Goal: Task Accomplishment & Management: Manage account settings

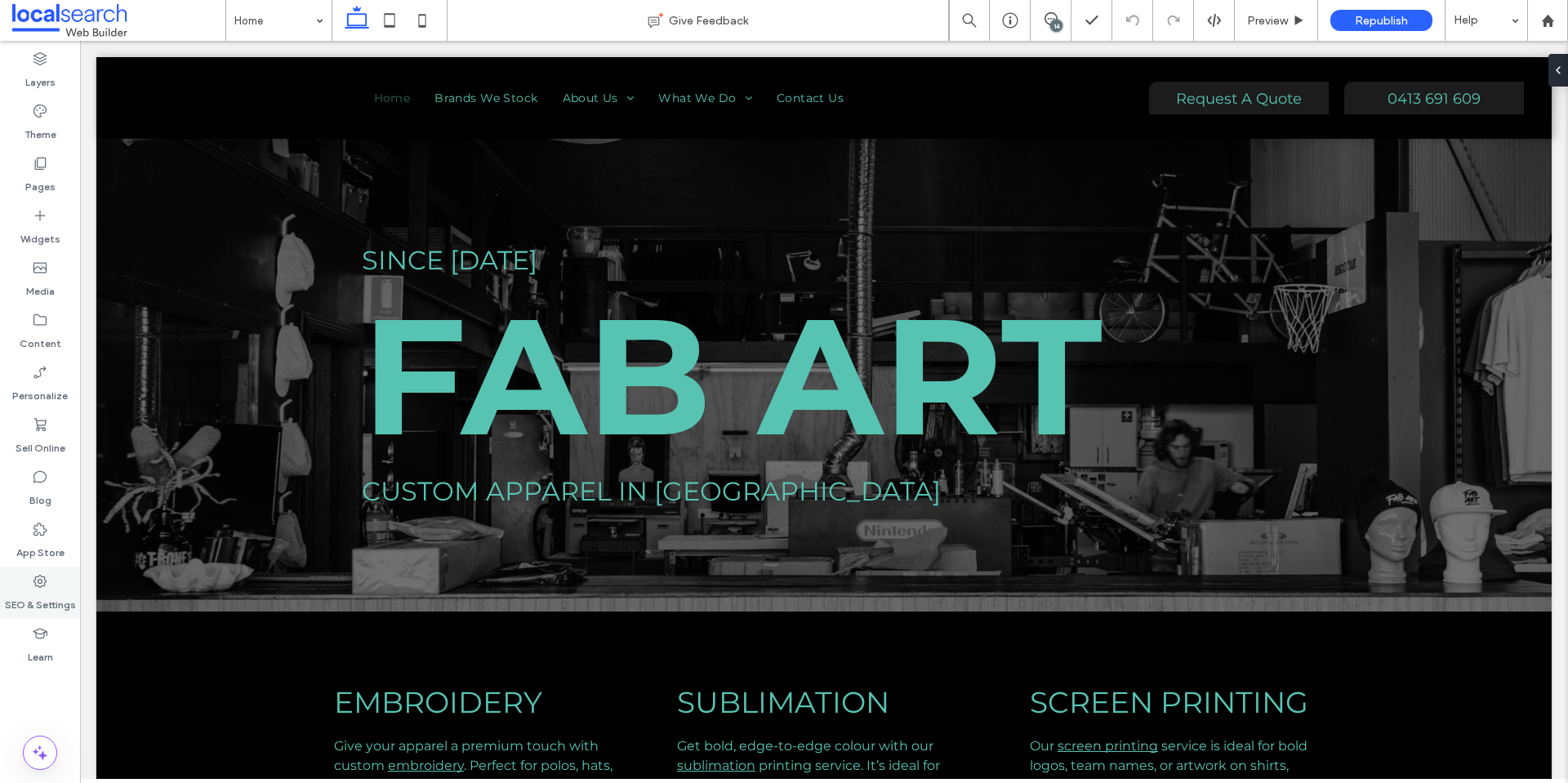
click at [29, 590] on label "SEO & Settings" at bounding box center [41, 601] width 71 height 23
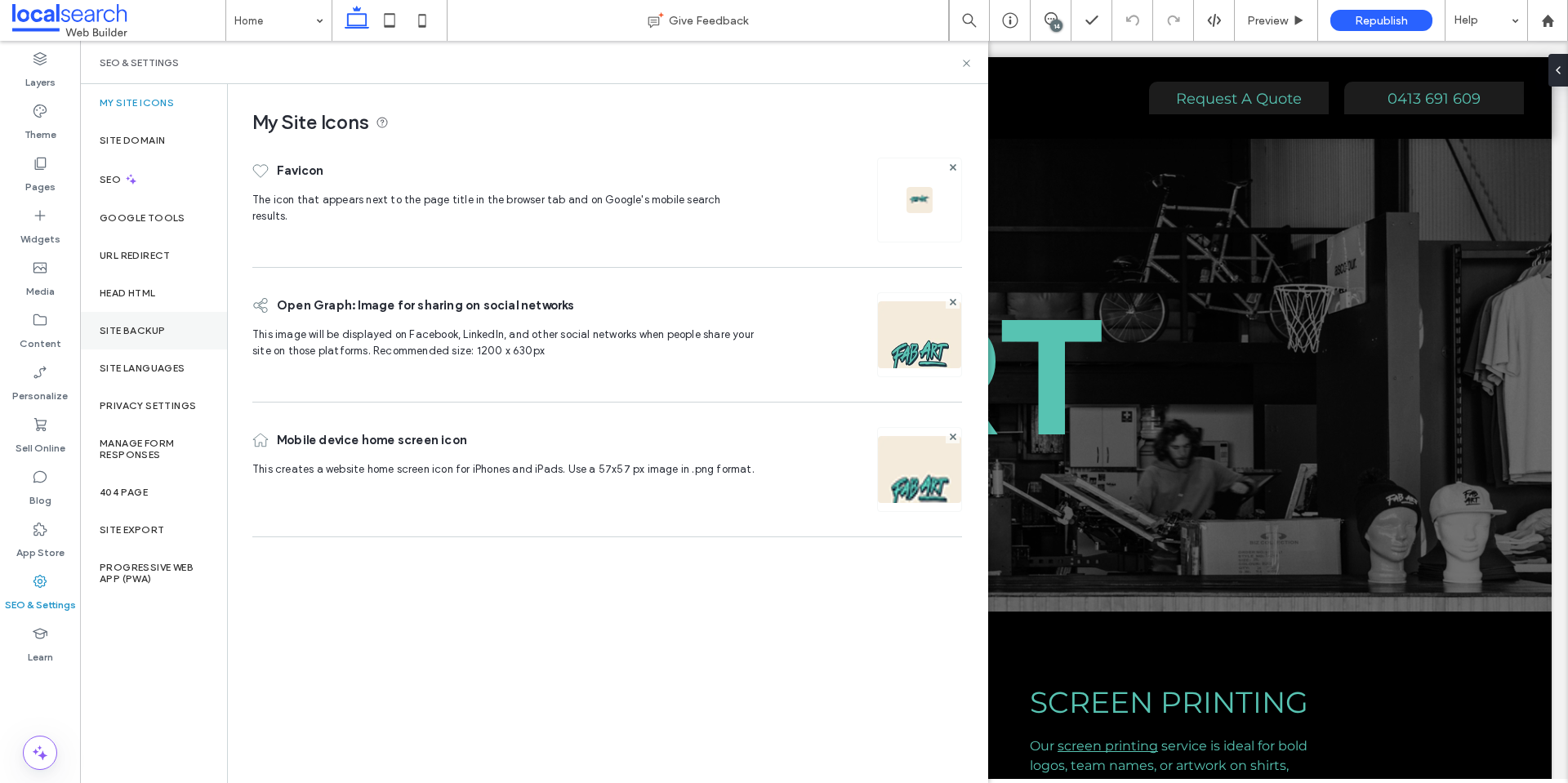
click at [123, 337] on div "Site Backup" at bounding box center [153, 331] width 147 height 38
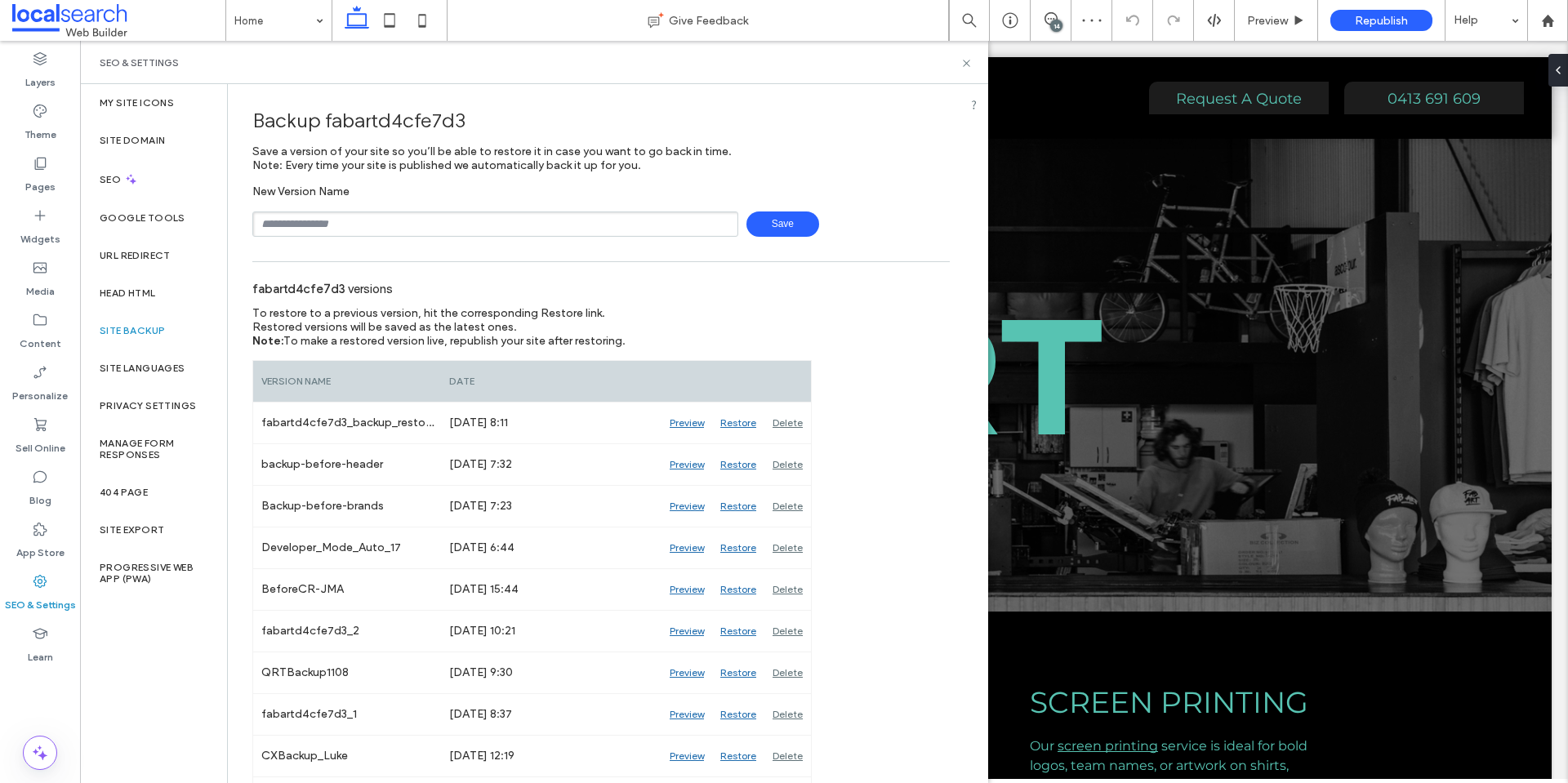
click at [400, 224] on input "text" at bounding box center [494, 224] width 486 height 26
type input "**********"
click at [776, 218] on span "Save" at bounding box center [783, 224] width 72 height 26
drag, startPoint x: 962, startPoint y: 63, endPoint x: 913, endPoint y: 17, distance: 67.2
click at [962, 63] on icon at bounding box center [966, 63] width 12 height 12
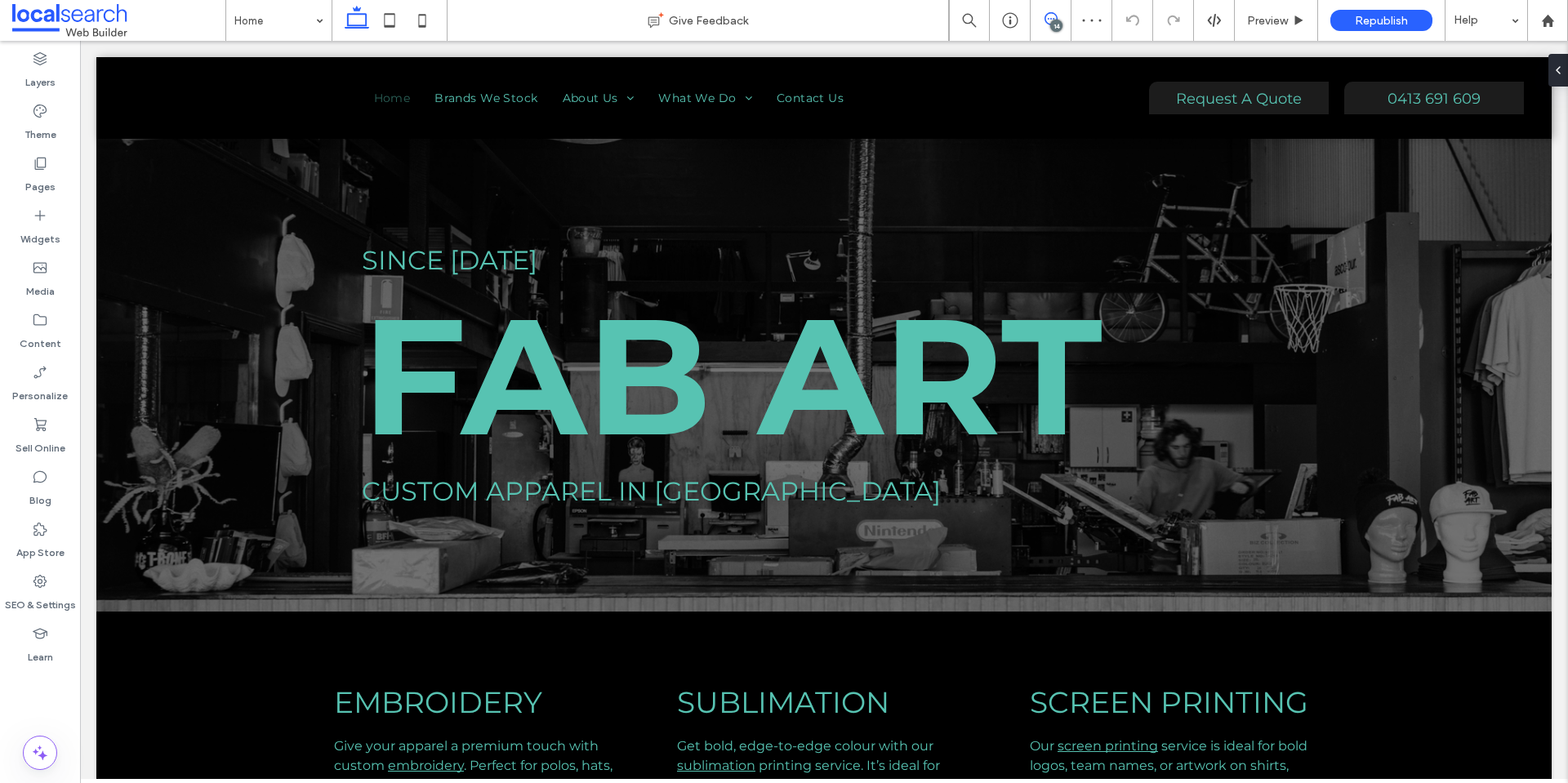
click at [1052, 17] on icon at bounding box center [1051, 19] width 13 height 13
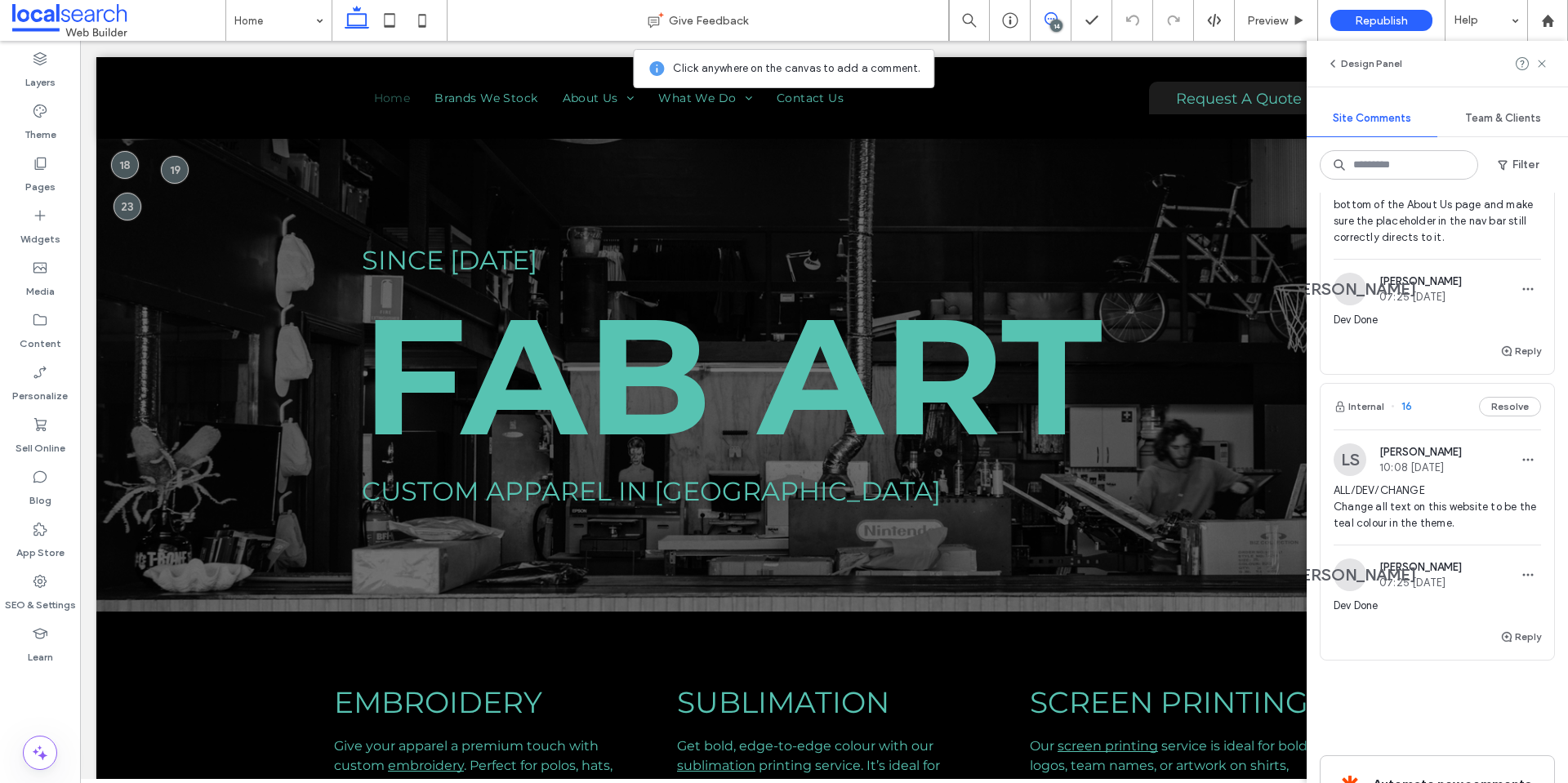
scroll to position [4246, 0]
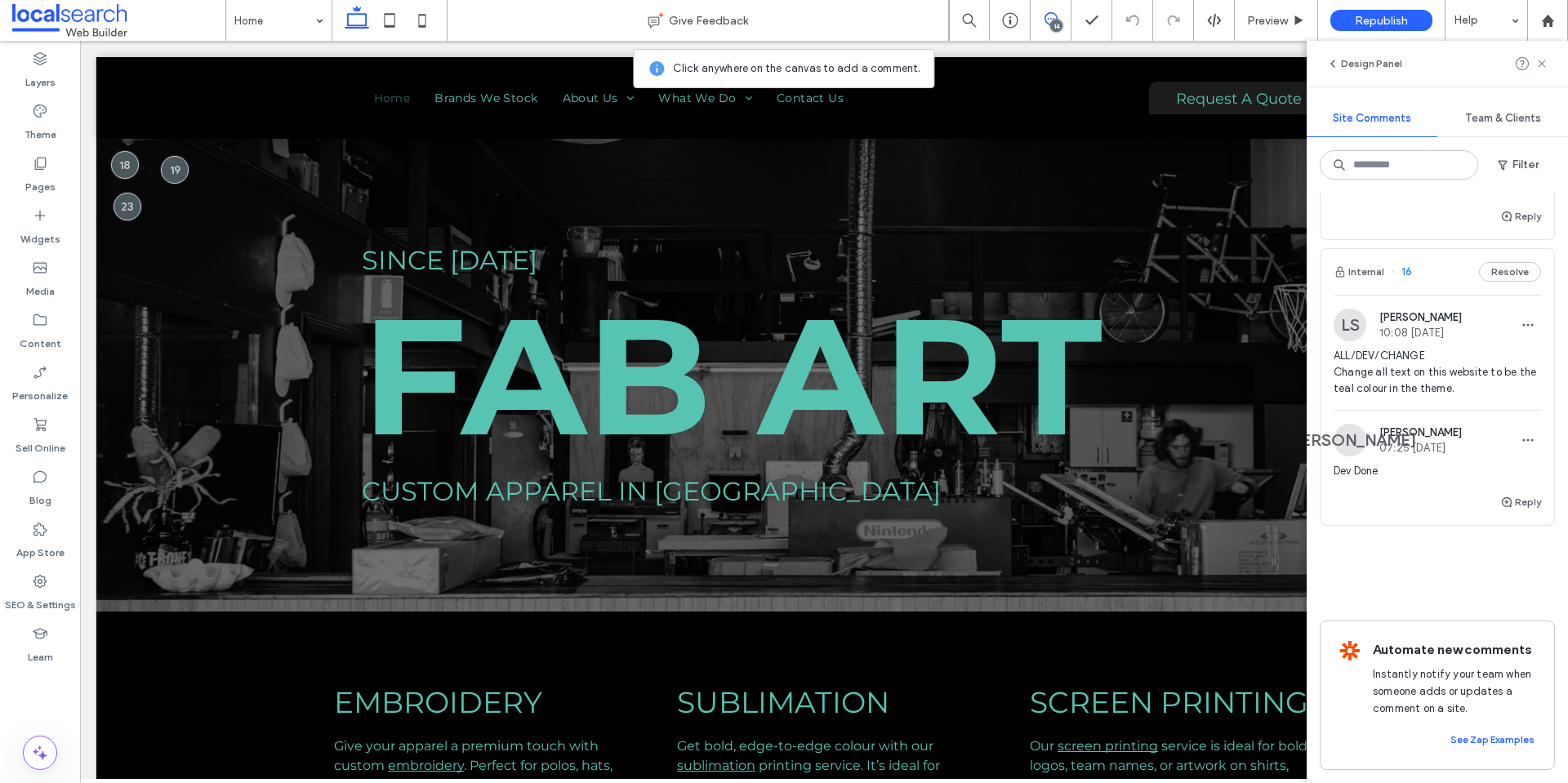
click at [1421, 355] on span "ALL/DEV/CHANGE Change all text on this website to be the teal colour in the the…" at bounding box center [1437, 373] width 207 height 49
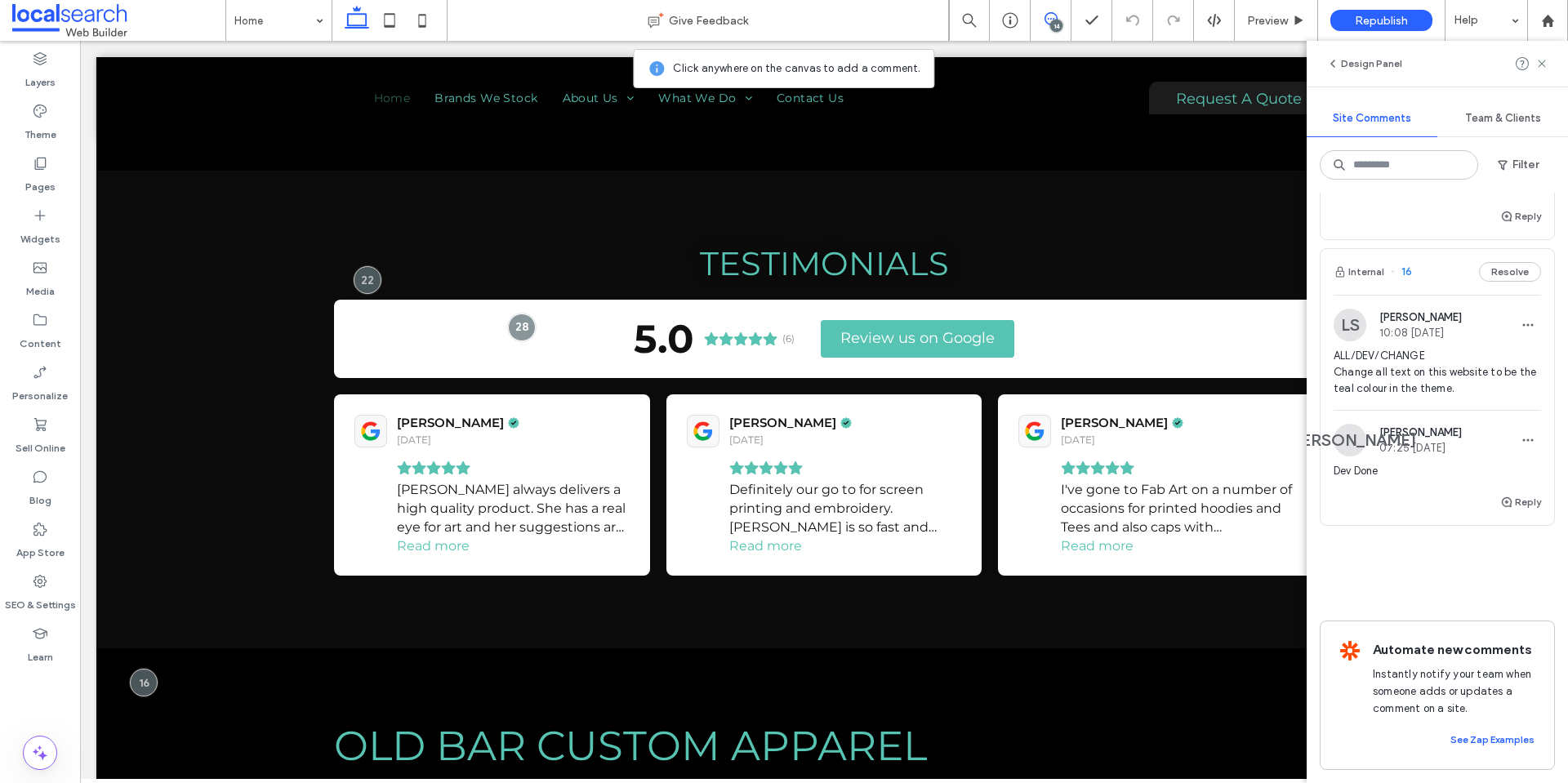
scroll to position [2430, 0]
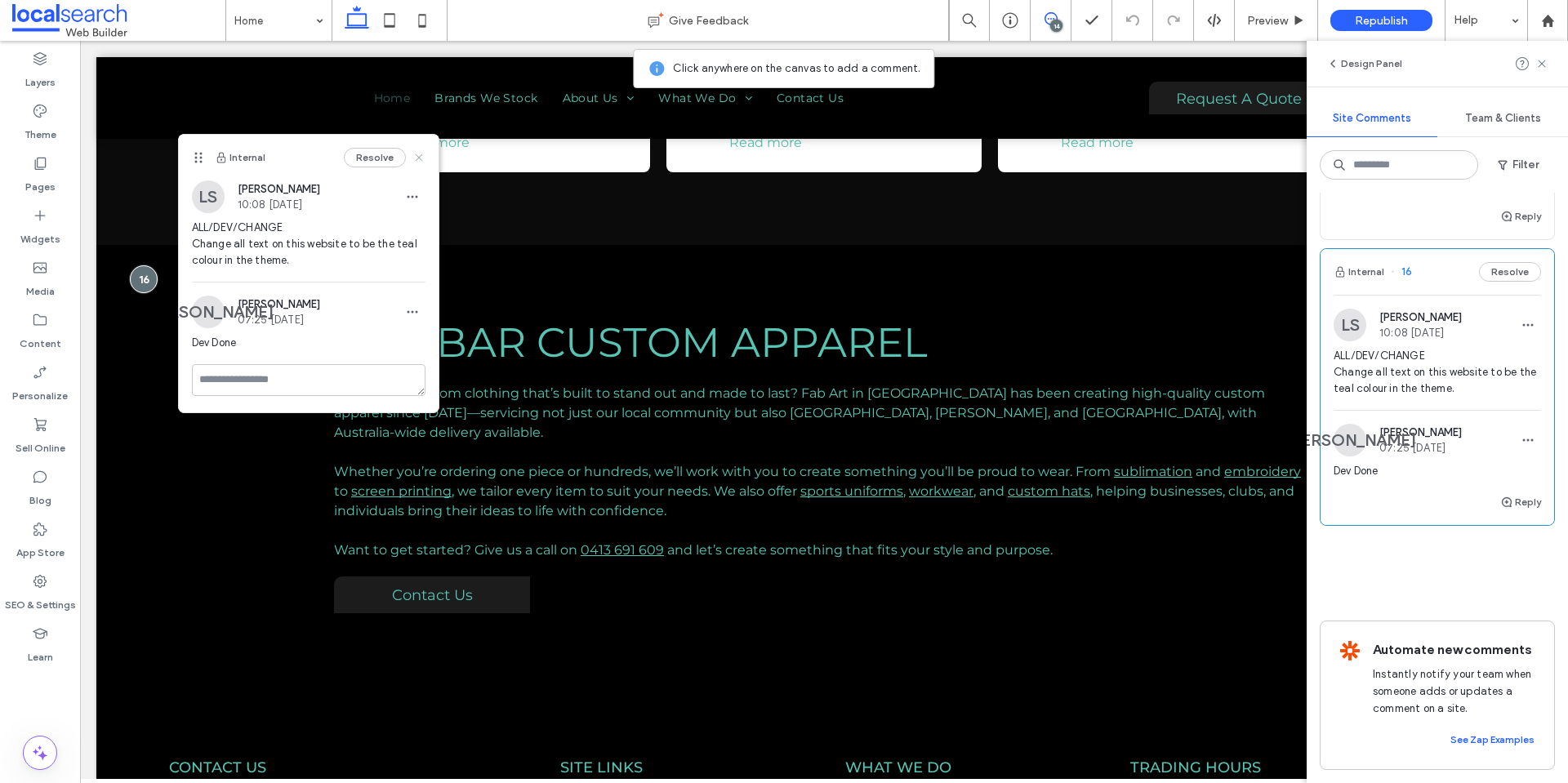
drag, startPoint x: 416, startPoint y: 160, endPoint x: 562, endPoint y: 462, distance: 335.4
click at [416, 160] on use at bounding box center [419, 157] width 7 height 7
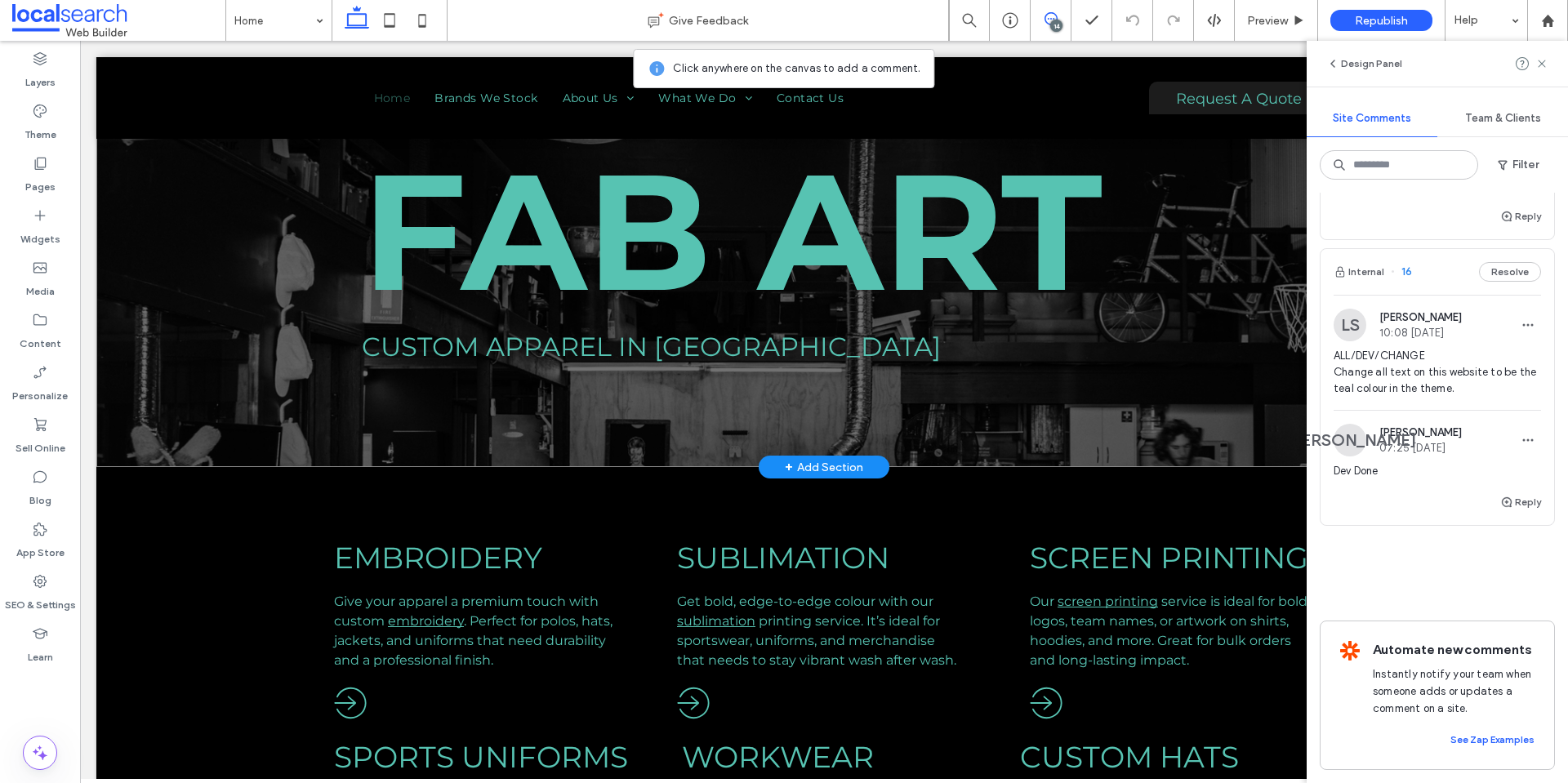
scroll to position [141, 0]
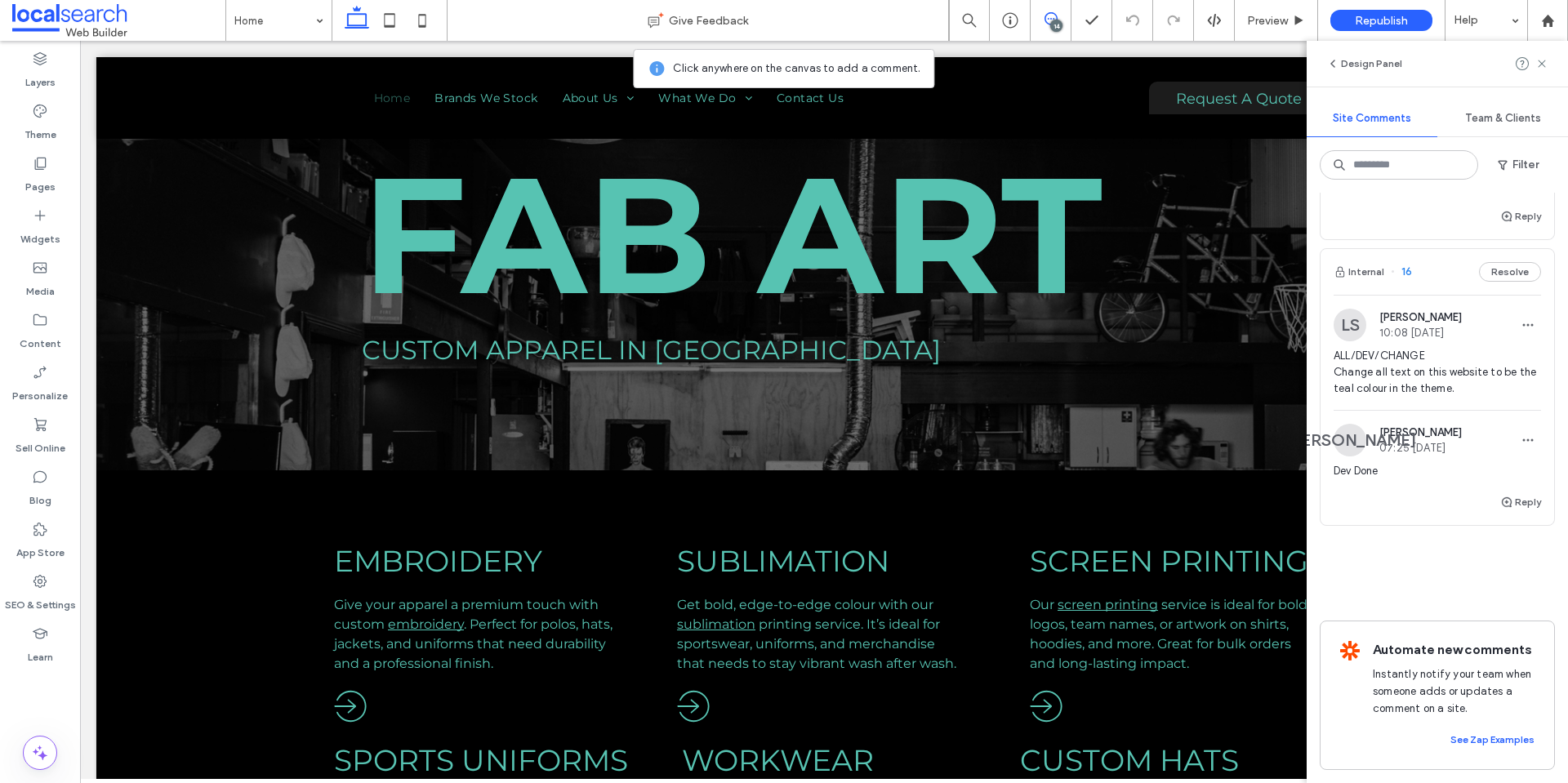
click at [1397, 354] on span "ALL/DEV/CHANGE Change all text on this website to be the teal colour in the the…" at bounding box center [1437, 373] width 207 height 49
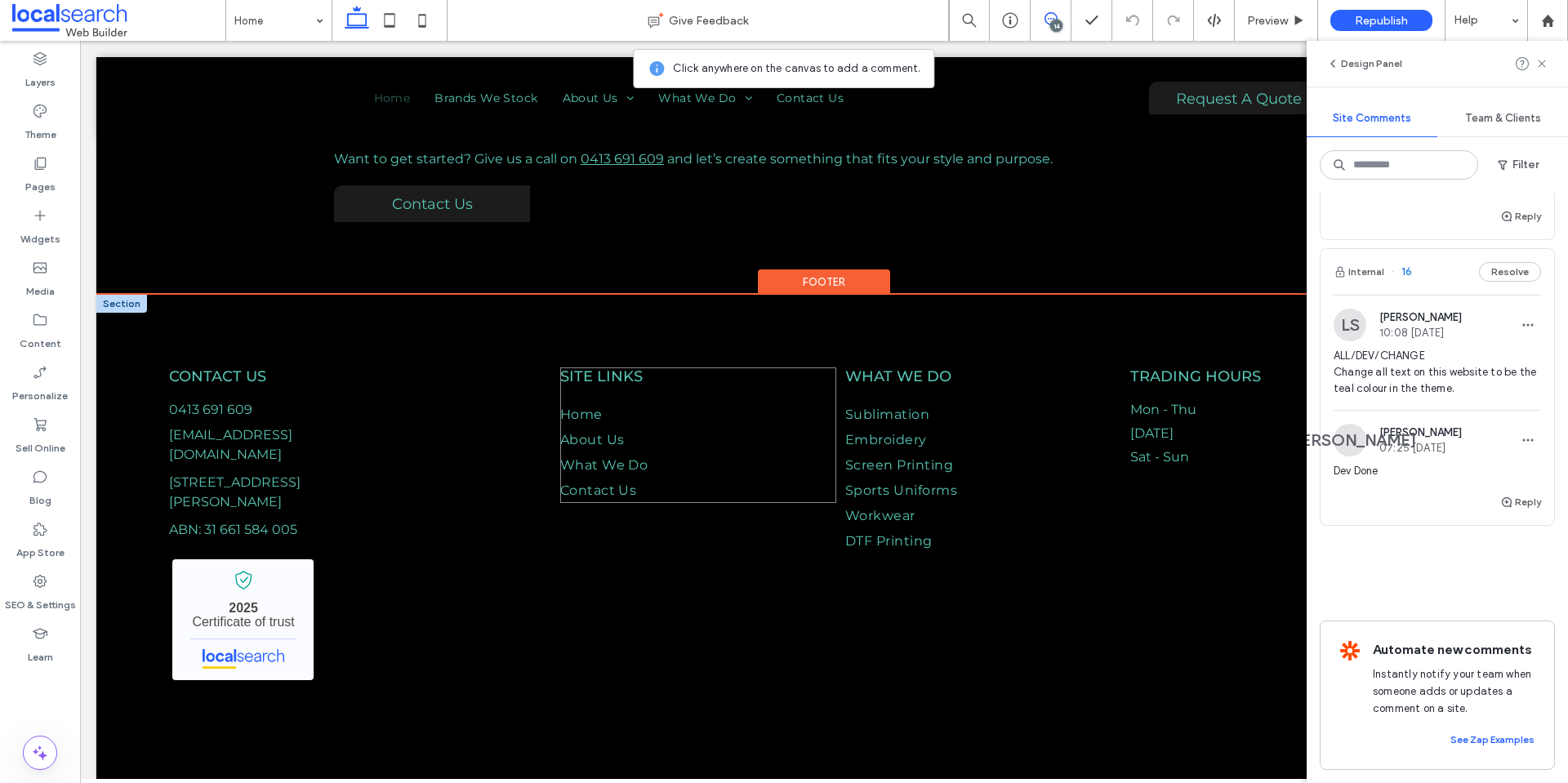
scroll to position [2837, 0]
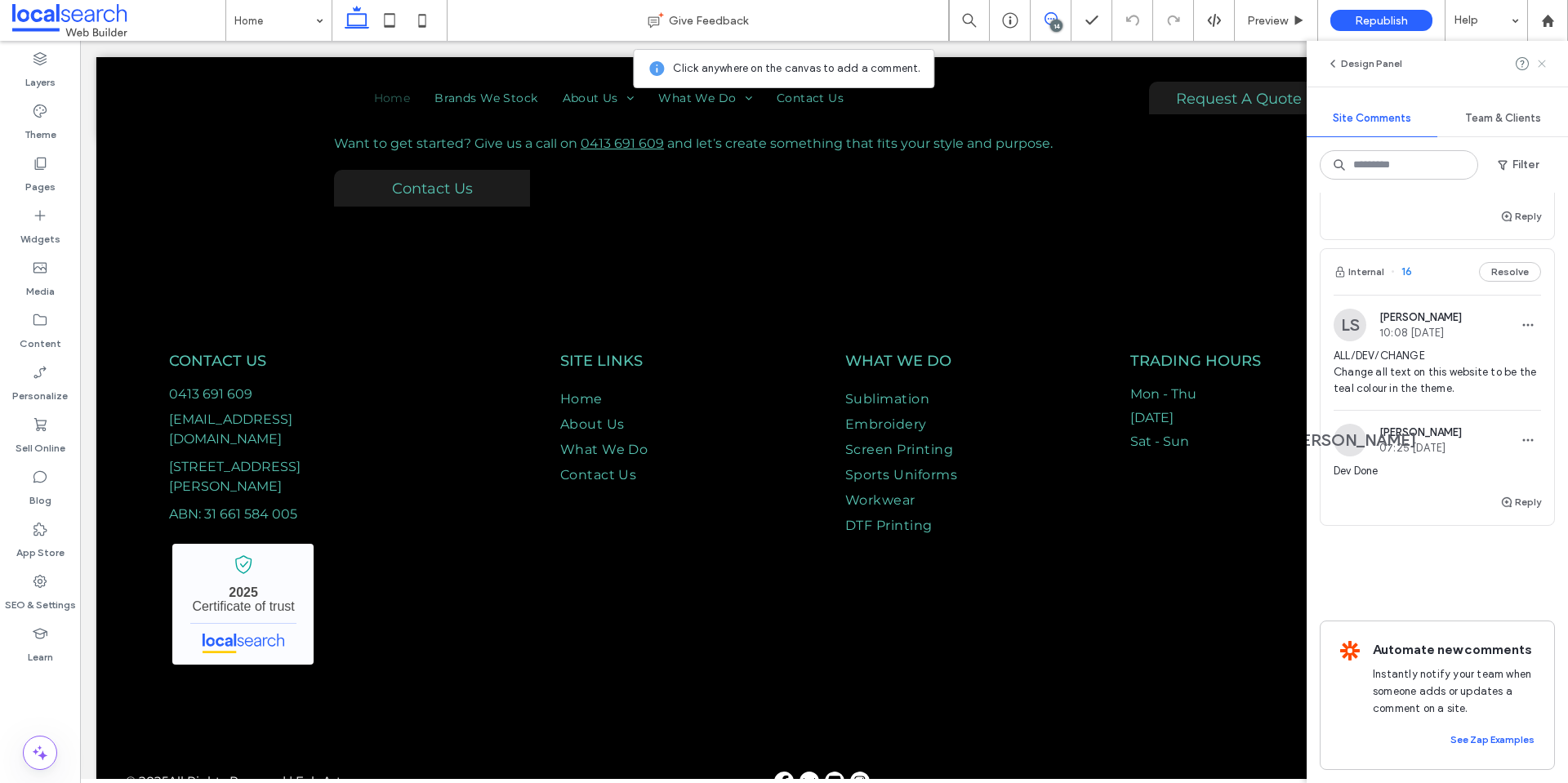
click at [1545, 61] on use at bounding box center [1541, 63] width 7 height 7
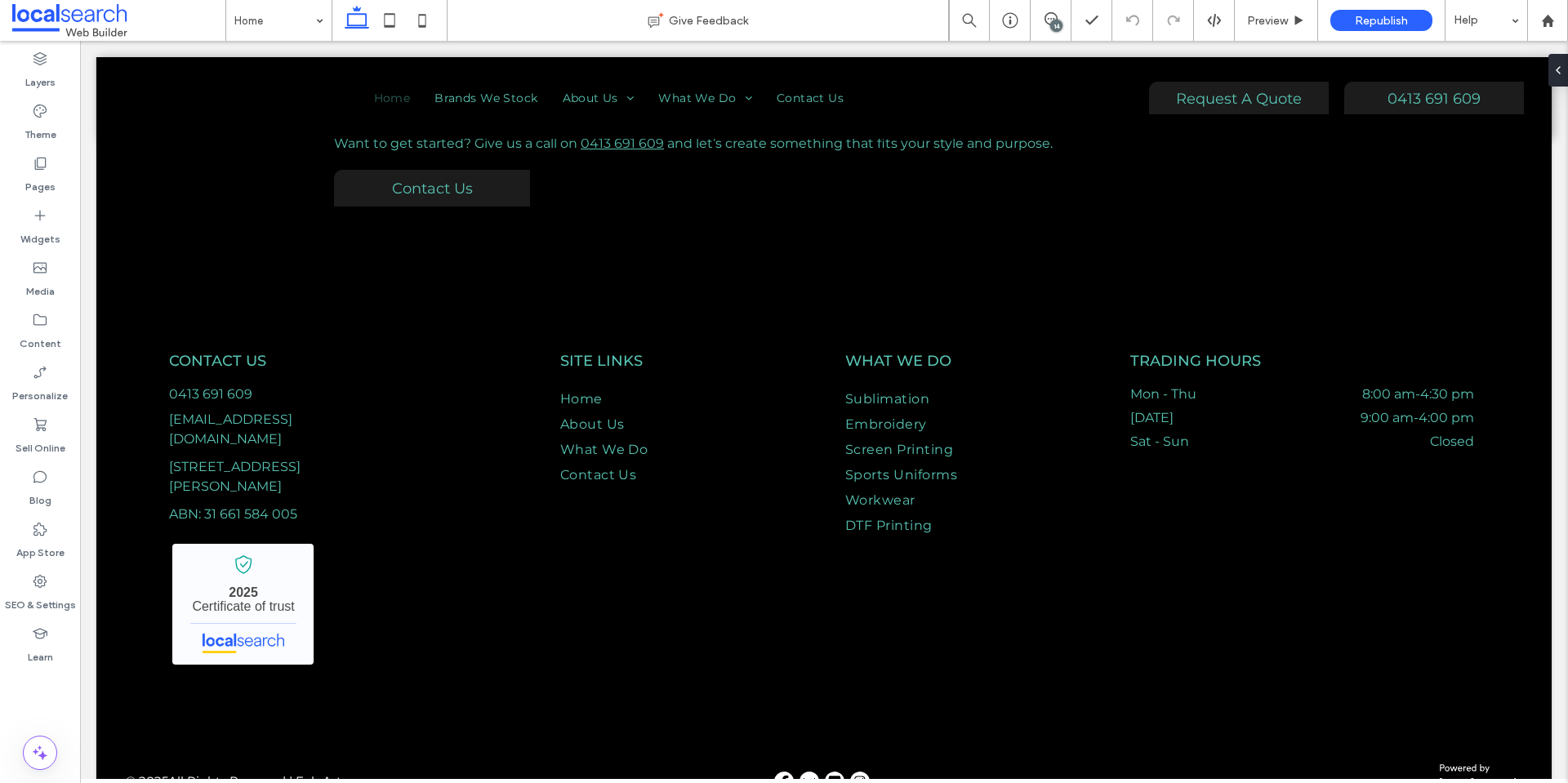
click at [1054, 20] on div "14" at bounding box center [1056, 26] width 12 height 12
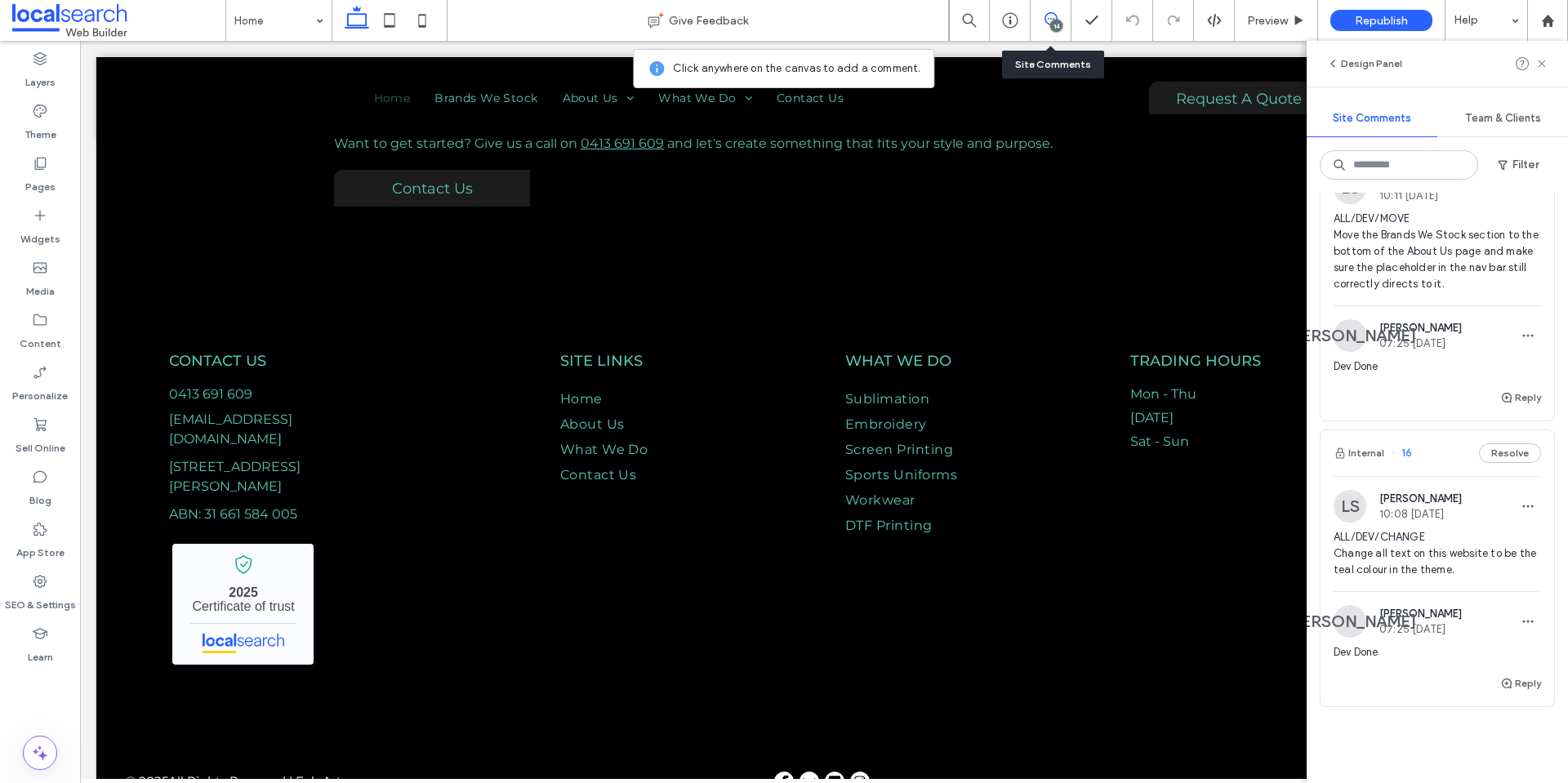
scroll to position [3837, 0]
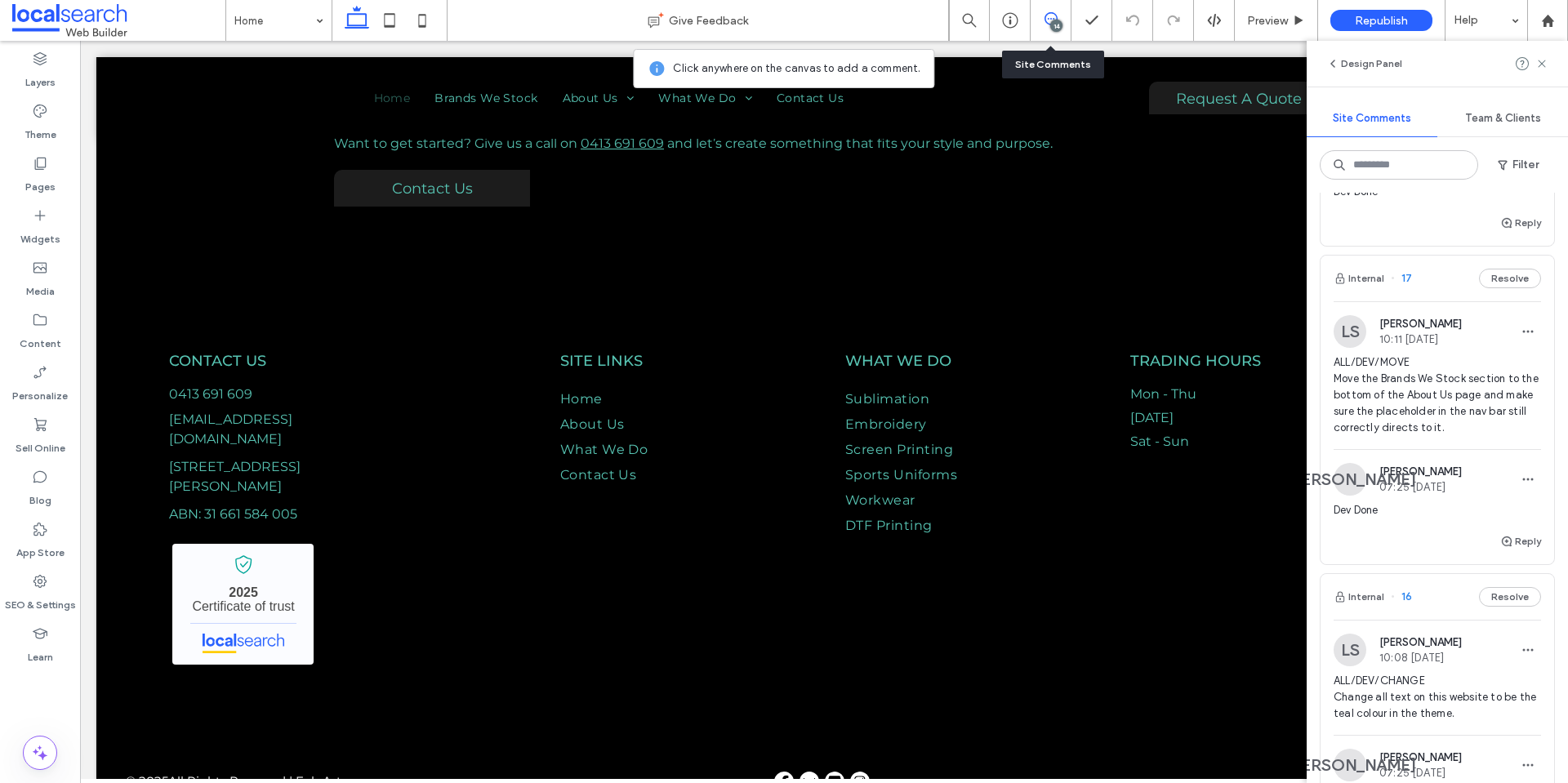
click at [1397, 436] on span "ALL/DEV/MOVE Move the Brands We Stock section to the bottom of the About Us pag…" at bounding box center [1437, 395] width 207 height 82
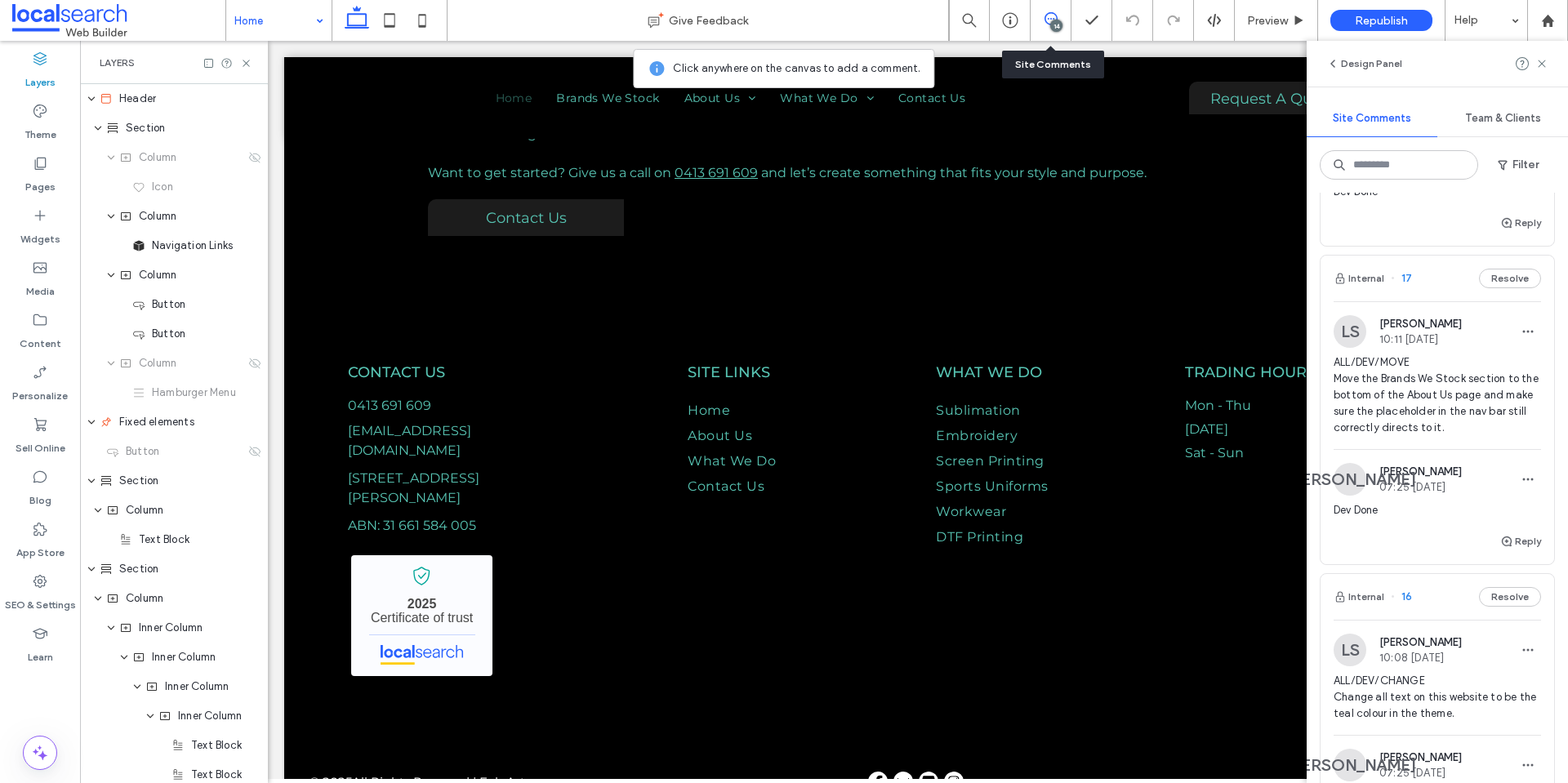
scroll to position [0, 0]
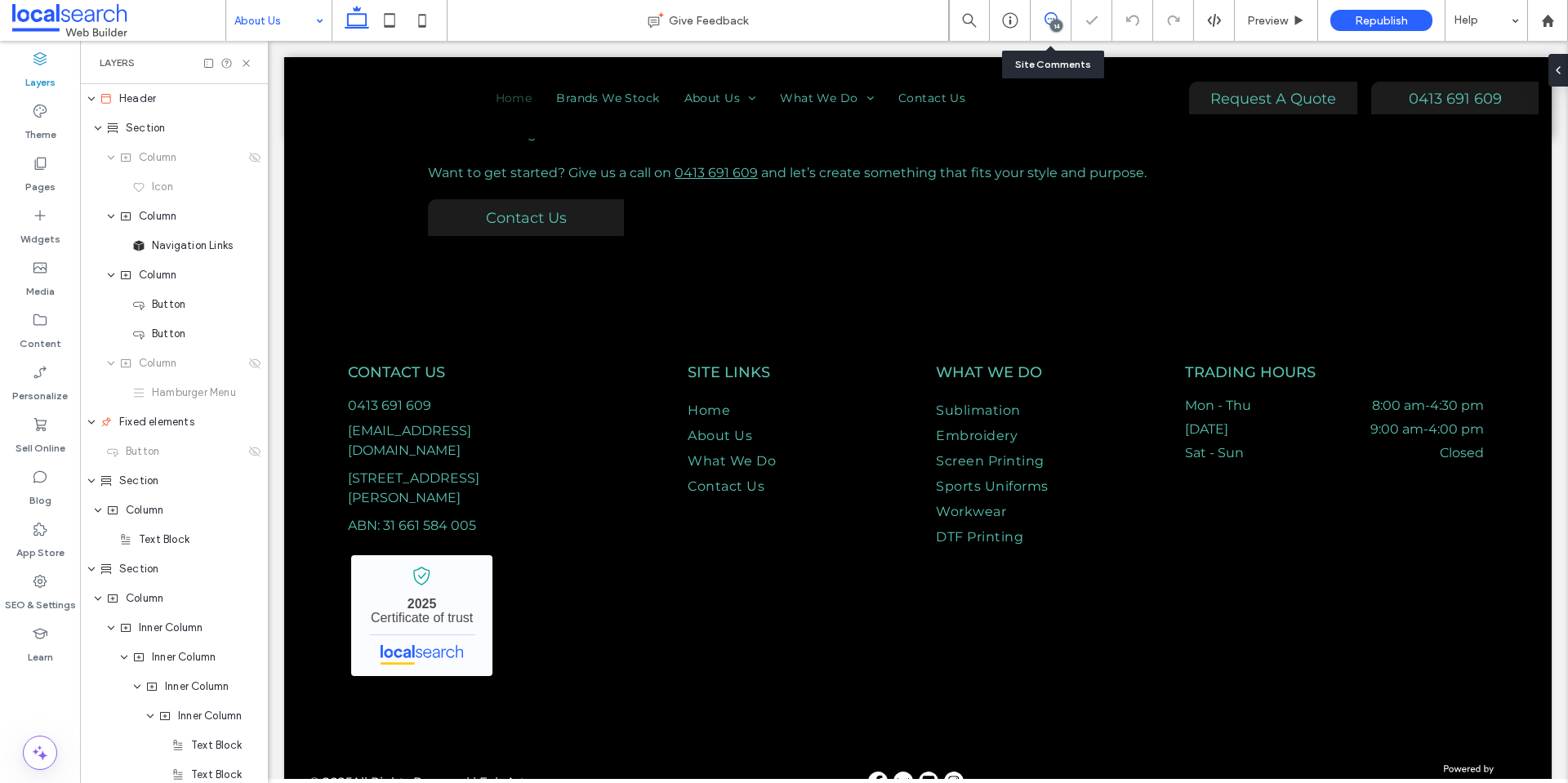
click at [1054, 17] on icon at bounding box center [1051, 19] width 13 height 13
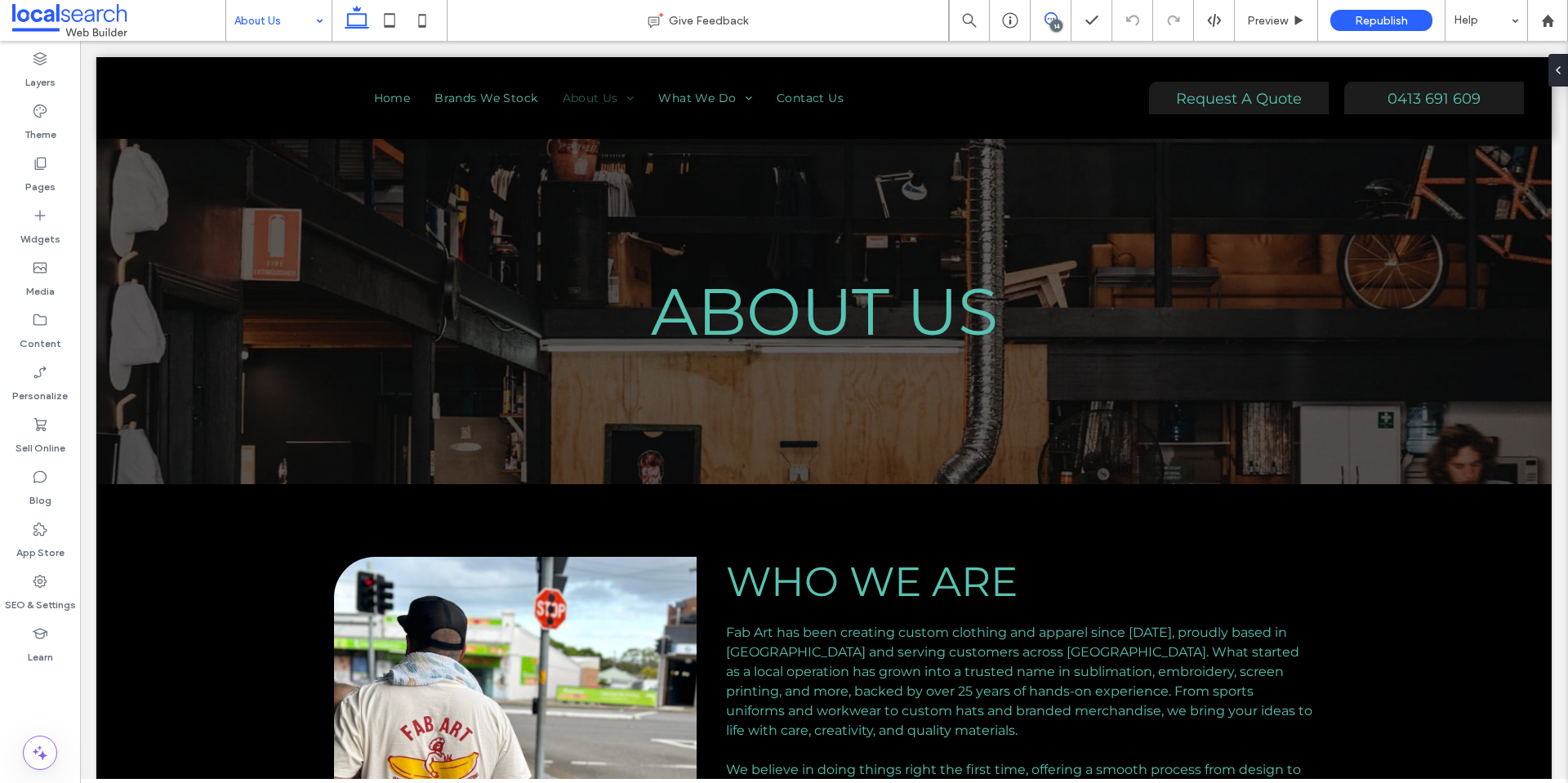
click at [1048, 12] on icon at bounding box center [1051, 19] width 13 height 13
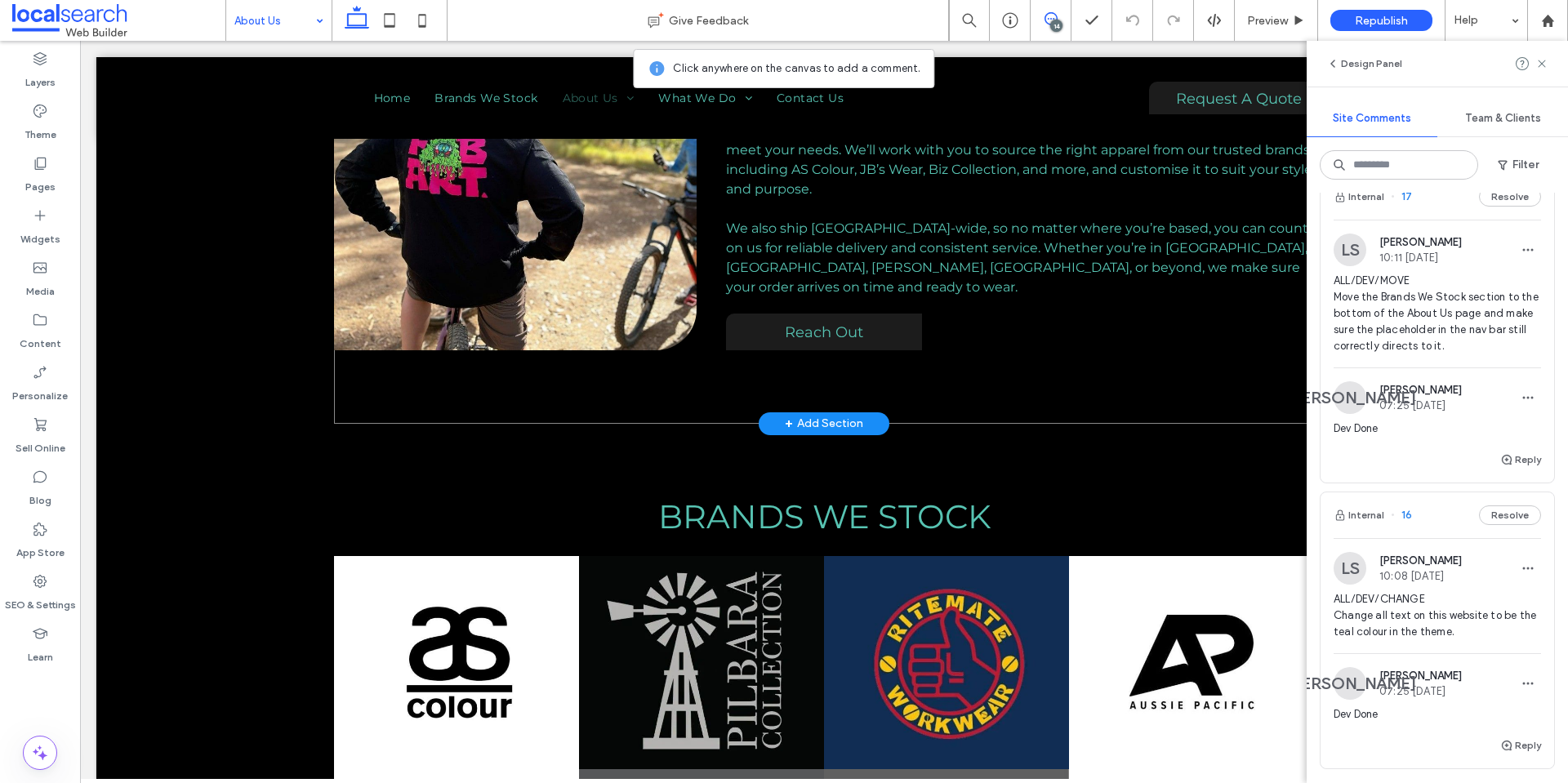
scroll to position [1960, 0]
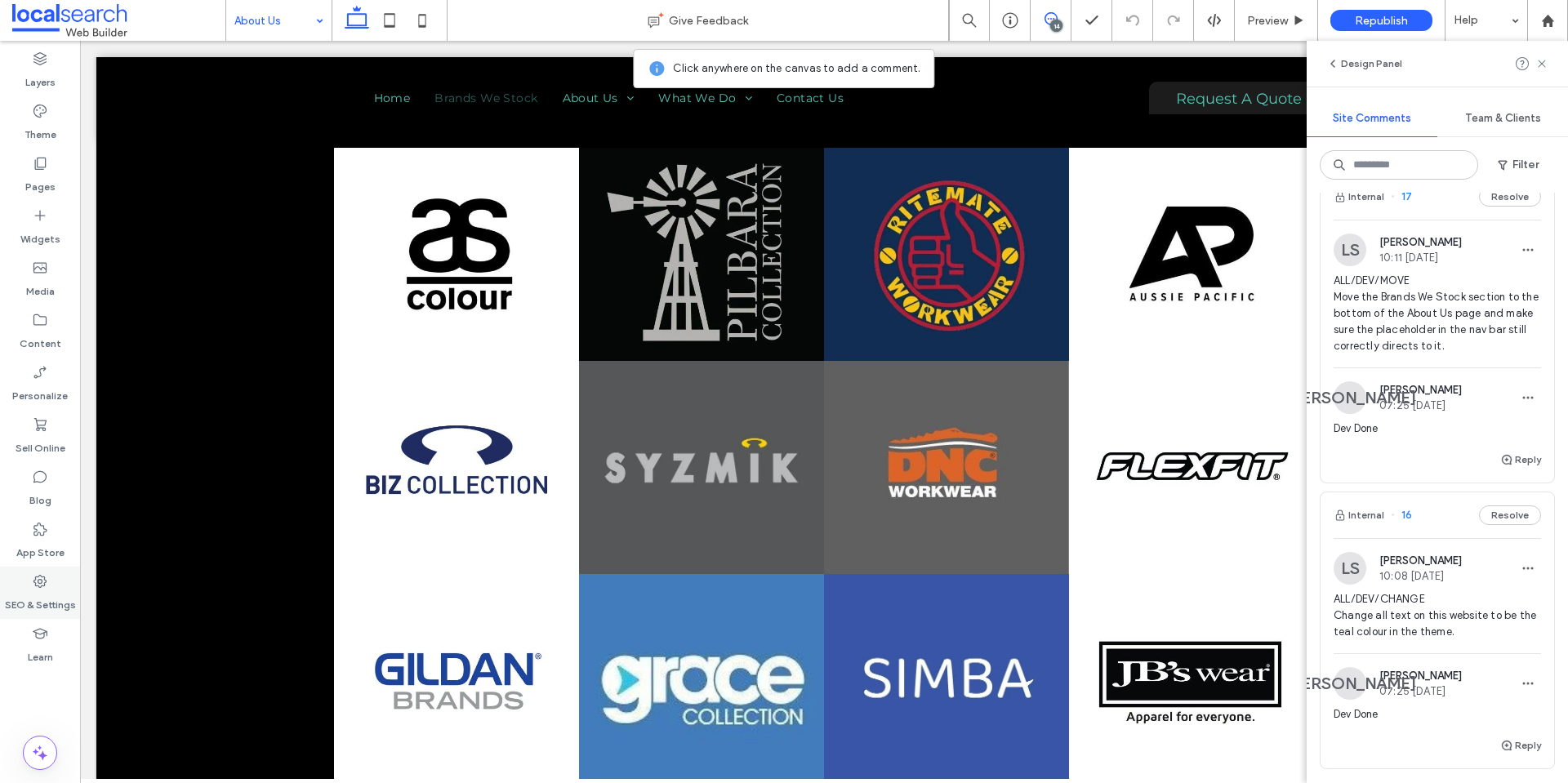
click at [38, 591] on label "SEO & Settings" at bounding box center [41, 601] width 71 height 23
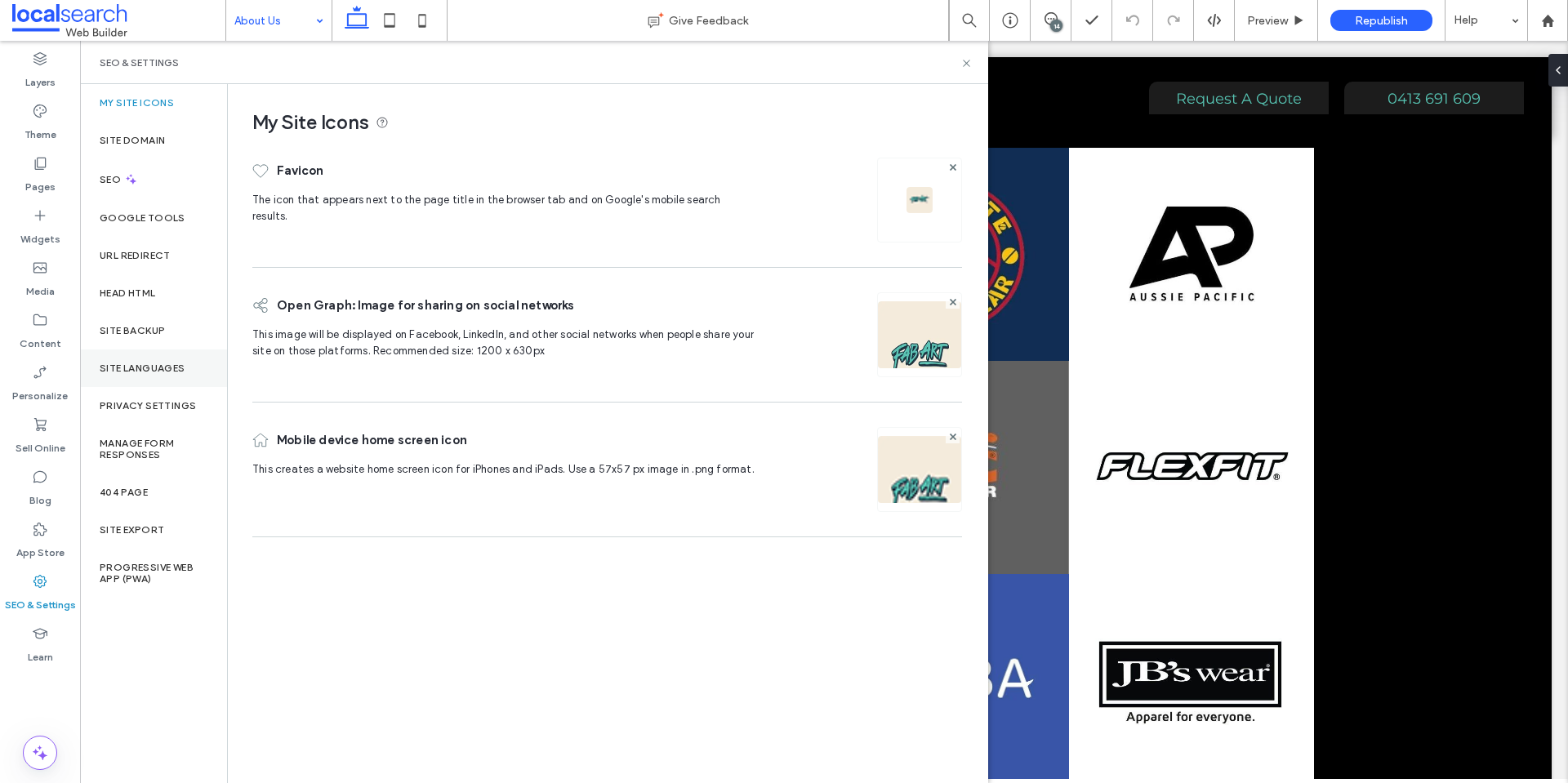
scroll to position [0, 0]
click at [147, 329] on label "Site Backup" at bounding box center [132, 331] width 65 height 11
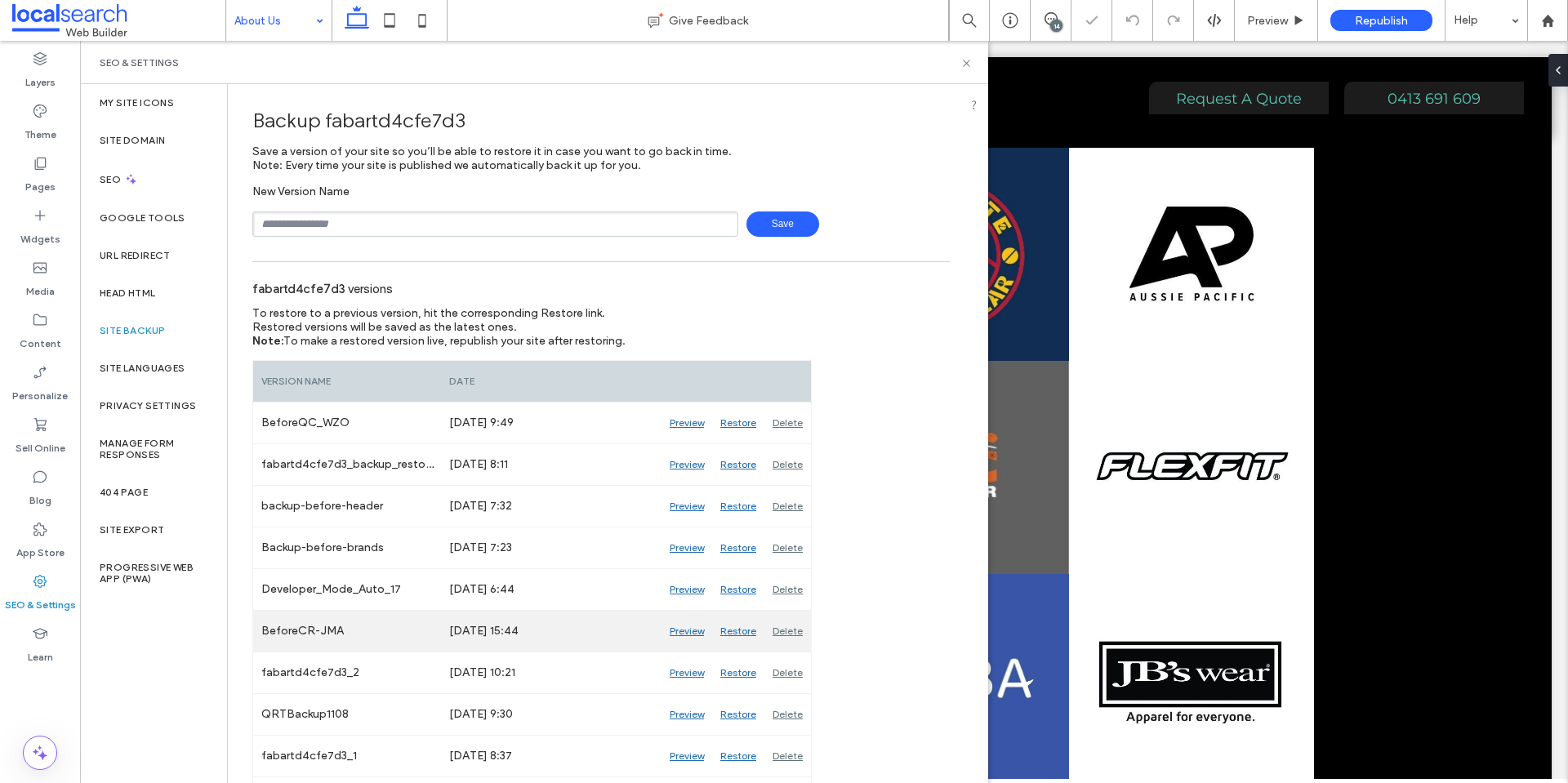
click at [684, 630] on div "Preview" at bounding box center [686, 631] width 50 height 41
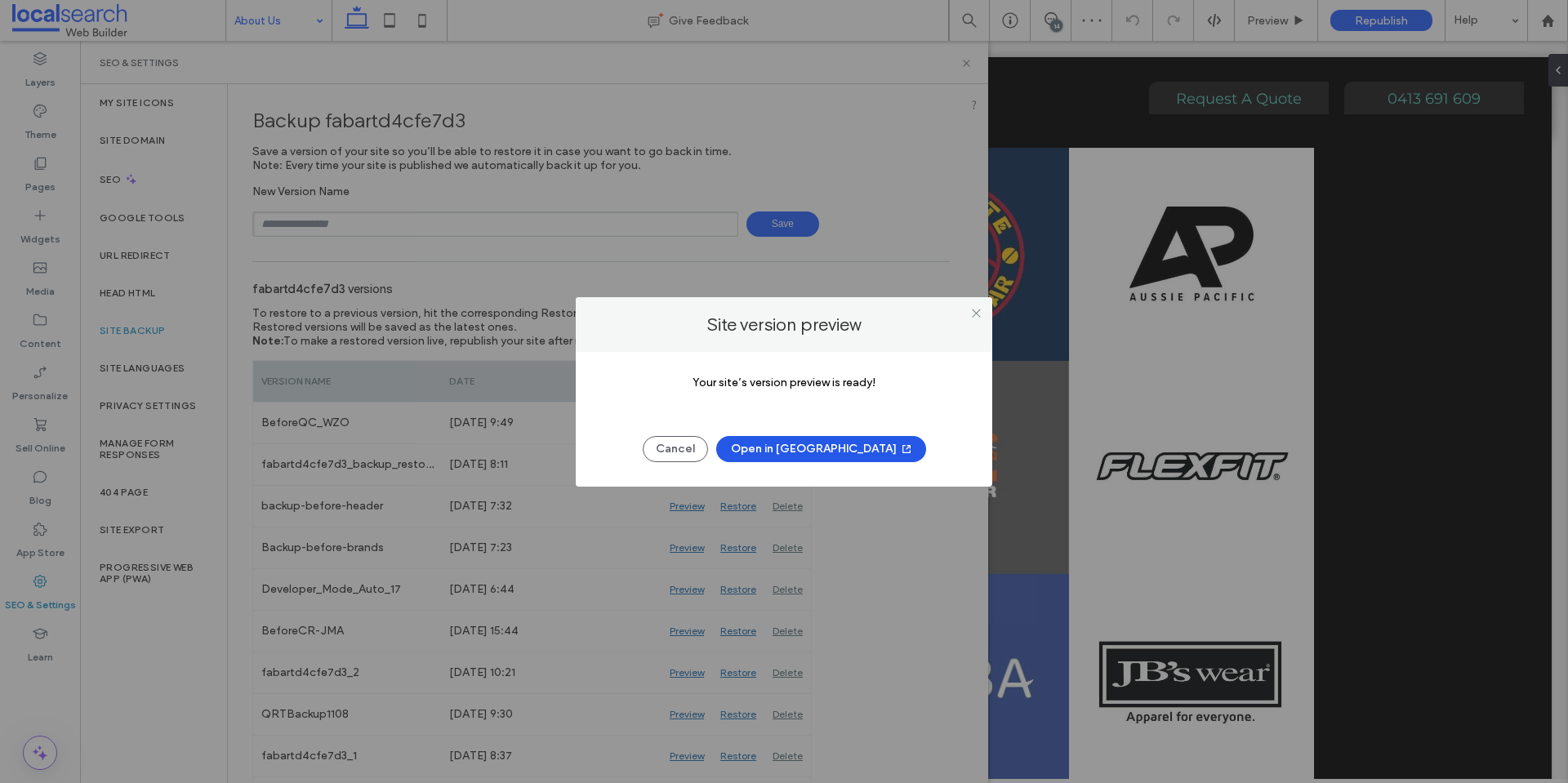
click at [834, 449] on button "Open in New Tab" at bounding box center [821, 450] width 210 height 26
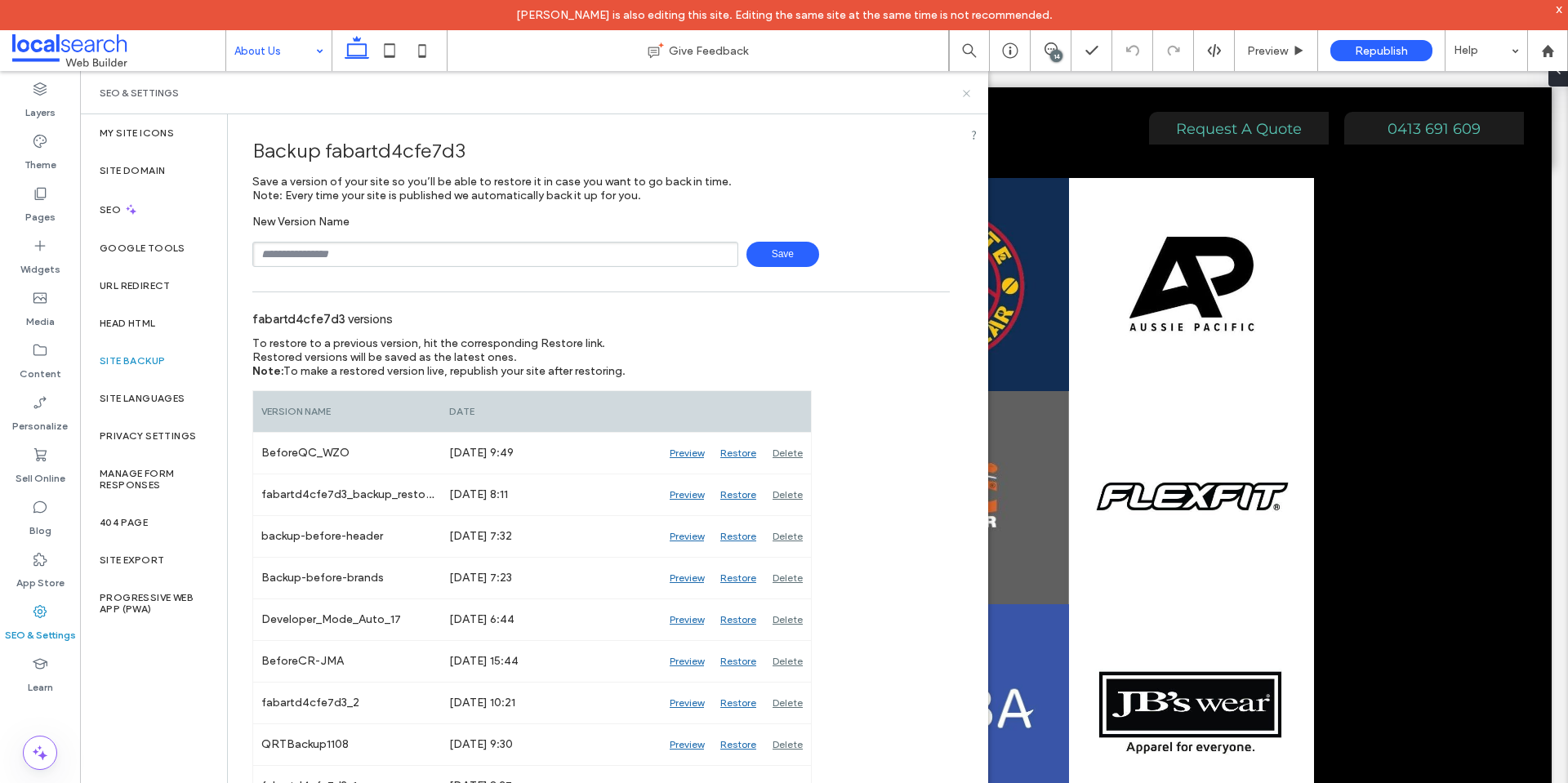
click at [967, 94] on use at bounding box center [965, 93] width 6 height 6
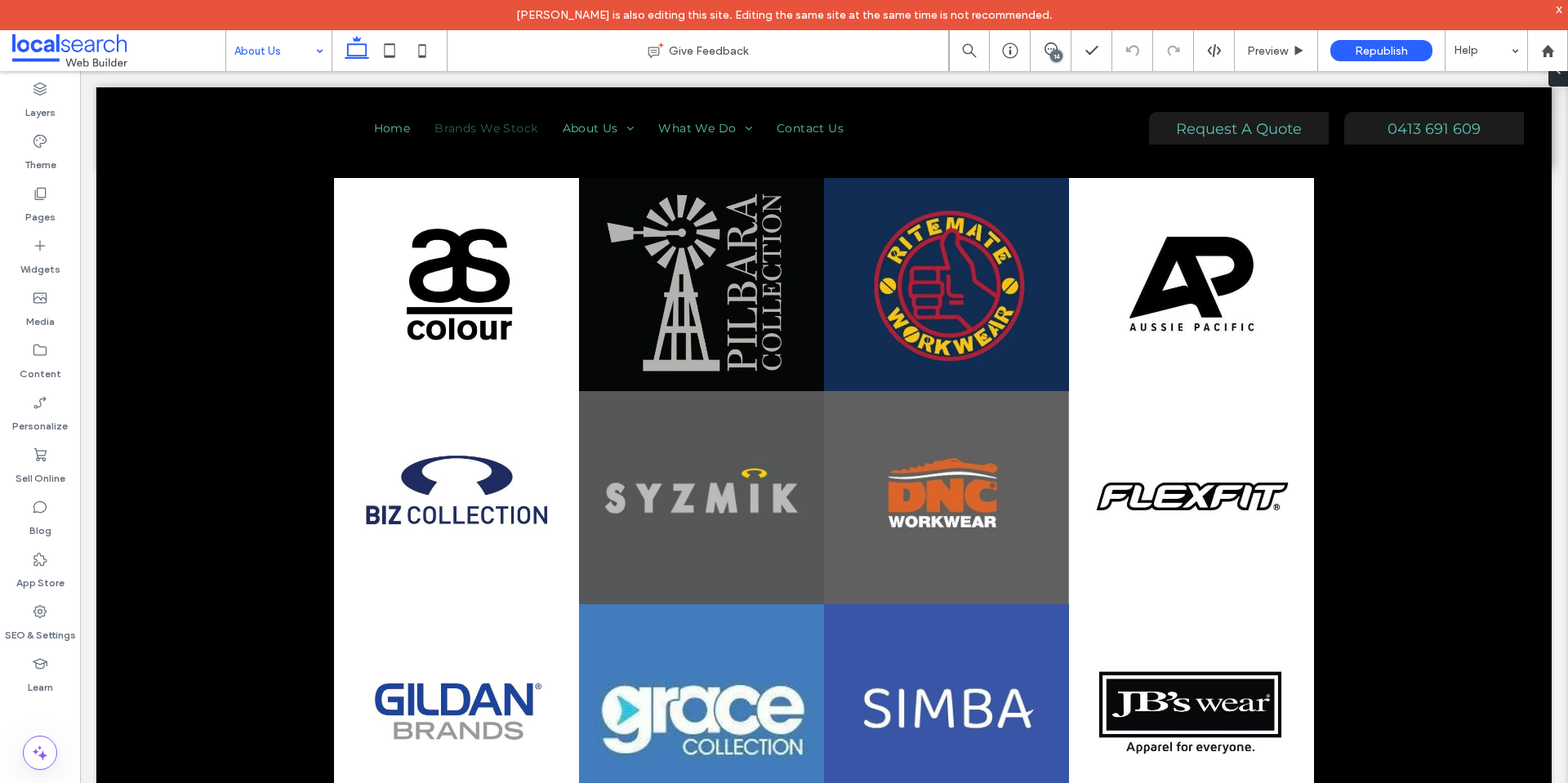
click at [1055, 50] on div "14" at bounding box center [1056, 56] width 12 height 12
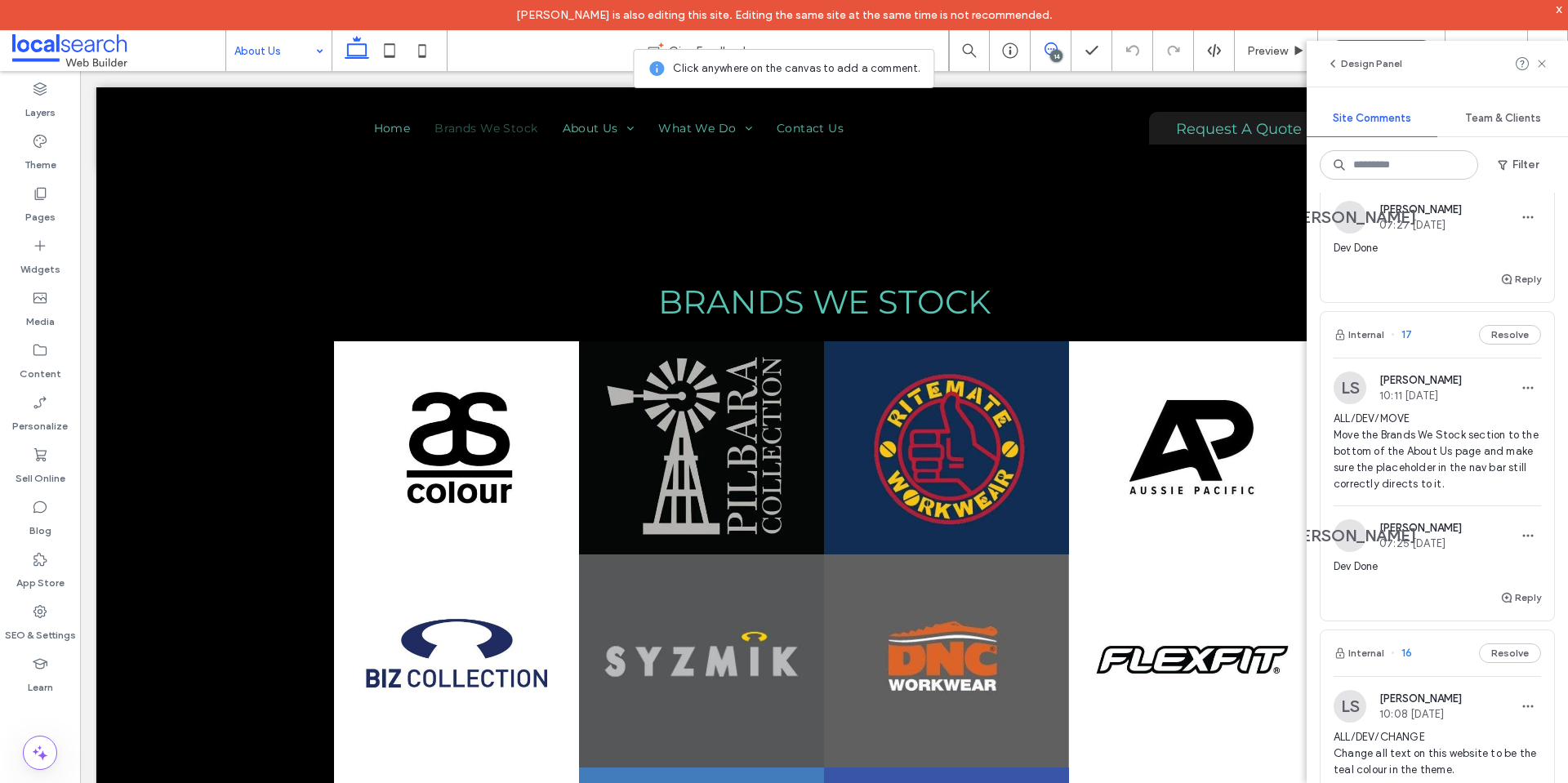
scroll to position [3673, 0]
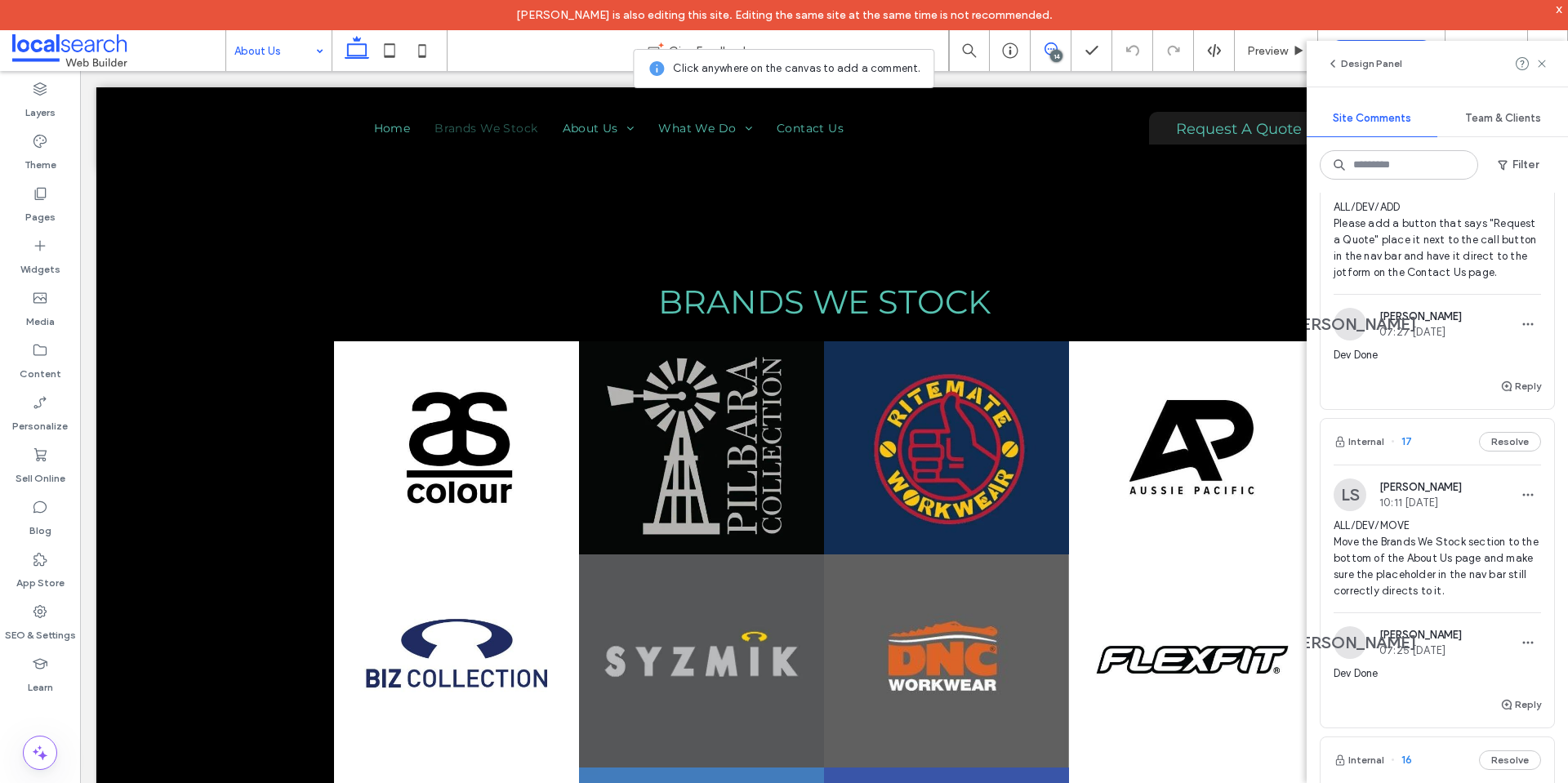
click at [1397, 281] on span "ALL/DEV/ADD Please add a button that says "Request a Quote" place it next to th…" at bounding box center [1437, 240] width 207 height 82
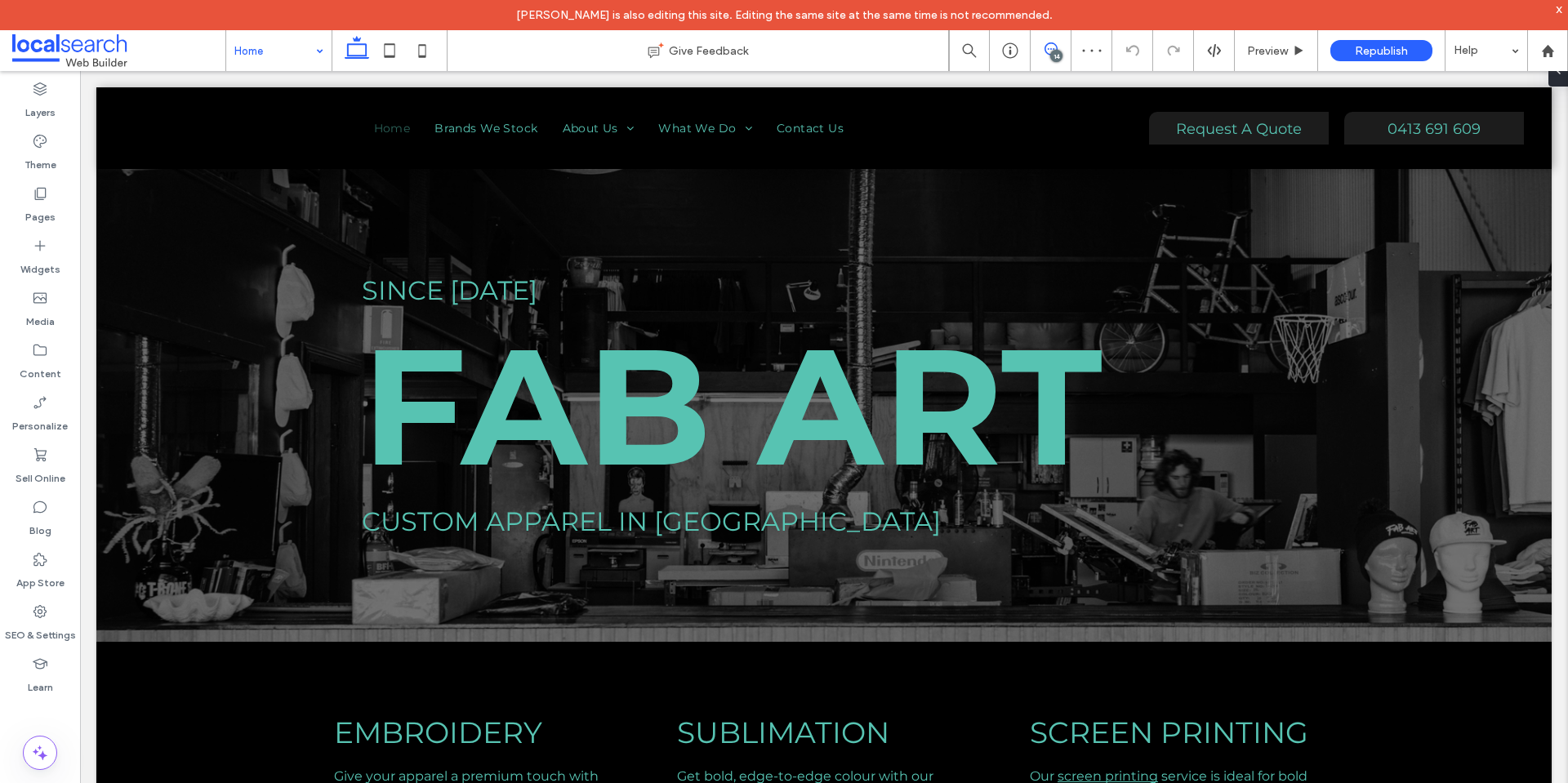
click at [1056, 47] on use at bounding box center [1051, 48] width 13 height 13
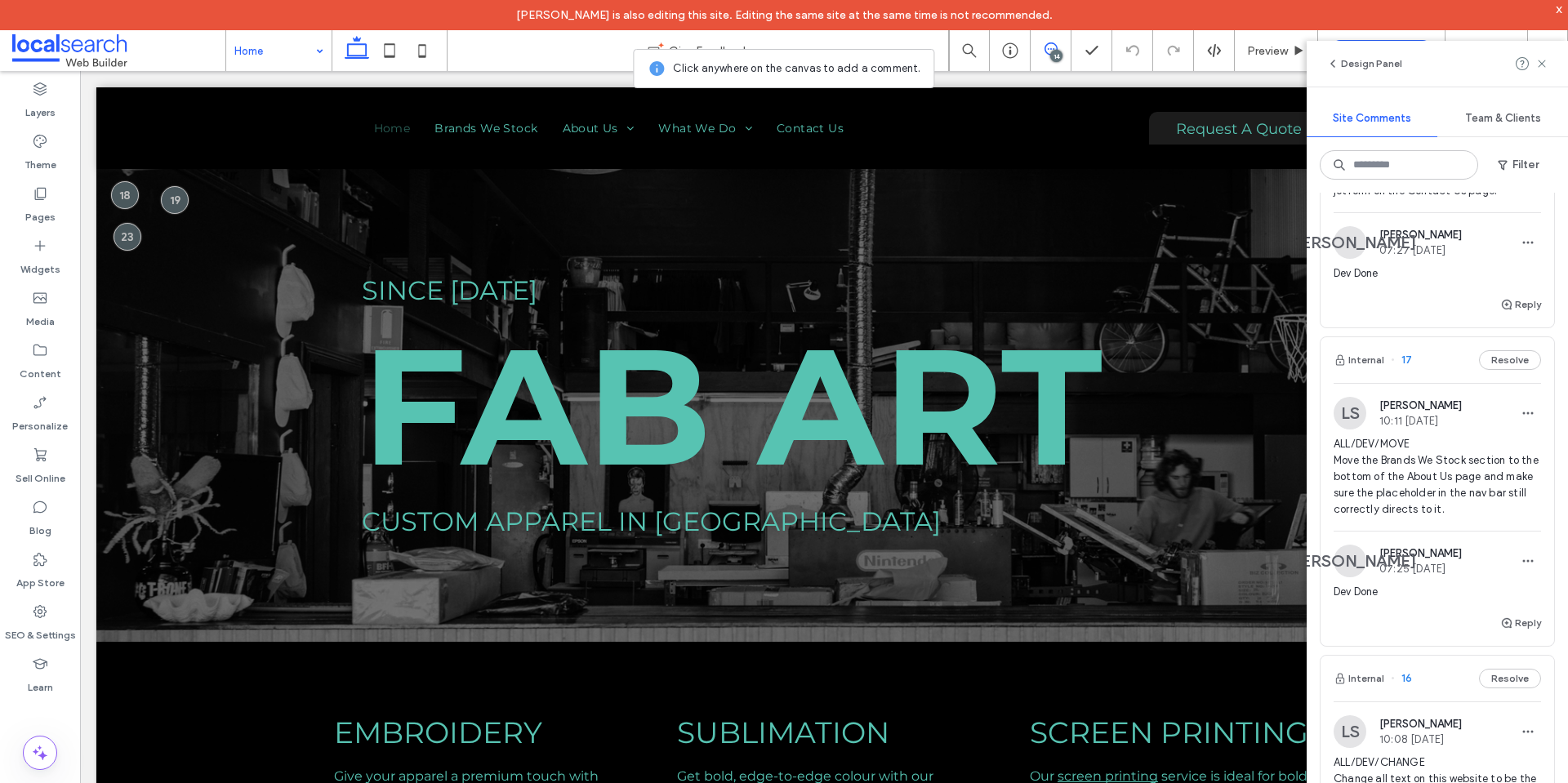
scroll to position [3591, 0]
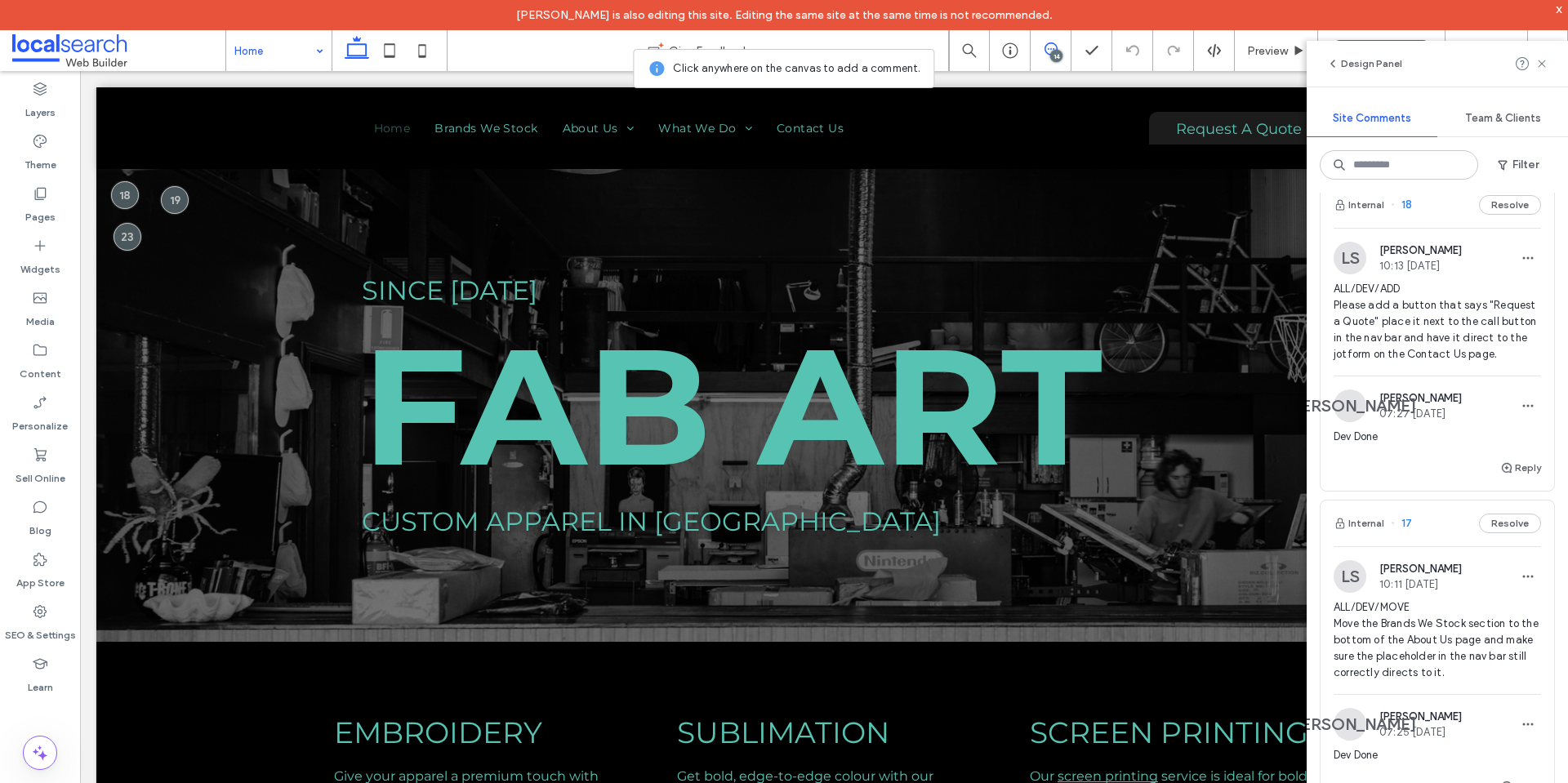
click at [1381, 362] on span "ALL/DEV/ADD Please add a button that says "Request a Quote" place it next to th…" at bounding box center [1437, 322] width 207 height 82
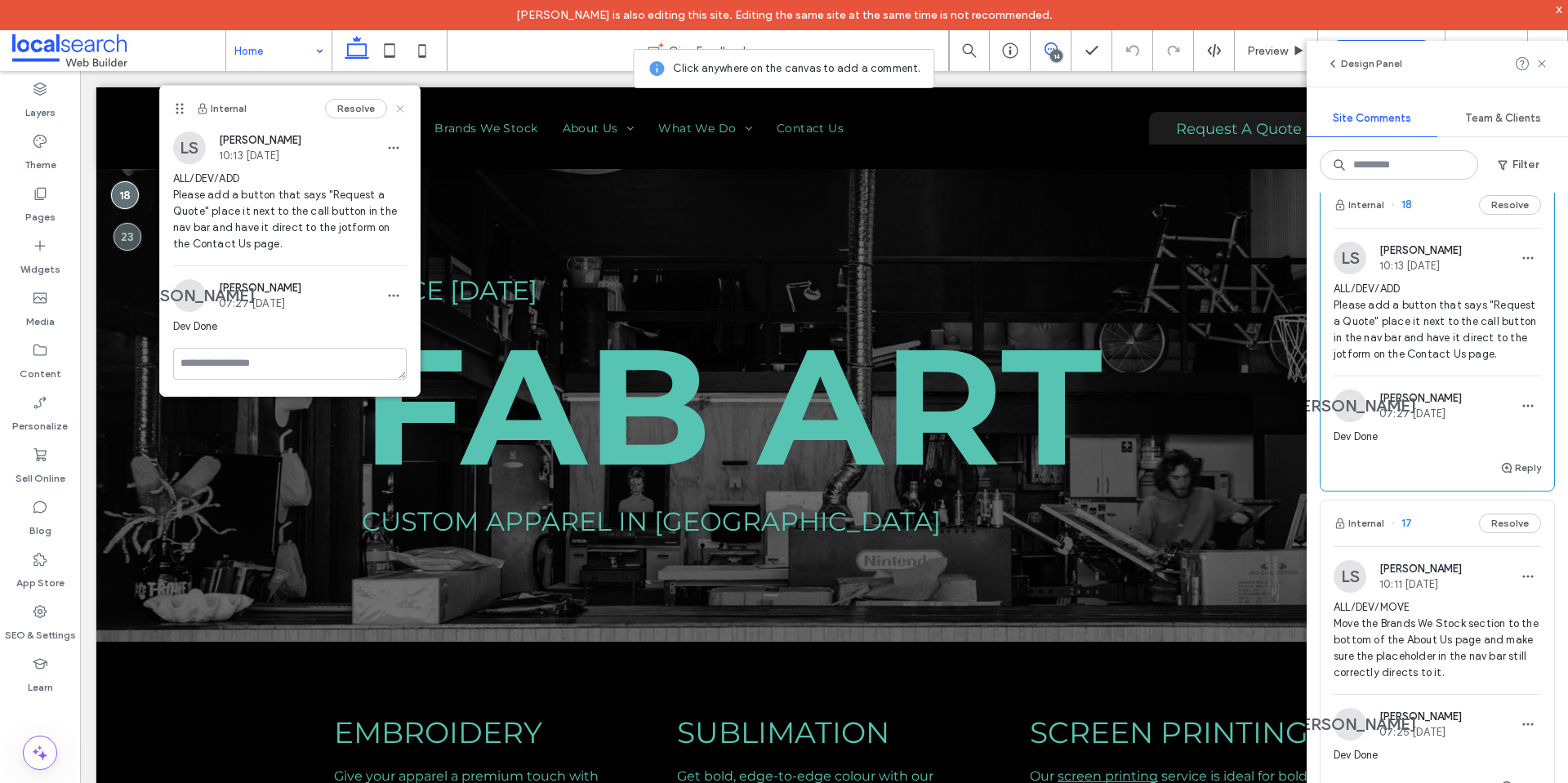
click at [405, 109] on icon at bounding box center [400, 108] width 13 height 13
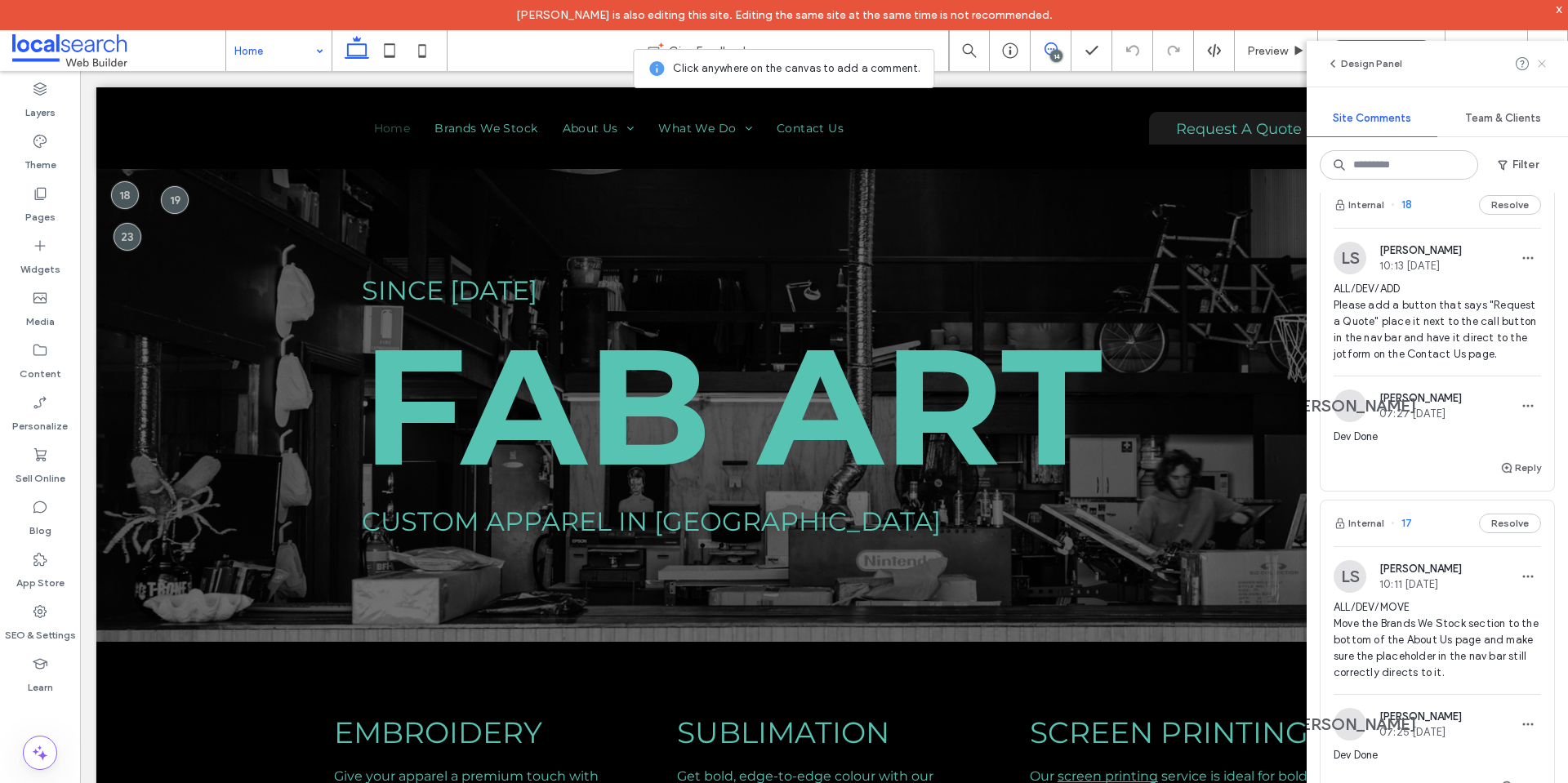
click at [1542, 63] on use at bounding box center [1541, 63] width 7 height 7
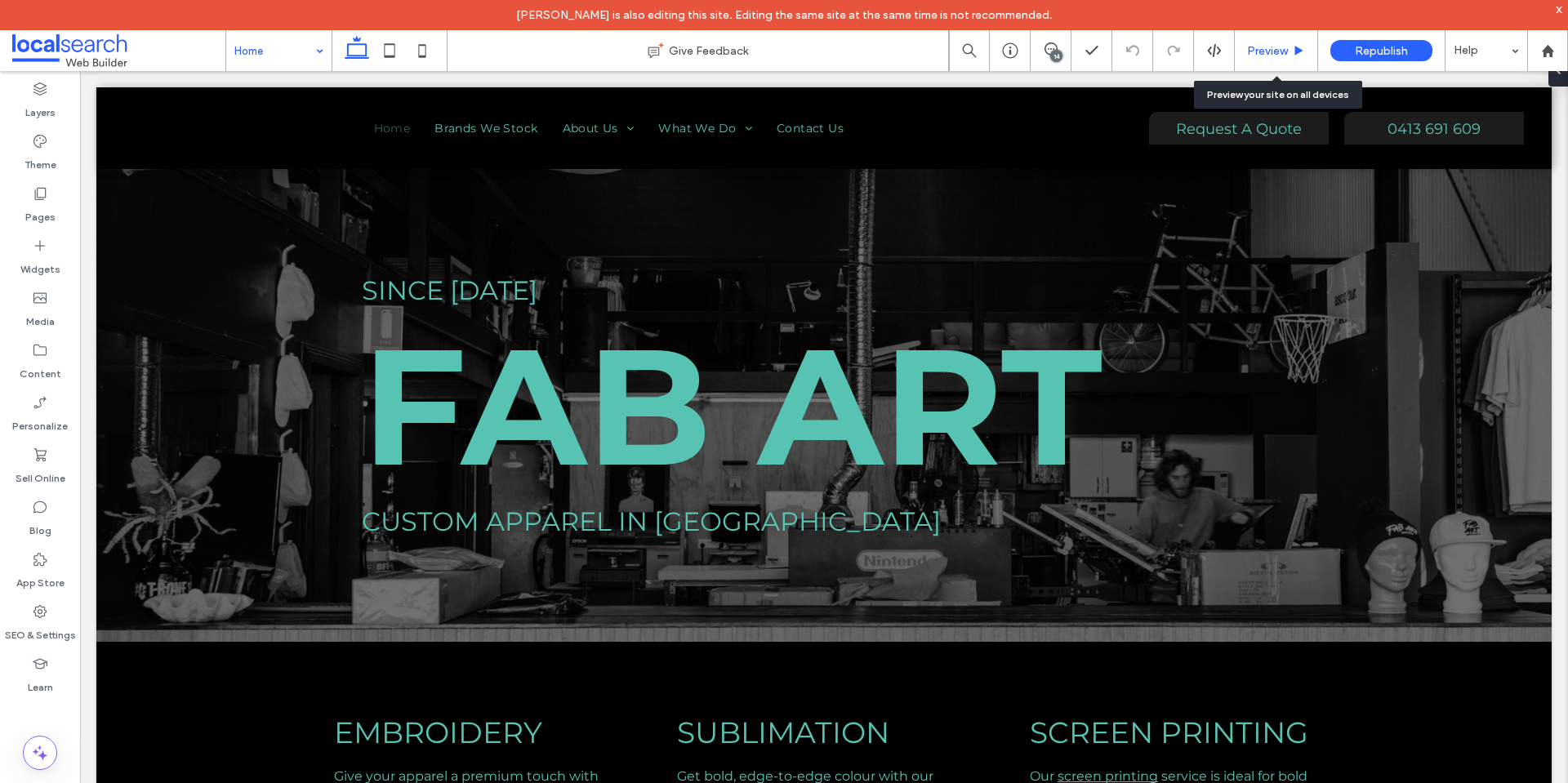
click at [1254, 52] on span "Preview" at bounding box center [1267, 51] width 41 height 14
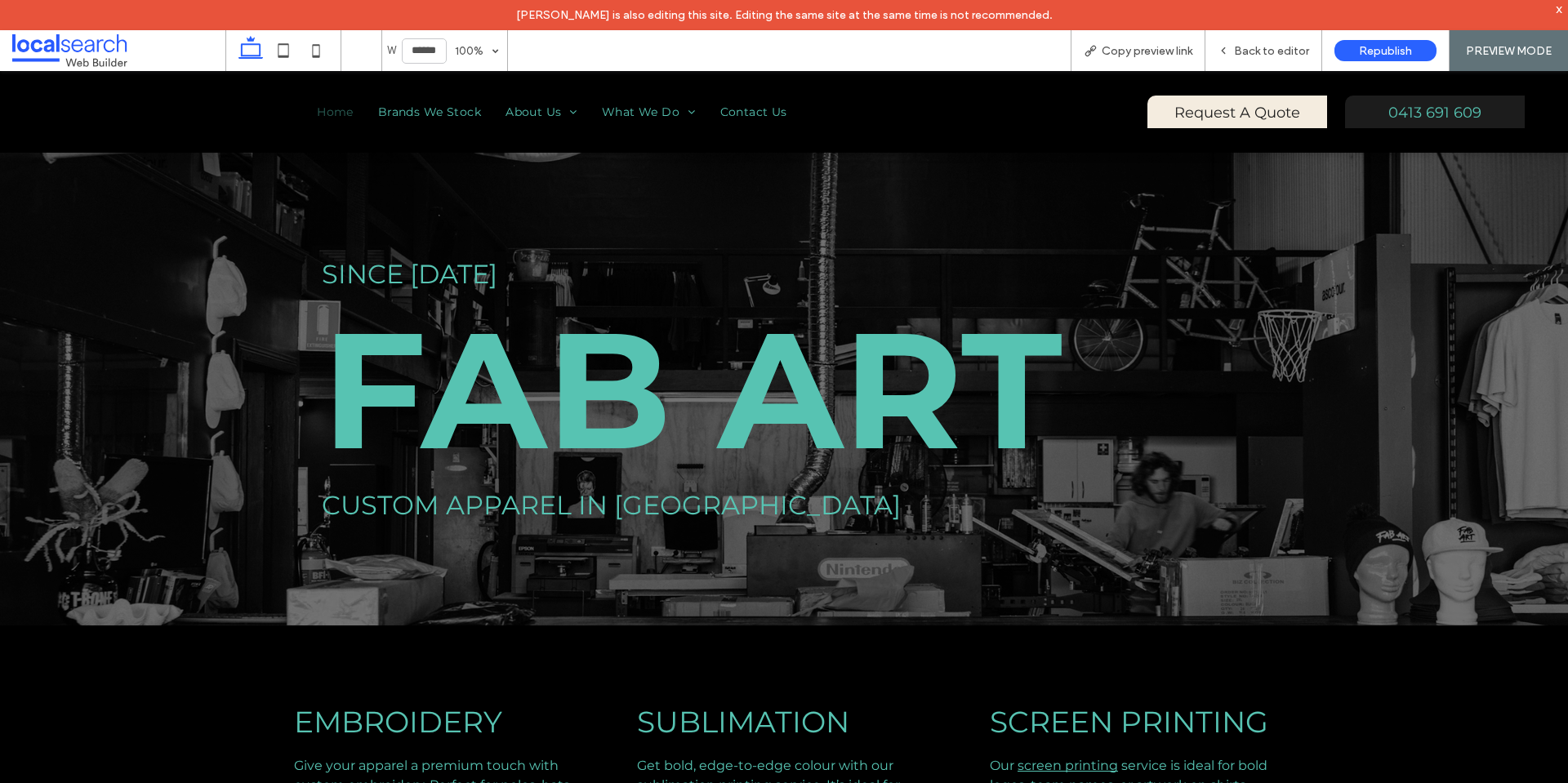
click at [1254, 118] on span "Request A Quote" at bounding box center [1237, 112] width 126 height 34
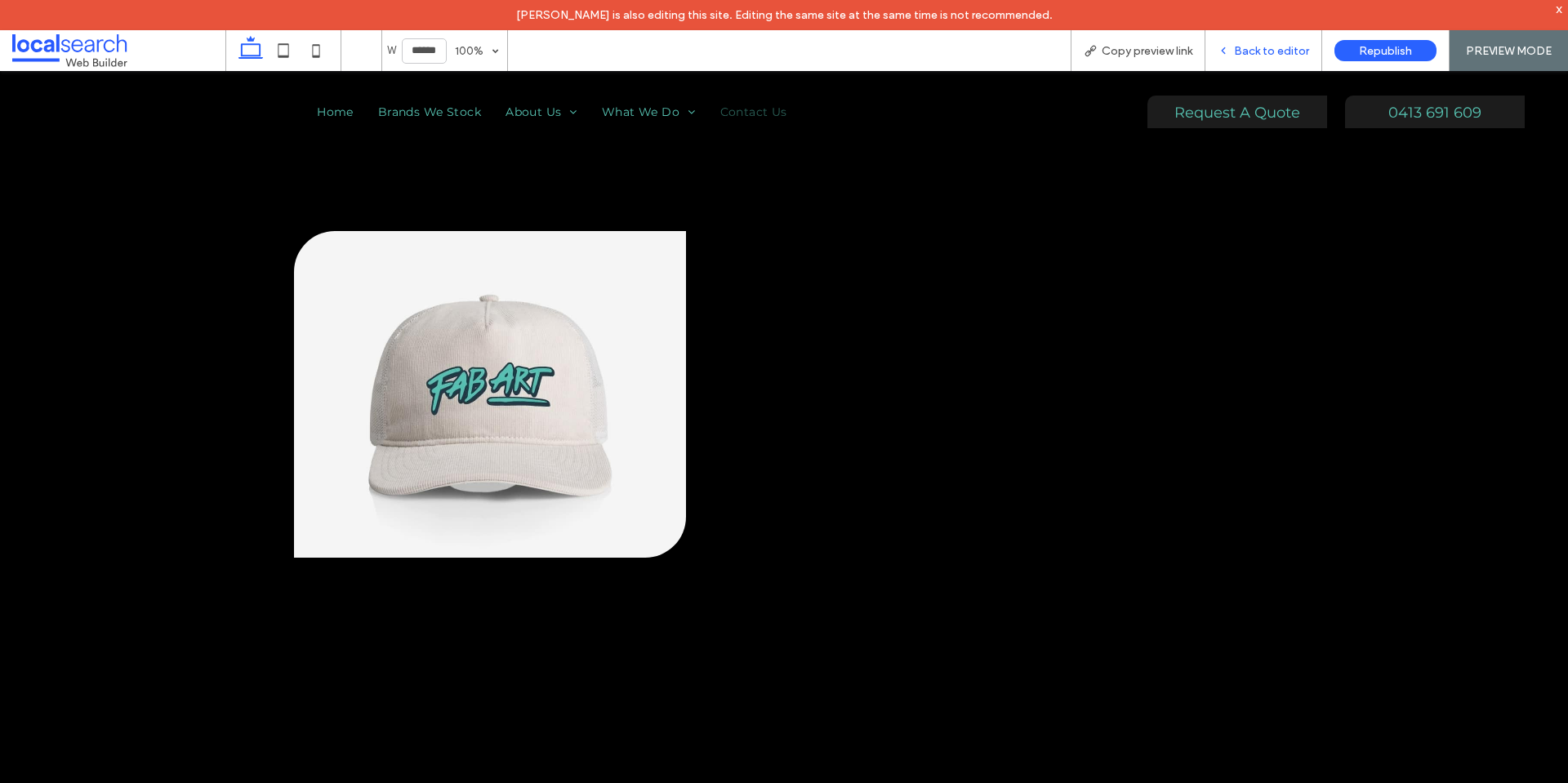
click at [1271, 48] on span "Back to editor" at bounding box center [1271, 51] width 75 height 14
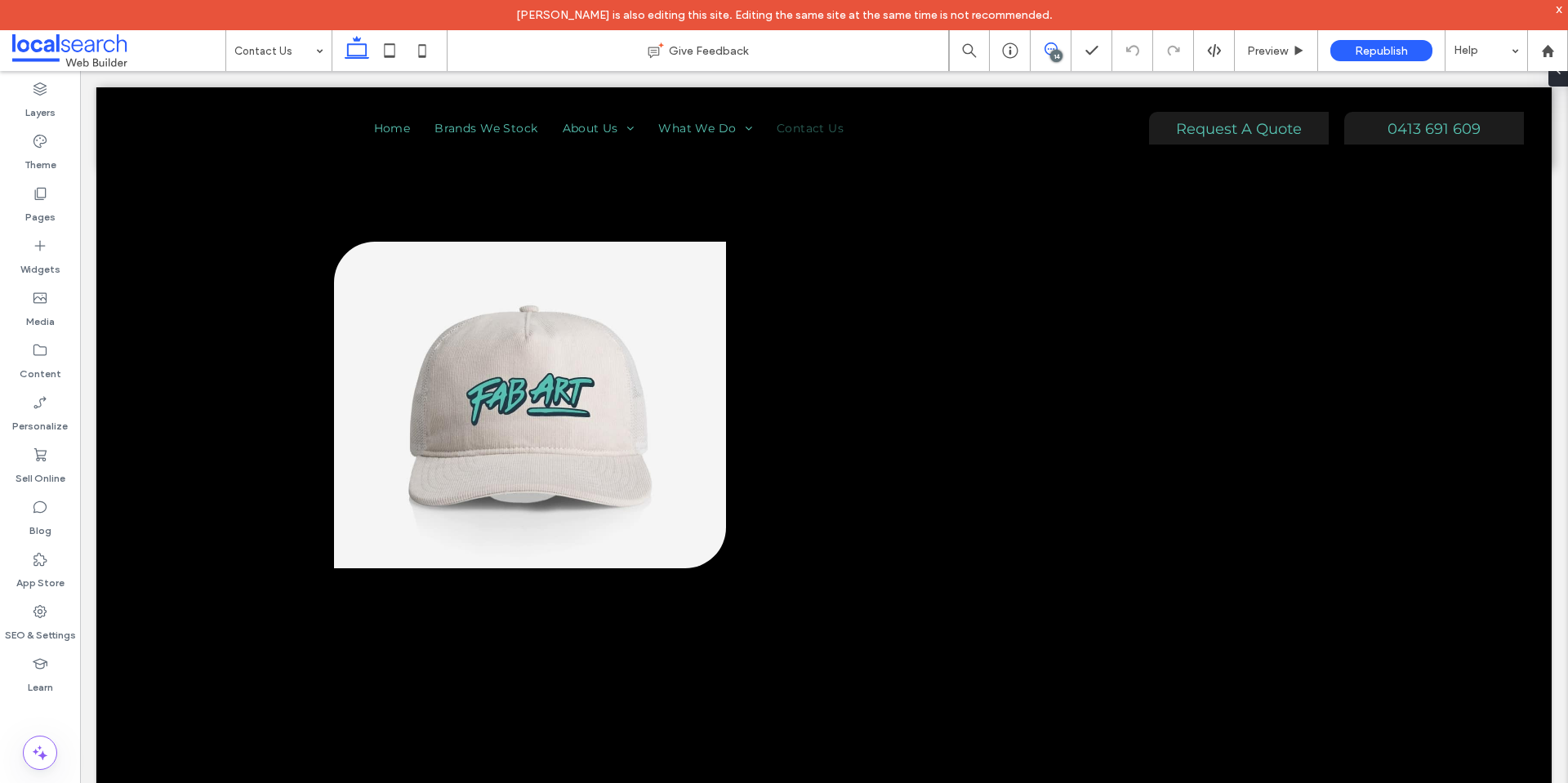
click at [1052, 44] on icon at bounding box center [1051, 48] width 13 height 13
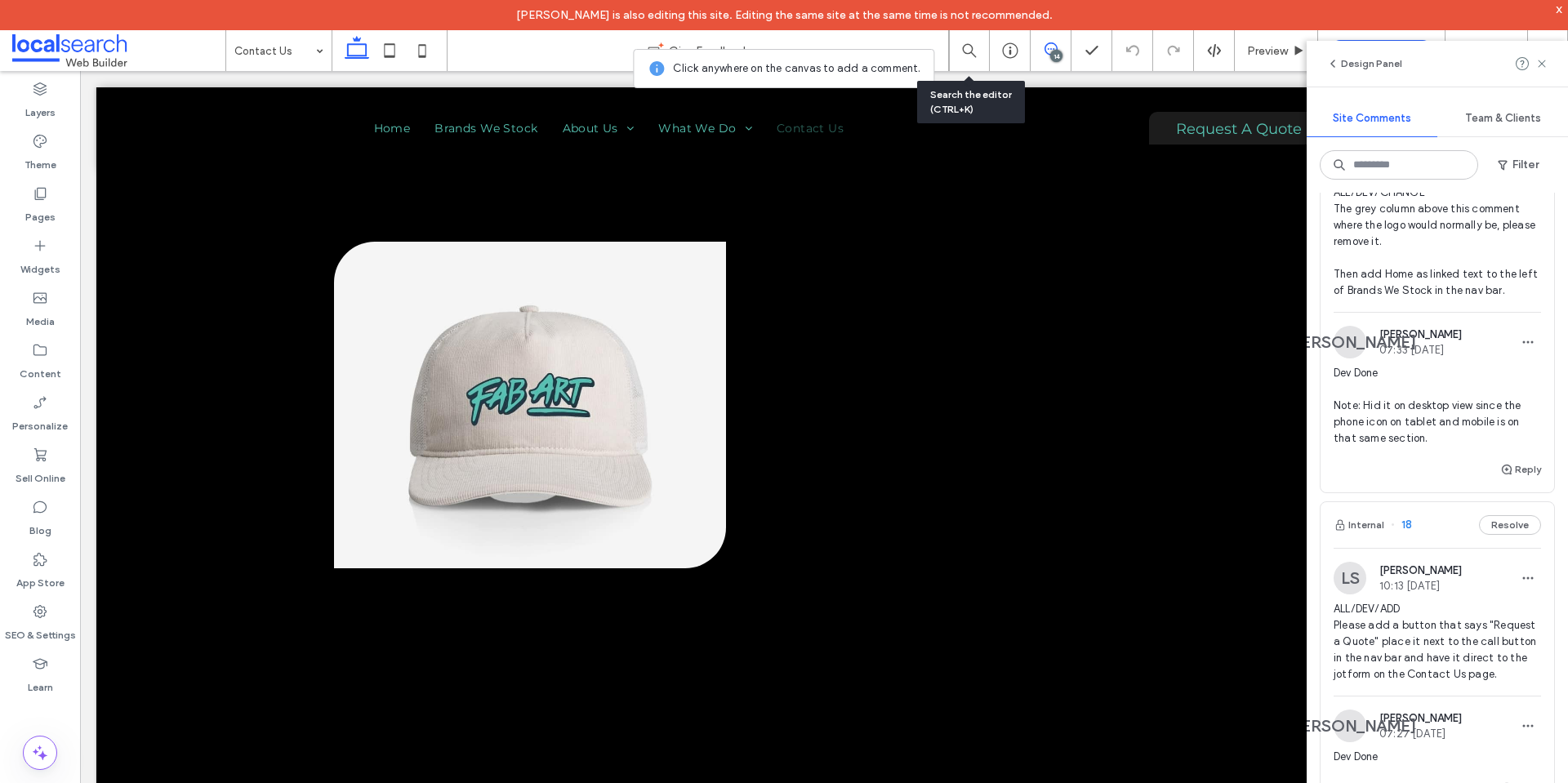
scroll to position [3265, 0]
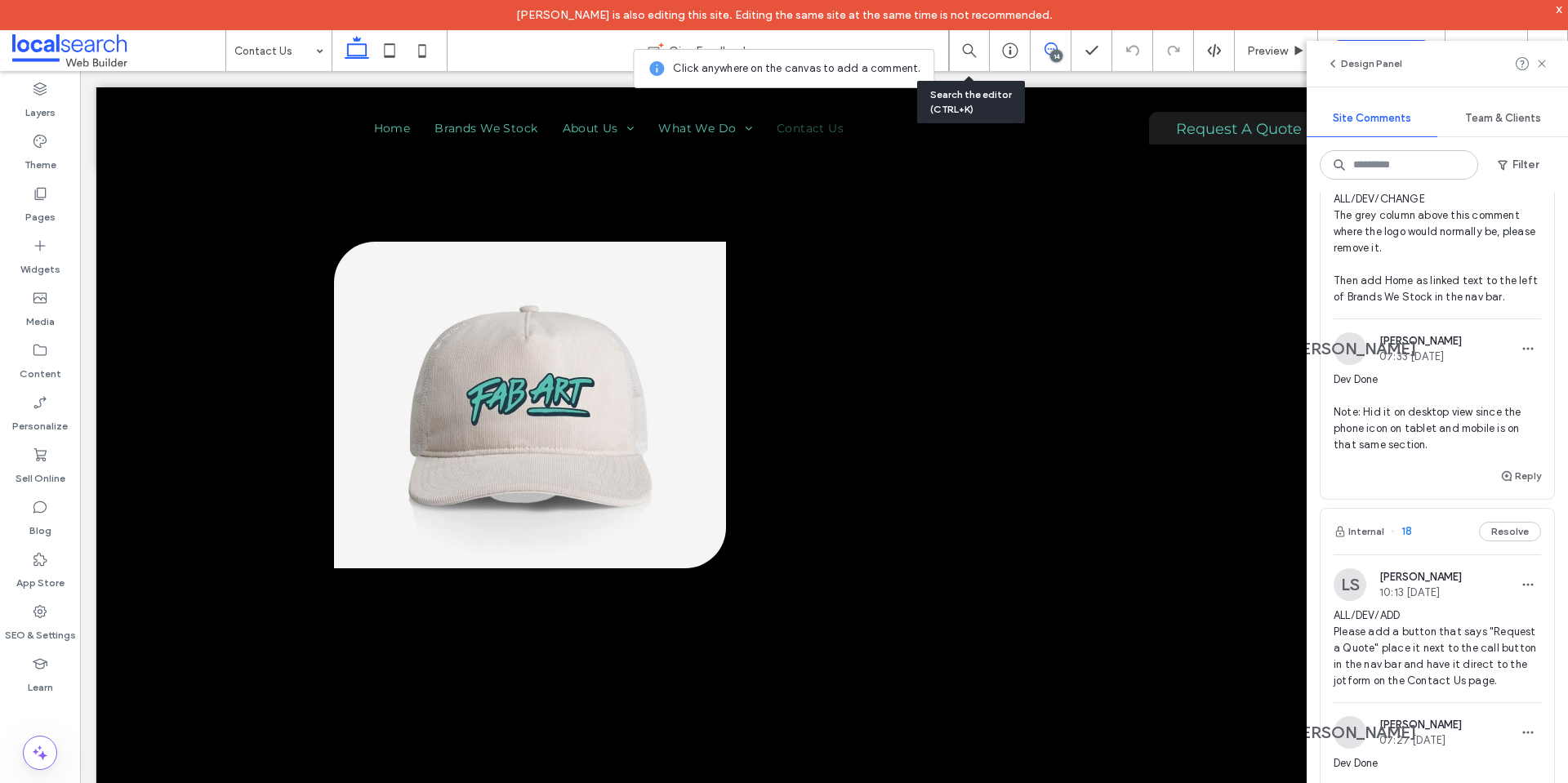
click at [1388, 305] on span "ALL/DEV/CHANGE The grey column above this comment where the logo would normally…" at bounding box center [1437, 249] width 207 height 115
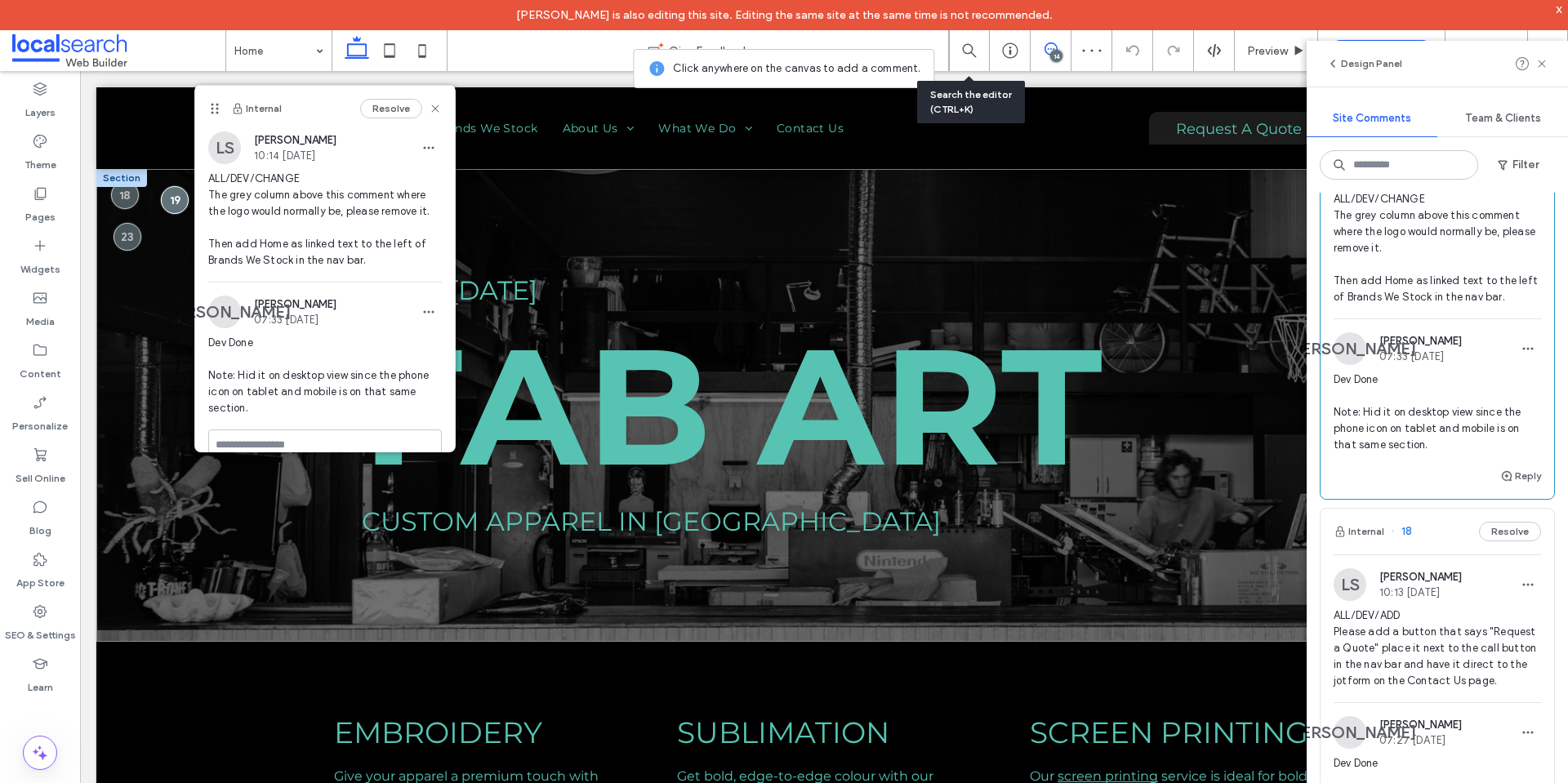
click at [592, 235] on div "Since 1987 Fab Art Custom Apparel in Old Bar" at bounding box center [823, 406] width 1455 height 473
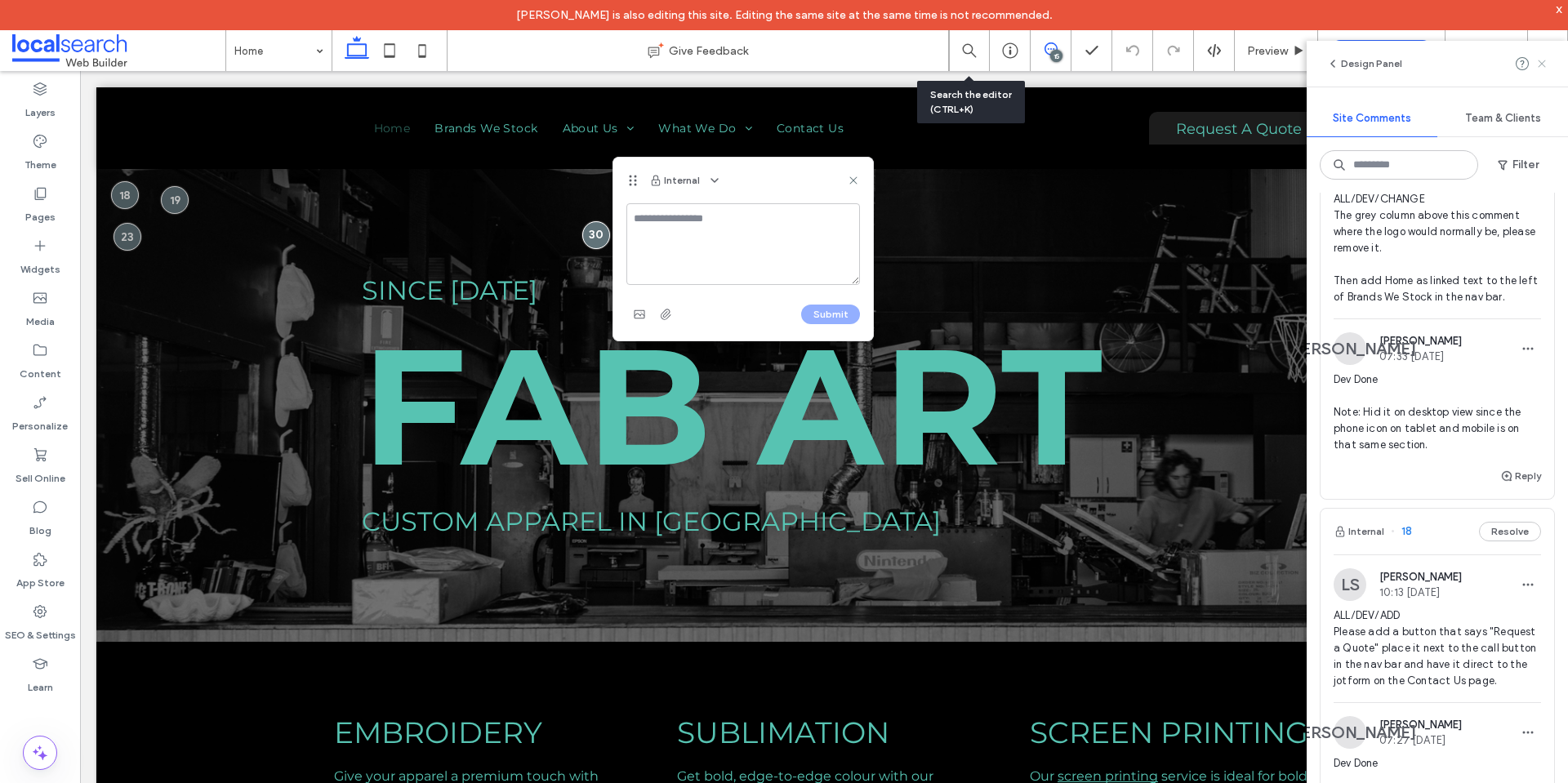
click at [1543, 69] on icon at bounding box center [1542, 63] width 13 height 13
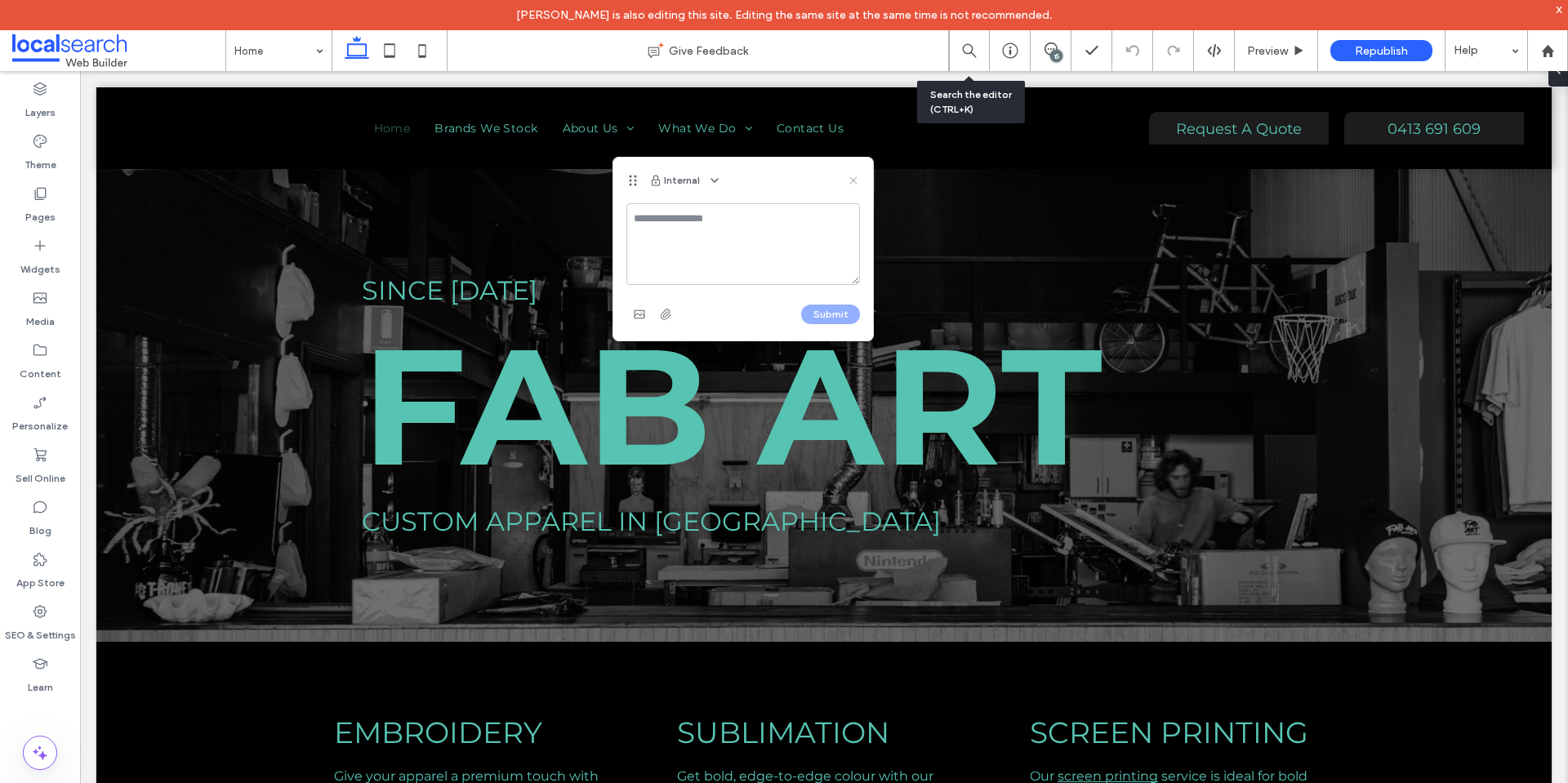
click at [852, 183] on icon at bounding box center [853, 180] width 13 height 13
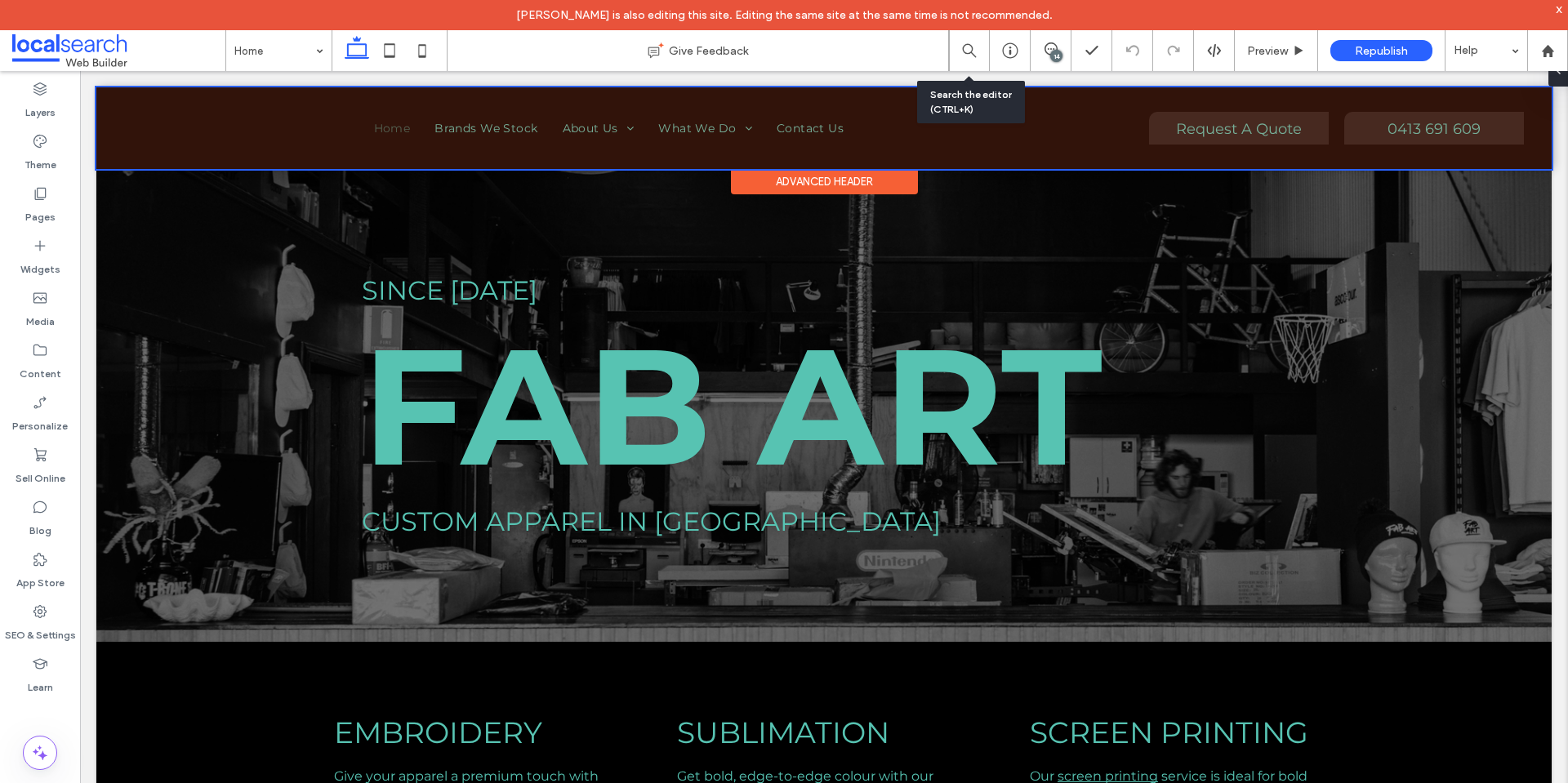
click at [655, 127] on div at bounding box center [823, 128] width 1455 height 82
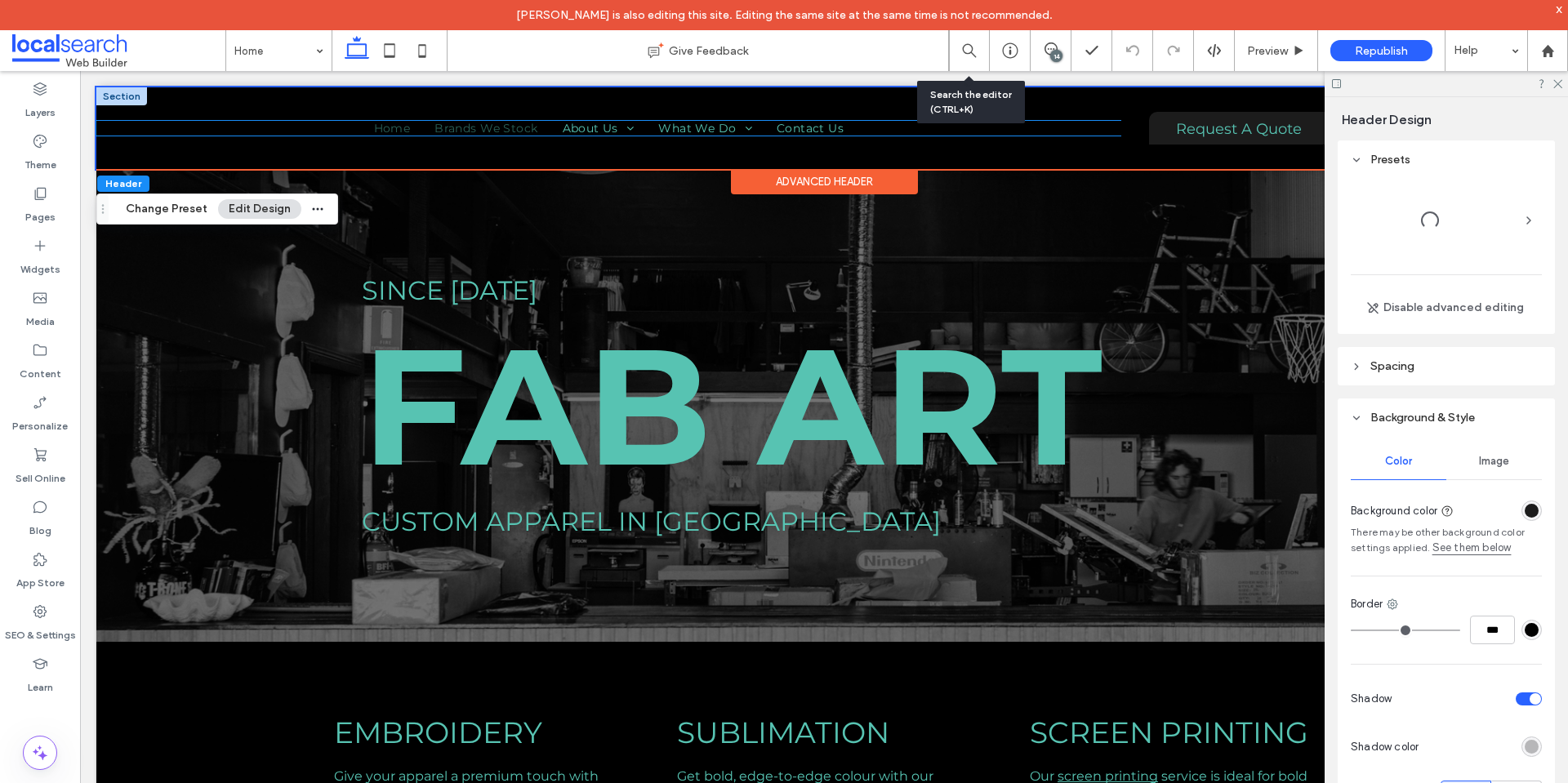
click at [498, 126] on span "Brands We Stock" at bounding box center [486, 128] width 103 height 15
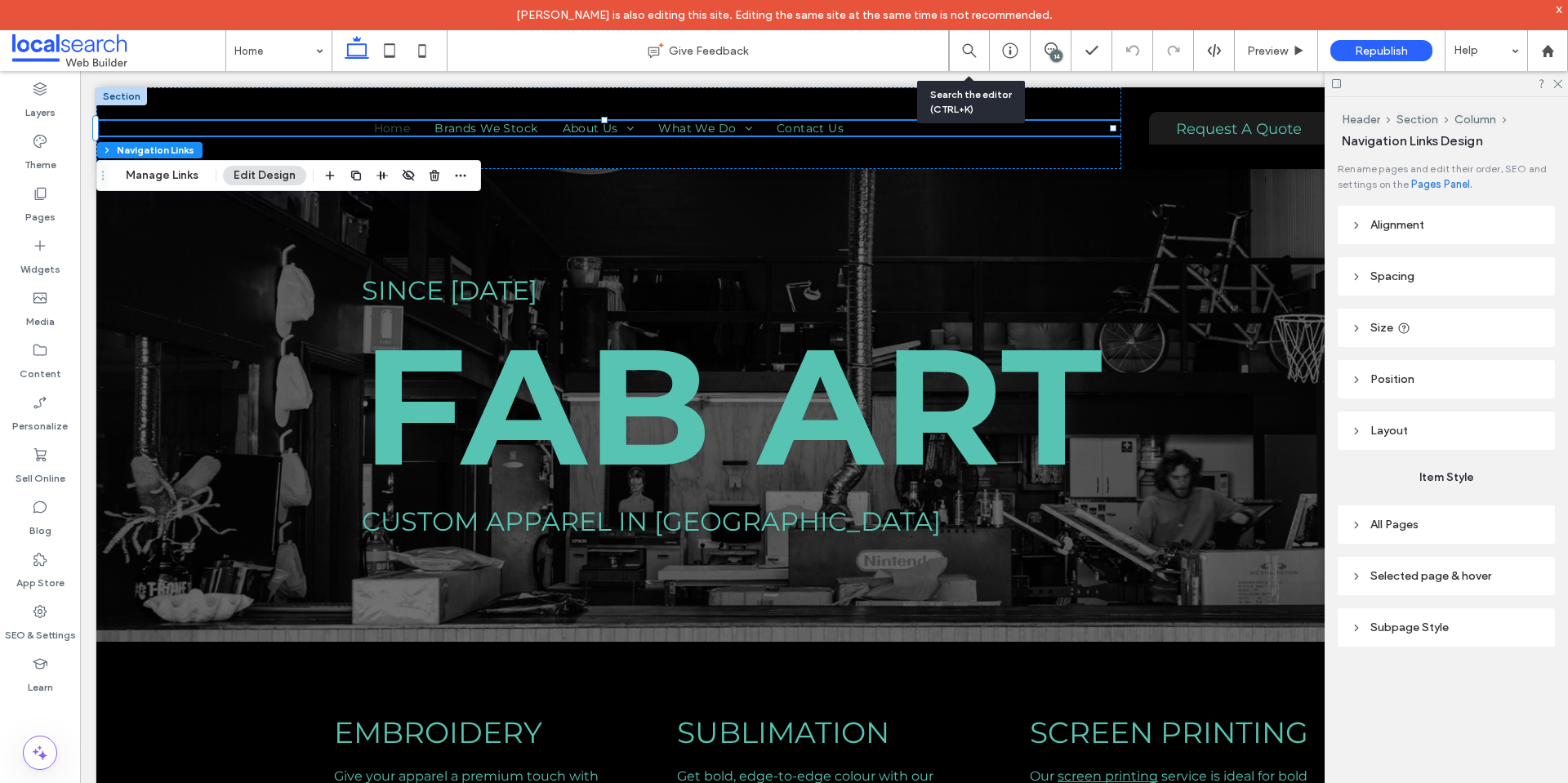
click at [1446, 218] on header "Alignment" at bounding box center [1445, 225] width 217 height 39
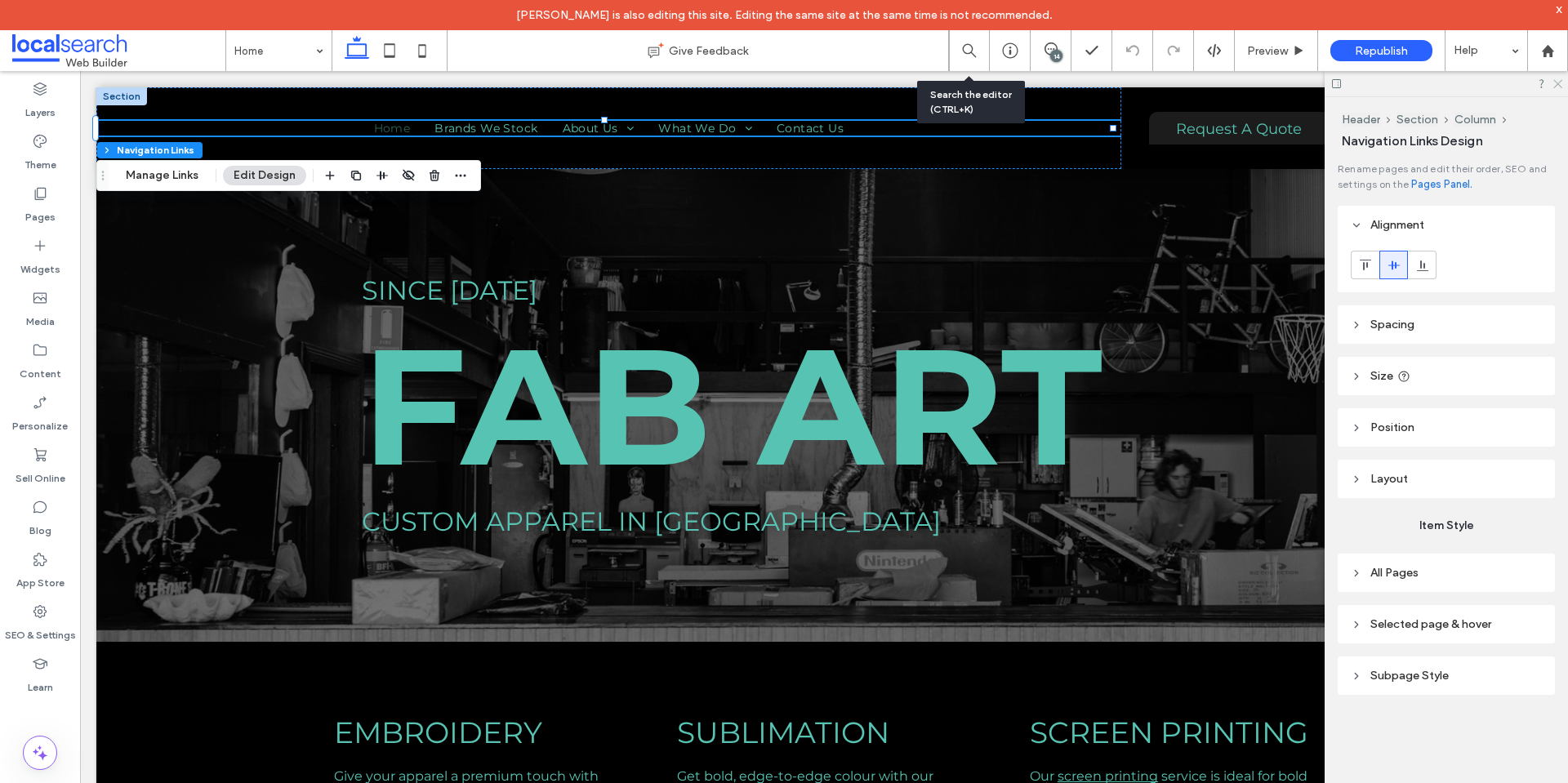
click at [1557, 81] on icon at bounding box center [1557, 83] width 11 height 11
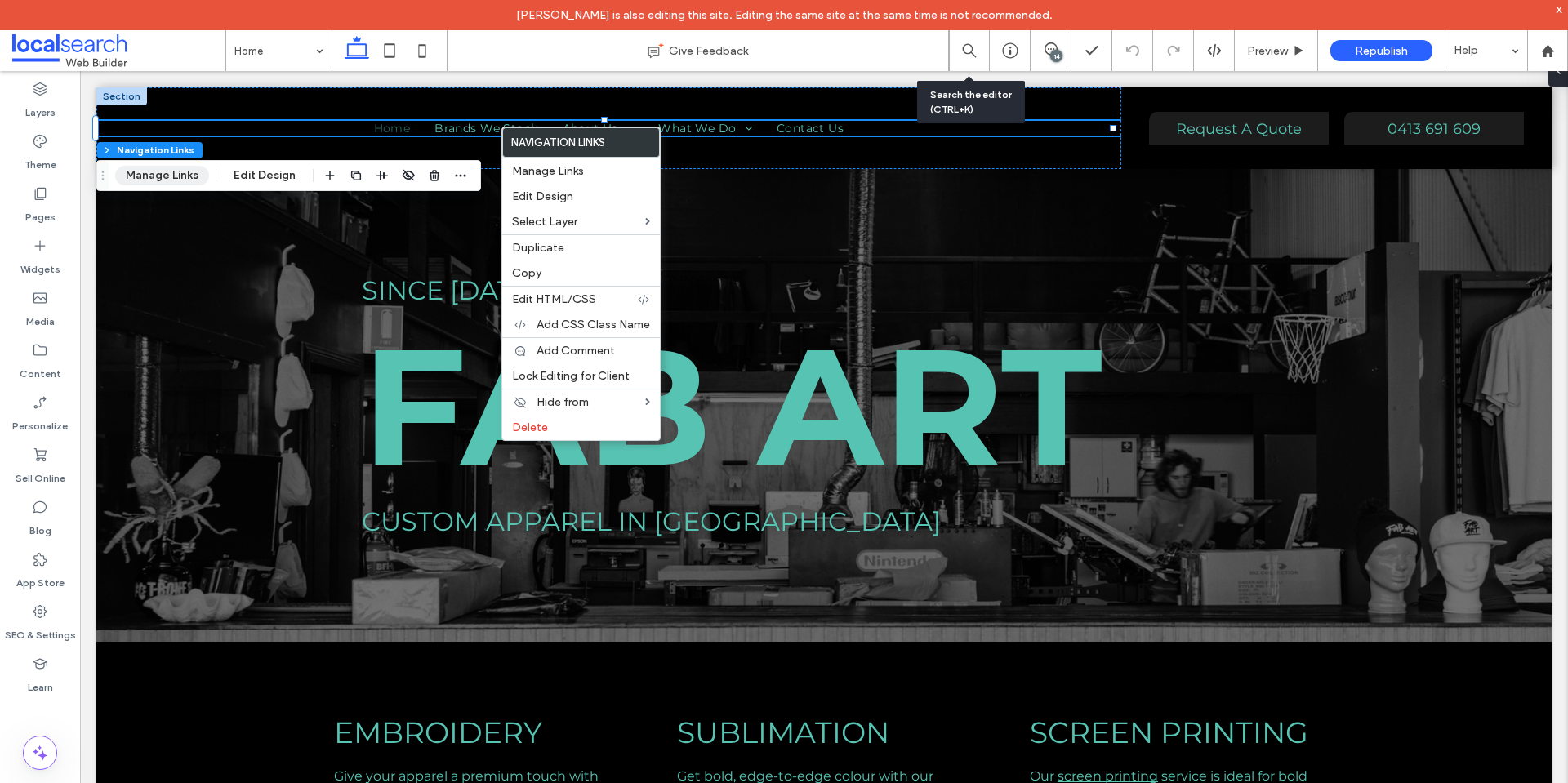
click at [201, 175] on button "Manage Links" at bounding box center [162, 175] width 94 height 19
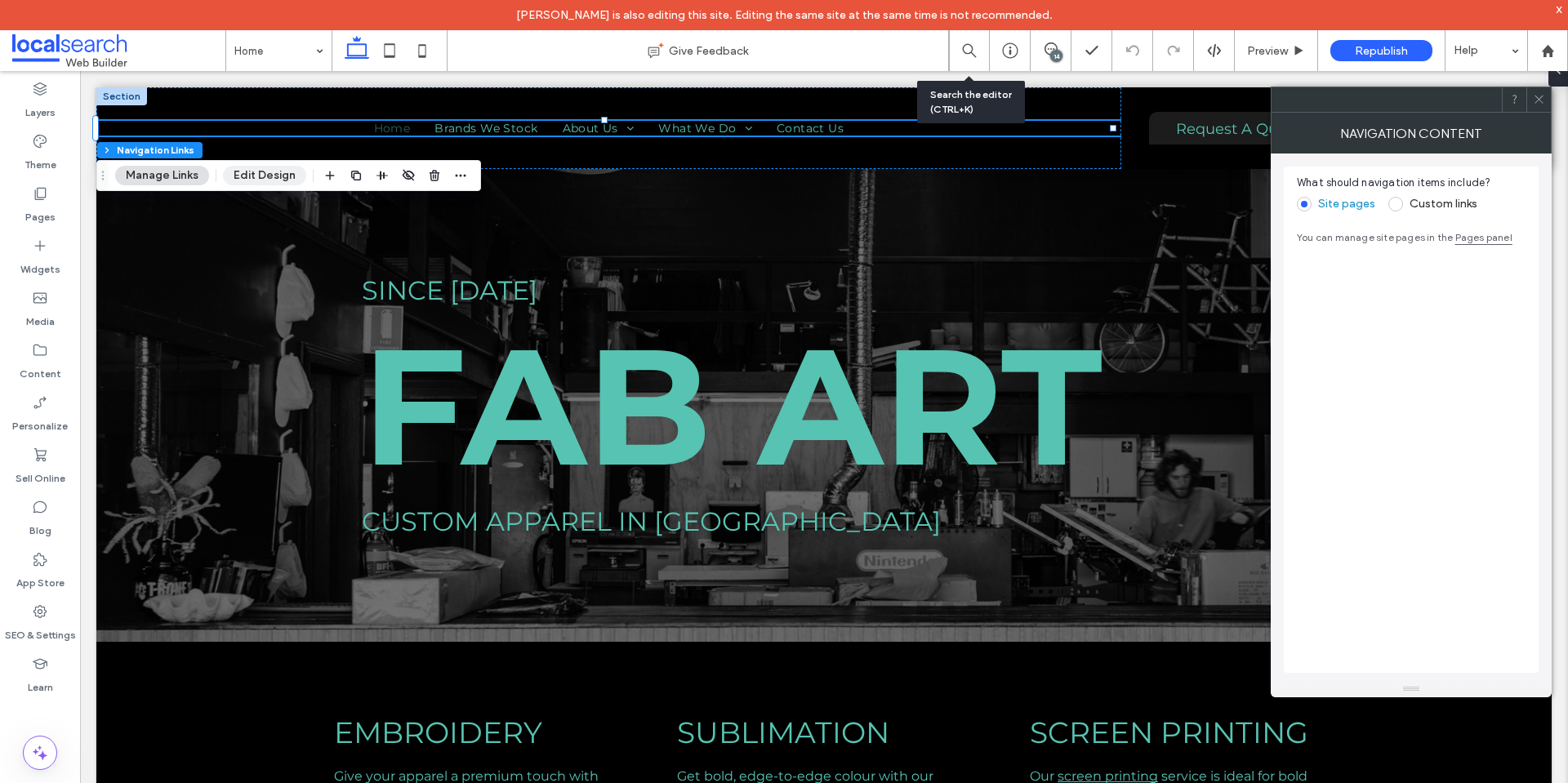
click at [258, 171] on button "Edit Design" at bounding box center [264, 175] width 83 height 19
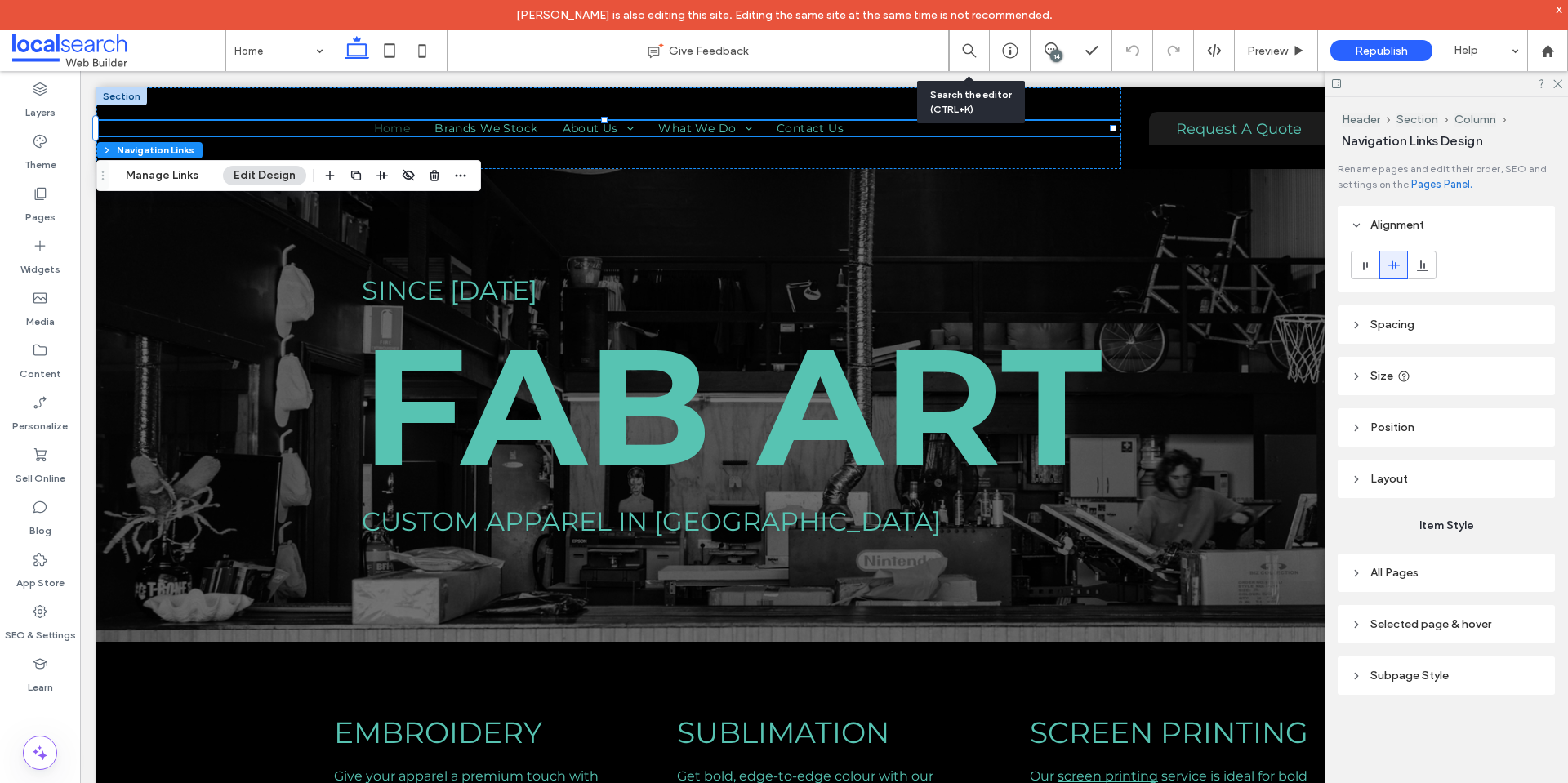
click at [1458, 317] on header "Spacing" at bounding box center [1445, 324] width 217 height 39
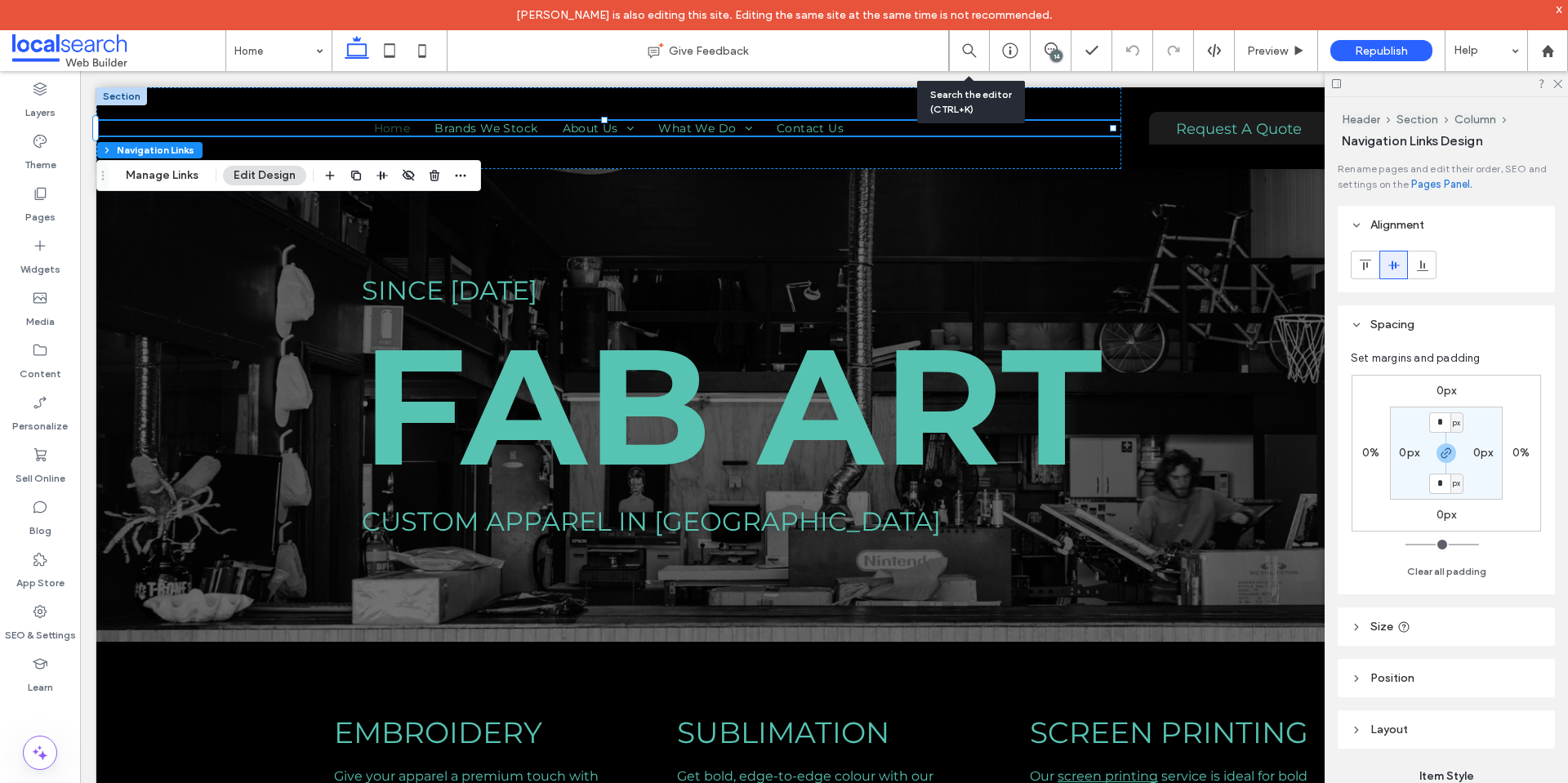
click at [1458, 317] on header "Spacing" at bounding box center [1445, 324] width 217 height 39
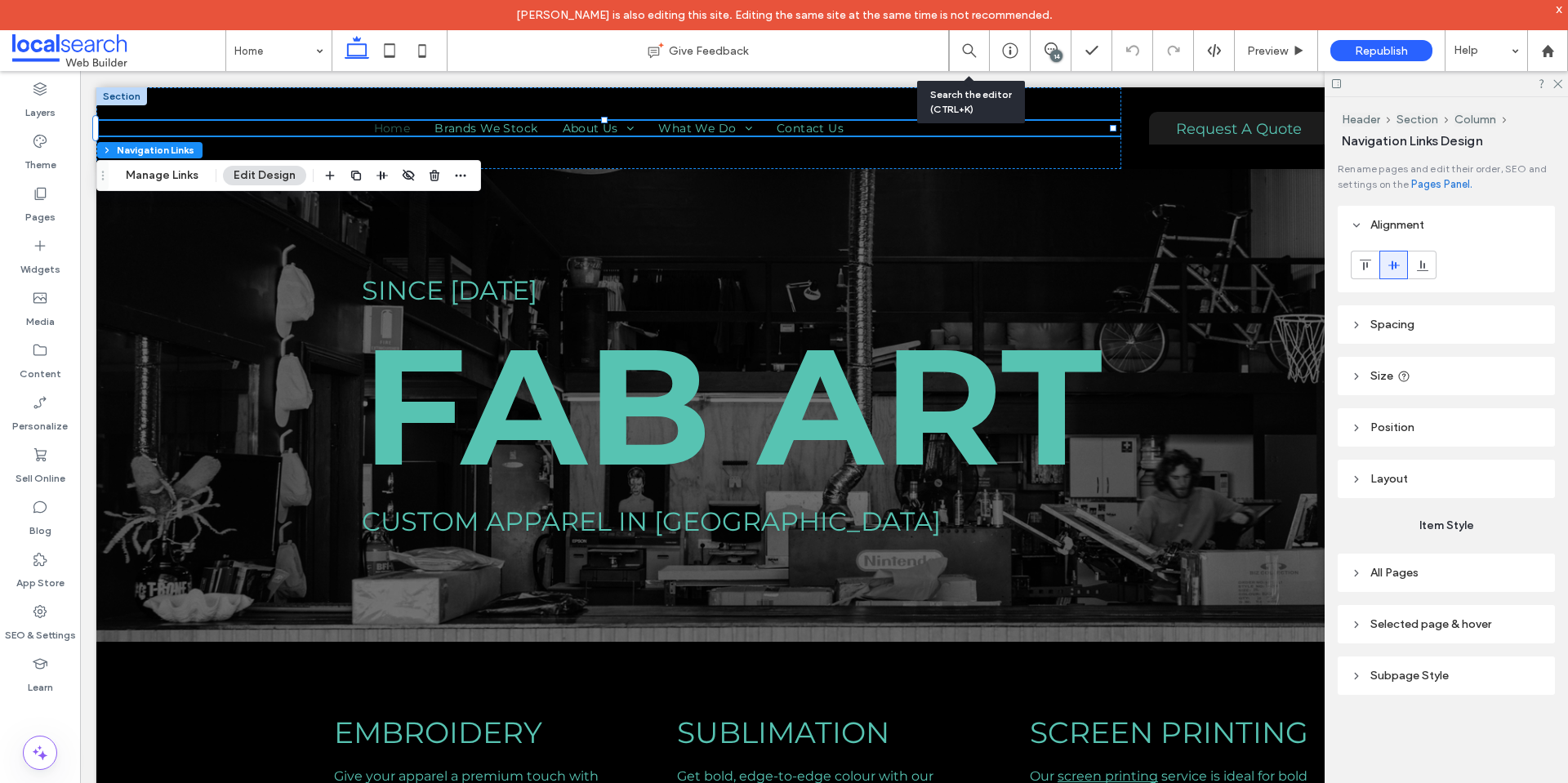
click at [1468, 573] on header "All Pages" at bounding box center [1445, 573] width 217 height 39
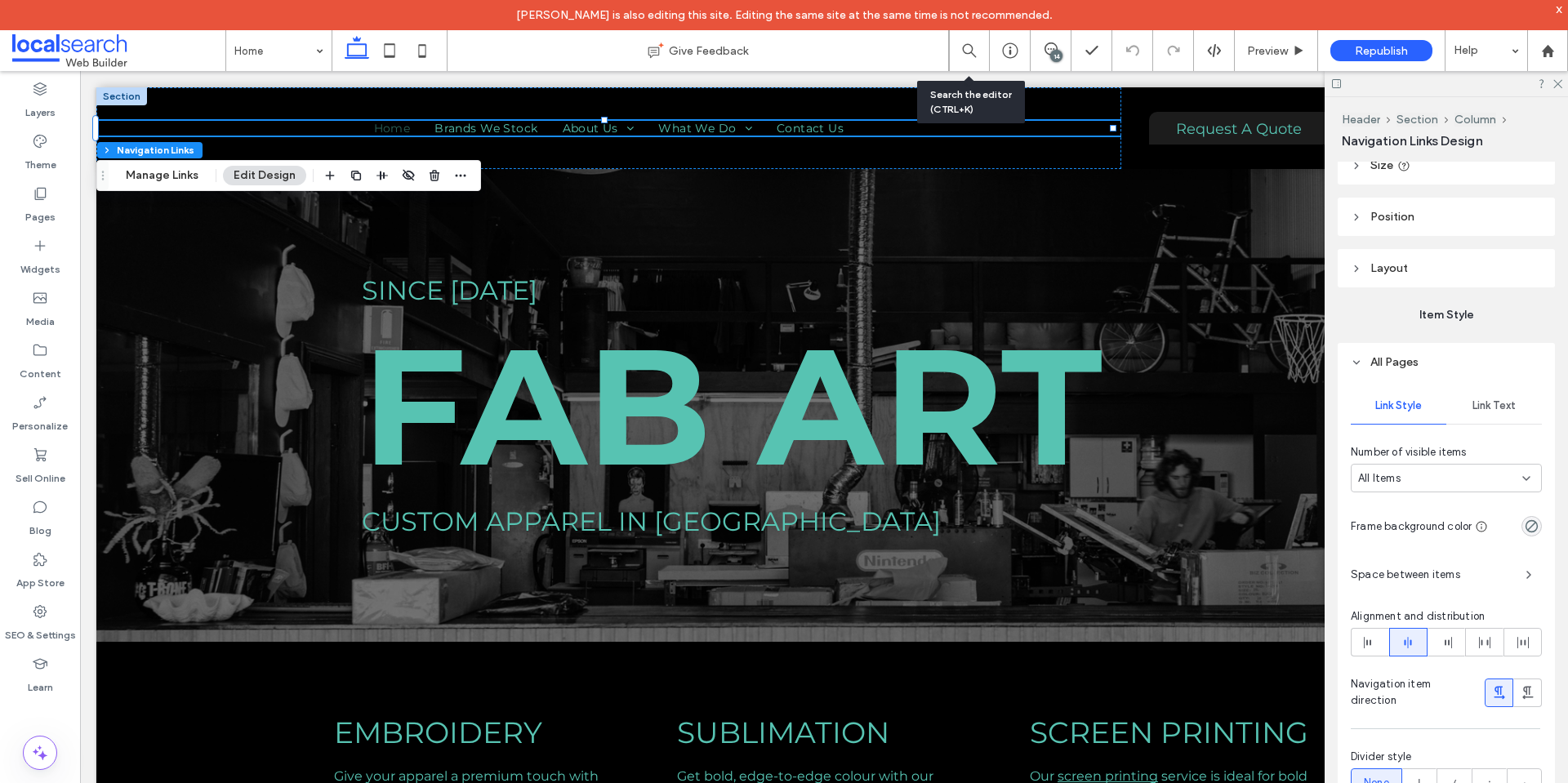
scroll to position [245, 0]
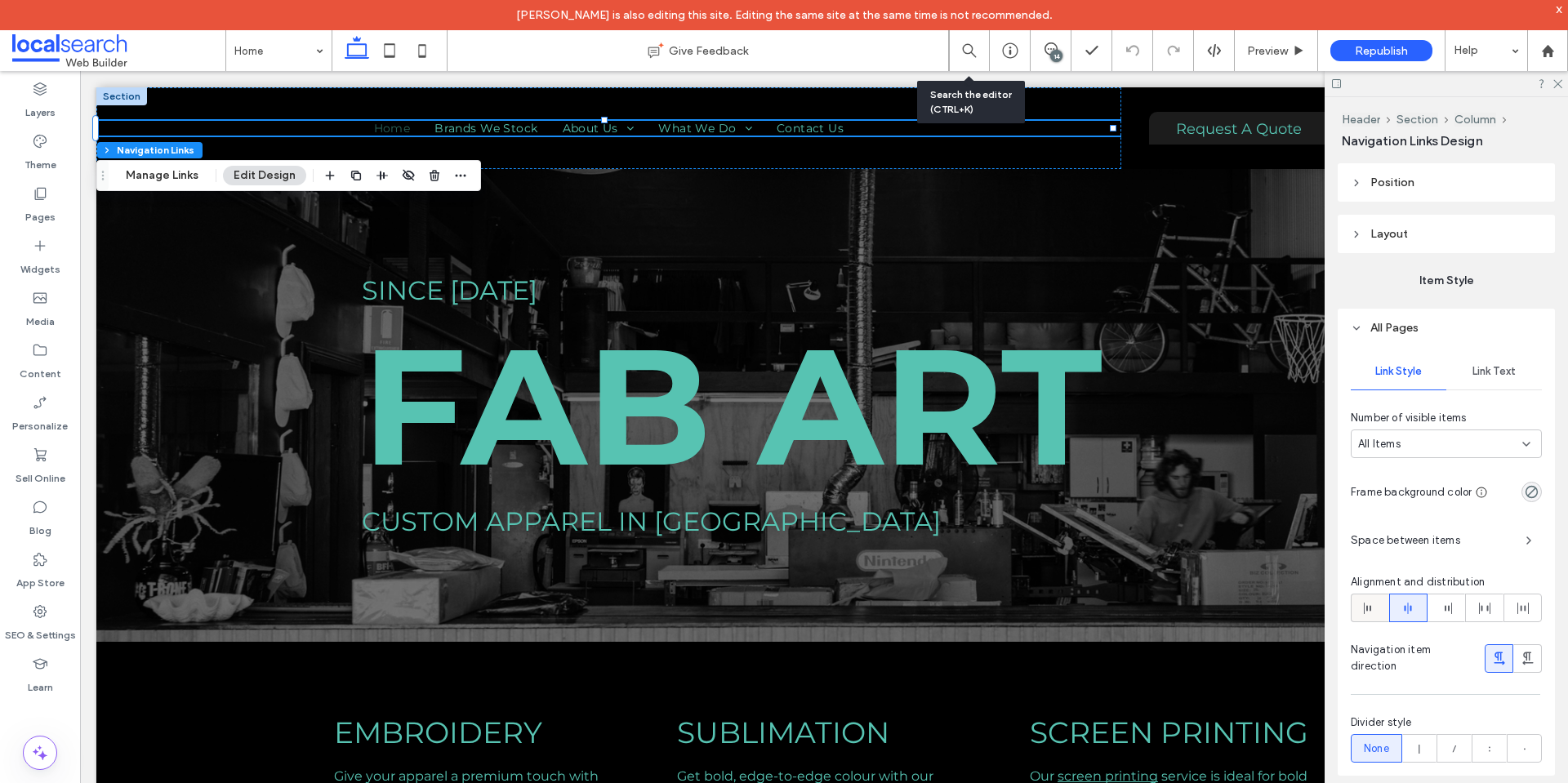
click at [1368, 600] on span at bounding box center [1369, 608] width 13 height 27
click at [1402, 605] on icon at bounding box center [1408, 608] width 13 height 13
click at [1557, 86] on icon at bounding box center [1557, 83] width 11 height 11
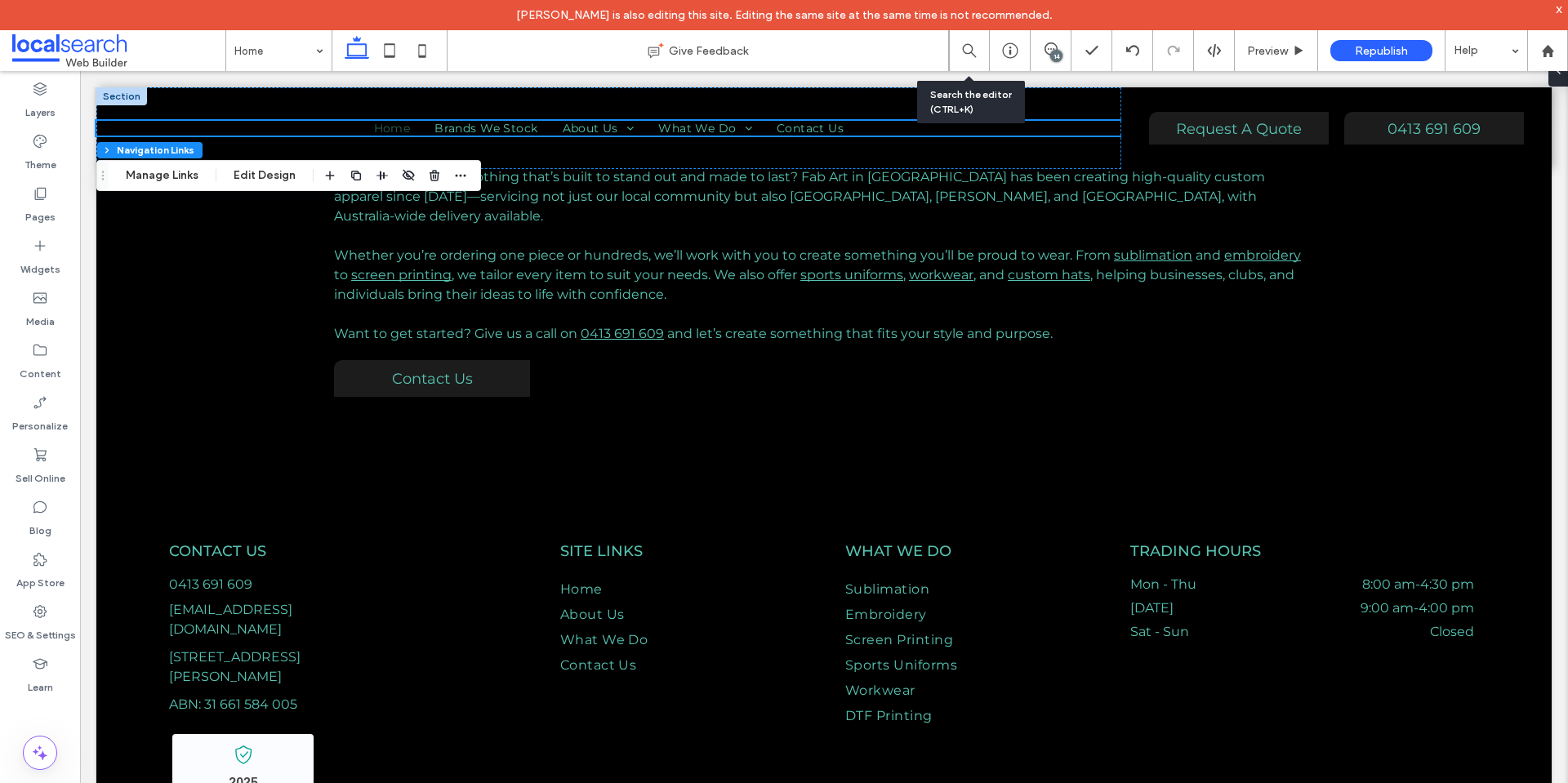
scroll to position [2837, 0]
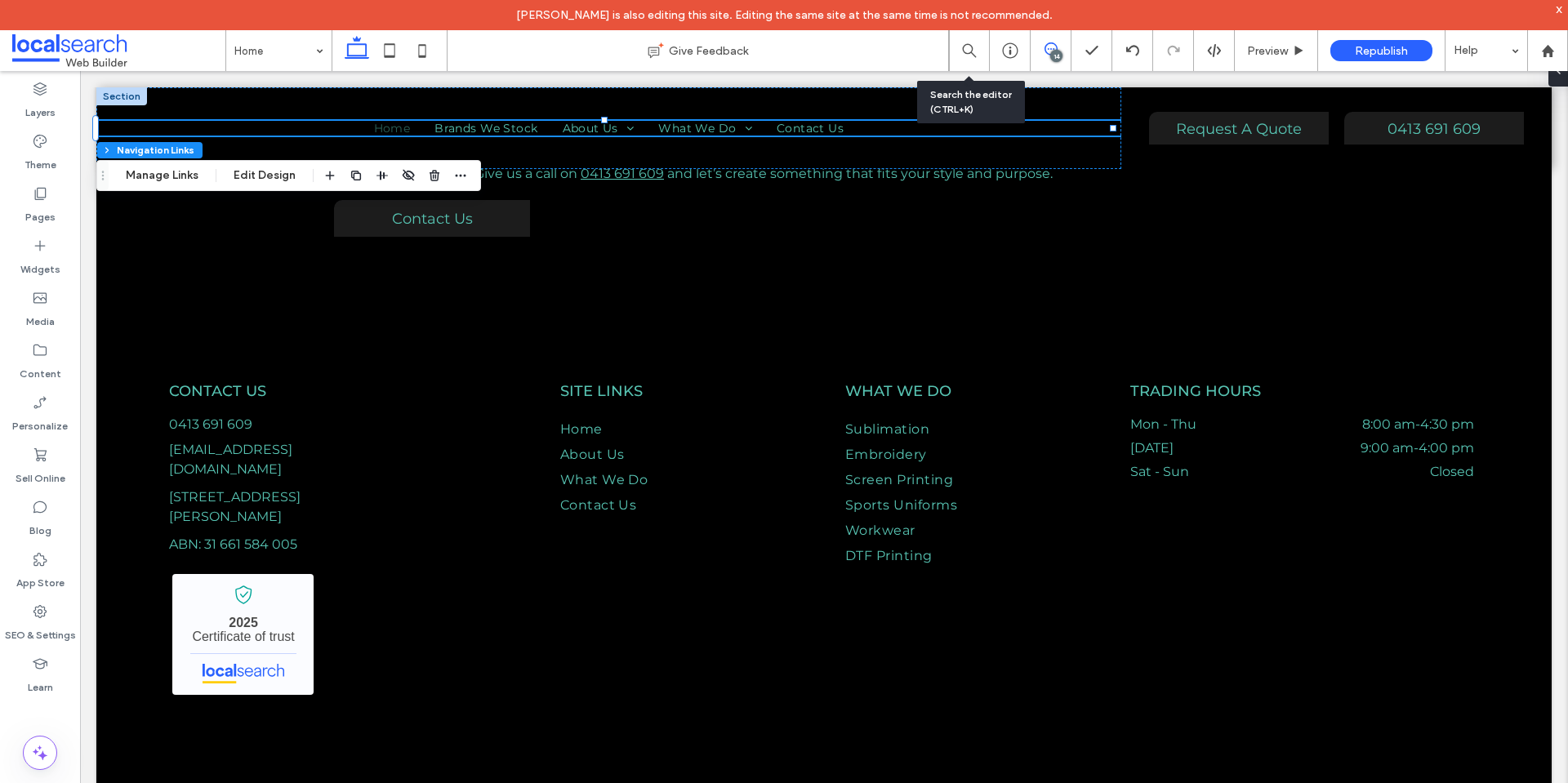
click at [1052, 47] on icon at bounding box center [1051, 48] width 13 height 13
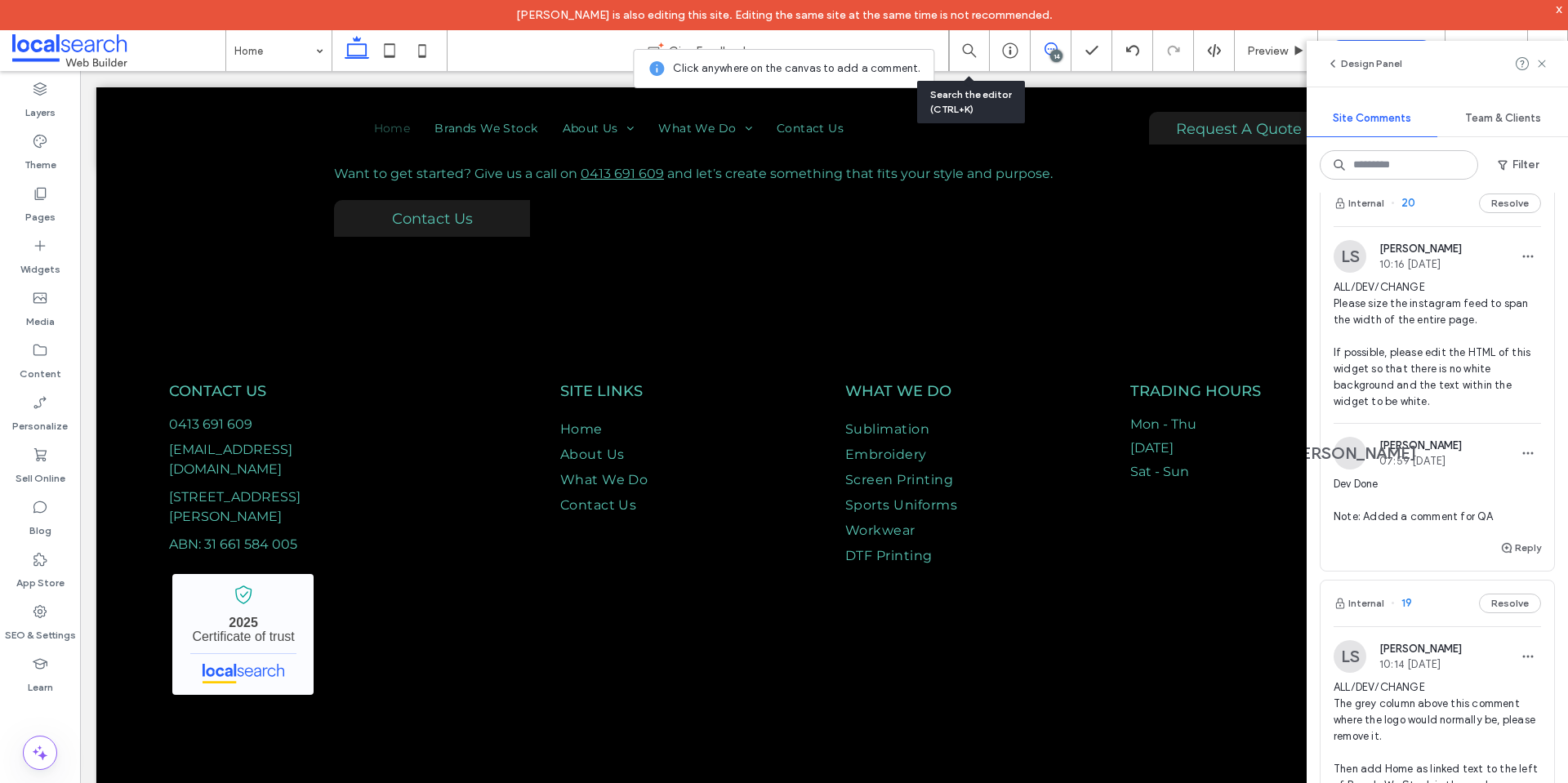
scroll to position [2775, 0]
click at [1393, 387] on span "ALL/DEV/CHANGE Please size the instagram feed to span the width of the entire p…" at bounding box center [1437, 347] width 207 height 130
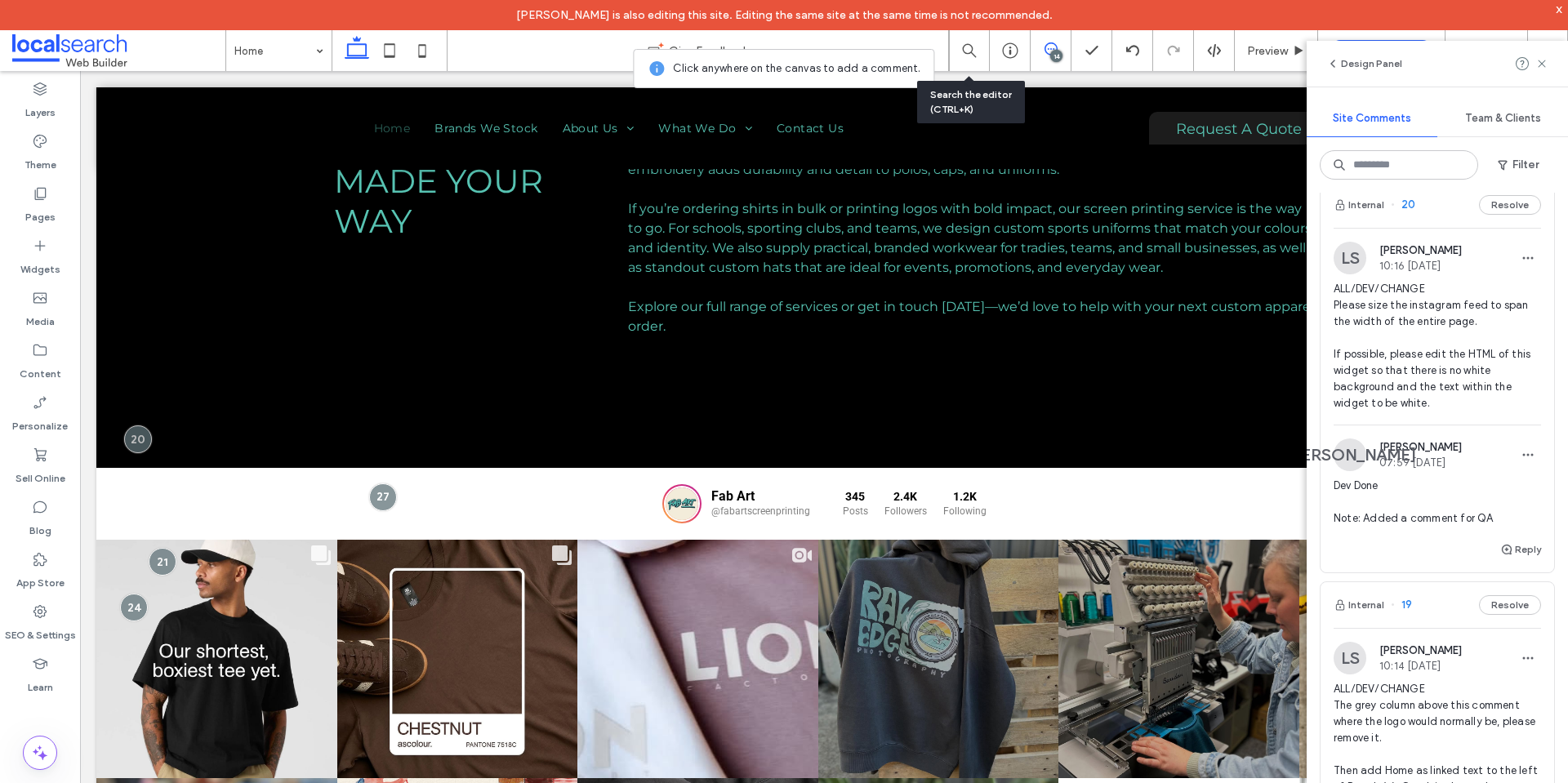
scroll to position [2693, 0]
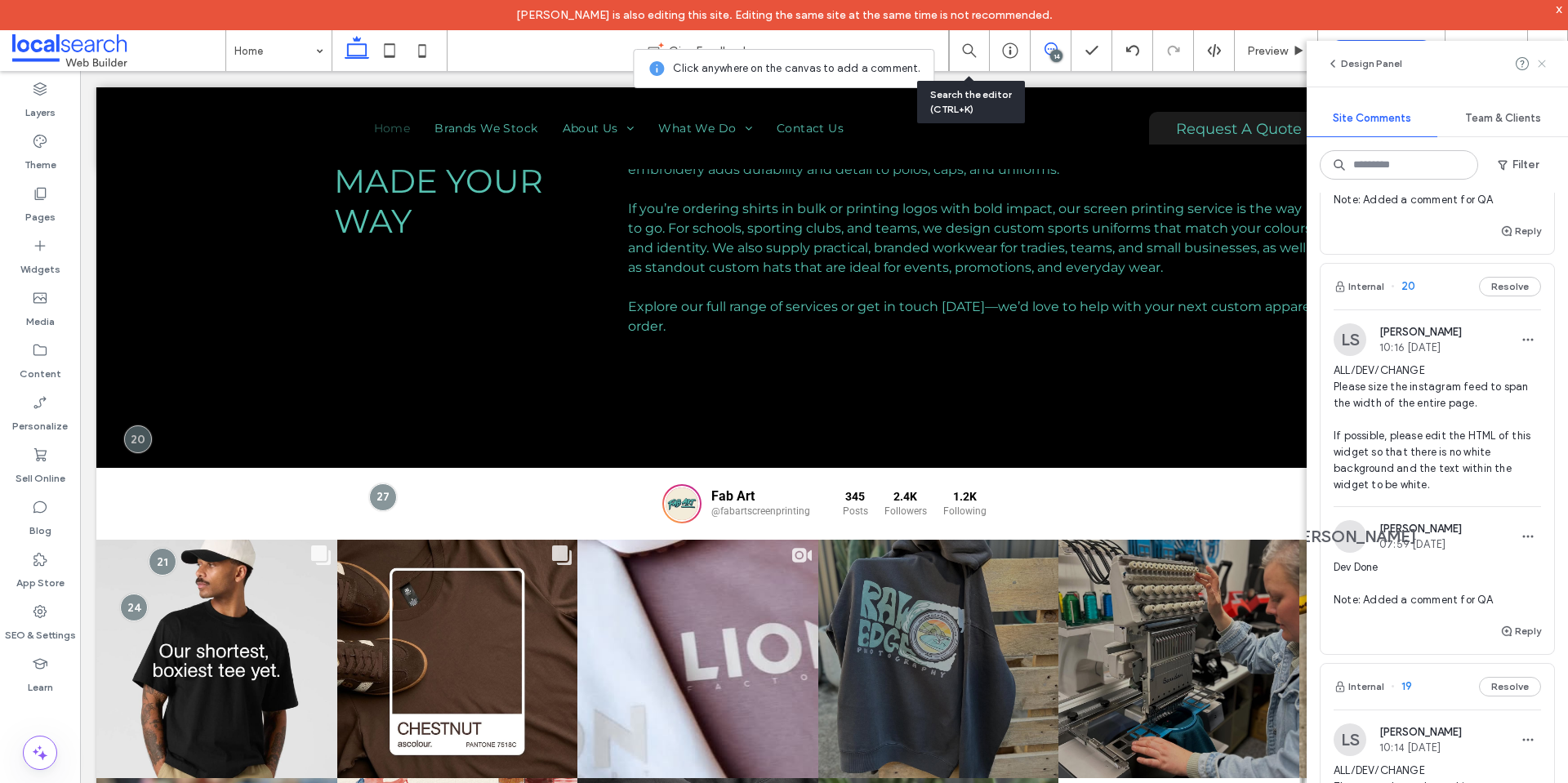
click at [1544, 63] on icon at bounding box center [1542, 63] width 13 height 13
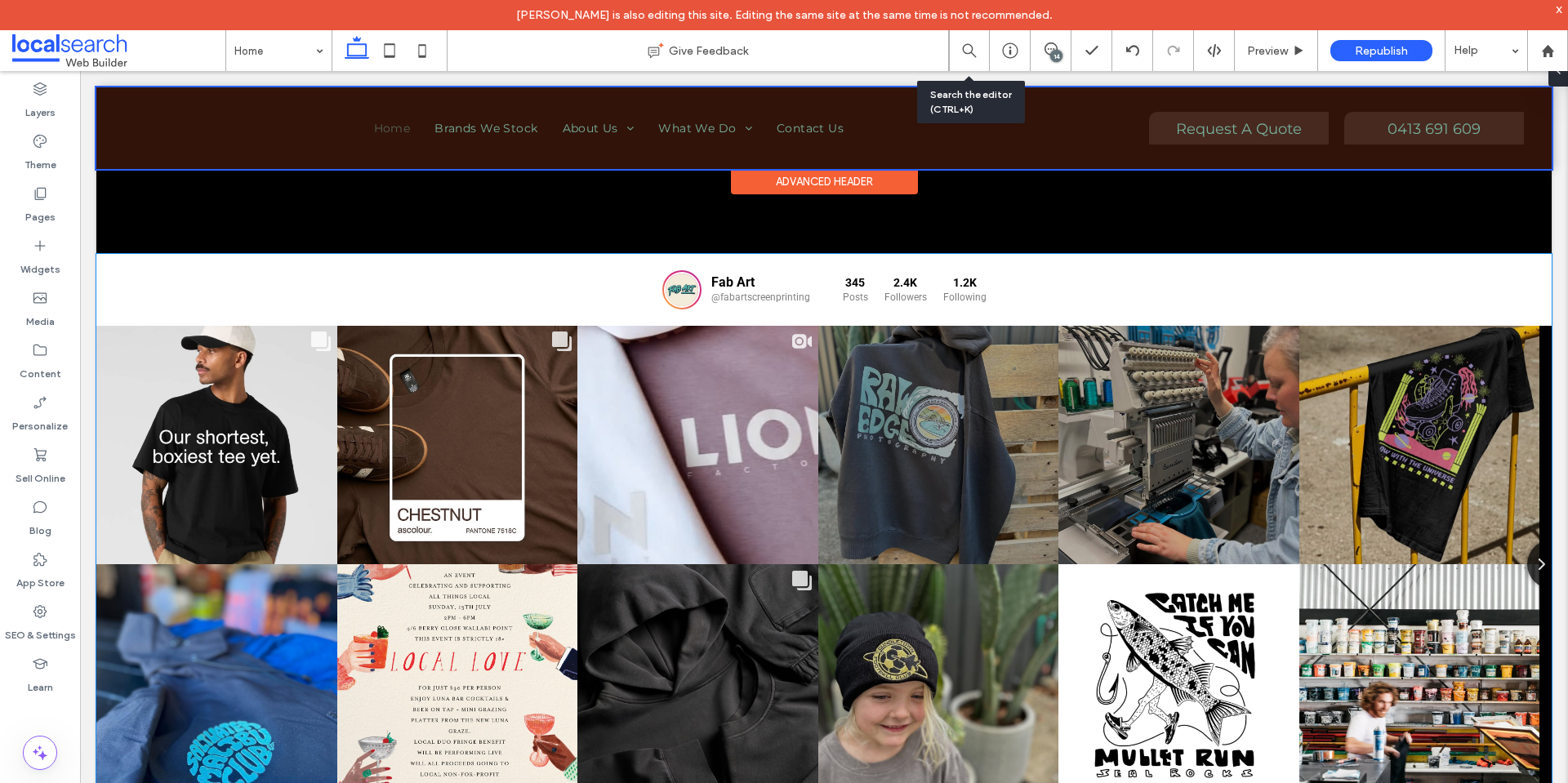
scroll to position [1282, 0]
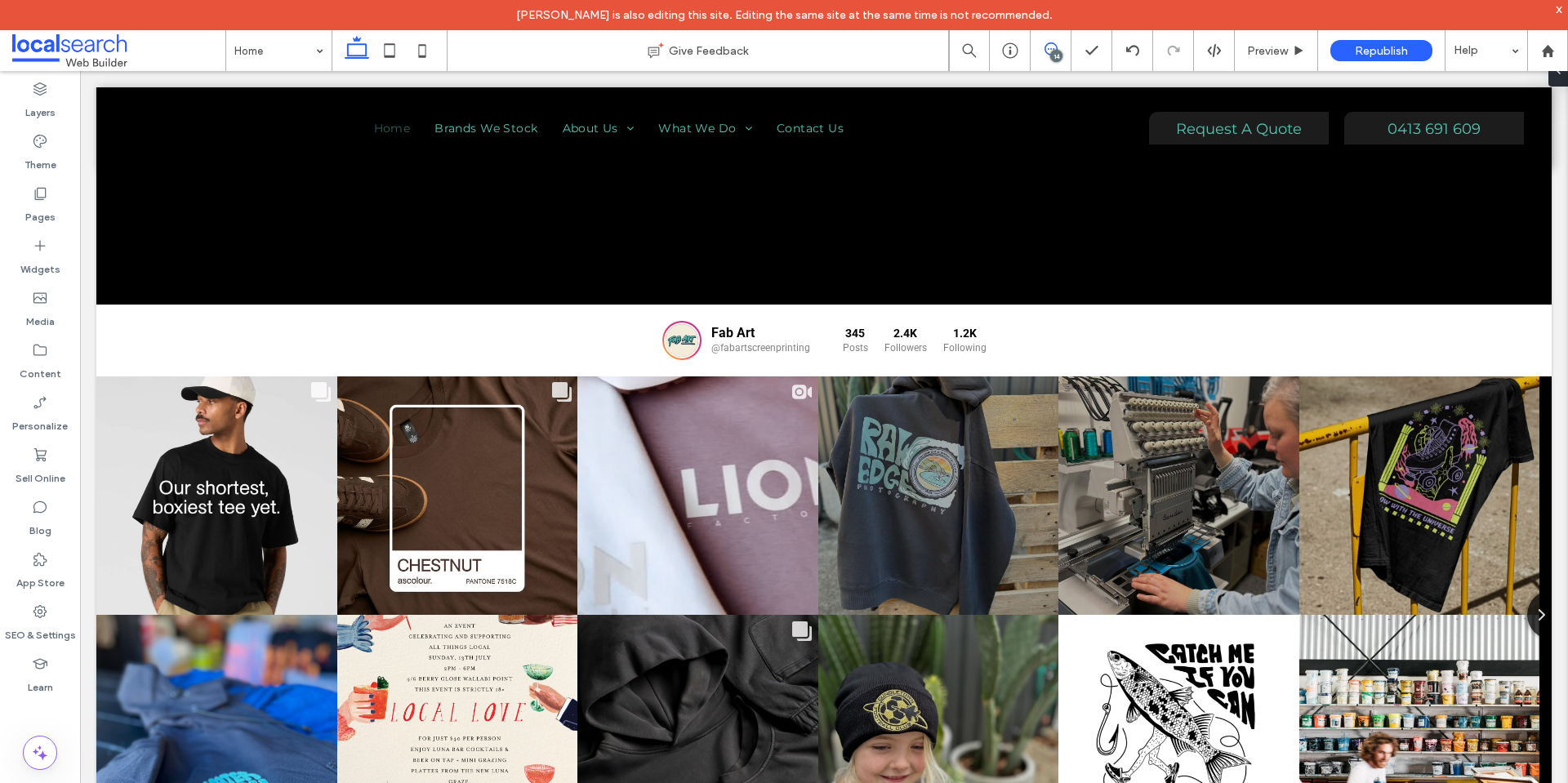
click at [1049, 50] on icon at bounding box center [1051, 48] width 13 height 13
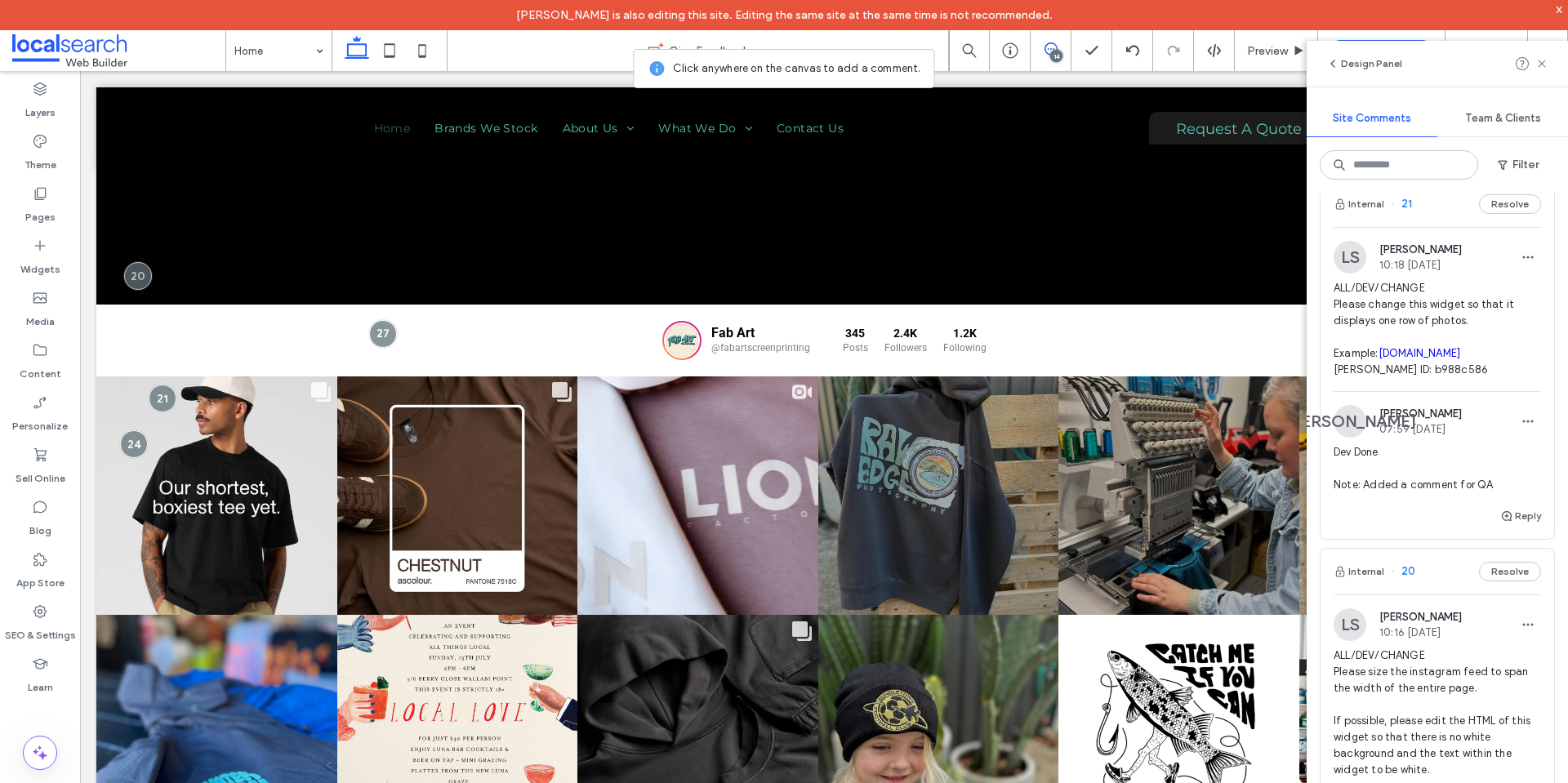
scroll to position [2403, 0]
click at [1438, 360] on span "ALL/DEV/CHANGE Please change this widget so that it displays one row of photos.…" at bounding box center [1437, 333] width 207 height 98
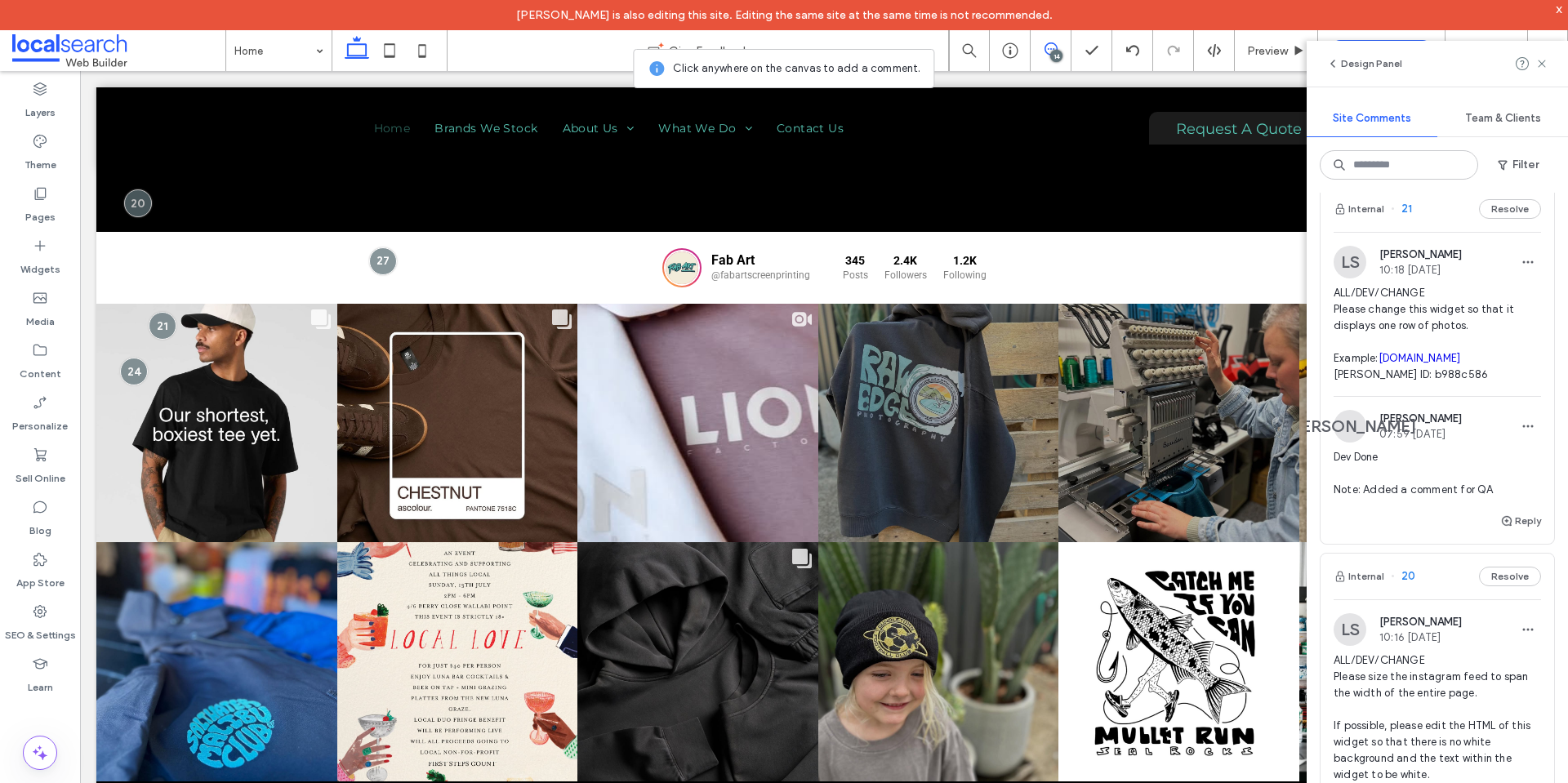
scroll to position [1363, 0]
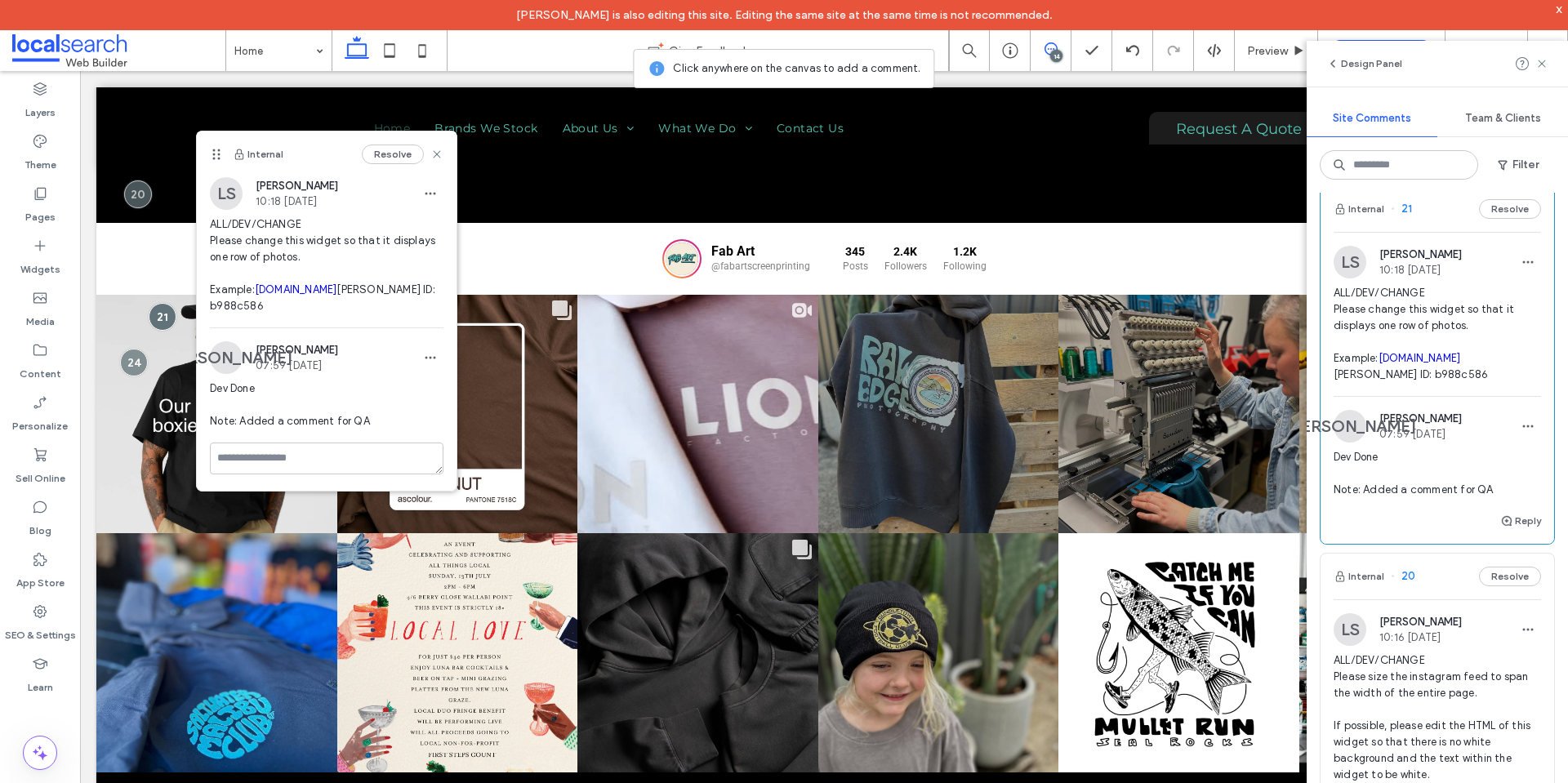
click at [1379, 364] on link "plastiglass.com.au" at bounding box center [1420, 358] width 83 height 12
click at [430, 157] on icon at bounding box center [436, 154] width 13 height 13
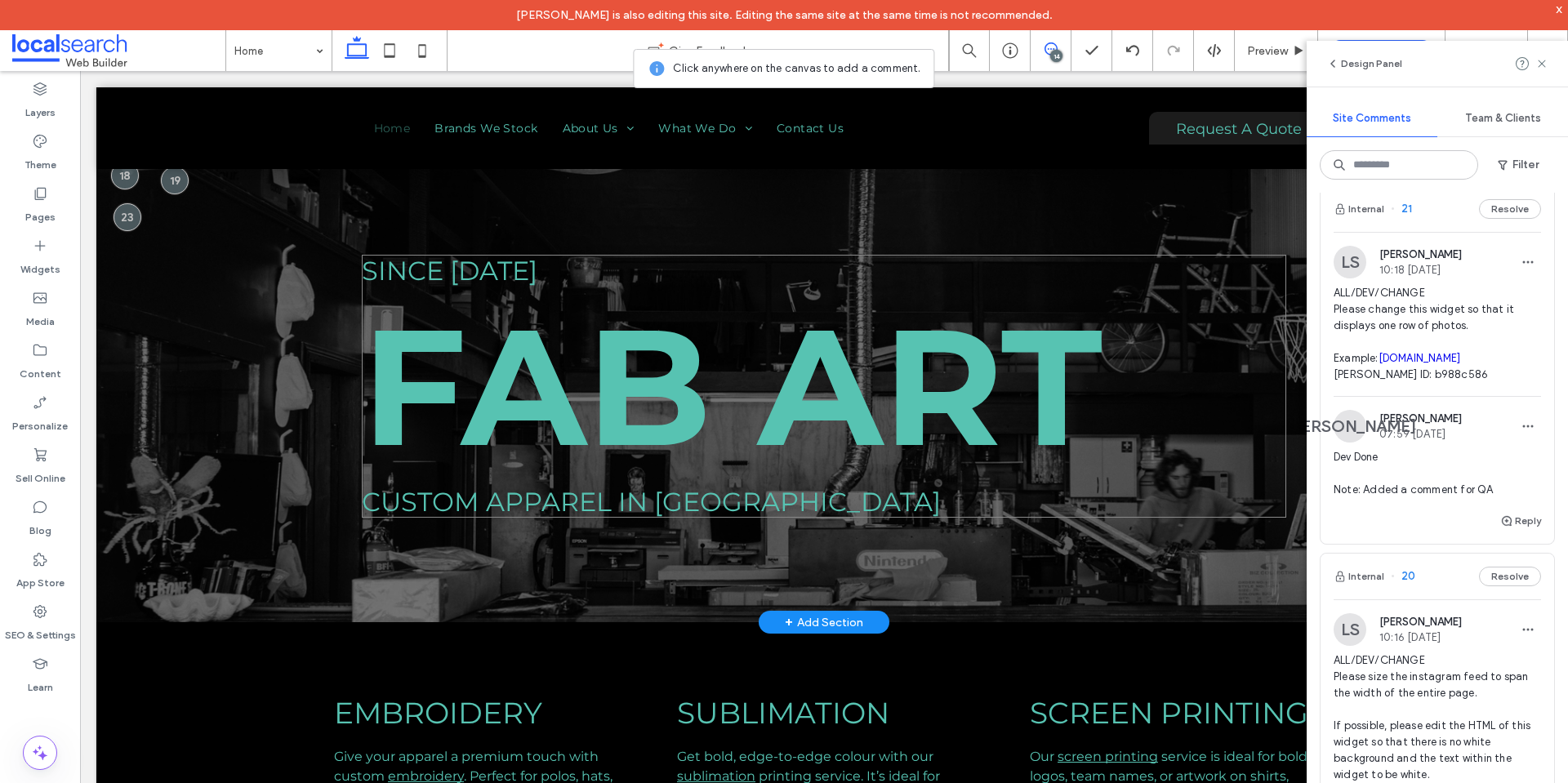
scroll to position [0, 0]
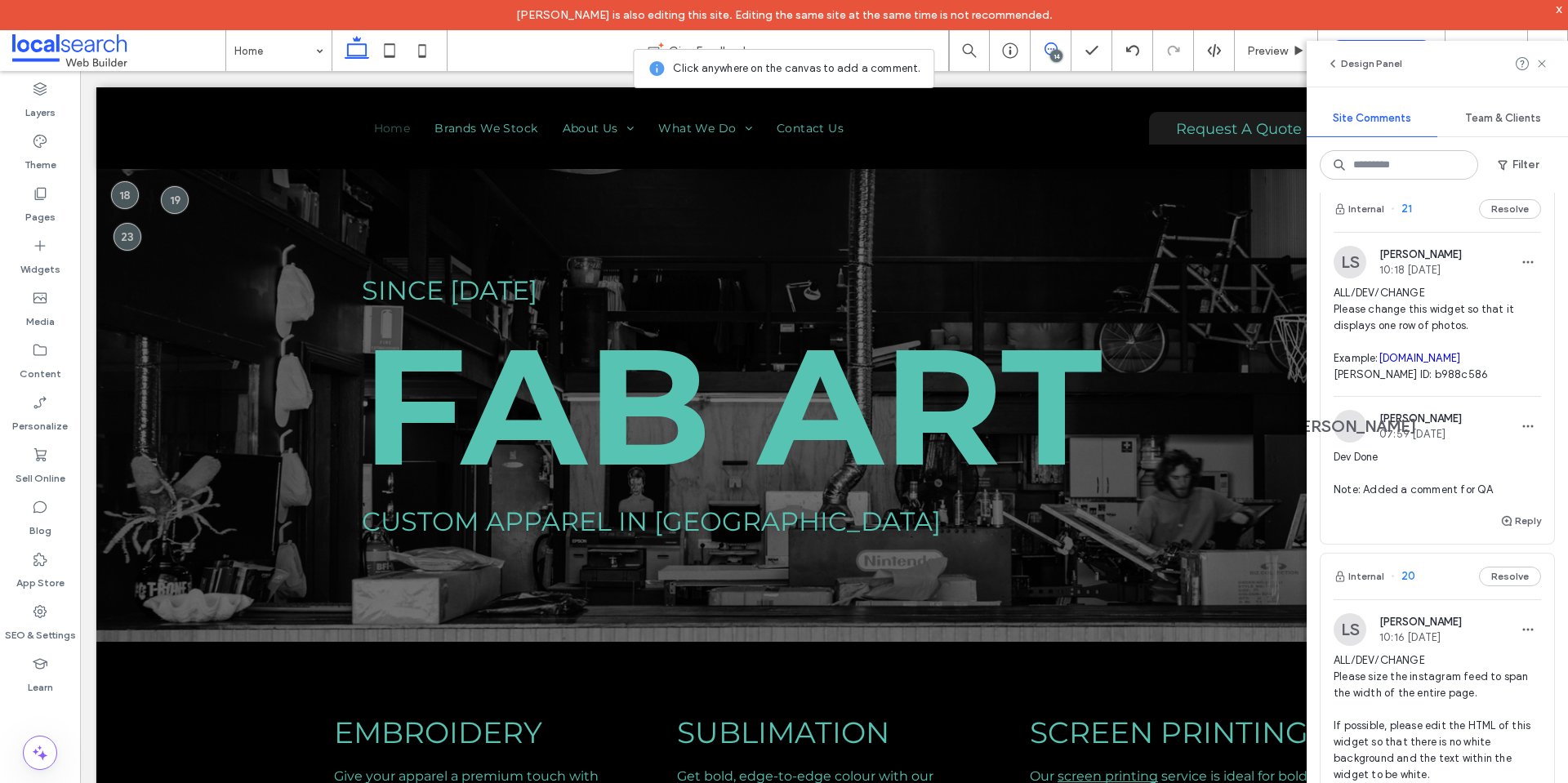
click at [1426, 379] on span "ALL/DEV/CHANGE Please change this widget so that it displays one row of photos.…" at bounding box center [1437, 333] width 207 height 98
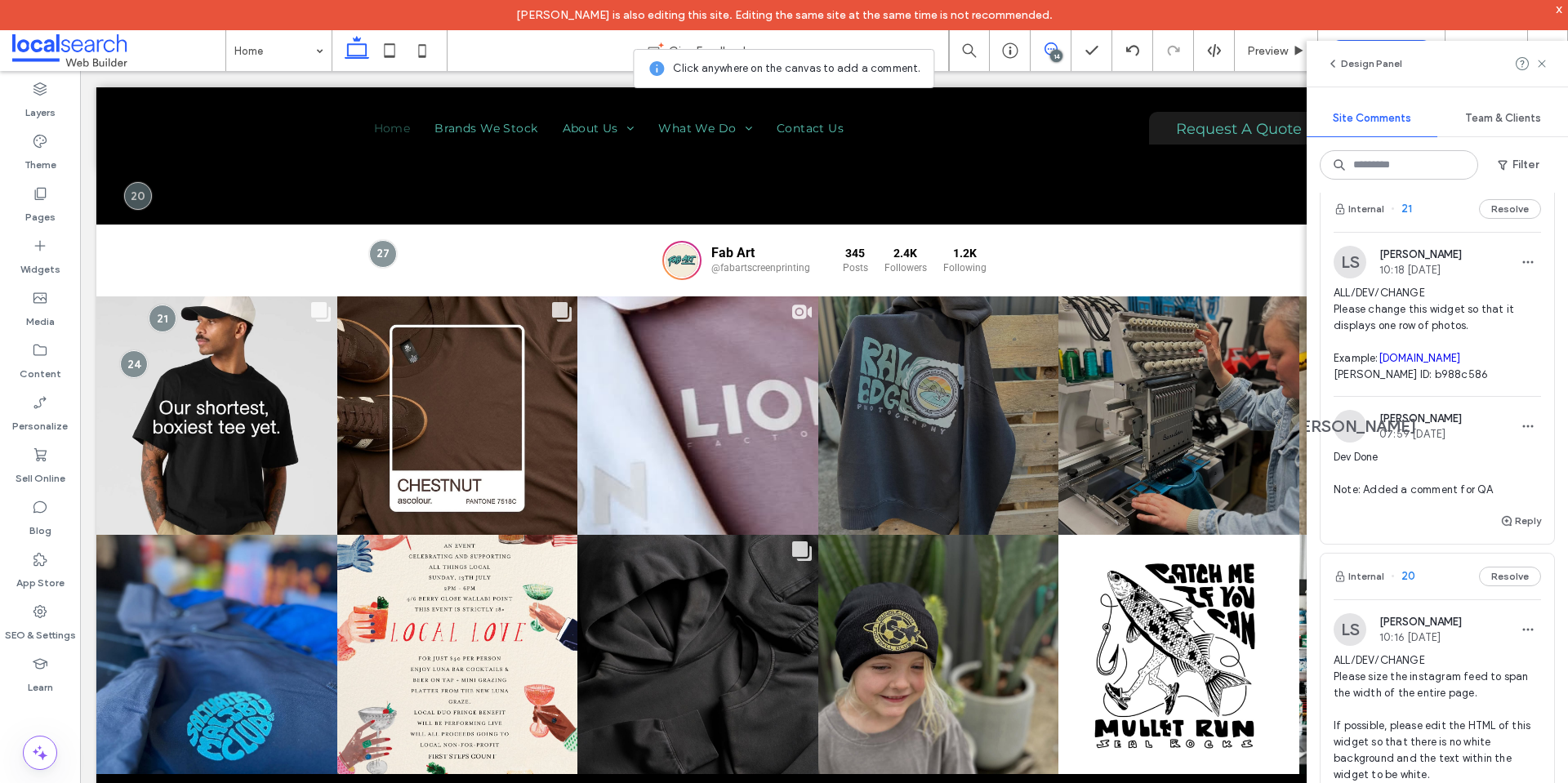
scroll to position [1363, 0]
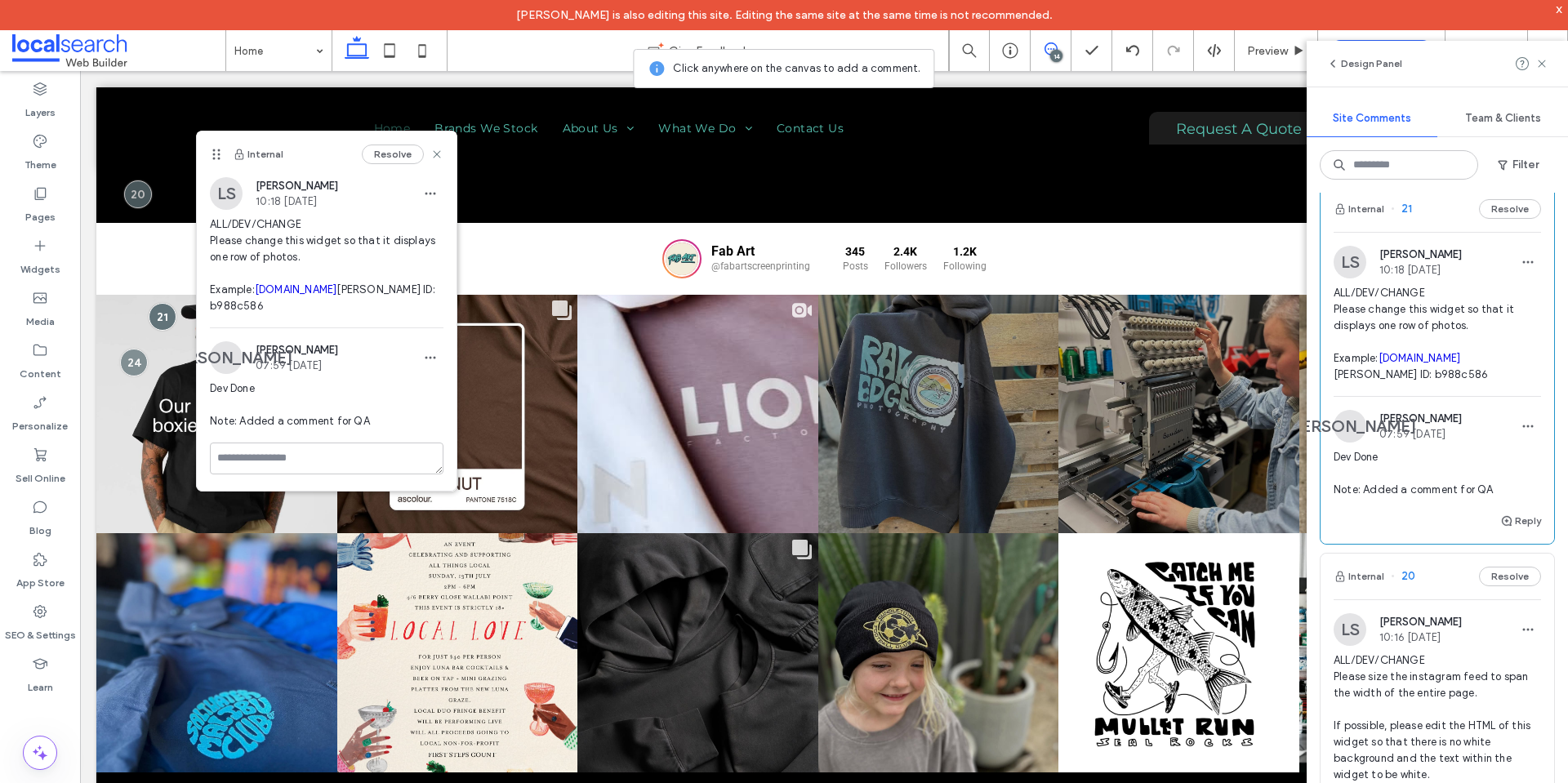
click at [271, 295] on link "plastiglass.com.au" at bounding box center [296, 289] width 83 height 12
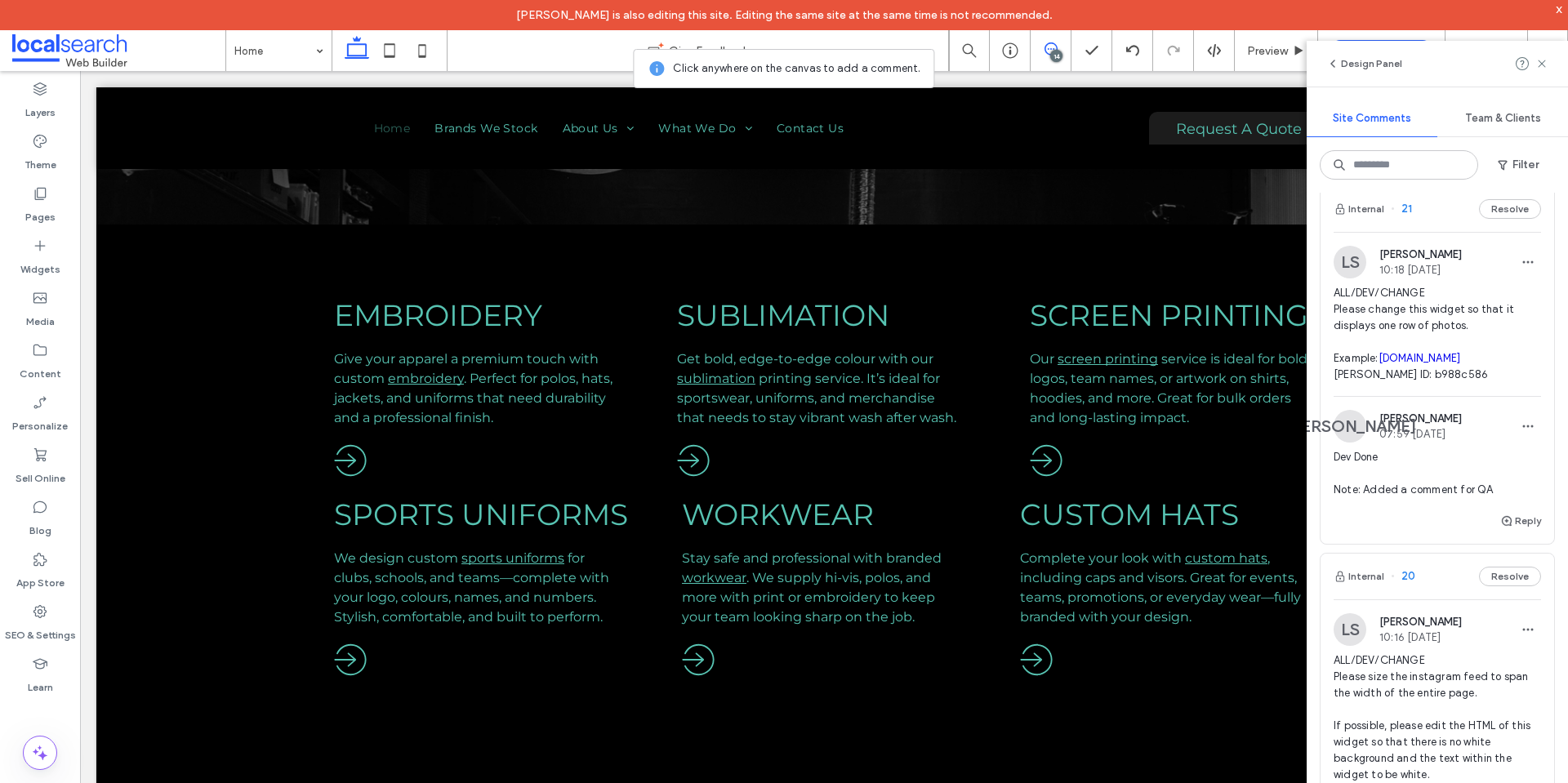
scroll to position [141, 0]
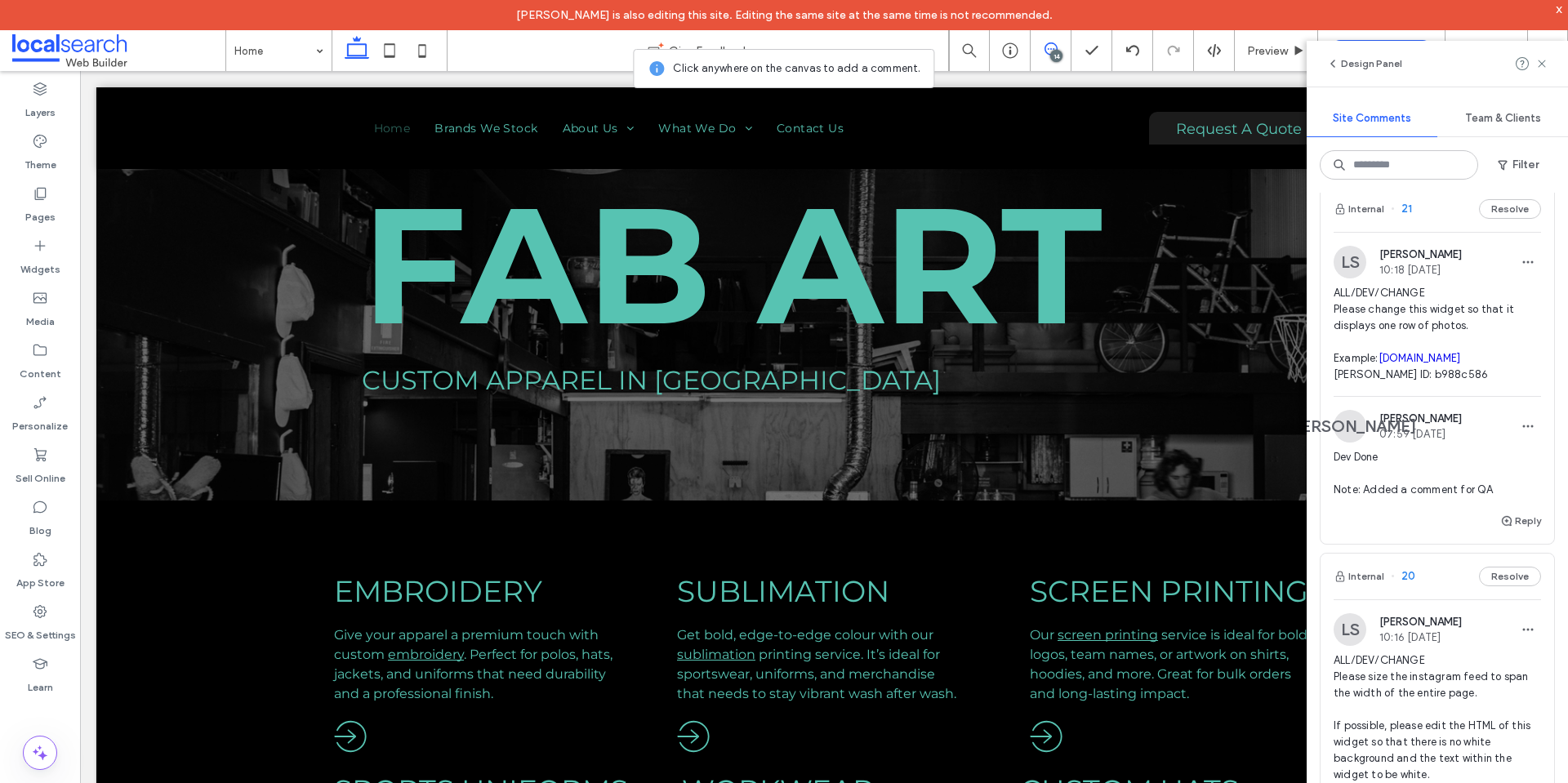
click at [1417, 369] on span "ALL/DEV/CHANGE Please change this widget so that it displays one row of photos.…" at bounding box center [1437, 333] width 207 height 98
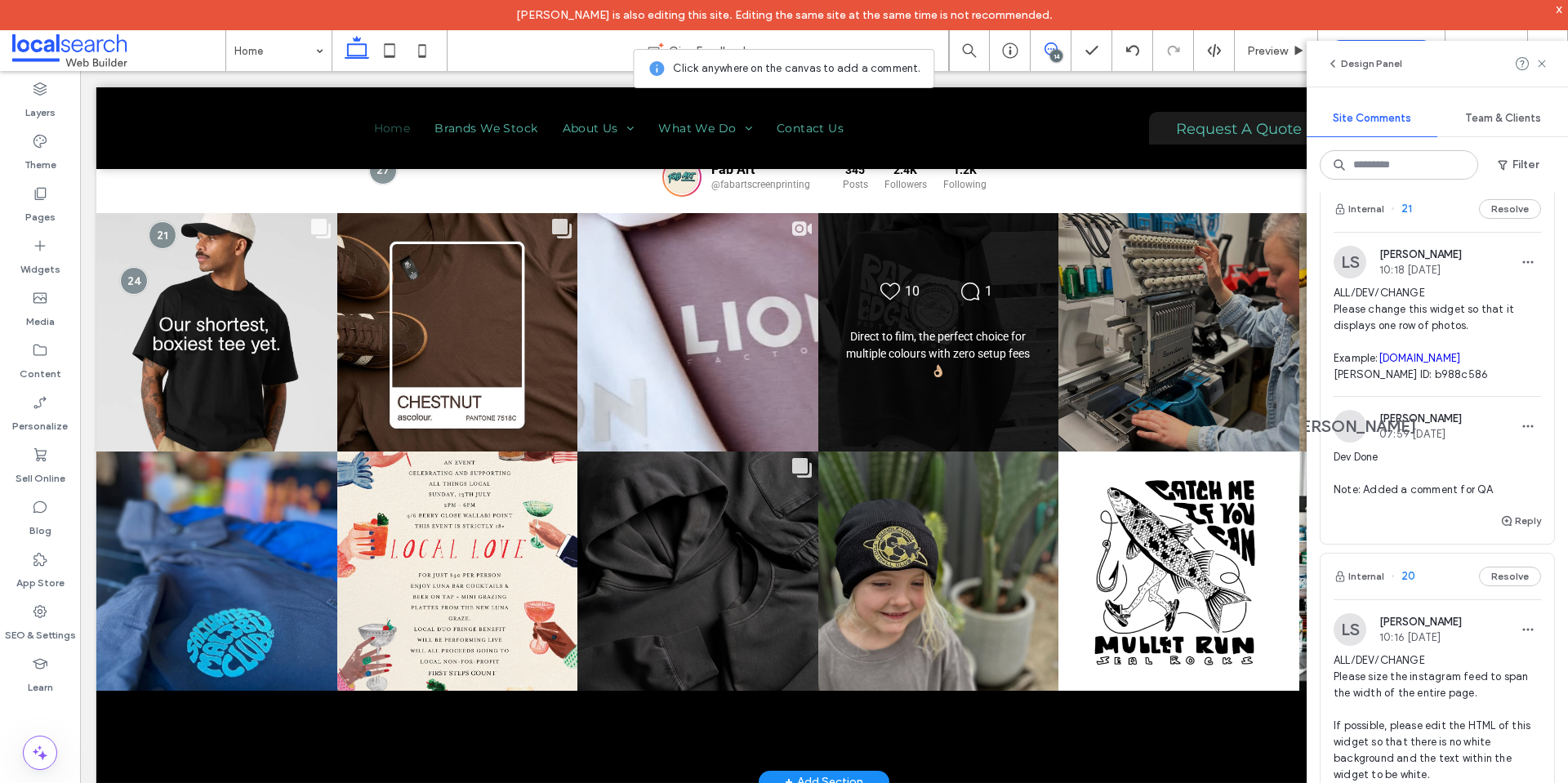
scroll to position [1526, 0]
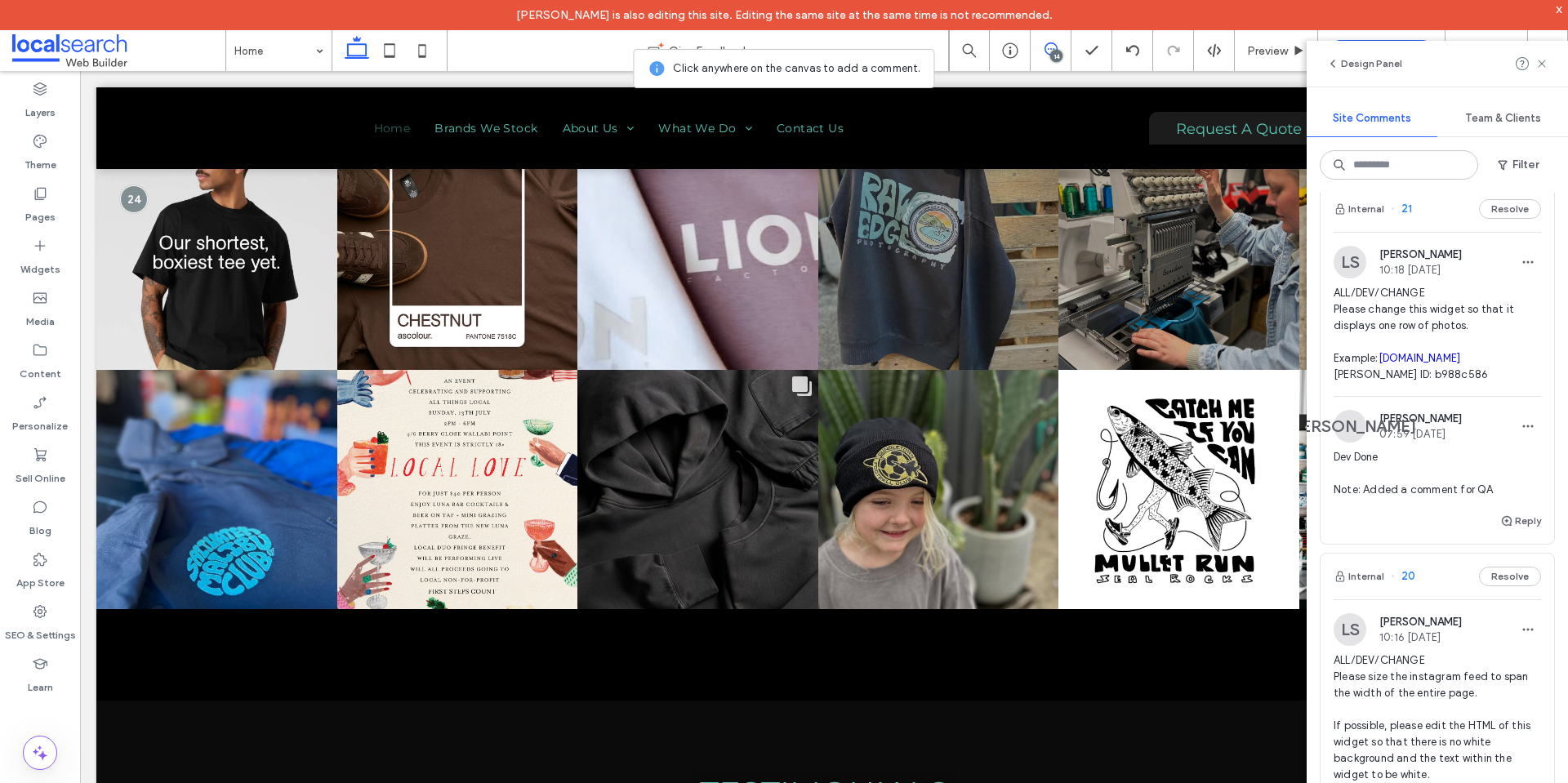
click at [1421, 364] on link "plastiglass.com.au" at bounding box center [1420, 358] width 83 height 12
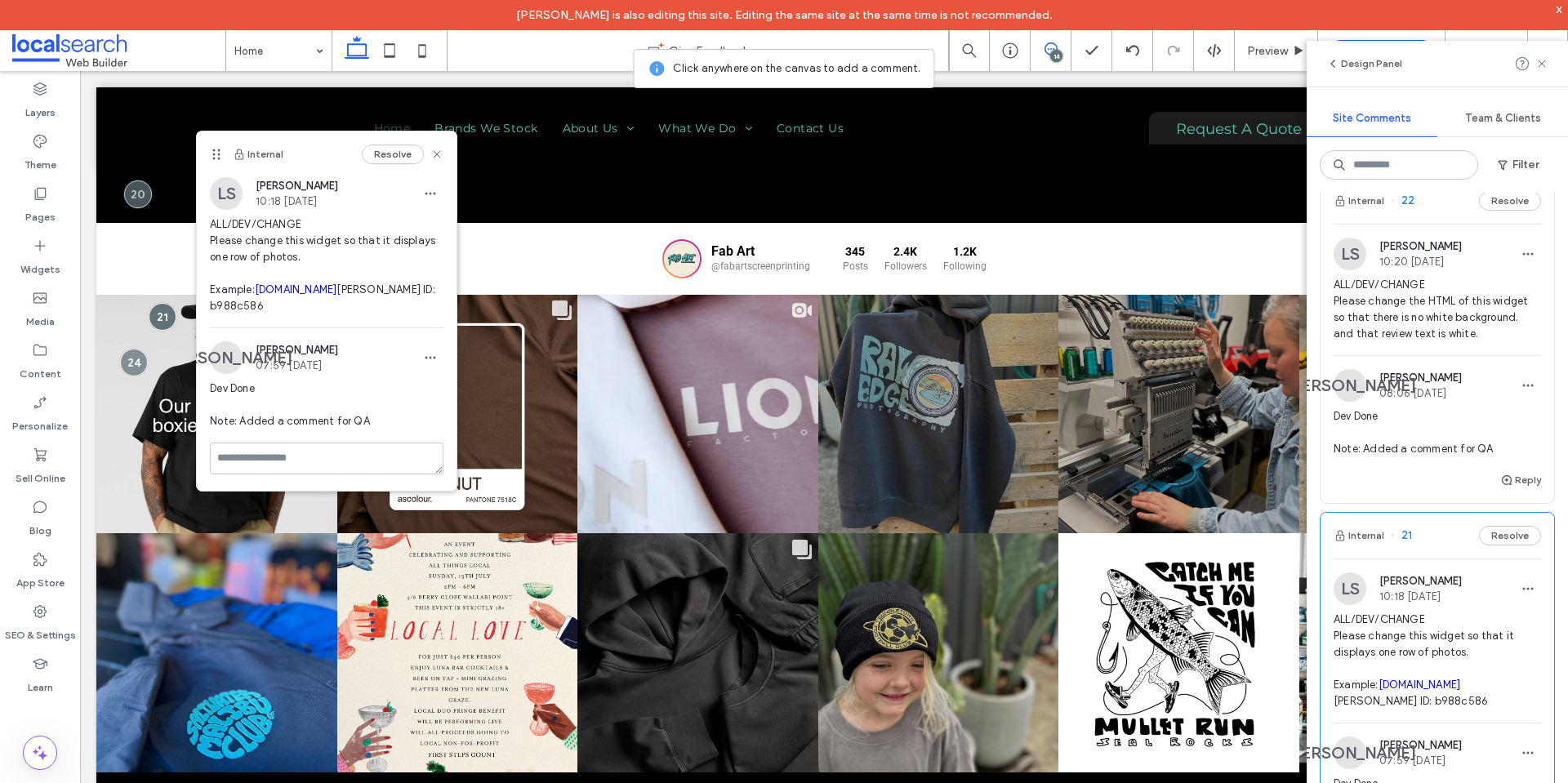
scroll to position [1995, 0]
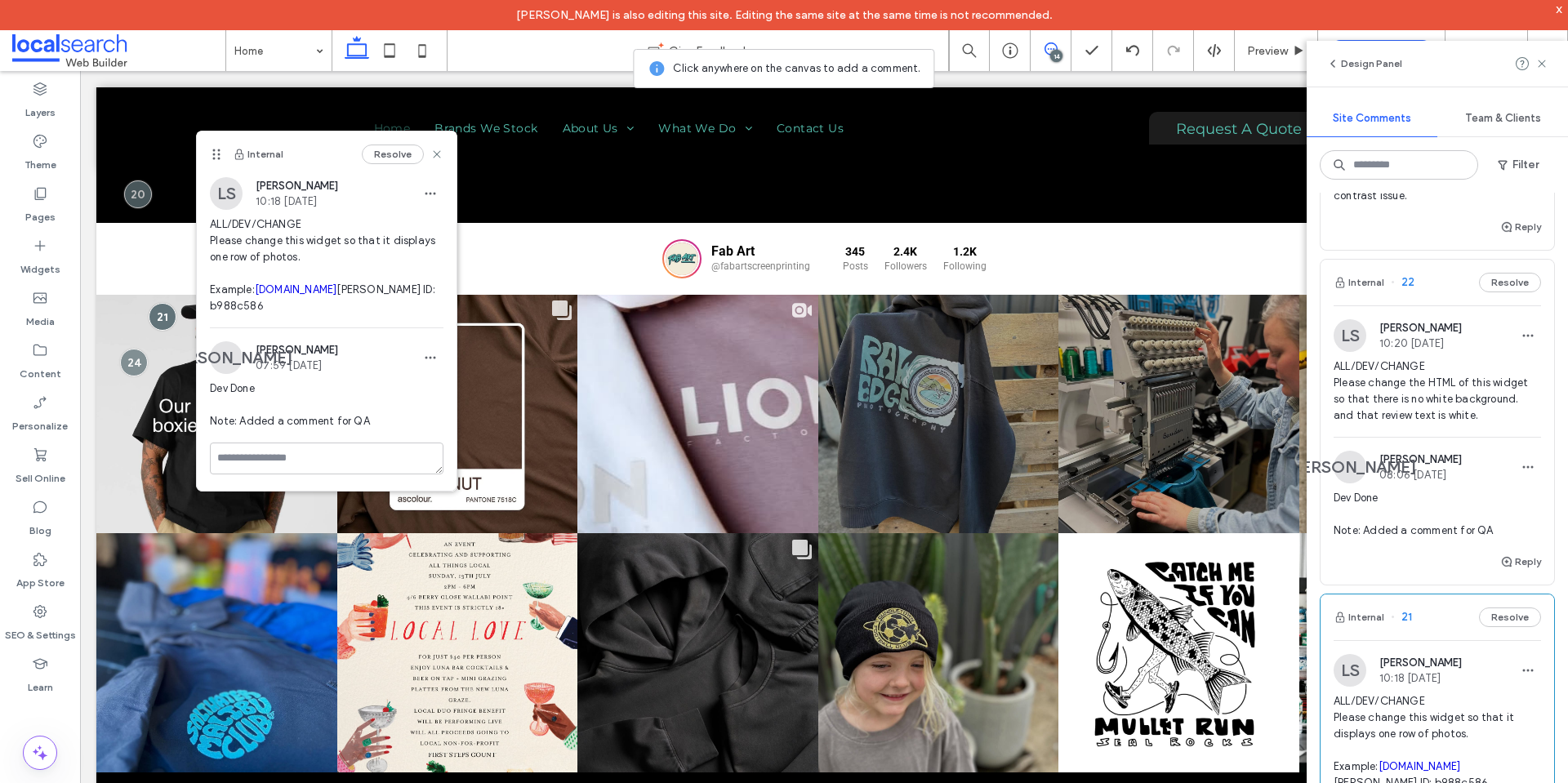
click at [1393, 424] on span "ALL/DEV/CHANGE Please change the HTML of this widget so that there is no white …" at bounding box center [1437, 392] width 207 height 65
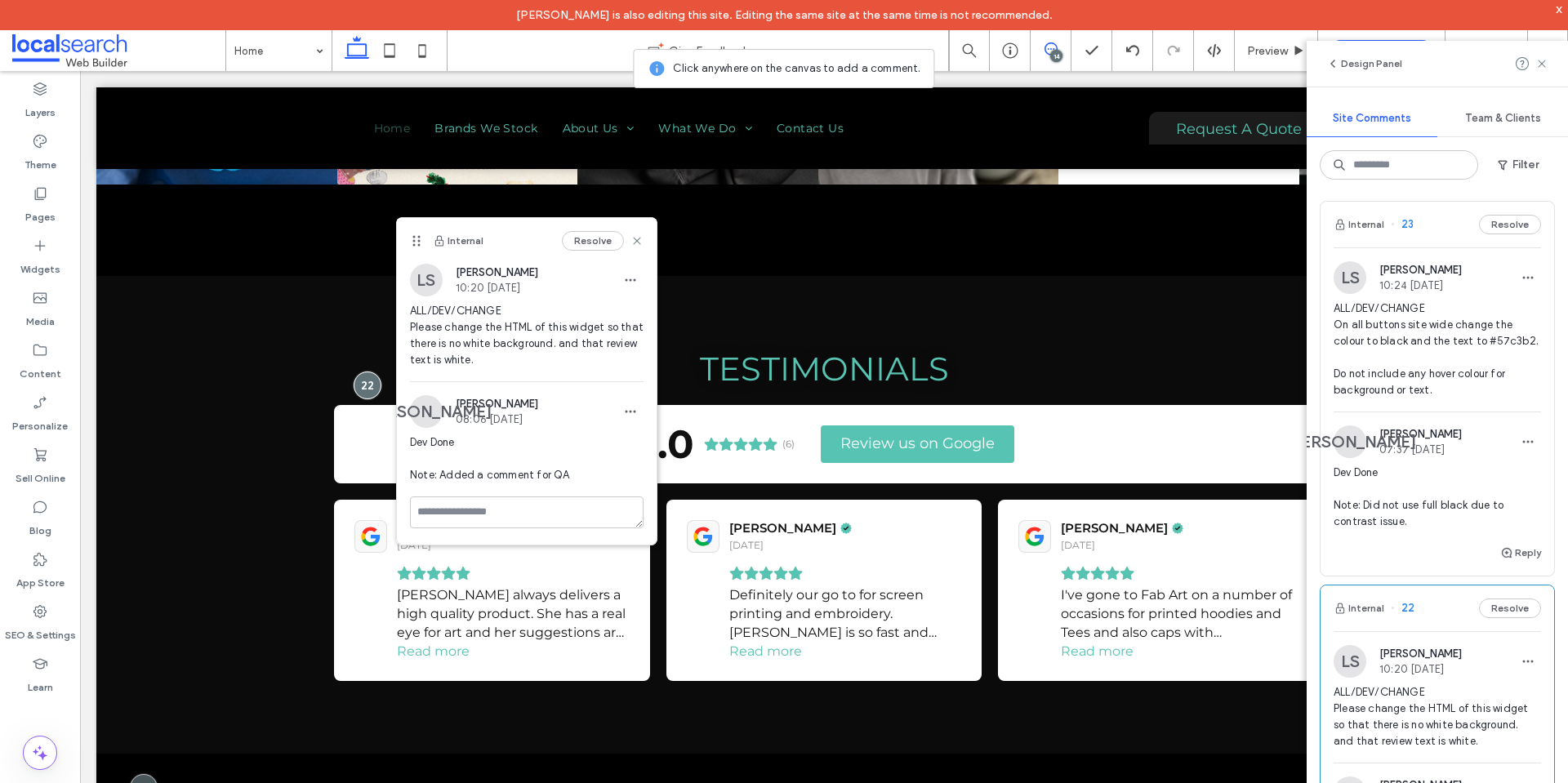
scroll to position [1668, 0]
click at [1367, 370] on span "ALL/DEV/CHANGE On all buttons site wide change the colour to black and the text…" at bounding box center [1437, 350] width 207 height 98
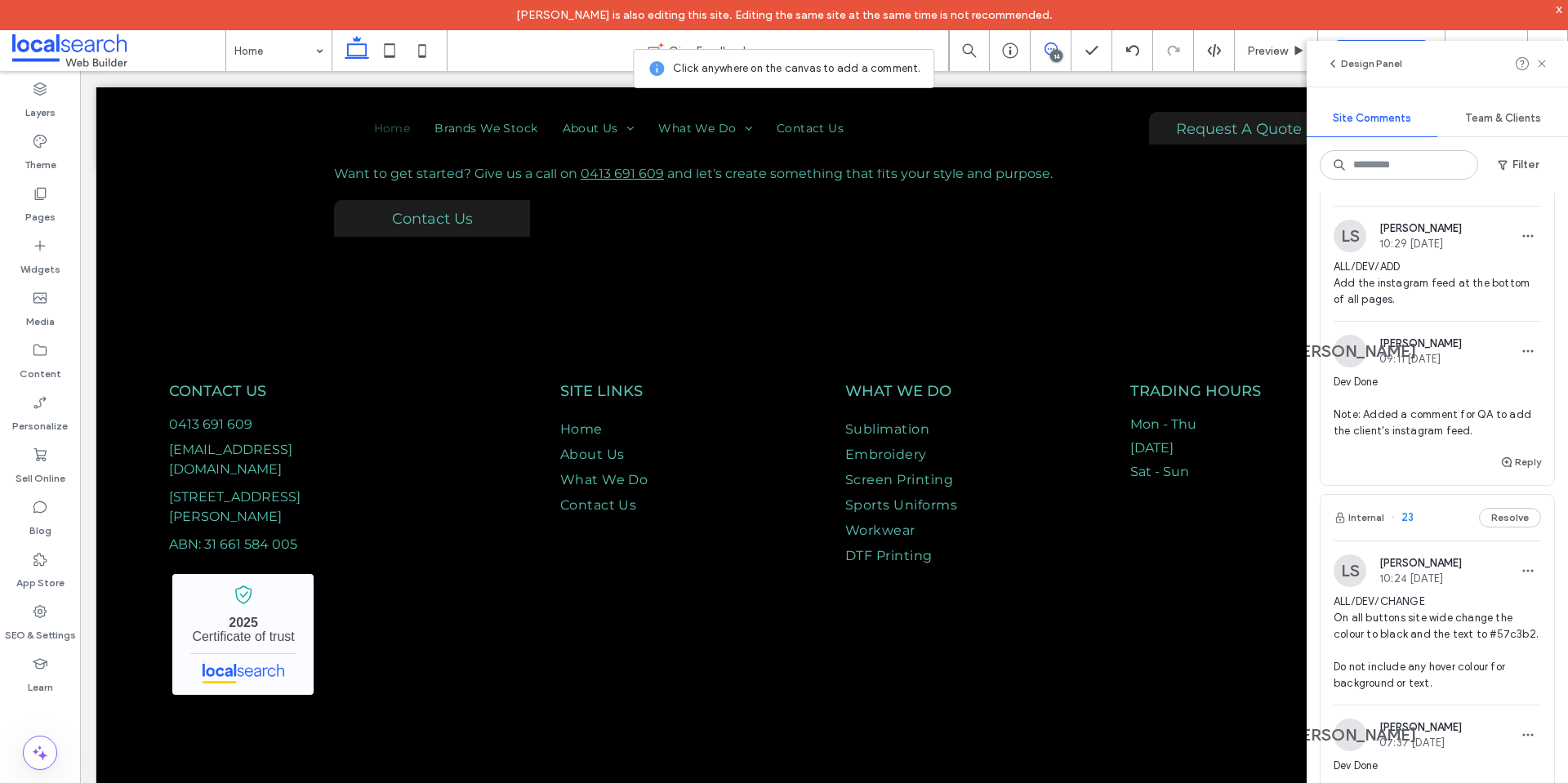
scroll to position [1586, 0]
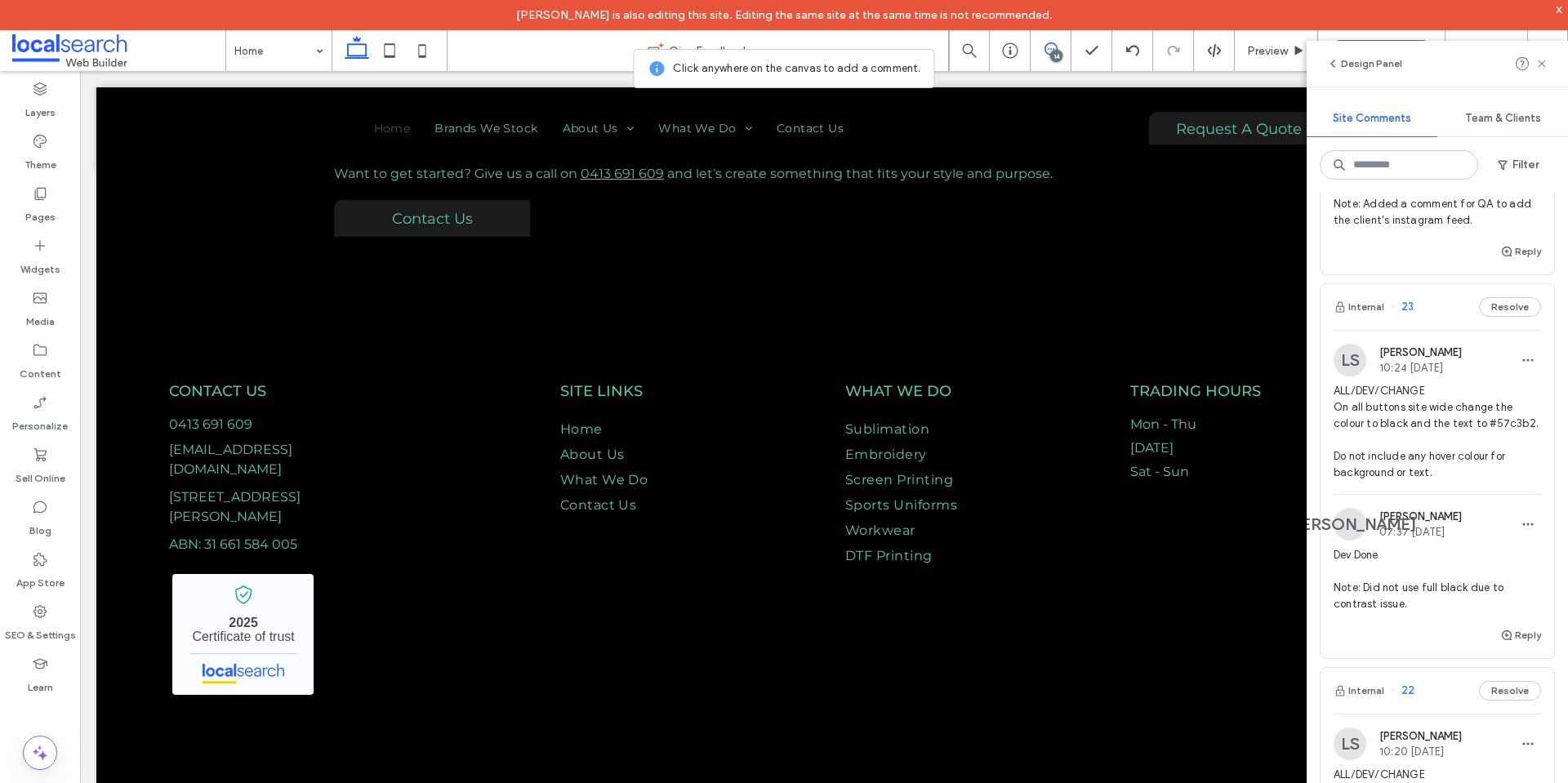
click at [1438, 452] on span "ALL/DEV/CHANGE On all buttons site wide change the colour to black and the text…" at bounding box center [1437, 431] width 207 height 98
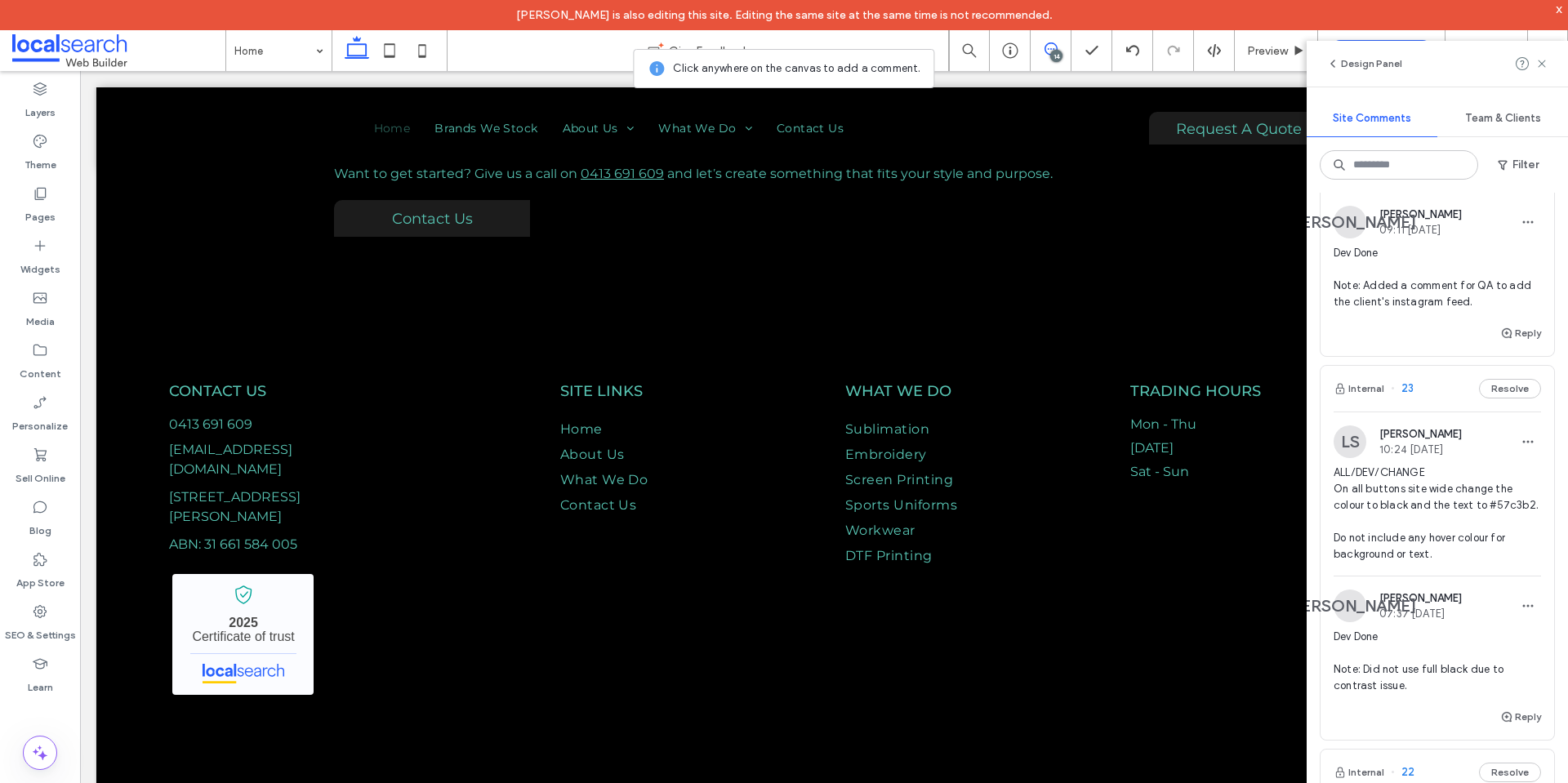
scroll to position [1341, 0]
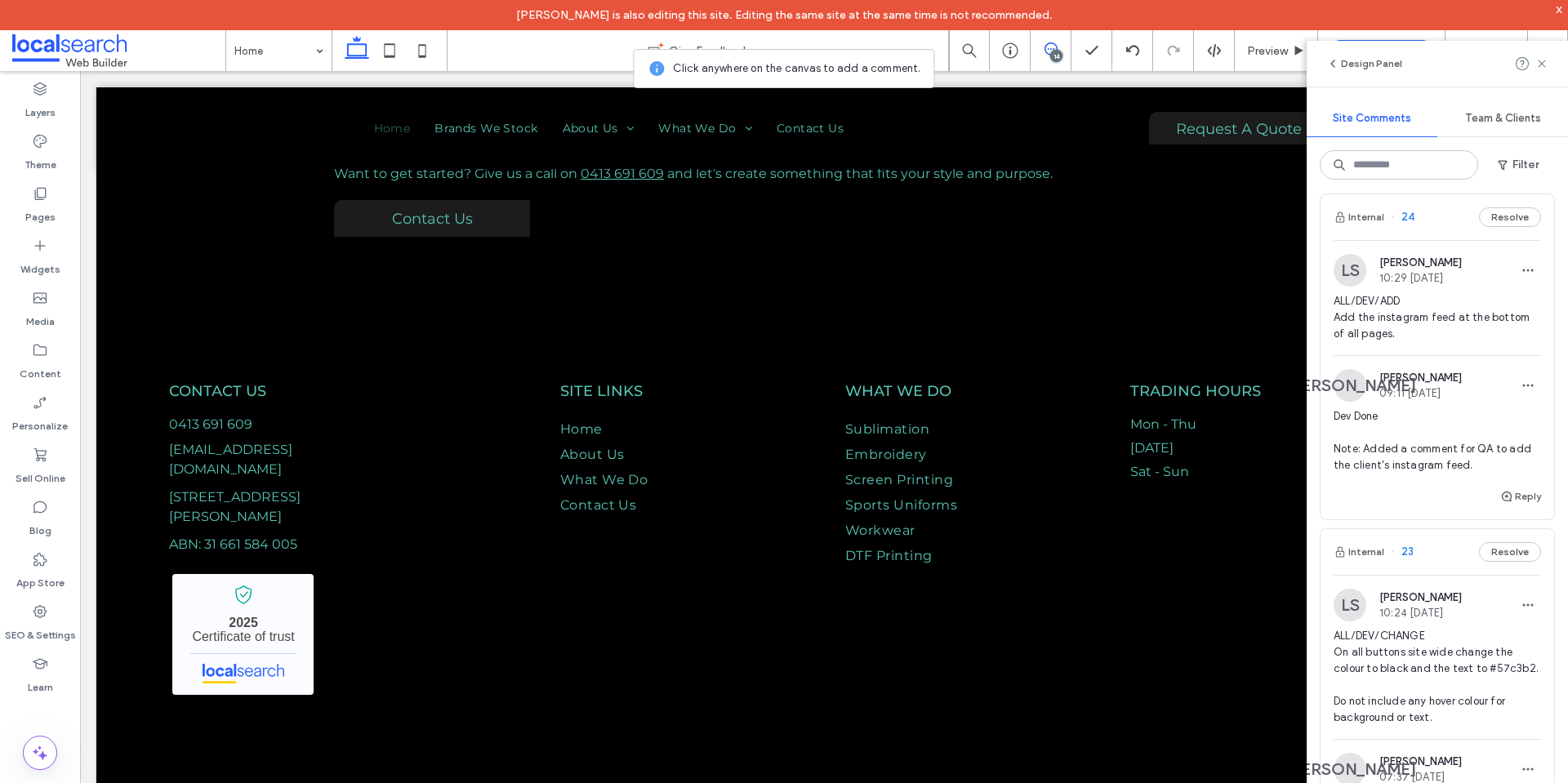
click at [1401, 342] on span "ALL/DEV/ADD Add the instagram feed at the bottom of all pages." at bounding box center [1437, 318] width 207 height 49
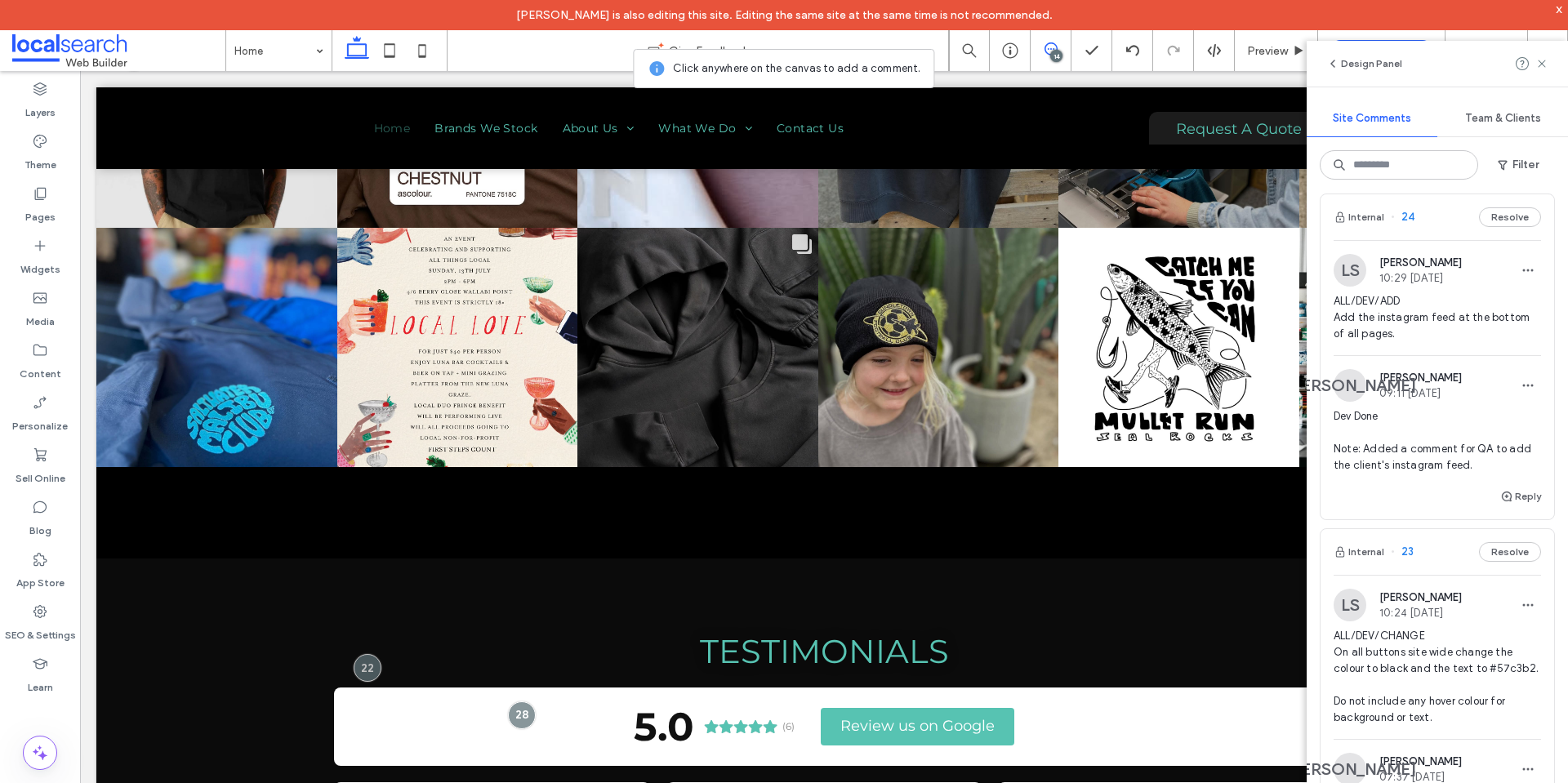
scroll to position [1363, 0]
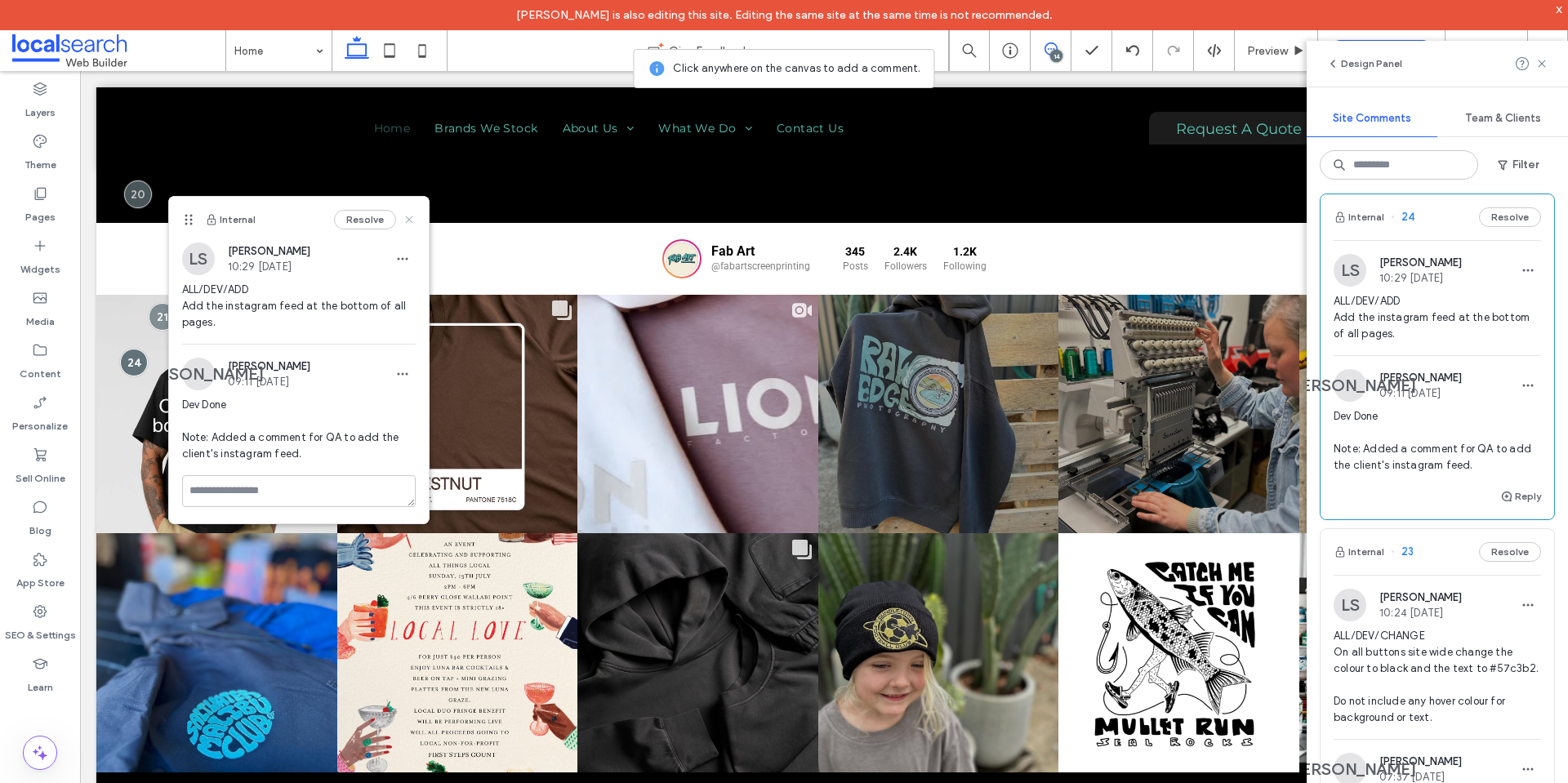
click at [408, 218] on use at bounding box center [408, 220] width 7 height 7
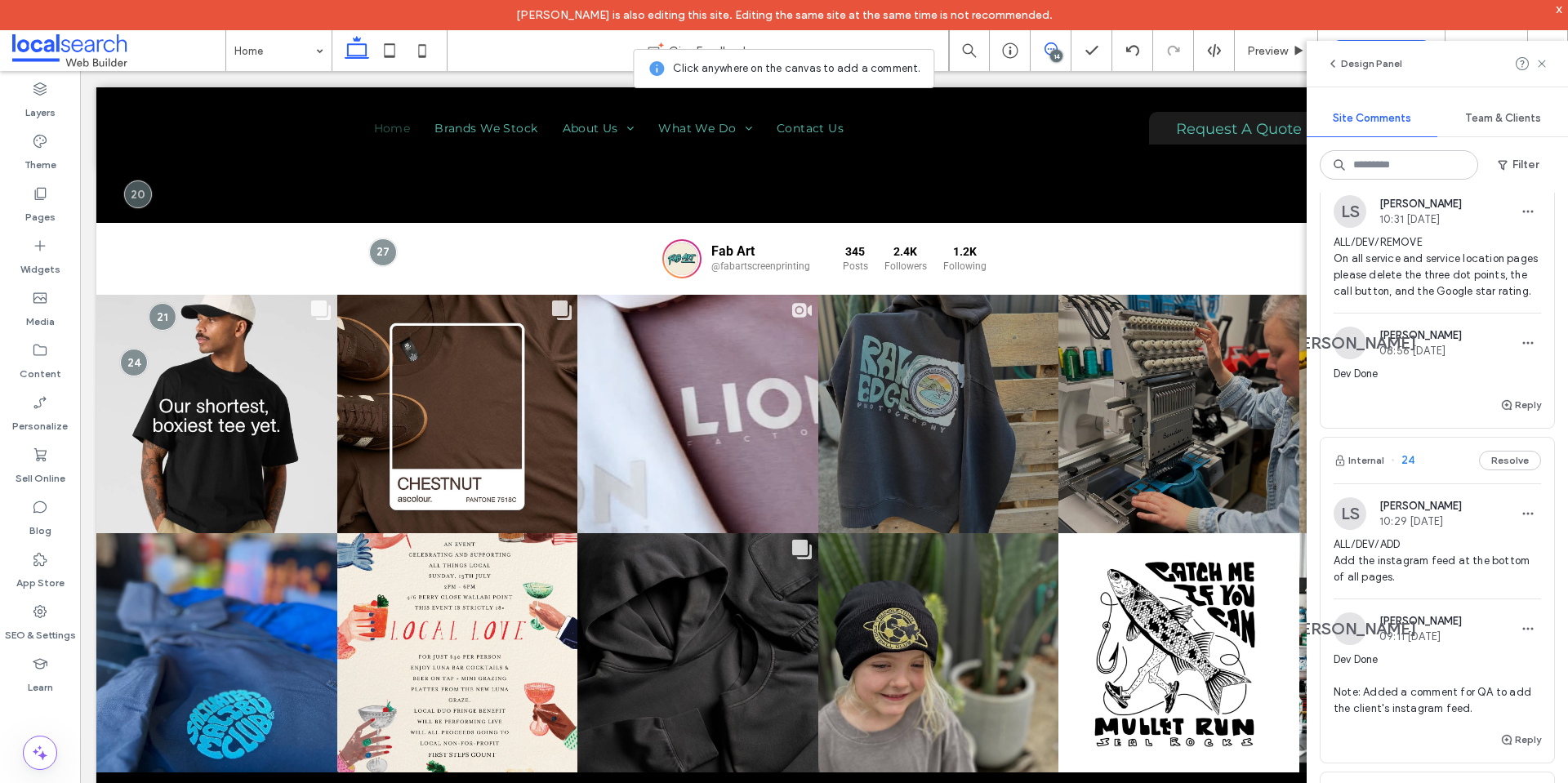
scroll to position [1096, 0]
click at [1400, 295] on span "ALL/DEV/REMOVE On all service and service location pages please delete the thre…" at bounding box center [1437, 269] width 207 height 65
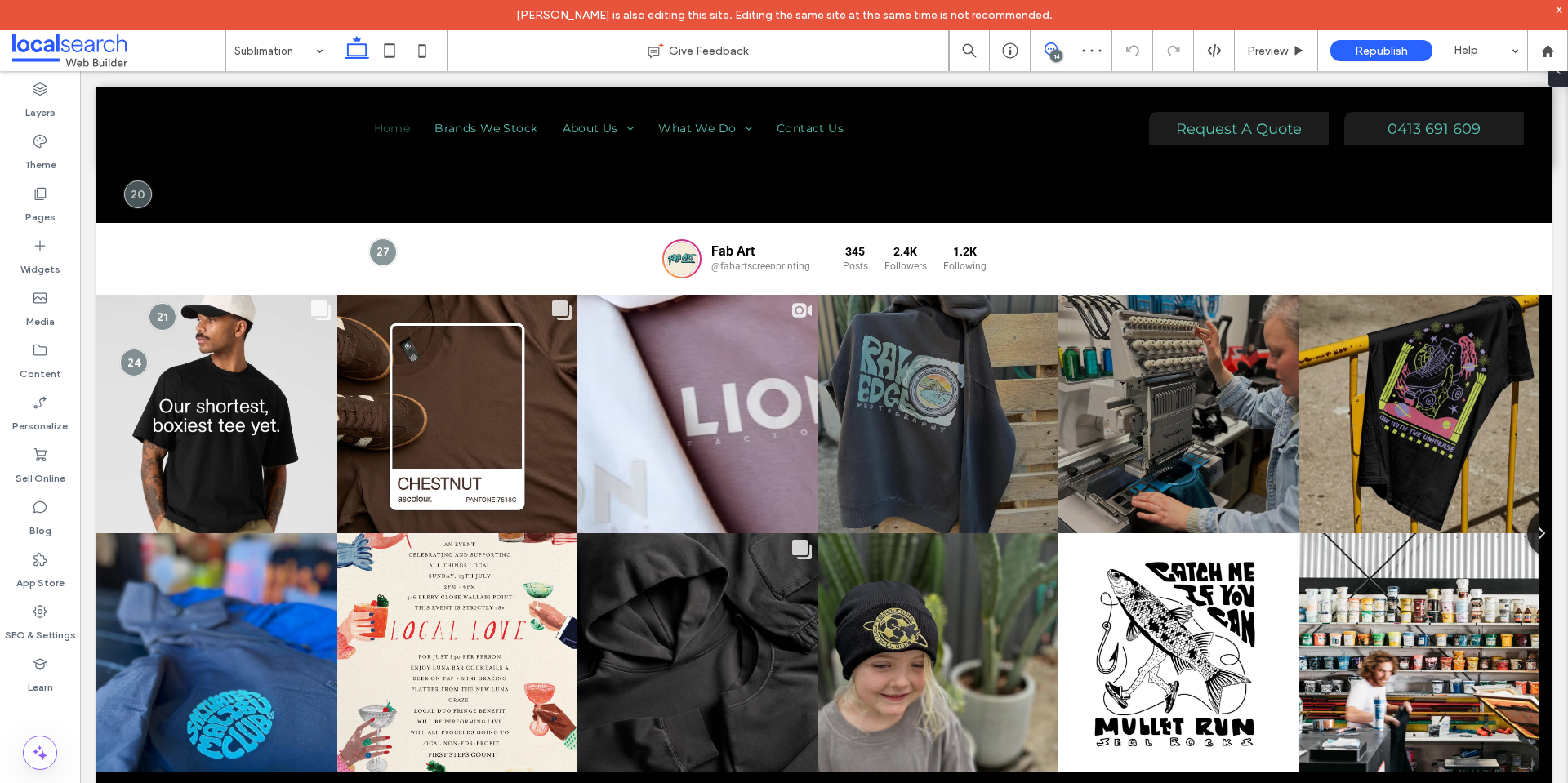
click at [1049, 55] on use at bounding box center [1051, 48] width 13 height 13
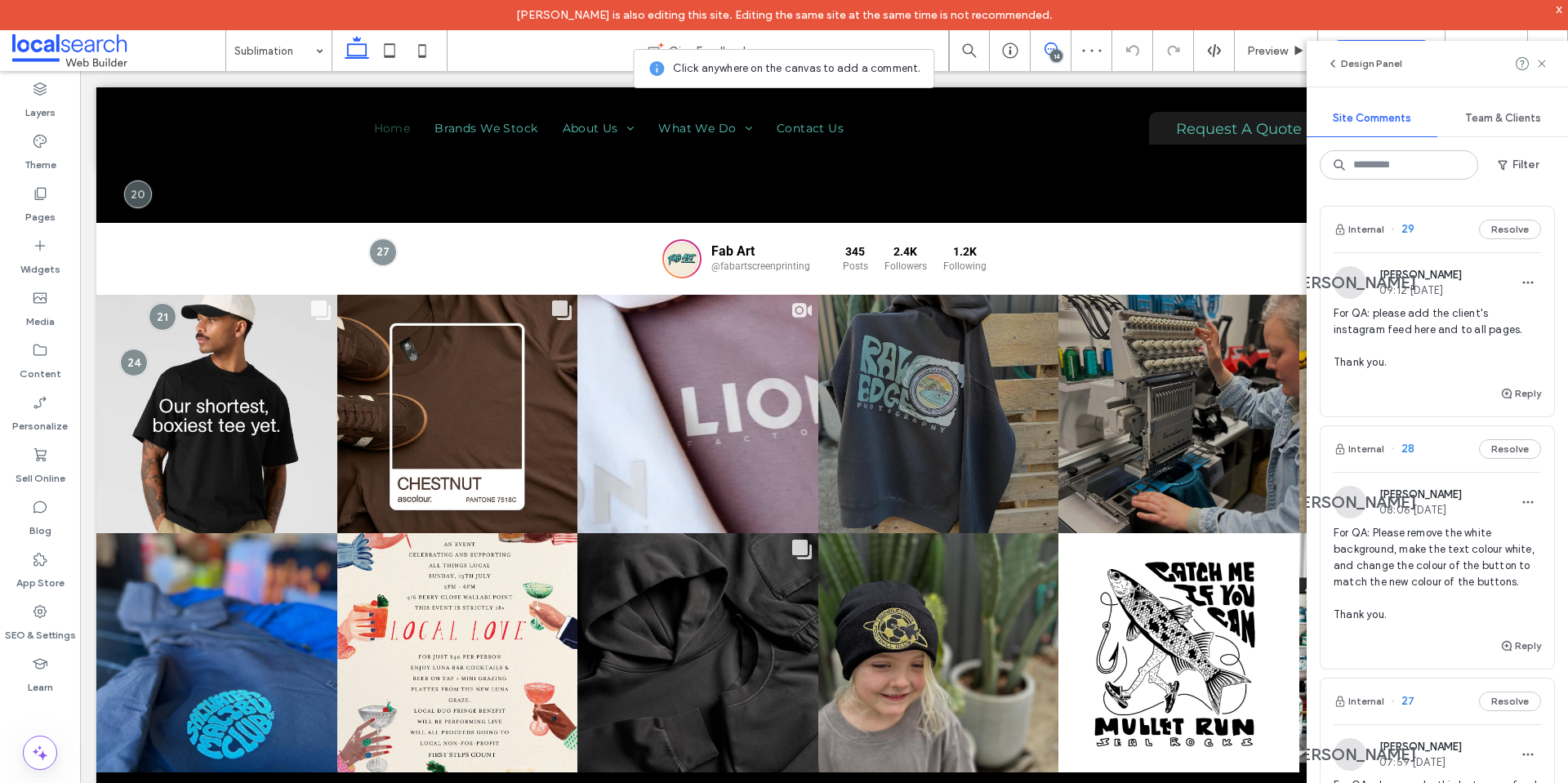
click at [1047, 48] on icon at bounding box center [1051, 48] width 13 height 13
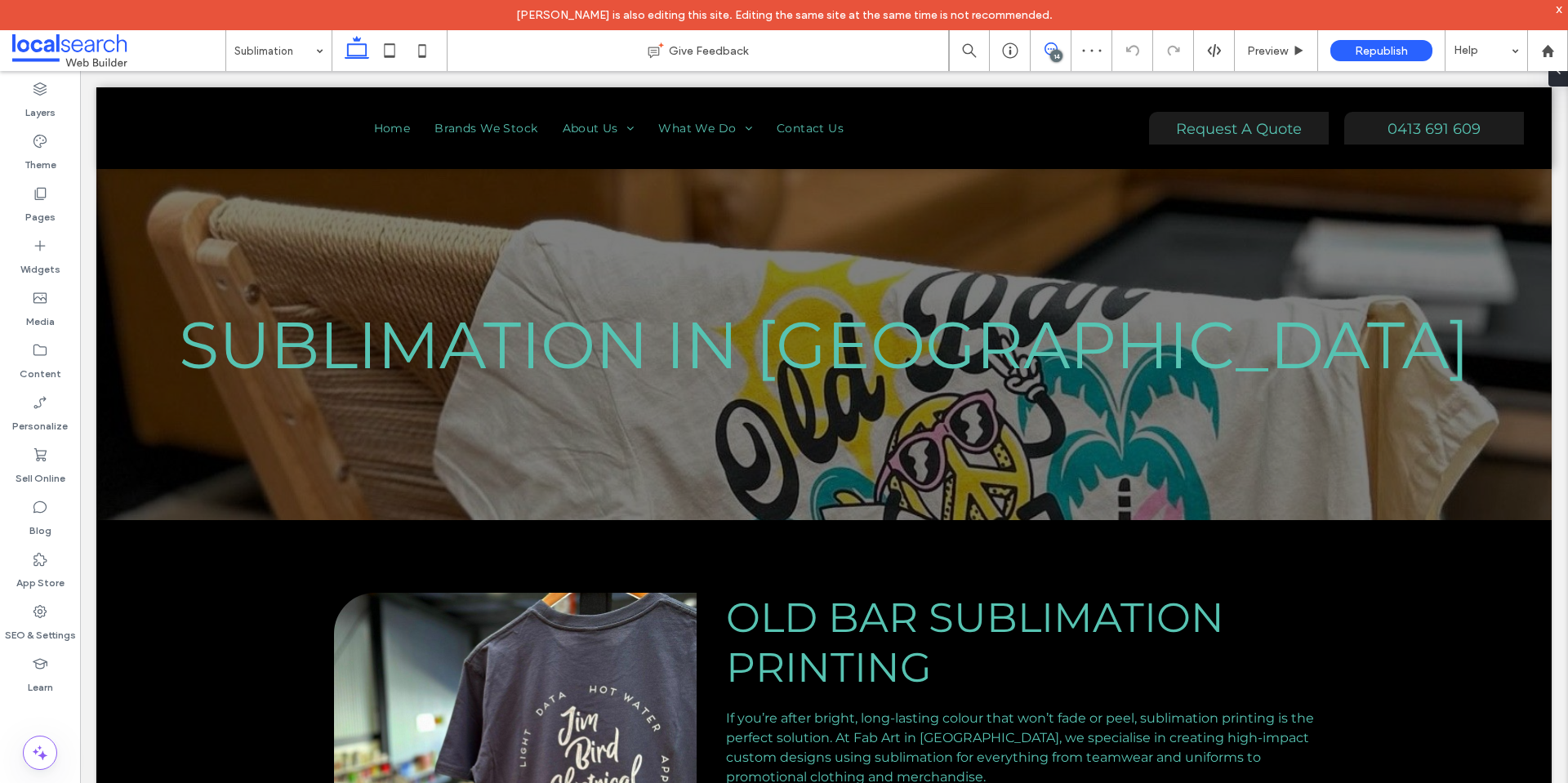
click at [1047, 48] on icon at bounding box center [1051, 48] width 13 height 13
click at [290, 48] on input at bounding box center [275, 50] width 81 height 41
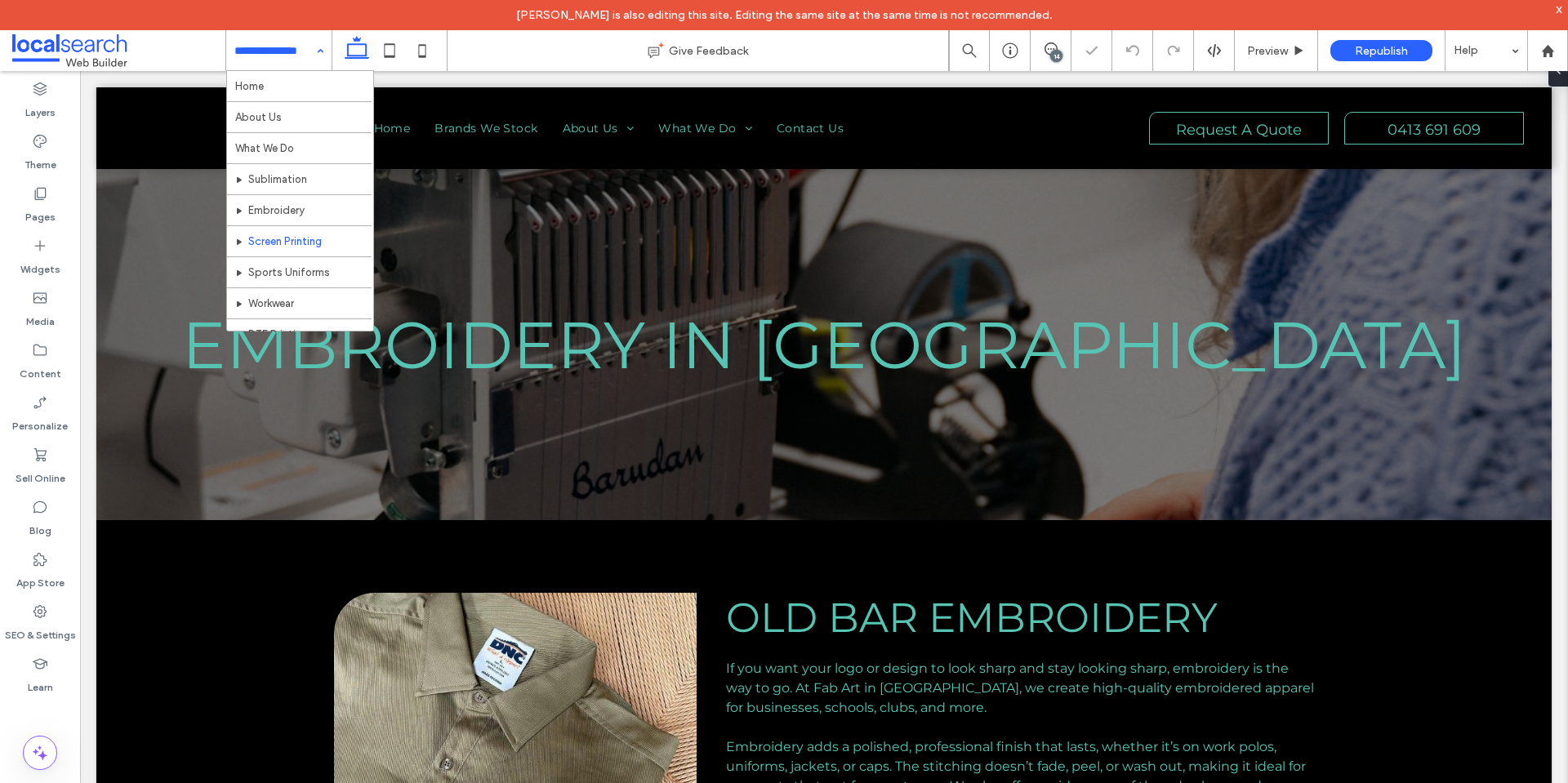
click at [283, 46] on input at bounding box center [275, 50] width 81 height 41
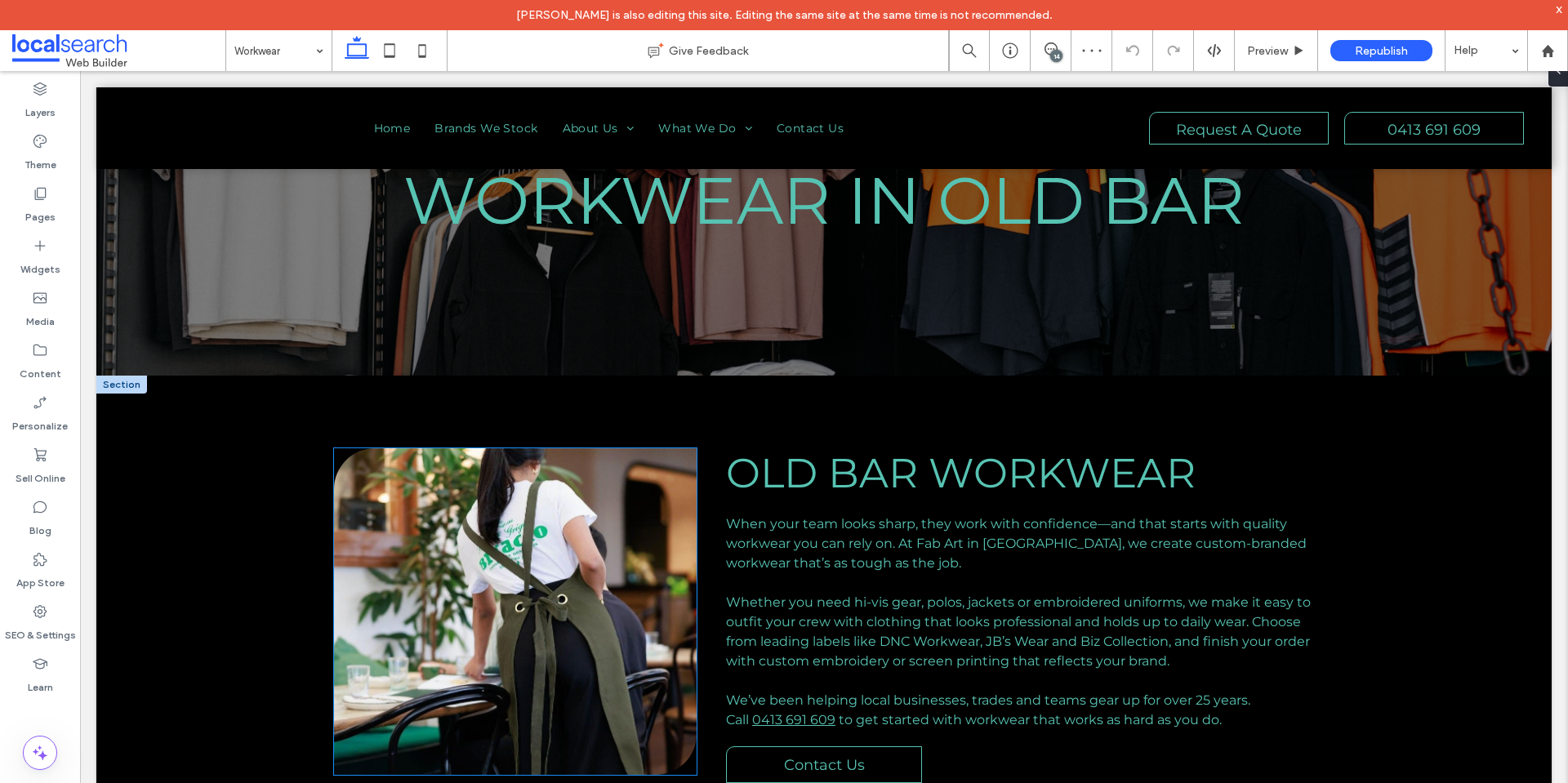
scroll to position [327, 0]
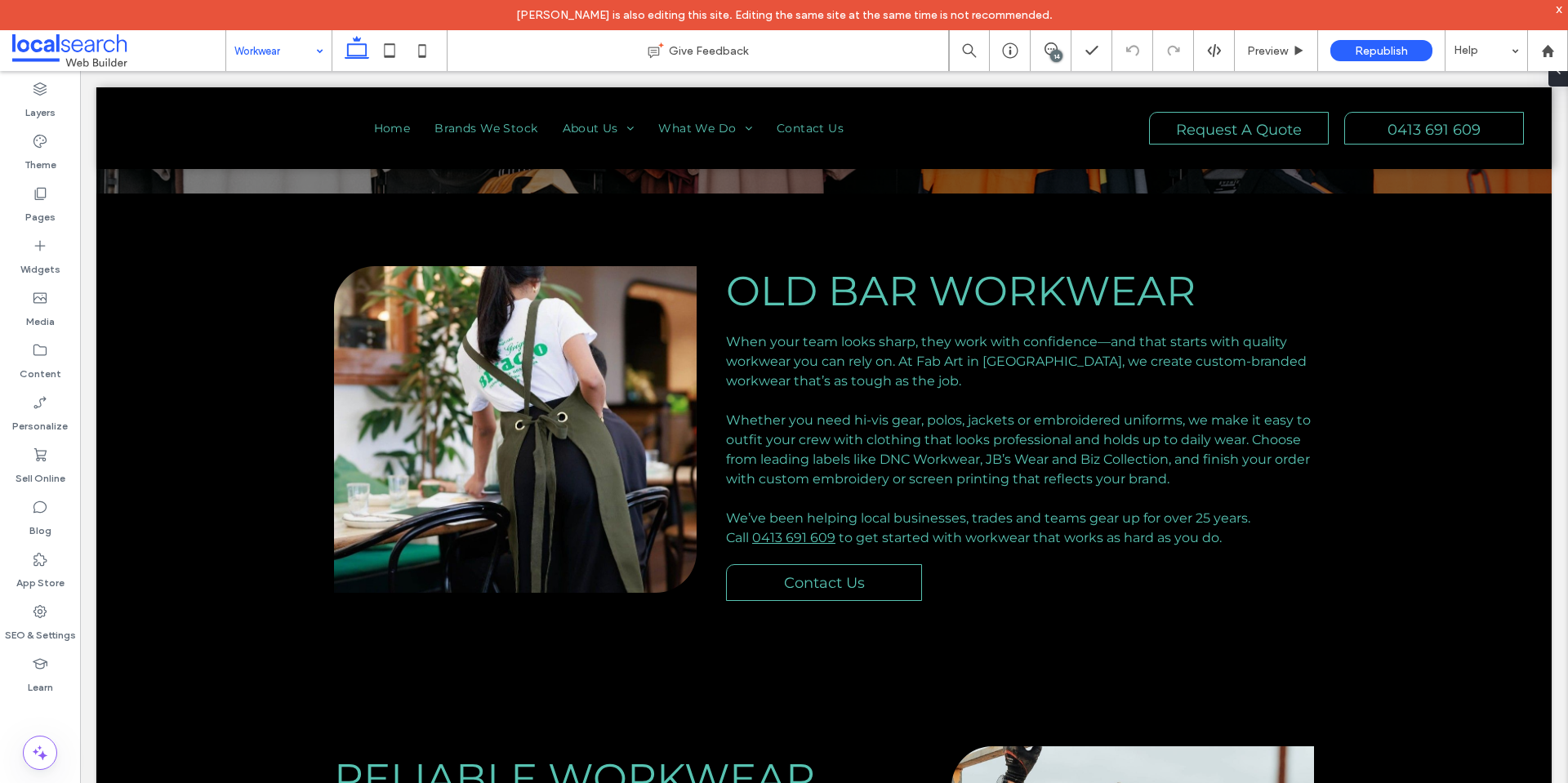
click at [267, 50] on input at bounding box center [275, 50] width 81 height 41
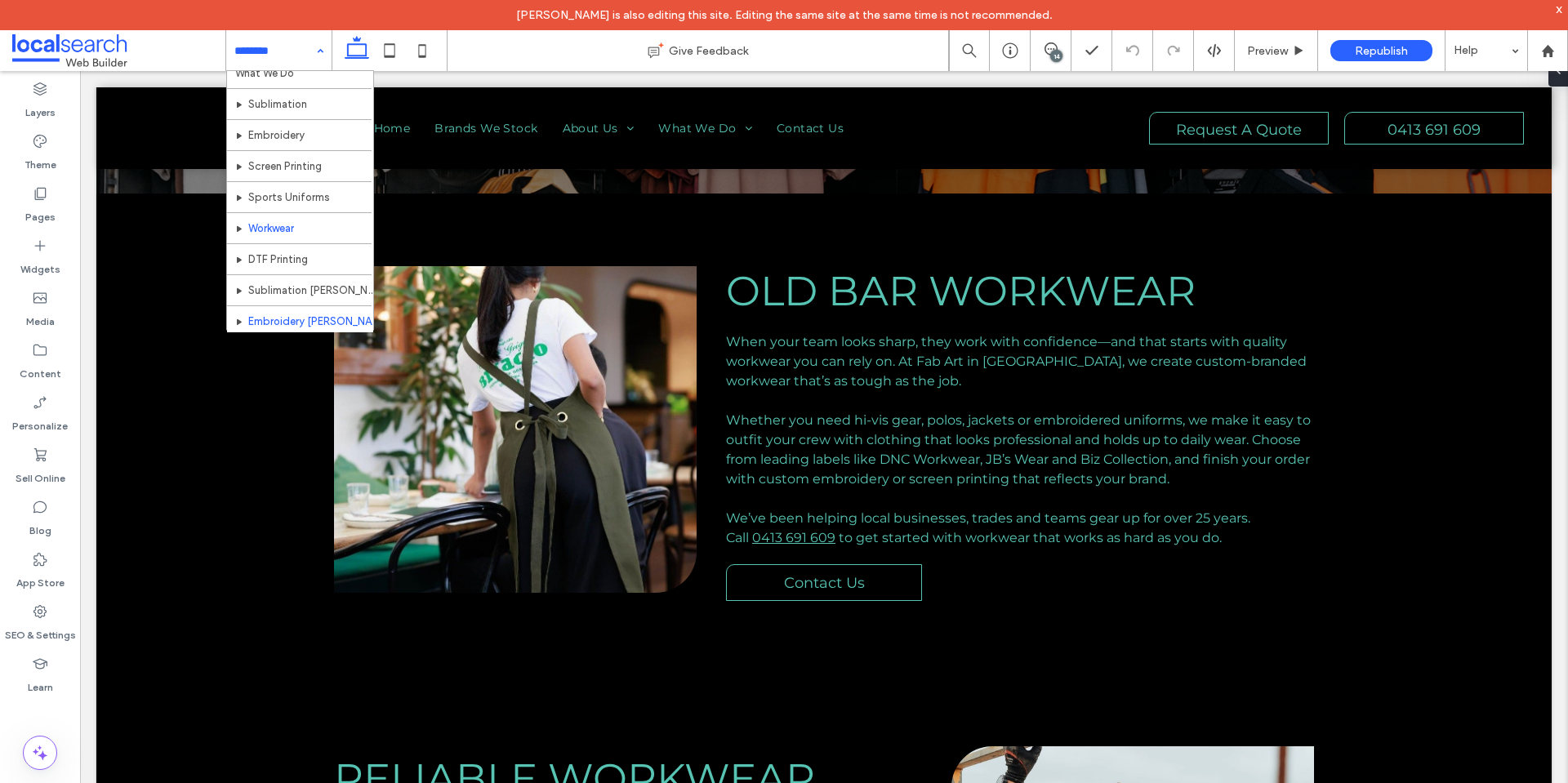
scroll to position [163, 0]
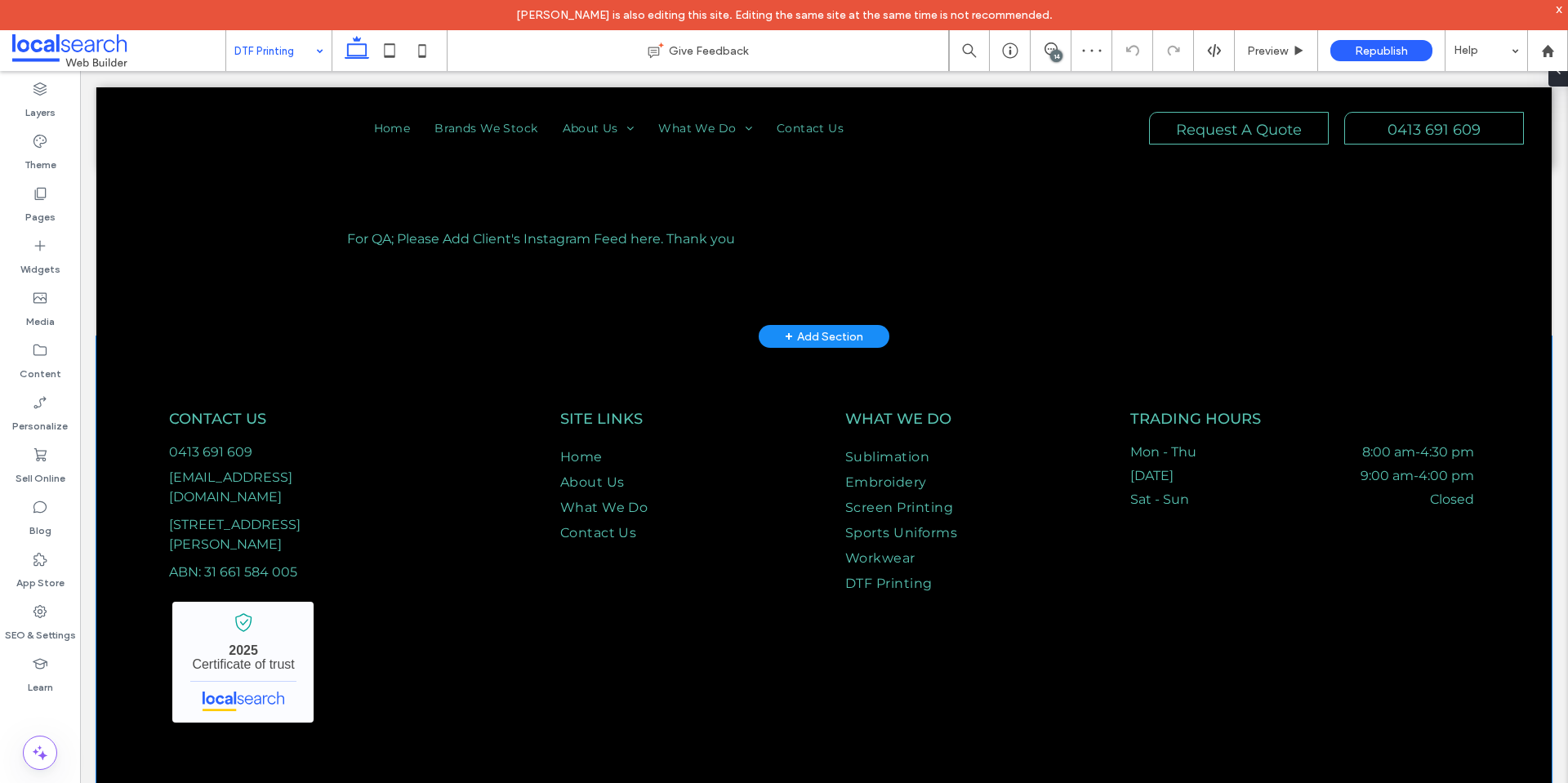
scroll to position [1205, 0]
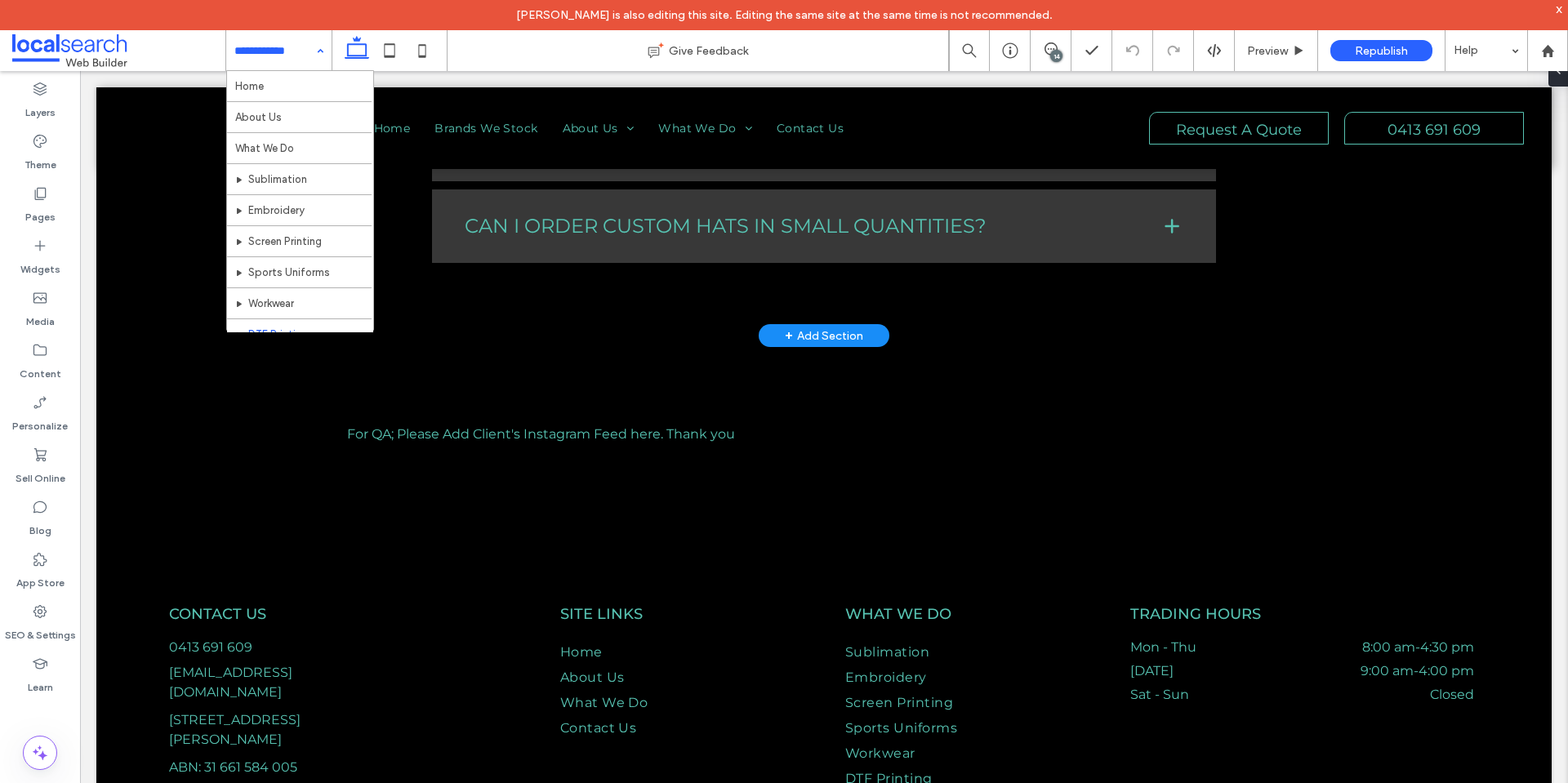
click at [310, 56] on div "Home About Us What We Do Sublimation Embroidery Screen Printing Sports Uniforms…" at bounding box center [279, 50] width 106 height 41
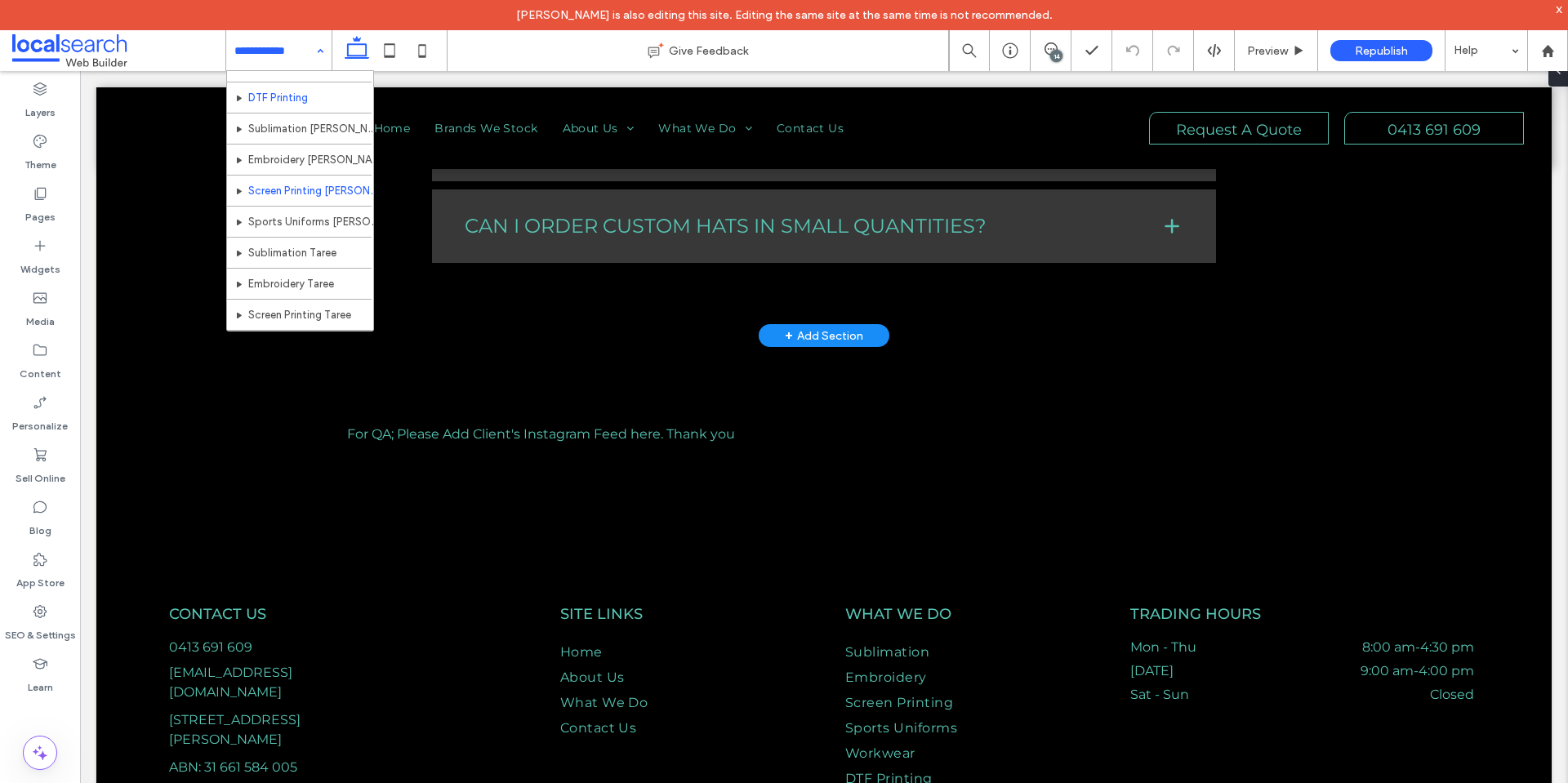
scroll to position [245, 0]
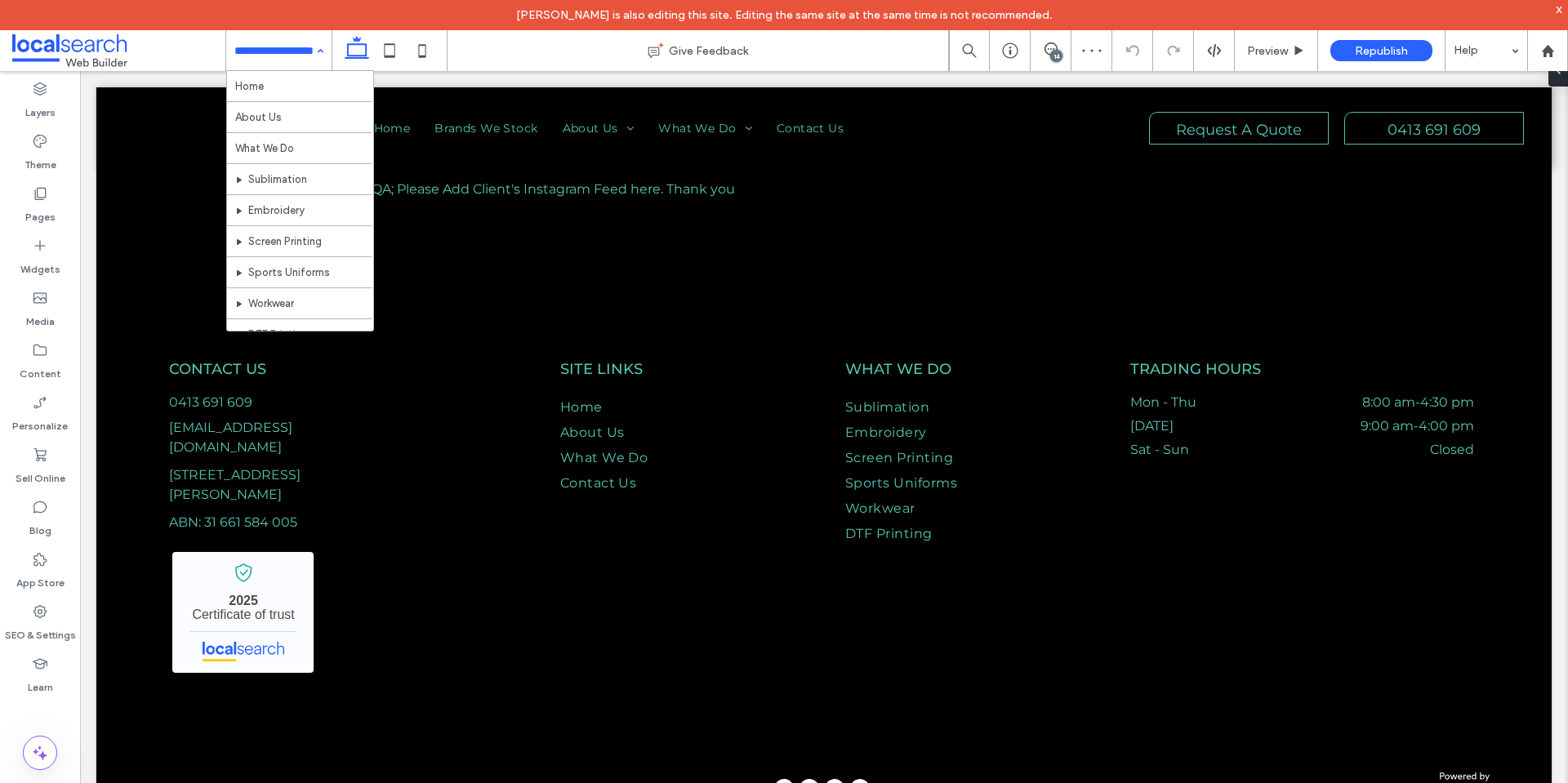
click at [289, 57] on input at bounding box center [275, 50] width 81 height 41
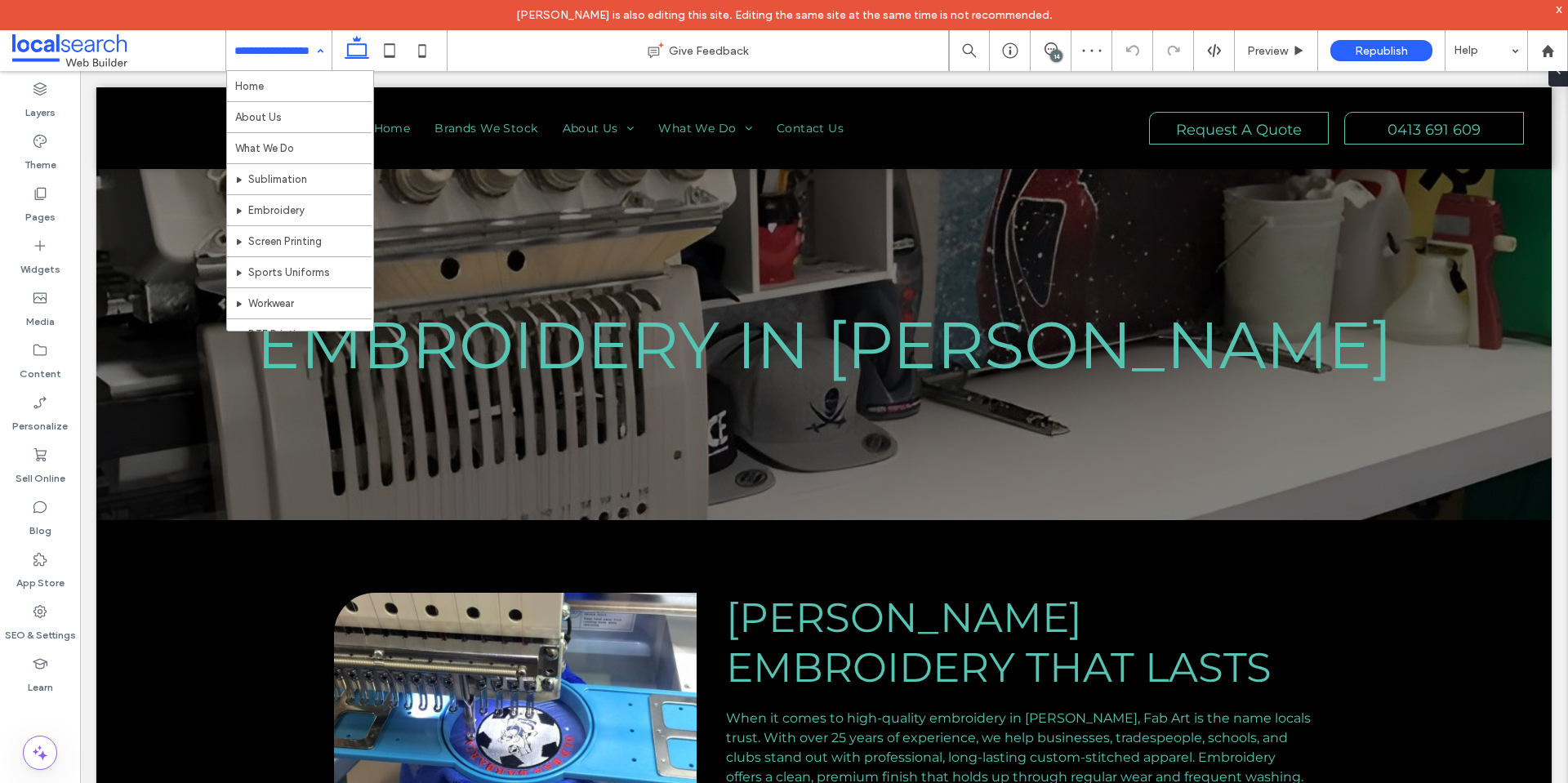
click at [262, 57] on input at bounding box center [275, 50] width 81 height 41
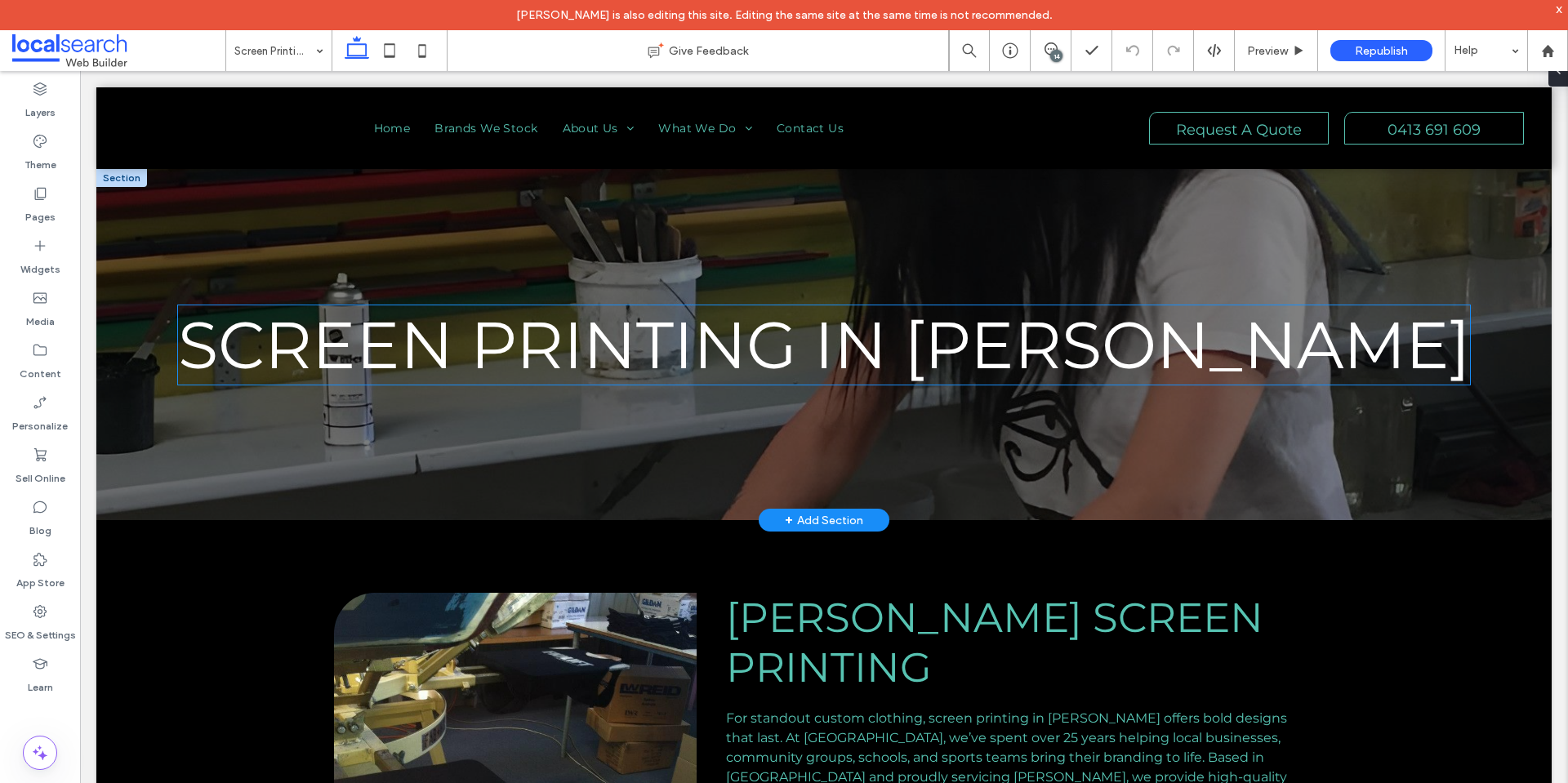
click at [566, 340] on span "Screen Printing in Forster" at bounding box center [824, 345] width 1292 height 79
click at [566, 340] on div "Screen Printing in Forster" at bounding box center [824, 345] width 1292 height 79
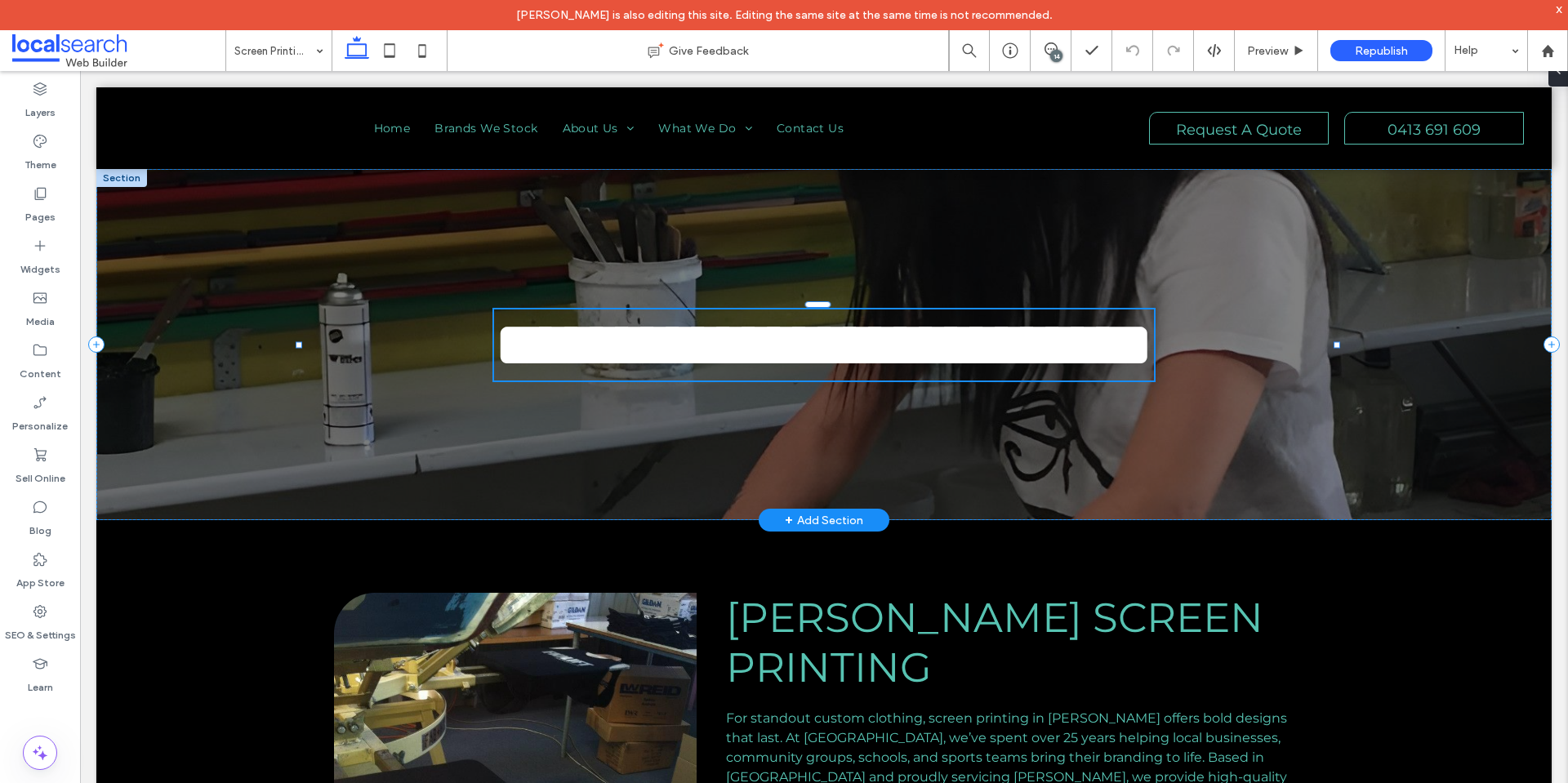
type input "**********"
type input "**"
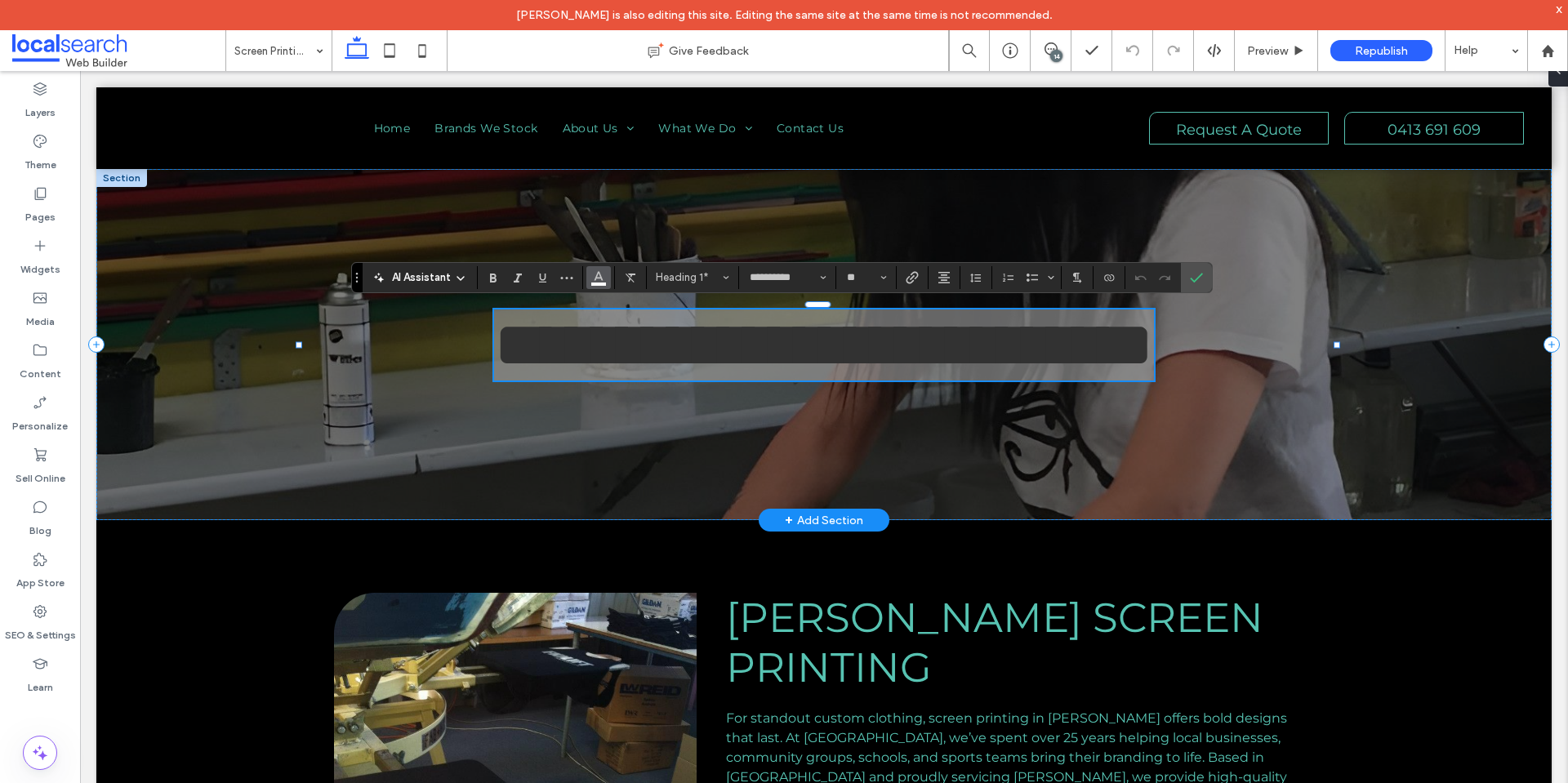
click at [595, 280] on use "Color" at bounding box center [598, 276] width 9 height 9
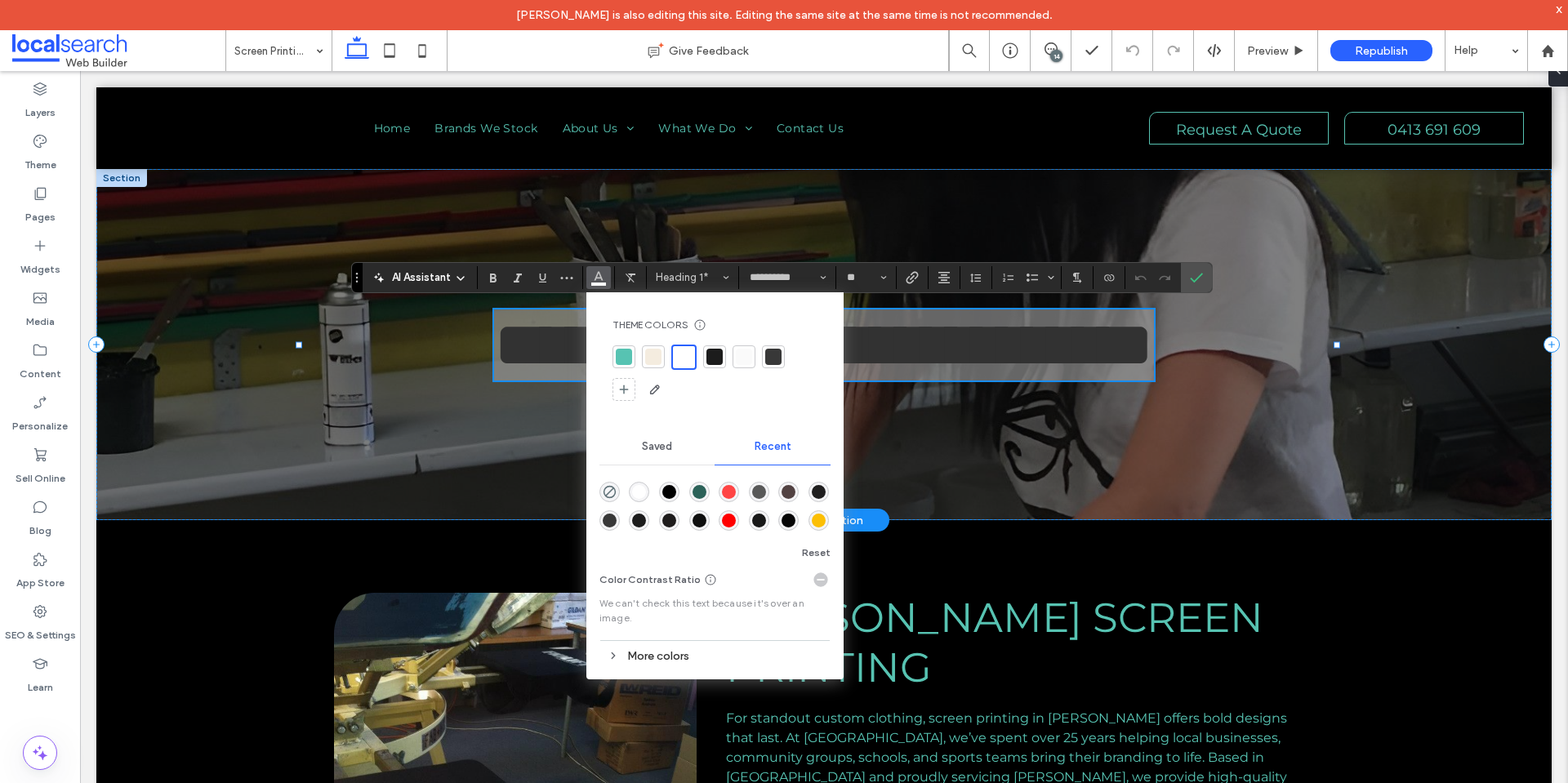
click at [624, 361] on div at bounding box center [624, 357] width 17 height 17
drag, startPoint x: 1198, startPoint y: 278, endPoint x: 283, endPoint y: 38, distance: 946.0
click at [1198, 278] on use "Confirm" at bounding box center [1196, 277] width 13 height 10
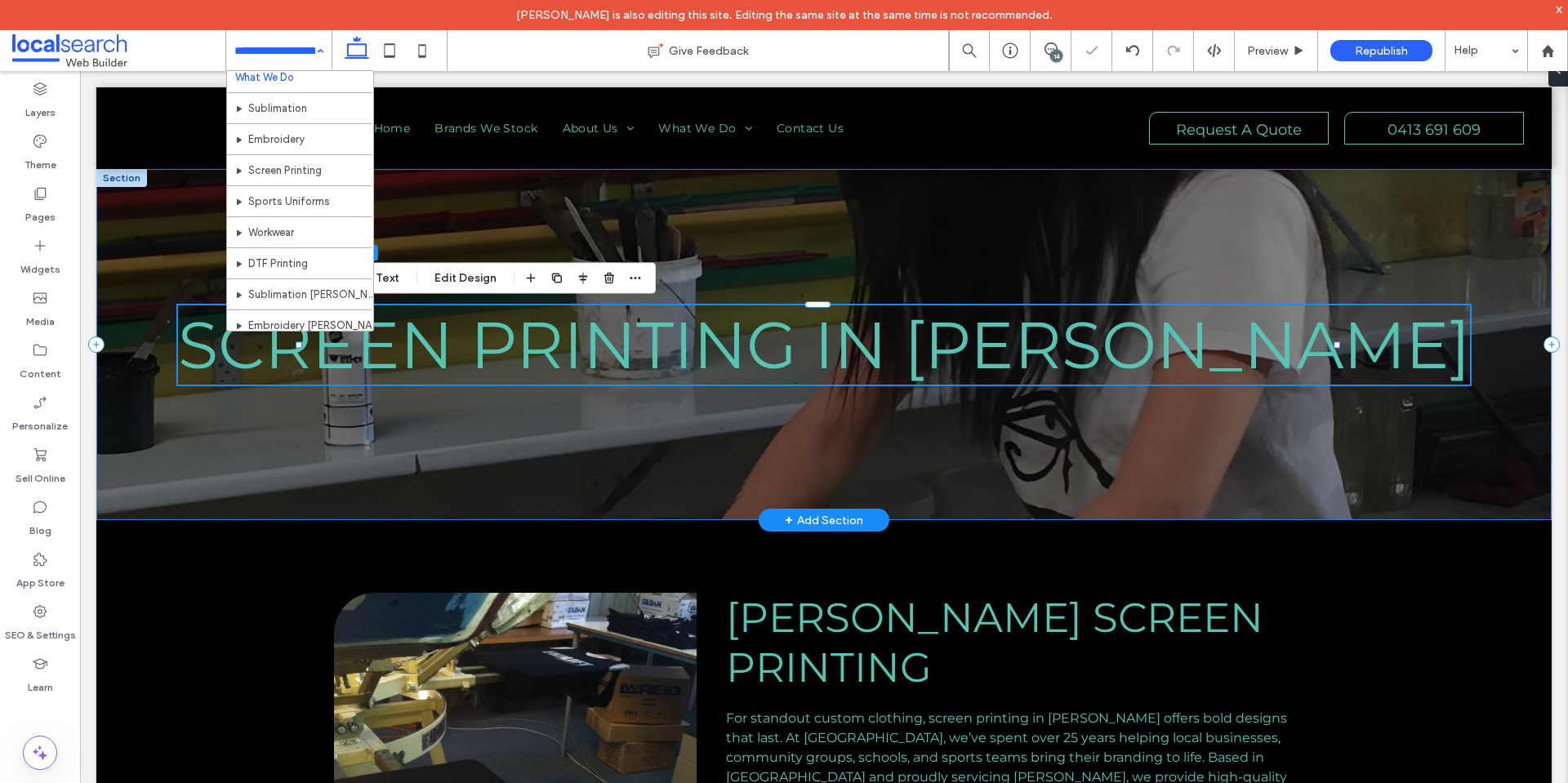
scroll to position [163, 0]
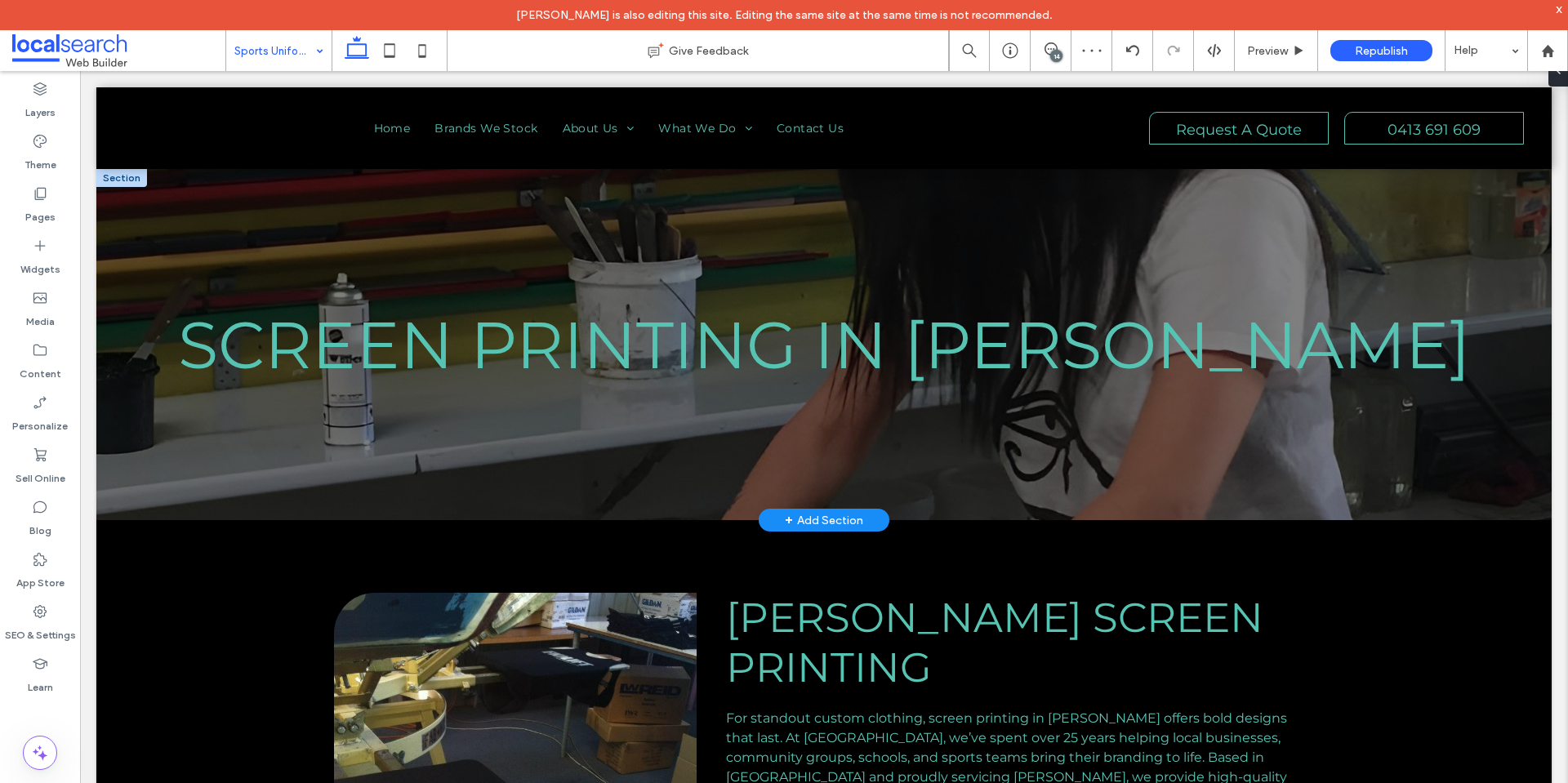
click at [290, 48] on input at bounding box center [275, 50] width 81 height 41
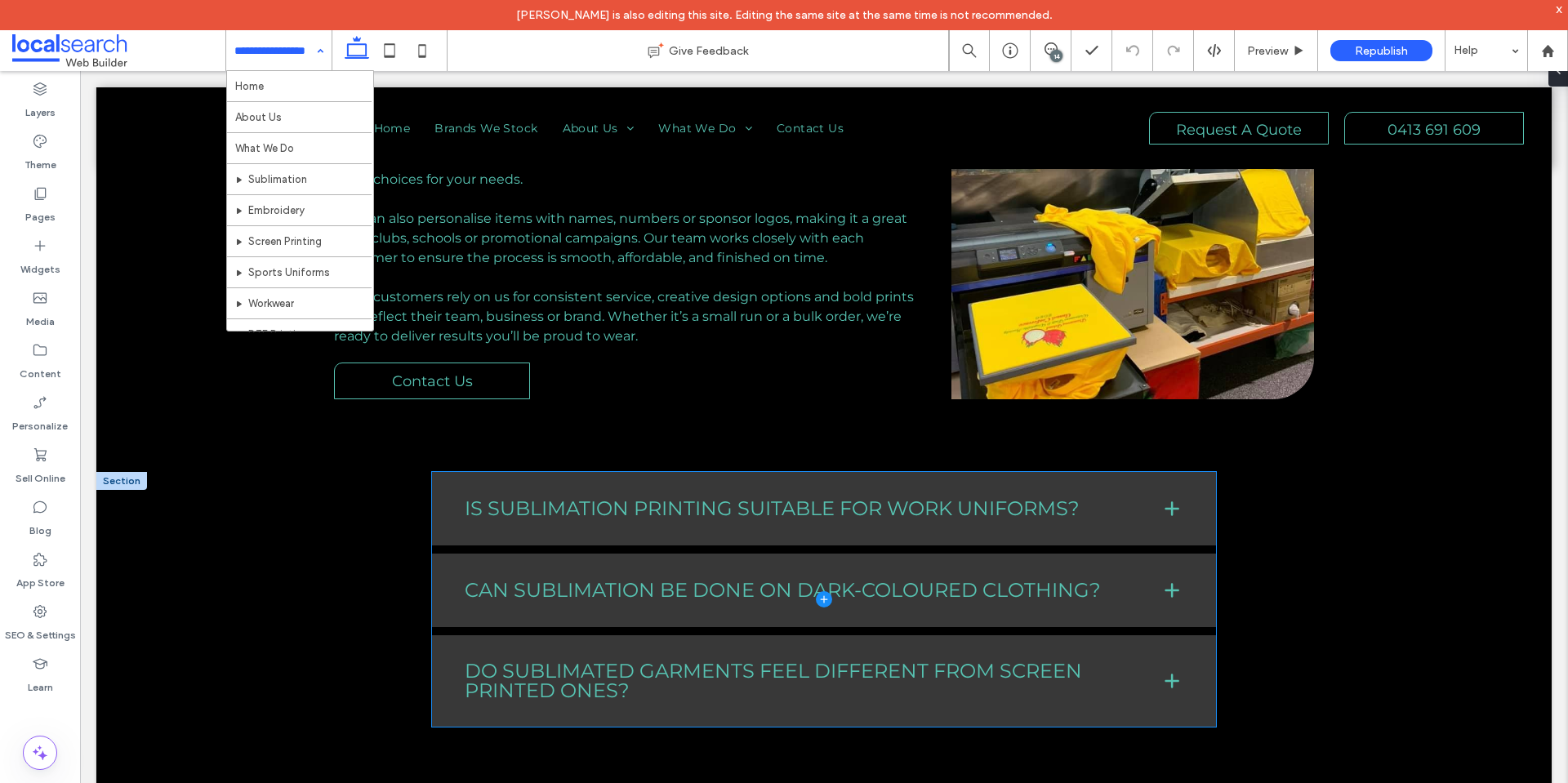
scroll to position [1471, 0]
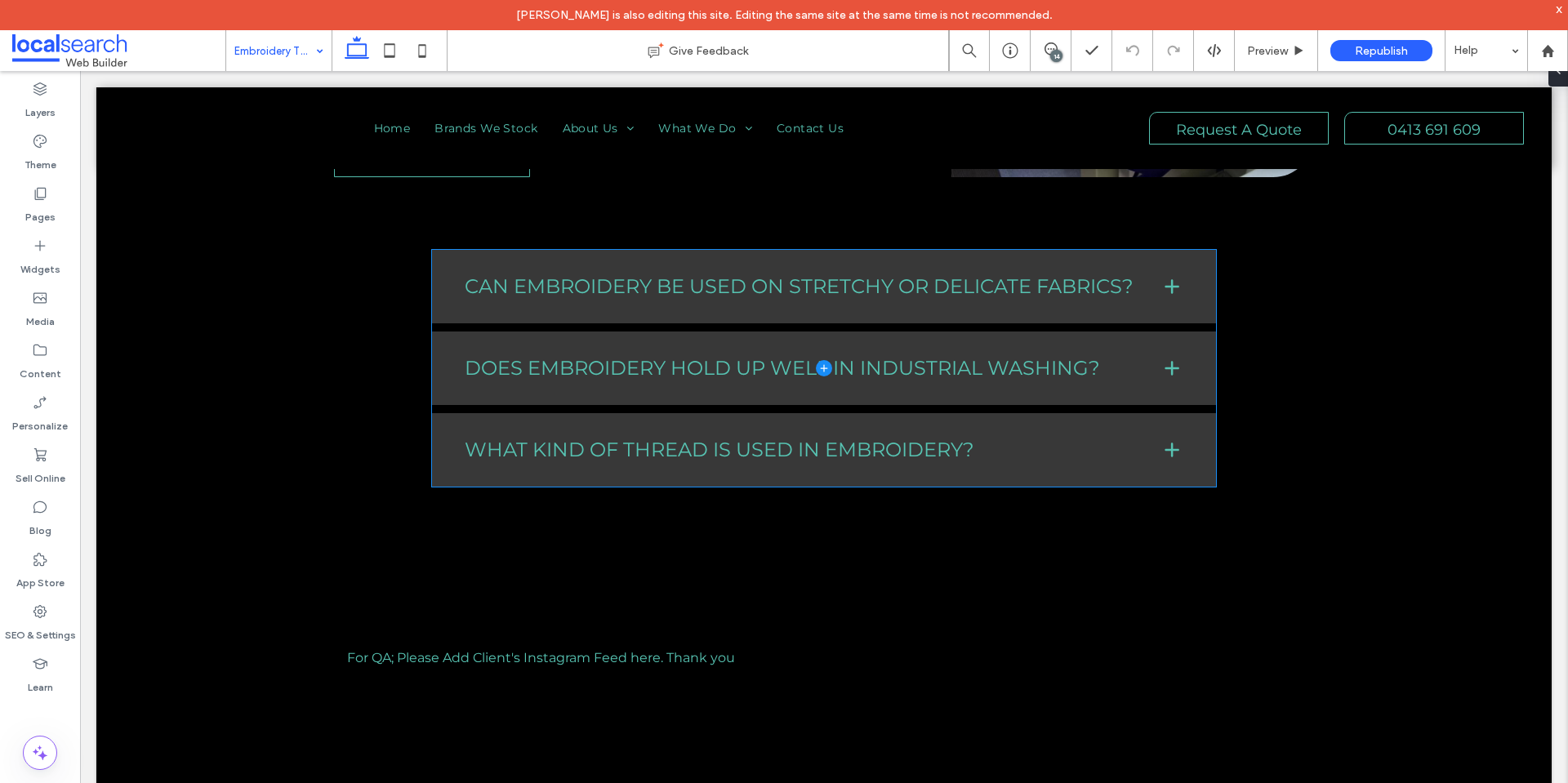
scroll to position [1879, 0]
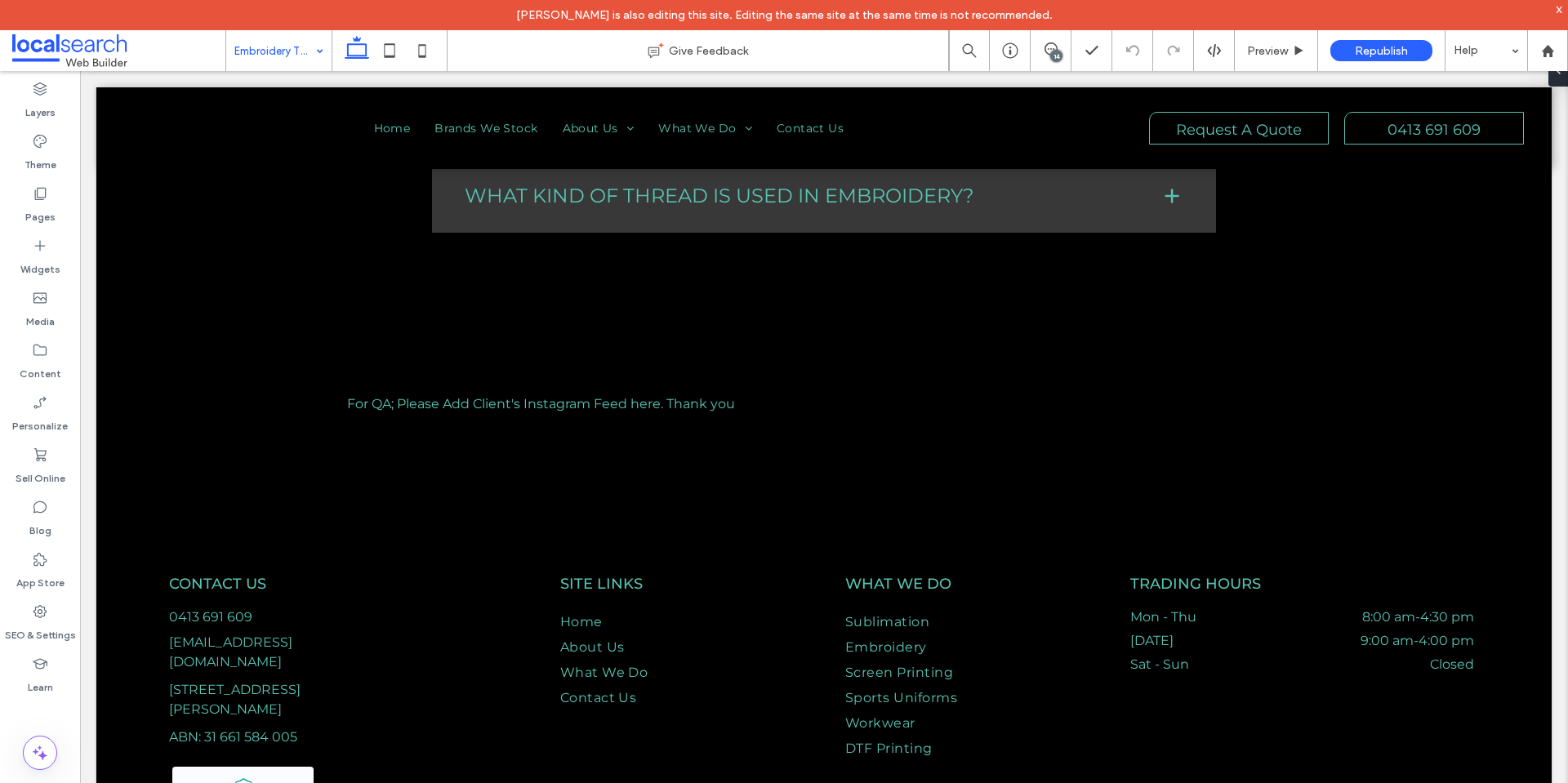
drag, startPoint x: 279, startPoint y: 38, endPoint x: 297, endPoint y: 51, distance: 22.2
click at [282, 37] on input at bounding box center [275, 50] width 81 height 41
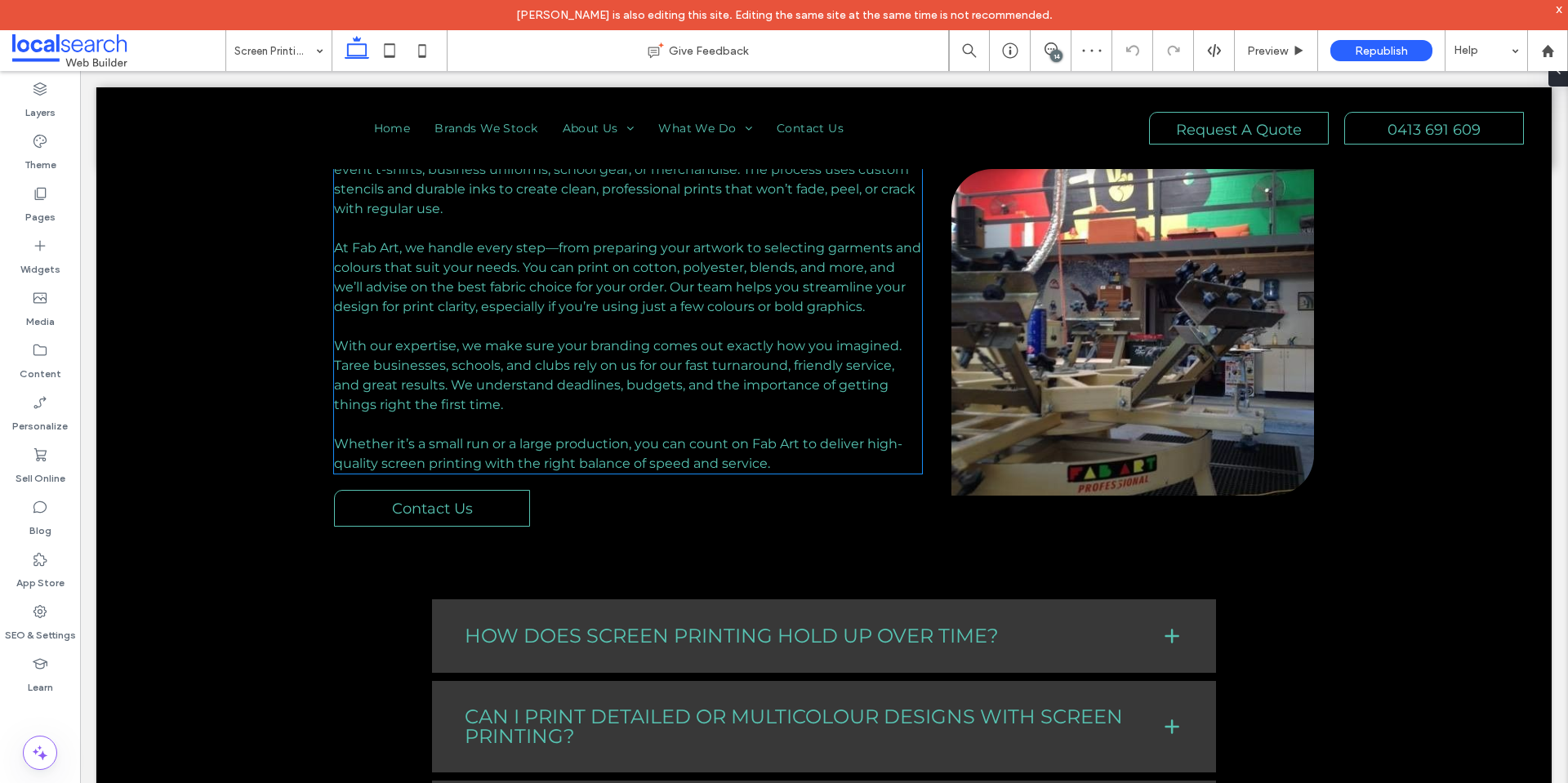
scroll to position [1389, 0]
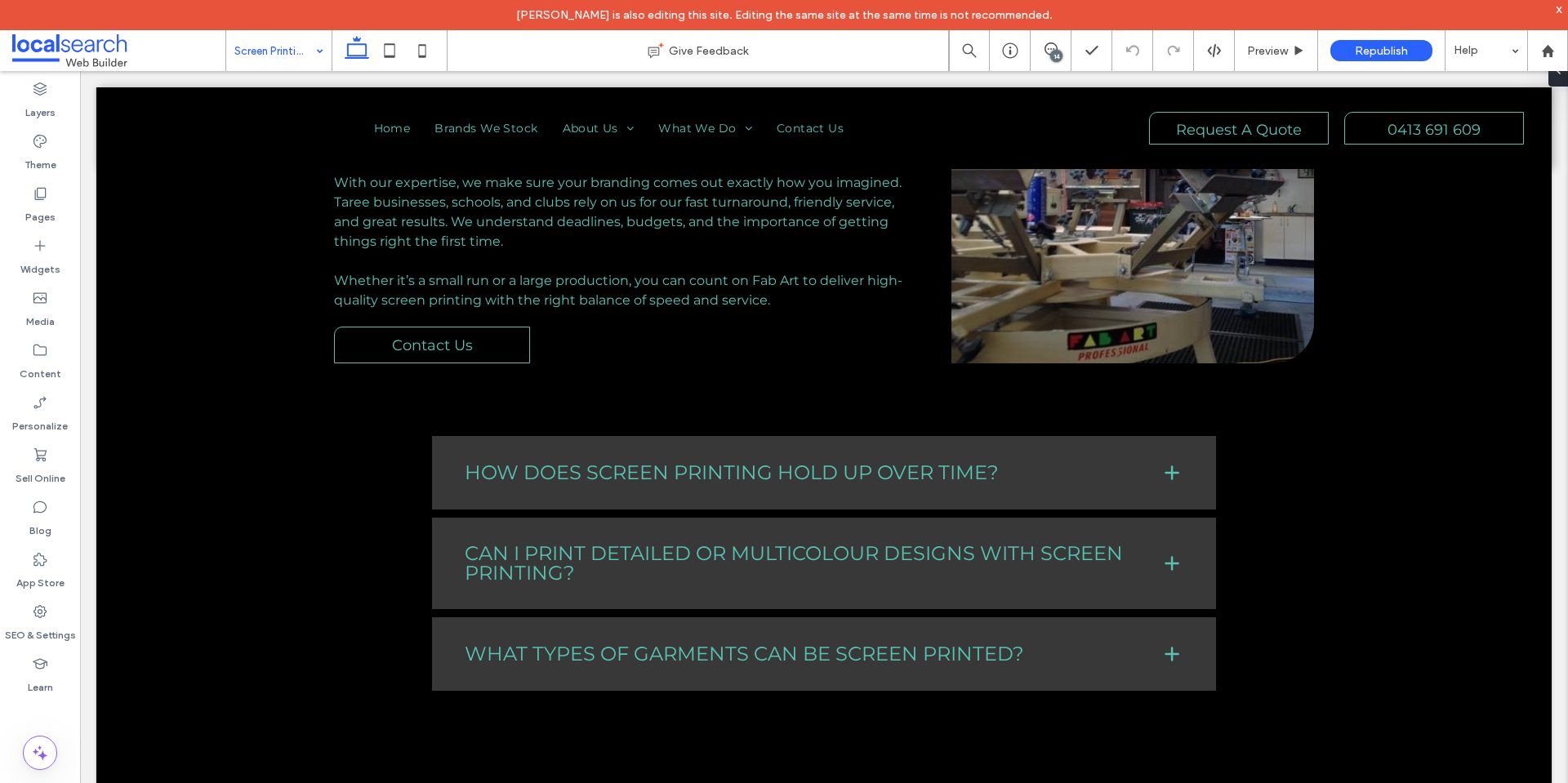
click at [294, 48] on input at bounding box center [275, 50] width 81 height 41
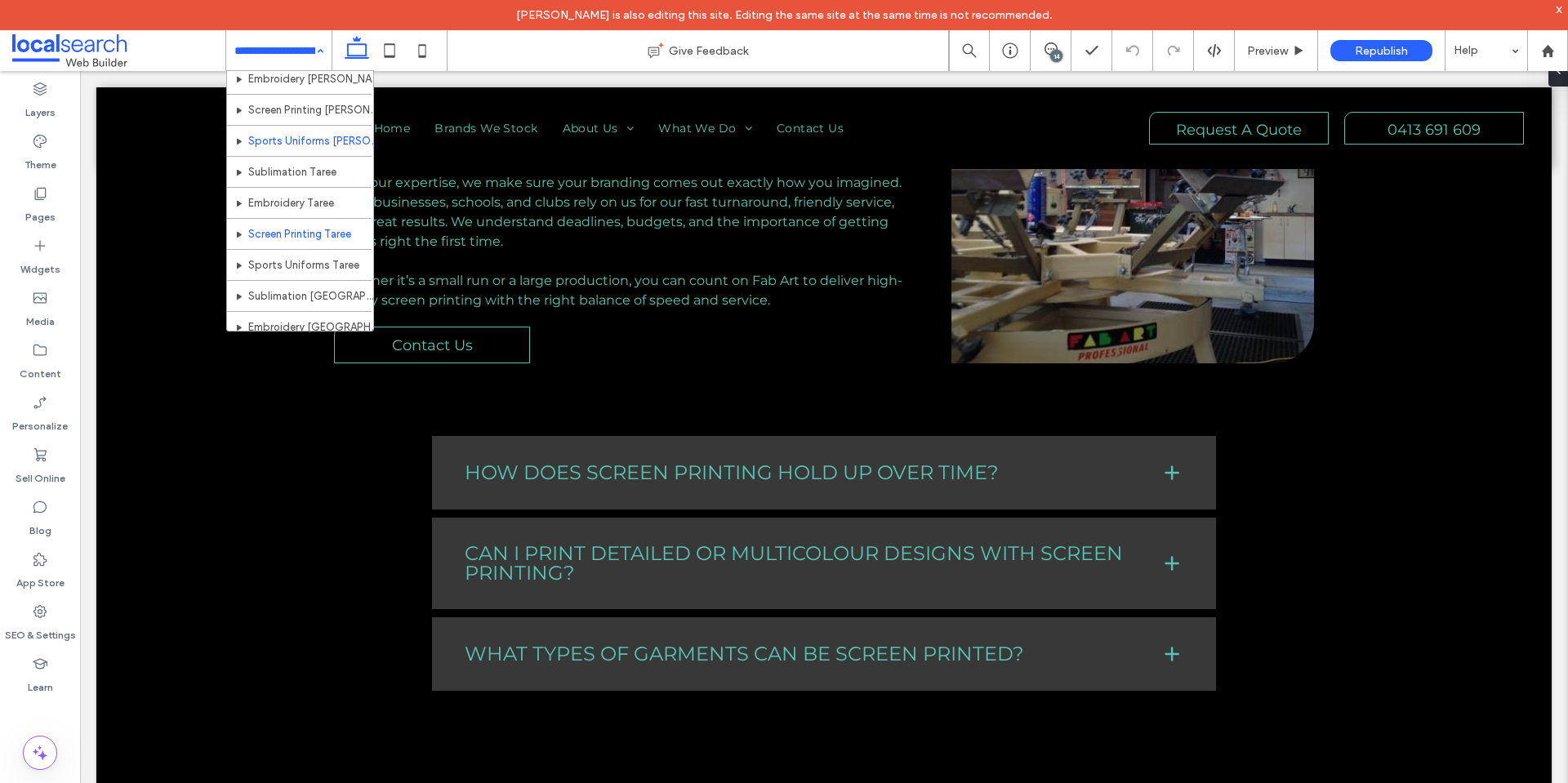
scroll to position [390, 0]
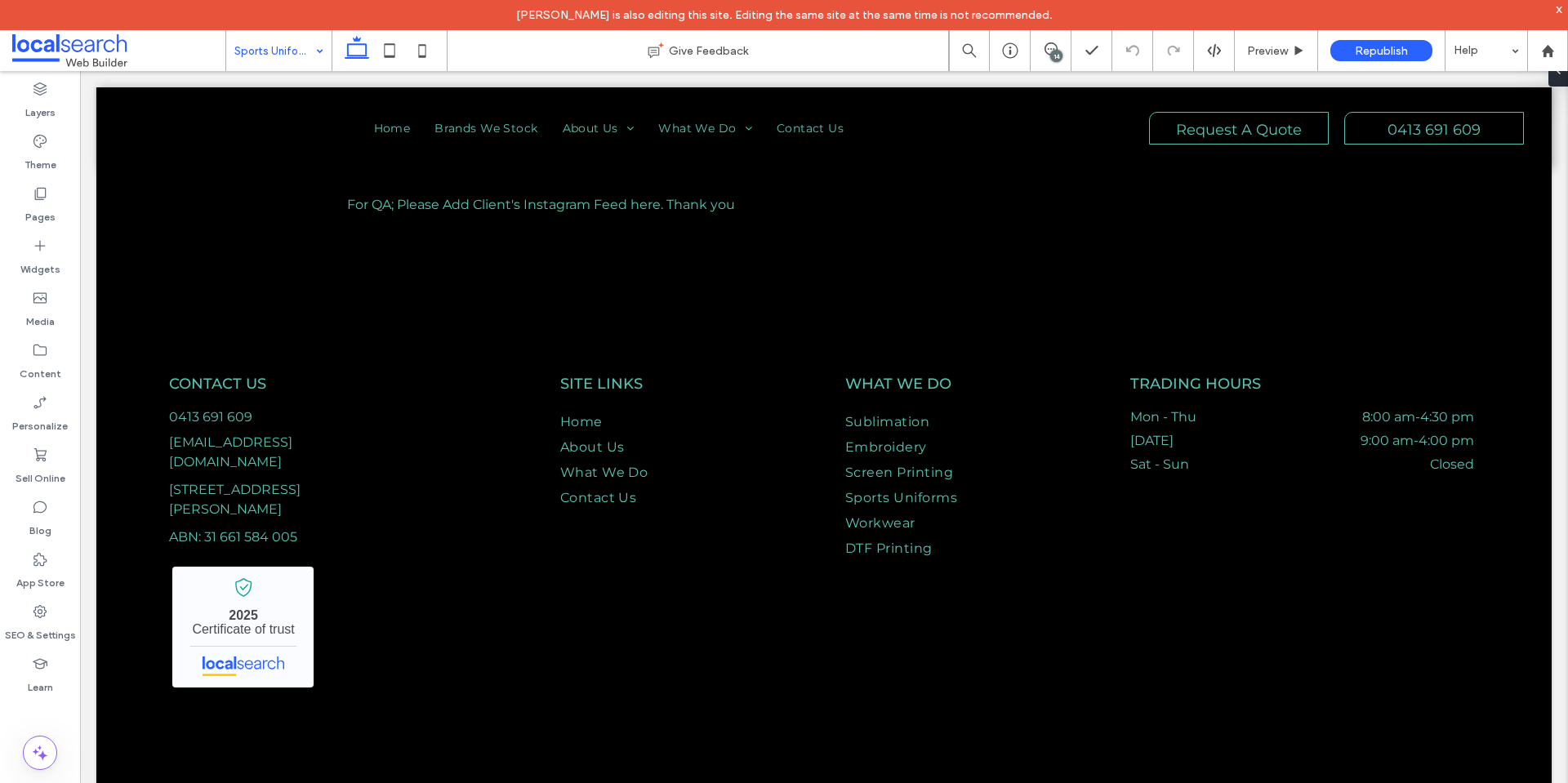
scroll to position [2159, 0]
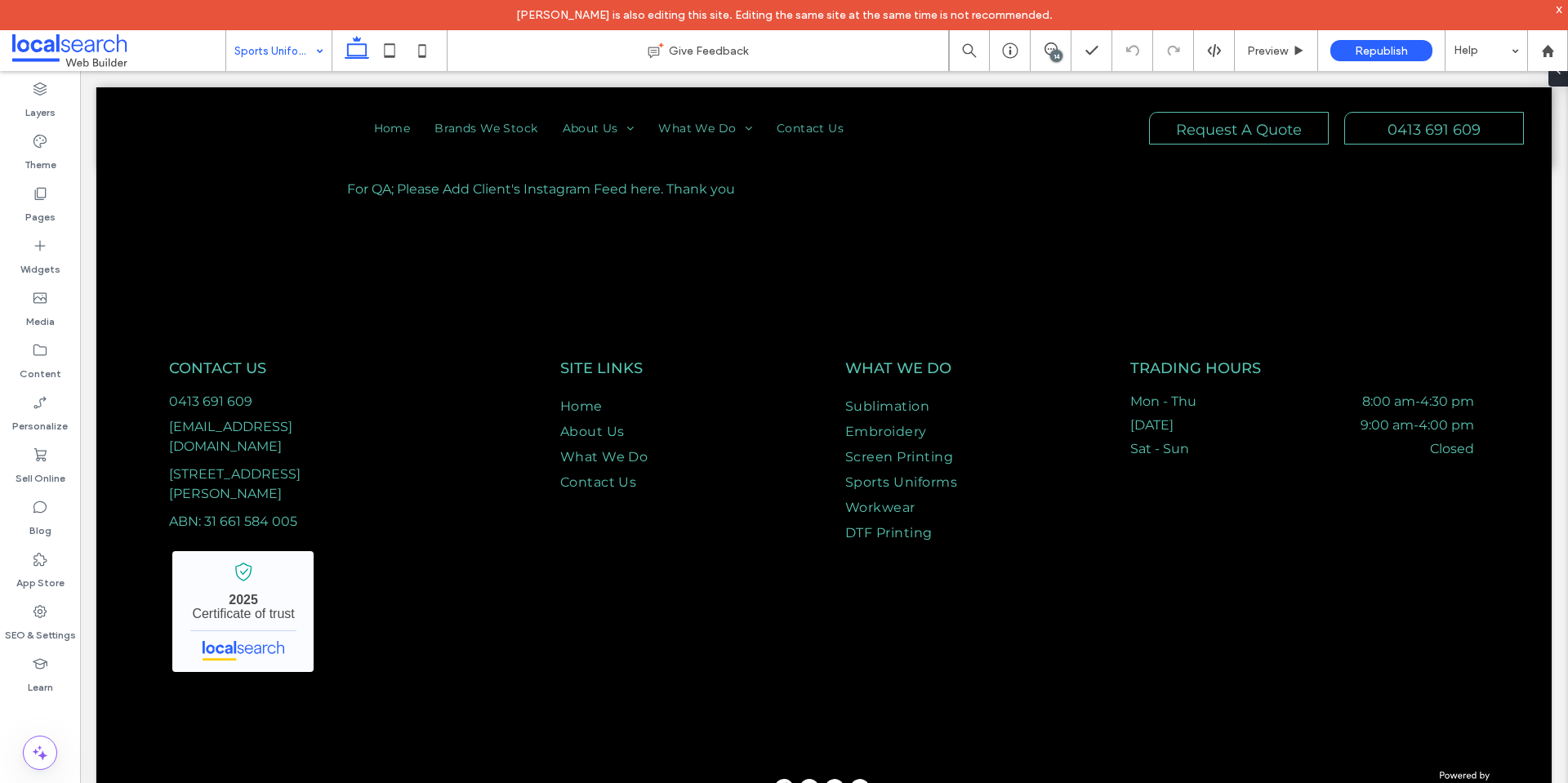
click at [268, 40] on input at bounding box center [275, 50] width 81 height 41
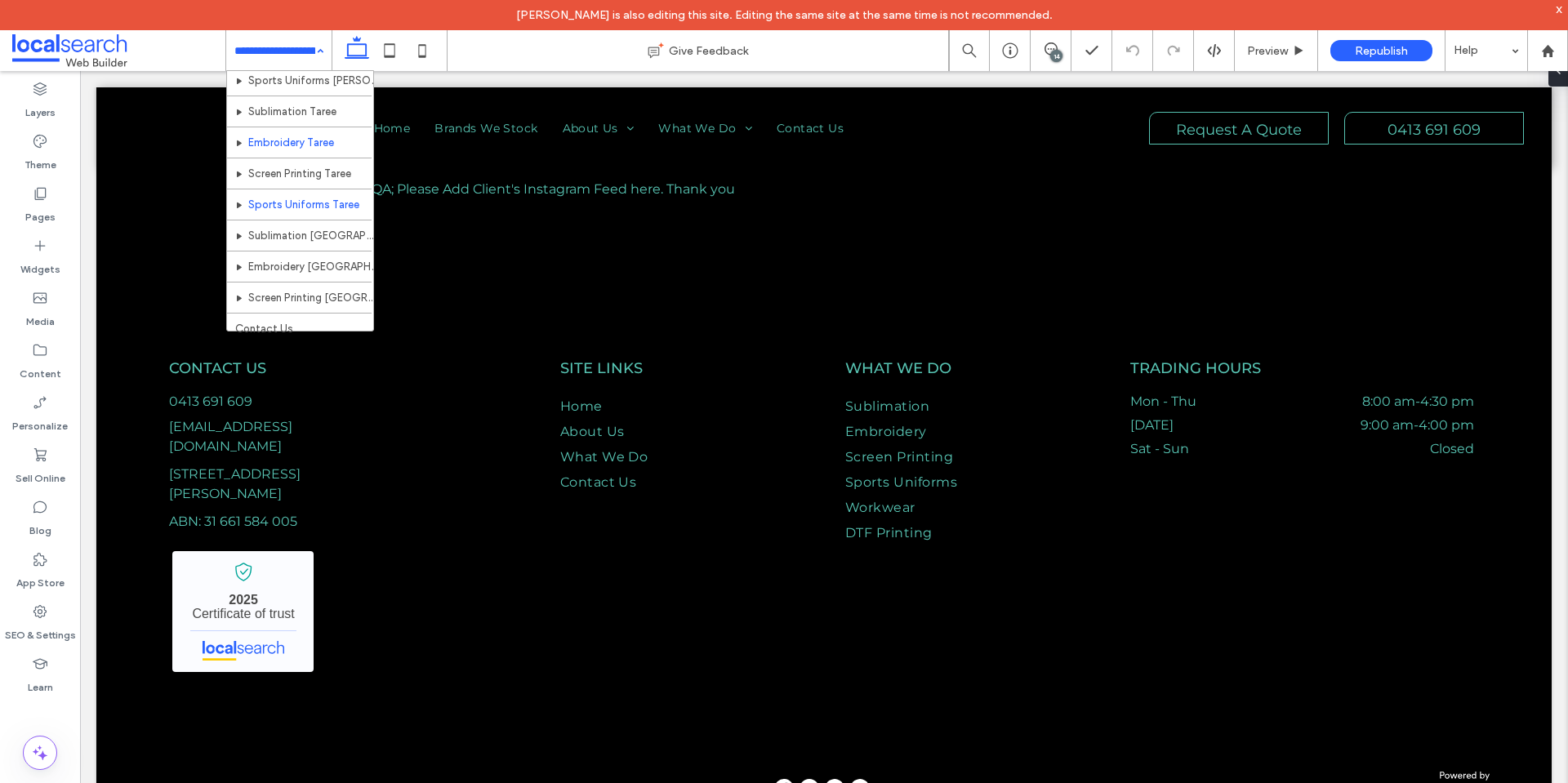
scroll to position [390, 0]
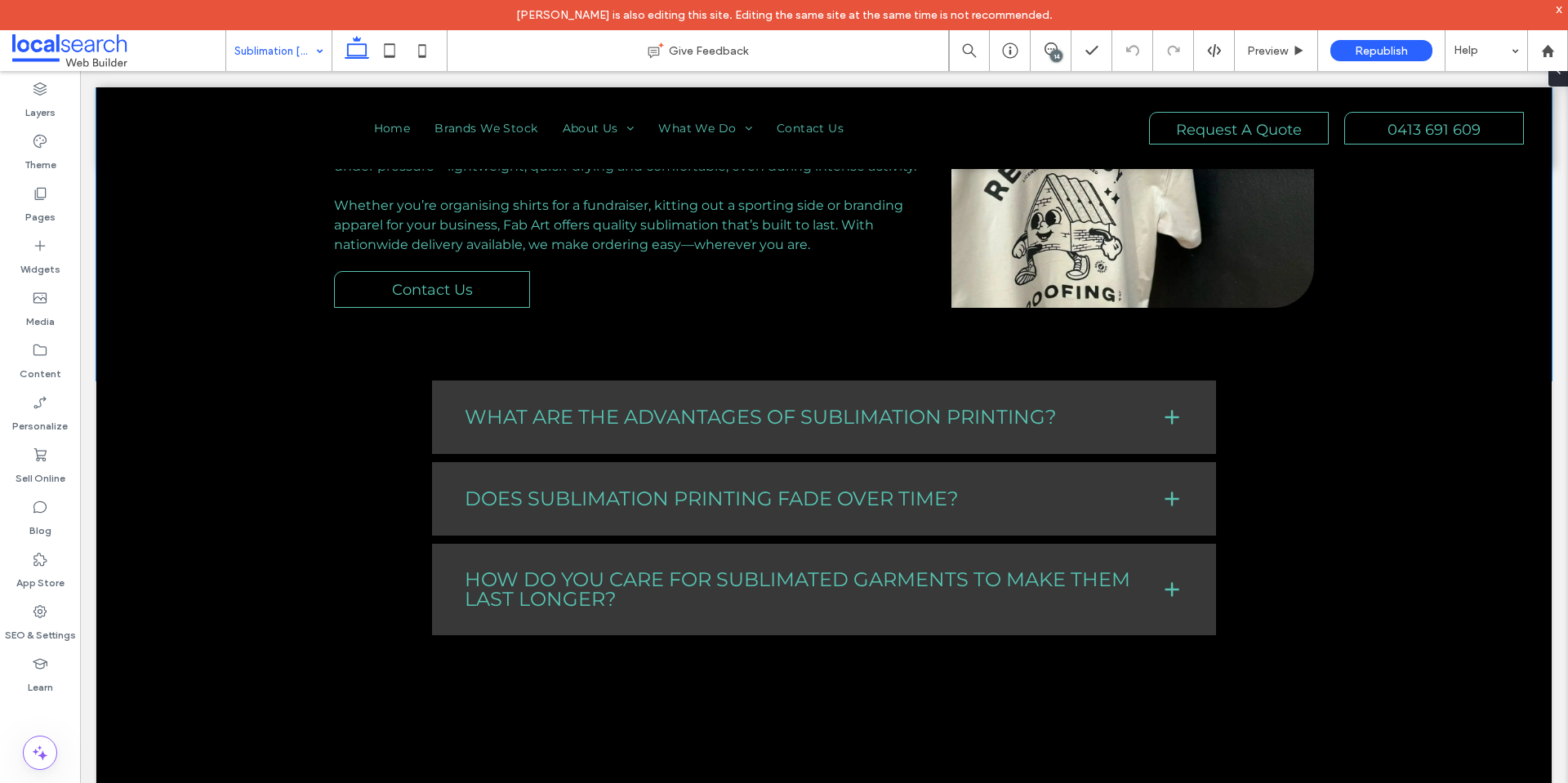
scroll to position [1634, 0]
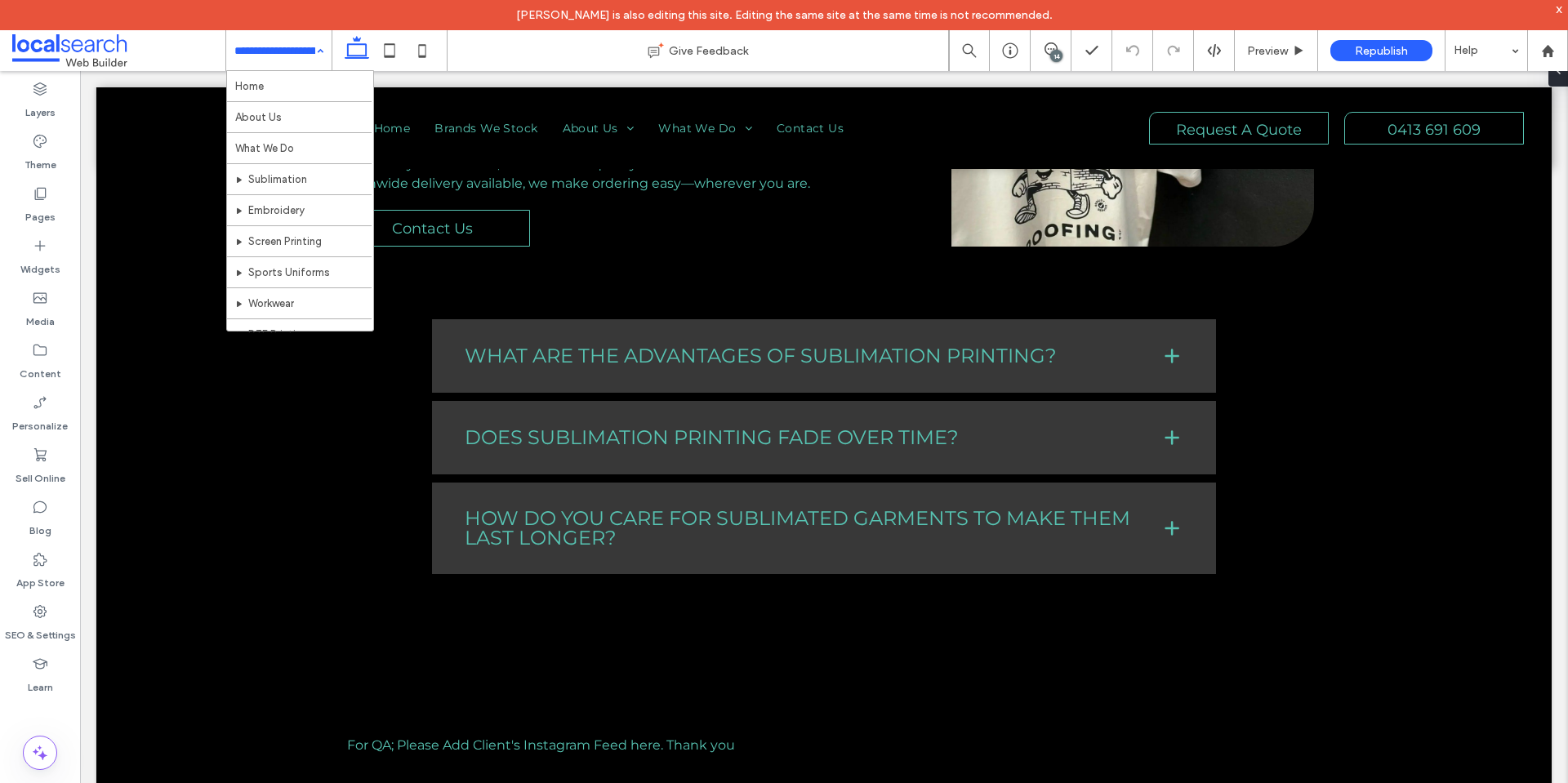
click at [304, 56] on input at bounding box center [275, 50] width 81 height 41
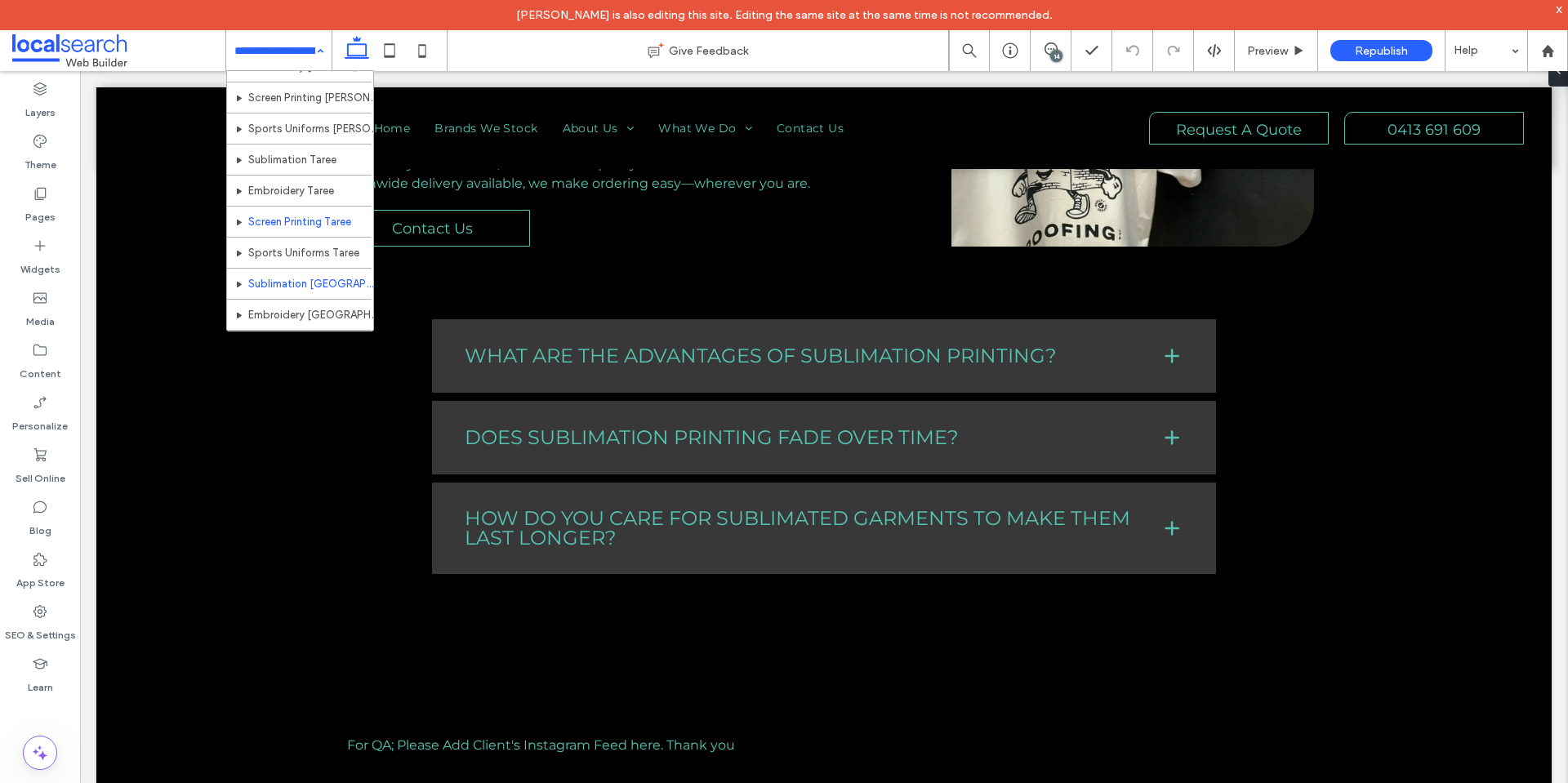
scroll to position [390, 0]
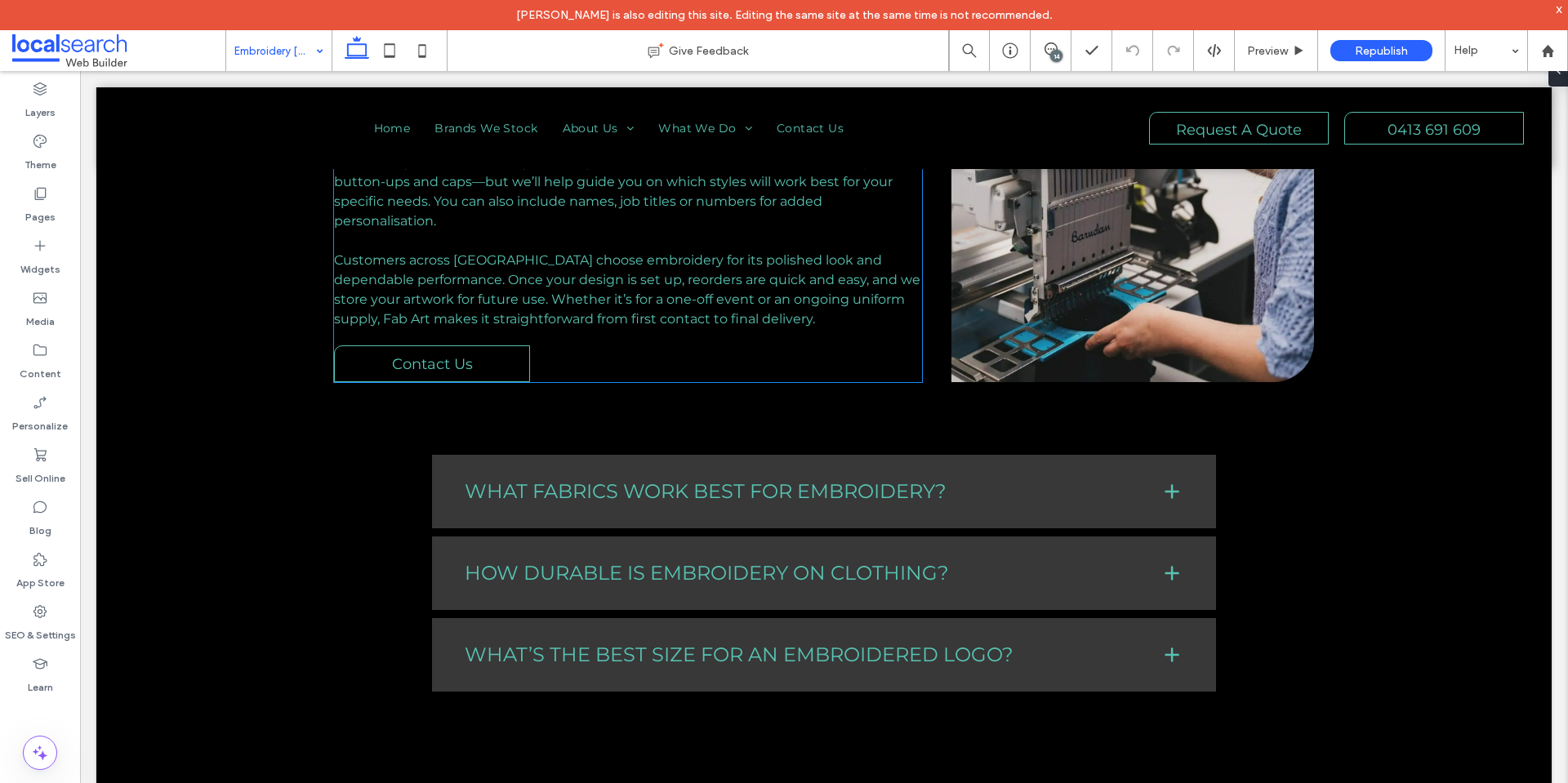
scroll to position [1715, 0]
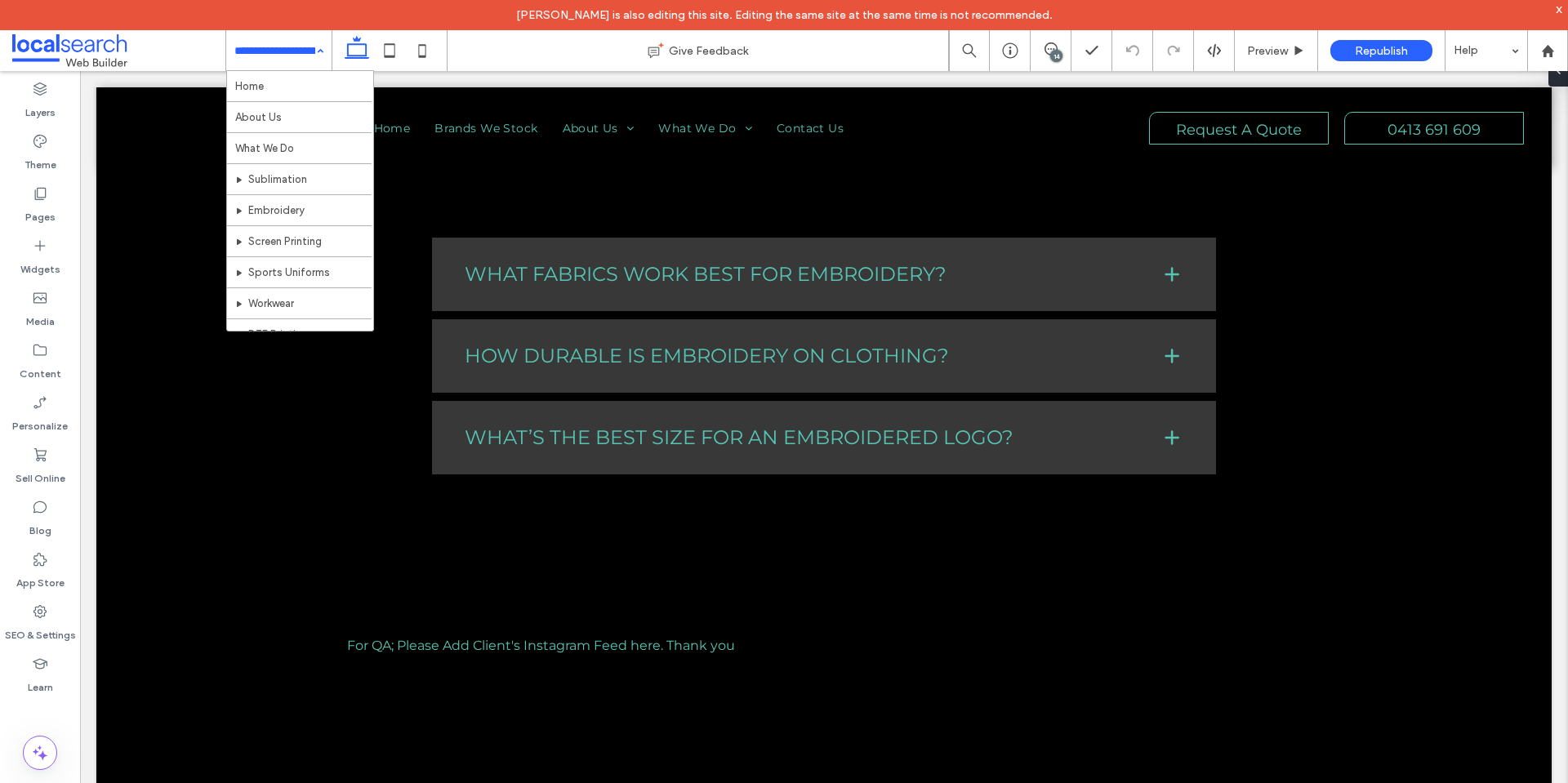
click at [243, 43] on input at bounding box center [275, 50] width 81 height 41
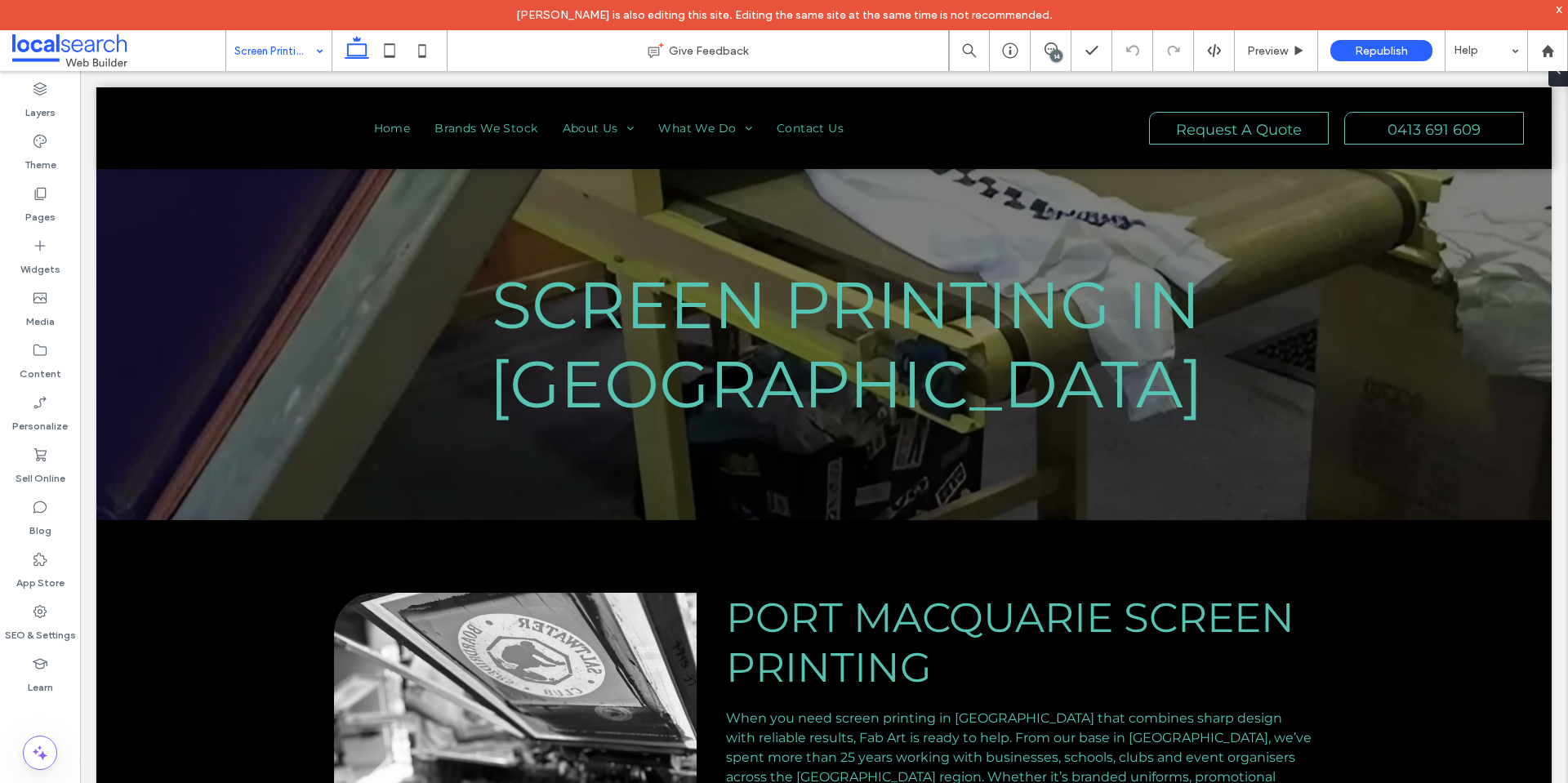
click at [294, 61] on input at bounding box center [275, 50] width 81 height 41
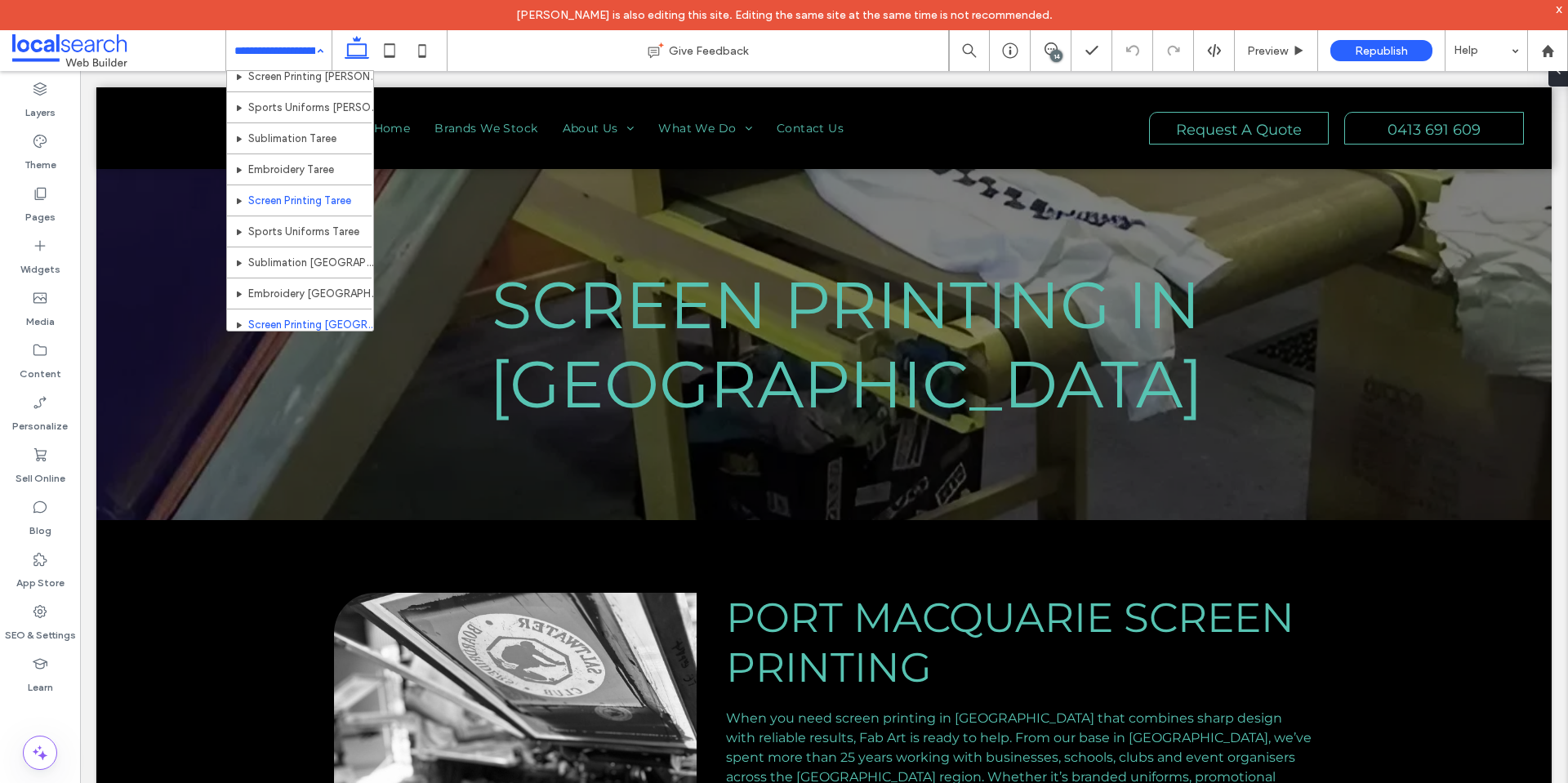
scroll to position [390, 0]
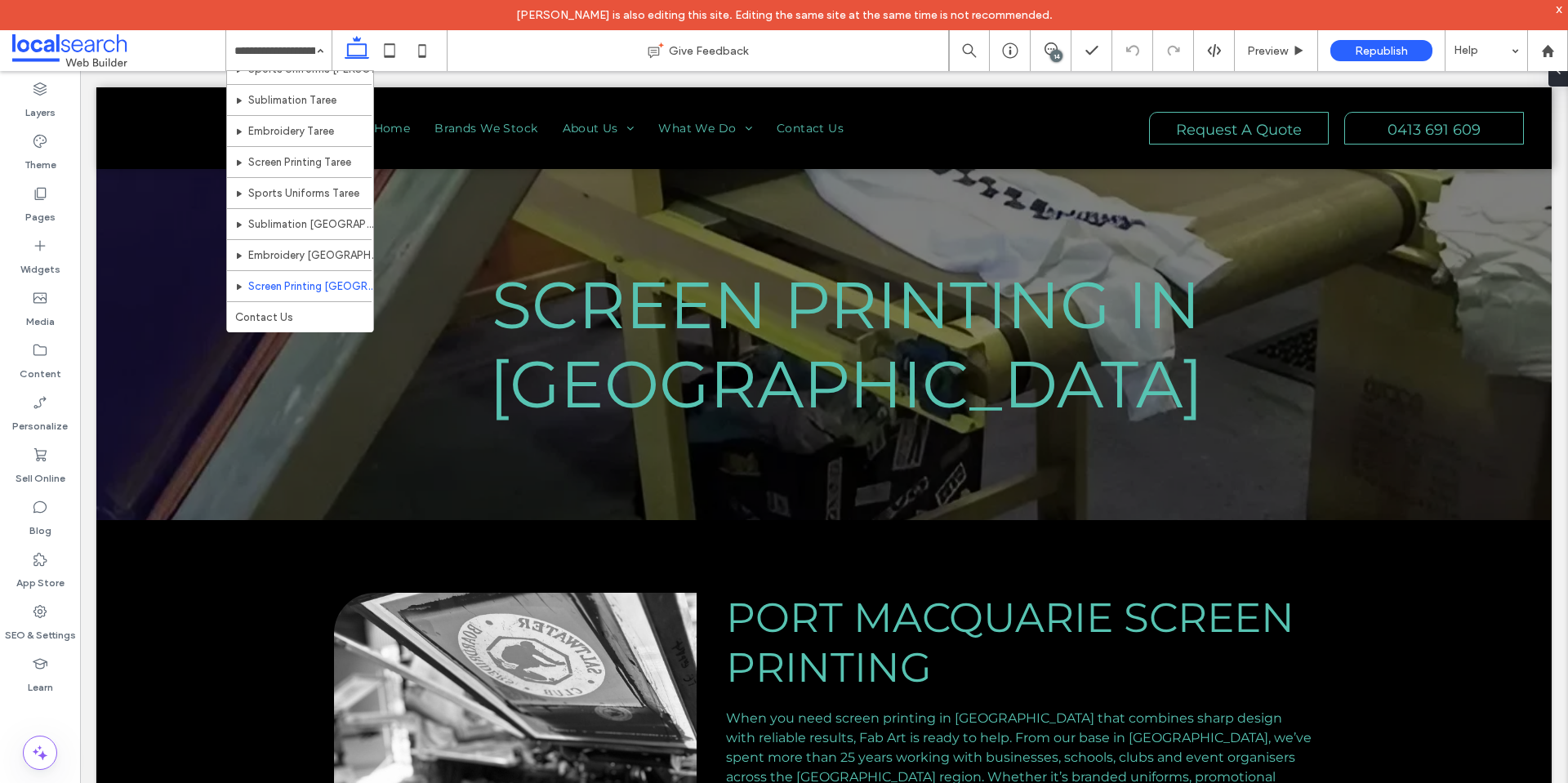
drag, startPoint x: 308, startPoint y: 317, endPoint x: 29, endPoint y: 289, distance: 280.4
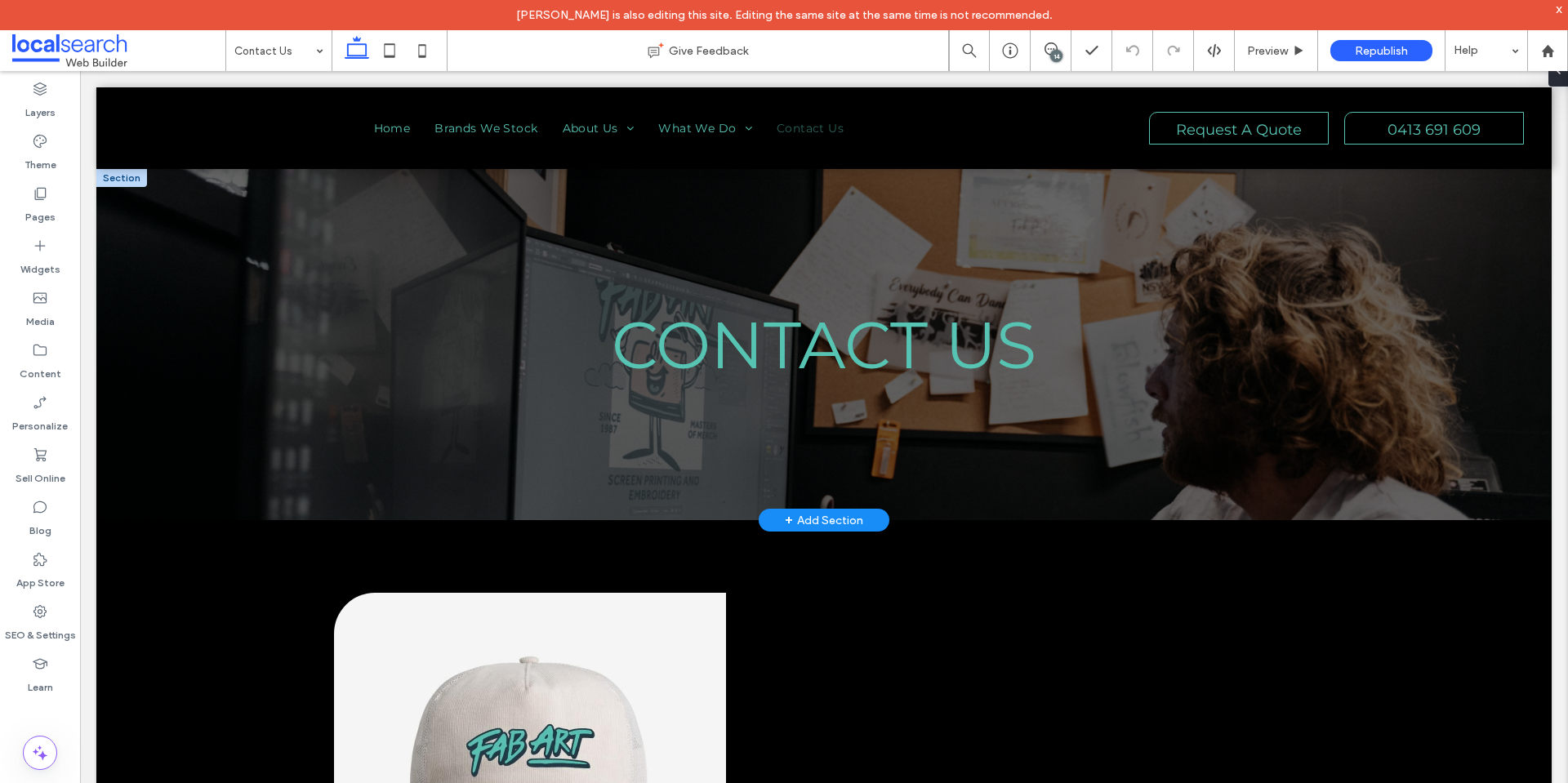
drag, startPoint x: 88, startPoint y: 532, endPoint x: 793, endPoint y: 455, distance: 709.2
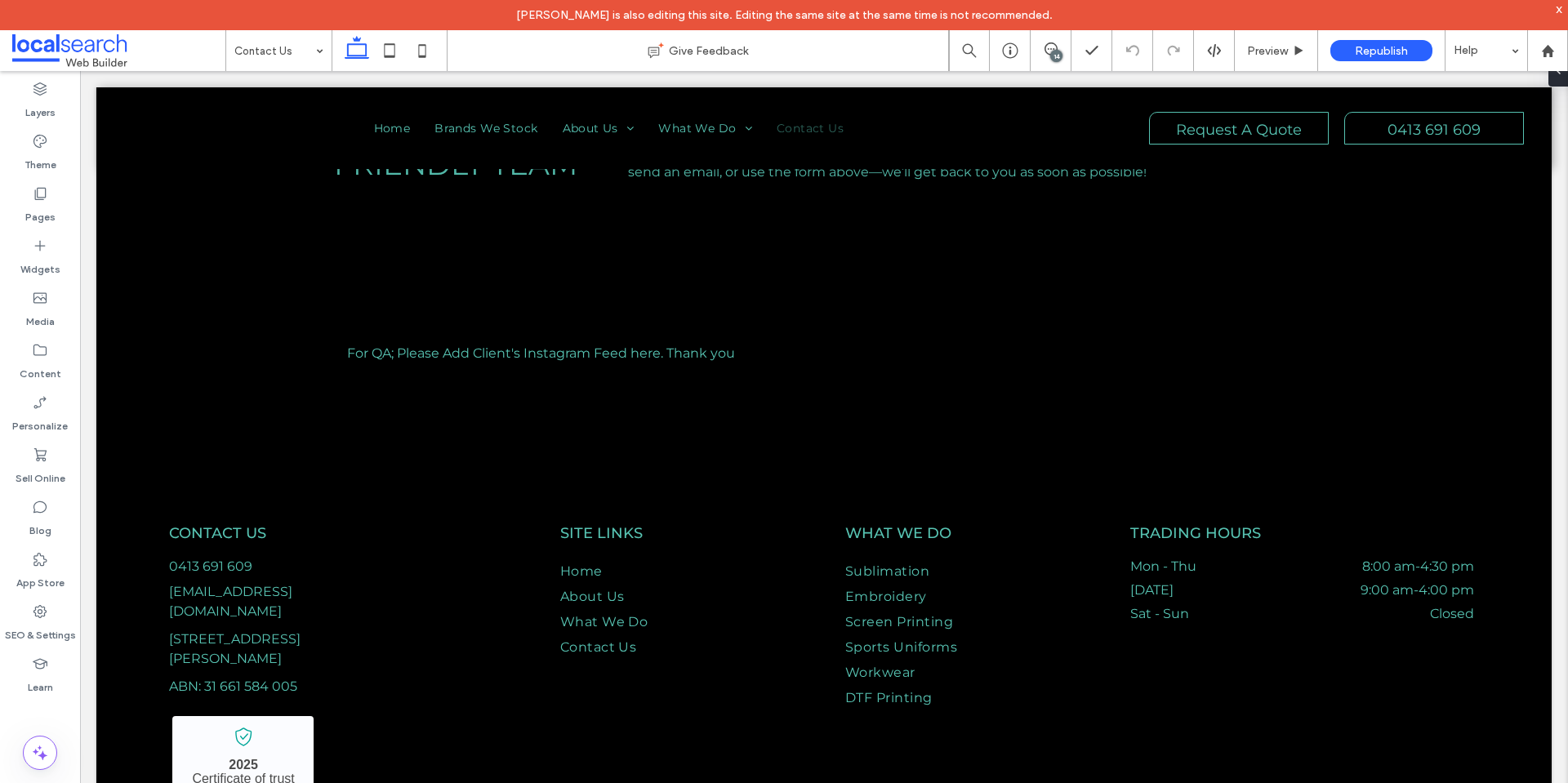
scroll to position [3100, 0]
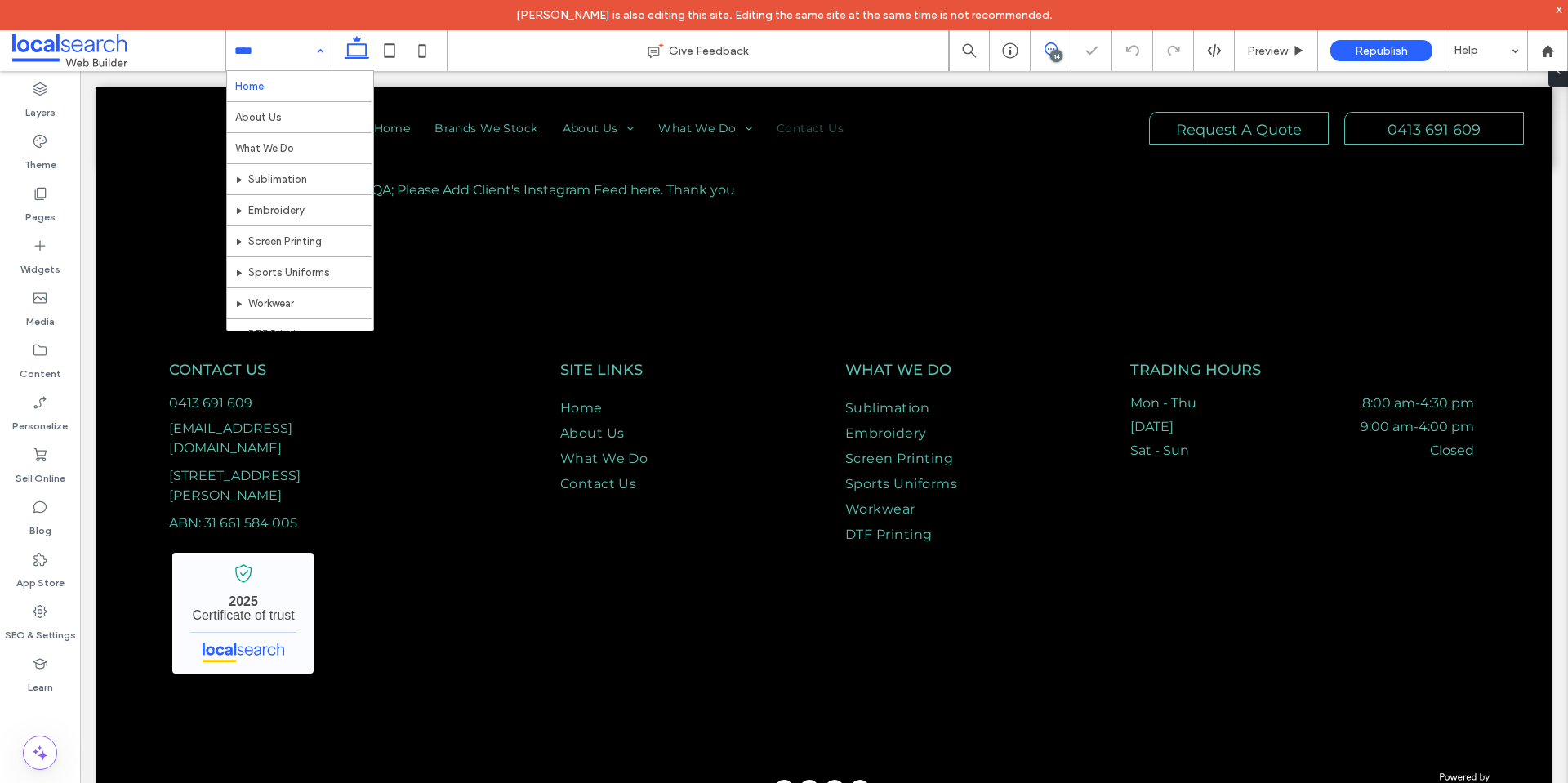
click at [1051, 44] on icon at bounding box center [1051, 48] width 13 height 13
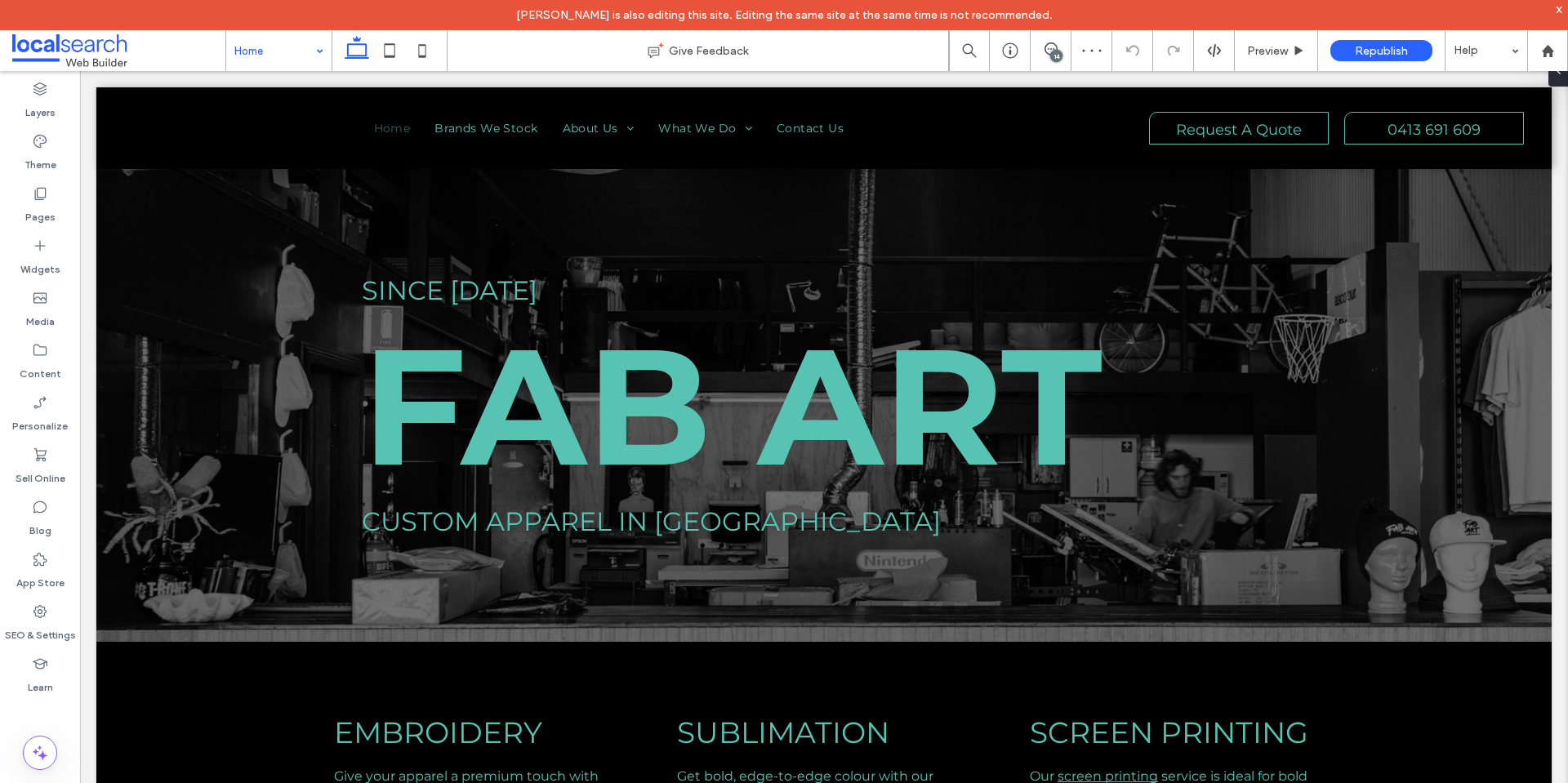
click at [1053, 56] on div "14" at bounding box center [1056, 56] width 12 height 12
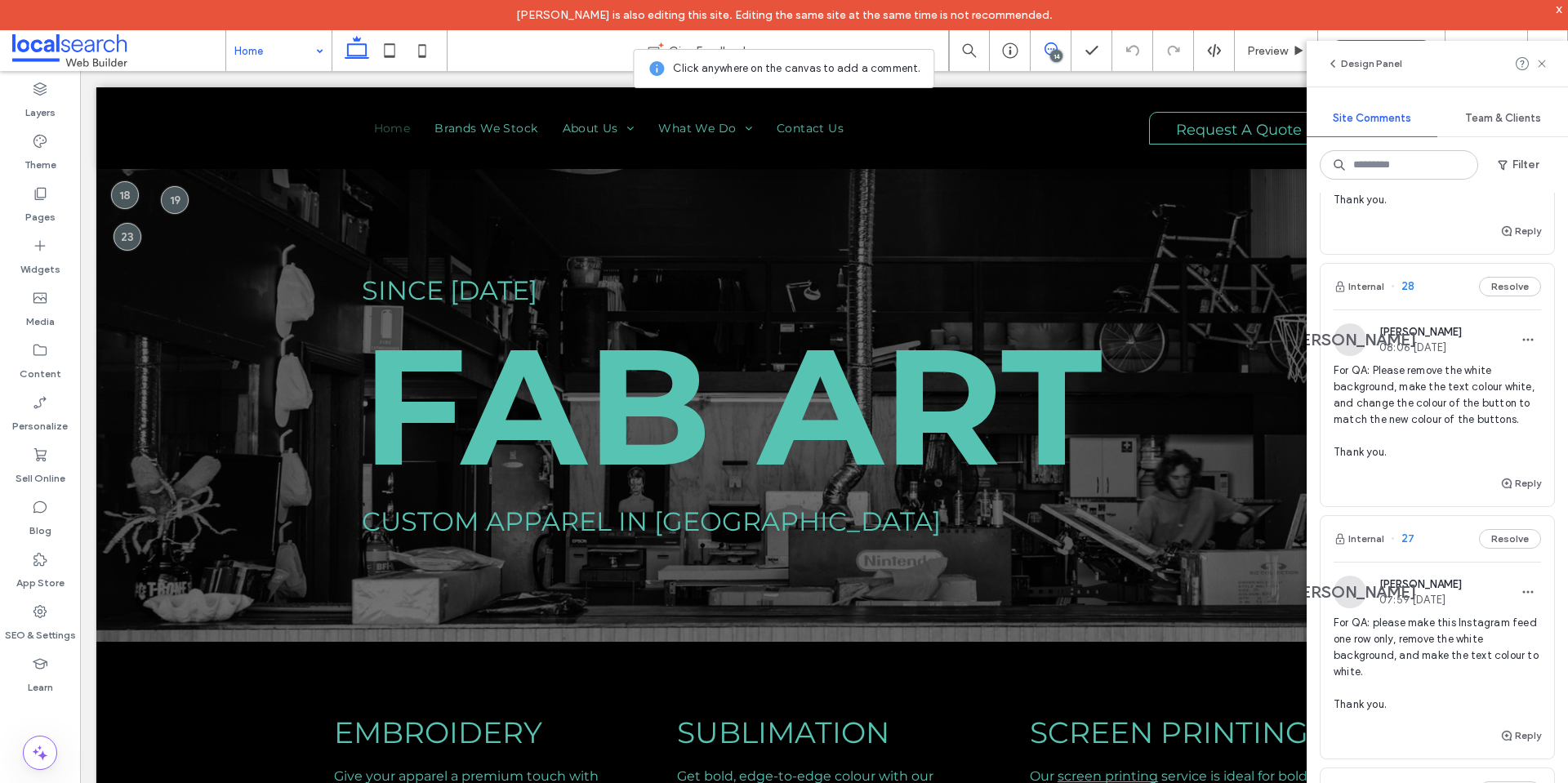
scroll to position [163, 0]
click at [1453, 405] on span "For QA: Please remove the white background, make the text colour white, and cha…" at bounding box center [1437, 410] width 207 height 98
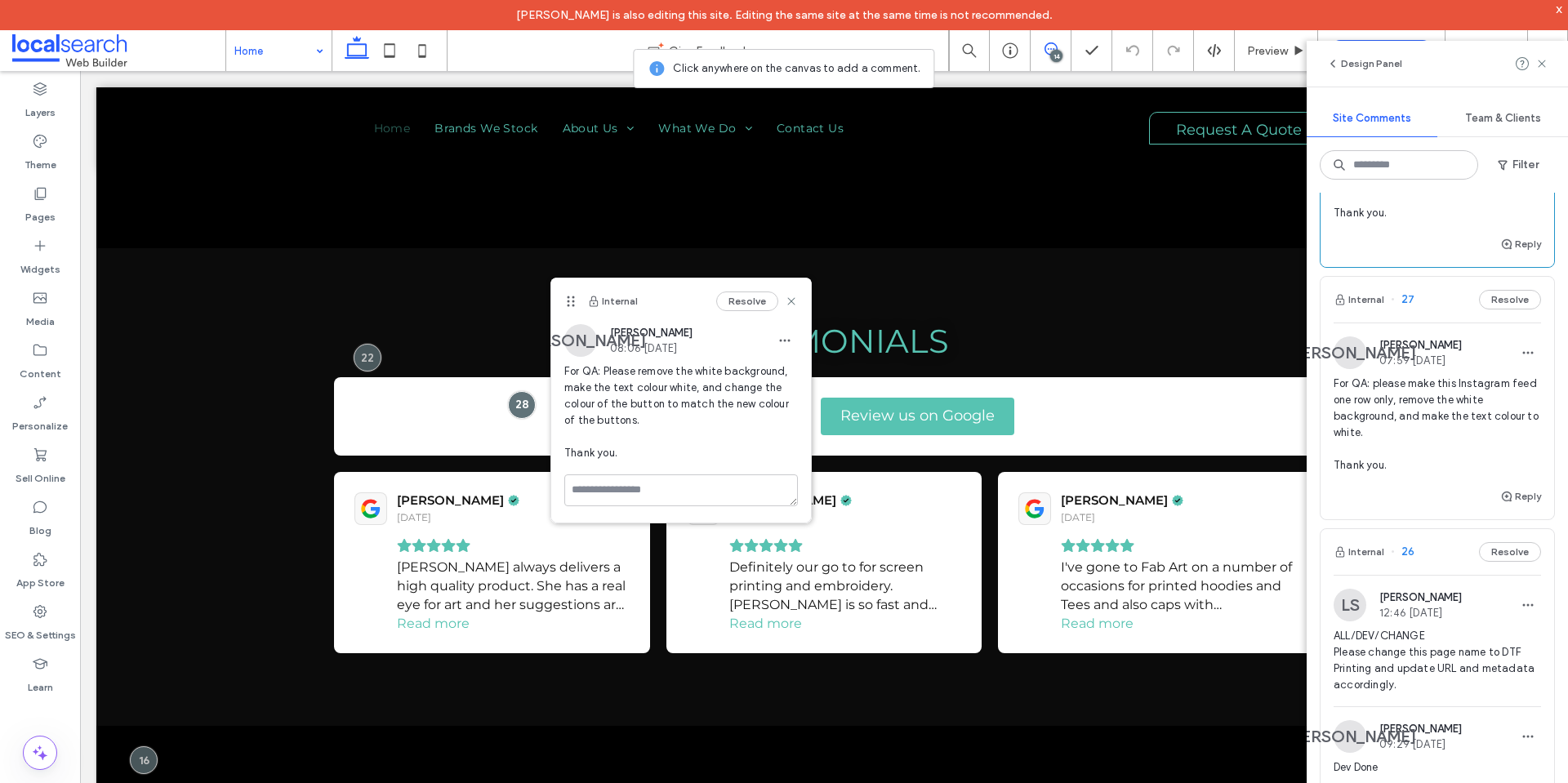
scroll to position [490, 0]
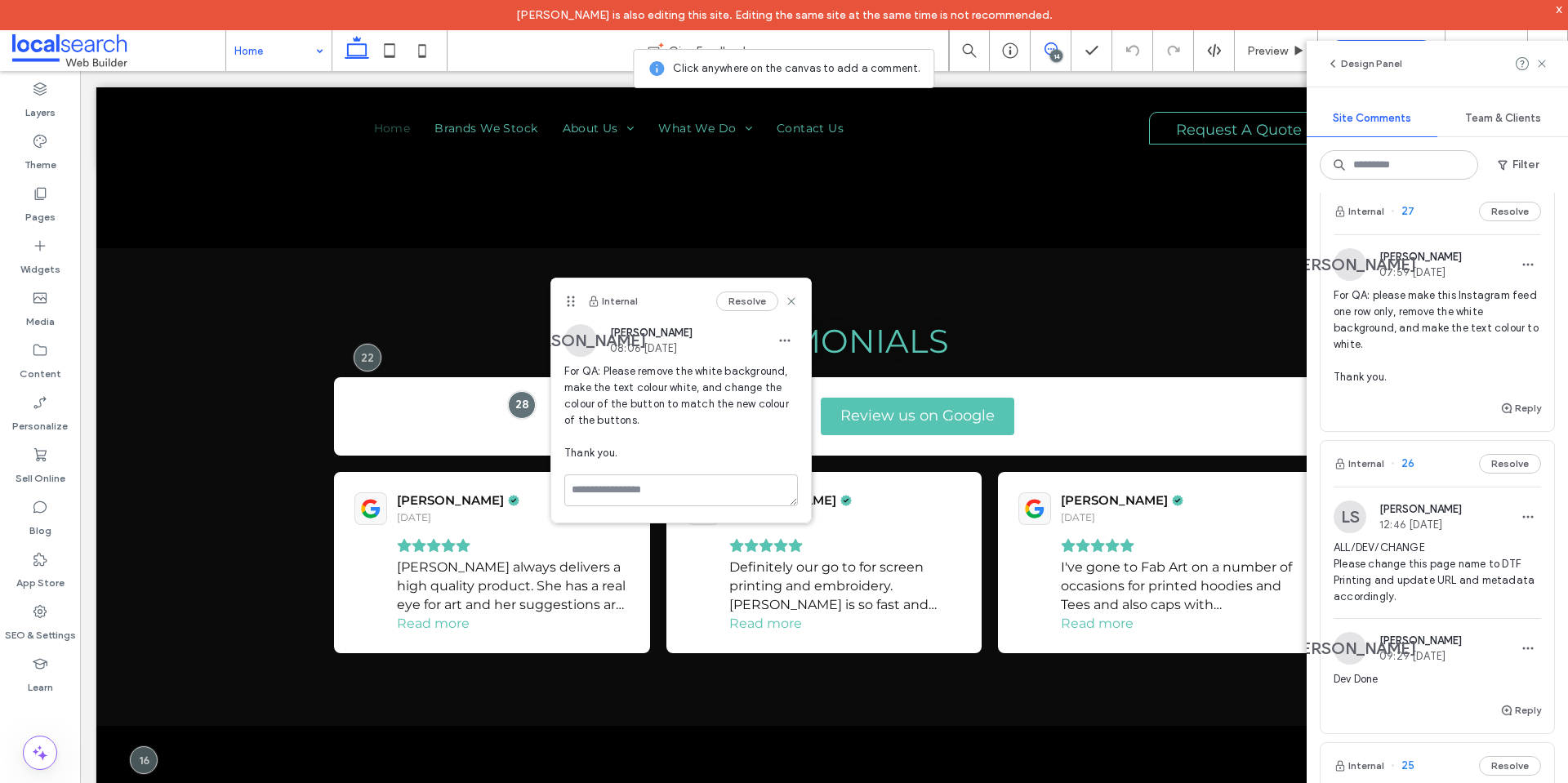
click at [1398, 328] on span "For QA: please make this Instagram feed one row only, remove the white backgrou…" at bounding box center [1437, 336] width 207 height 98
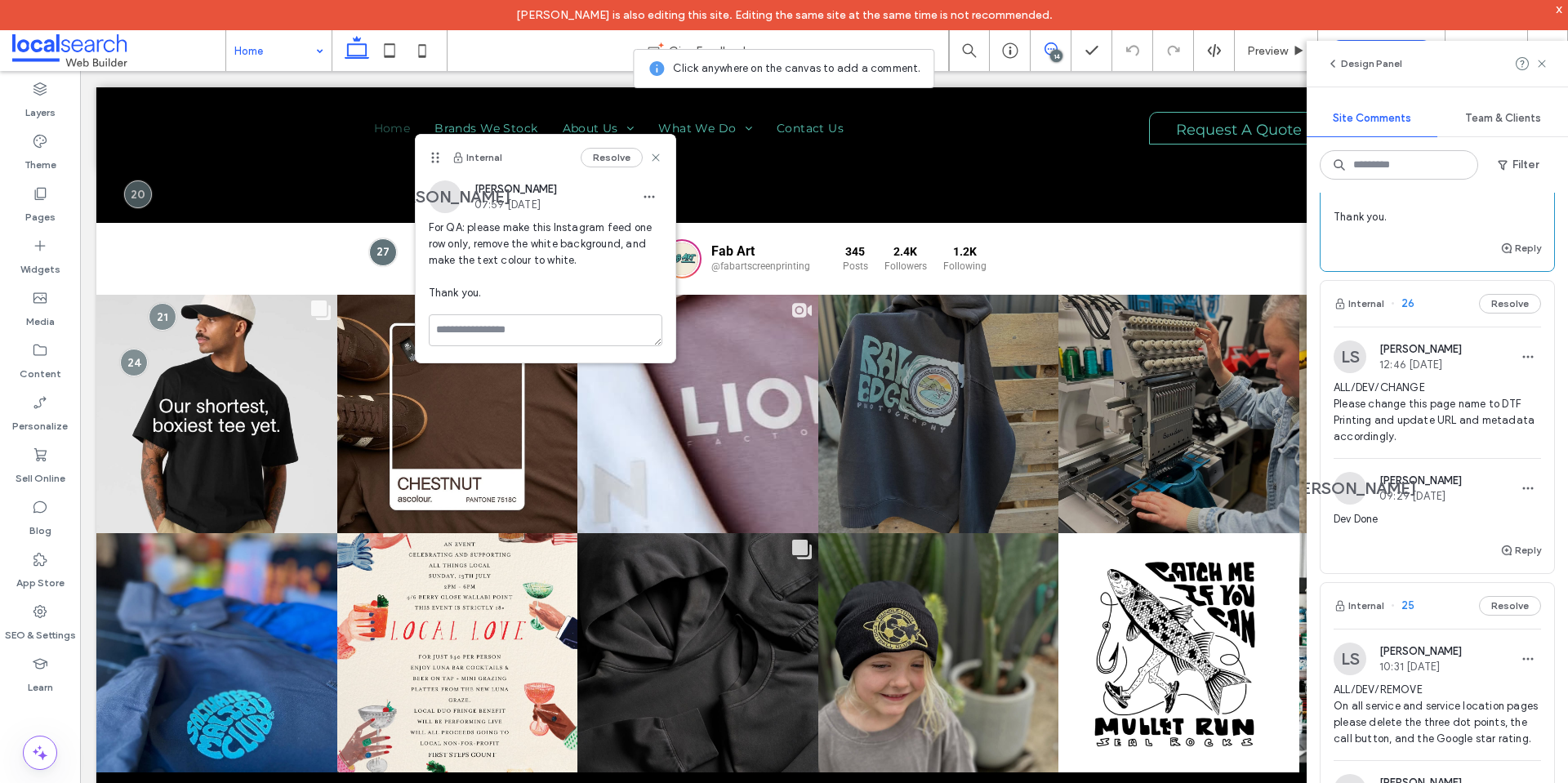
scroll to position [653, 0]
click at [1394, 414] on span "ALL/DEV/CHANGE Please change this page name to DTF Printing and update URL and …" at bounding box center [1437, 409] width 207 height 65
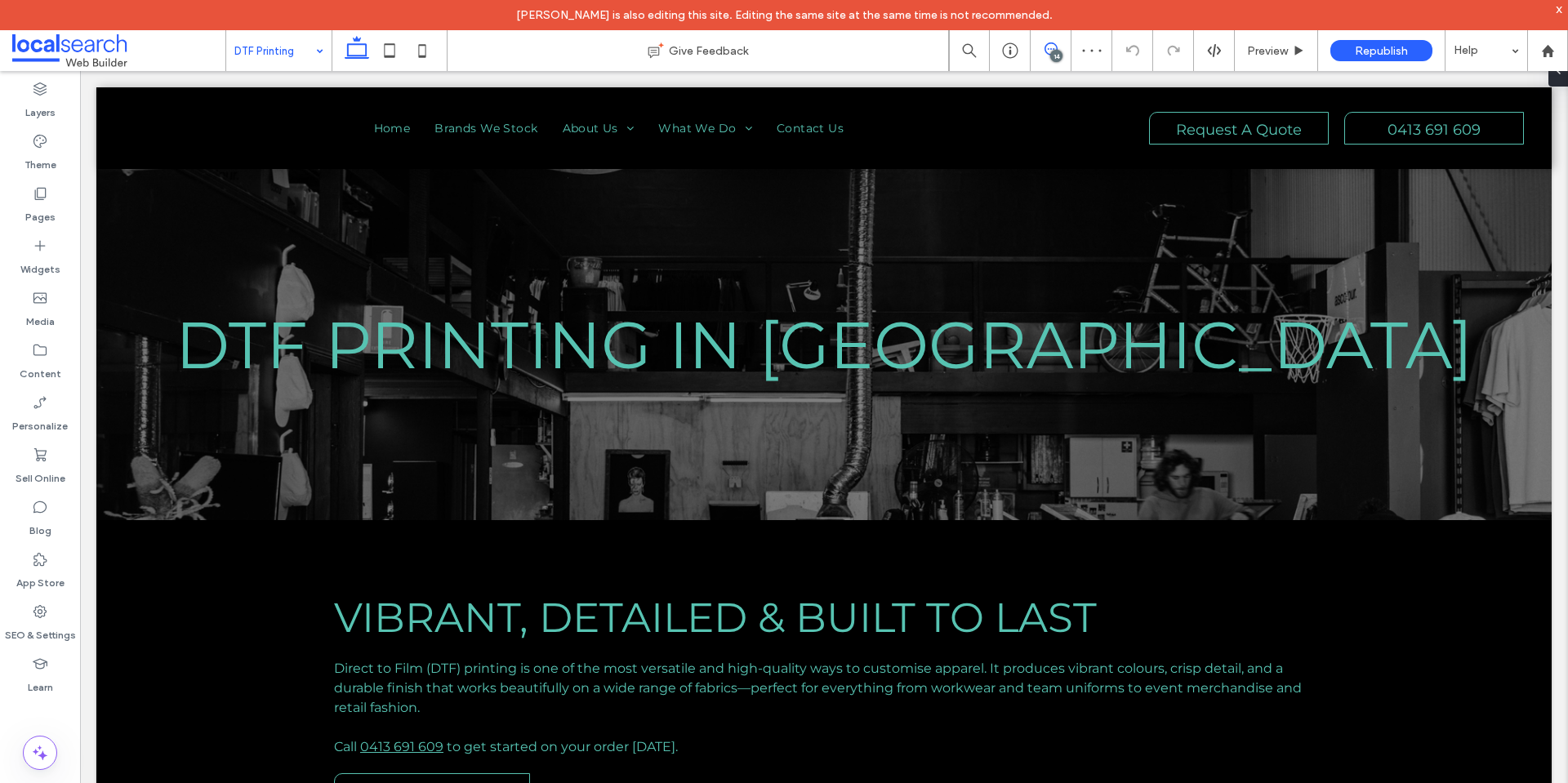
click at [1052, 42] on icon at bounding box center [1051, 48] width 13 height 13
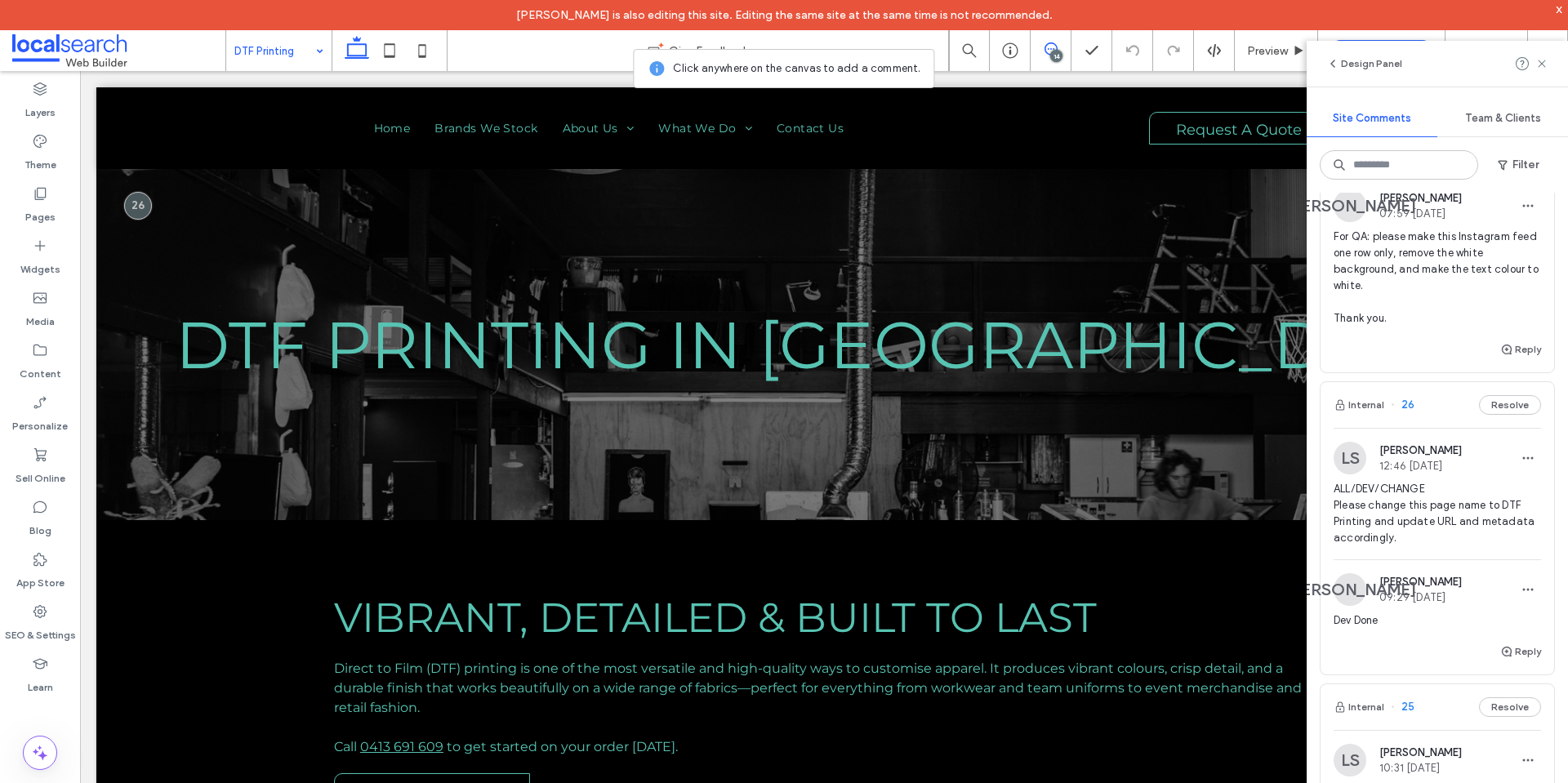
scroll to position [563, 0]
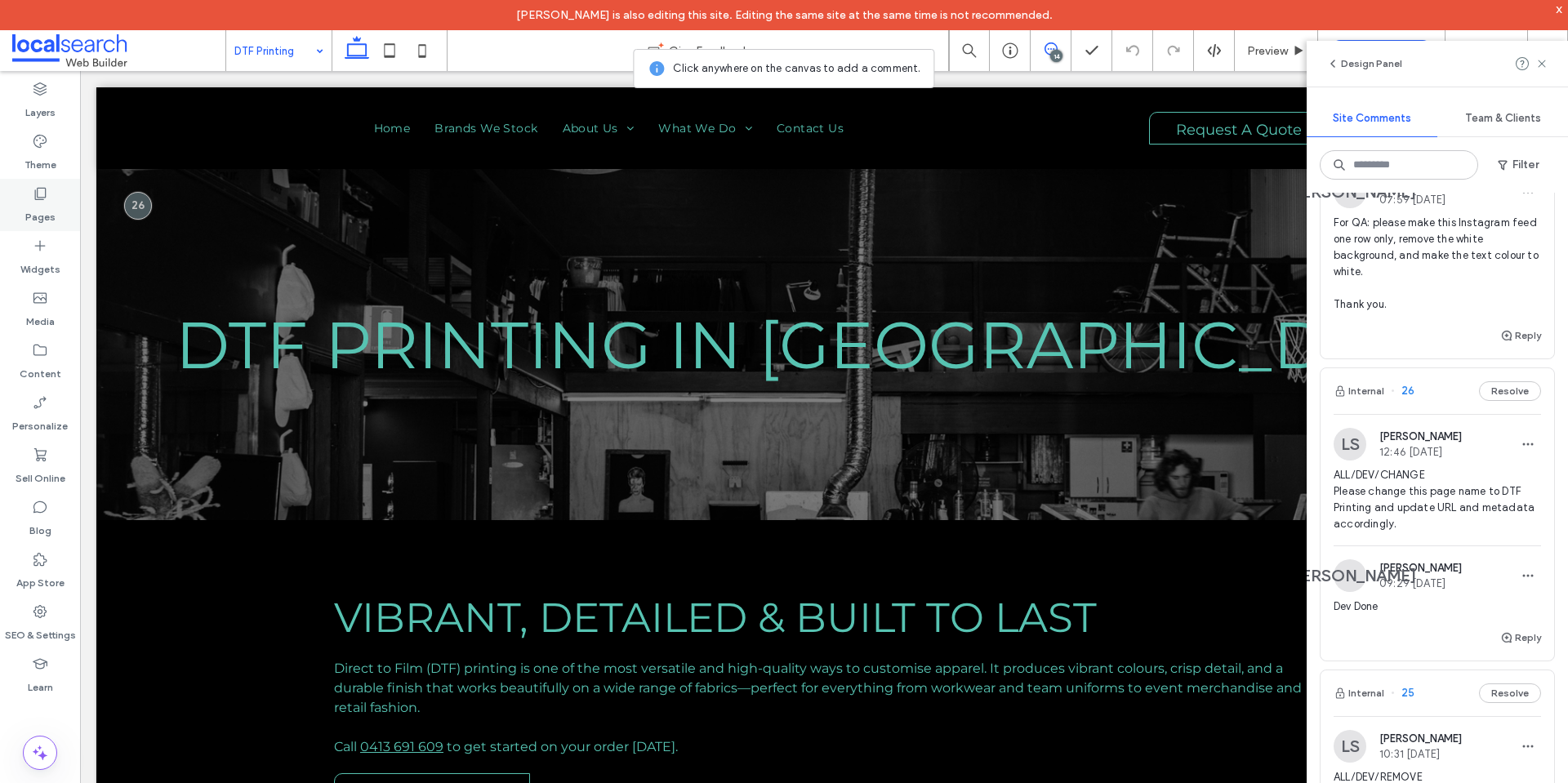
drag, startPoint x: 41, startPoint y: 216, endPoint x: 150, endPoint y: 303, distance: 139.5
click at [41, 216] on label "Pages" at bounding box center [41, 213] width 30 height 23
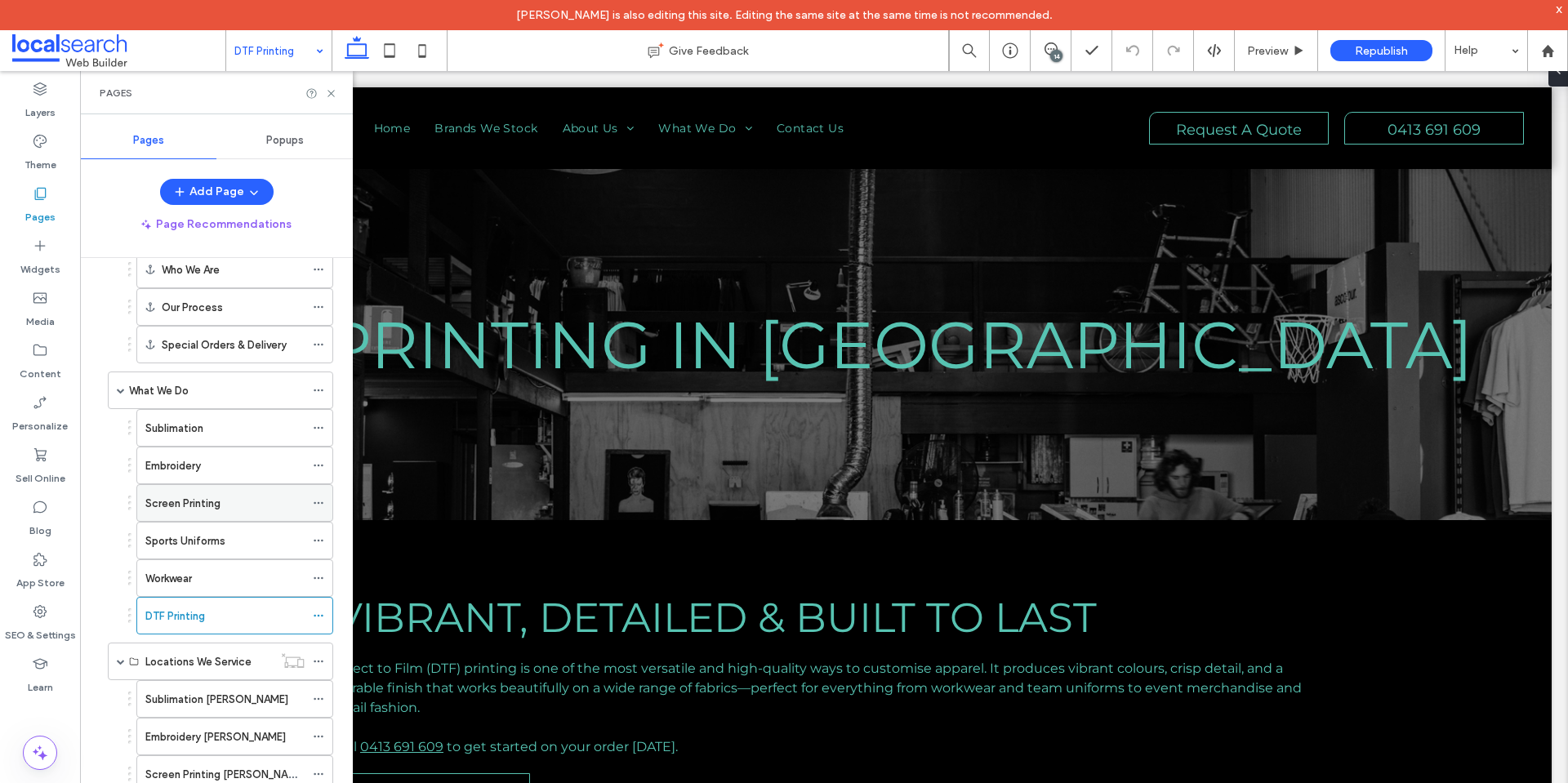
scroll to position [245, 0]
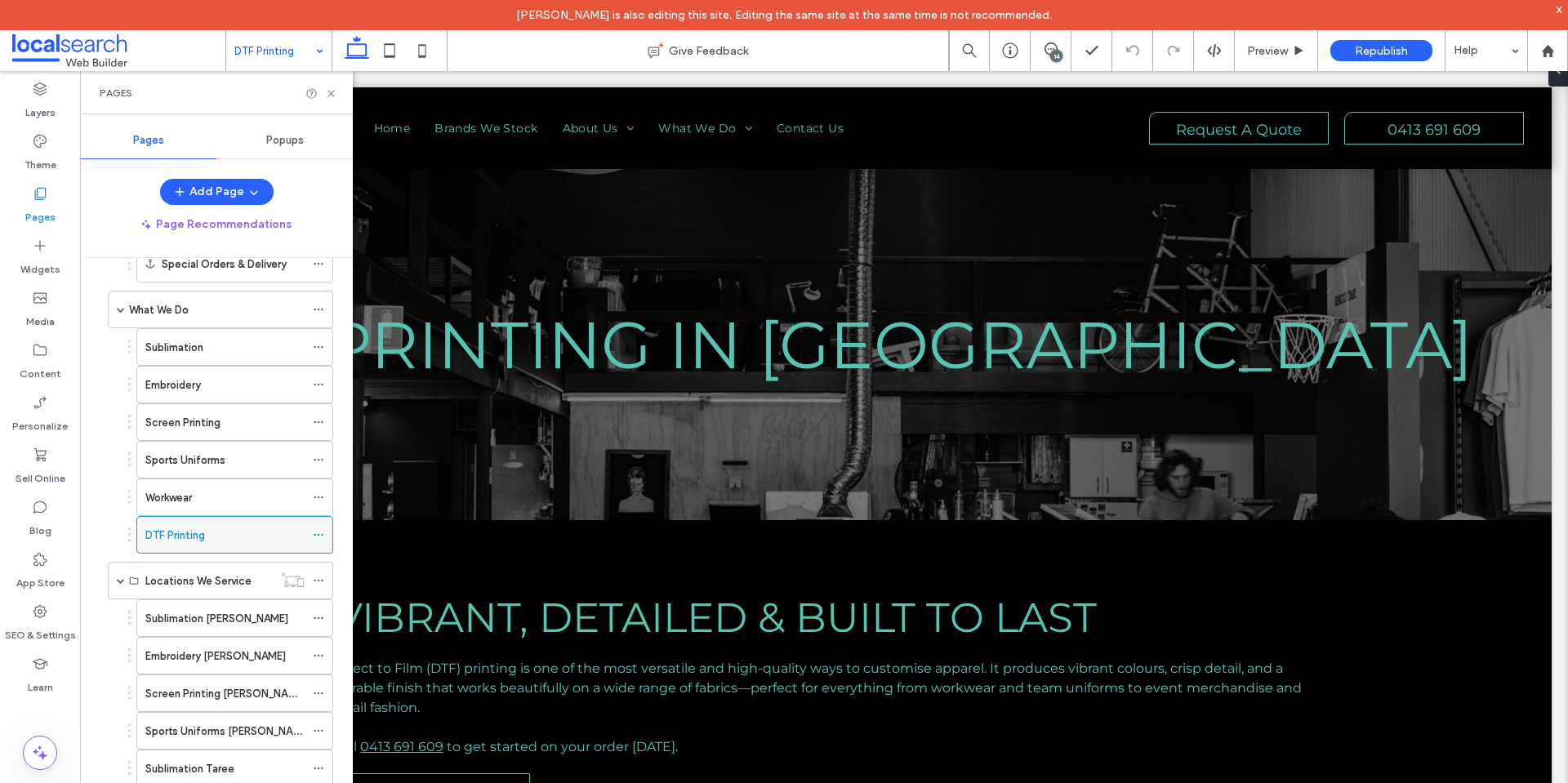
click at [316, 531] on icon at bounding box center [318, 534] width 11 height 11
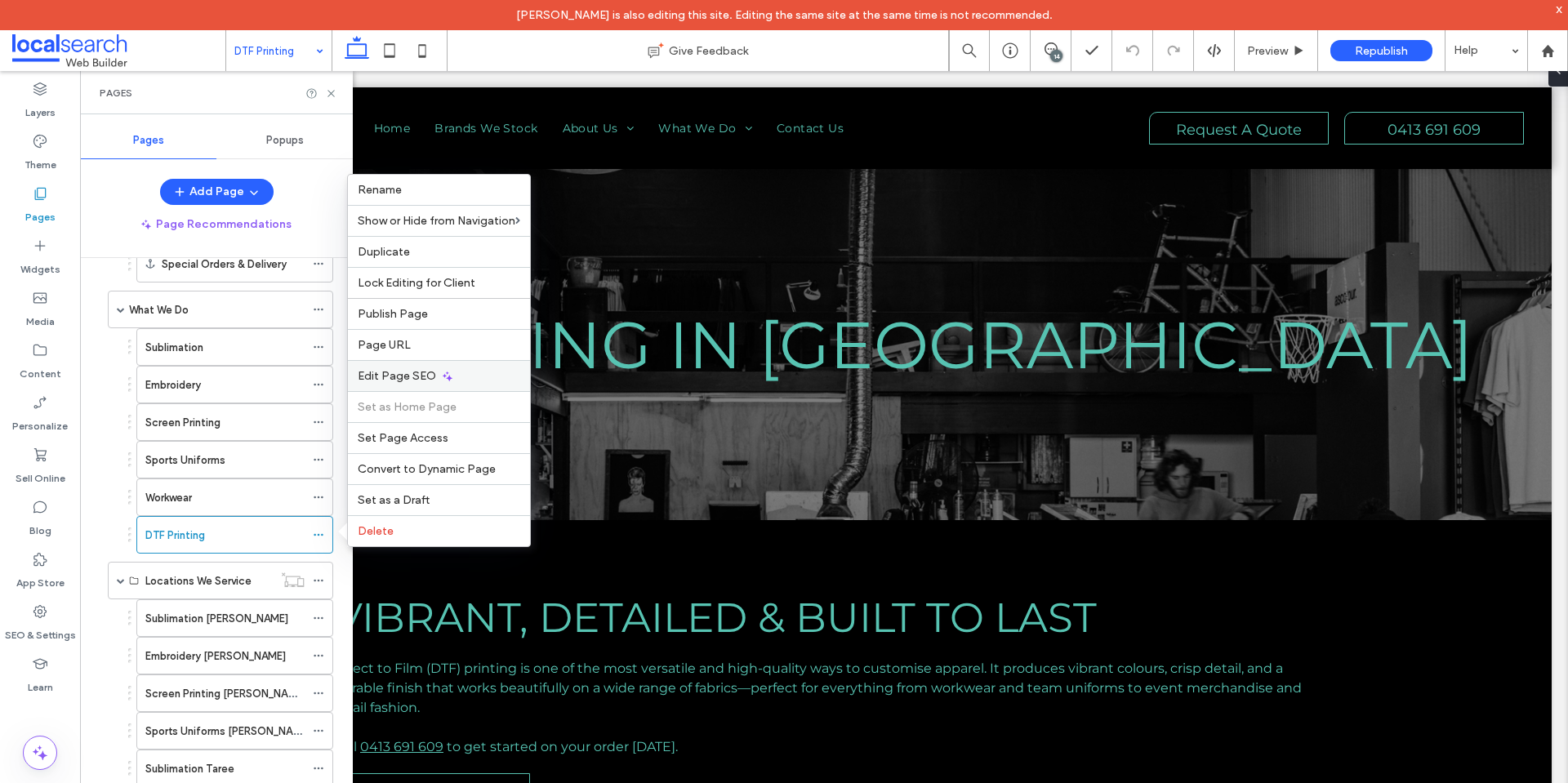
click at [475, 377] on div "Edit Page SEO" at bounding box center [439, 376] width 182 height 31
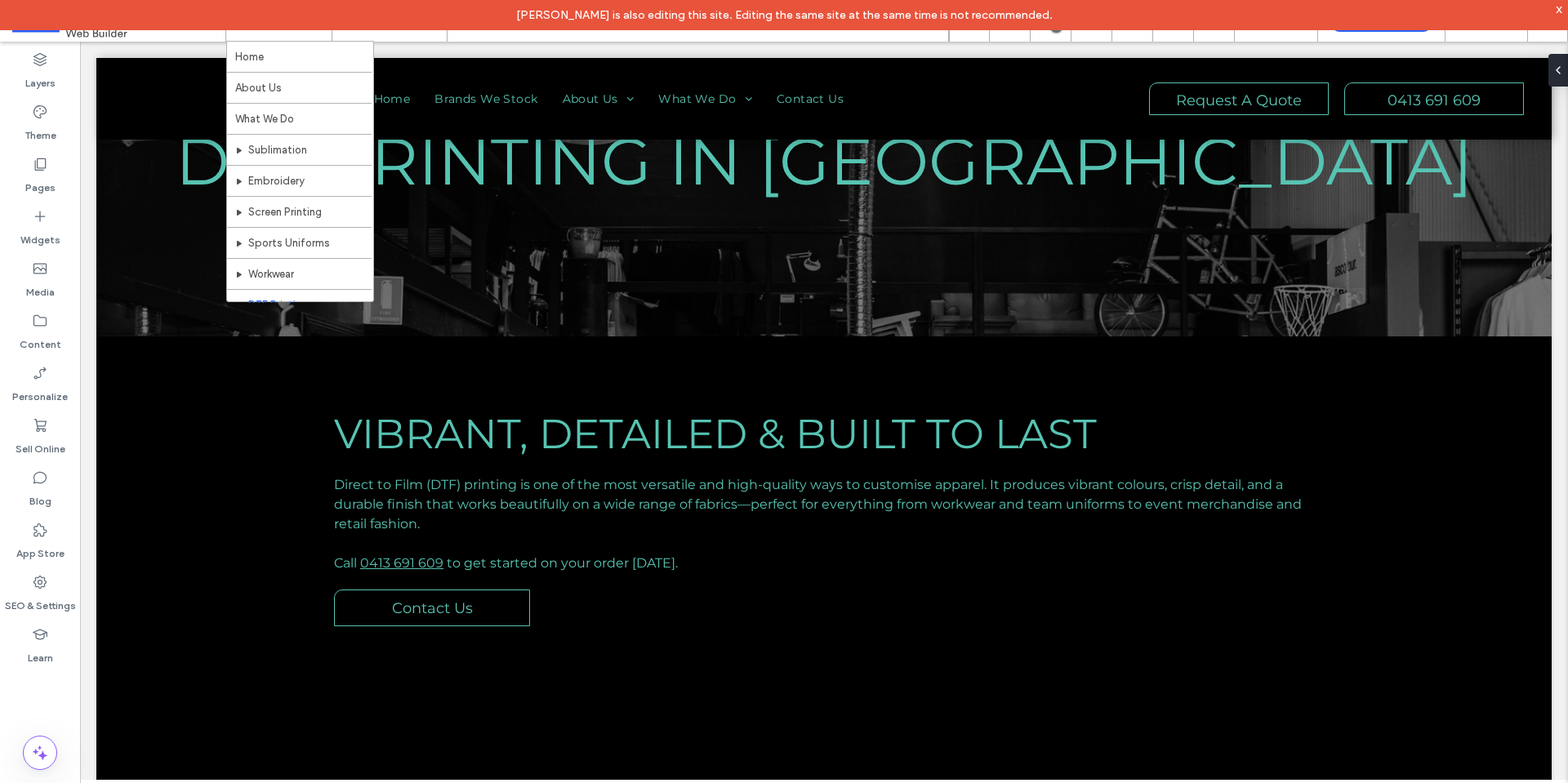
scroll to position [0, 0]
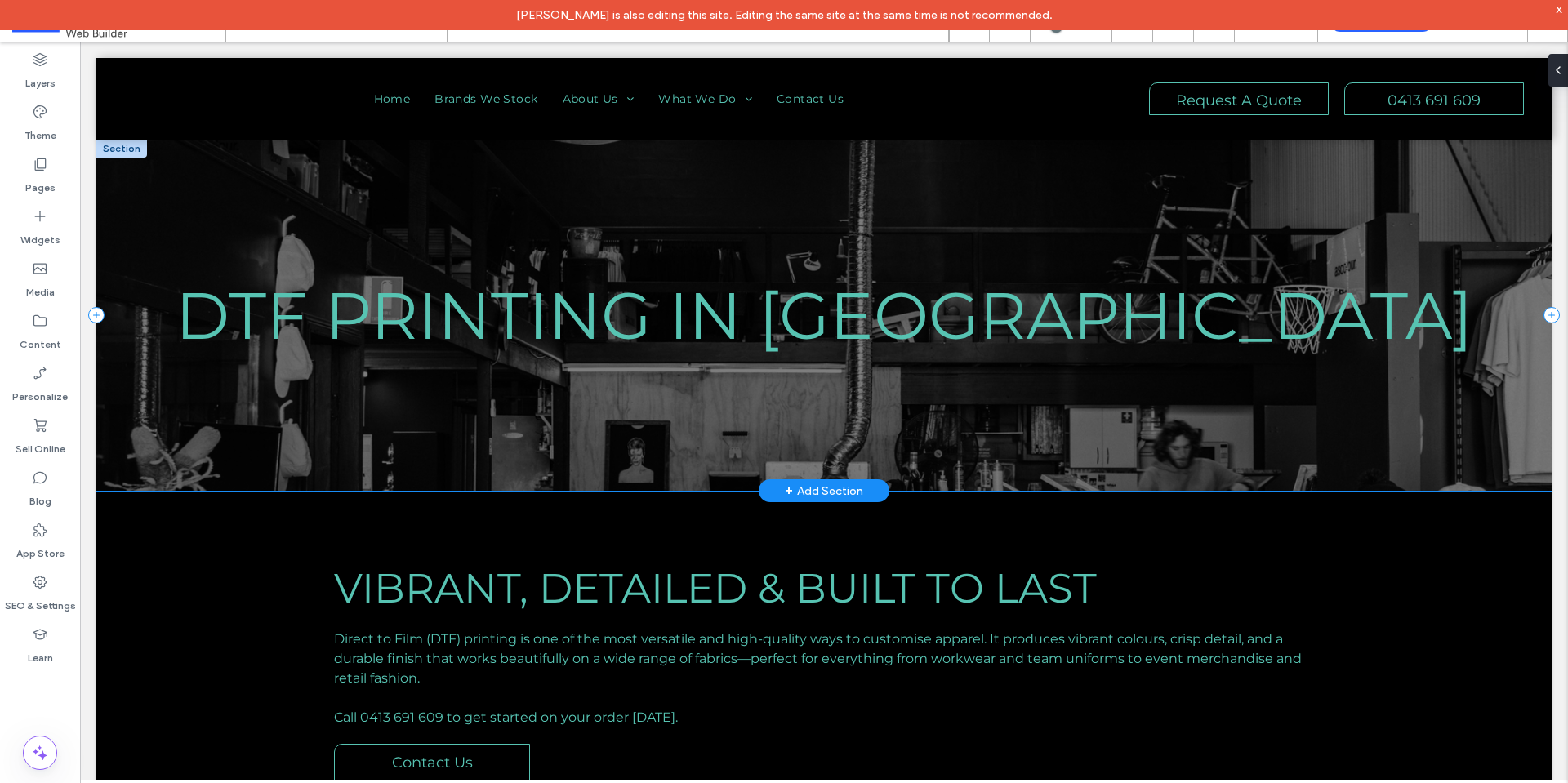
click at [725, 248] on div "DTF Printing in Old Bar" at bounding box center [823, 315] width 1455 height 351
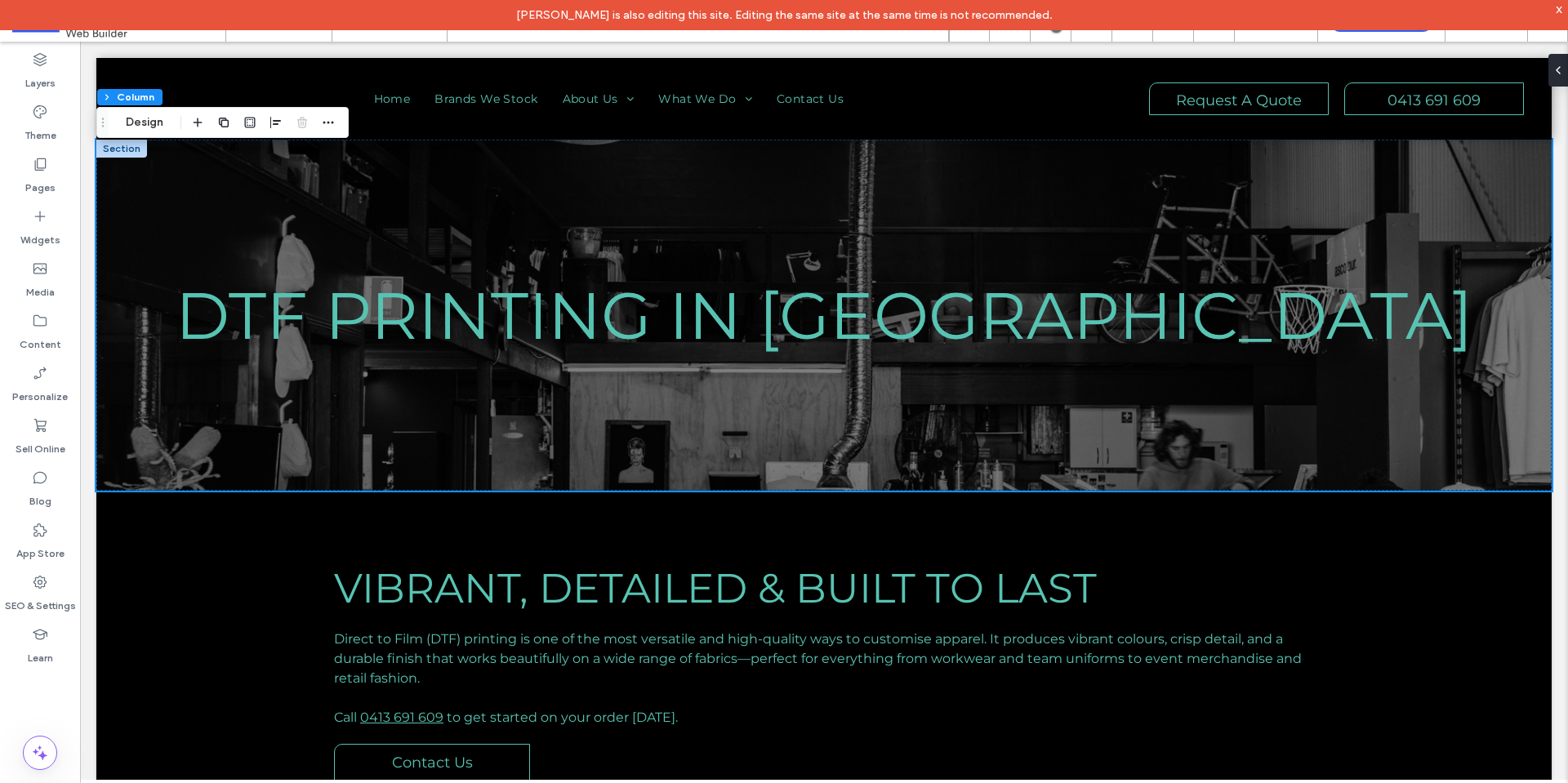
click at [1559, 5] on div "x" at bounding box center [1559, 9] width 7 height 14
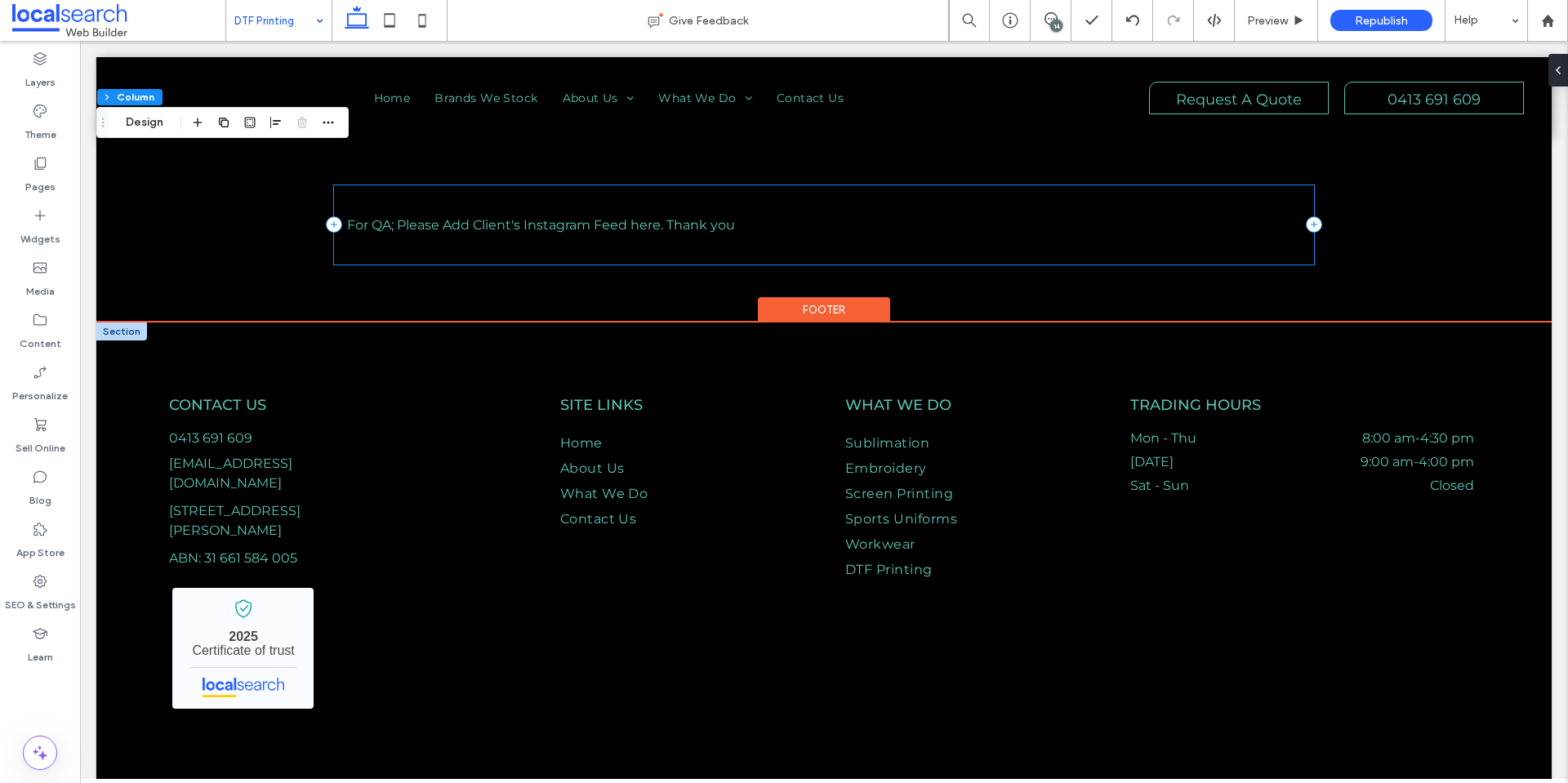
scroll to position [1450, 0]
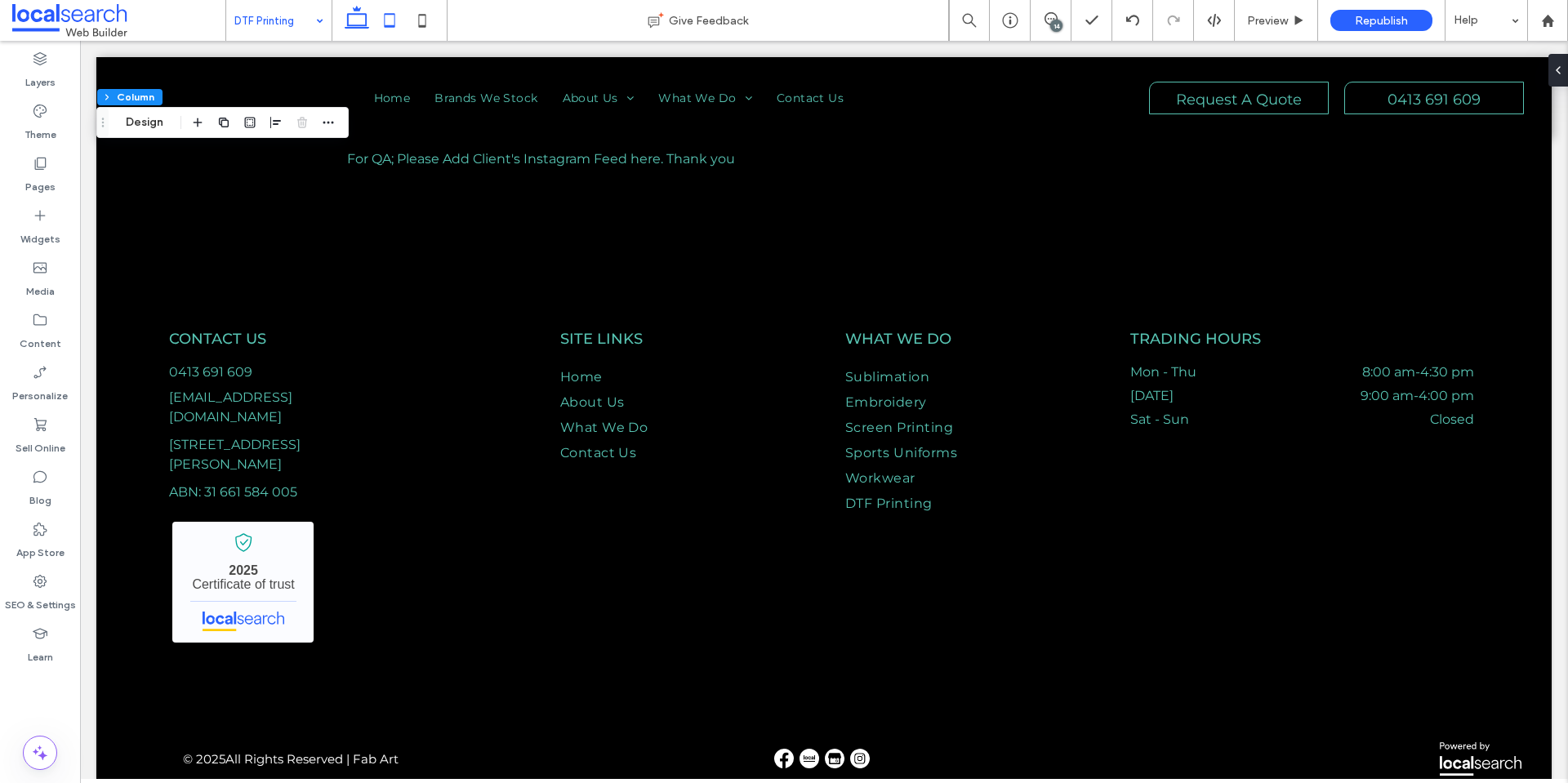
click at [394, 28] on icon at bounding box center [389, 20] width 33 height 33
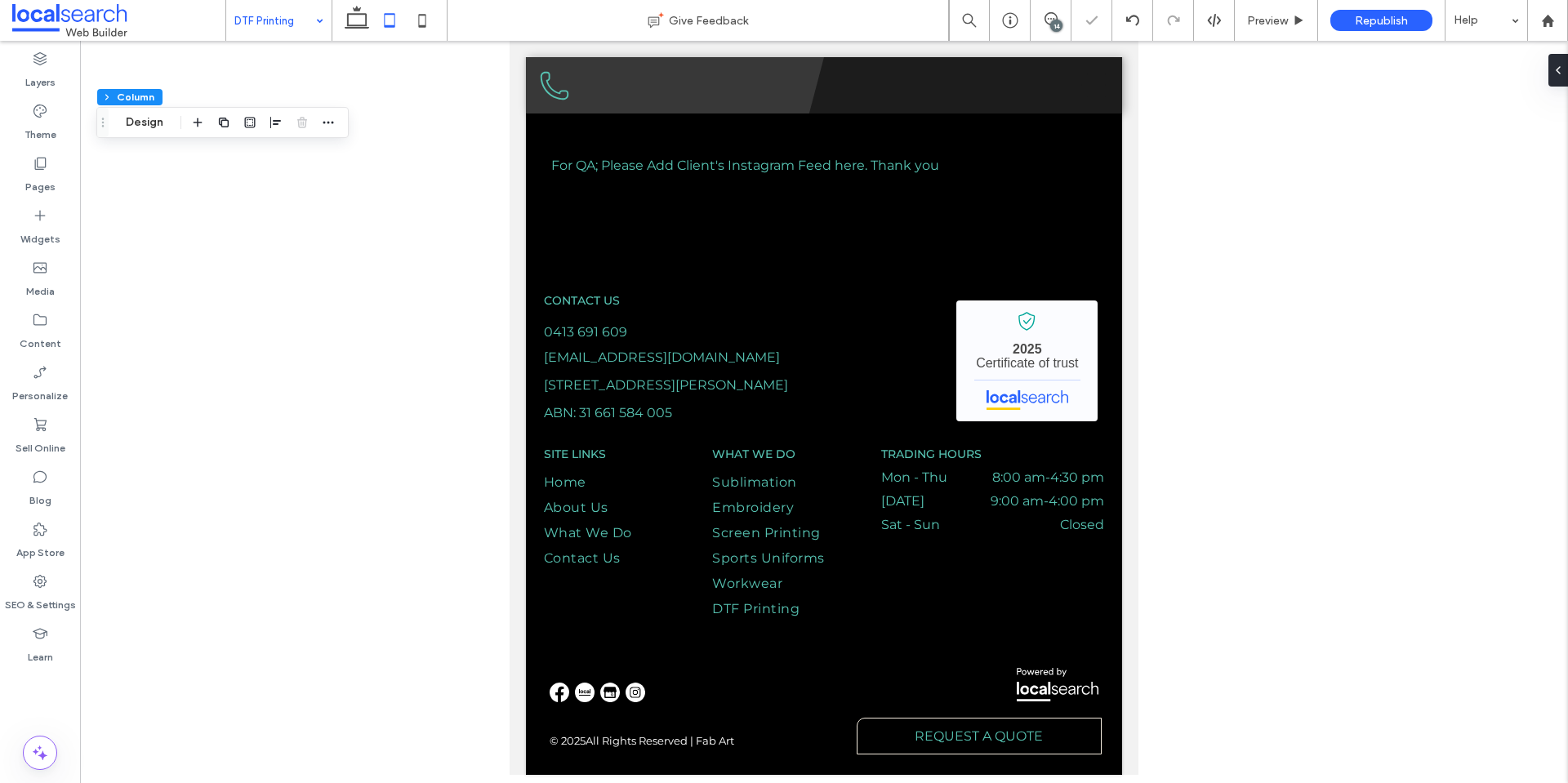
type input "**"
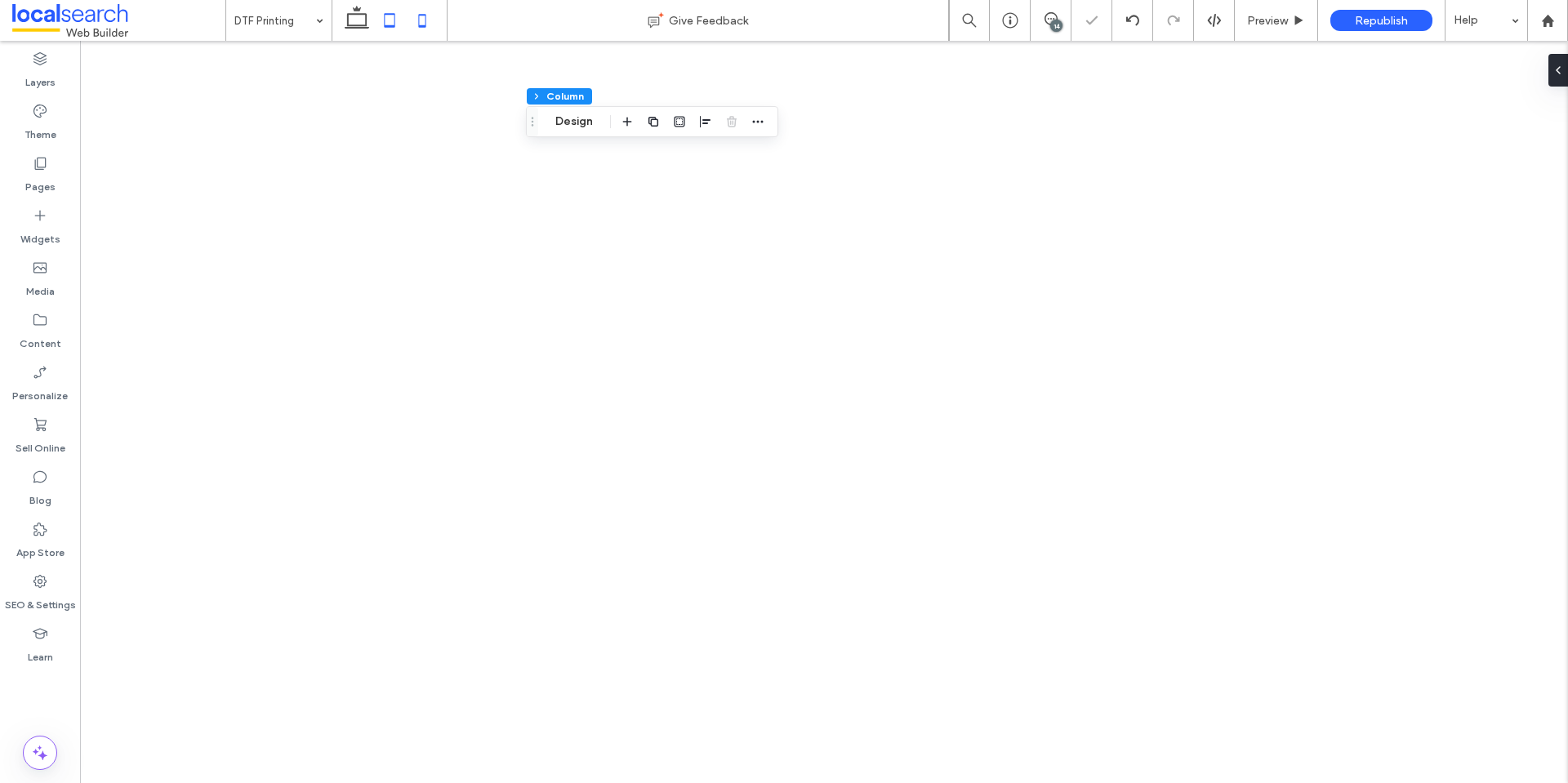
click at [433, 26] on icon at bounding box center [421, 20] width 33 height 33
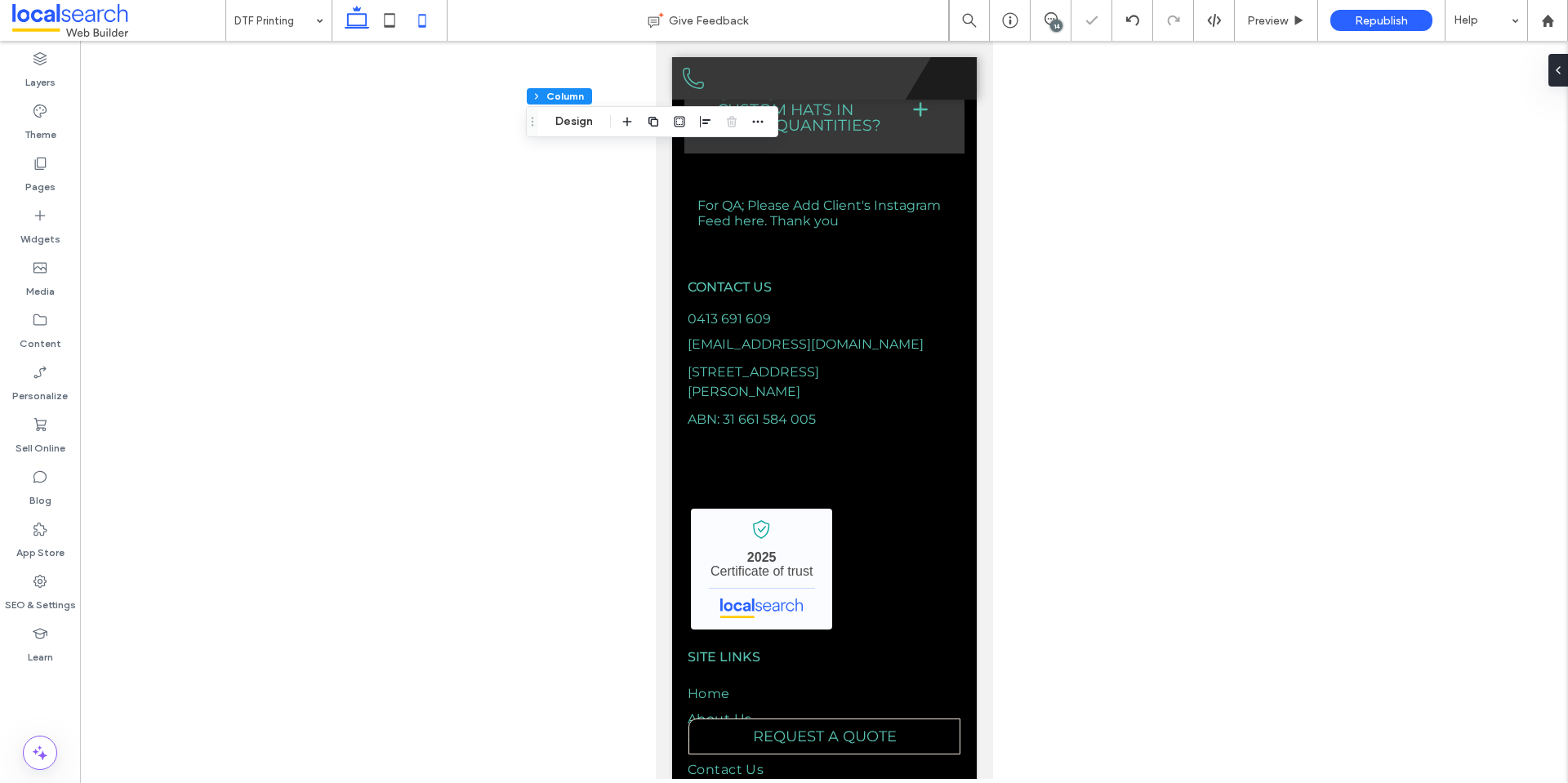
click at [361, 19] on icon at bounding box center [356, 20] width 33 height 33
type input "***"
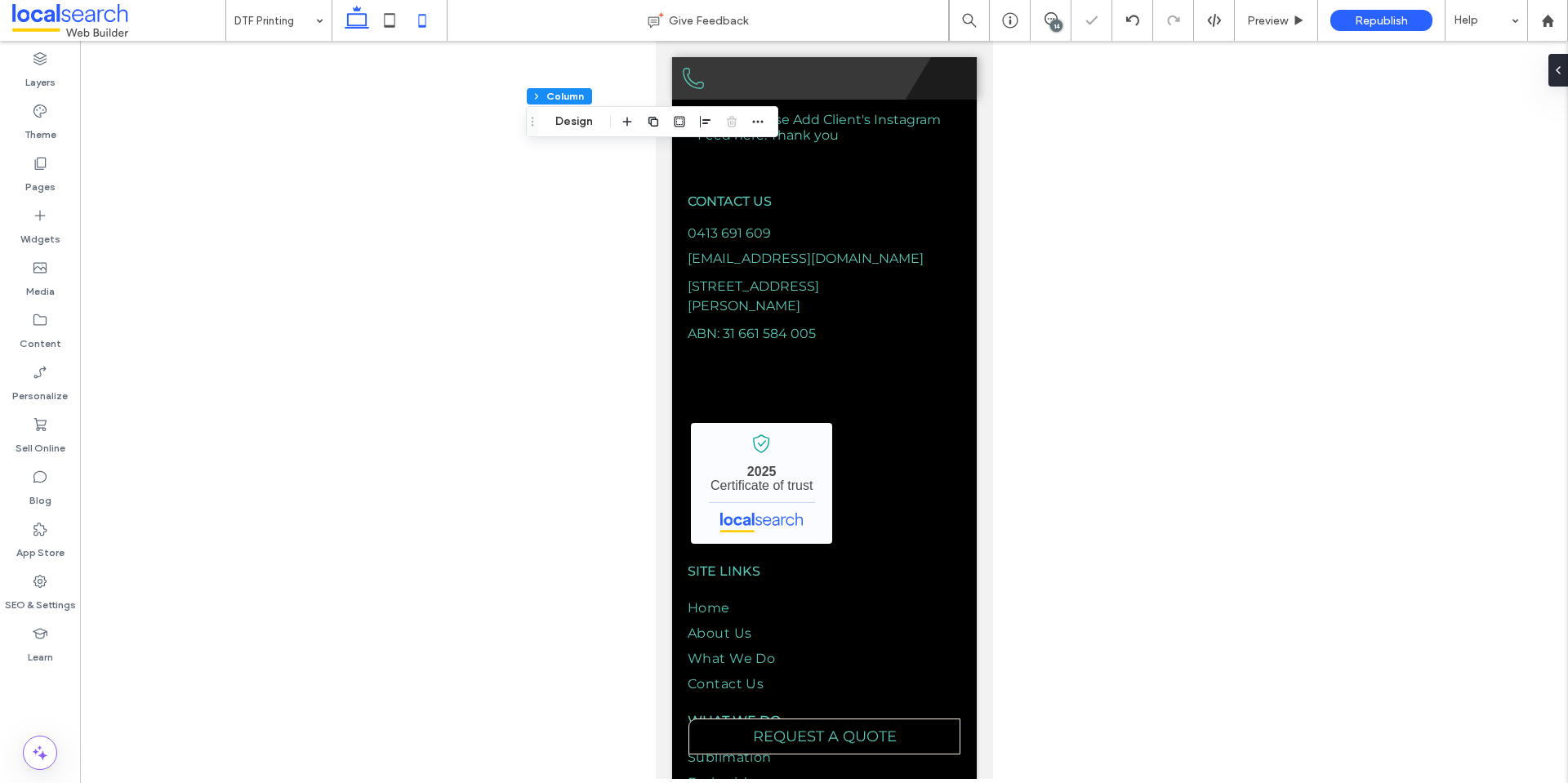
type input "****"
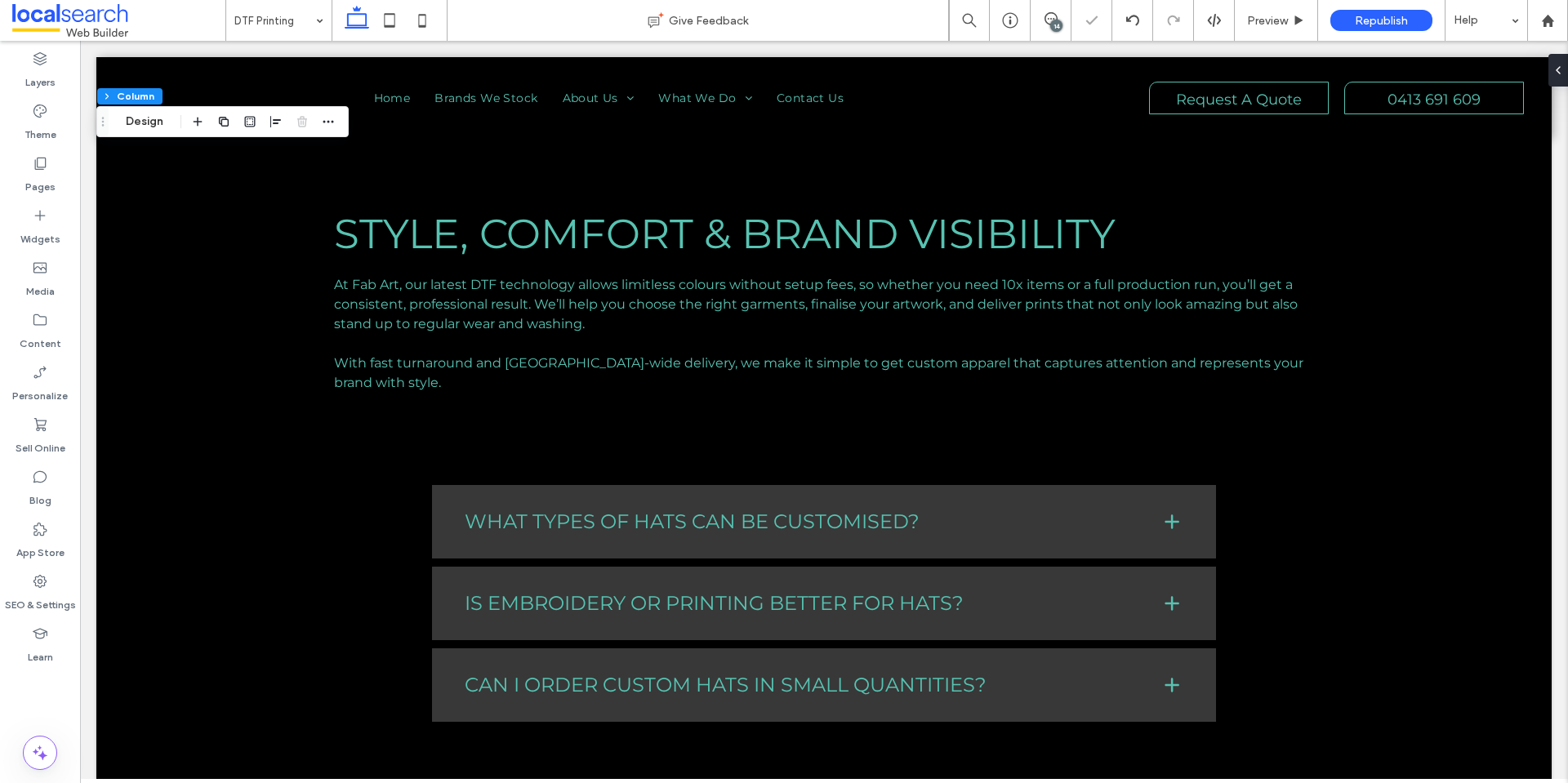
scroll to position [41, 0]
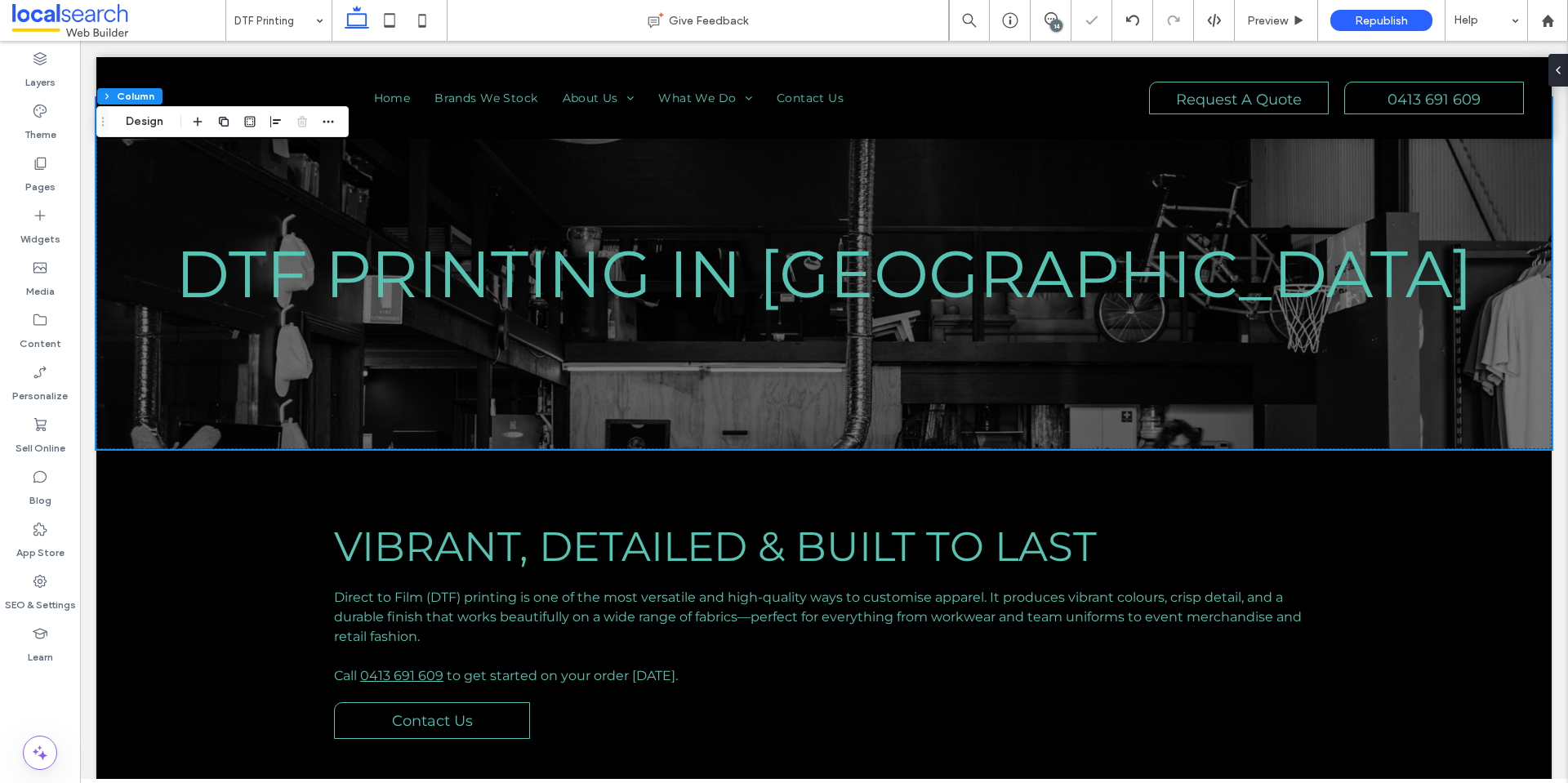
drag, startPoint x: 1567, startPoint y: 526, endPoint x: 1629, endPoint y: 58, distance: 472.1
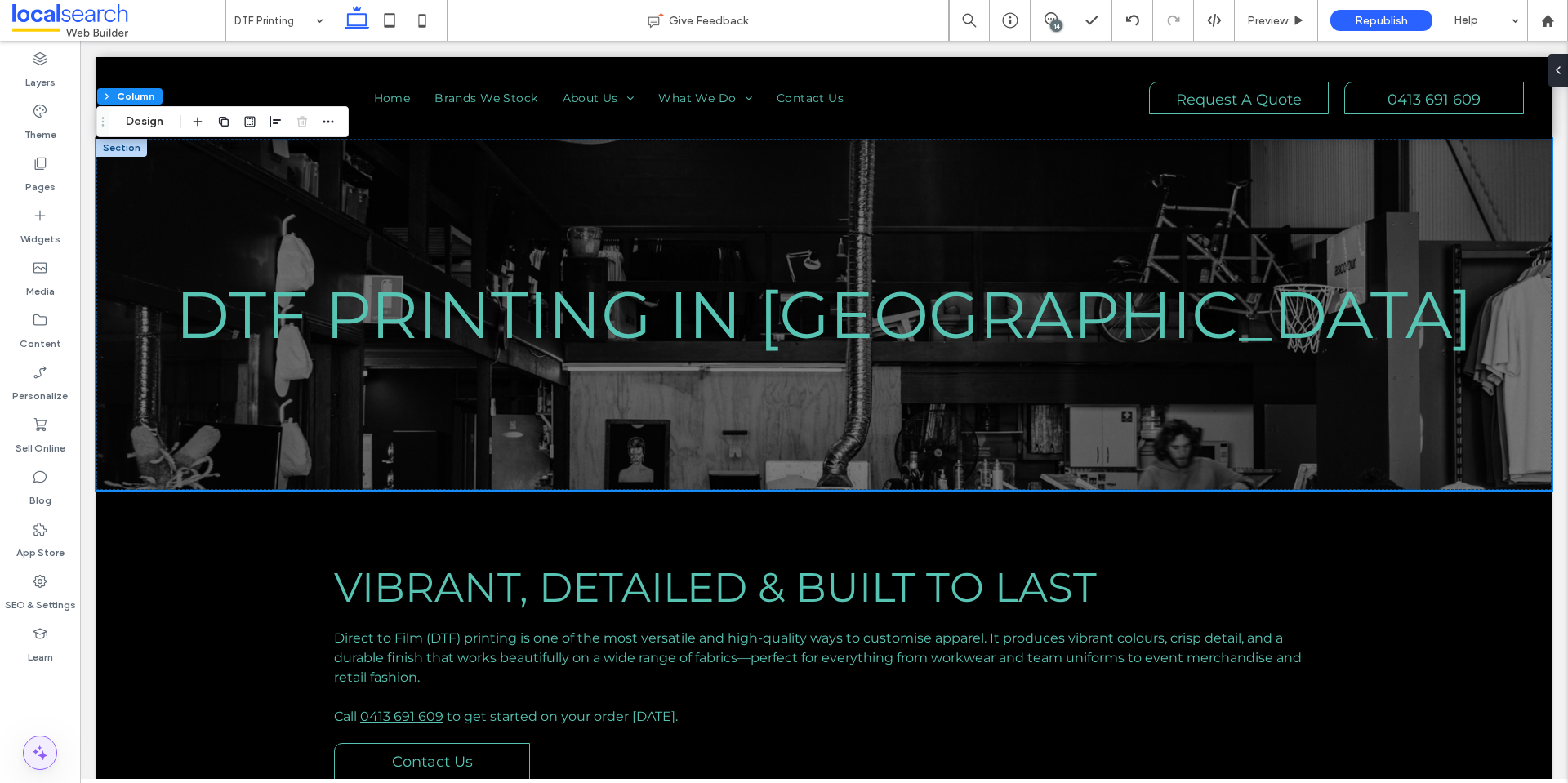
click at [27, 743] on span at bounding box center [40, 753] width 33 height 33
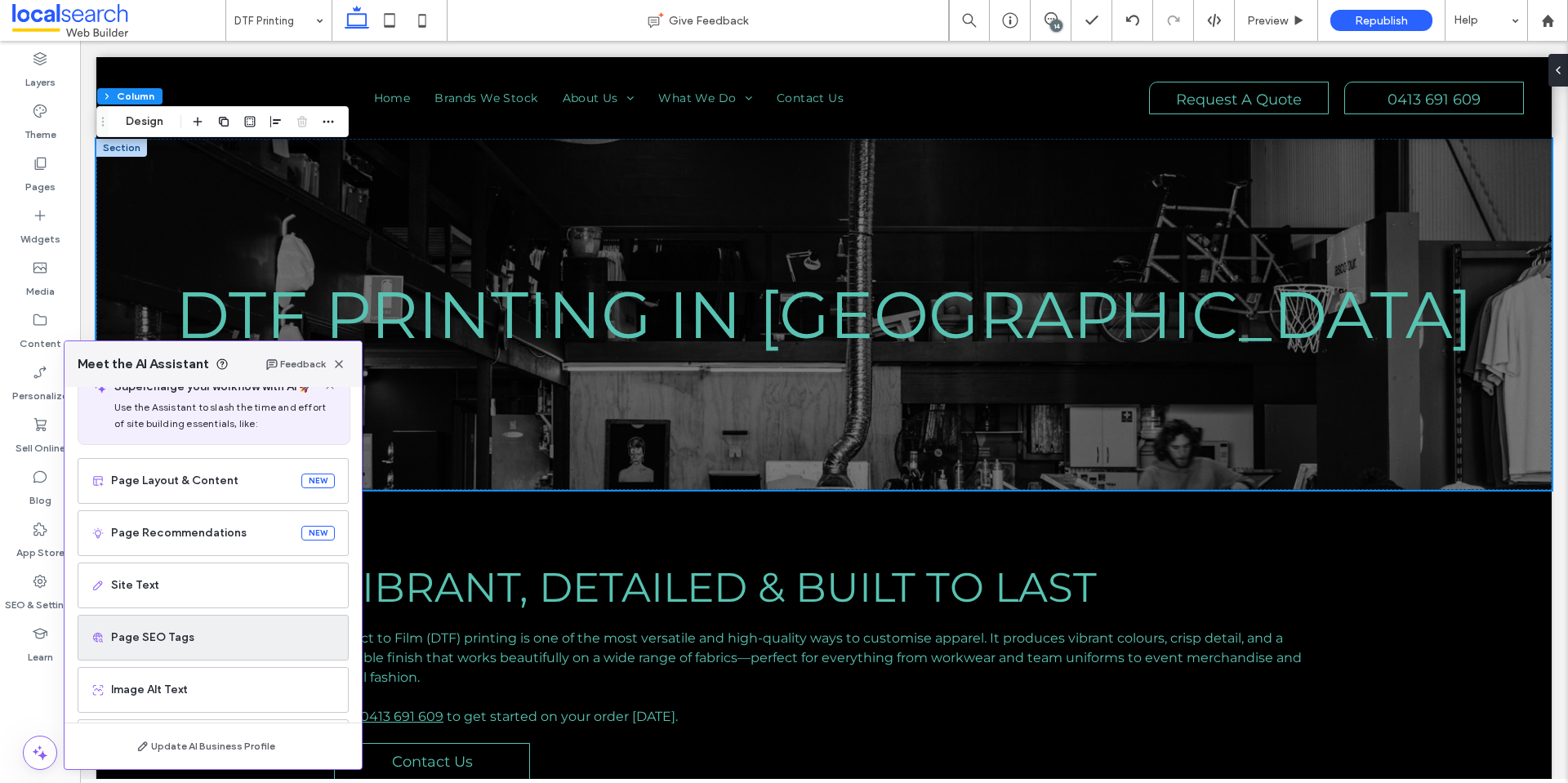
scroll to position [82, 0]
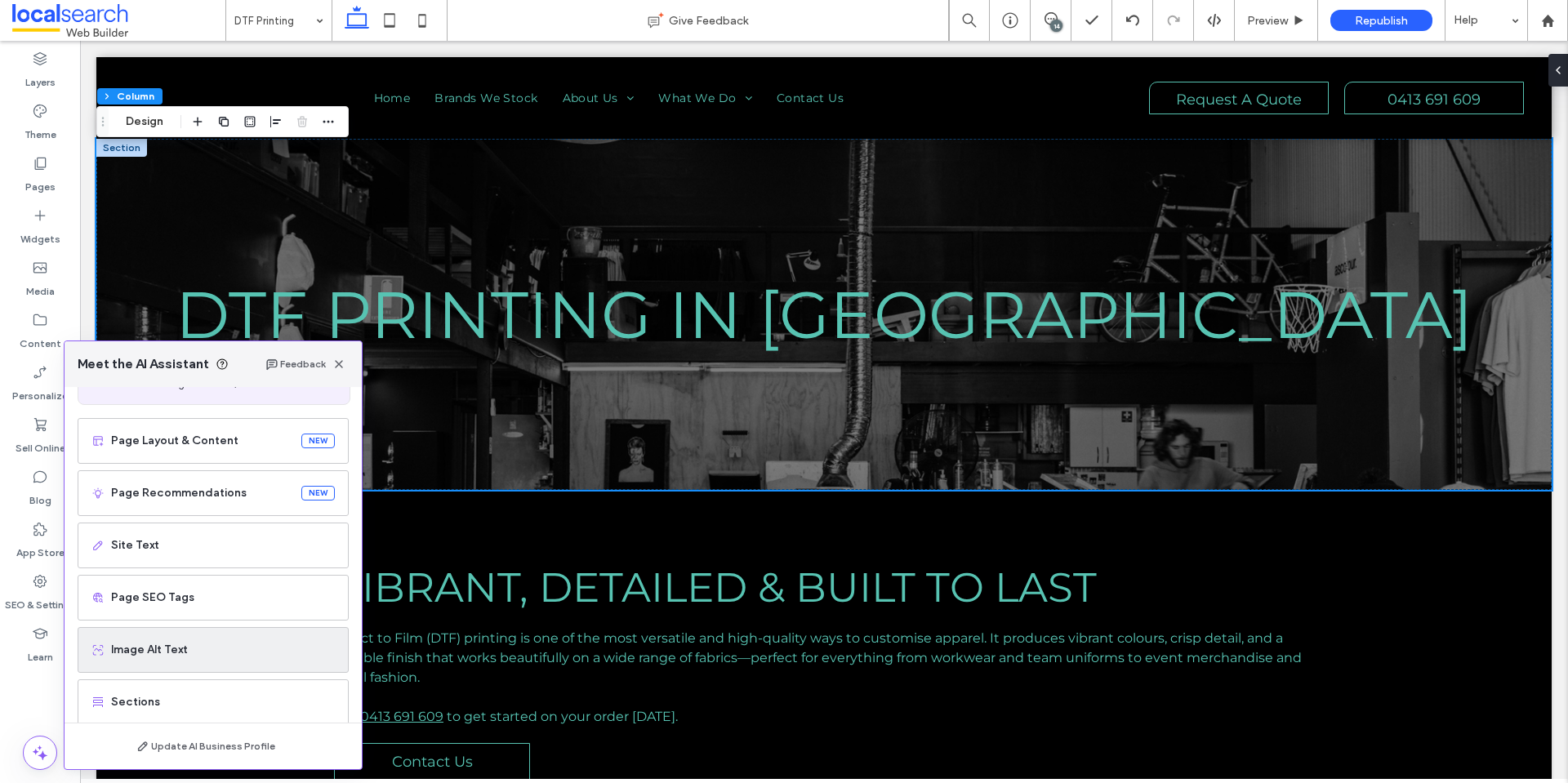
click at [191, 652] on span "Image Alt Text" at bounding box center [223, 650] width 224 height 17
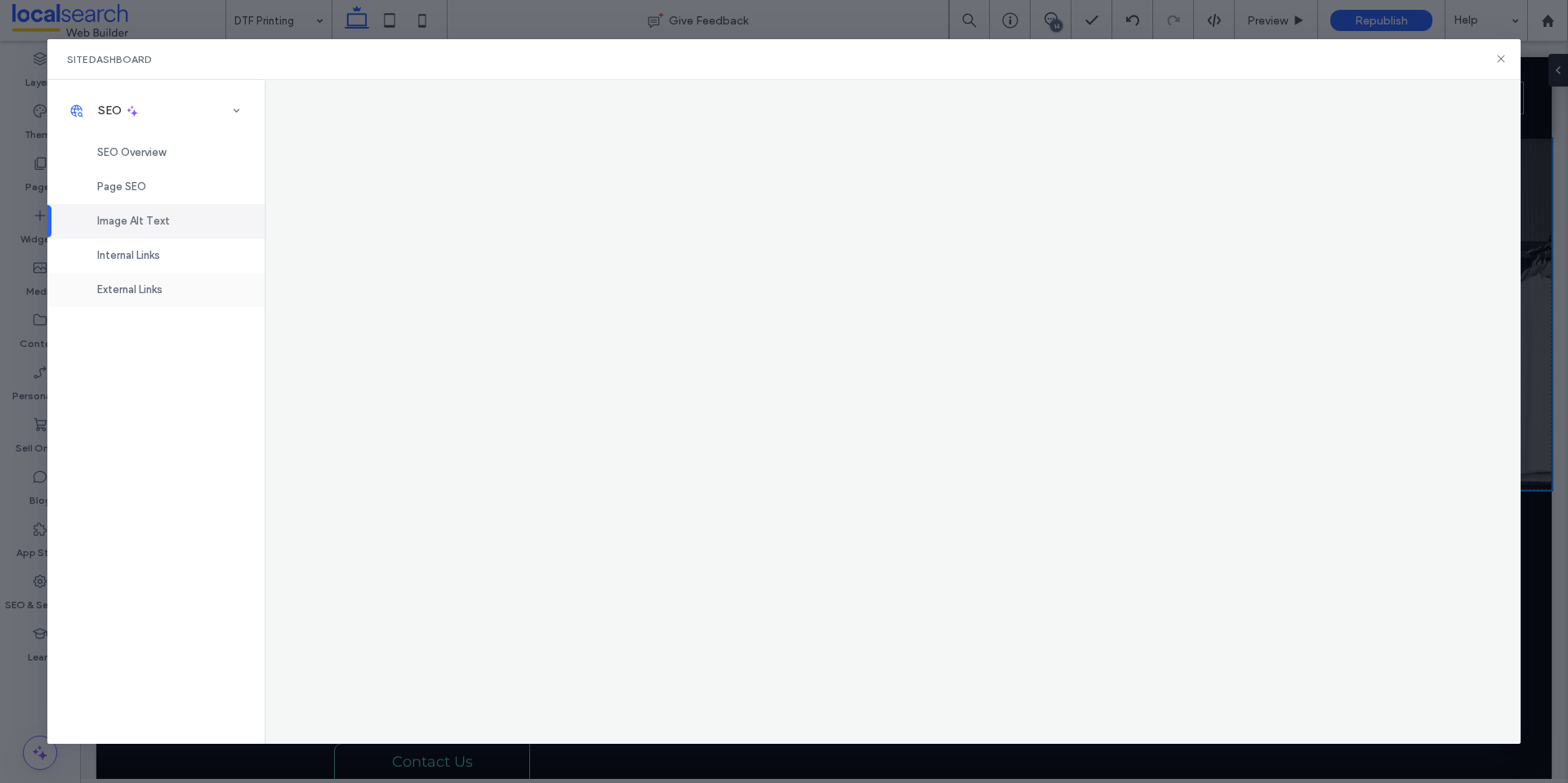
click at [187, 227] on div "Image Alt Text" at bounding box center [156, 221] width 217 height 34
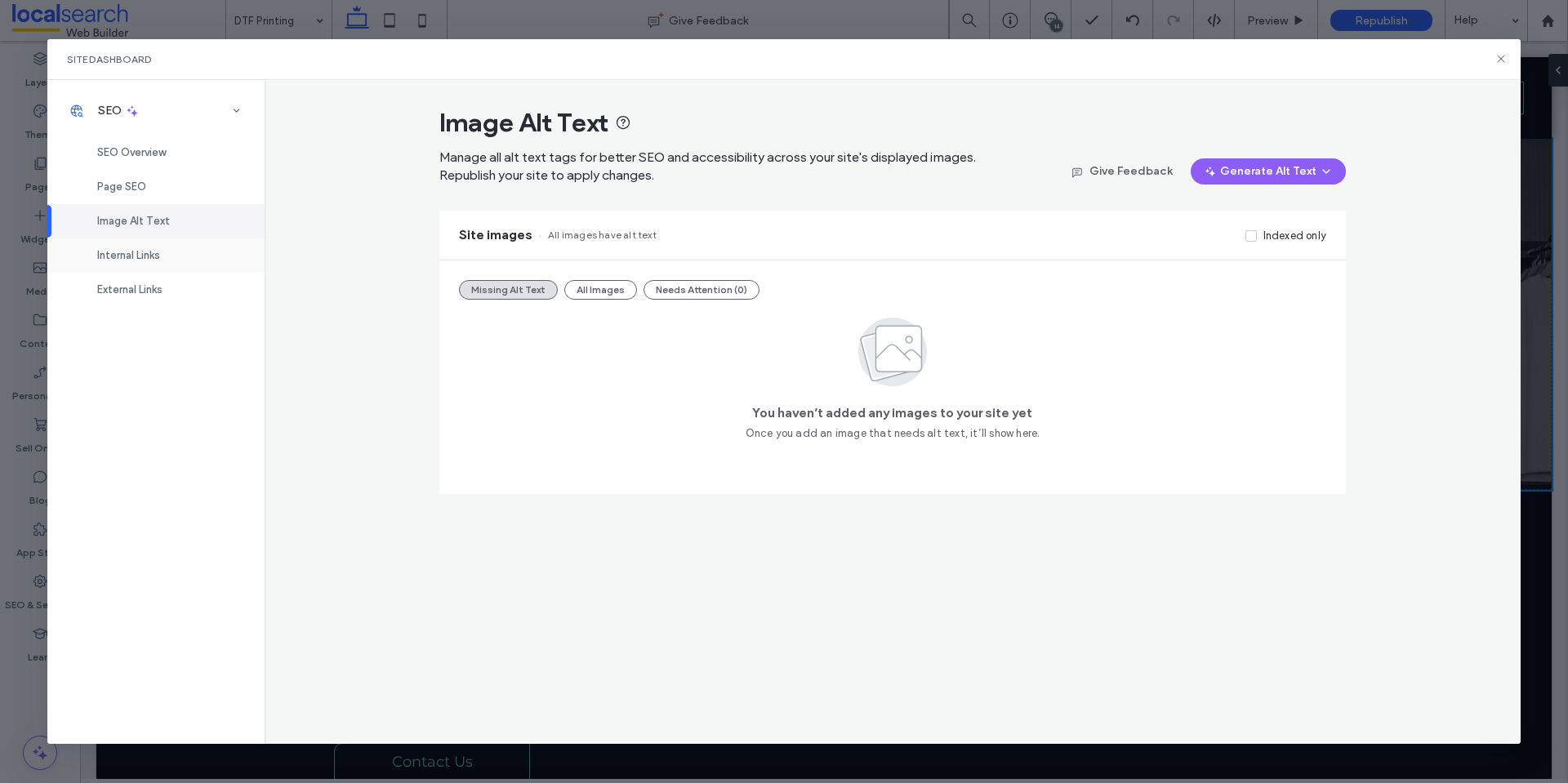
drag, startPoint x: 189, startPoint y: 272, endPoint x: 192, endPoint y: 261, distance: 11.4
click at [189, 272] on div "External Links" at bounding box center [156, 289] width 217 height 34
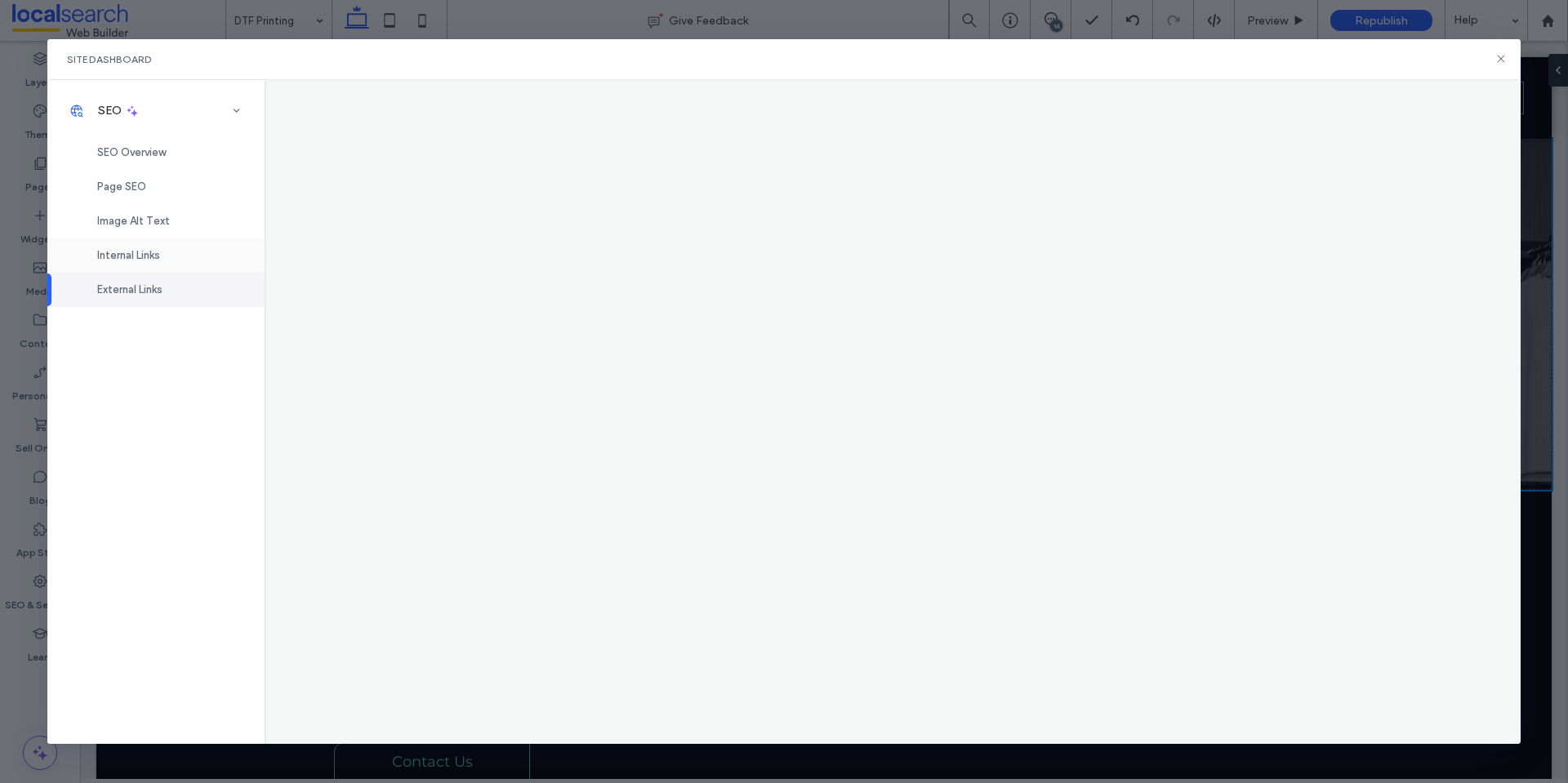
click at [192, 260] on div "Internal Links" at bounding box center [156, 256] width 217 height 34
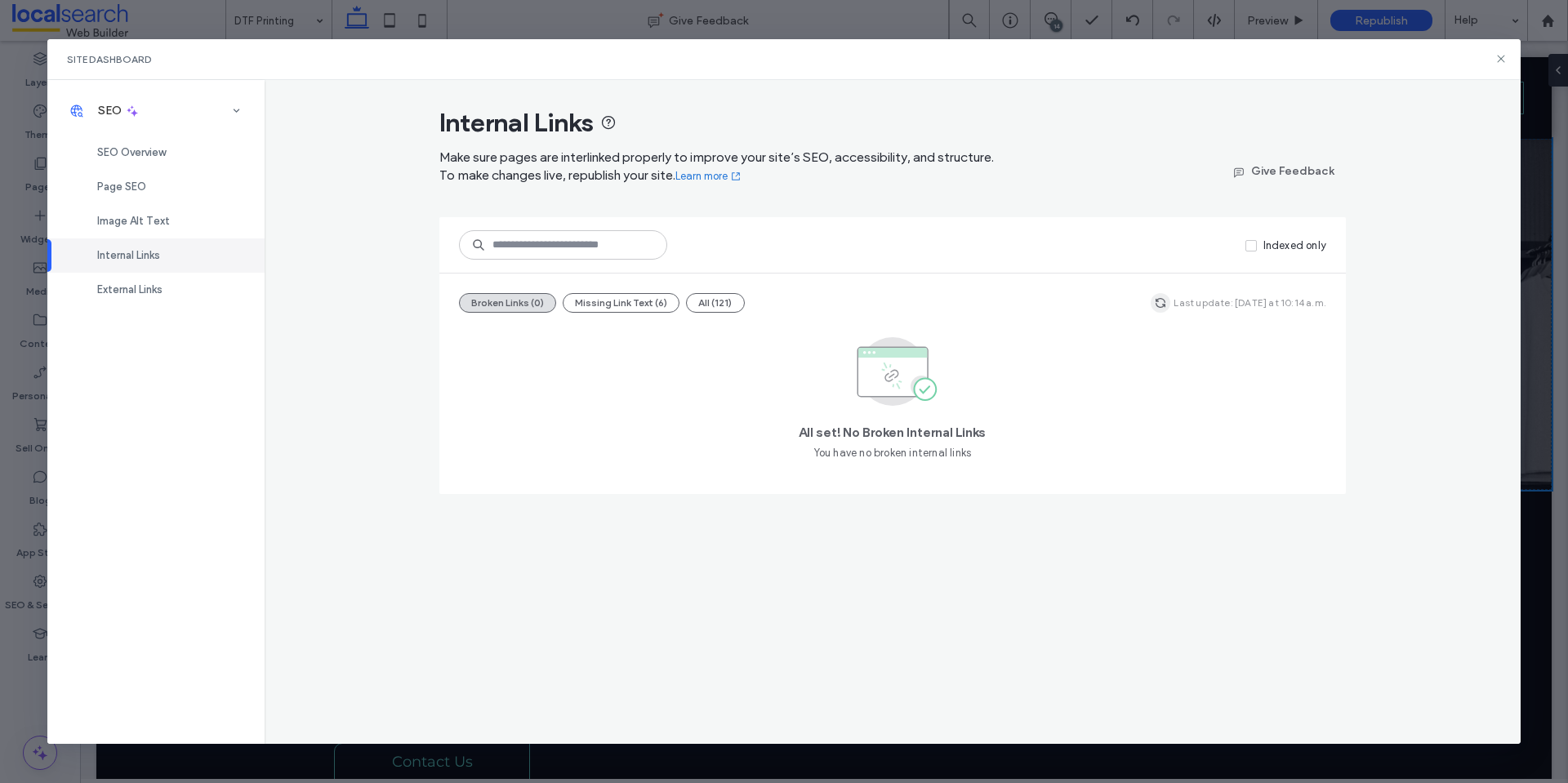
click at [1167, 308] on icon "button" at bounding box center [1160, 302] width 13 height 13
click at [1494, 58] on icon at bounding box center [1500, 58] width 13 height 13
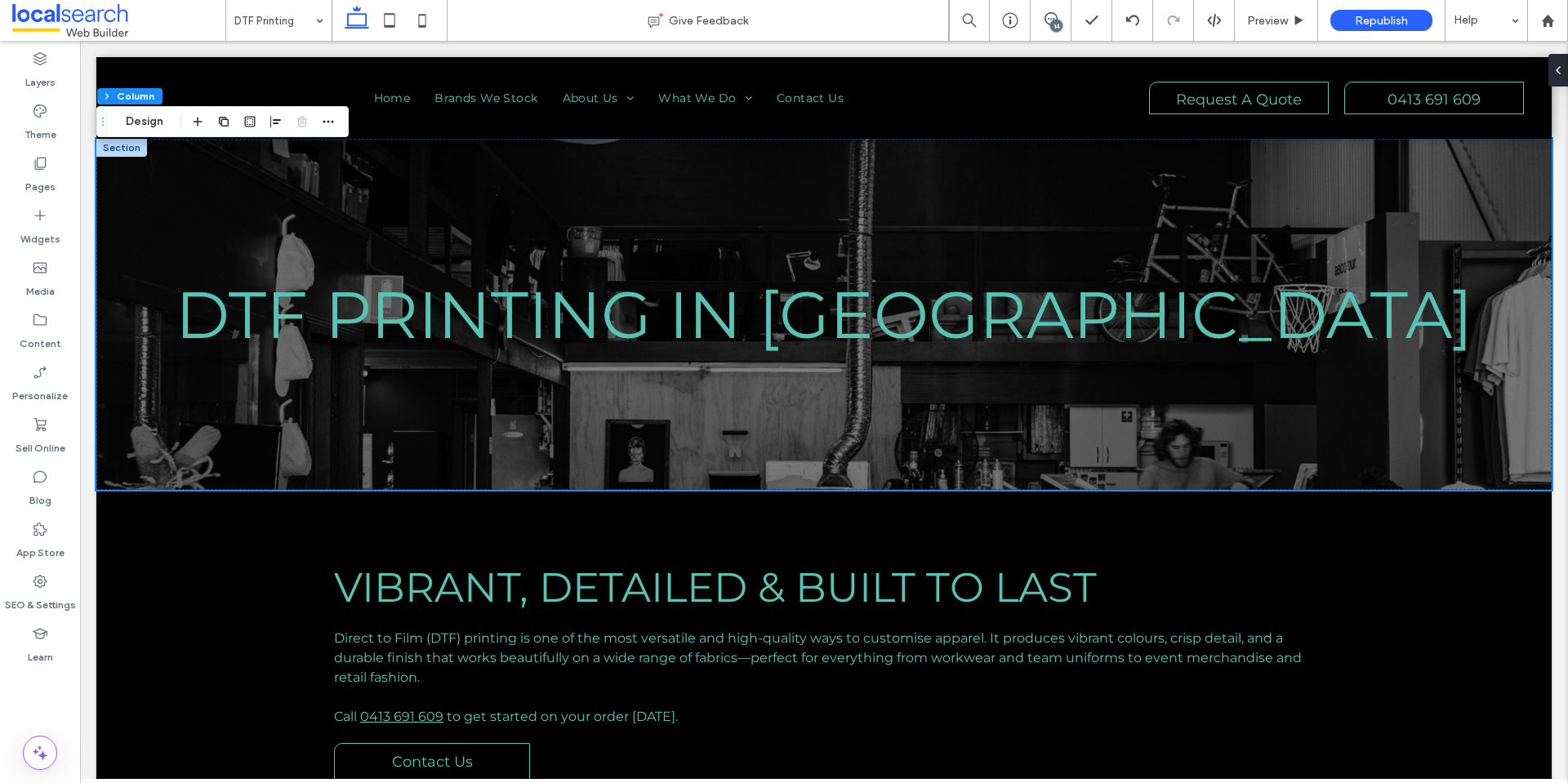
click at [1053, 20] on div "14" at bounding box center [1056, 26] width 12 height 12
click at [1053, 14] on use at bounding box center [1051, 19] width 13 height 13
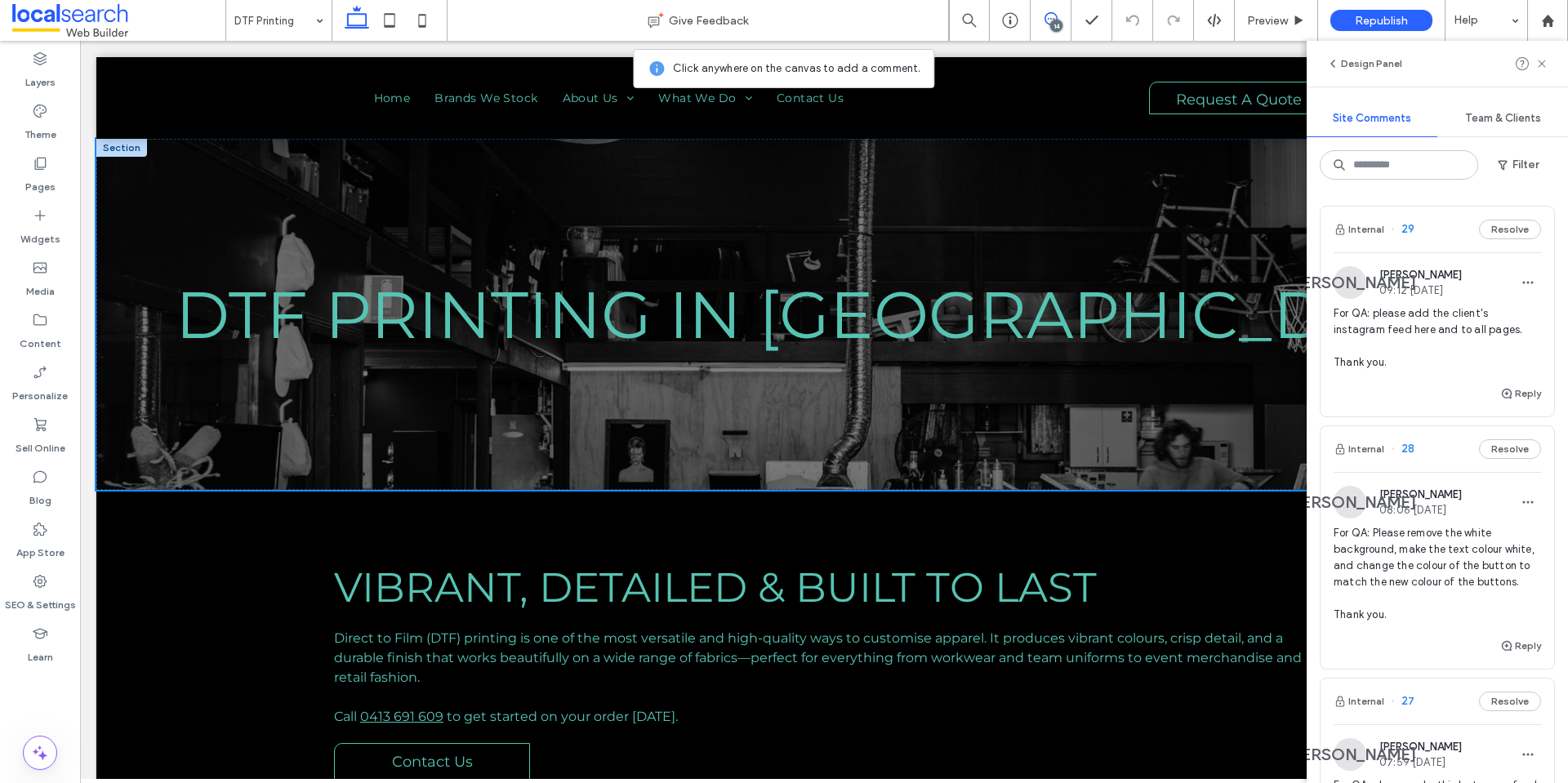
click at [1052, 17] on icon at bounding box center [1051, 19] width 13 height 13
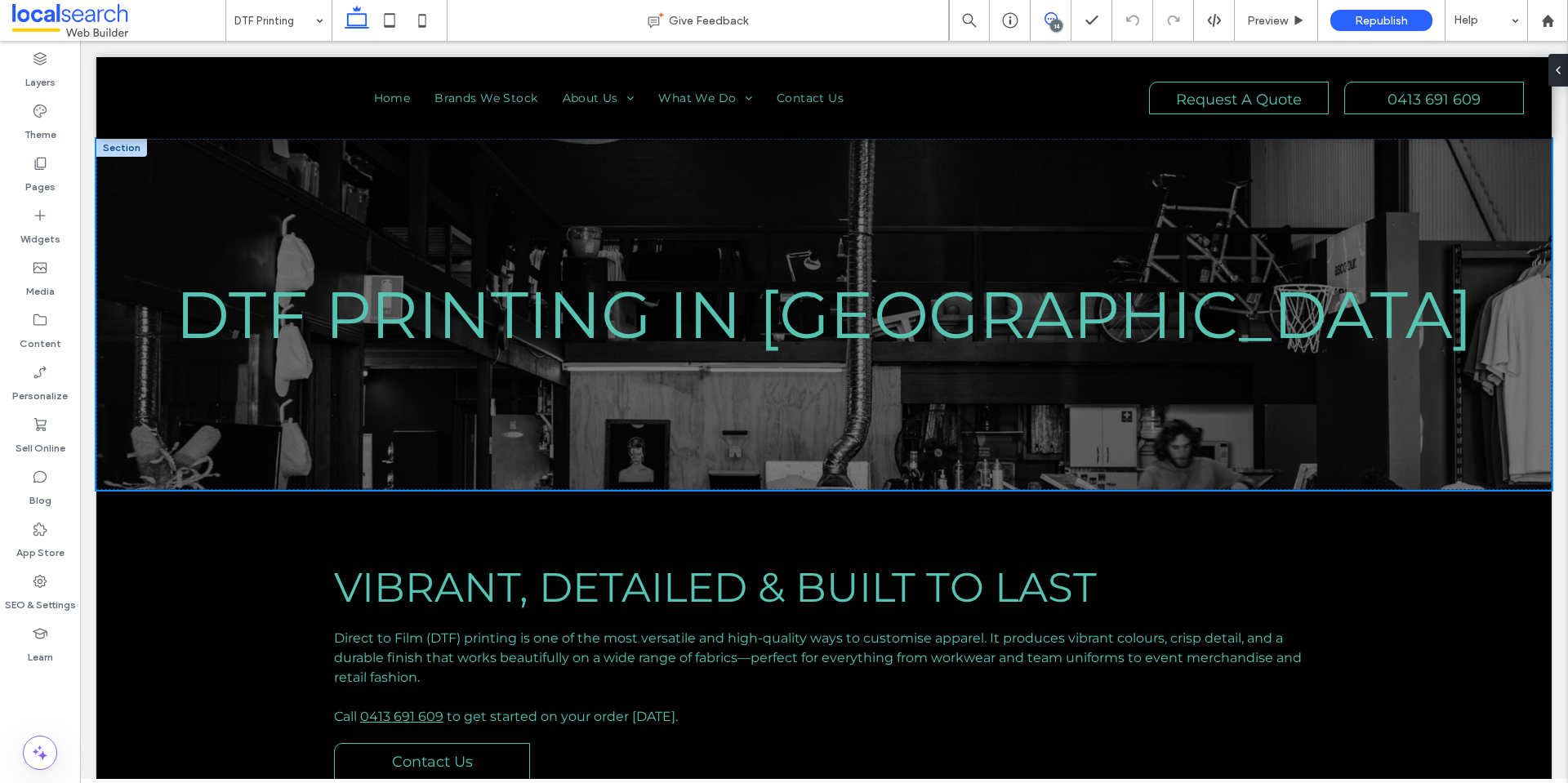
click at [1052, 17] on icon at bounding box center [1051, 19] width 13 height 13
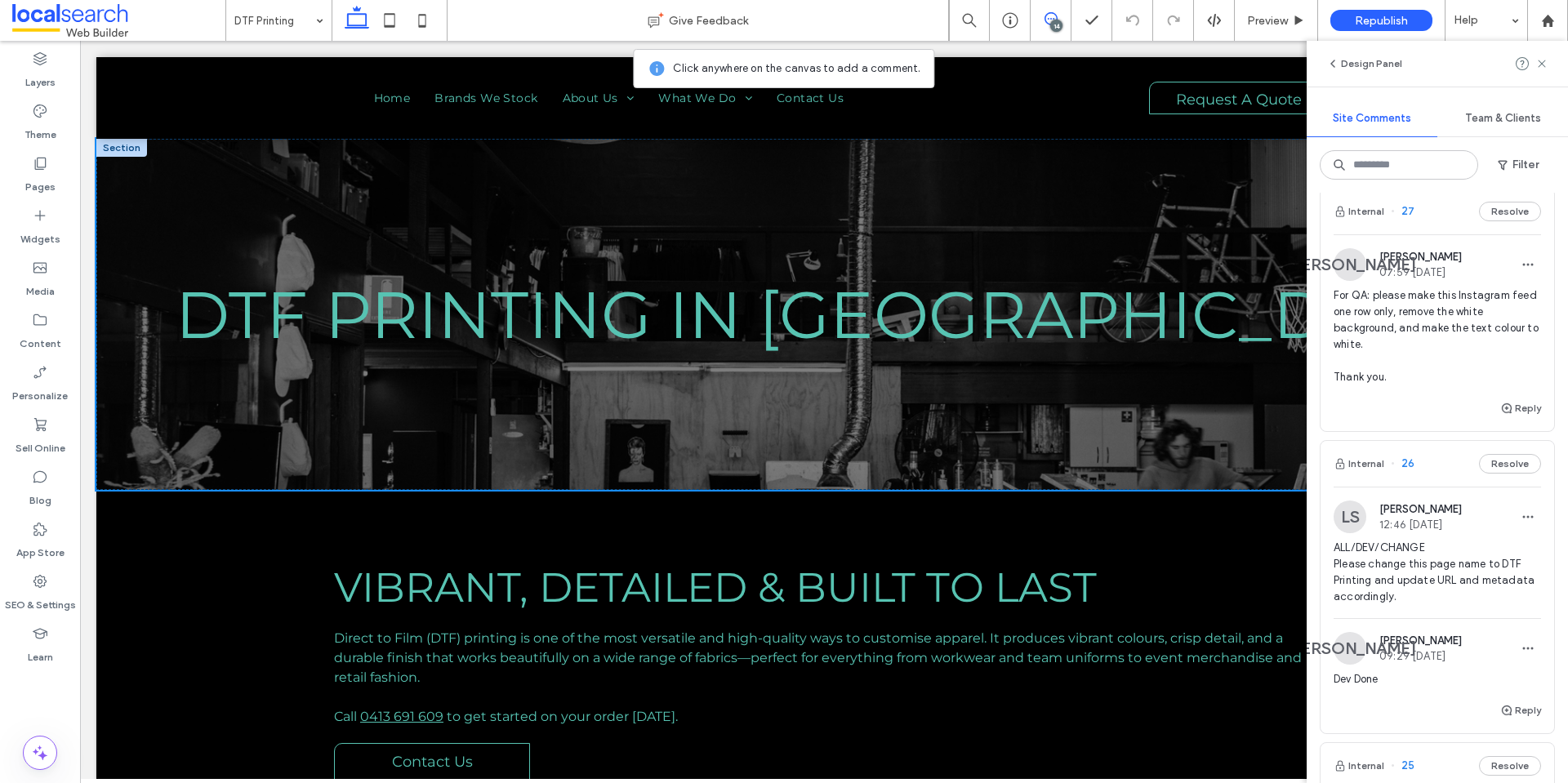
scroll to position [571, 0]
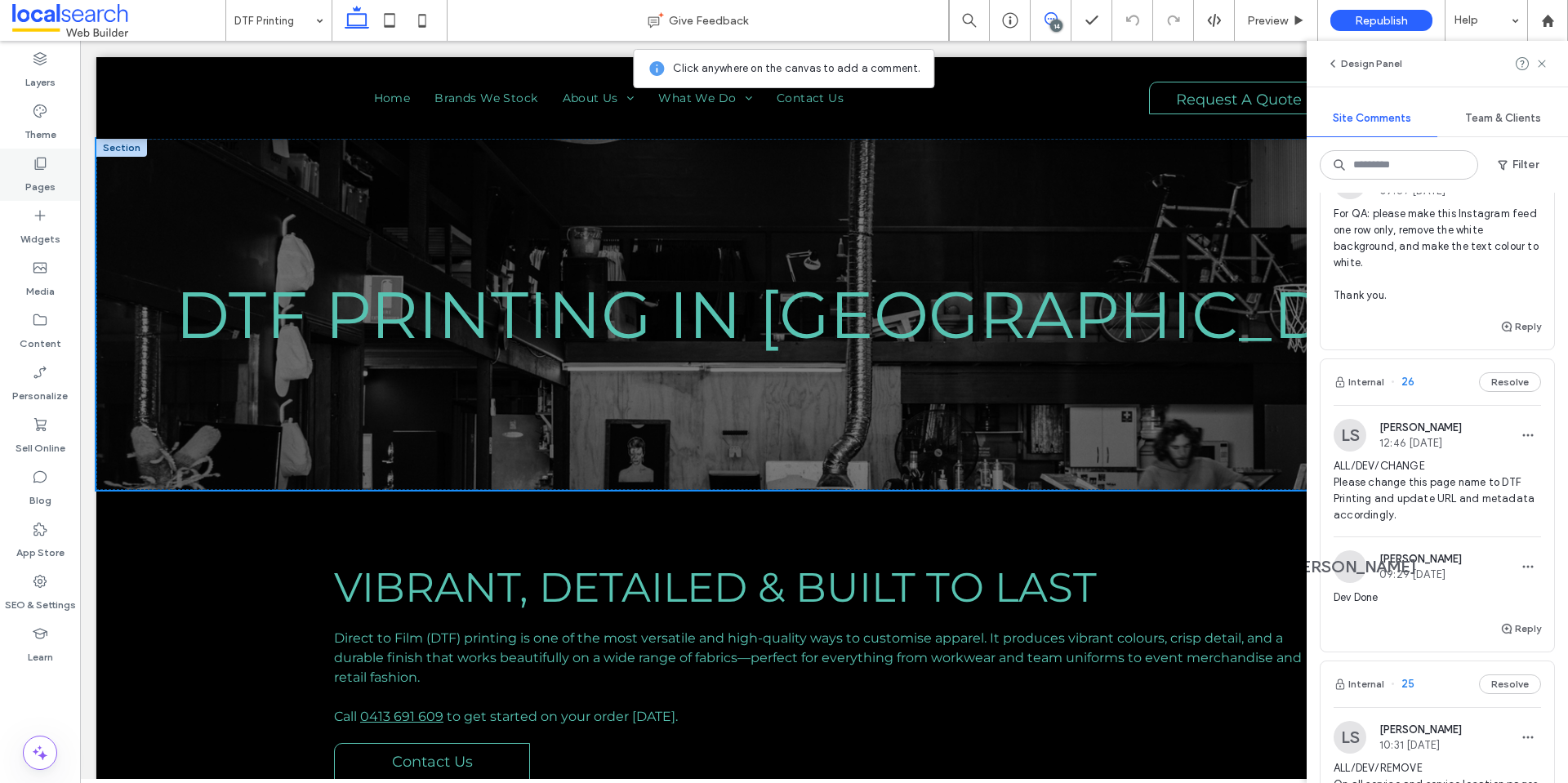
click at [36, 184] on label "Pages" at bounding box center [41, 183] width 30 height 23
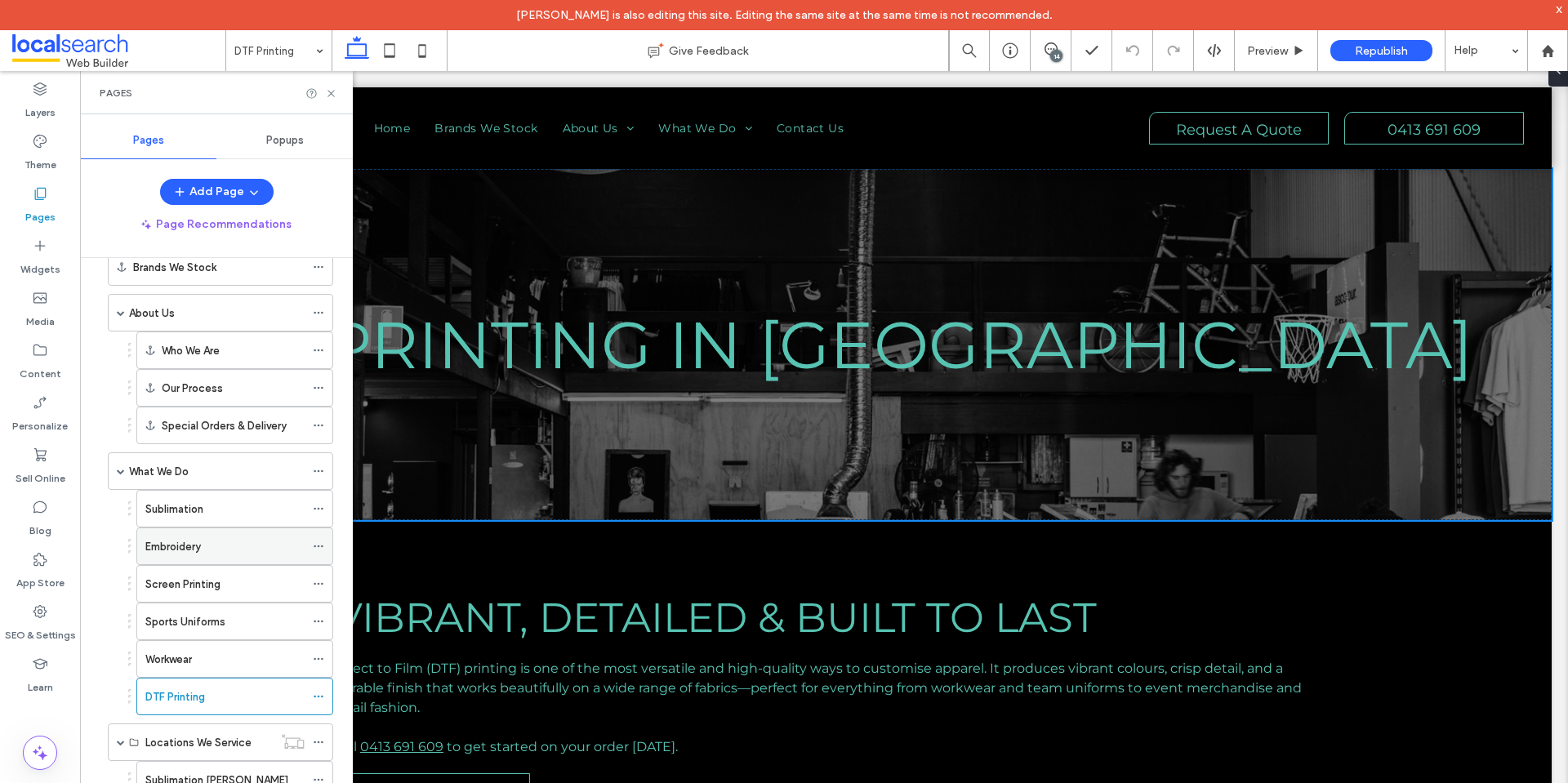
scroll to position [163, 0]
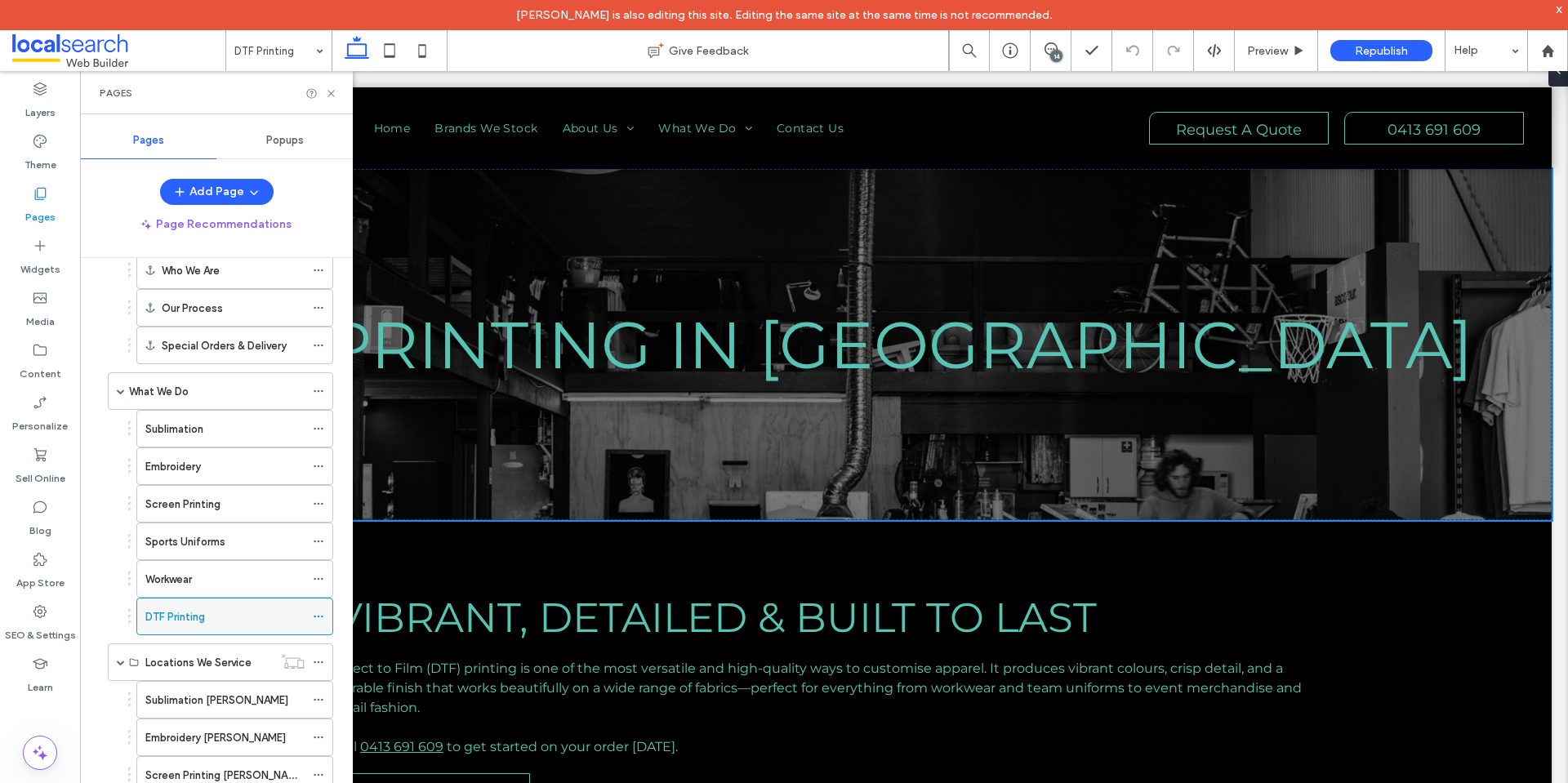
click at [318, 618] on icon at bounding box center [318, 616] width 11 height 11
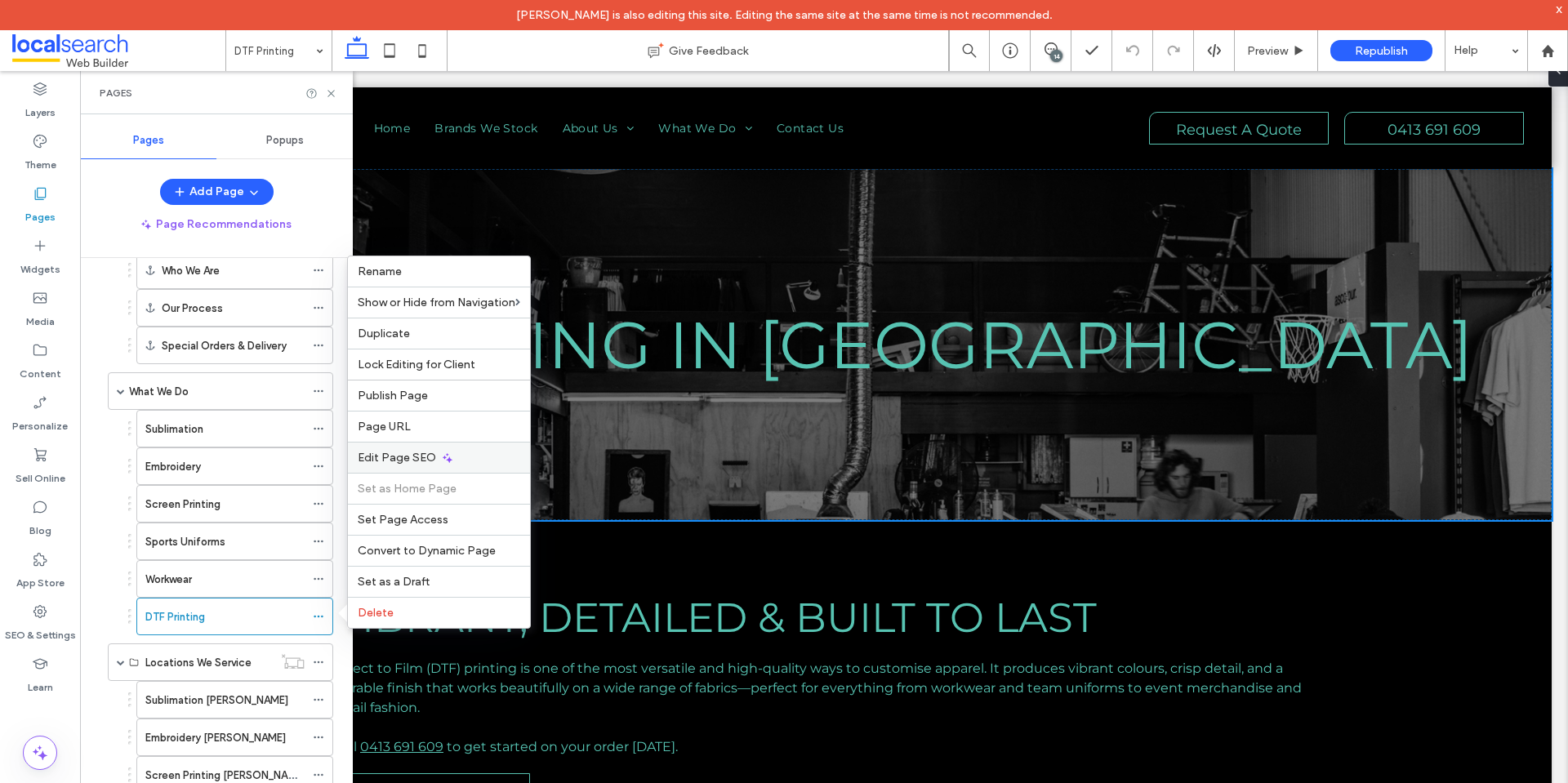
click at [423, 448] on div "Edit Page SEO" at bounding box center [439, 457] width 182 height 31
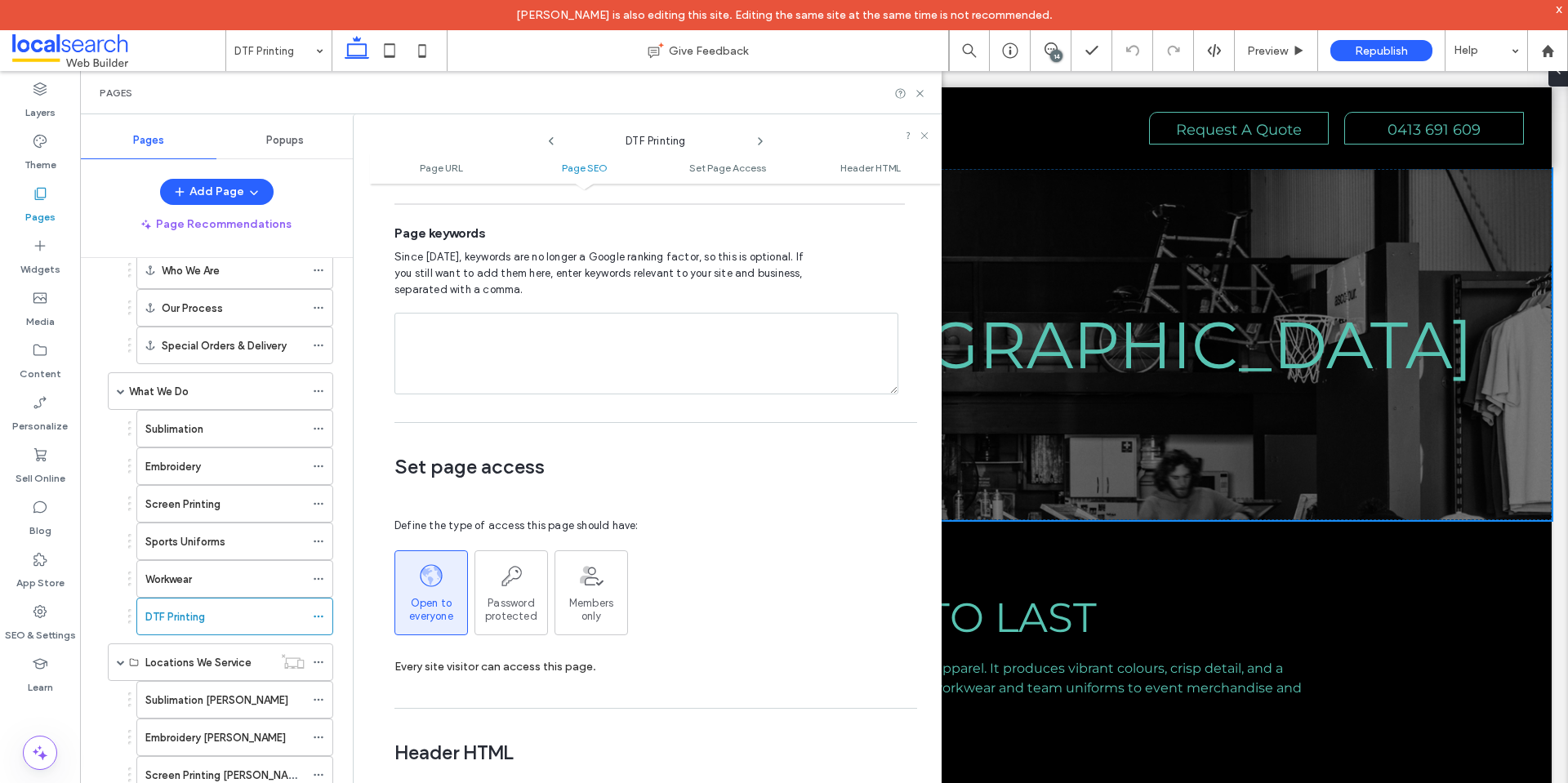
scroll to position [1040, 0]
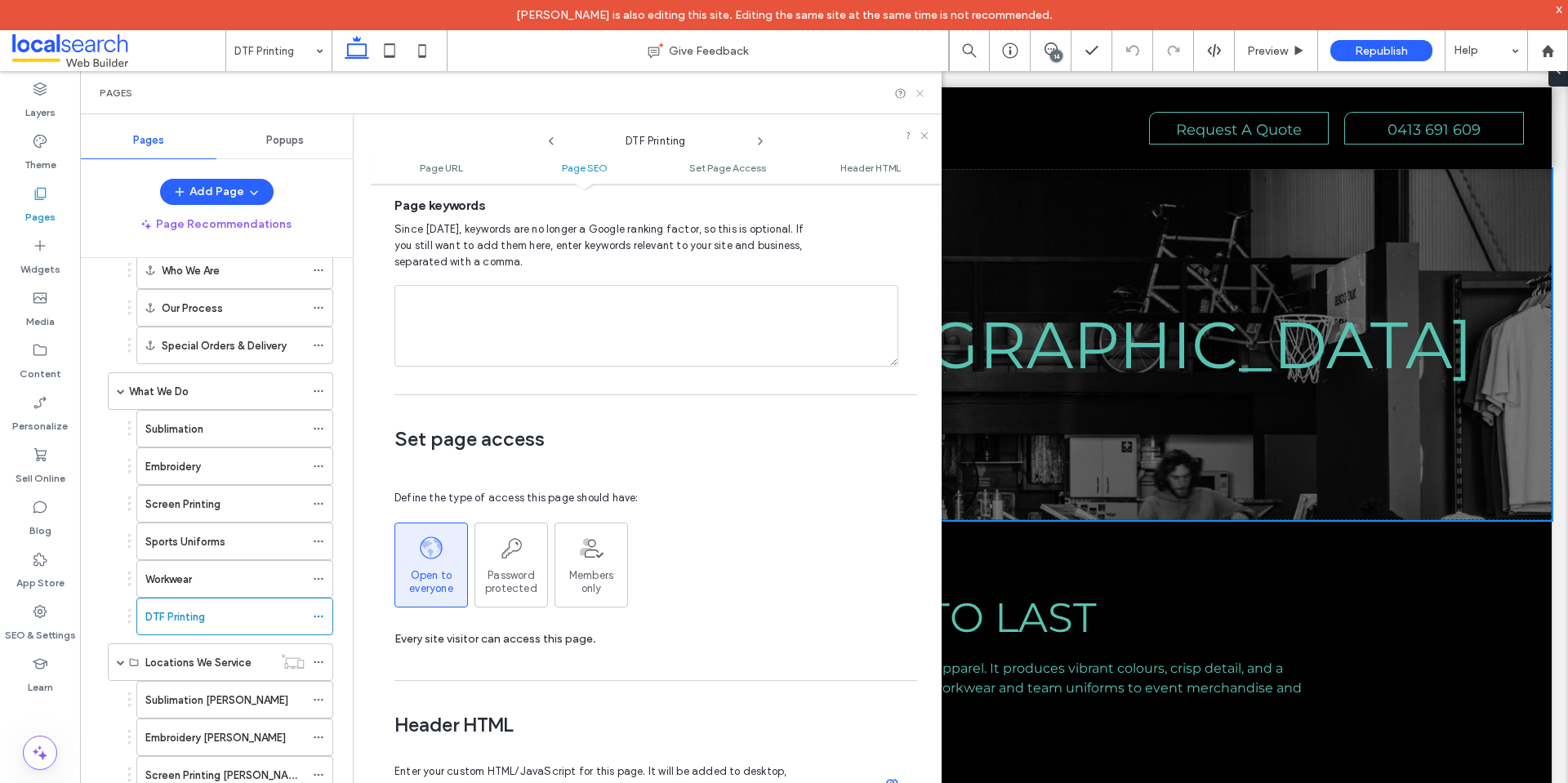
click at [918, 93] on use at bounding box center [918, 93] width 6 height 6
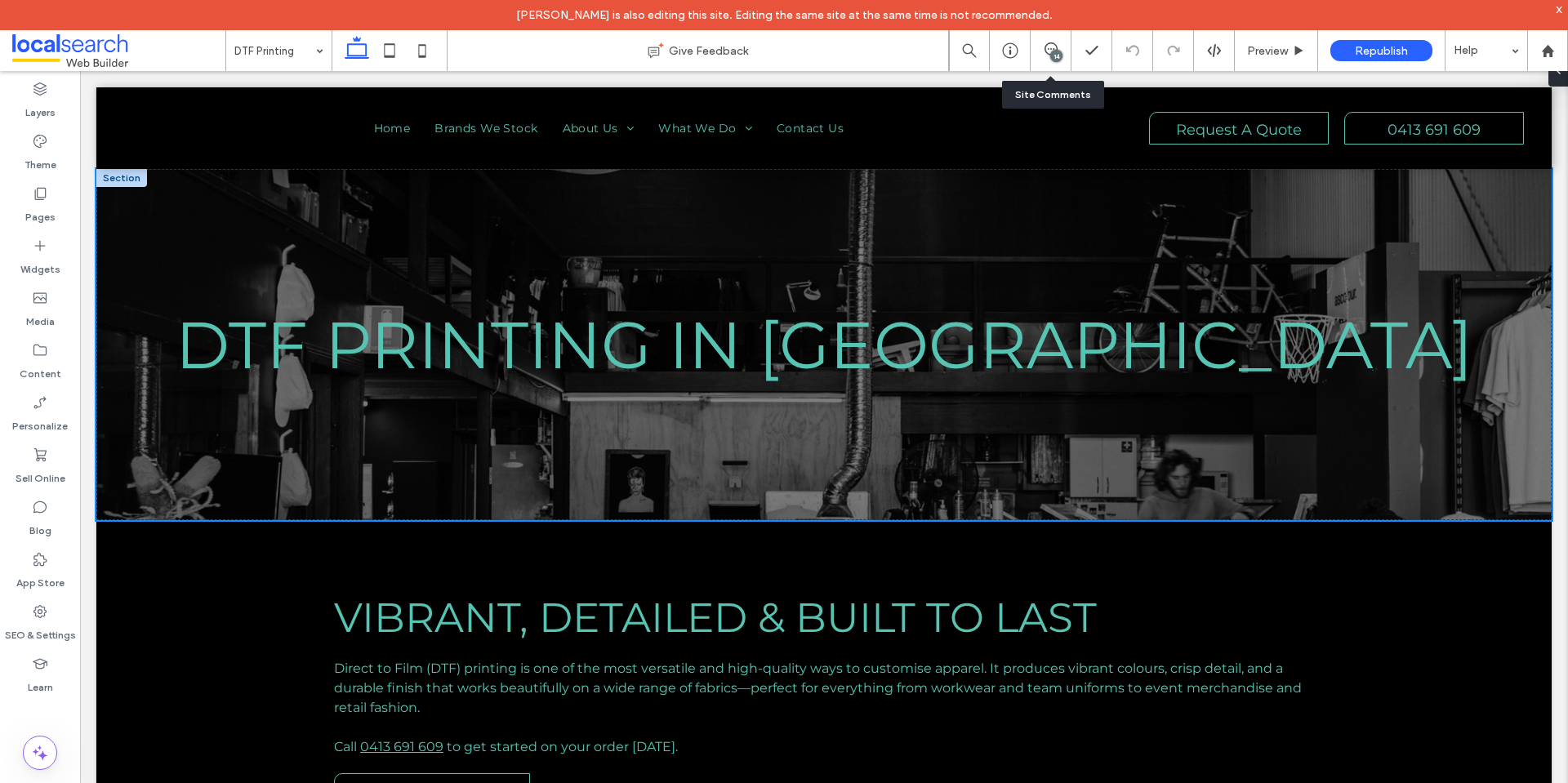
click at [1048, 42] on div "14" at bounding box center [1051, 50] width 41 height 41
click at [1059, 55] on div "14" at bounding box center [1056, 56] width 12 height 12
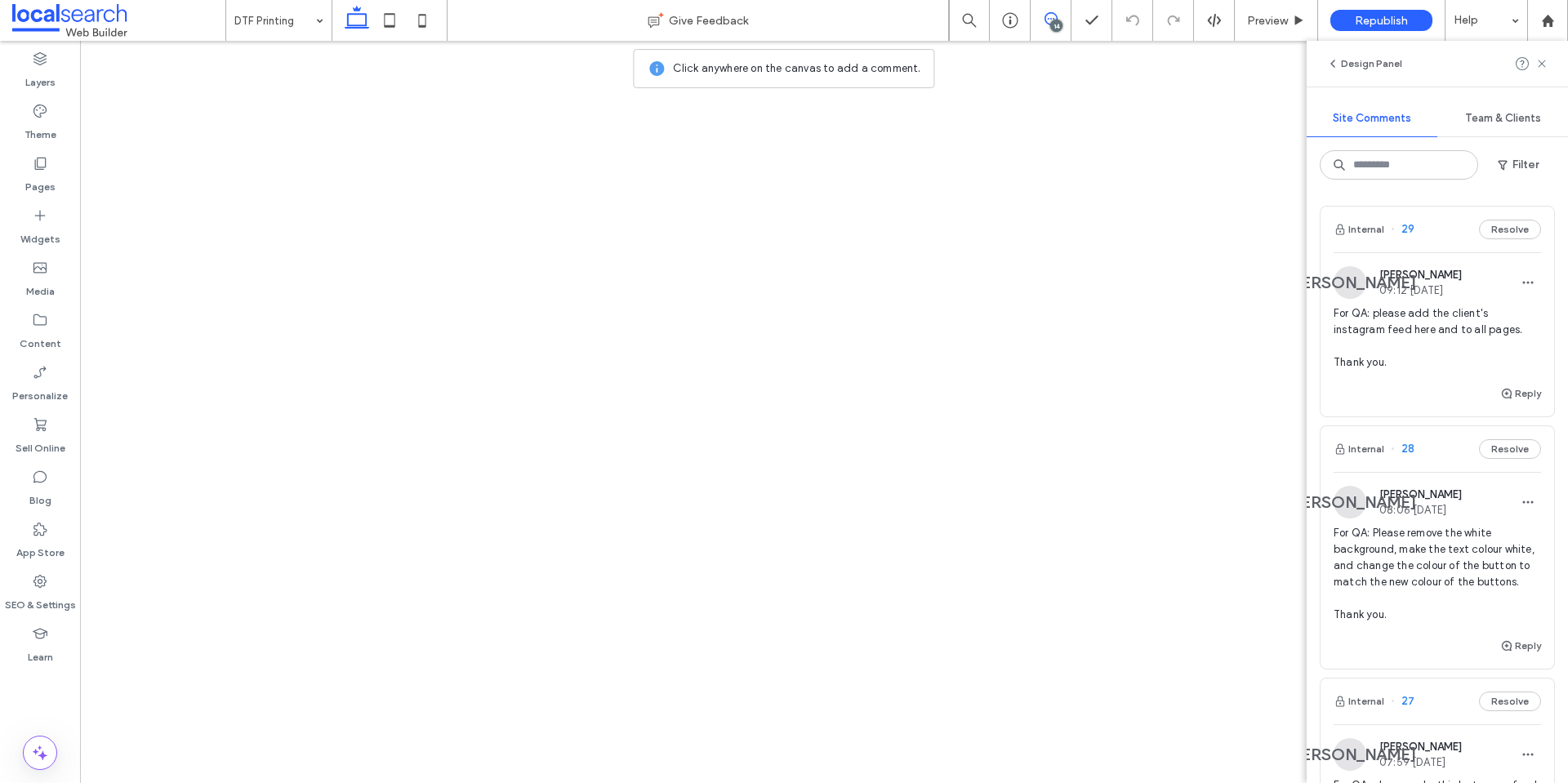
click at [1554, 262] on div "Internal 29 Resolve JA [PERSON_NAME] 09:12 [DATE] For QA: please add the client…" at bounding box center [1437, 311] width 234 height 210
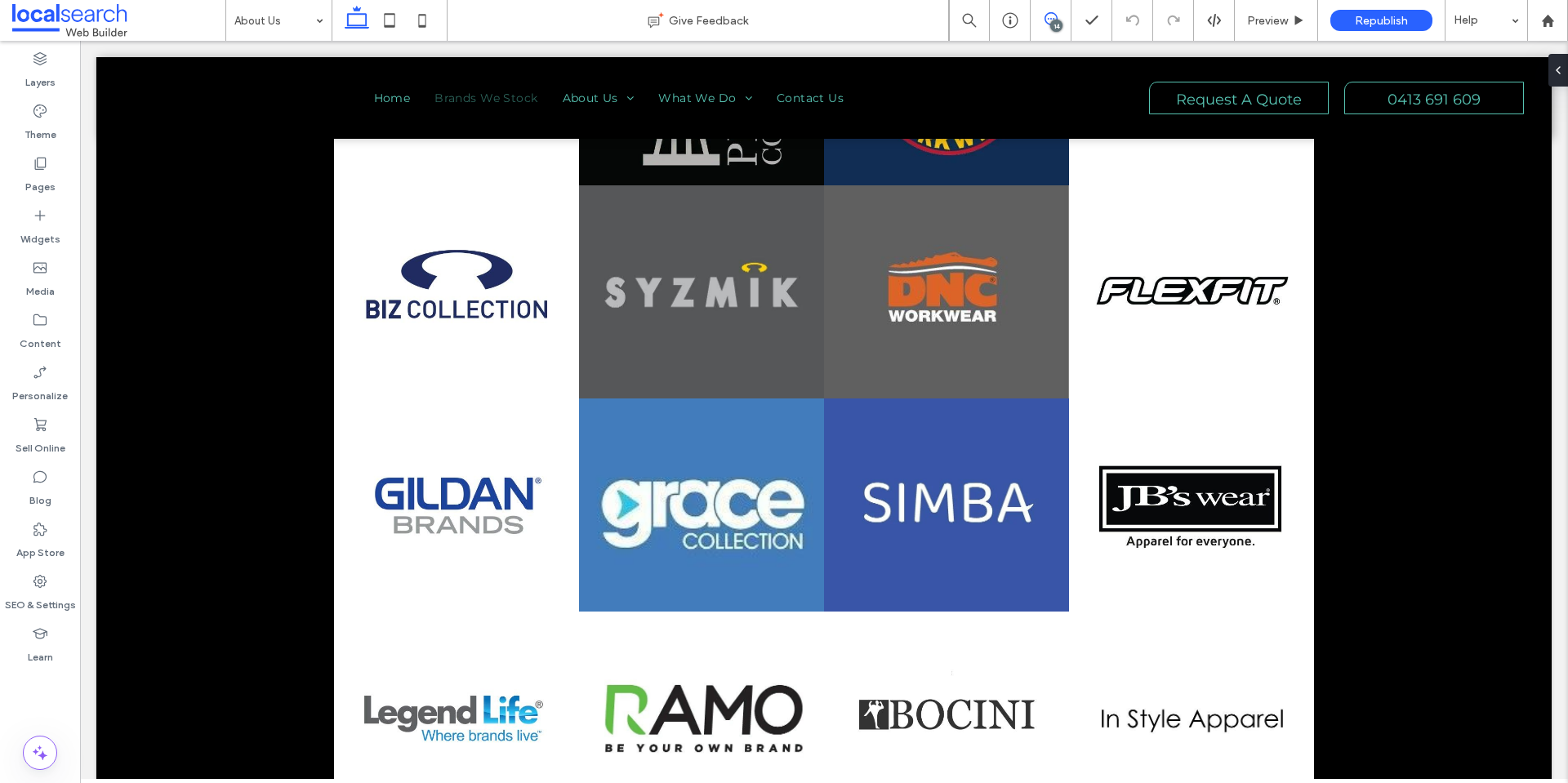
drag, startPoint x: 1049, startPoint y: 21, endPoint x: 973, endPoint y: 1, distance: 78.6
click at [1049, 21] on icon at bounding box center [1051, 19] width 13 height 13
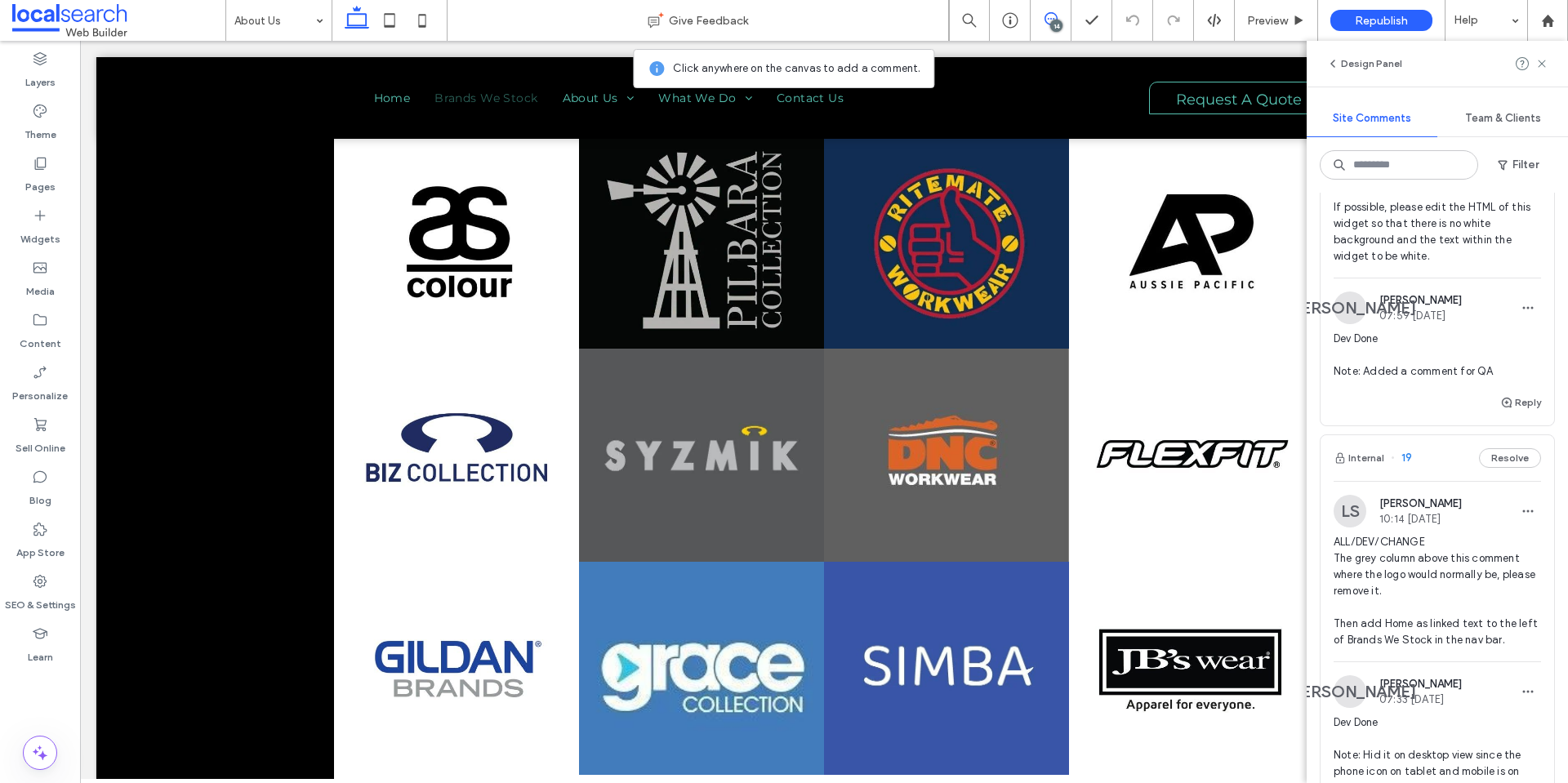
scroll to position [3186, 0]
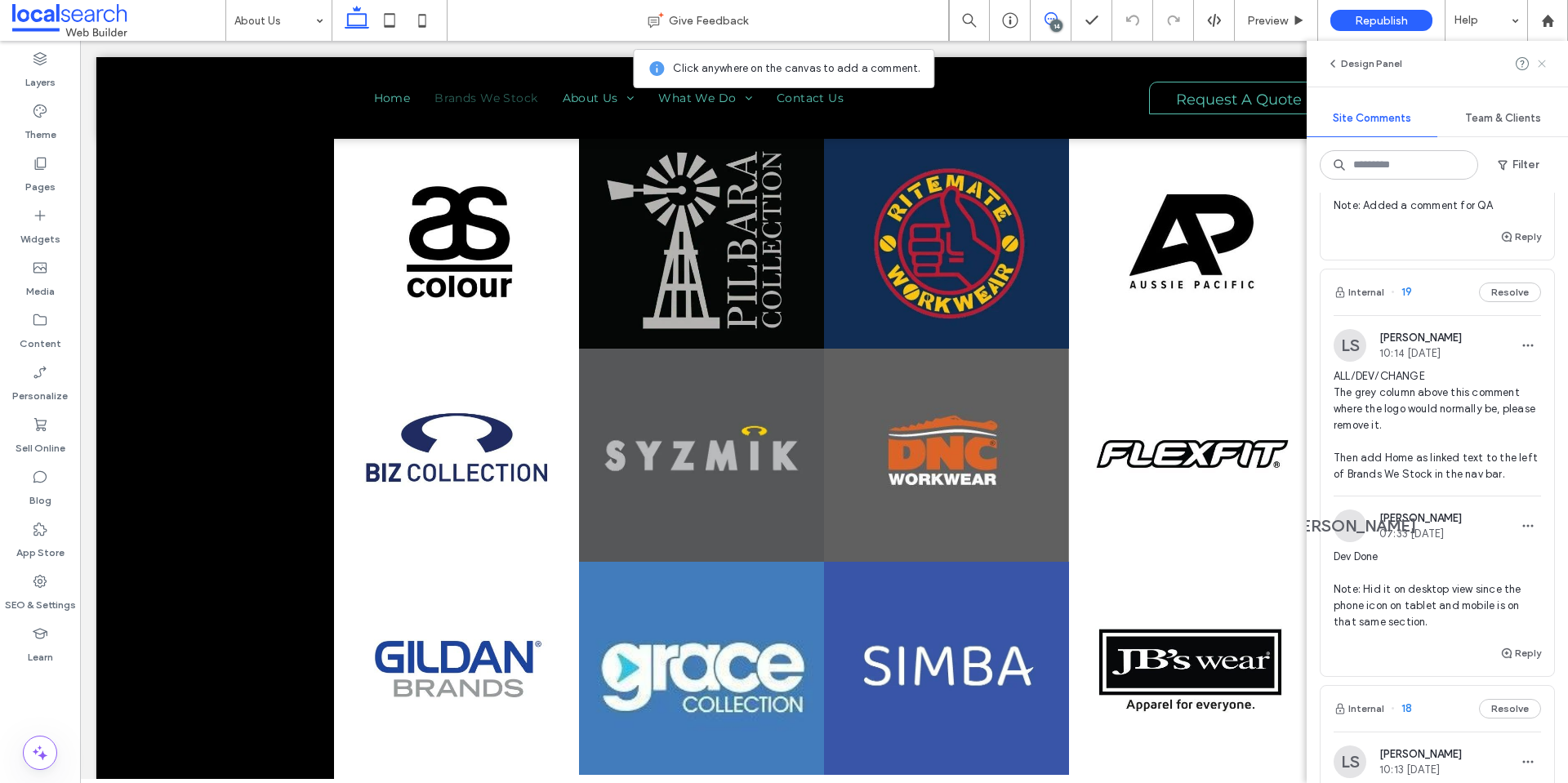
click at [1544, 61] on use at bounding box center [1541, 63] width 7 height 7
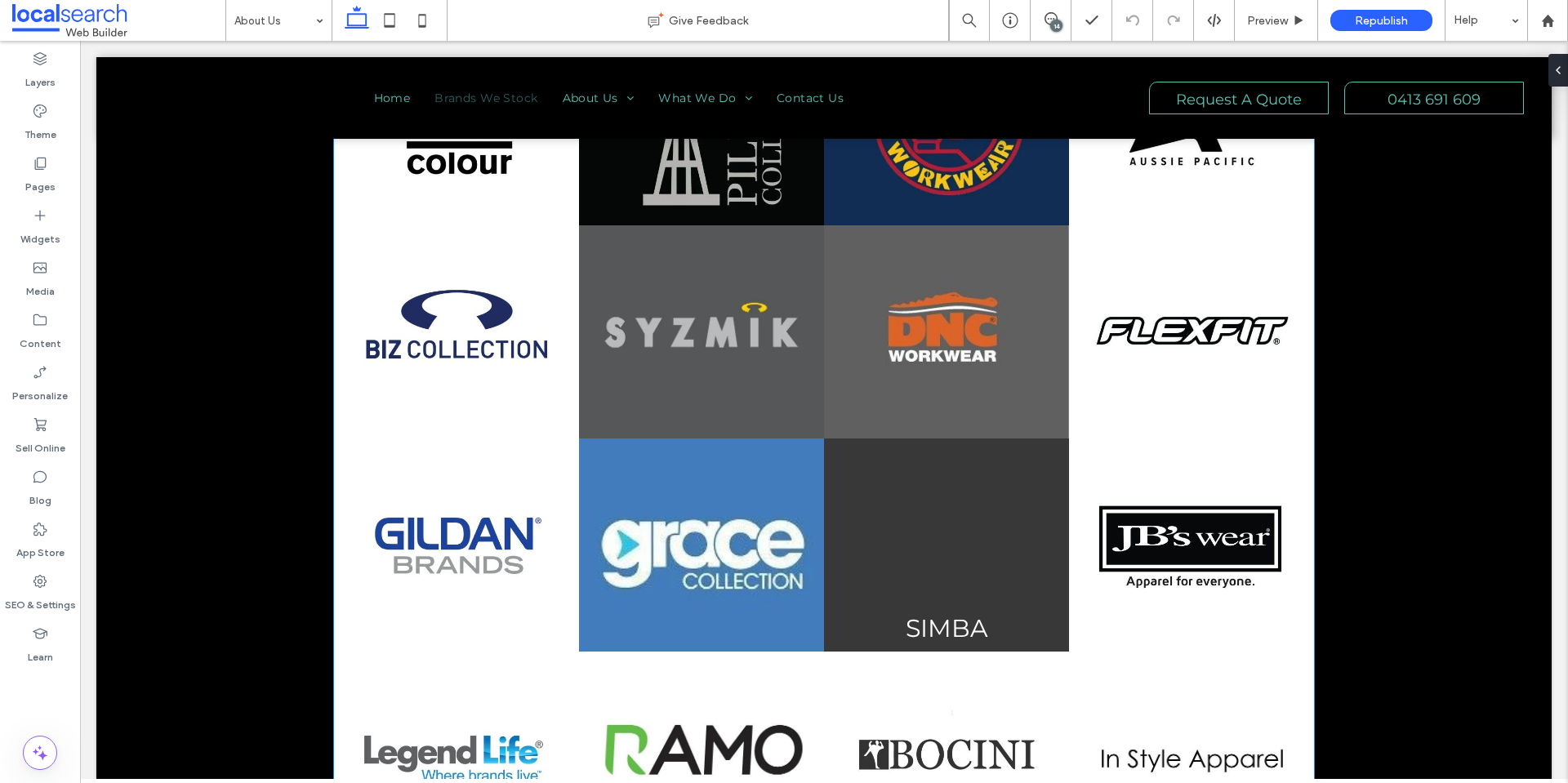
scroll to position [2300, 0]
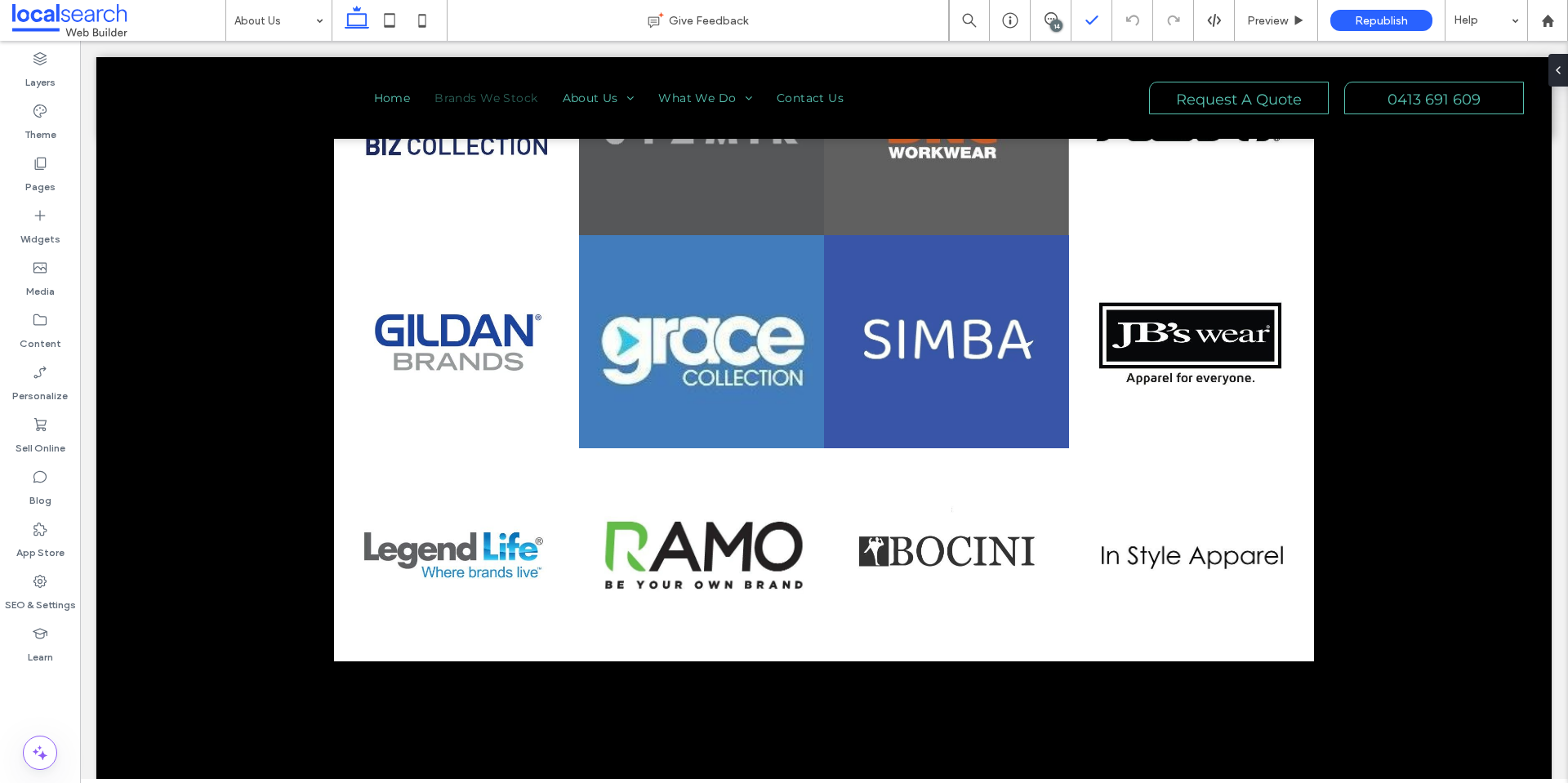
drag, startPoint x: 1059, startPoint y: 22, endPoint x: 1105, endPoint y: 1, distance: 50.6
click at [1059, 22] on div "14" at bounding box center [1056, 26] width 12 height 12
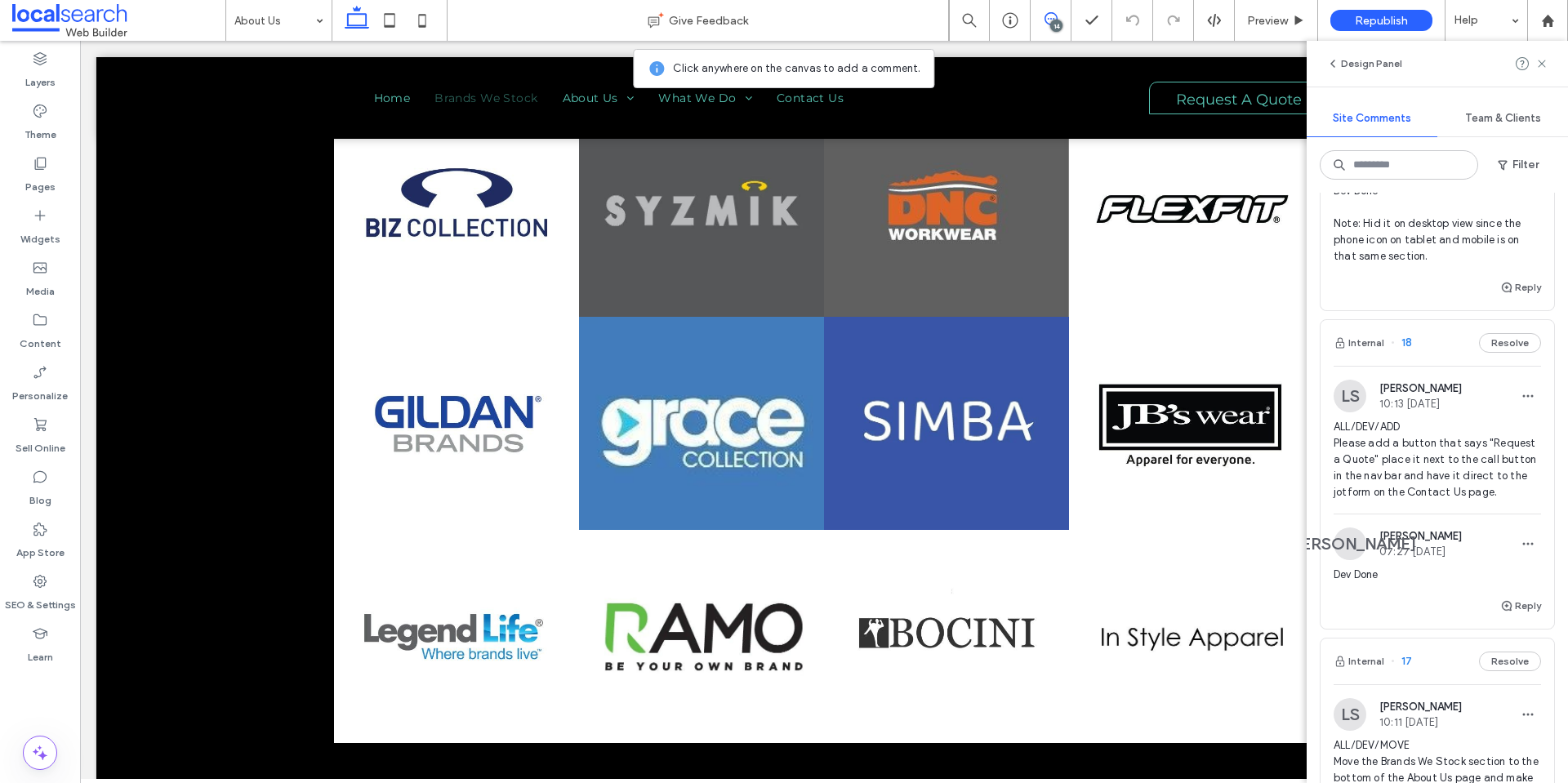
scroll to position [3563, 0]
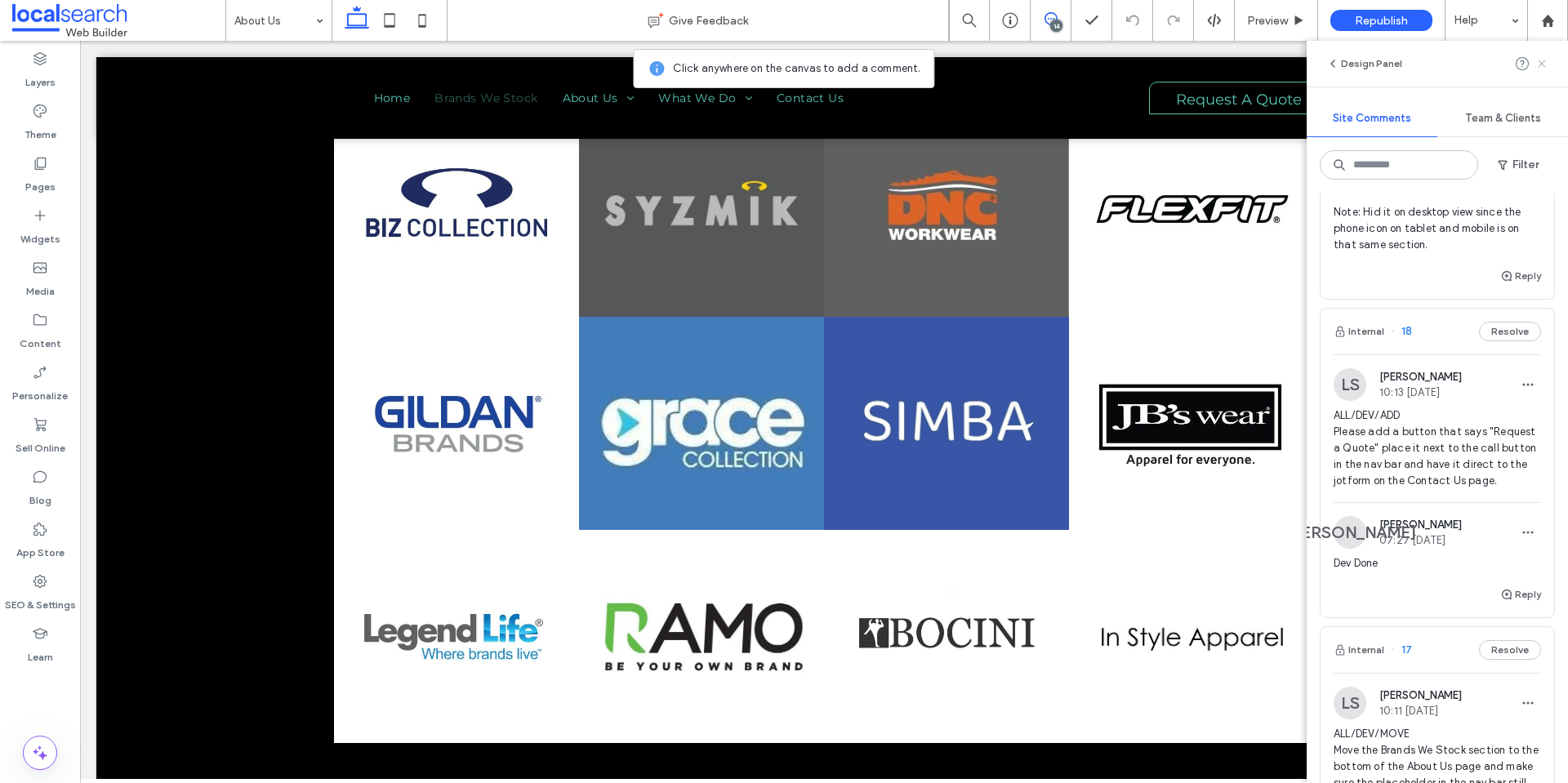
click at [1537, 61] on use at bounding box center [1541, 63] width 7 height 7
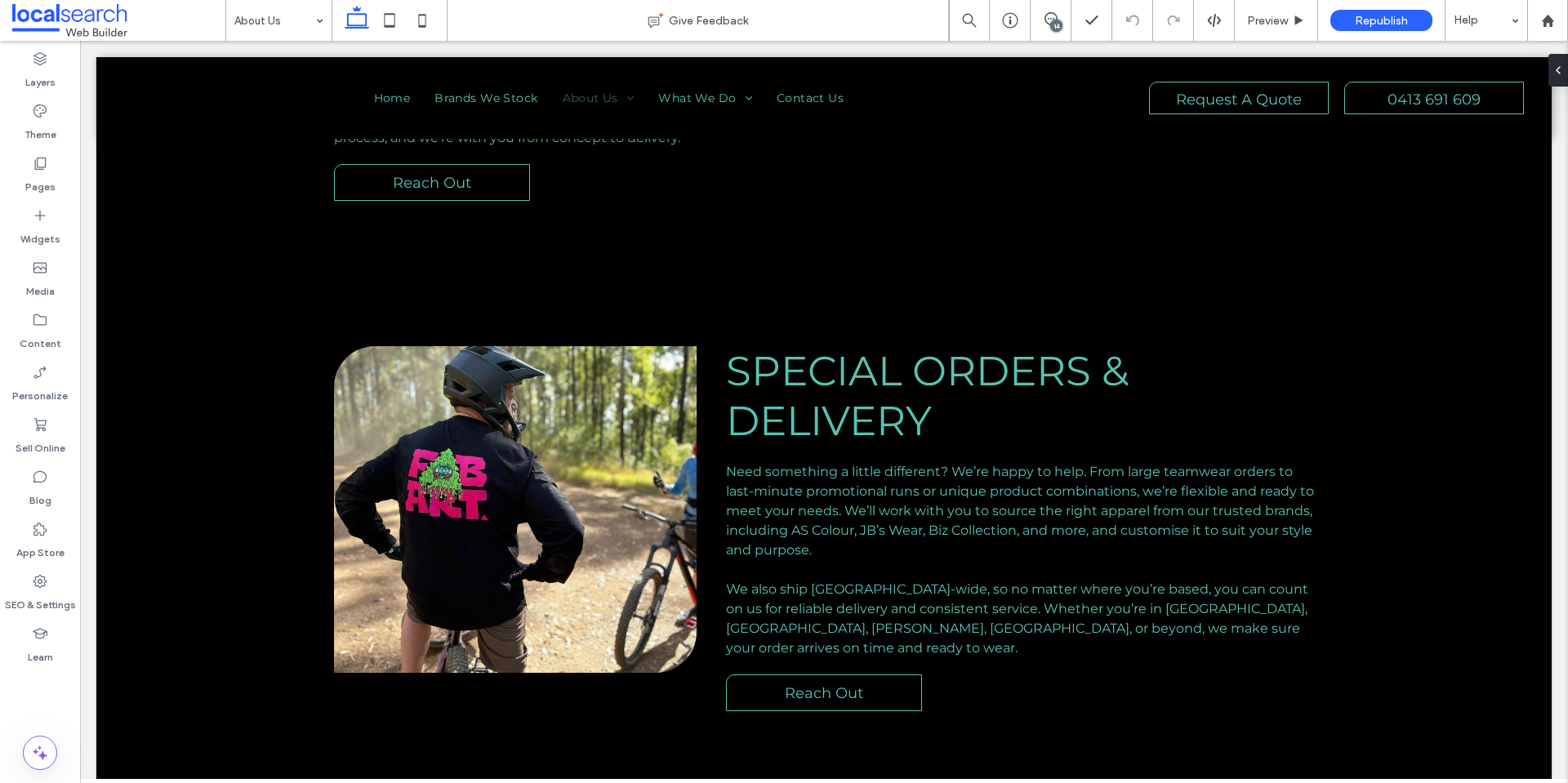
scroll to position [0, 0]
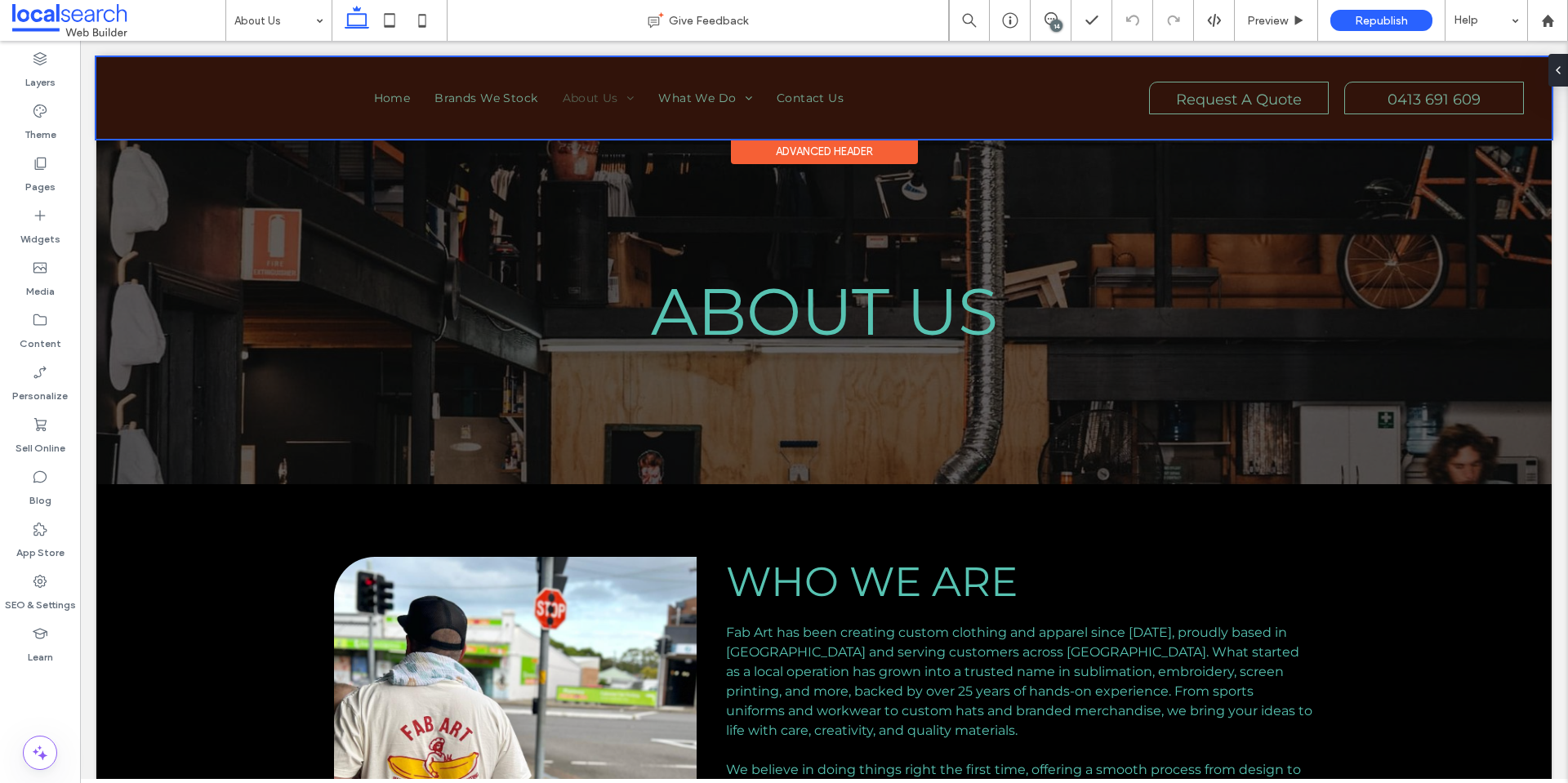
click at [337, 105] on div at bounding box center [823, 98] width 1455 height 82
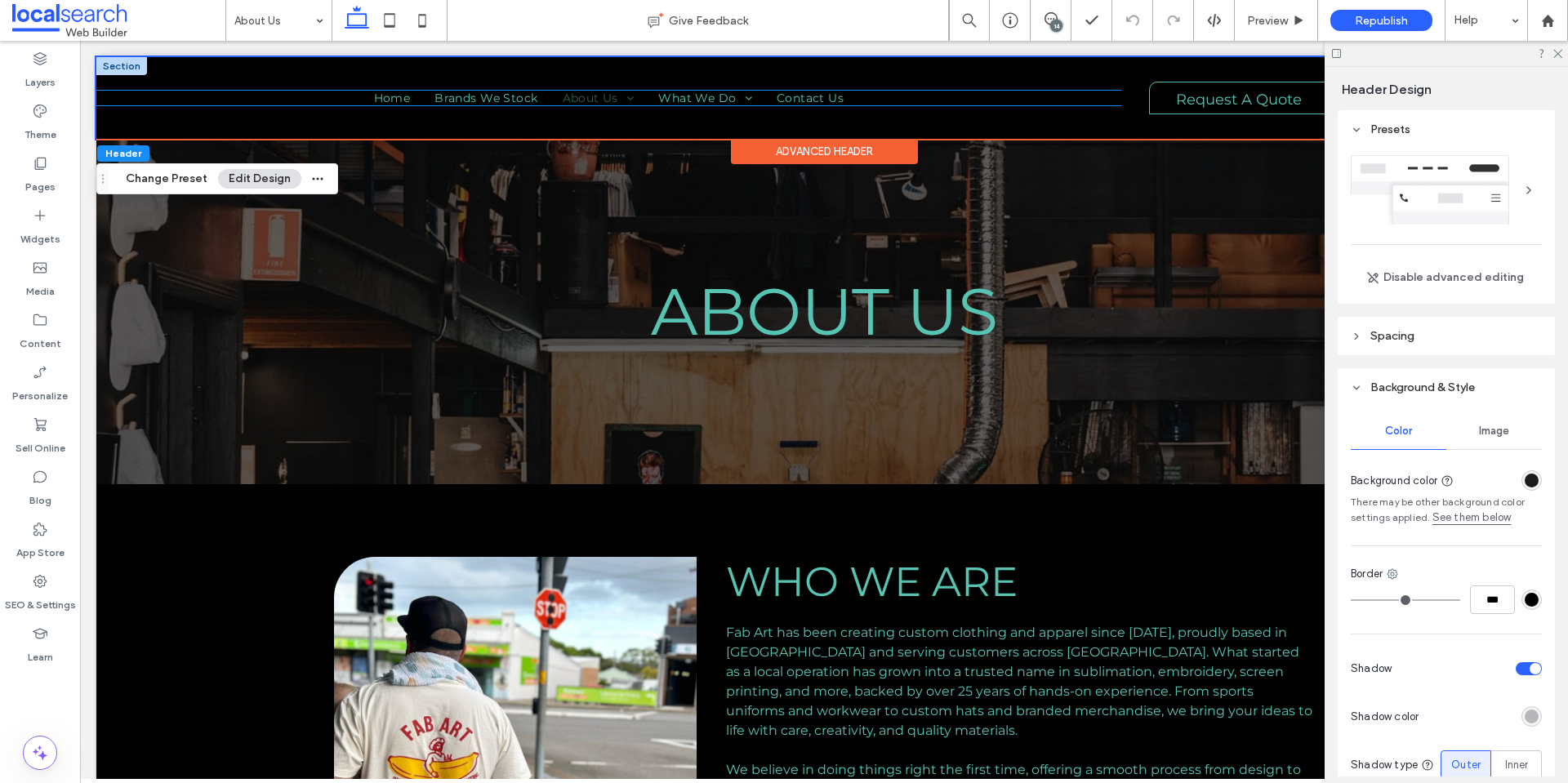
click at [348, 97] on ul "Home Brands We Stock About Us Who We Are Our Process Special Orders & Delivery …" at bounding box center [608, 98] width 1025 height 15
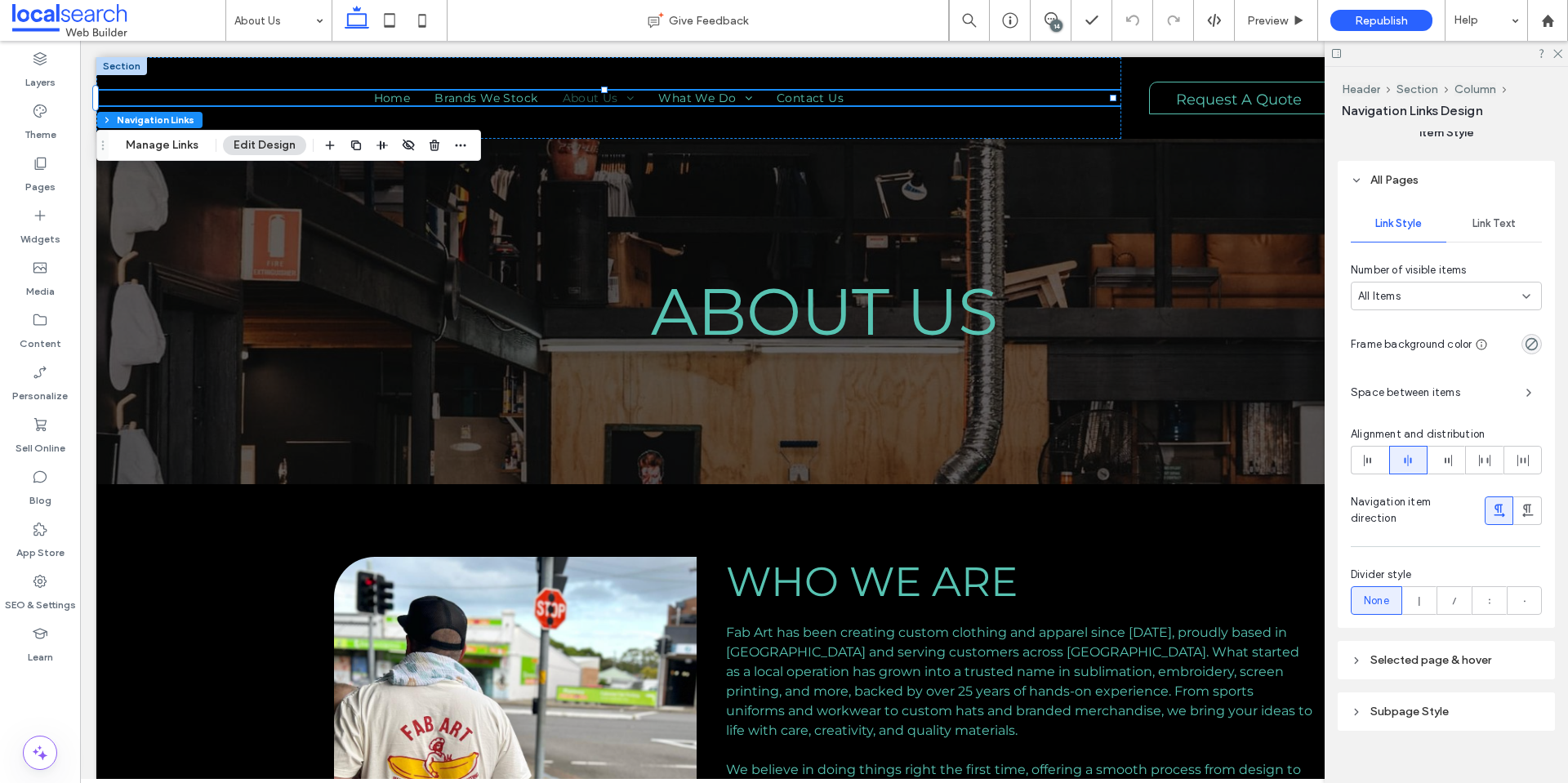
scroll to position [383, 0]
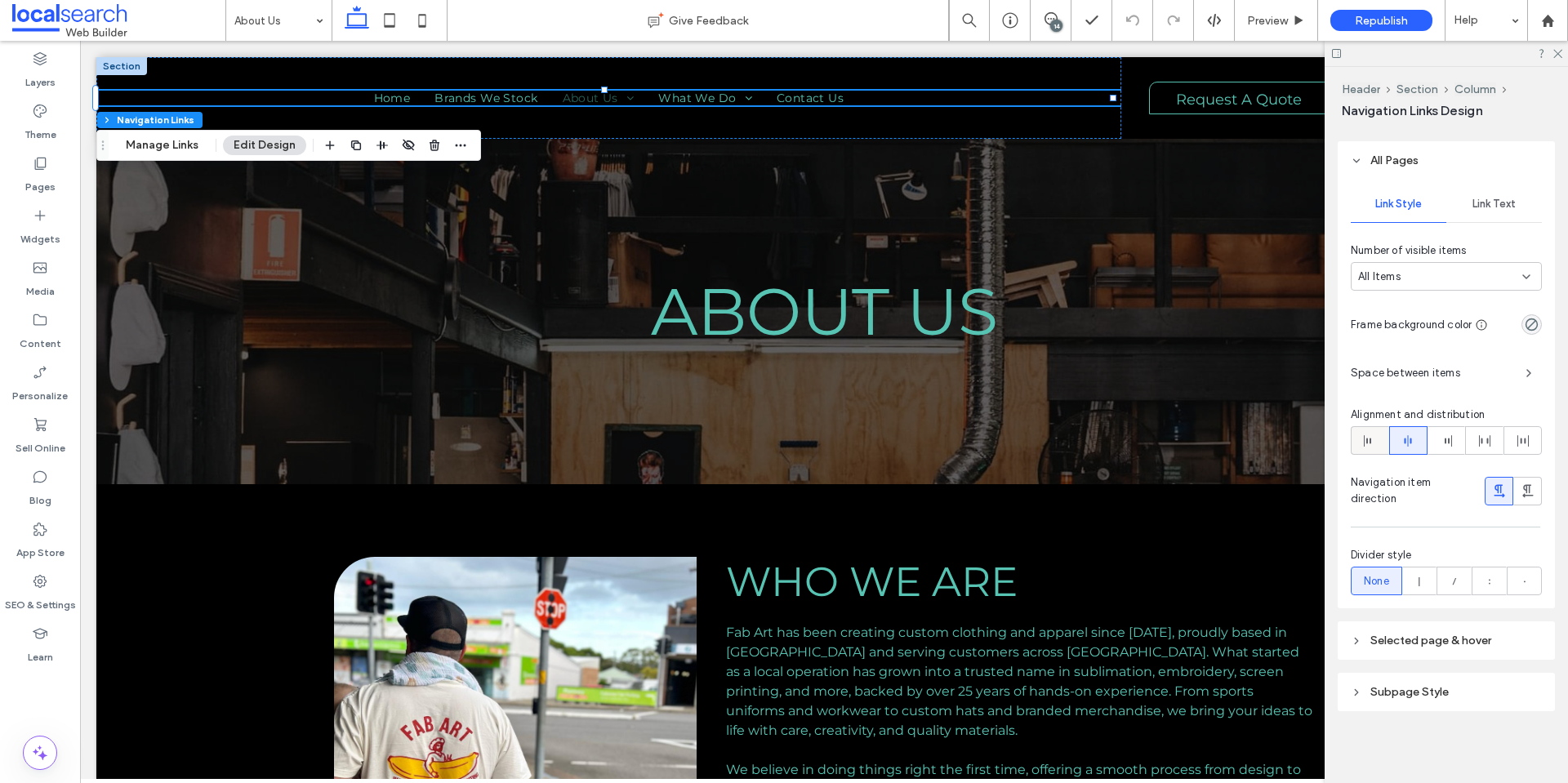
click at [1352, 437] on div at bounding box center [1370, 441] width 37 height 27
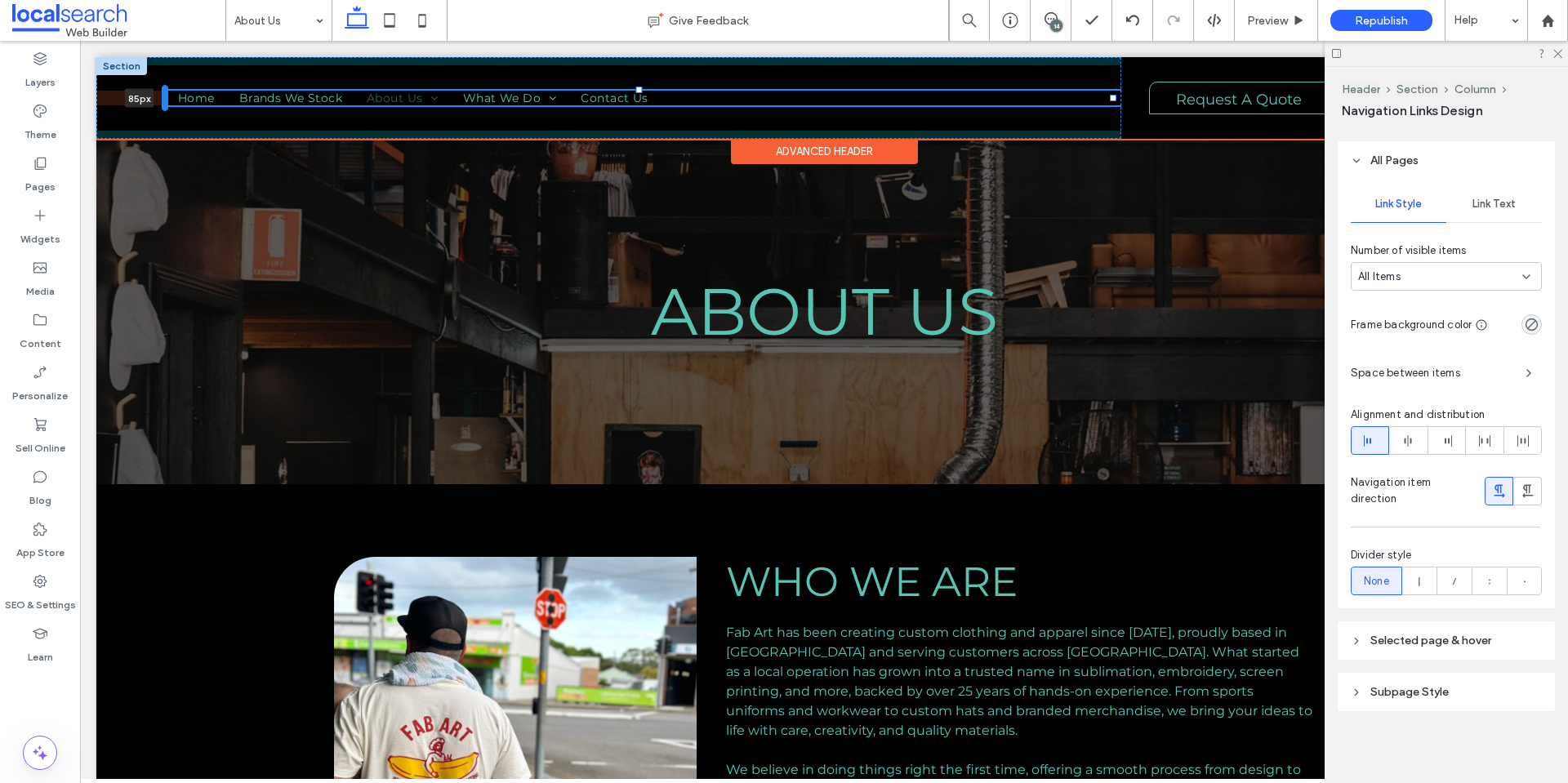
drag, startPoint x: 96, startPoint y: 94, endPoint x: 167, endPoint y: 102, distance: 71.4
click at [167, 102] on div at bounding box center [164, 98] width 6 height 26
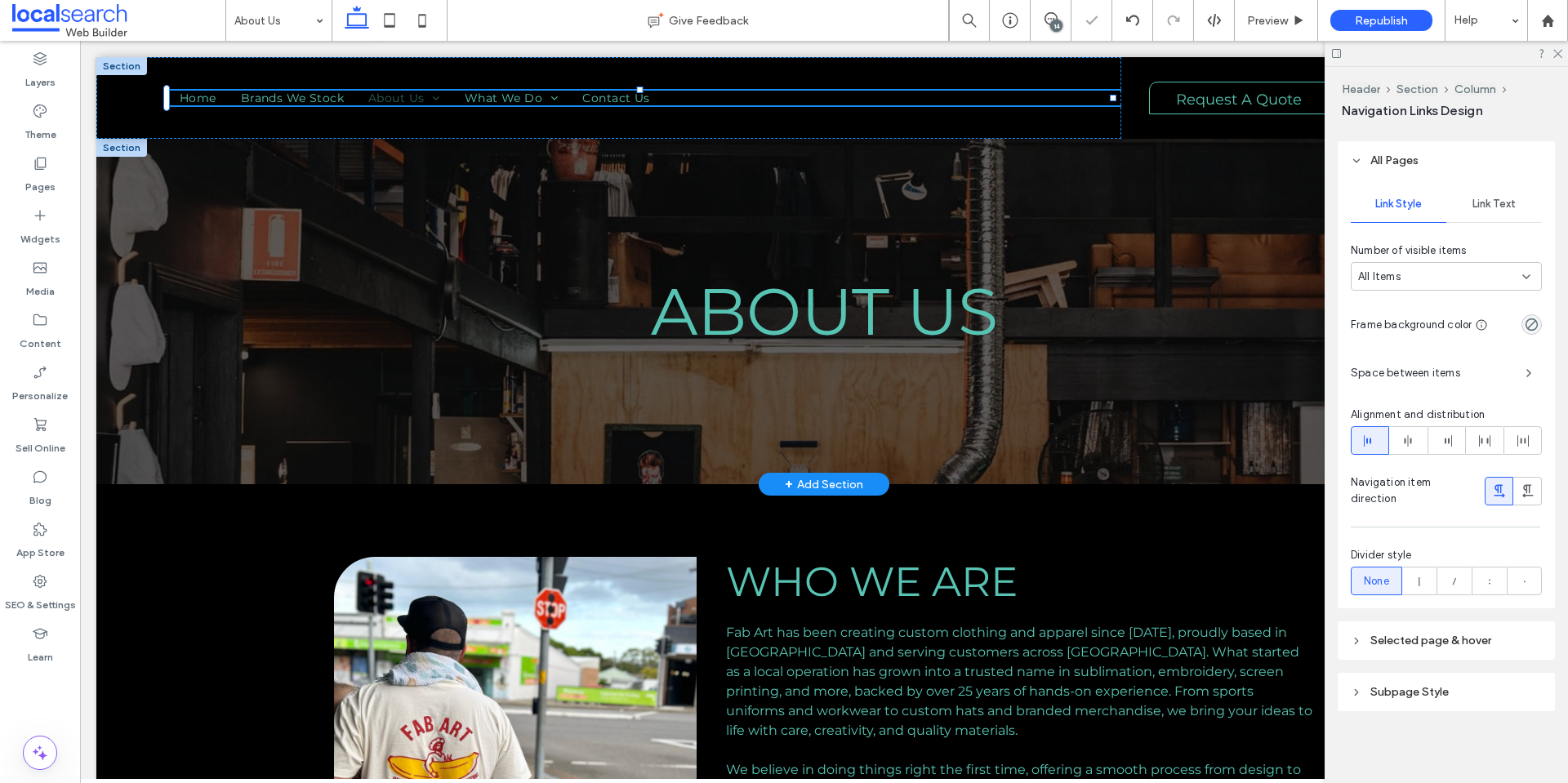
click at [269, 349] on h1 "About Us" at bounding box center [824, 311] width 1310 height 79
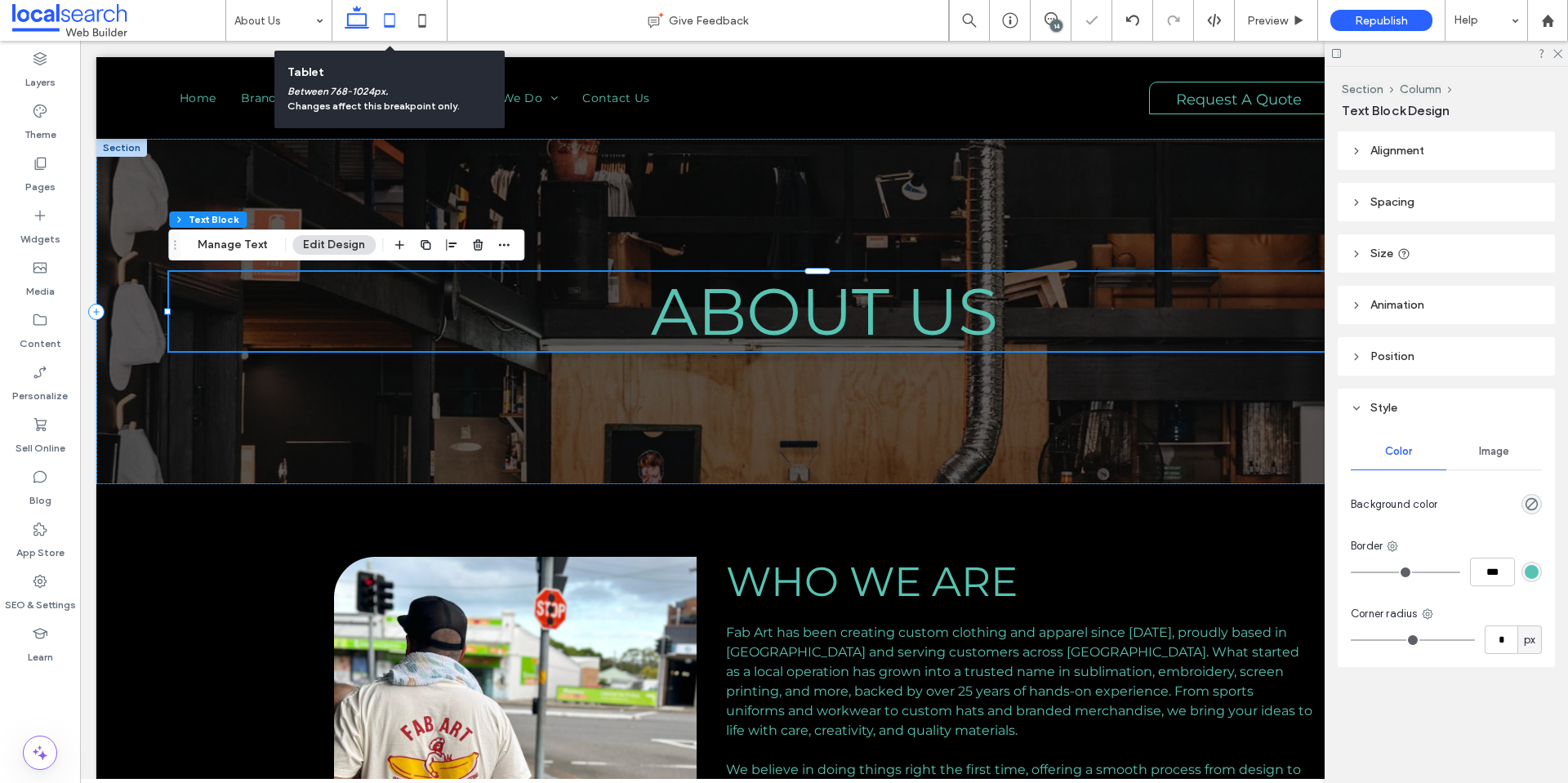
click at [387, 13] on icon at bounding box center [389, 20] width 33 height 33
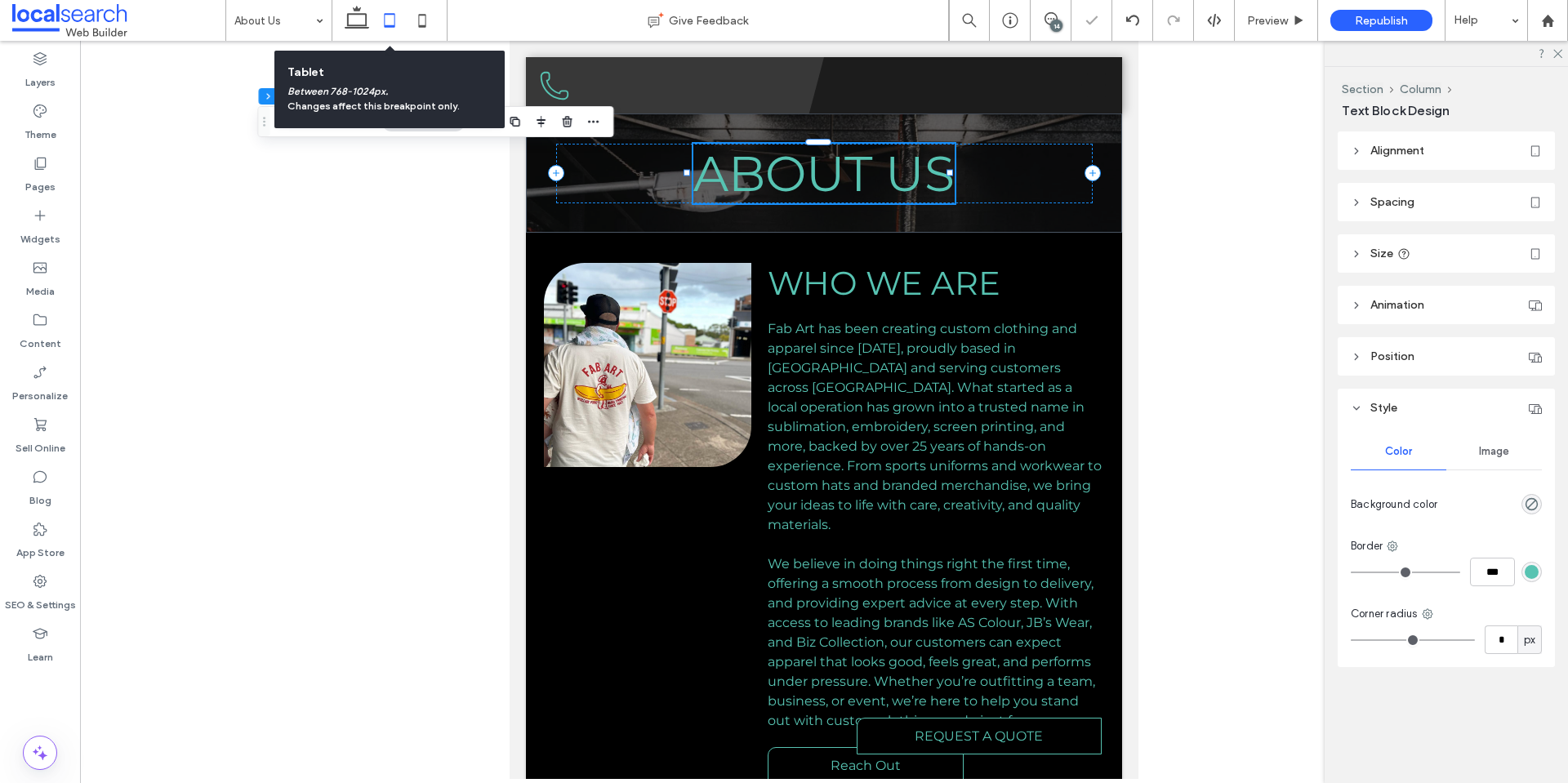
type input "*"
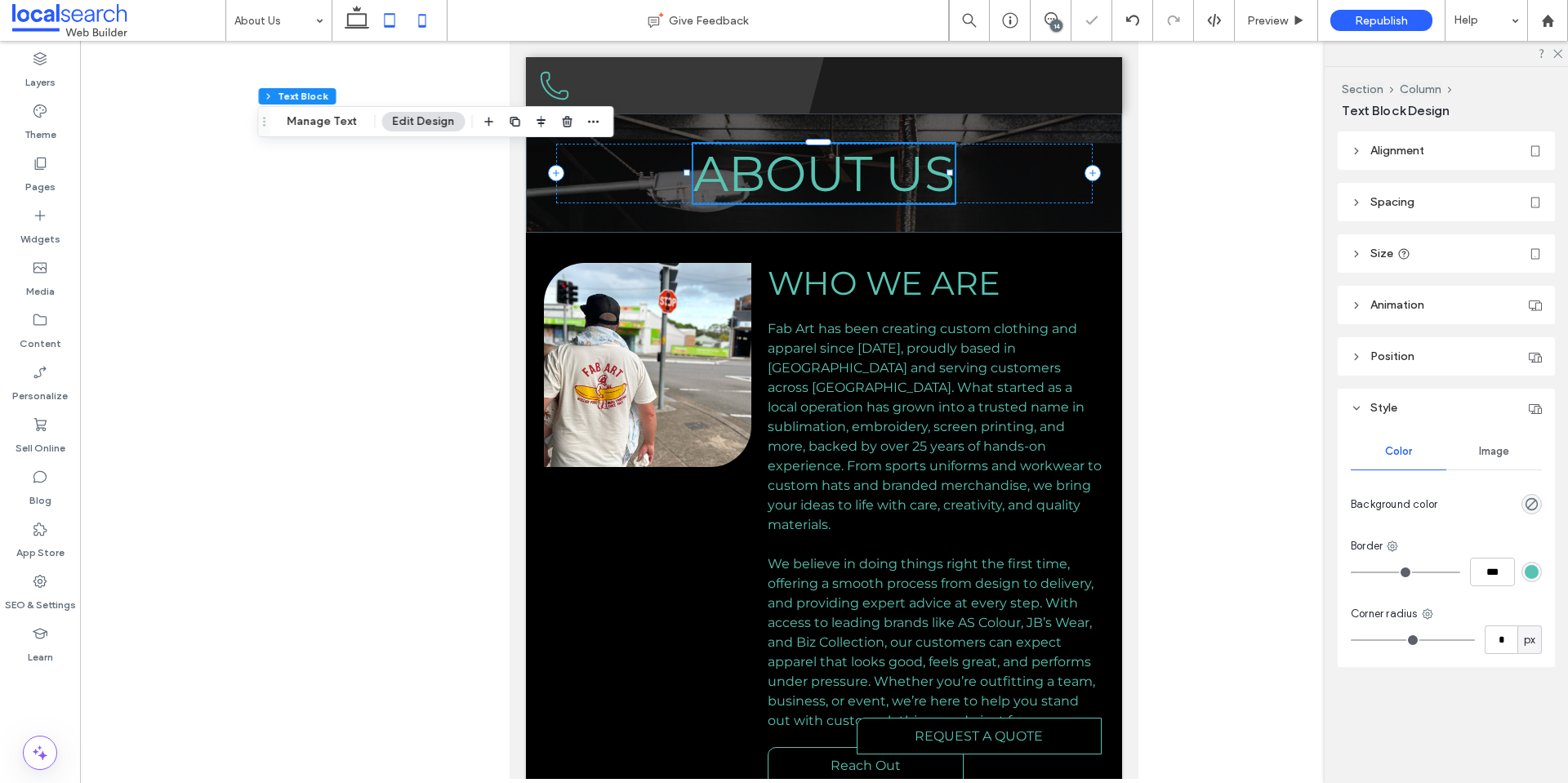
click at [431, 21] on icon at bounding box center [421, 20] width 33 height 33
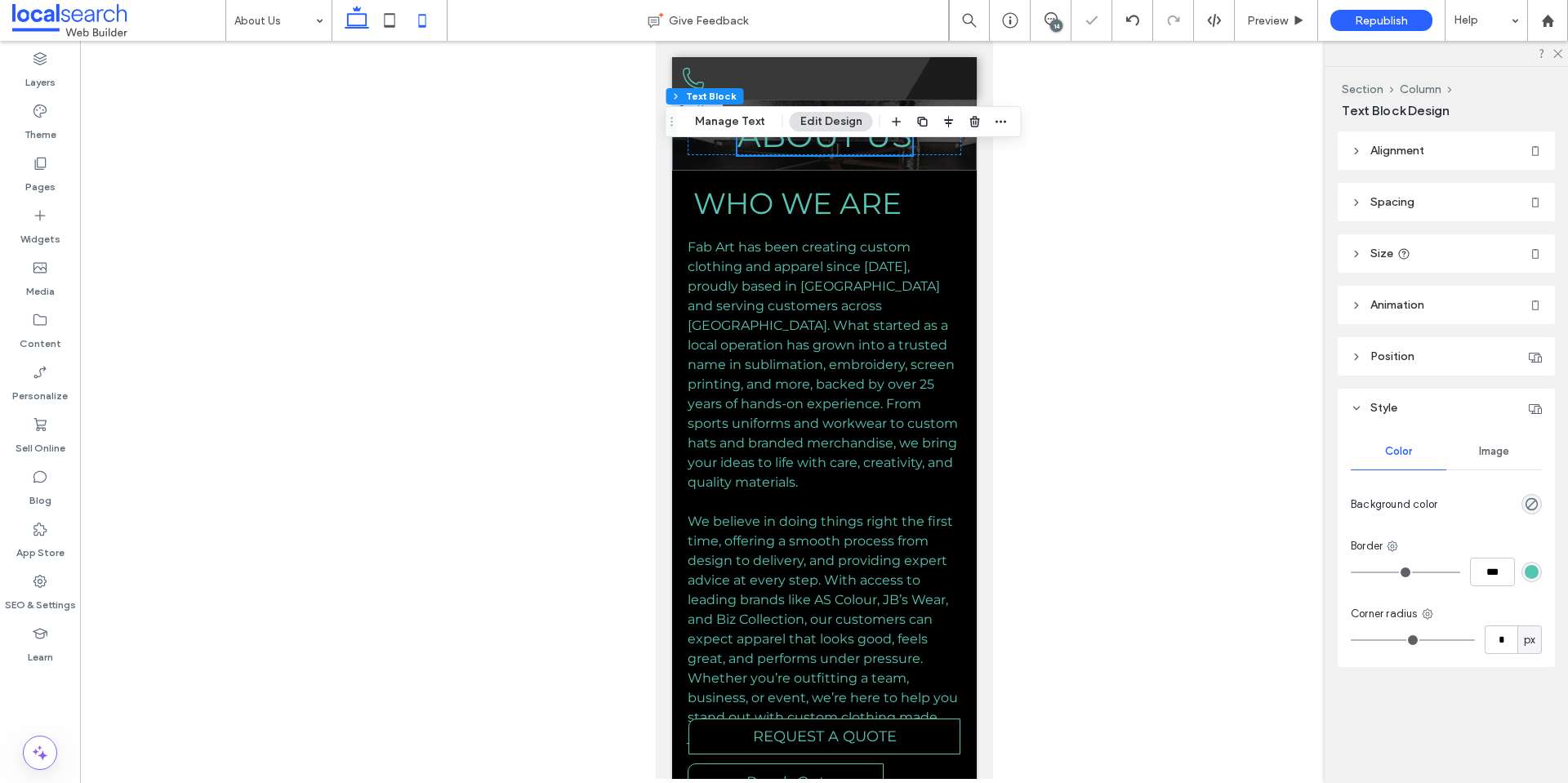
click at [354, 27] on use at bounding box center [357, 17] width 25 height 23
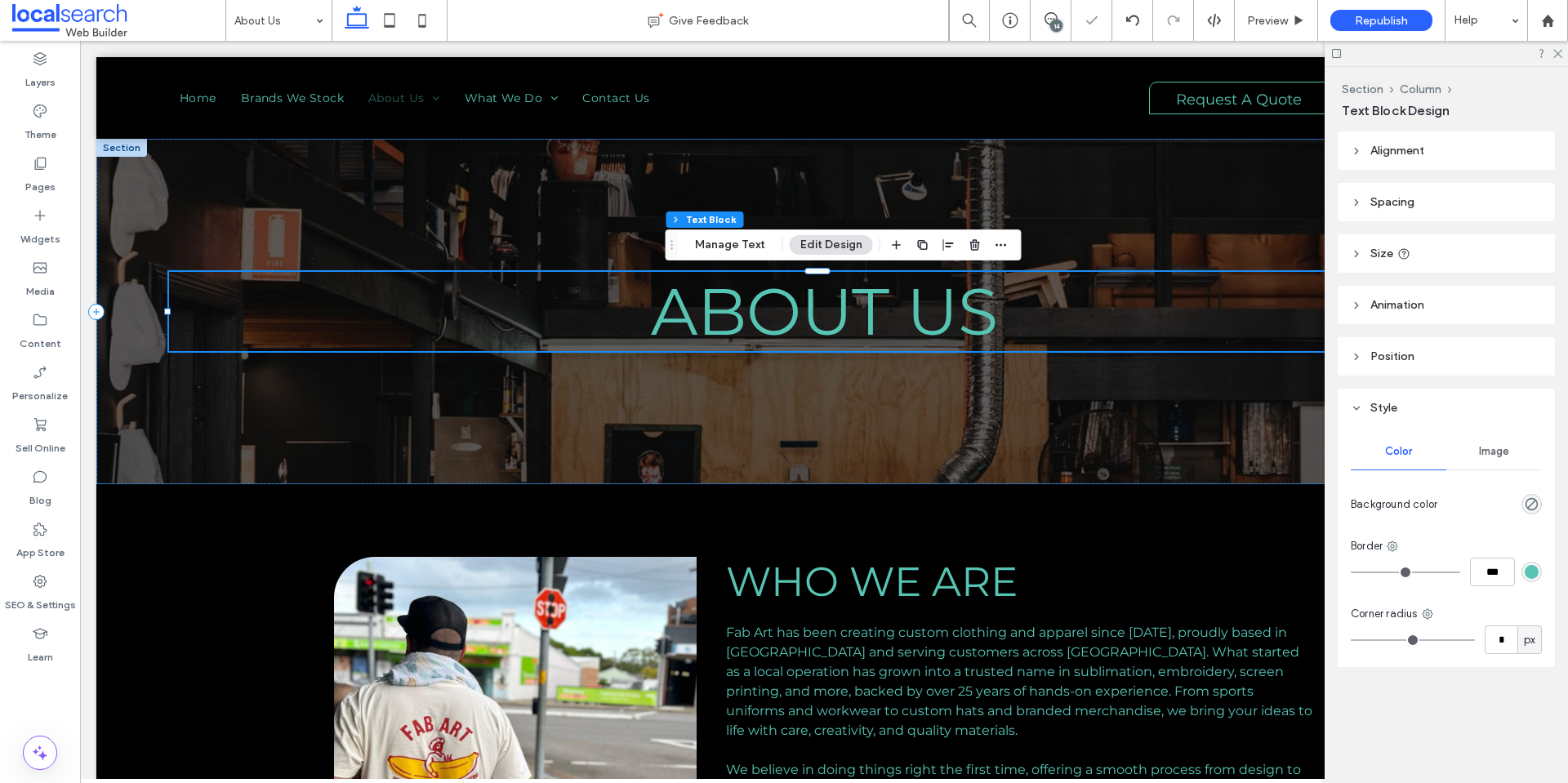
type input "***"
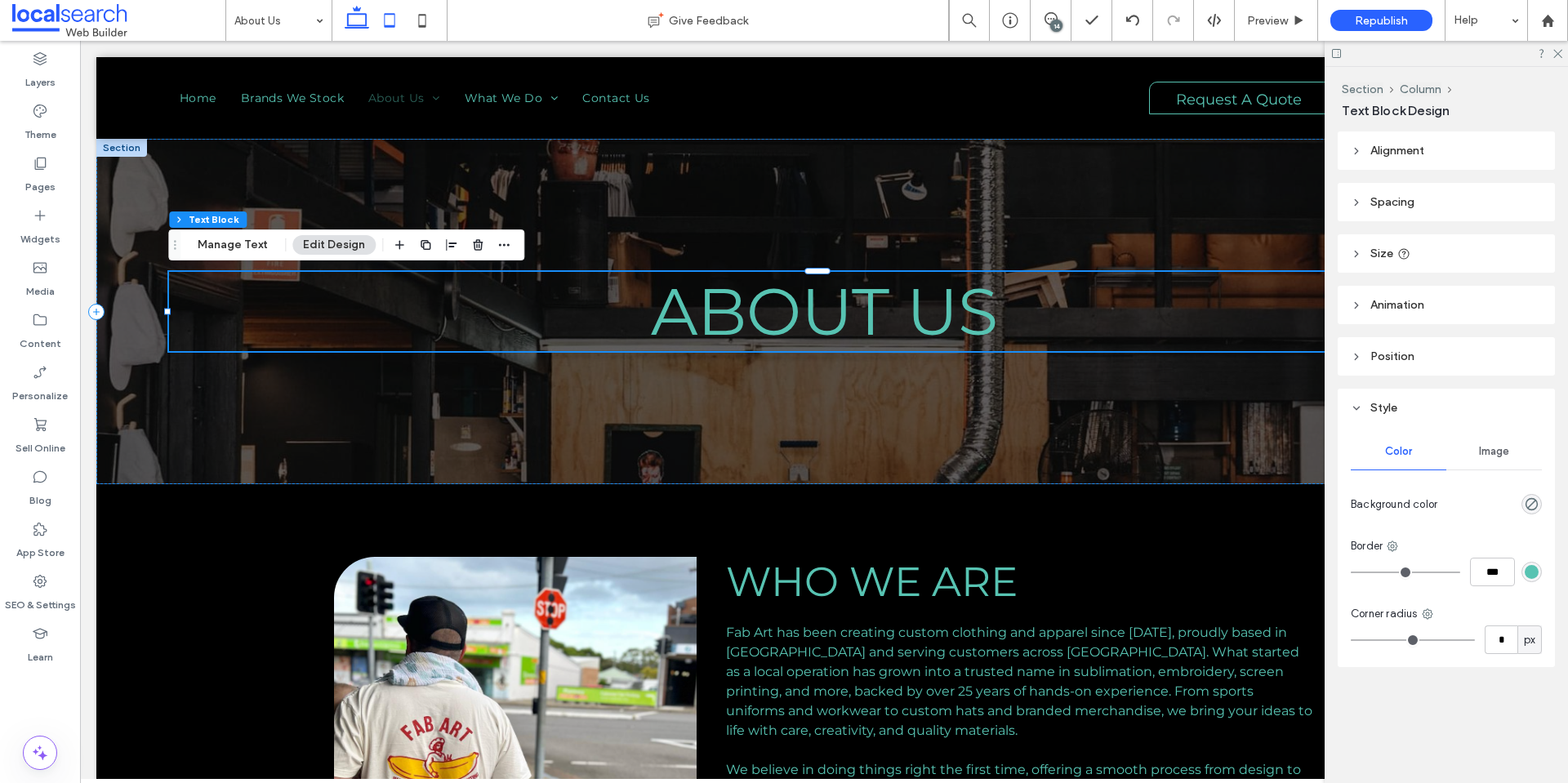
click at [394, 15] on use at bounding box center [390, 20] width 11 height 14
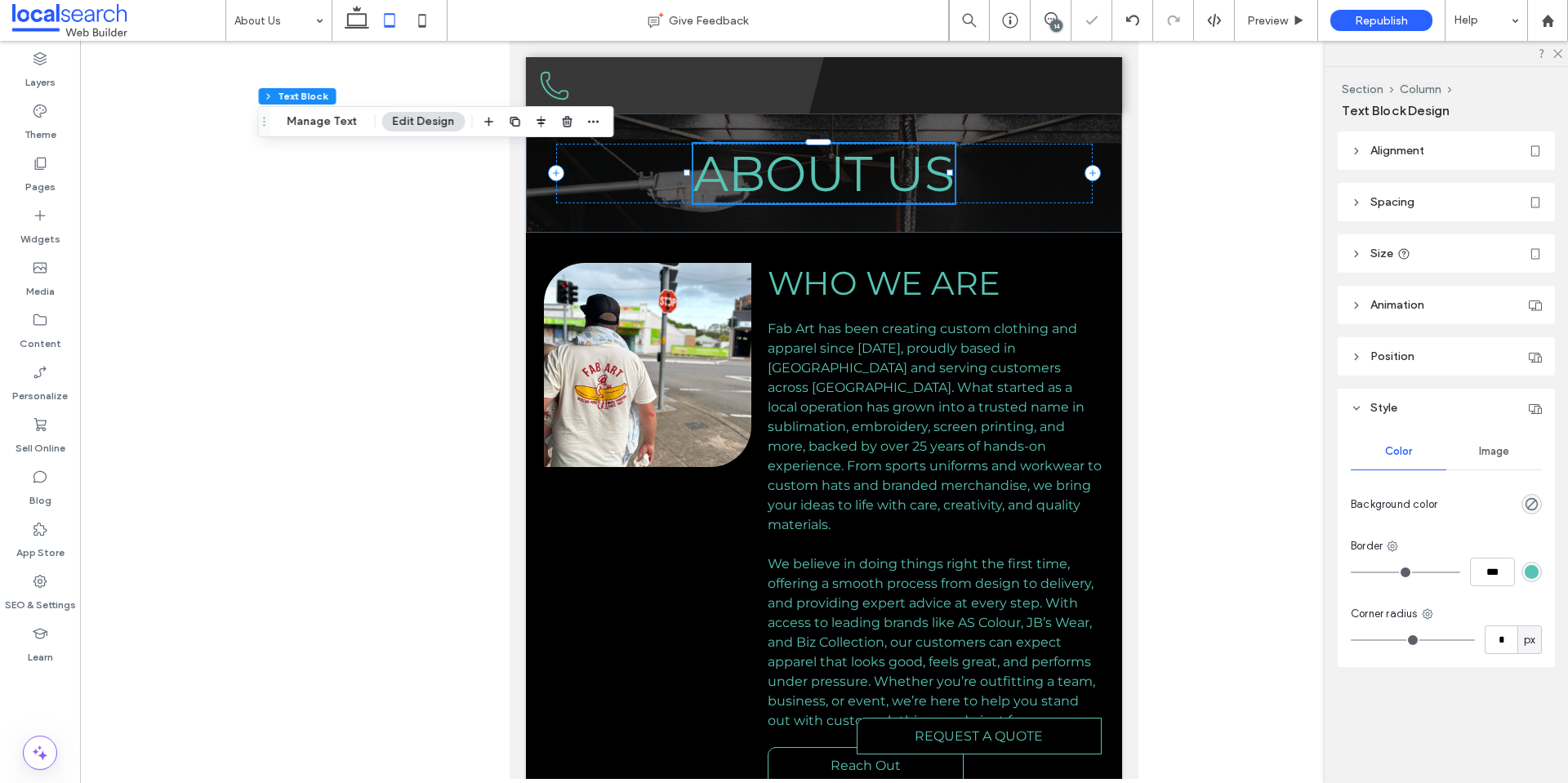
type input "*"
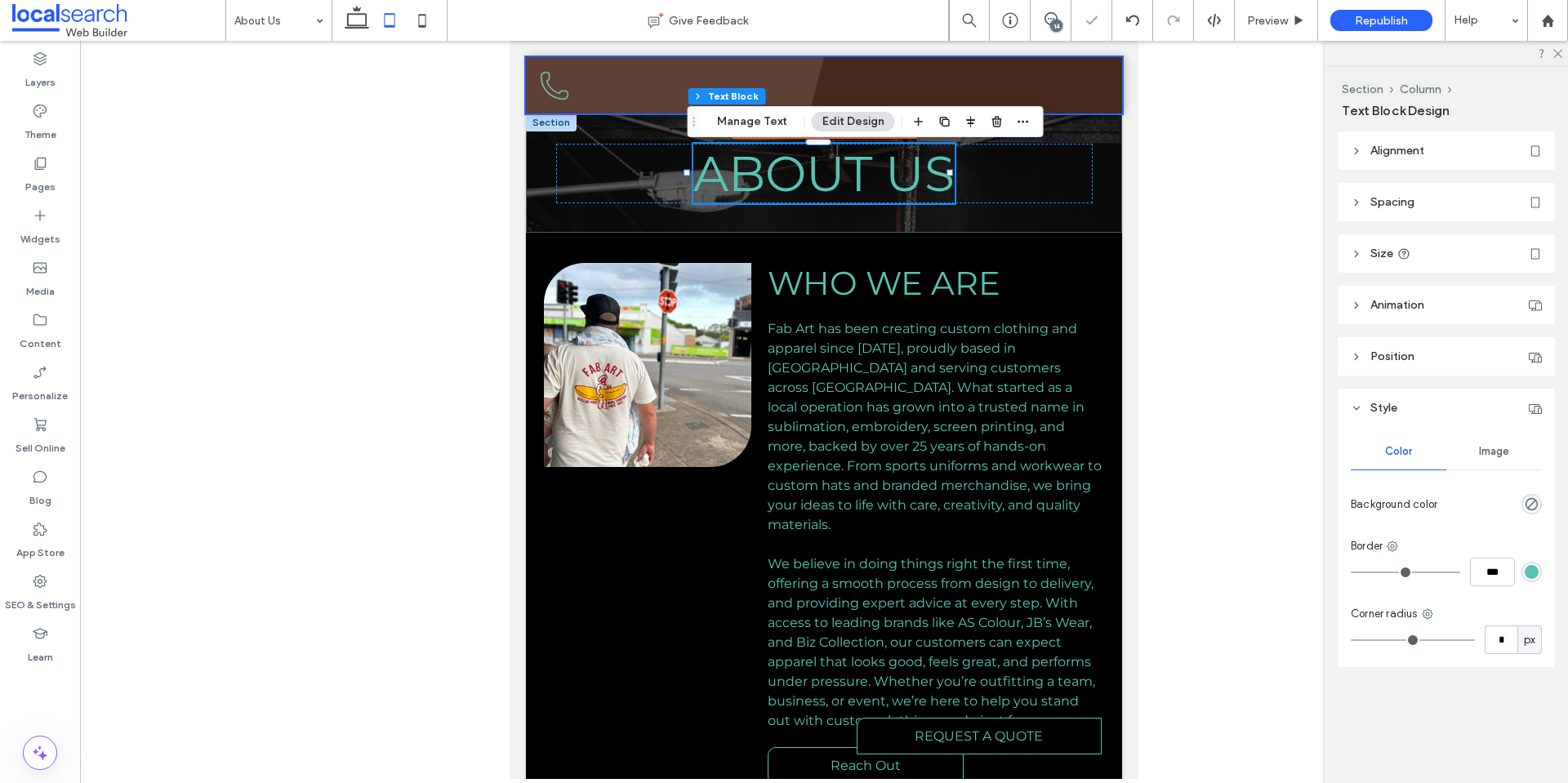
click at [1078, 93] on div at bounding box center [824, 86] width 596 height 56
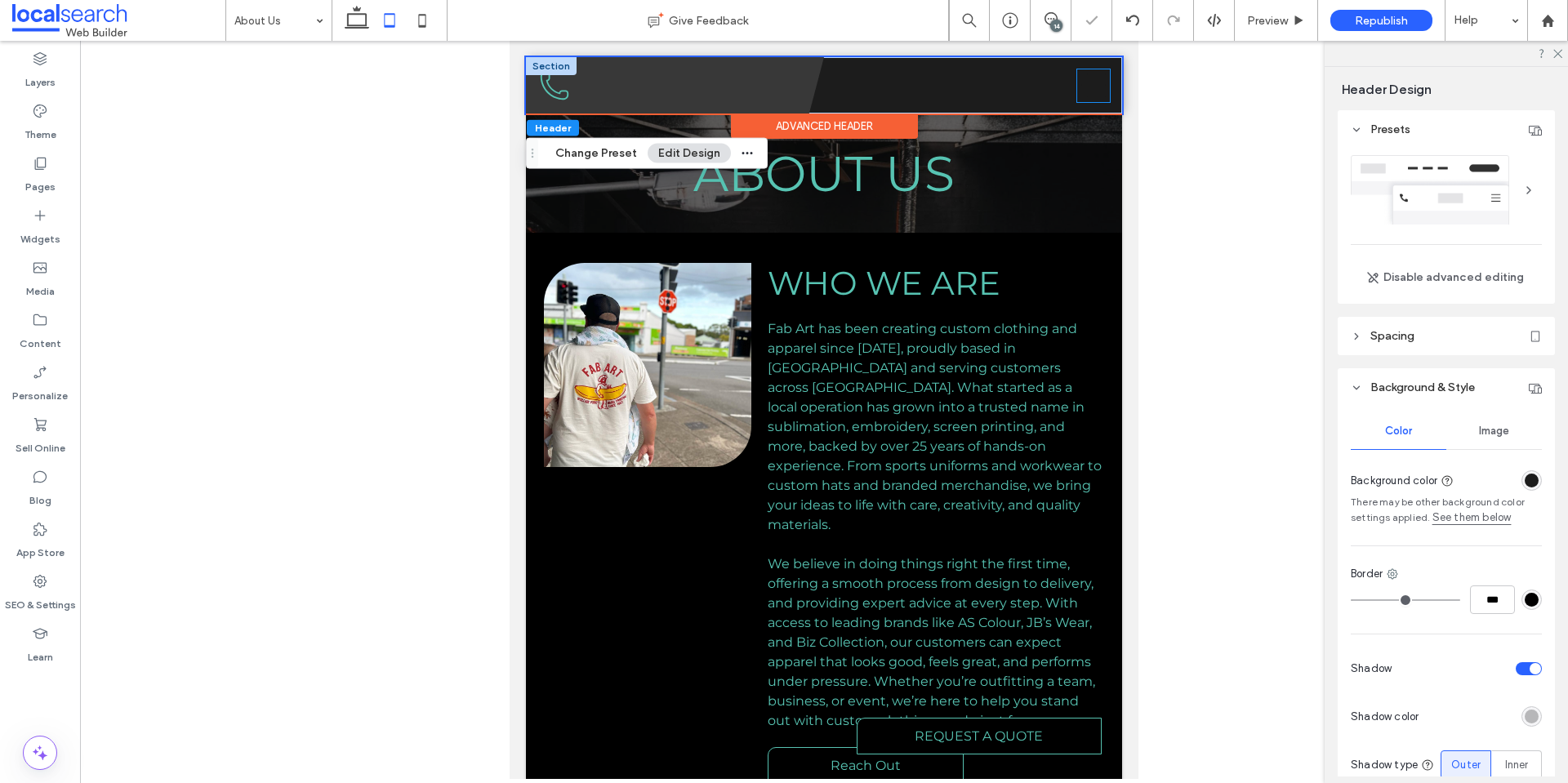
click at [1079, 83] on icon "Menu Icon" at bounding box center [1093, 86] width 33 height 33
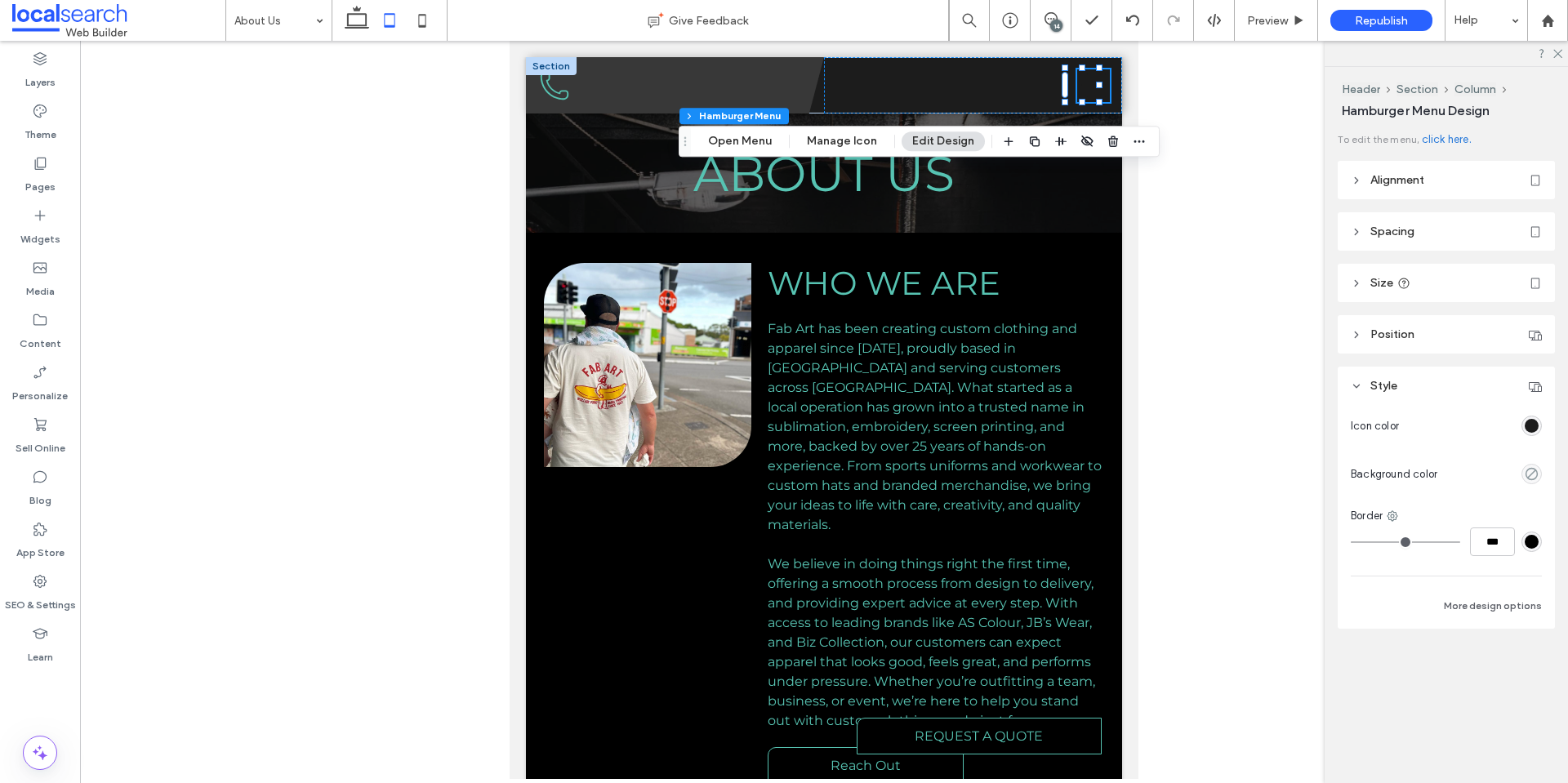
drag, startPoint x: 1532, startPoint y: 430, endPoint x: 1535, endPoint y: 438, distance: 8.5
click at [1534, 432] on div "rgba(28, 28, 28, 1)" at bounding box center [1532, 426] width 14 height 14
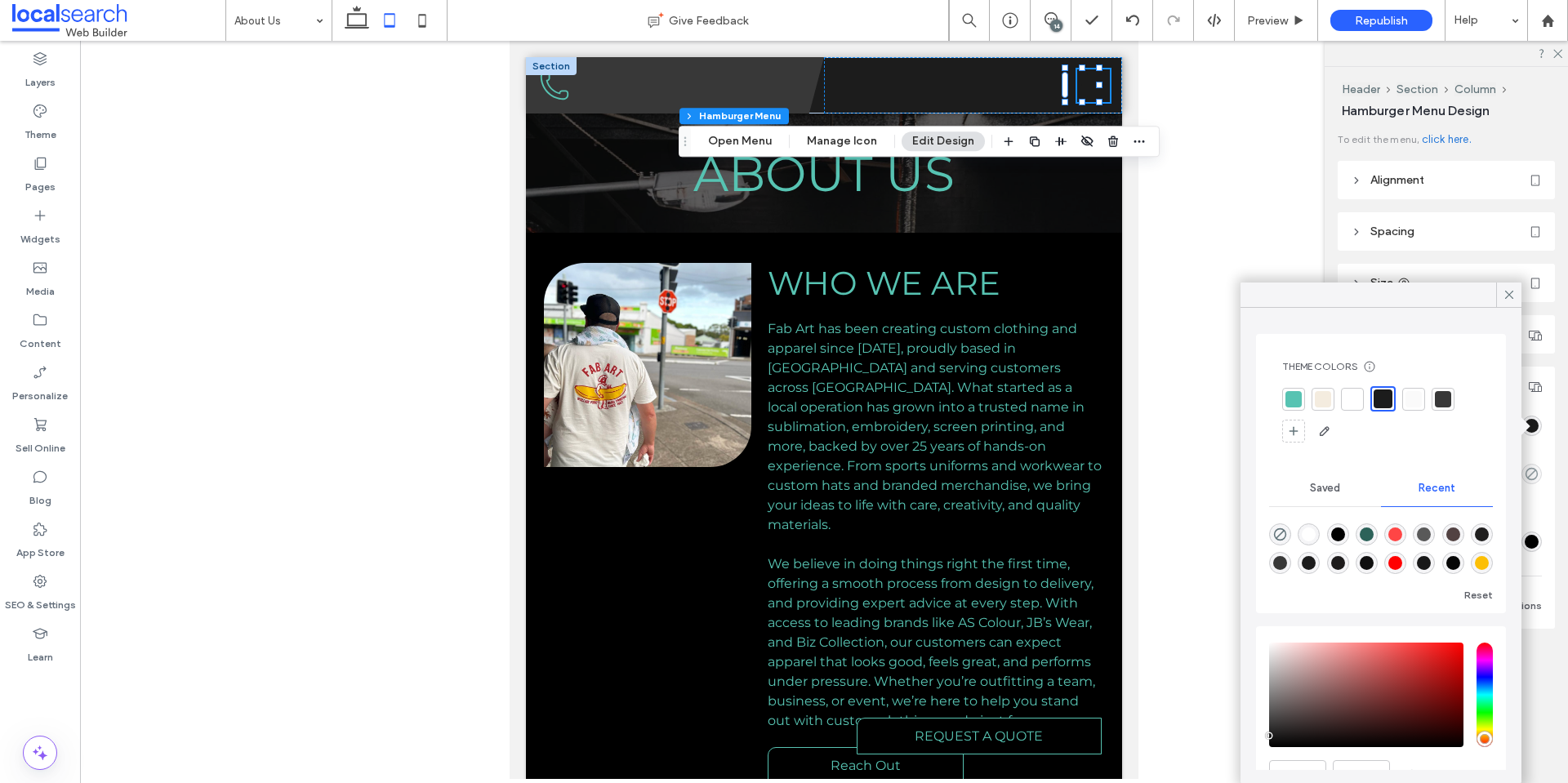
click at [1289, 396] on div at bounding box center [1293, 399] width 17 height 17
click at [1557, 50] on icon at bounding box center [1557, 53] width 11 height 11
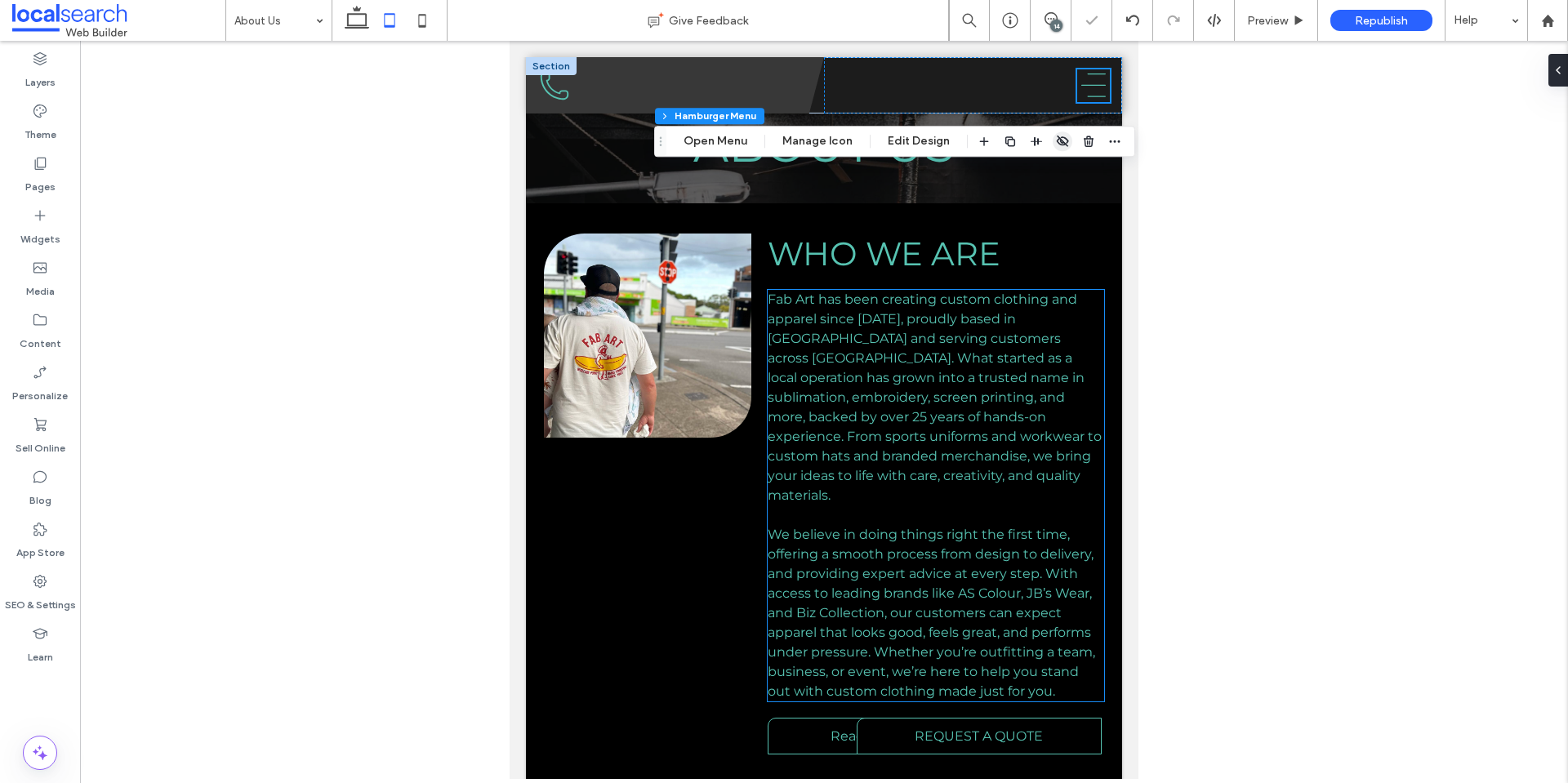
scroll to position [163, 0]
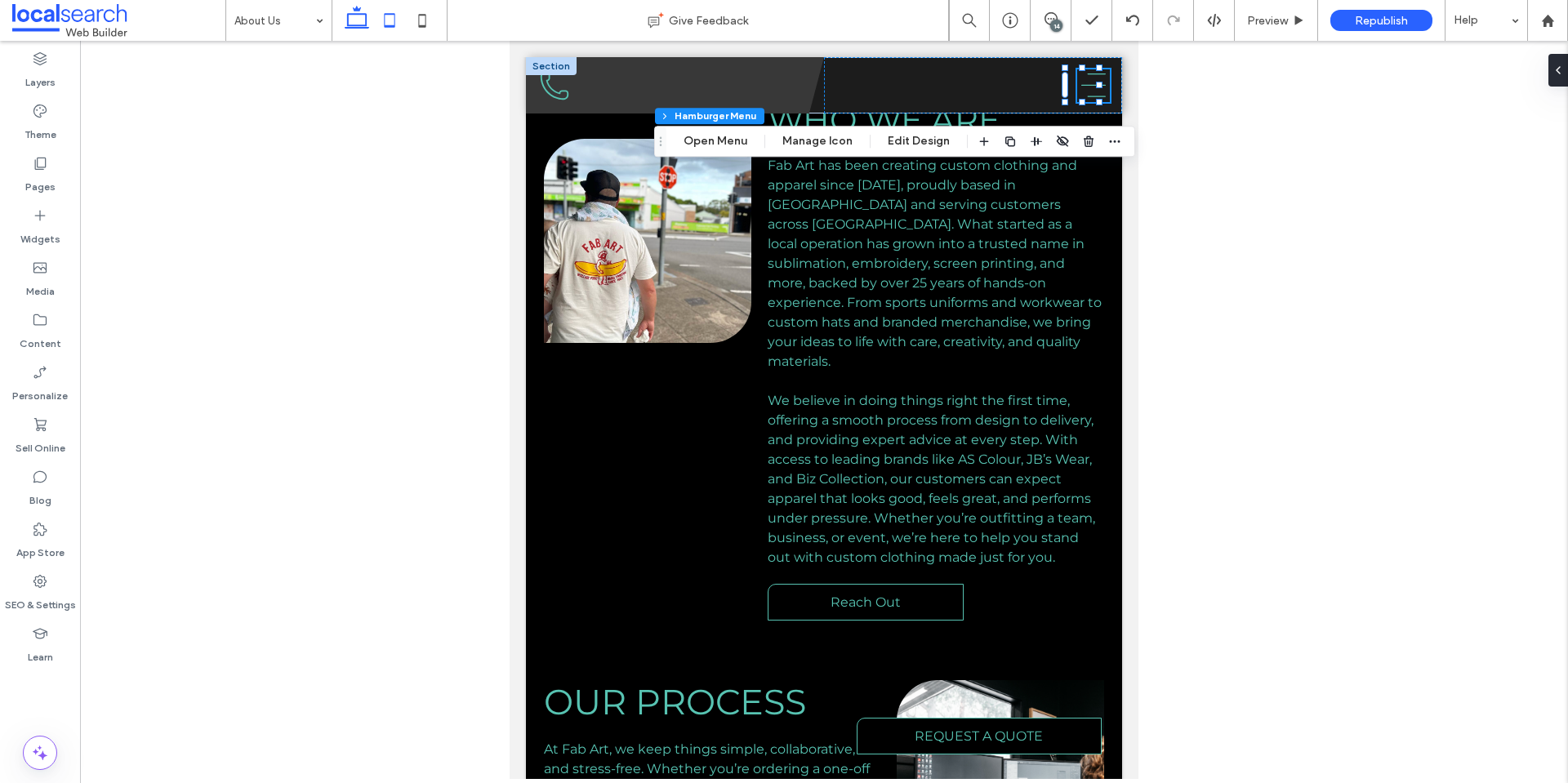
click at [350, 25] on icon at bounding box center [356, 20] width 33 height 33
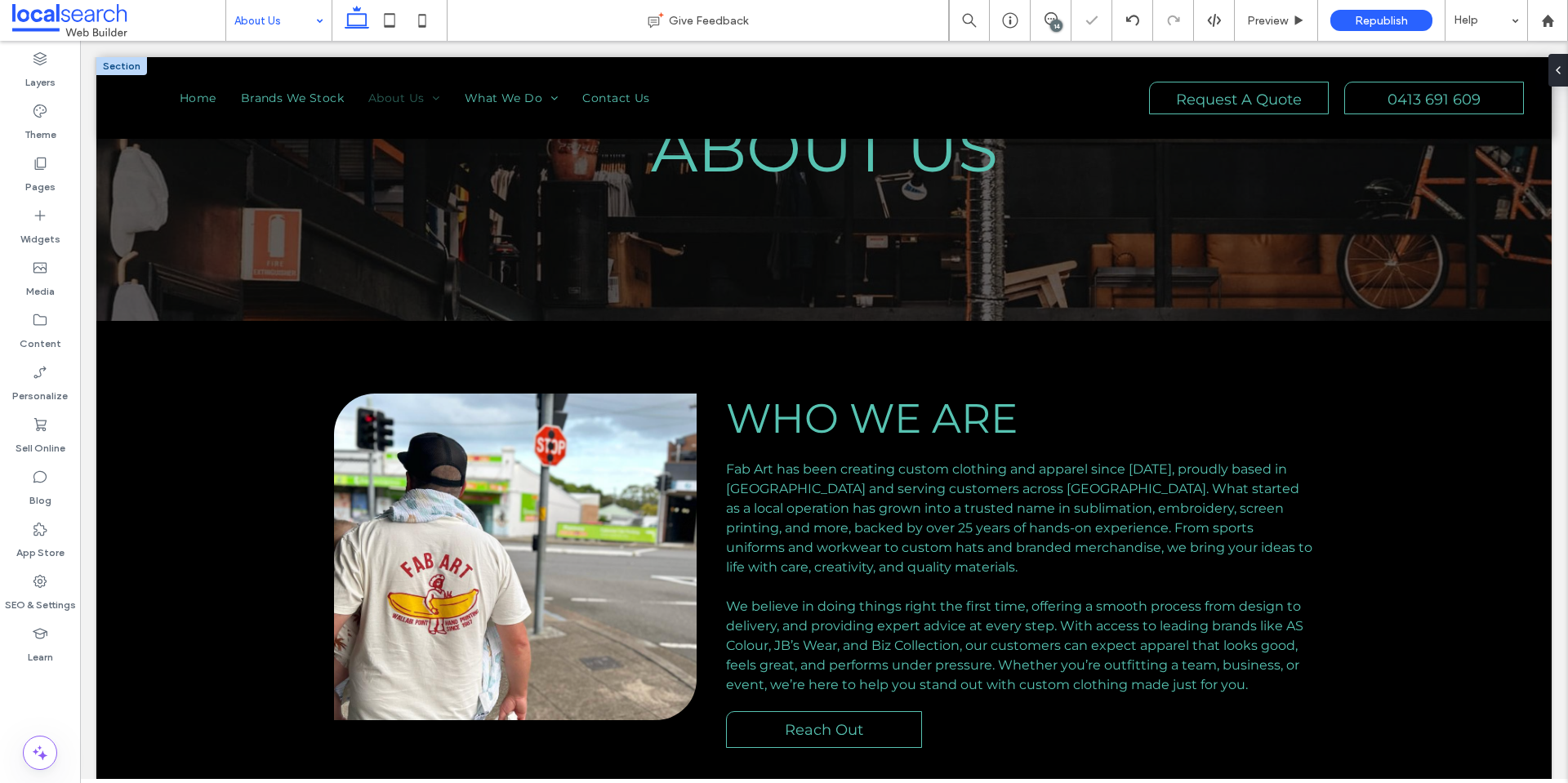
type input "**"
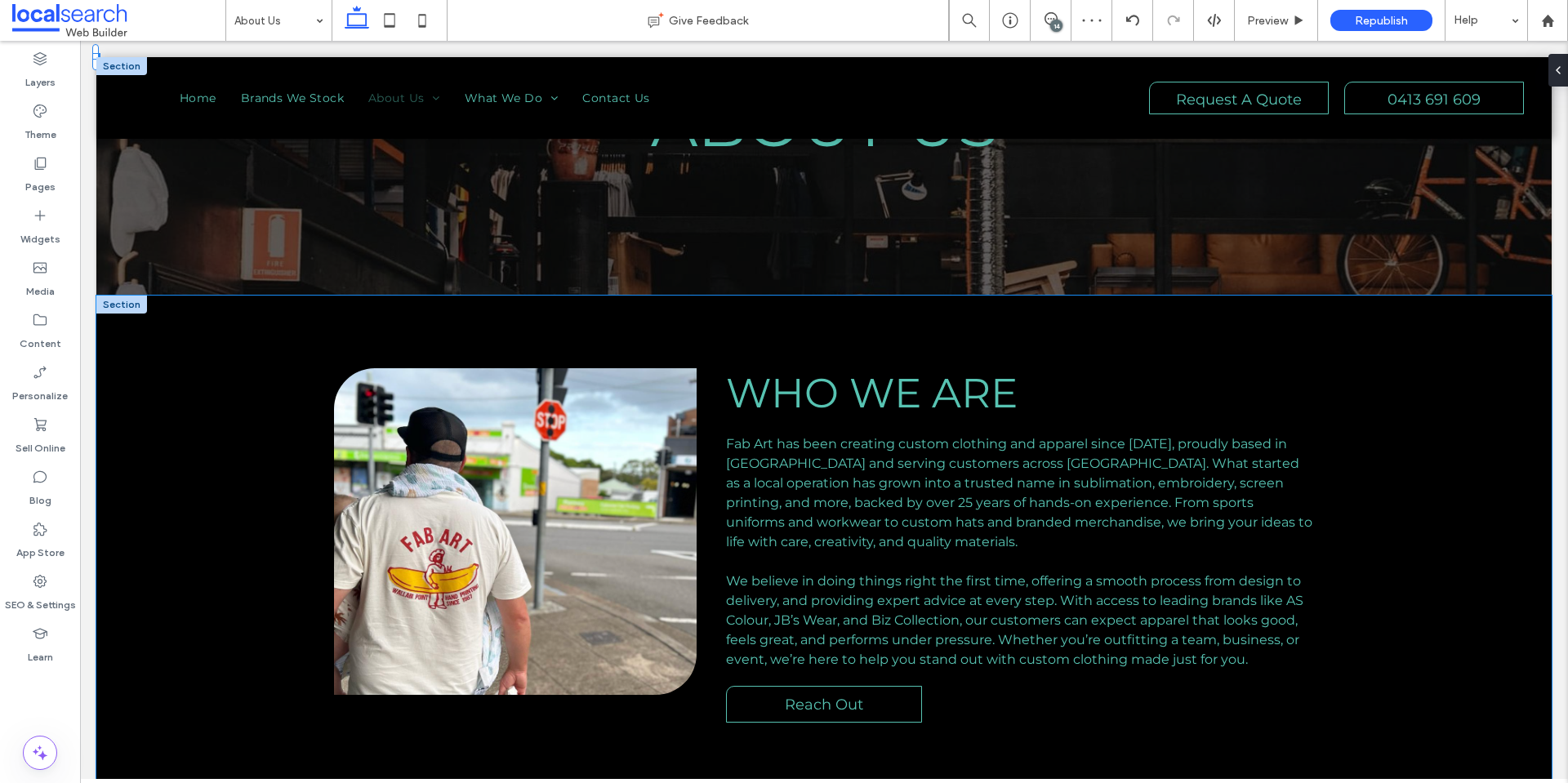
click at [218, 371] on div "Who We Are Fab Art has been creating custom clothing and apparel since 1978, pr…" at bounding box center [823, 545] width 1455 height 500
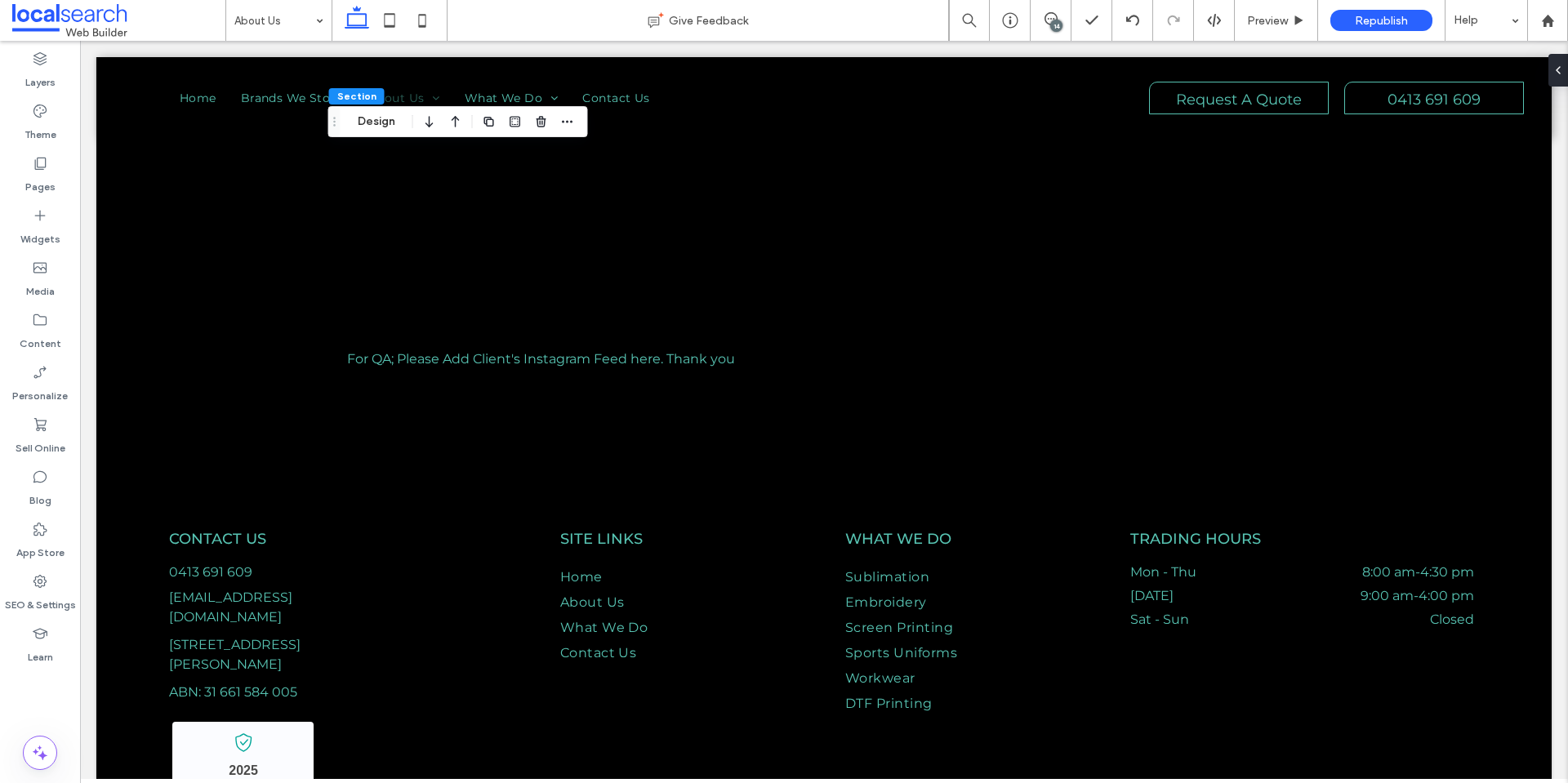
scroll to position [2951, 0]
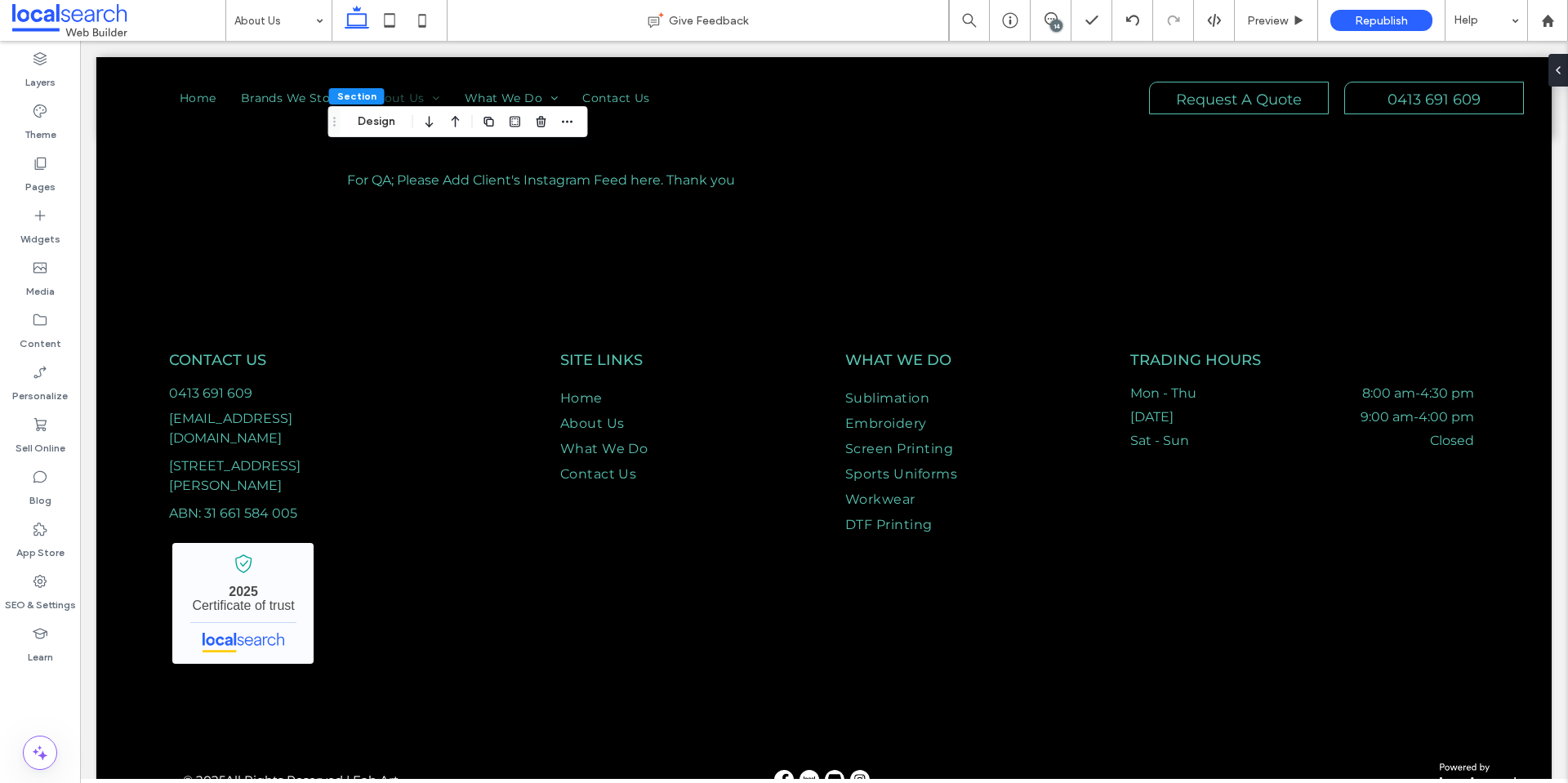
drag, startPoint x: 1567, startPoint y: 169, endPoint x: 1647, endPoint y: 824, distance: 659.9
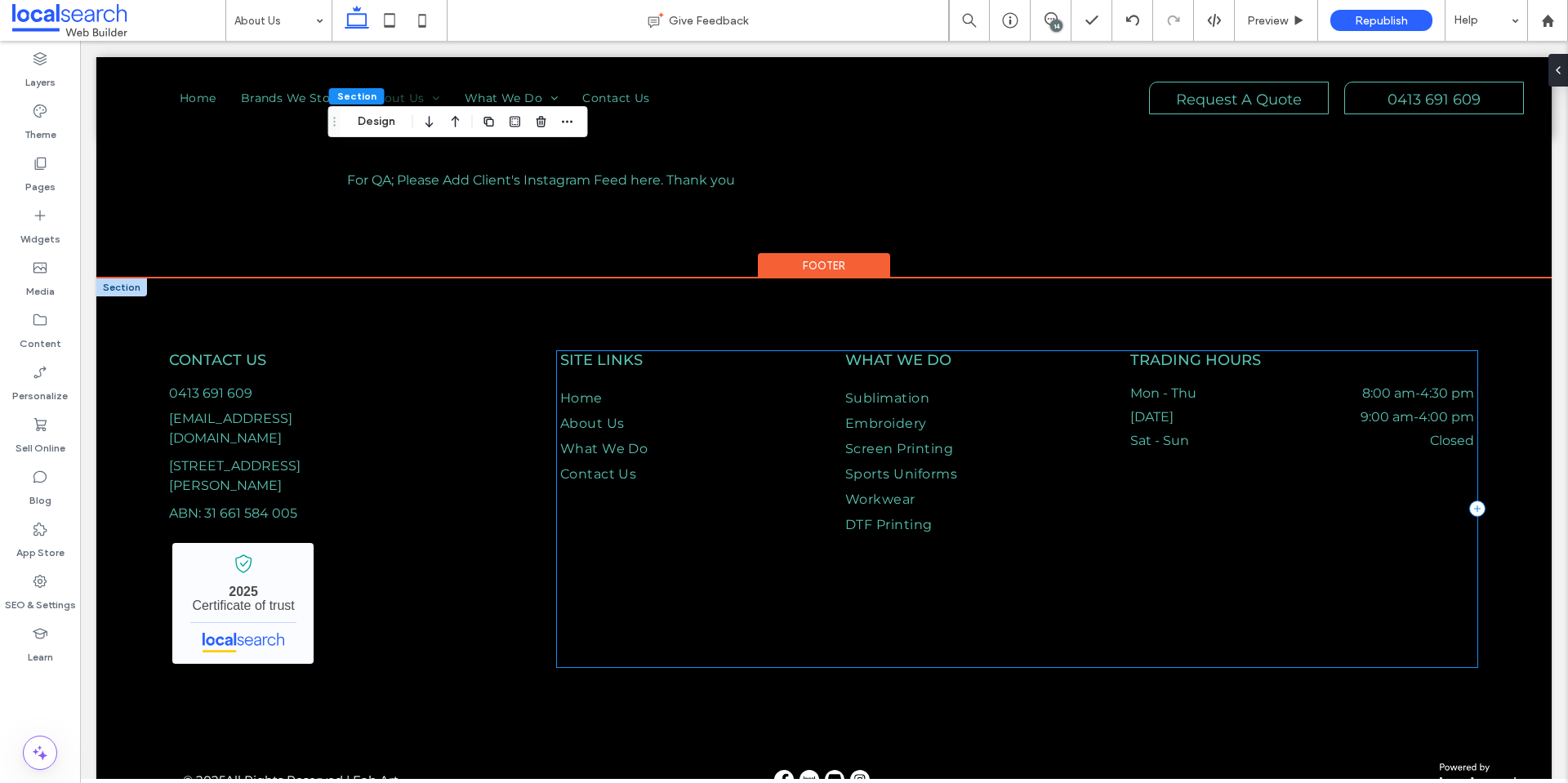
click at [734, 577] on div "SITE LINKS Home About Us What We Do Contact Us What We Do Sublimation Embroider…" at bounding box center [1016, 509] width 919 height 317
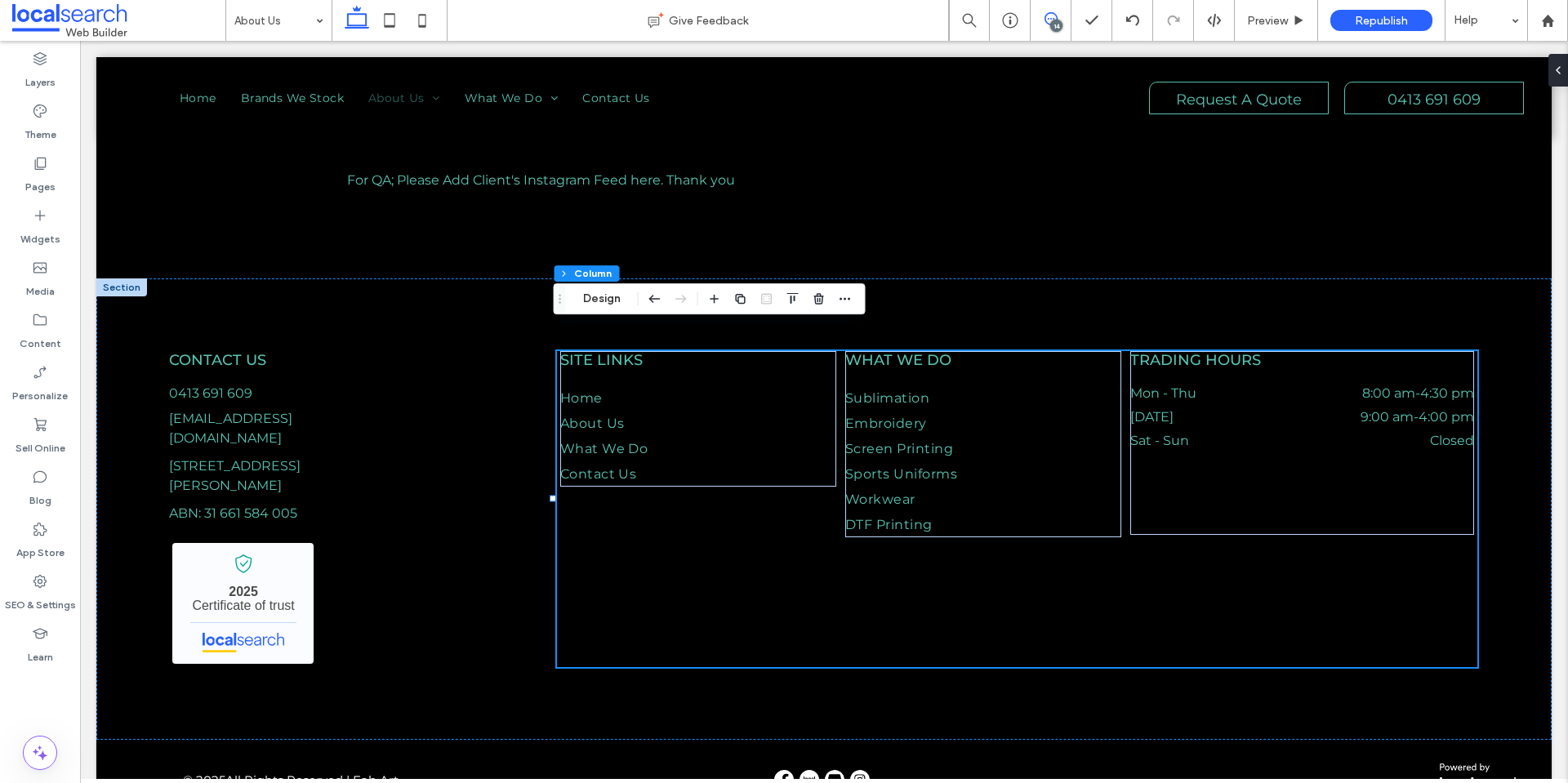
click at [1054, 16] on icon at bounding box center [1051, 19] width 13 height 13
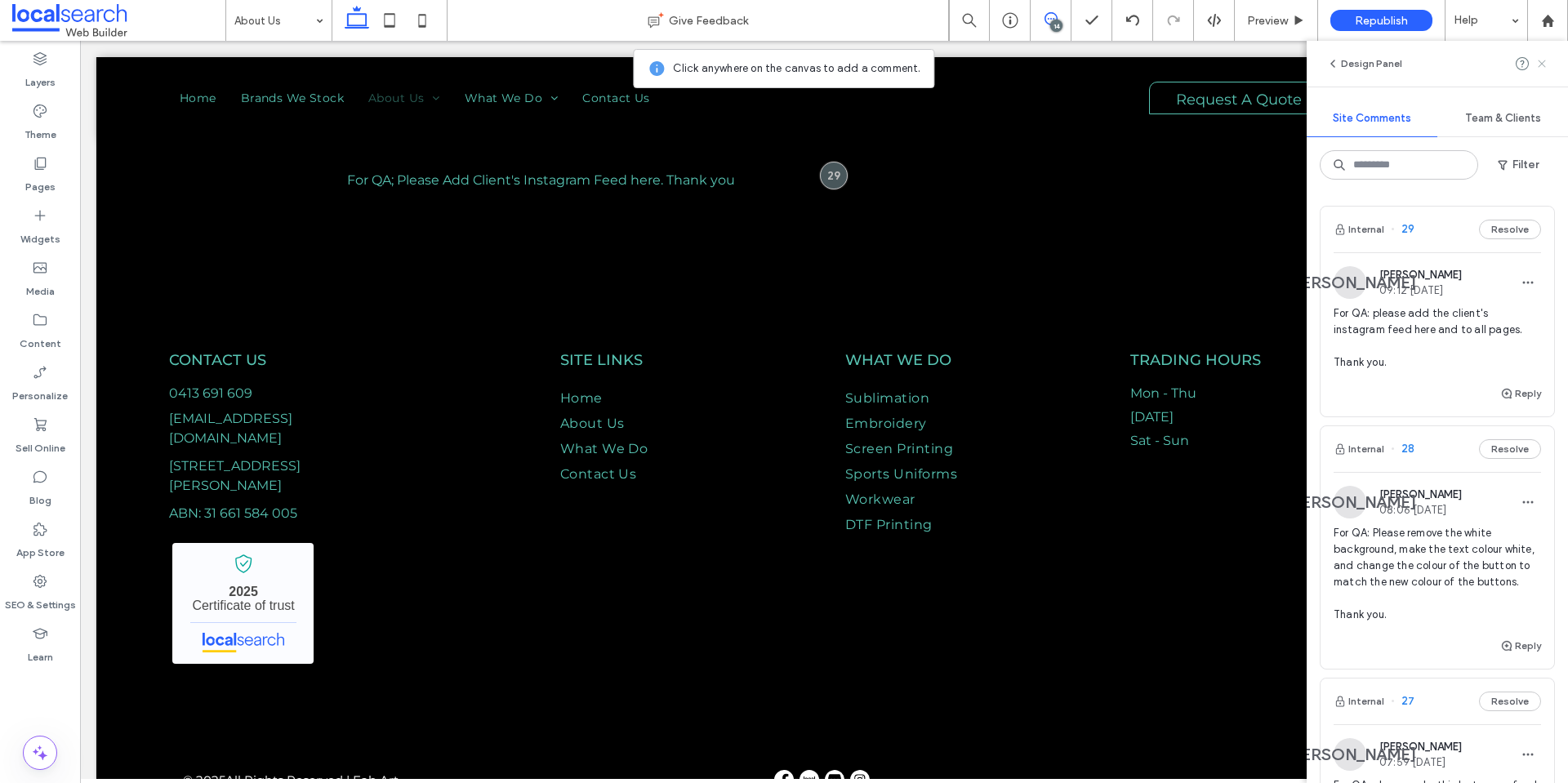
click at [1539, 69] on icon at bounding box center [1542, 63] width 13 height 13
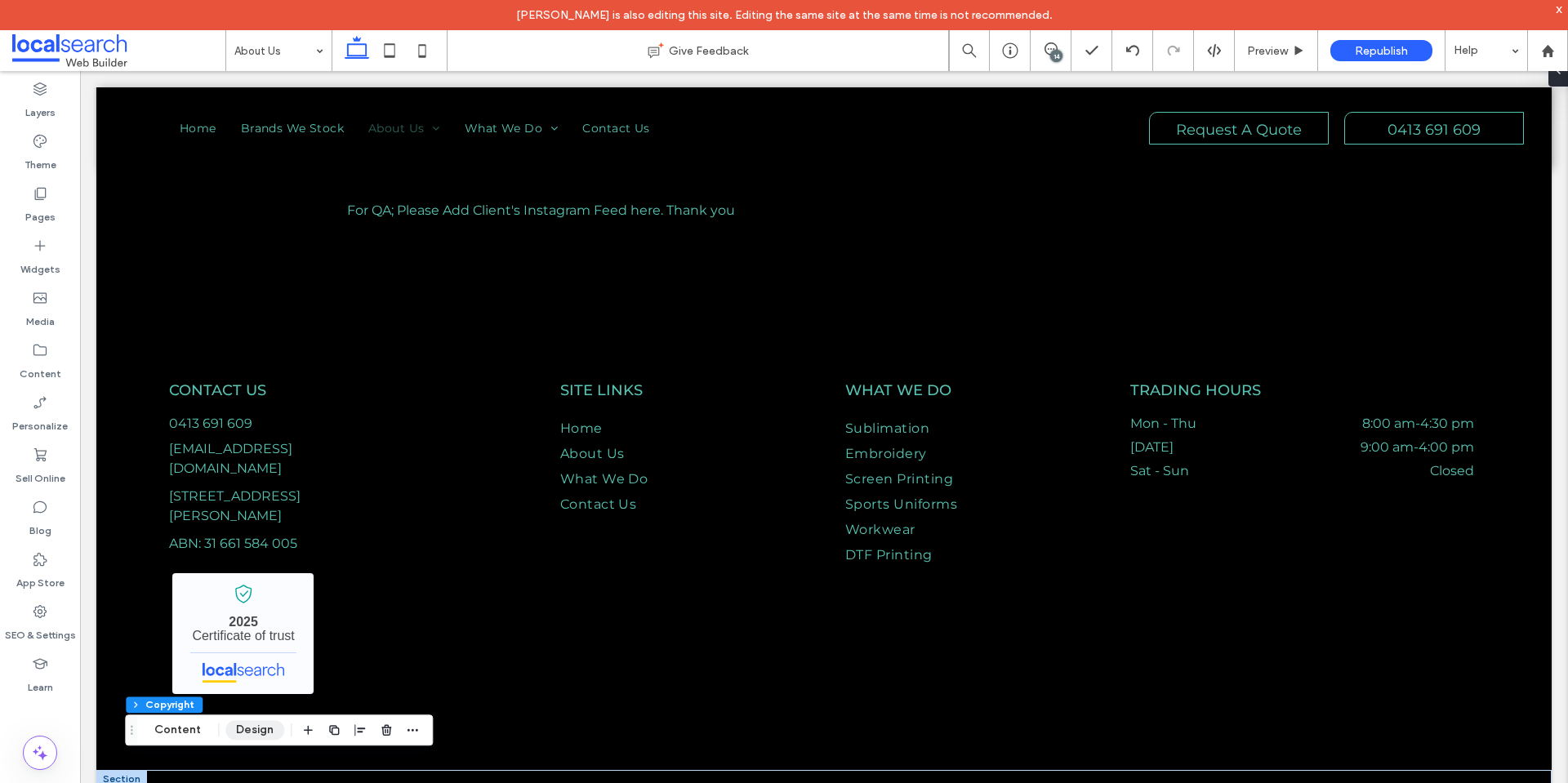
click at [258, 723] on button "Design" at bounding box center [255, 730] width 59 height 19
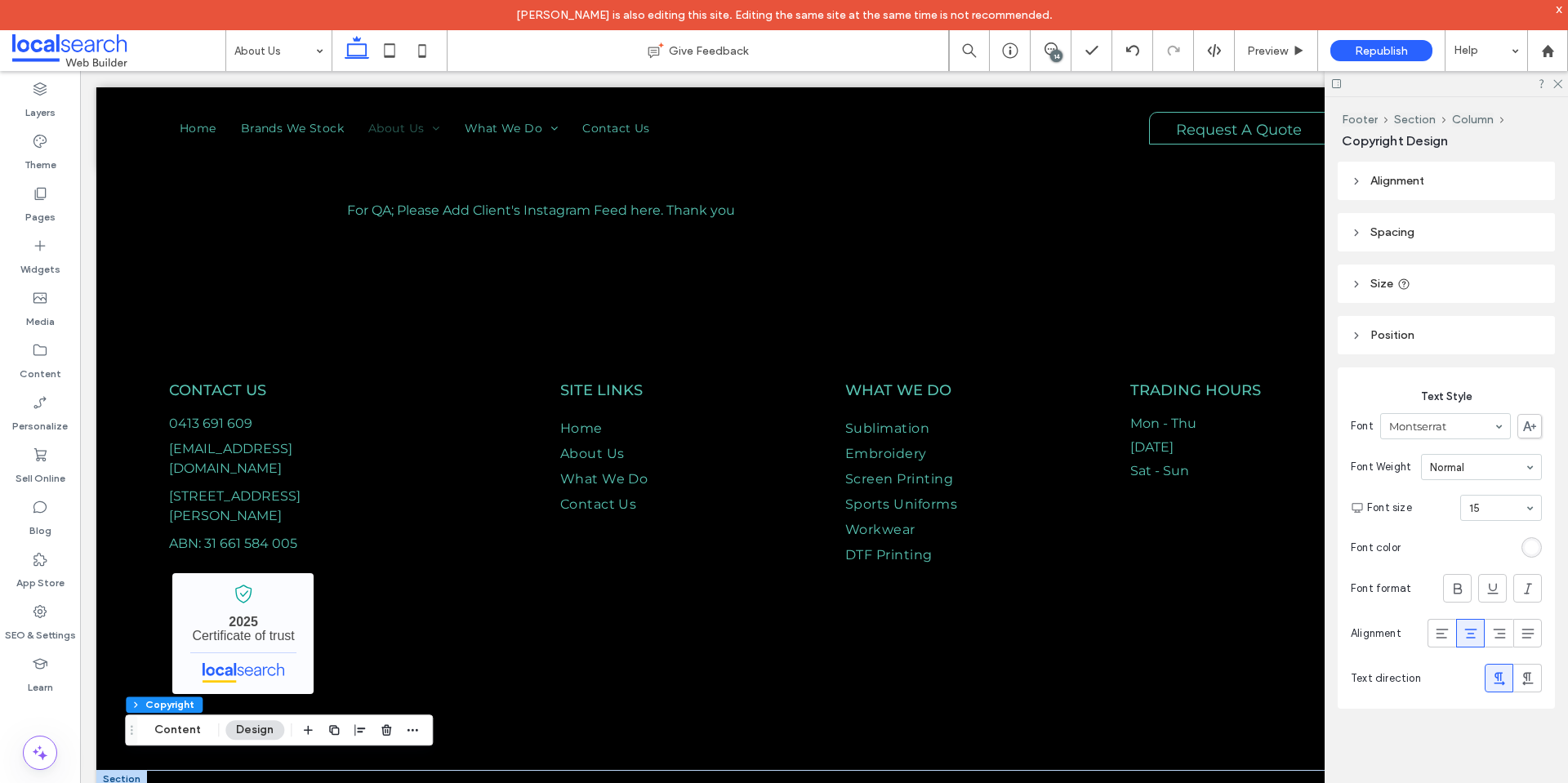
click at [1534, 542] on div "rgb(255, 255, 255)" at bounding box center [1532, 548] width 14 height 14
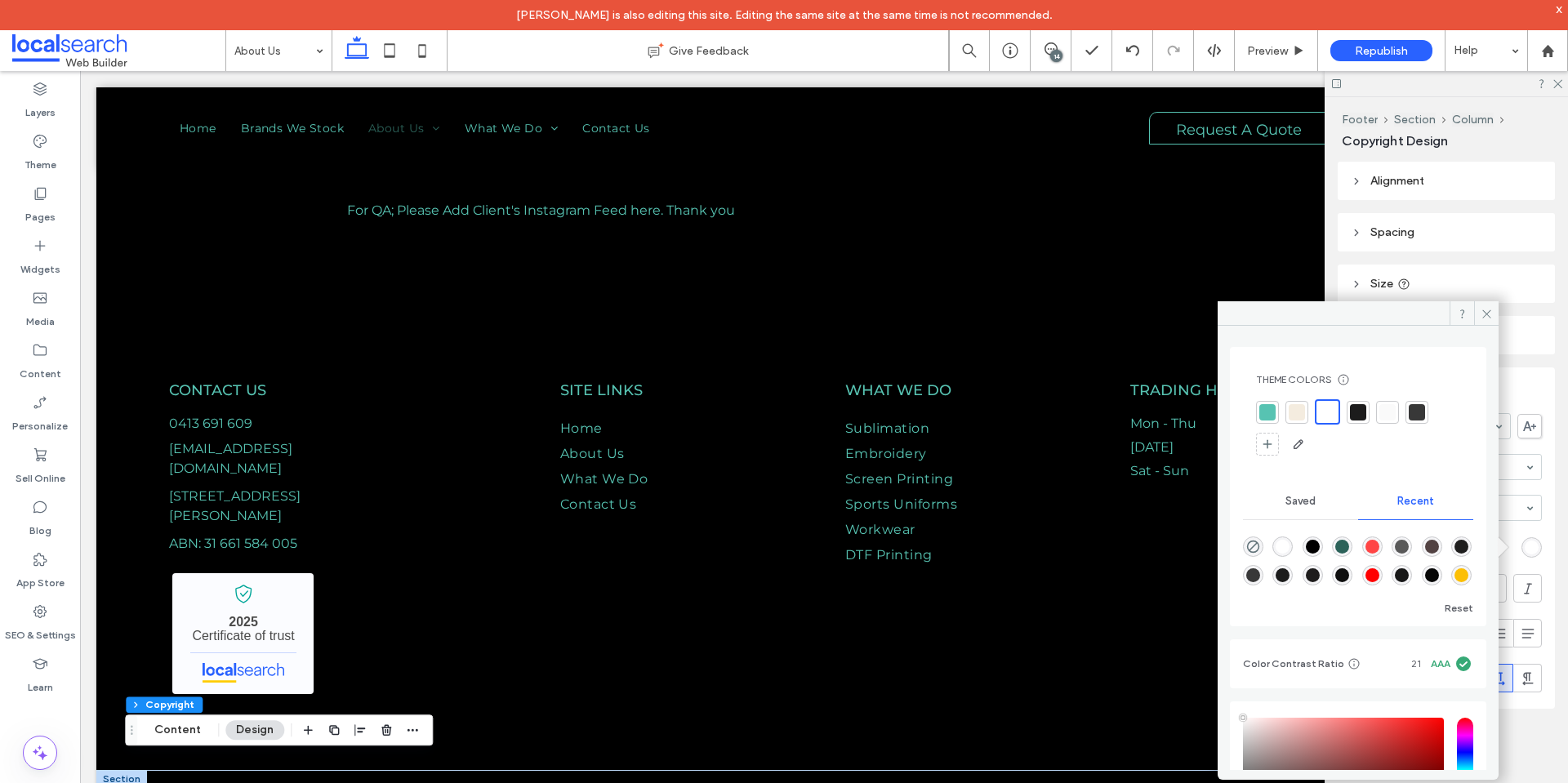
click at [1266, 419] on div at bounding box center [1267, 413] width 17 height 17
click at [1485, 319] on icon at bounding box center [1487, 314] width 12 height 12
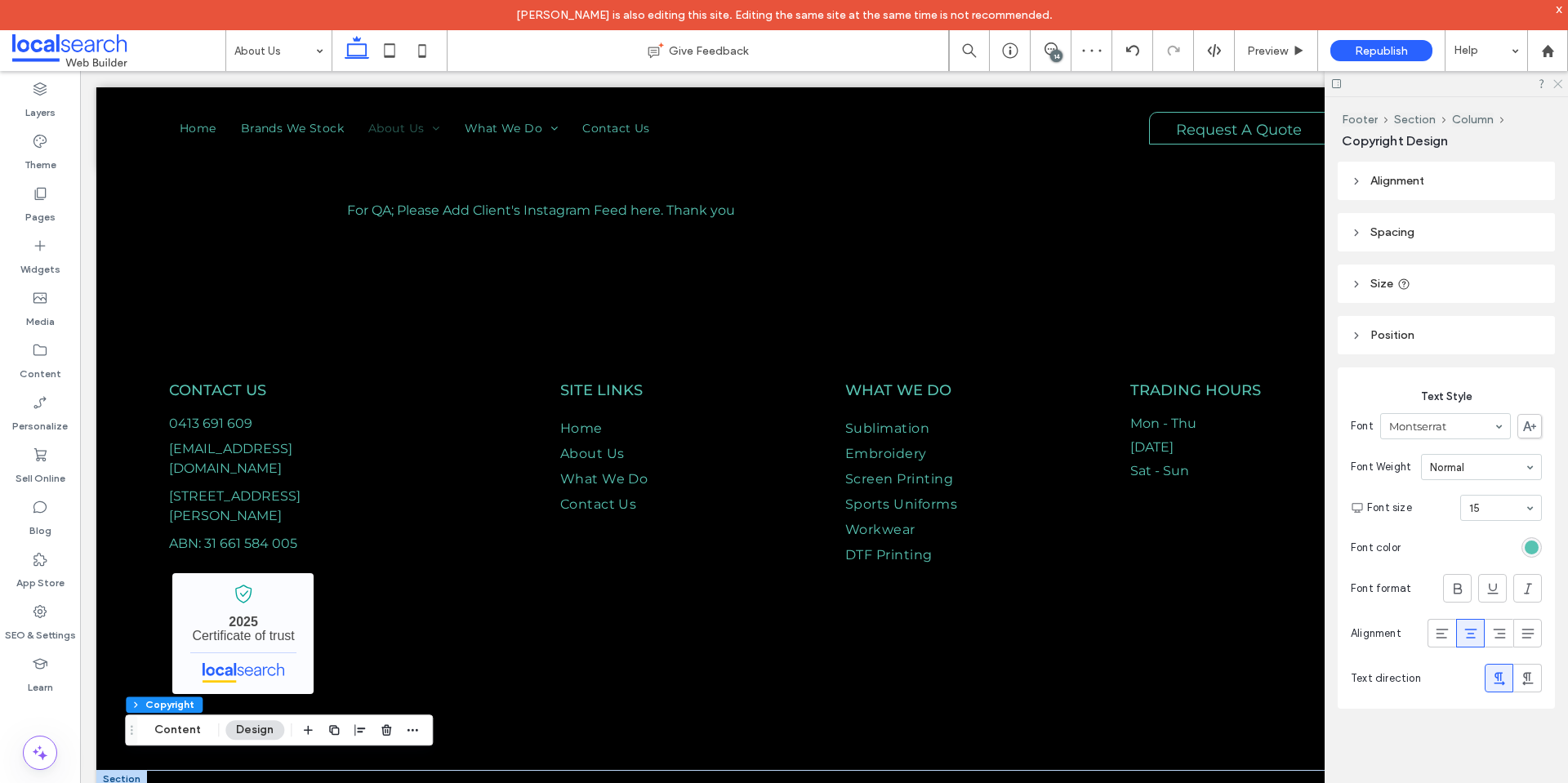
click at [1554, 82] on icon at bounding box center [1557, 83] width 11 height 11
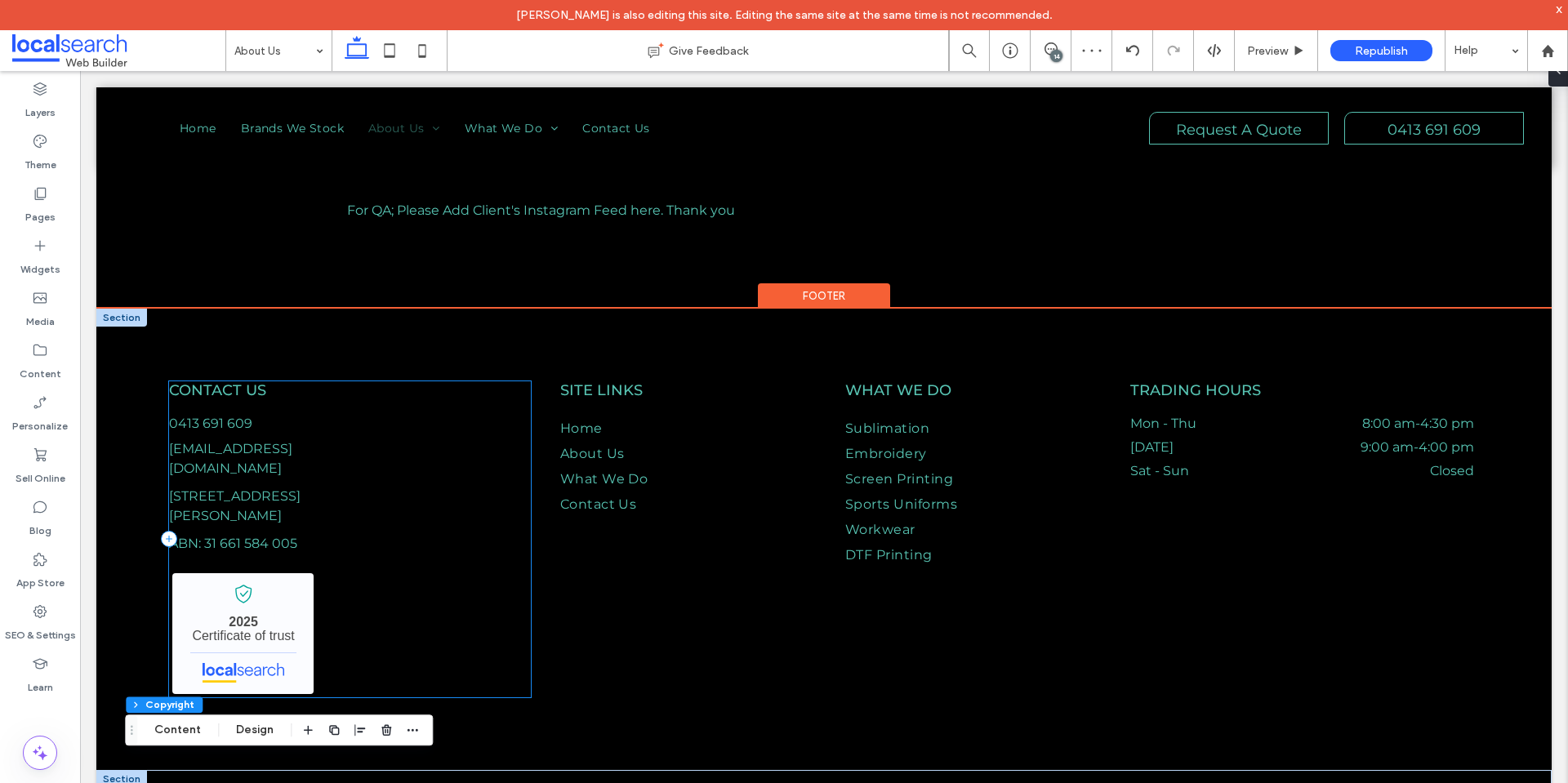
click at [490, 490] on div "Contact Us 0413 691 609 info@fabart.com 4/6 Berry Cl, Wallabi Point NSW 2430 AB…" at bounding box center [350, 540] width 361 height 317
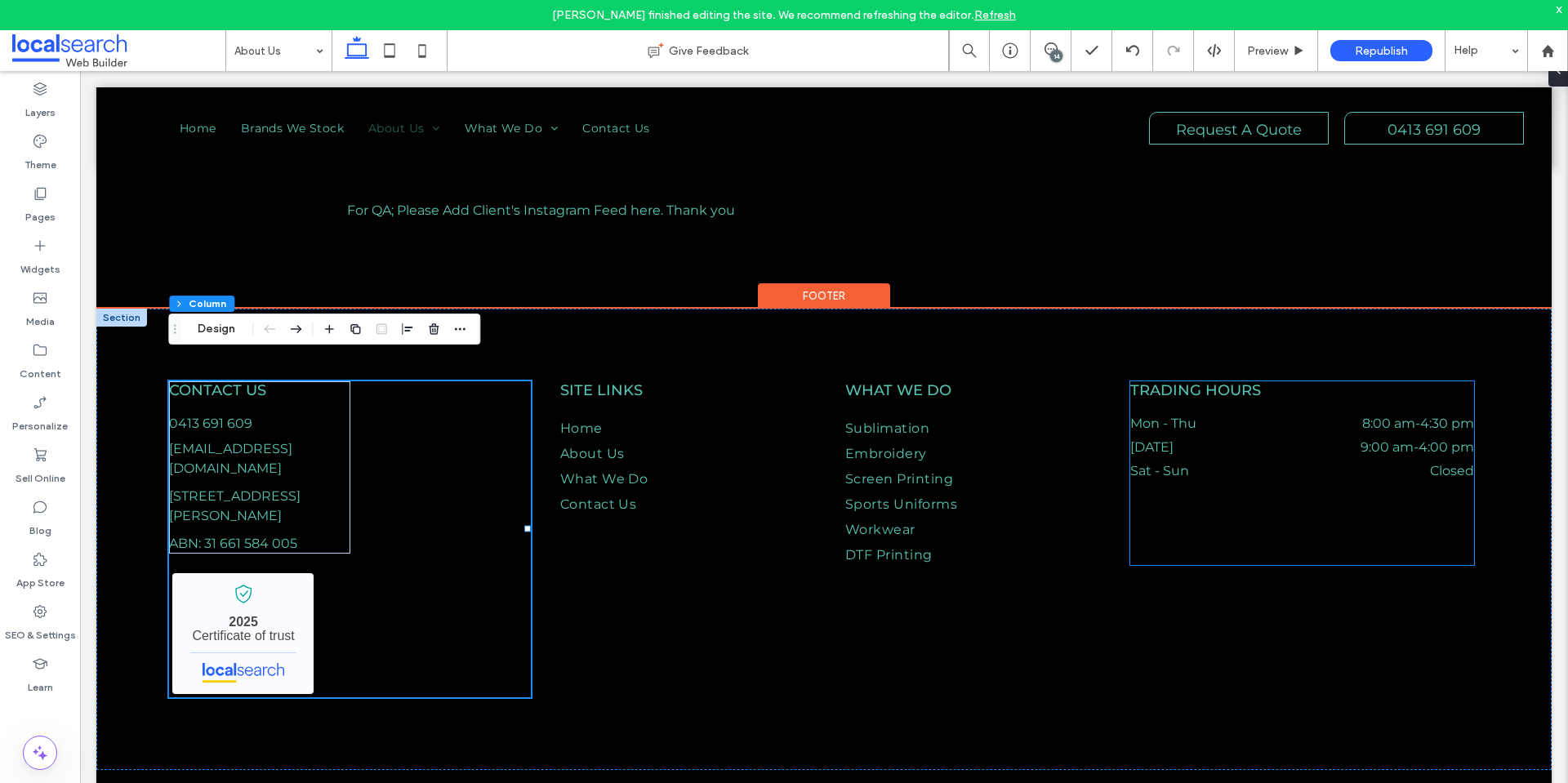
click at [1341, 463] on dd "Closed" at bounding box center [1372, 471] width 204 height 16
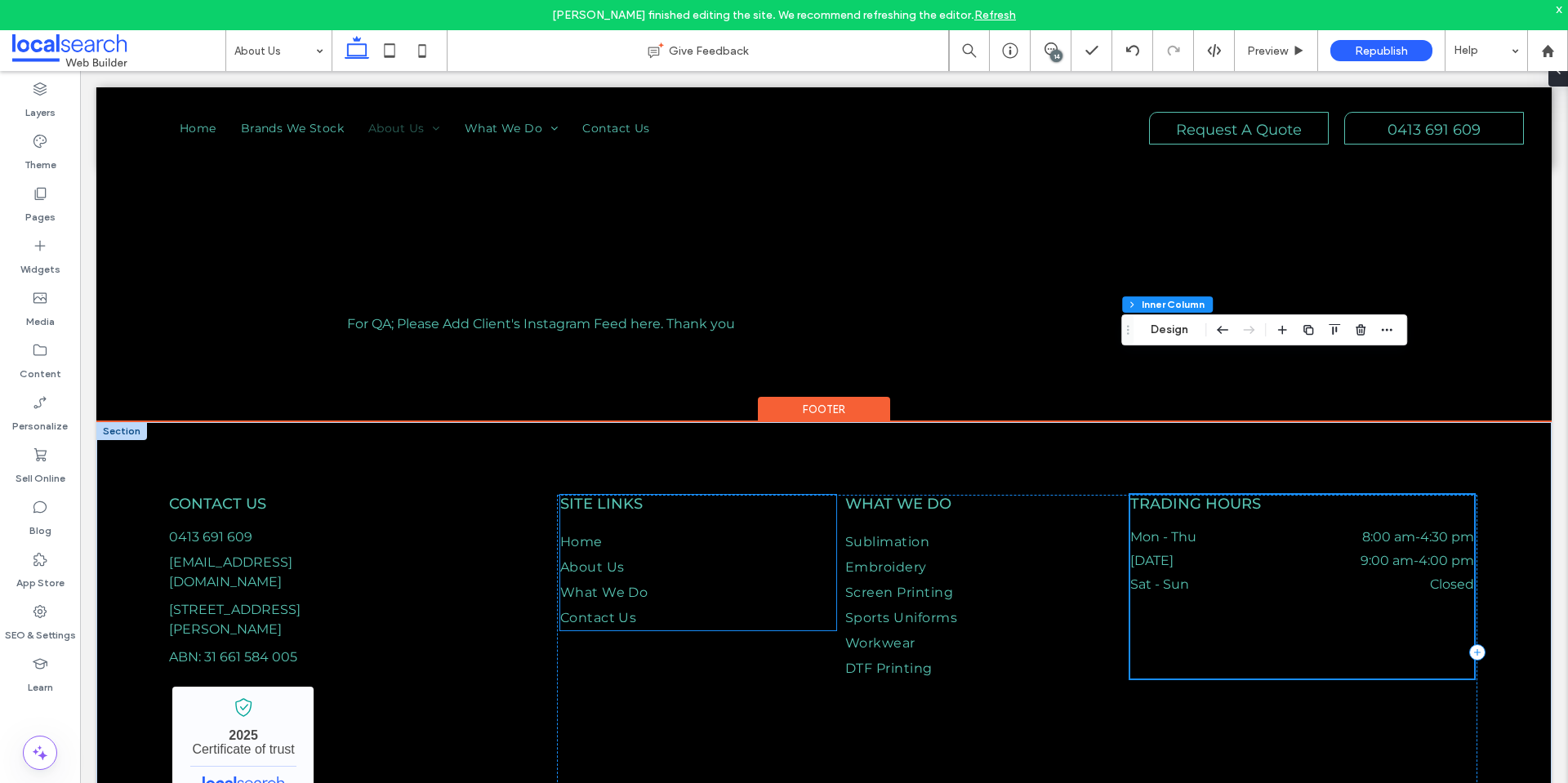
scroll to position [2706, 0]
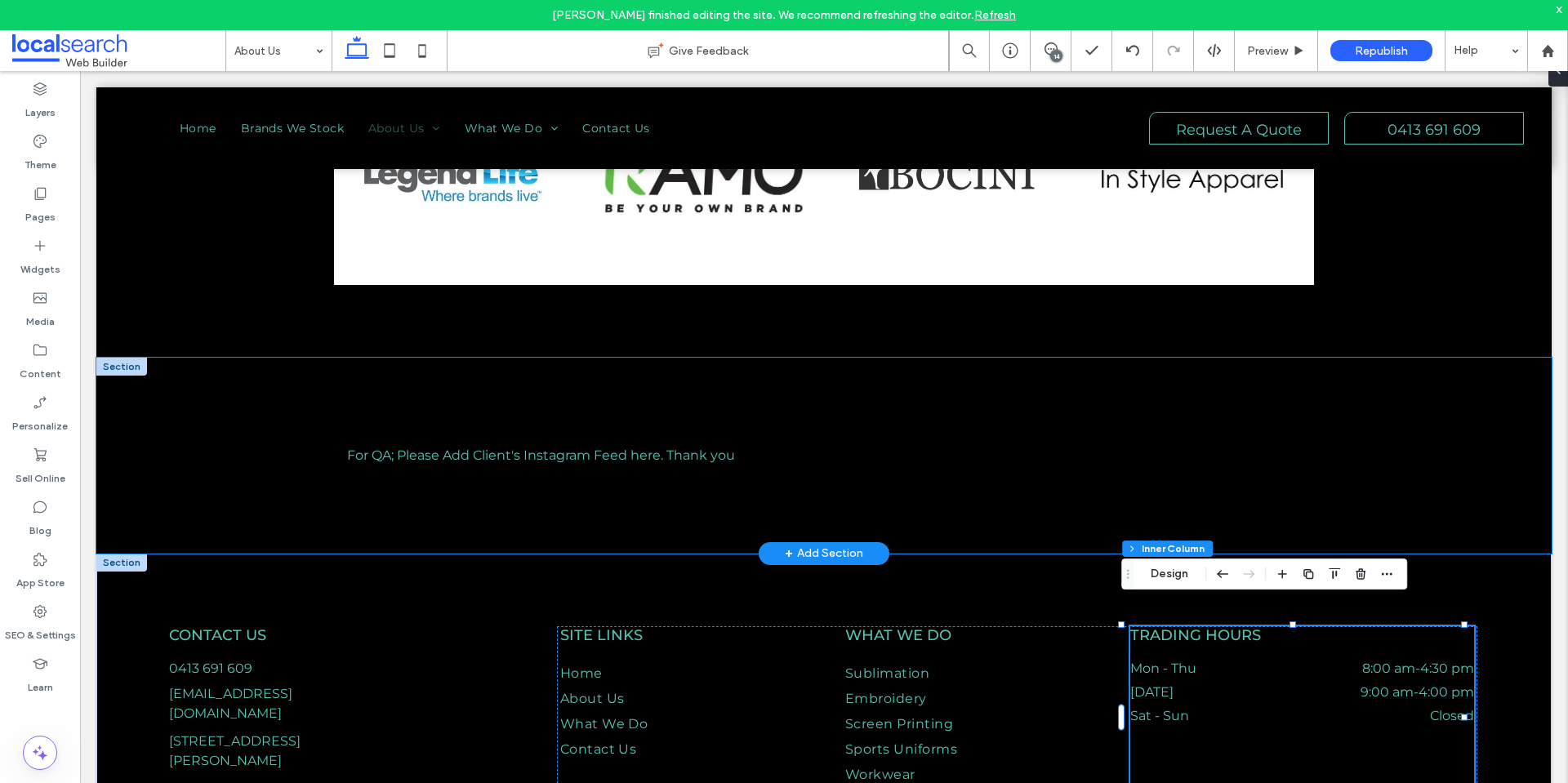
click at [367, 374] on div "For QA; Please Add Client's Instagram Feed here. Thank you" at bounding box center [824, 456] width 980 height 196
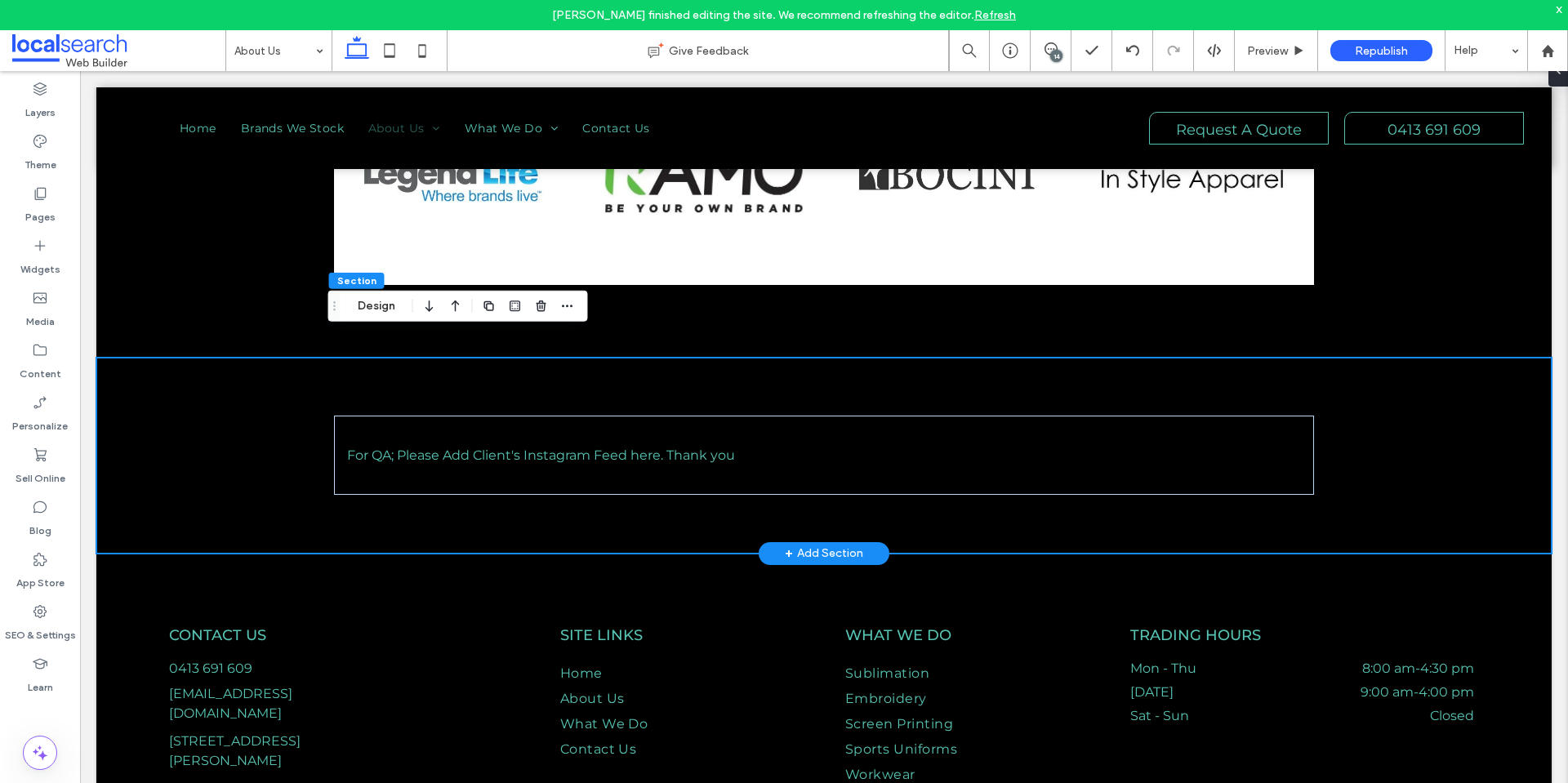
click at [416, 358] on div "For QA; Please Add Client's Instagram Feed here. Thank you" at bounding box center [824, 456] width 980 height 196
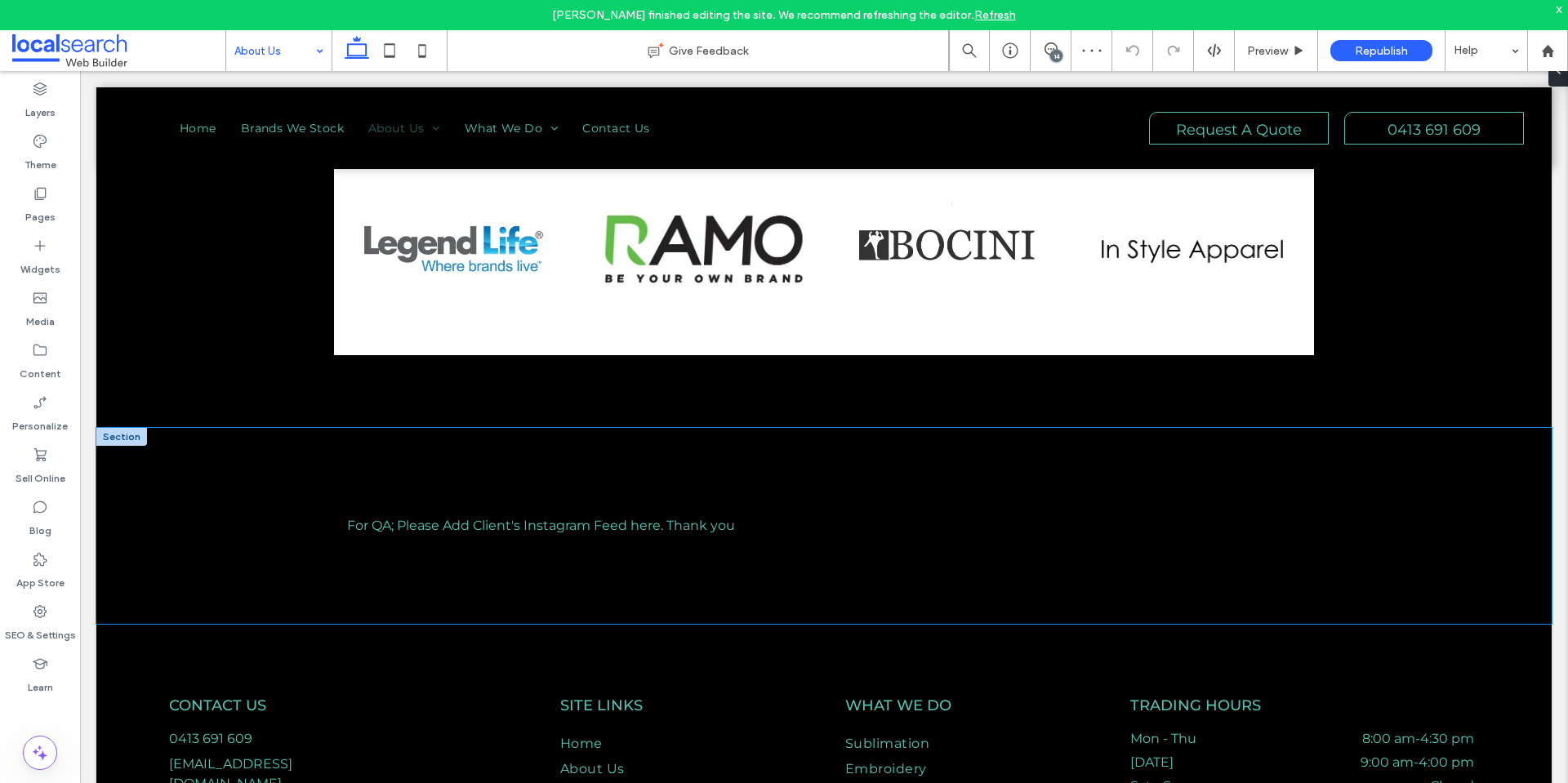
scroll to position [2836, 0]
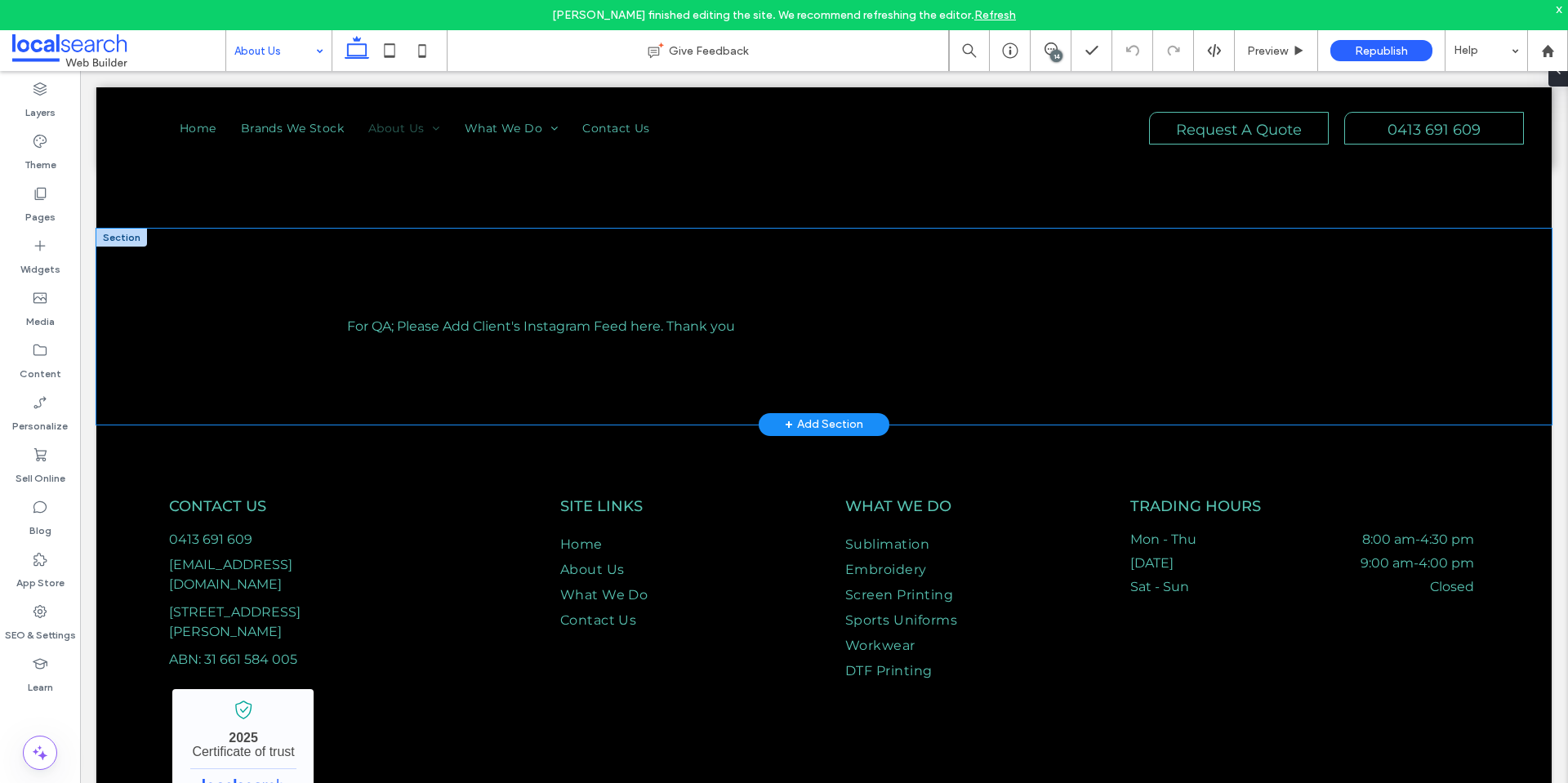
click at [197, 261] on div "For QA; Please Add Client's Instagram Feed here. Thank you" at bounding box center [823, 326] width 1455 height 196
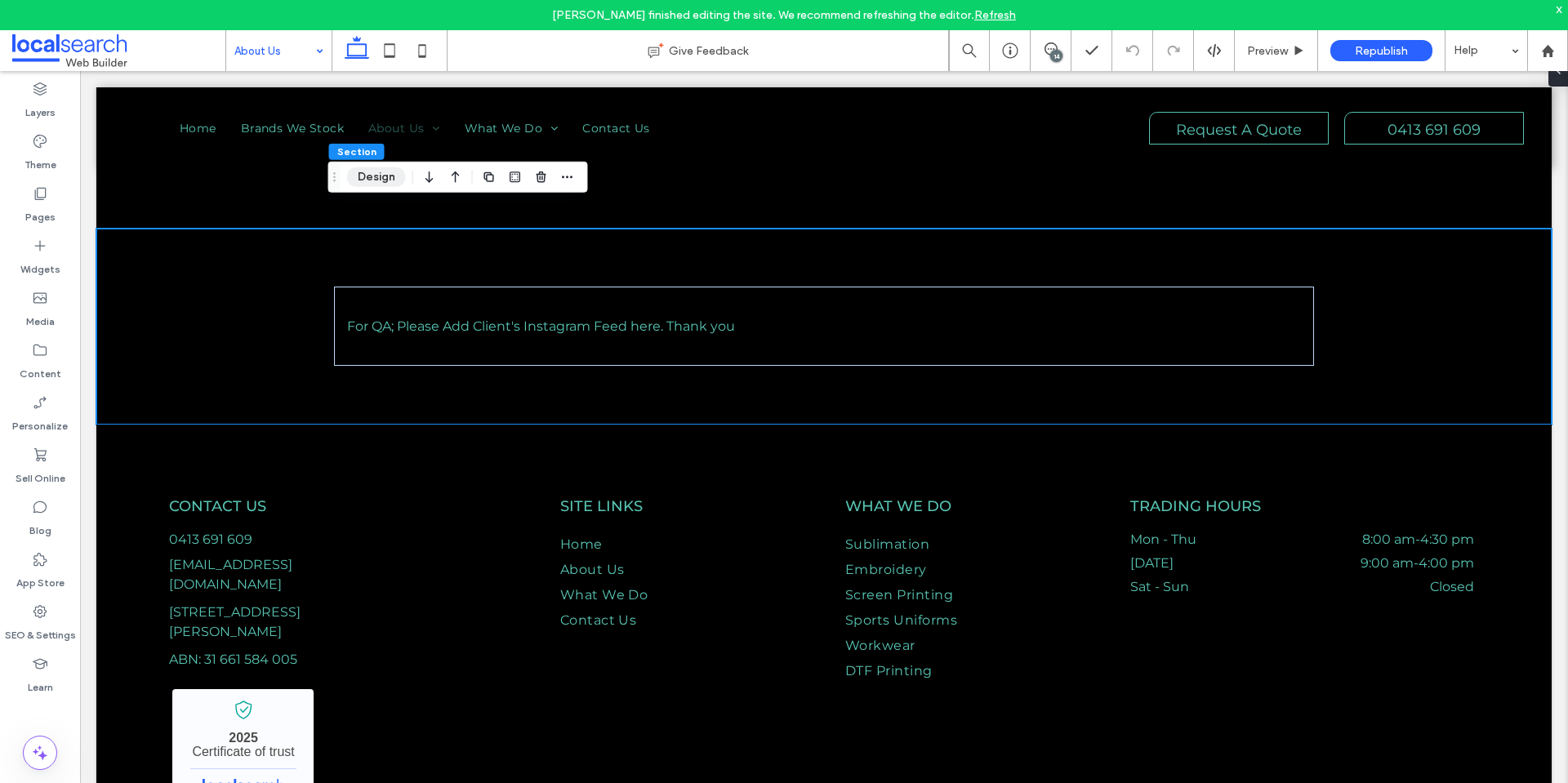
click at [372, 176] on button "Design" at bounding box center [376, 177] width 59 height 19
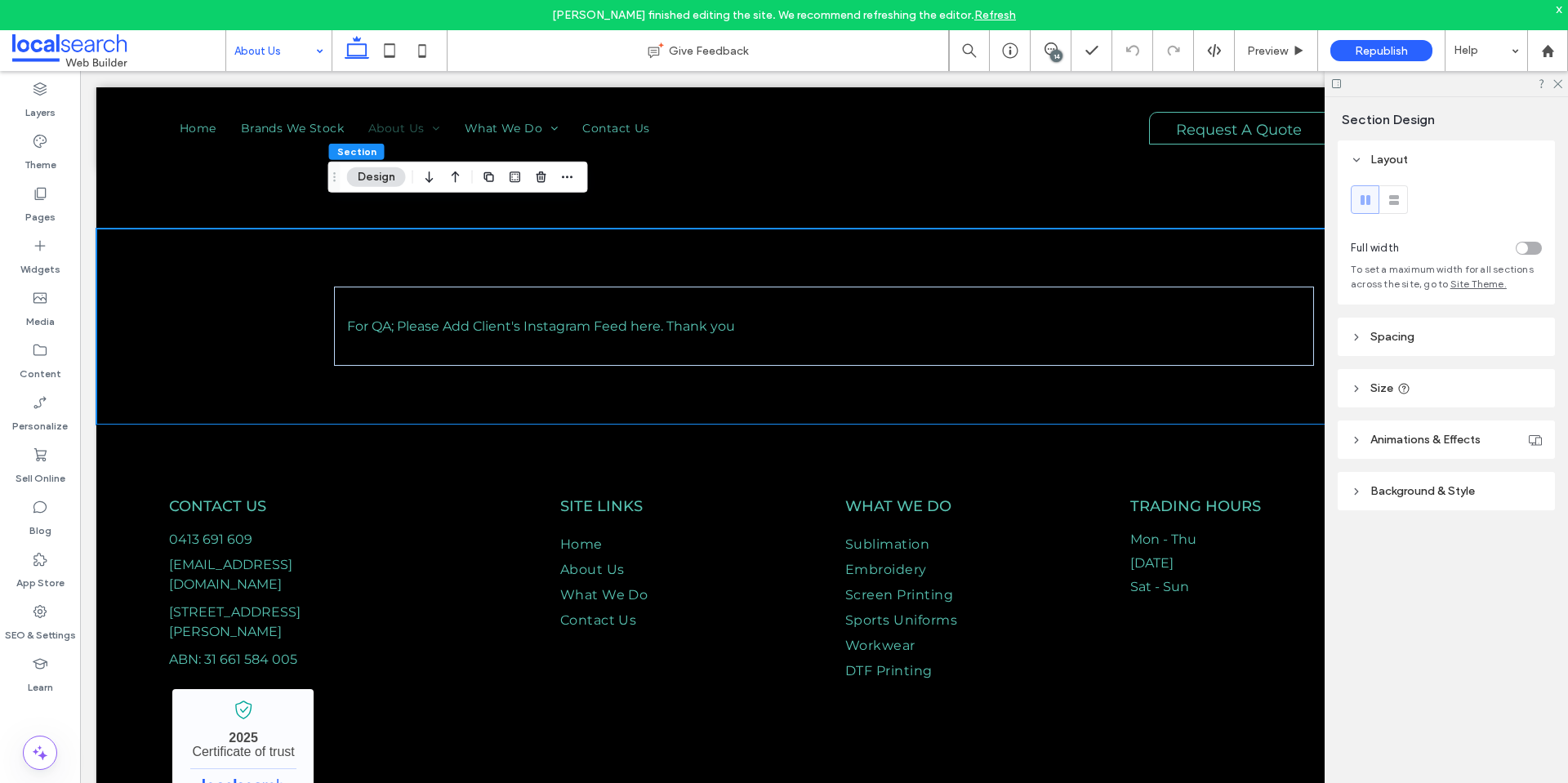
click at [1466, 333] on header "Spacing" at bounding box center [1445, 337] width 217 height 39
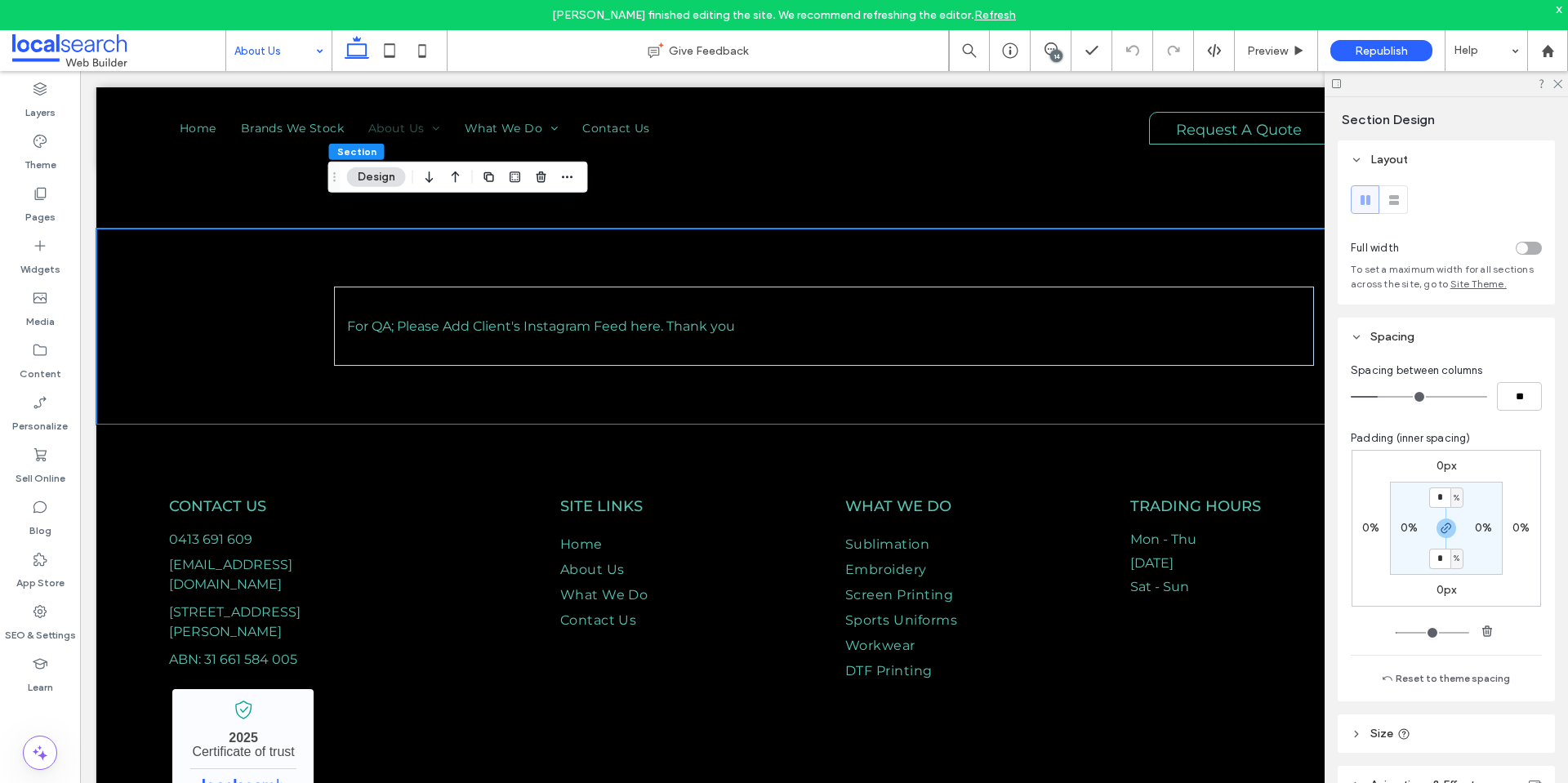
drag, startPoint x: 1556, startPoint y: 83, endPoint x: 1557, endPoint y: 92, distance: 9.1
click at [1556, 85] on icon at bounding box center [1557, 83] width 11 height 11
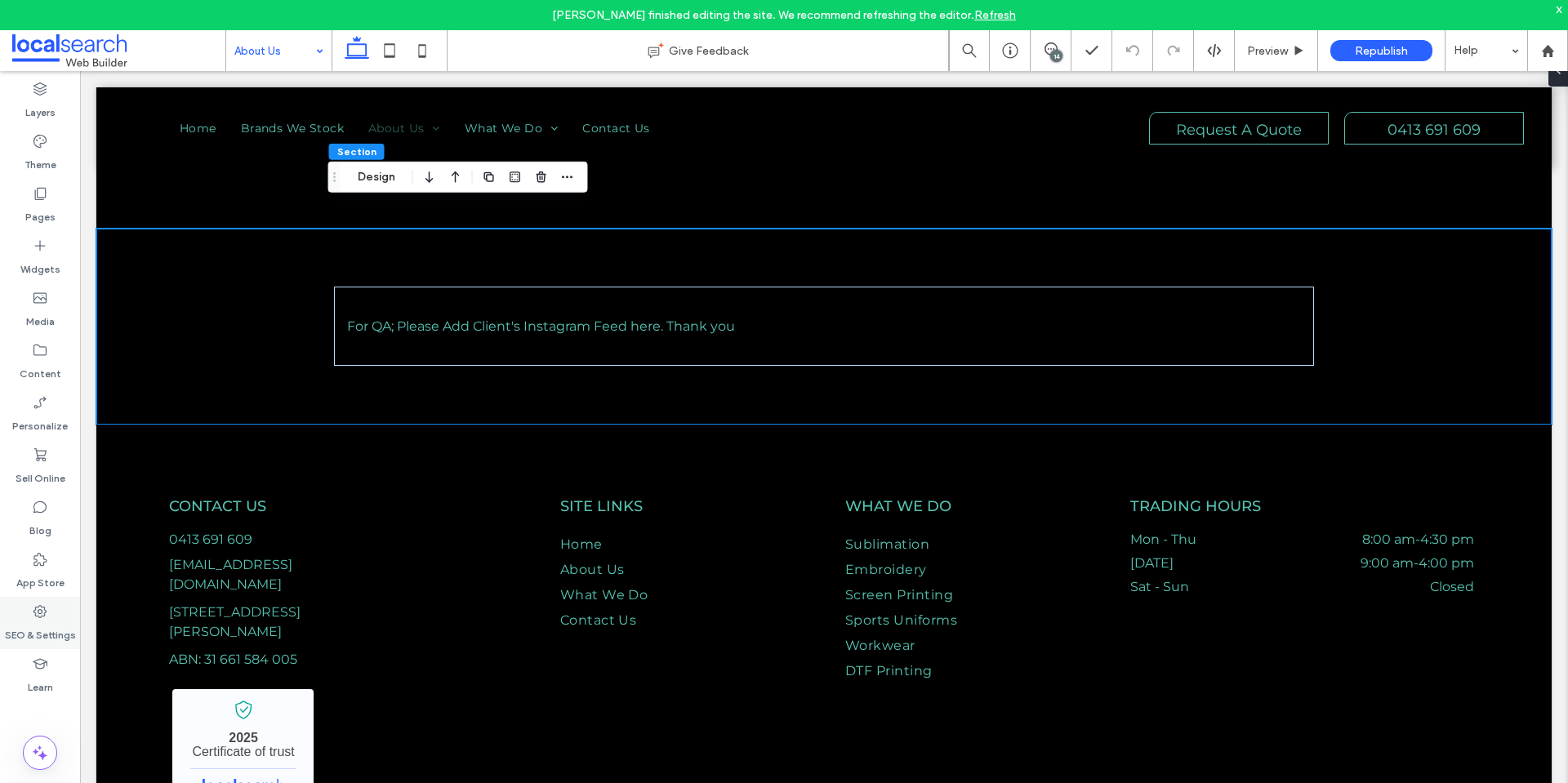
click at [42, 635] on label "SEO & Settings" at bounding box center [41, 631] width 71 height 23
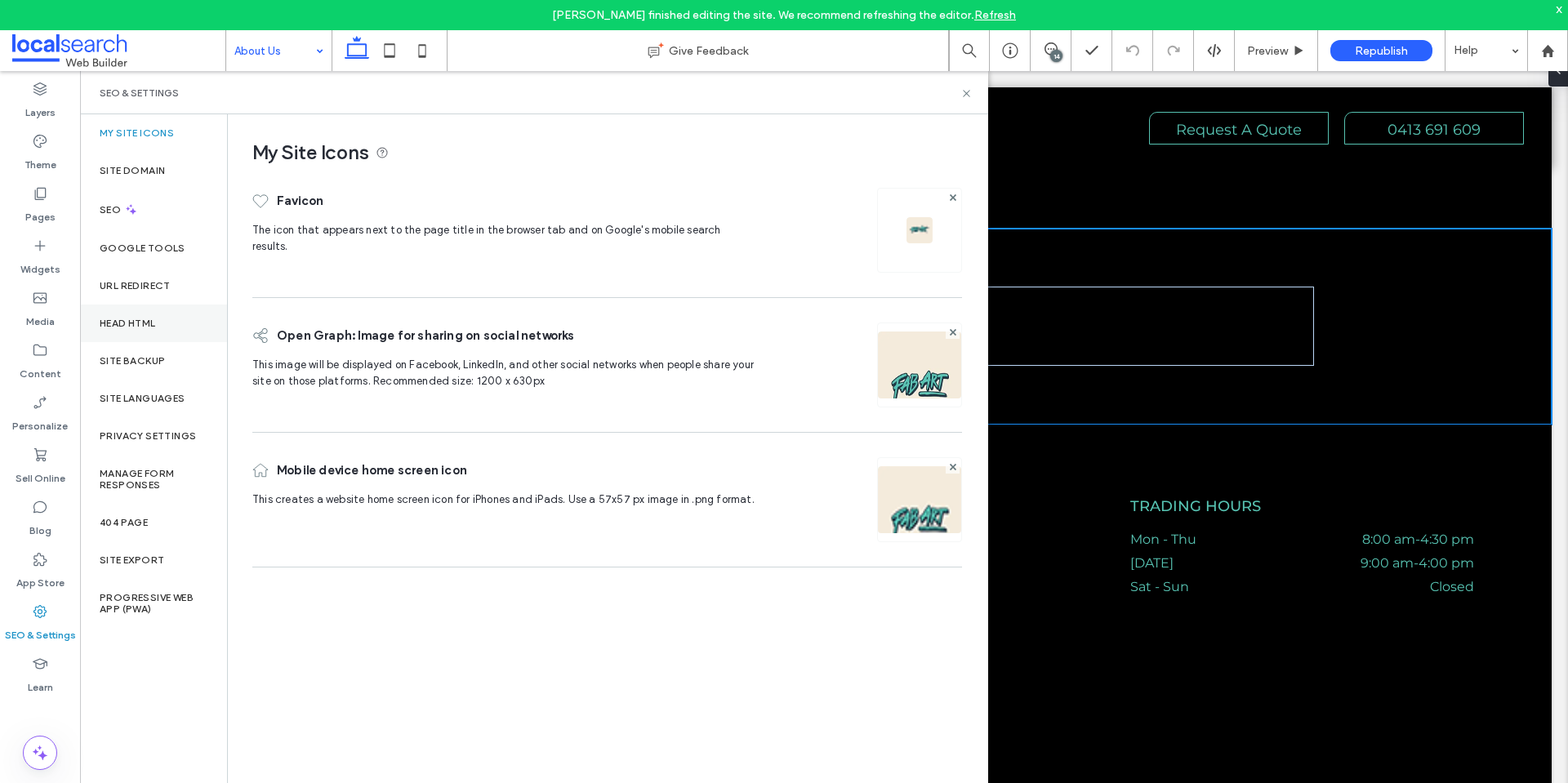
click at [115, 325] on label "Head HTML" at bounding box center [128, 323] width 56 height 11
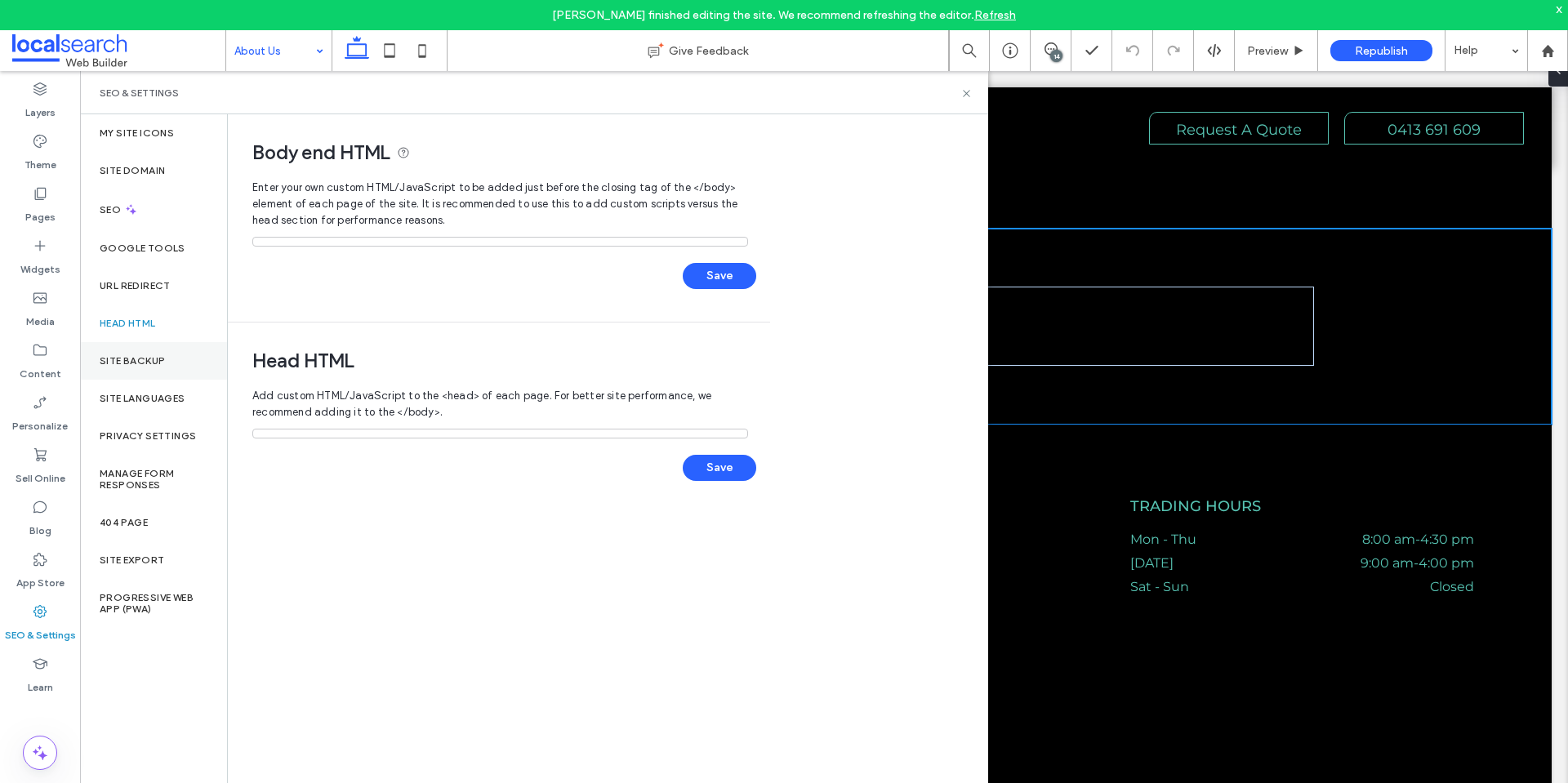
click at [122, 355] on label "Site Backup" at bounding box center [132, 361] width 65 height 11
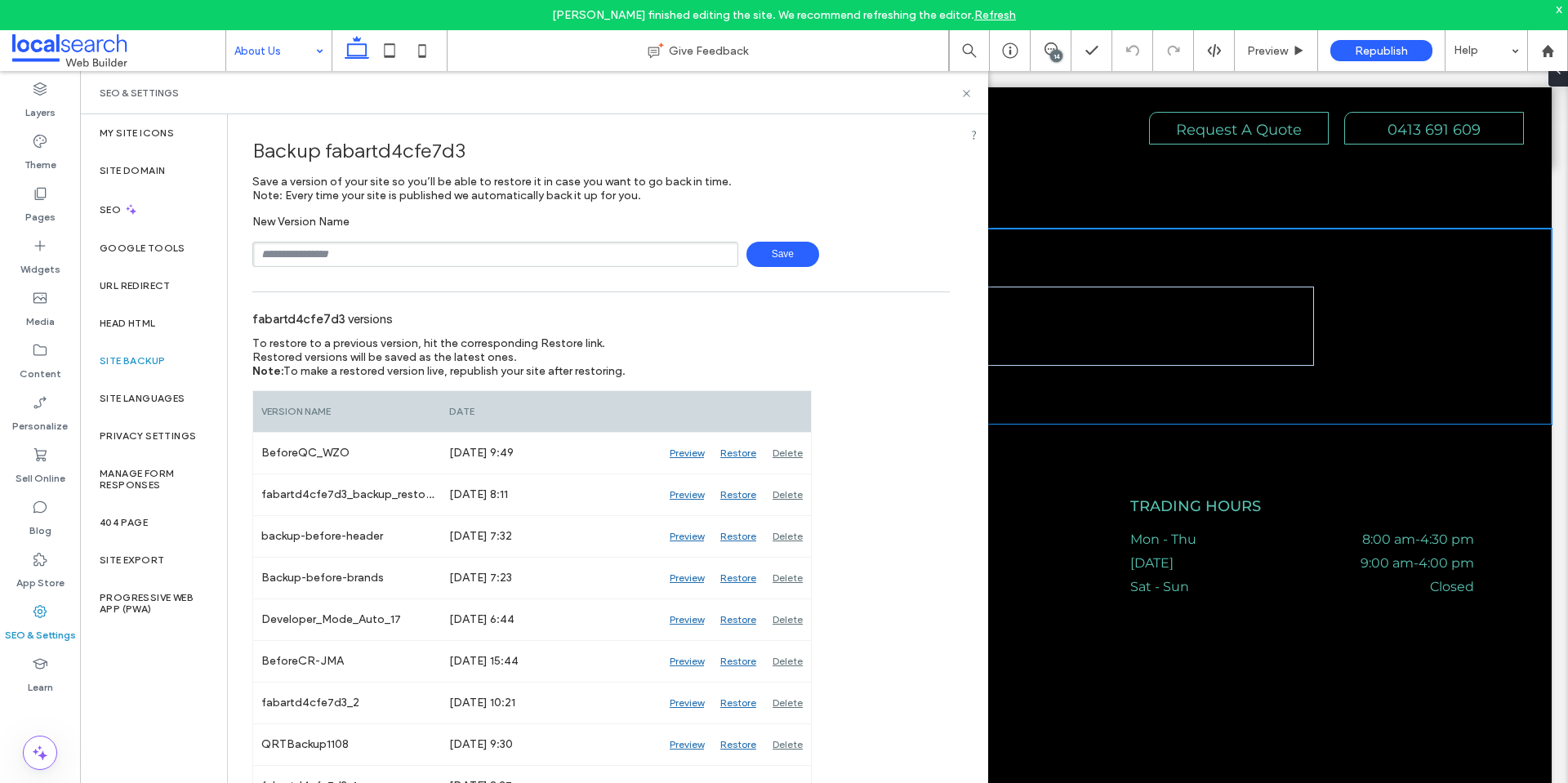
click at [443, 253] on input "text" at bounding box center [494, 254] width 486 height 26
type input "**********"
click at [763, 259] on span "Save" at bounding box center [783, 254] width 72 height 26
click at [964, 93] on icon at bounding box center [966, 93] width 12 height 12
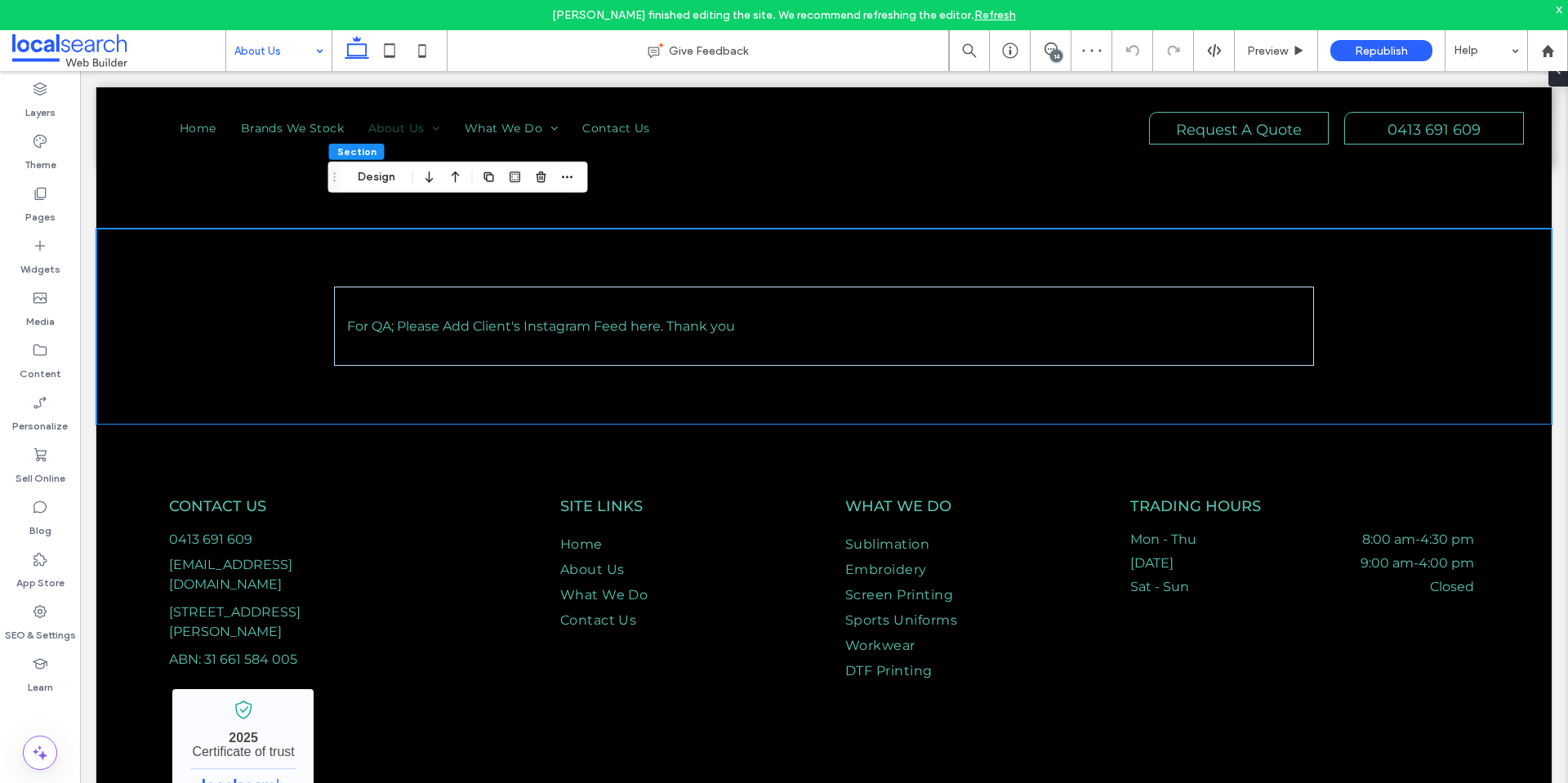
click at [1052, 51] on div "14" at bounding box center [1056, 56] width 12 height 12
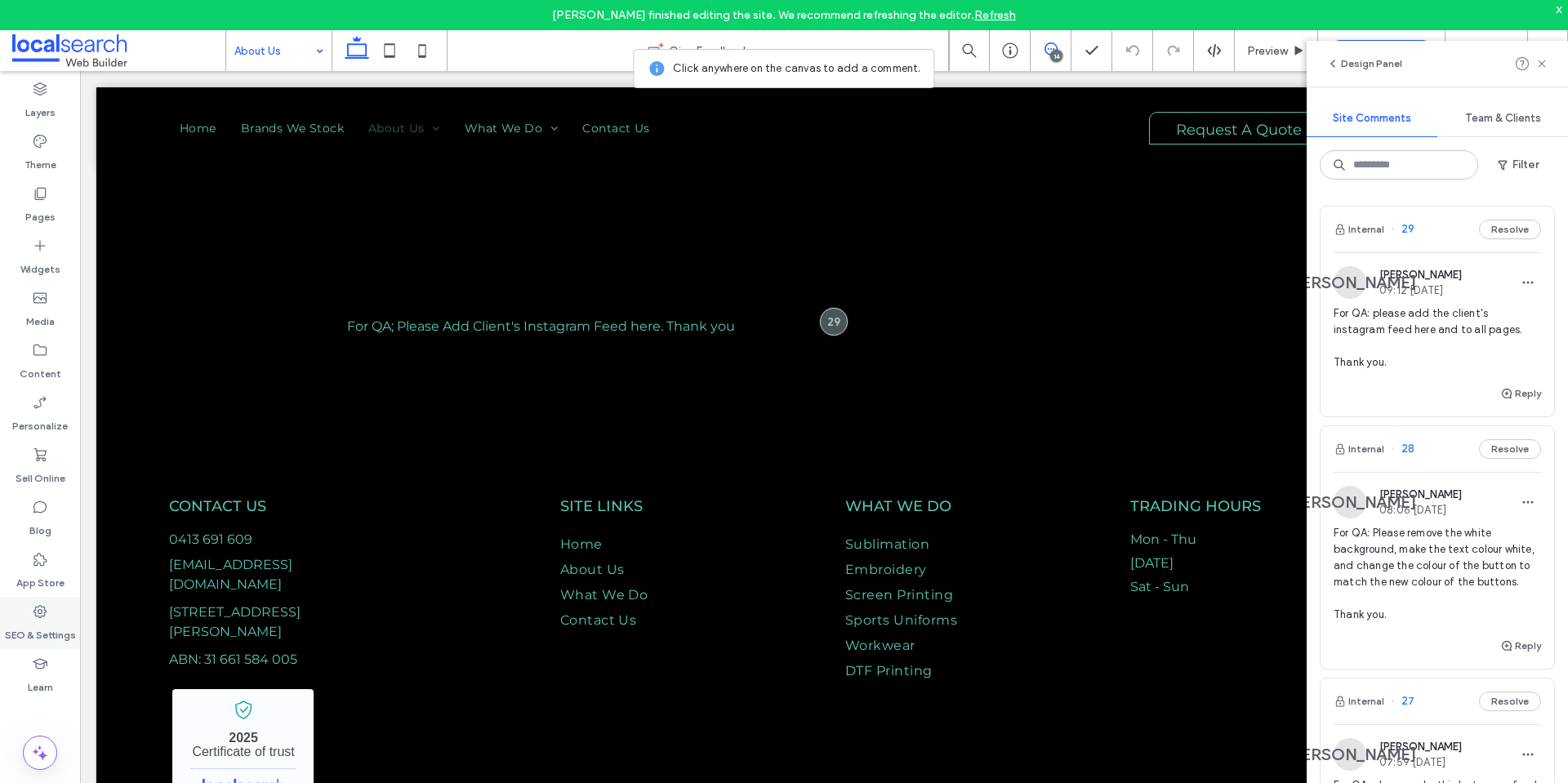
click at [24, 606] on div "SEO & Settings" at bounding box center [40, 623] width 80 height 52
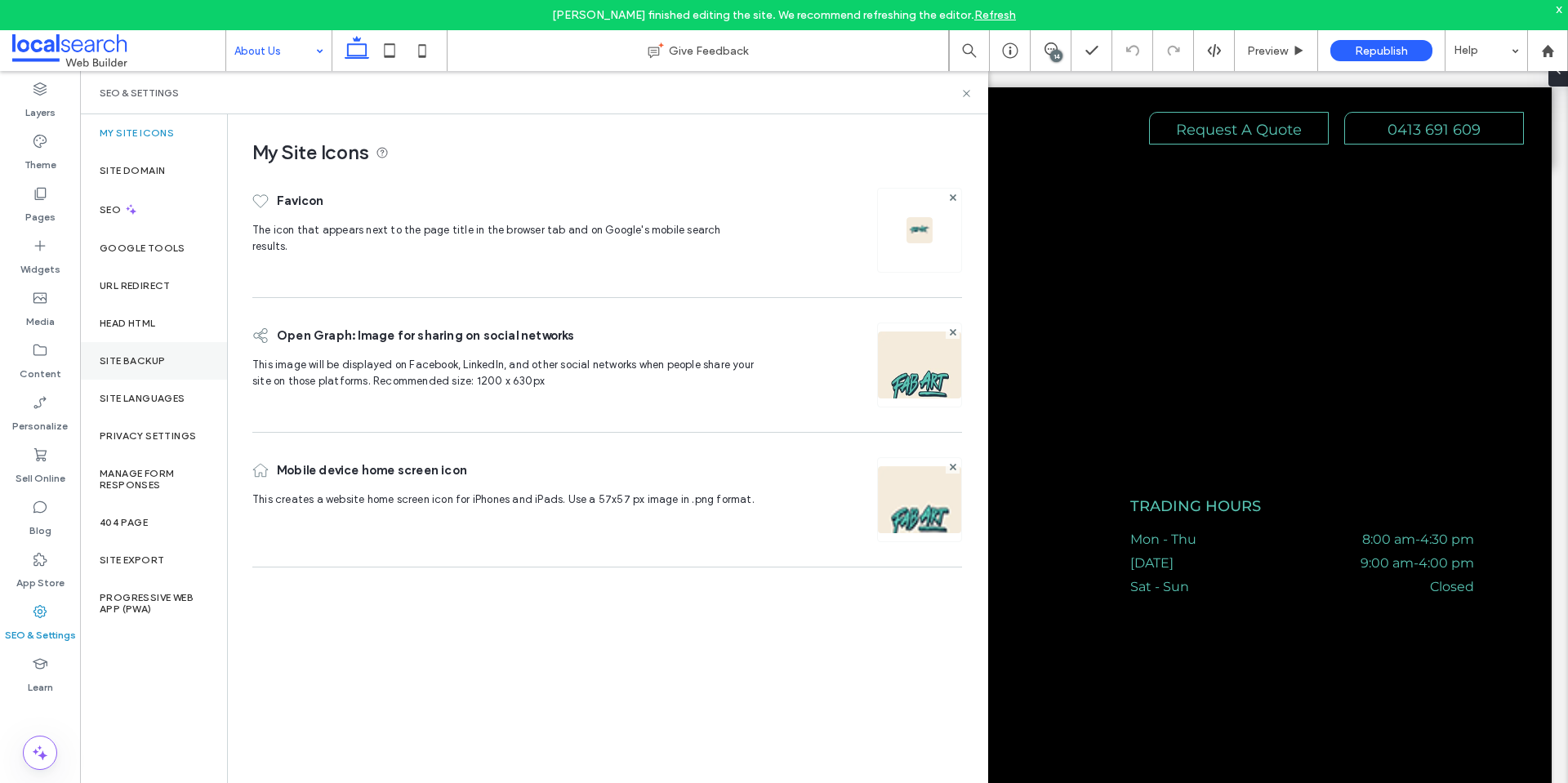
click at [118, 358] on label "Site Backup" at bounding box center [132, 361] width 65 height 11
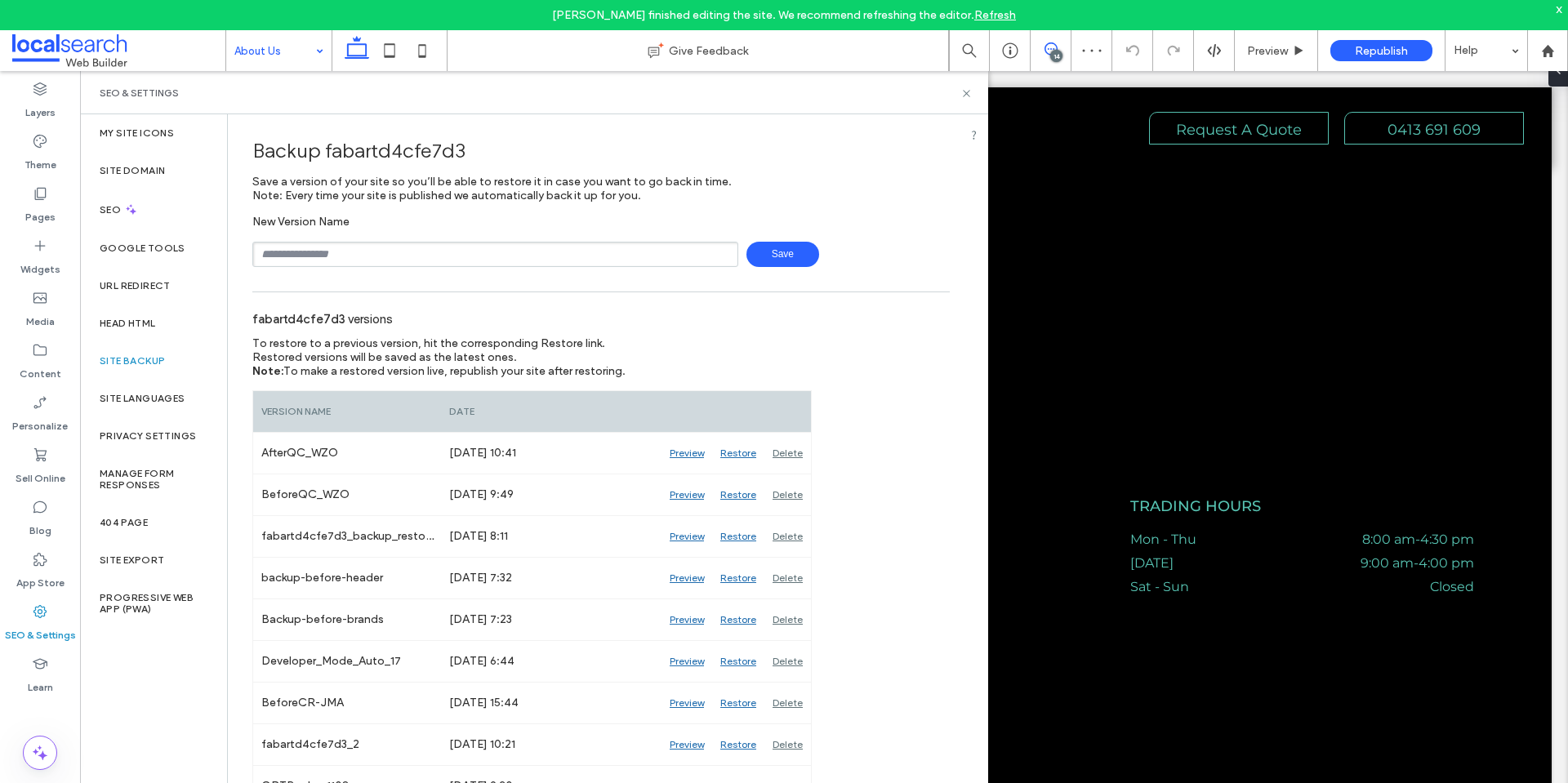
click at [1049, 48] on icon at bounding box center [1051, 48] width 13 height 13
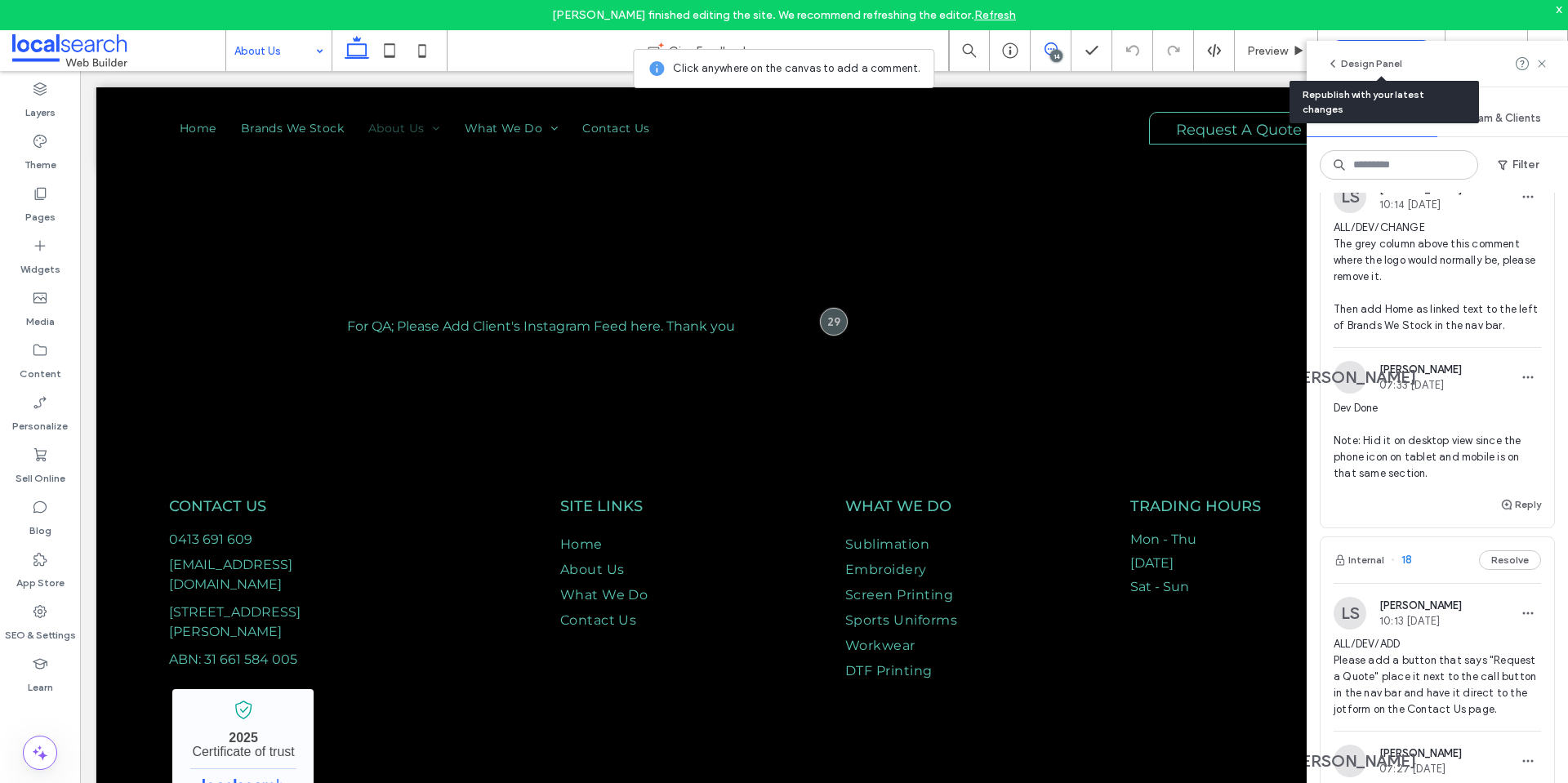
scroll to position [3363, 0]
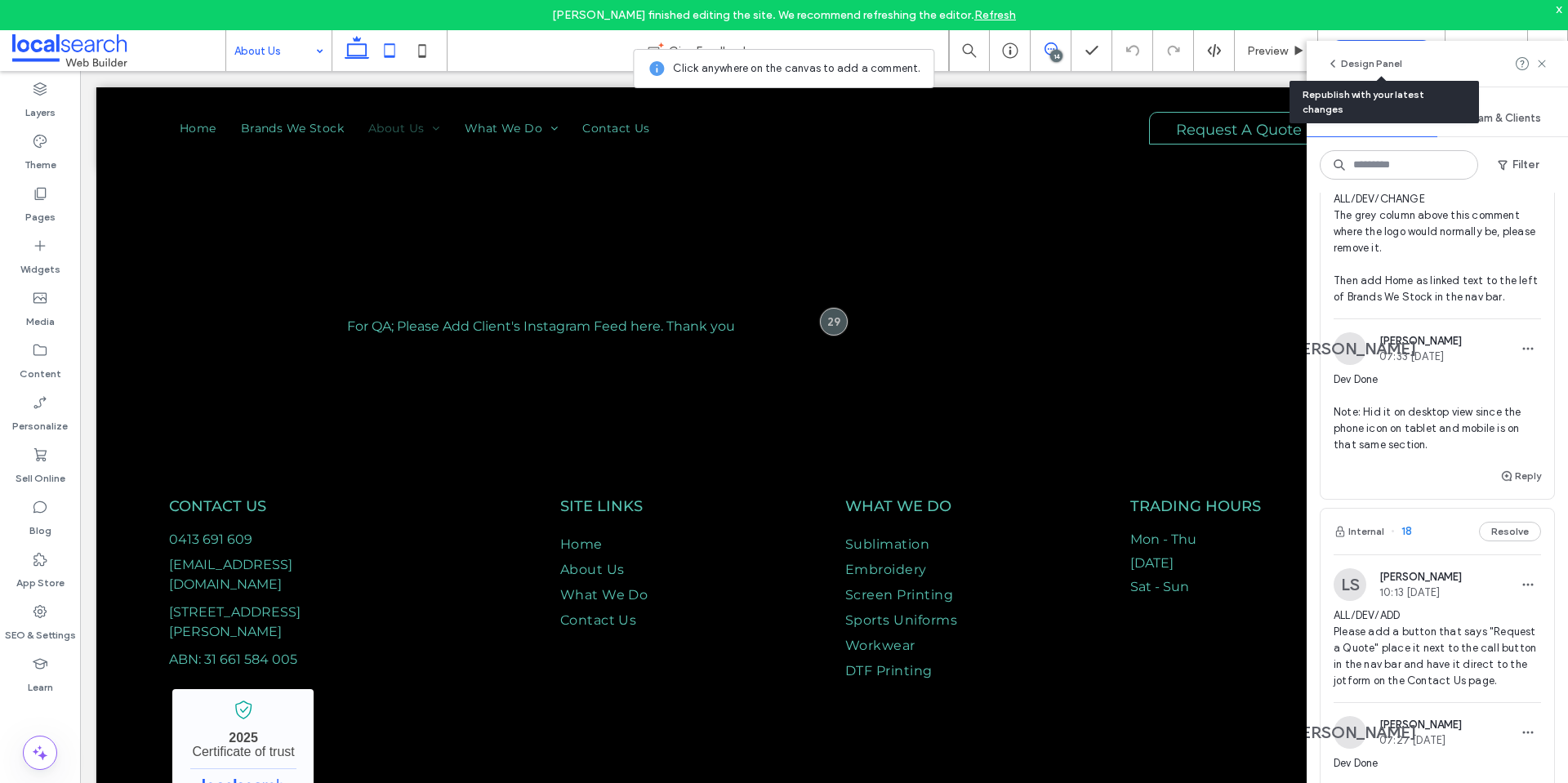
click at [383, 37] on icon at bounding box center [389, 50] width 33 height 33
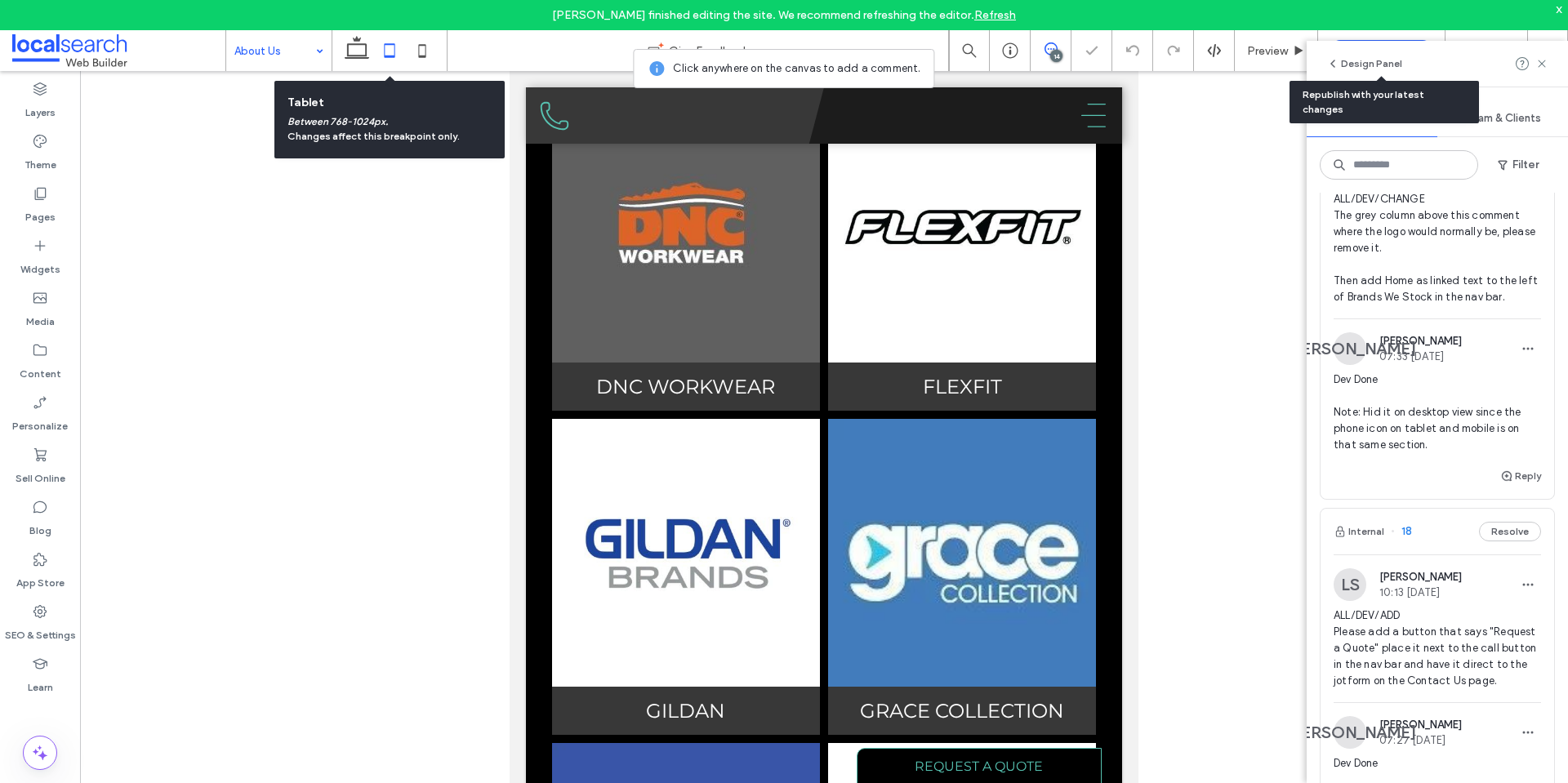
scroll to position [2358, 0]
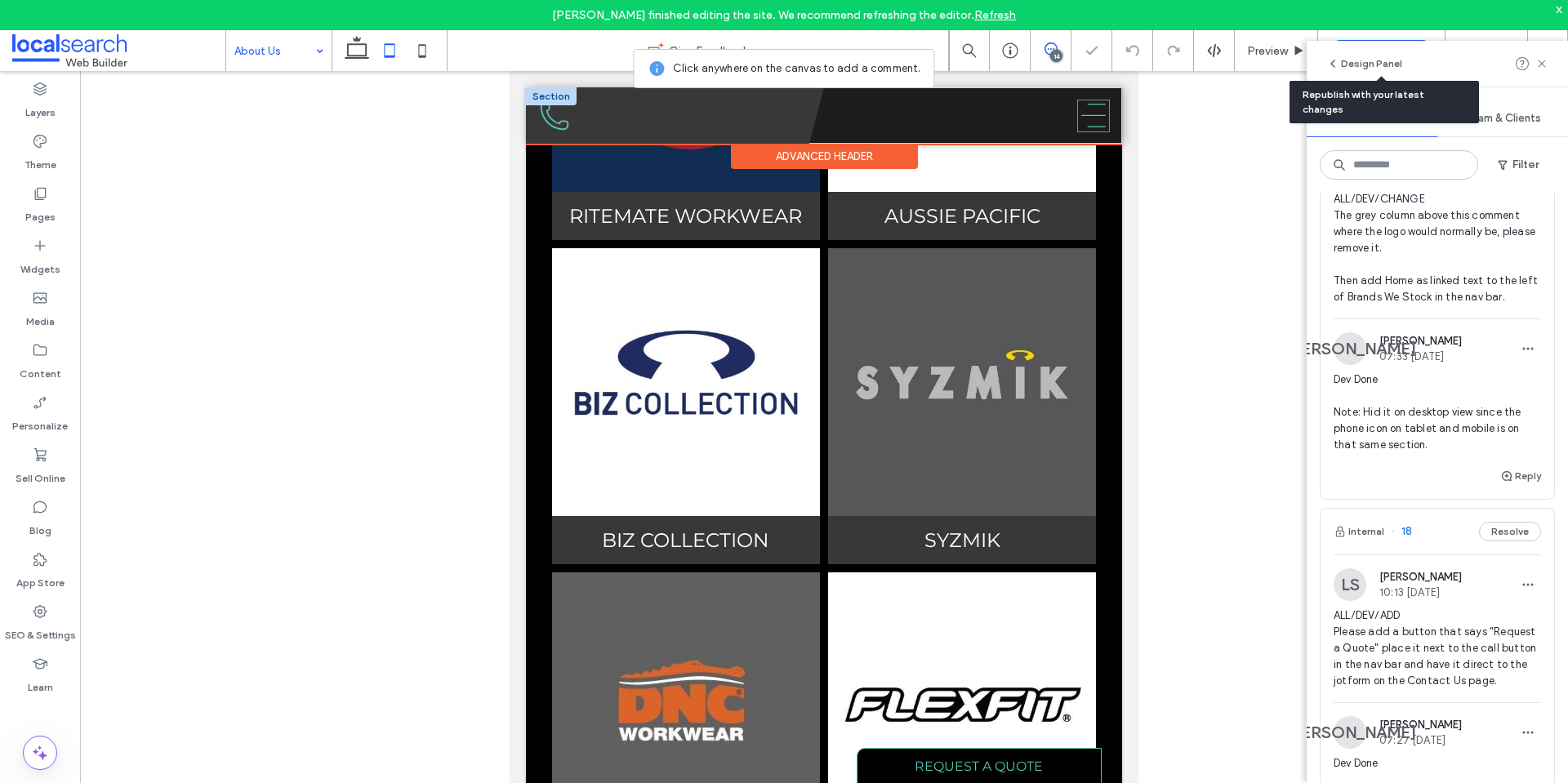
click at [1078, 115] on icon "Menu Icon" at bounding box center [1093, 116] width 33 height 33
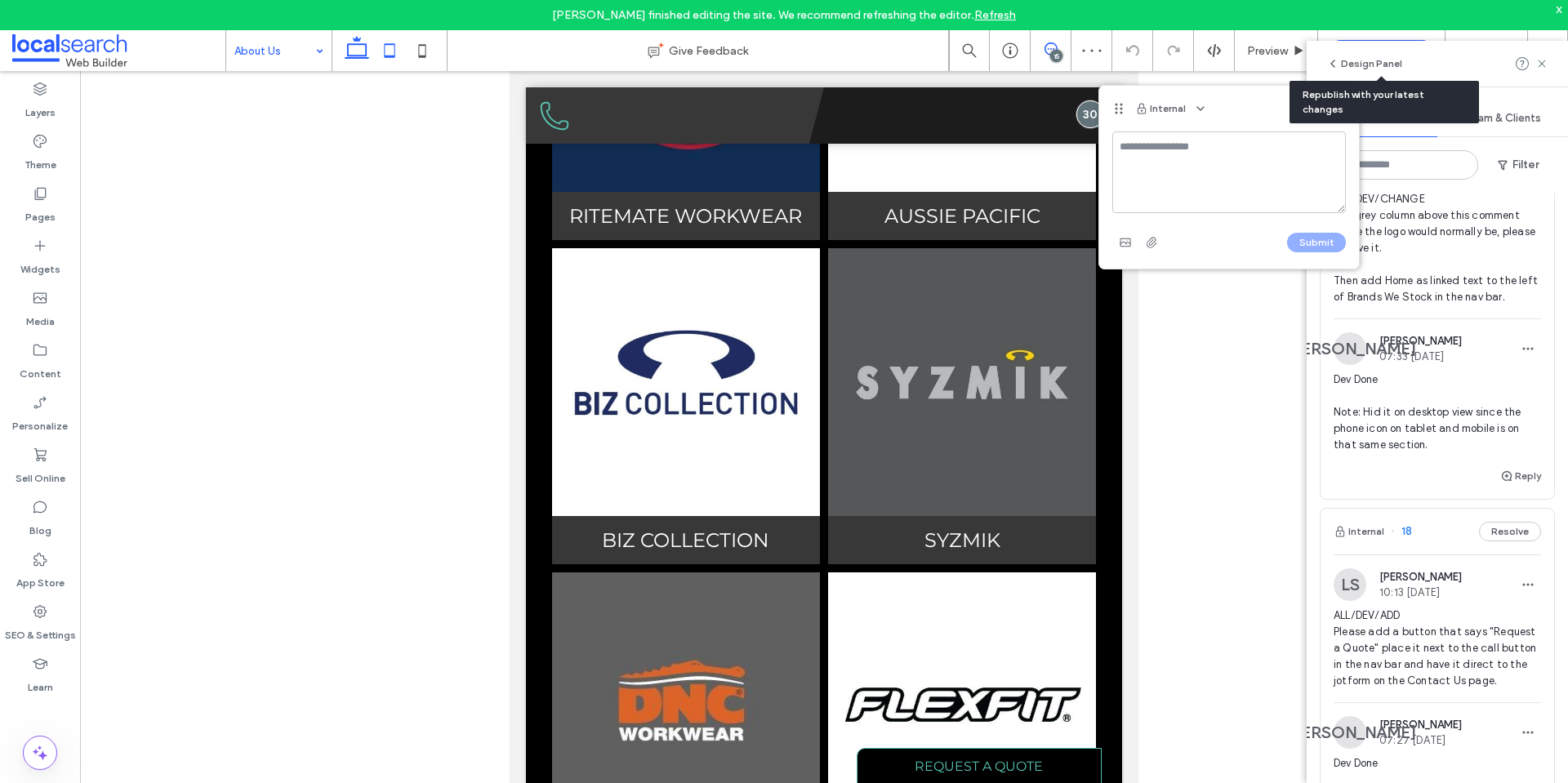
click at [357, 48] on icon at bounding box center [356, 50] width 33 height 33
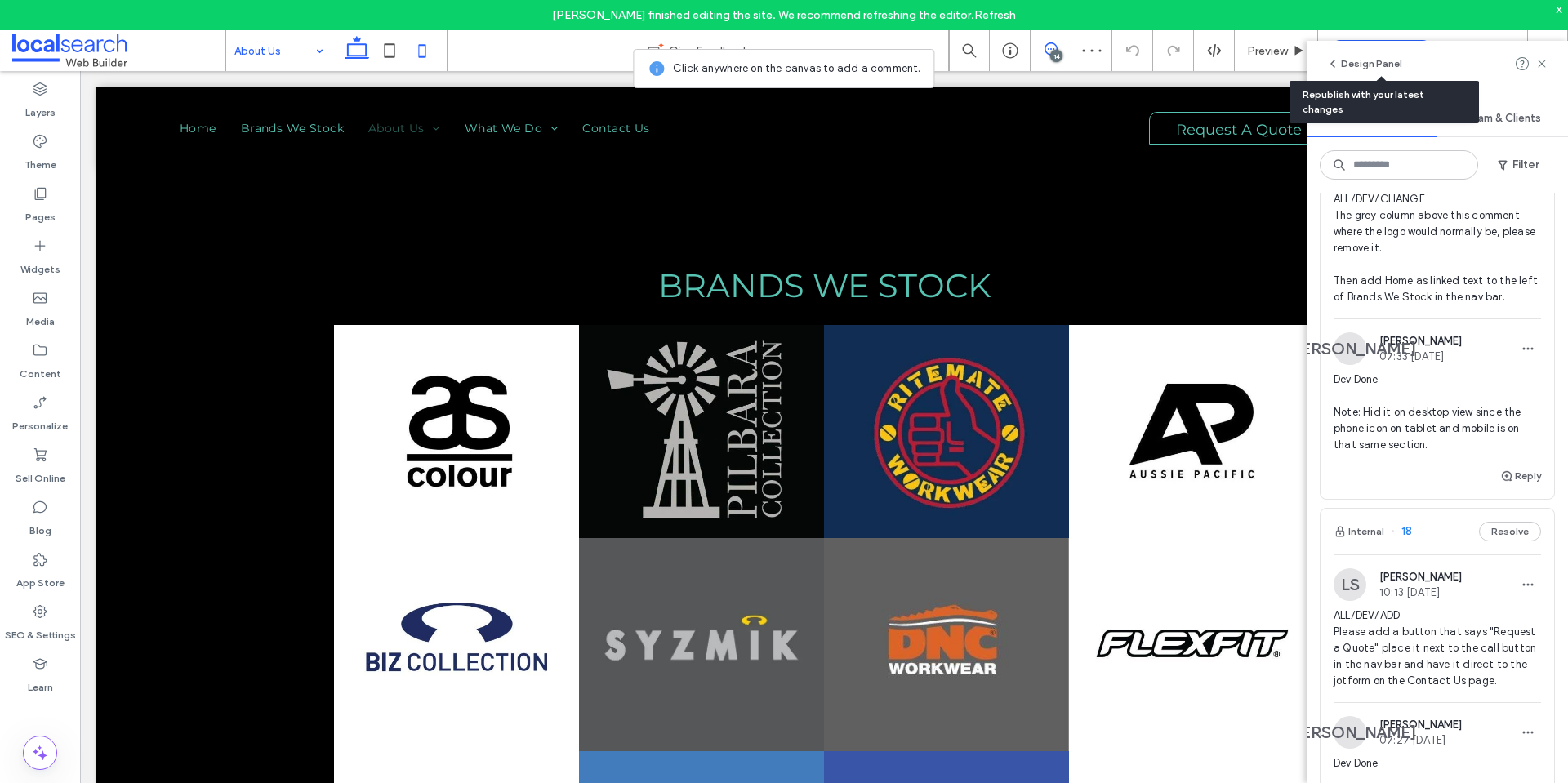
click at [423, 50] on icon at bounding box center [421, 50] width 33 height 33
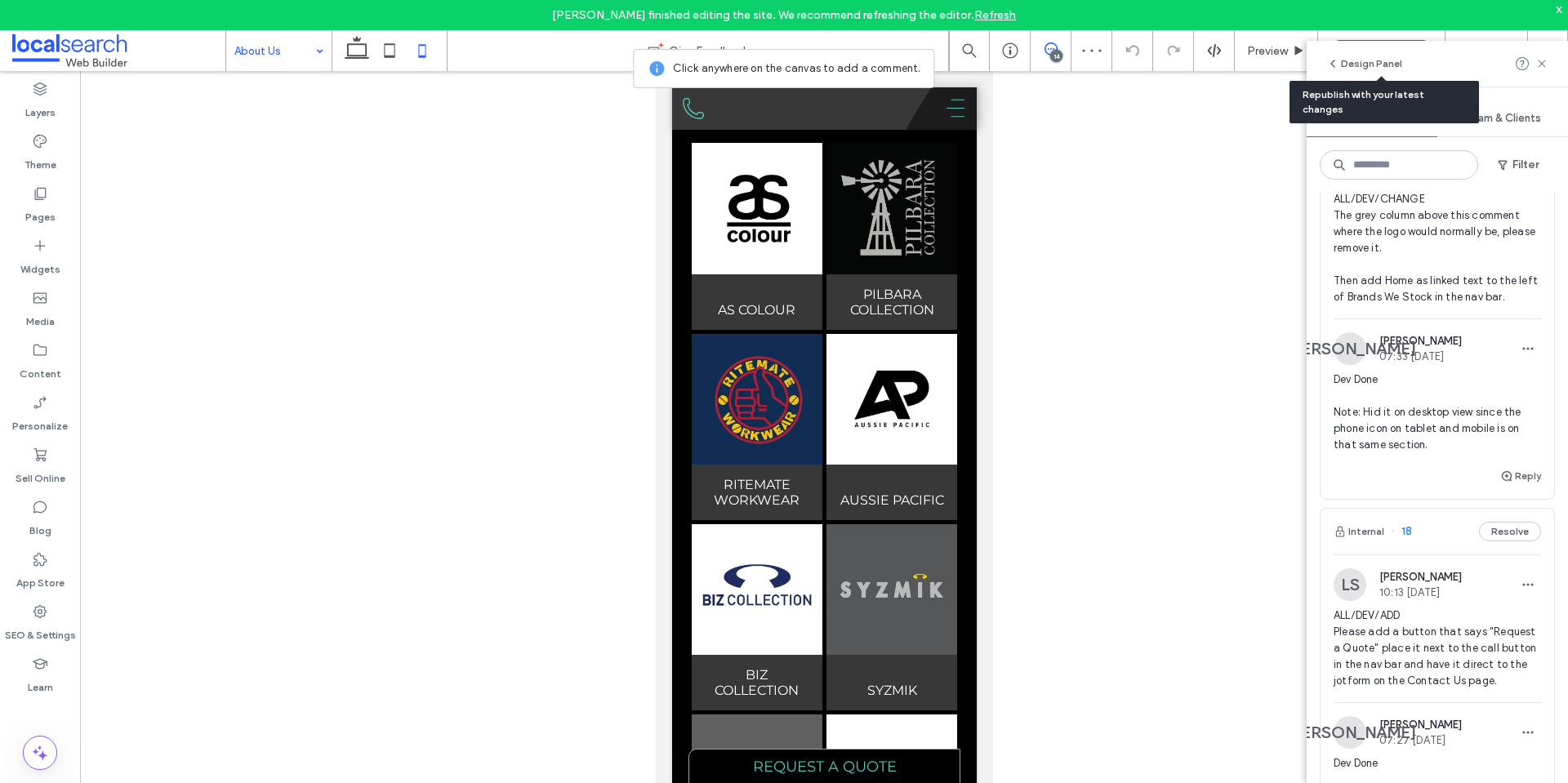
scroll to position [2705, 0]
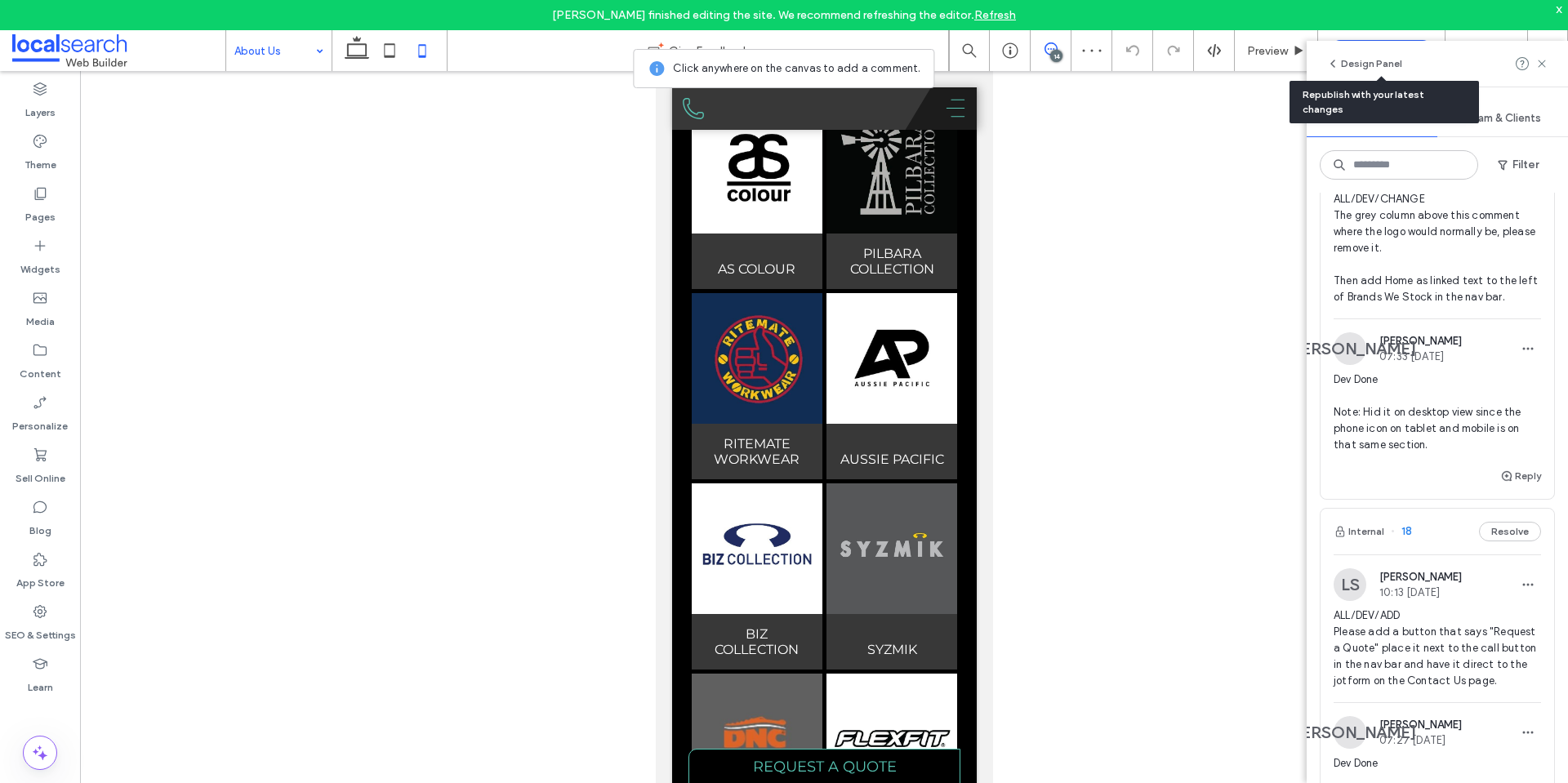
drag, startPoint x: 368, startPoint y: 53, endPoint x: 1567, endPoint y: 308, distance: 1225.8
click at [368, 53] on icon at bounding box center [356, 50] width 33 height 33
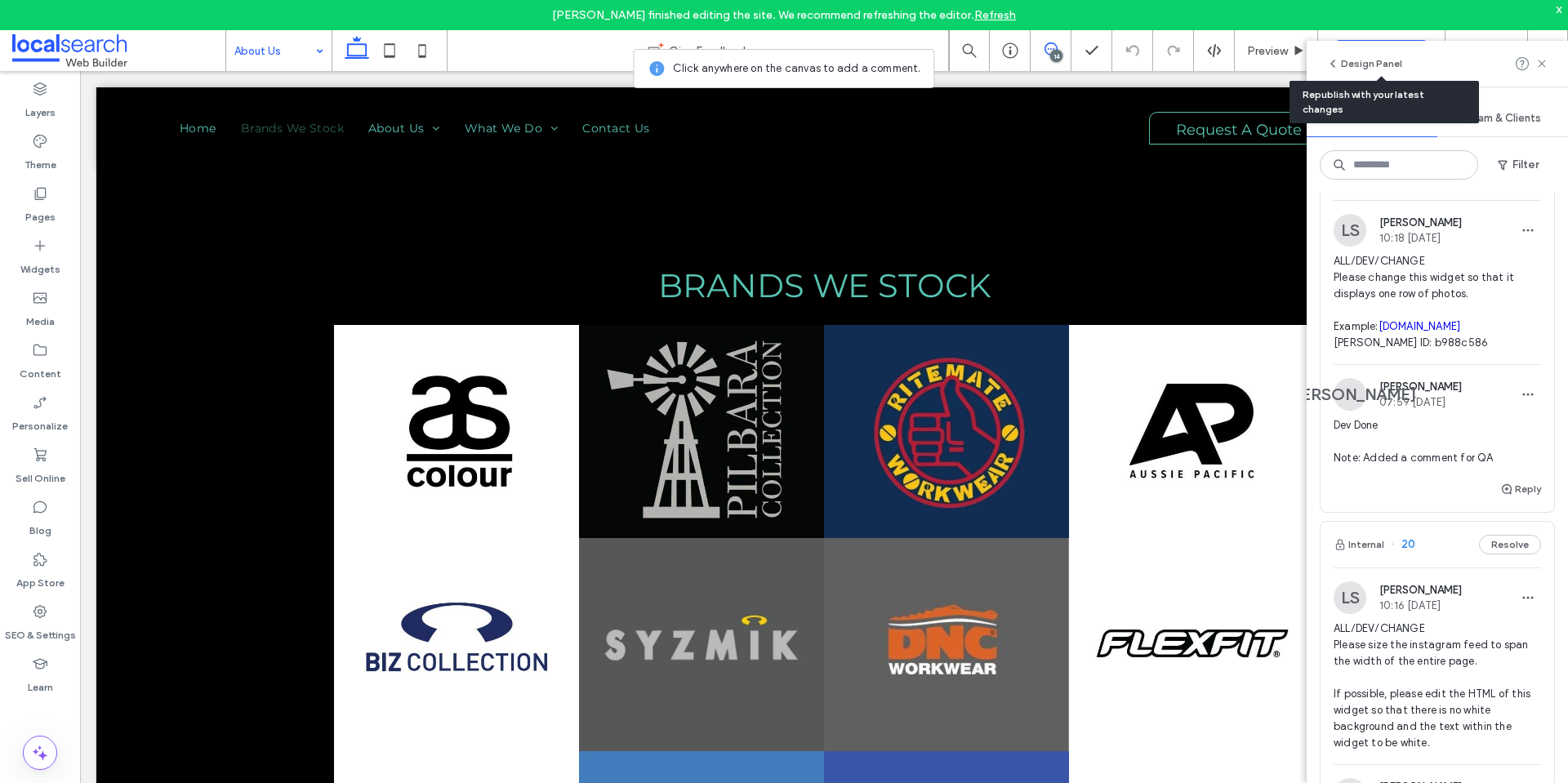
scroll to position [2383, 0]
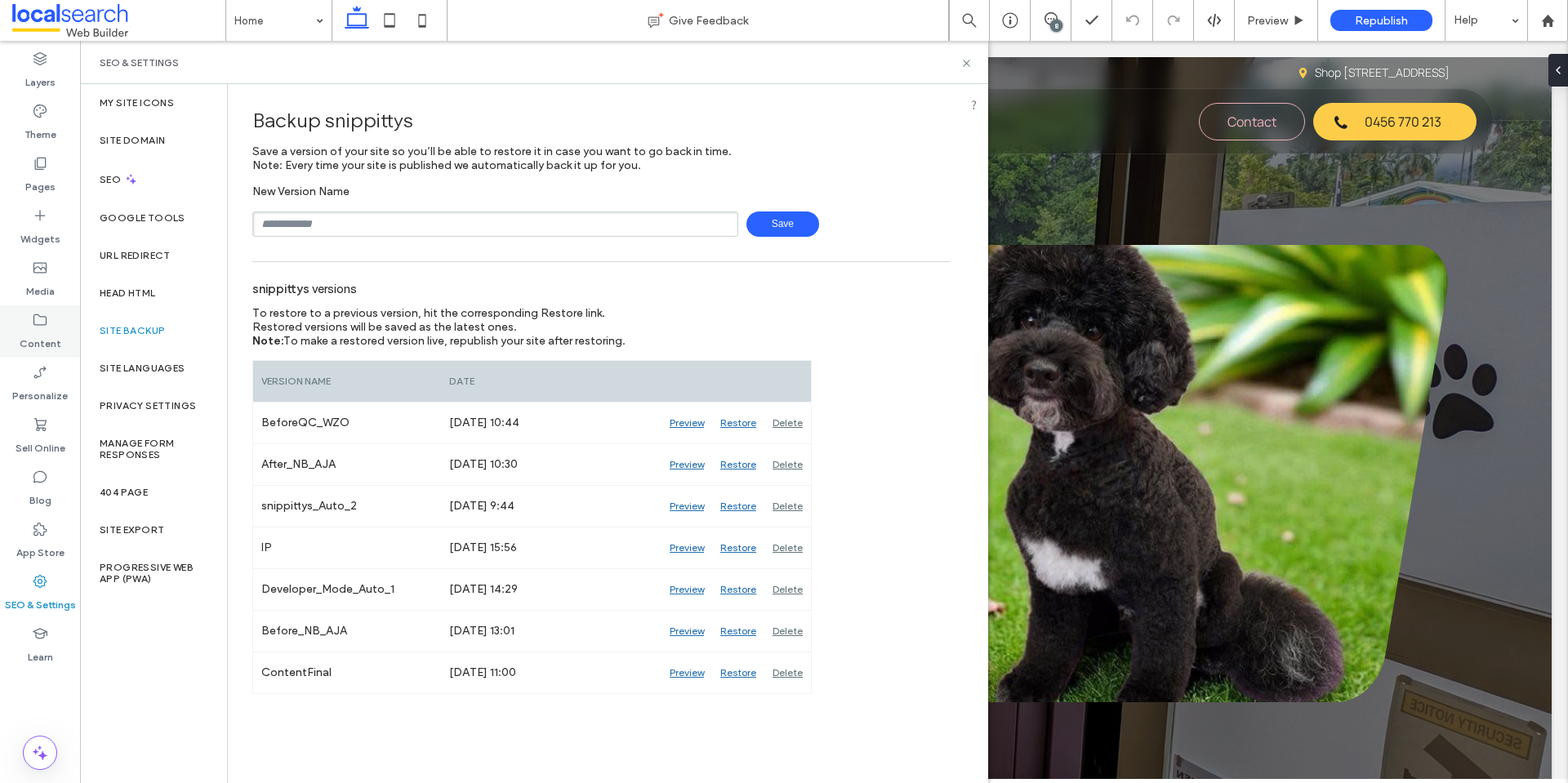
click at [61, 319] on div "Content" at bounding box center [40, 331] width 80 height 52
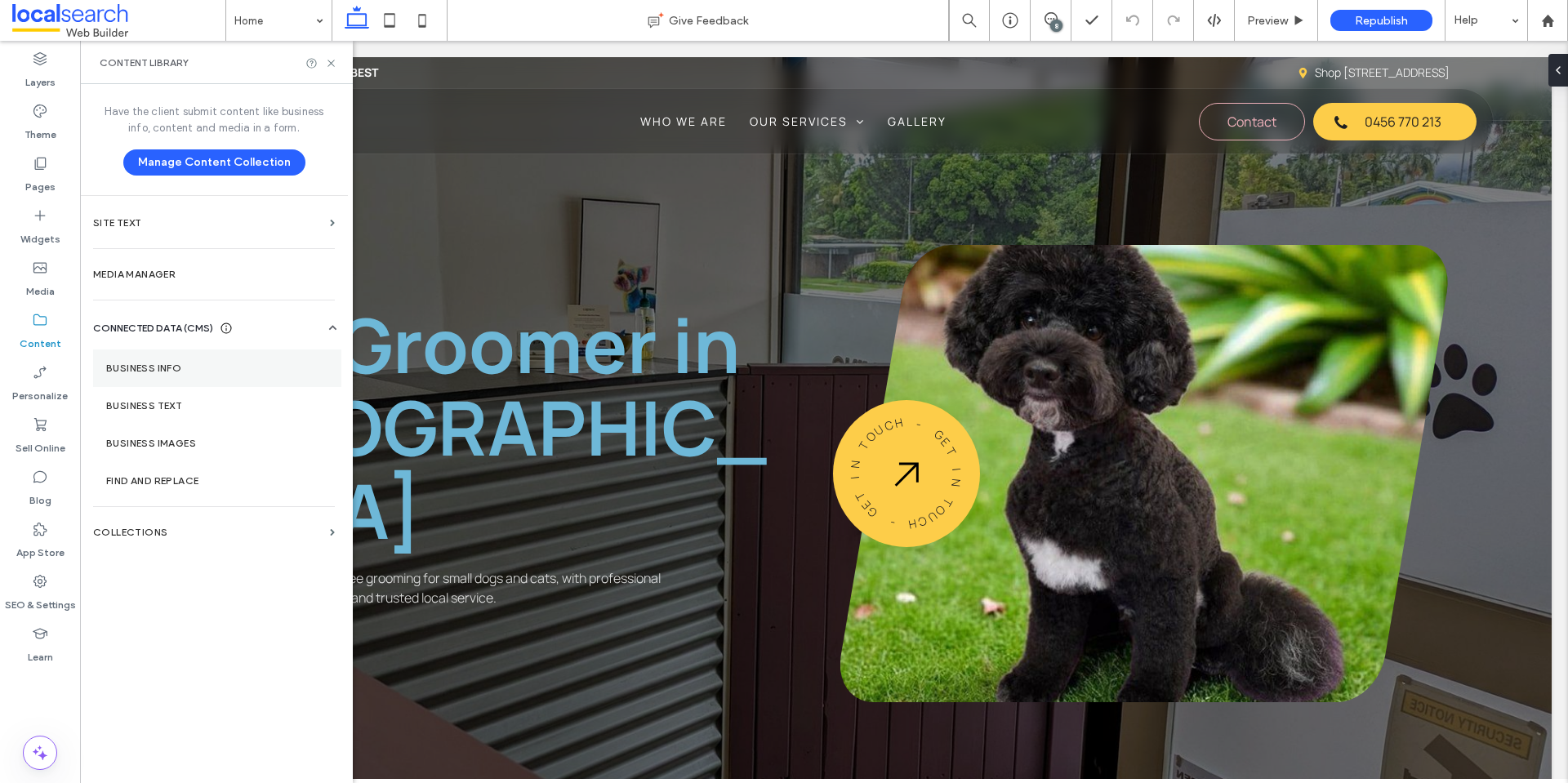
click at [167, 354] on section "Business Info" at bounding box center [218, 369] width 249 height 38
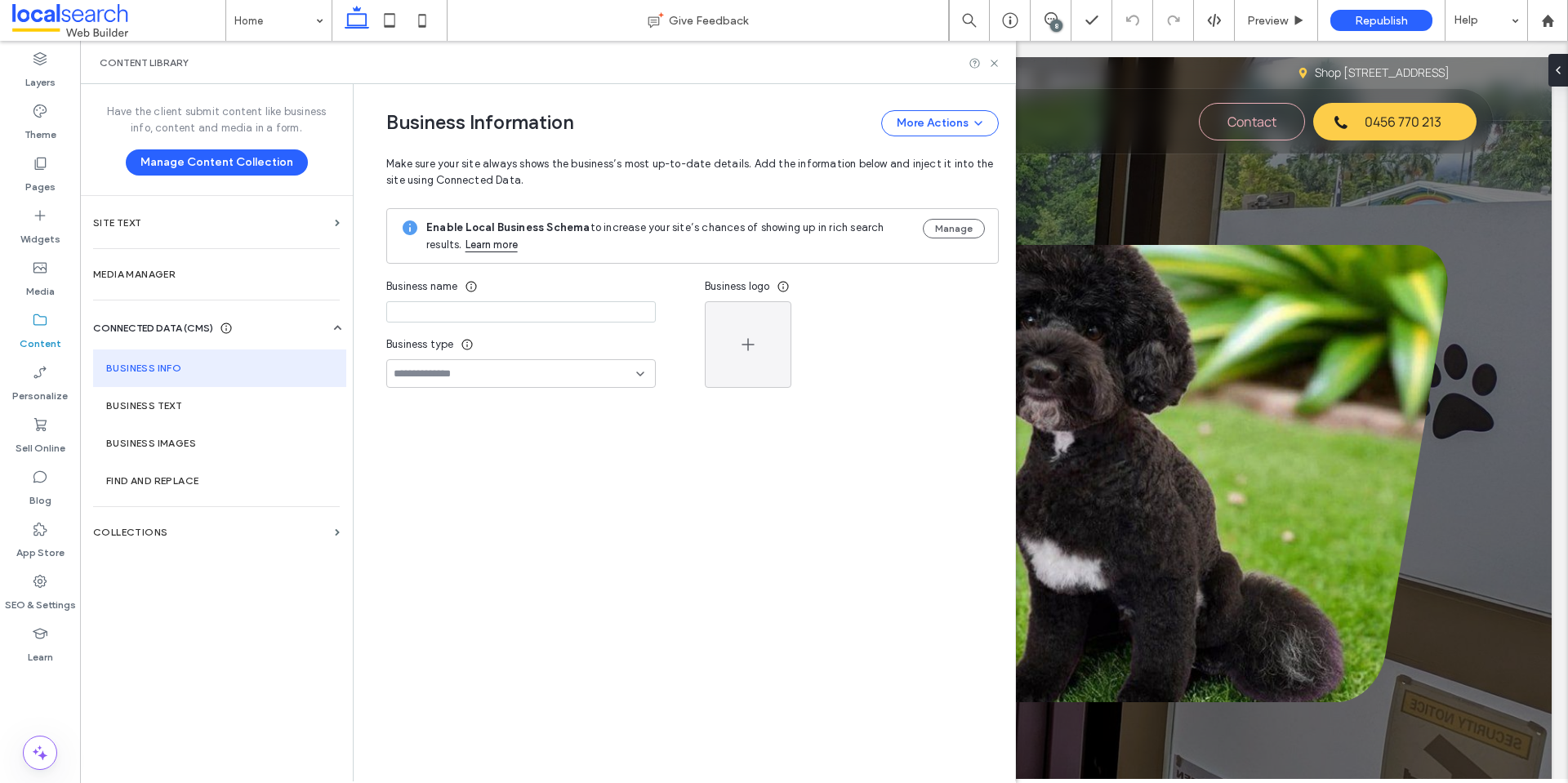
type input "**********"
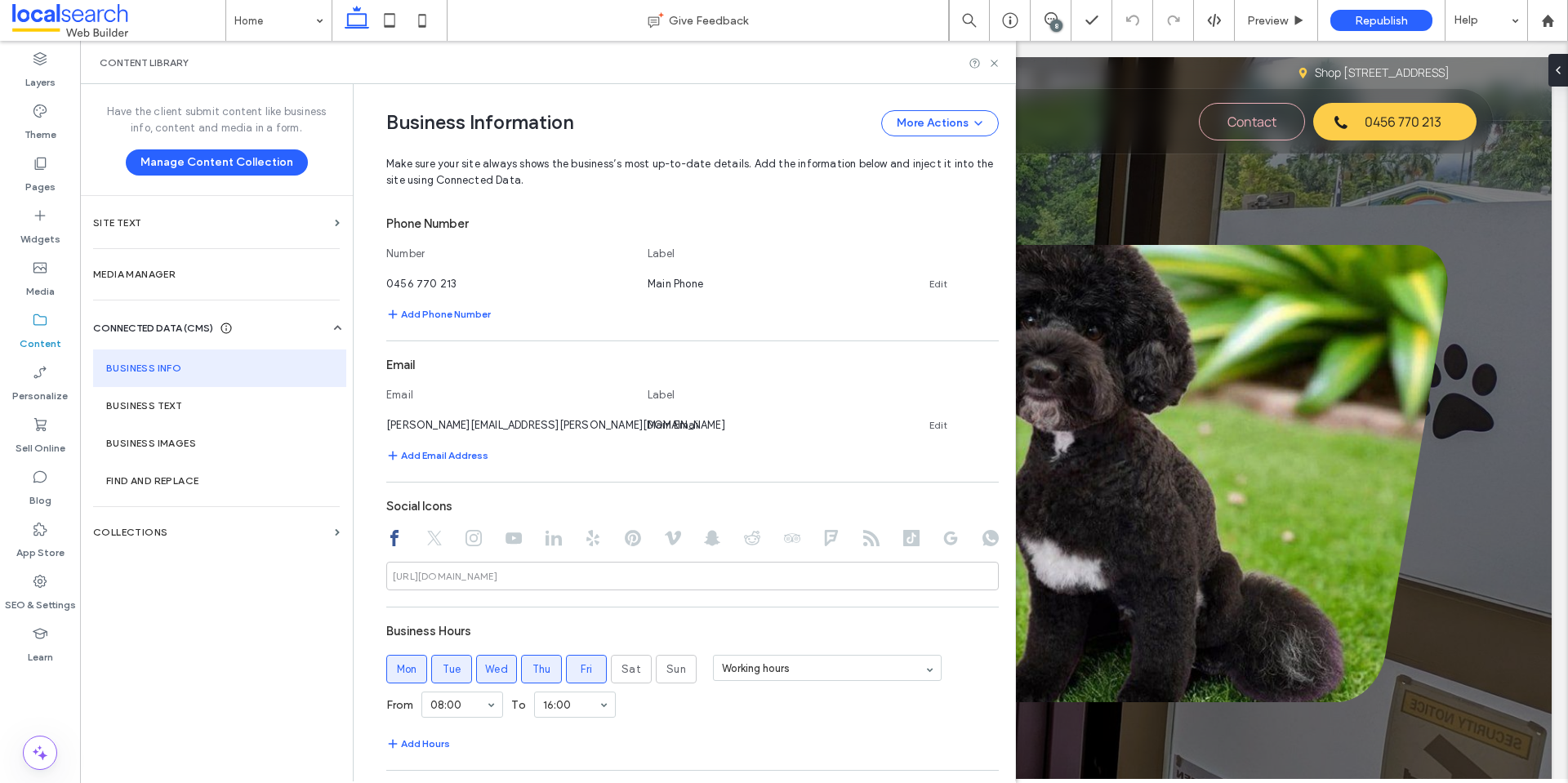
scroll to position [624, 0]
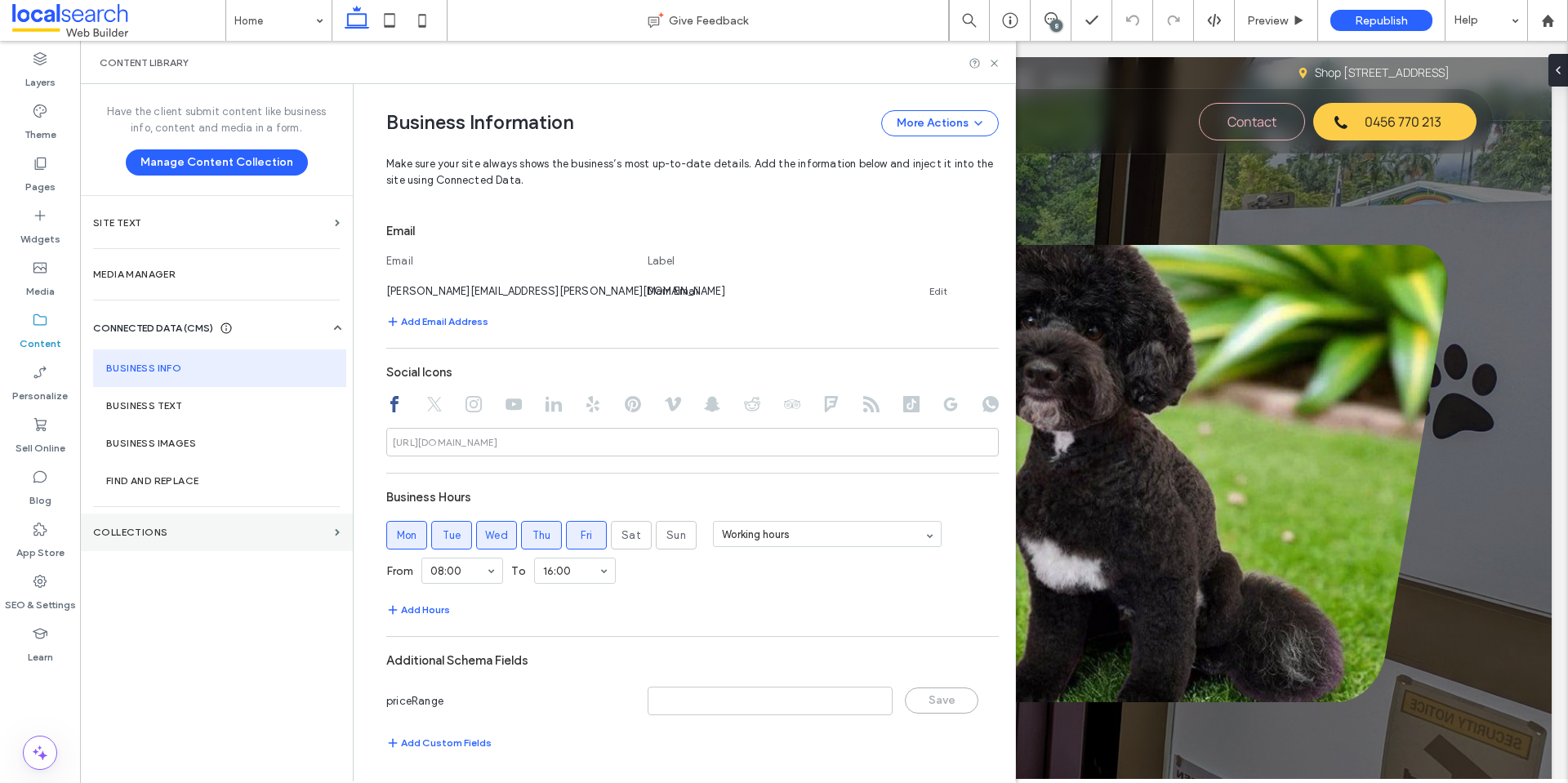
click at [225, 534] on label "Collections" at bounding box center [211, 533] width 235 height 11
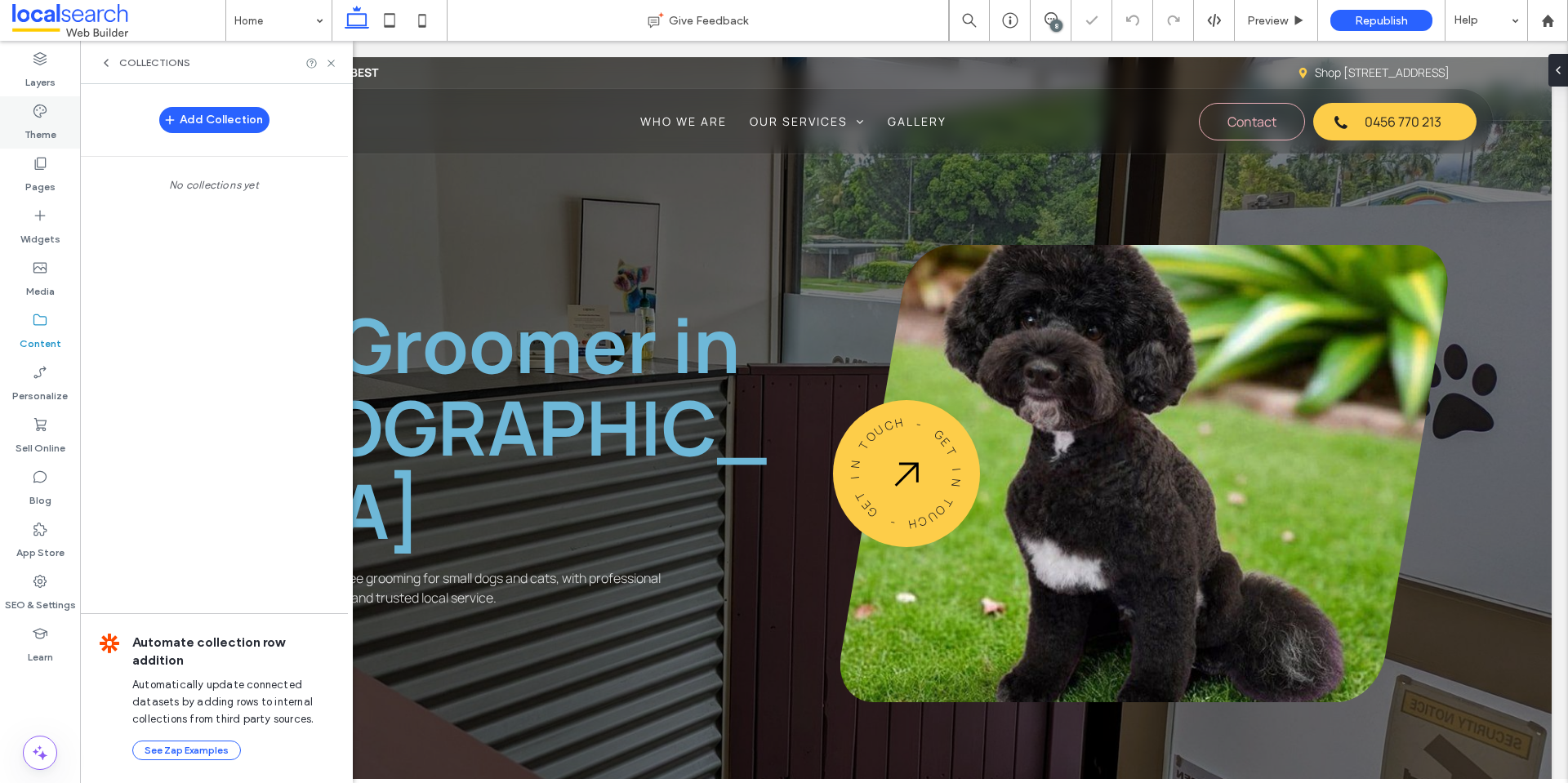
click at [53, 109] on div "Theme" at bounding box center [40, 122] width 80 height 52
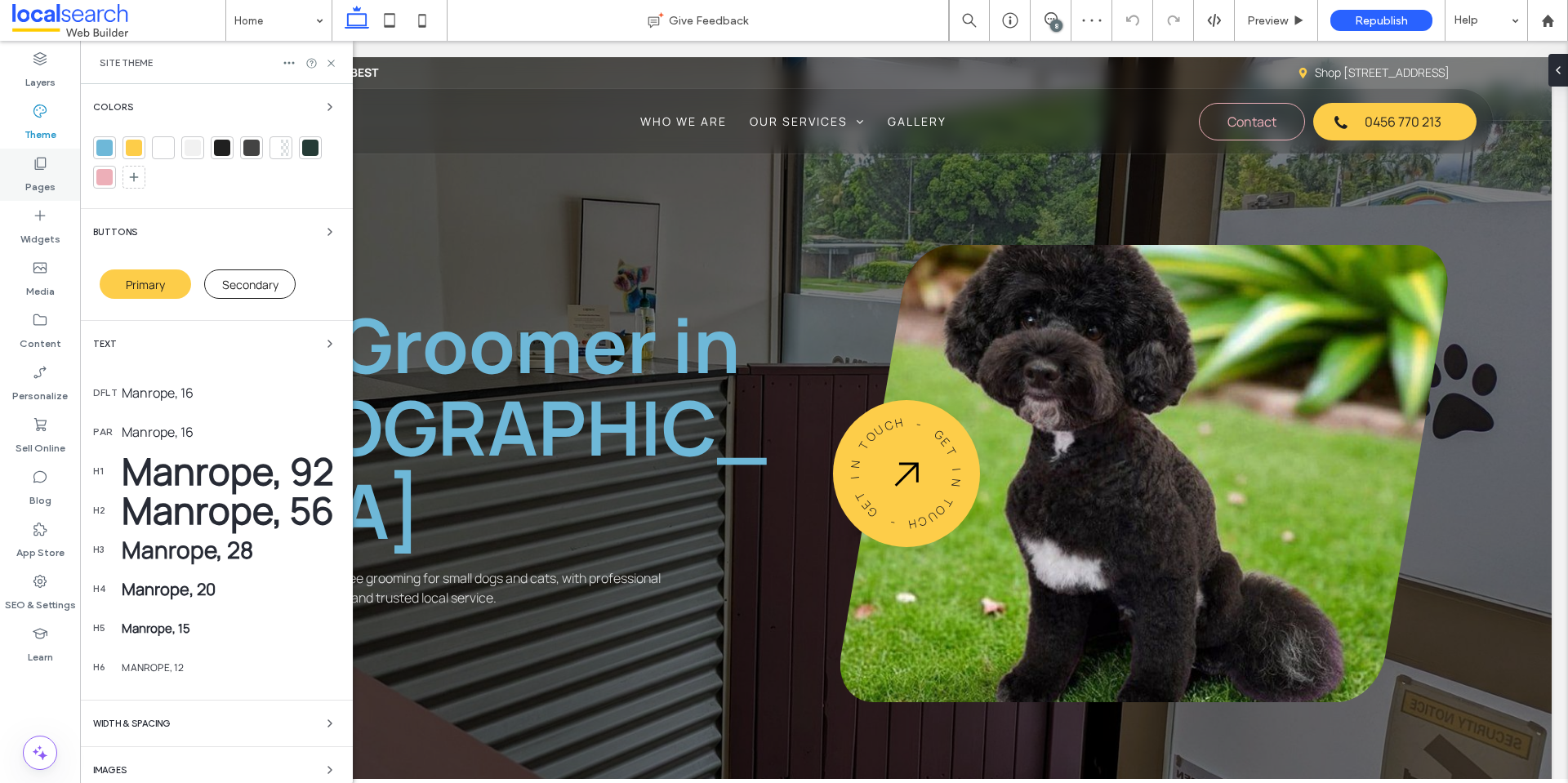
scroll to position [0, 0]
click at [109, 147] on div at bounding box center [104, 147] width 17 height 17
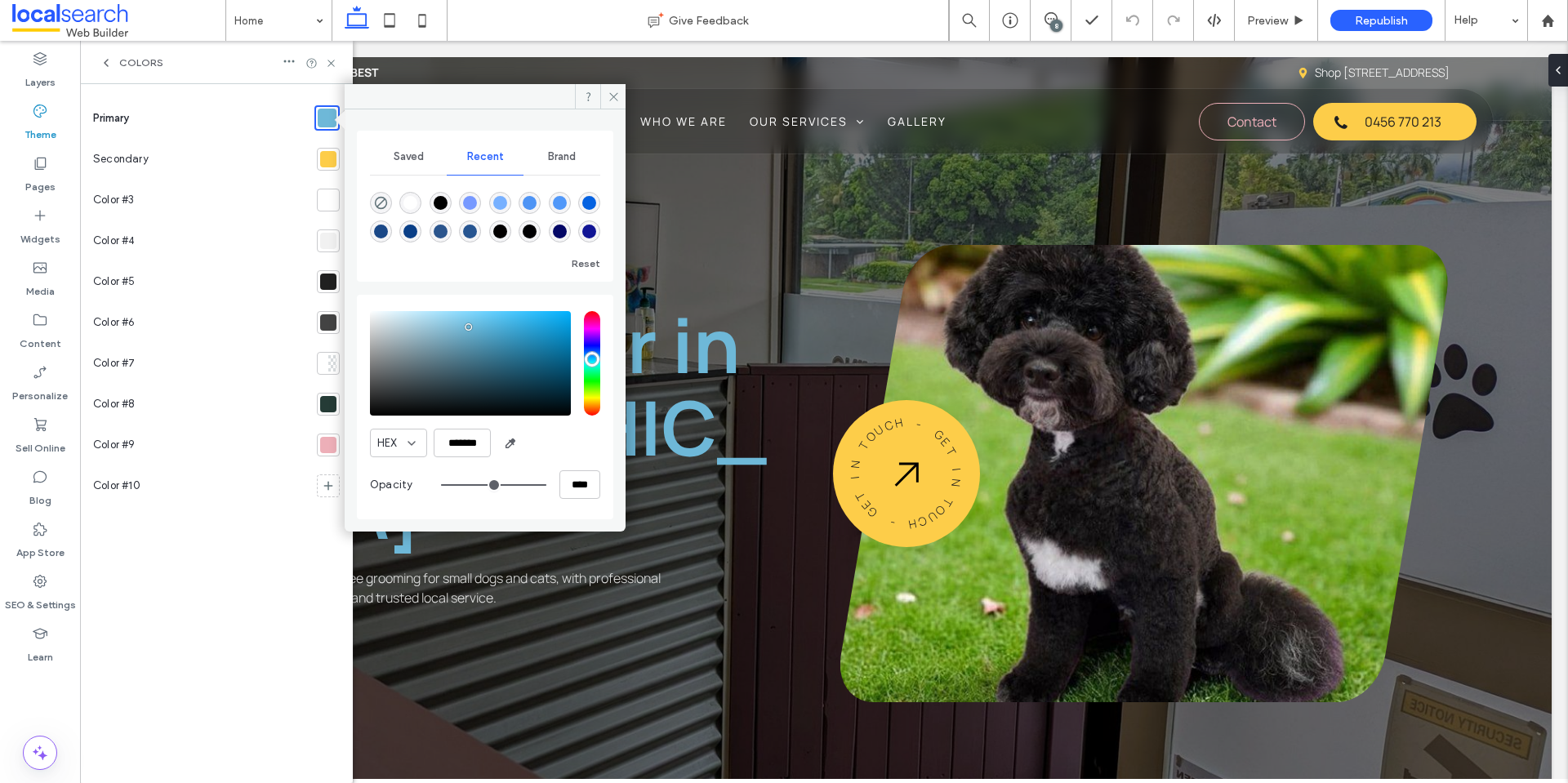
click at [327, 157] on div at bounding box center [328, 159] width 17 height 17
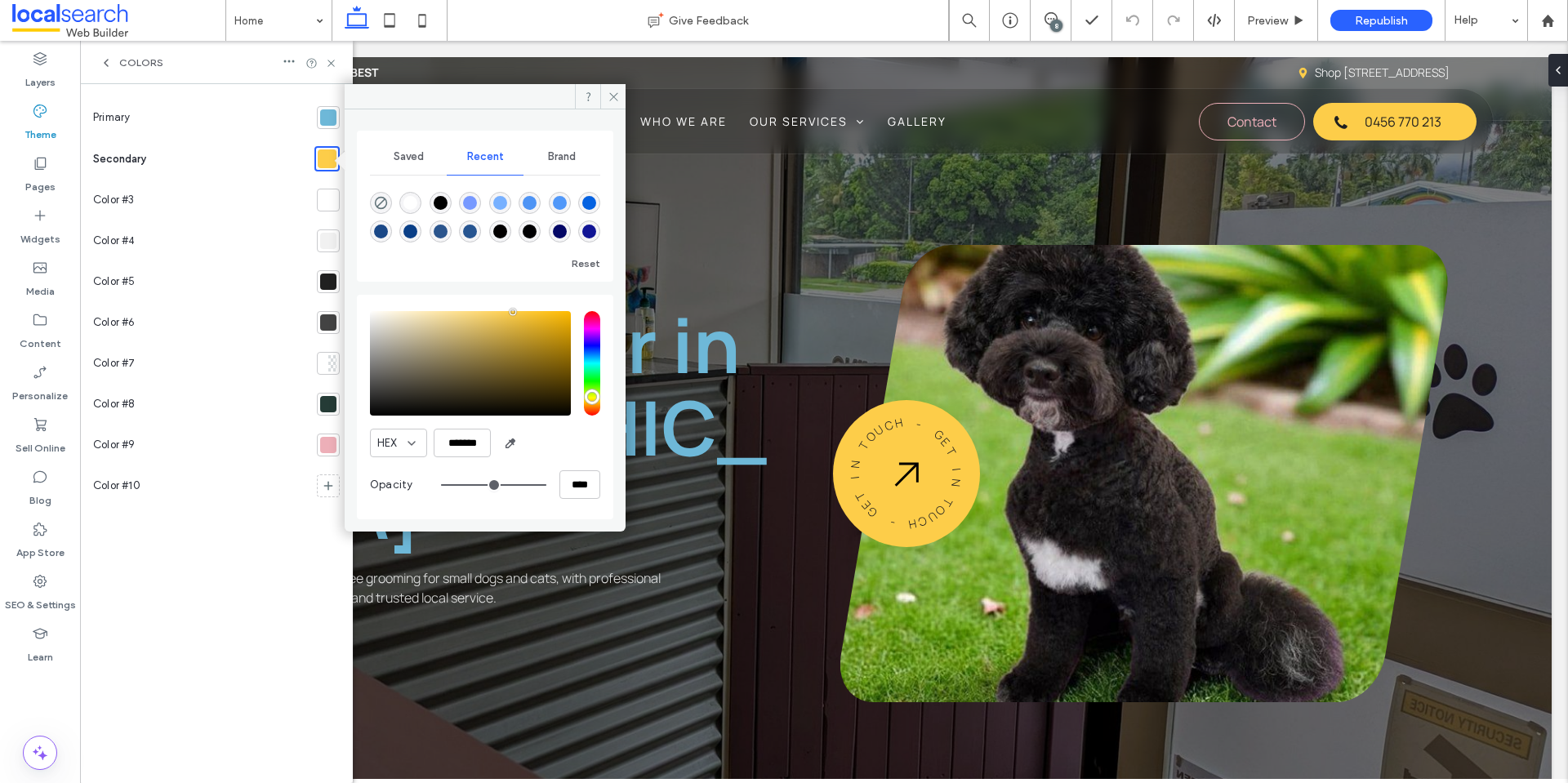
click at [106, 61] on icon at bounding box center [106, 63] width 13 height 13
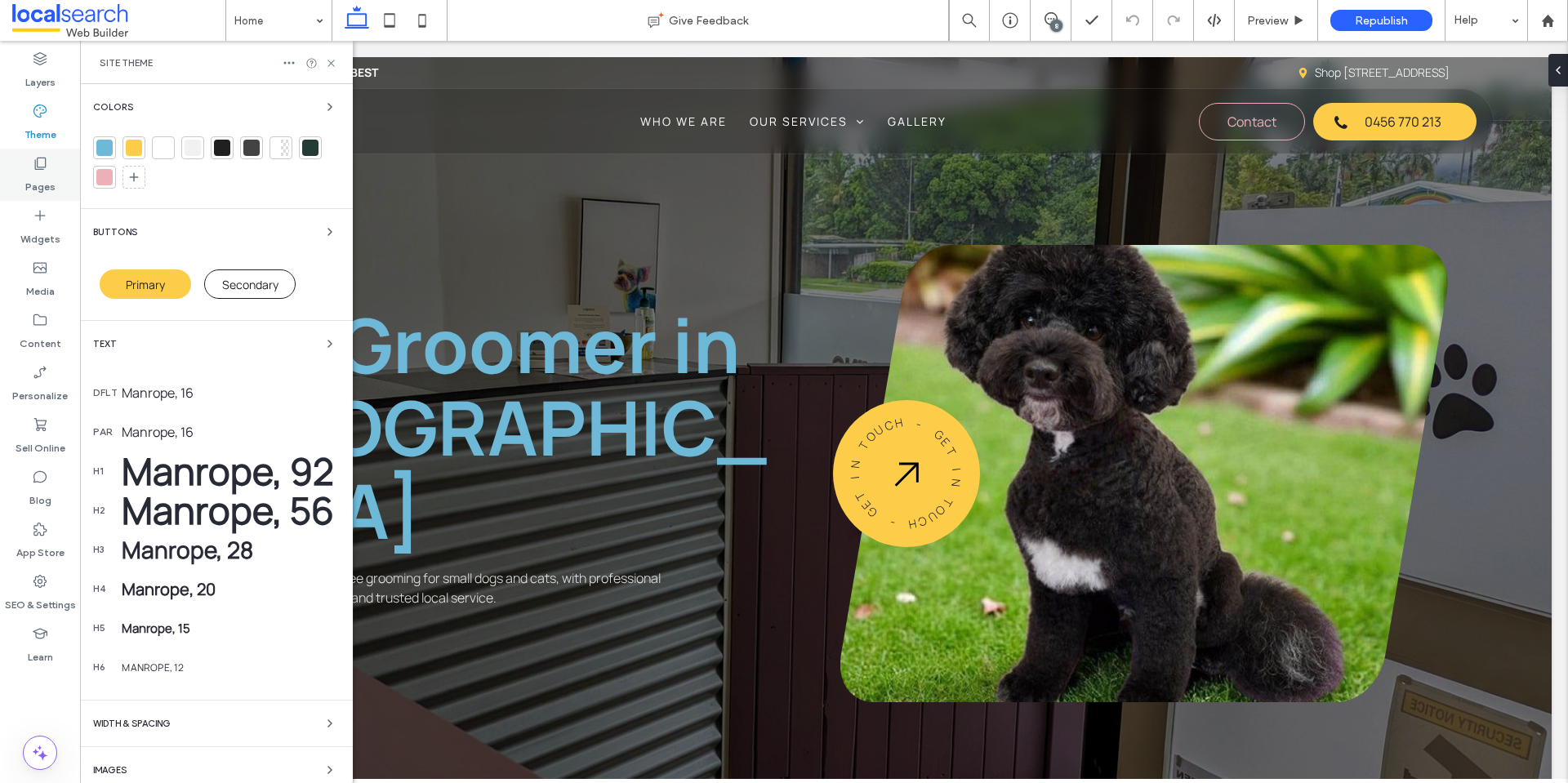
click at [47, 164] on icon at bounding box center [40, 163] width 17 height 17
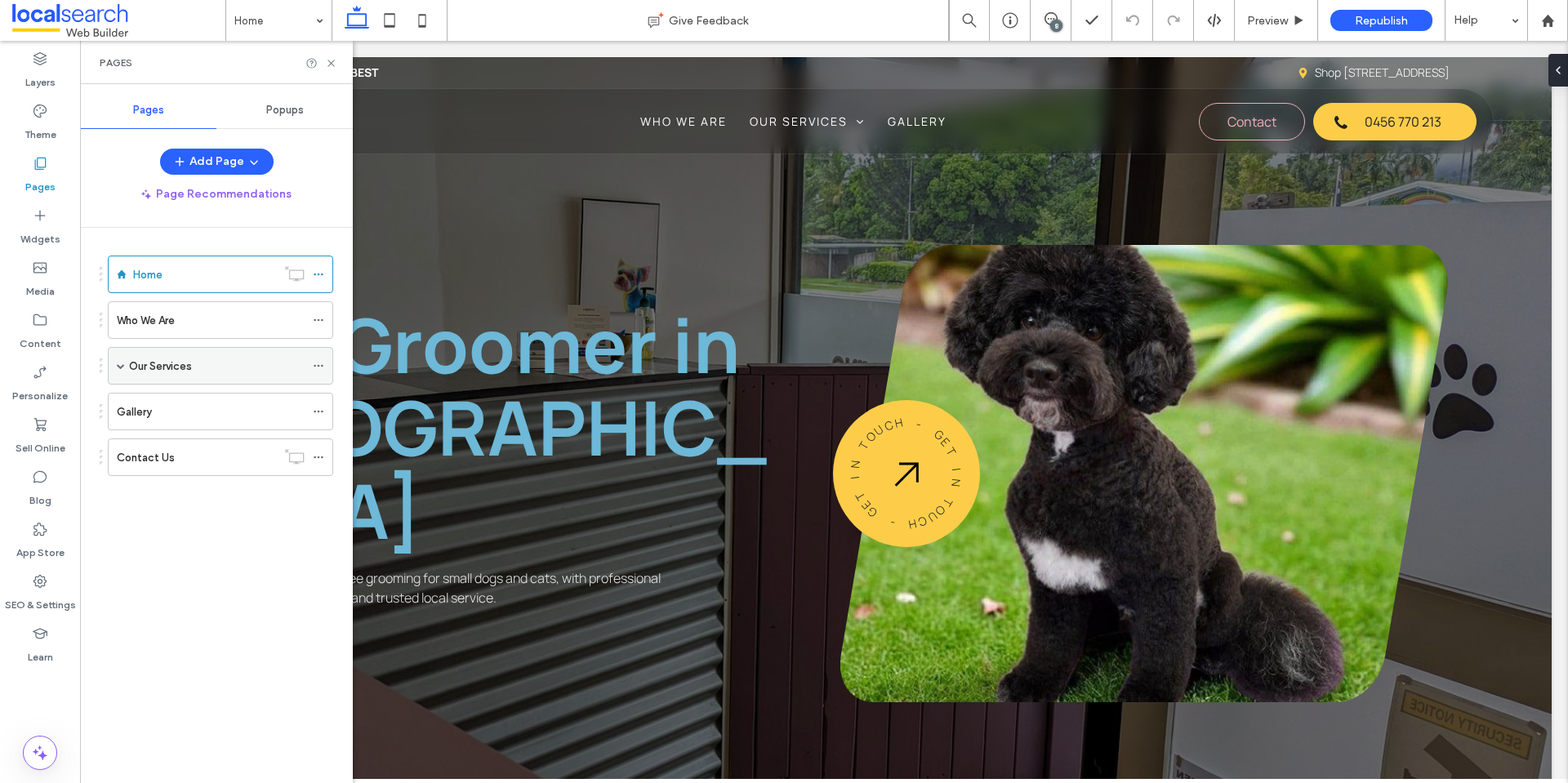
click at [123, 359] on span at bounding box center [120, 366] width 8 height 36
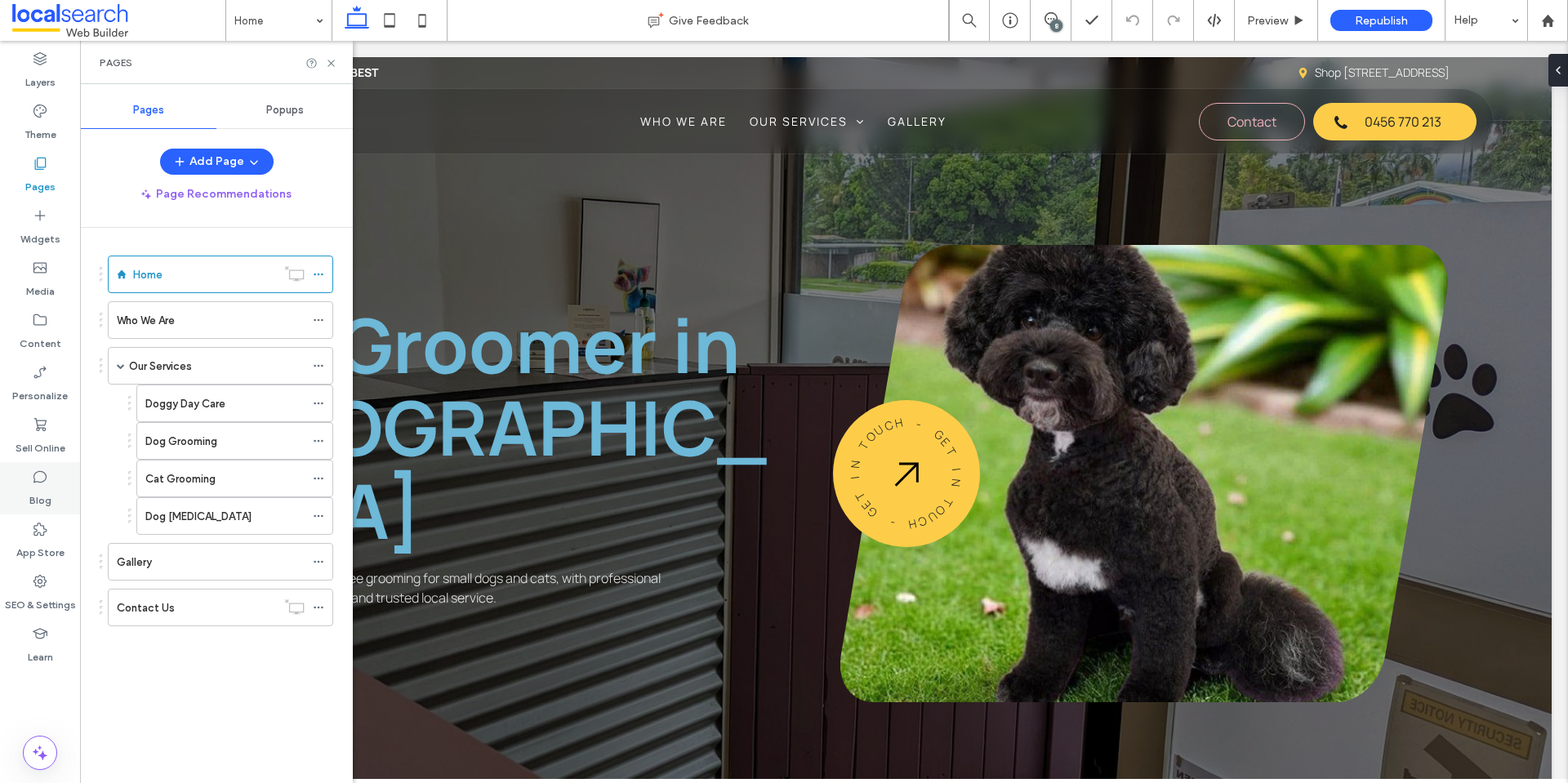
click at [41, 482] on use at bounding box center [40, 478] width 13 height 12
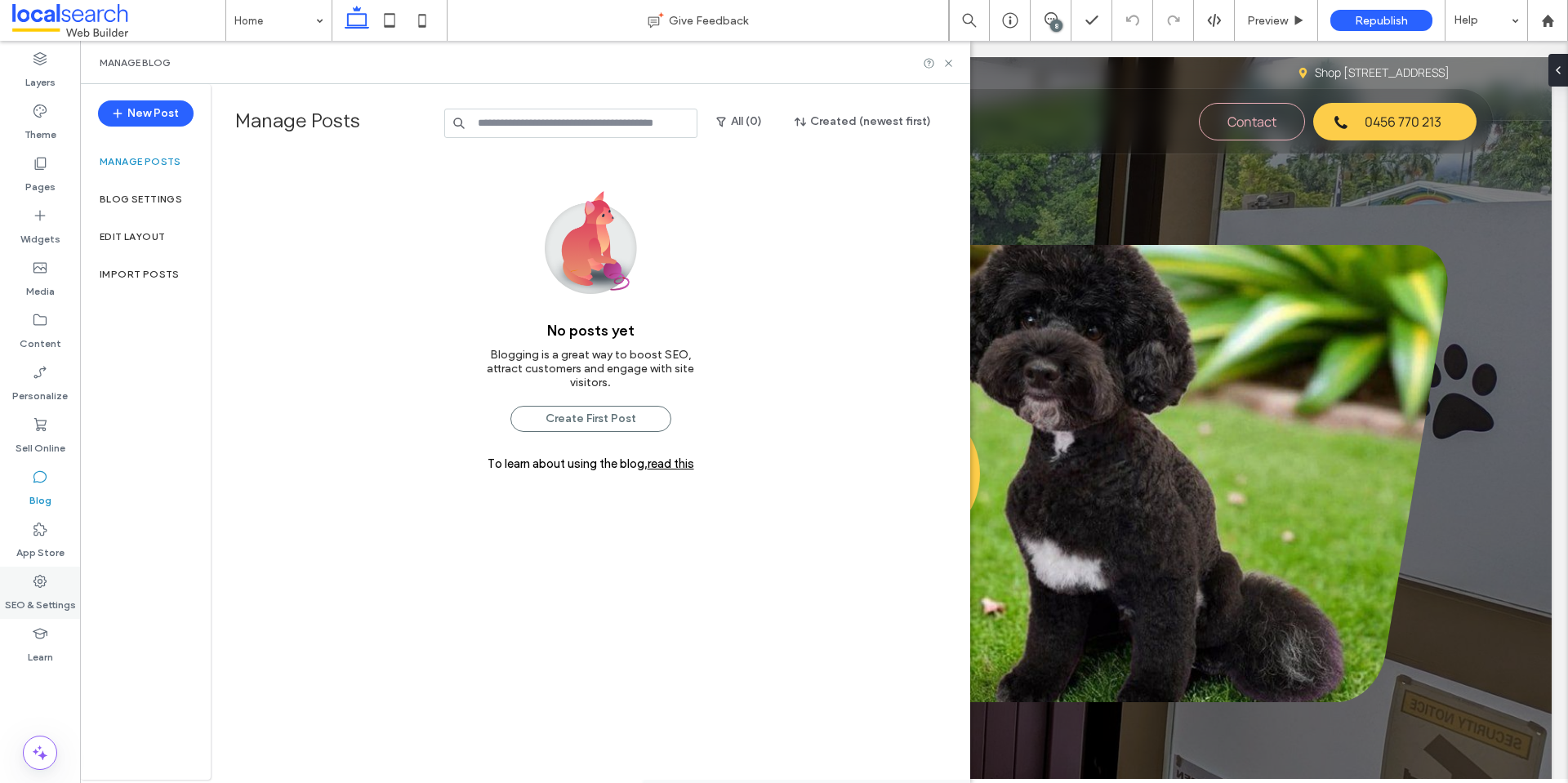
click at [30, 593] on label "SEO & Settings" at bounding box center [41, 601] width 71 height 23
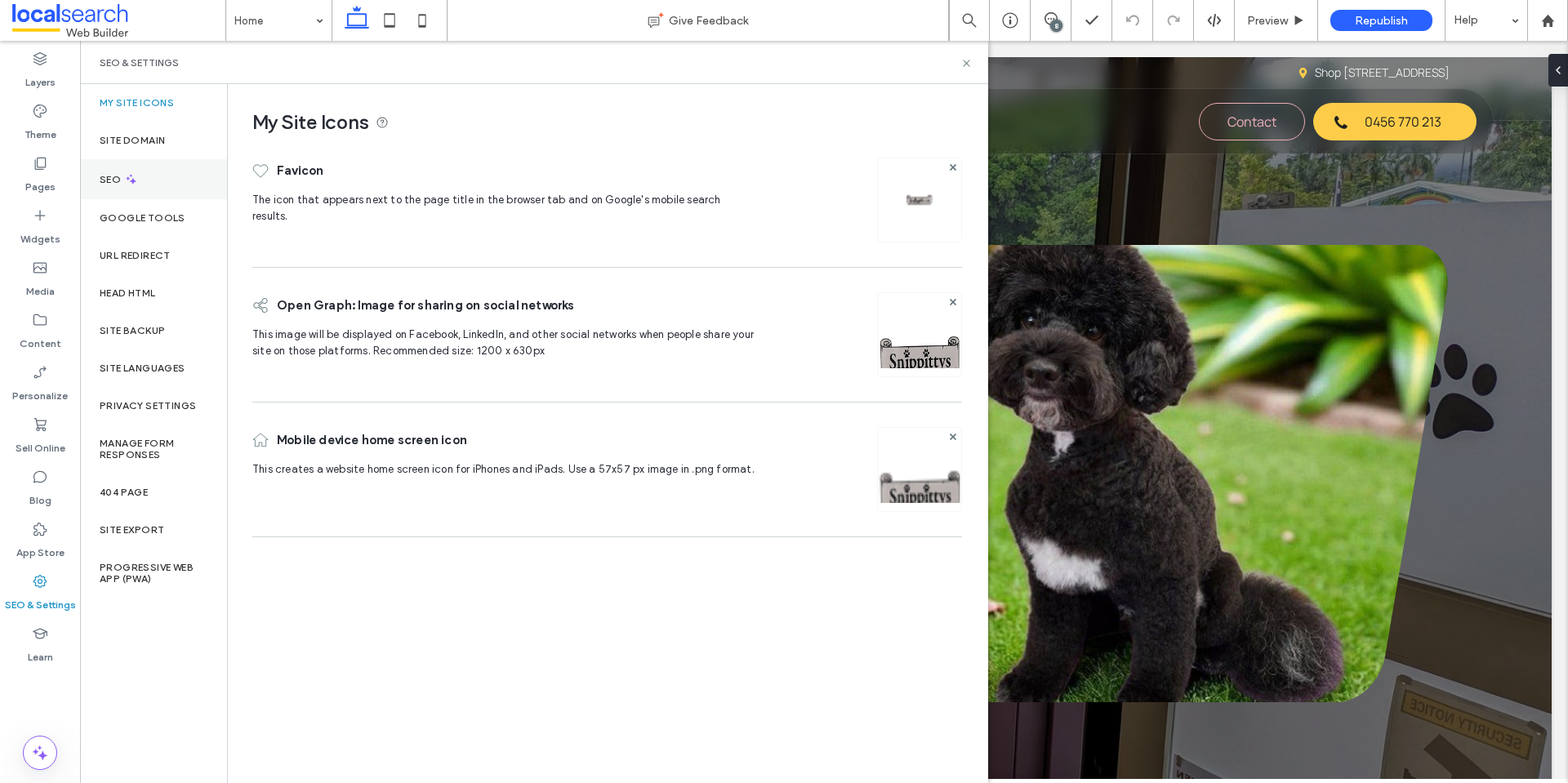
click at [175, 168] on div "SEO" at bounding box center [153, 179] width 147 height 40
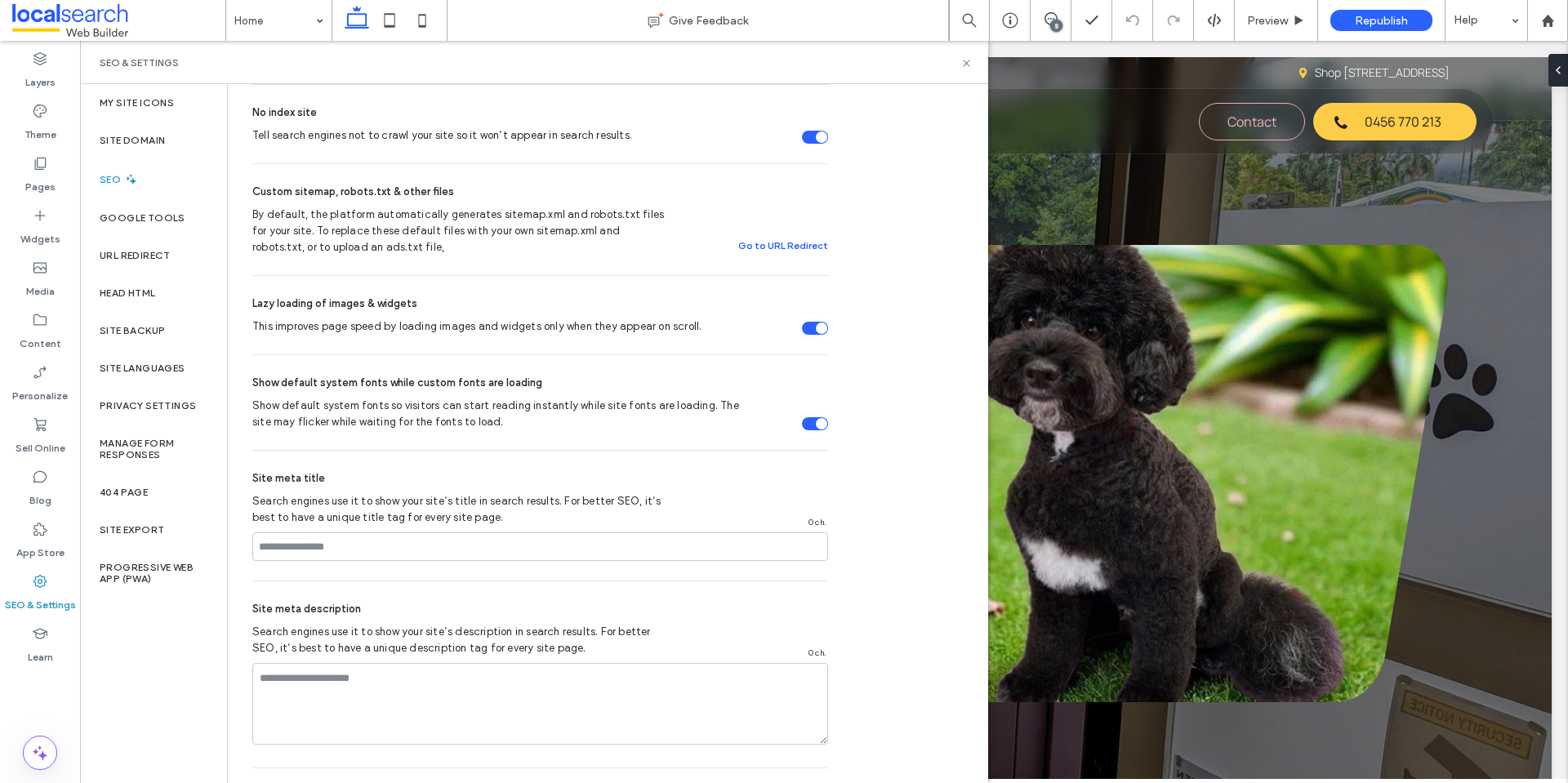
scroll to position [327, 0]
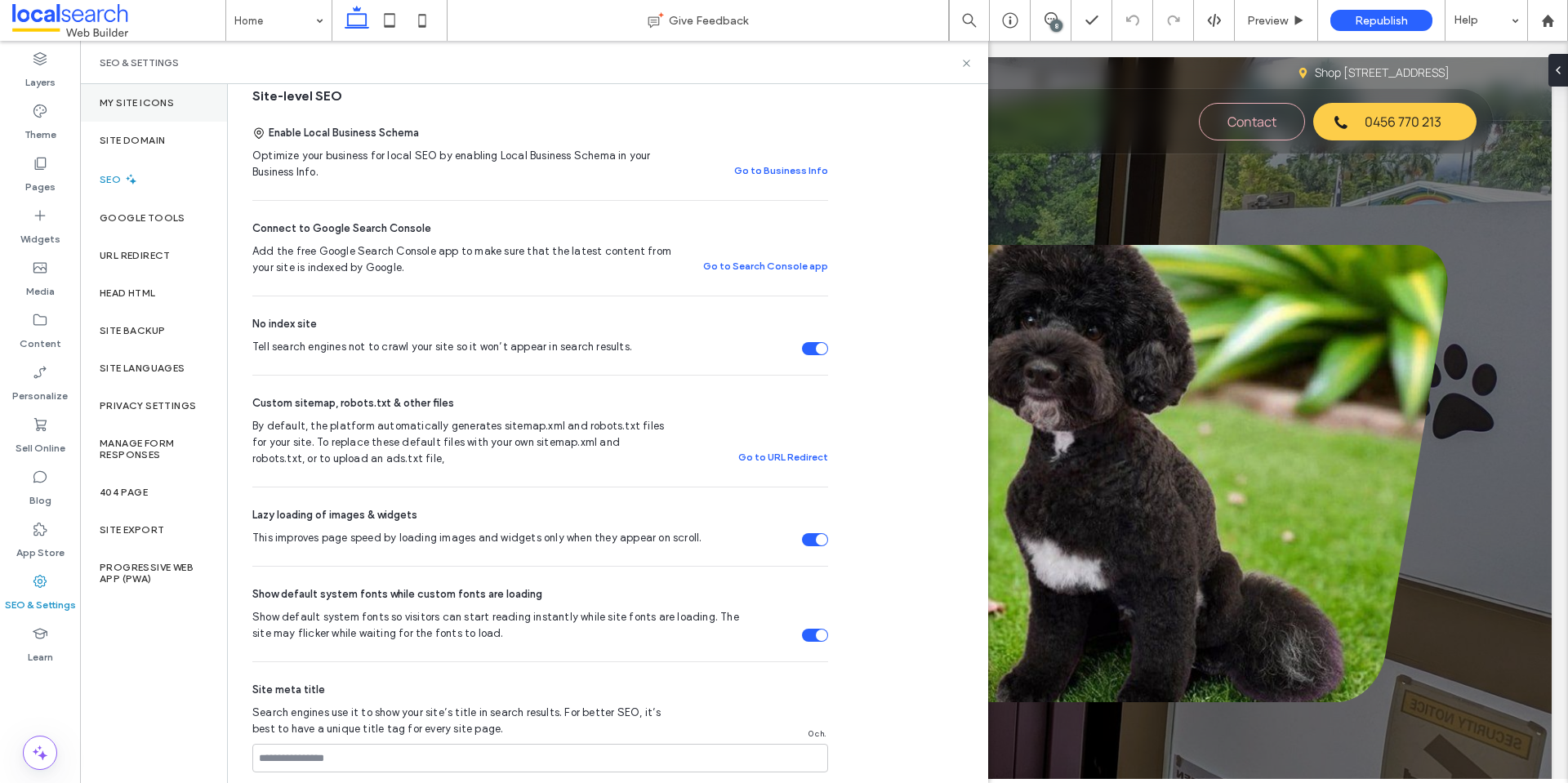
click at [161, 105] on label "My Site Icons" at bounding box center [137, 102] width 74 height 11
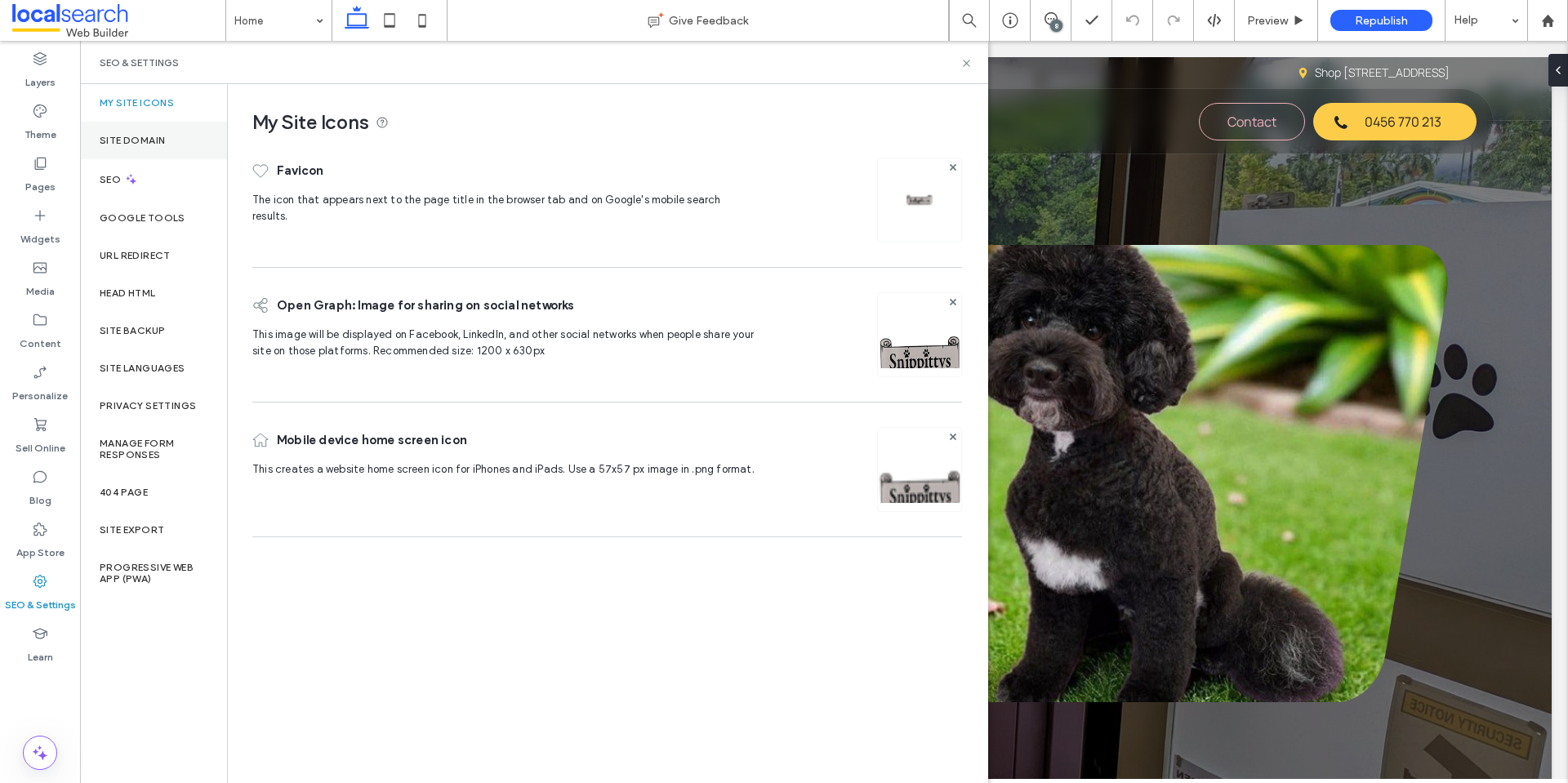
click at [163, 149] on div "Site Domain" at bounding box center [153, 140] width 147 height 38
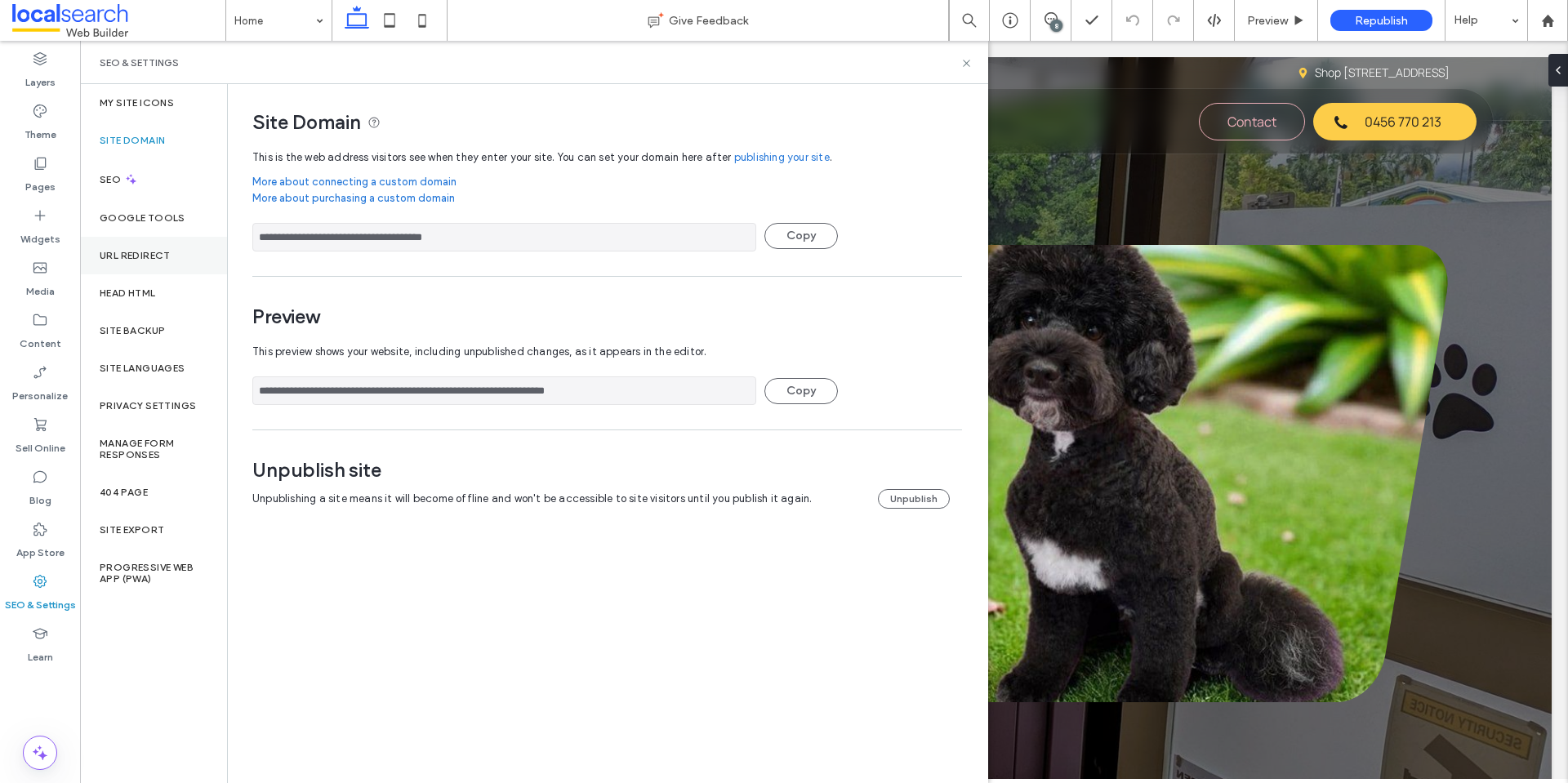
click at [189, 259] on div "URL Redirect" at bounding box center [153, 256] width 147 height 38
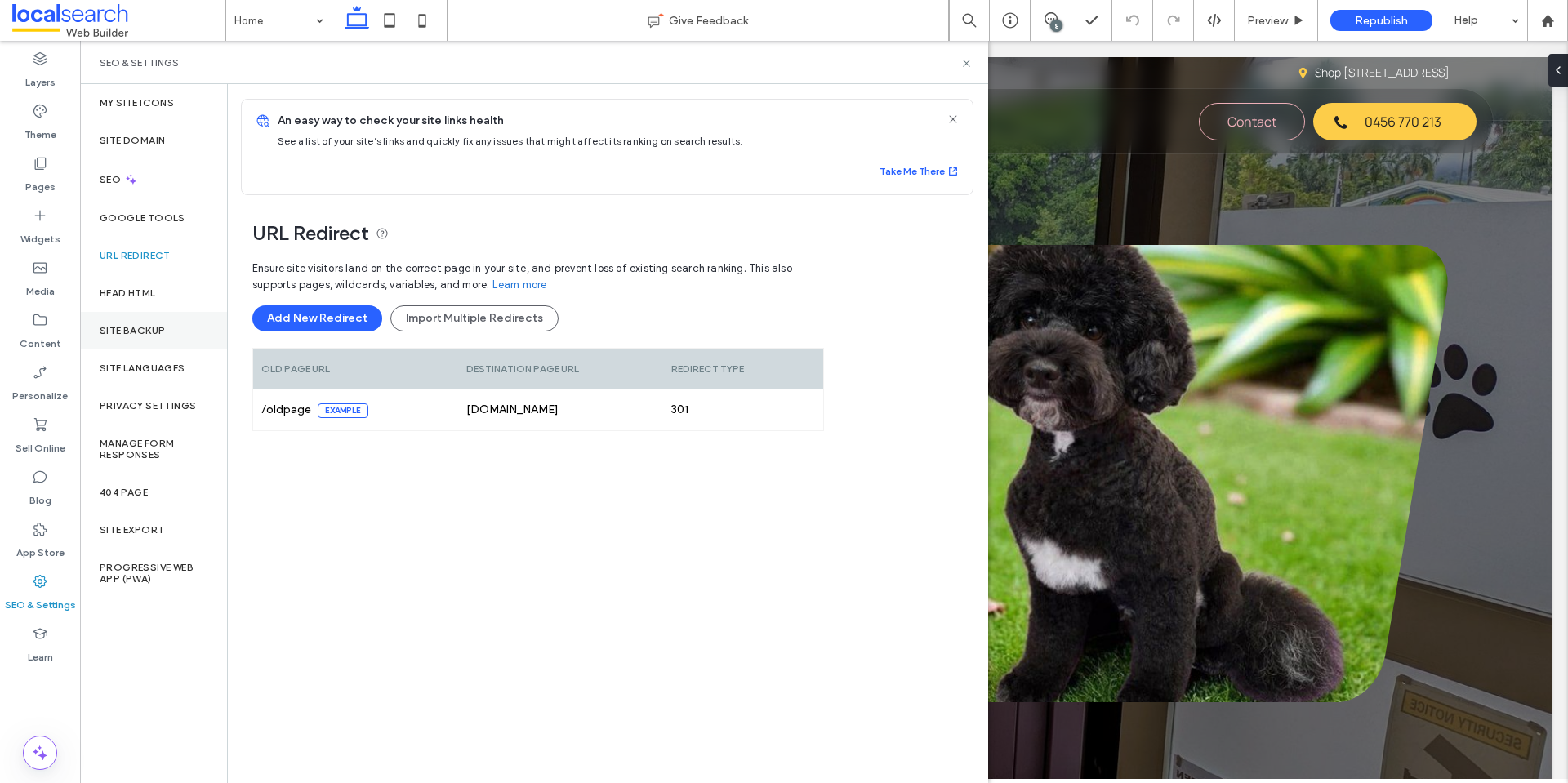
click at [163, 328] on label "Site Backup" at bounding box center [132, 331] width 65 height 11
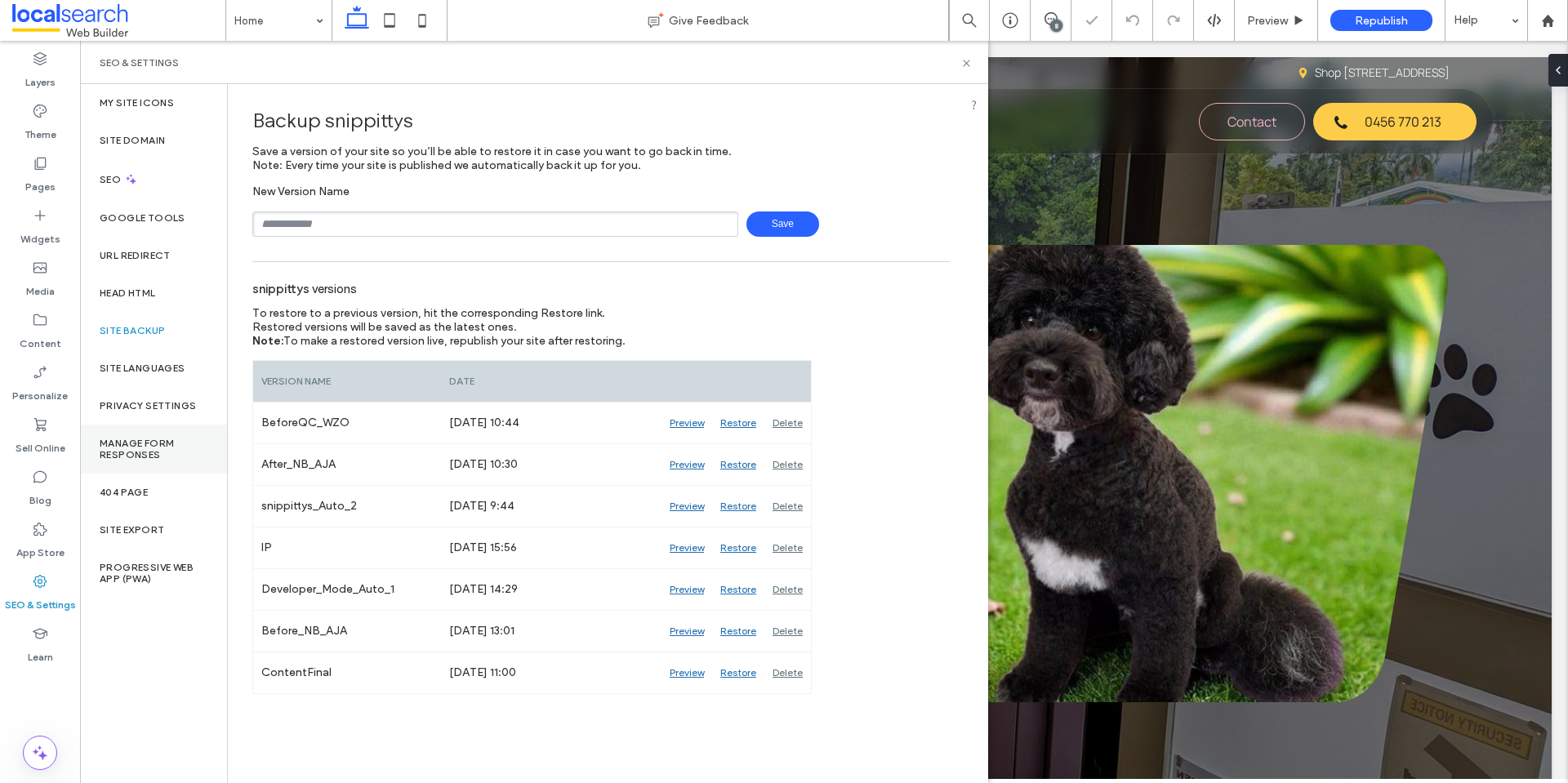
click at [189, 447] on label "Manage Form Responses" at bounding box center [153, 450] width 108 height 23
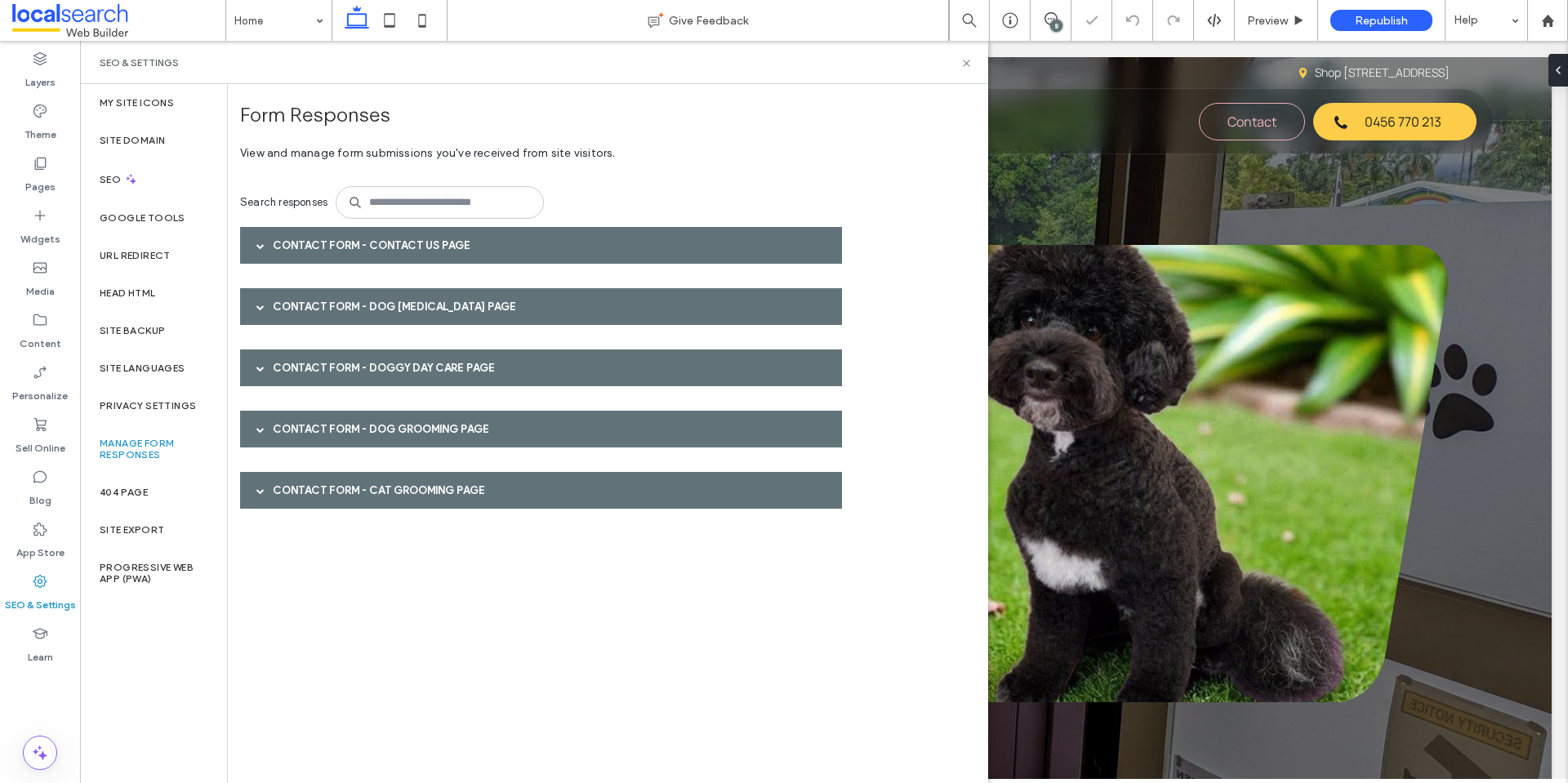
click at [462, 250] on div "Contact Form - Contact Us page" at bounding box center [540, 246] width 602 height 37
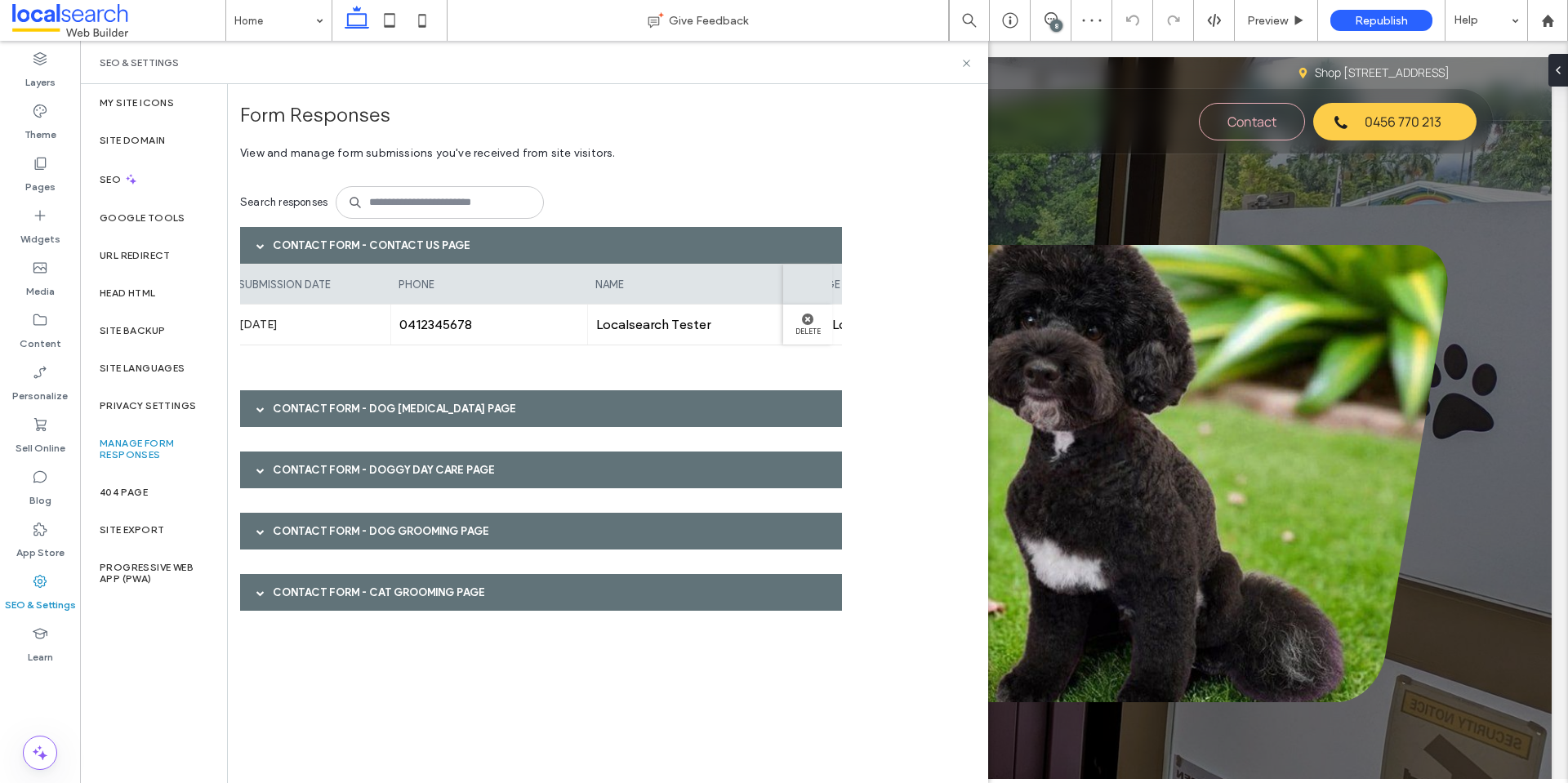
scroll to position [0, 405]
click at [62, 110] on div "Theme" at bounding box center [40, 122] width 80 height 52
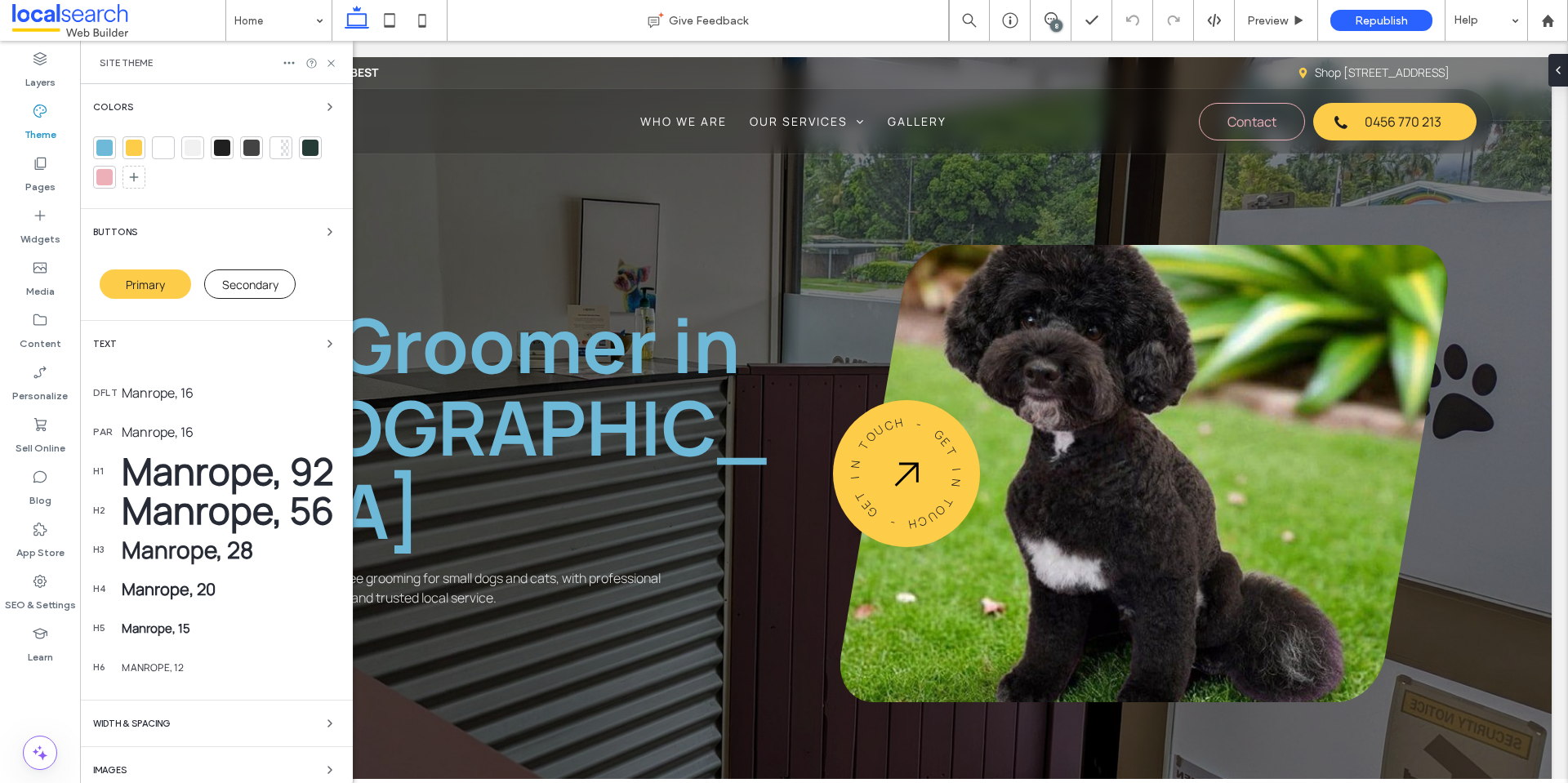
click at [110, 172] on div at bounding box center [104, 177] width 17 height 17
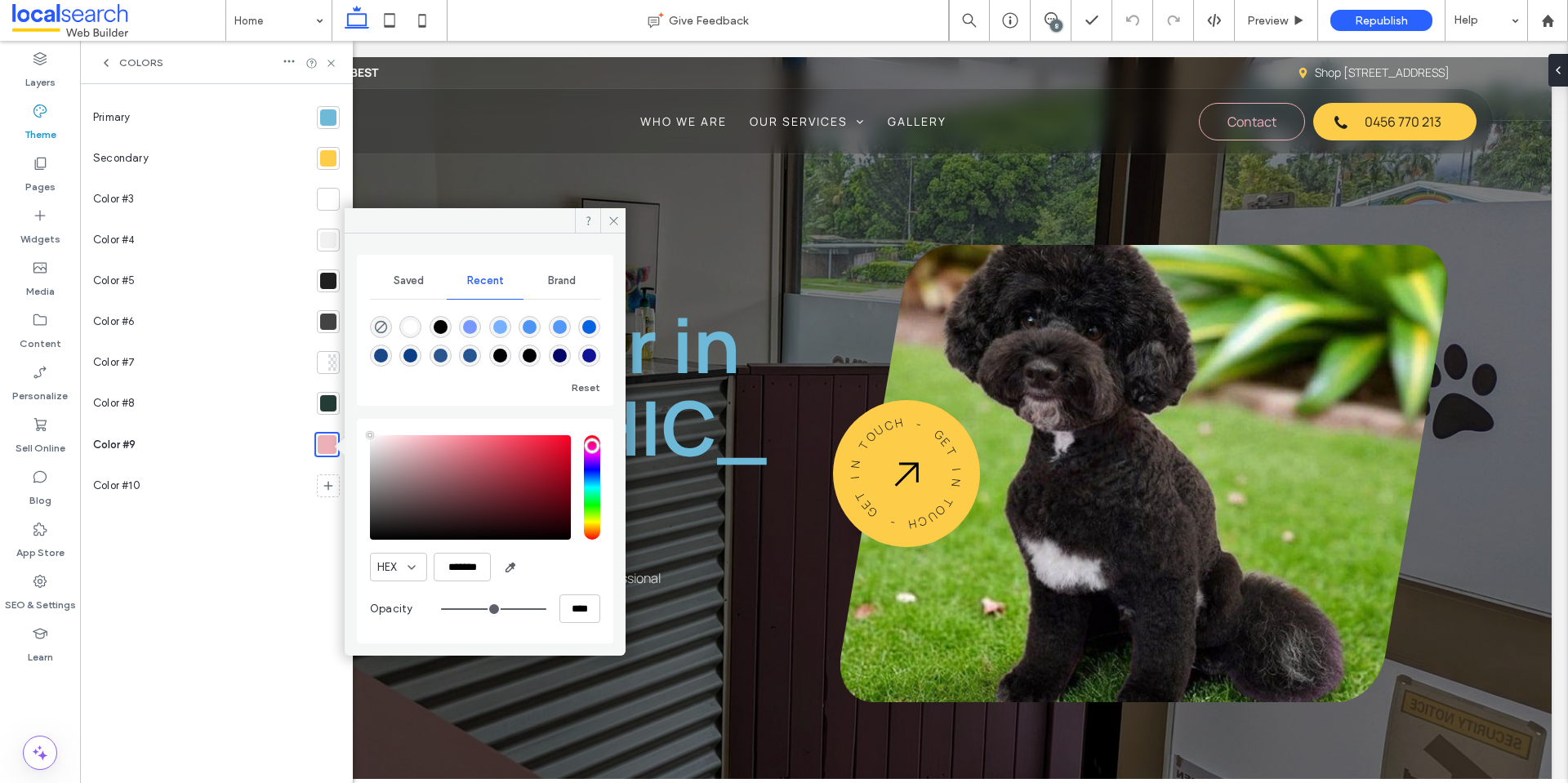
type input "****"
click at [107, 61] on use at bounding box center [107, 63] width 4 height 6
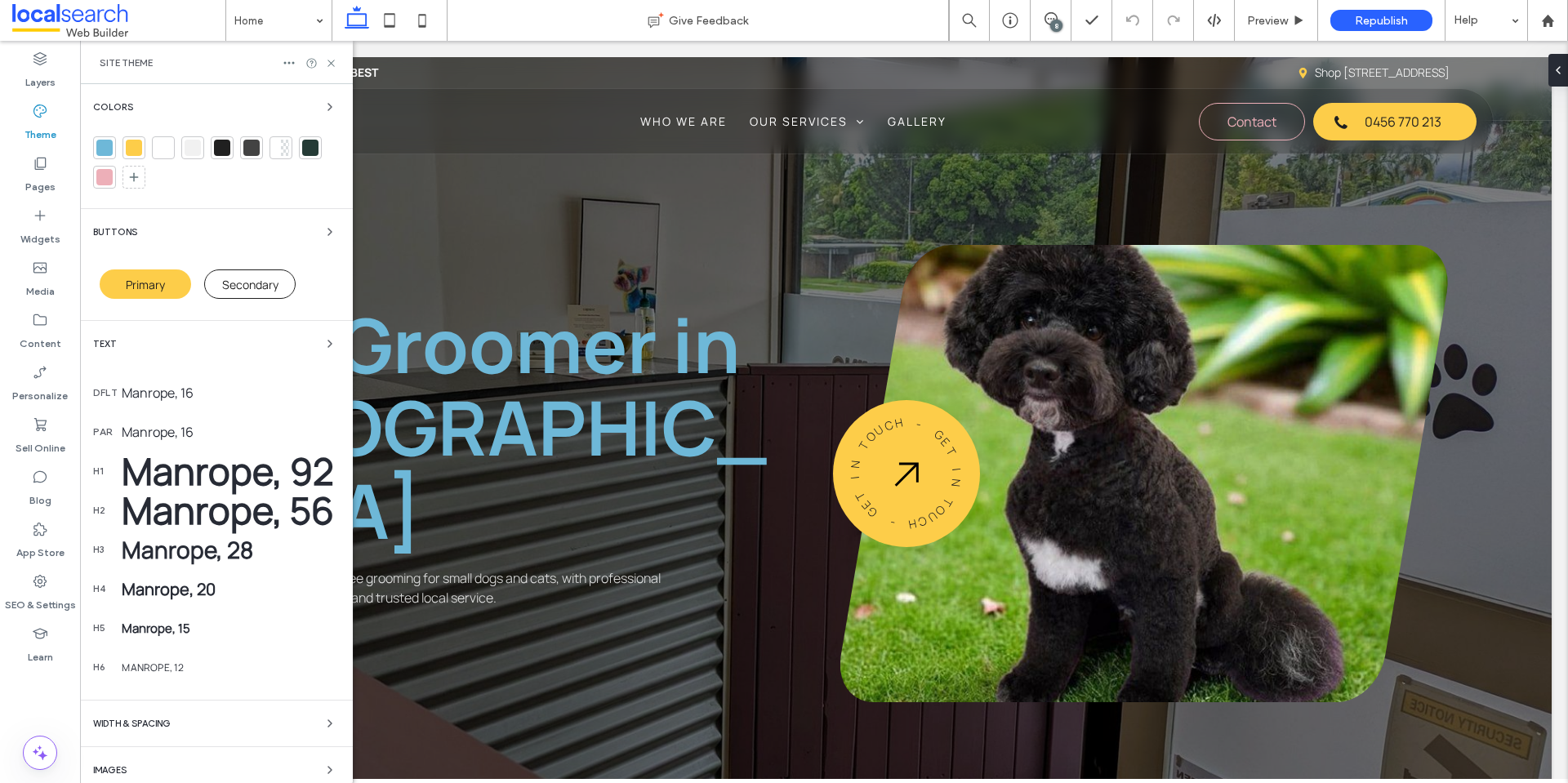
click at [185, 466] on div "Manrope, 92" at bounding box center [230, 471] width 218 height 50
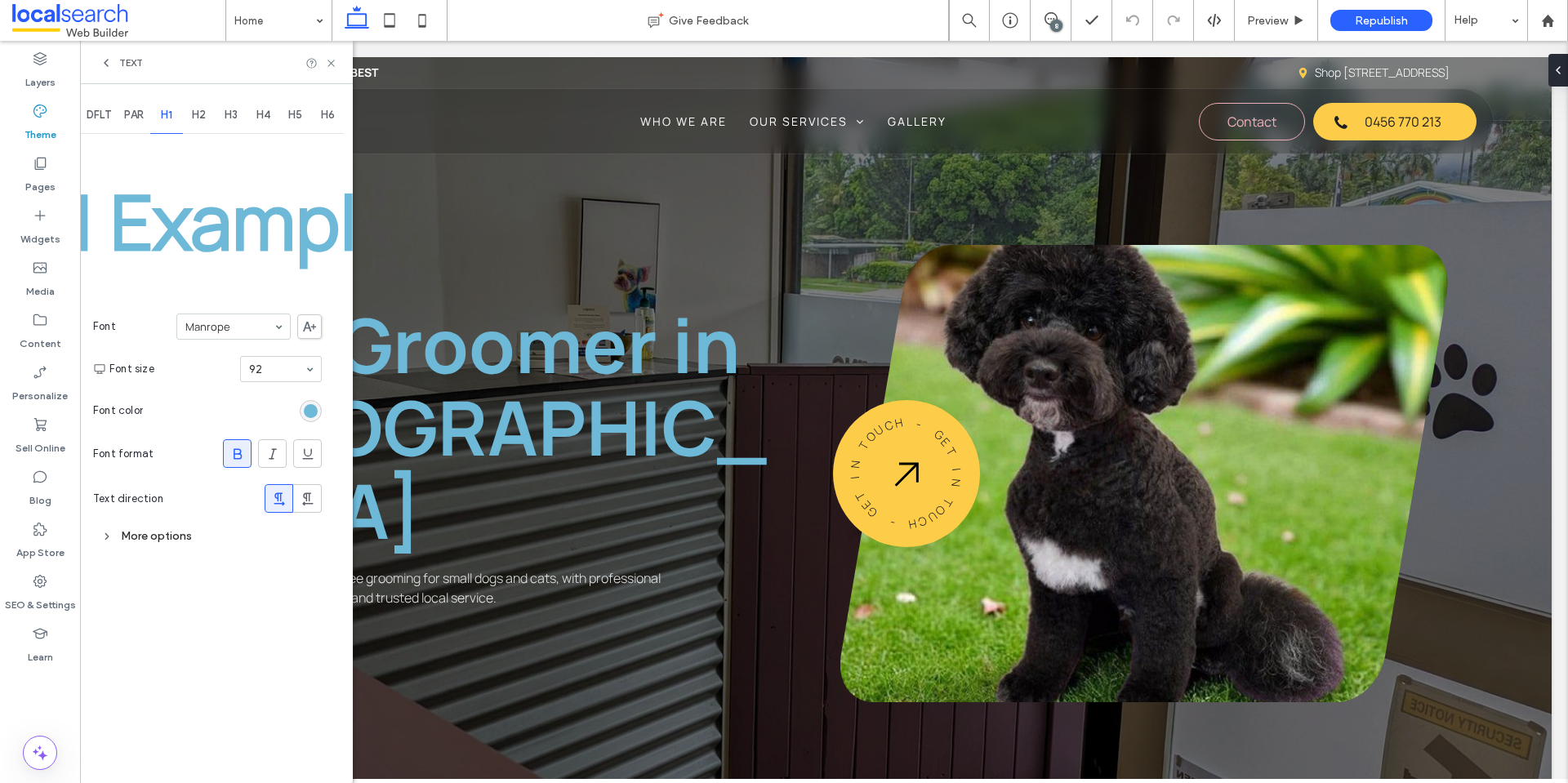
click at [105, 57] on icon at bounding box center [106, 63] width 13 height 13
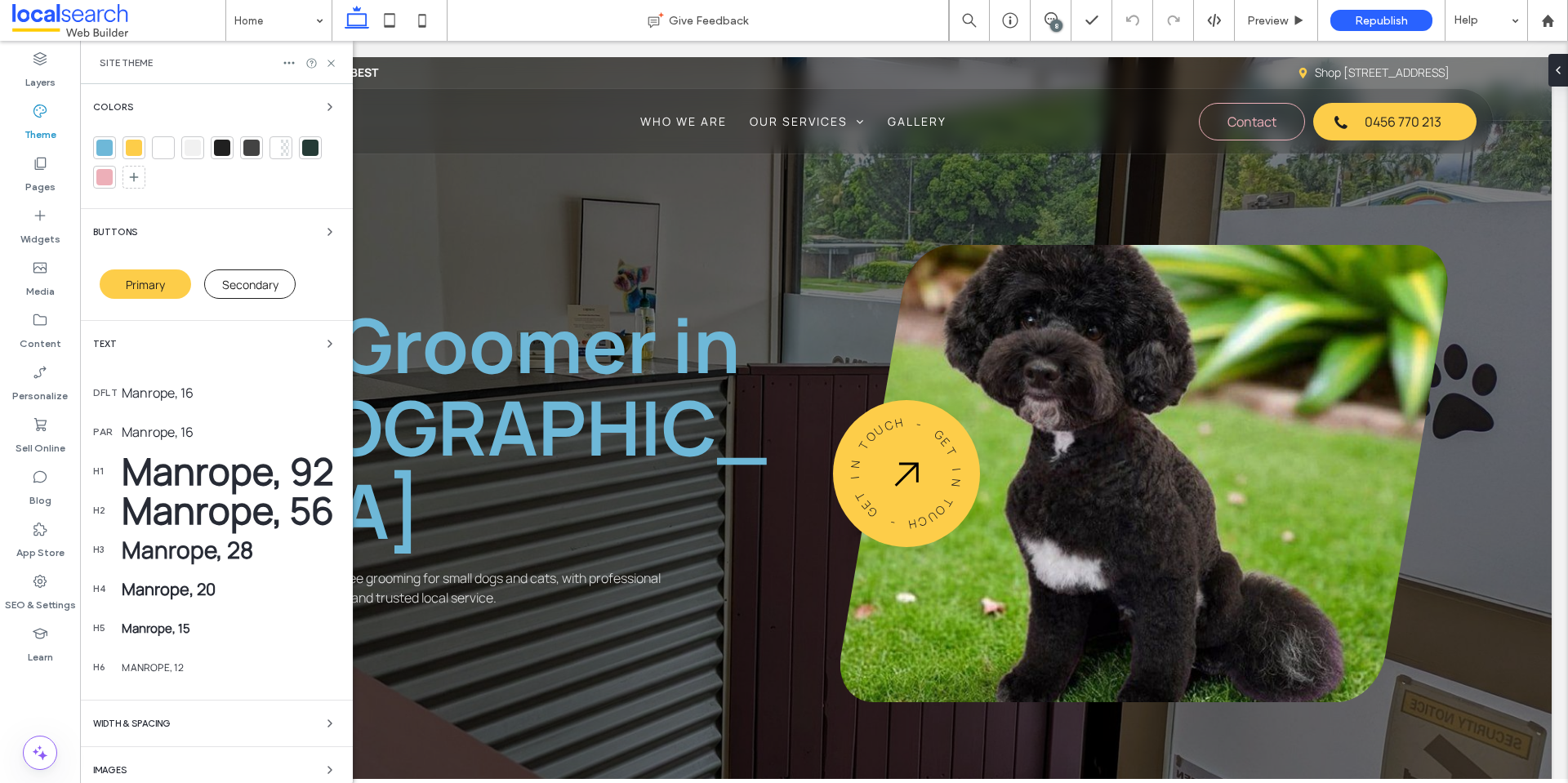
click at [108, 181] on div at bounding box center [104, 177] width 17 height 17
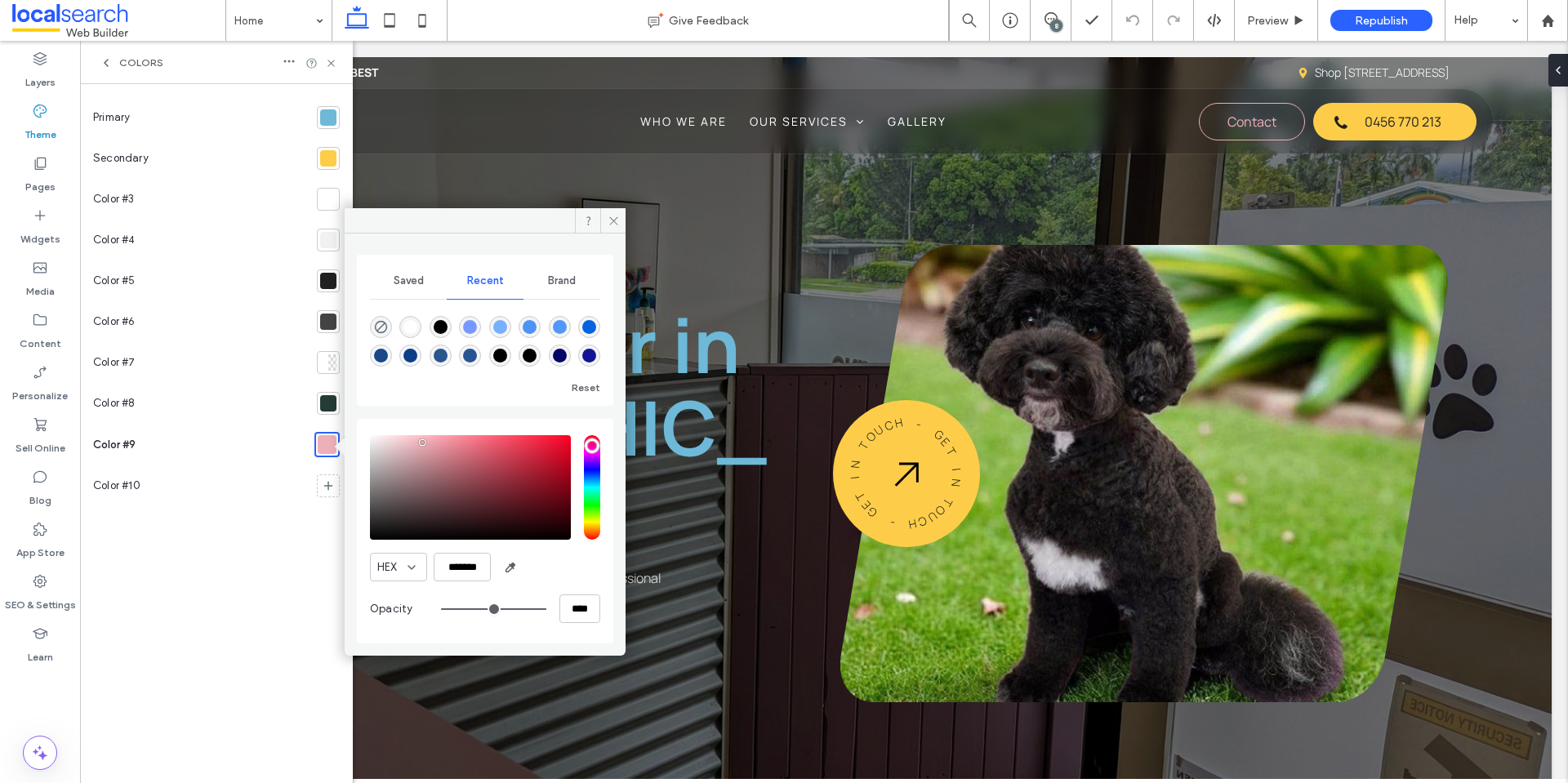
click at [327, 160] on div at bounding box center [328, 158] width 17 height 17
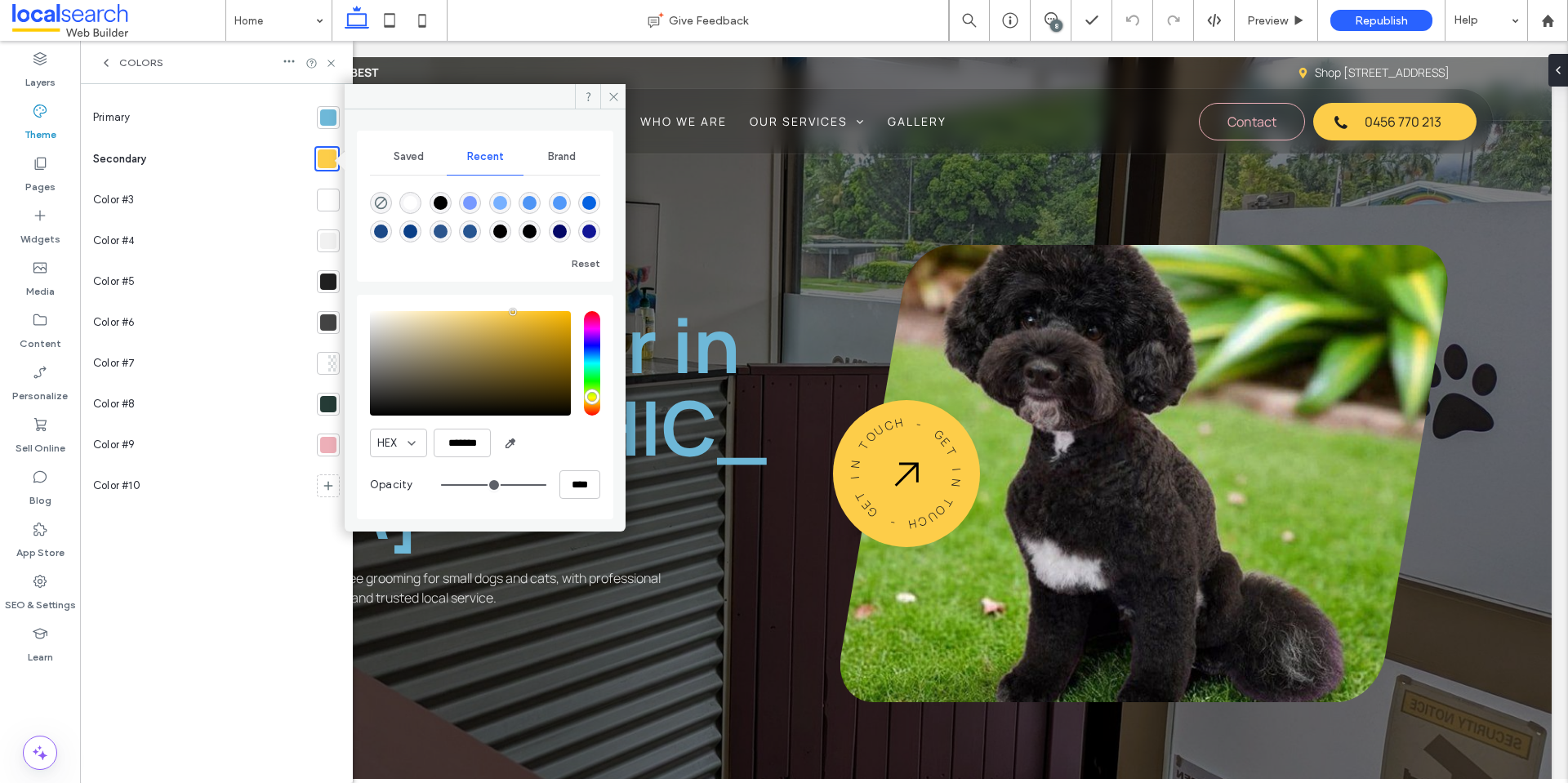
click at [108, 64] on icon at bounding box center [106, 63] width 13 height 13
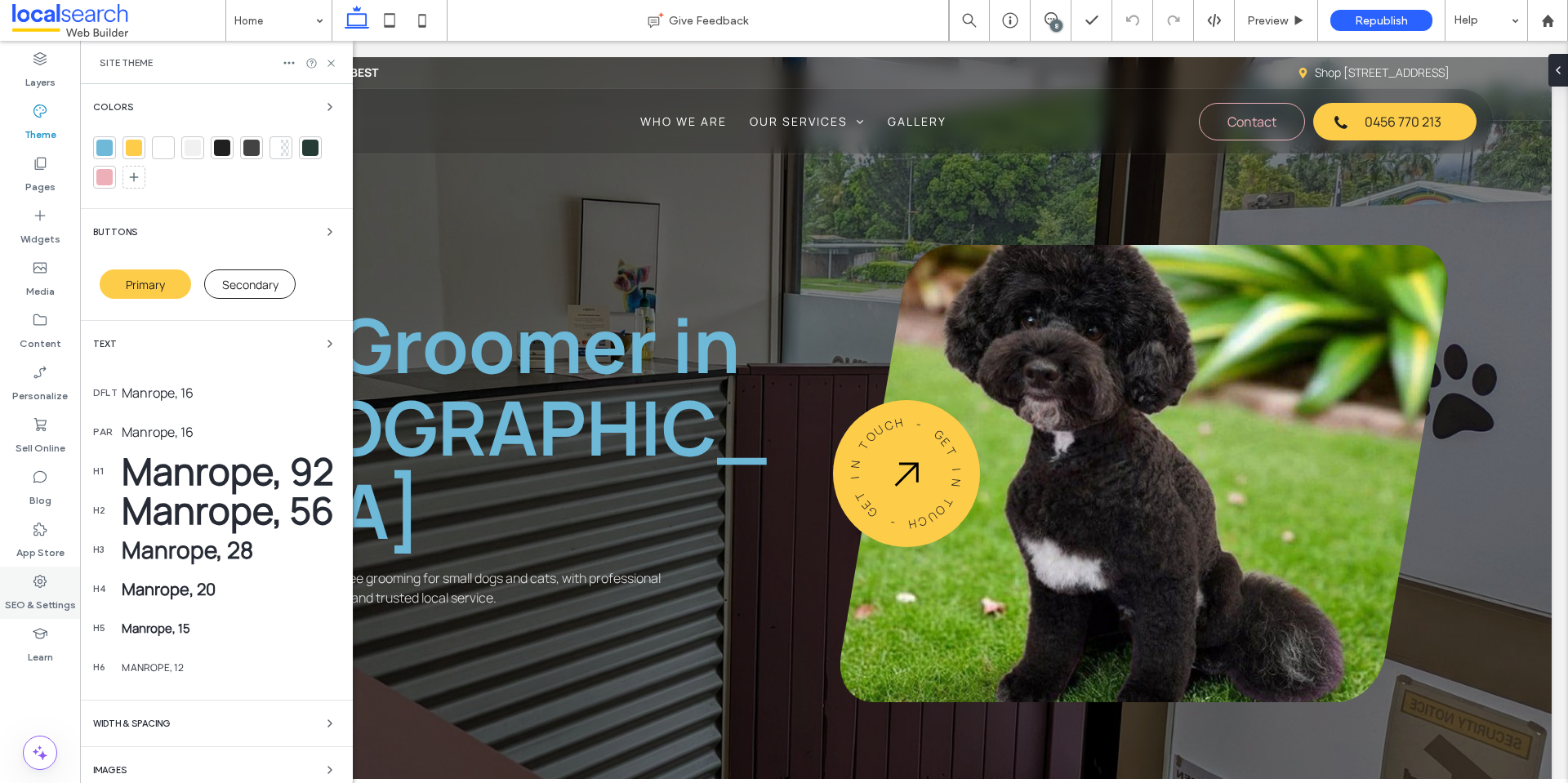
click at [35, 583] on use at bounding box center [40, 581] width 13 height 13
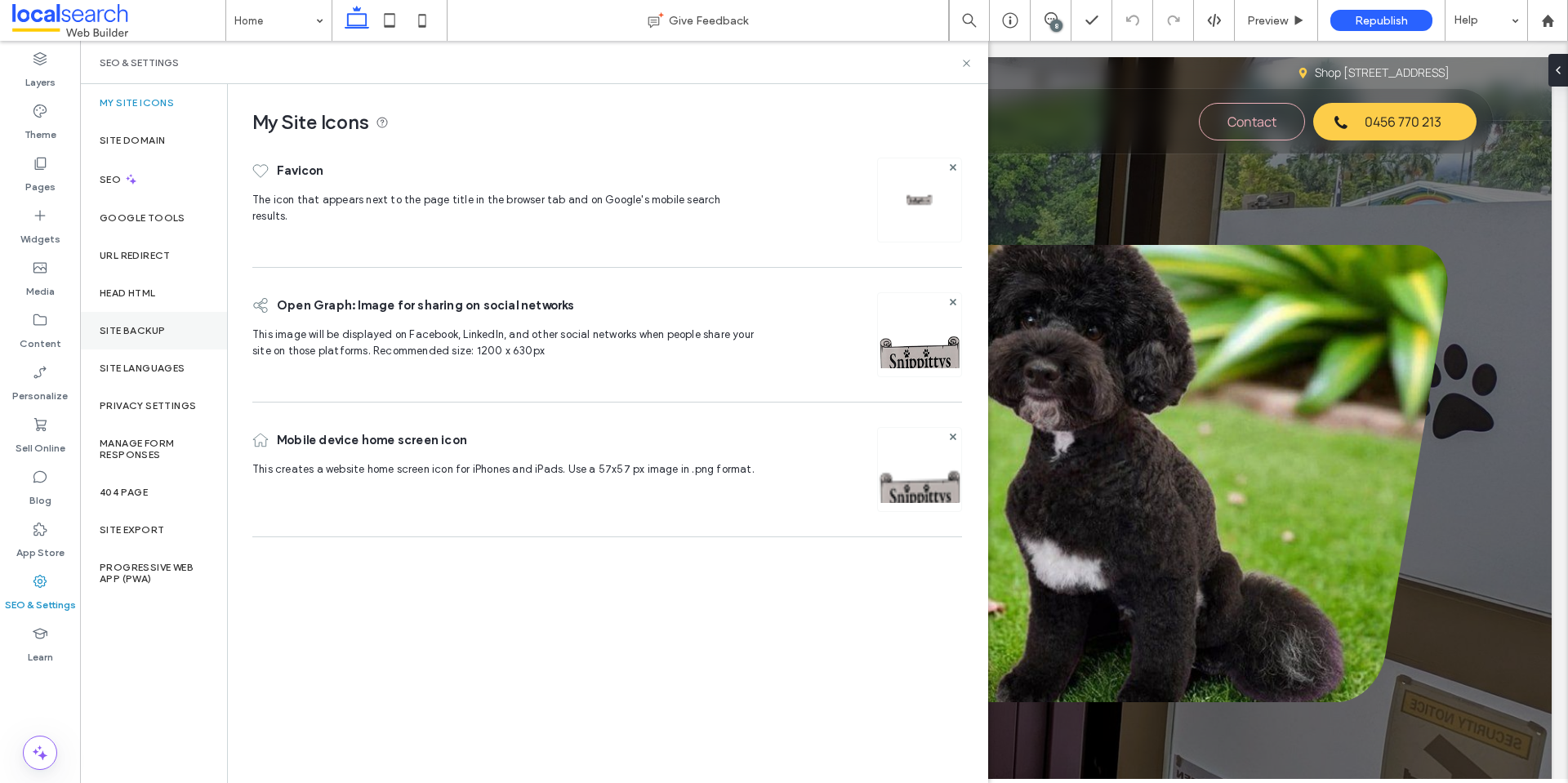
click at [160, 322] on div "Site Backup" at bounding box center [153, 331] width 147 height 38
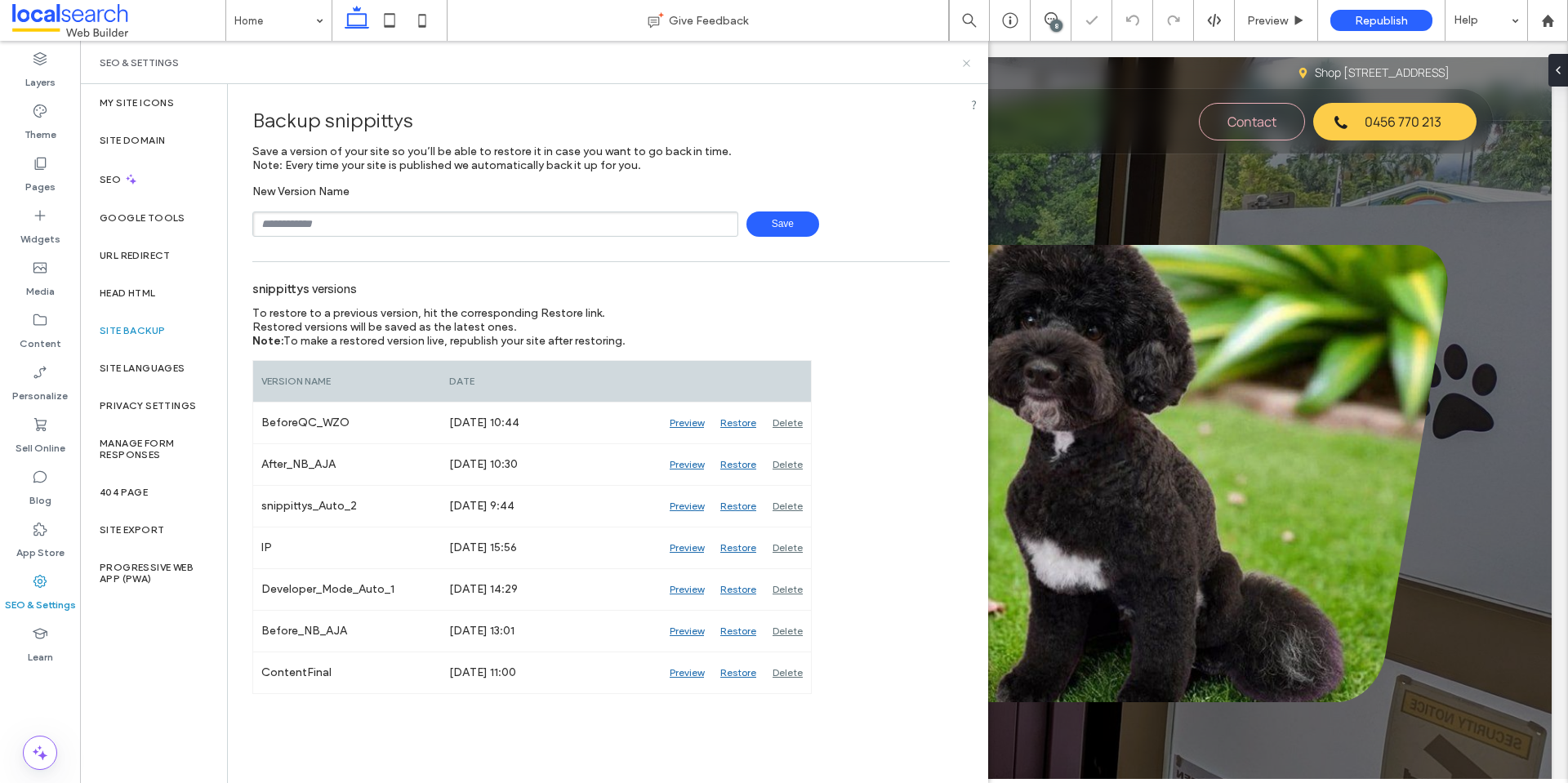
click at [966, 64] on icon at bounding box center [966, 63] width 12 height 12
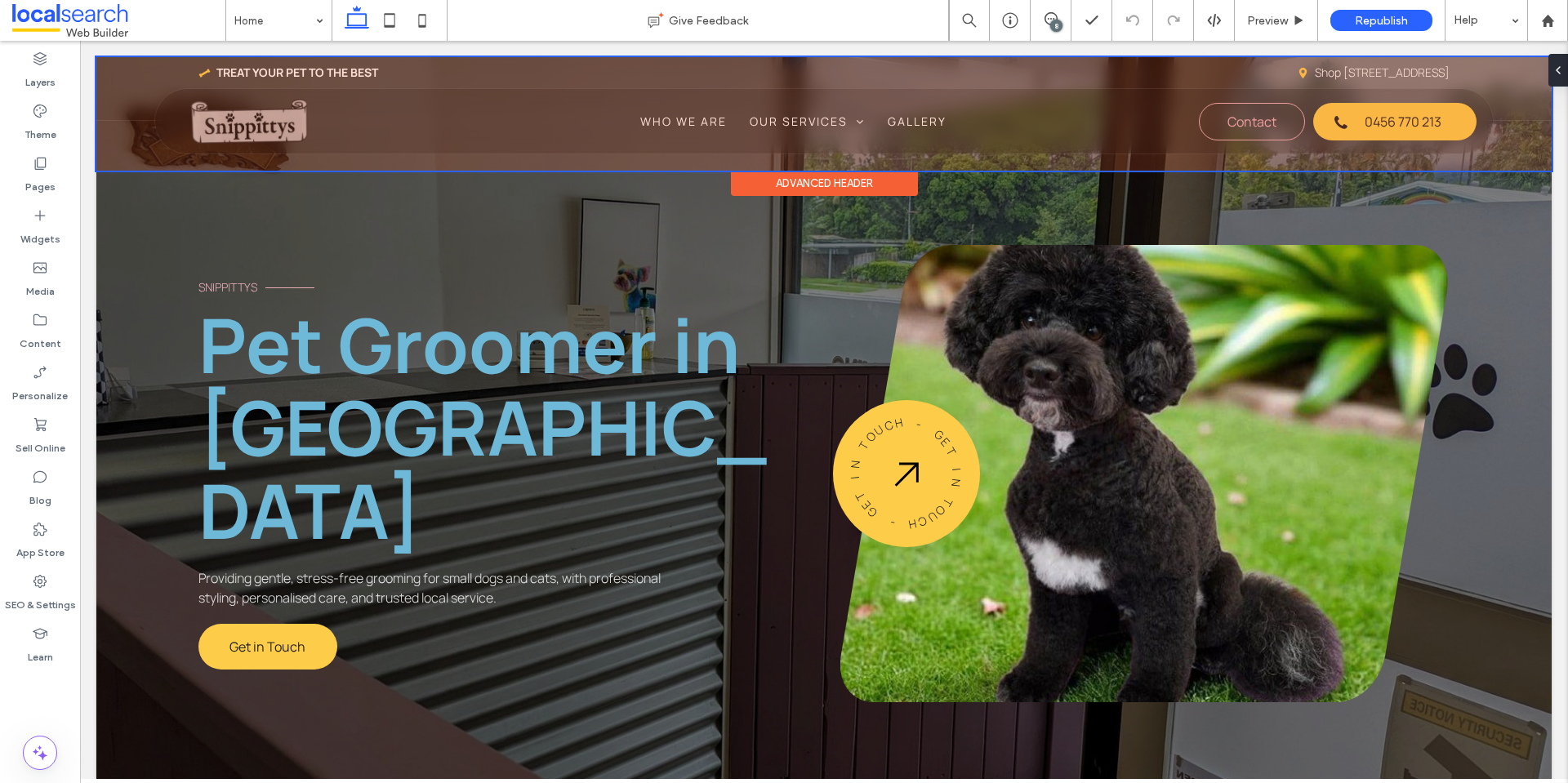
click at [225, 129] on div at bounding box center [823, 114] width 1455 height 114
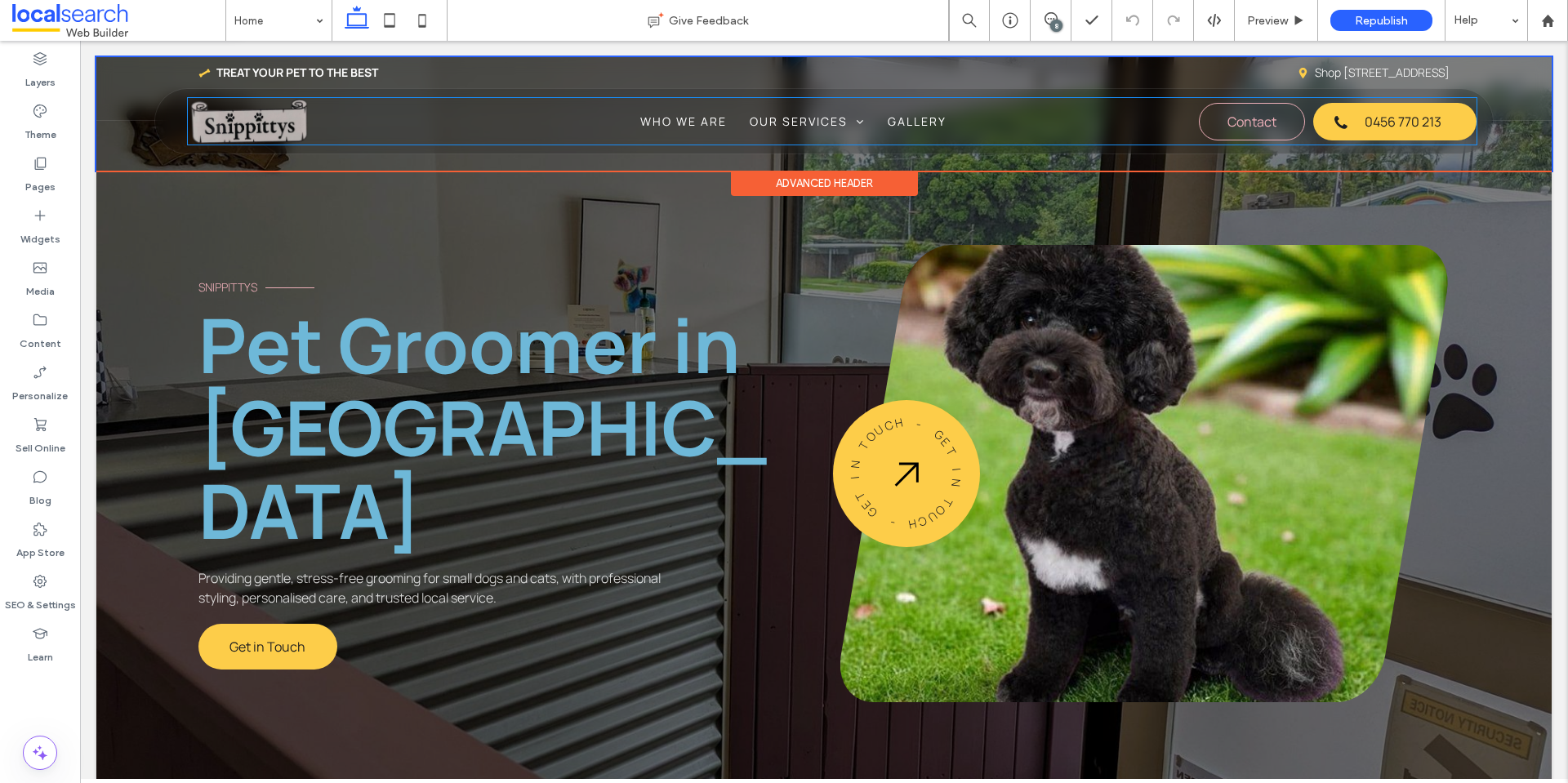
click at [225, 129] on img at bounding box center [249, 122] width 123 height 48
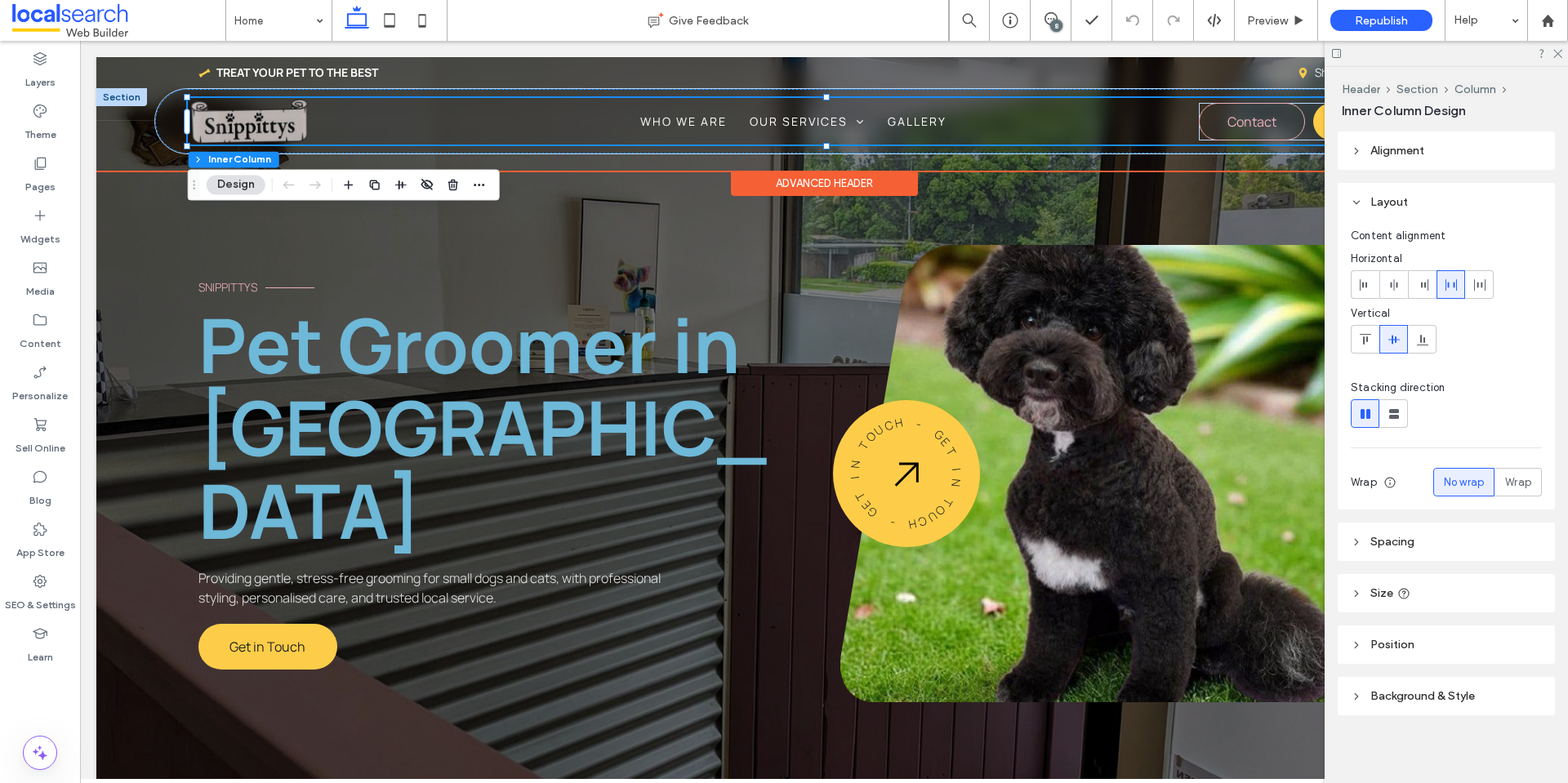
click at [225, 129] on img at bounding box center [249, 122] width 123 height 48
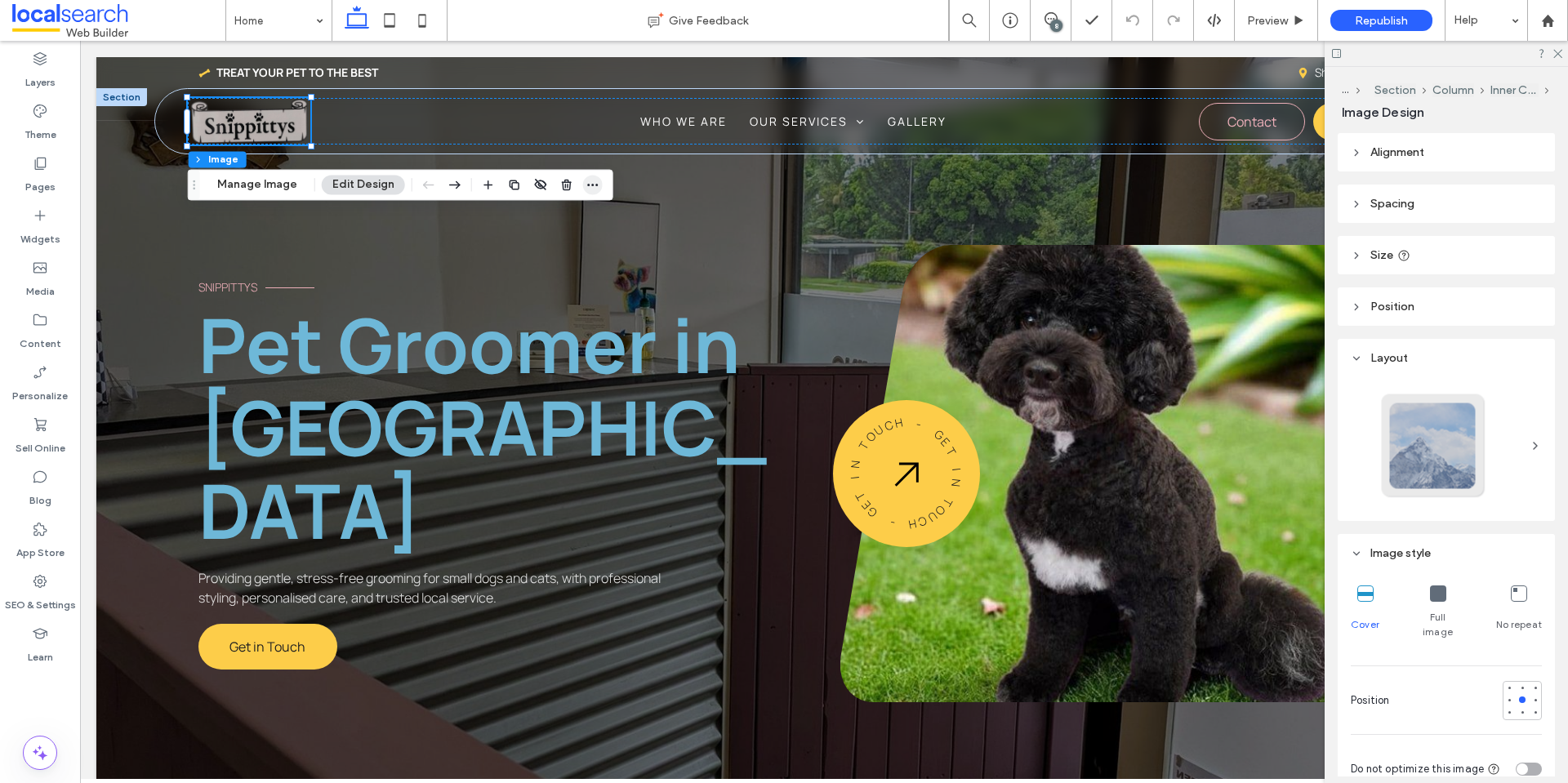
click at [583, 190] on span "button" at bounding box center [592, 184] width 19 height 19
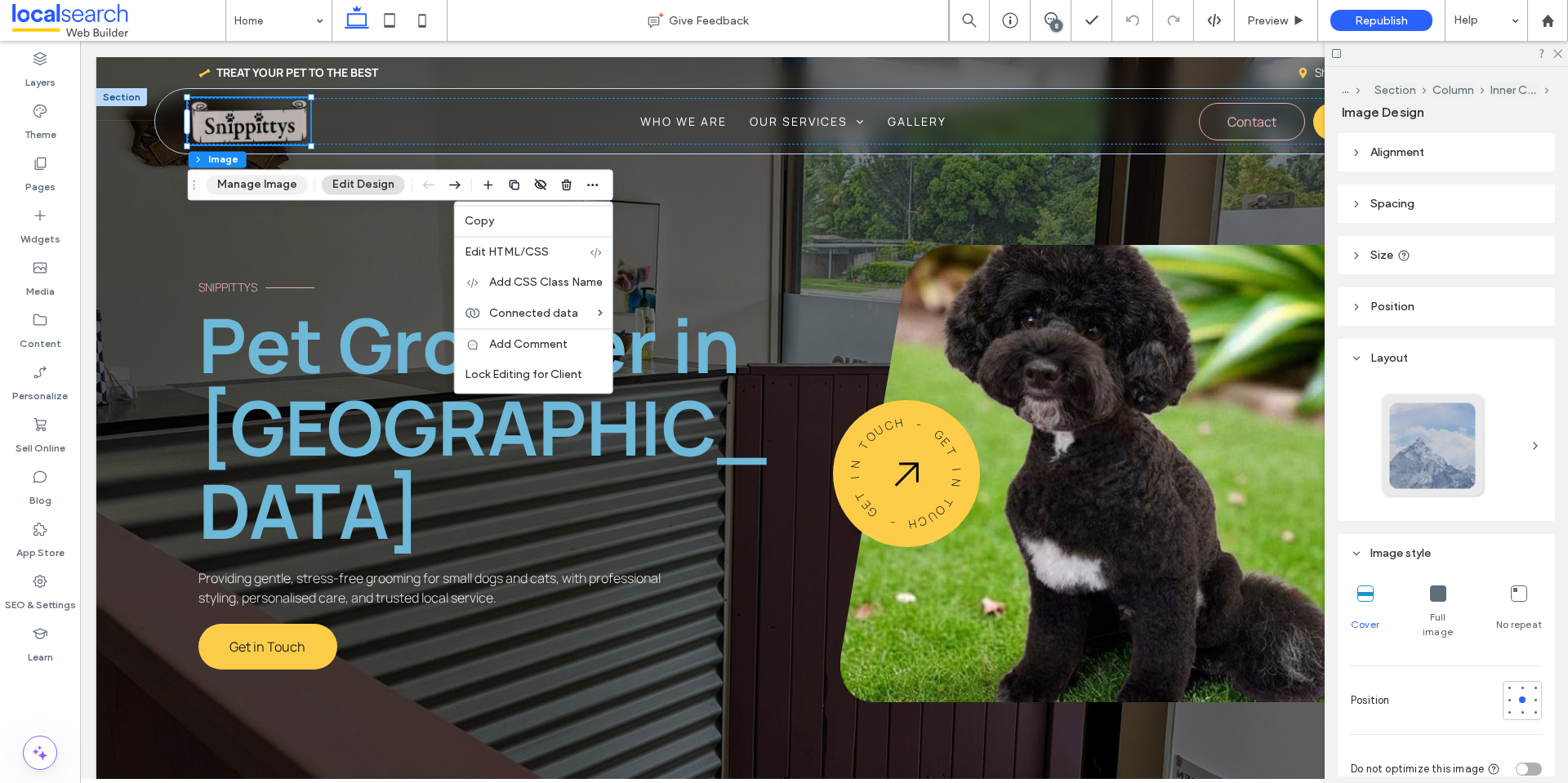
click at [248, 185] on button "Manage Image" at bounding box center [256, 184] width 101 height 19
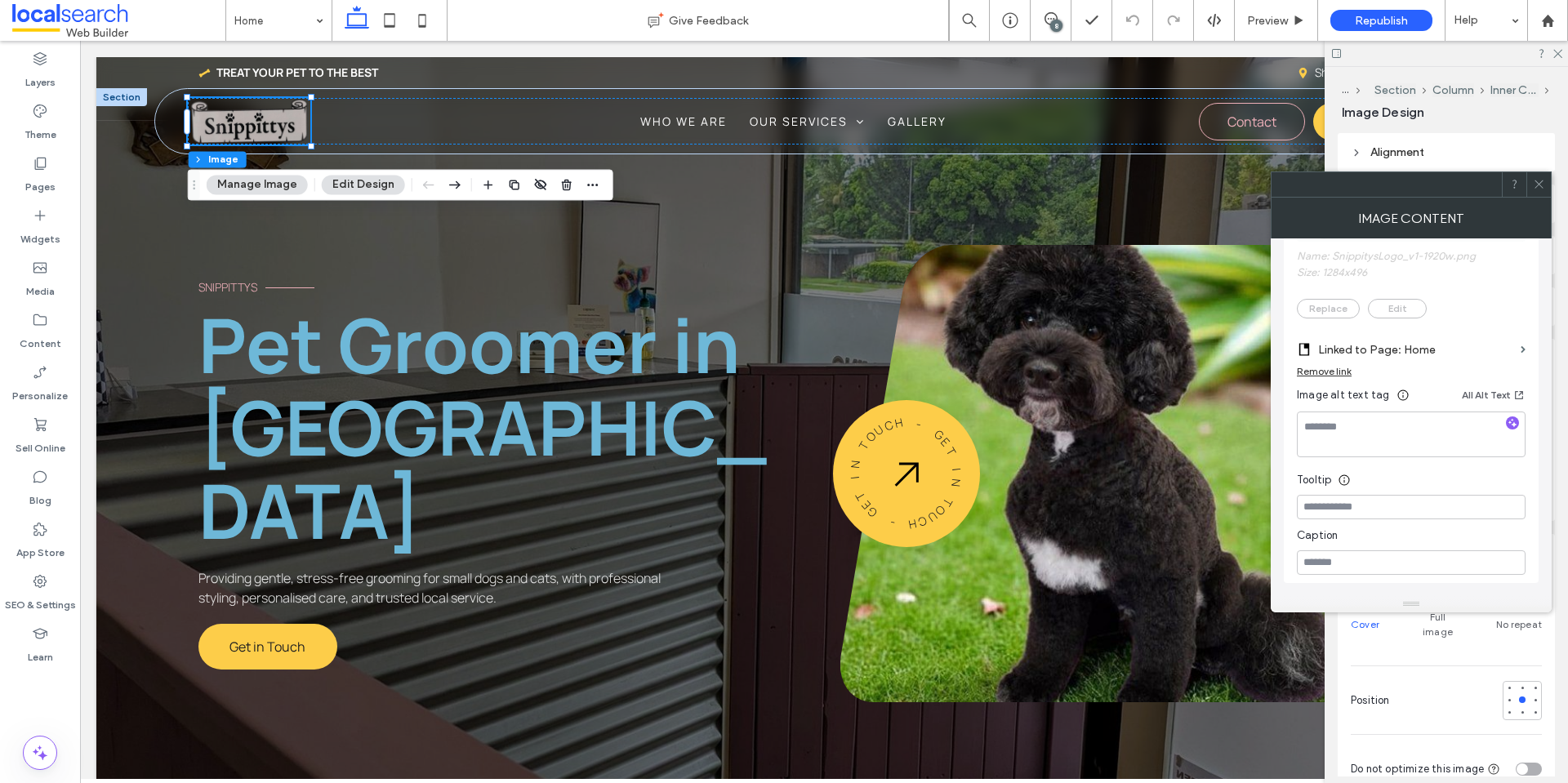
scroll to position [245, 0]
click at [1542, 185] on icon at bounding box center [1539, 184] width 12 height 12
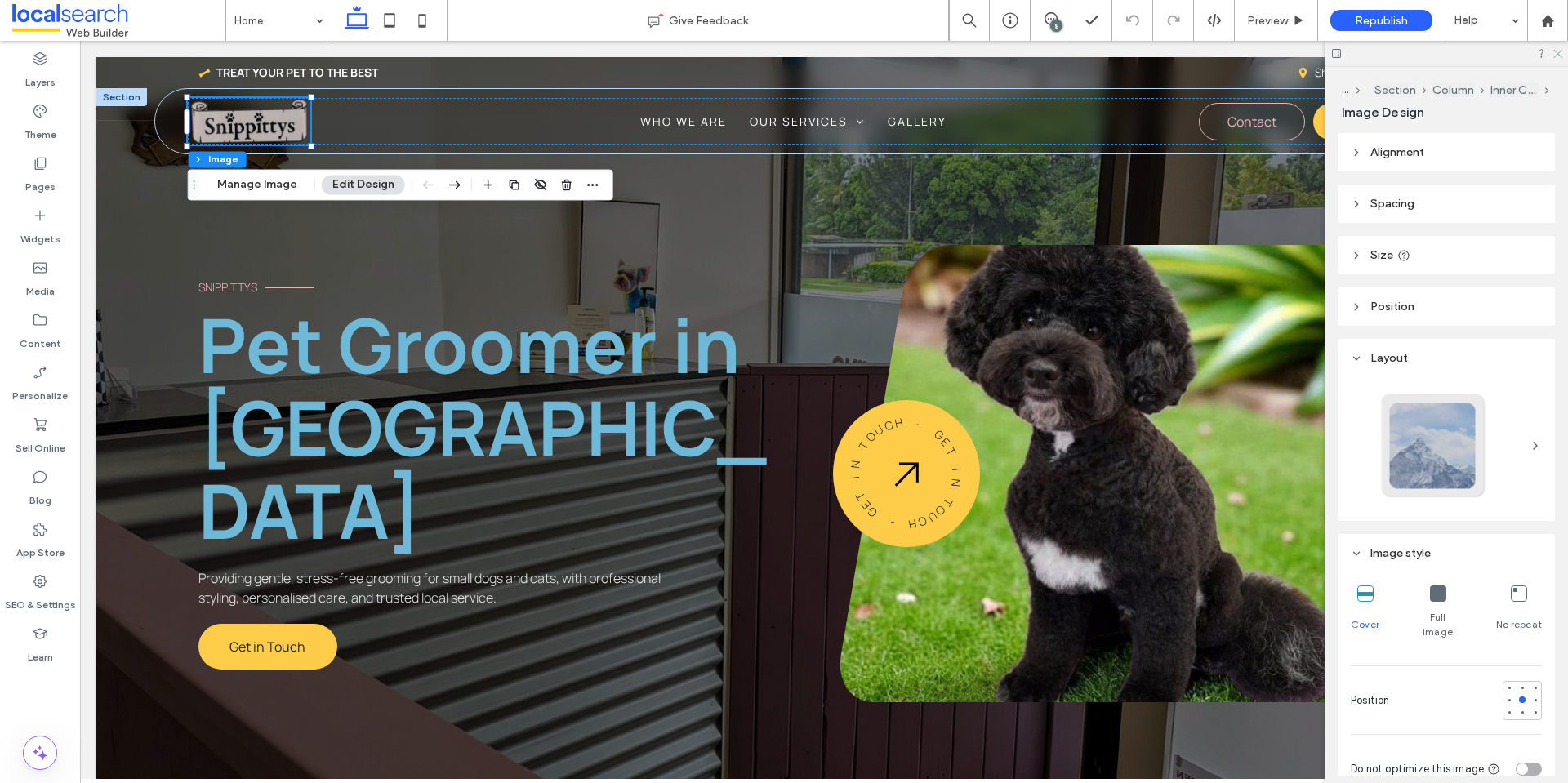
click at [1557, 56] on icon at bounding box center [1557, 53] width 11 height 11
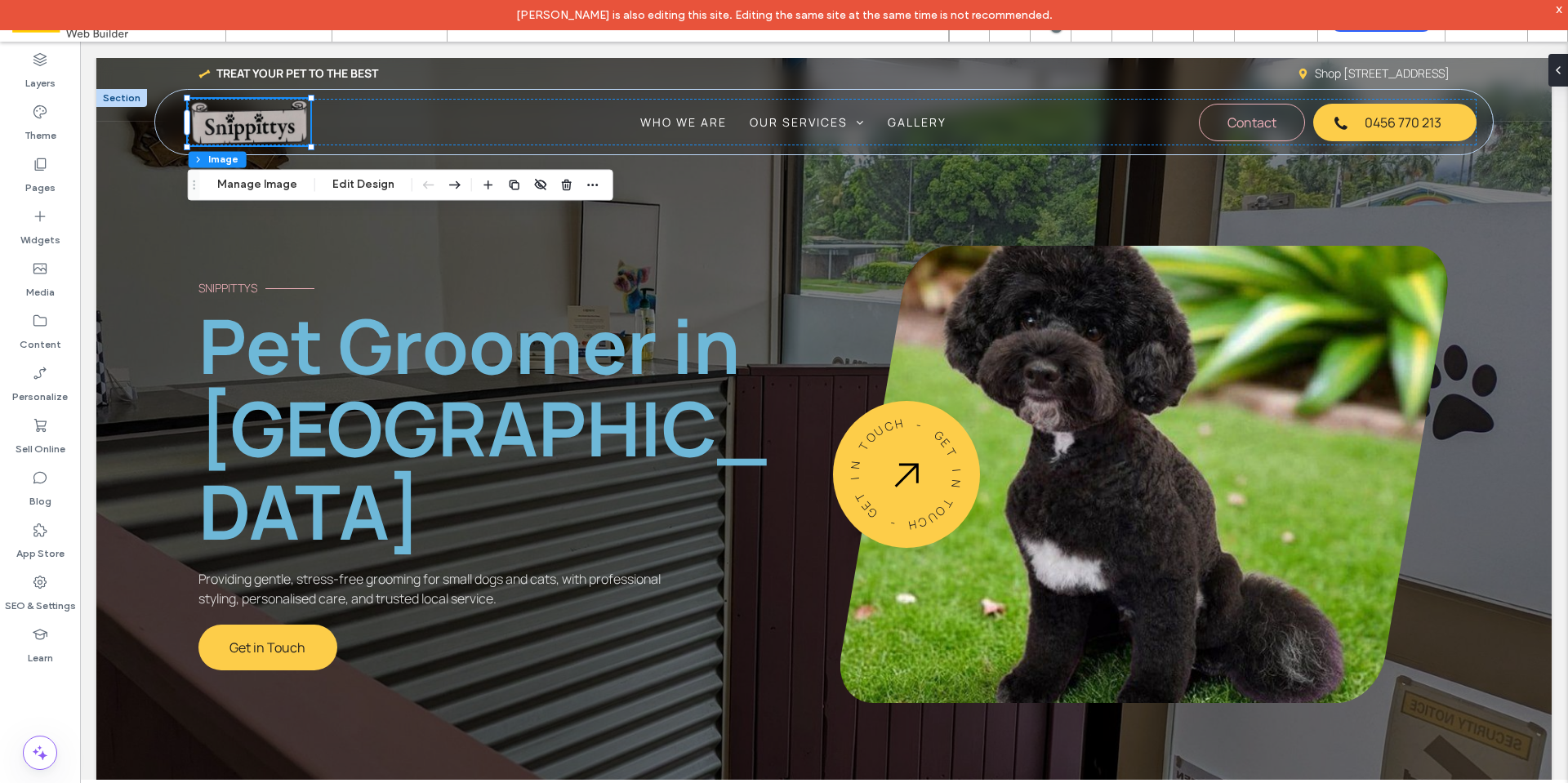
click at [1559, 11] on div "x" at bounding box center [1559, 9] width 7 height 14
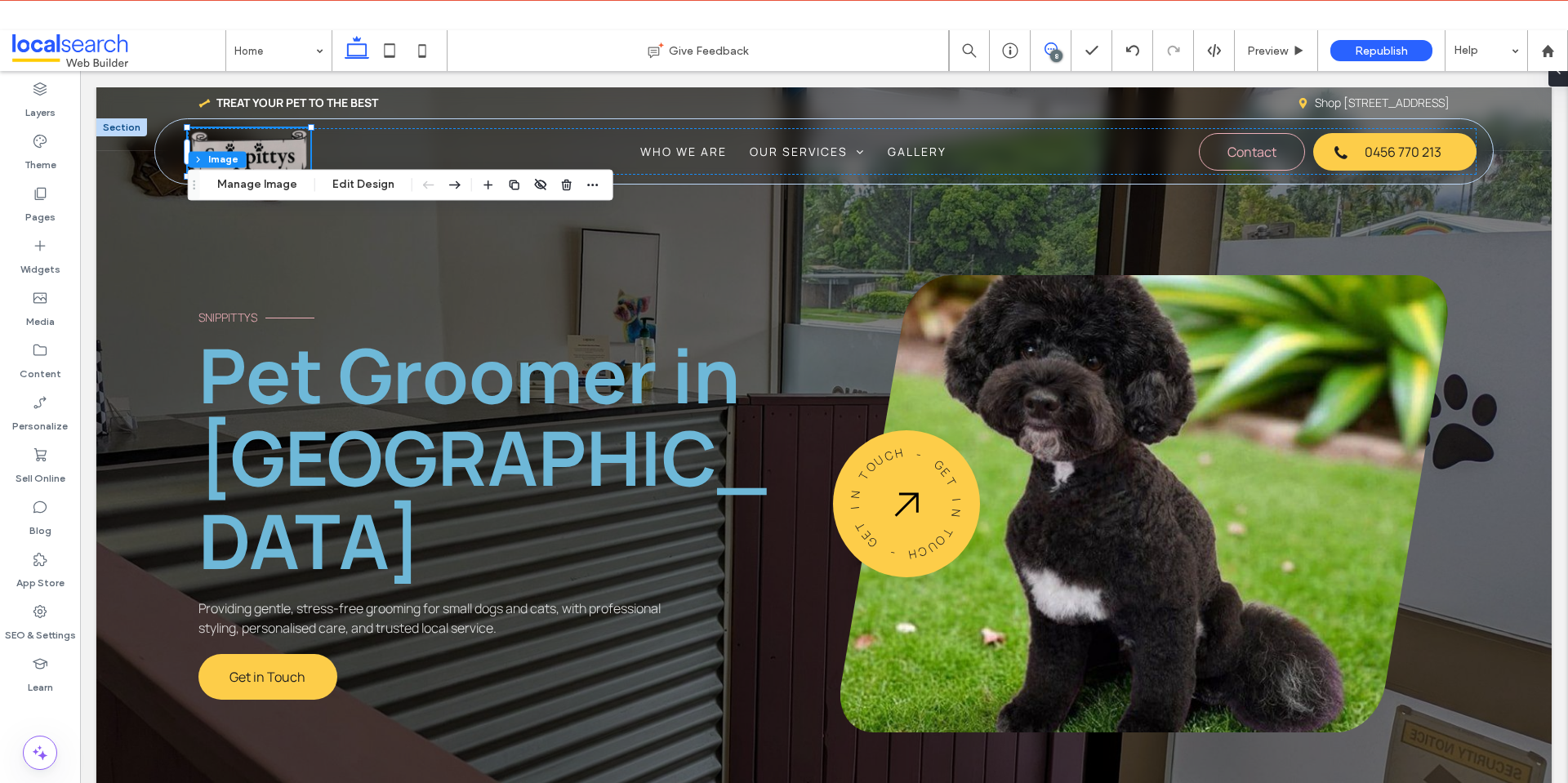
click at [1055, 18] on div "Home Give Feedback 8 Preview Republish Help Design Panel Site Comments Team & C…" at bounding box center [784, 392] width 1568 height 783
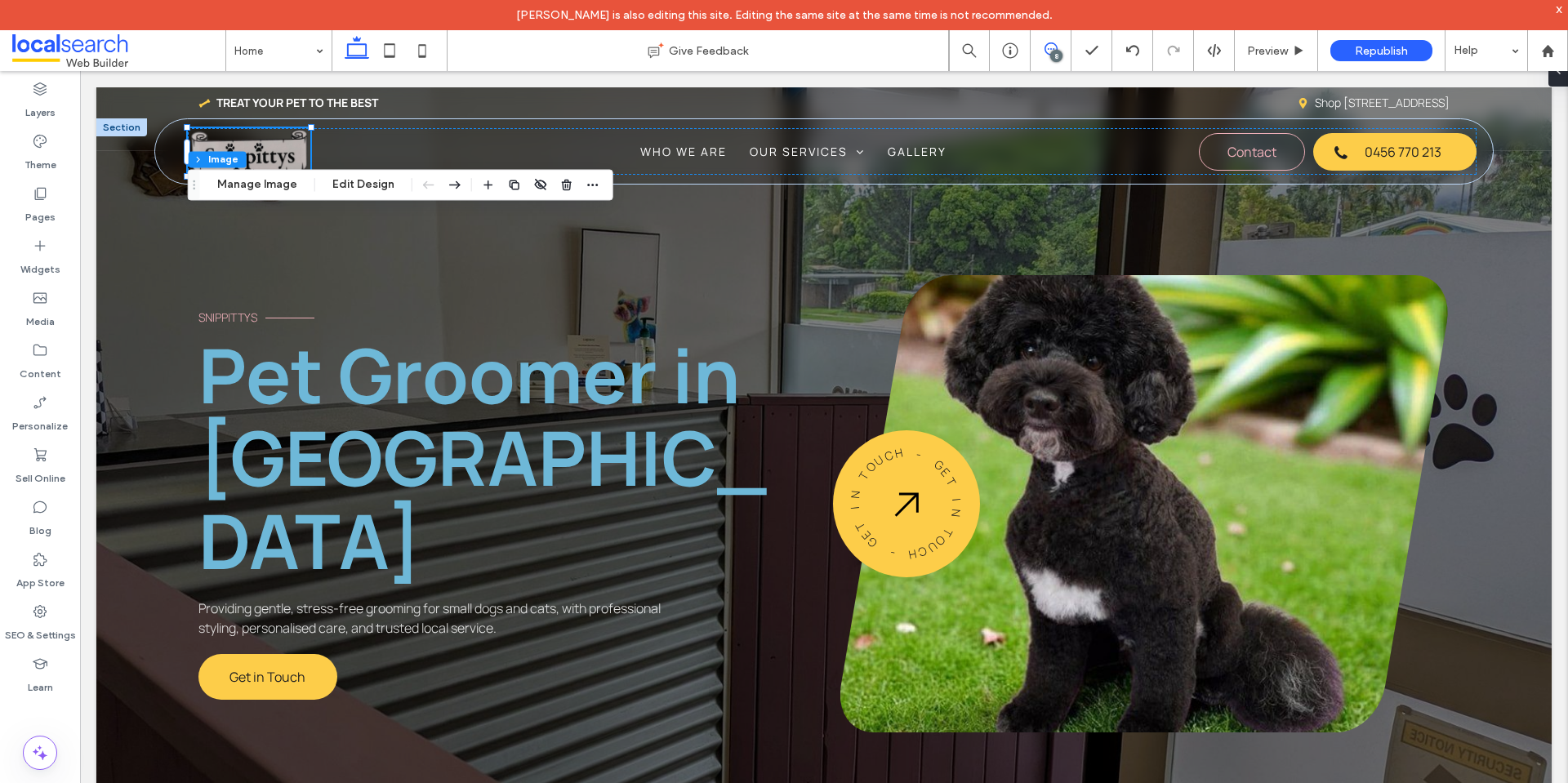
drag, startPoint x: 1058, startPoint y: 49, endPoint x: 982, endPoint y: 30, distance: 78.3
click at [1058, 49] on span at bounding box center [1050, 48] width 40 height 13
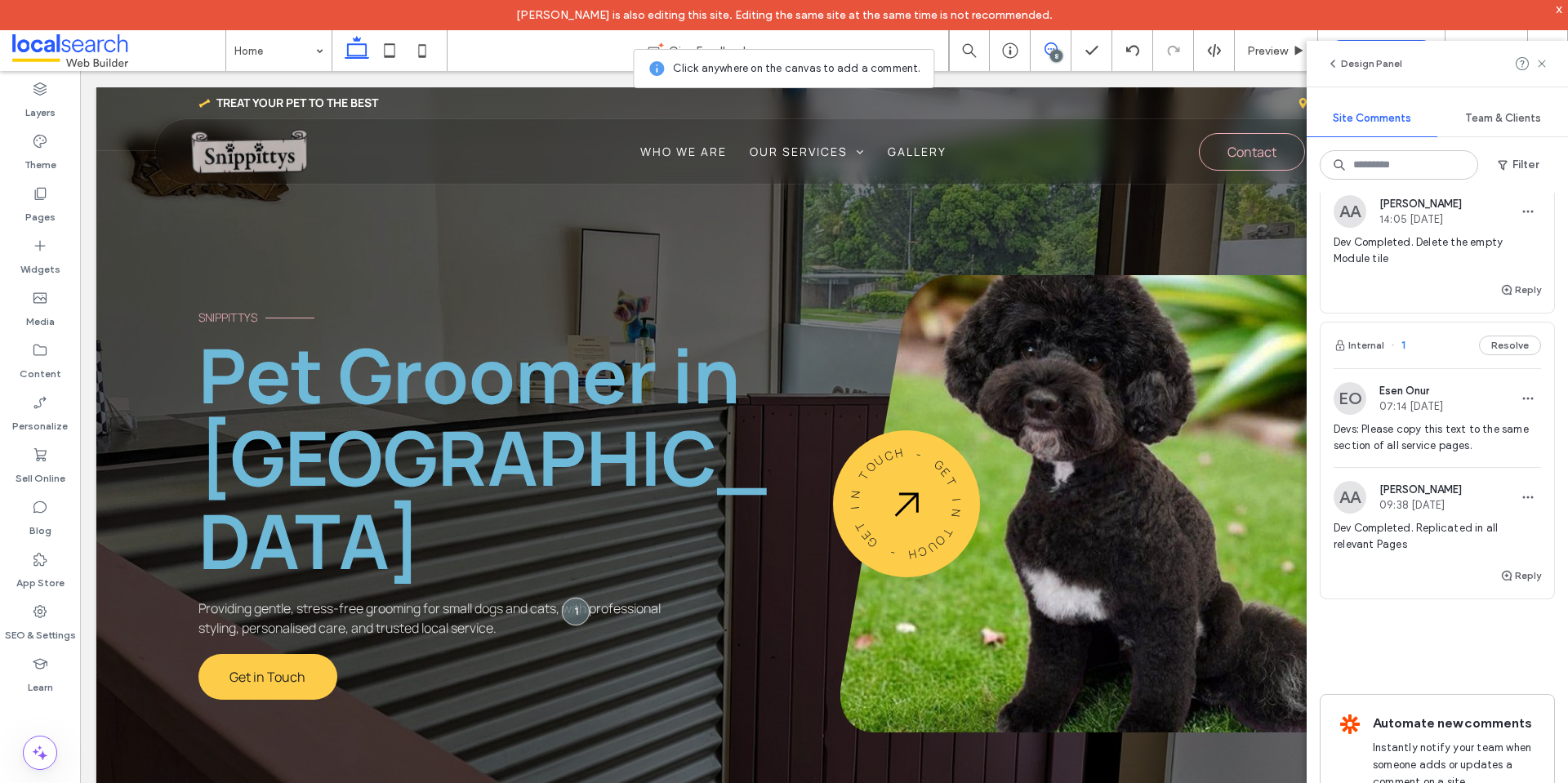
scroll to position [1844, 0]
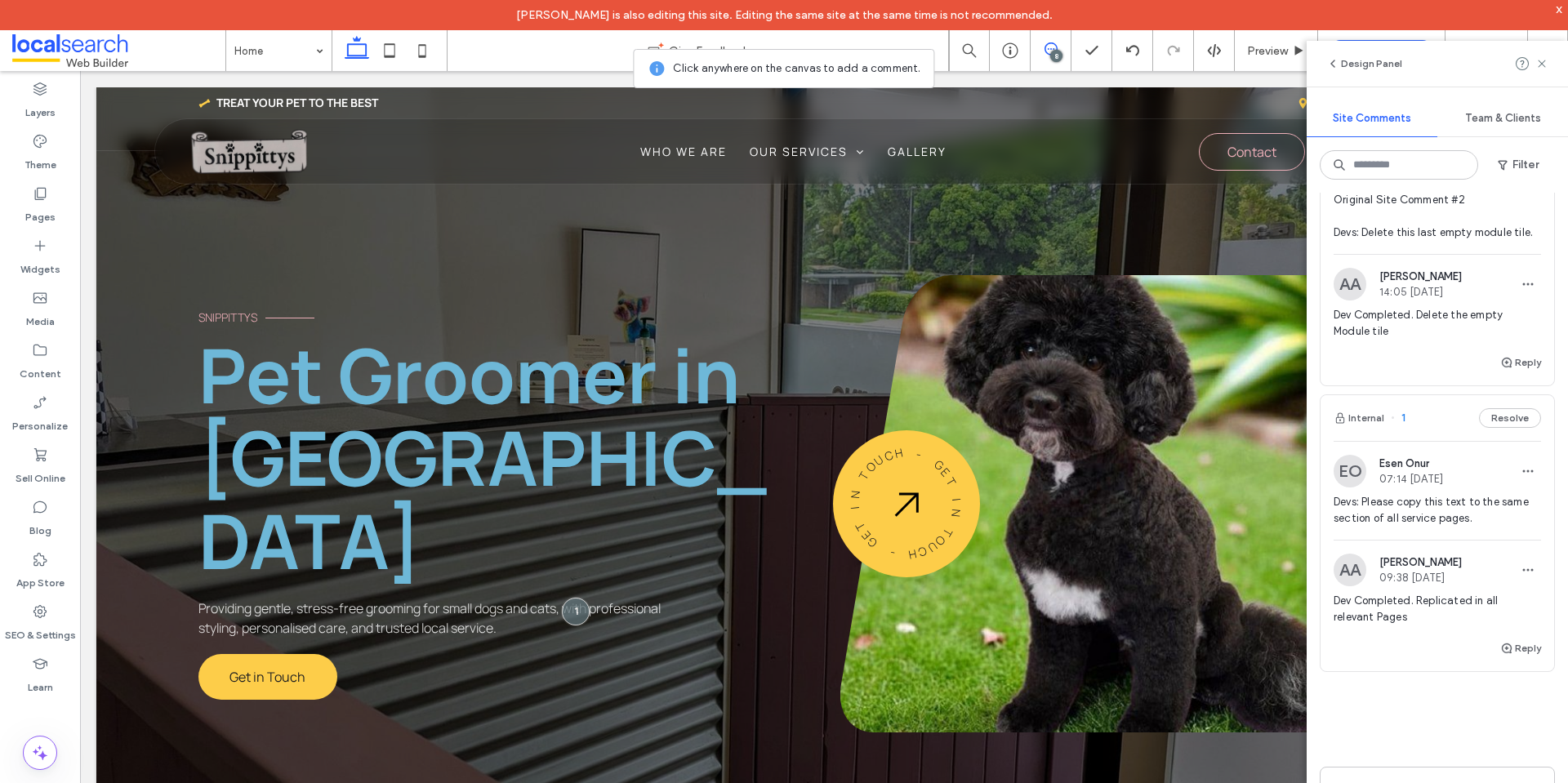
click at [1433, 527] on span "Devs: Please copy this text to the same section of all service pages." at bounding box center [1437, 510] width 207 height 33
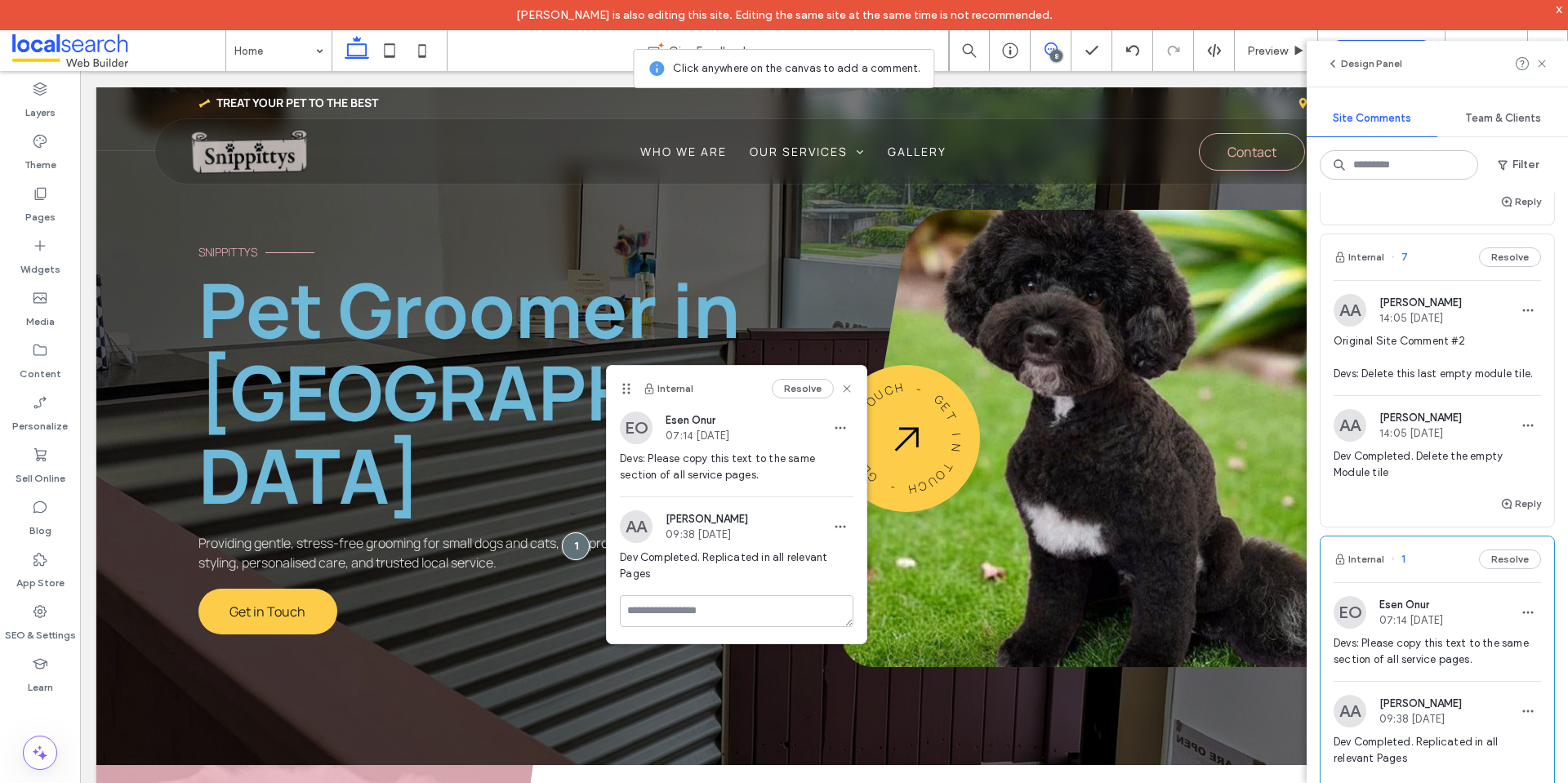
scroll to position [1681, 0]
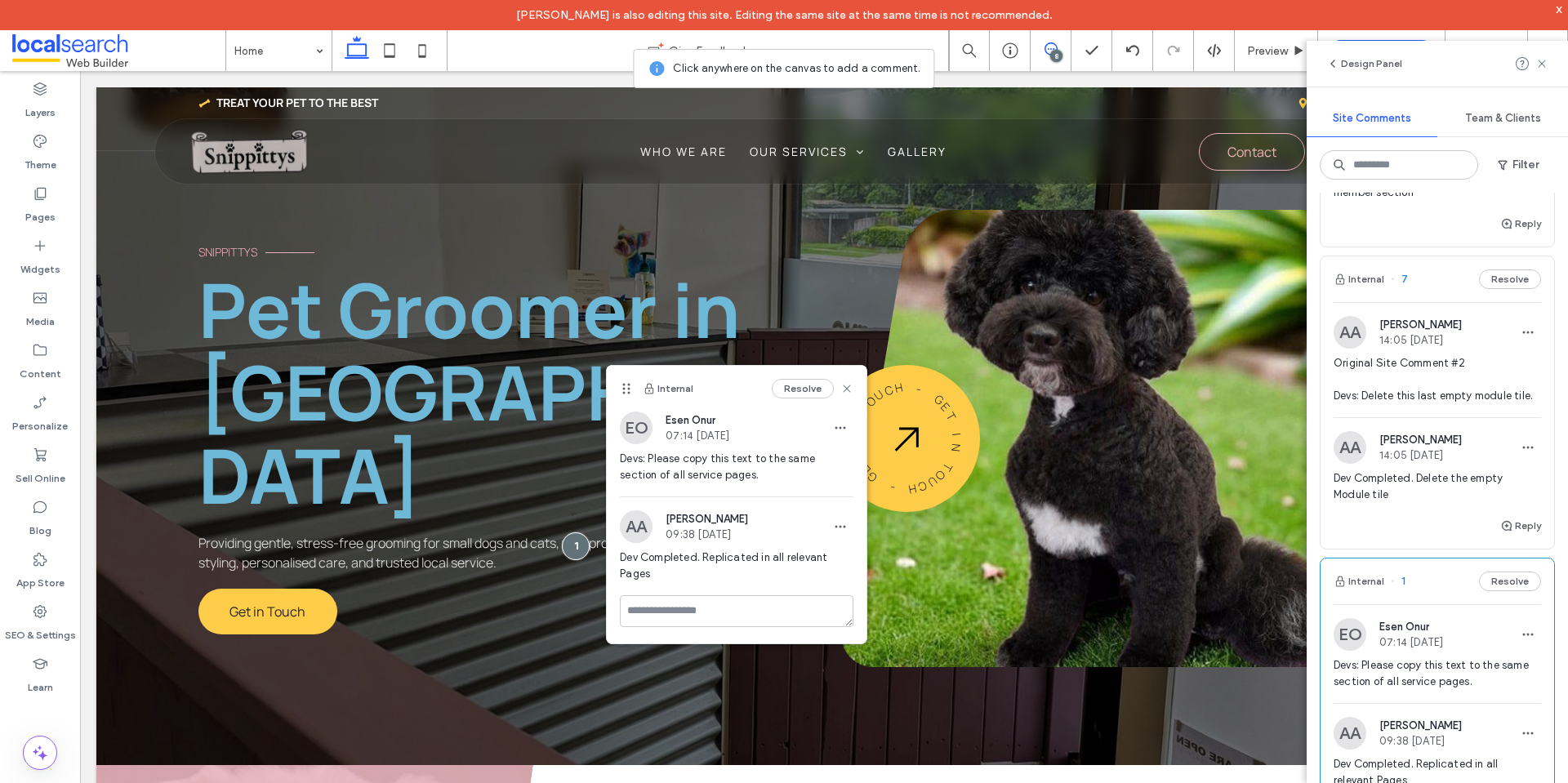
click at [1381, 405] on span "Original Site Comment #2 Devs: Delete this last empty module tile." at bounding box center [1437, 380] width 207 height 49
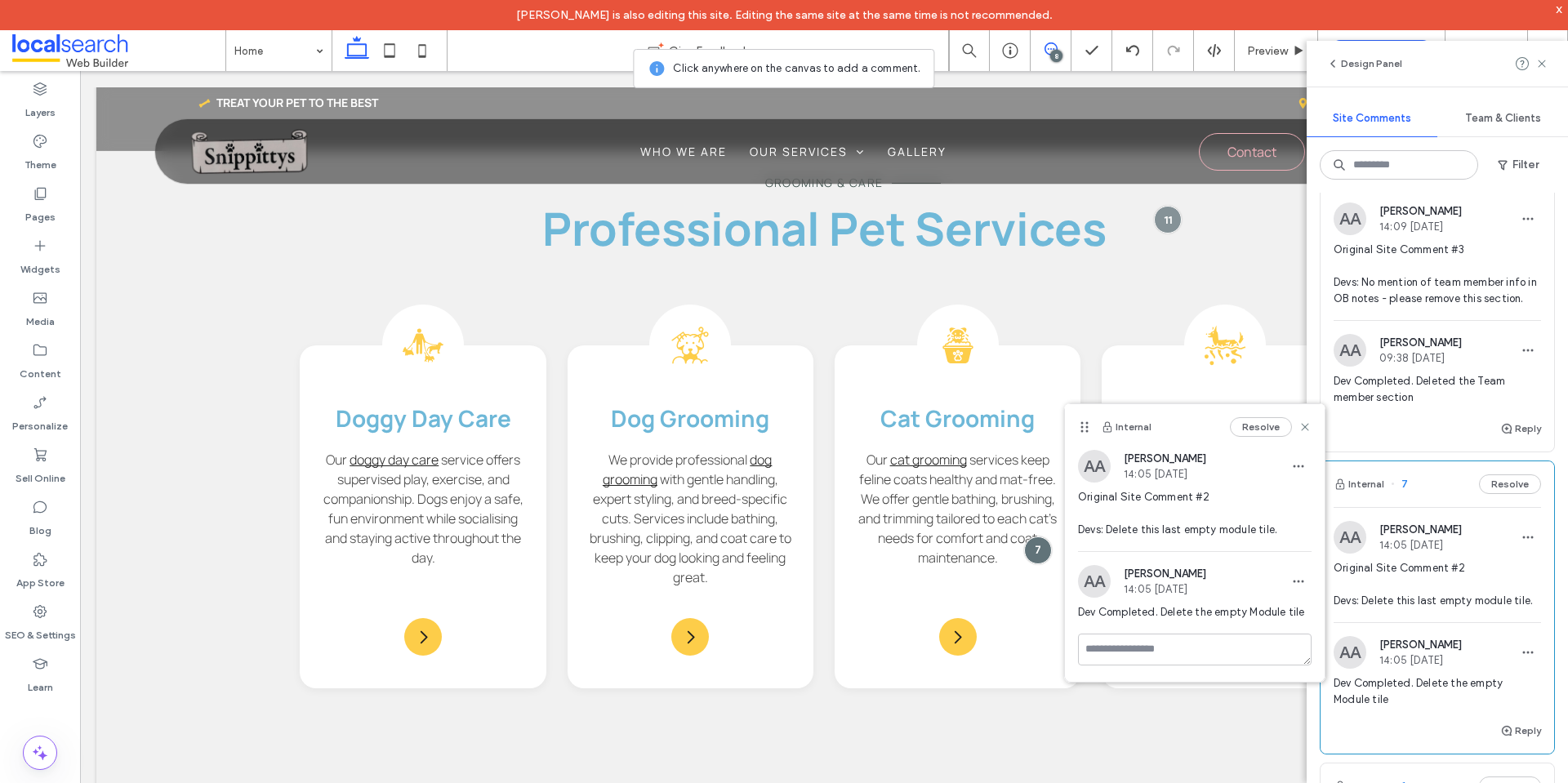
scroll to position [1436, 0]
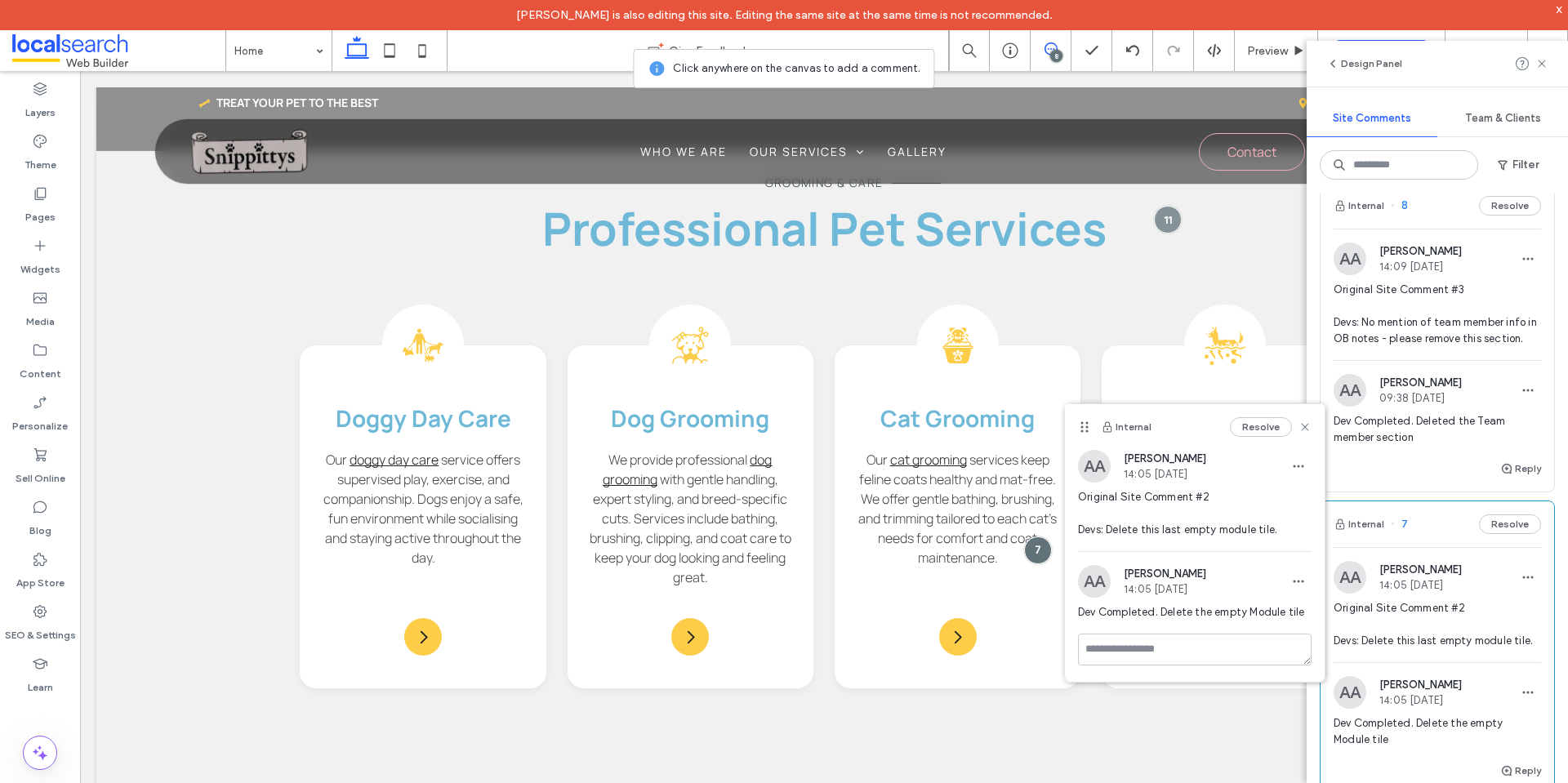
click at [1411, 347] on span "Original Site Comment #3 Devs: No mention of team member info in OB notes - ple…" at bounding box center [1437, 315] width 207 height 65
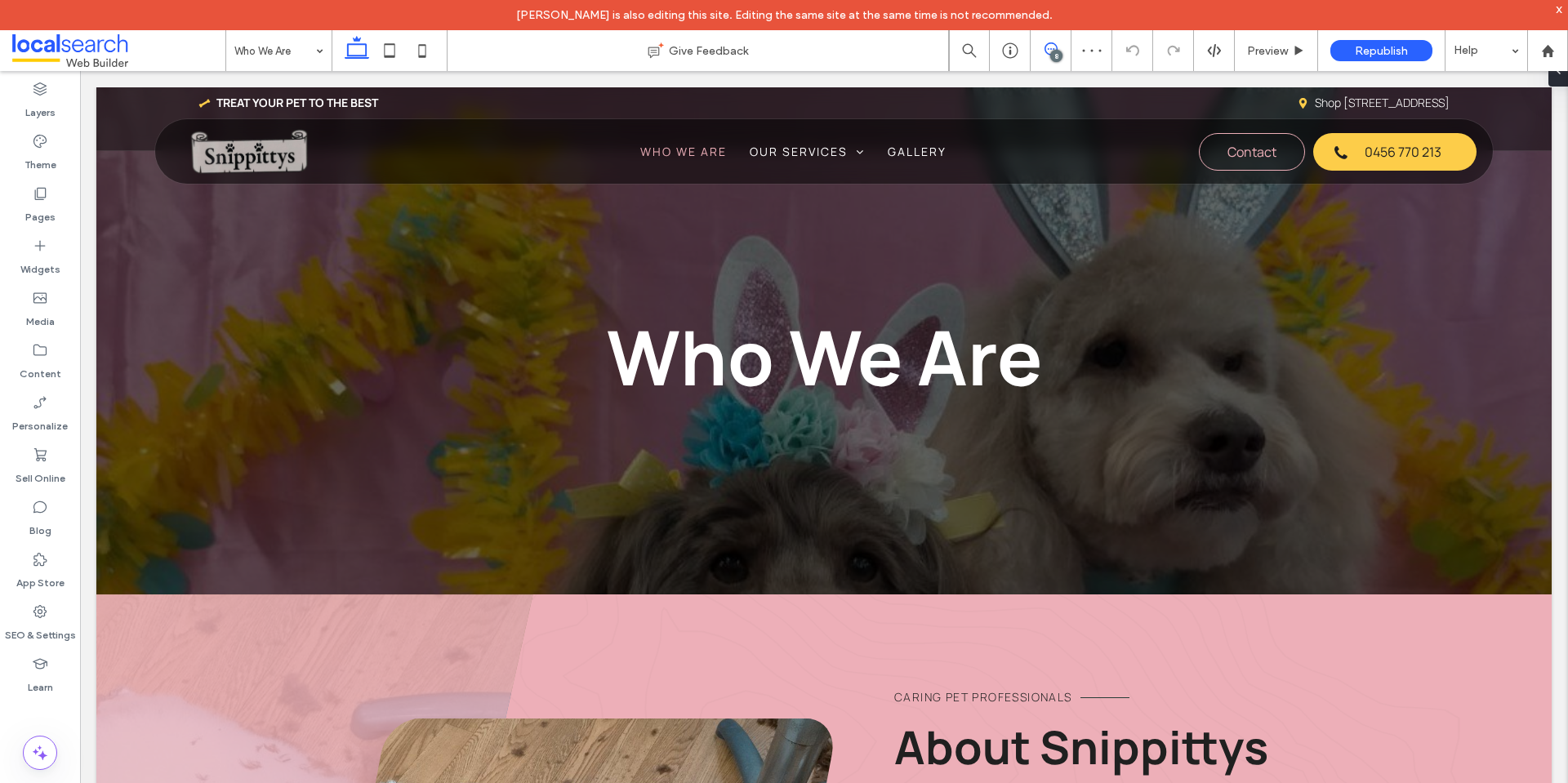
click at [1042, 48] on span at bounding box center [1050, 48] width 40 height 13
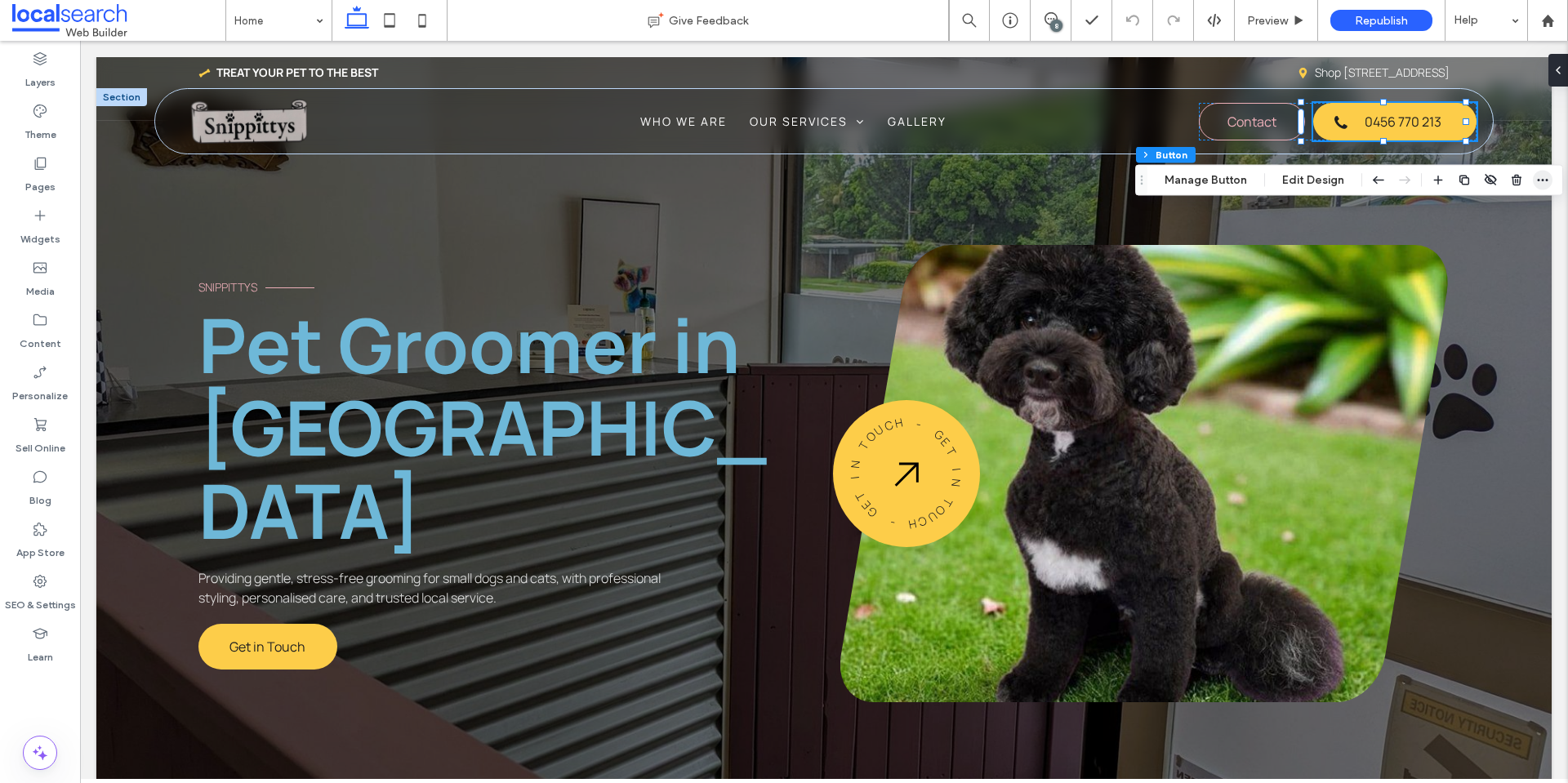
click at [1537, 176] on icon "button" at bounding box center [1542, 180] width 13 height 13
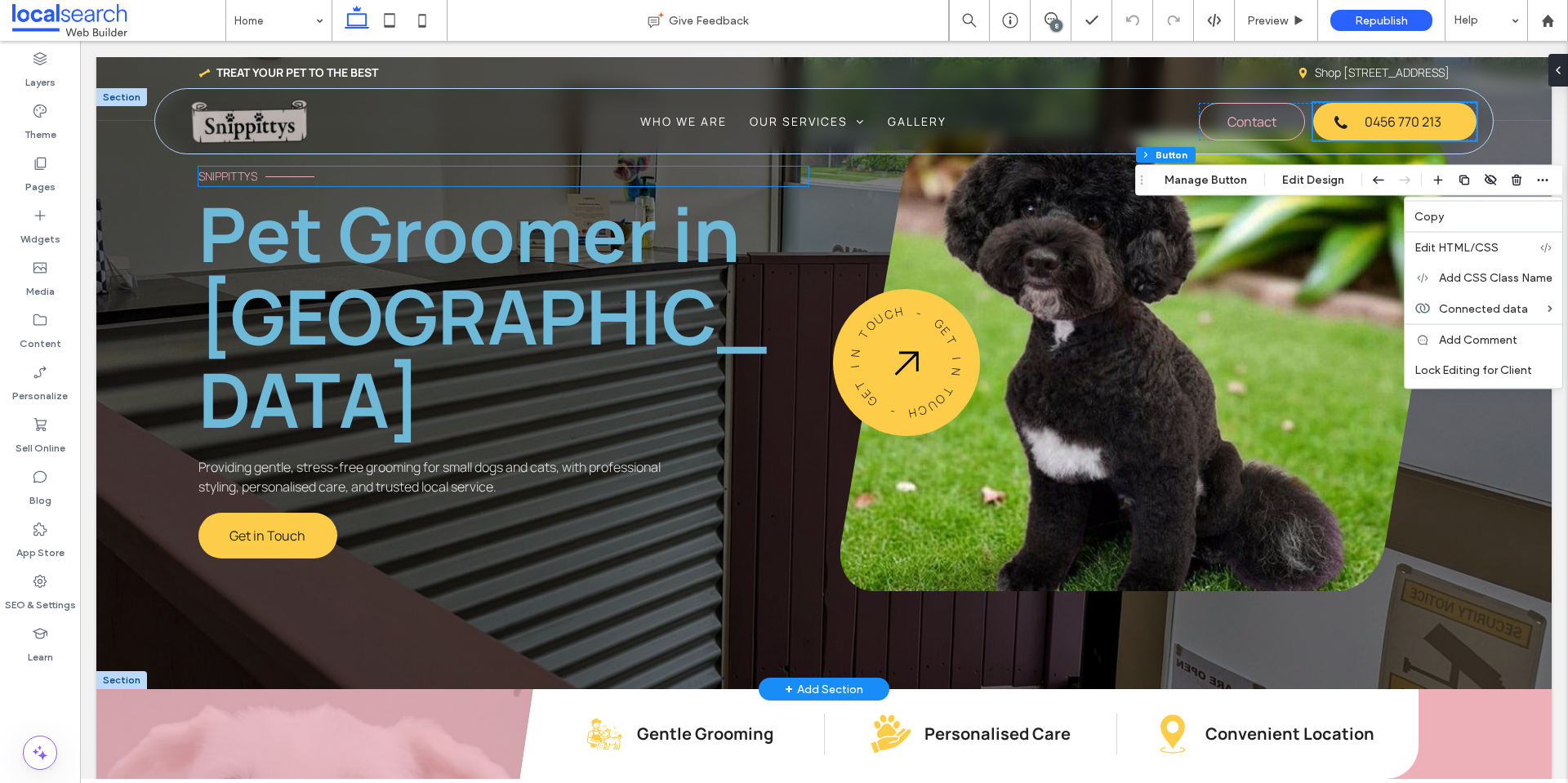
scroll to position [163, 0]
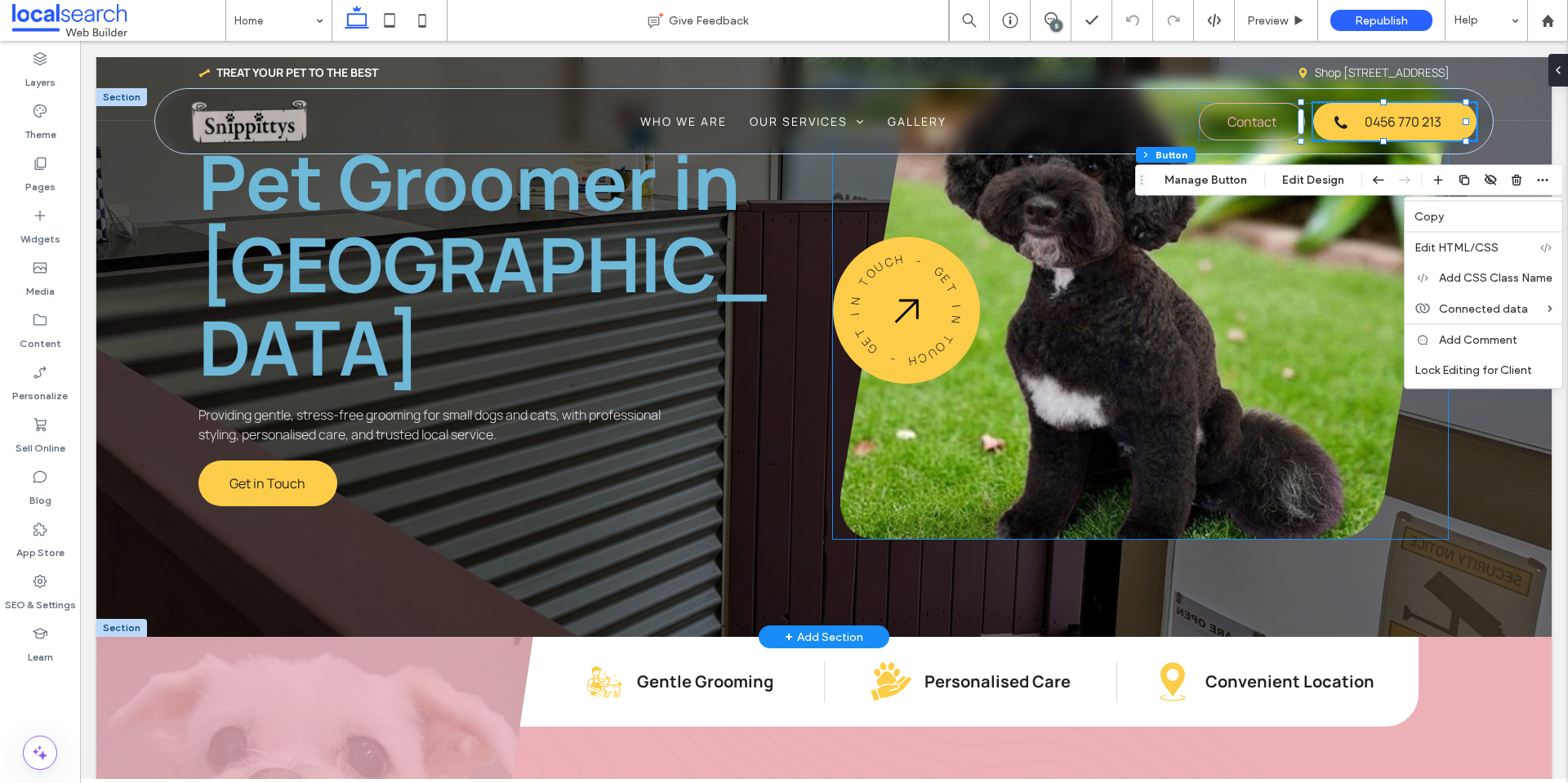
click at [1043, 392] on link at bounding box center [1144, 310] width 608 height 458
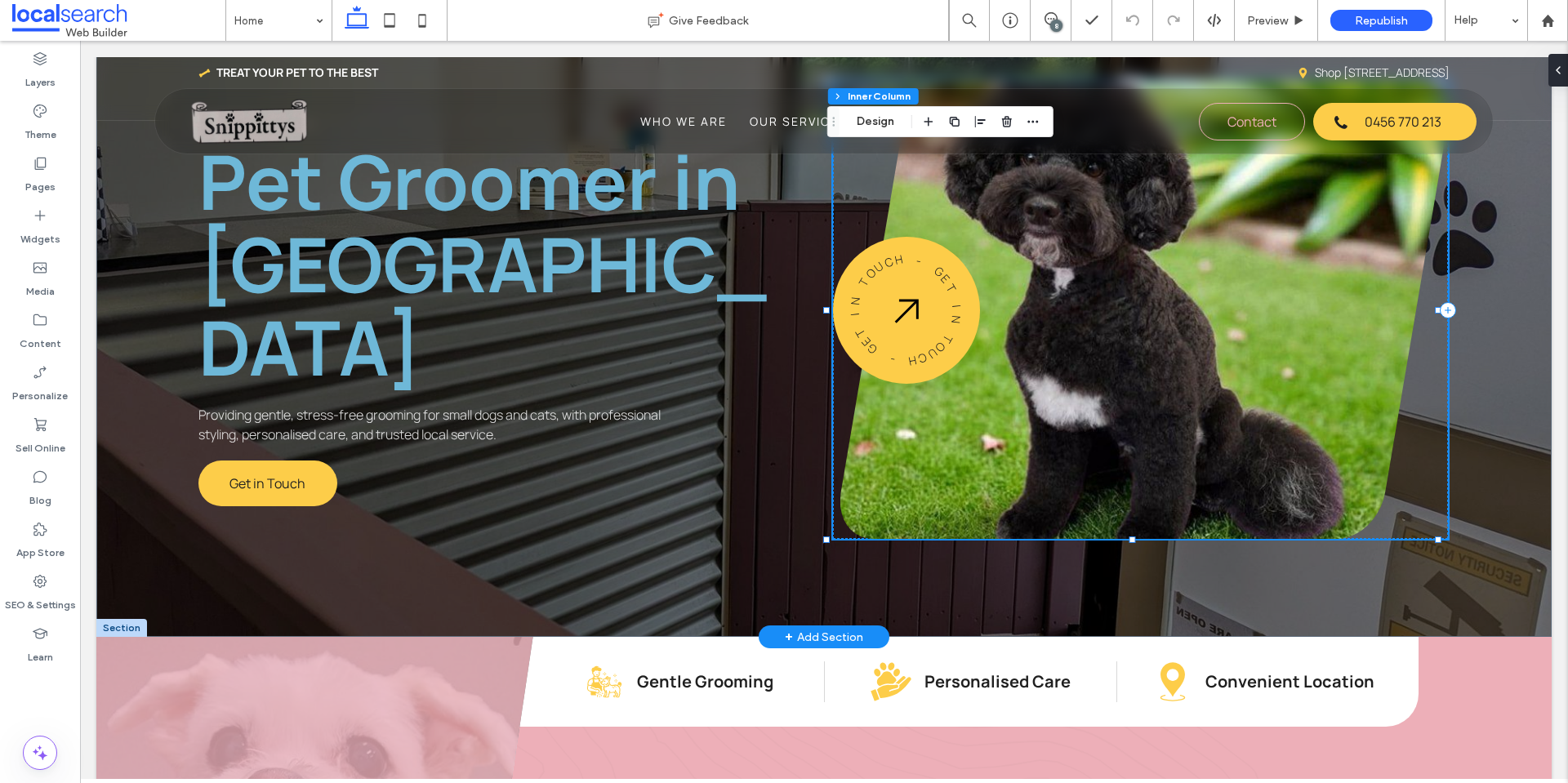
click at [1043, 392] on link at bounding box center [1144, 310] width 608 height 458
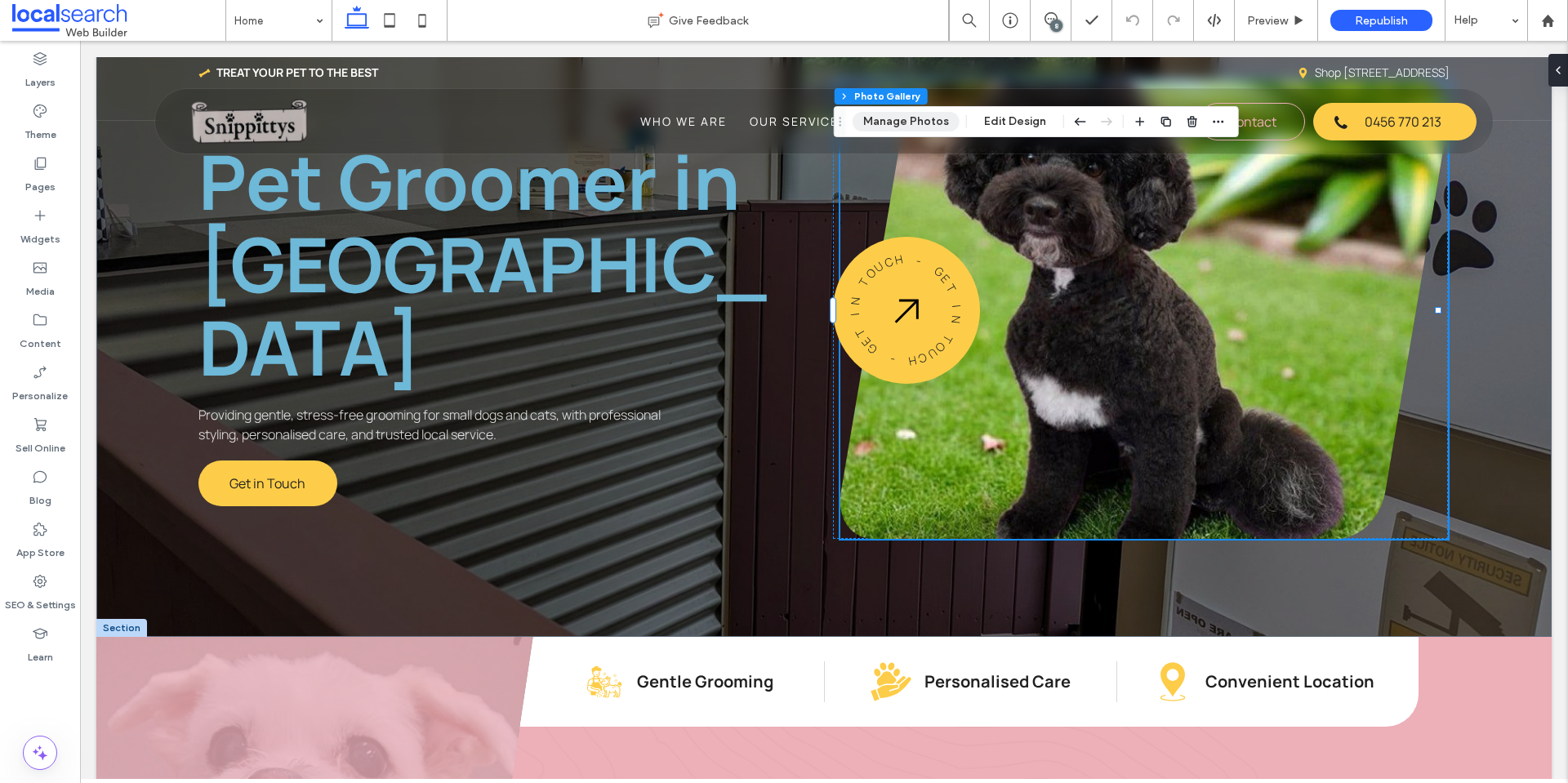
click at [890, 116] on button "Manage Photos" at bounding box center [905, 122] width 107 height 19
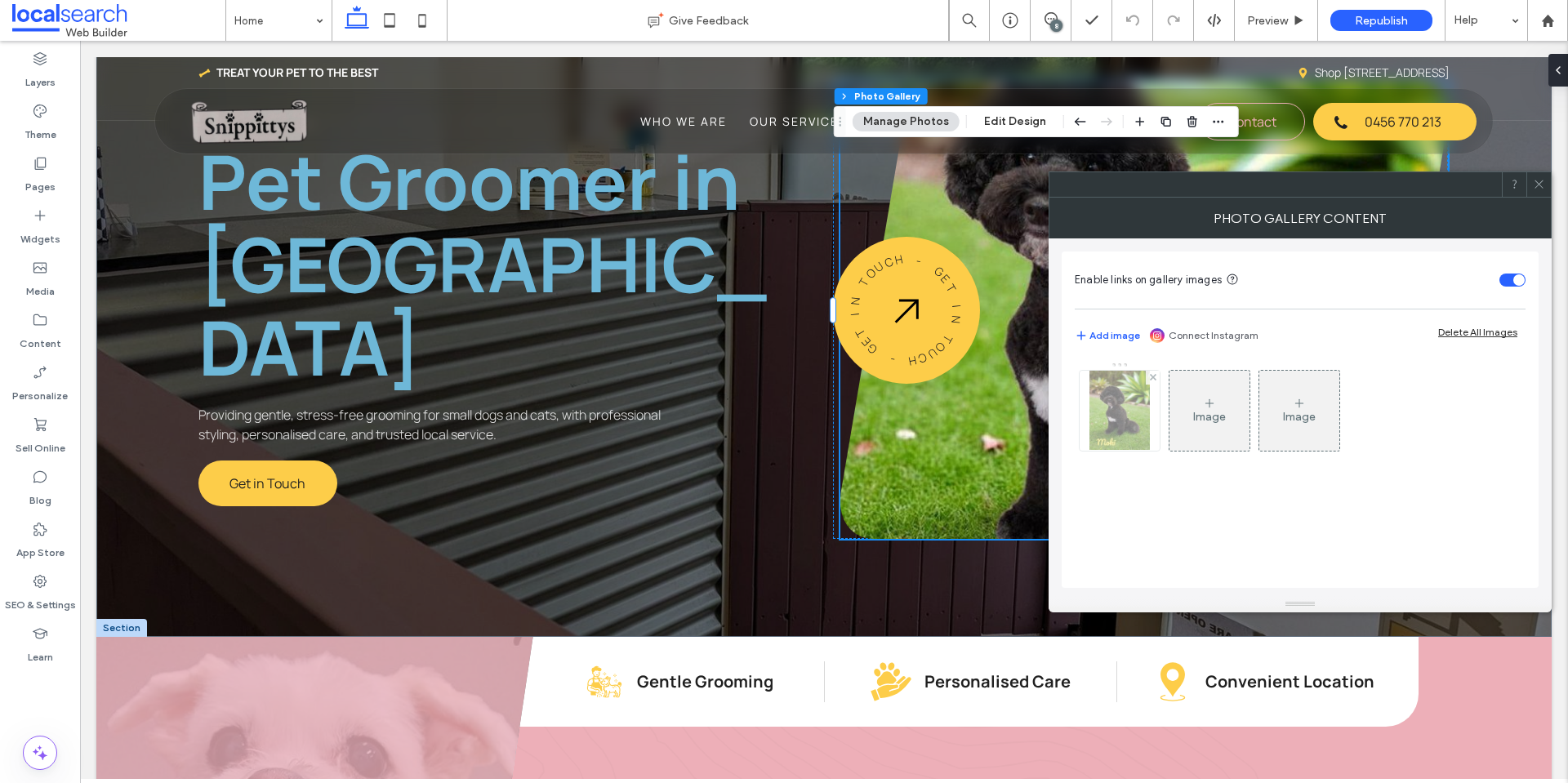
click at [1148, 408] on img at bounding box center [1119, 411] width 61 height 80
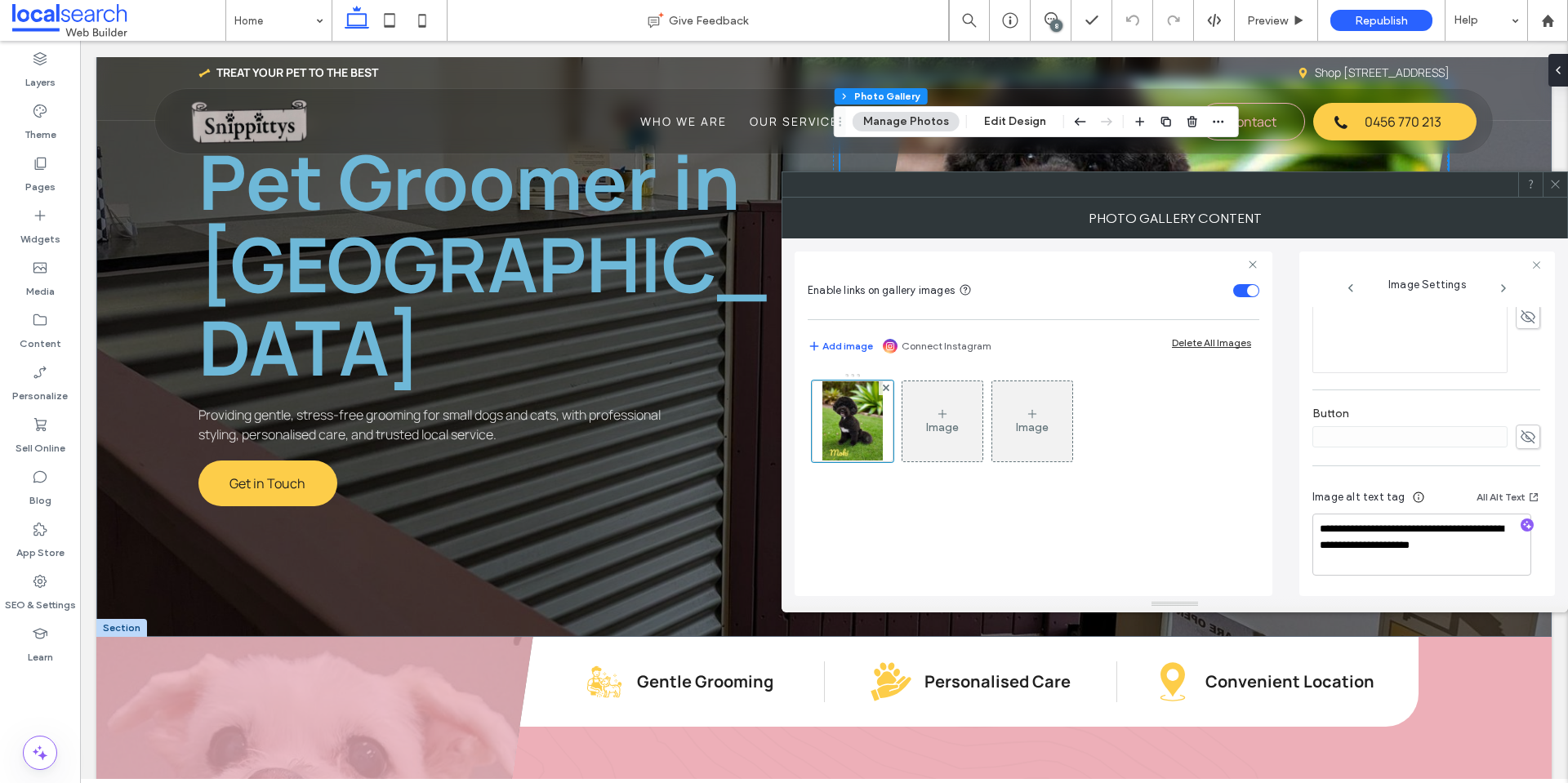
scroll to position [507, 0]
click at [1549, 180] on icon at bounding box center [1555, 184] width 12 height 12
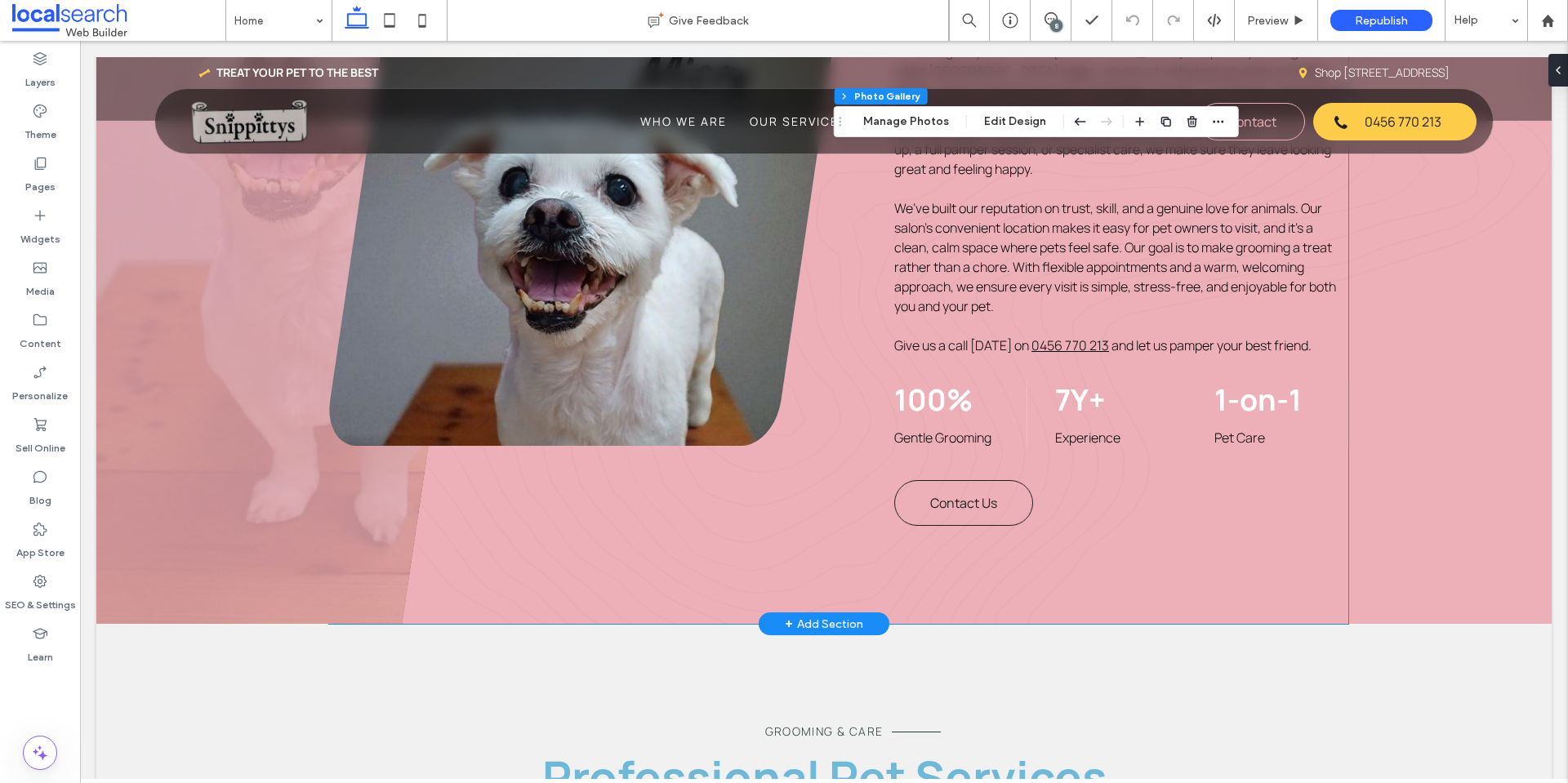
scroll to position [1062, 0]
click at [658, 270] on link at bounding box center [581, 225] width 504 height 438
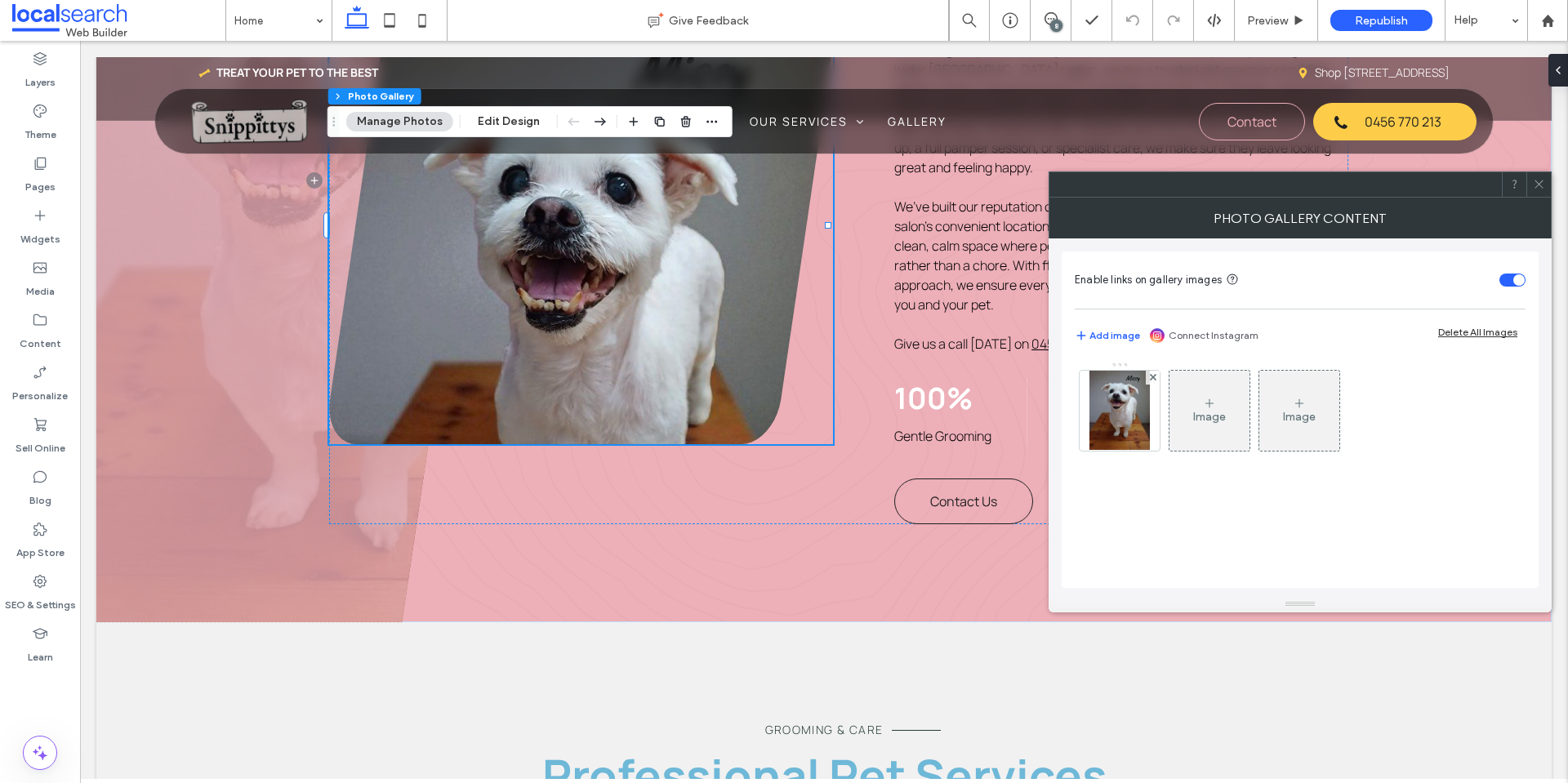
click at [1077, 429] on div "Image Image" at bounding box center [1299, 414] width 450 height 106
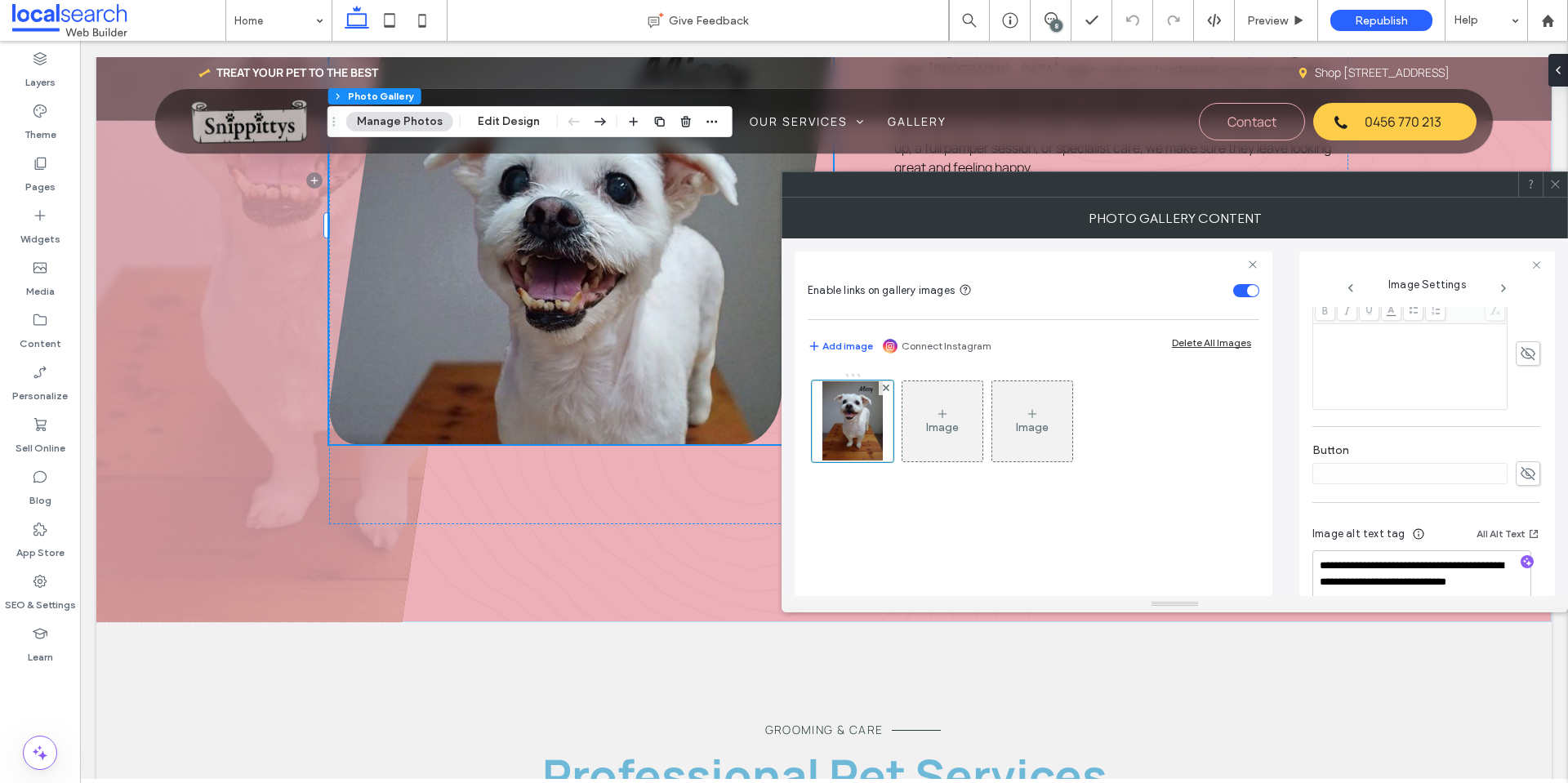
scroll to position [507, 0]
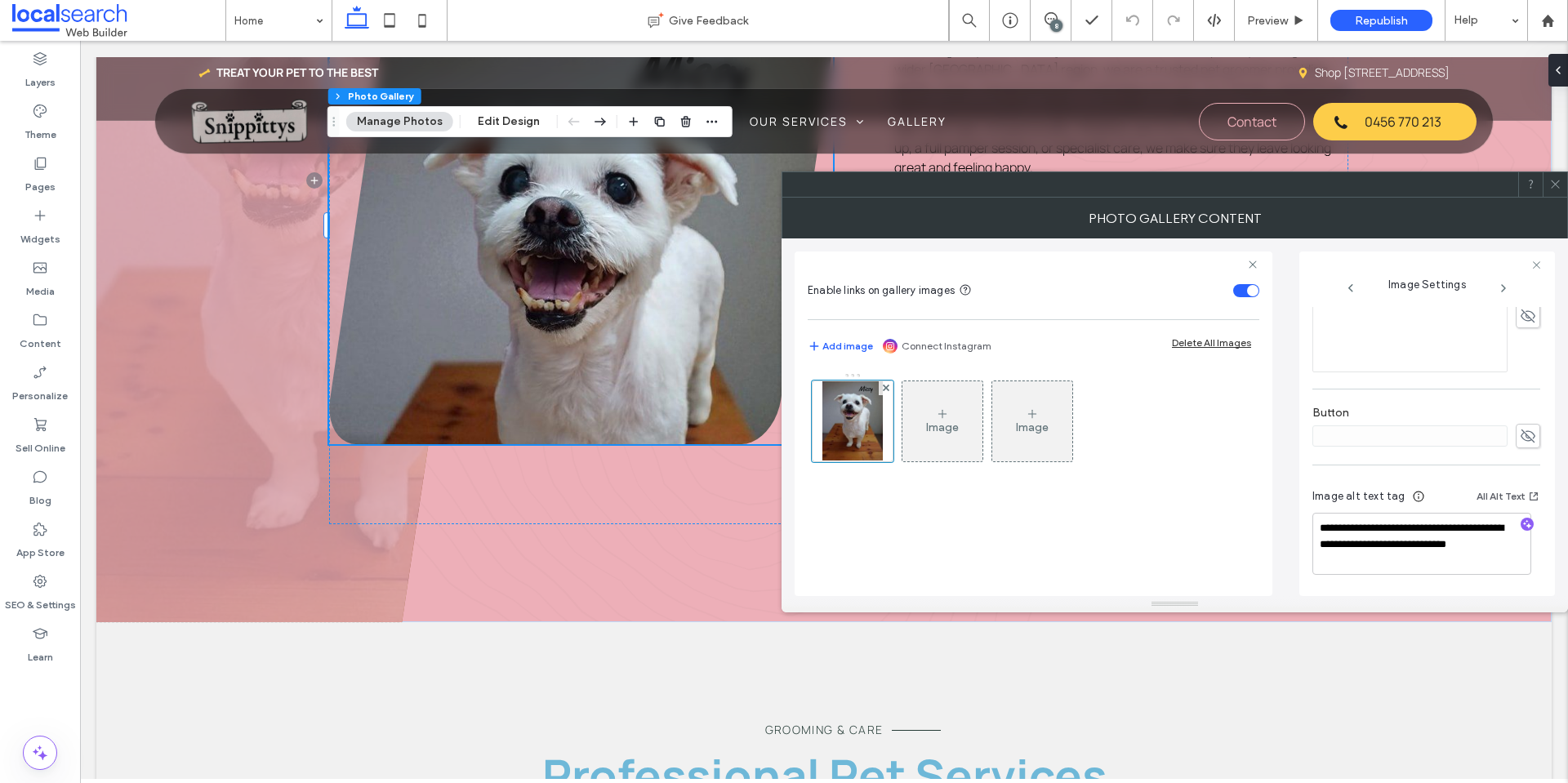
click at [1553, 182] on icon at bounding box center [1555, 184] width 12 height 12
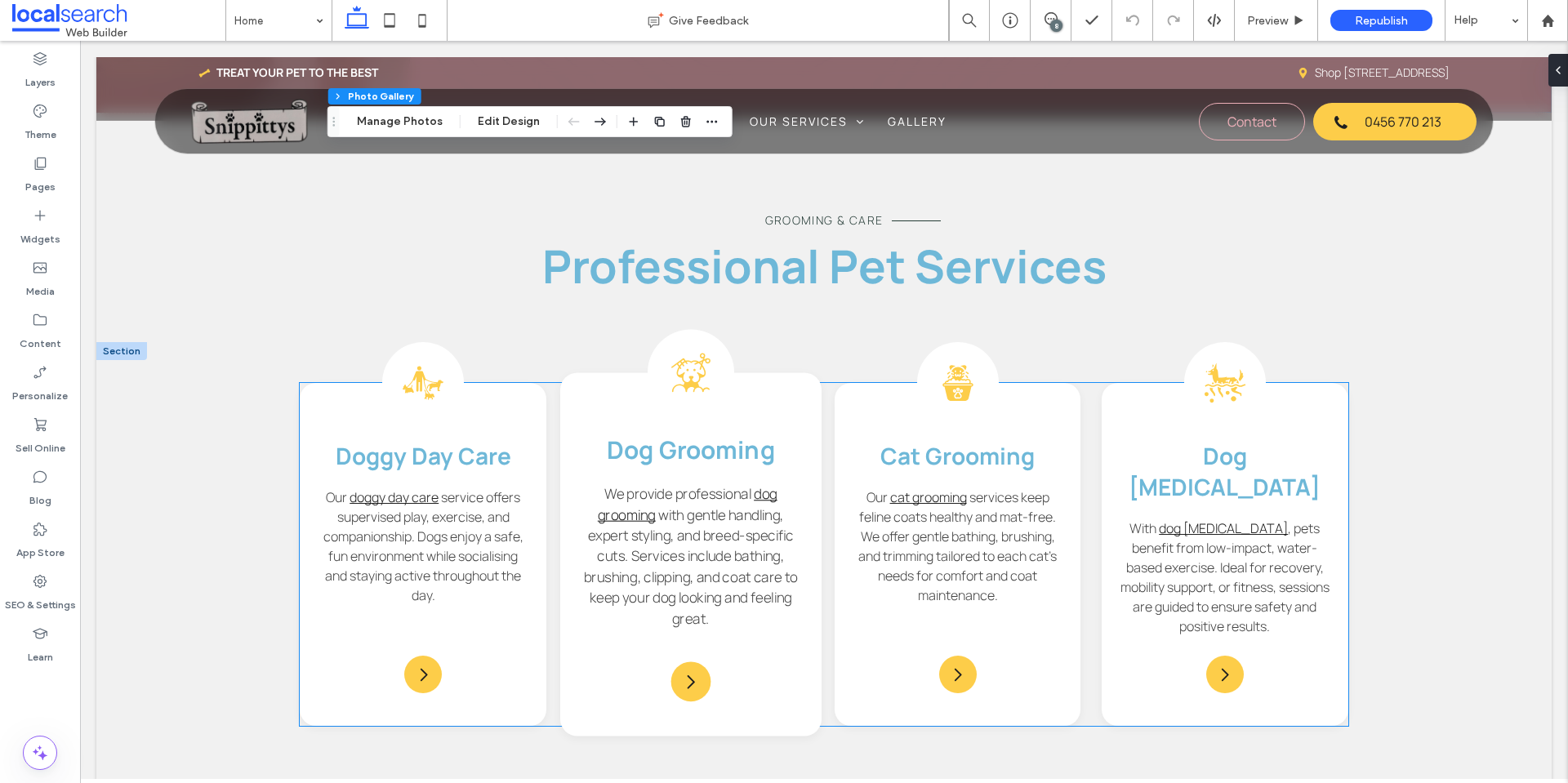
scroll to position [1634, 0]
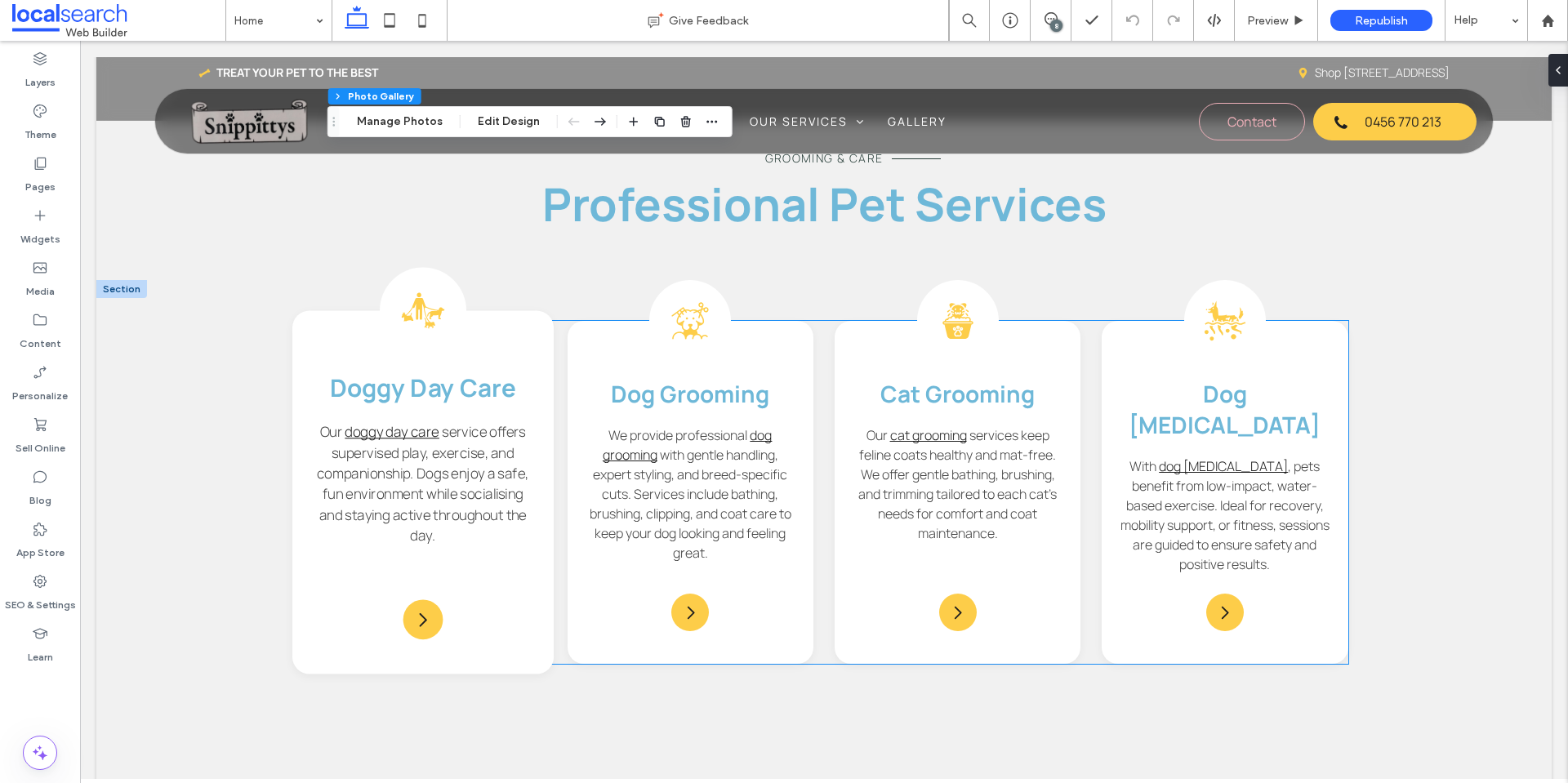
click at [518, 349] on div "Dog Day Care Icon Doggy Day Care Our doggy day care service offers supervised p…" at bounding box center [423, 493] width 261 height 363
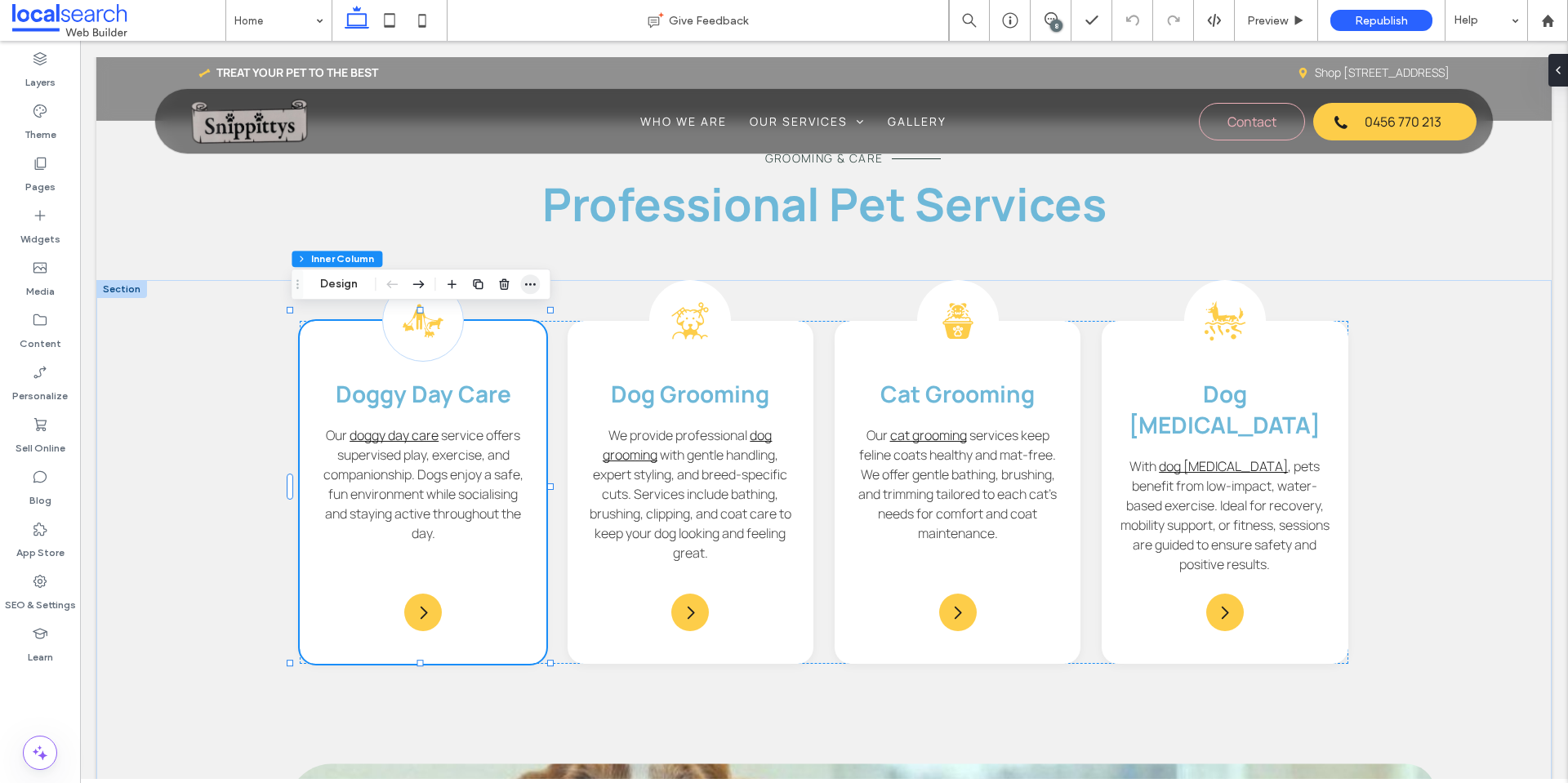
click at [529, 279] on icon "button" at bounding box center [530, 284] width 13 height 13
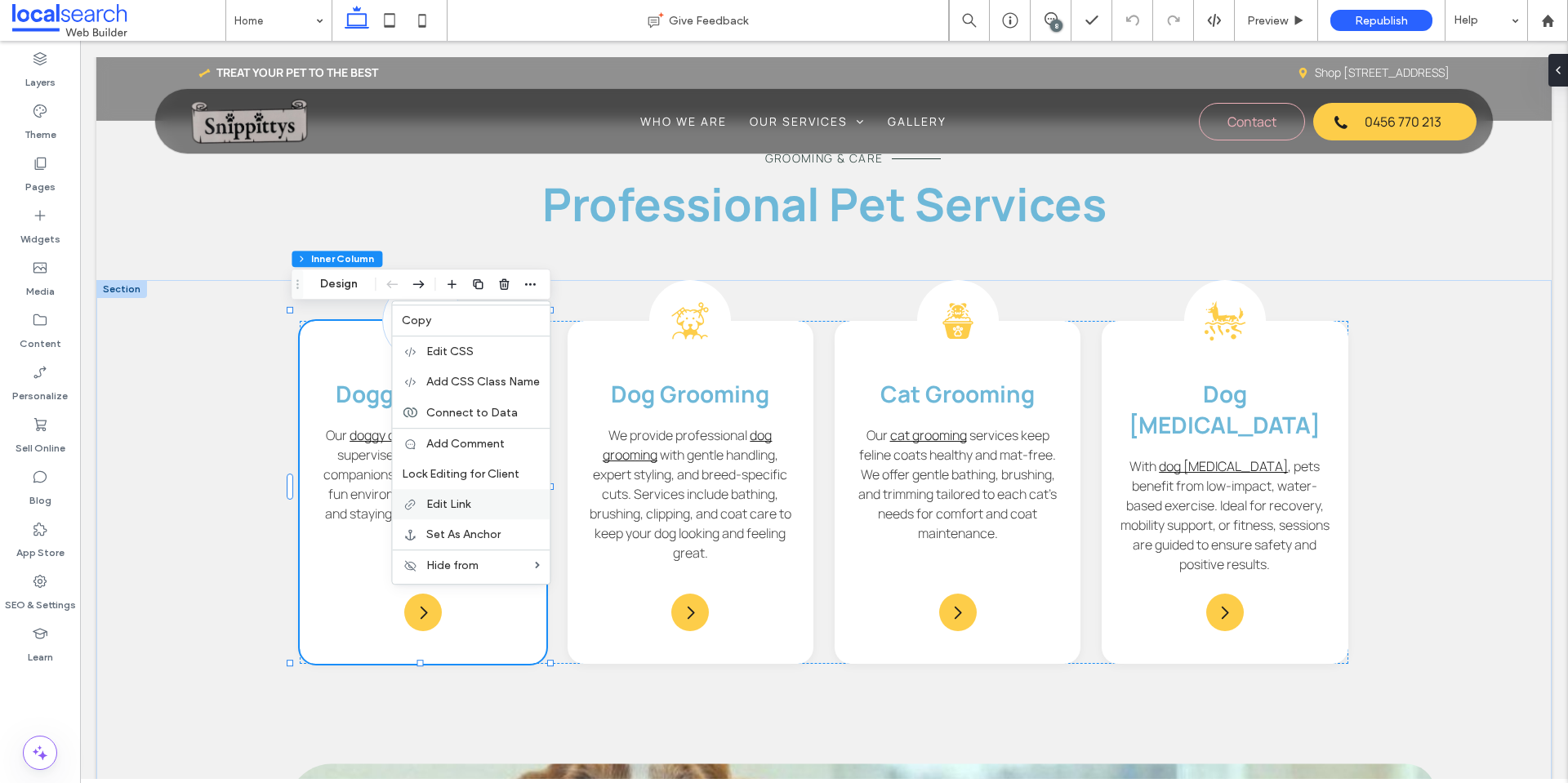
click at [472, 504] on label "Edit Link" at bounding box center [483, 504] width 114 height 14
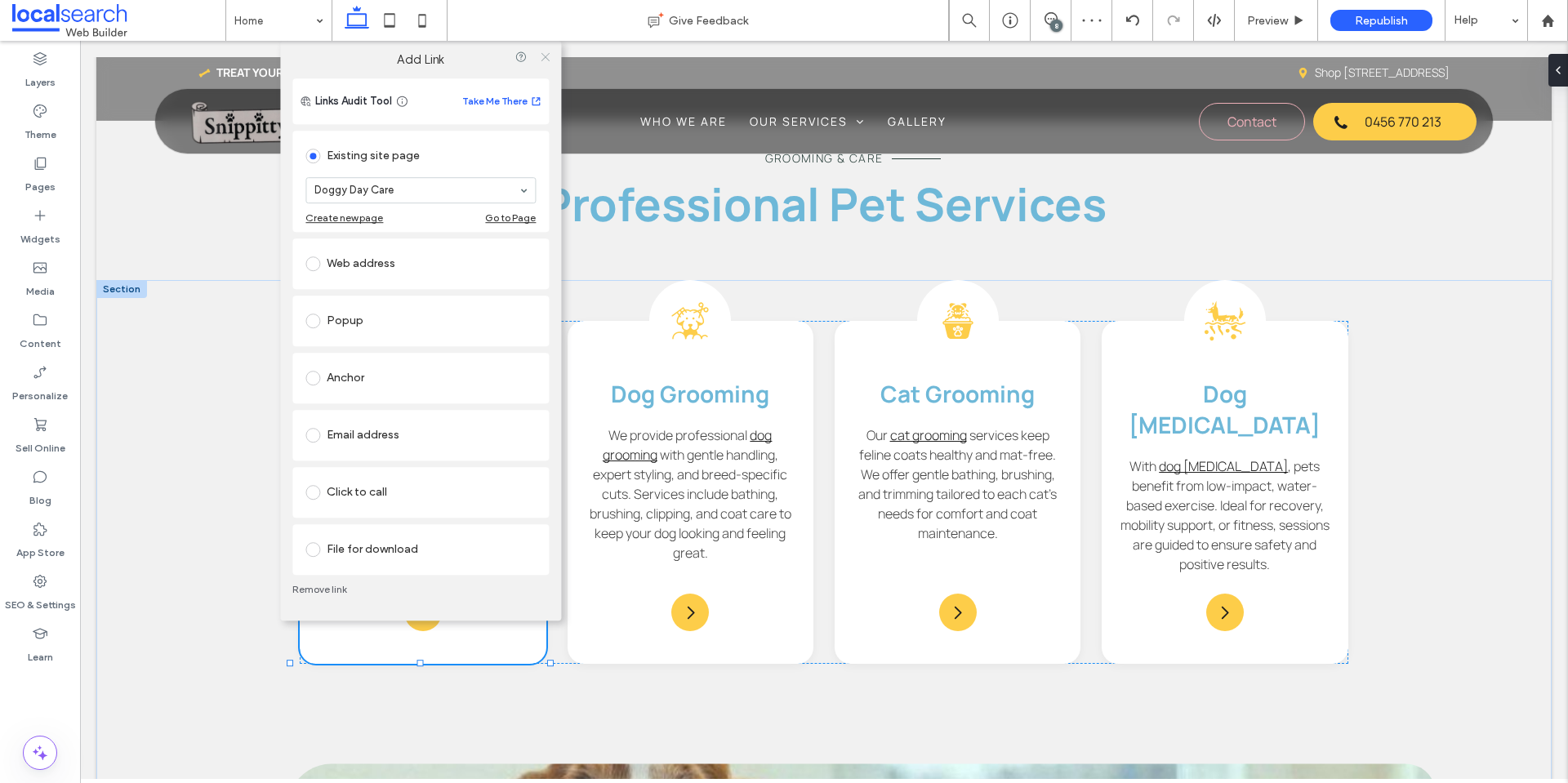
click at [546, 56] on icon at bounding box center [545, 56] width 12 height 12
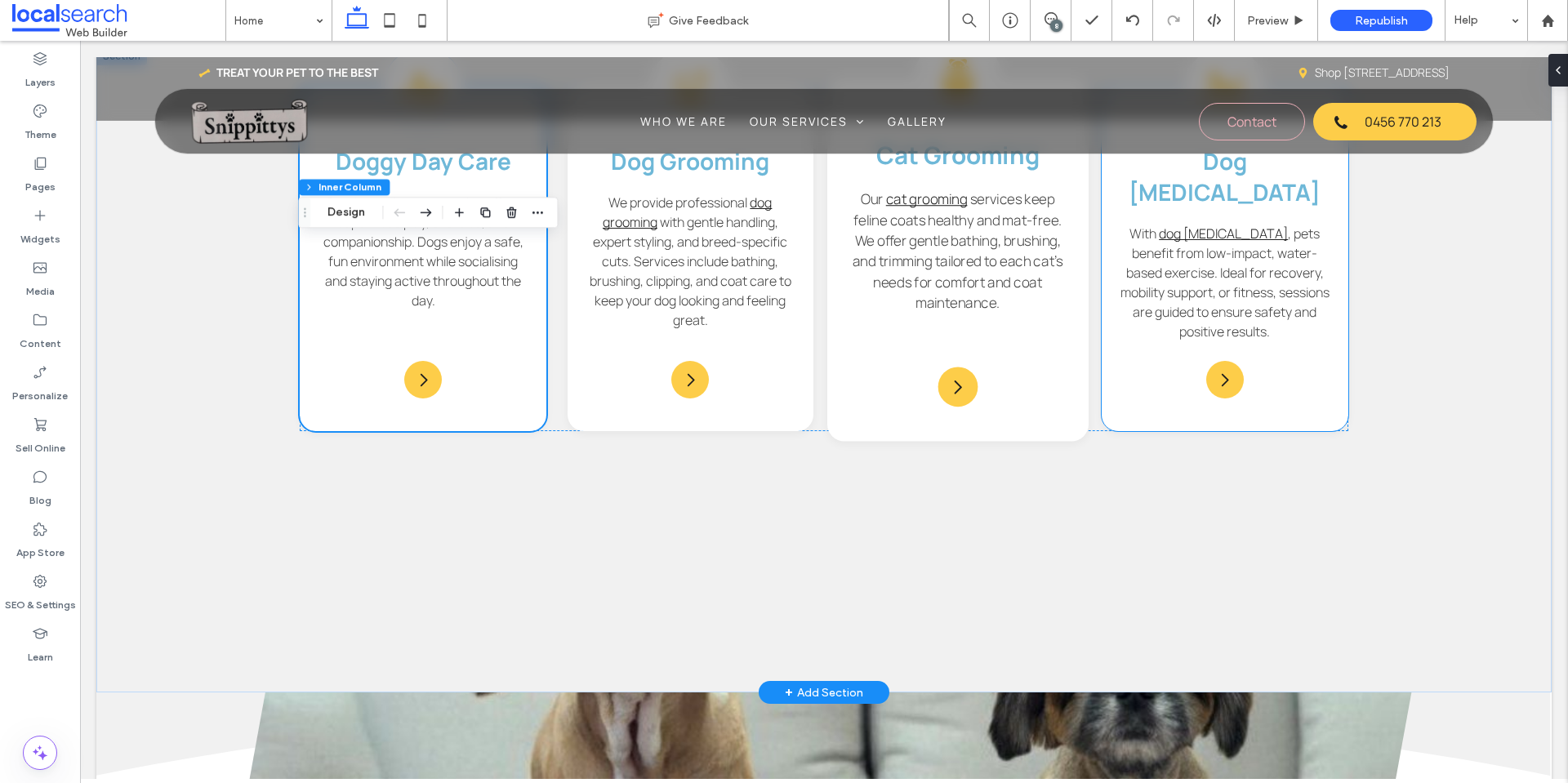
scroll to position [1715, 0]
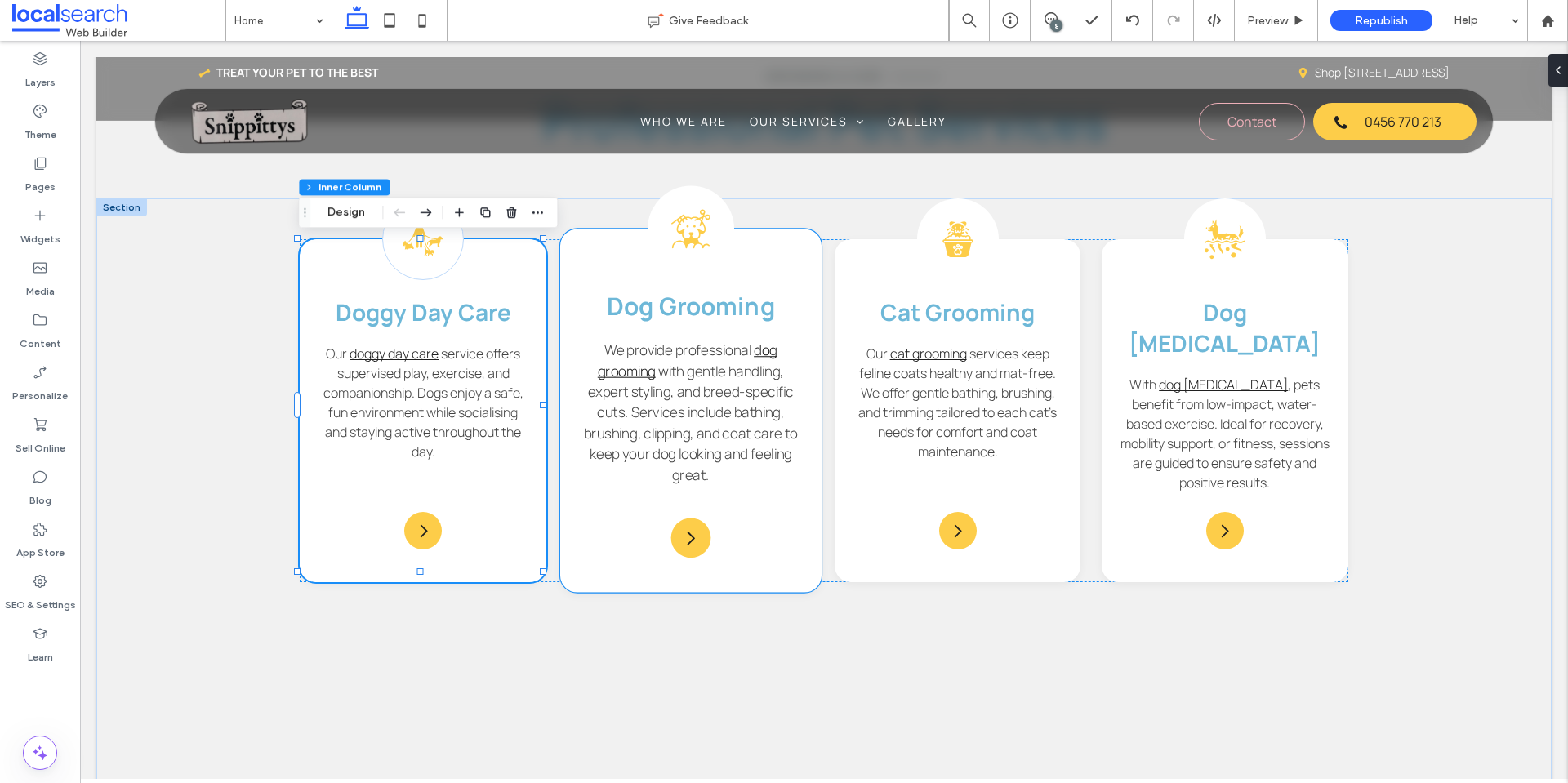
click at [795, 269] on div "Dog Grooming Icon Dog Grooming We provide professional dog grooming with gentle…" at bounding box center [691, 411] width 261 height 363
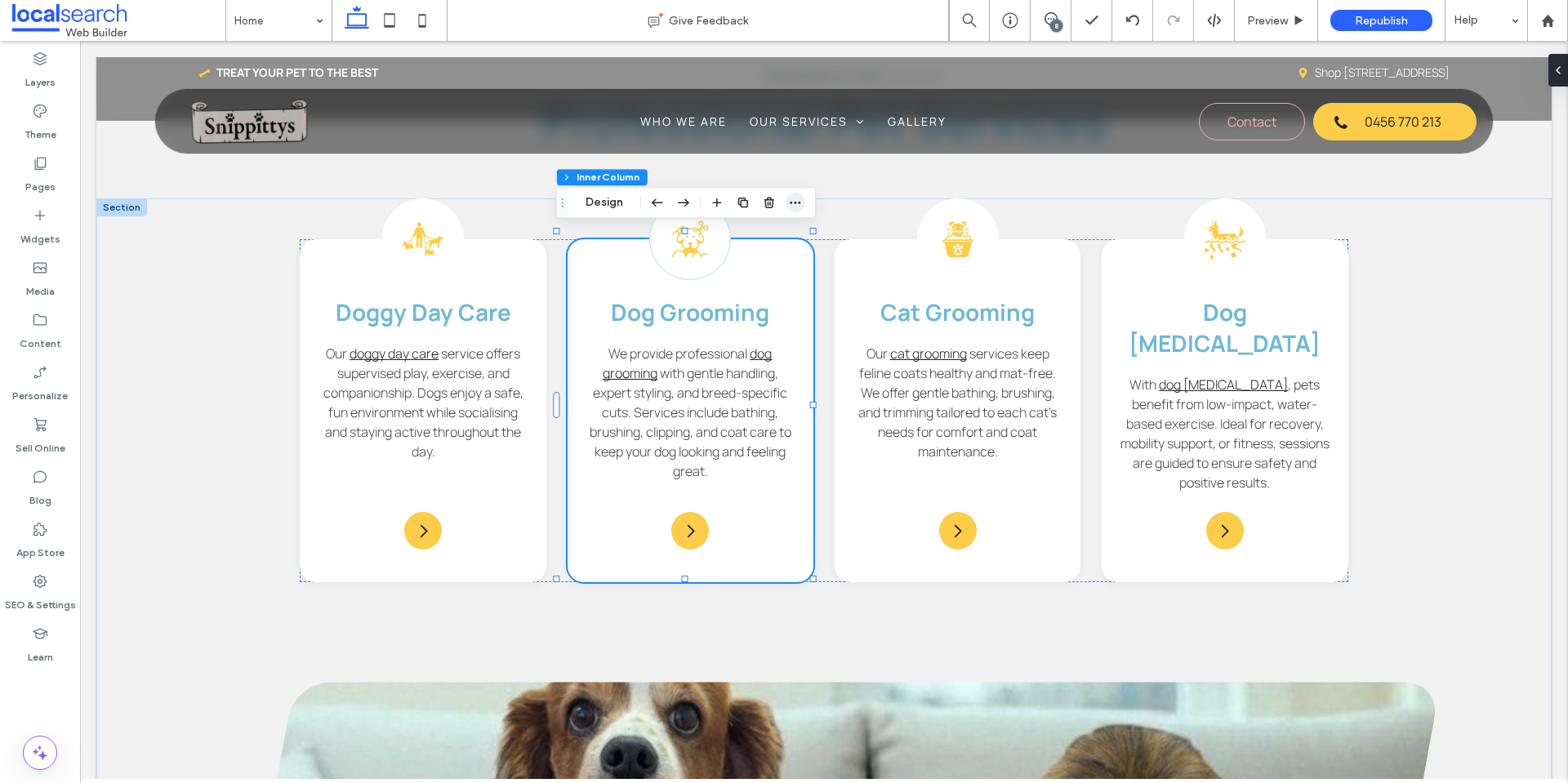
click at [791, 204] on use "button" at bounding box center [795, 203] width 11 height 3
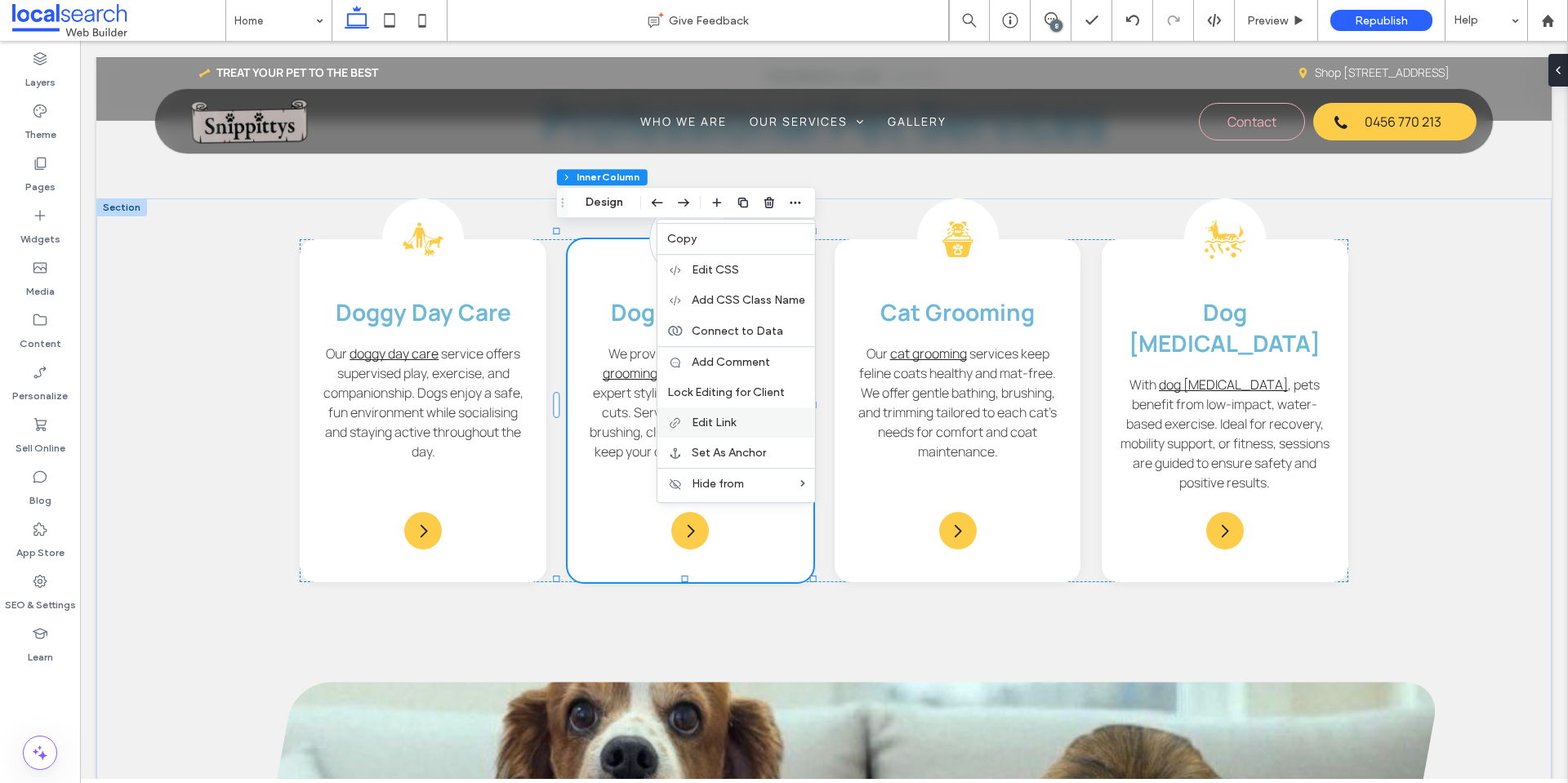
click at [747, 414] on div "Edit Link" at bounding box center [736, 422] width 158 height 30
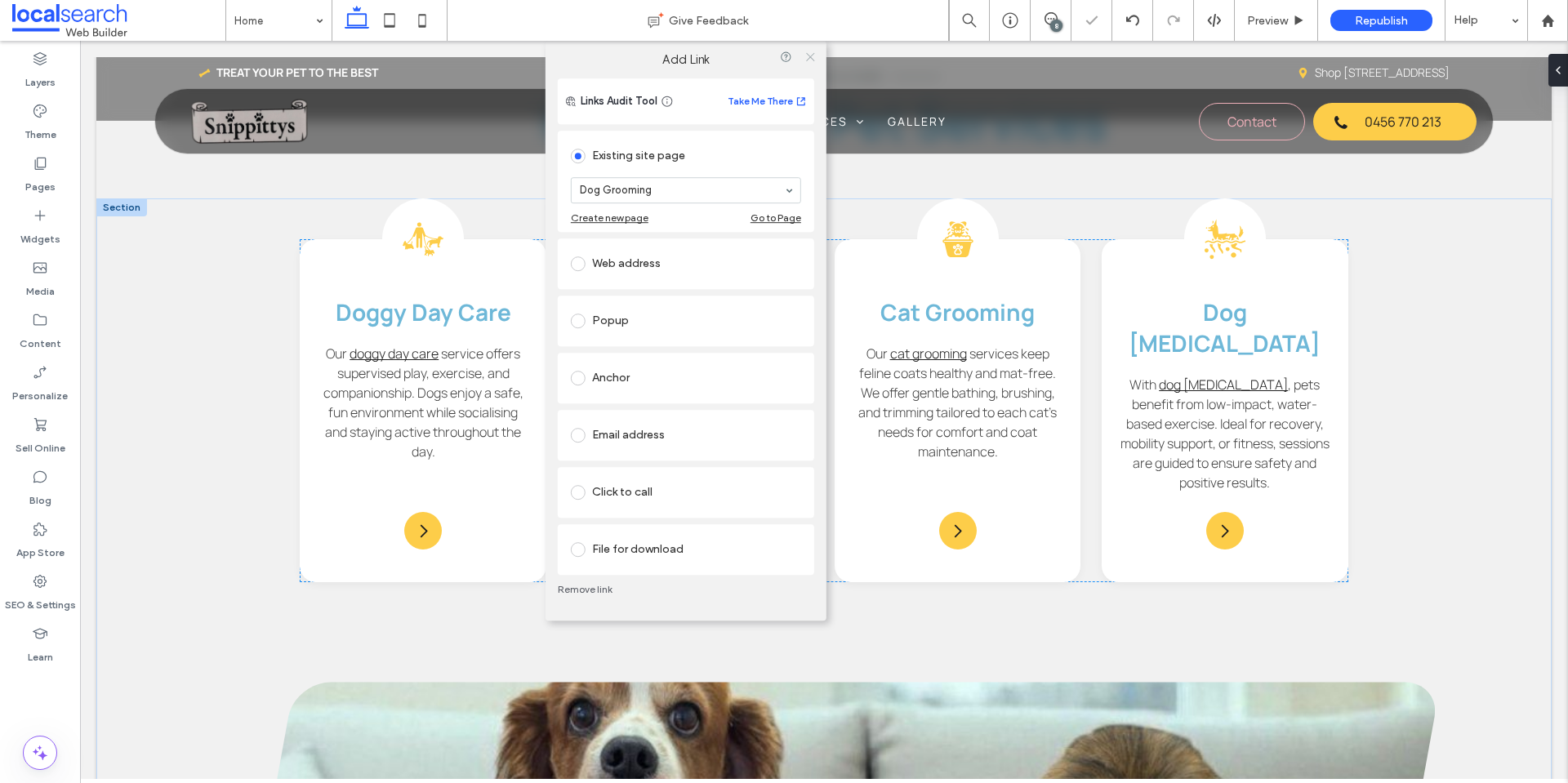
click at [806, 60] on icon at bounding box center [810, 56] width 12 height 12
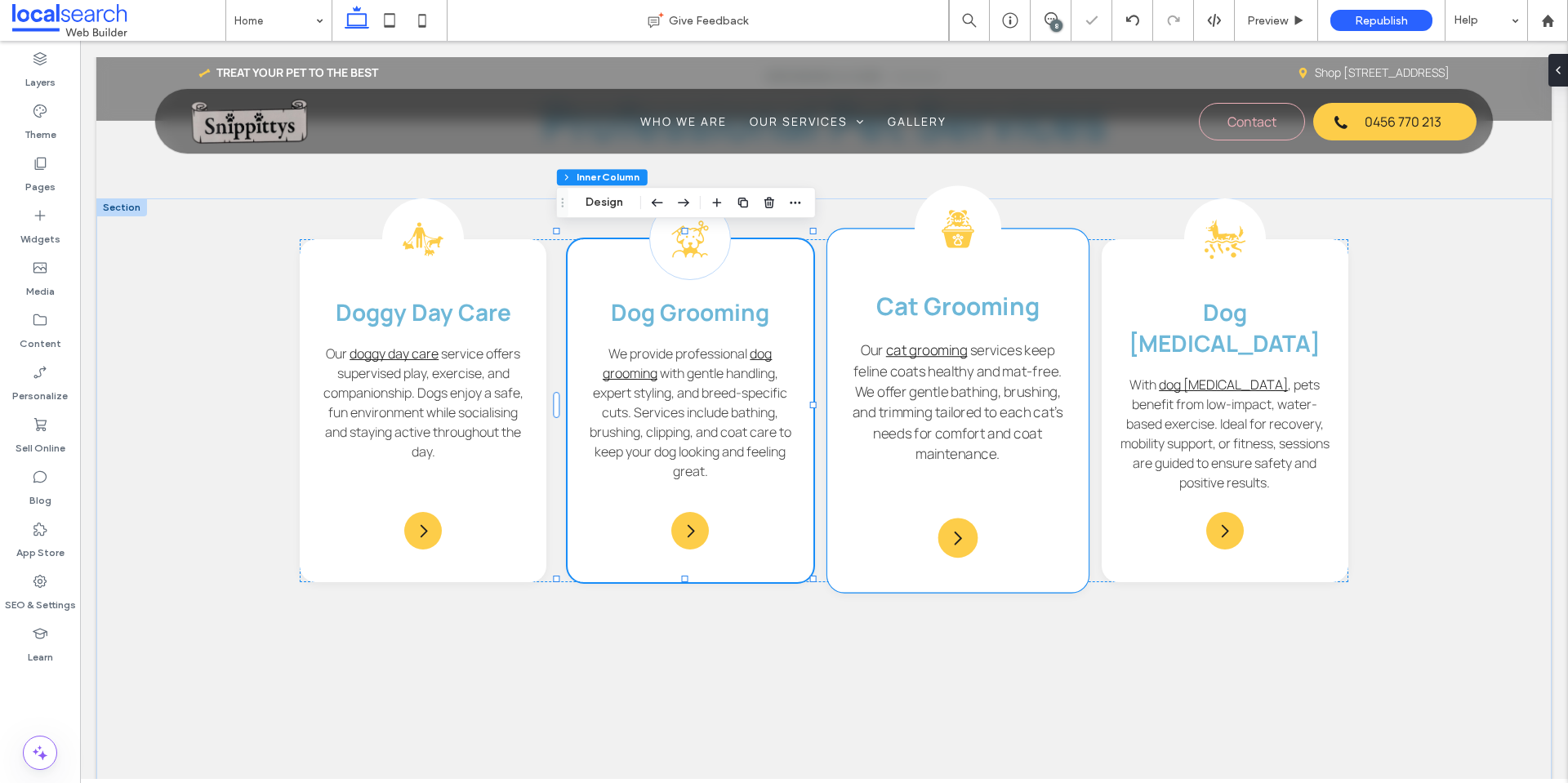
click at [1059, 284] on div "Cat Grooming Icon Cat Grooming Our cat grooming services keep feline coats heal…" at bounding box center [957, 411] width 261 height 363
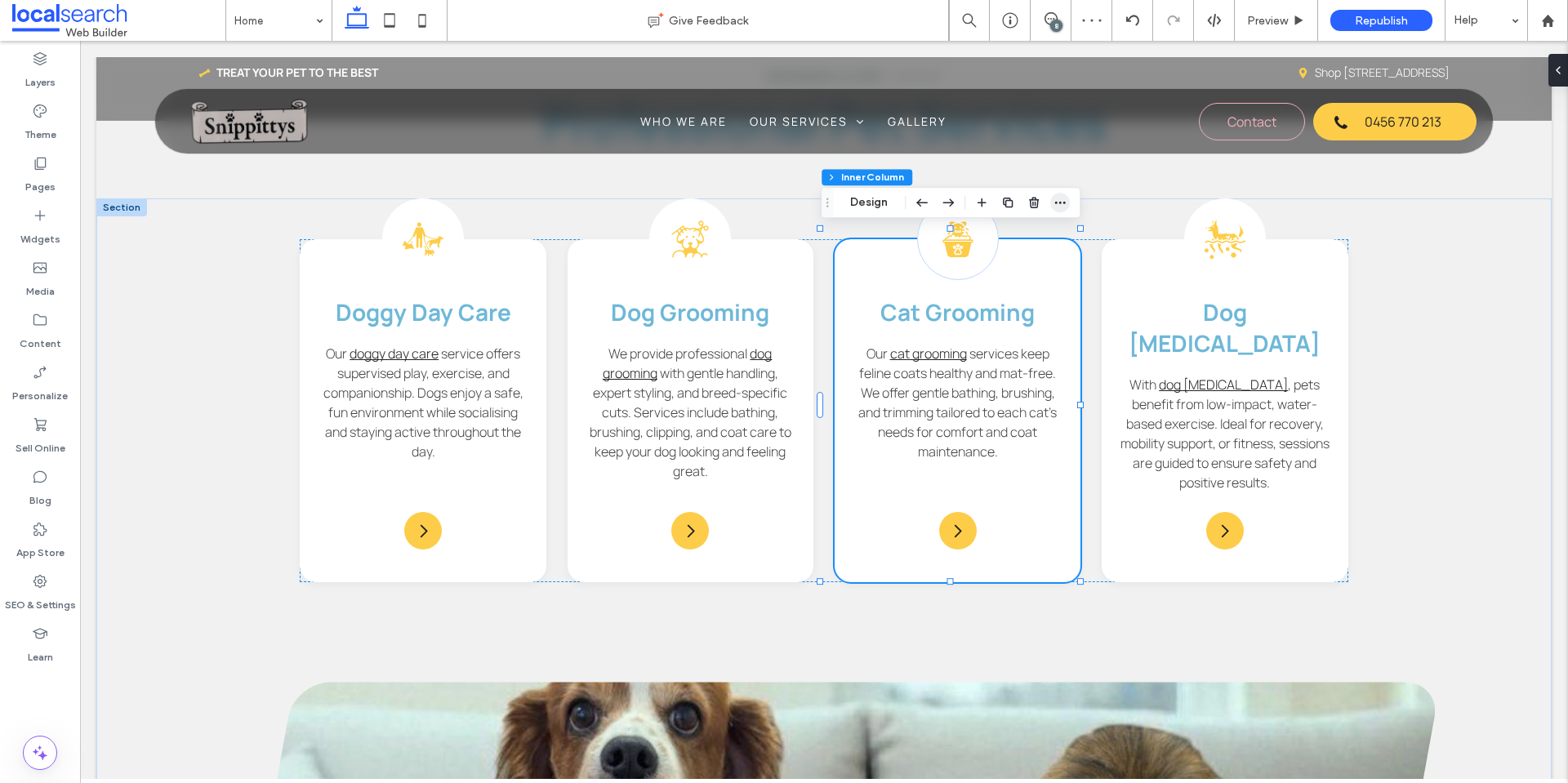
click at [1061, 212] on span "button" at bounding box center [1059, 203] width 19 height 19
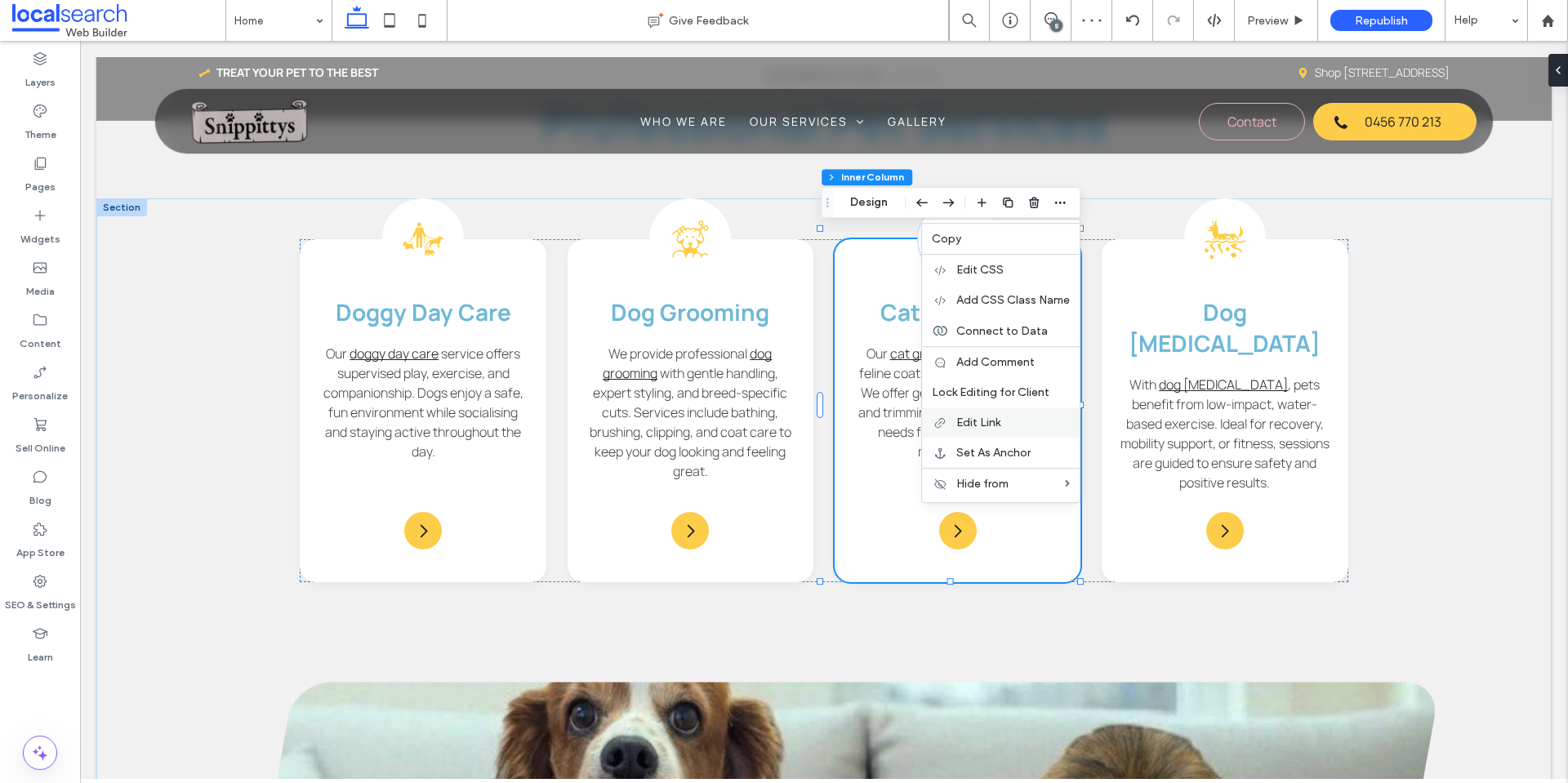
drag, startPoint x: 1016, startPoint y: 419, endPoint x: 1014, endPoint y: 405, distance: 14.1
click at [1016, 419] on label "Edit Link" at bounding box center [1013, 423] width 114 height 14
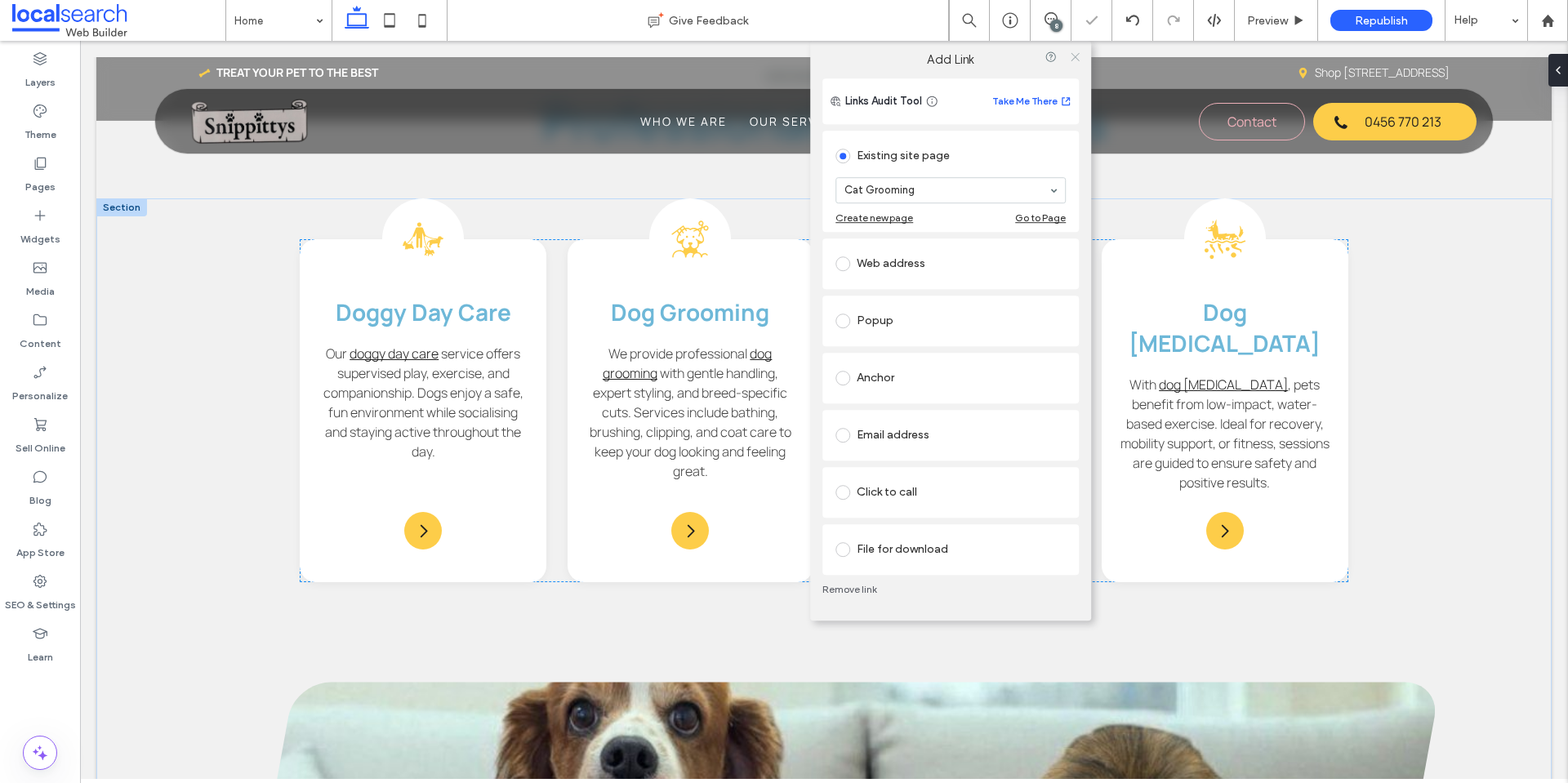
drag, startPoint x: 1073, startPoint y: 56, endPoint x: 1049, endPoint y: 132, distance: 79.7
click at [1073, 56] on use at bounding box center [1074, 56] width 8 height 8
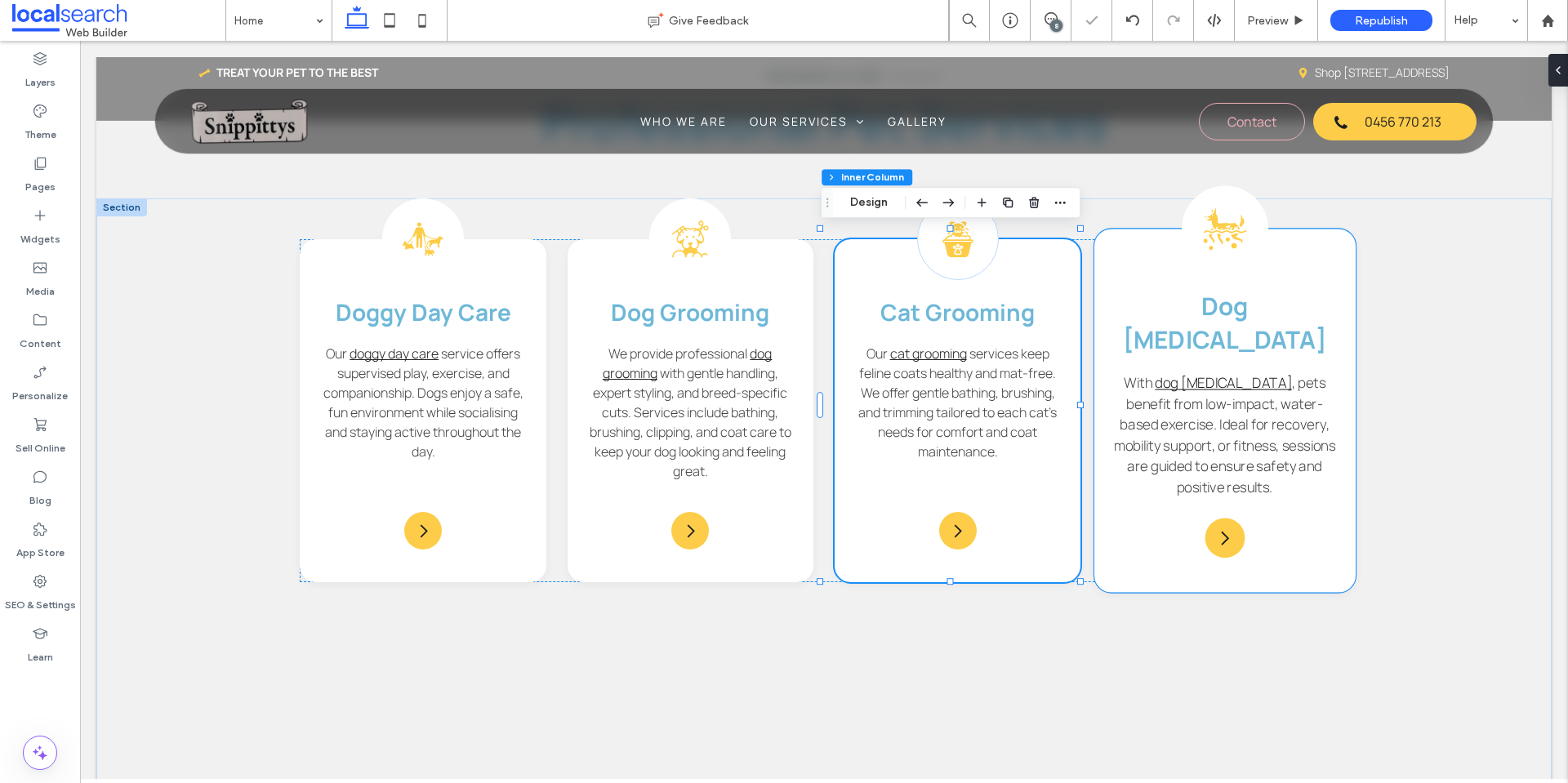
click at [1278, 257] on div "Dog Hydrotherapy Icon Dog Hydrotherapy With dog hydrotherapy , pets benefit fro…" at bounding box center [1224, 411] width 261 height 363
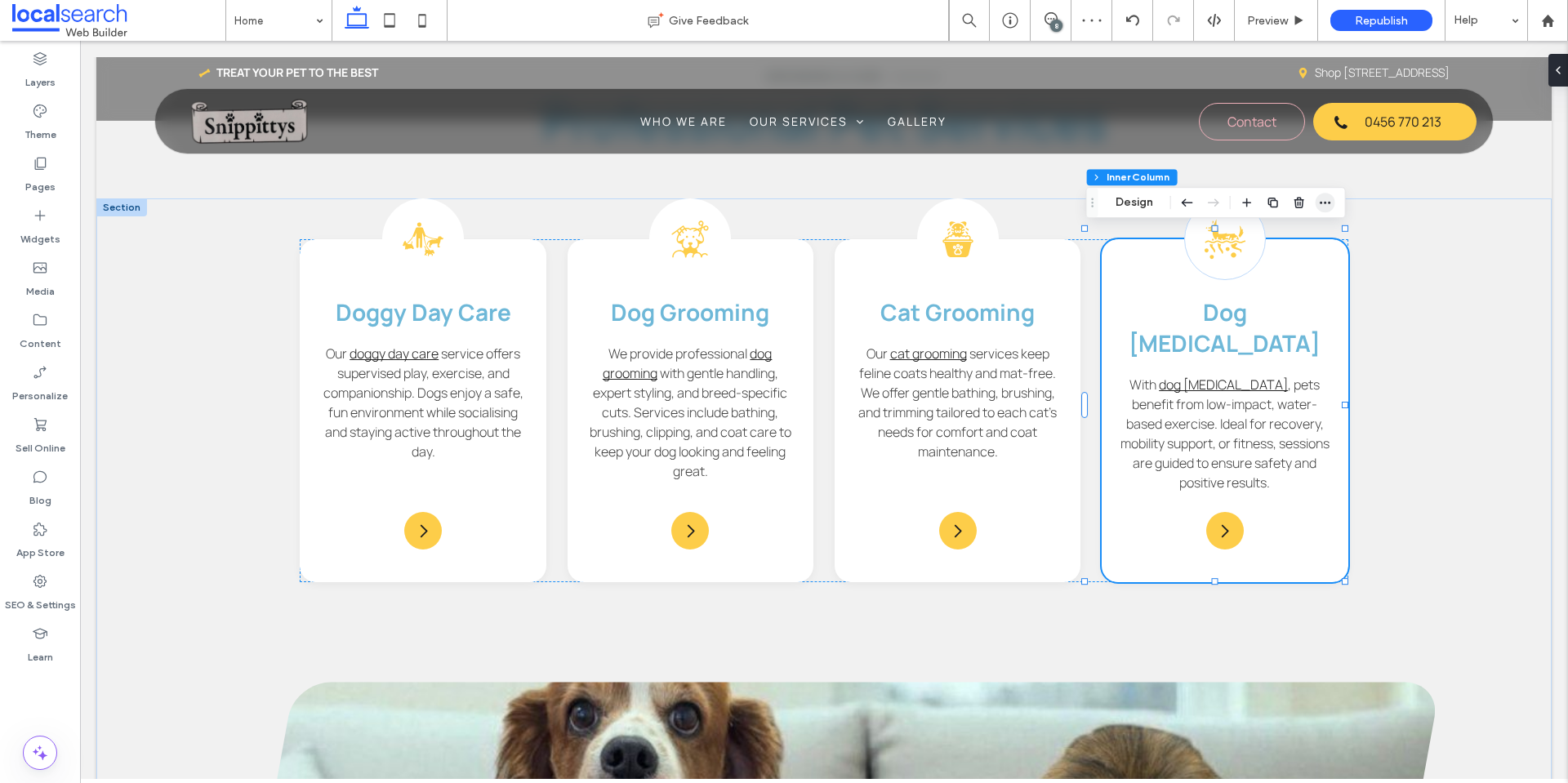
click at [1322, 208] on icon "button" at bounding box center [1325, 202] width 13 height 13
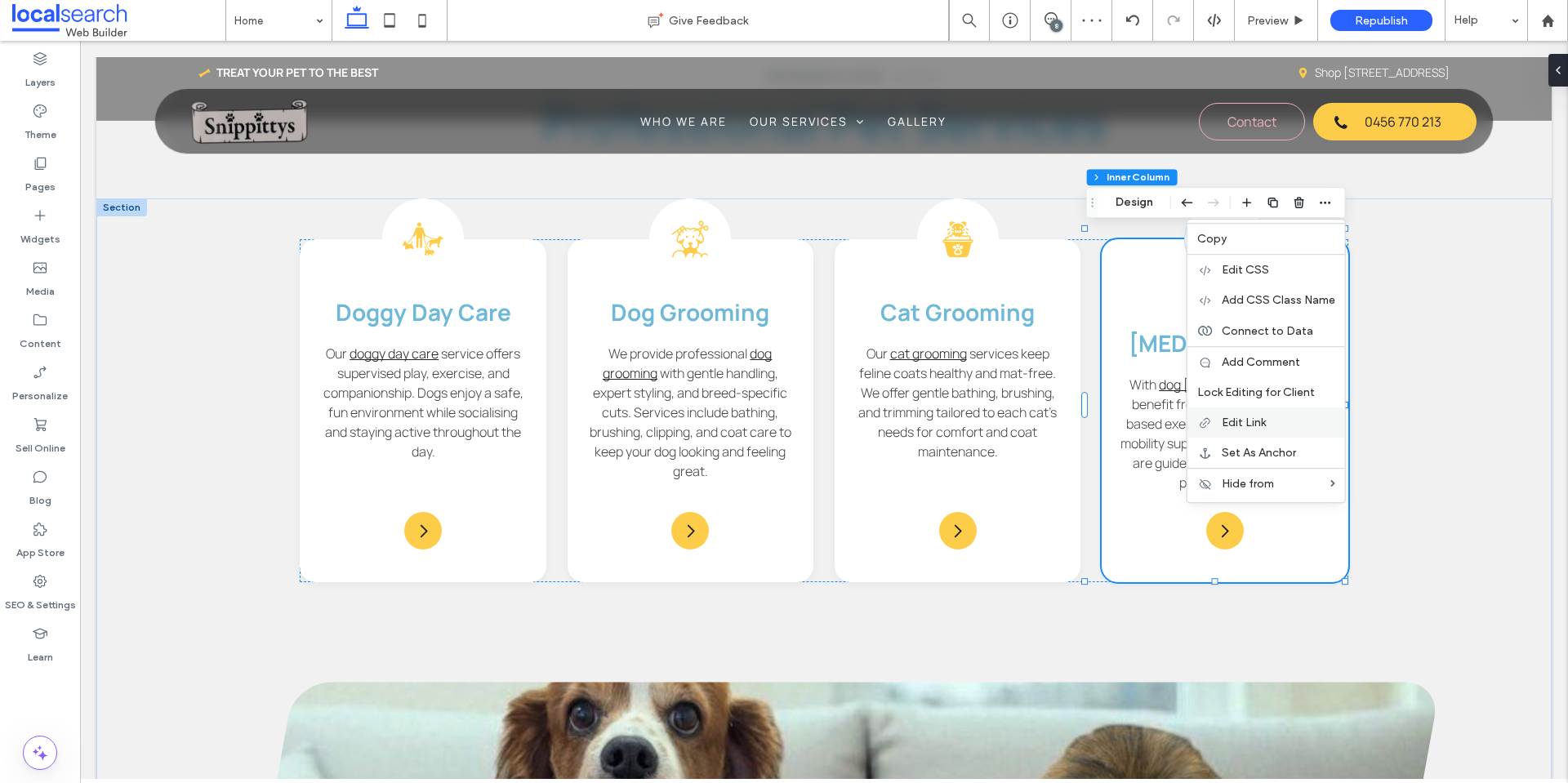
click at [1250, 418] on span "Edit Link" at bounding box center [1244, 423] width 44 height 14
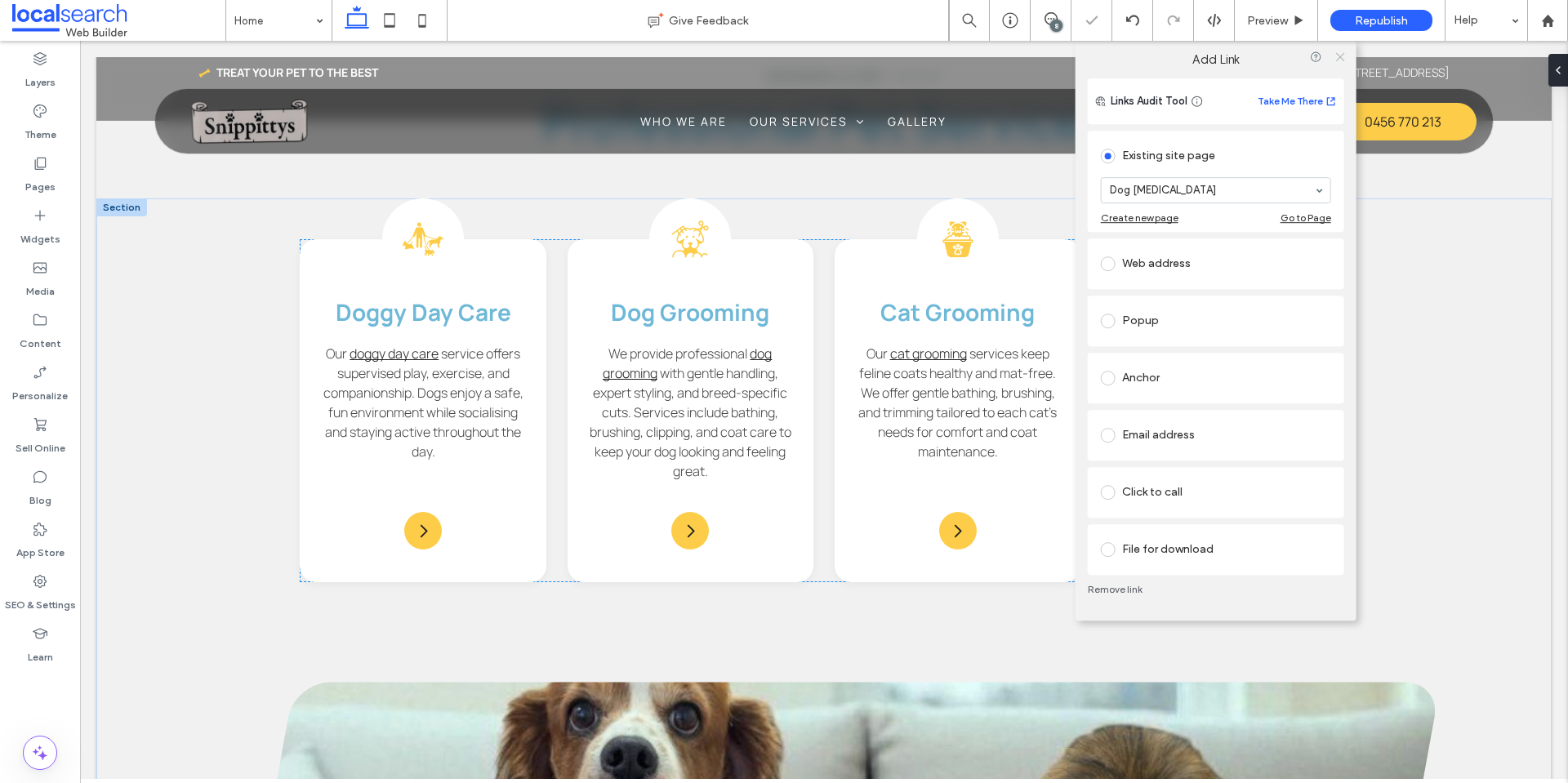
click at [1338, 57] on icon at bounding box center [1340, 56] width 12 height 12
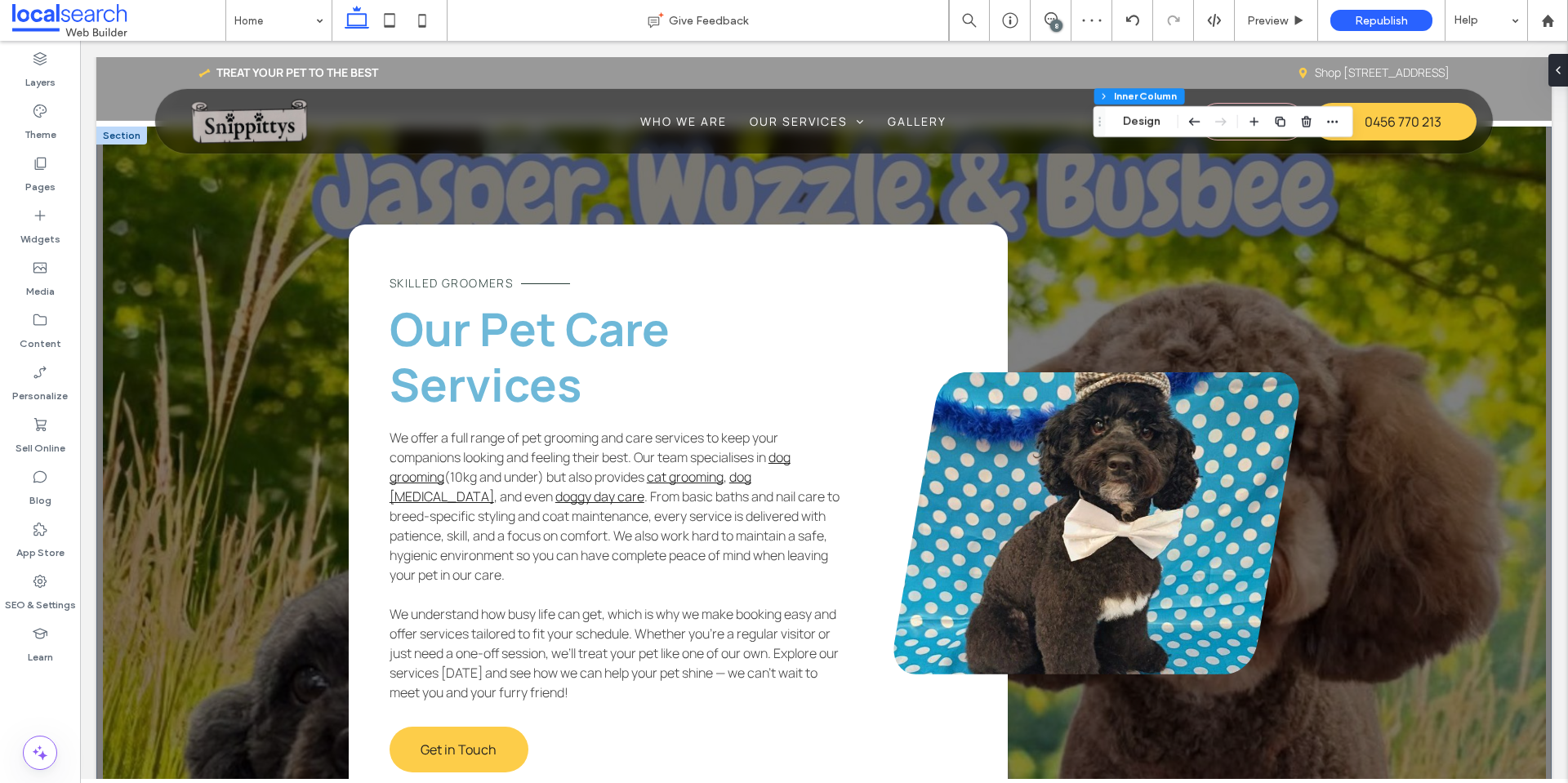
scroll to position [2859, 0]
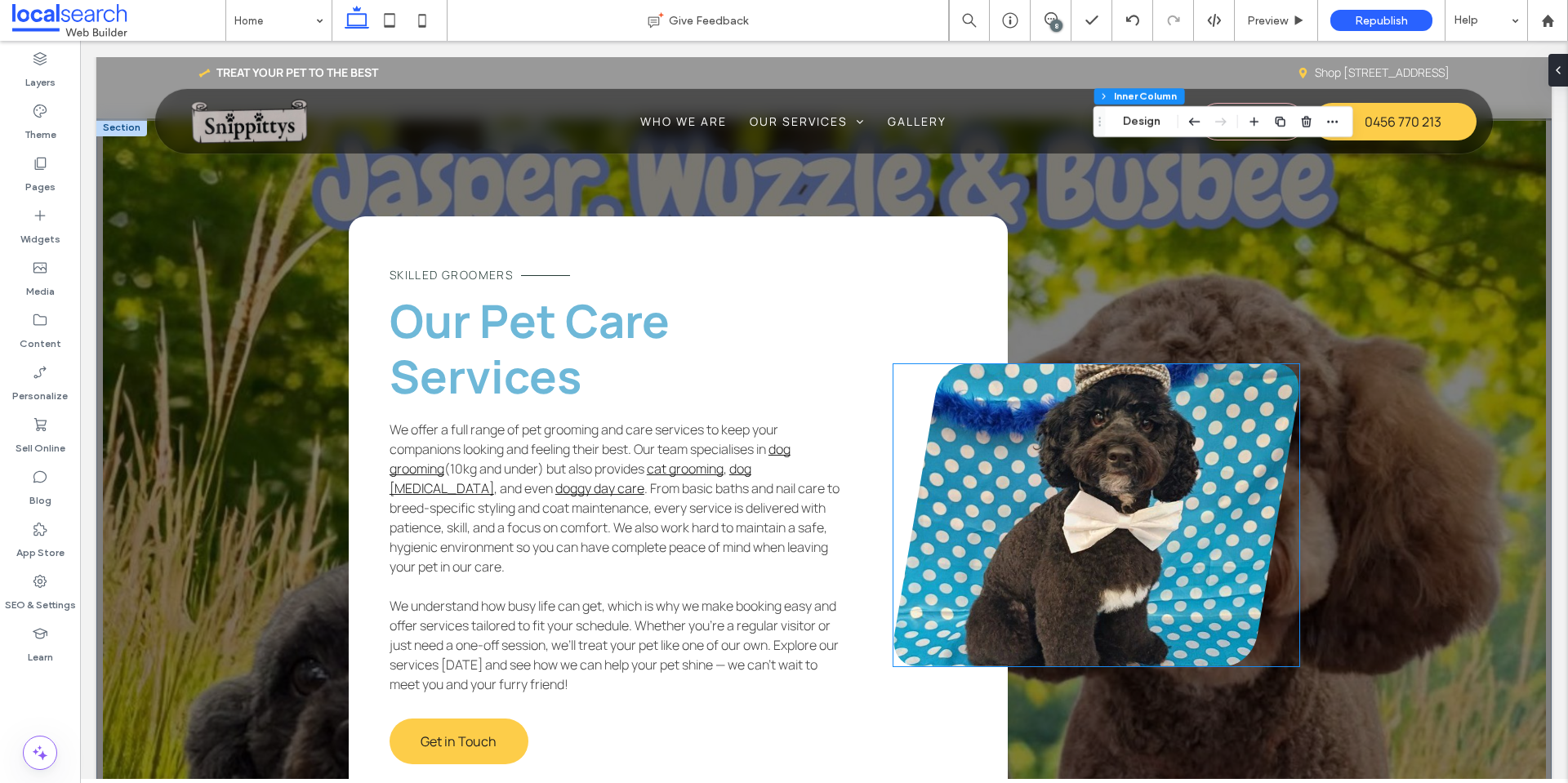
click at [1044, 466] on link at bounding box center [1096, 515] width 405 height 302
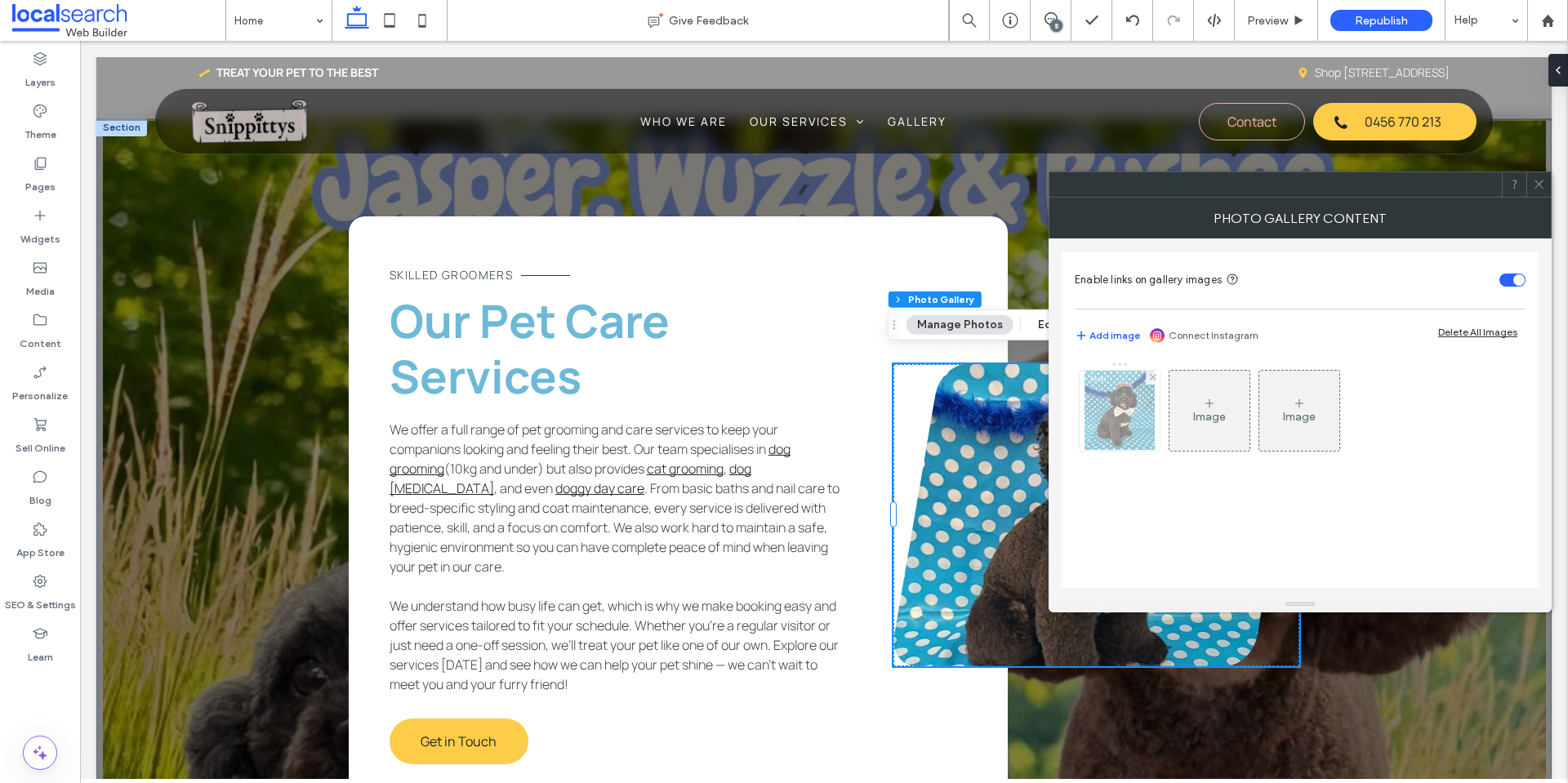
click at [1081, 413] on div at bounding box center [1119, 411] width 80 height 80
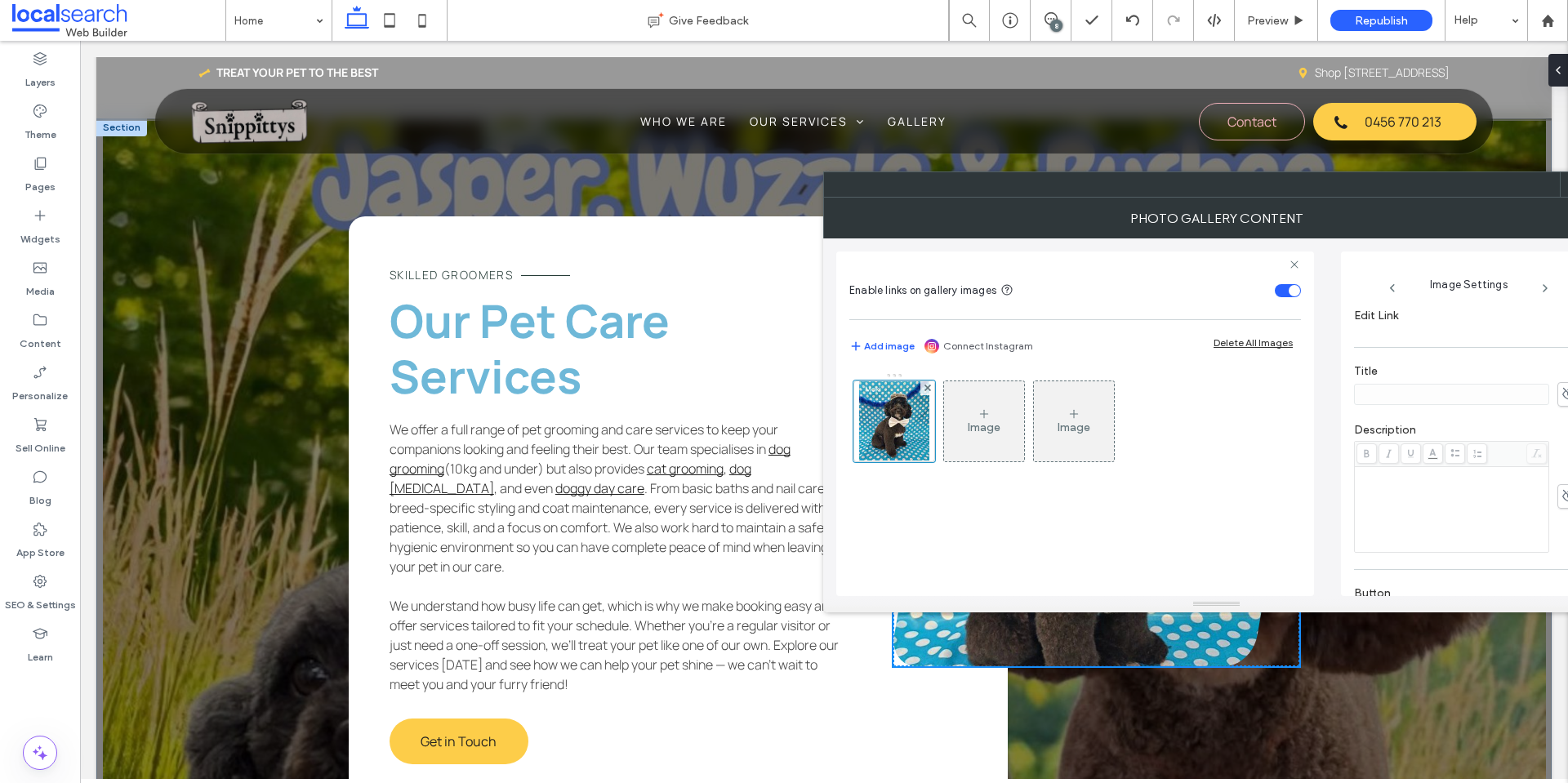
scroll to position [507, 0]
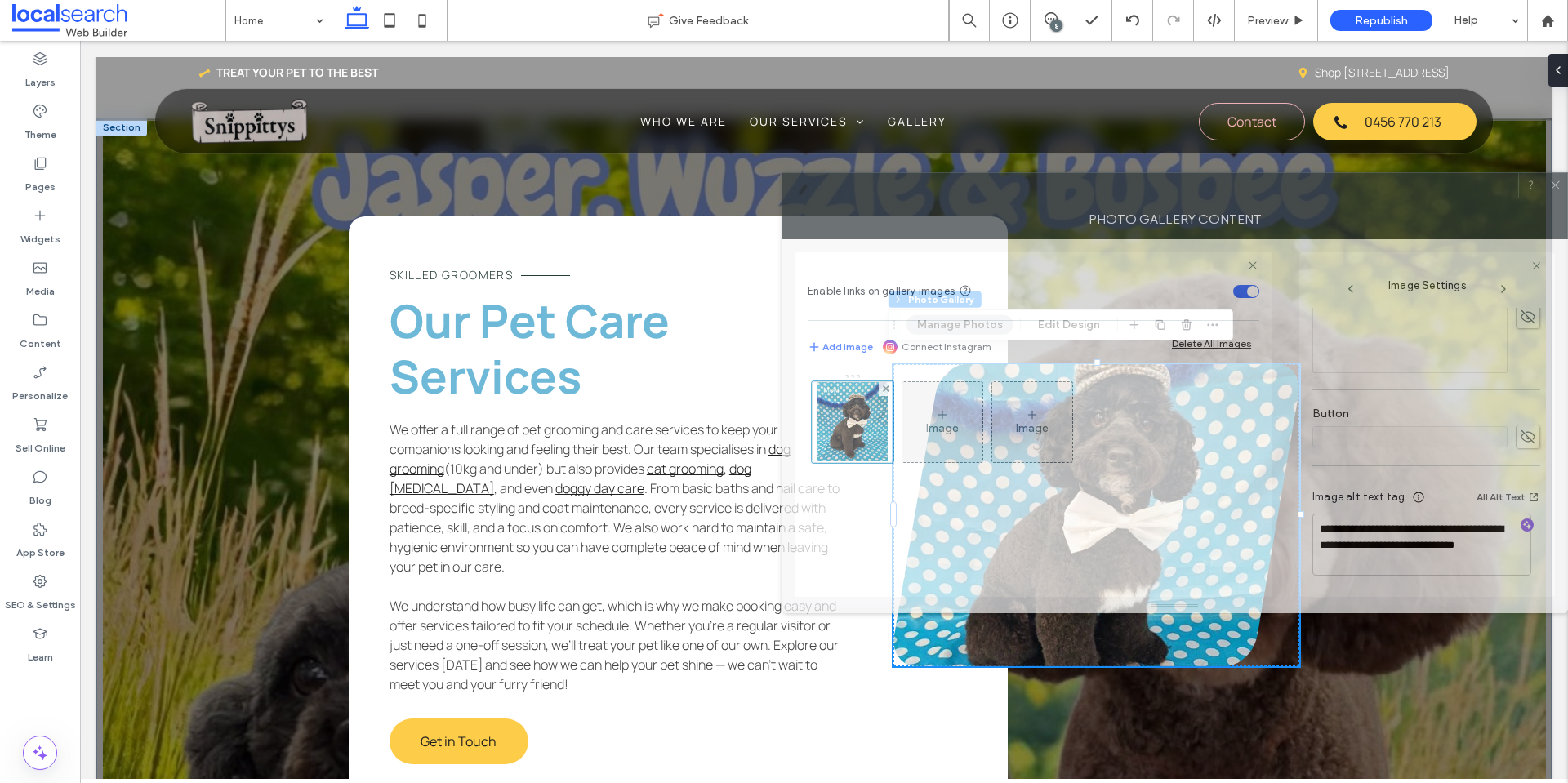
drag, startPoint x: 1526, startPoint y: 190, endPoint x: 1445, endPoint y: 190, distance: 81.0
click at [1445, 190] on div at bounding box center [1150, 185] width 736 height 25
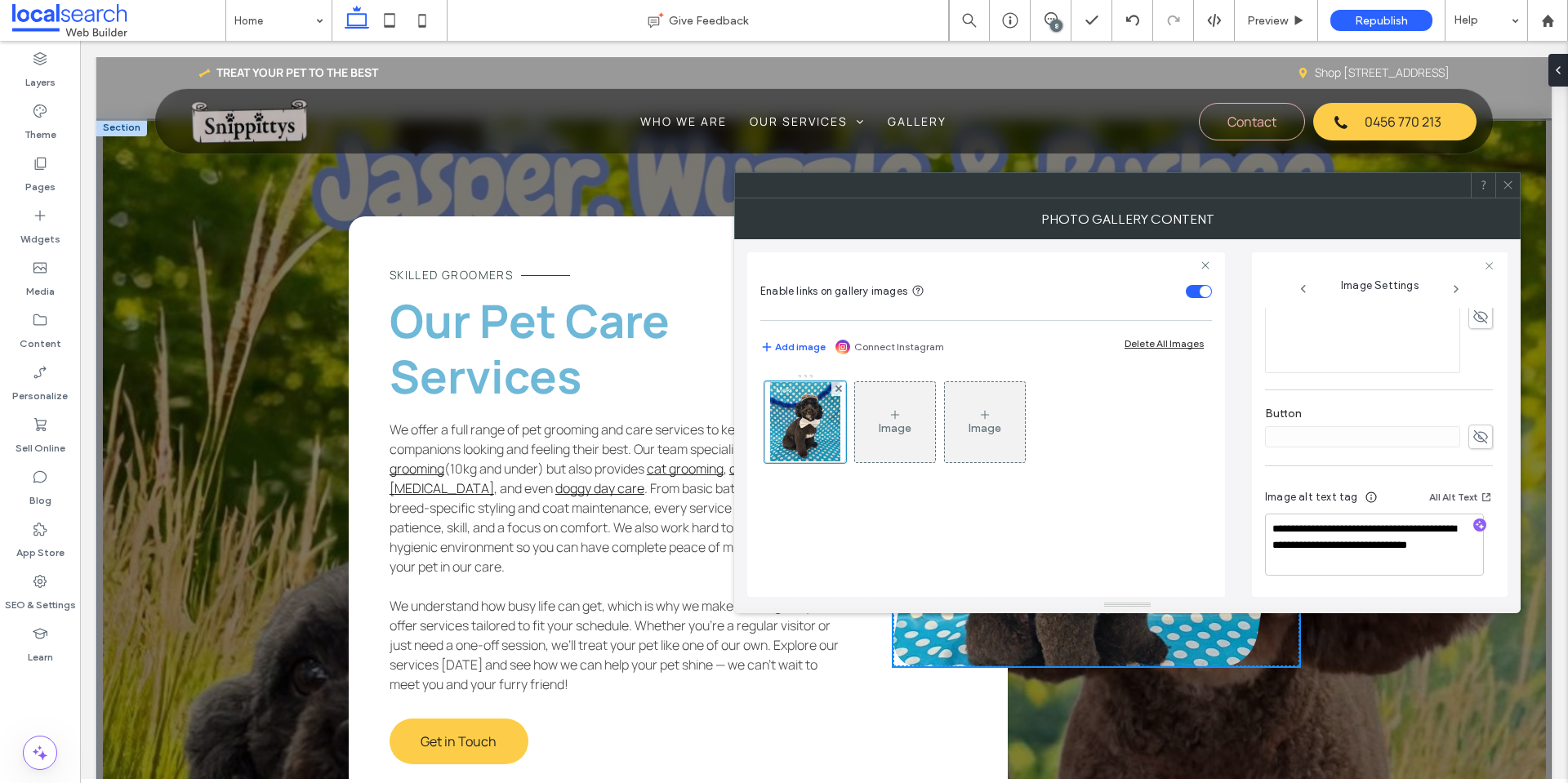
click at [1509, 194] on span at bounding box center [1508, 185] width 12 height 25
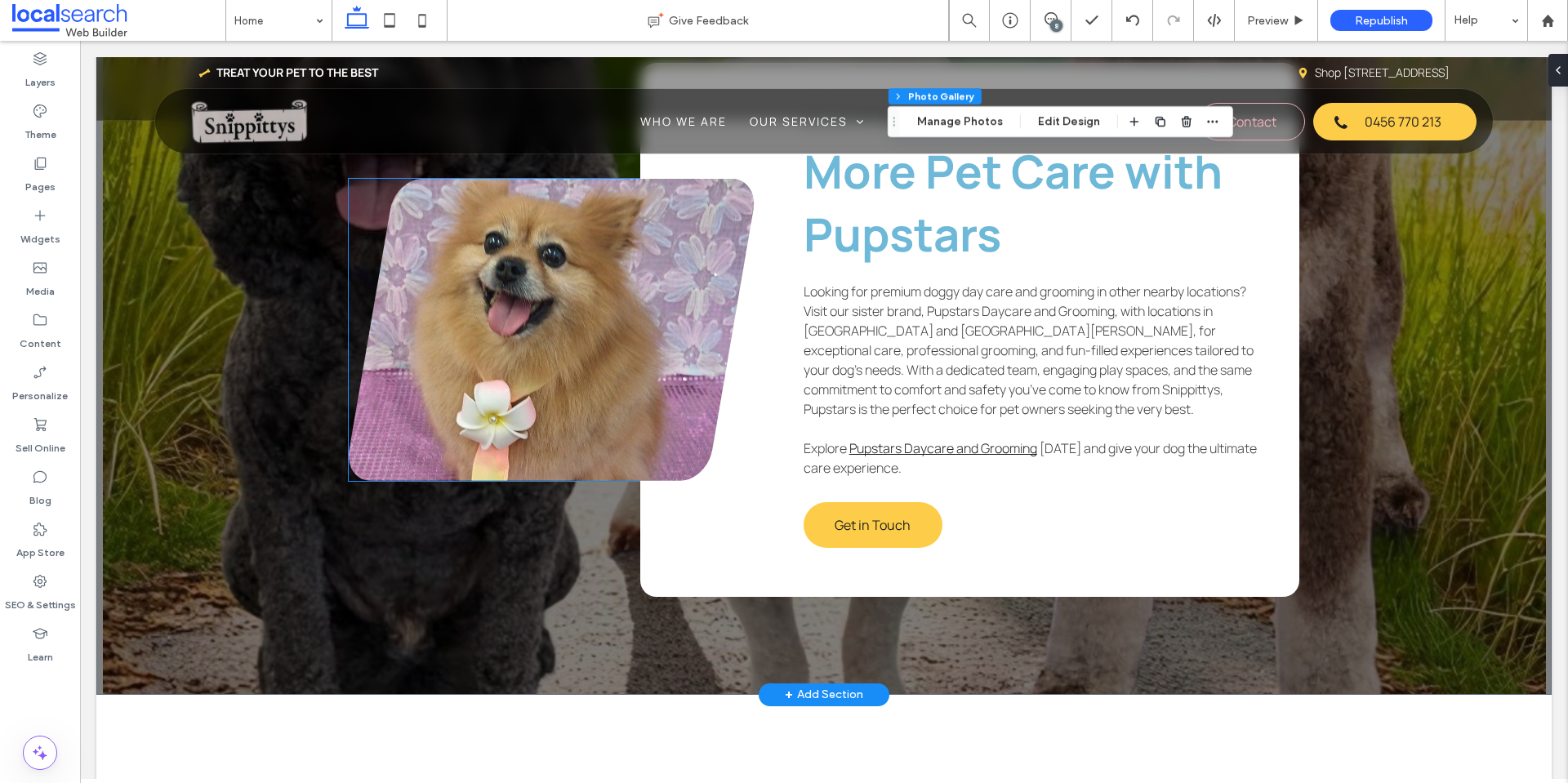
scroll to position [3676, 0]
click at [524, 295] on link at bounding box center [552, 329] width 405 height 302
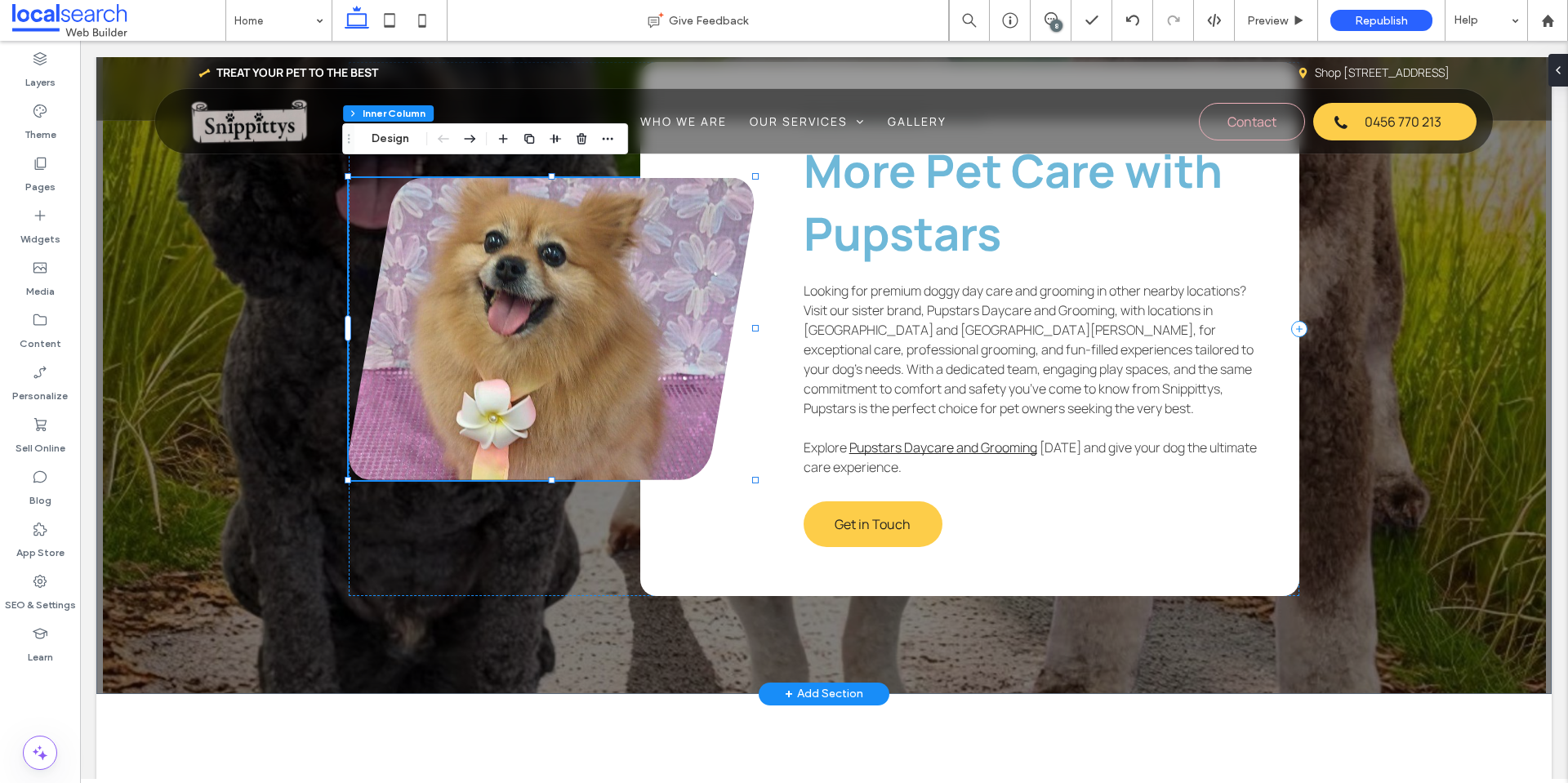
click at [524, 295] on link at bounding box center [552, 329] width 405 height 302
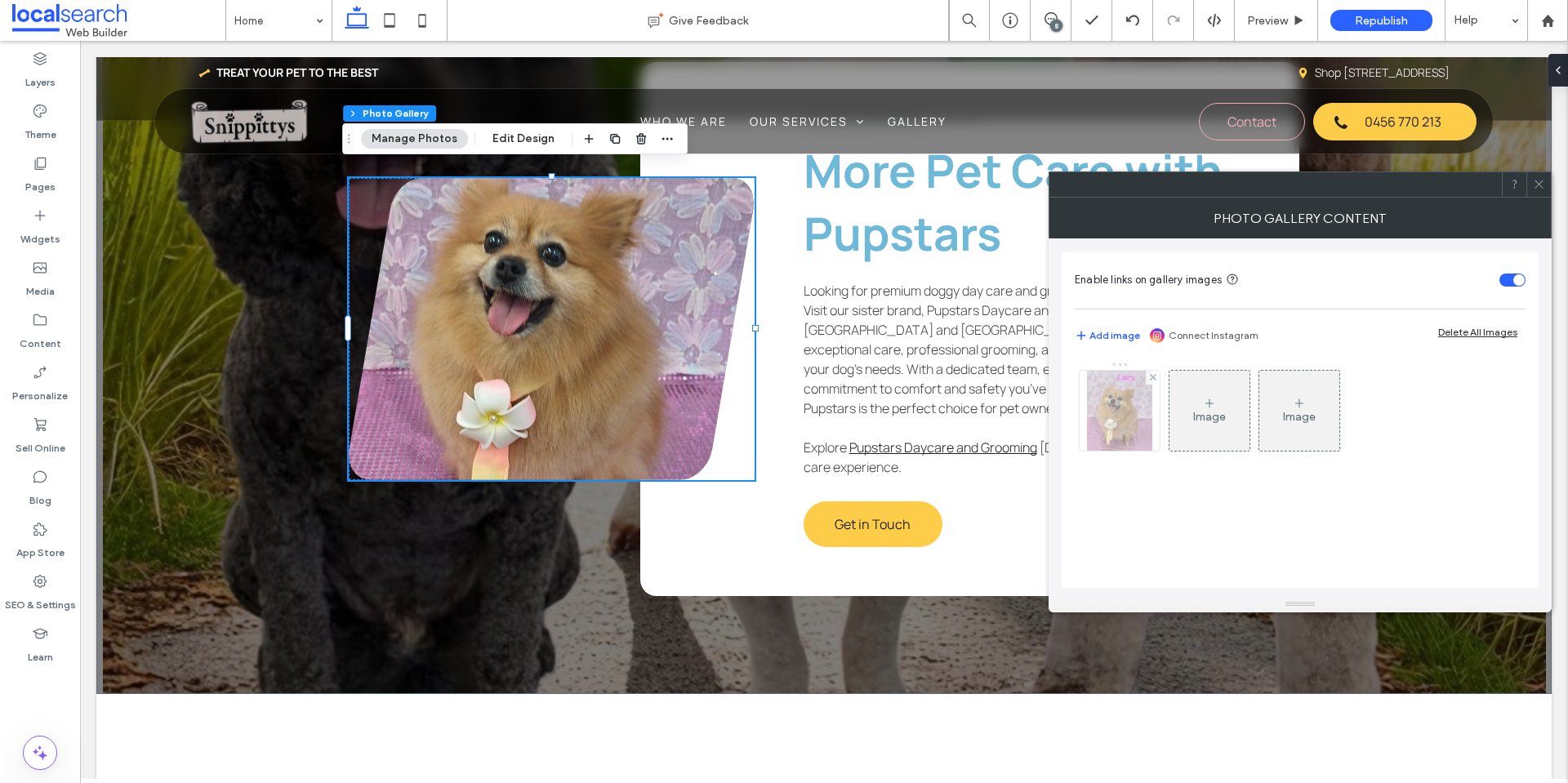
click at [1088, 417] on img at bounding box center [1119, 411] width 65 height 80
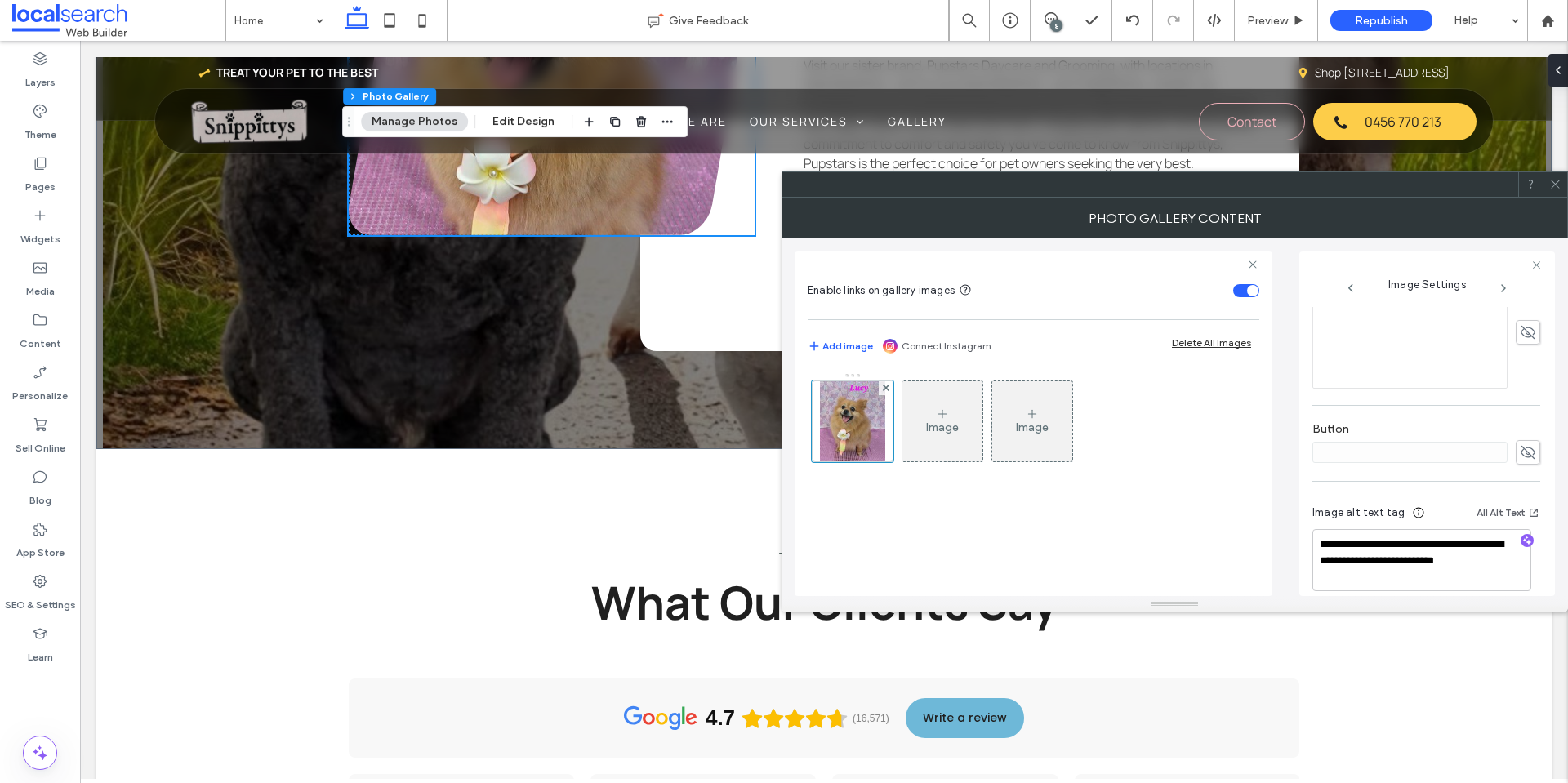
scroll to position [507, 0]
click at [1554, 190] on span at bounding box center [1555, 184] width 12 height 25
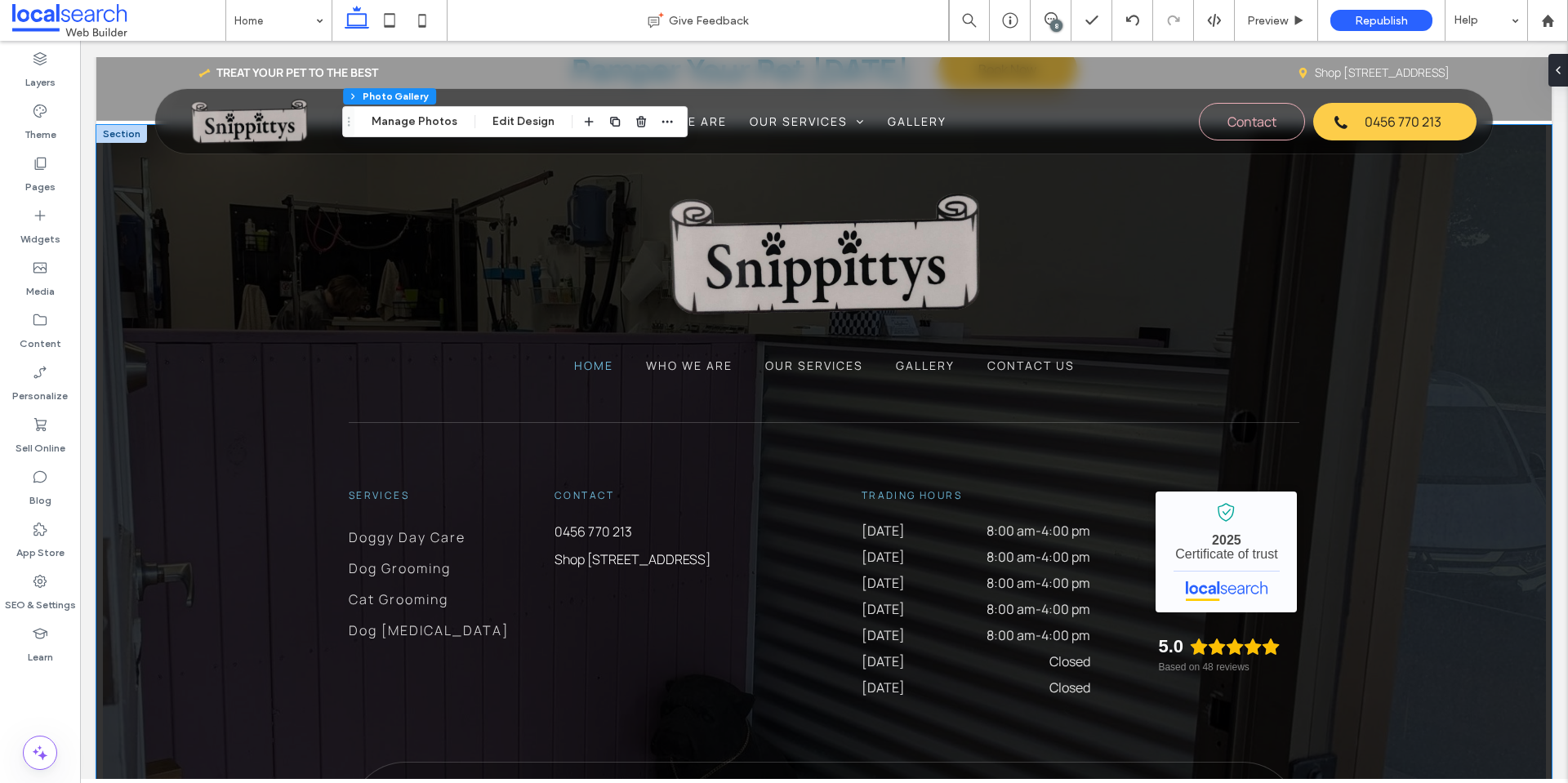
scroll to position [5310, 0]
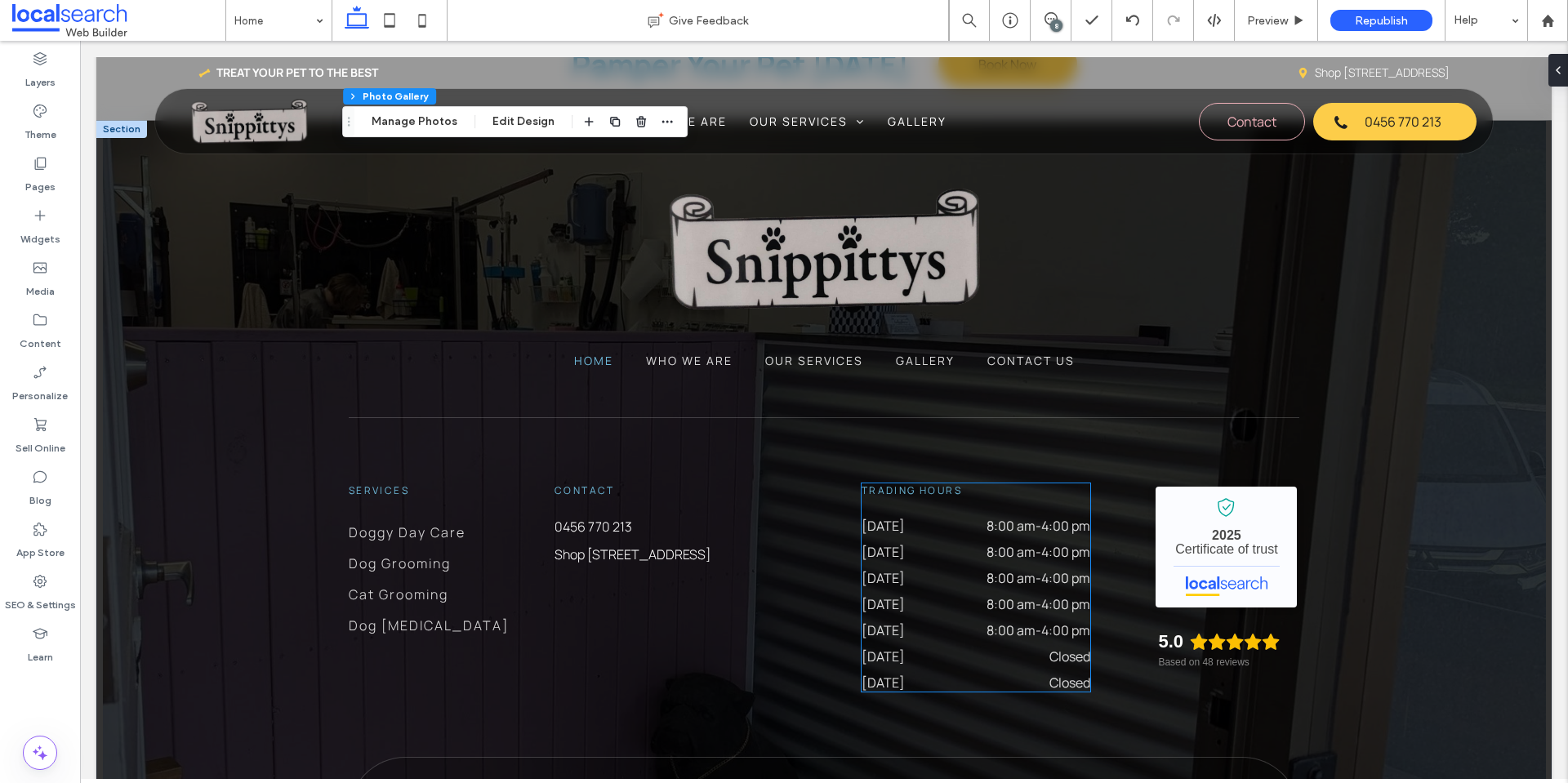
click at [893, 543] on dt "[DATE]" at bounding box center [907, 552] width 92 height 18
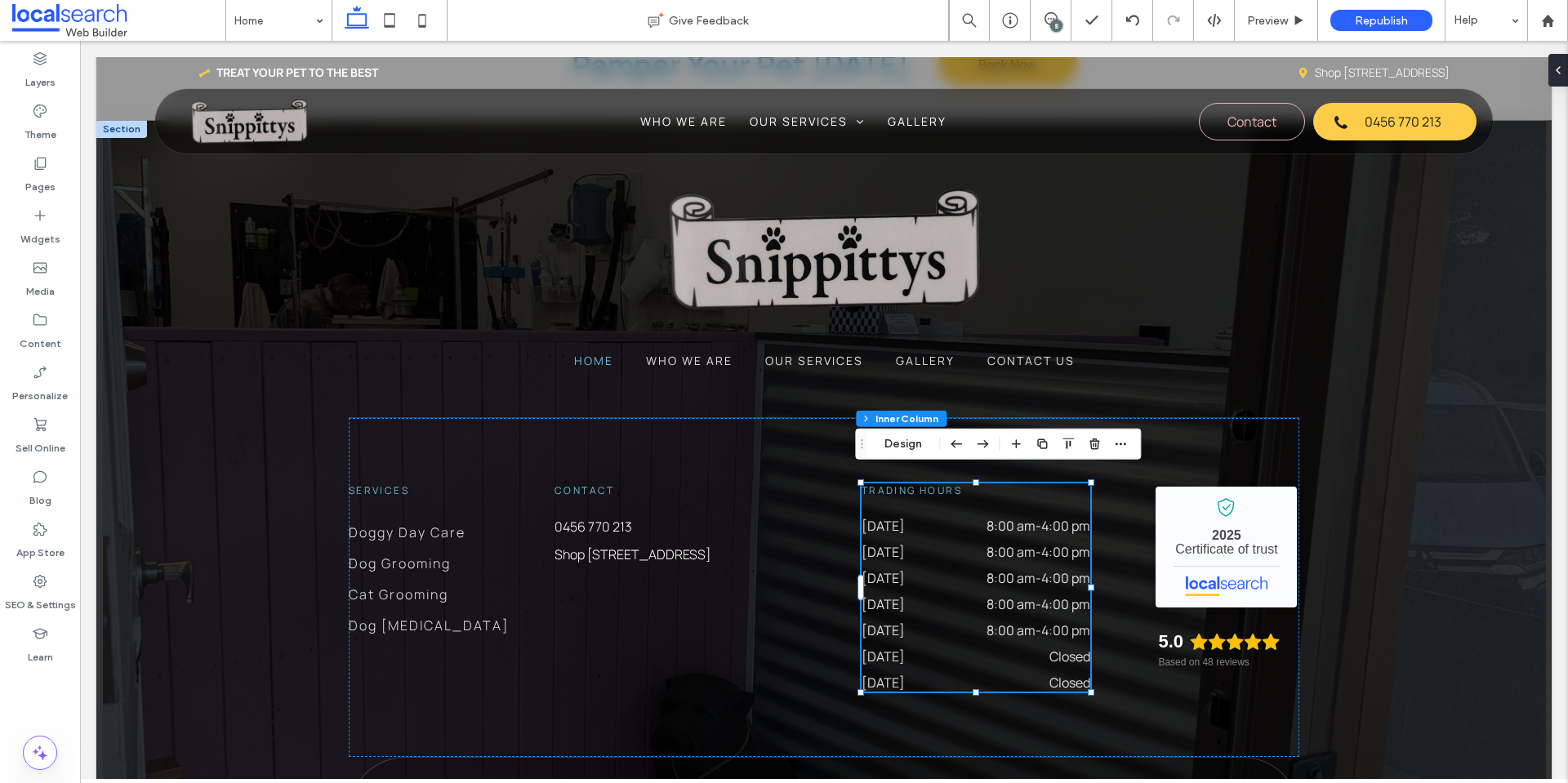
click at [893, 543] on dt "[DATE]" at bounding box center [907, 552] width 92 height 18
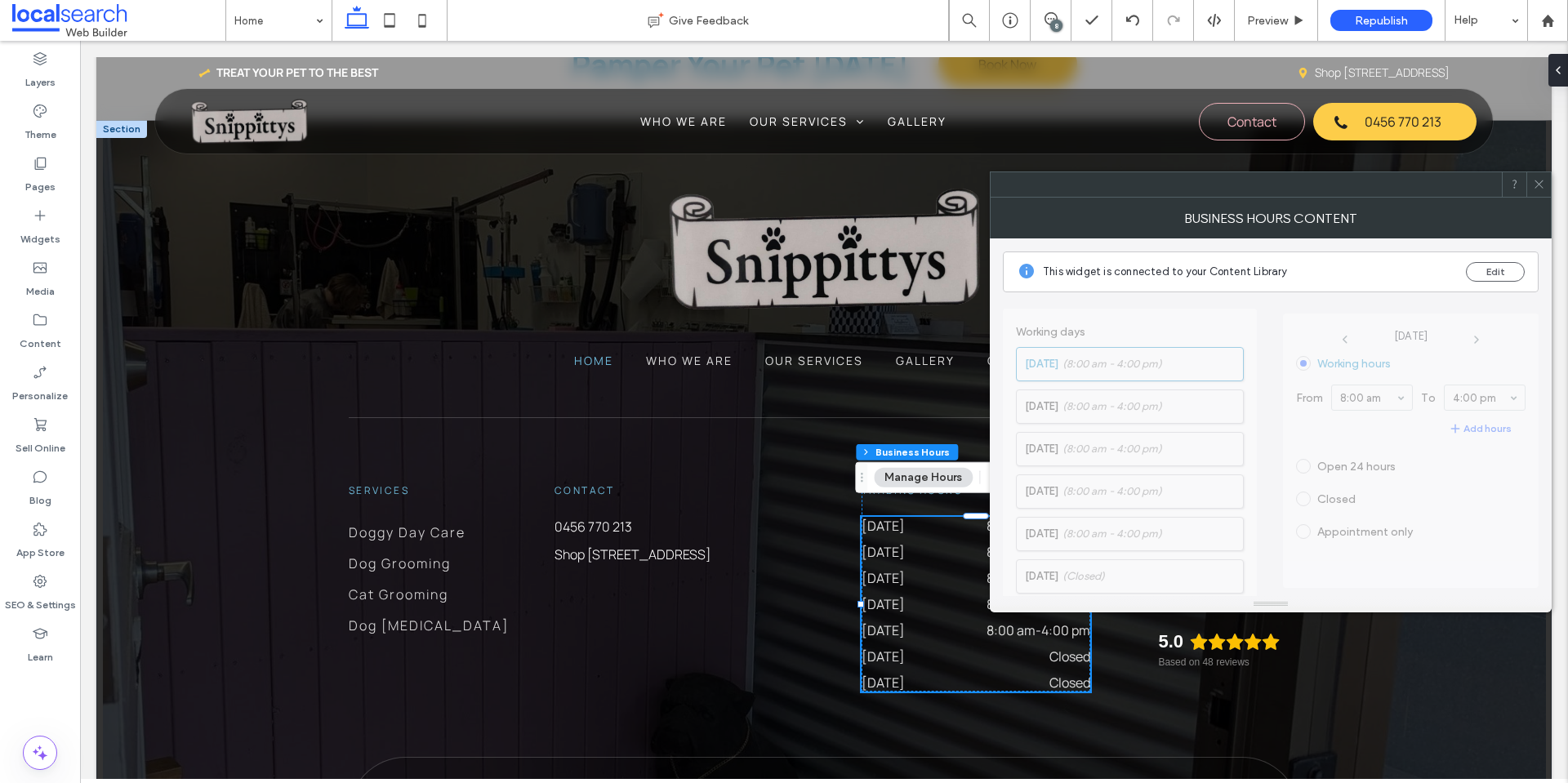
click at [1535, 183] on icon at bounding box center [1539, 184] width 12 height 12
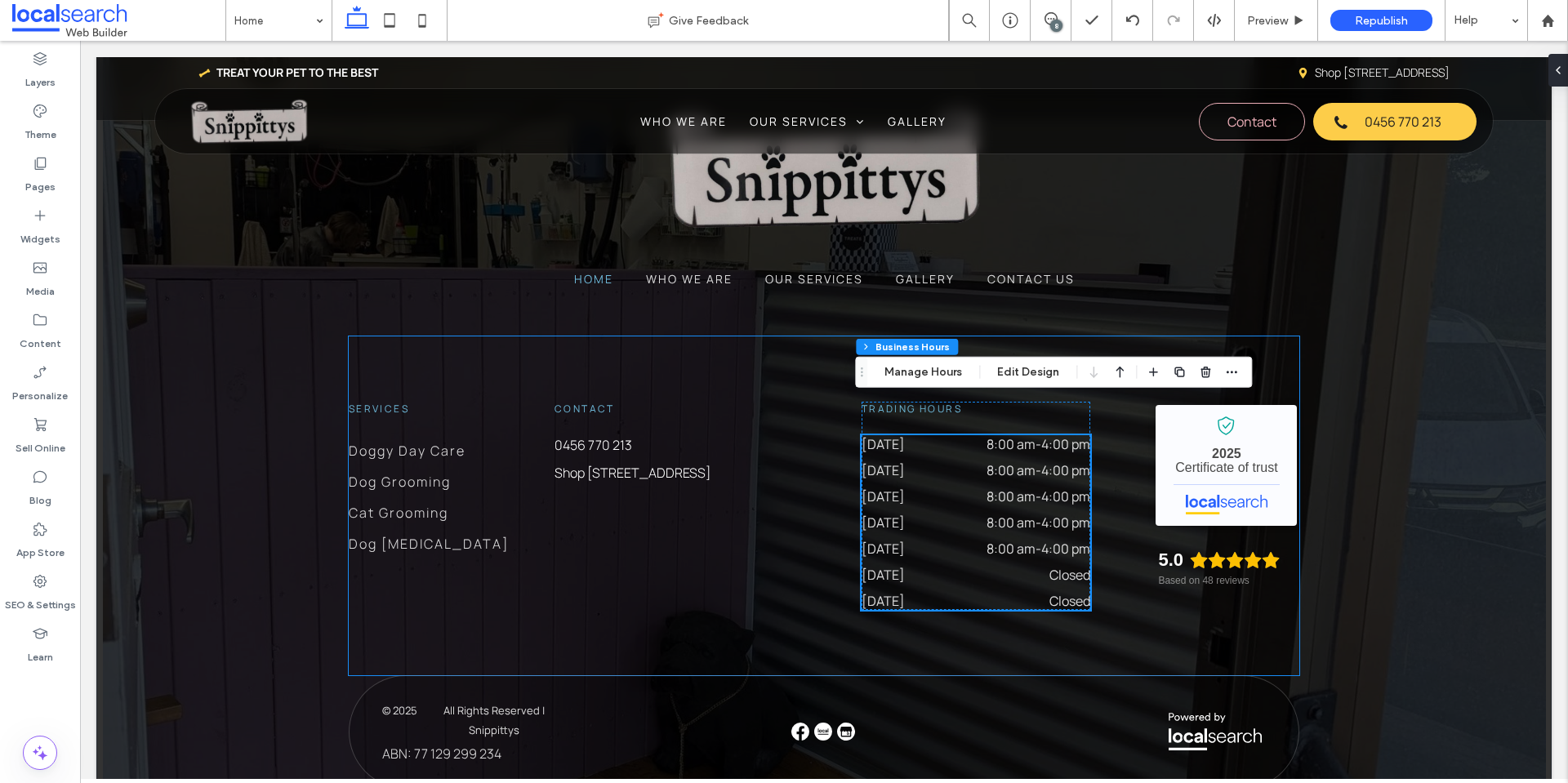
scroll to position [5439, 0]
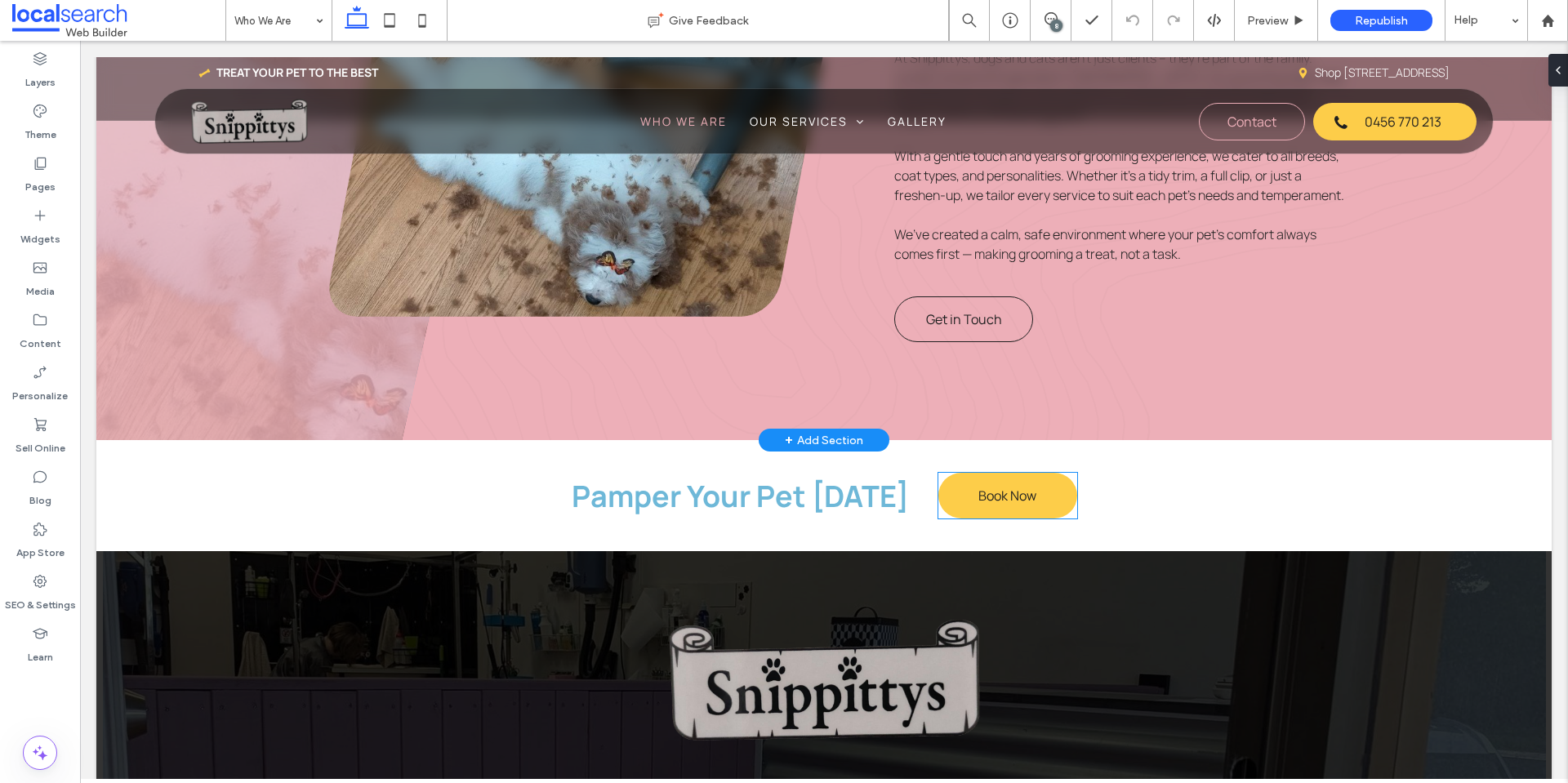
scroll to position [575, 0]
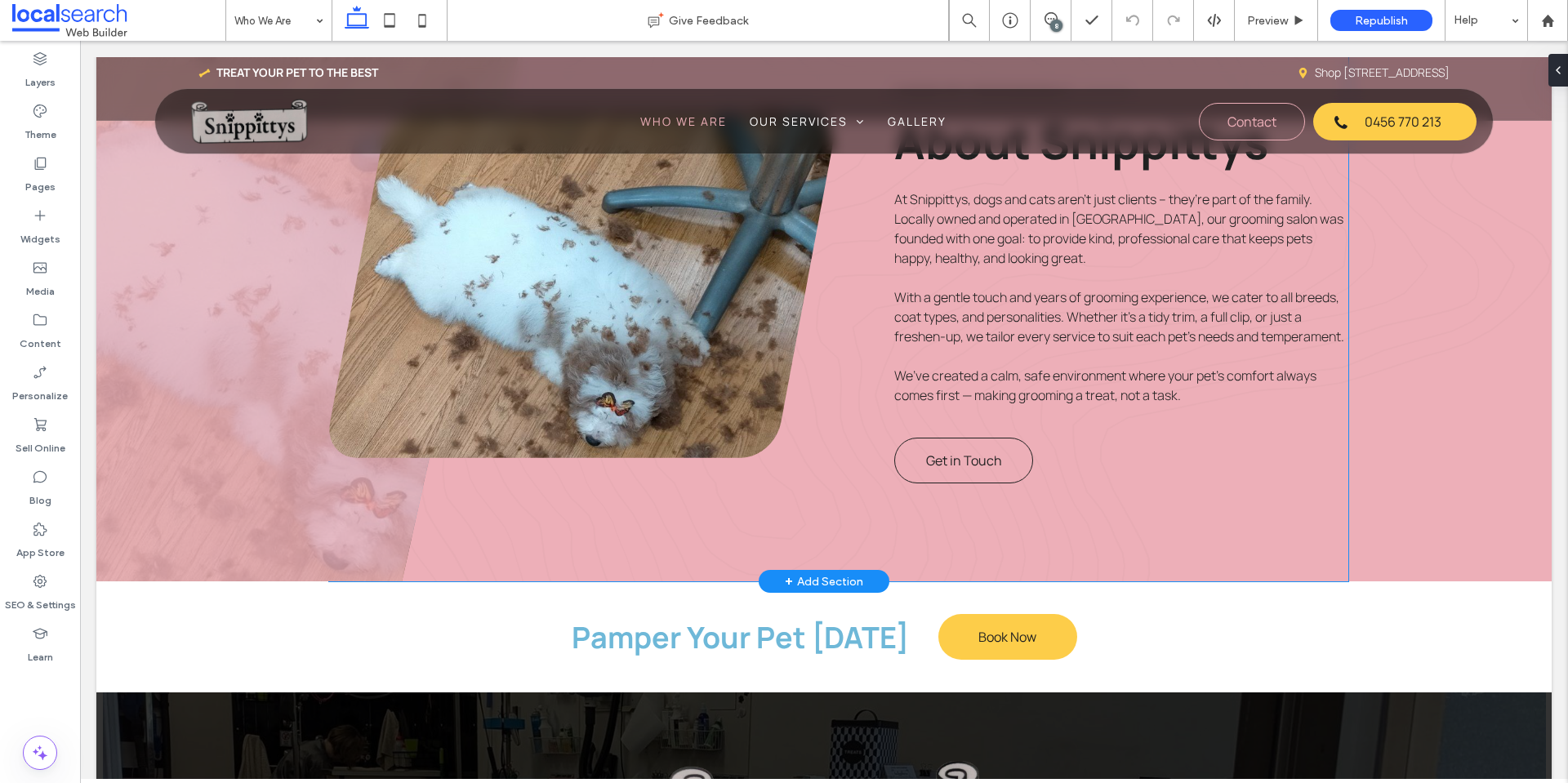
click at [556, 308] on link at bounding box center [581, 286] width 504 height 345
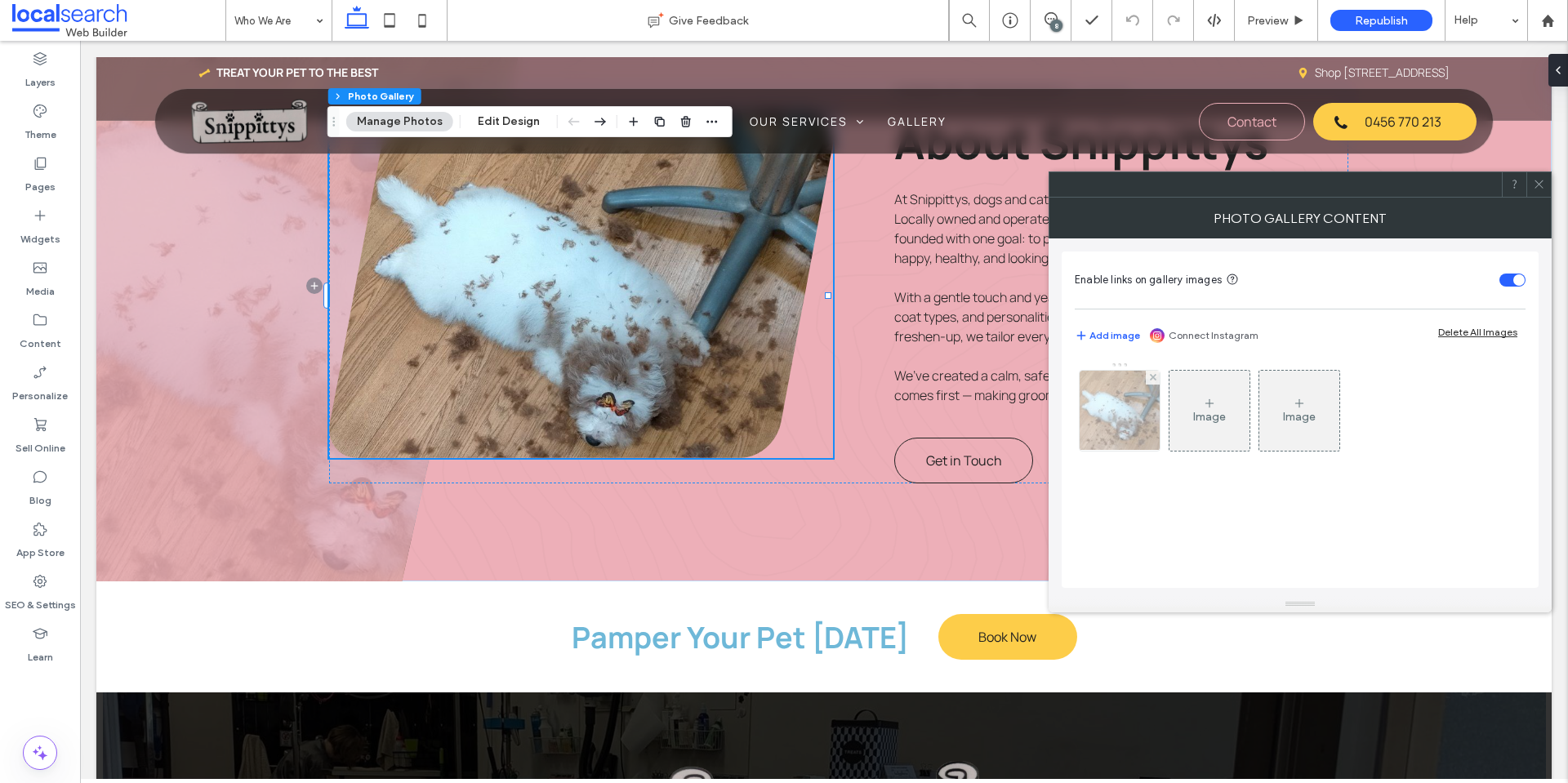
click at [1111, 431] on img at bounding box center [1119, 411] width 93 height 80
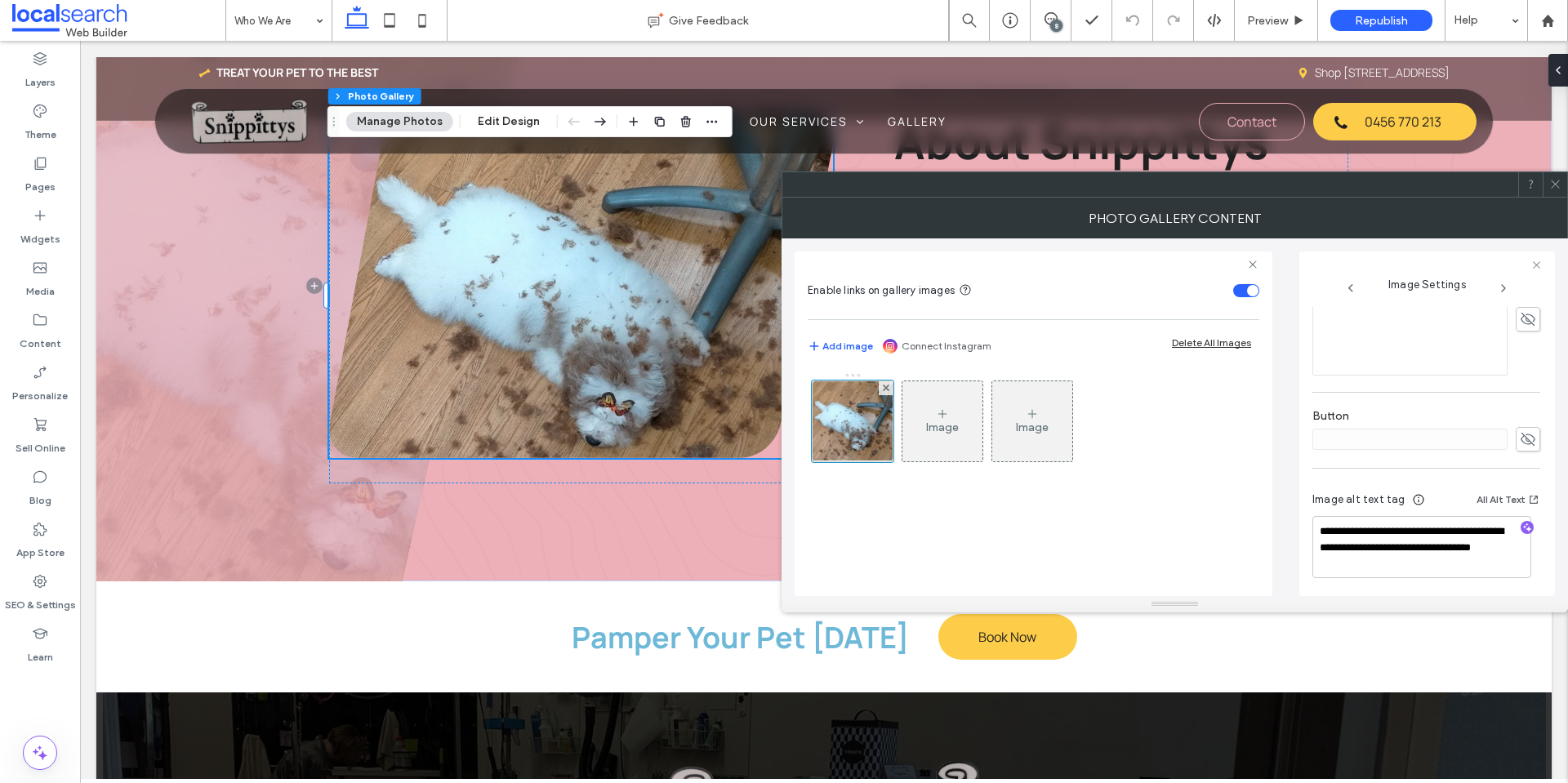
scroll to position [507, 0]
click at [1557, 184] on icon at bounding box center [1555, 184] width 12 height 12
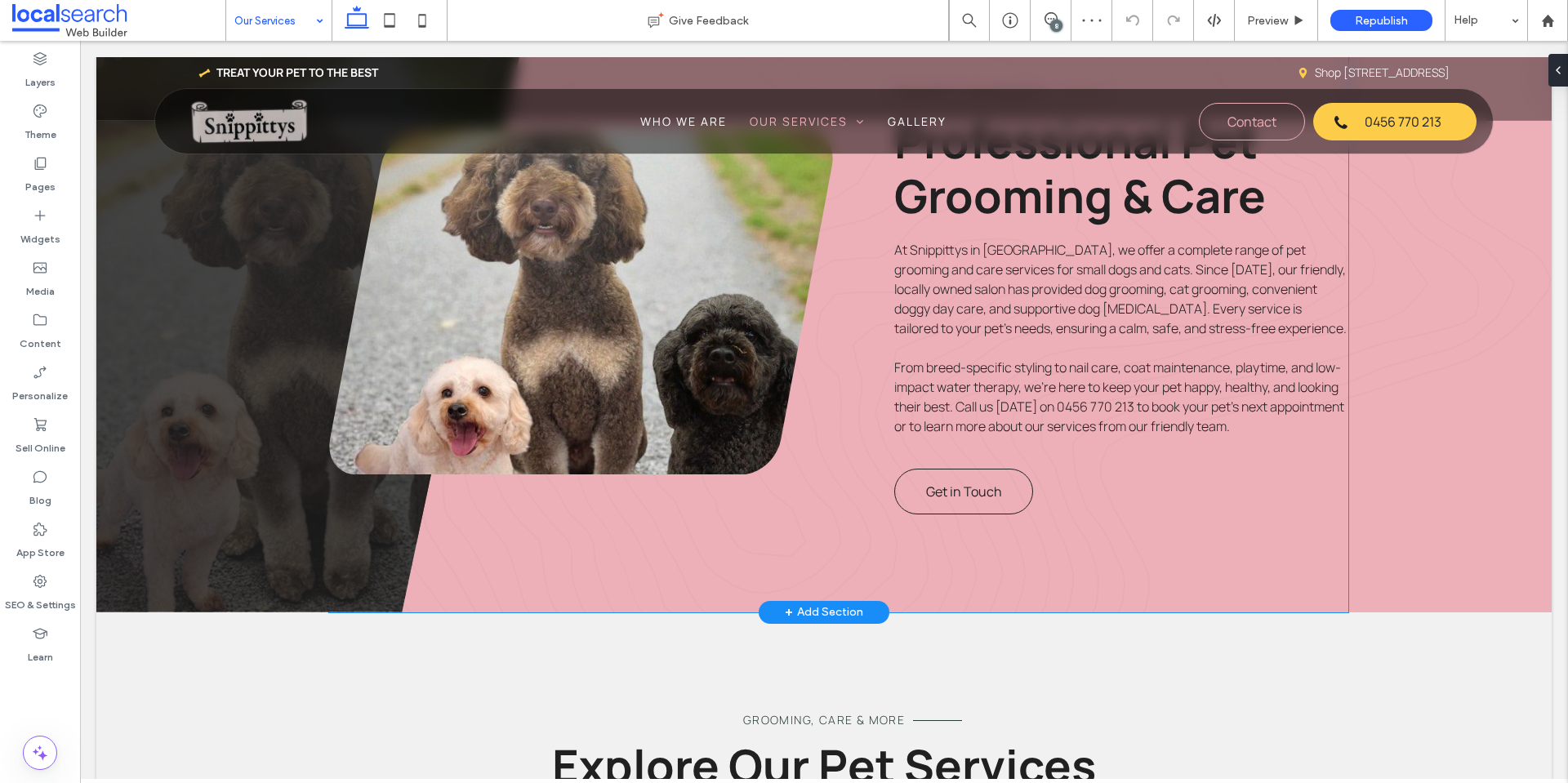
scroll to position [571, 0]
click at [653, 339] on link at bounding box center [581, 302] width 504 height 345
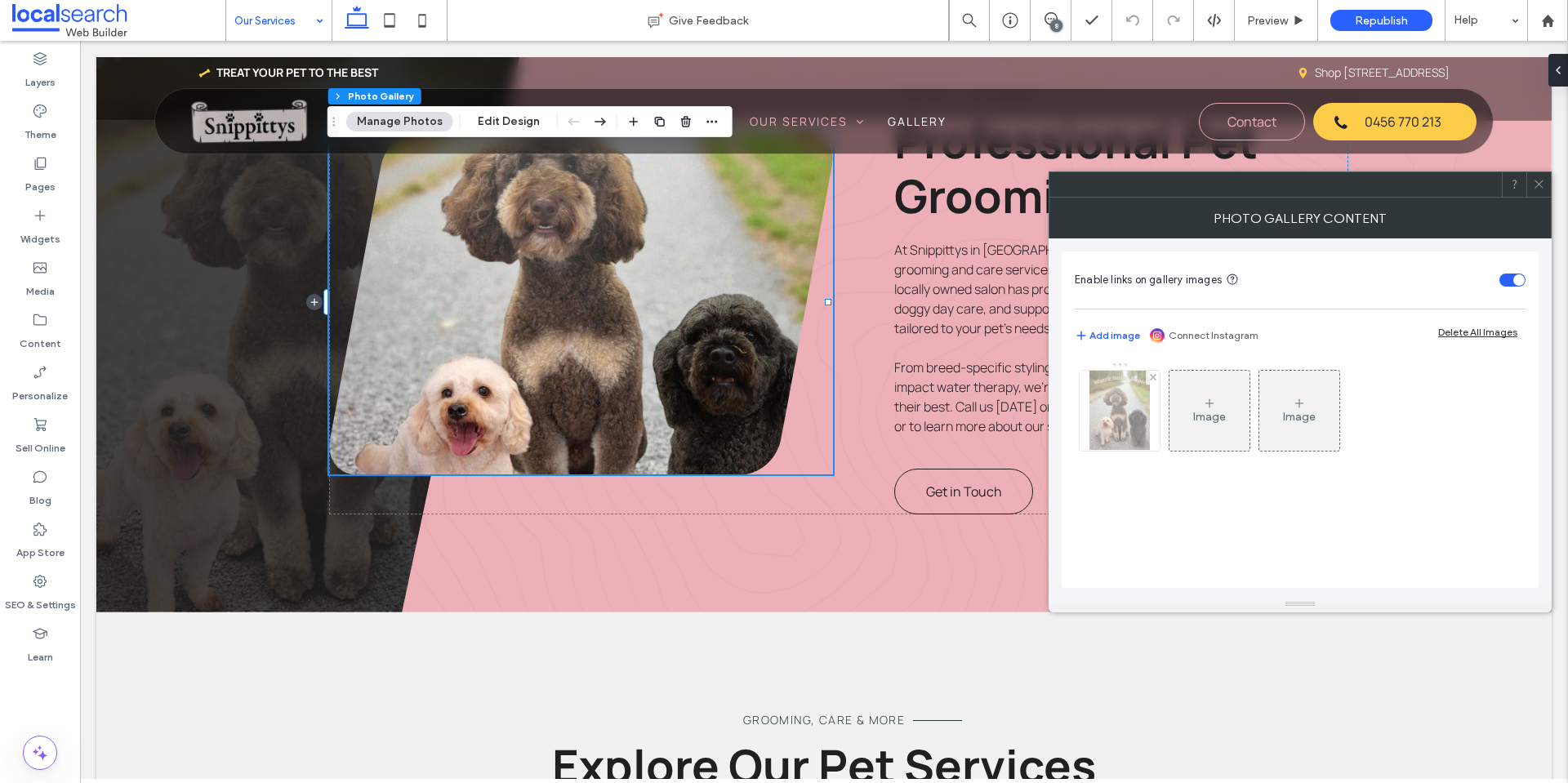
click at [1115, 418] on img at bounding box center [1119, 411] width 61 height 80
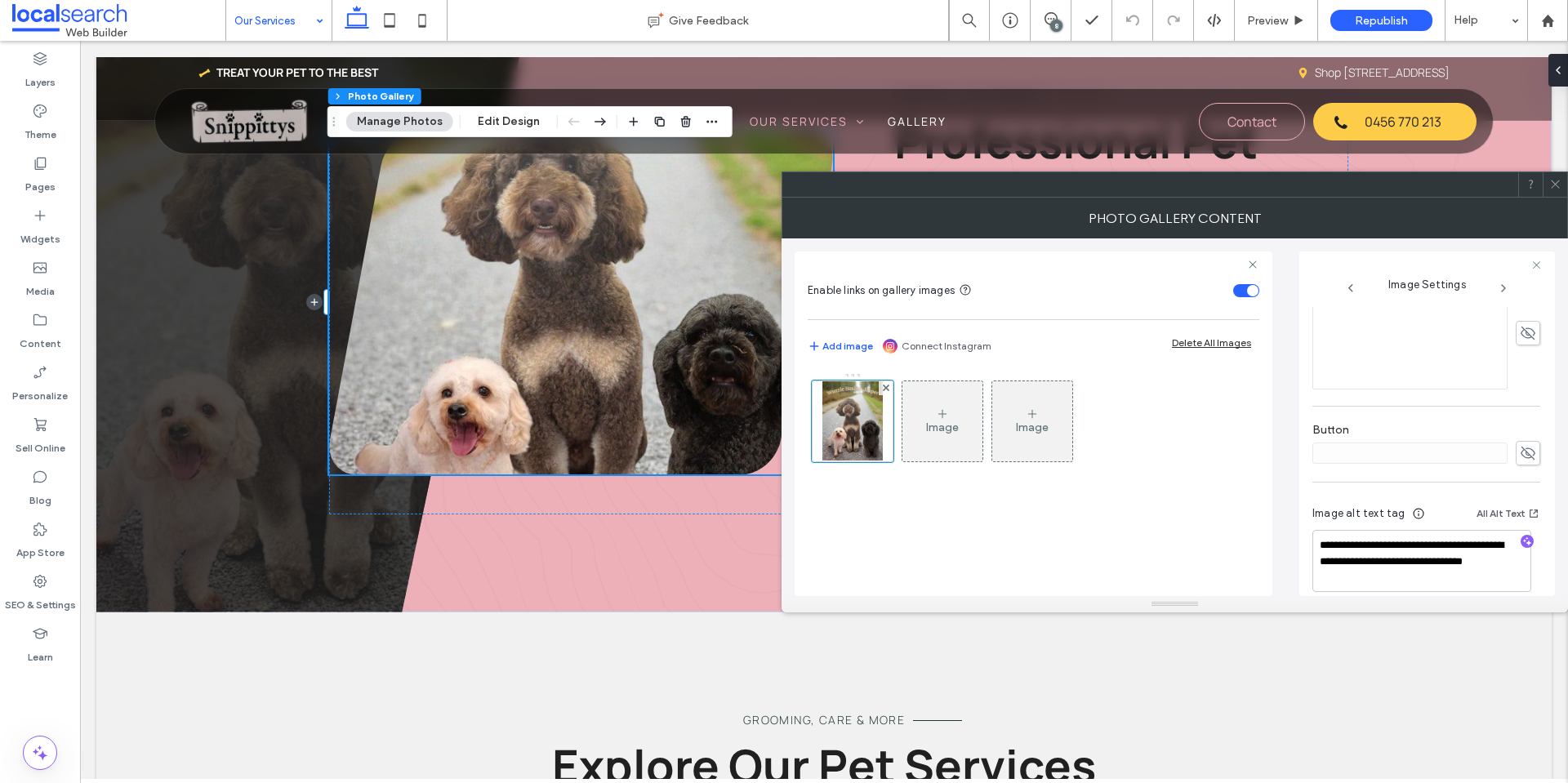
scroll to position [507, 0]
click at [1556, 178] on icon at bounding box center [1555, 184] width 12 height 12
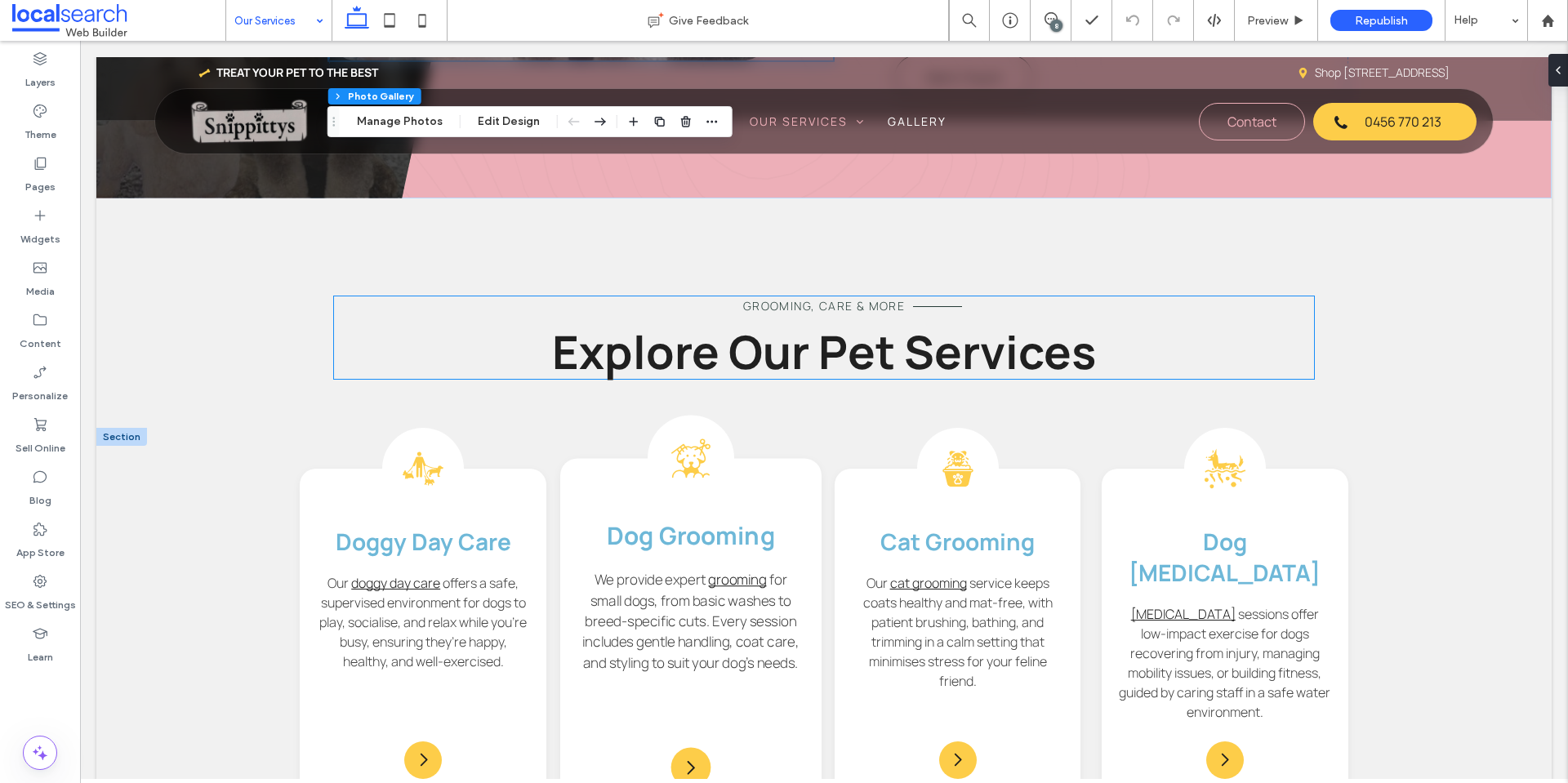
scroll to position [1062, 0]
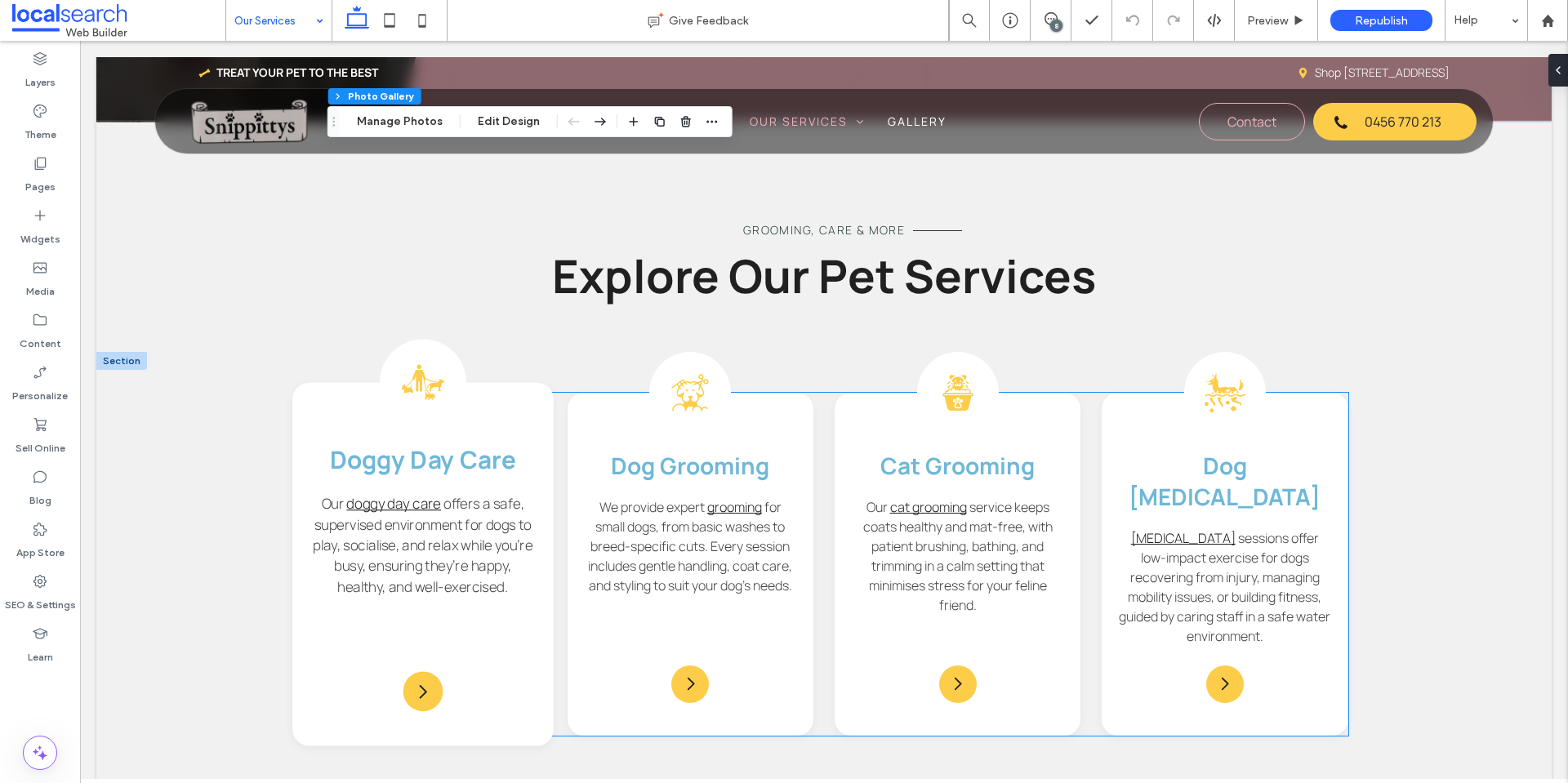
click at [498, 435] on div "Dog Day Care Icon Doggy Day Care Our doggy day care offers a safe, supervised e…" at bounding box center [423, 564] width 261 height 363
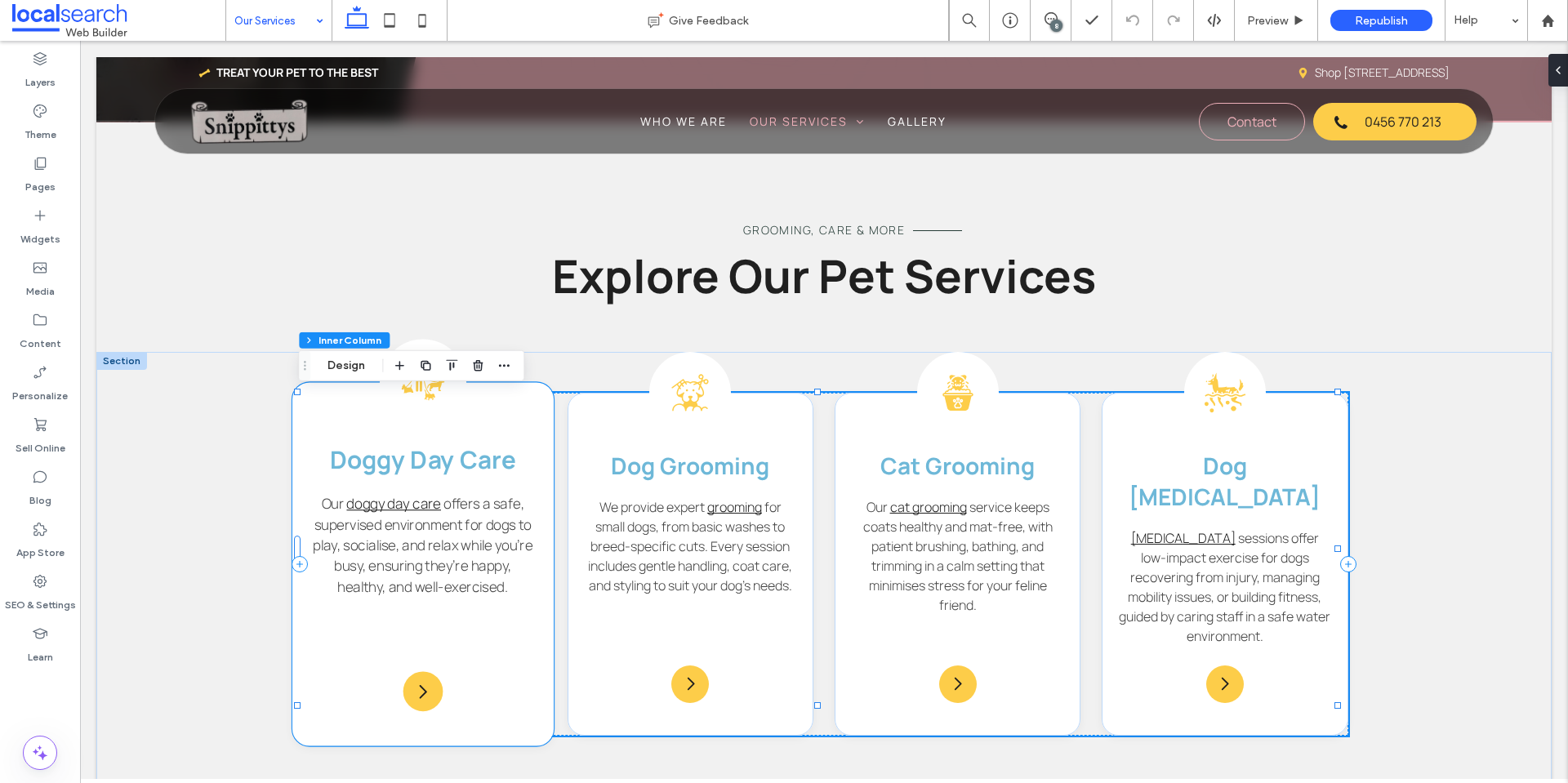
click at [523, 425] on div "Dog Day Care Icon Doggy Day Care Our doggy day care offers a safe, supervised e…" at bounding box center [423, 564] width 261 height 363
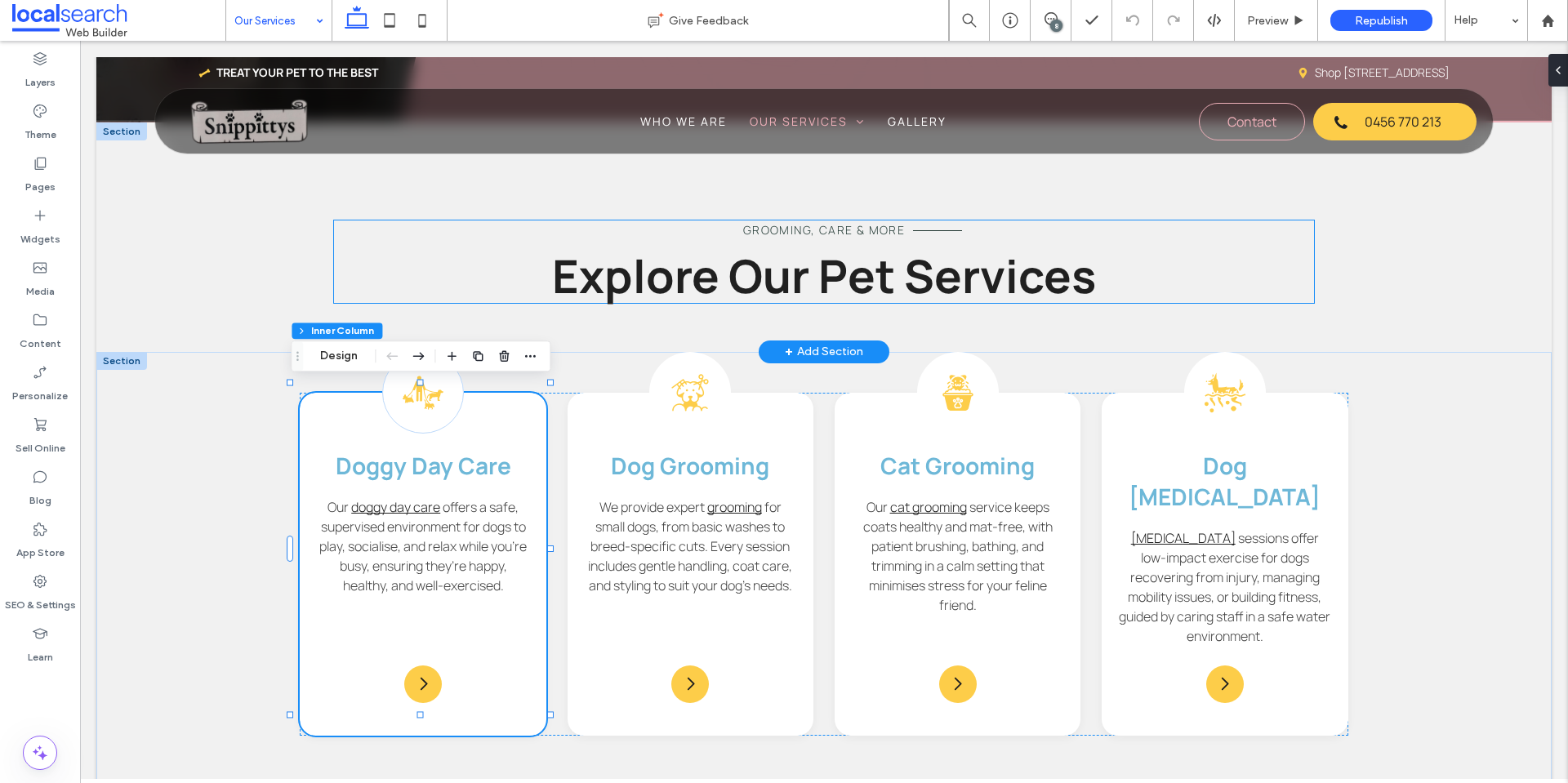
click at [455, 286] on h2 "Explore Our Pet Services" at bounding box center [824, 276] width 980 height 55
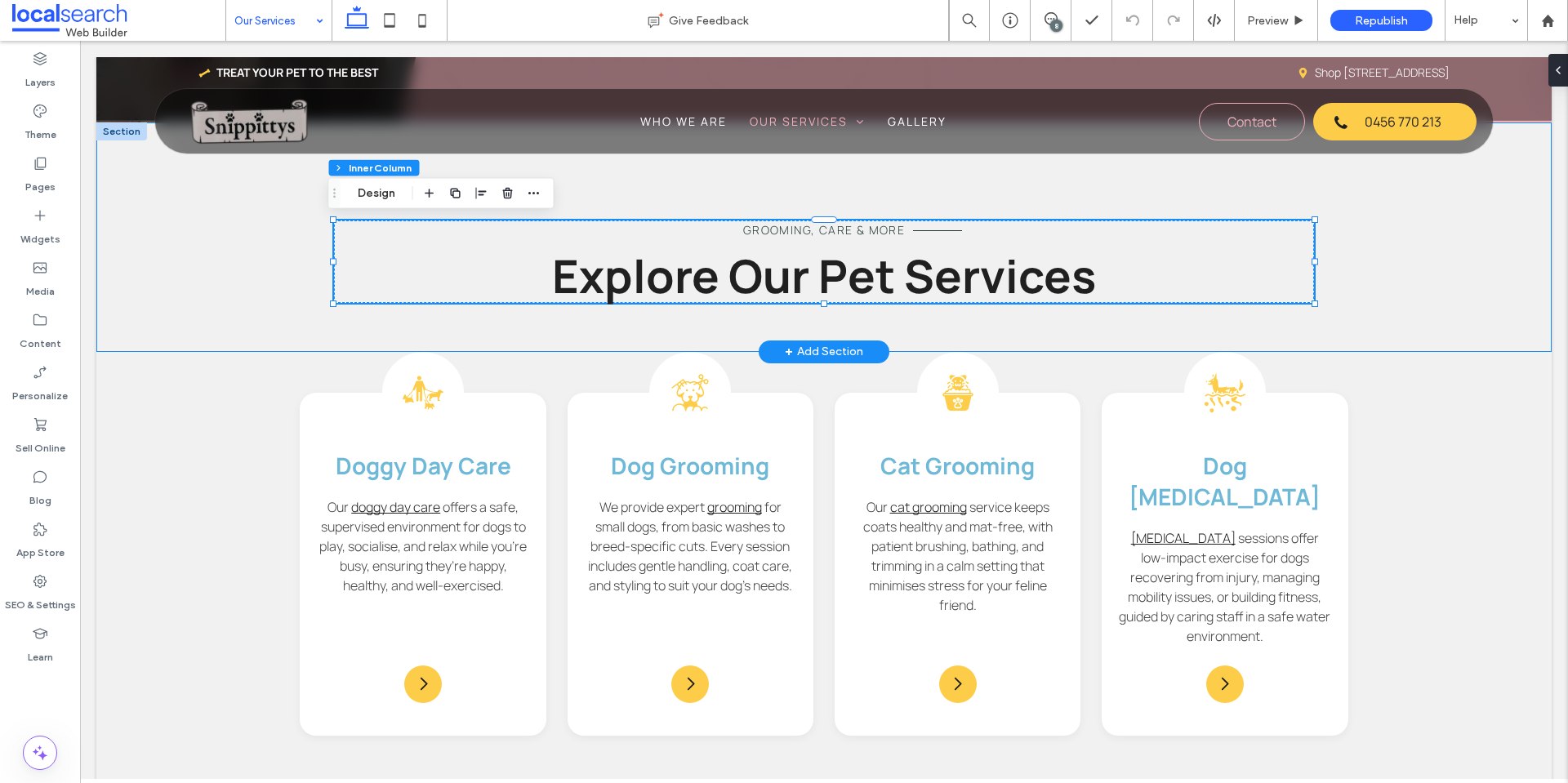
click at [299, 286] on div "Grooming, Care & More Explore Our Pet Services" at bounding box center [823, 237] width 1455 height 229
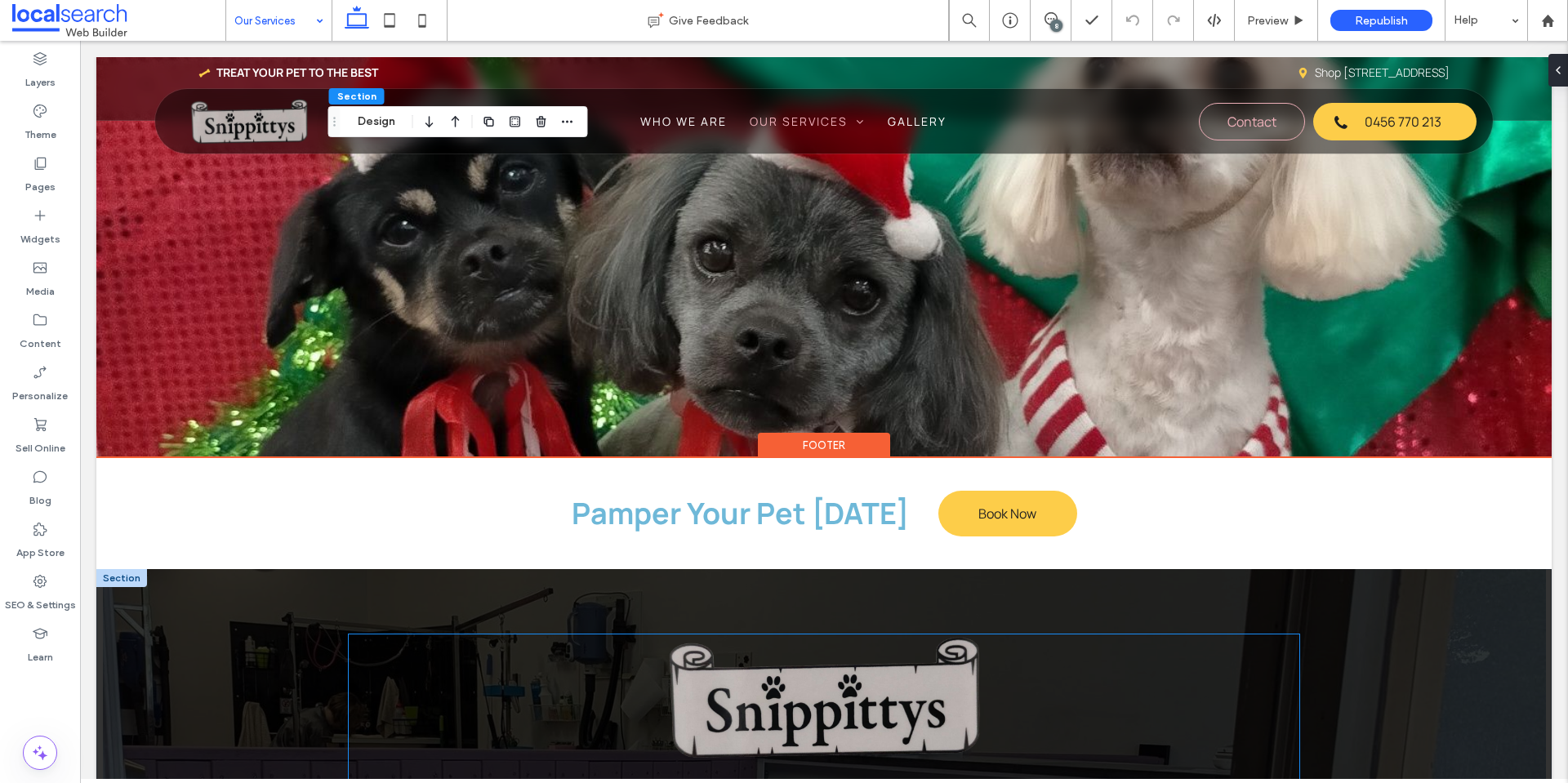
scroll to position [2205, 0]
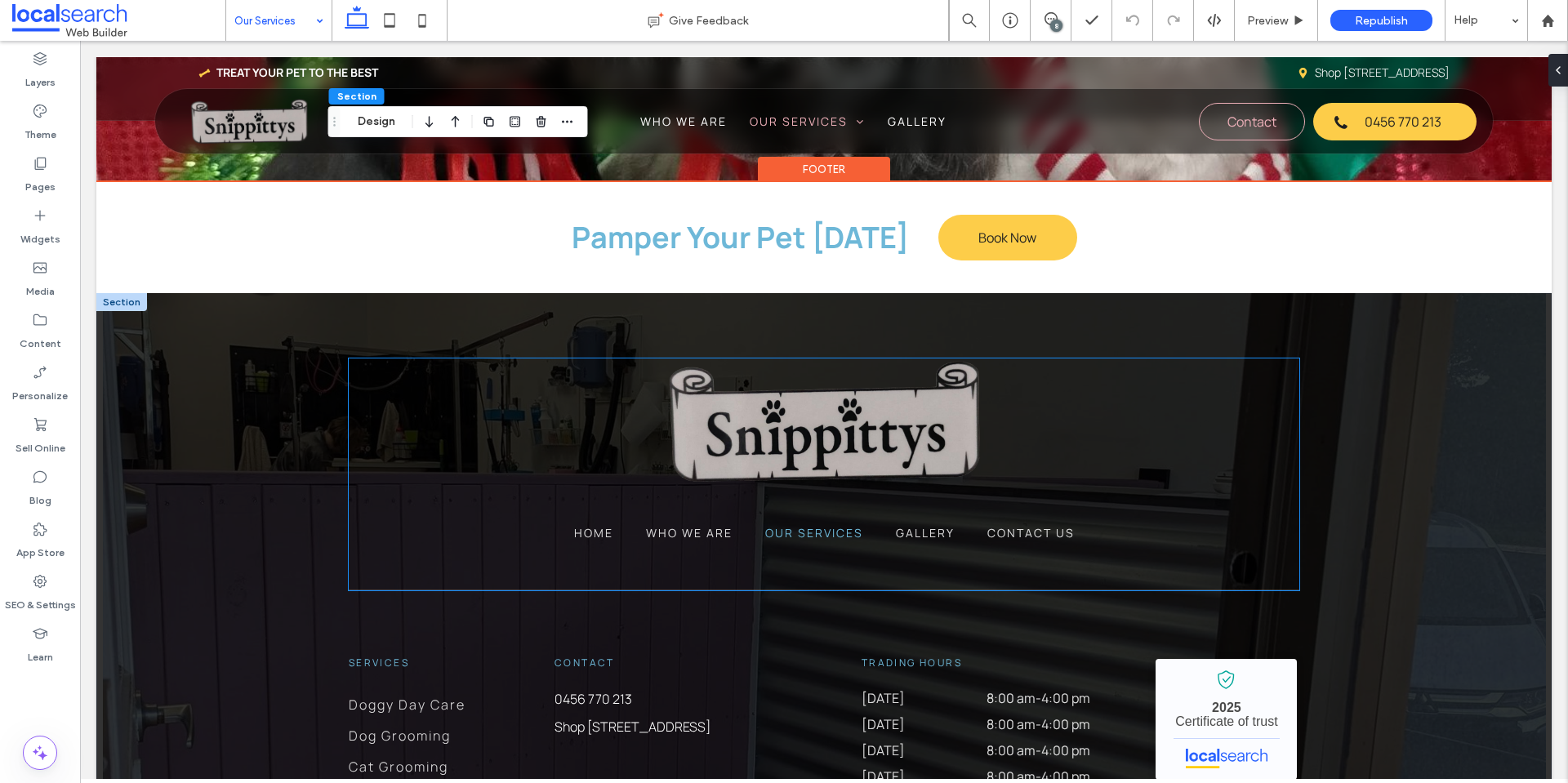
click at [841, 394] on img at bounding box center [823, 422] width 327 height 127
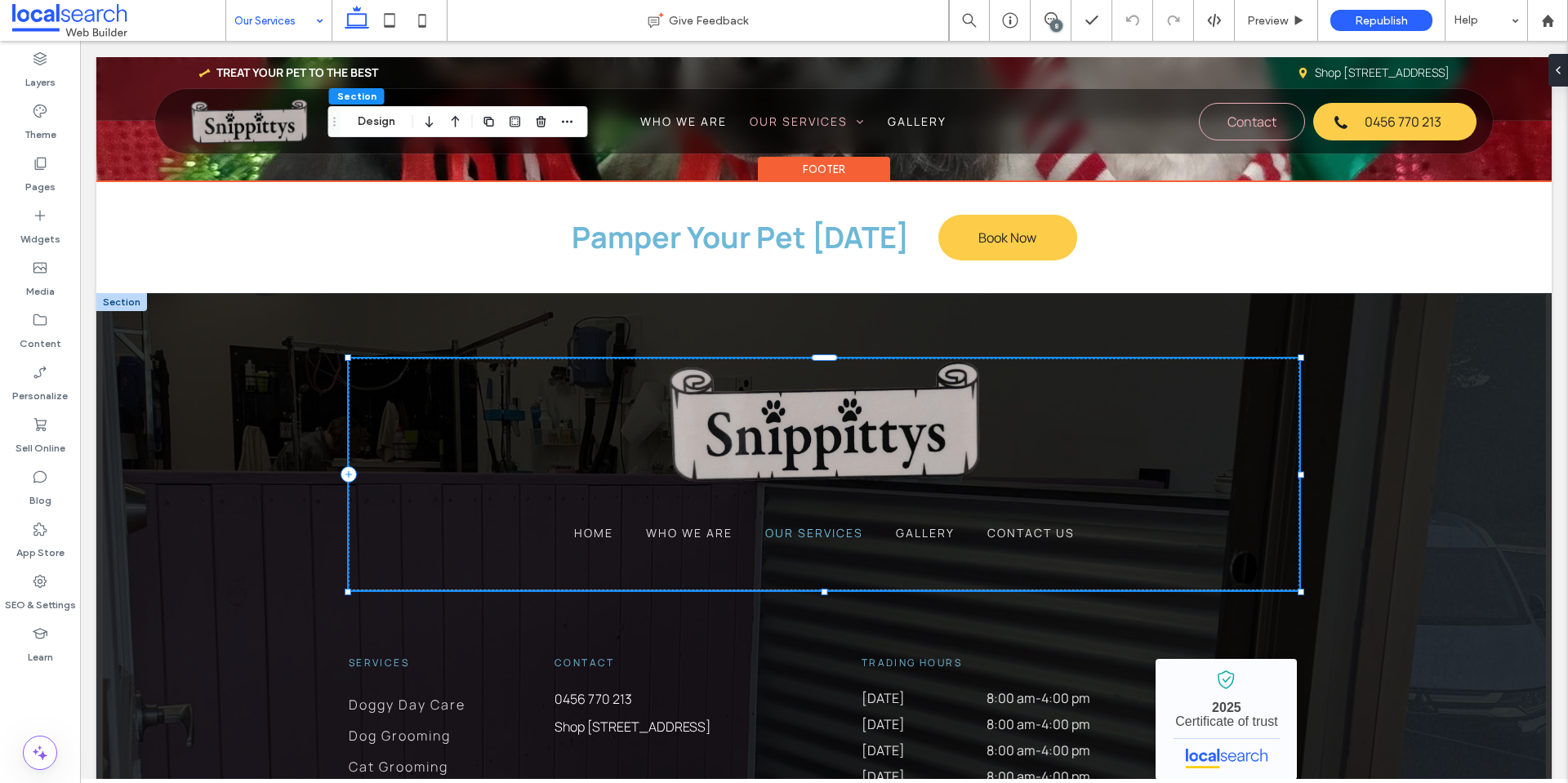
click at [841, 394] on img at bounding box center [823, 422] width 327 height 127
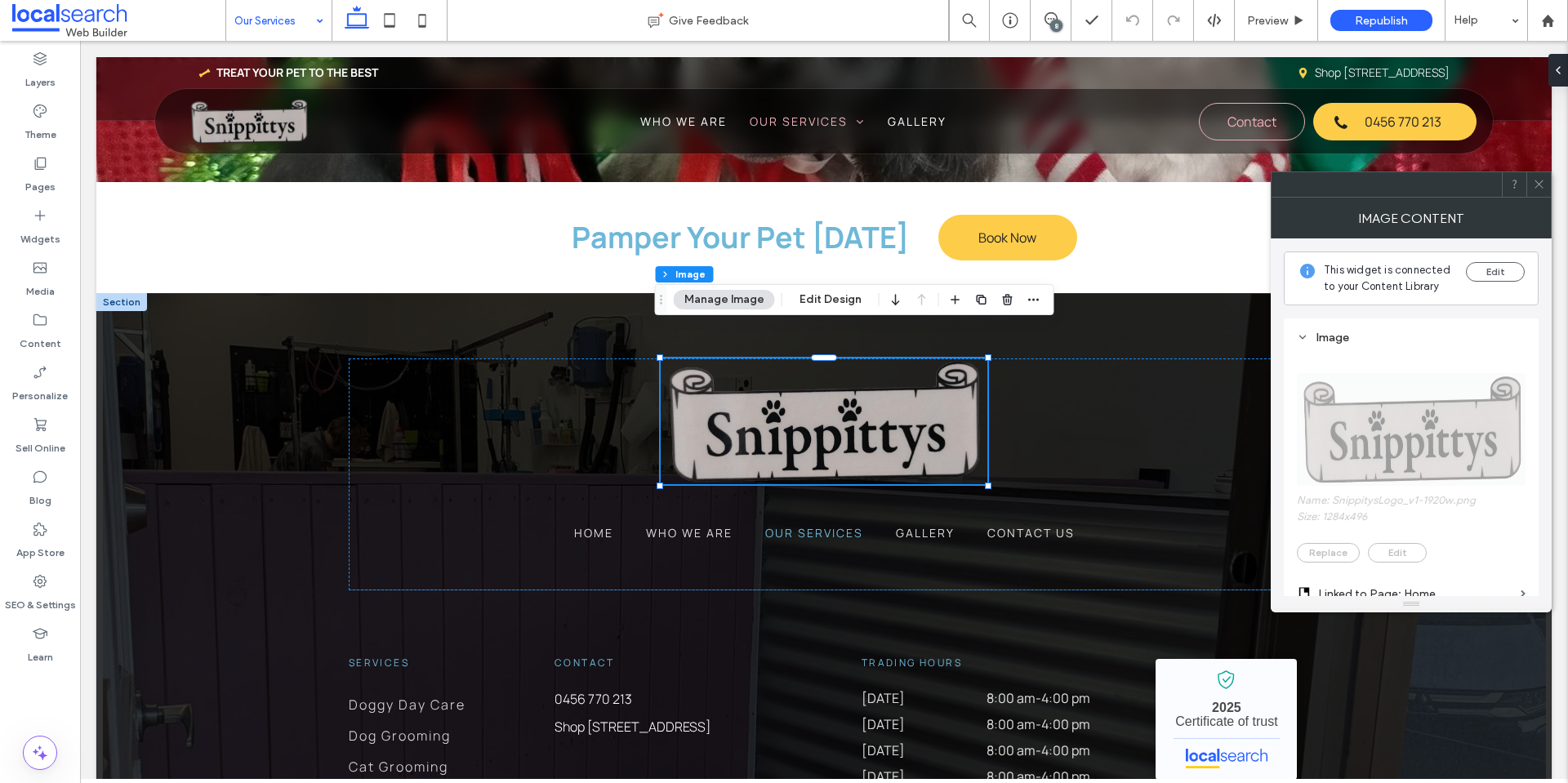
drag, startPoint x: 1539, startPoint y: 183, endPoint x: 1425, endPoint y: 238, distance: 126.6
click at [1537, 183] on icon at bounding box center [1539, 184] width 12 height 12
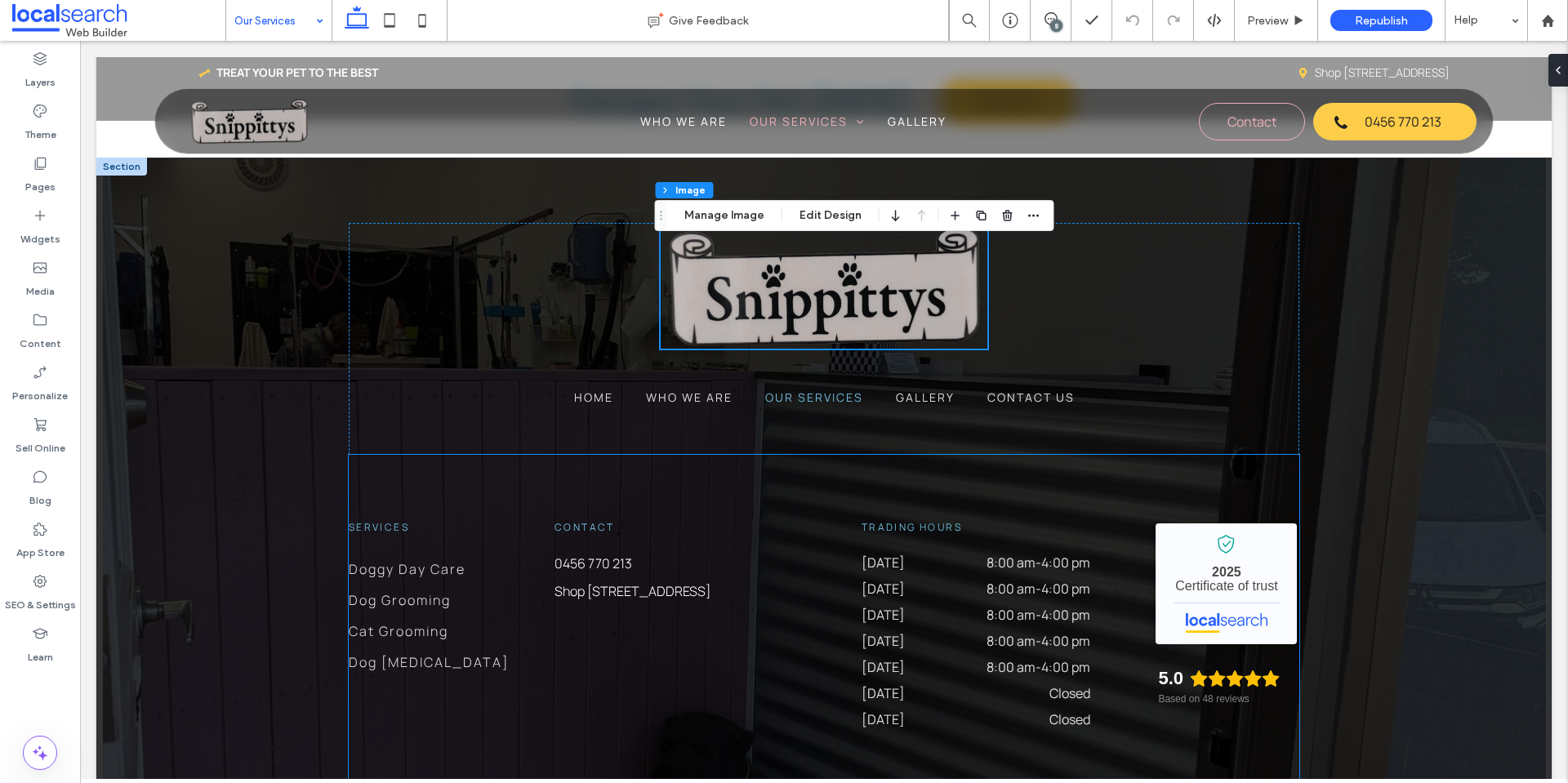
scroll to position [2450, 0]
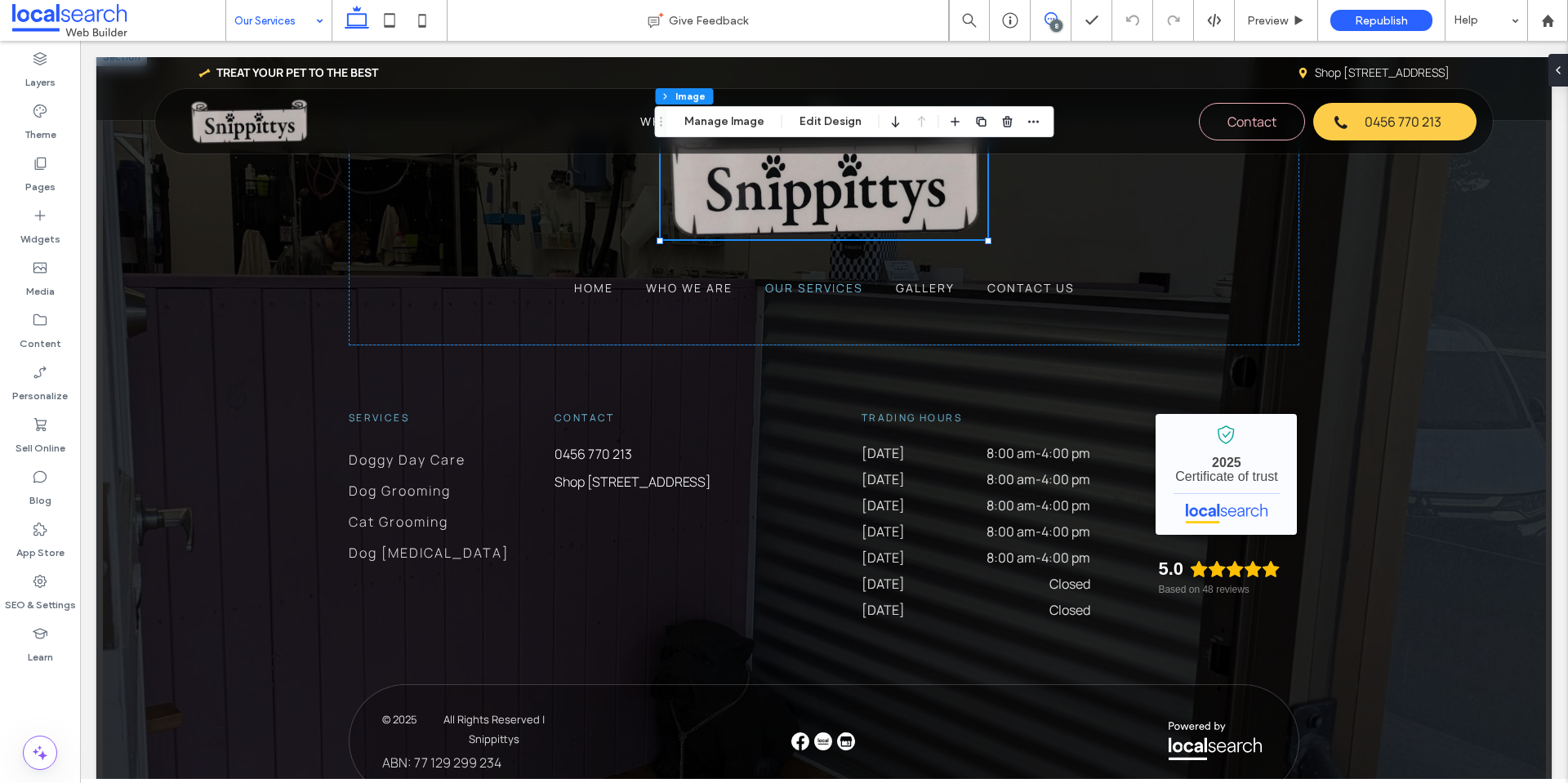
click at [1049, 15] on icon at bounding box center [1051, 19] width 13 height 13
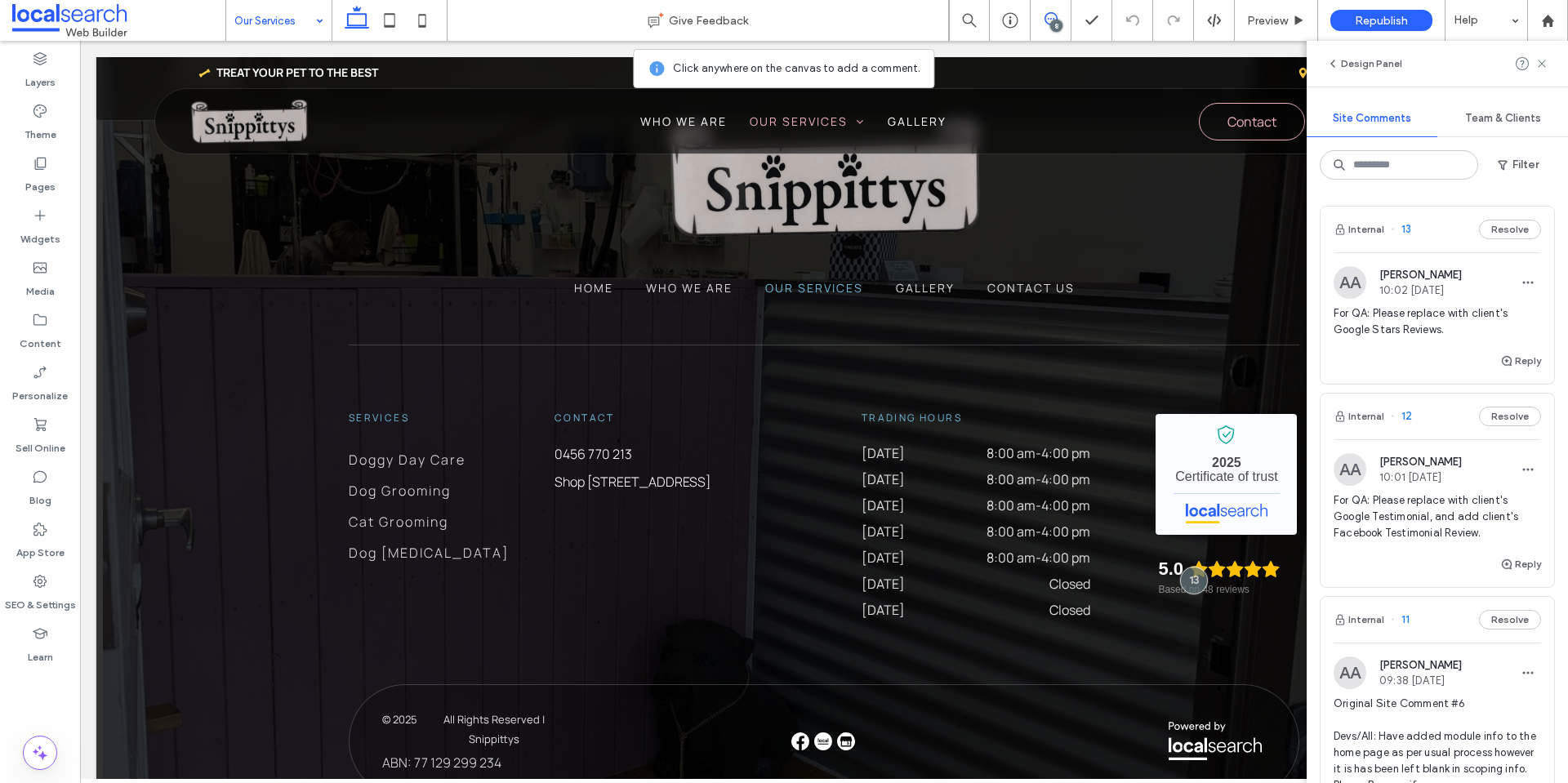
click at [1050, 16] on icon at bounding box center [1051, 19] width 13 height 13
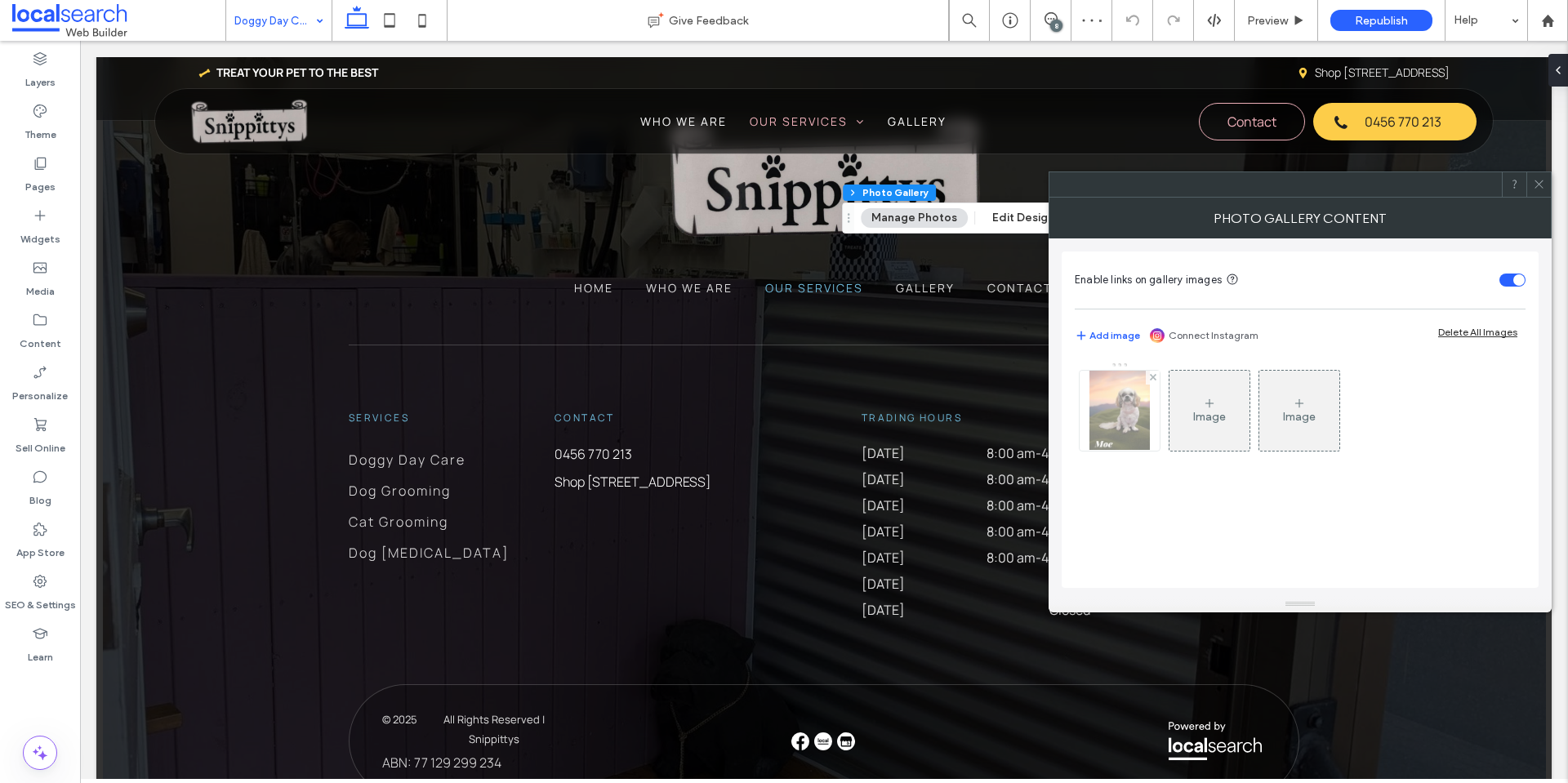
click at [1118, 421] on img at bounding box center [1119, 411] width 61 height 80
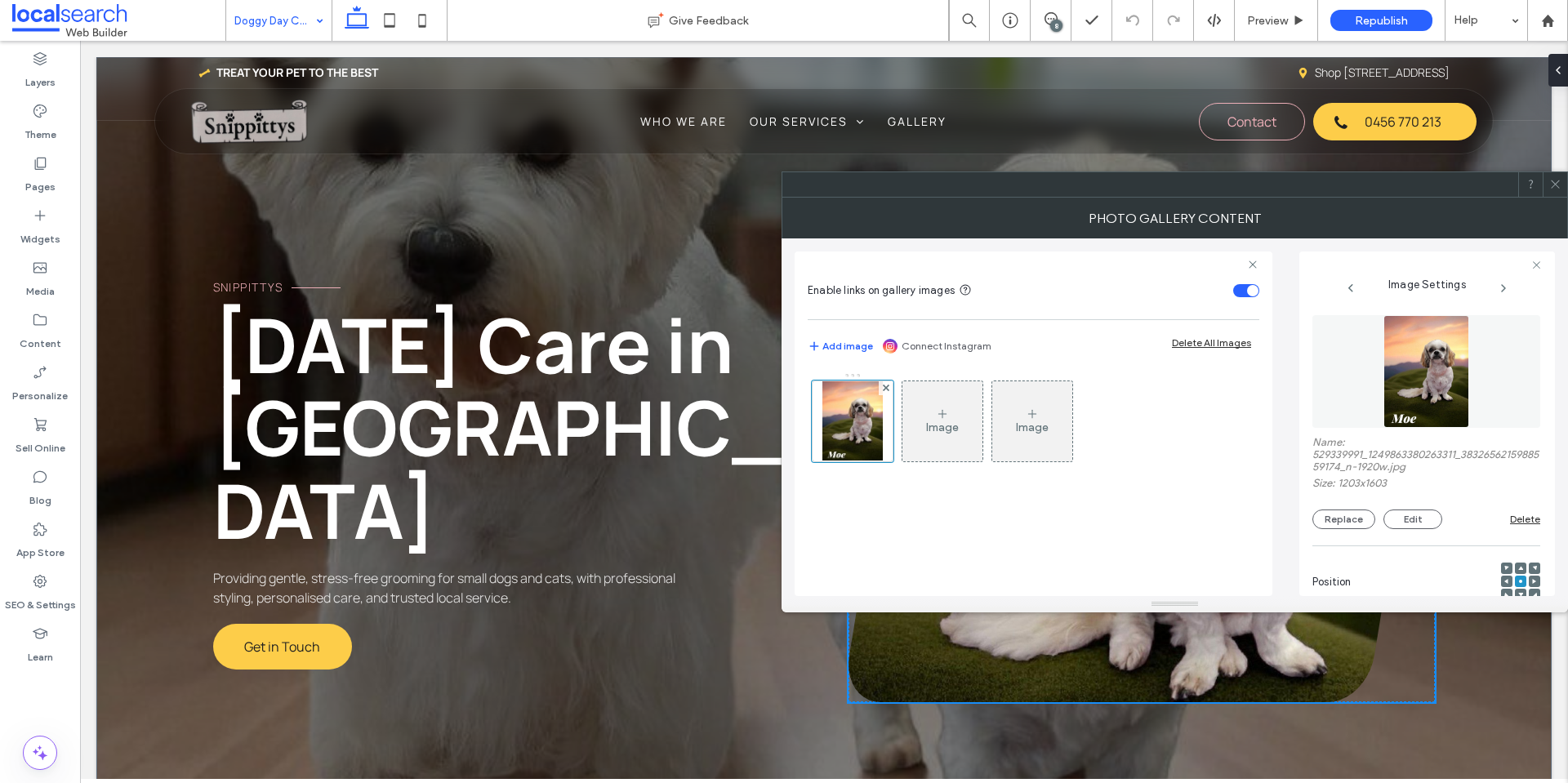
scroll to position [507, 0]
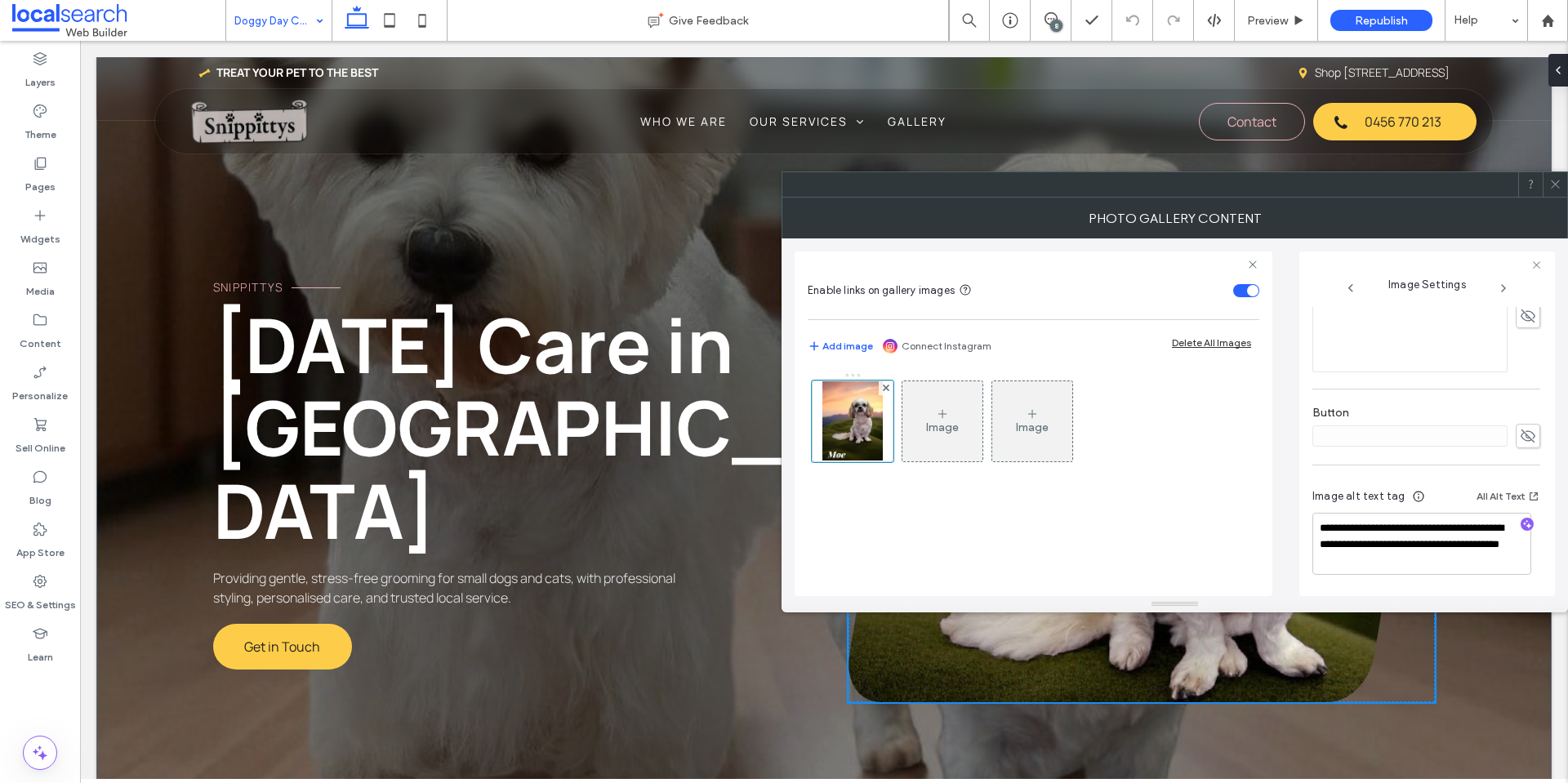
click at [1557, 183] on use at bounding box center [1554, 184] width 8 height 8
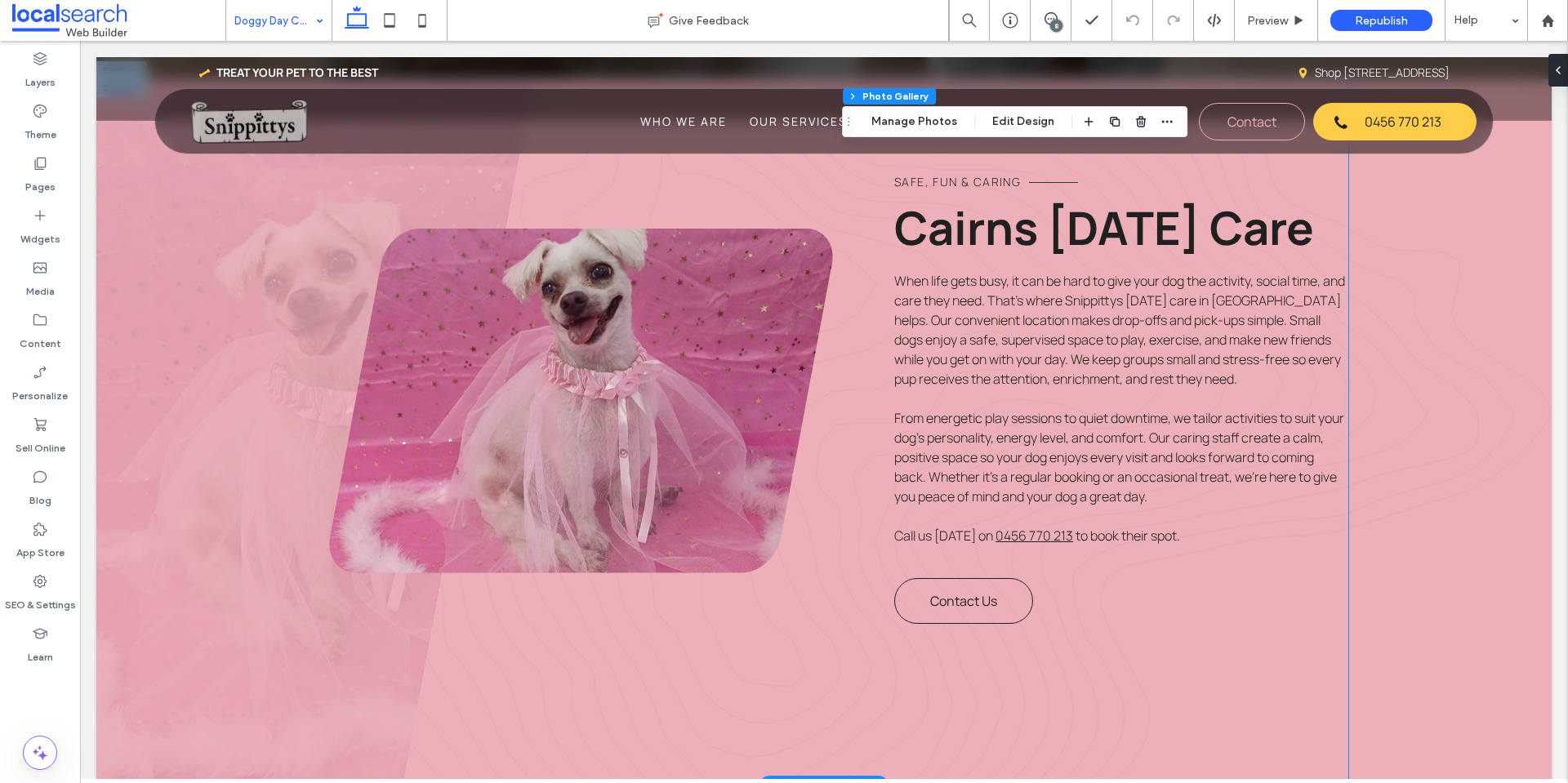
scroll to position [735, 0]
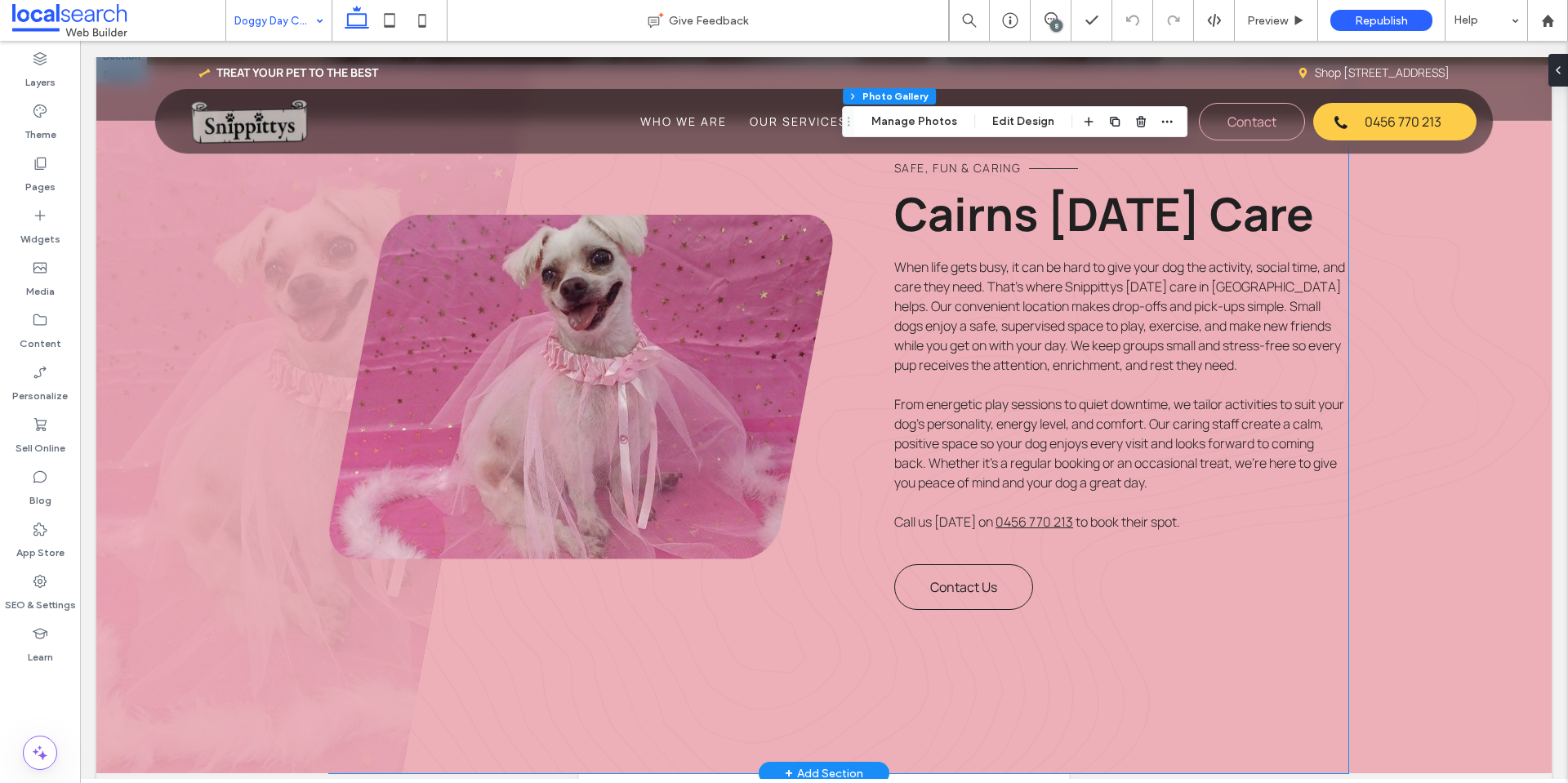
click at [724, 360] on link at bounding box center [581, 387] width 504 height 345
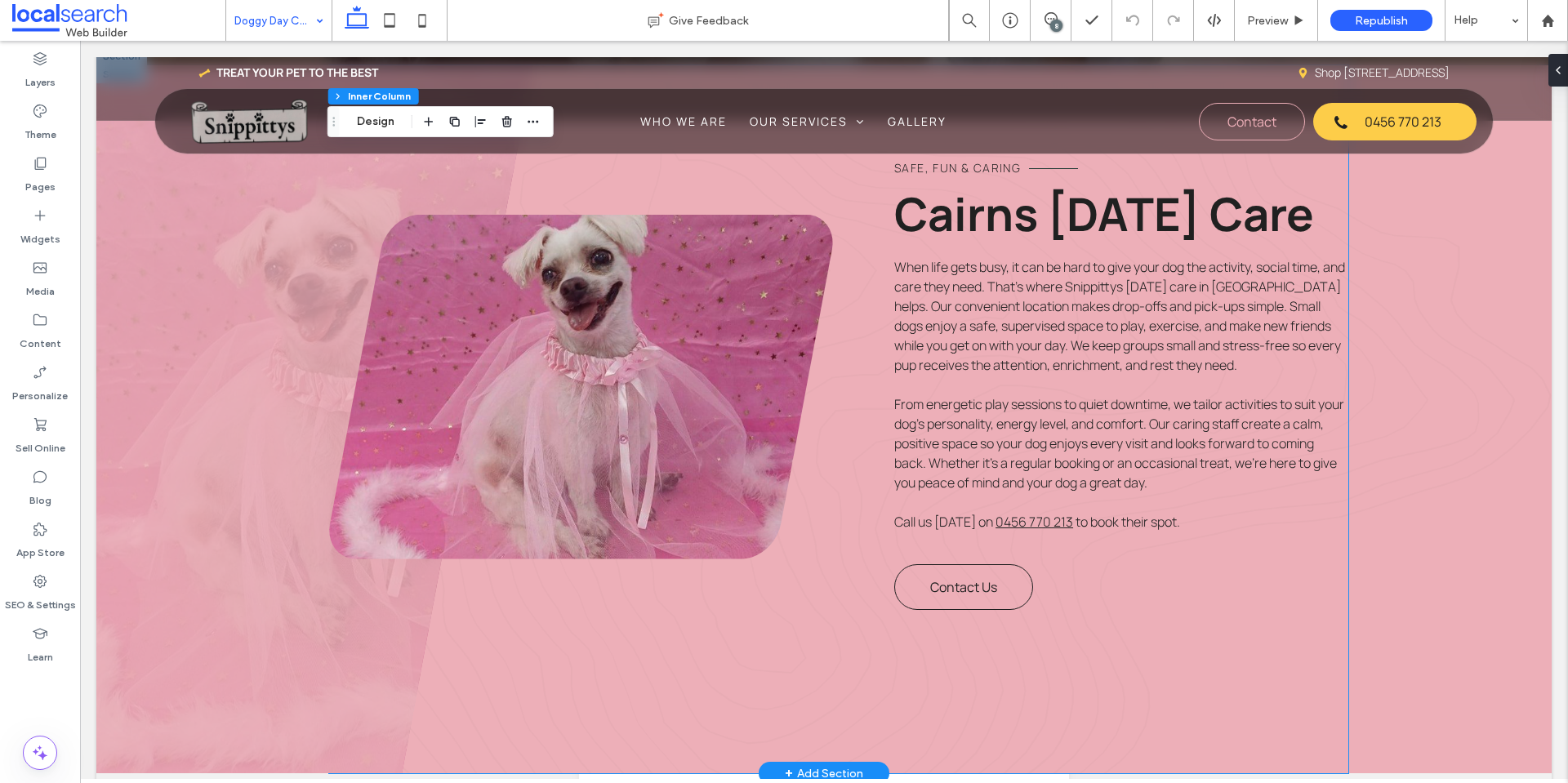
click at [724, 360] on link at bounding box center [581, 387] width 504 height 345
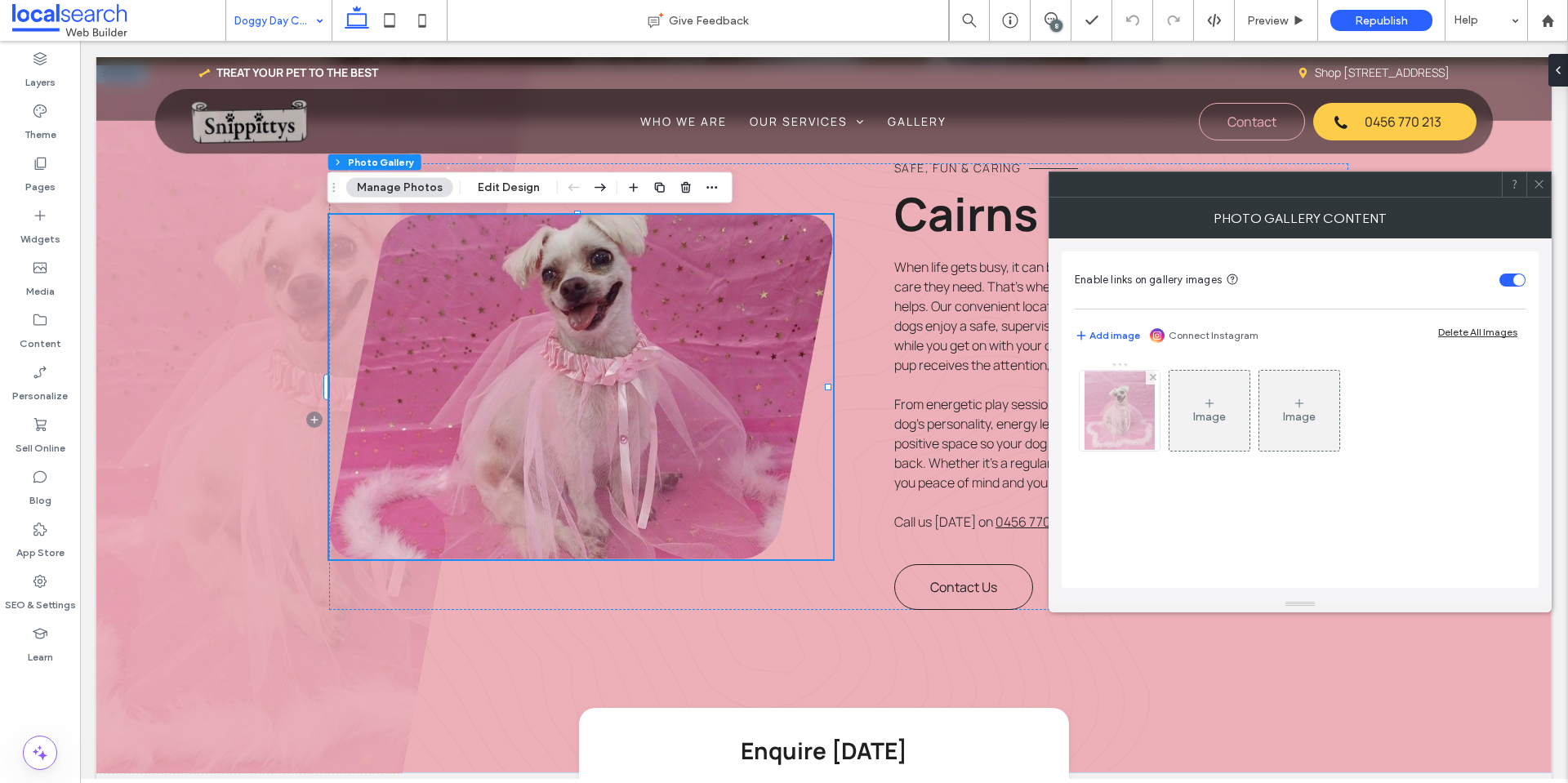
click at [1119, 424] on img at bounding box center [1119, 411] width 71 height 80
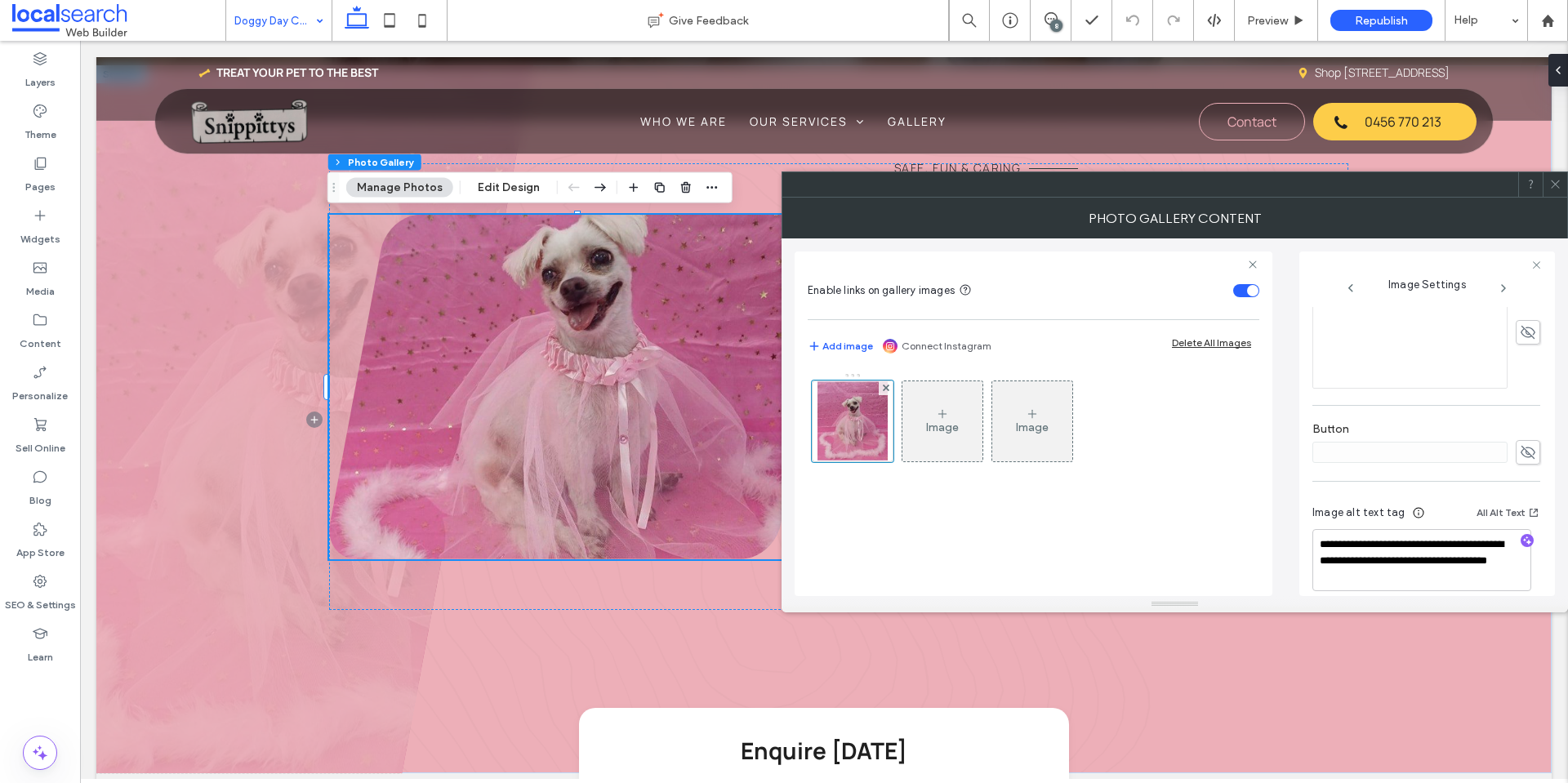
scroll to position [507, 0]
click at [1550, 182] on icon at bounding box center [1555, 184] width 12 height 12
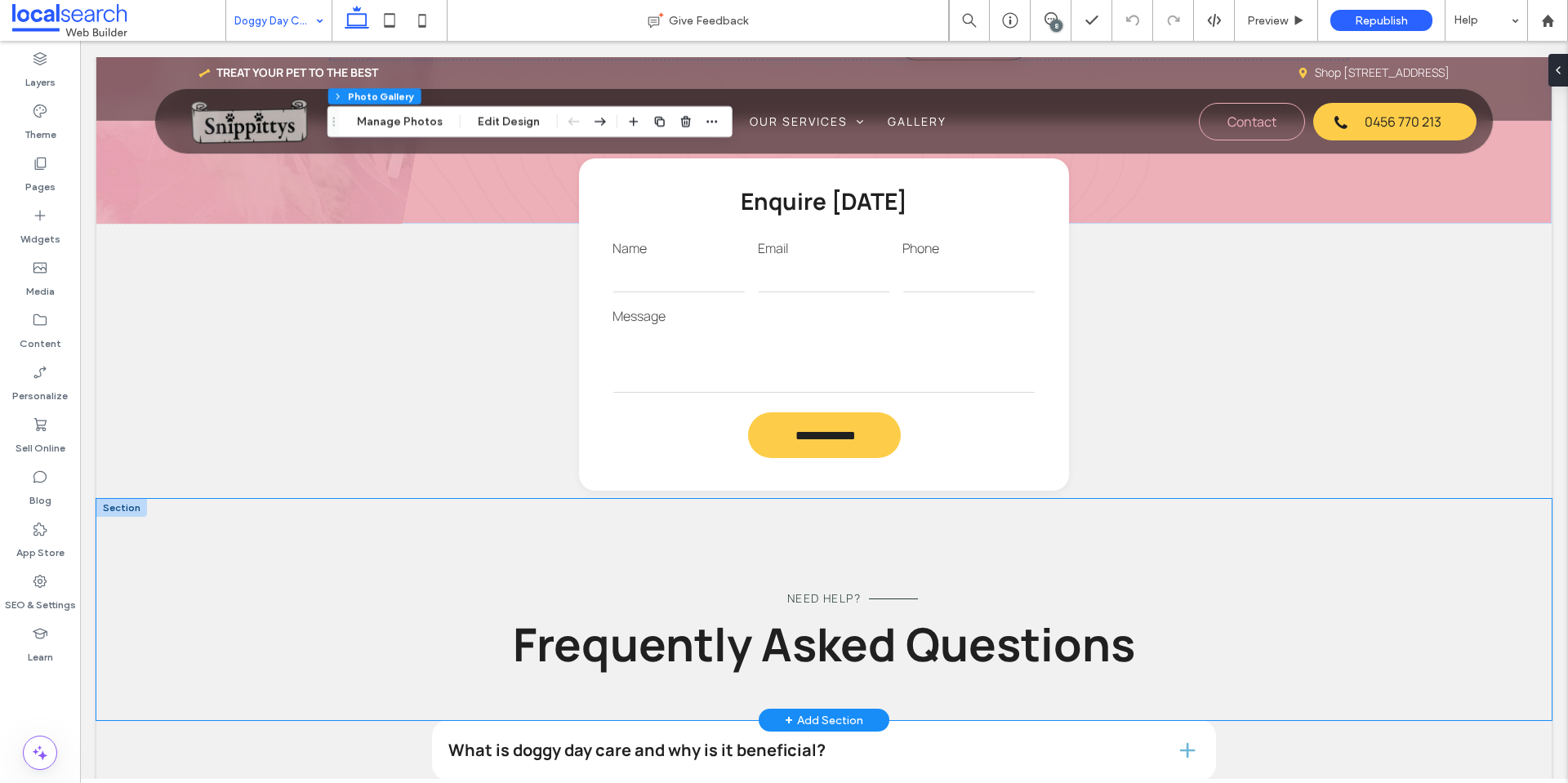
scroll to position [1144, 0]
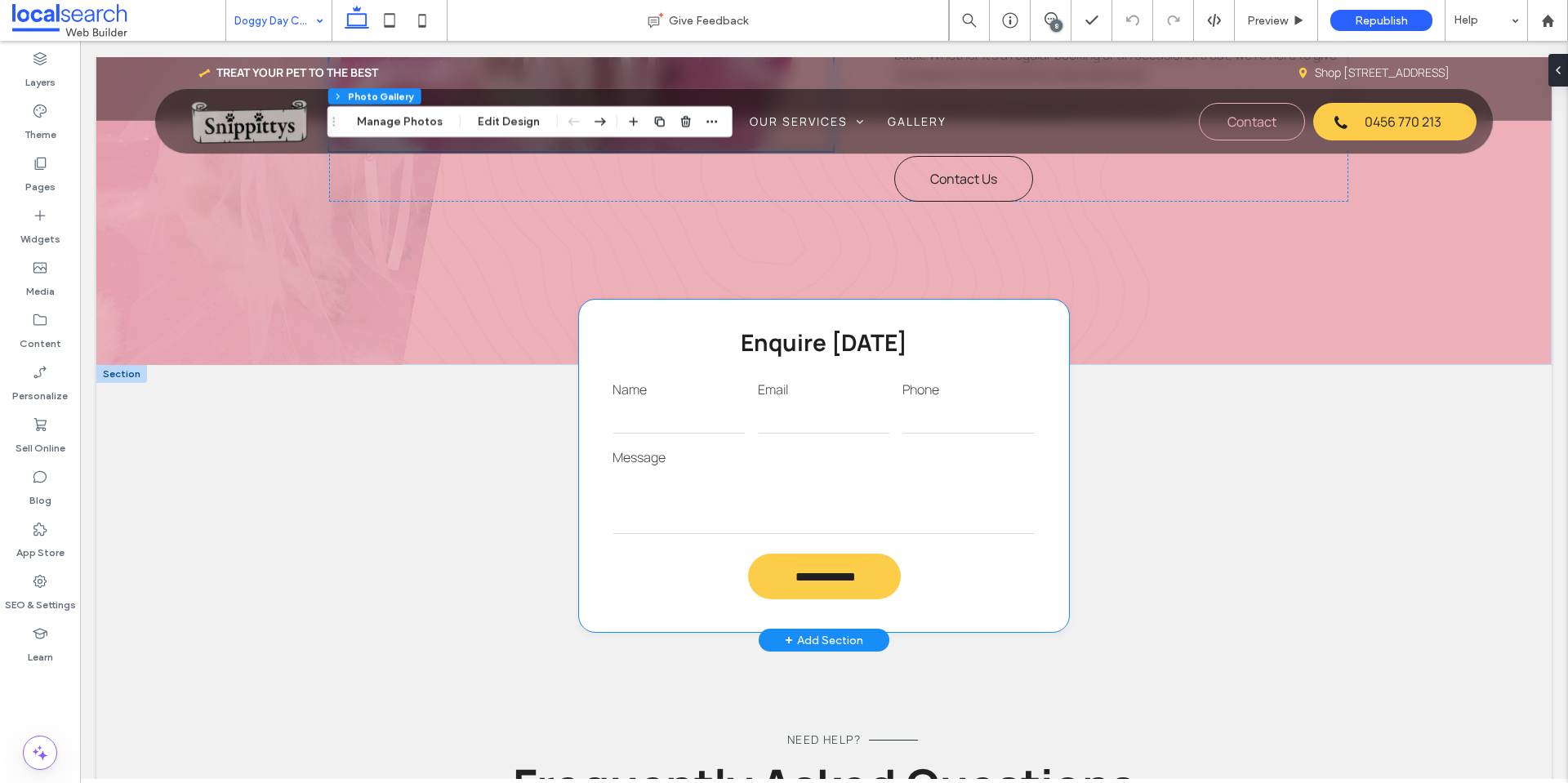
click at [874, 459] on label "Message" at bounding box center [824, 458] width 423 height 18
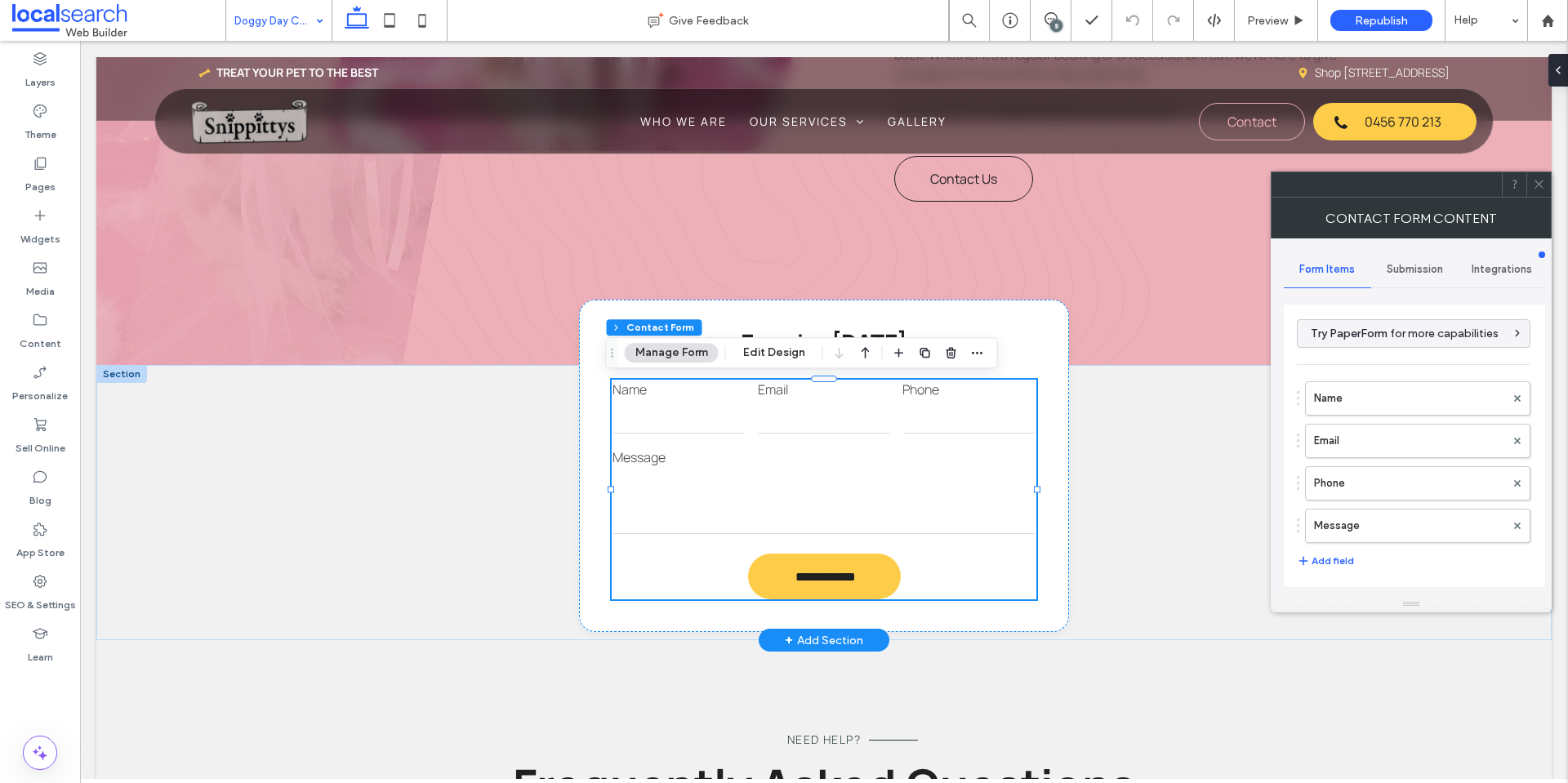
type input "**********"
type input "*"
type input "***"
type input "*"
type input "***"
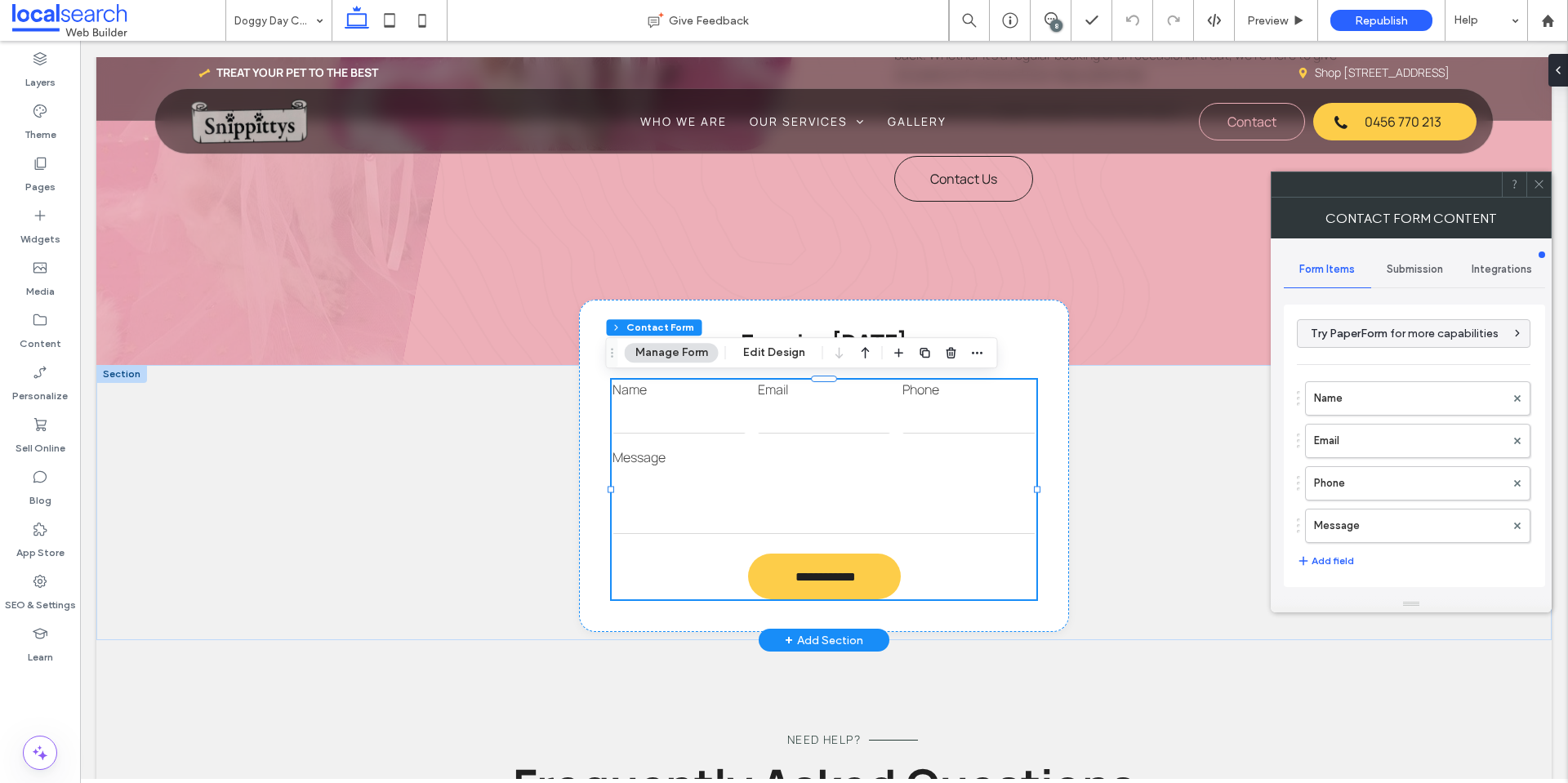
drag, startPoint x: 1535, startPoint y: 189, endPoint x: 1330, endPoint y: 250, distance: 213.9
click at [1535, 189] on icon at bounding box center [1539, 184] width 12 height 12
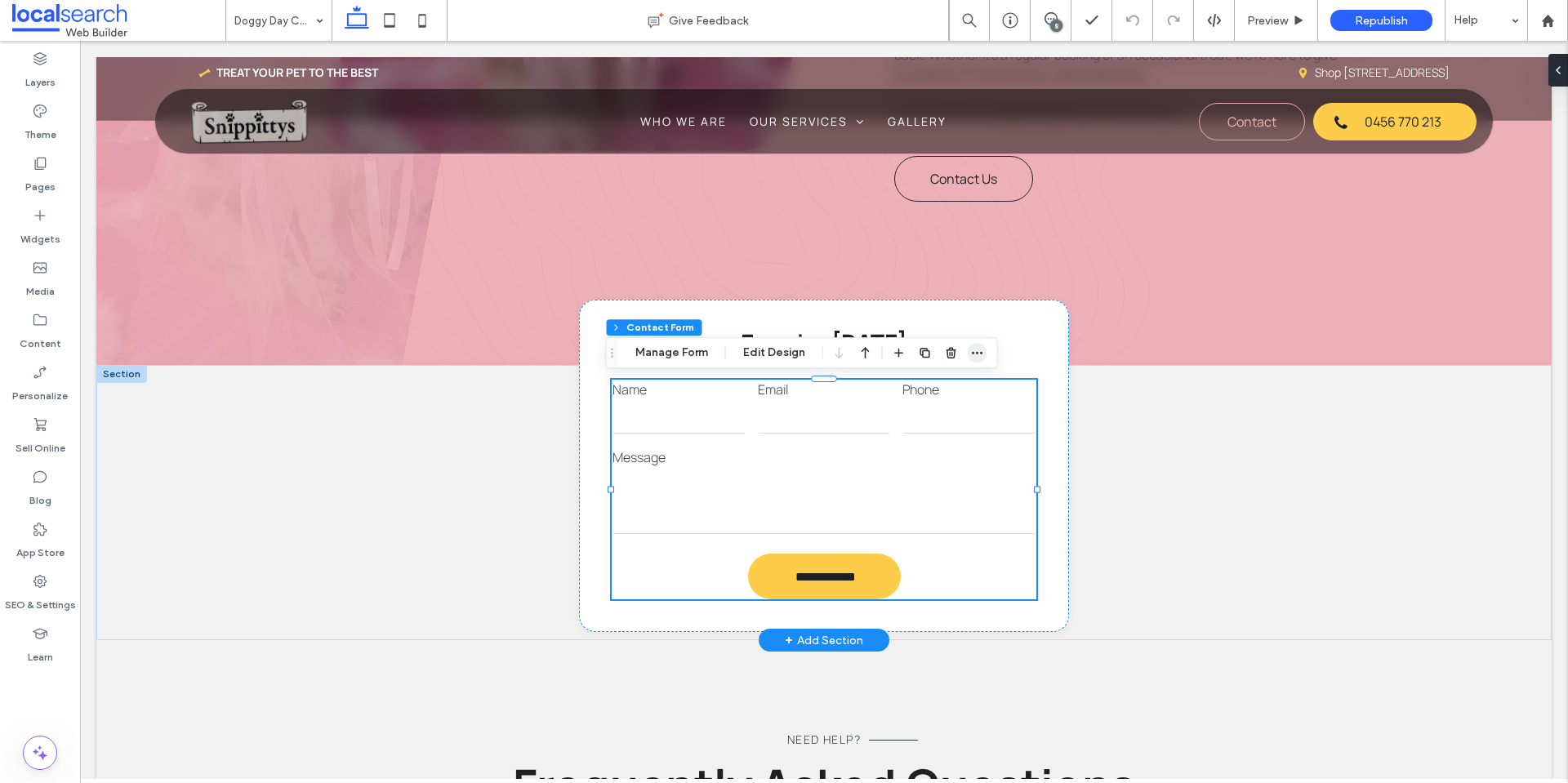
click at [971, 350] on icon "button" at bounding box center [977, 353] width 13 height 13
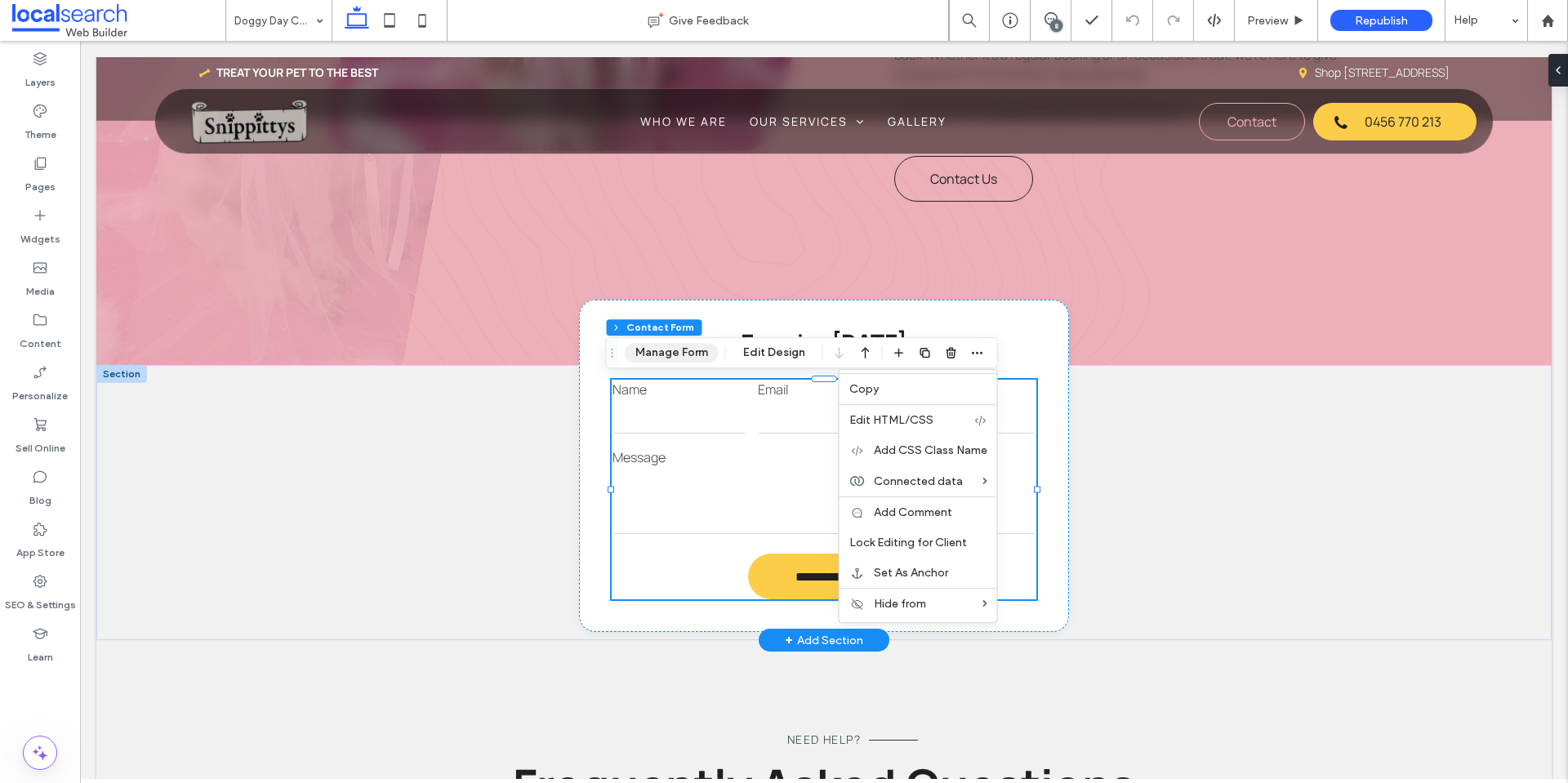
click at [678, 359] on button "Manage Form" at bounding box center [672, 353] width 94 height 19
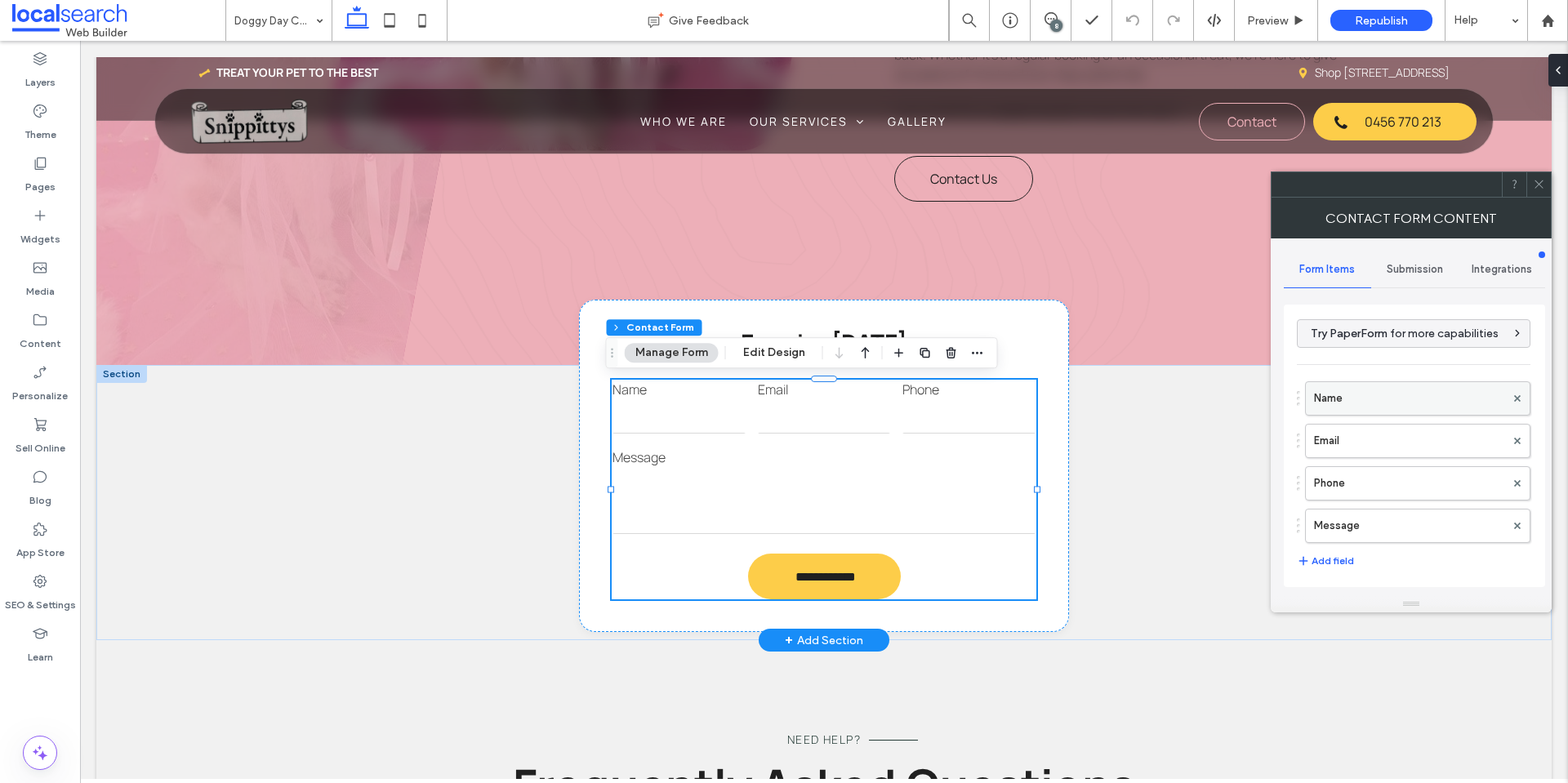
click at [1401, 399] on label "Name" at bounding box center [1409, 399] width 191 height 33
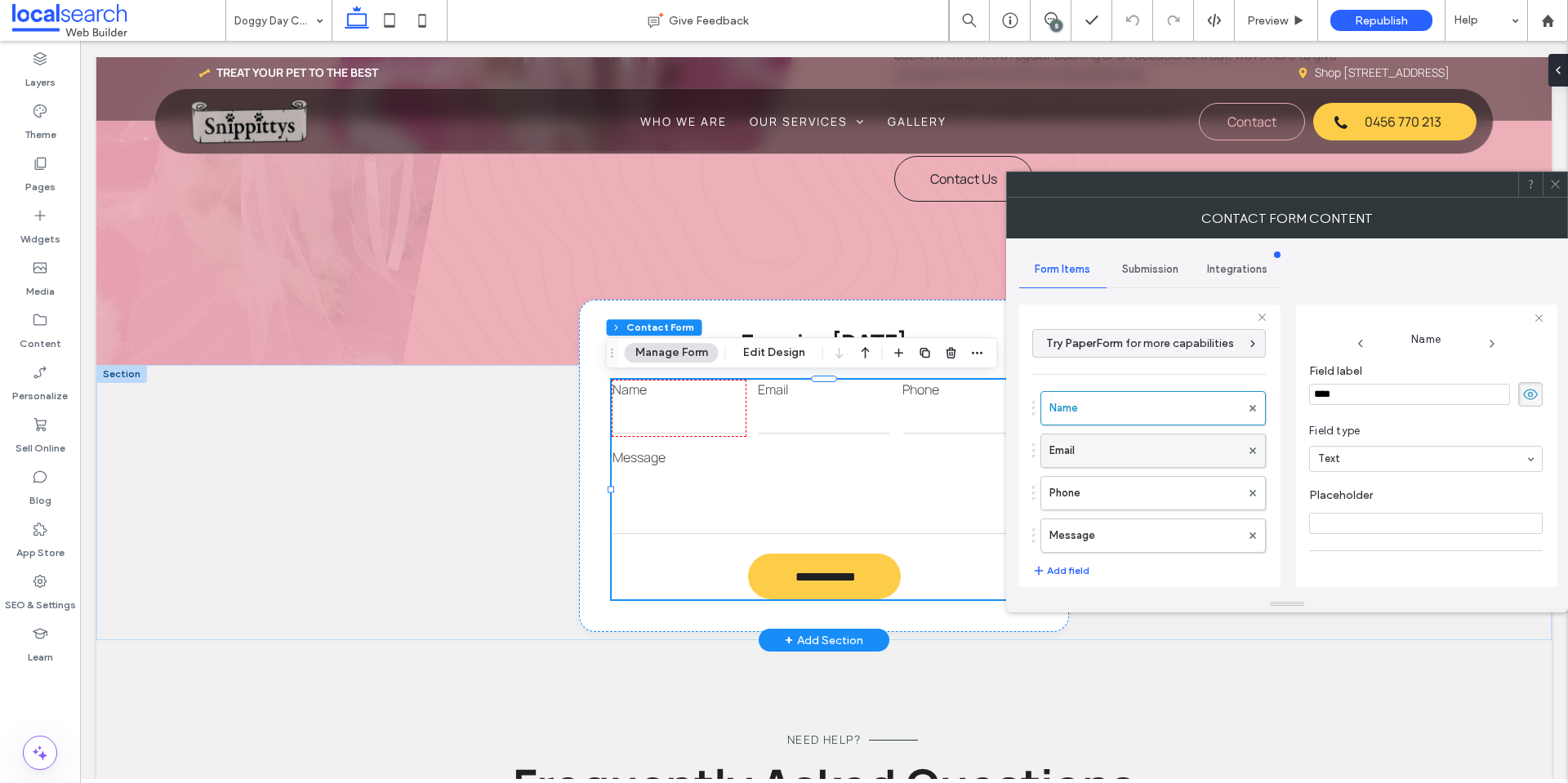
click at [1162, 449] on label "Email" at bounding box center [1144, 451] width 191 height 33
click at [1160, 500] on label "Phone" at bounding box center [1144, 493] width 191 height 33
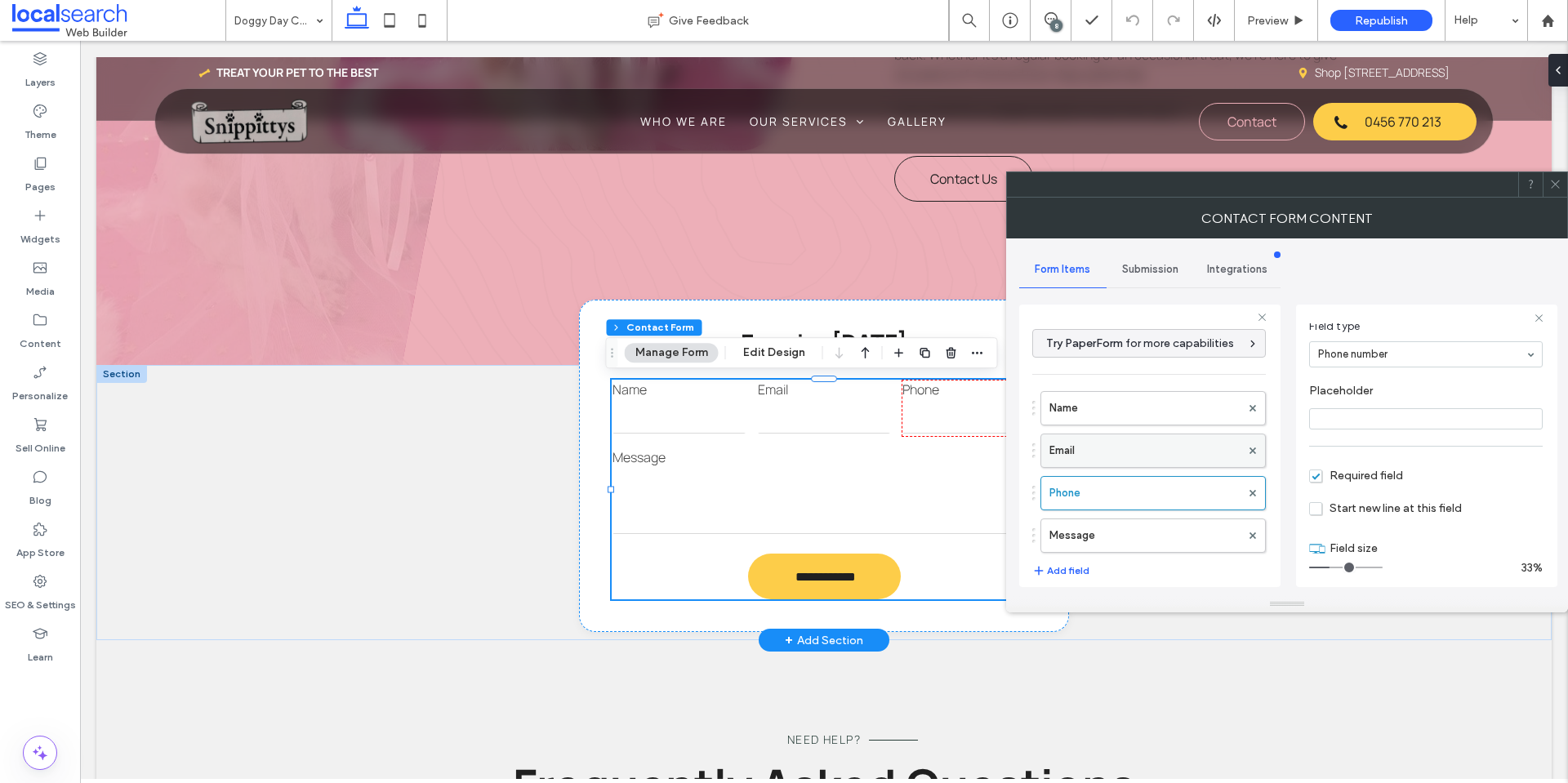
scroll to position [115, 0]
drag, startPoint x: 1118, startPoint y: 446, endPoint x: 1140, endPoint y: 396, distance: 54.6
click at [1119, 446] on label "Email" at bounding box center [1144, 451] width 191 height 33
click at [1140, 394] on label "Name" at bounding box center [1144, 408] width 191 height 33
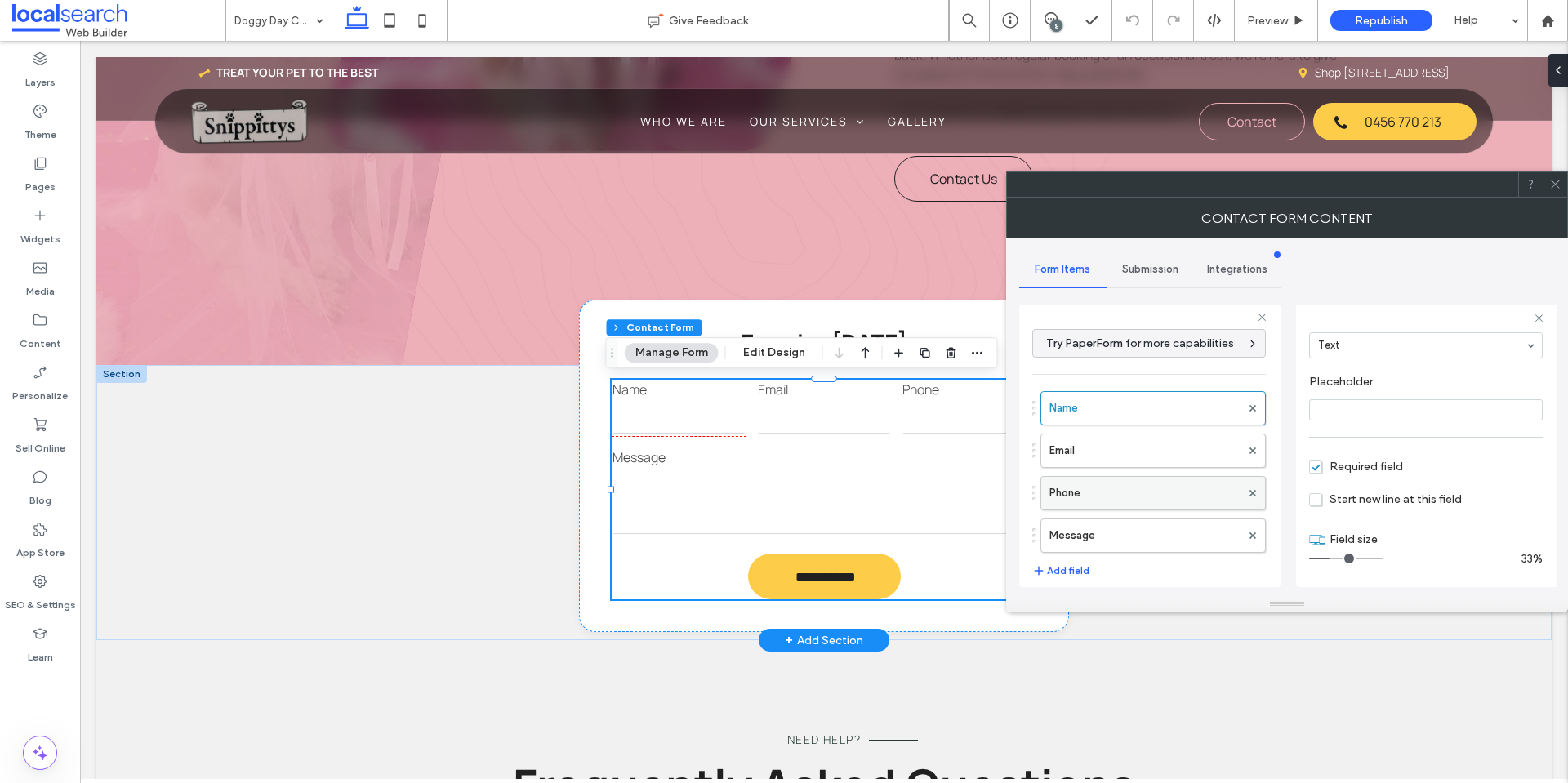
click at [1135, 534] on label "Message" at bounding box center [1144, 535] width 191 height 33
type input "**"
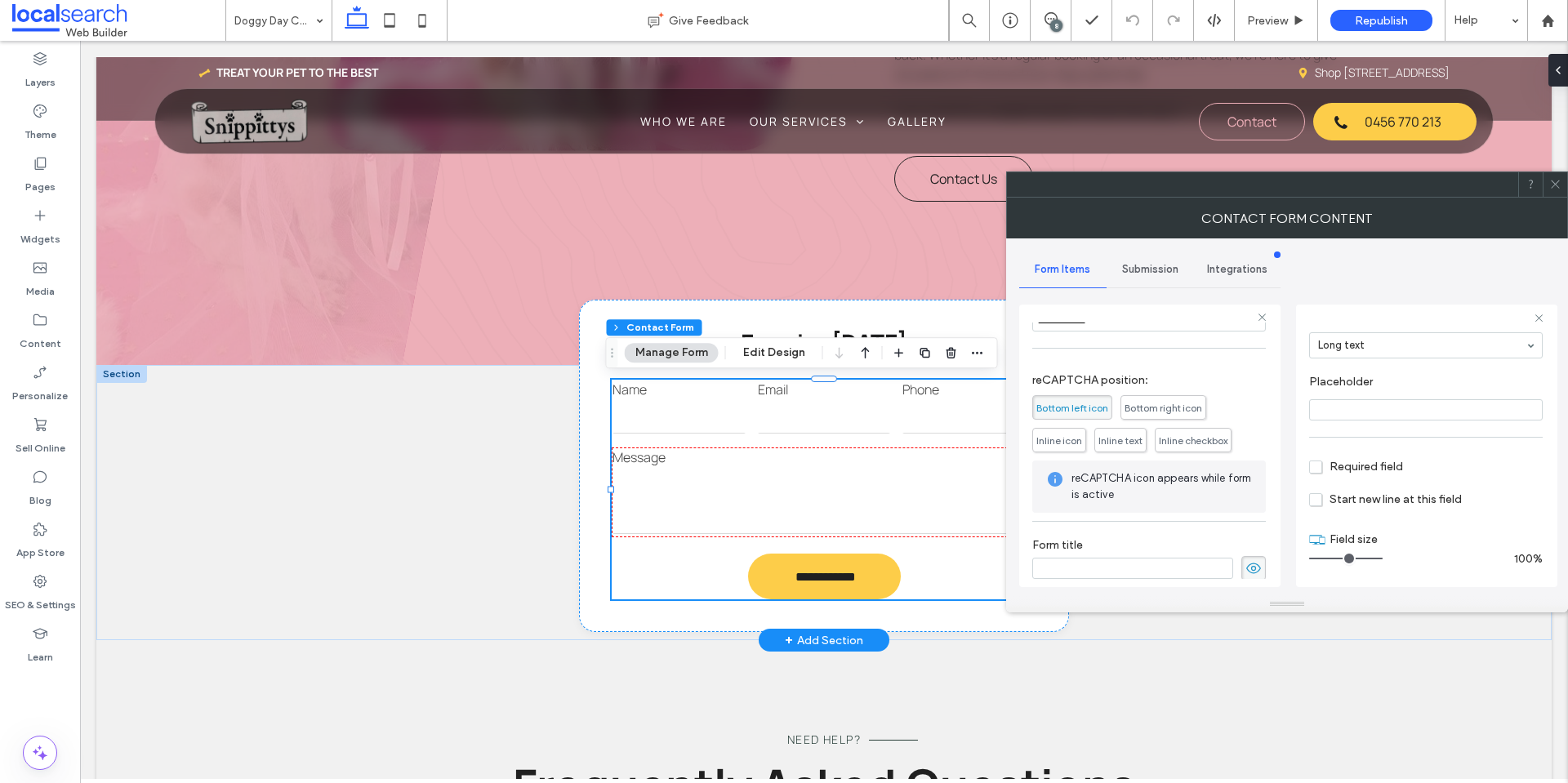
scroll to position [340, 0]
click at [1144, 272] on span "Submission" at bounding box center [1150, 269] width 56 height 13
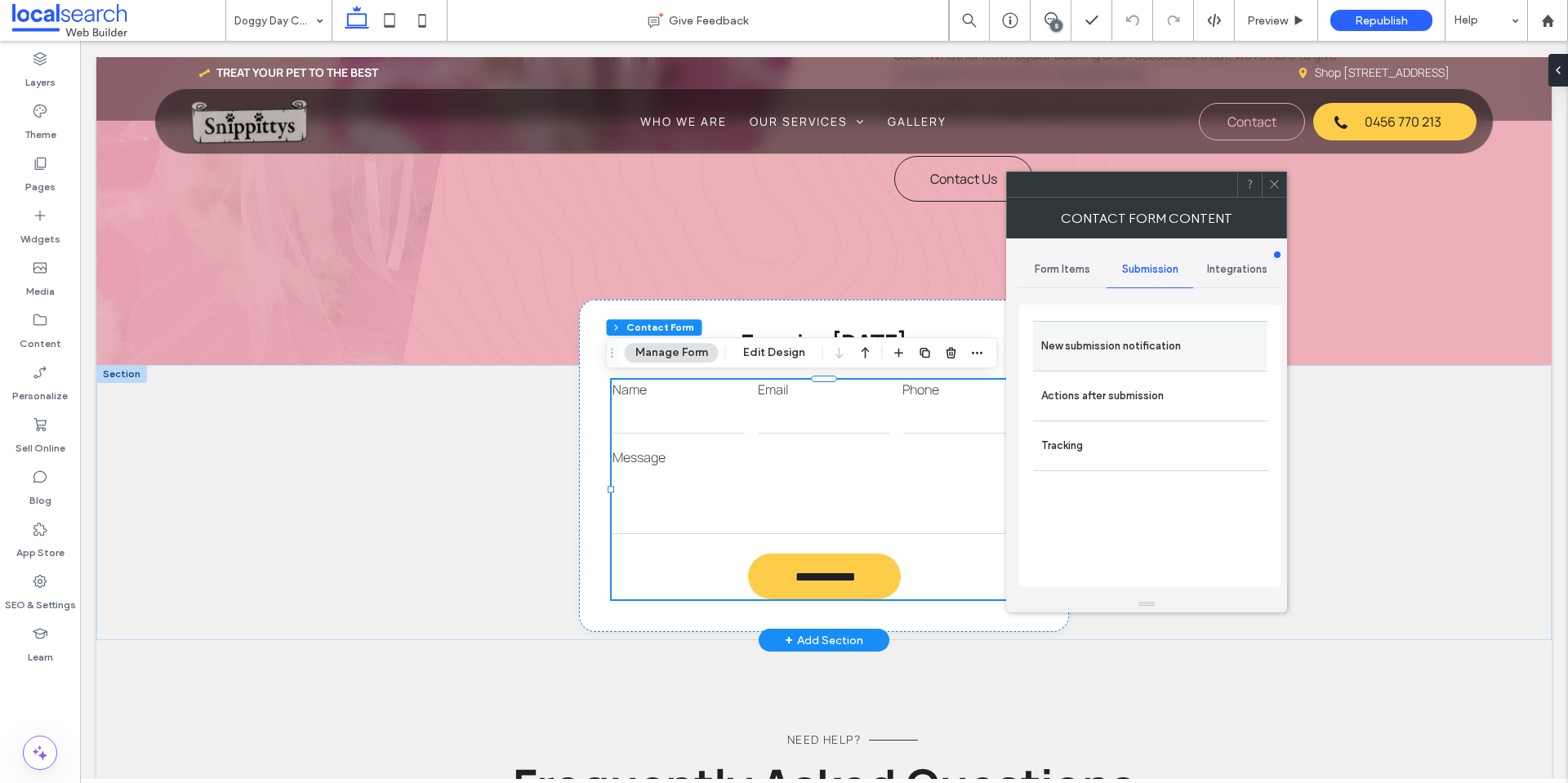
click at [1135, 344] on label "New submission notification" at bounding box center [1149, 346] width 218 height 33
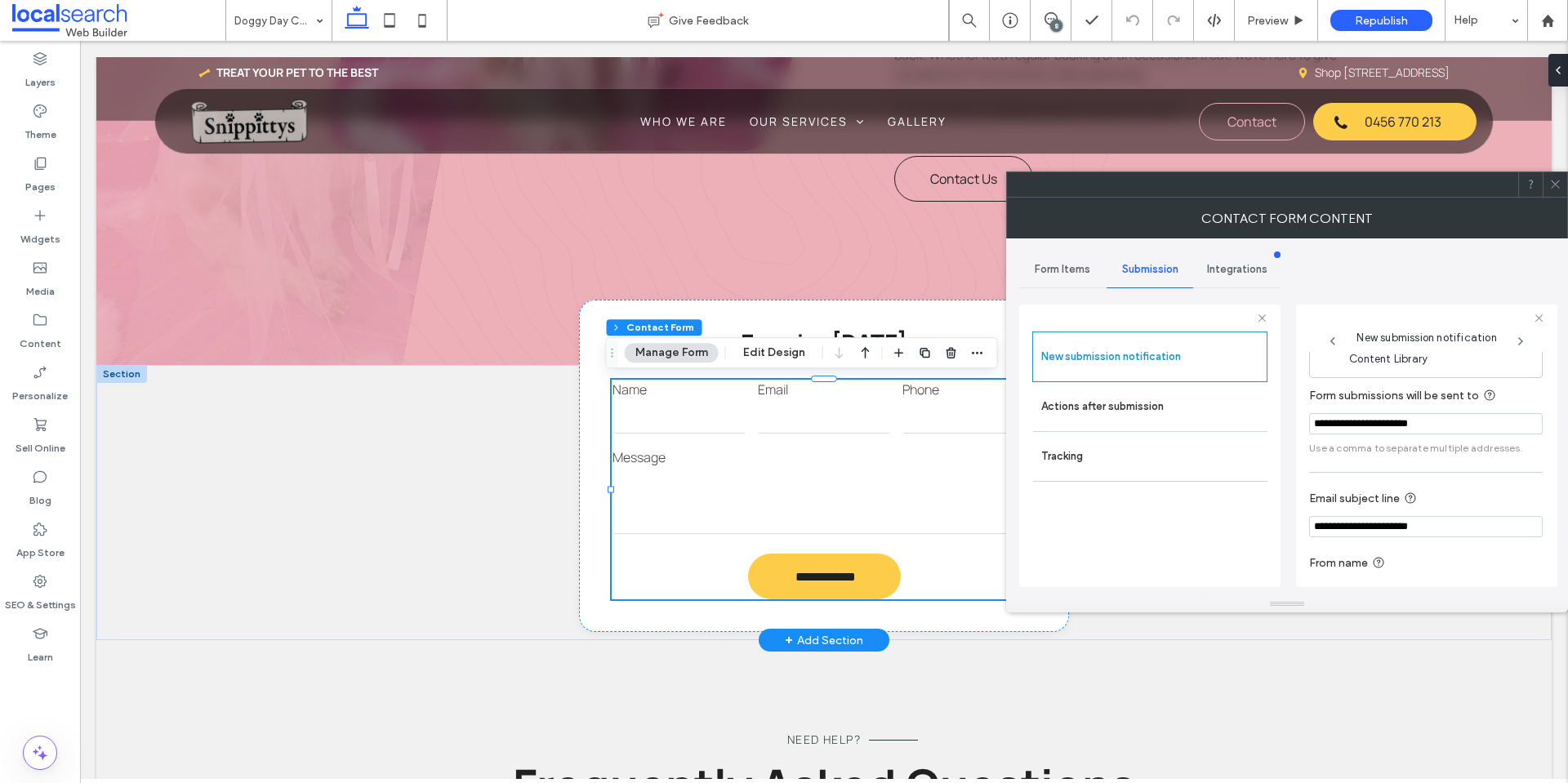
scroll to position [85, 0]
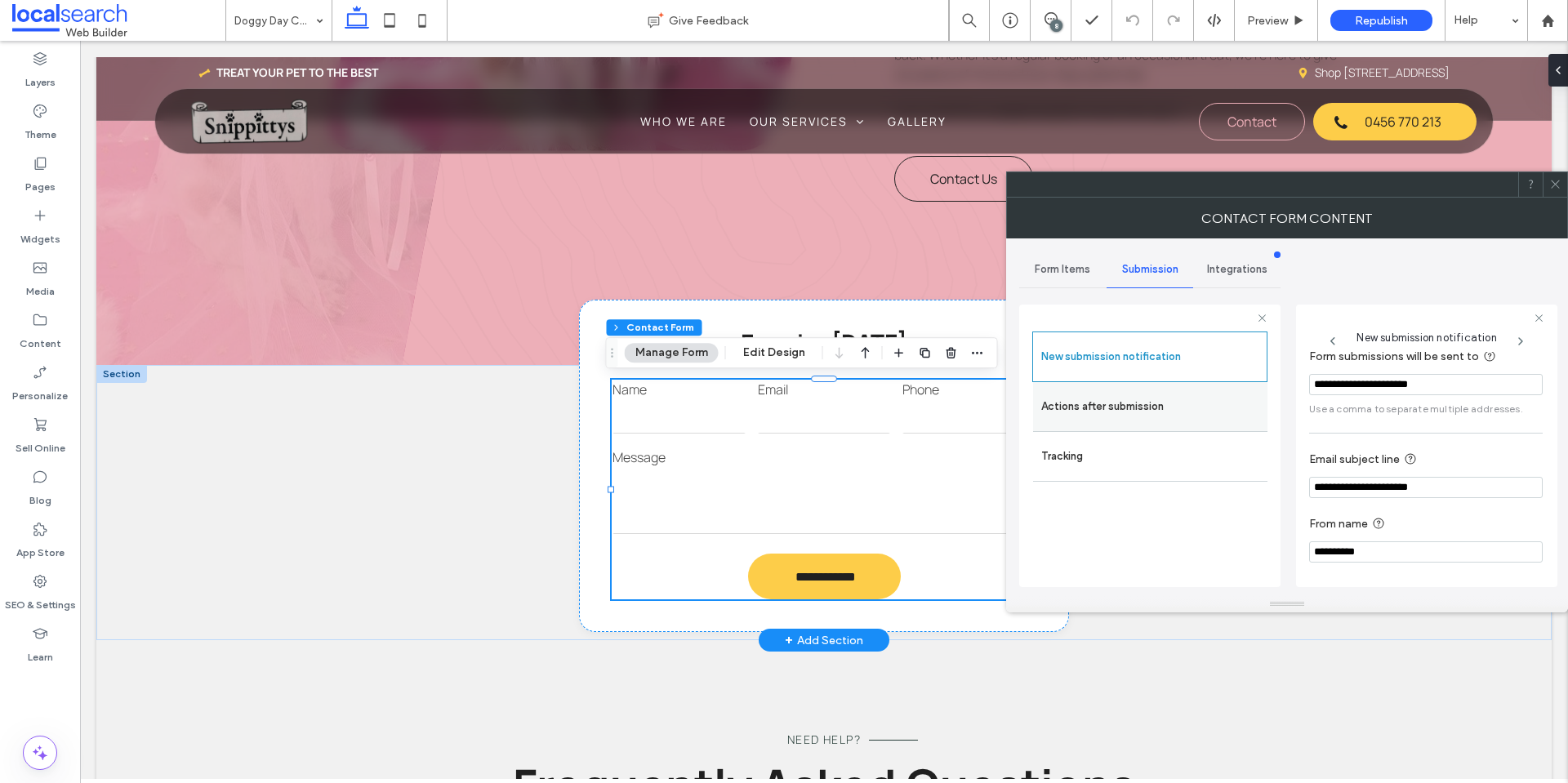
click at [1162, 403] on label "Actions after submission" at bounding box center [1149, 406] width 218 height 33
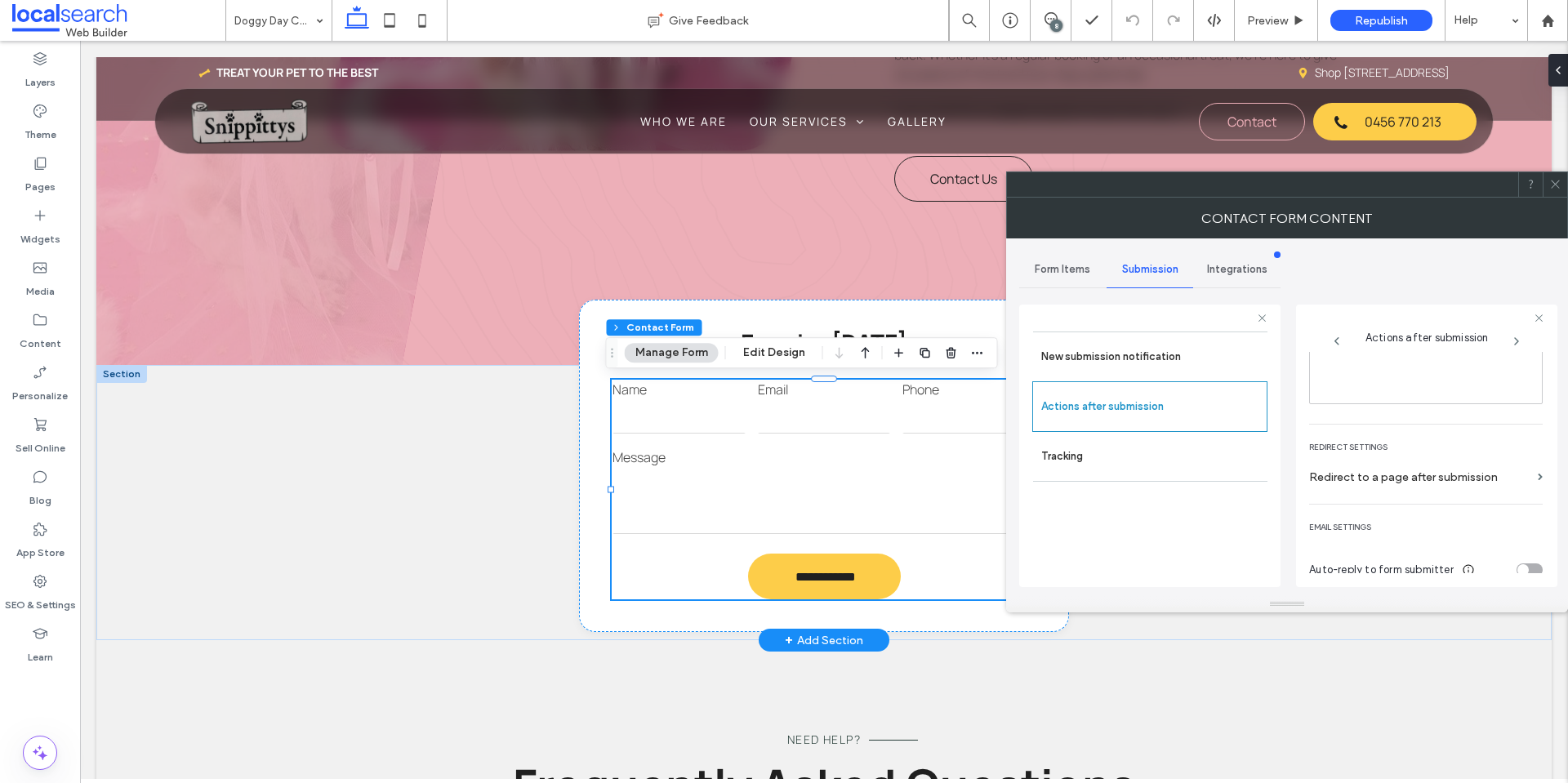
scroll to position [282, 0]
drag, startPoint x: 1557, startPoint y: 184, endPoint x: 1165, endPoint y: 257, distance: 398.7
click at [1556, 184] on icon at bounding box center [1555, 184] width 12 height 12
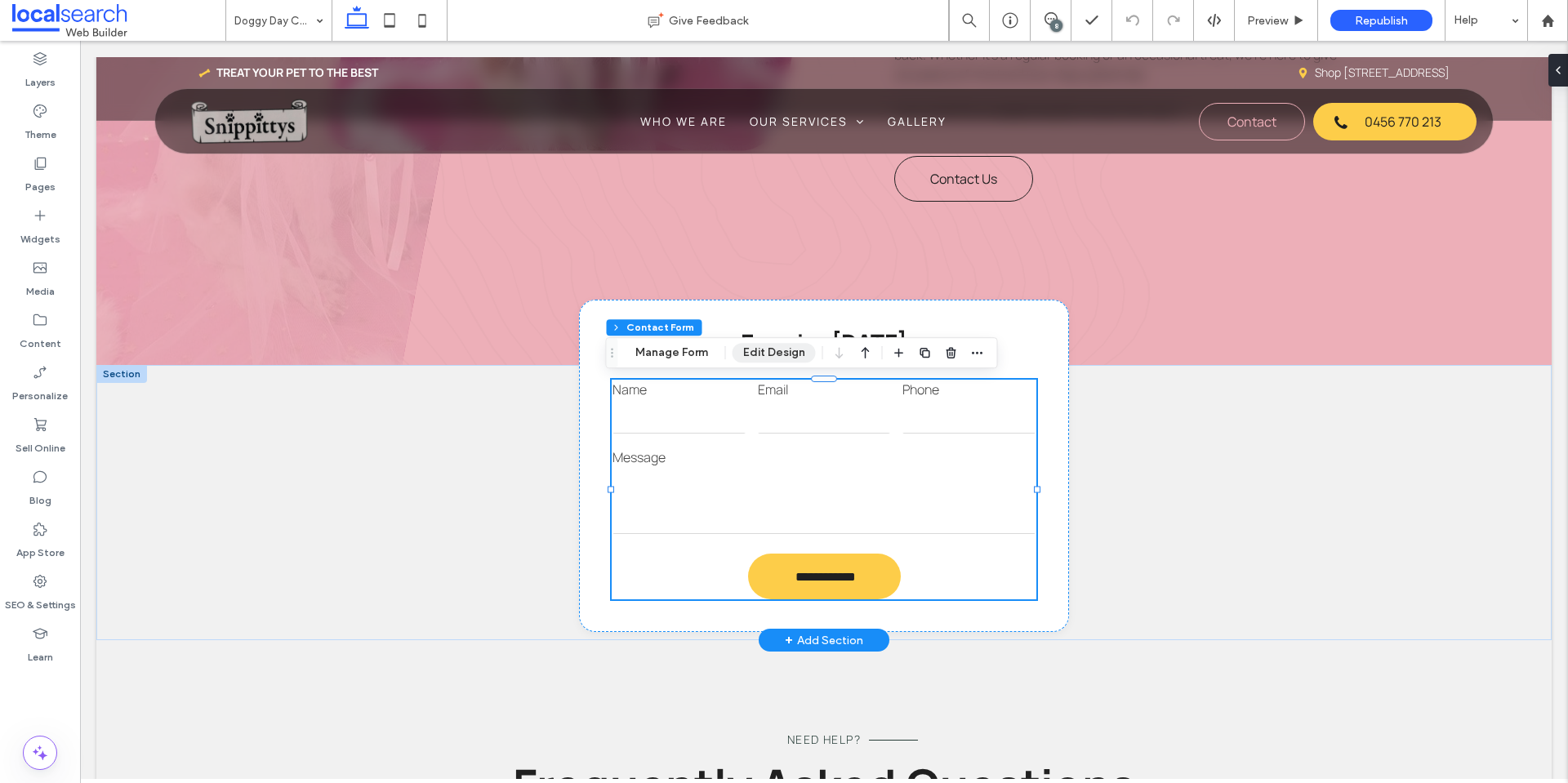
click at [798, 358] on button "Edit Design" at bounding box center [774, 353] width 83 height 19
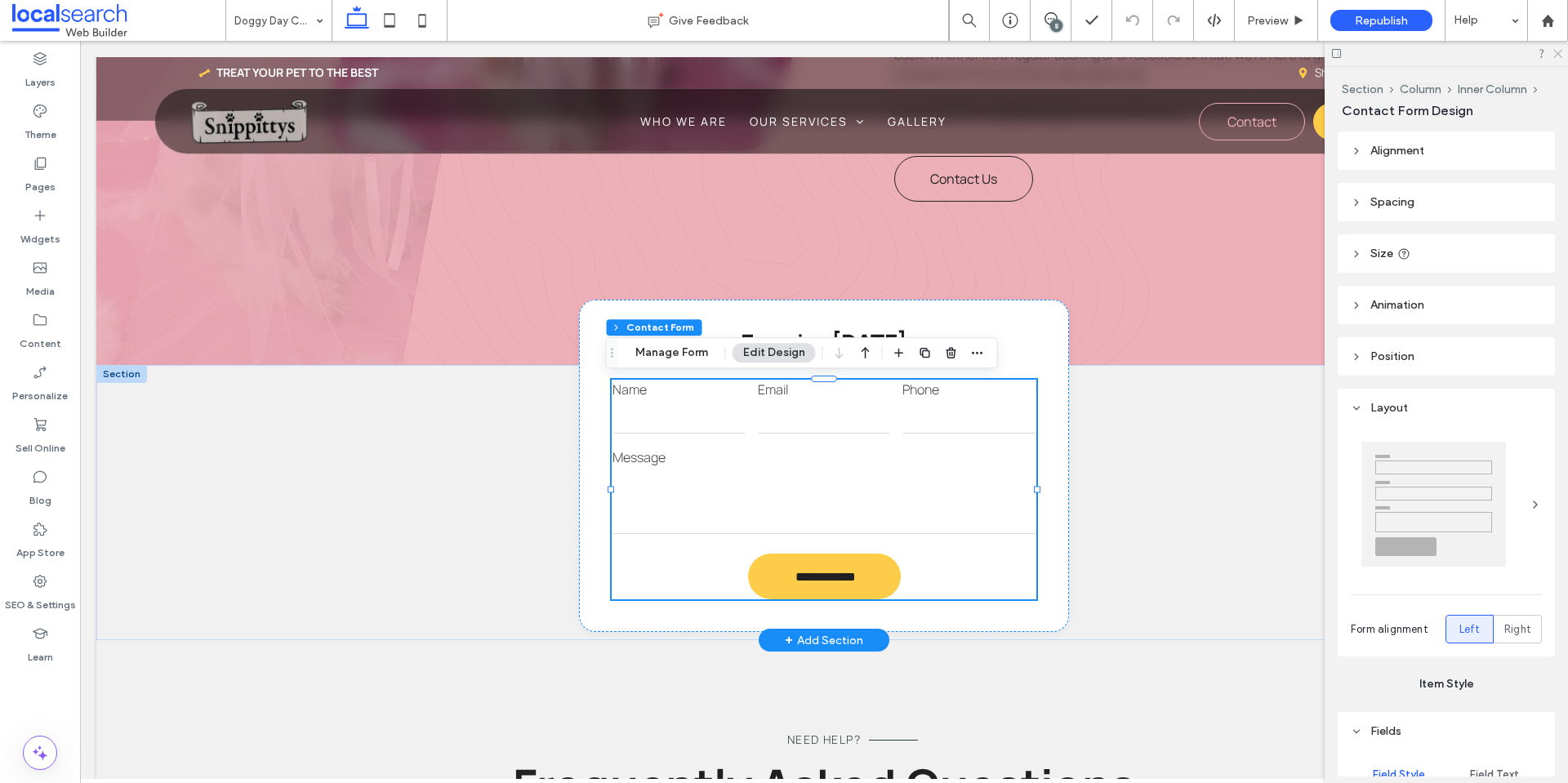
click at [1559, 50] on icon at bounding box center [1557, 53] width 11 height 11
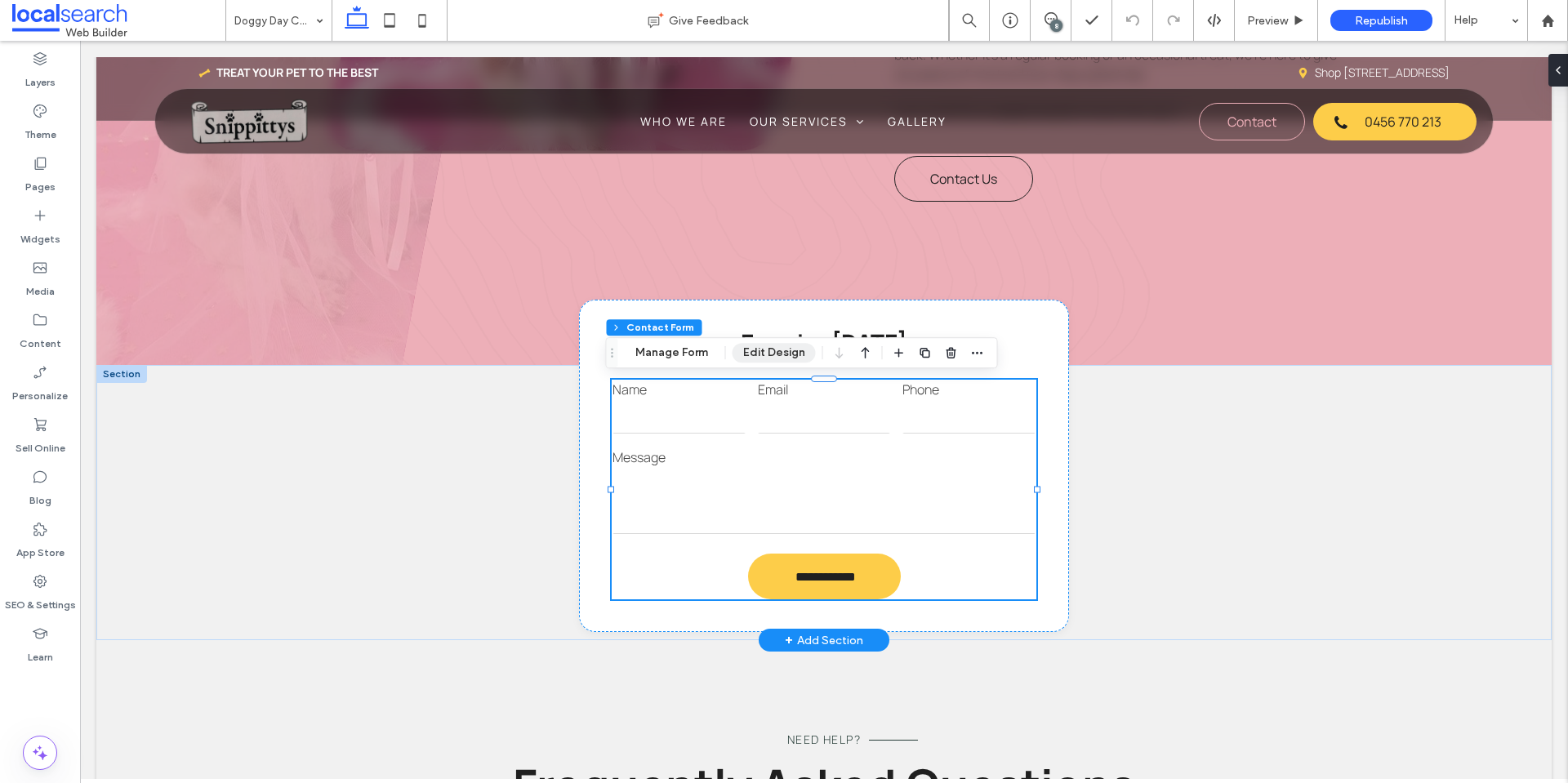
click at [749, 352] on button "Edit Design" at bounding box center [774, 353] width 83 height 19
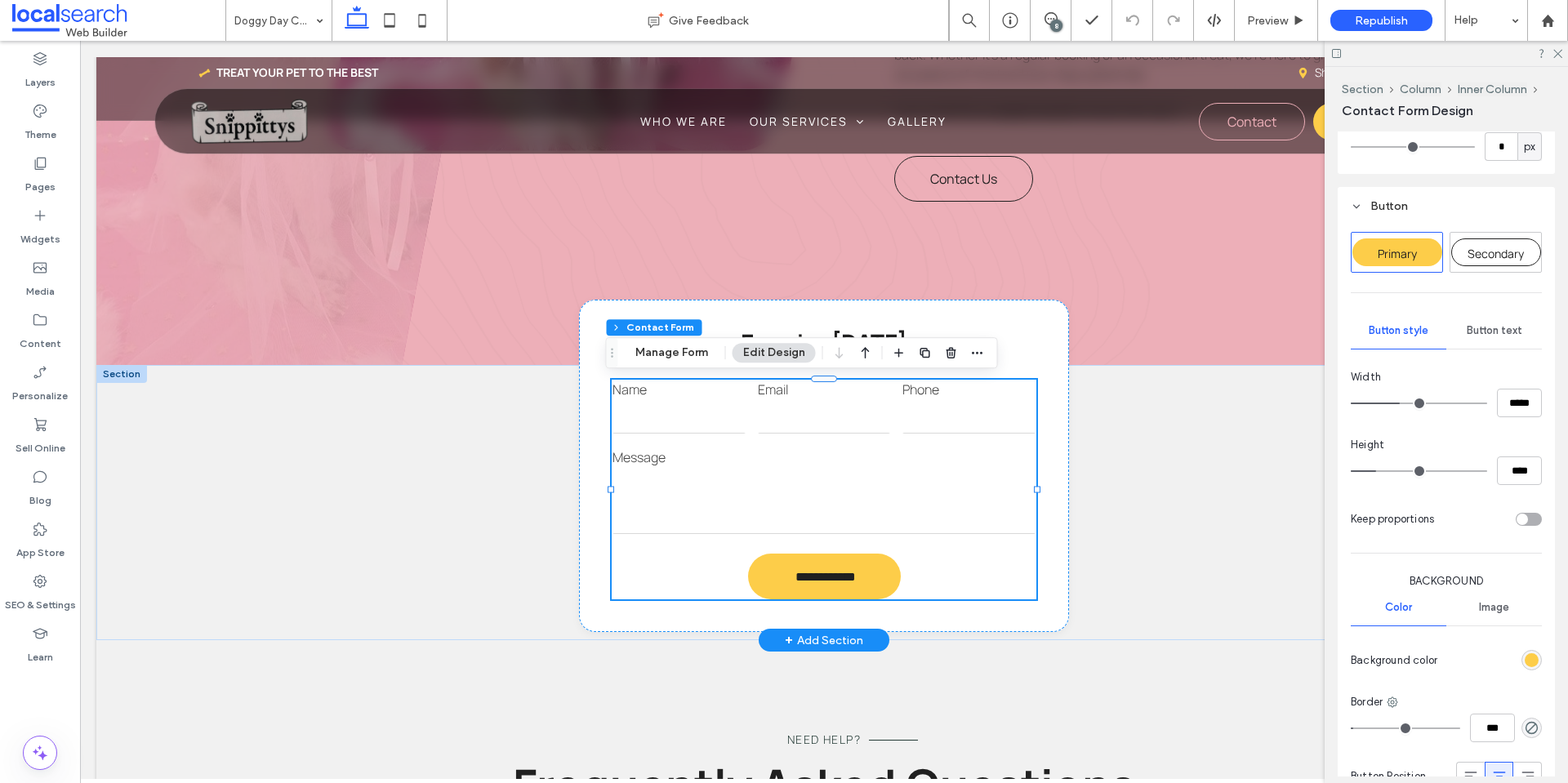
scroll to position [1062, 0]
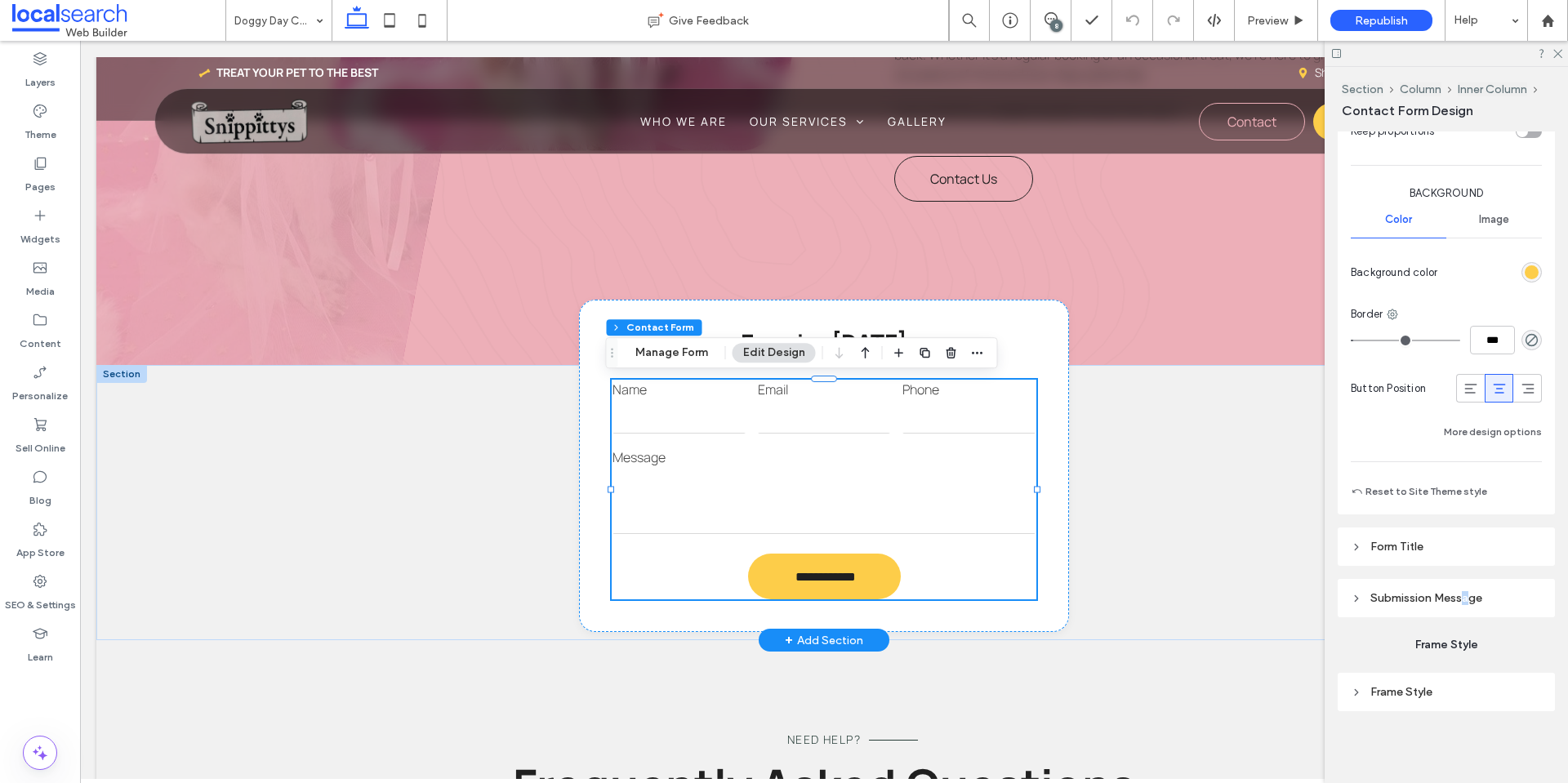
click at [1466, 594] on span "Submission Message" at bounding box center [1426, 599] width 112 height 14
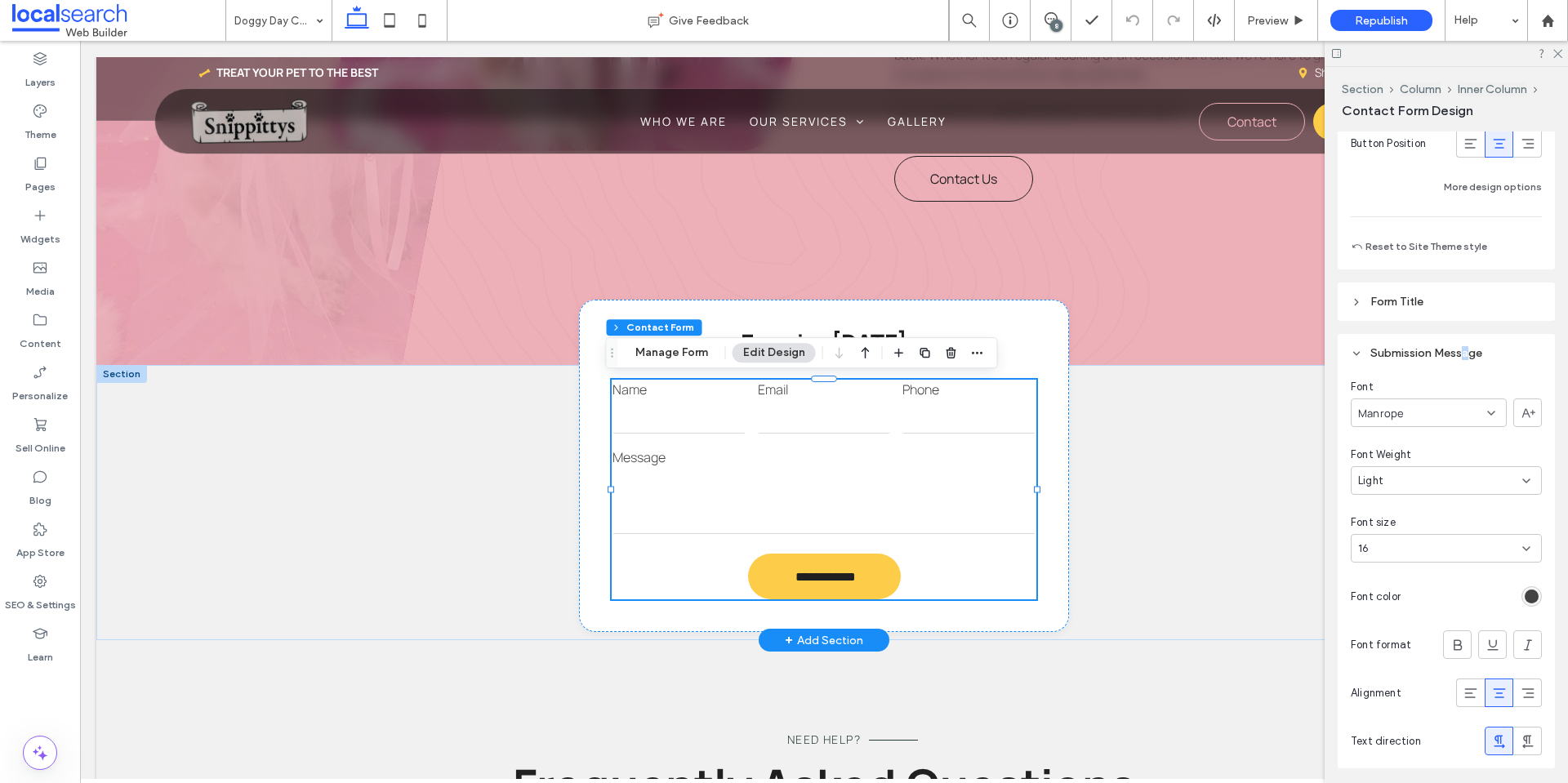
scroll to position [1532, 0]
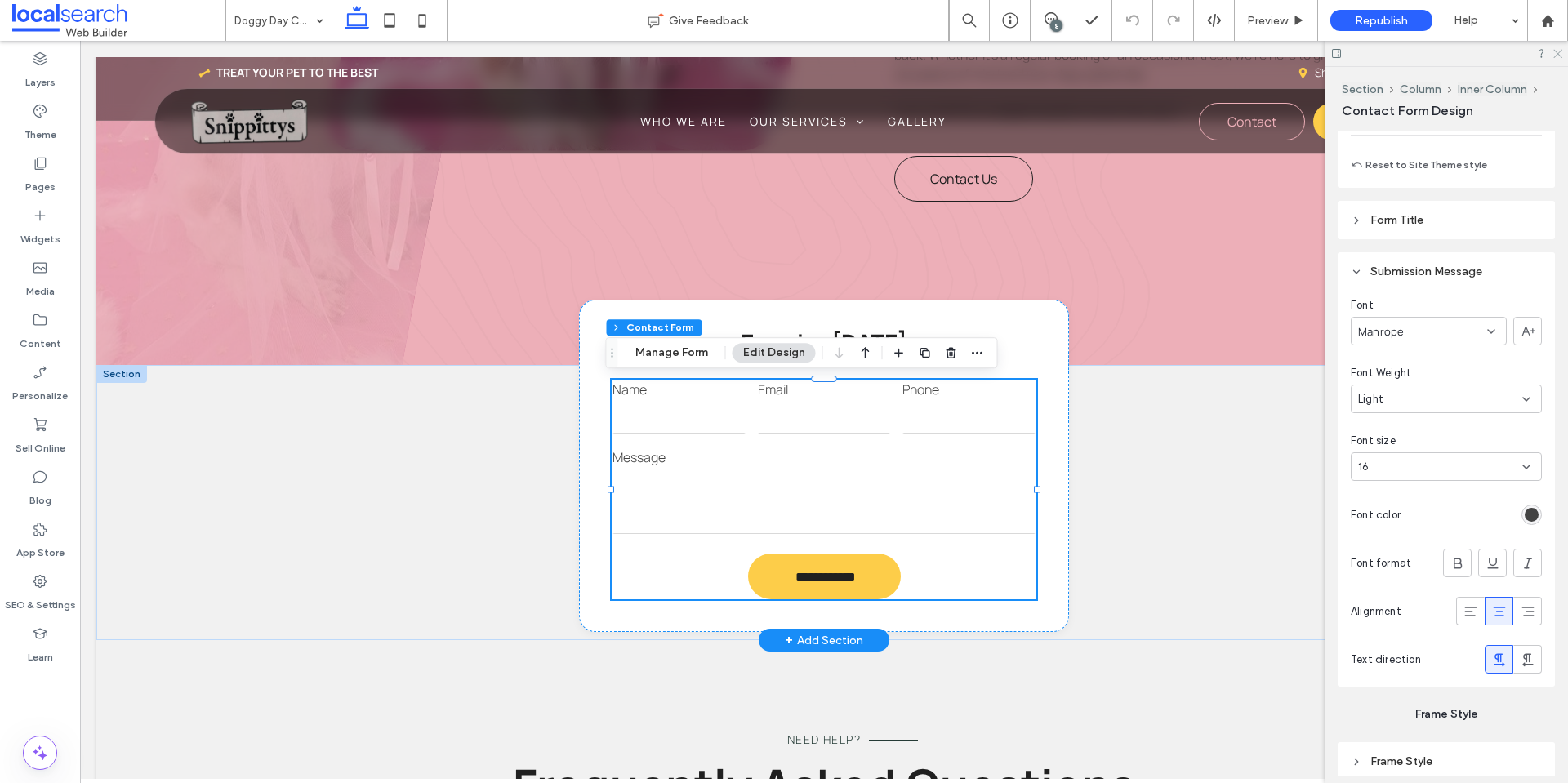
click at [1558, 53] on use at bounding box center [1557, 55] width 9 height 9
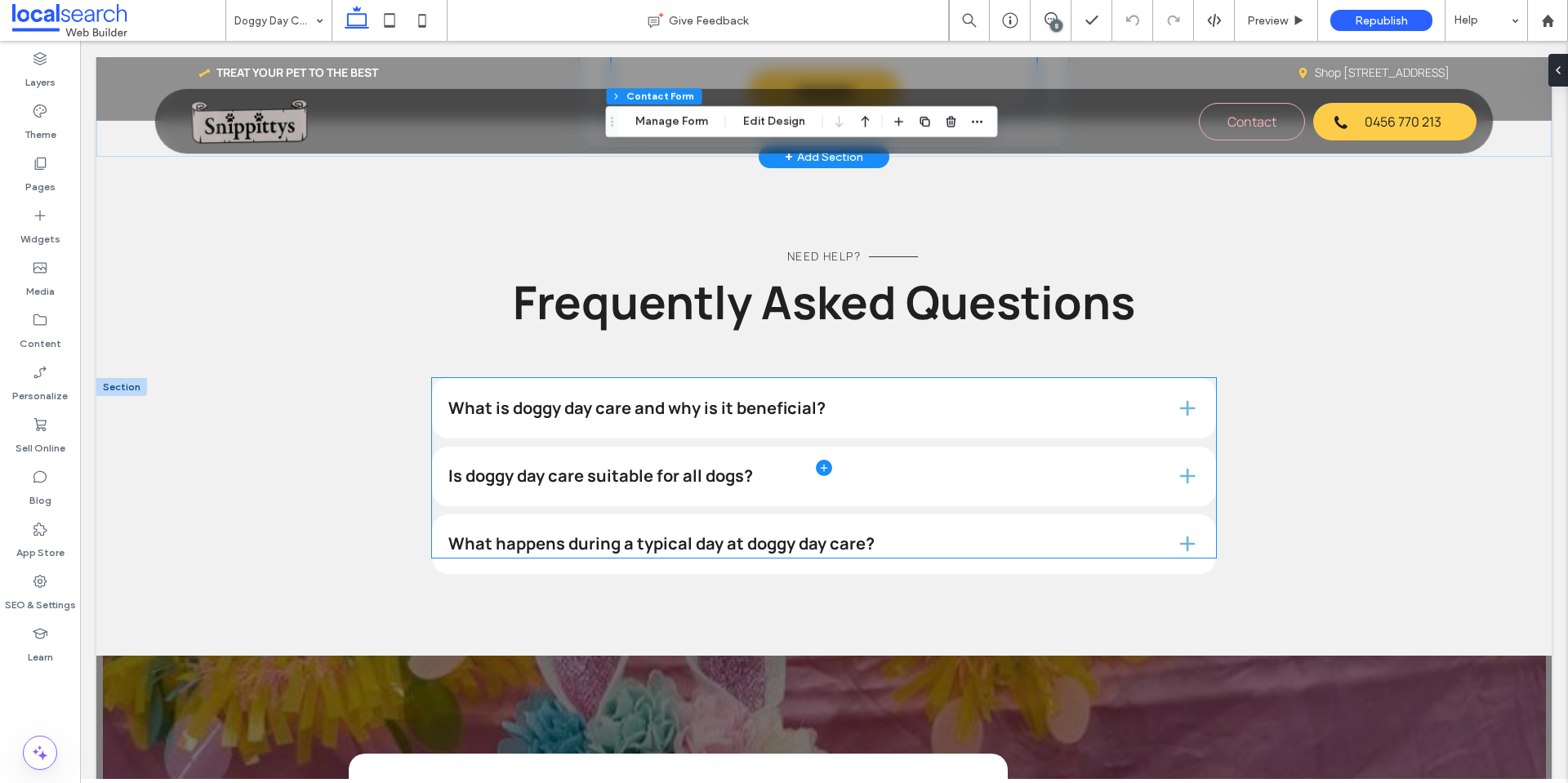
scroll to position [1634, 0]
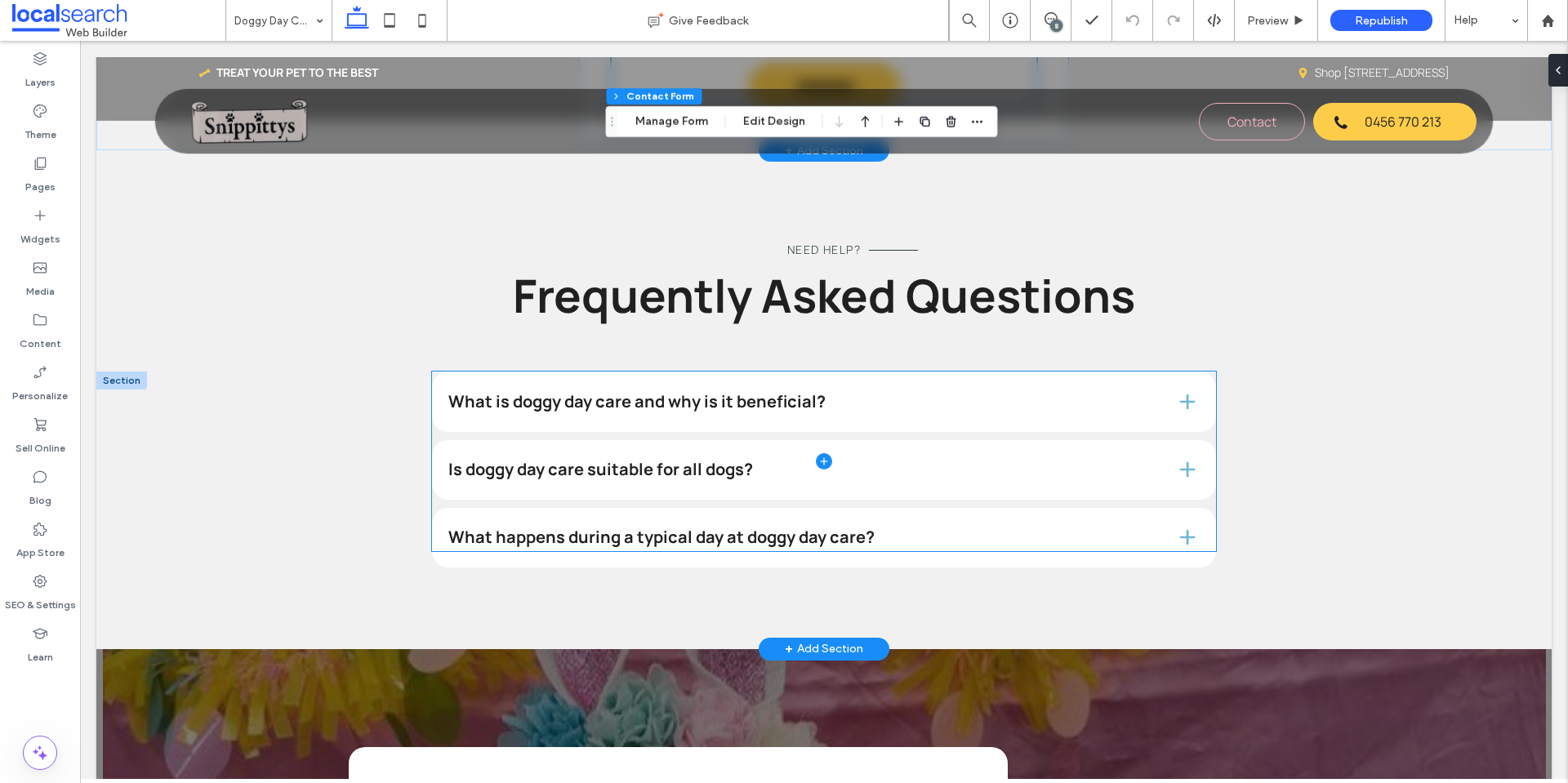
click at [1003, 392] on span at bounding box center [823, 462] width 784 height 180
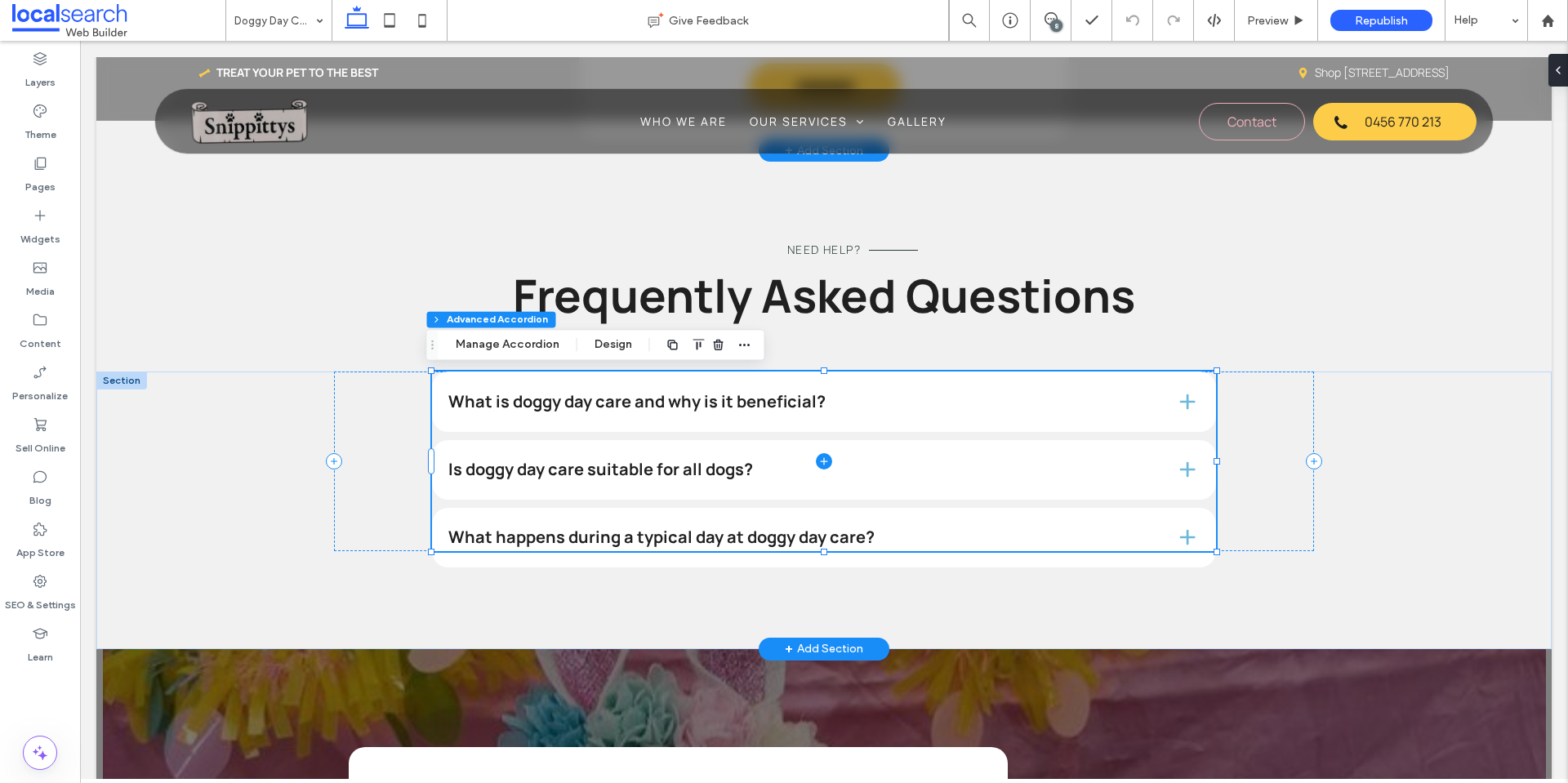
type input "*"
click at [829, 406] on span at bounding box center [823, 462] width 784 height 180
click at [1184, 407] on span at bounding box center [823, 462] width 784 height 180
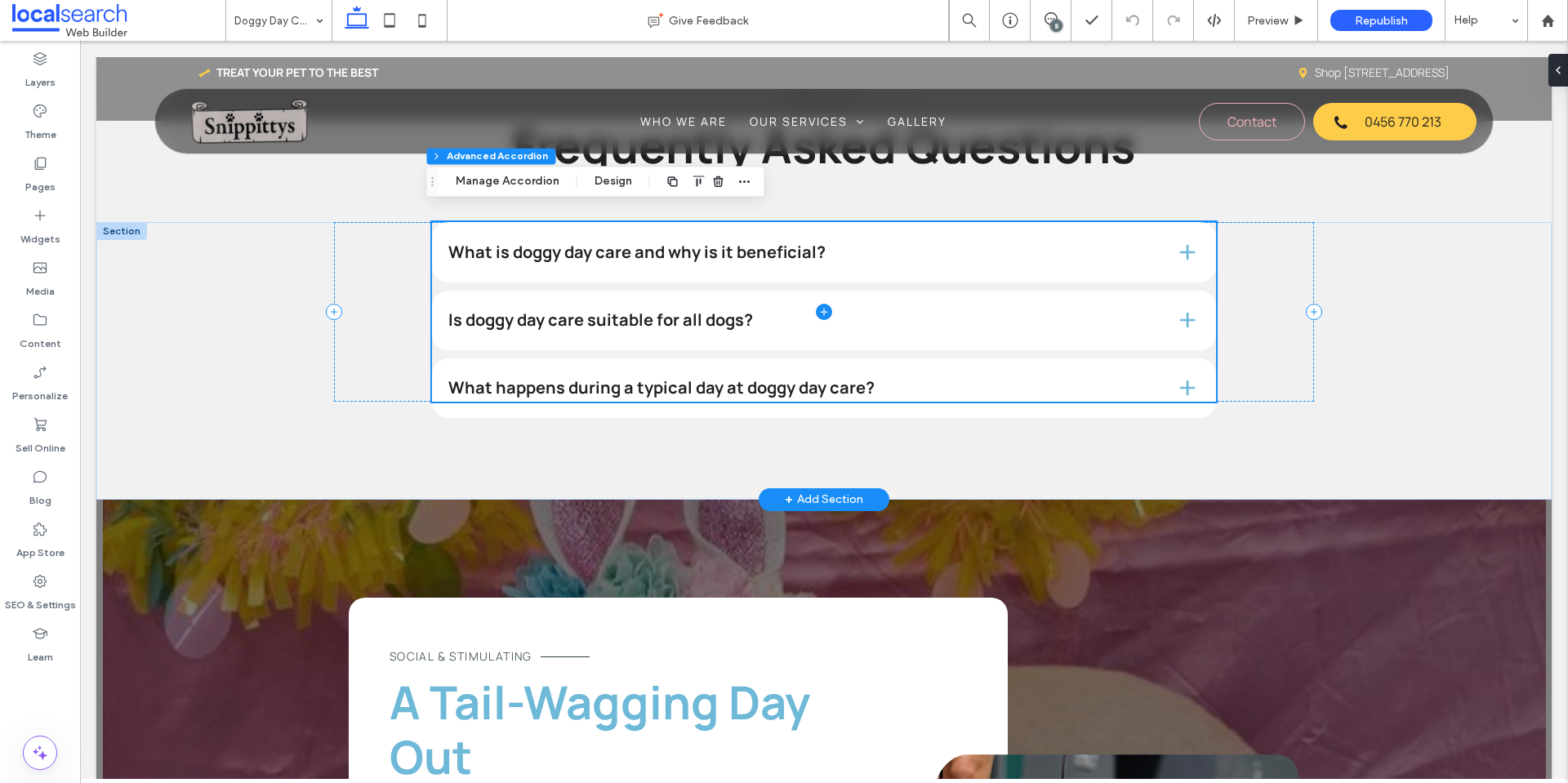
scroll to position [1797, 0]
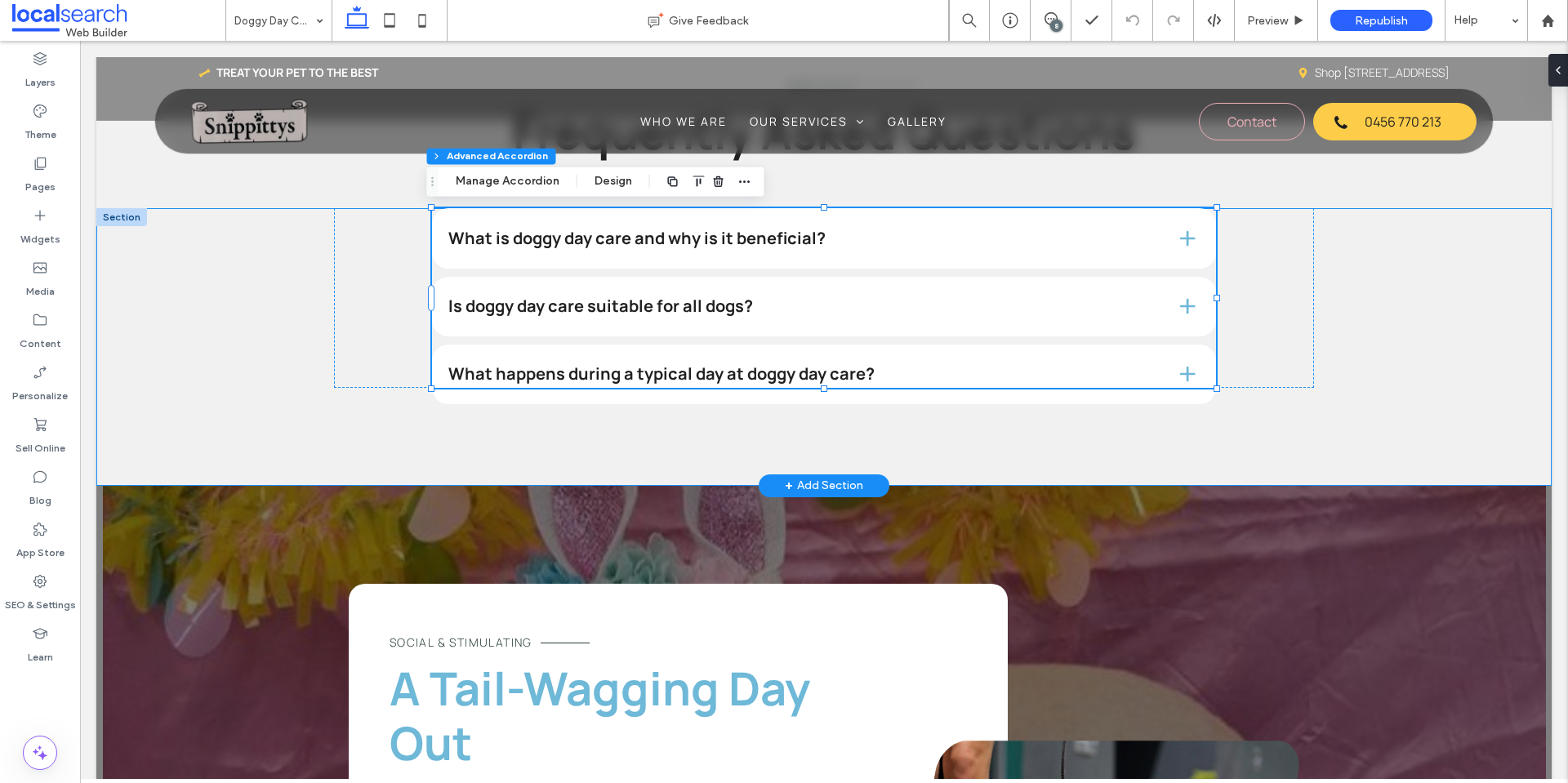
click at [830, 441] on div "What is doggy day care and why is it beneficial? Doggy day care is a supervised…" at bounding box center [824, 347] width 980 height 278
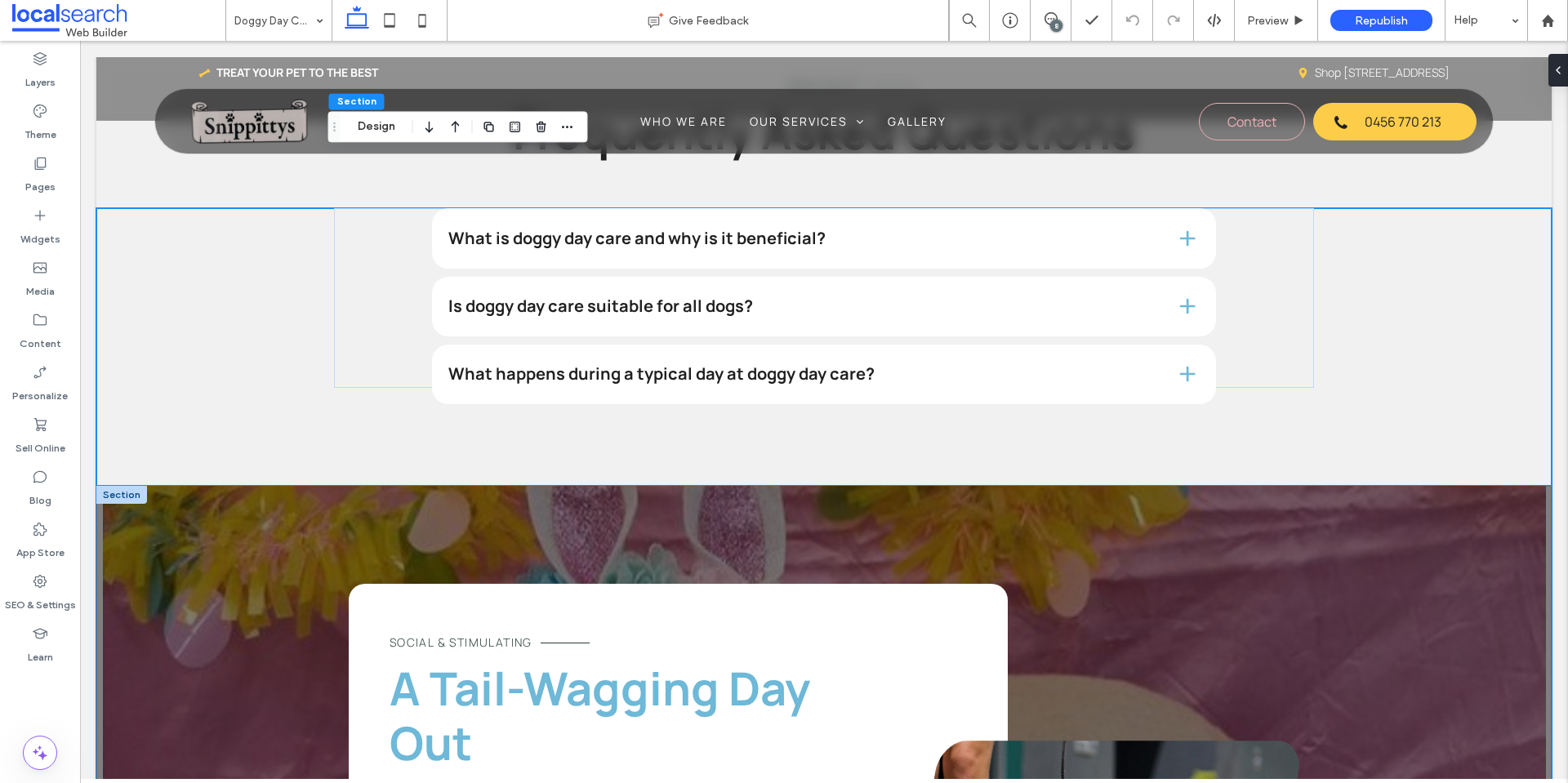
scroll to position [2042, 0]
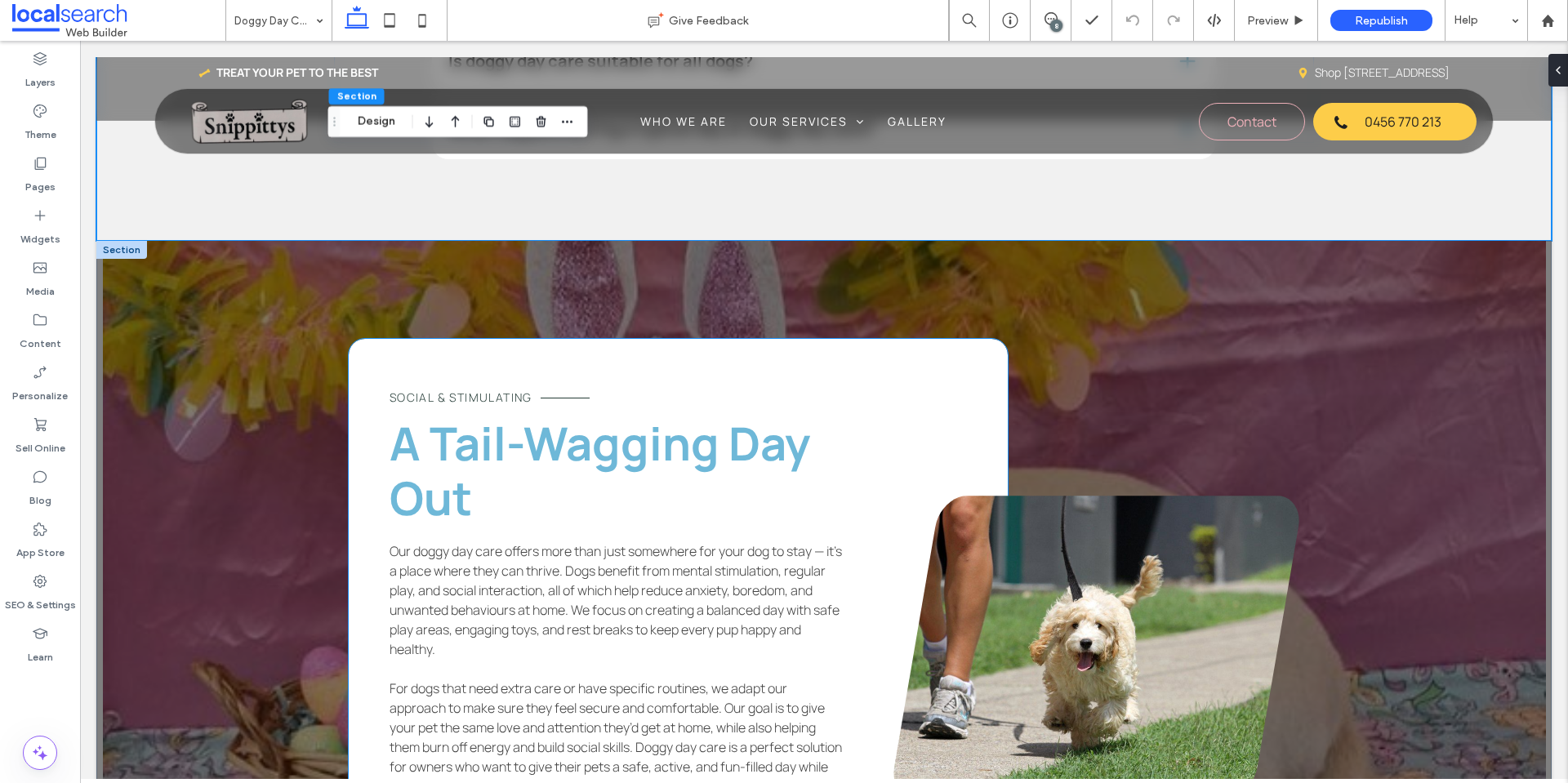
click at [629, 463] on span "A Tail-Wagging Day Out" at bounding box center [599, 470] width 420 height 117
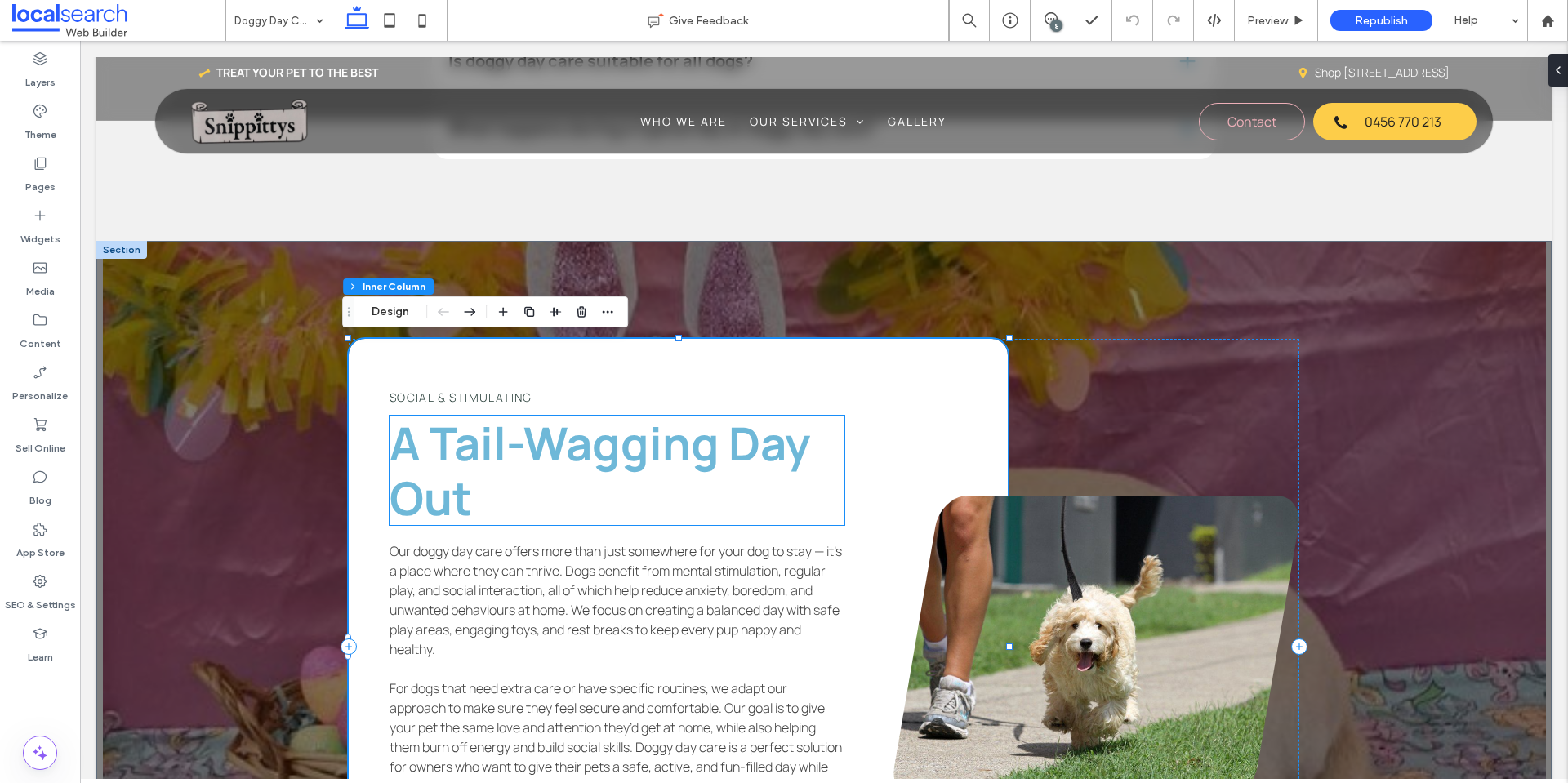
click at [717, 465] on span "A Tail-Wagging Day Out" at bounding box center [599, 470] width 420 height 117
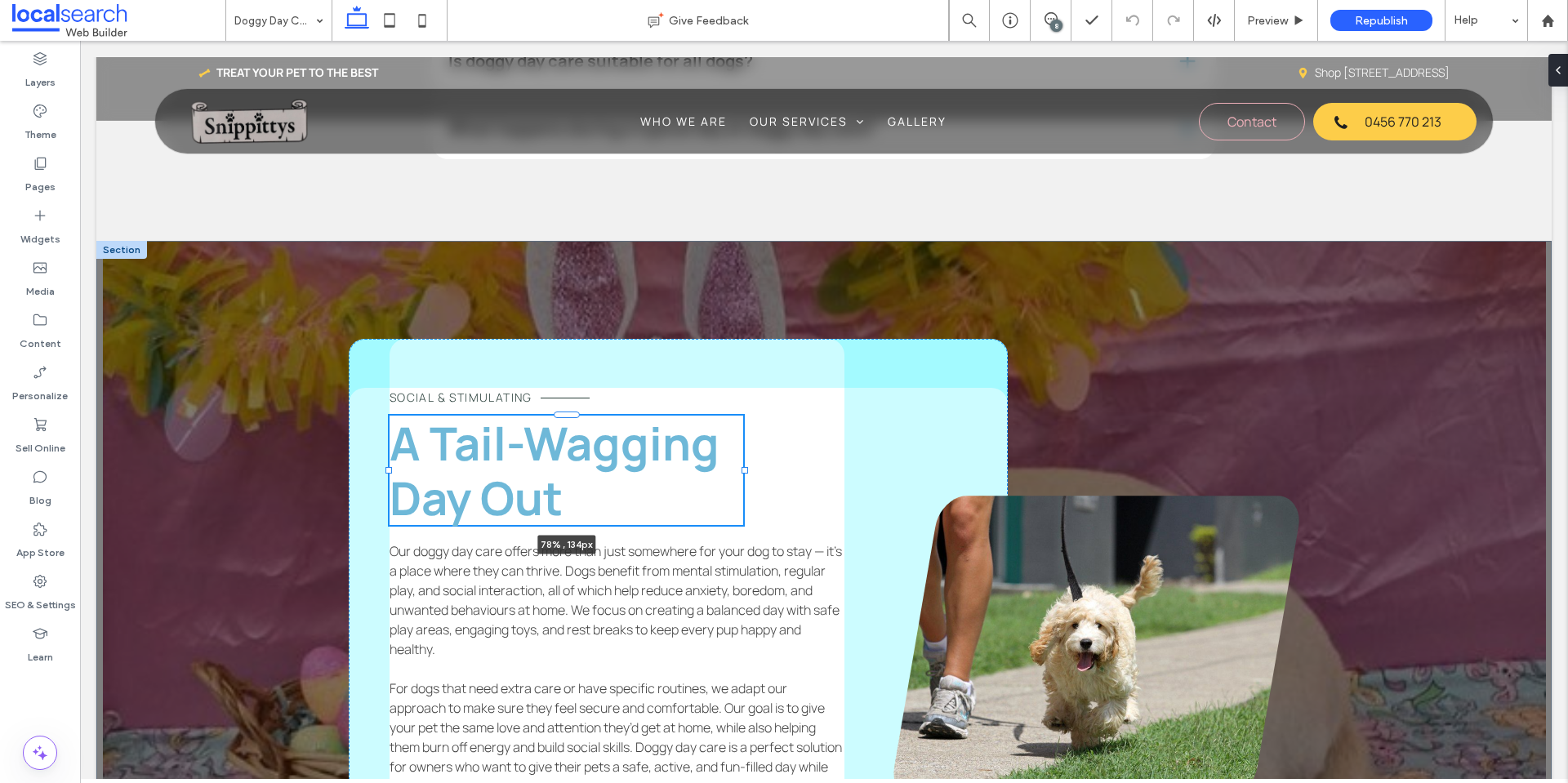
drag, startPoint x: 768, startPoint y: 473, endPoint x: 734, endPoint y: 470, distance: 34.1
click at [741, 470] on div at bounding box center [744, 470] width 6 height 6
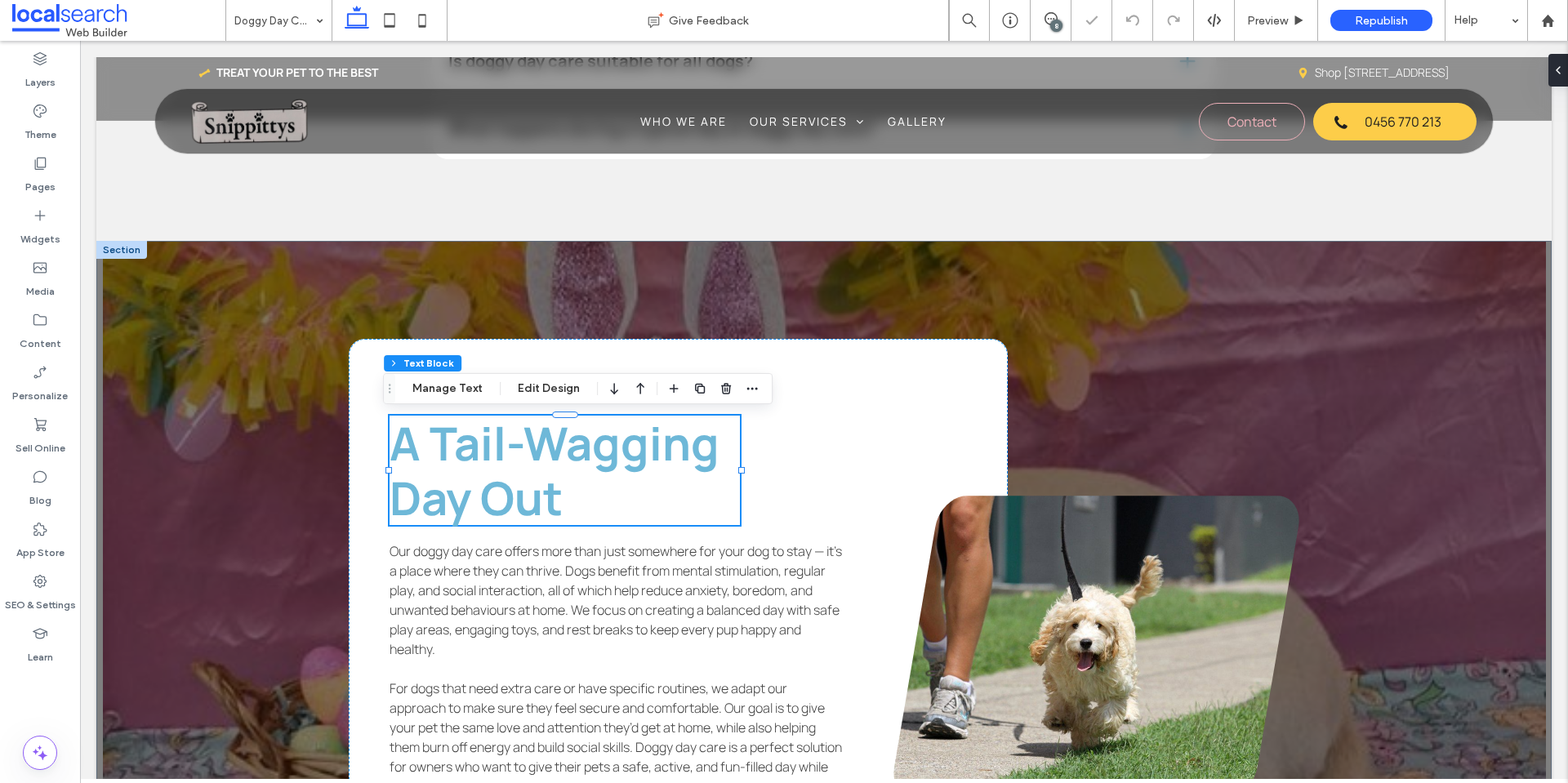
click at [834, 461] on div "Social & Stimulating A Tail-Wagging Day Out 77% , 134px Our doggy day care offe…" at bounding box center [679, 646] width 659 height 616
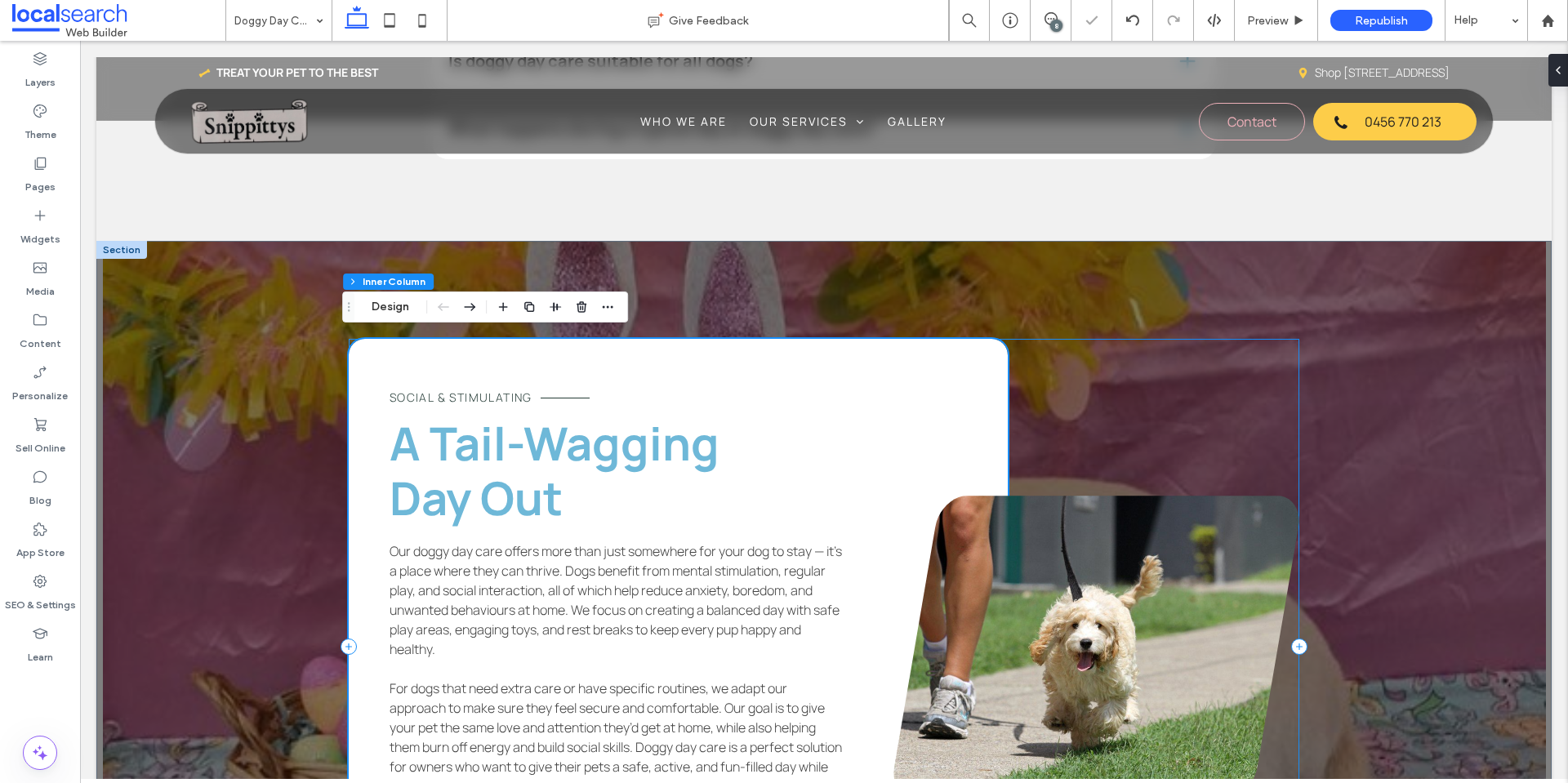
scroll to position [2205, 0]
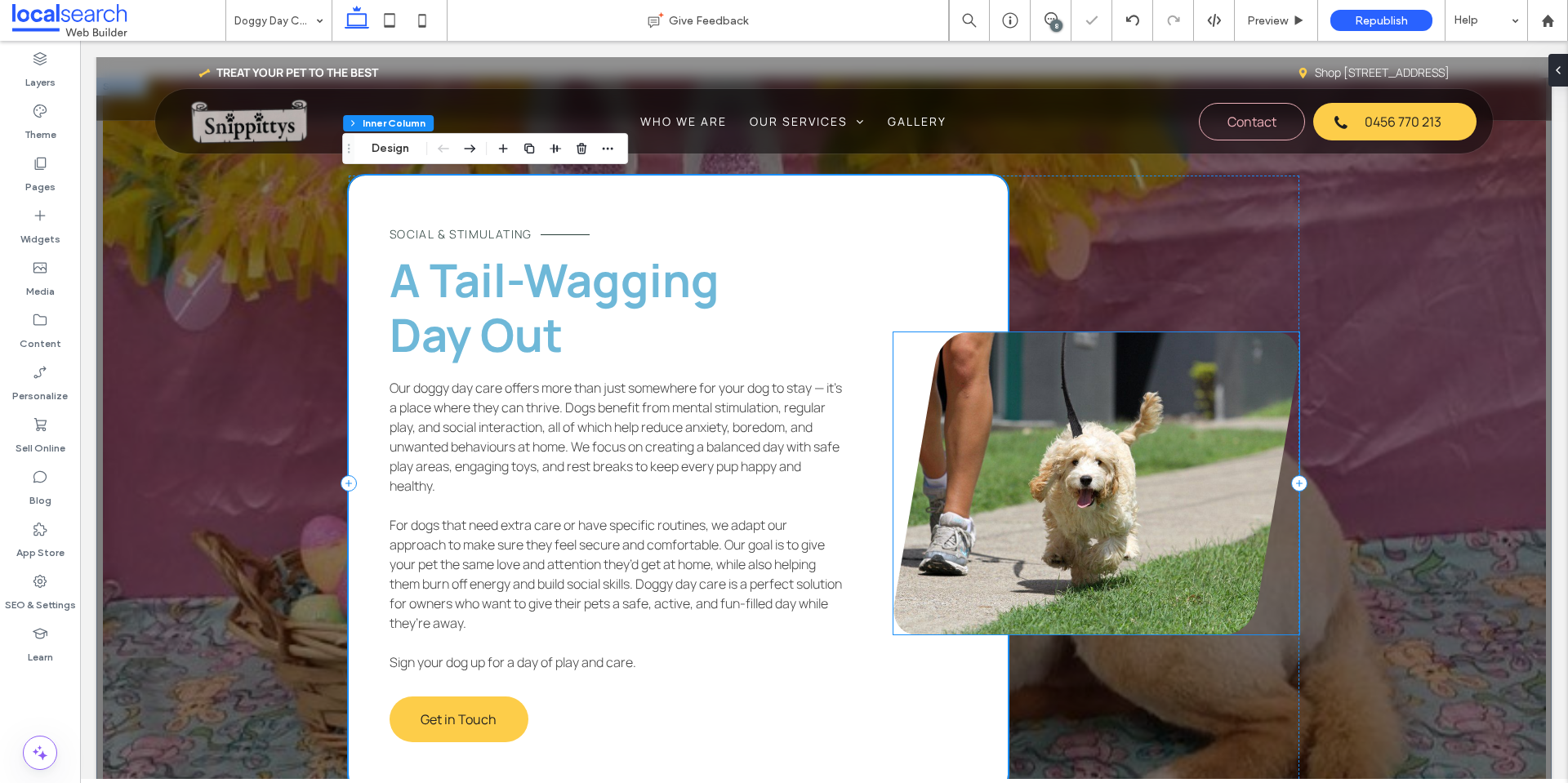
click at [1104, 453] on link at bounding box center [1096, 483] width 405 height 302
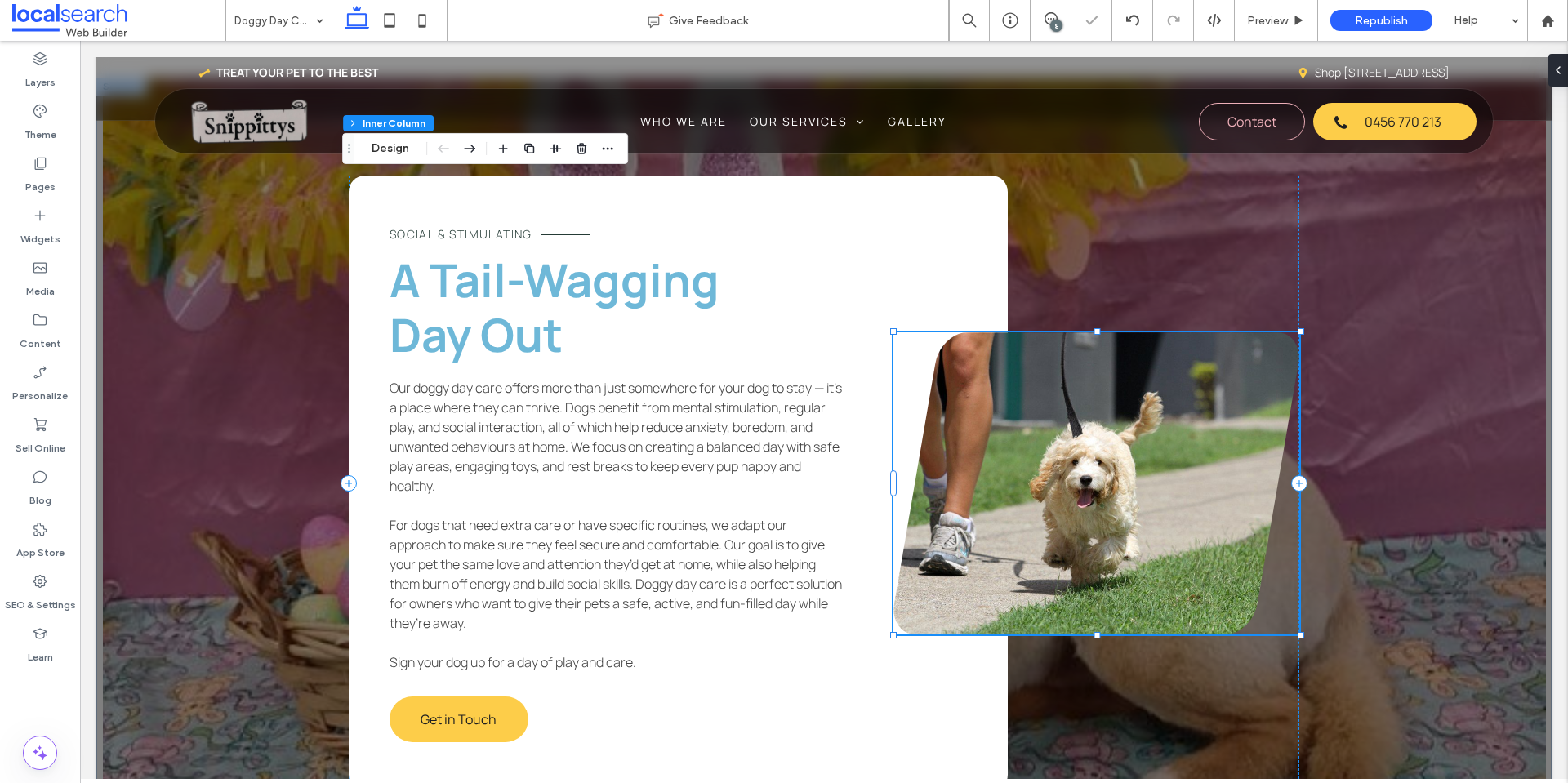
click at [1104, 453] on link at bounding box center [1096, 483] width 405 height 302
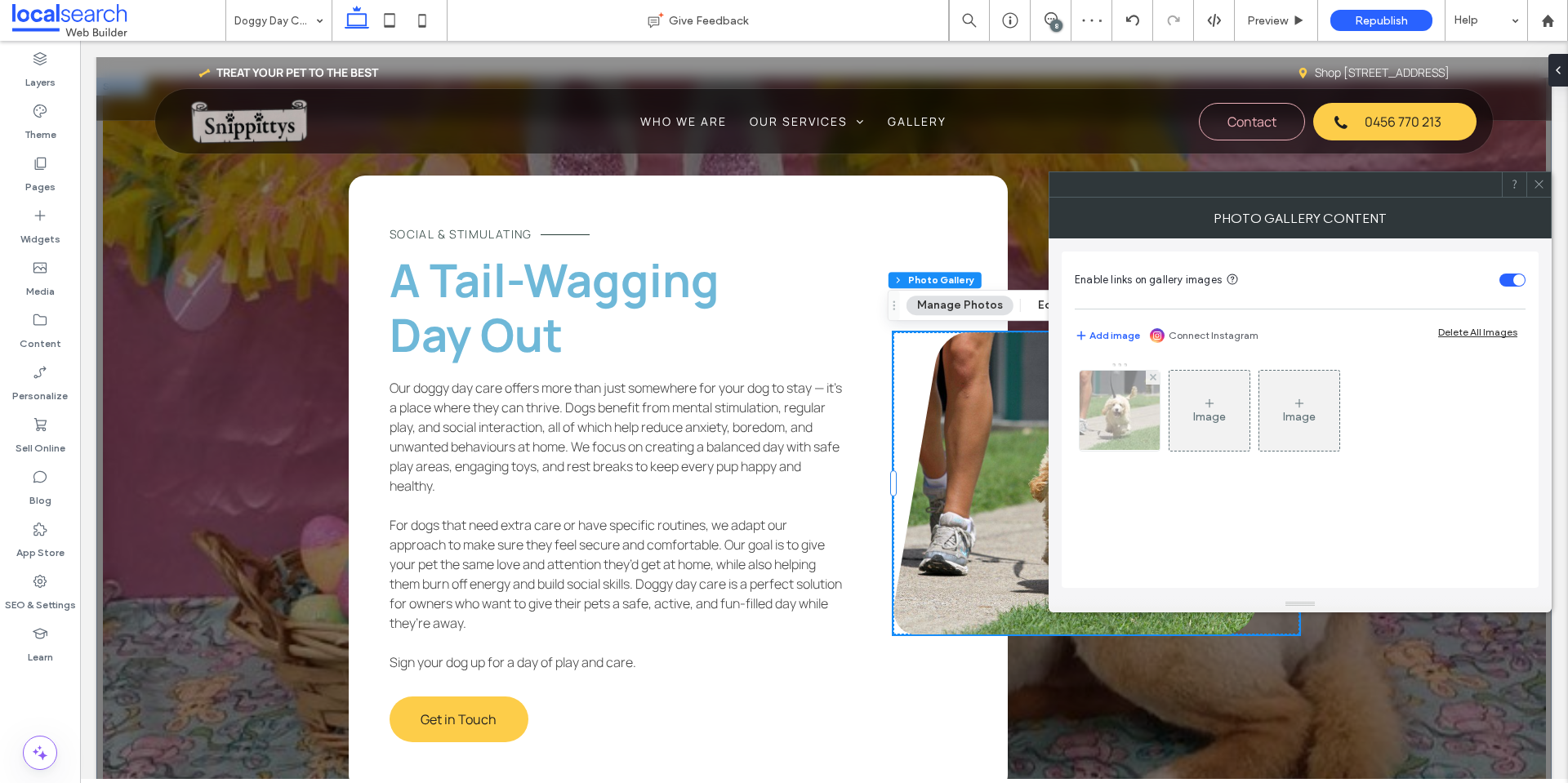
click at [1147, 410] on img at bounding box center [1119, 411] width 121 height 80
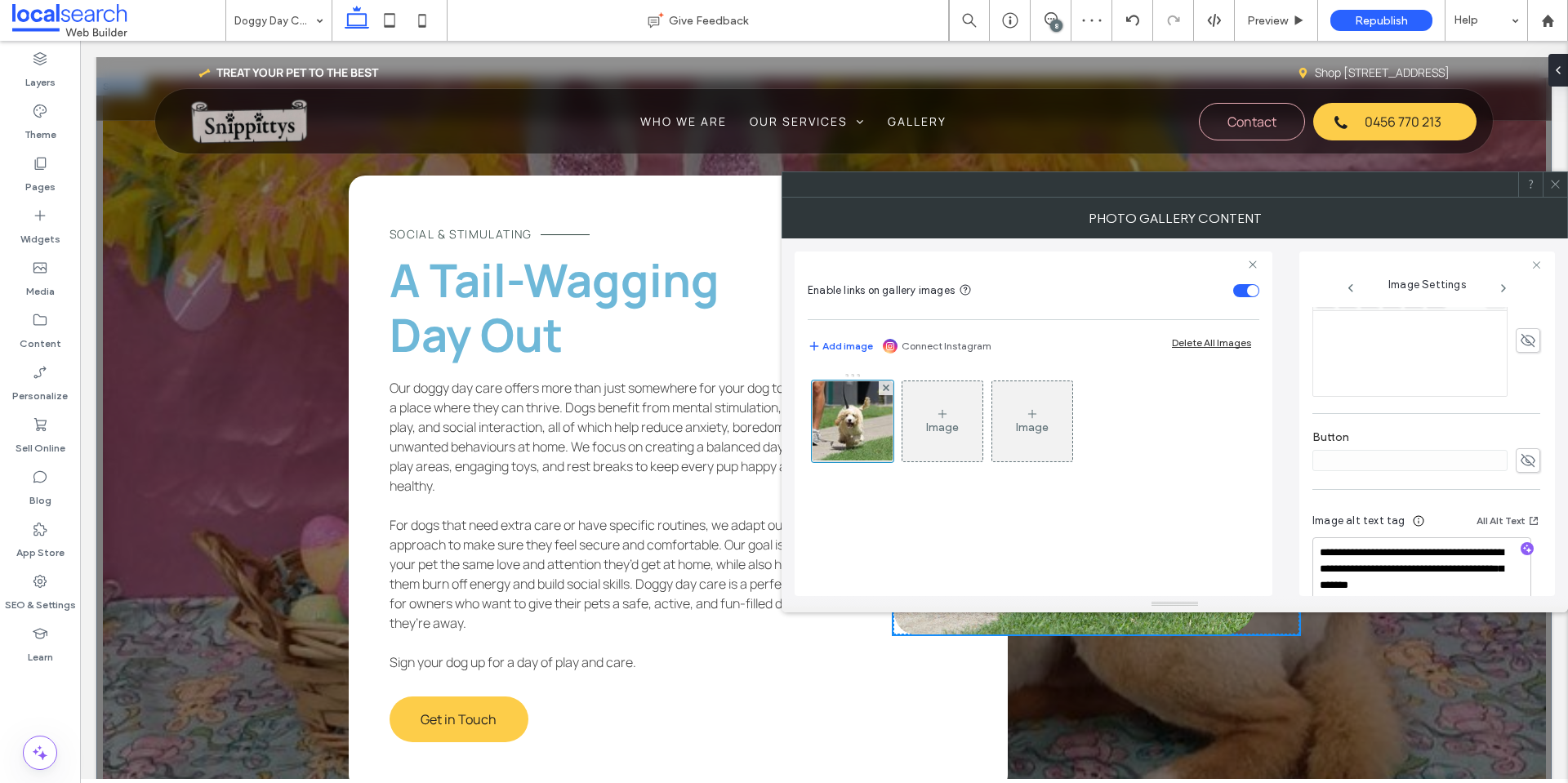
scroll to position [499, 0]
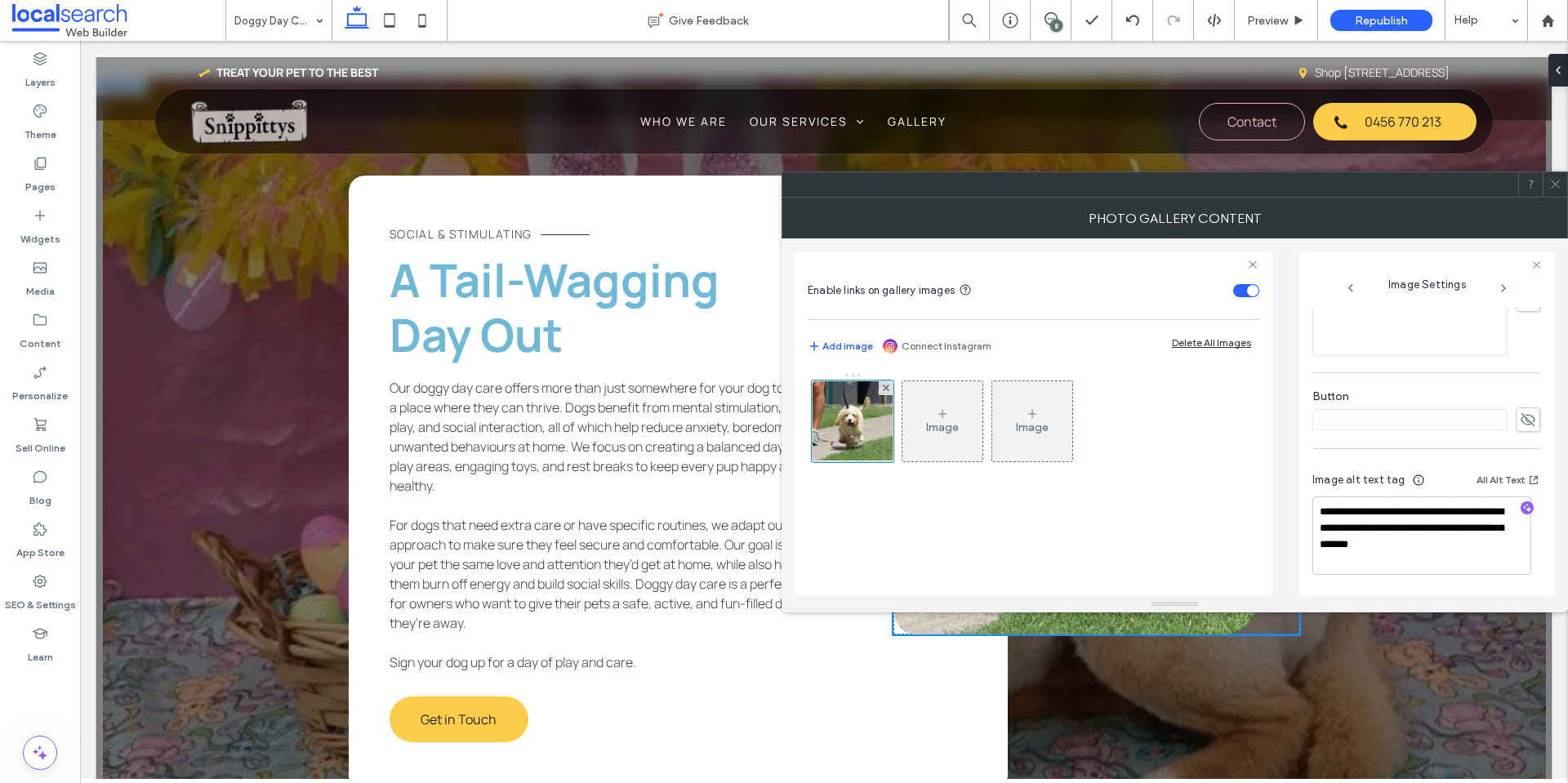
click at [1557, 185] on use at bounding box center [1554, 184] width 8 height 8
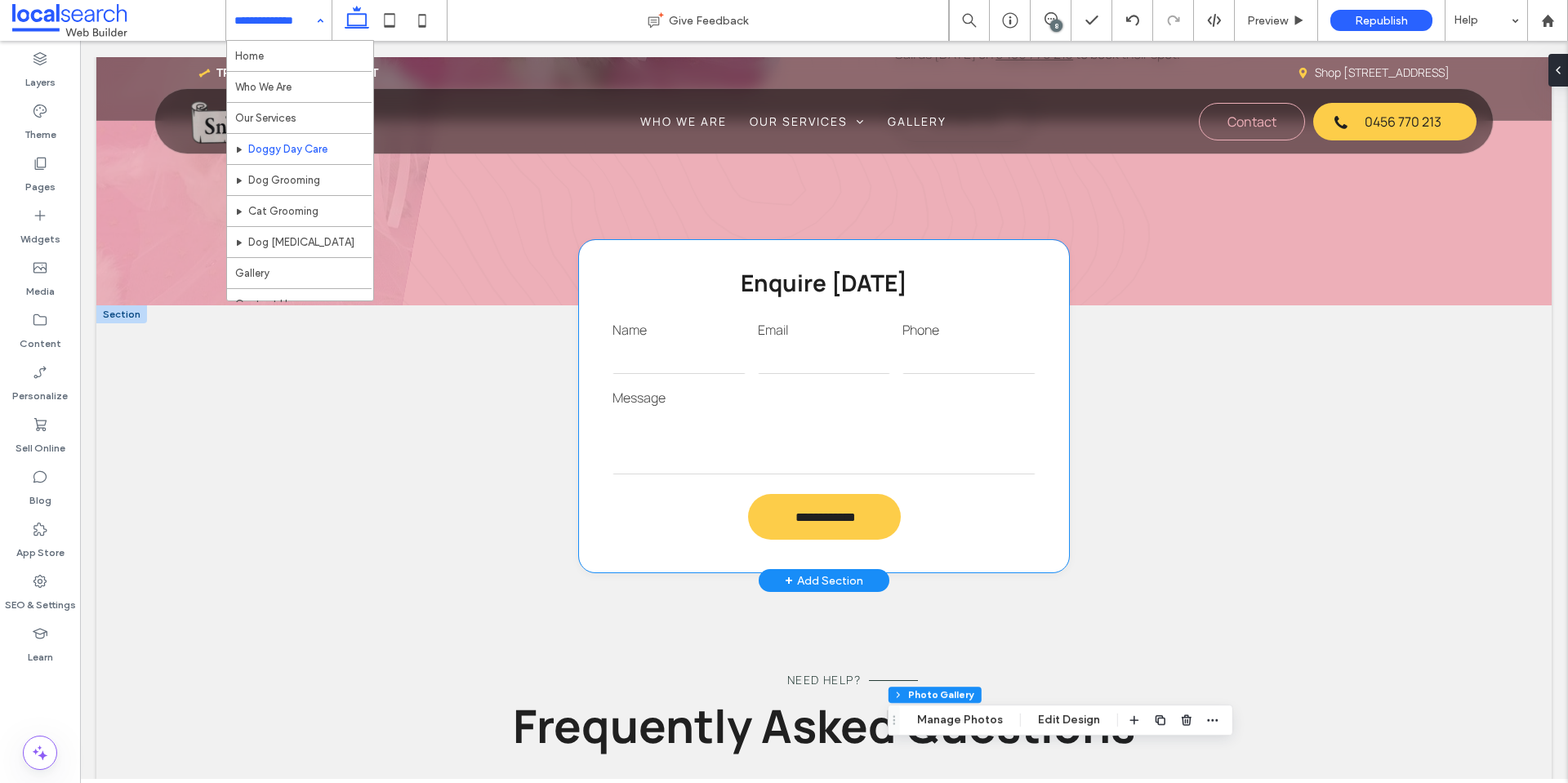
scroll to position [1232, 0]
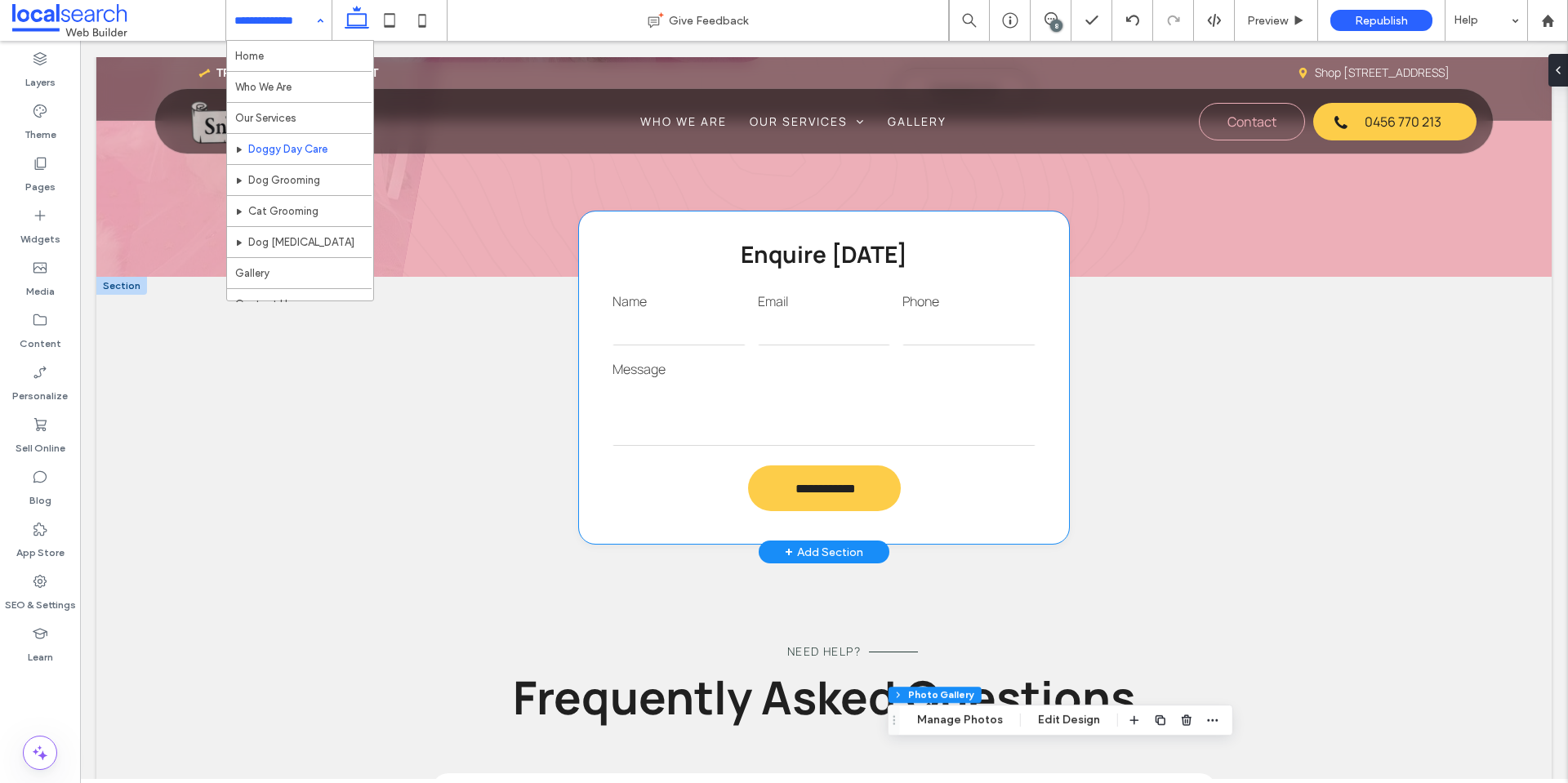
click at [749, 399] on textarea at bounding box center [824, 414] width 423 height 65
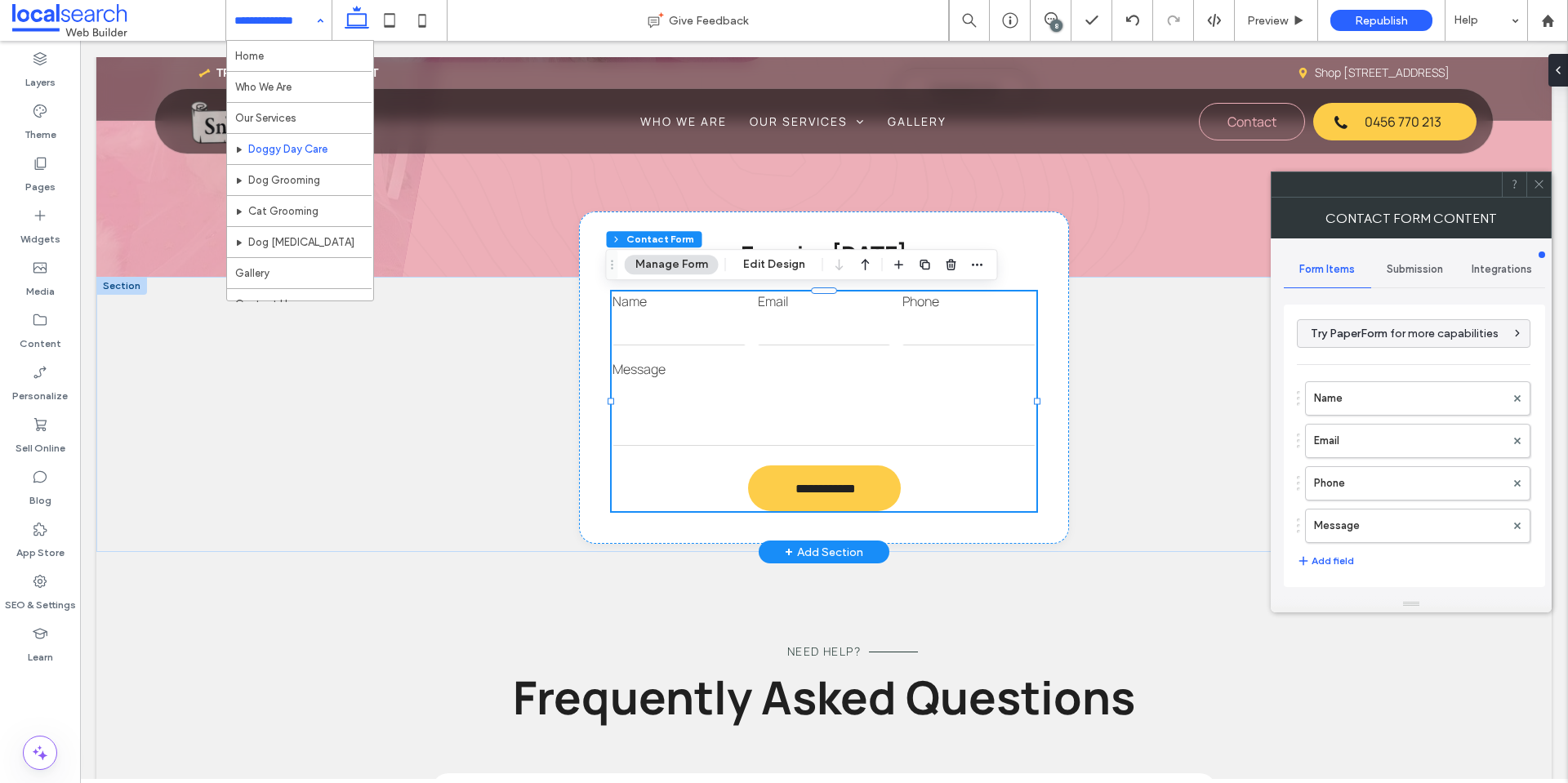
type input "*"
type input "***"
type input "*"
type input "***"
click at [971, 265] on icon "button" at bounding box center [977, 265] width 13 height 13
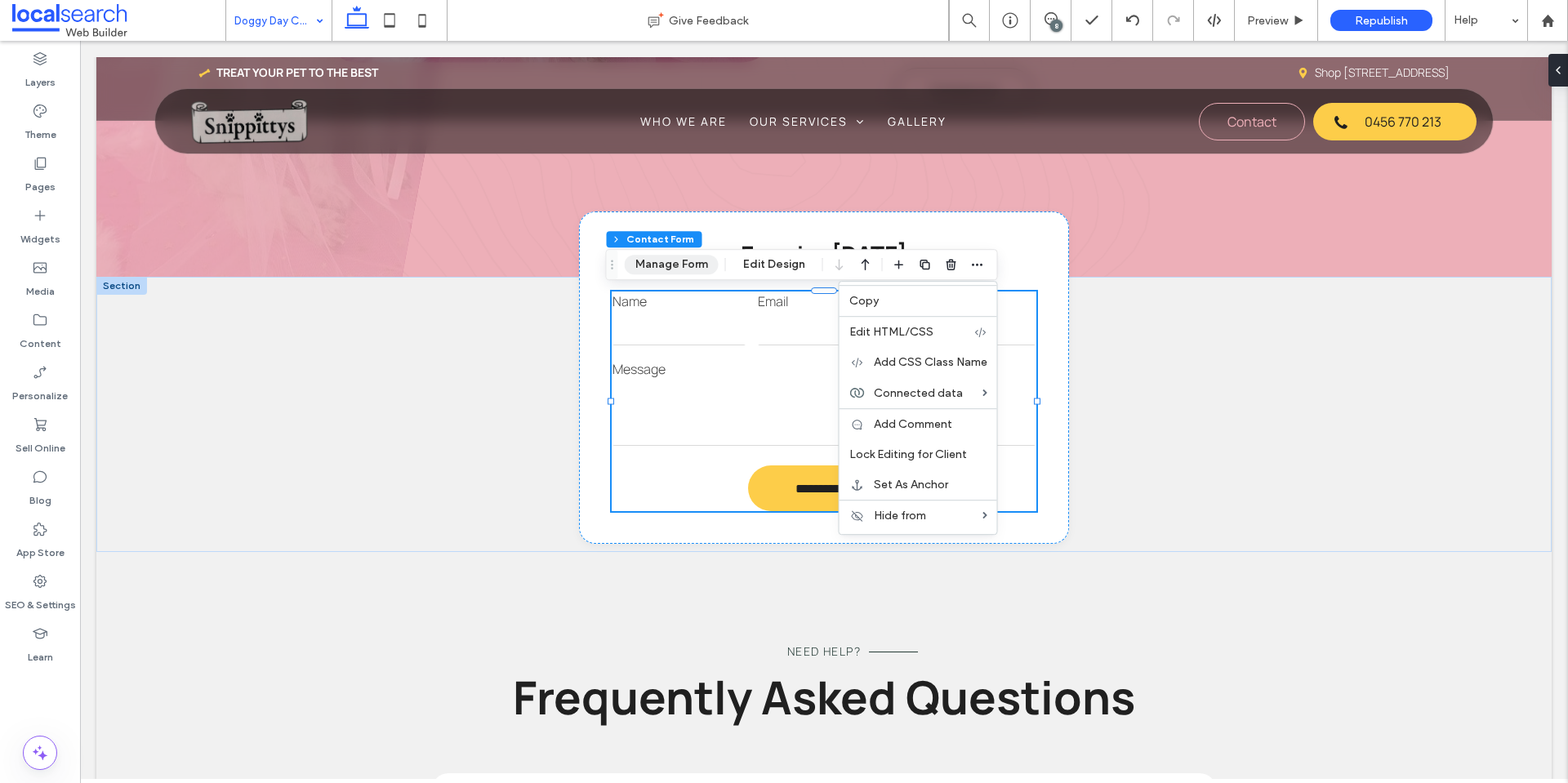
click at [705, 259] on button "Manage Form" at bounding box center [672, 265] width 94 height 19
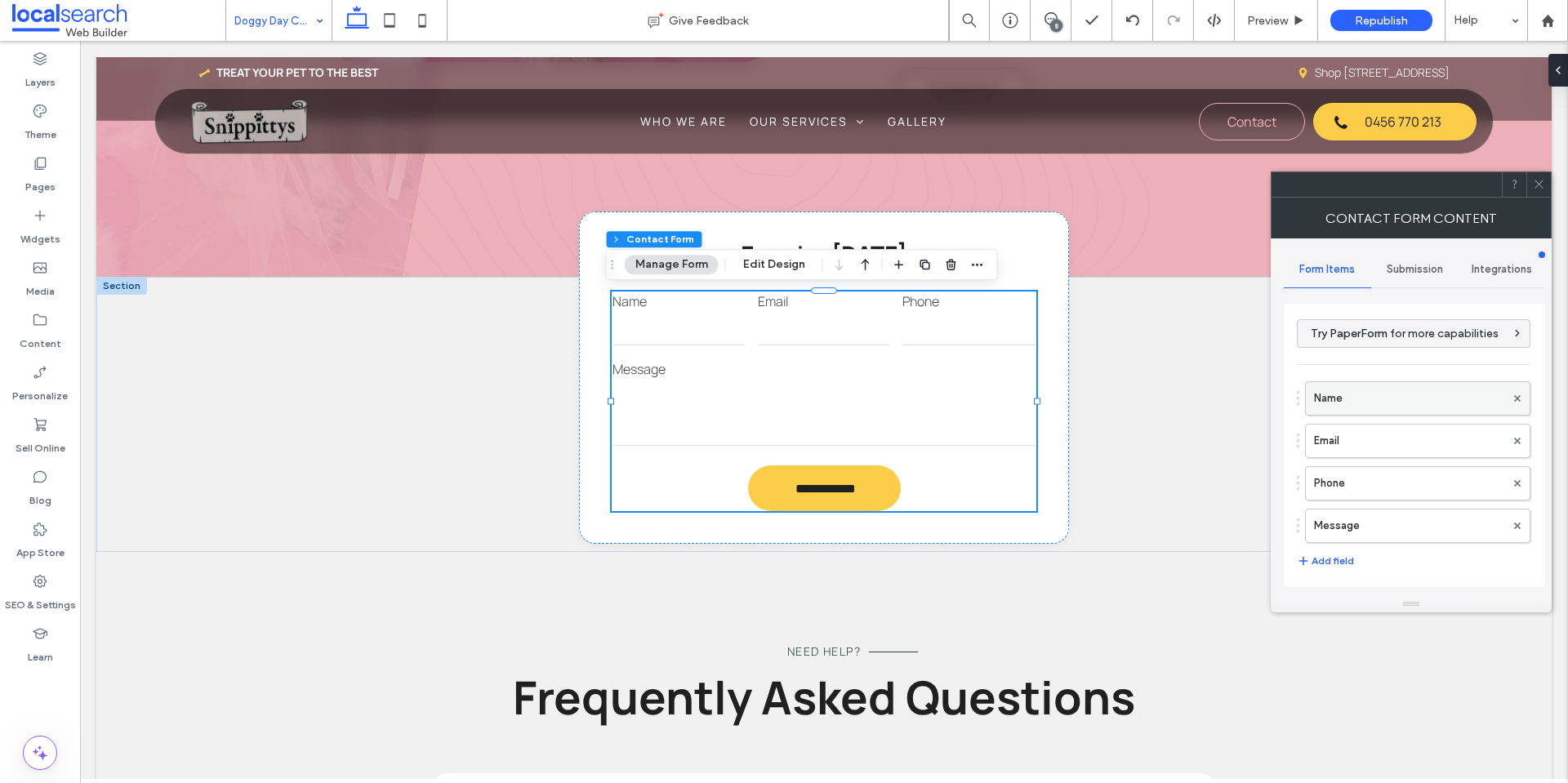
click at [1378, 401] on label "Name" at bounding box center [1409, 399] width 191 height 33
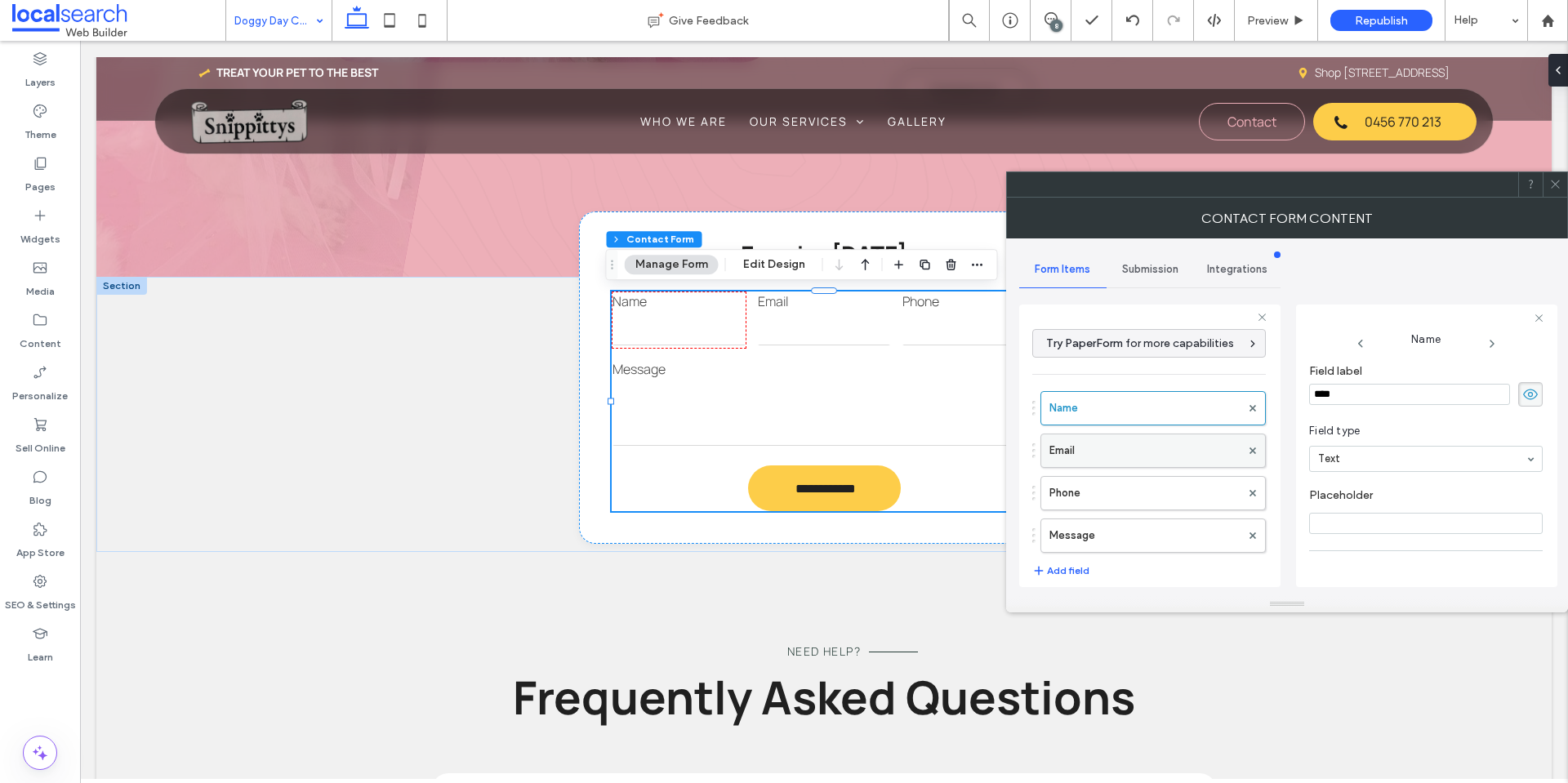
click at [1184, 451] on label "Email" at bounding box center [1144, 451] width 191 height 33
click at [1178, 488] on label "Phone" at bounding box center [1144, 493] width 191 height 33
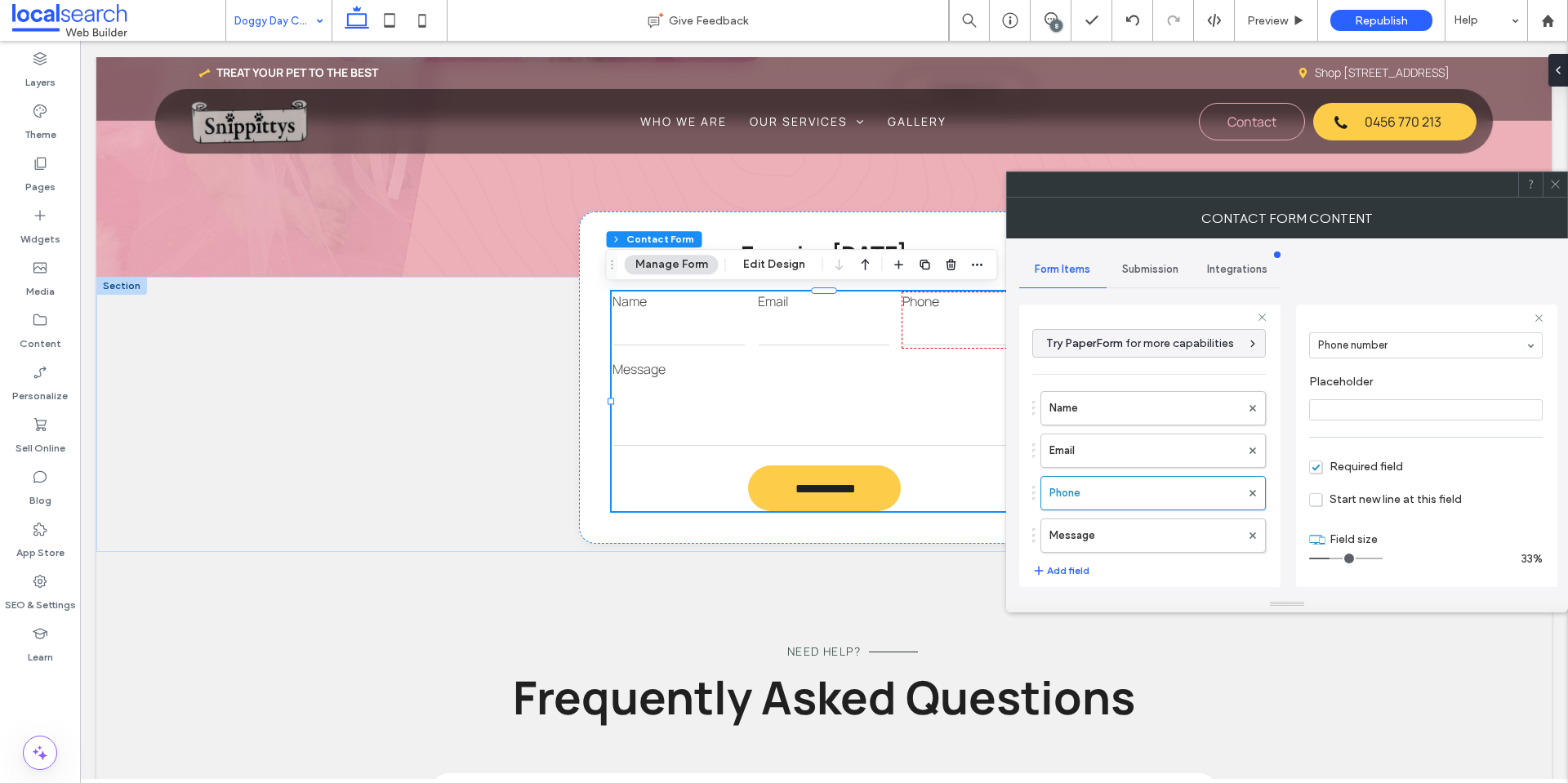
click at [1160, 530] on label "Message" at bounding box center [1144, 535] width 191 height 33
click at [1157, 455] on label "Email" at bounding box center [1144, 451] width 191 height 33
type input "*"
click at [1166, 403] on label "Name" at bounding box center [1144, 408] width 191 height 33
click at [1163, 471] on div "Name Email Phone Message" at bounding box center [1148, 467] width 234 height 170
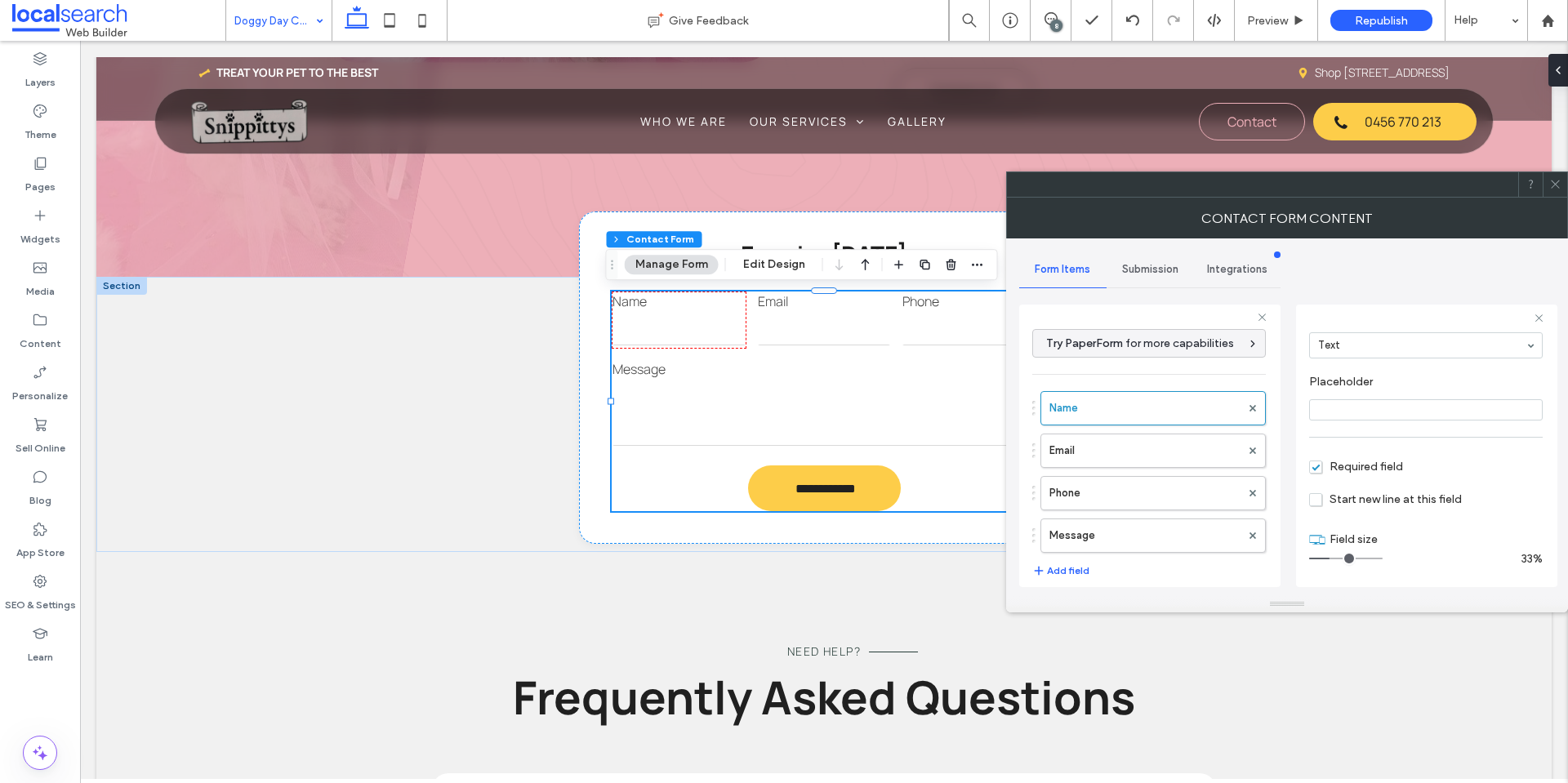
click at [1162, 518] on div "Name Email Phone Message" at bounding box center [1148, 467] width 234 height 170
click at [1163, 495] on label "Phone" at bounding box center [1144, 493] width 191 height 33
drag, startPoint x: 1174, startPoint y: 455, endPoint x: 1174, endPoint y: 419, distance: 36.0
click at [1174, 454] on label "Email" at bounding box center [1144, 451] width 191 height 33
click at [1174, 409] on label "Name" at bounding box center [1144, 408] width 191 height 33
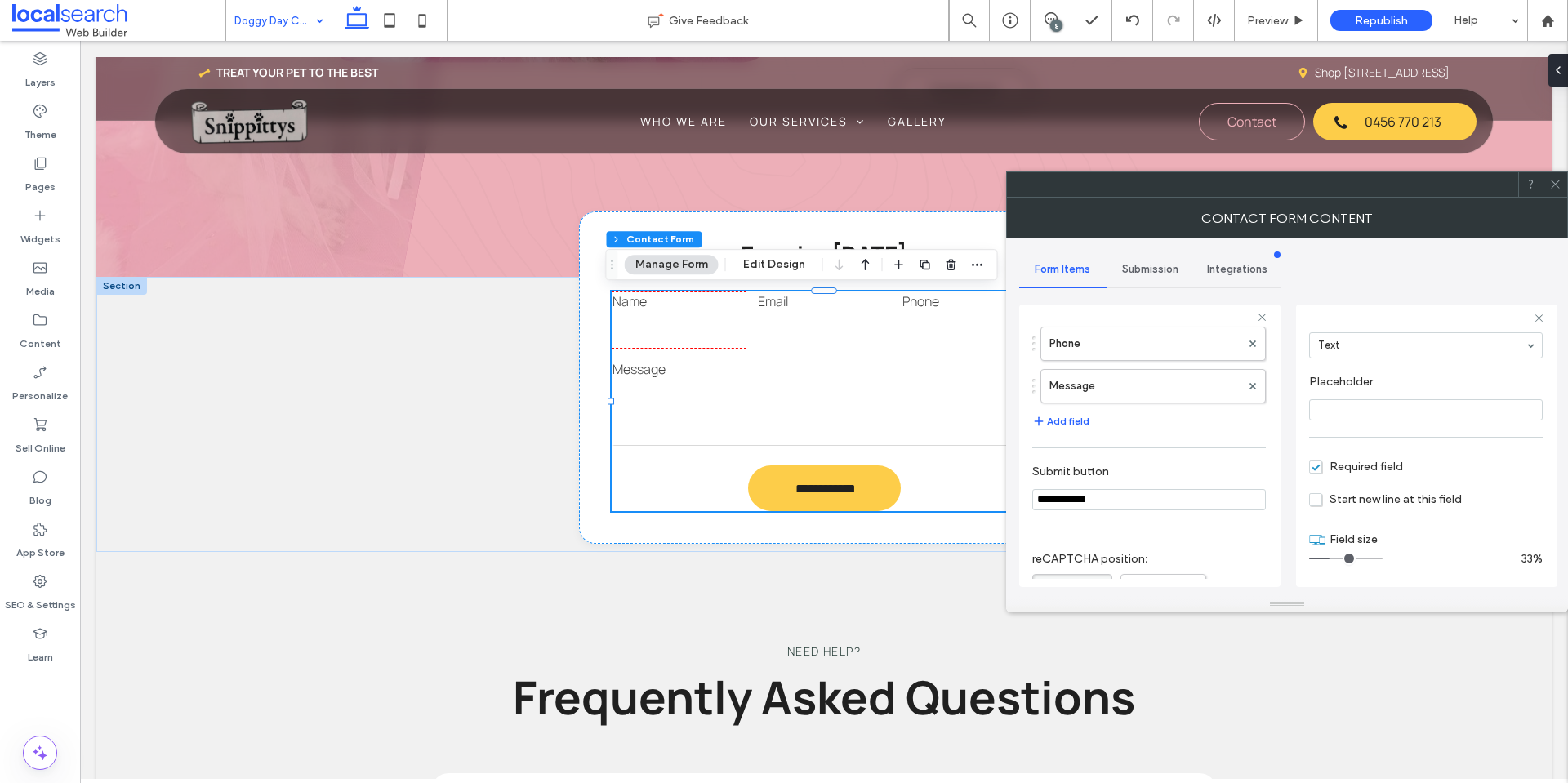
scroll to position [340, 0]
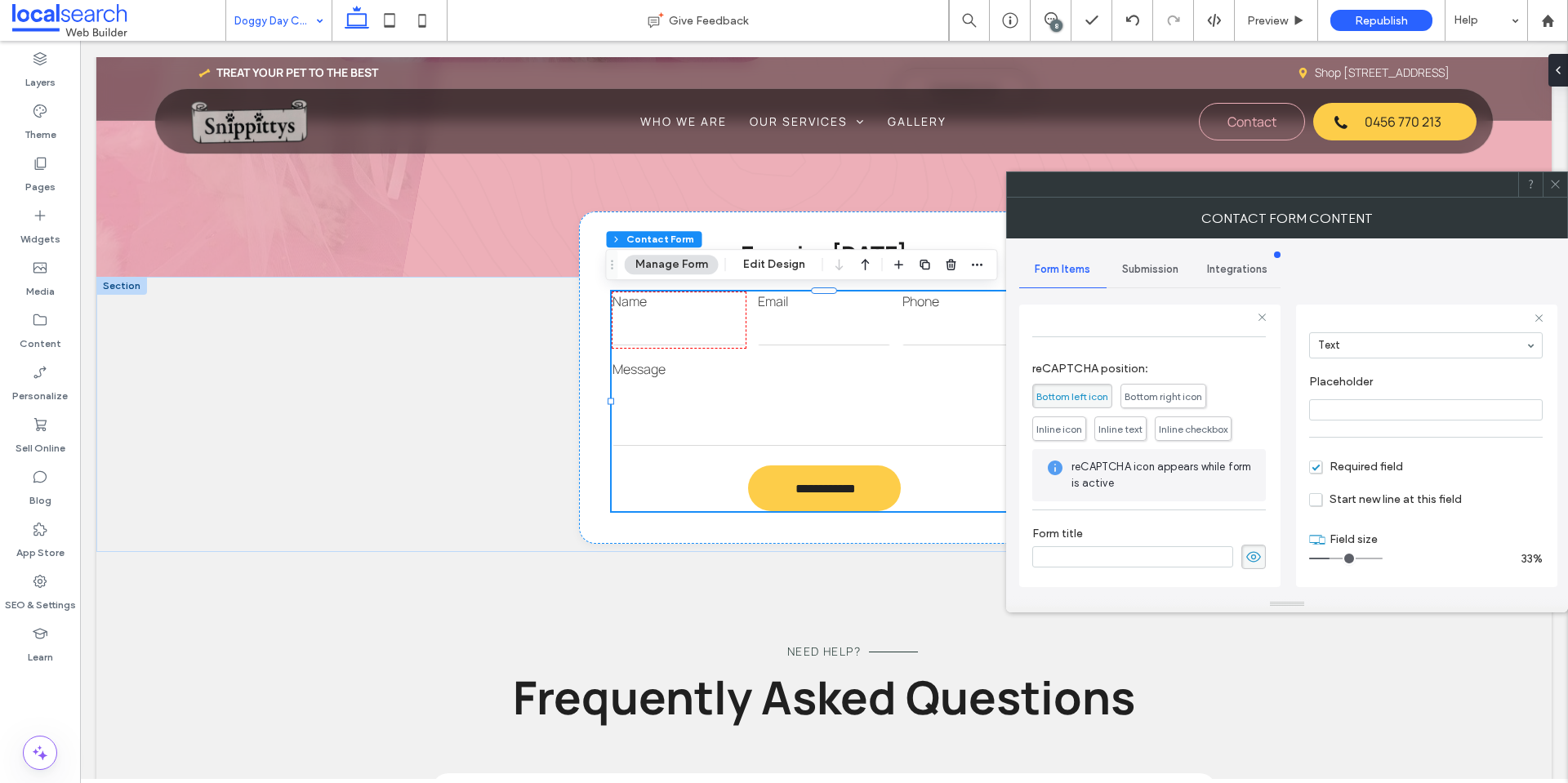
click at [1145, 264] on span "Submission" at bounding box center [1150, 269] width 56 height 13
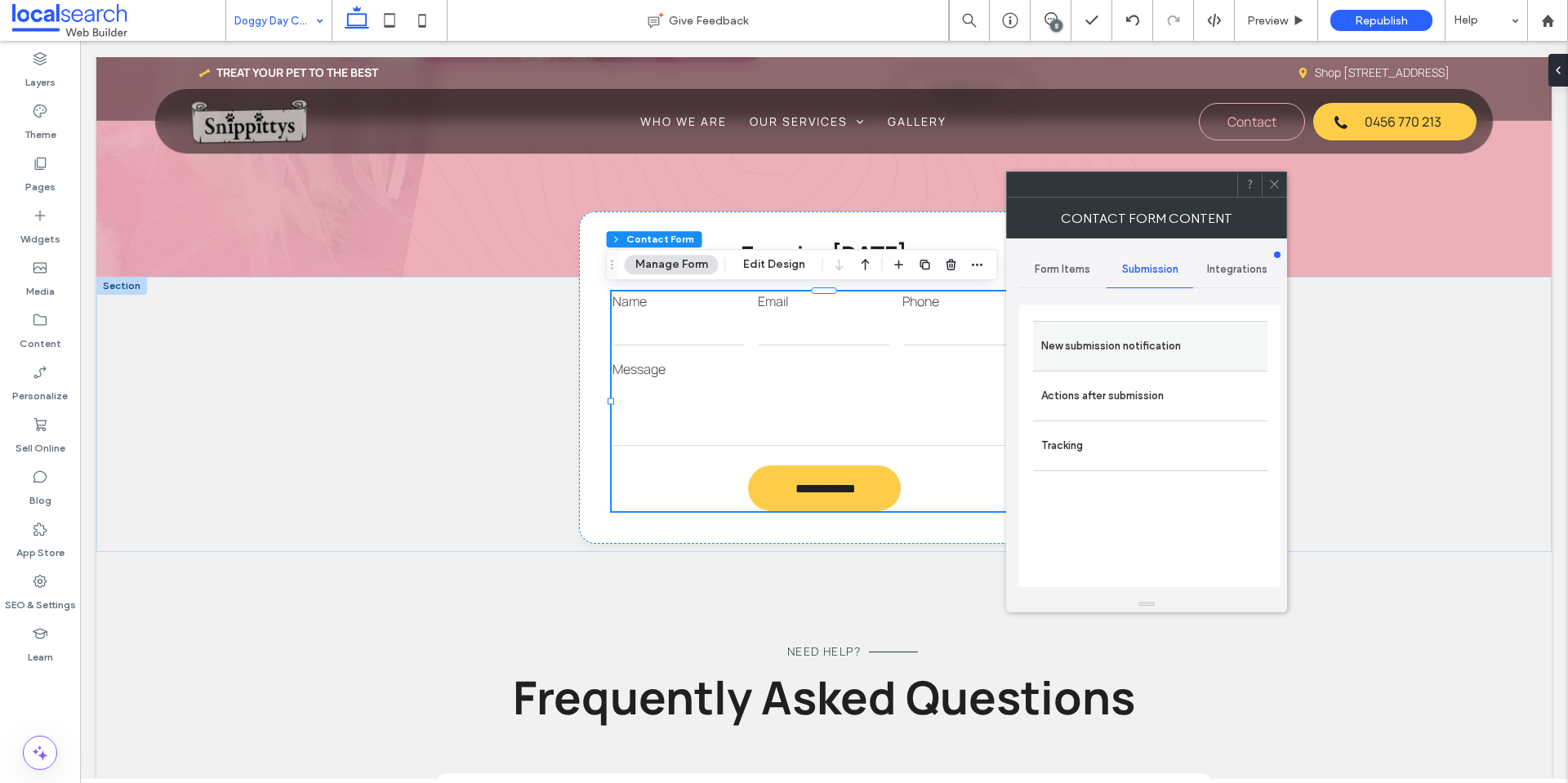
click at [1133, 327] on div "New submission notification" at bounding box center [1150, 346] width 234 height 50
click at [1196, 342] on label "New submission notification" at bounding box center [1149, 346] width 218 height 33
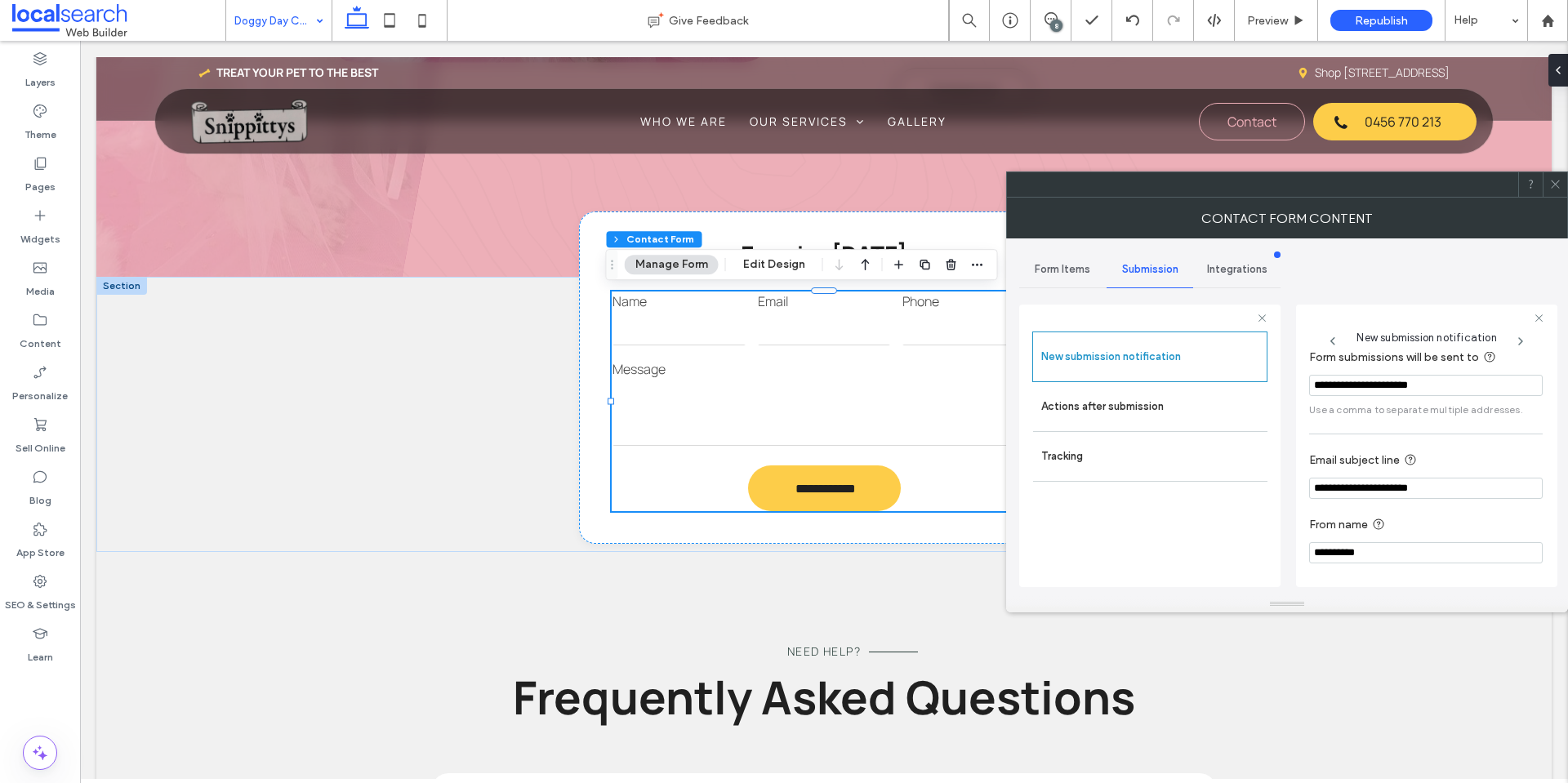
scroll to position [85, 0]
click at [1150, 406] on label "Actions after submission" at bounding box center [1149, 406] width 218 height 33
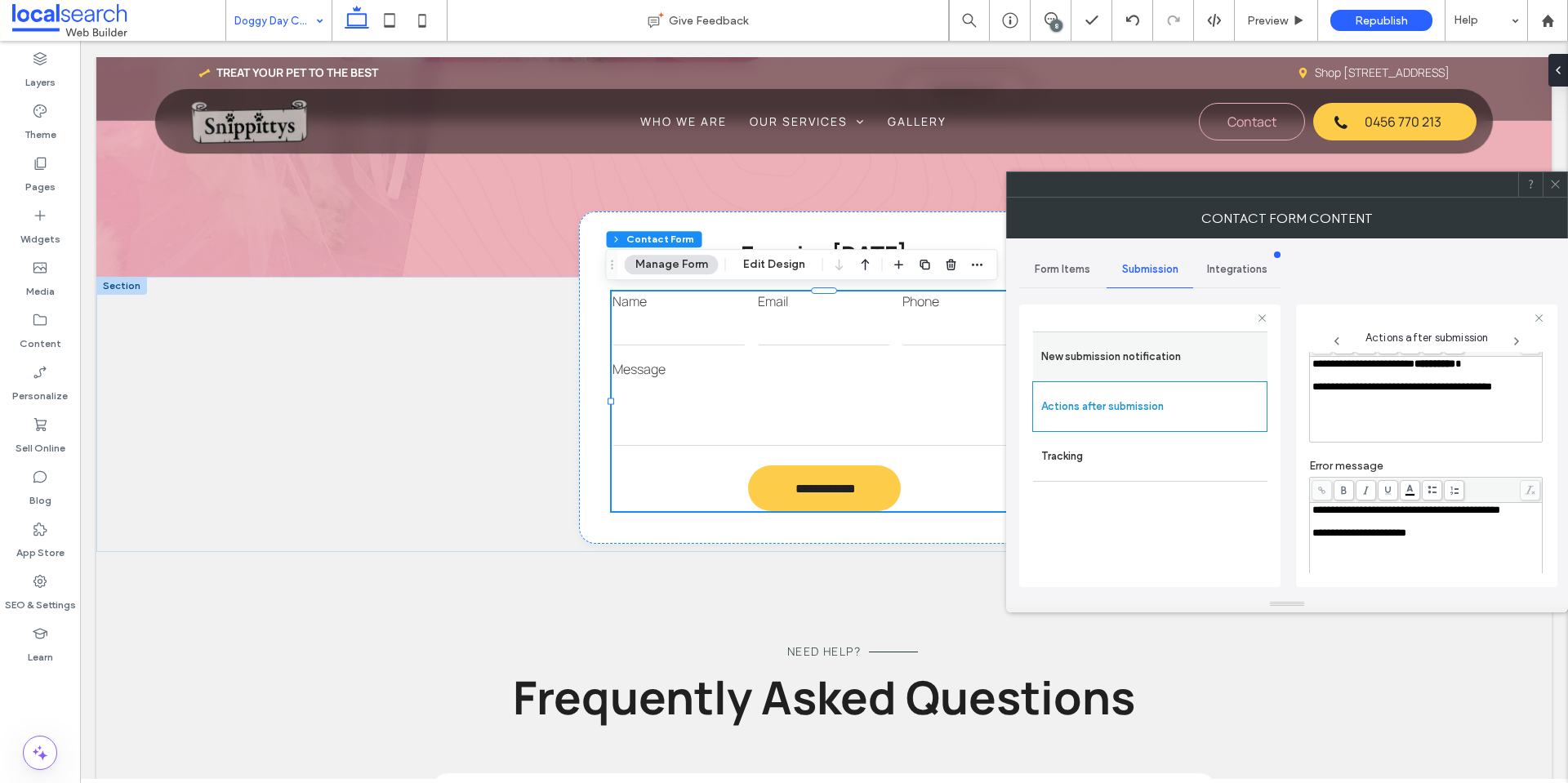
click at [1138, 358] on label "New submission notification" at bounding box center [1149, 356] width 218 height 33
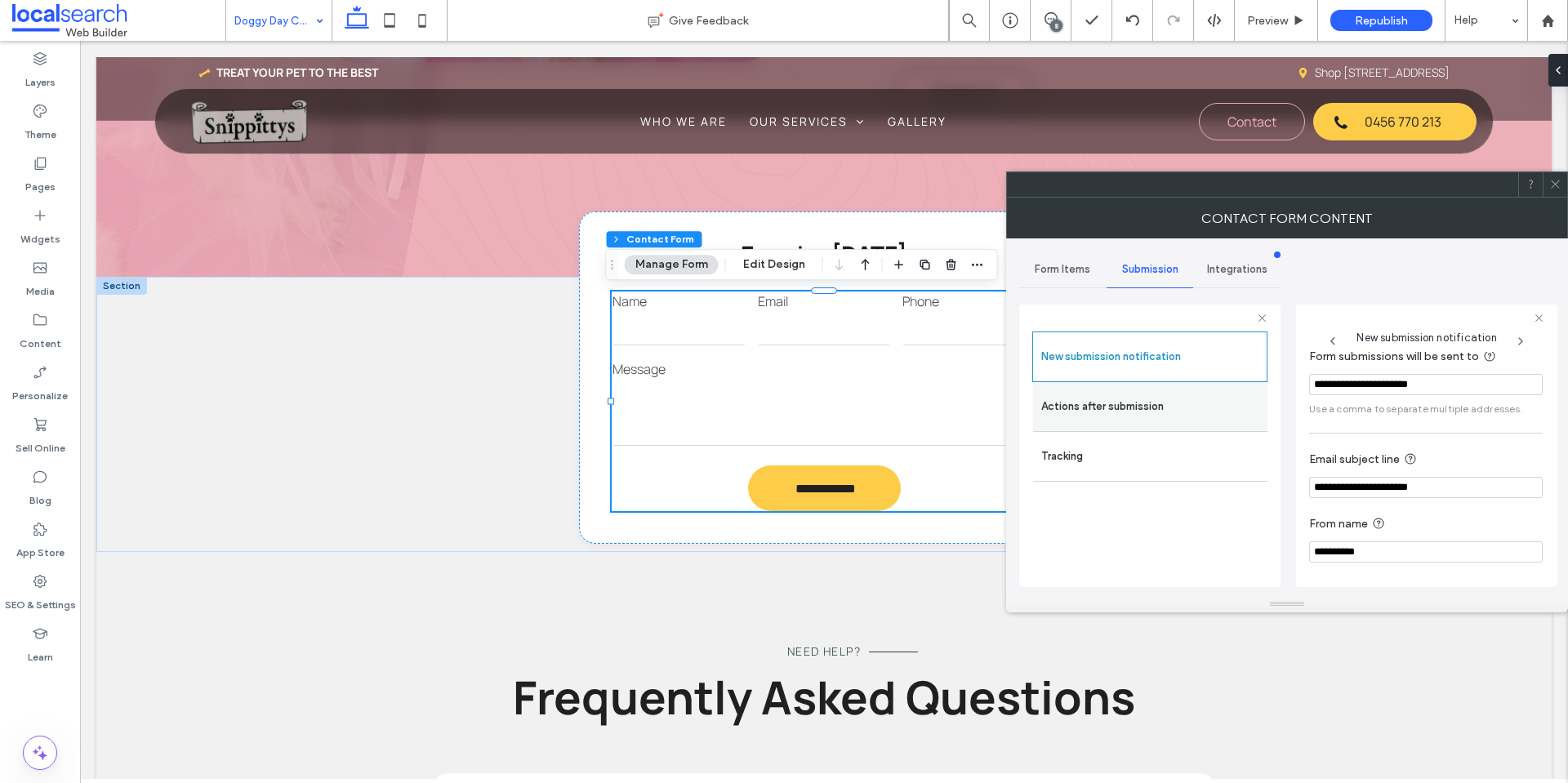
click at [1140, 404] on label "Actions after submission" at bounding box center [1149, 406] width 218 height 33
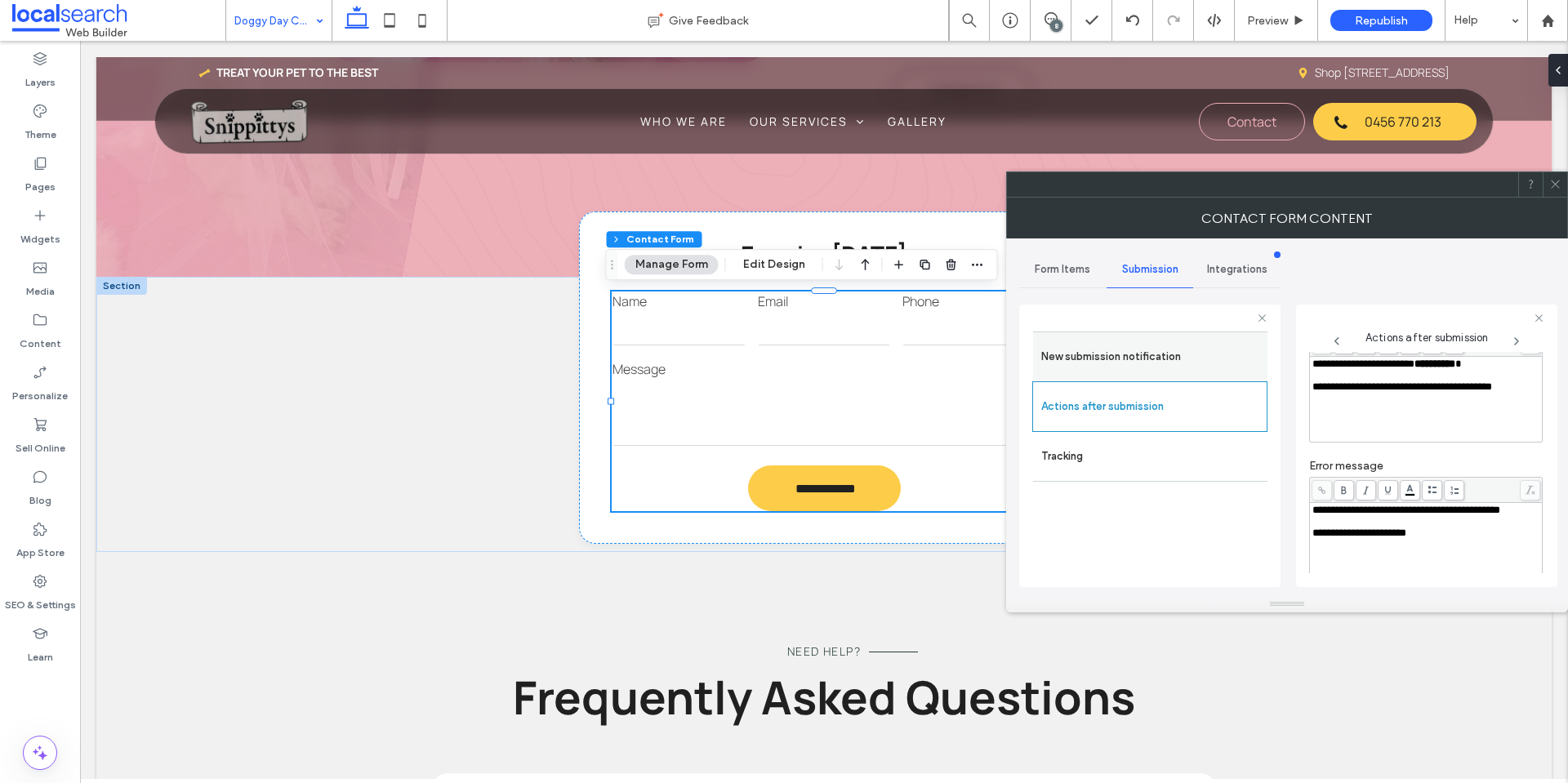
click at [1084, 359] on label "New submission notification" at bounding box center [1149, 356] width 218 height 33
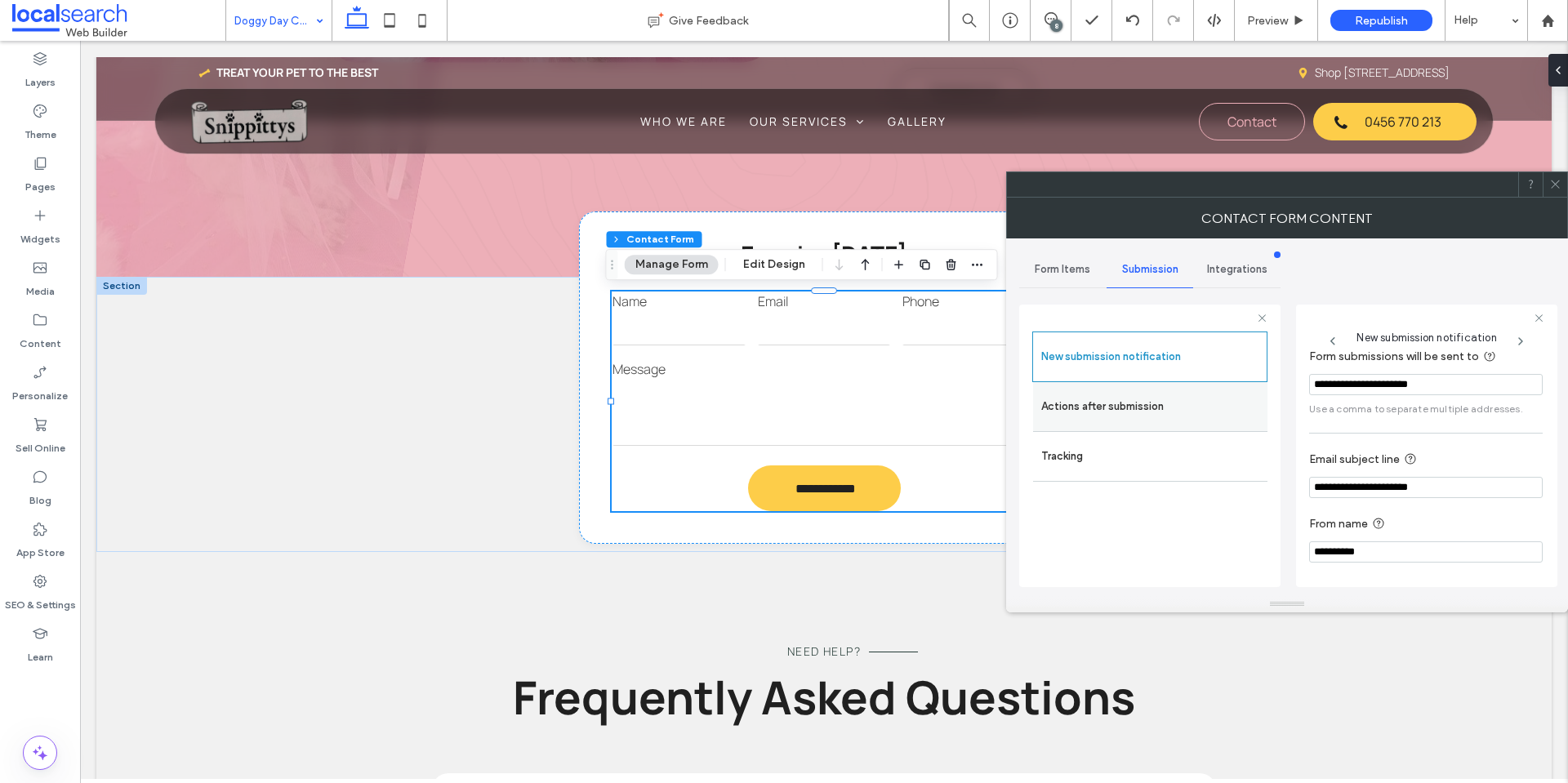
click at [1086, 391] on label "Actions after submission" at bounding box center [1149, 406] width 218 height 33
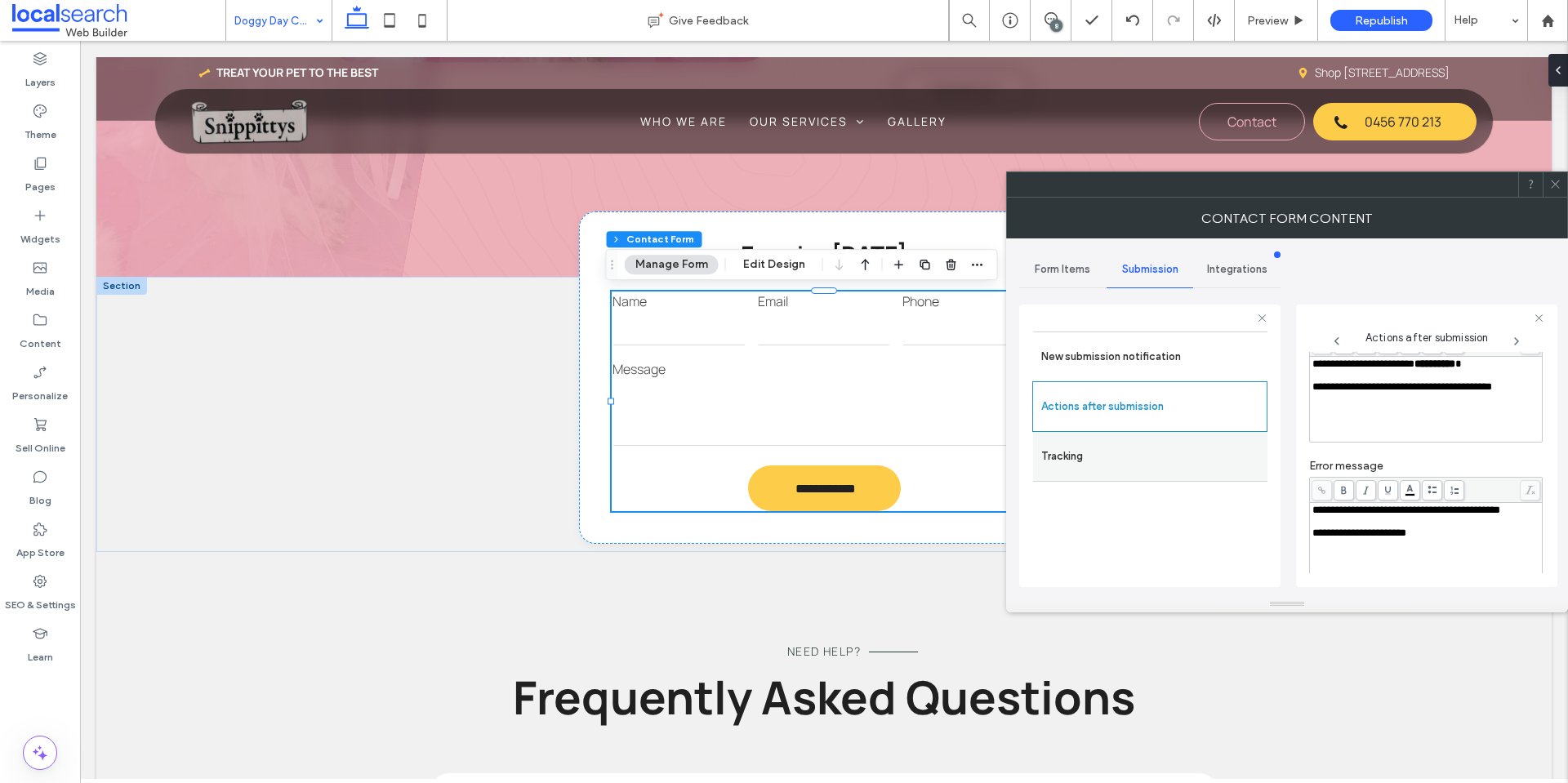
click at [1082, 446] on label "Tracking" at bounding box center [1149, 456] width 218 height 33
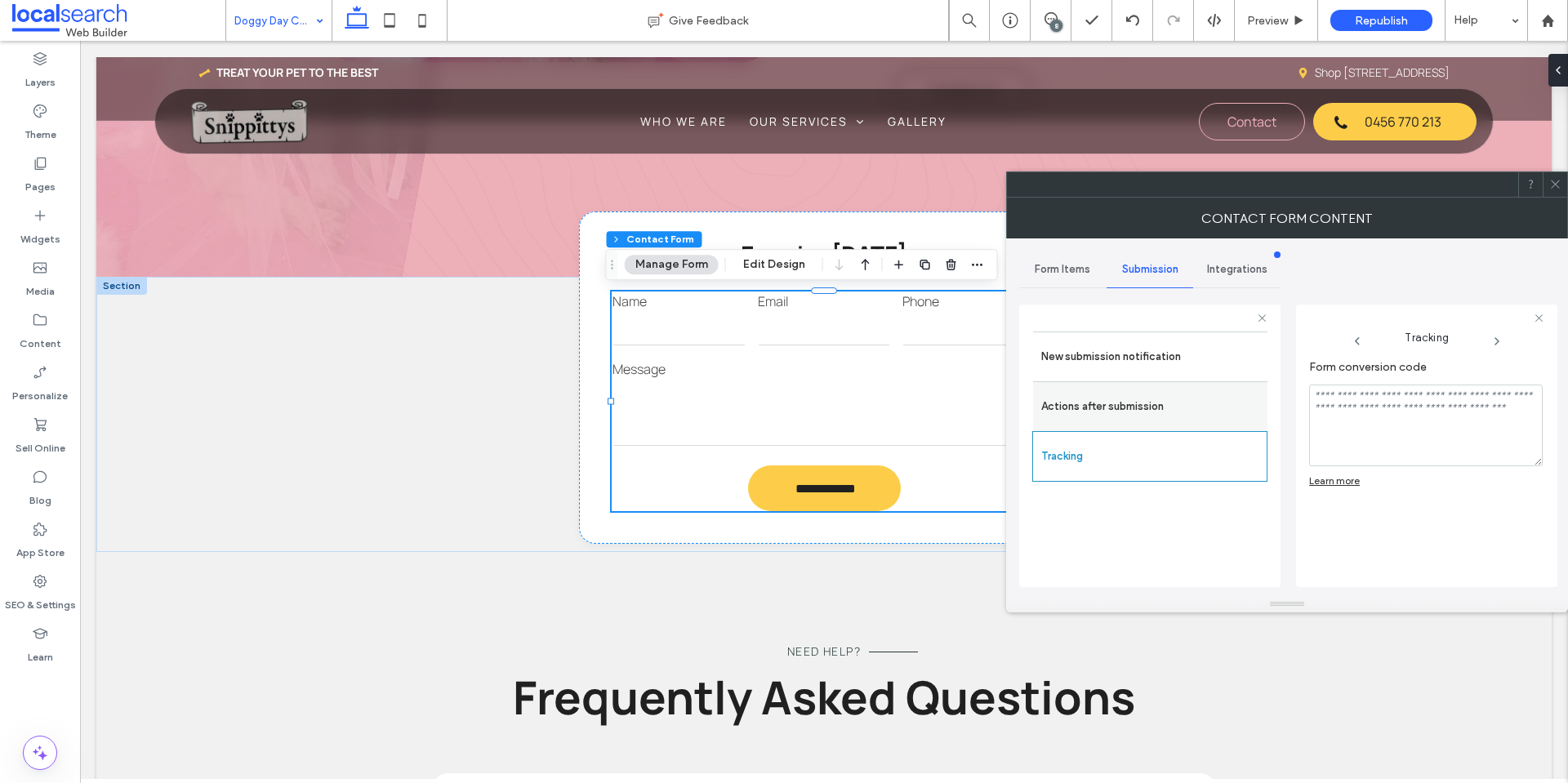
scroll to position [0, 0]
drag, startPoint x: 1101, startPoint y: 405, endPoint x: 1118, endPoint y: 360, distance: 48.1
click at [1102, 402] on label "Actions after submission" at bounding box center [1149, 406] width 218 height 33
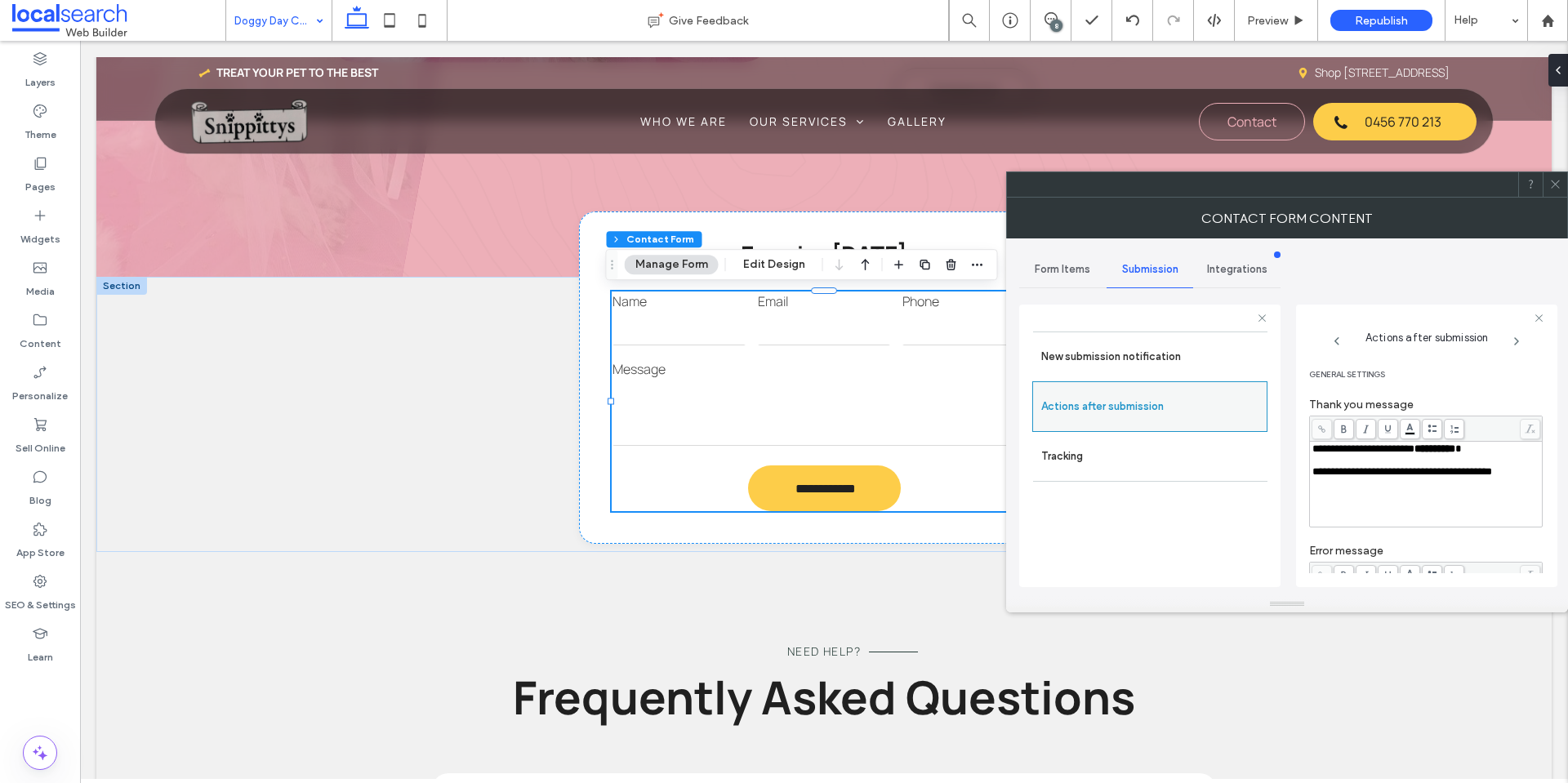
drag, startPoint x: 1118, startPoint y: 360, endPoint x: 1215, endPoint y: 407, distance: 107.8
click at [1118, 359] on label "New submission notification" at bounding box center [1149, 356] width 218 height 33
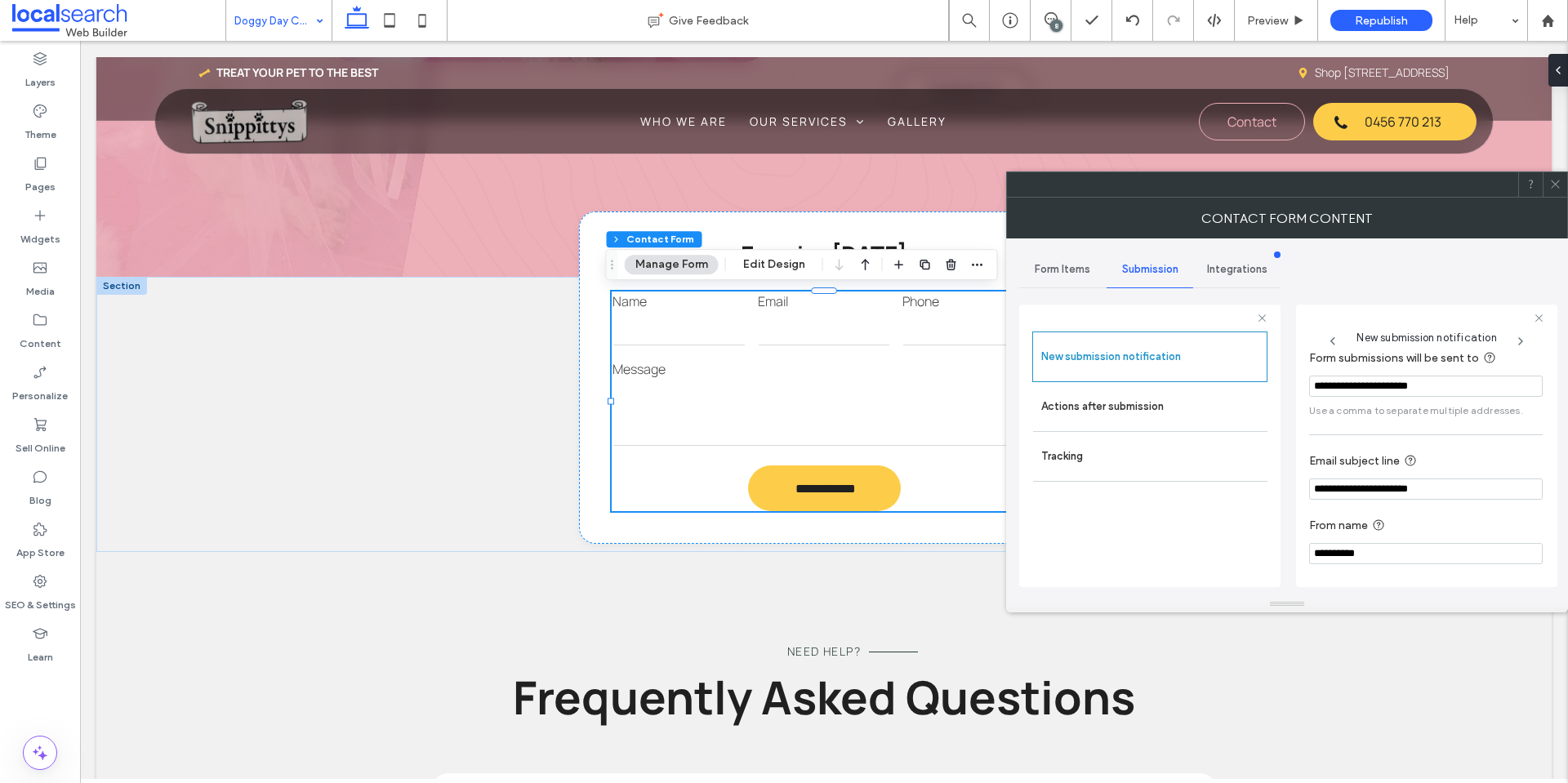
scroll to position [85, 0]
click at [1158, 413] on label "Actions after submission" at bounding box center [1149, 406] width 218 height 33
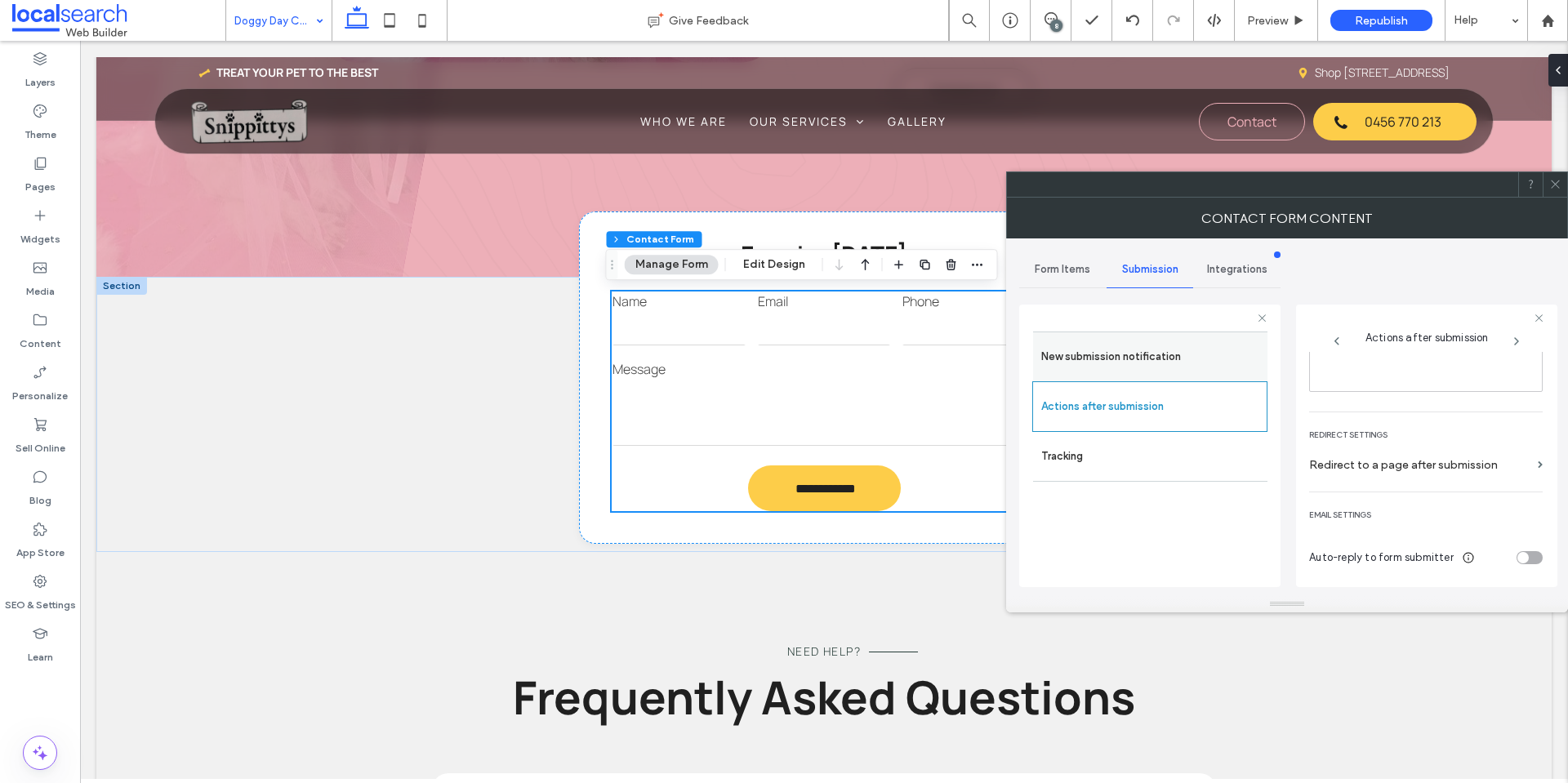
scroll to position [1314, 0]
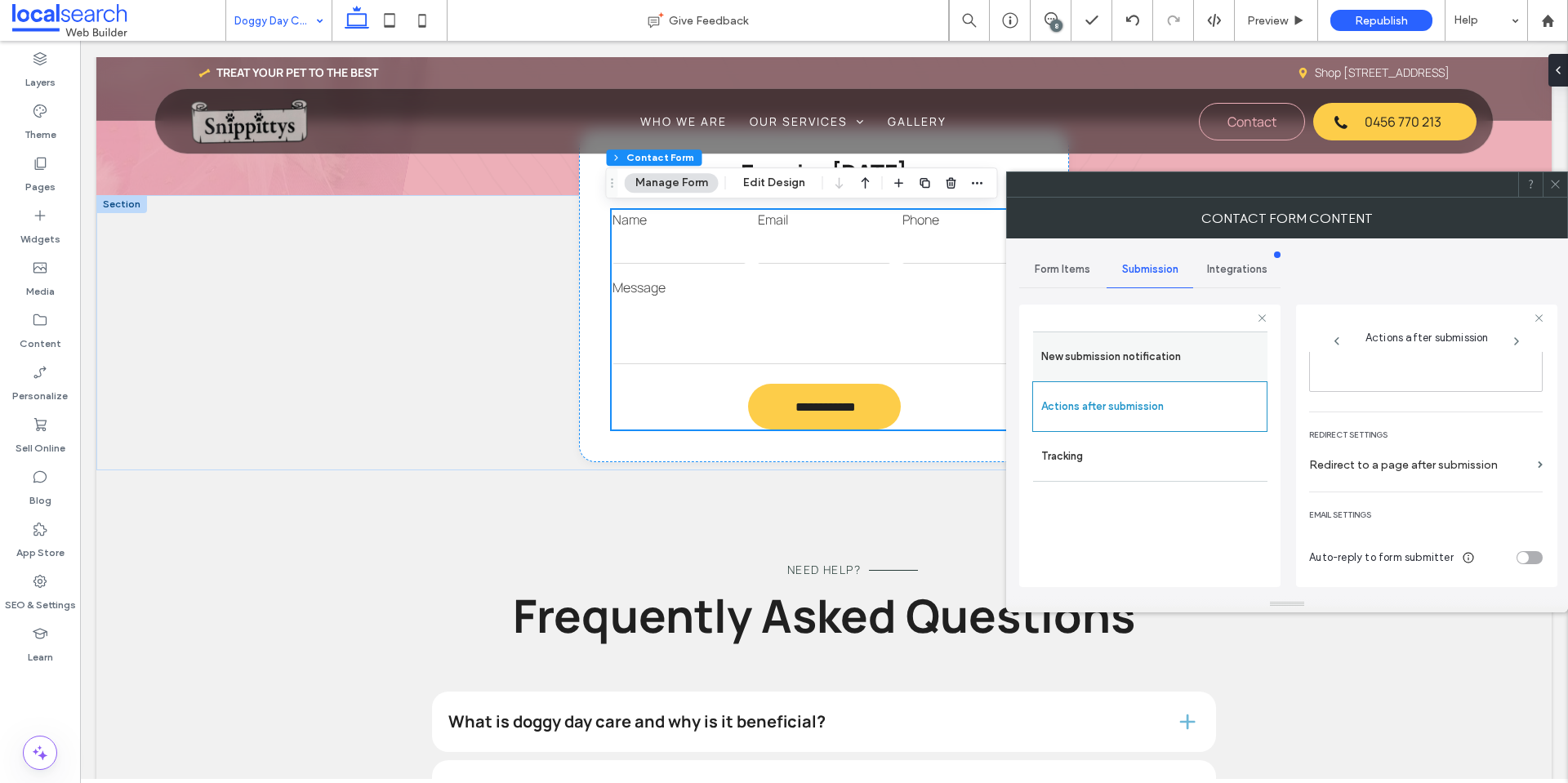
click at [1178, 347] on label "New submission notification" at bounding box center [1149, 356] width 218 height 33
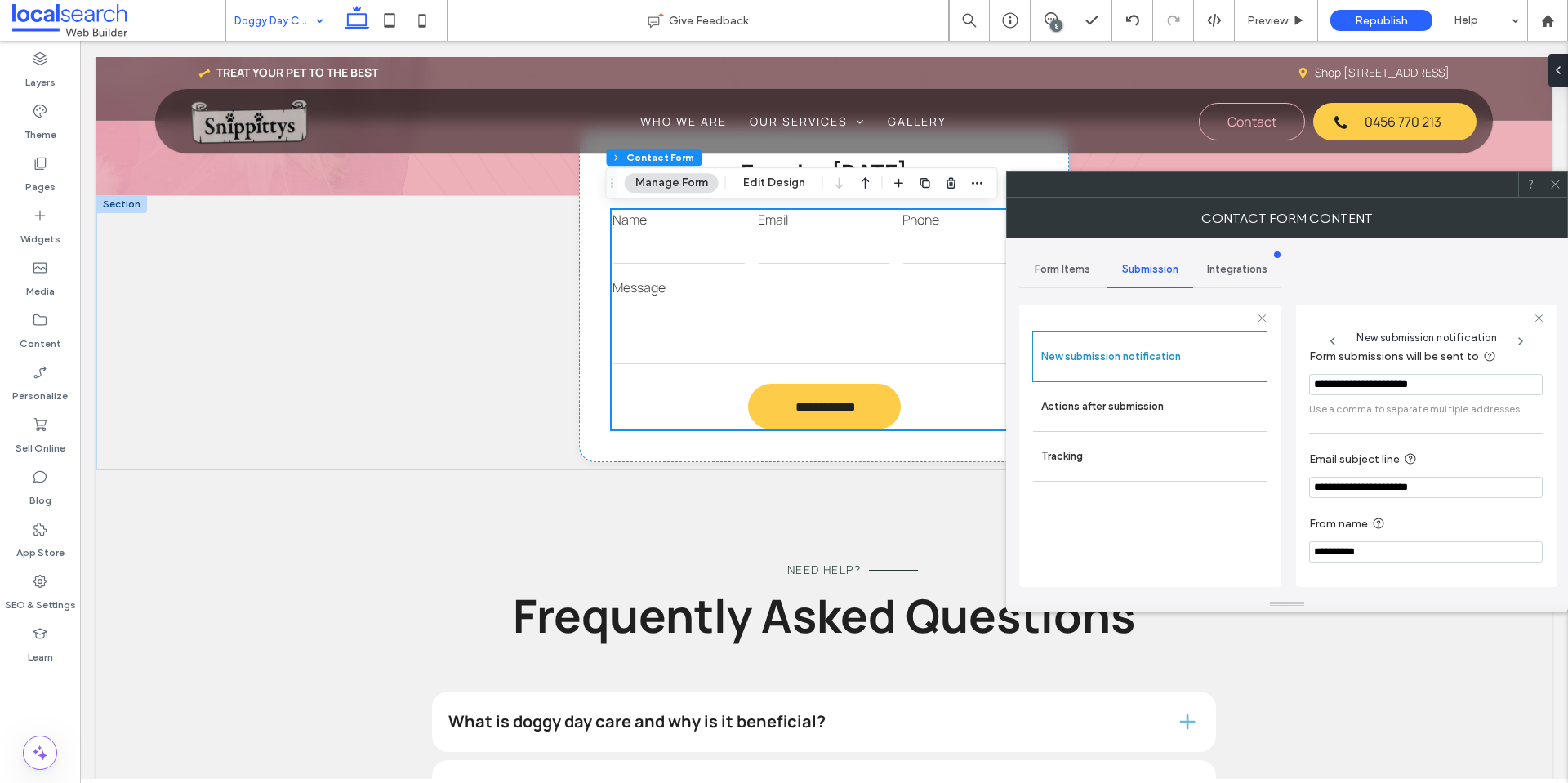
scroll to position [86, 0]
click at [1554, 187] on icon at bounding box center [1555, 184] width 12 height 12
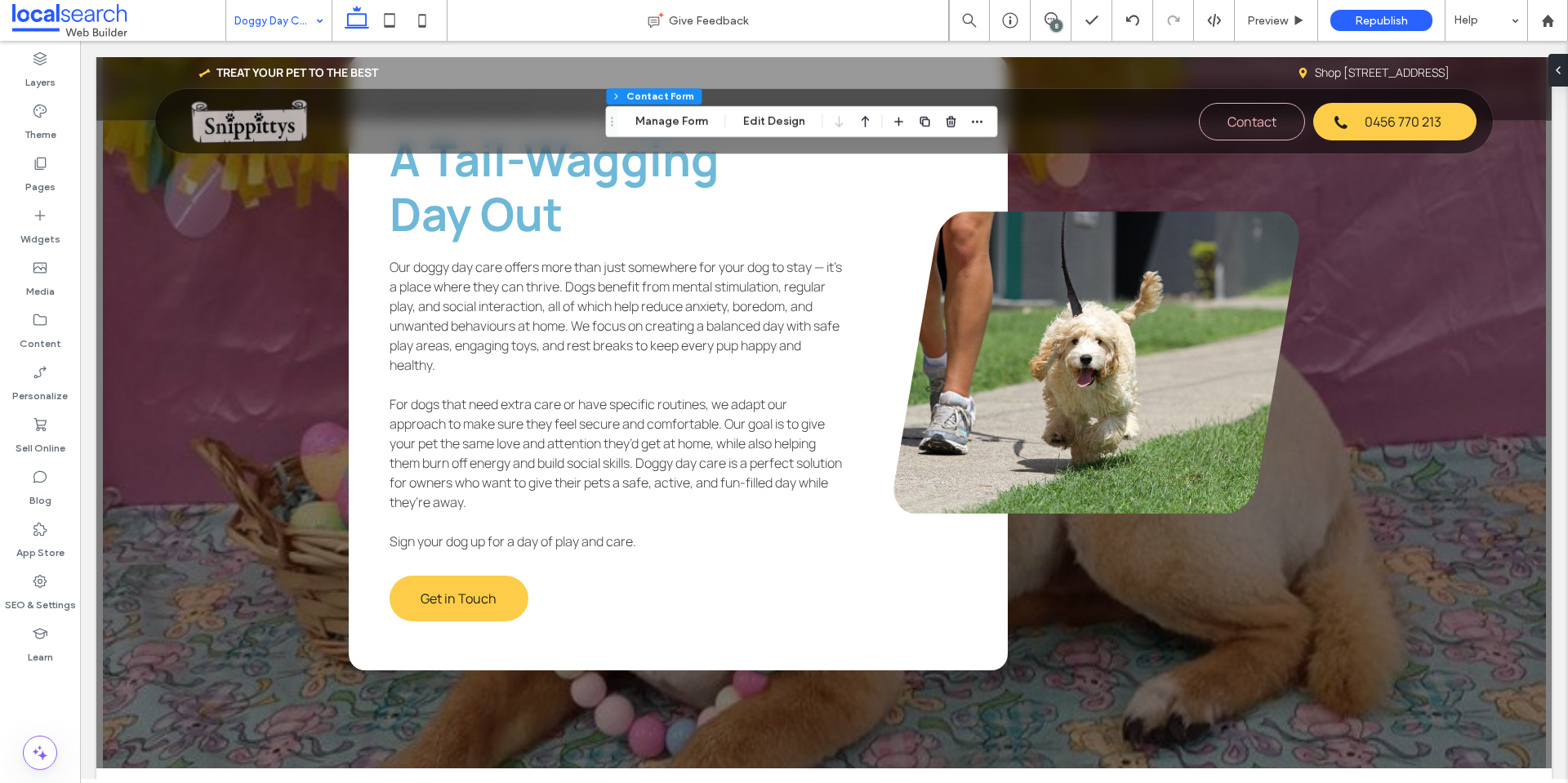
scroll to position [2359, 0]
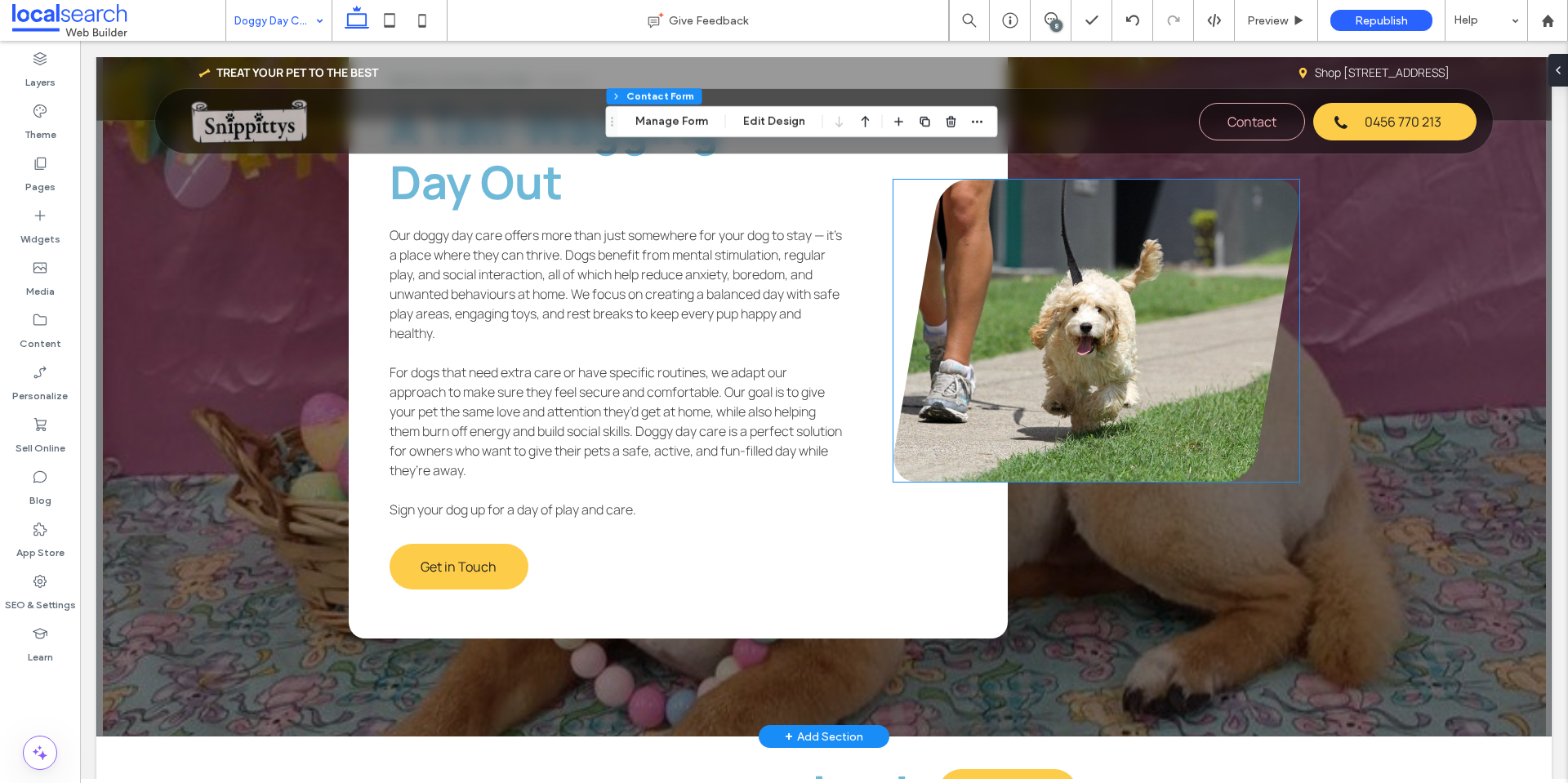
click at [1079, 347] on link at bounding box center [1096, 331] width 405 height 302
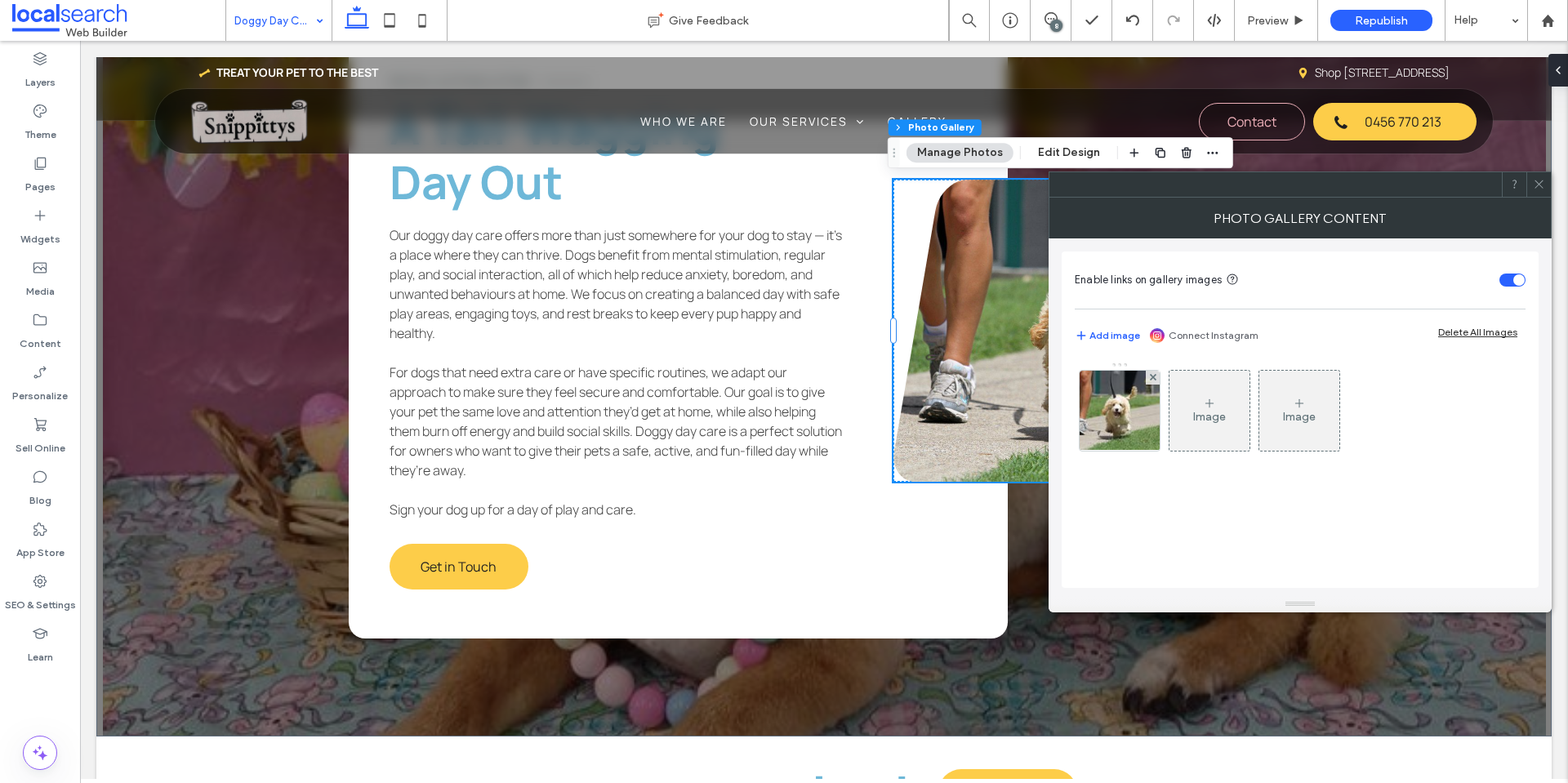
click at [1117, 400] on img at bounding box center [1119, 411] width 121 height 80
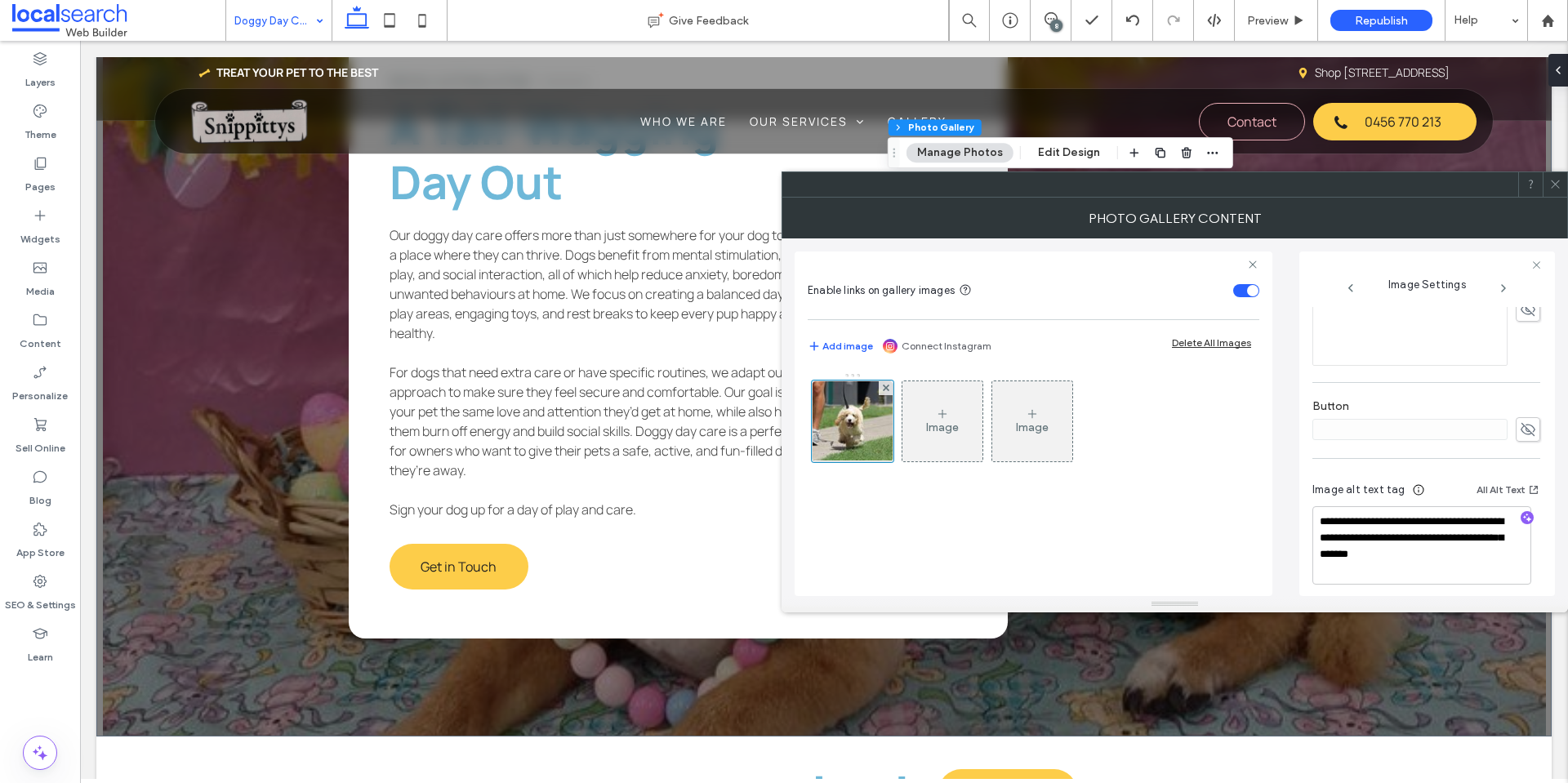
scroll to position [499, 0]
click at [1559, 180] on icon at bounding box center [1555, 184] width 12 height 12
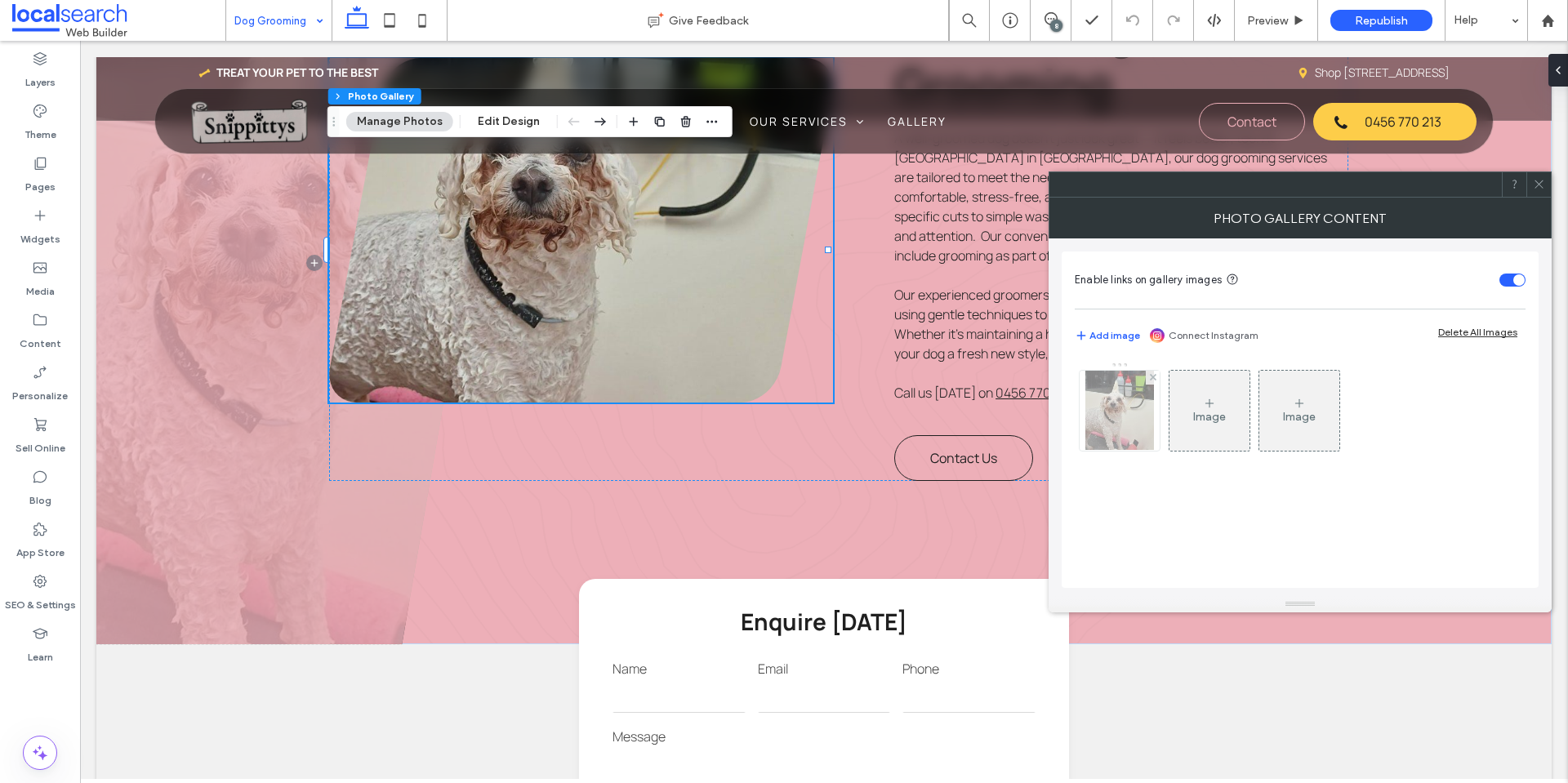
click at [1102, 426] on img at bounding box center [1119, 411] width 70 height 80
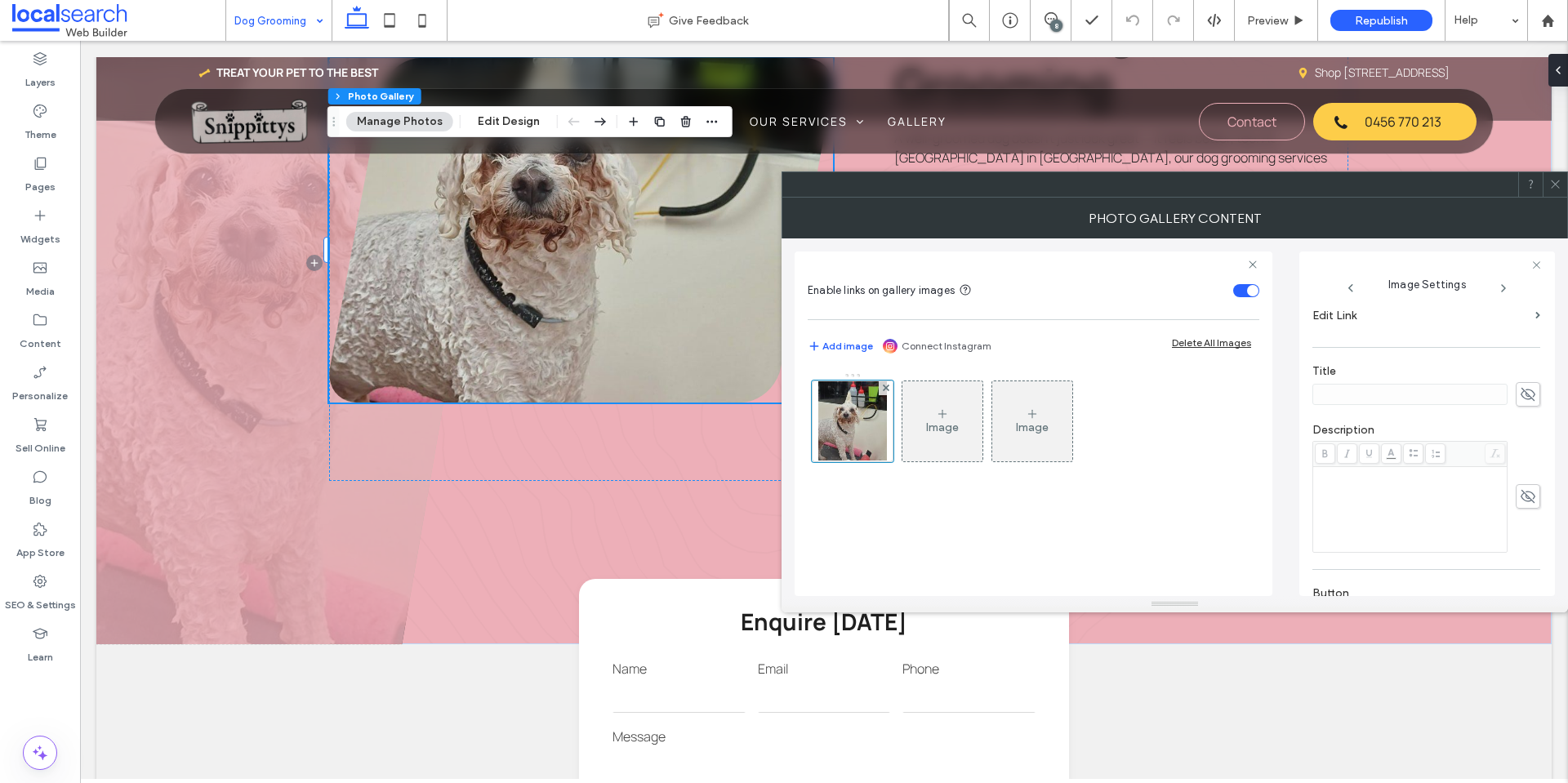
scroll to position [507, 0]
click at [1553, 181] on icon at bounding box center [1555, 184] width 12 height 12
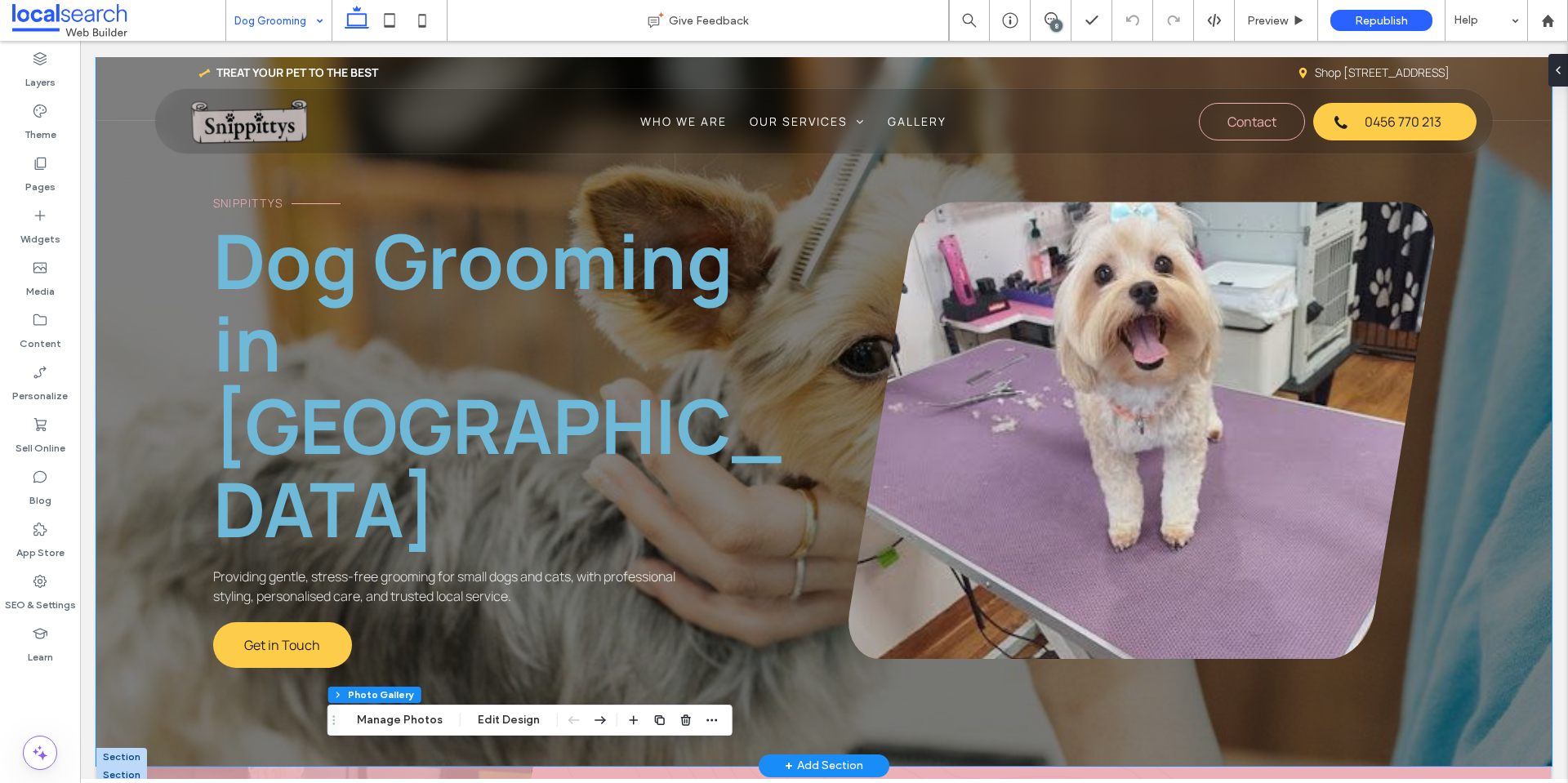
scroll to position [38, 0]
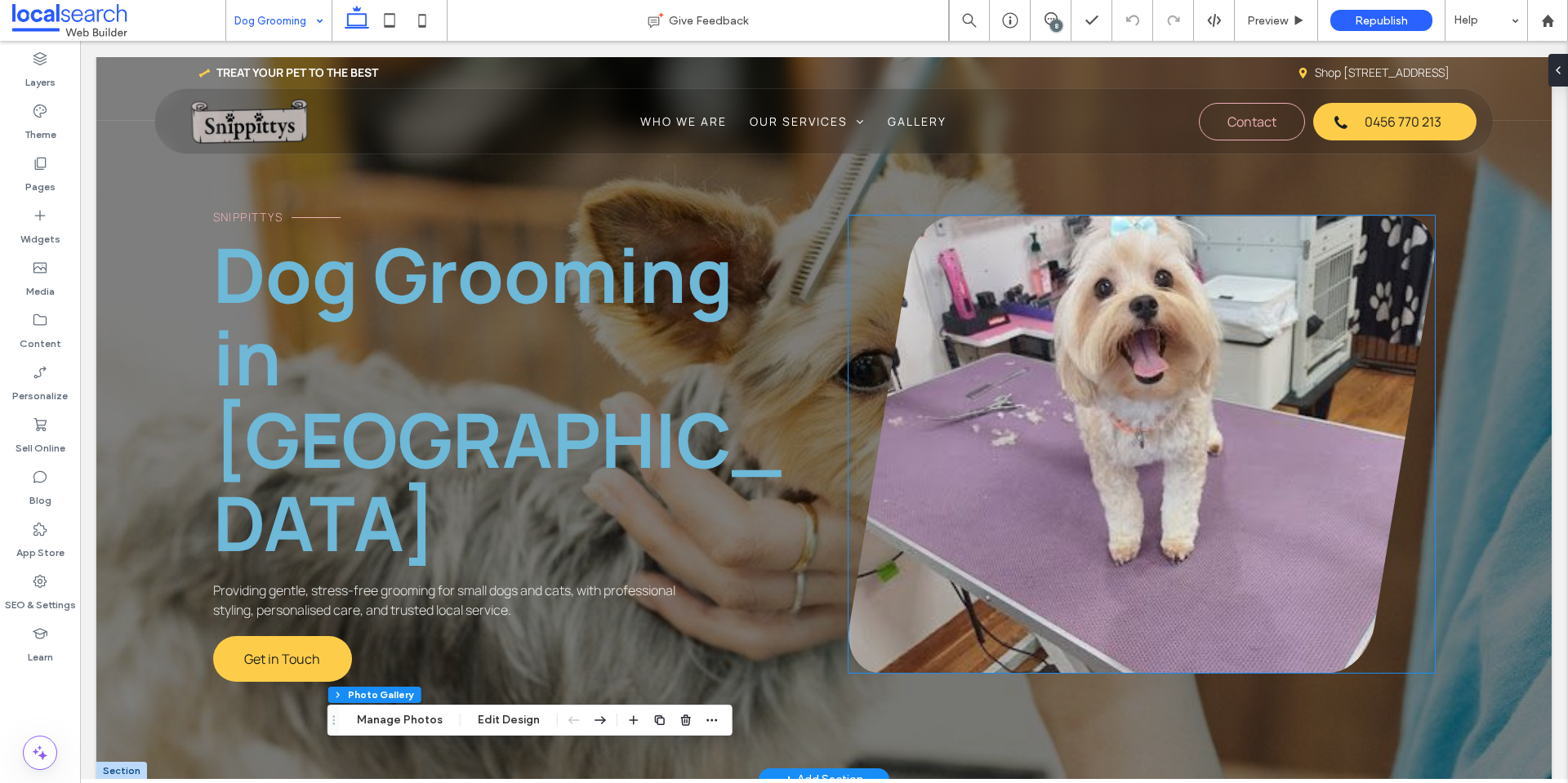
click at [1031, 379] on link at bounding box center [1142, 444] width 587 height 458
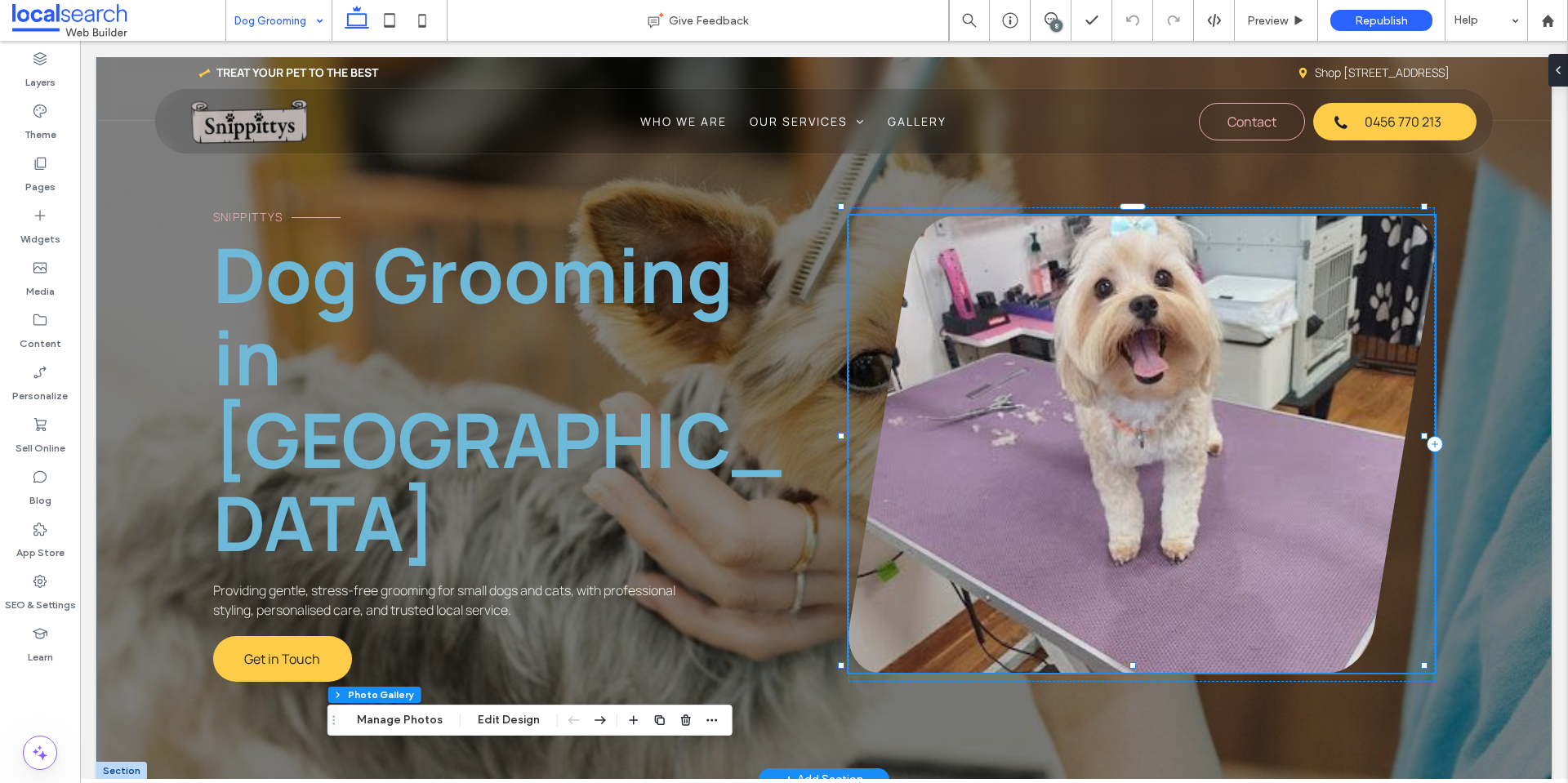
click at [1031, 379] on link at bounding box center [1142, 444] width 587 height 458
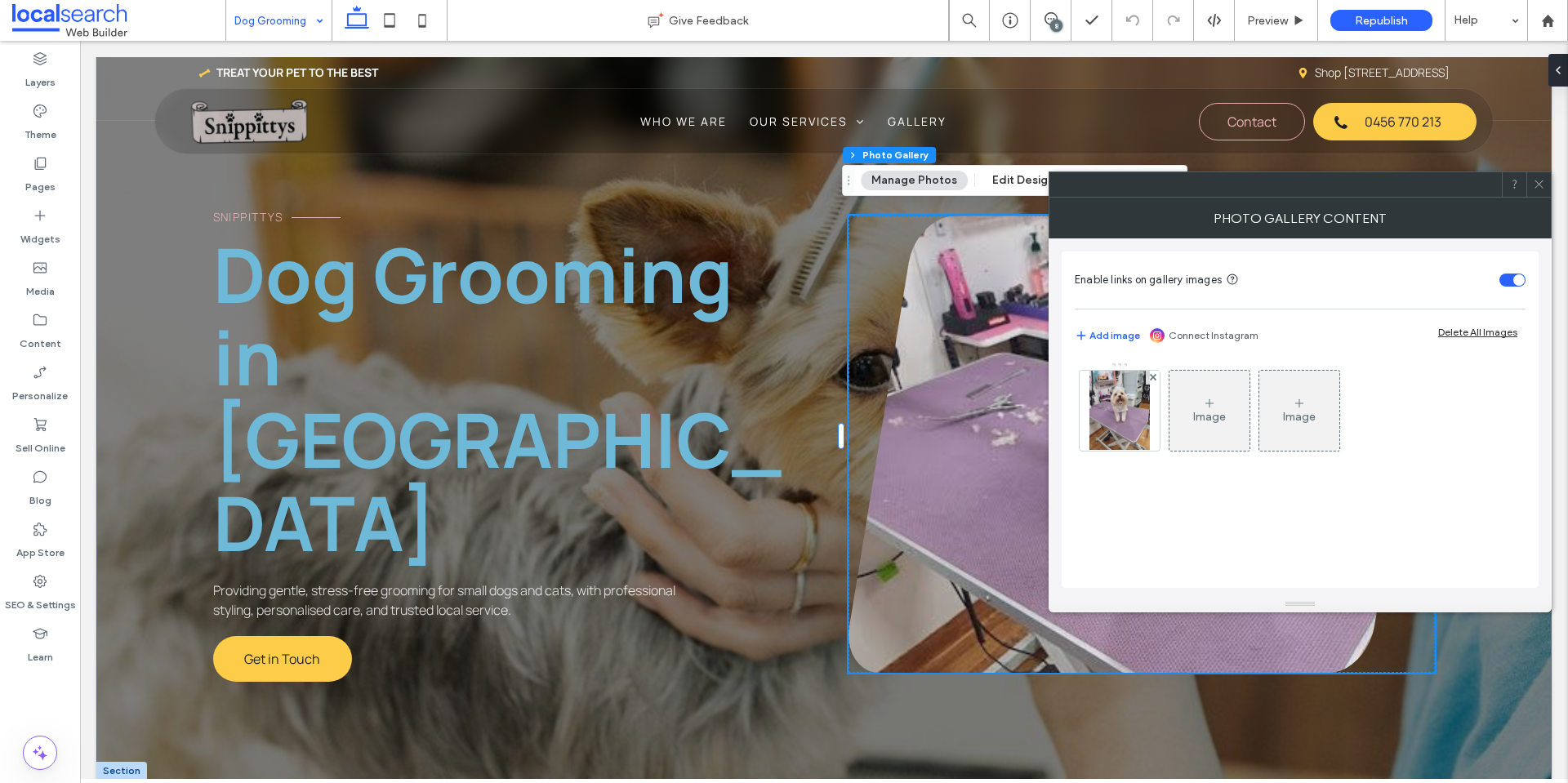
click at [1173, 434] on div "Image" at bounding box center [1209, 410] width 80 height 77
click at [1149, 429] on div at bounding box center [1119, 411] width 80 height 80
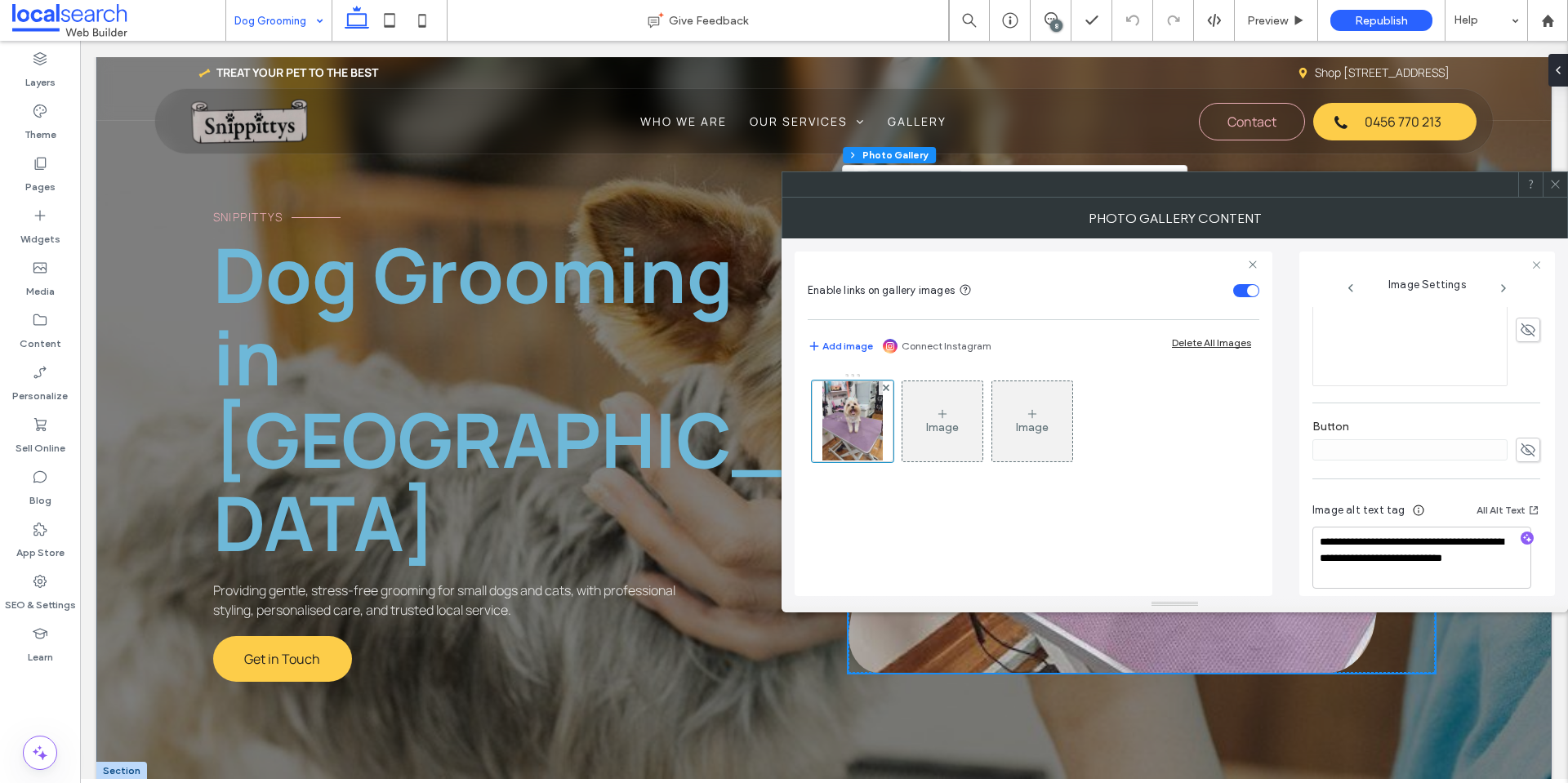
scroll to position [483, 0]
click at [1562, 183] on div at bounding box center [1555, 184] width 25 height 25
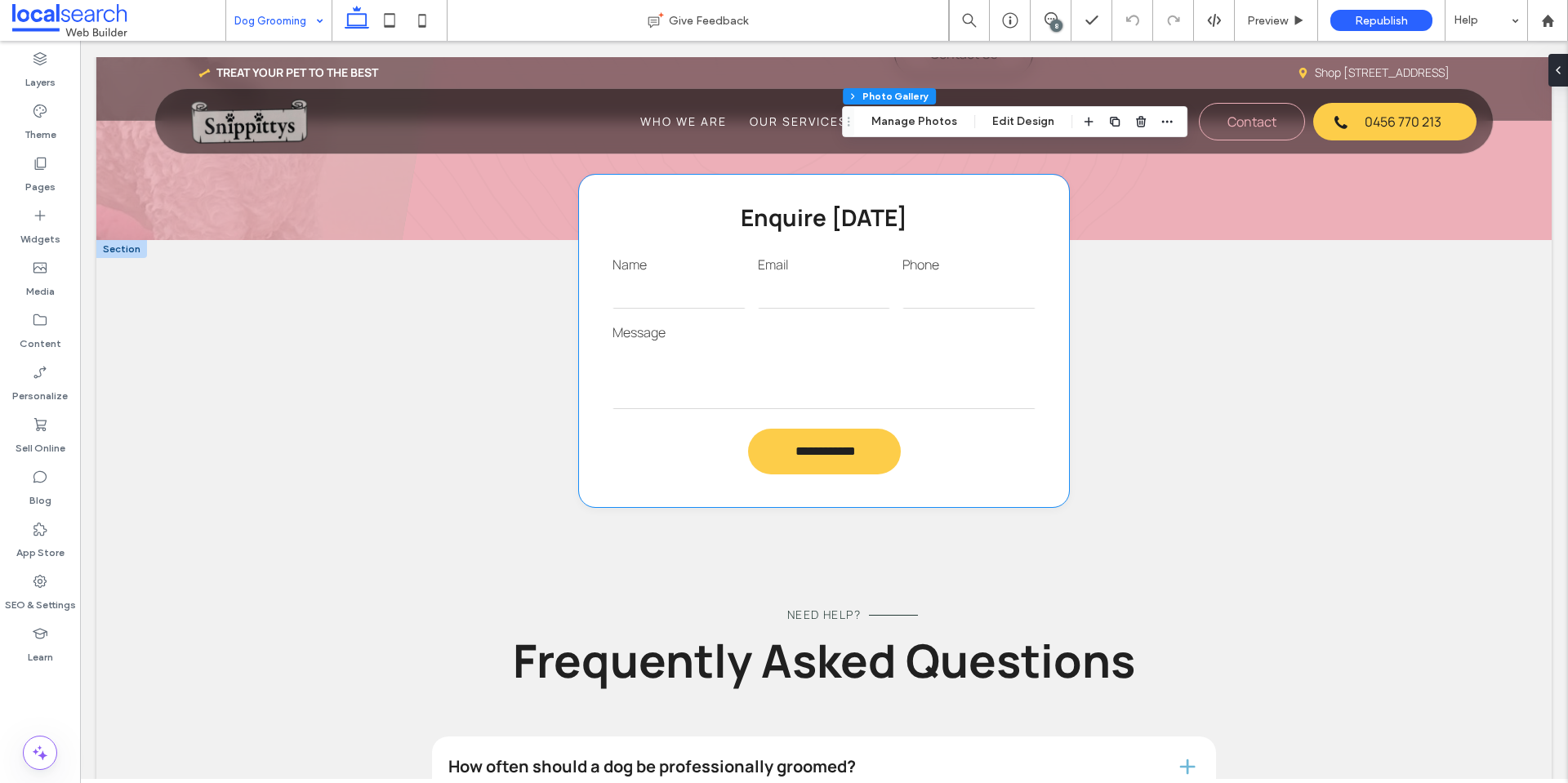
scroll to position [1345, 0]
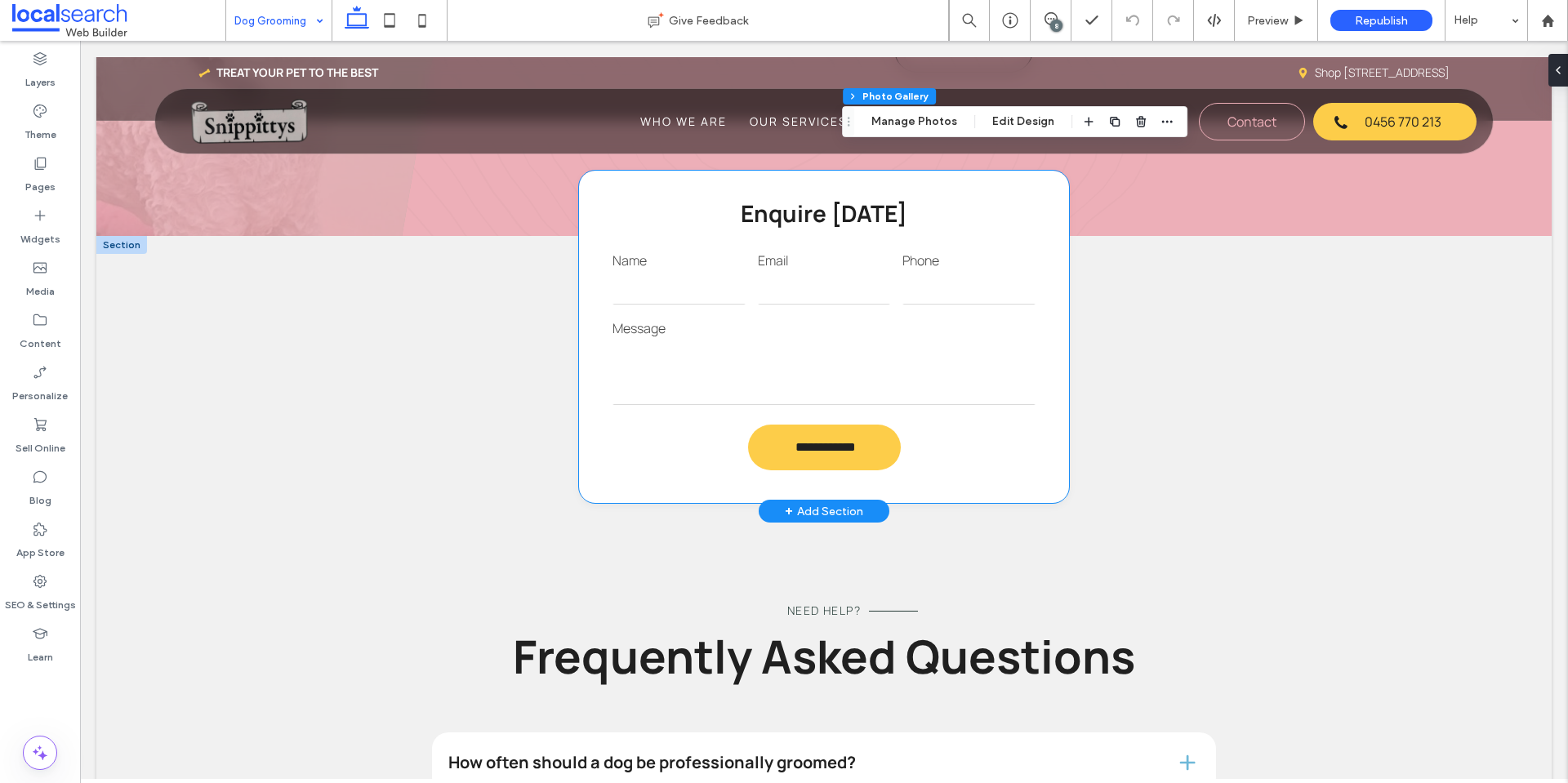
click at [910, 338] on label "Message" at bounding box center [824, 328] width 423 height 18
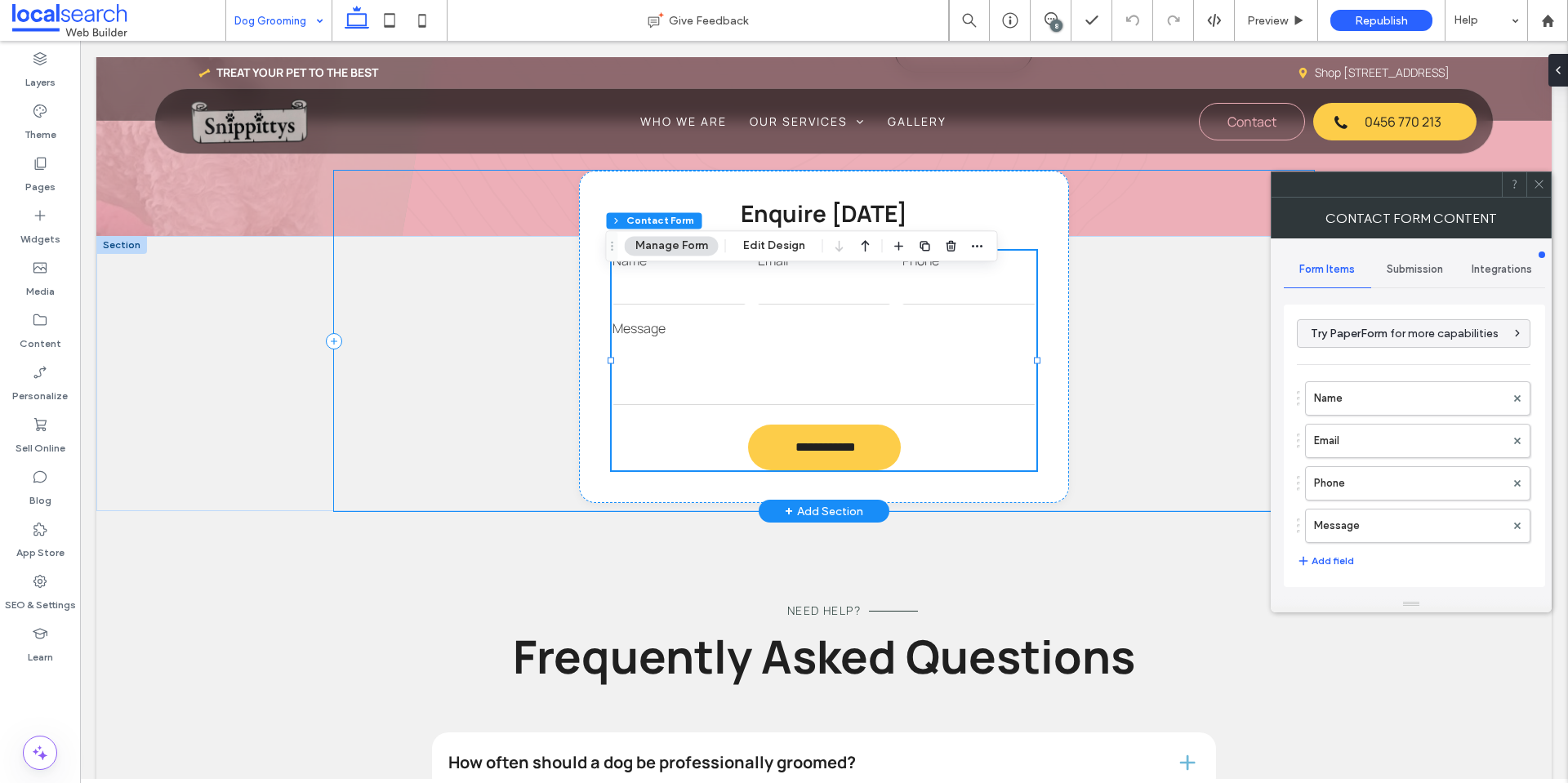
type input "*"
type input "***"
type input "*"
type input "***"
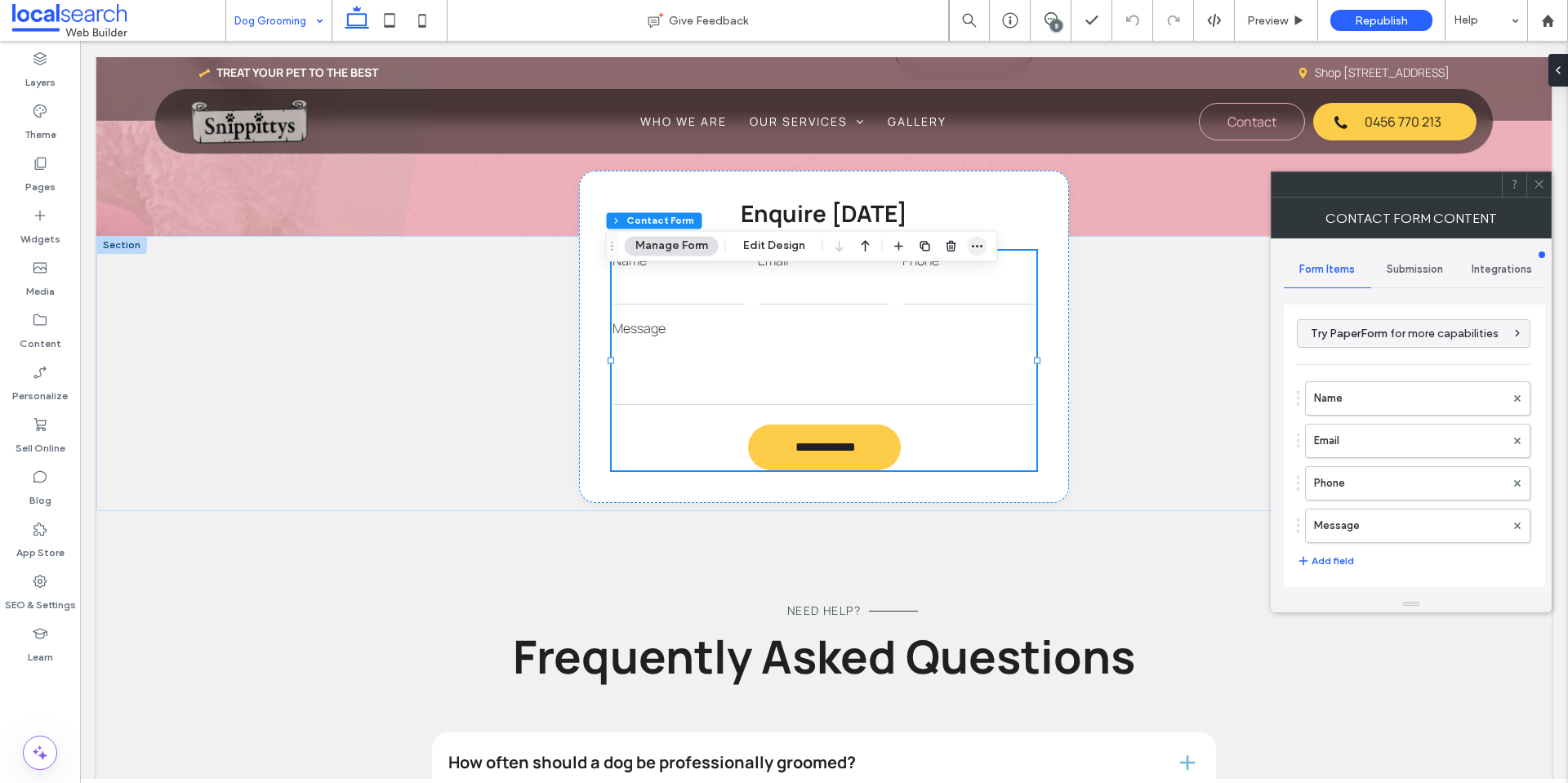
click at [972, 246] on use "button" at bounding box center [977, 246] width 11 height 3
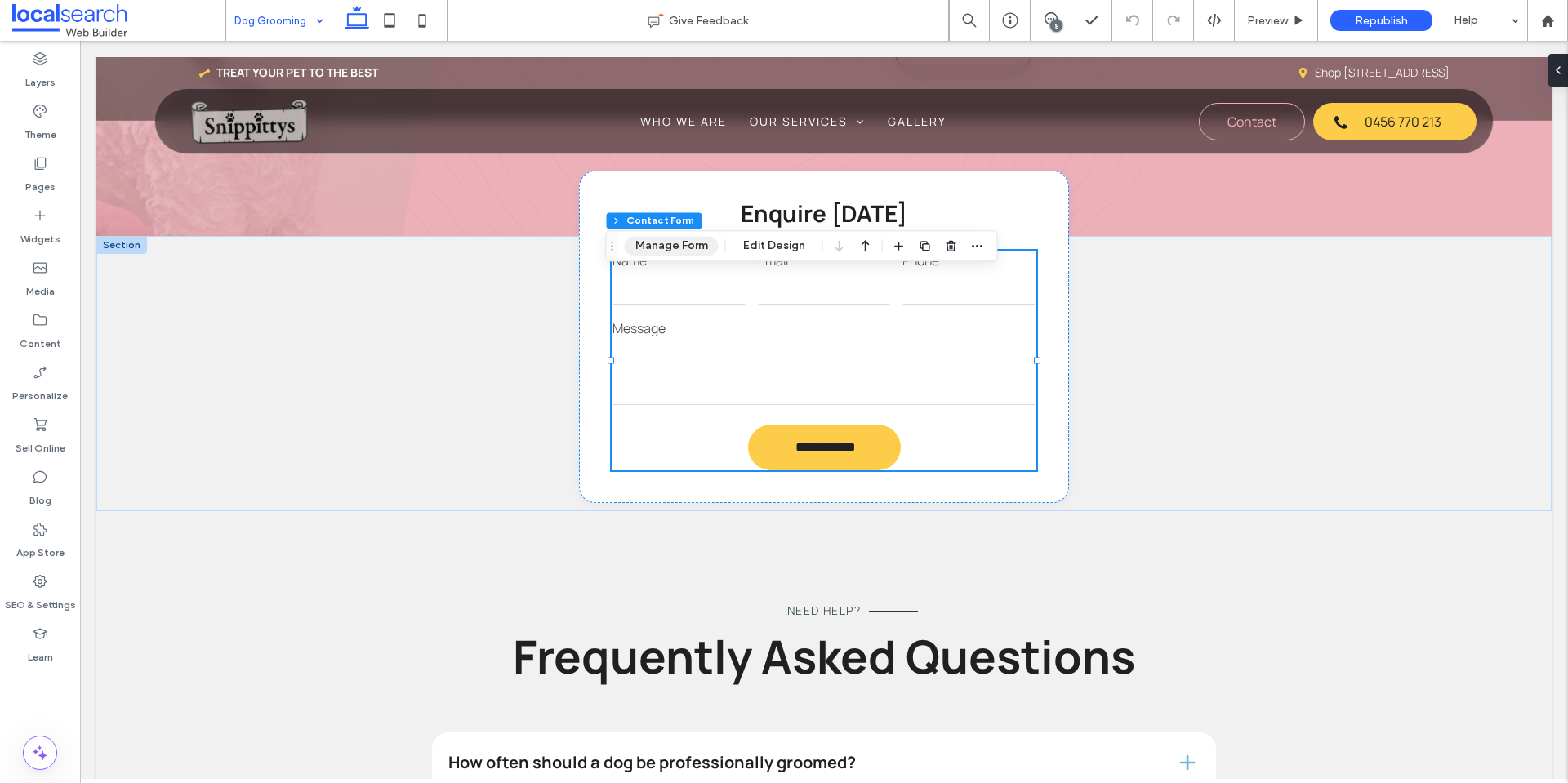
drag, startPoint x: 683, startPoint y: 253, endPoint x: 1122, endPoint y: 308, distance: 442.4
click at [683, 253] on button "Manage Form" at bounding box center [672, 246] width 94 height 19
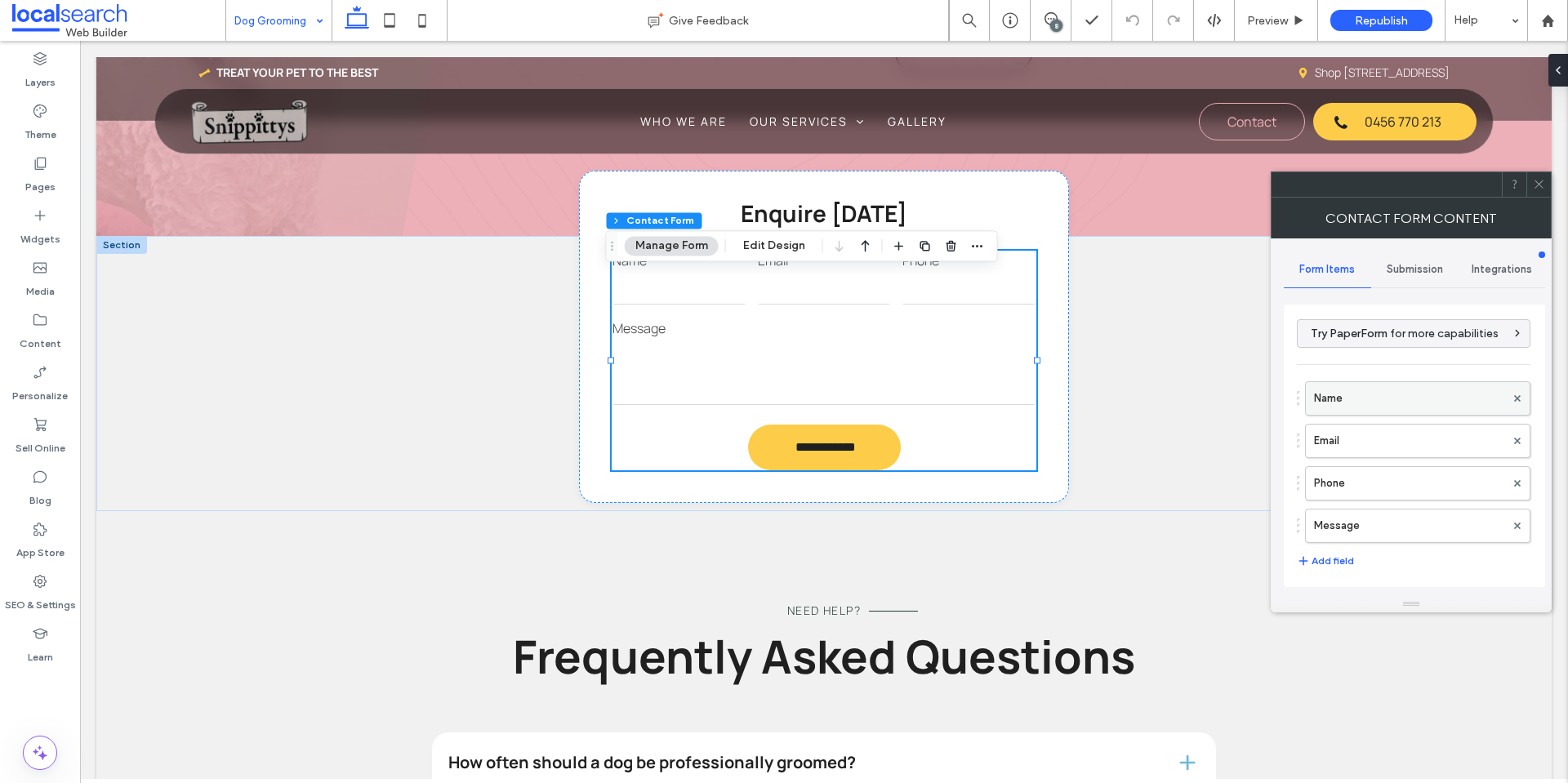
click at [1349, 397] on label "Name" at bounding box center [1409, 399] width 191 height 33
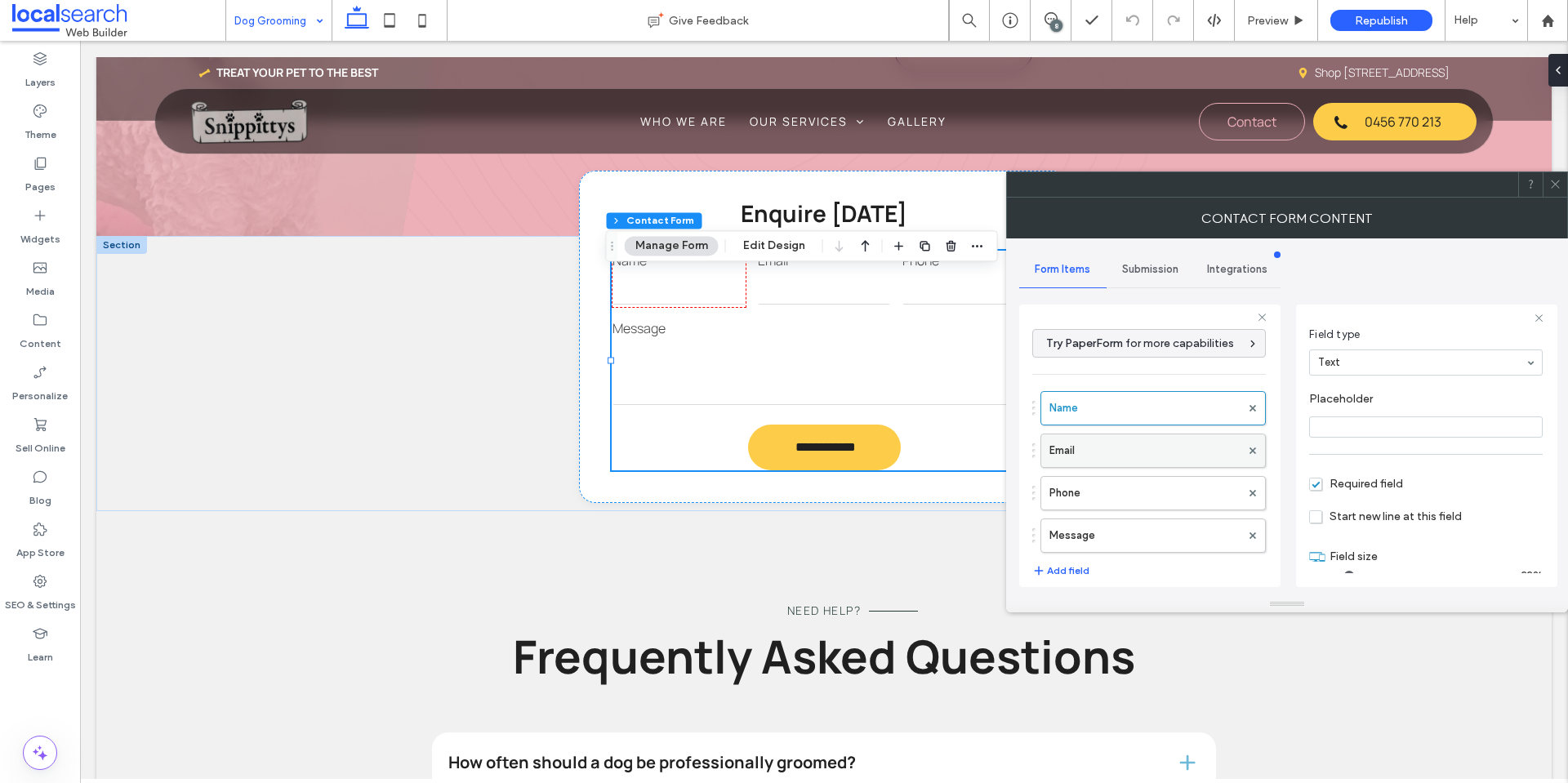
scroll to position [115, 0]
click at [1104, 451] on label "Email" at bounding box center [1144, 451] width 191 height 33
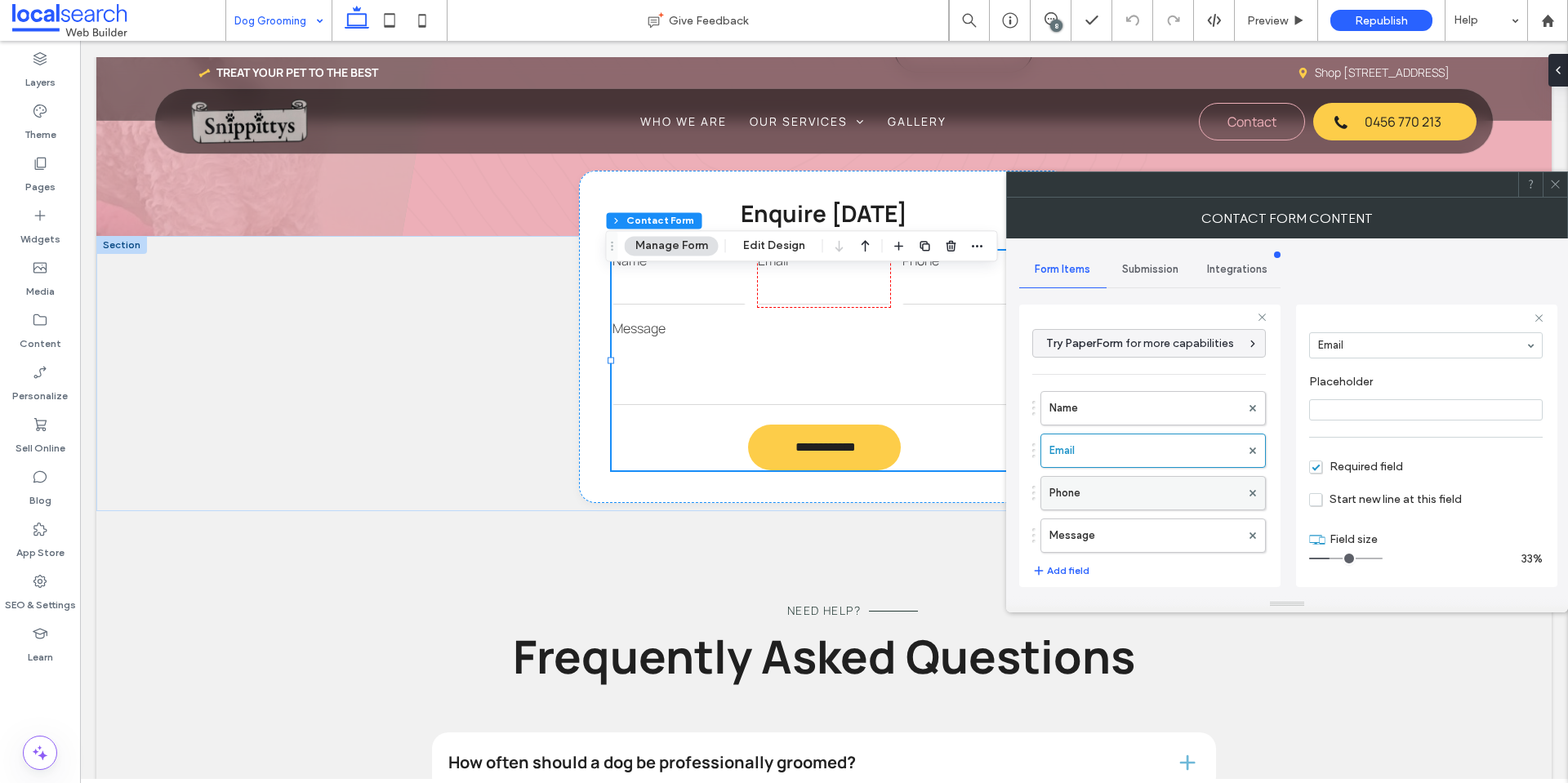
click at [1135, 494] on label "Phone" at bounding box center [1144, 493] width 191 height 33
click at [1148, 533] on label "Message" at bounding box center [1144, 535] width 191 height 33
type input "**"
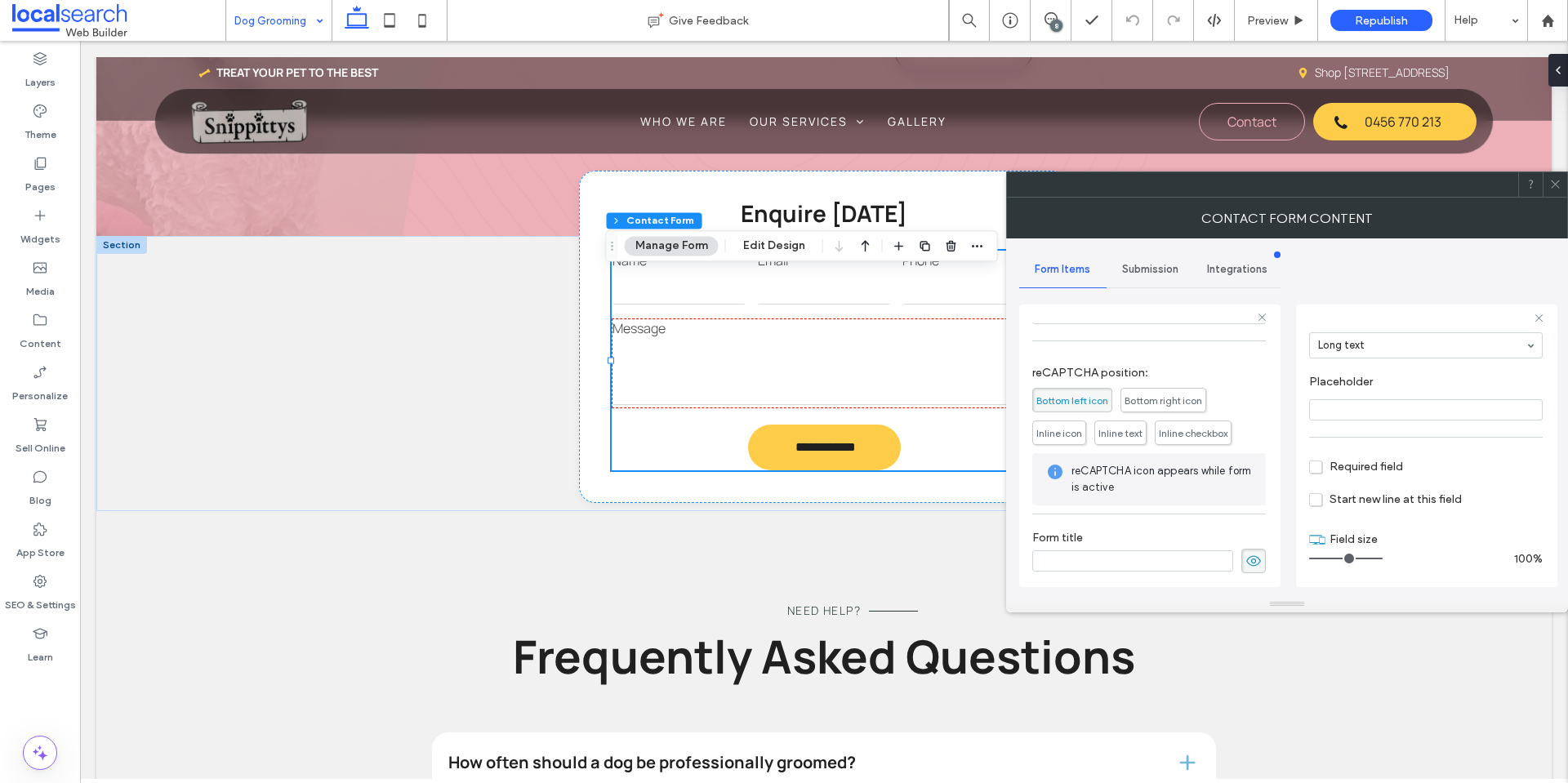
scroll to position [340, 0]
click at [1143, 274] on div "Submission" at bounding box center [1149, 269] width 87 height 36
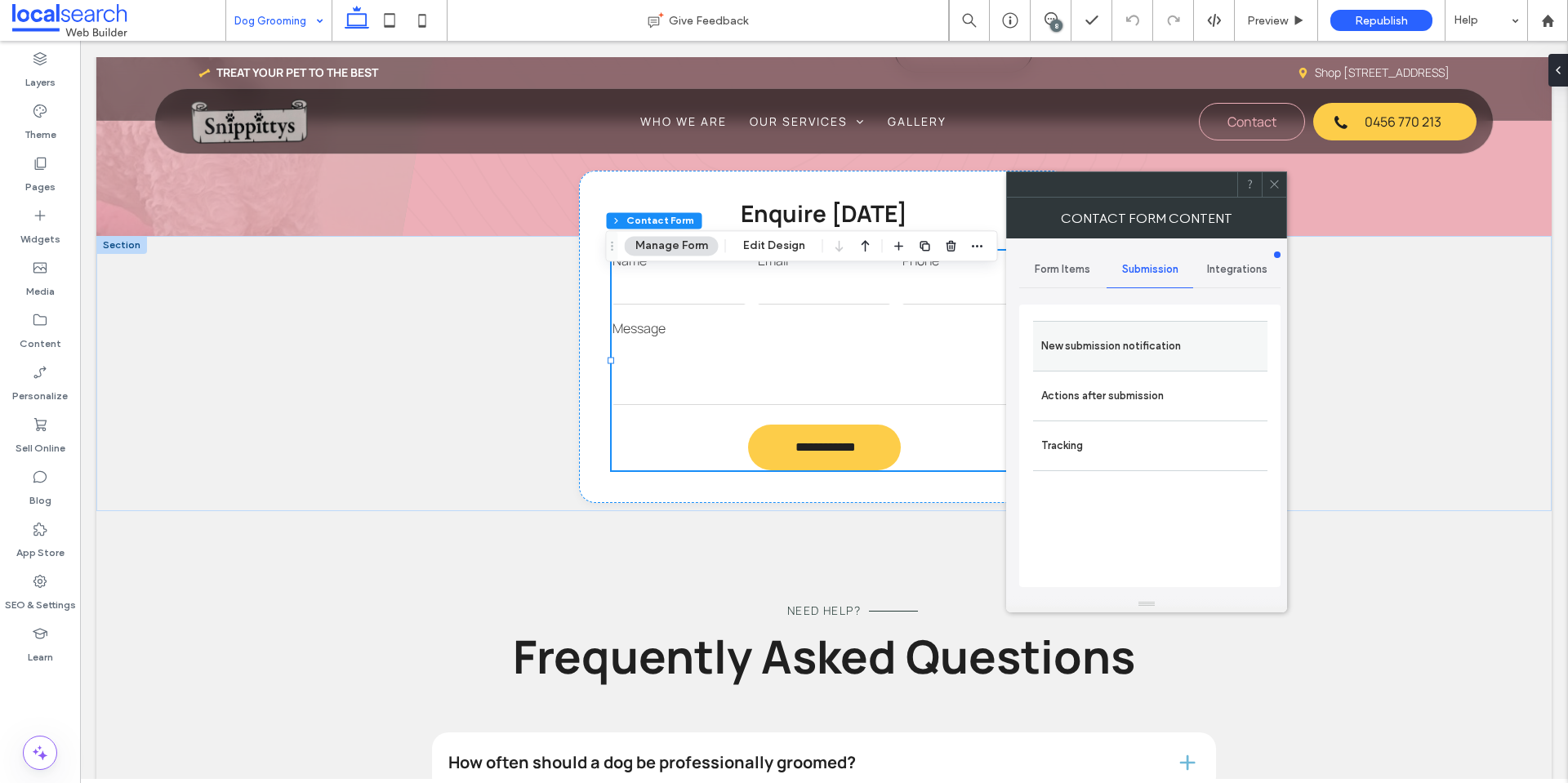
click at [1139, 343] on label "New submission notification" at bounding box center [1149, 346] width 218 height 33
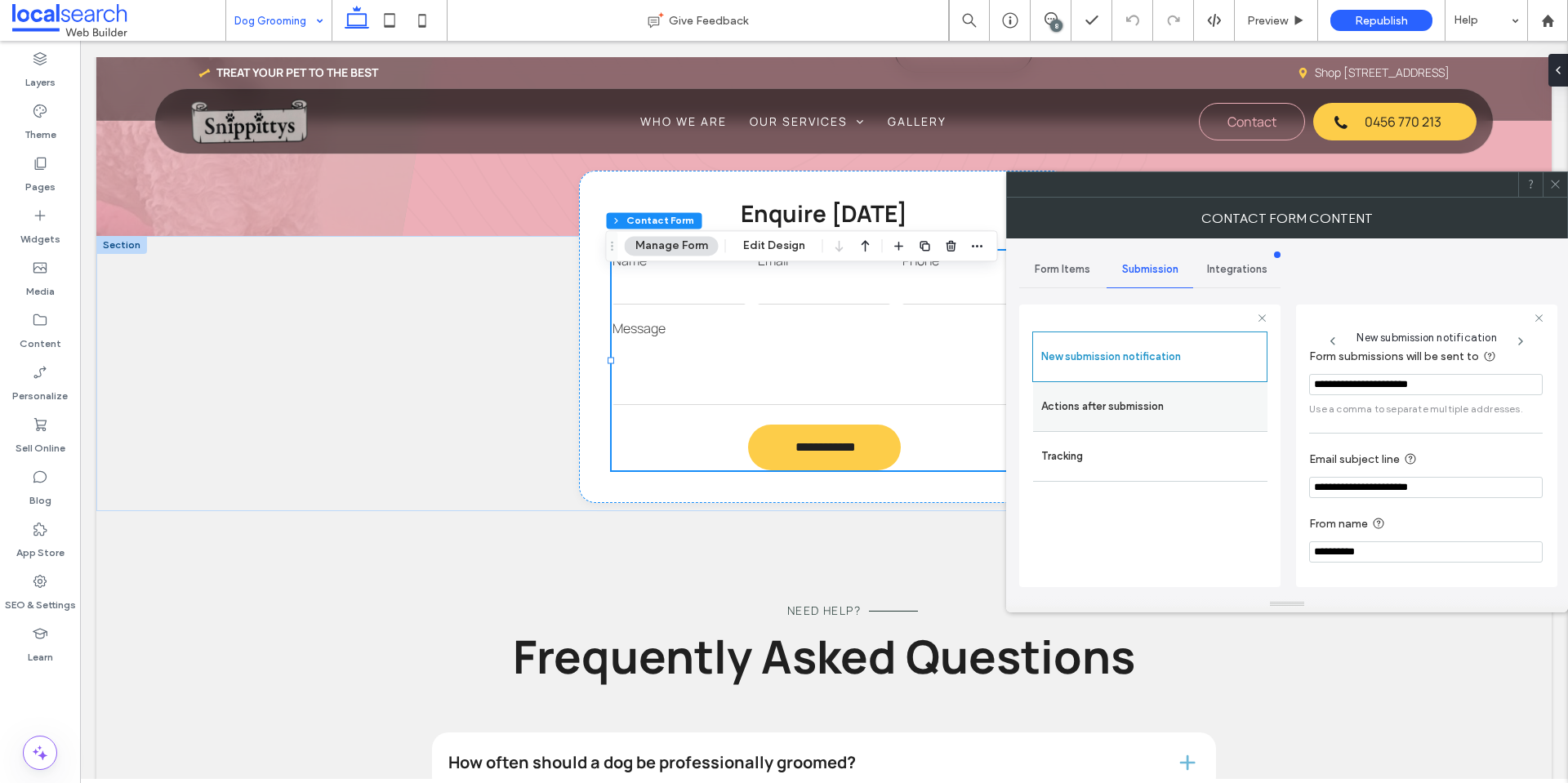
scroll to position [85, 0]
click at [1126, 389] on div "Actions after submission" at bounding box center [1150, 407] width 234 height 49
click at [1141, 409] on label "Actions after submission" at bounding box center [1149, 406] width 218 height 33
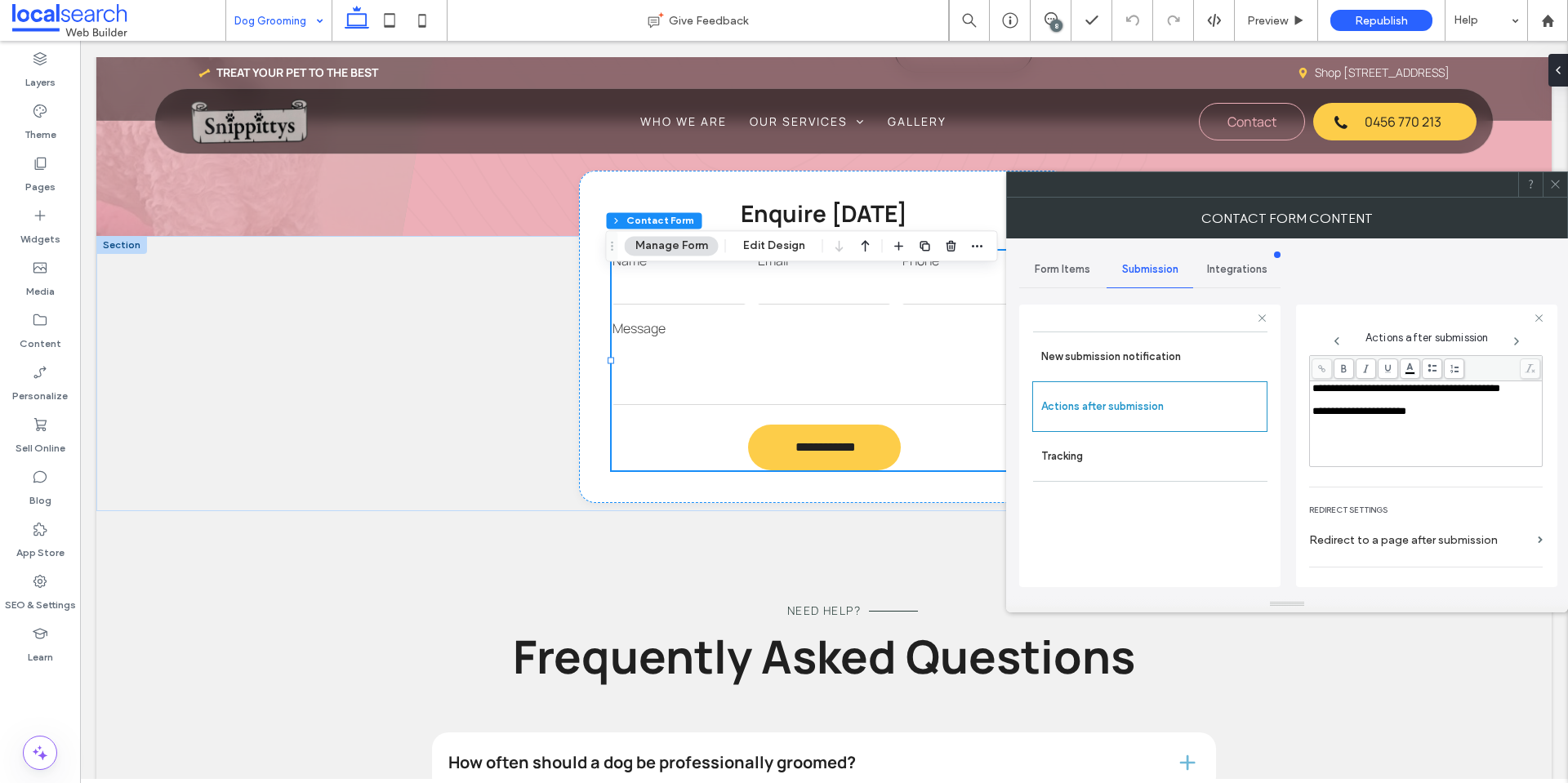
scroll to position [282, 0]
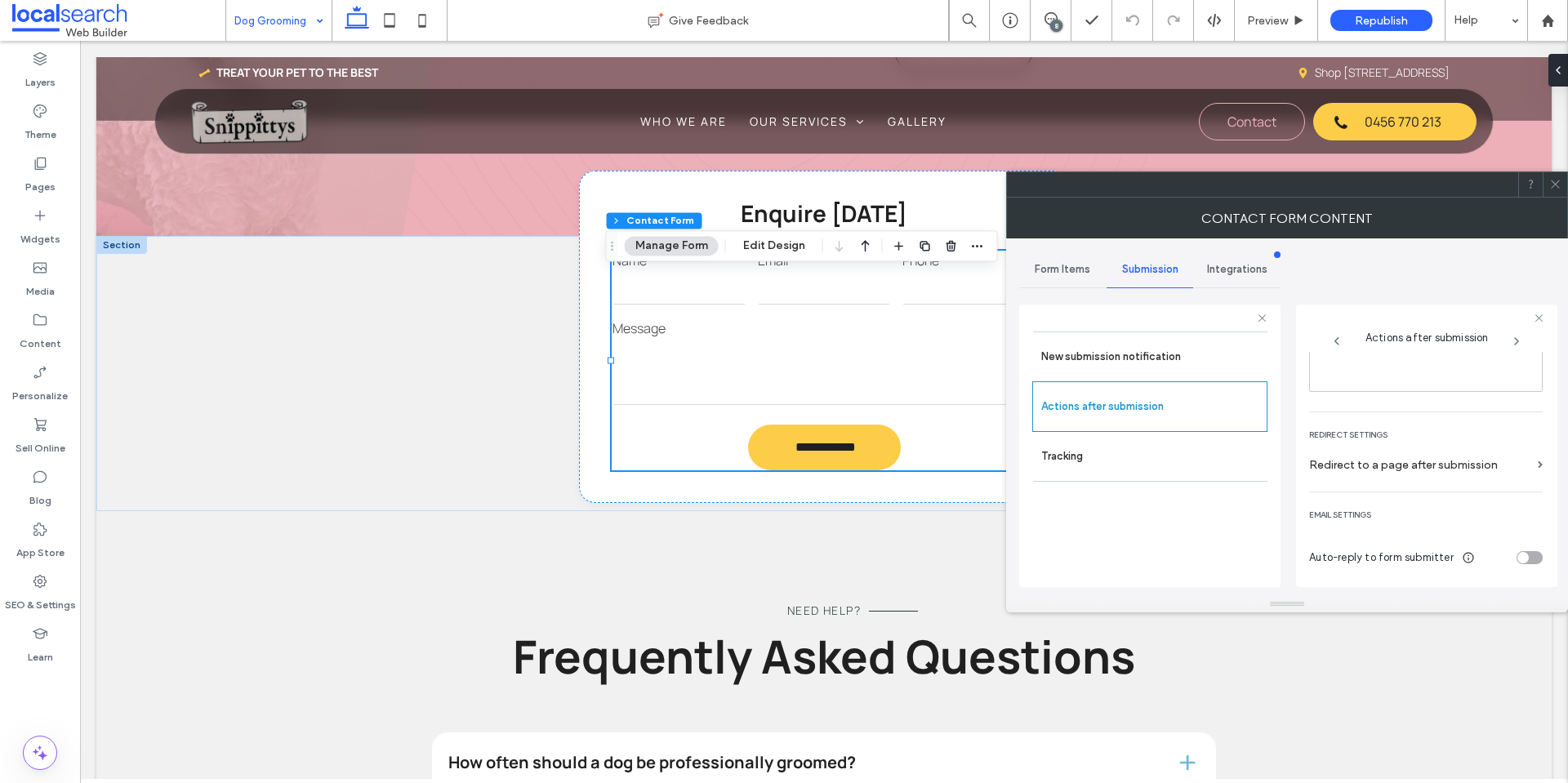
click at [1552, 180] on icon at bounding box center [1555, 184] width 12 height 12
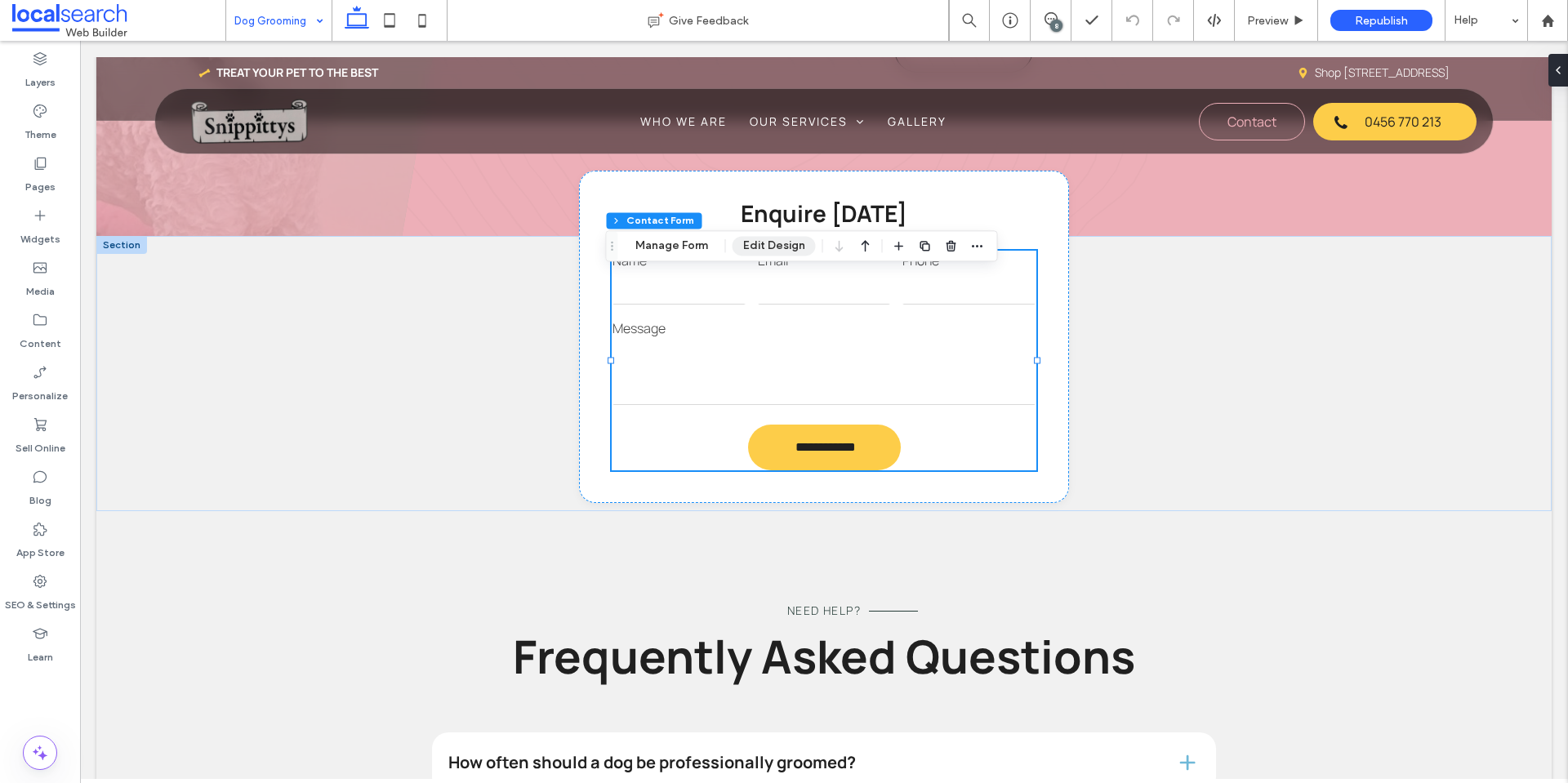
click at [765, 250] on button "Edit Design" at bounding box center [774, 246] width 83 height 19
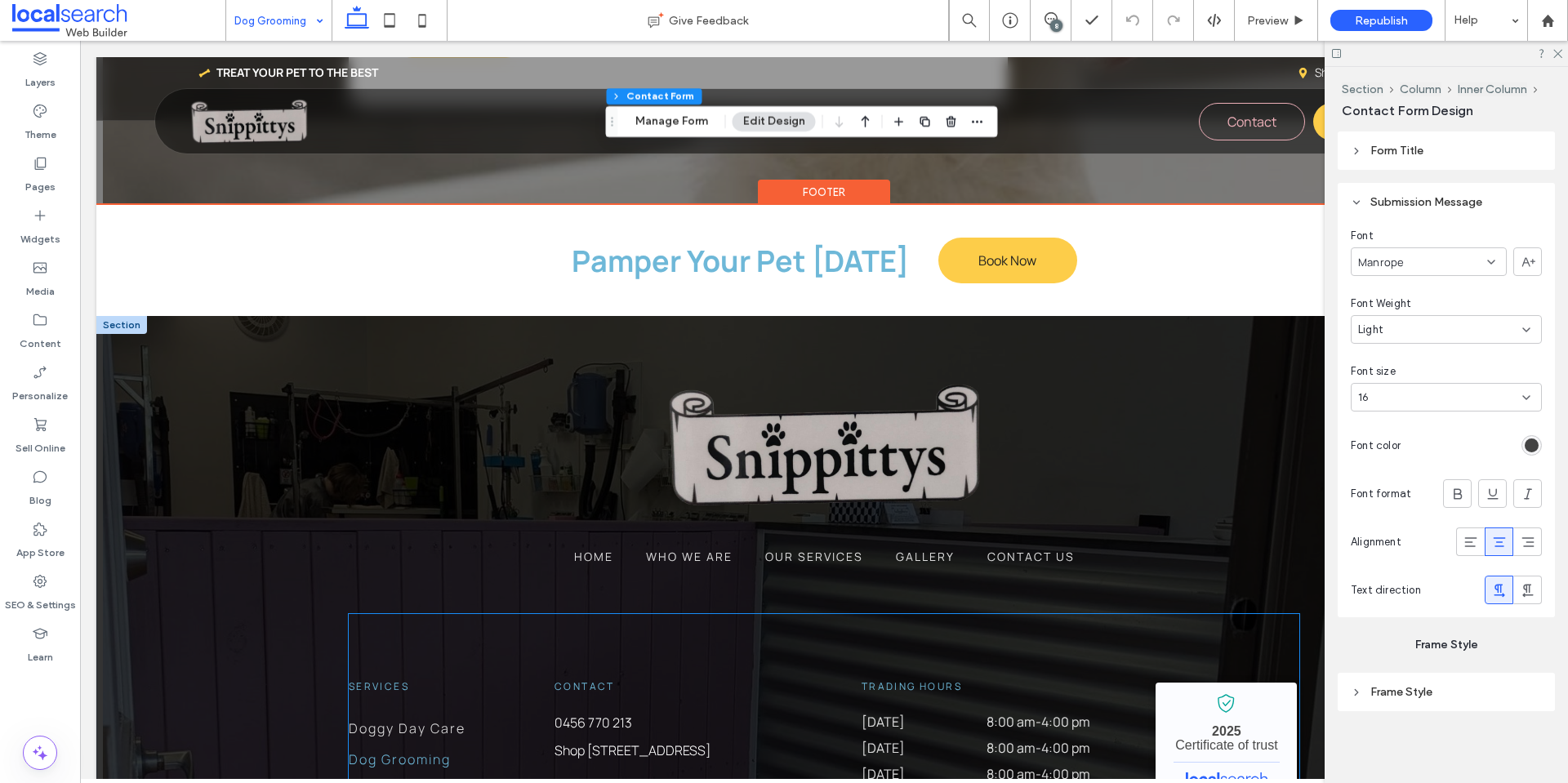
scroll to position [3142, 0]
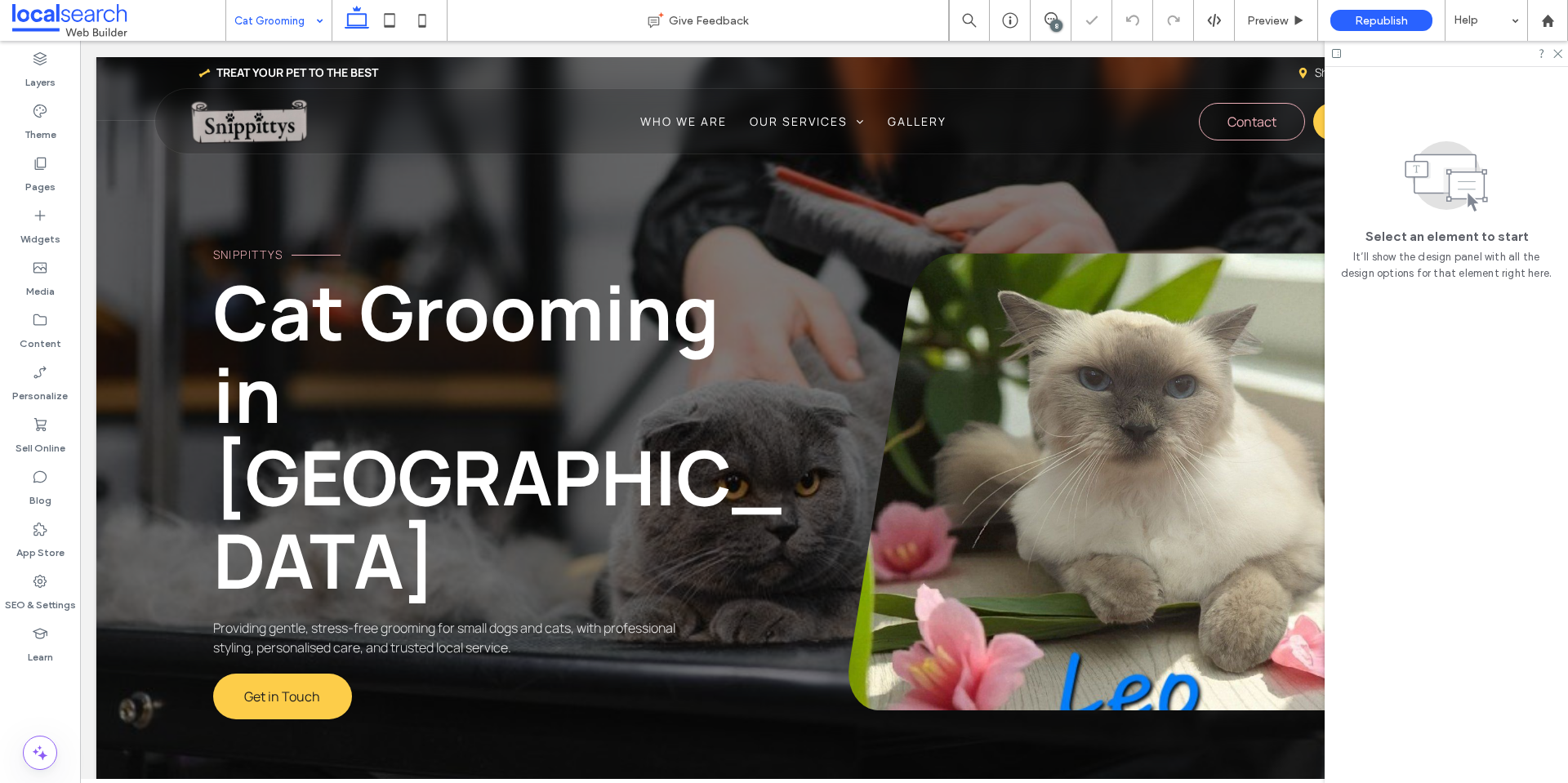
click at [1559, 50] on icon at bounding box center [1557, 53] width 11 height 11
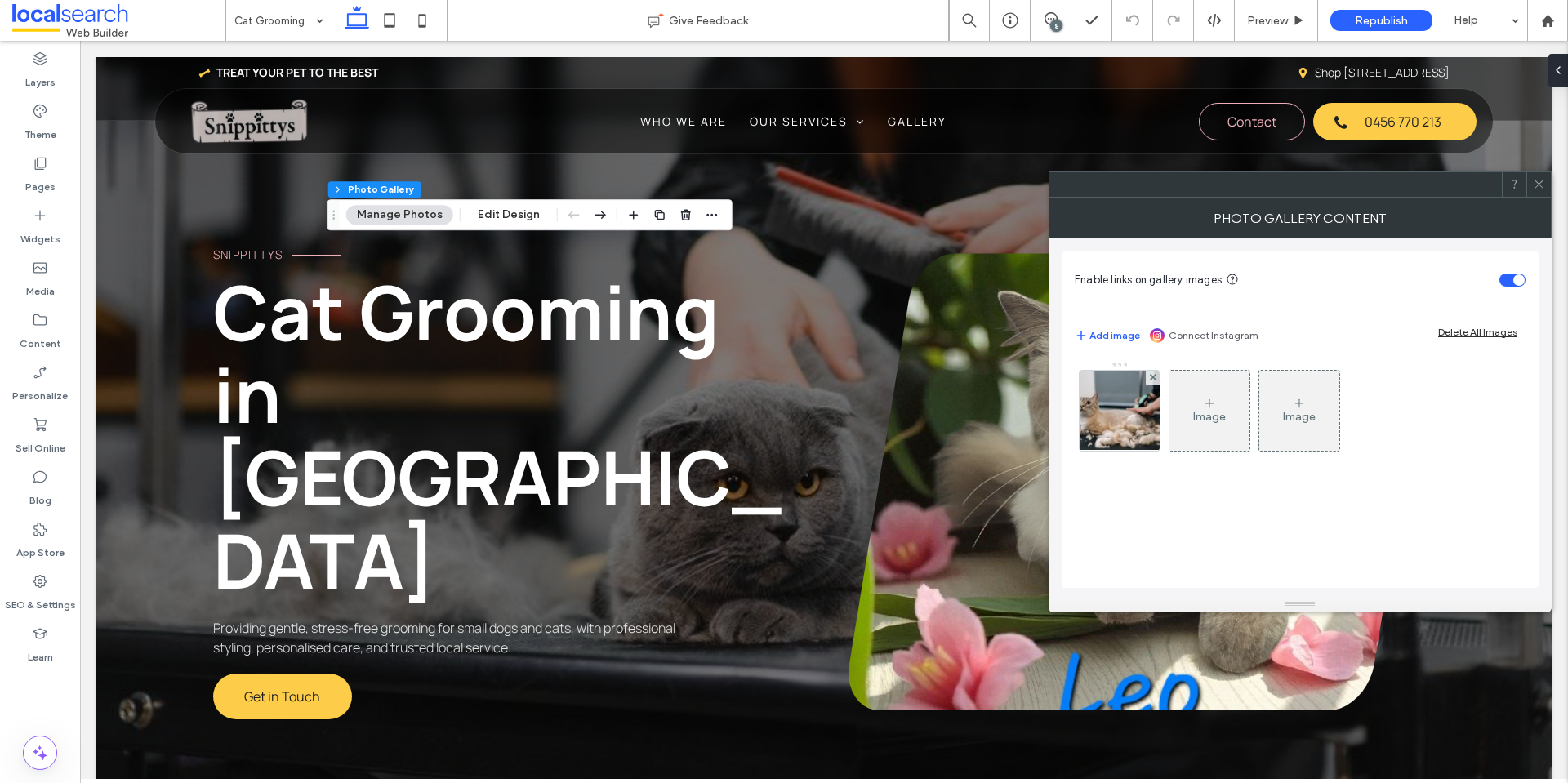
click at [1131, 429] on img at bounding box center [1119, 411] width 121 height 80
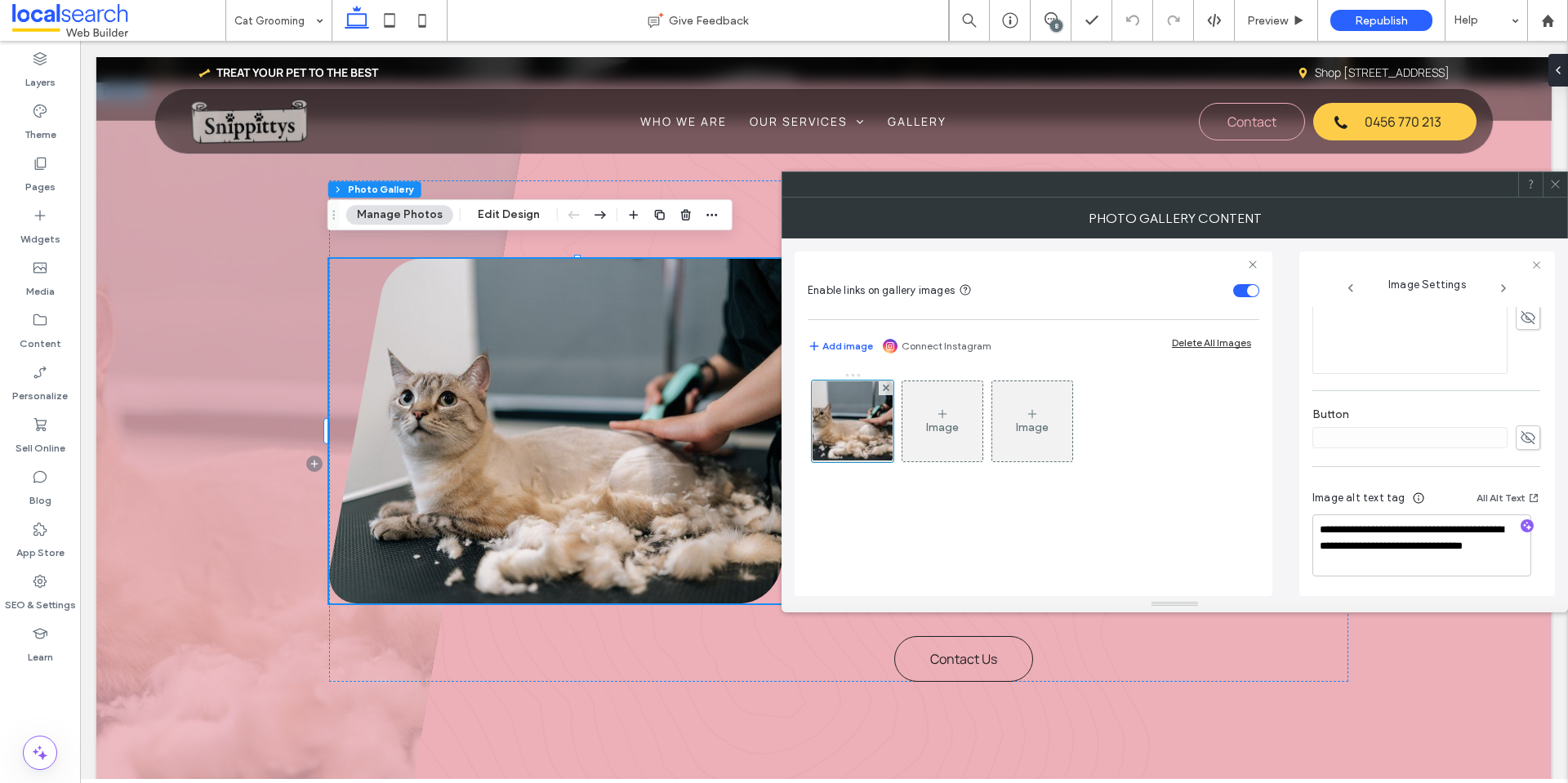
scroll to position [483, 0]
click at [1565, 181] on div at bounding box center [1555, 184] width 25 height 25
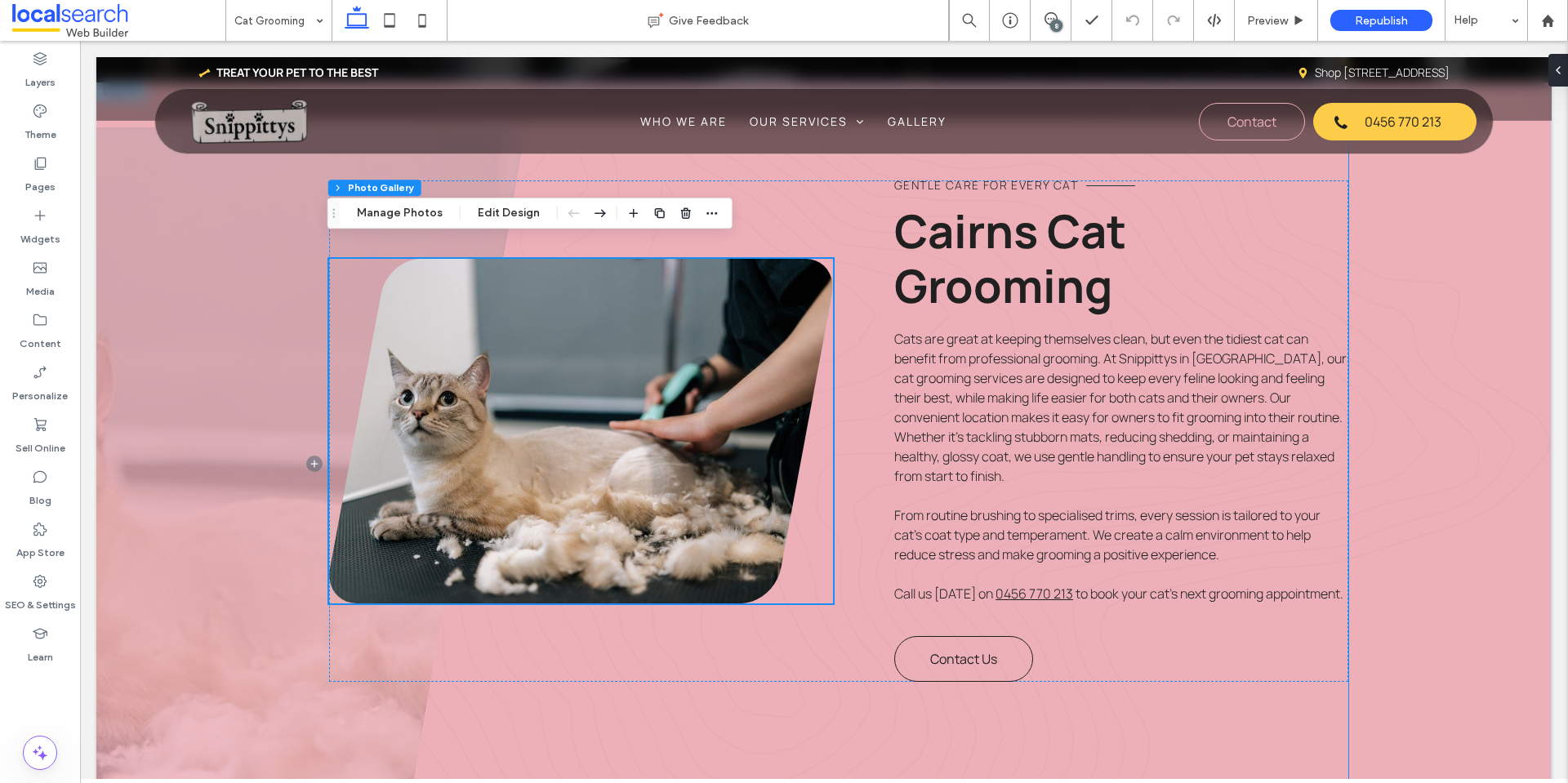
scroll to position [1062, 0]
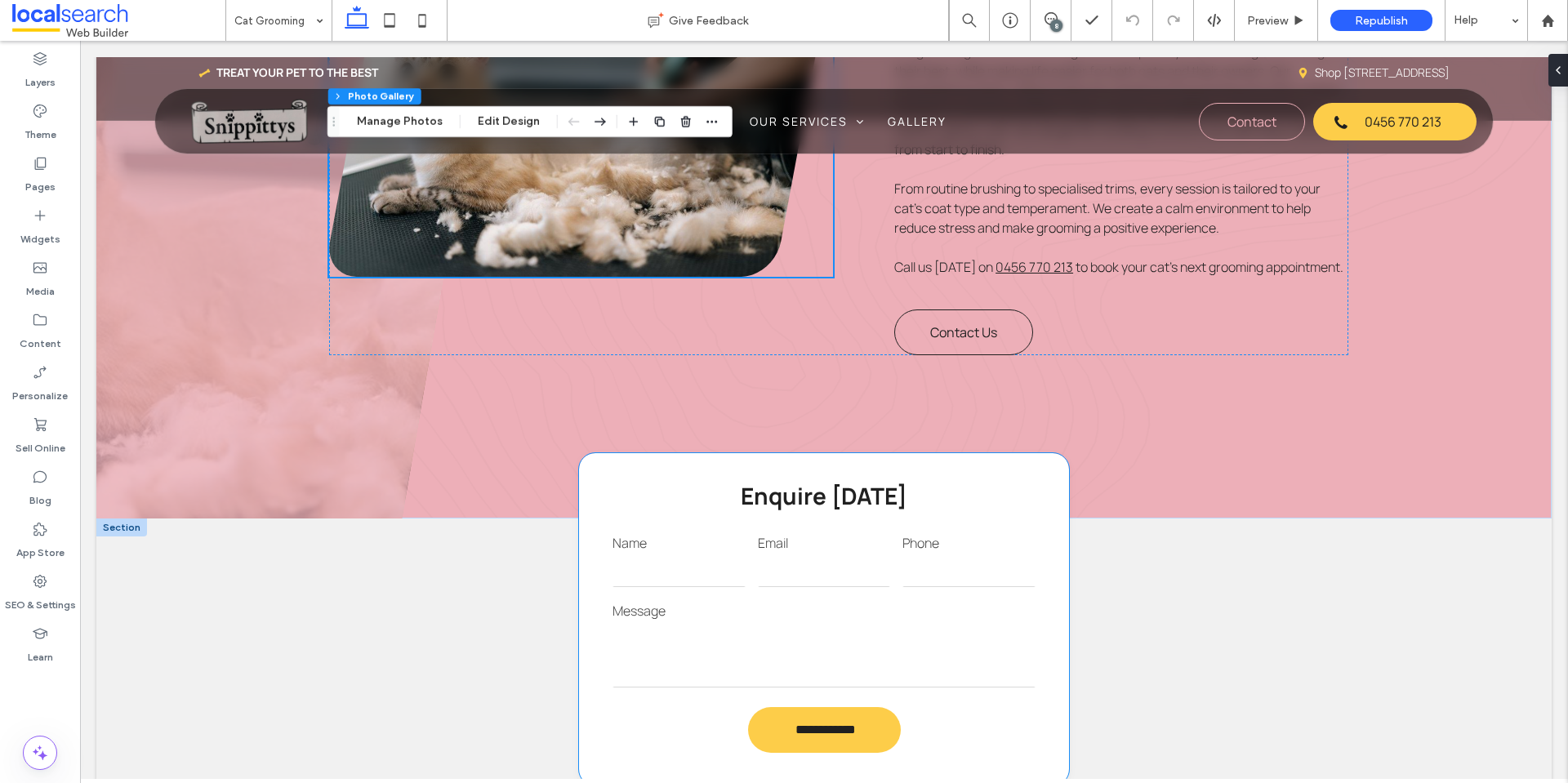
click at [843, 570] on input "email" at bounding box center [824, 570] width 133 height 33
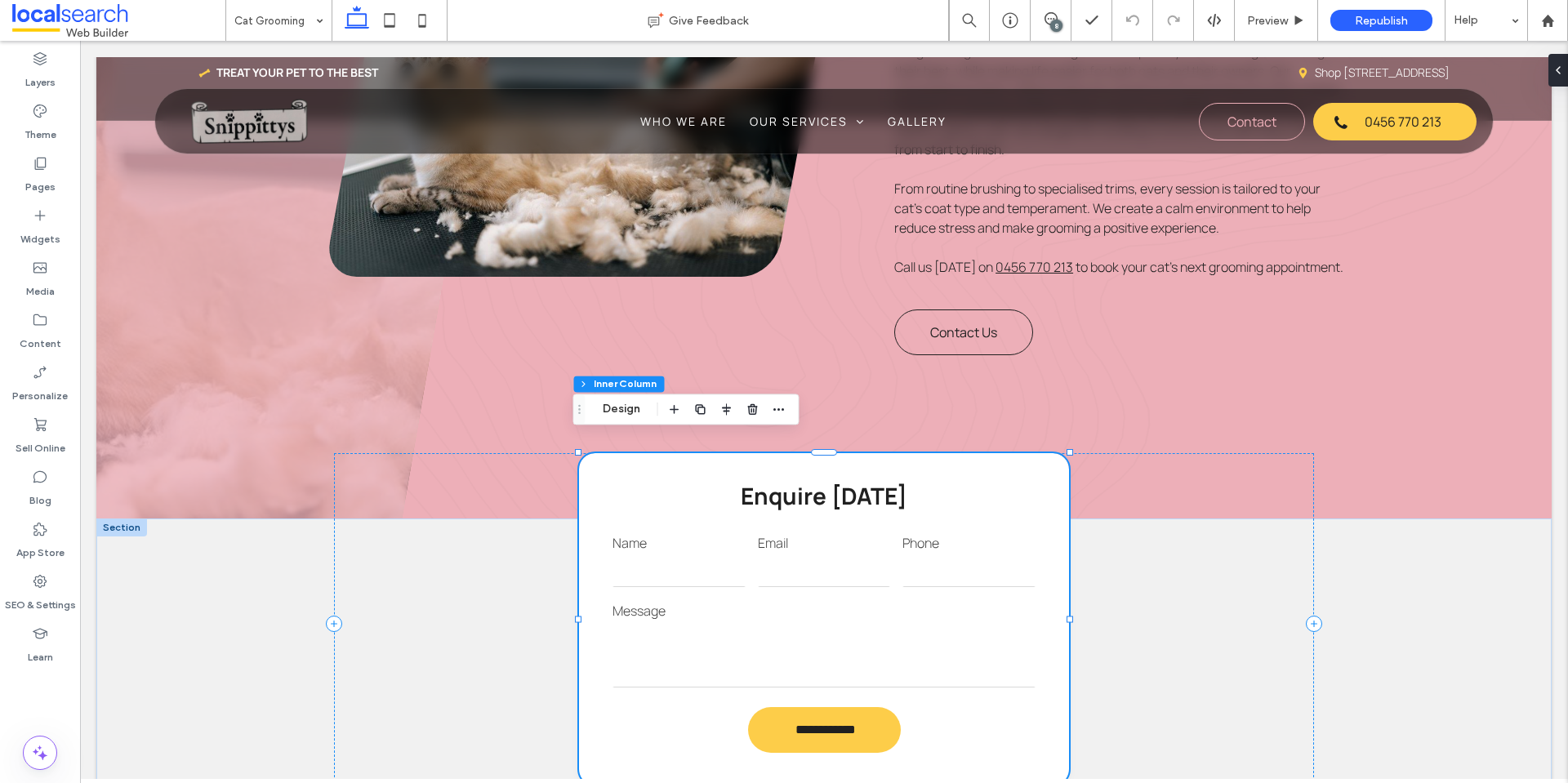
click at [843, 570] on input "email" at bounding box center [824, 570] width 133 height 33
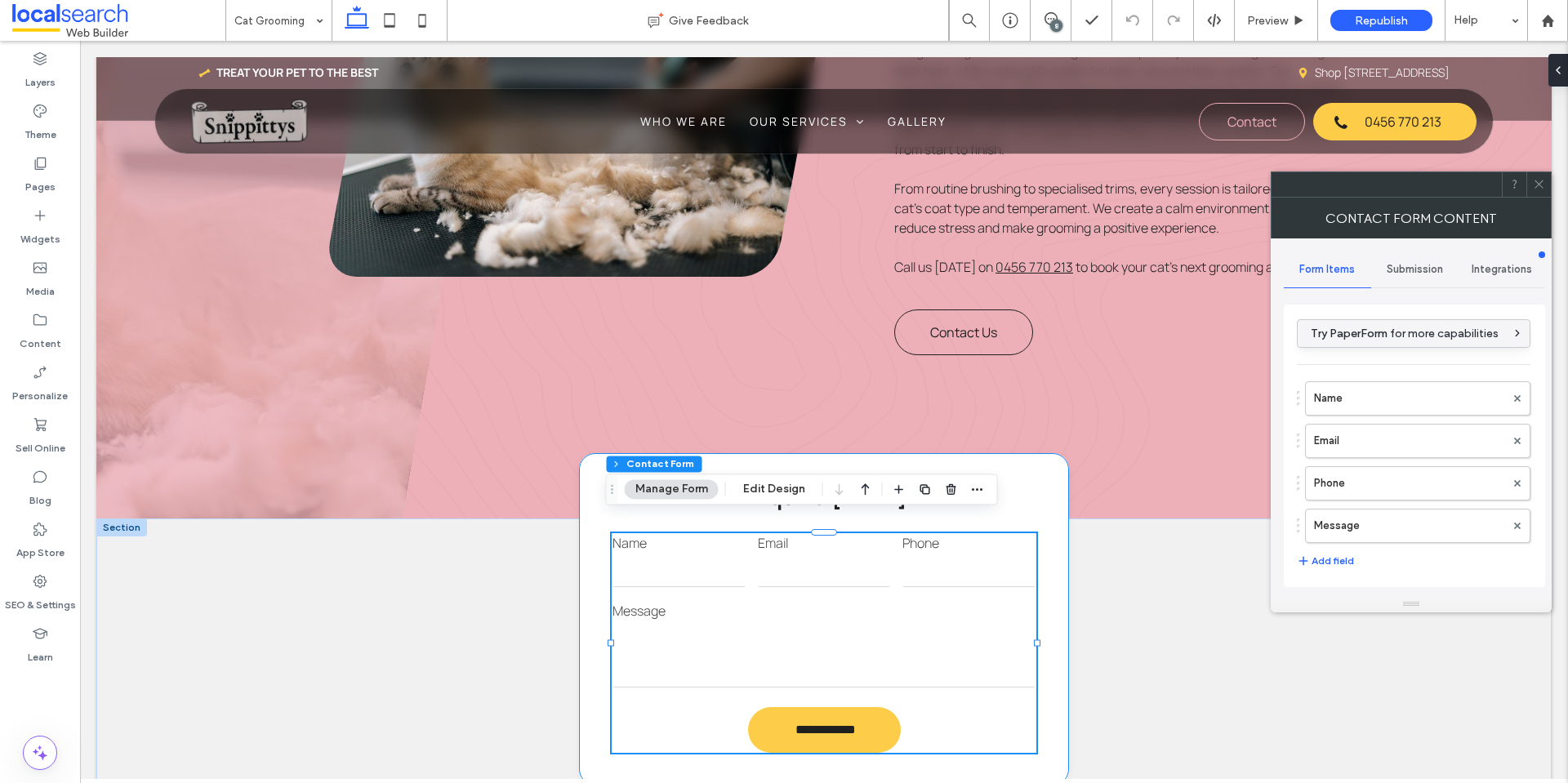
type input "**********"
type input "*"
type input "***"
type input "*"
type input "***"
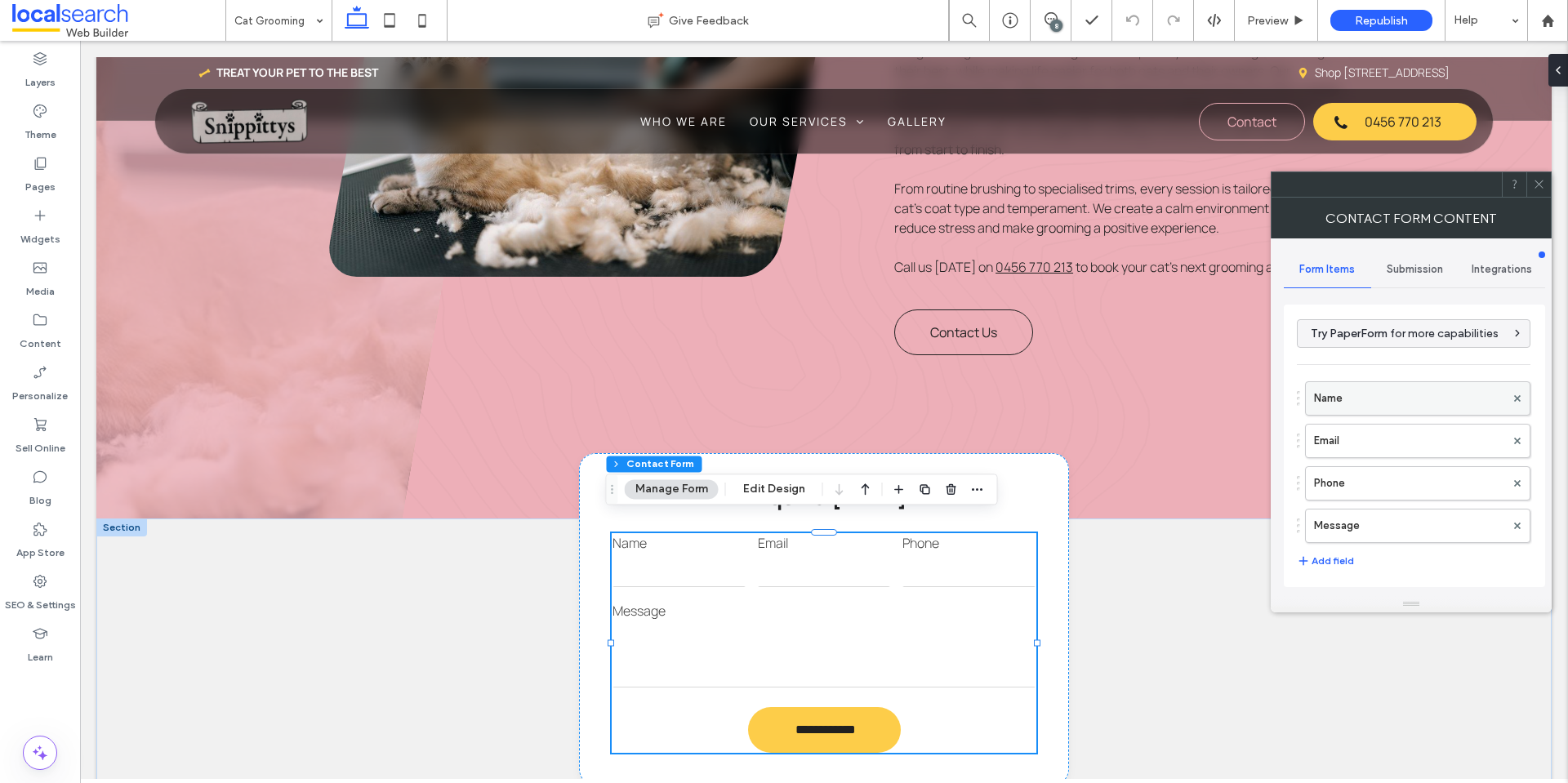
click at [1365, 391] on label "Name" at bounding box center [1409, 399] width 191 height 33
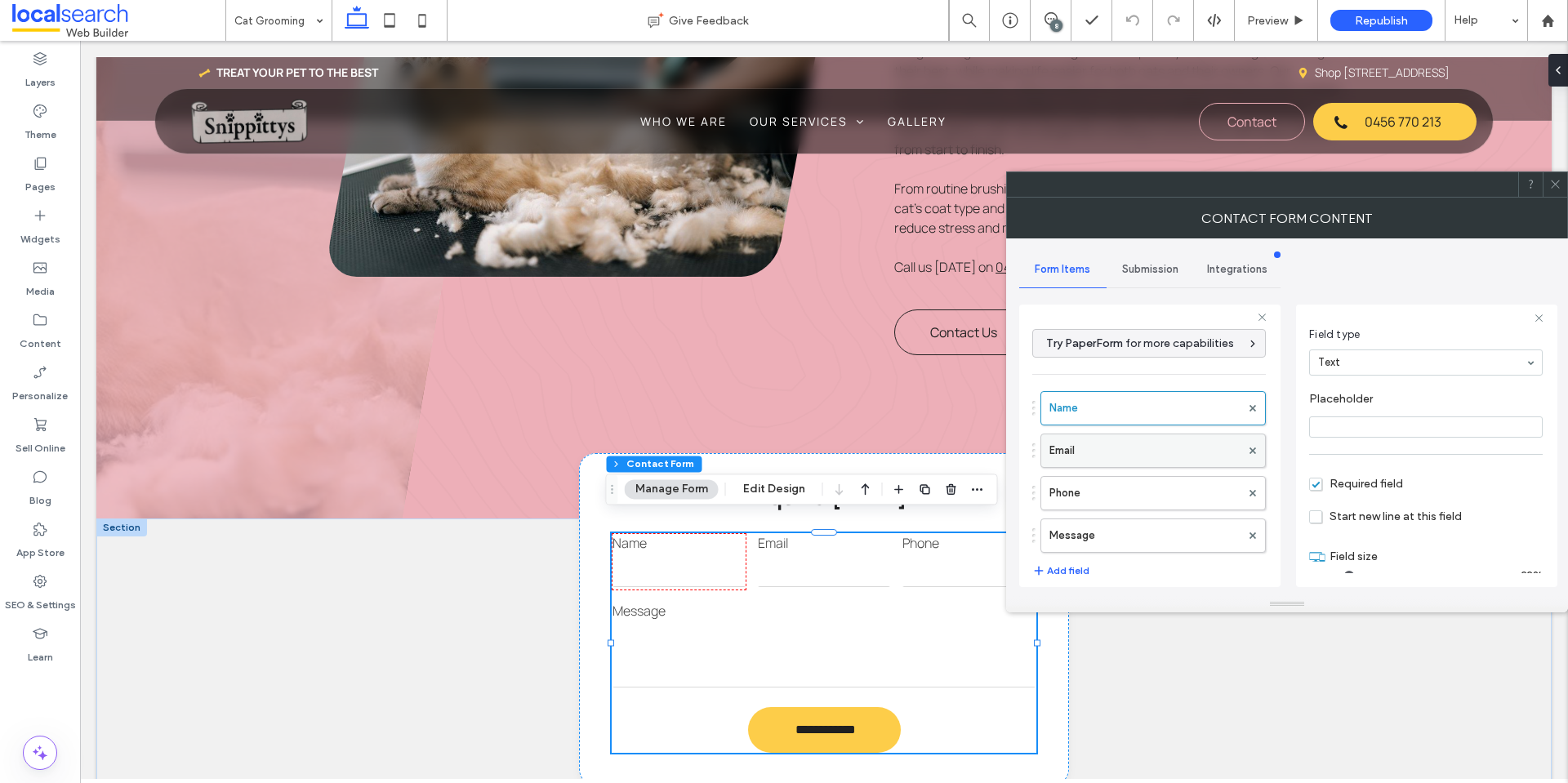
scroll to position [115, 0]
click at [1178, 441] on label "Email" at bounding box center [1144, 451] width 191 height 33
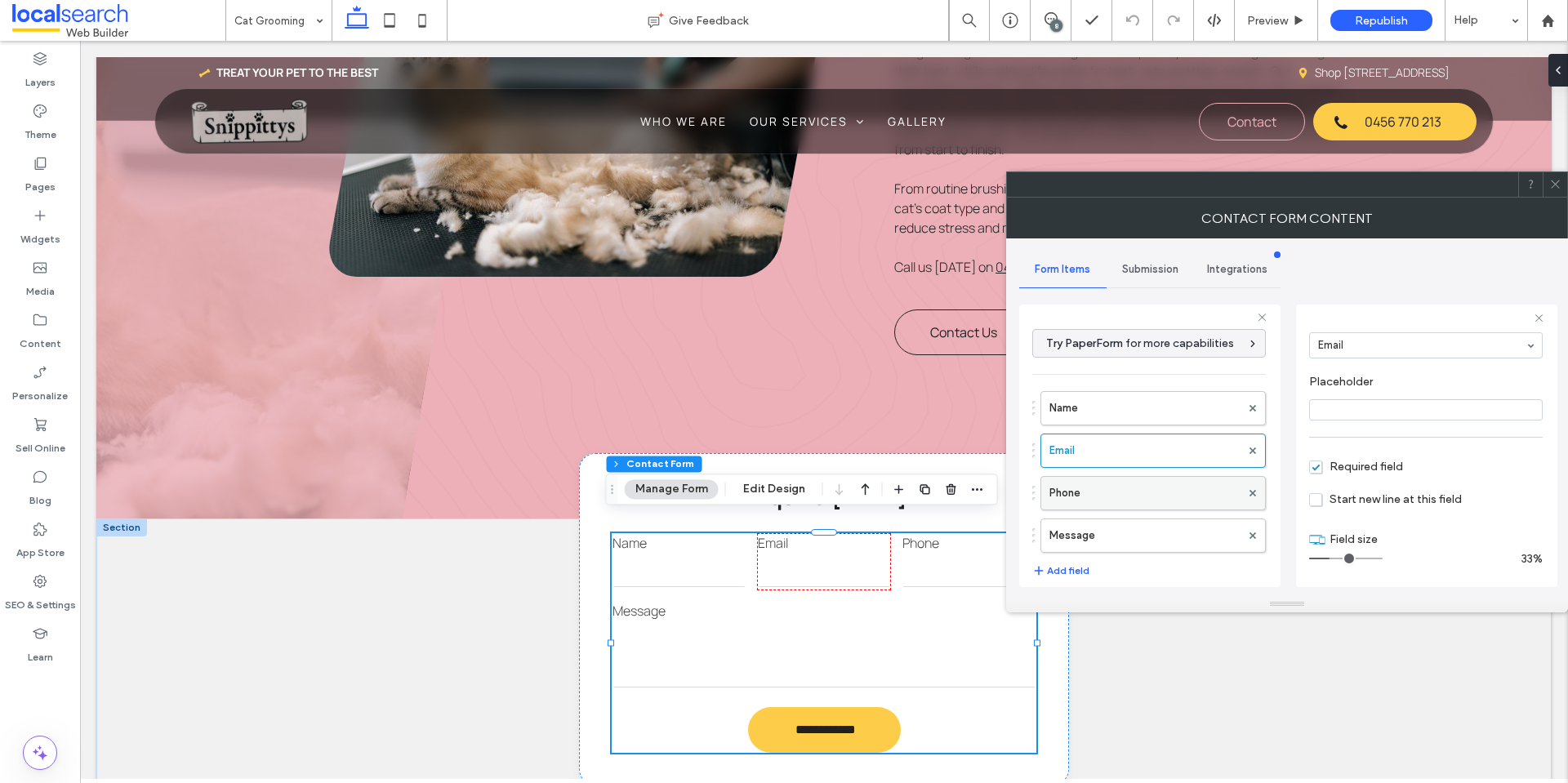
click at [1178, 501] on label "Phone" at bounding box center [1144, 493] width 191 height 33
click at [1193, 551] on label "Message" at bounding box center [1144, 535] width 191 height 33
type input "**"
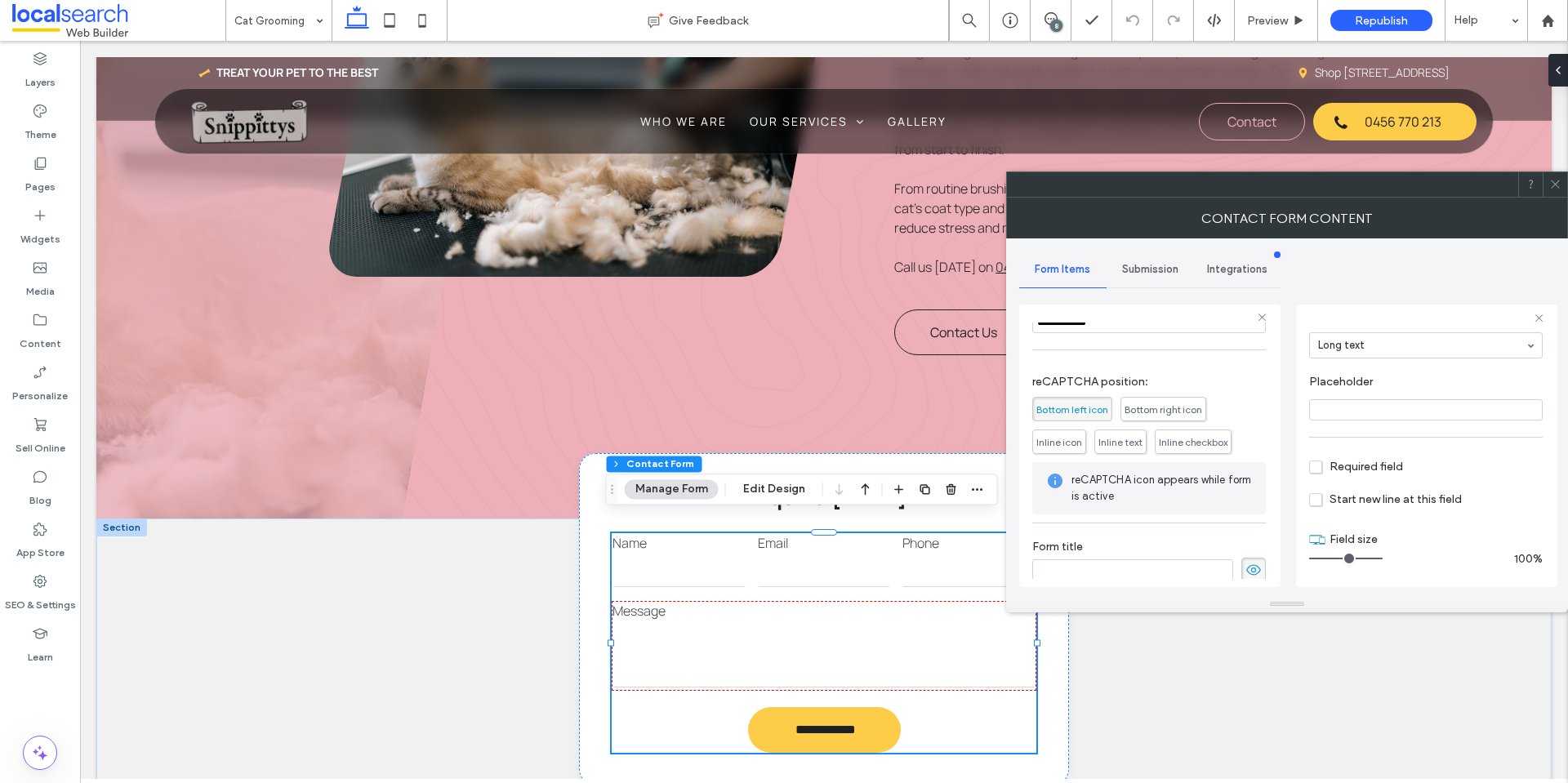
scroll to position [340, 0]
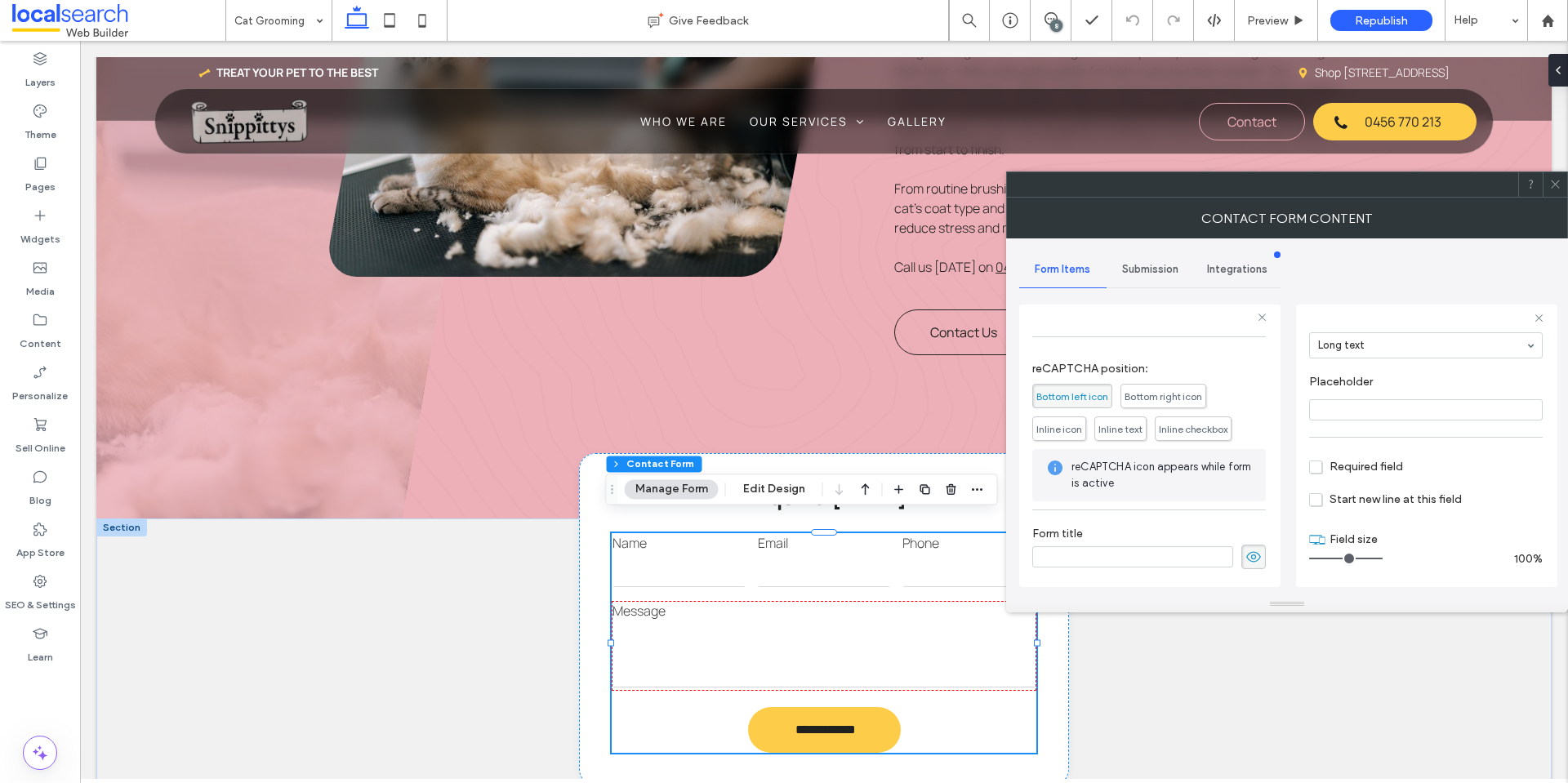
click at [1156, 258] on div "Submission" at bounding box center [1149, 269] width 87 height 36
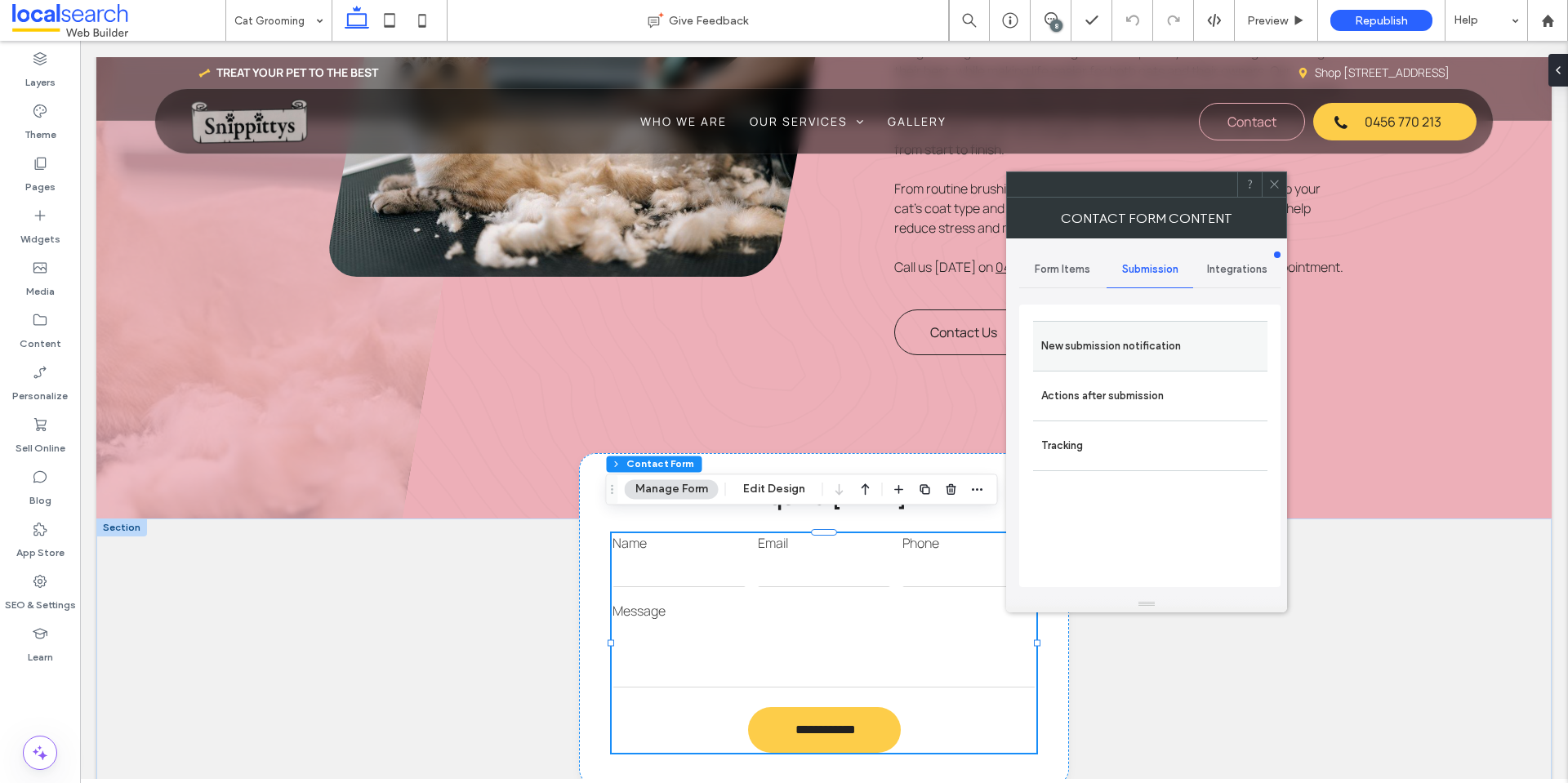
click at [1177, 346] on label "New submission notification" at bounding box center [1149, 346] width 218 height 33
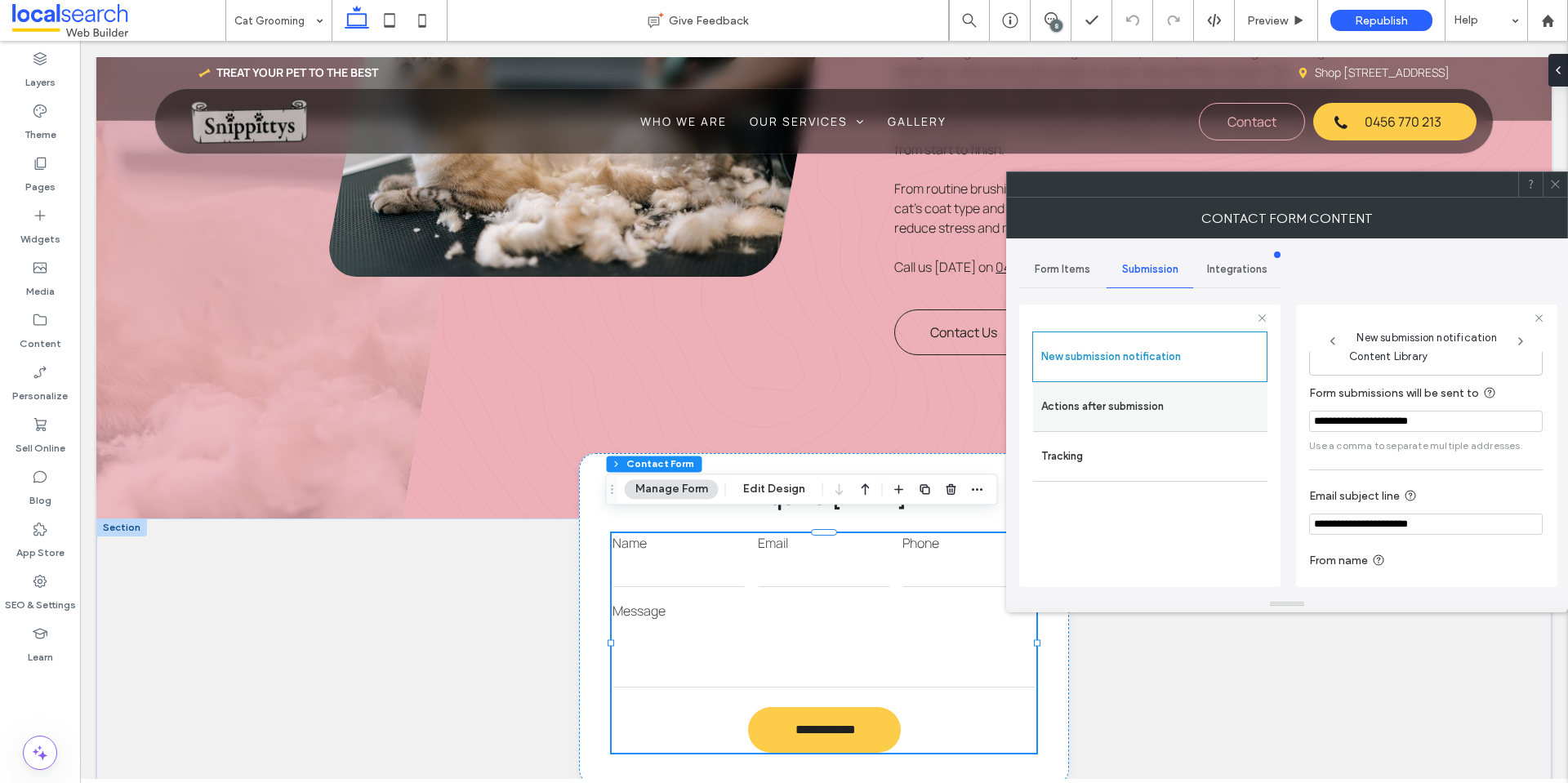
scroll to position [85, 0]
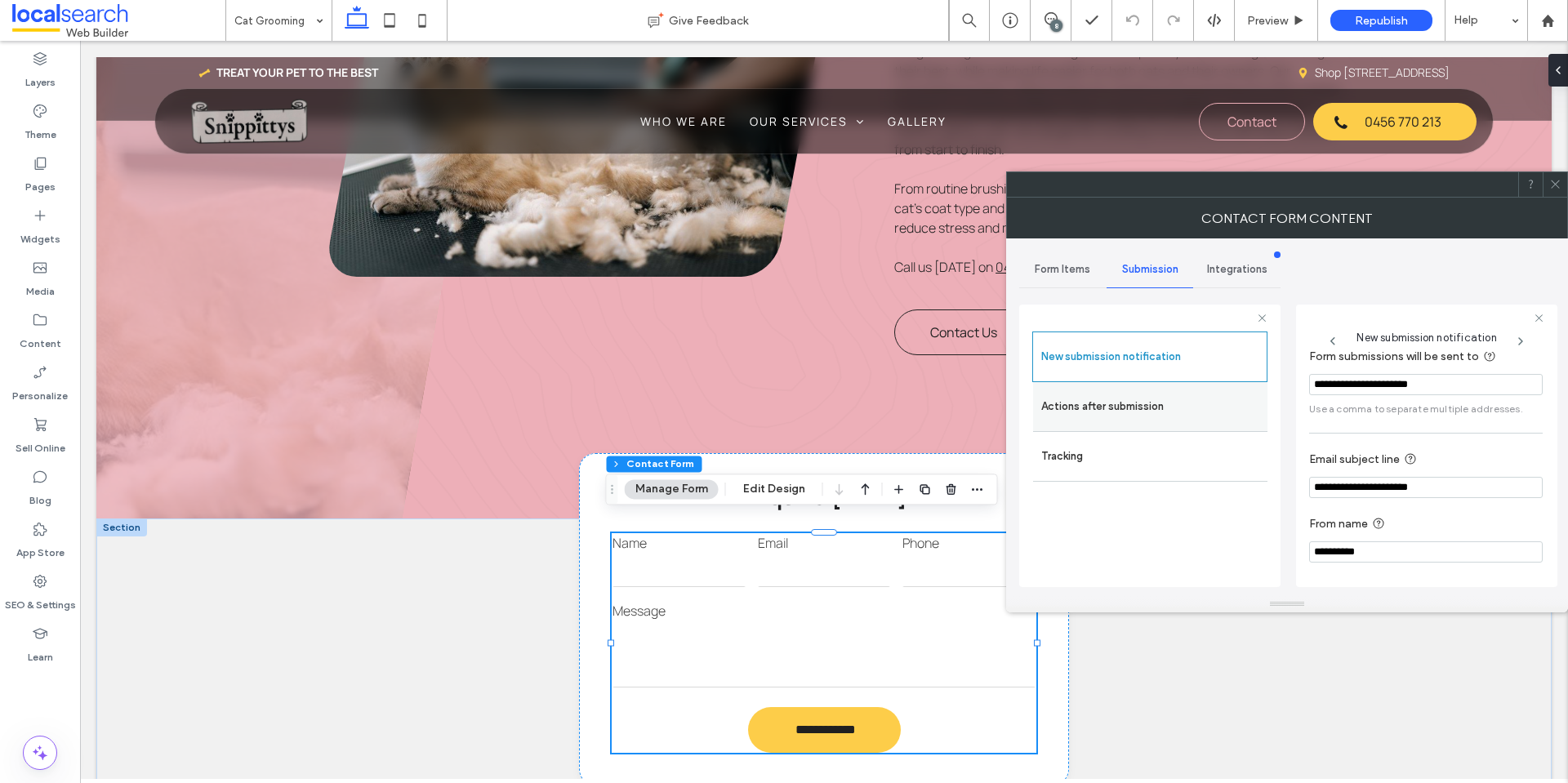
click at [1168, 402] on label "Actions after submission" at bounding box center [1149, 406] width 218 height 33
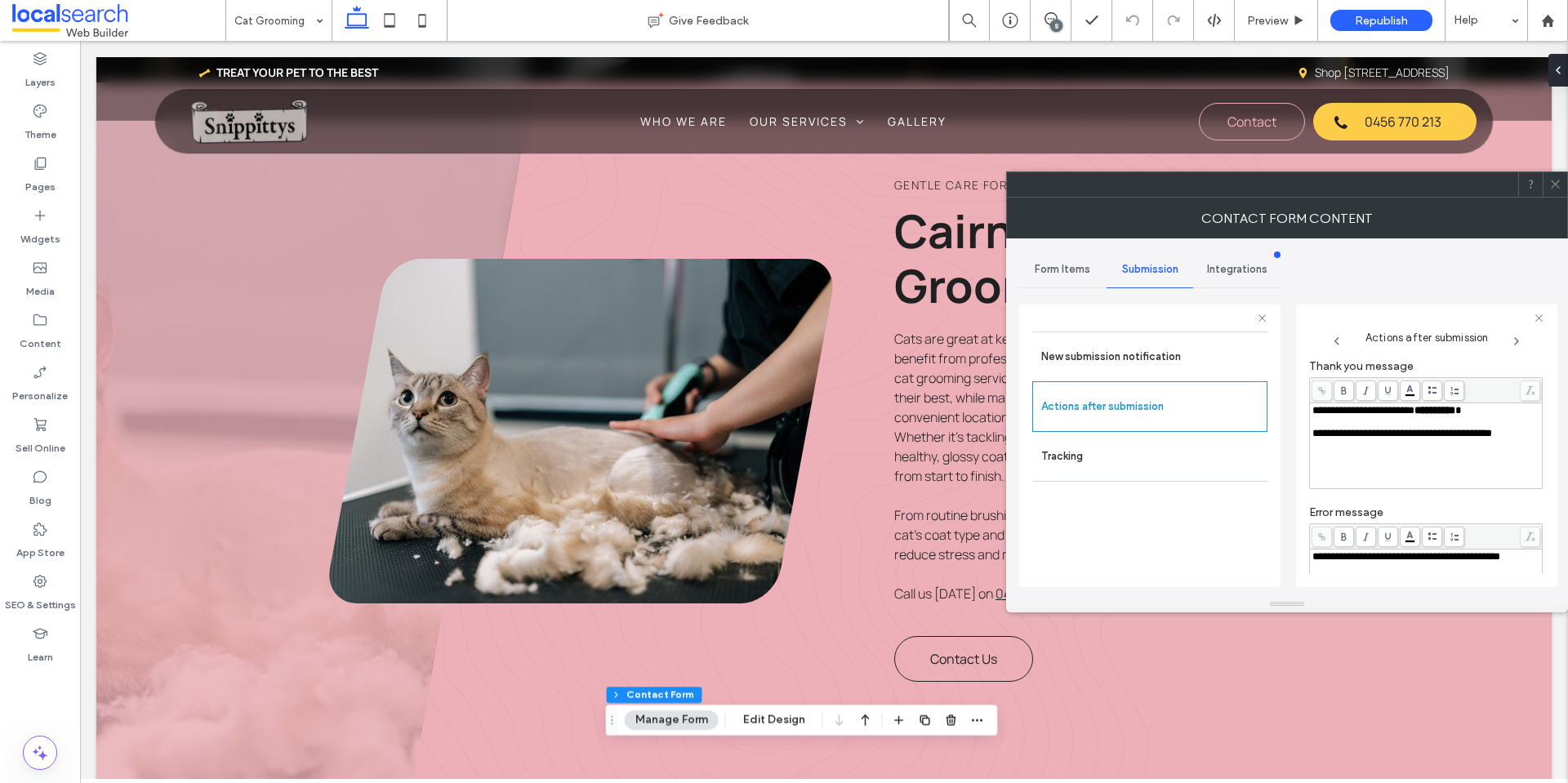
scroll to position [0, 0]
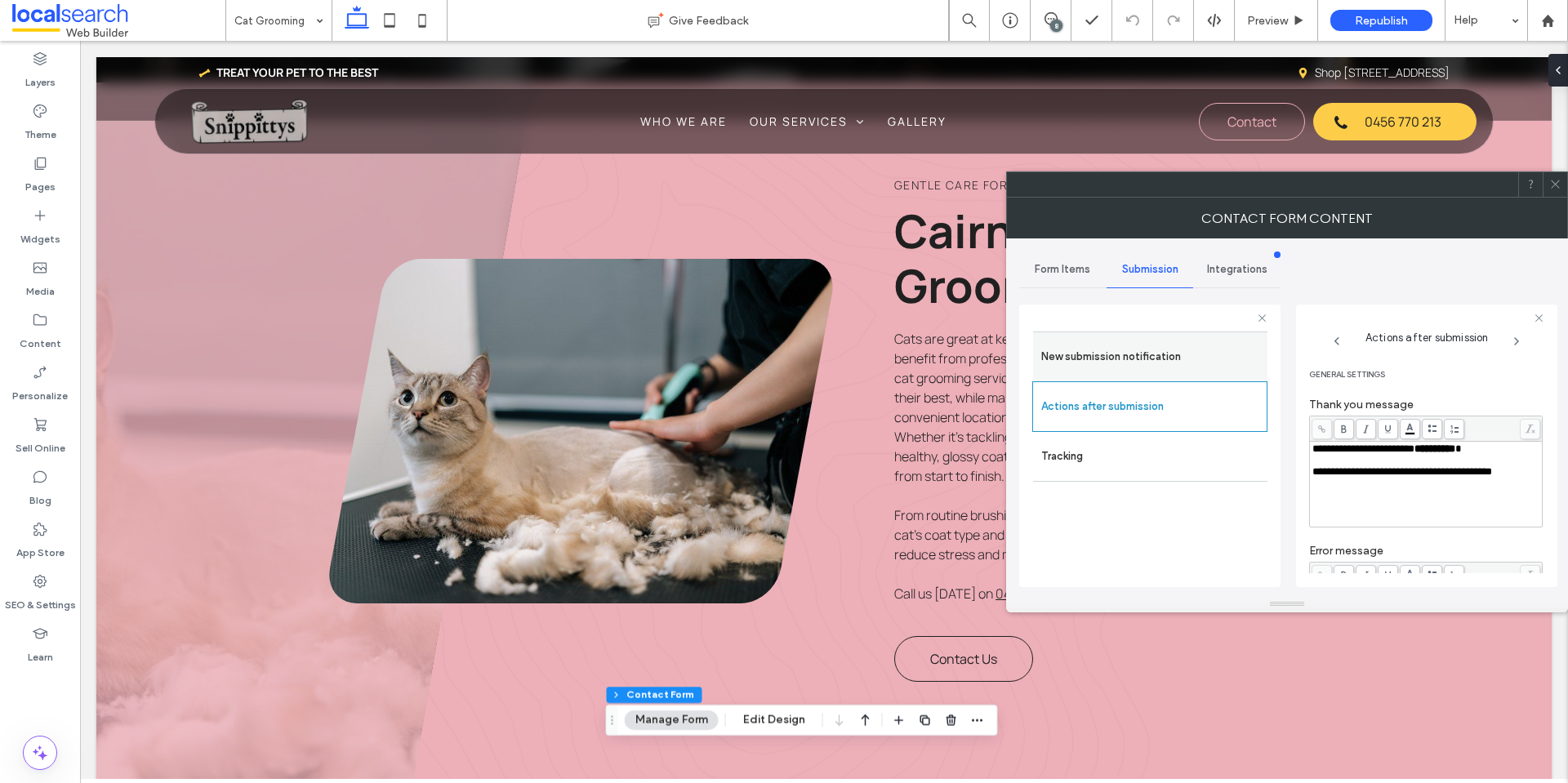
click at [1130, 341] on label "New submission notification" at bounding box center [1149, 356] width 218 height 33
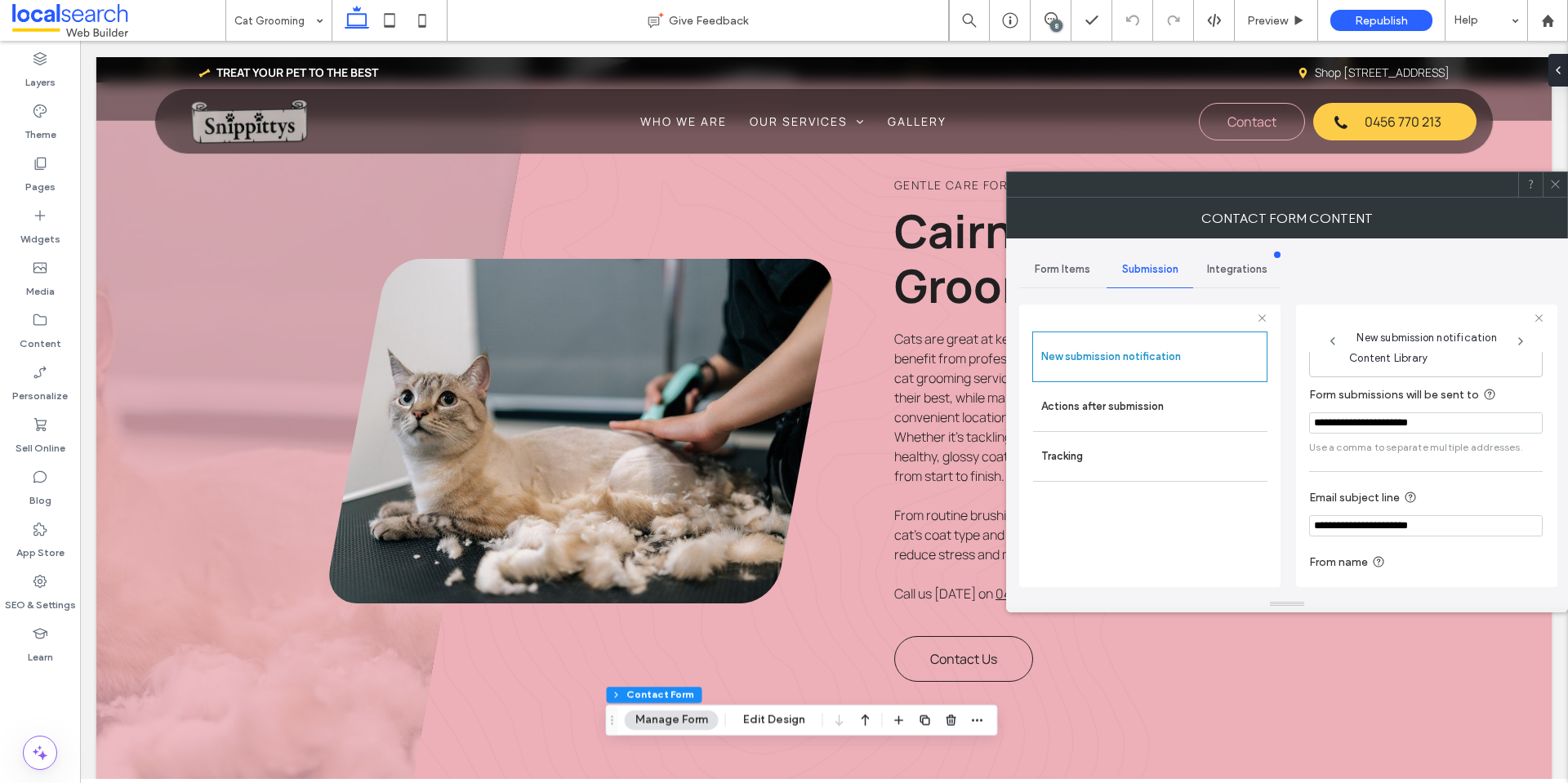
scroll to position [85, 0]
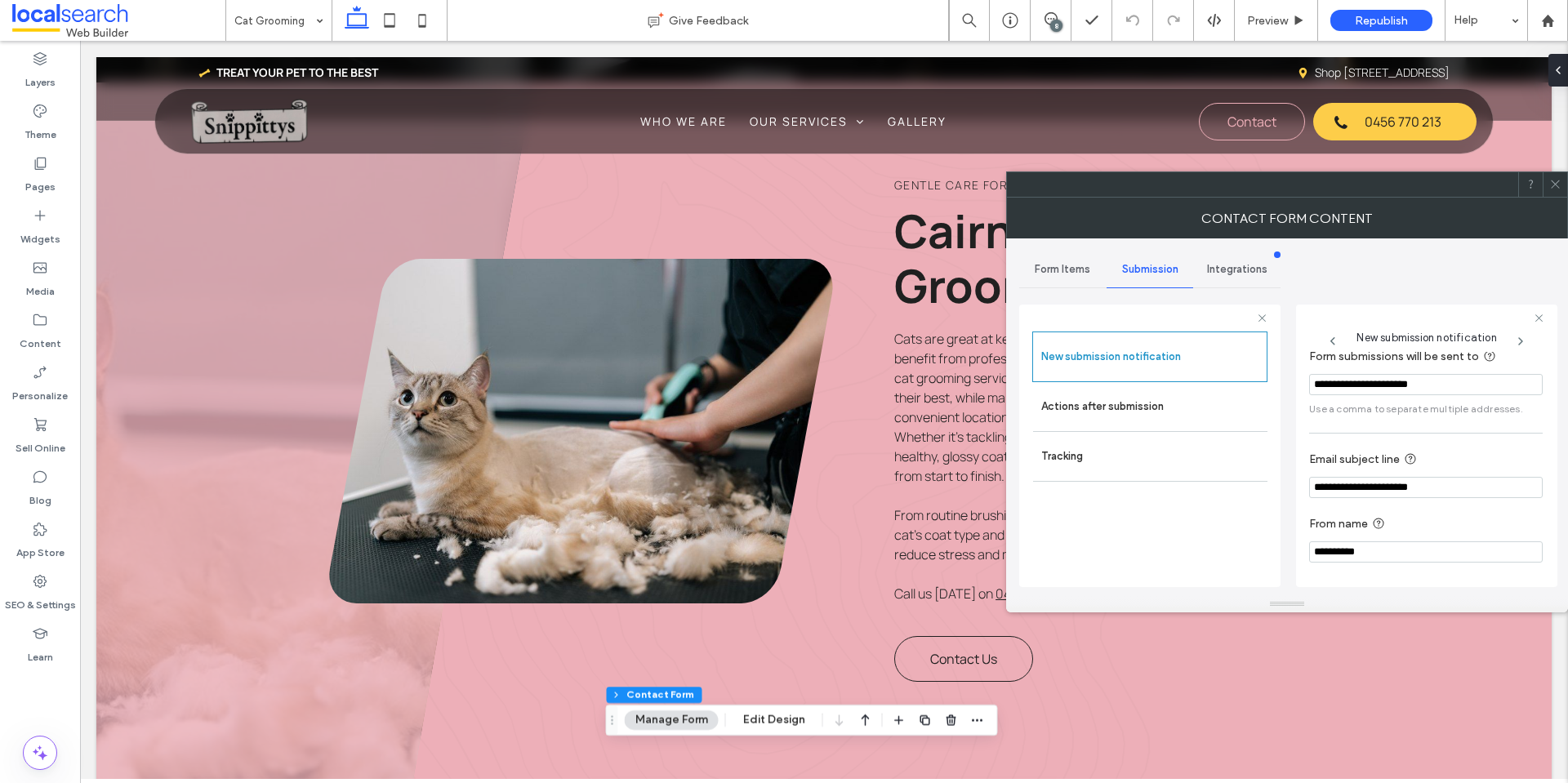
drag, startPoint x: 1058, startPoint y: 272, endPoint x: 1099, endPoint y: 290, distance: 44.8
click at [1058, 271] on span "Form Items" at bounding box center [1062, 269] width 56 height 13
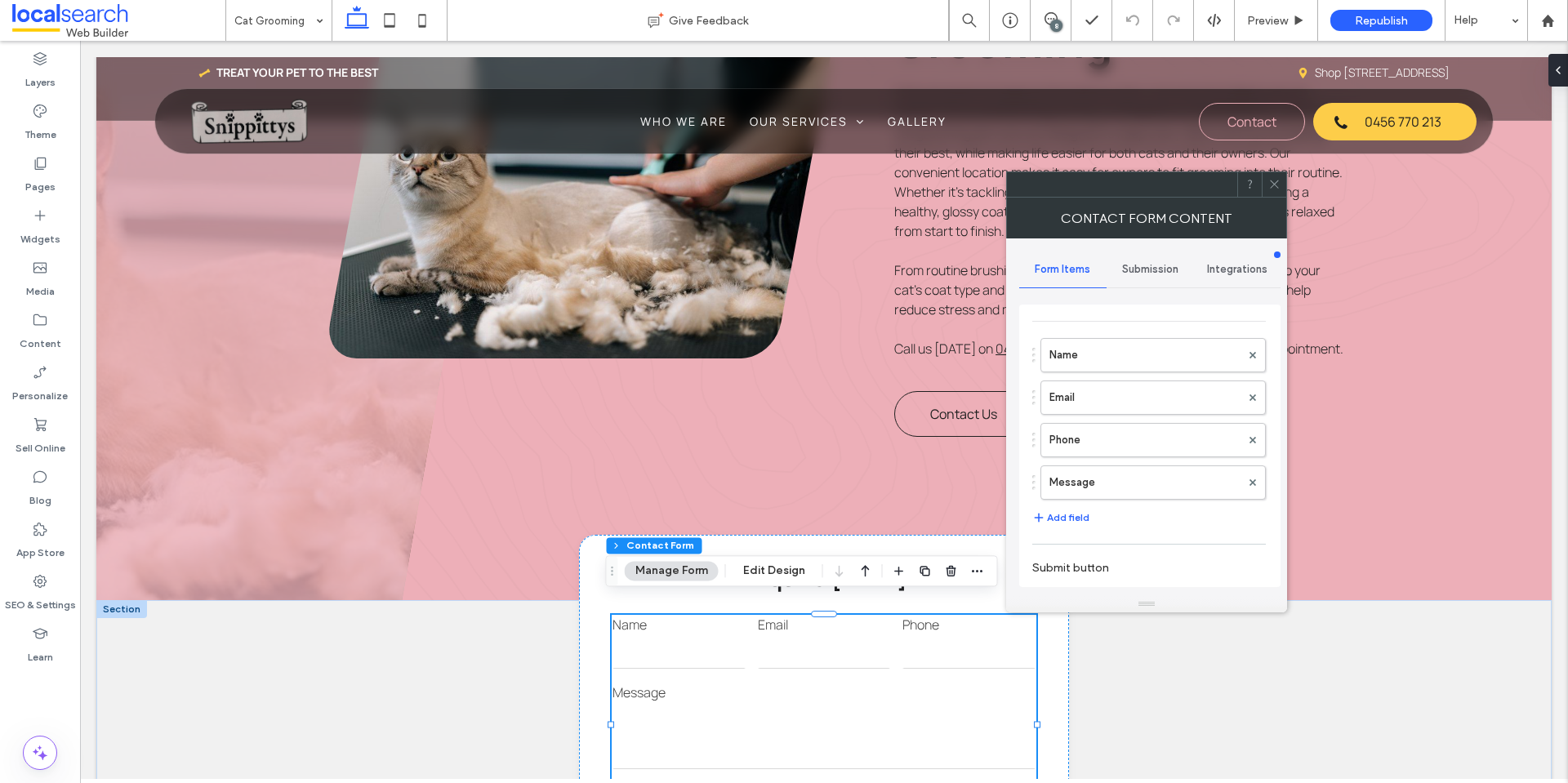
scroll to position [82, 0]
drag, startPoint x: 1272, startPoint y: 177, endPoint x: 1170, endPoint y: 213, distance: 108.2
click at [1272, 179] on span at bounding box center [1274, 184] width 12 height 25
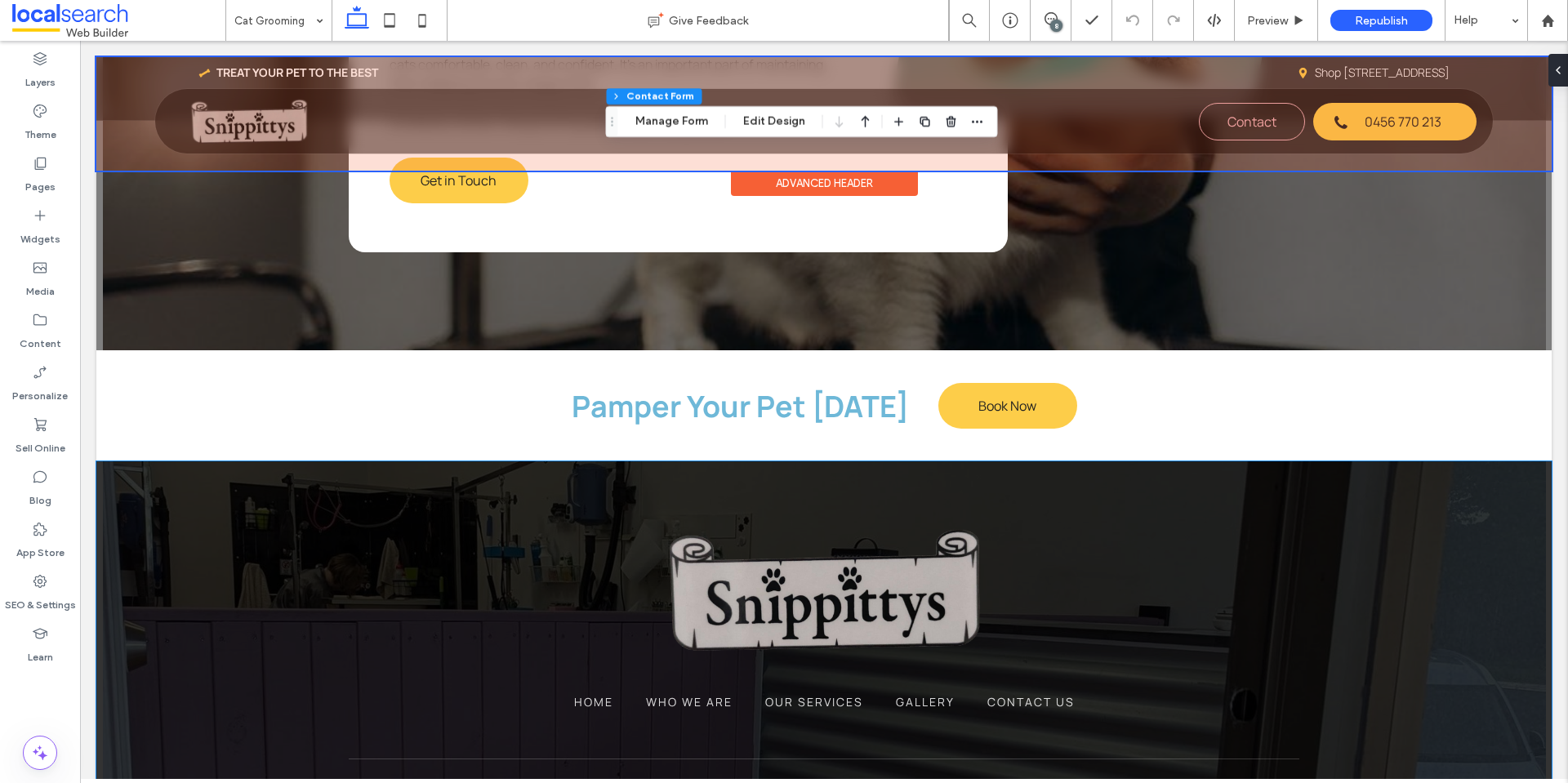
scroll to position [3023, 0]
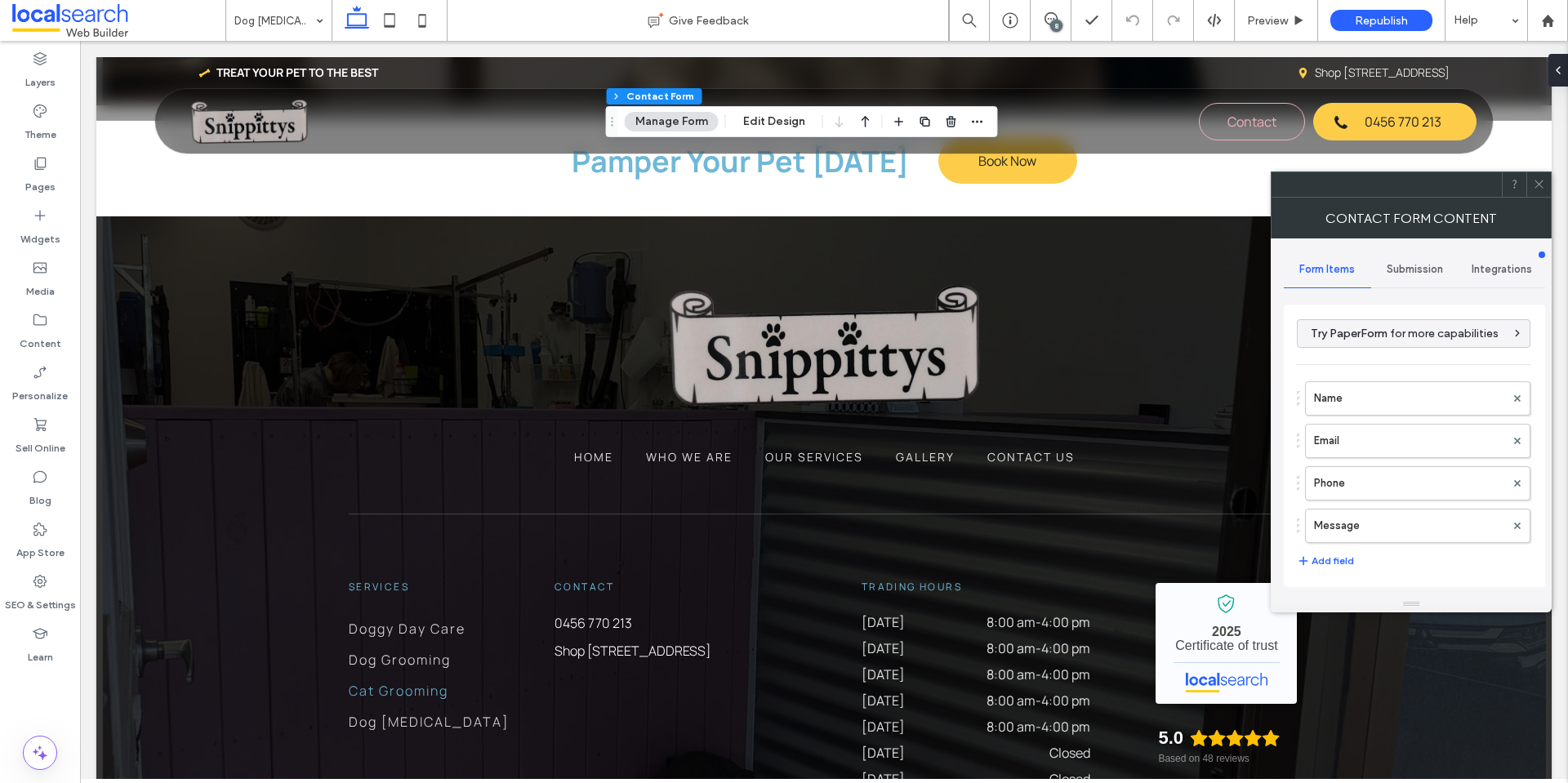
type input "**********"
type input "*"
type input "***"
type input "*"
type input "***"
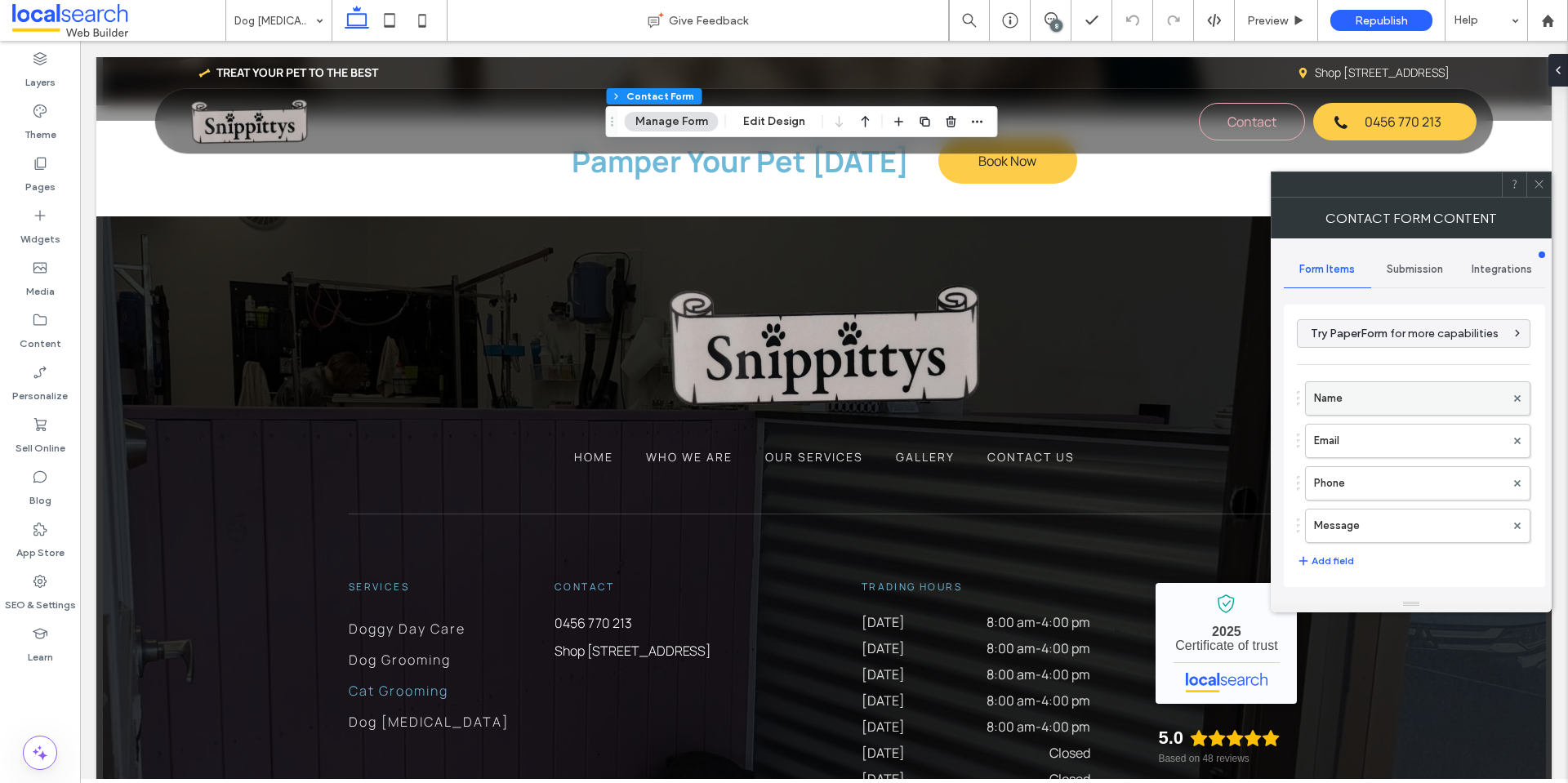
click at [1355, 383] on label "Name" at bounding box center [1409, 399] width 191 height 33
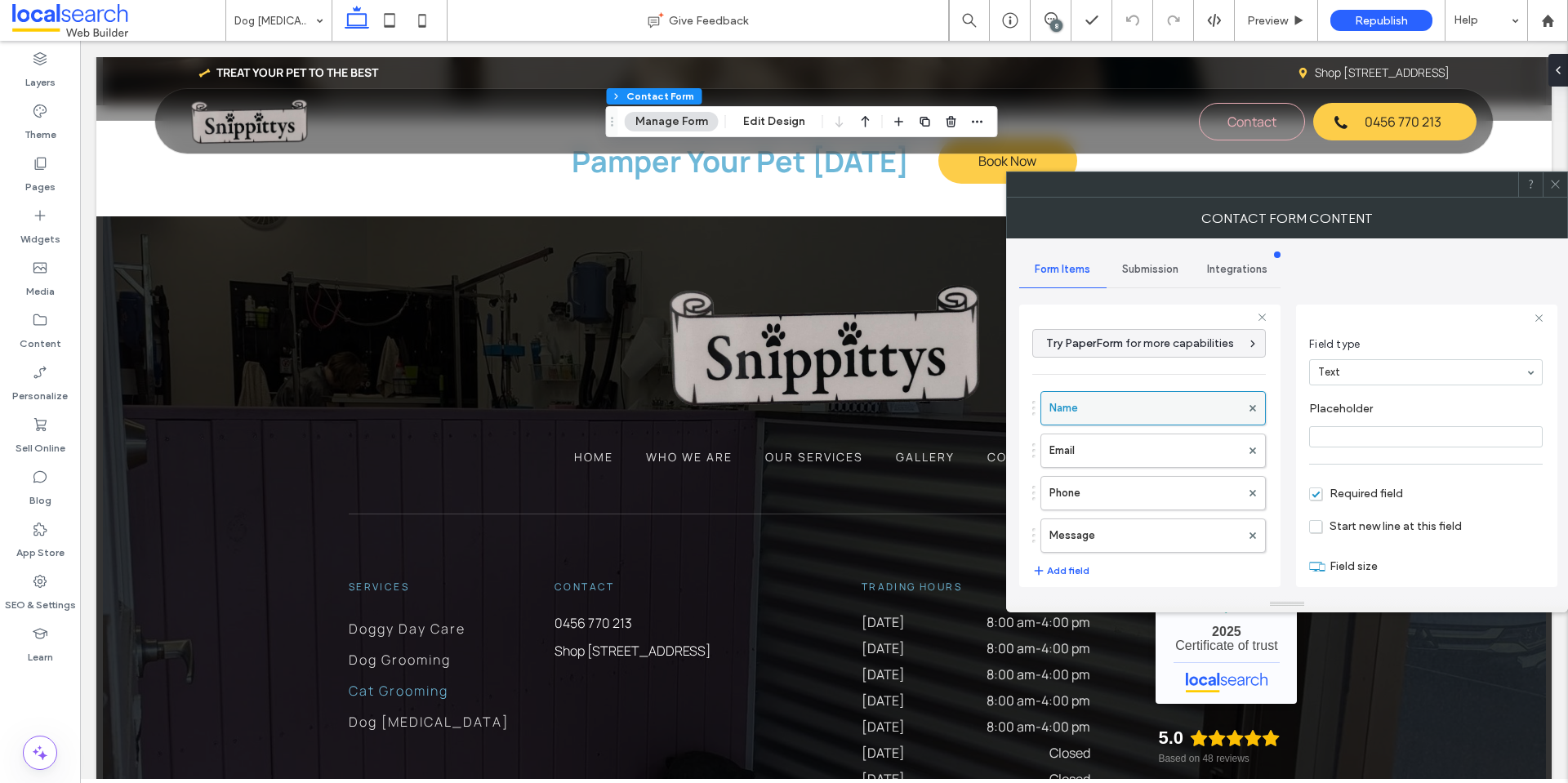
scroll to position [115, 0]
click at [1158, 446] on label "Email" at bounding box center [1144, 451] width 191 height 33
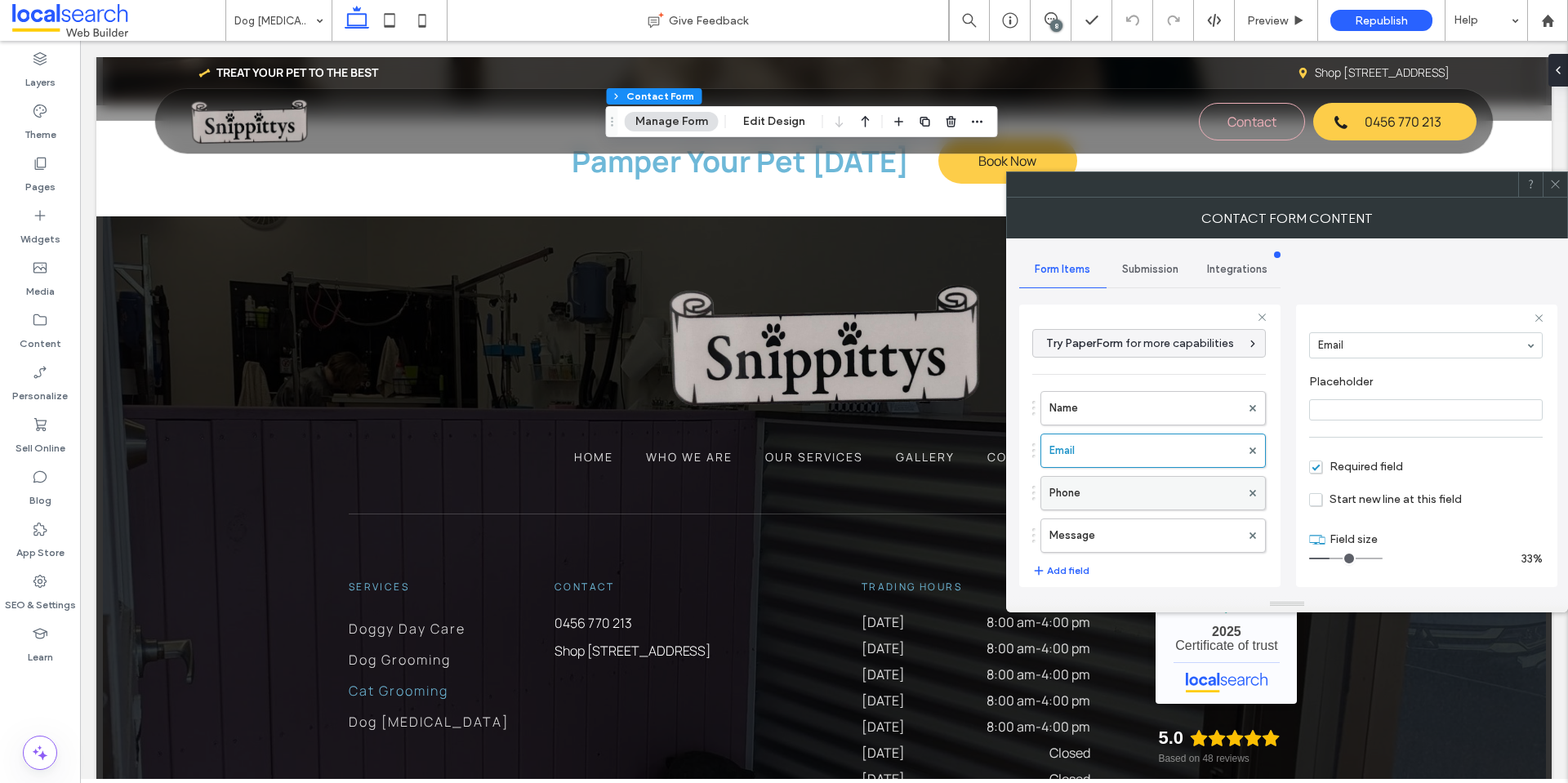
click at [1167, 506] on label "Phone" at bounding box center [1144, 493] width 191 height 33
drag, startPoint x: 1166, startPoint y: 543, endPoint x: 1169, endPoint y: 513, distance: 30.1
click at [1166, 541] on label "Message" at bounding box center [1144, 535] width 191 height 33
type input "**"
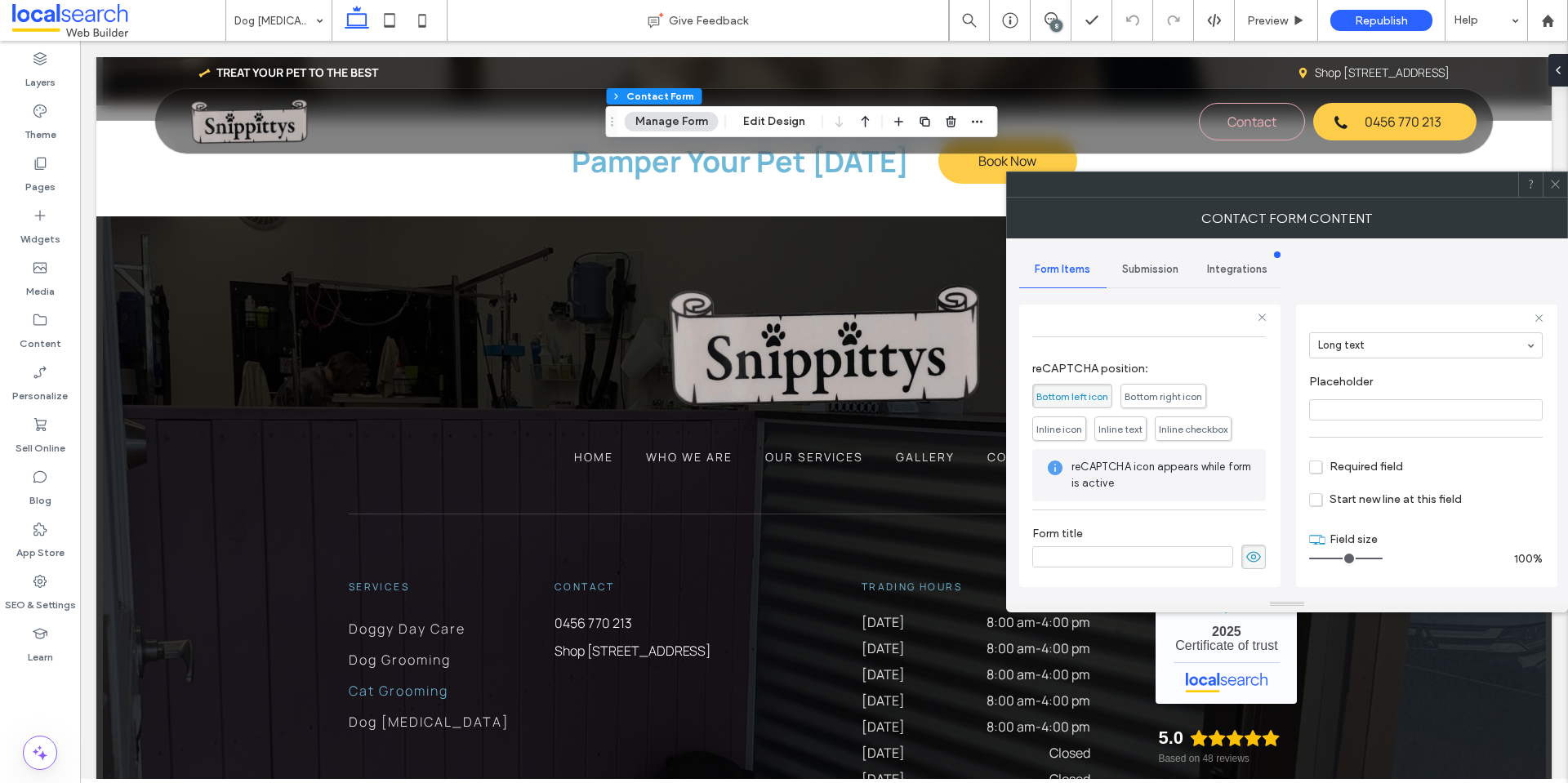
click at [1163, 254] on div "Submission" at bounding box center [1149, 269] width 87 height 36
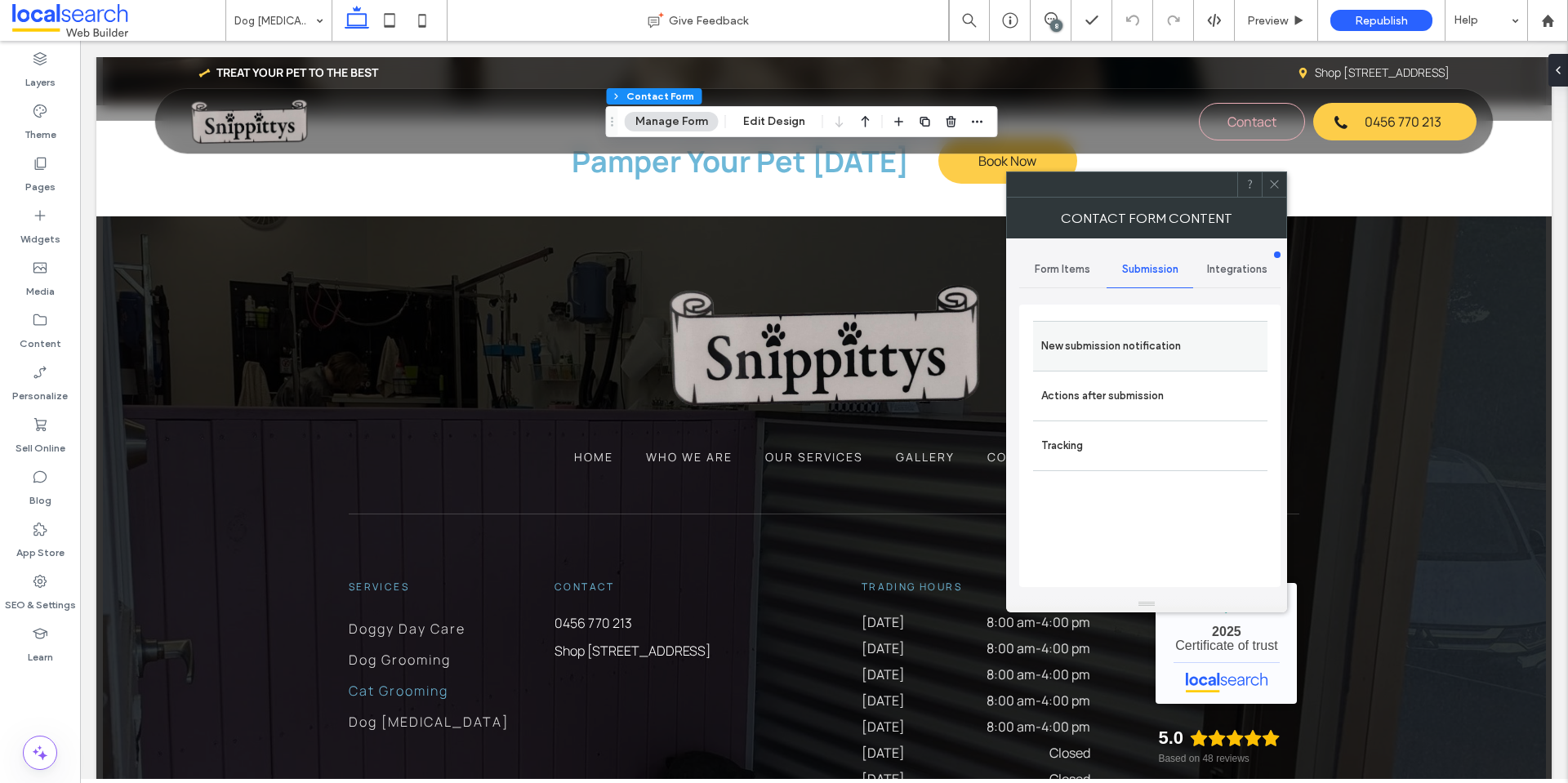
click at [1147, 336] on label "New submission notification" at bounding box center [1149, 346] width 218 height 33
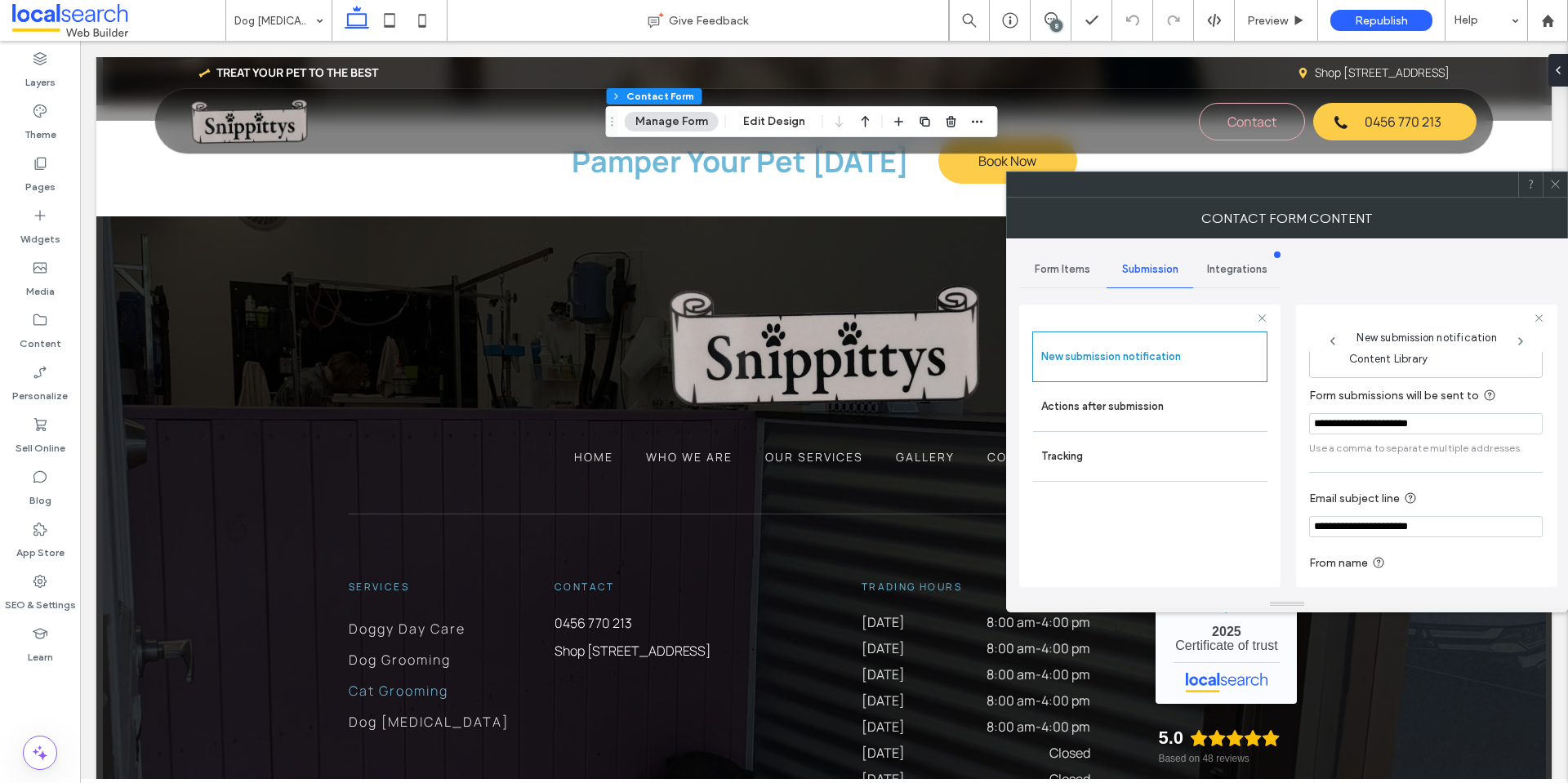
scroll to position [85, 0]
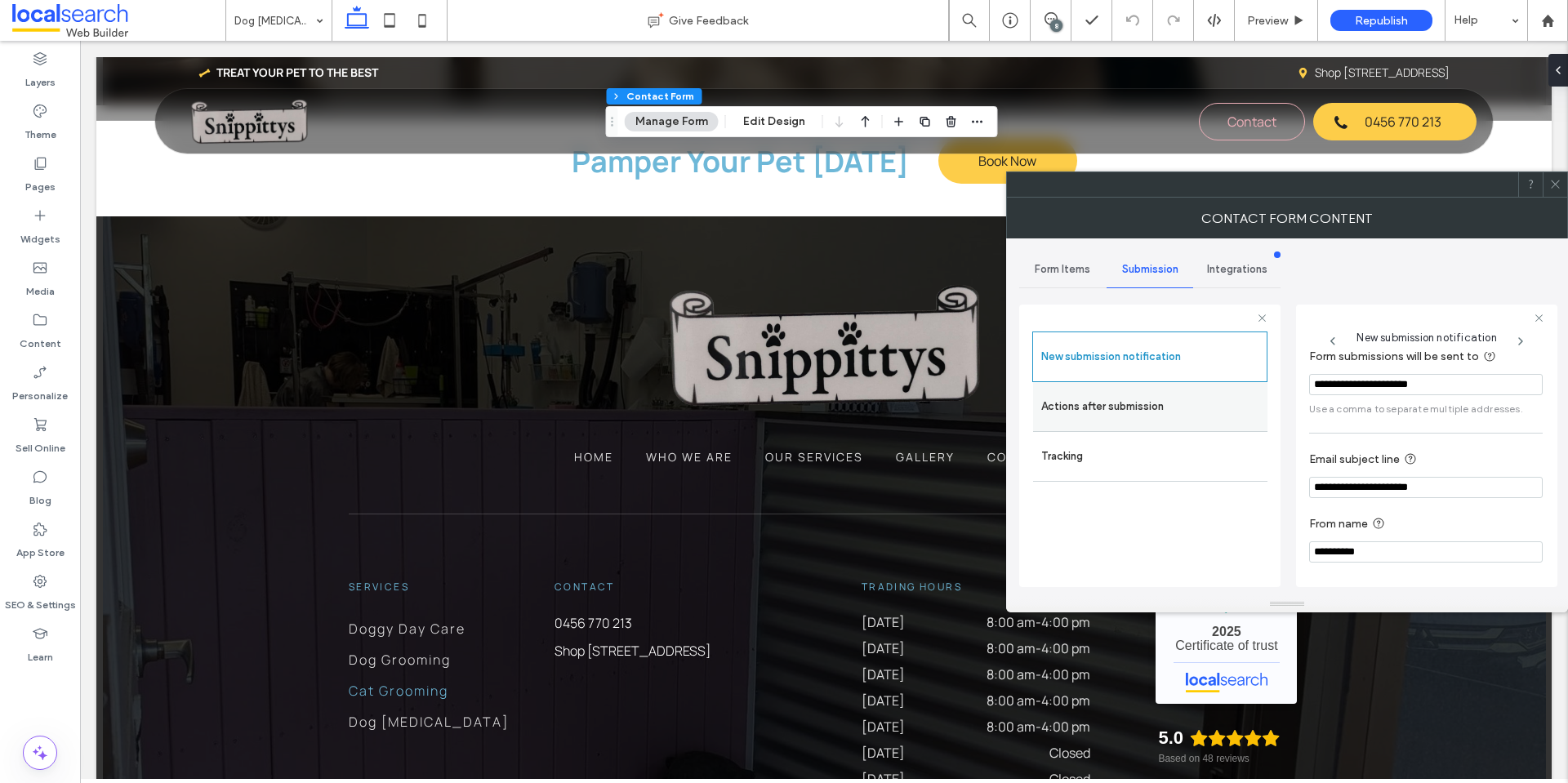
click at [1205, 417] on label "Actions after submission" at bounding box center [1149, 406] width 218 height 33
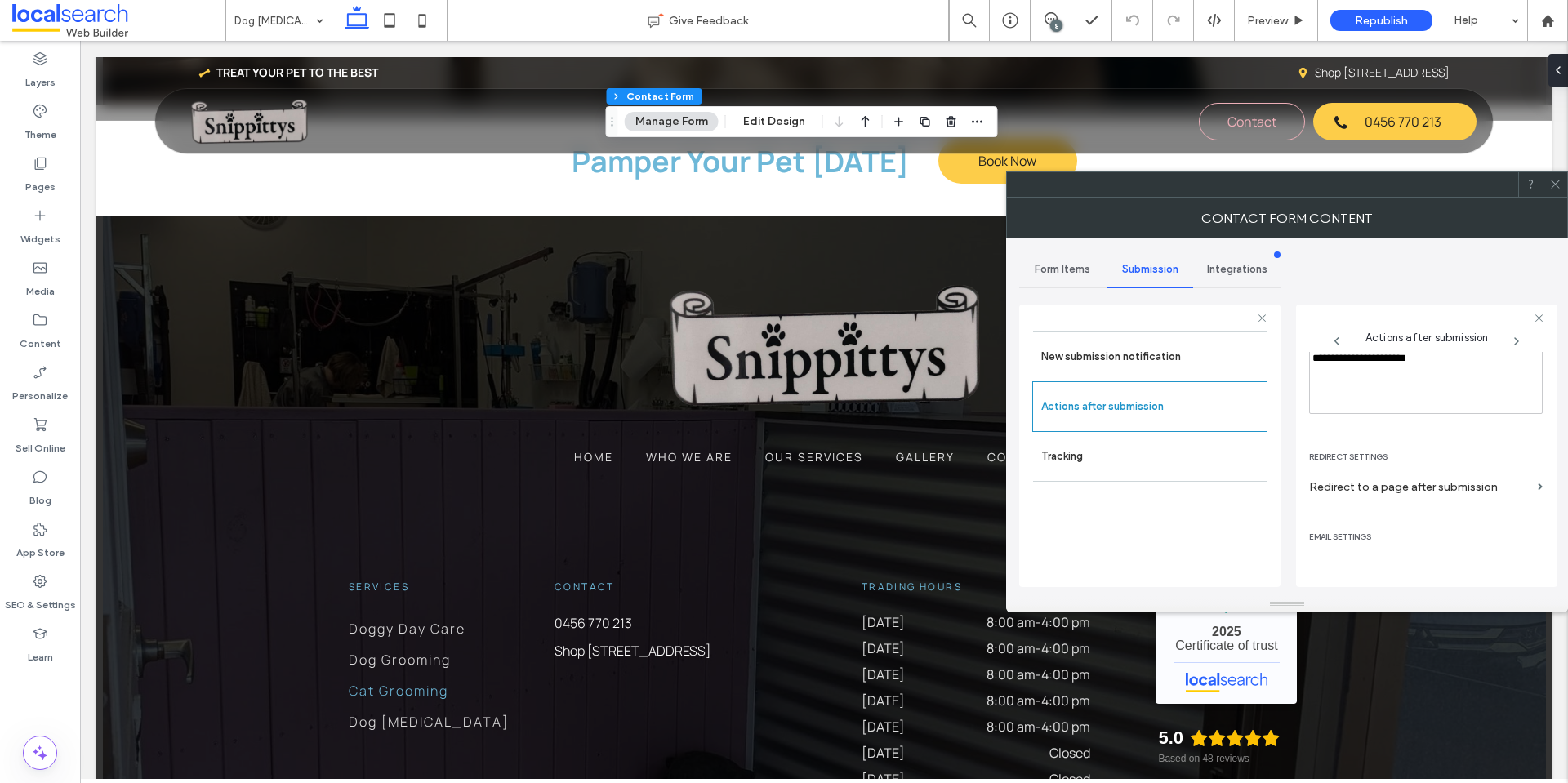
scroll to position [282, 0]
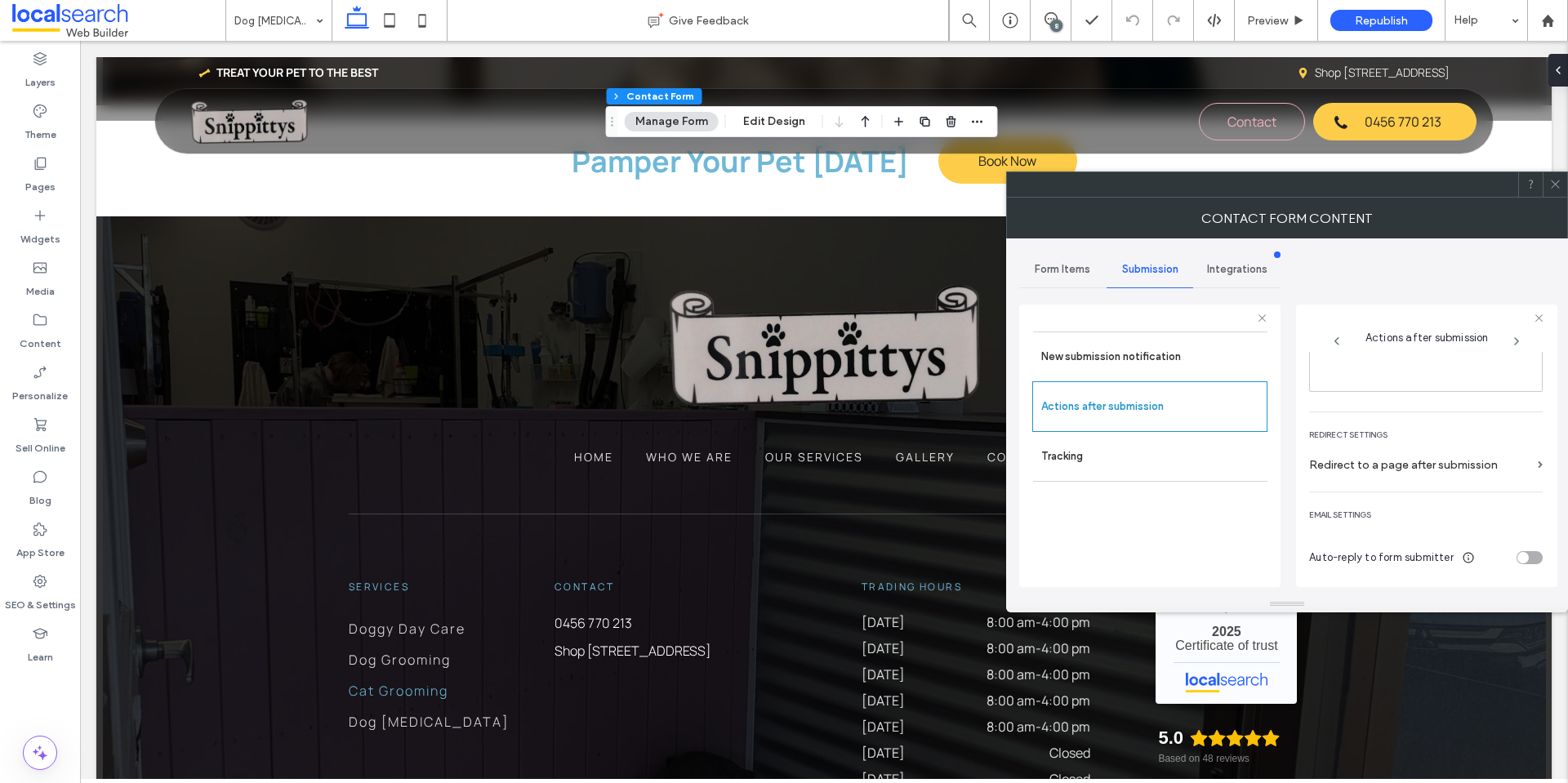
click at [1559, 190] on span at bounding box center [1555, 184] width 12 height 25
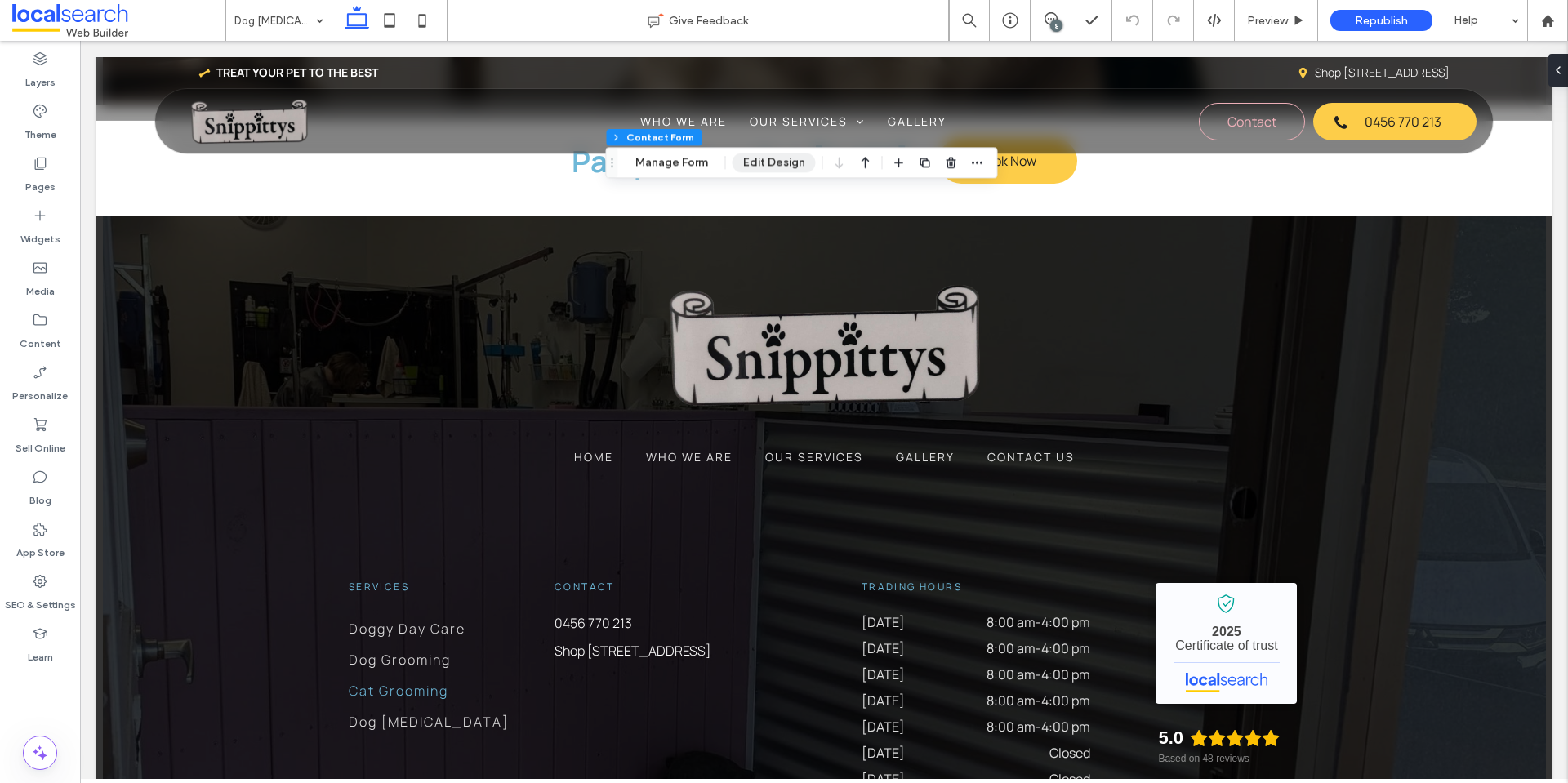
click at [791, 160] on button "Edit Design" at bounding box center [774, 162] width 83 height 19
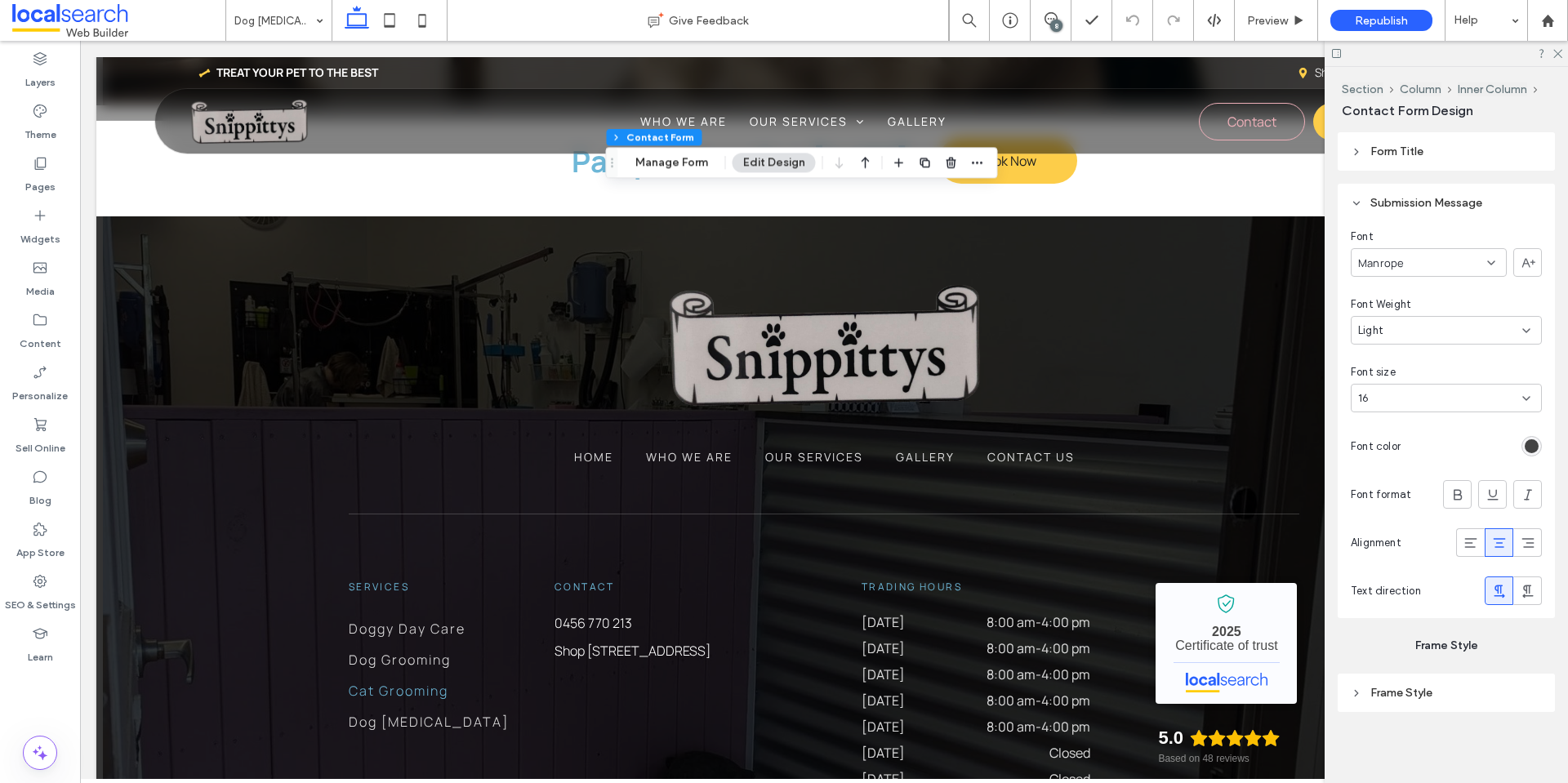
scroll to position [1601, 0]
click at [1555, 50] on icon at bounding box center [1557, 53] width 11 height 11
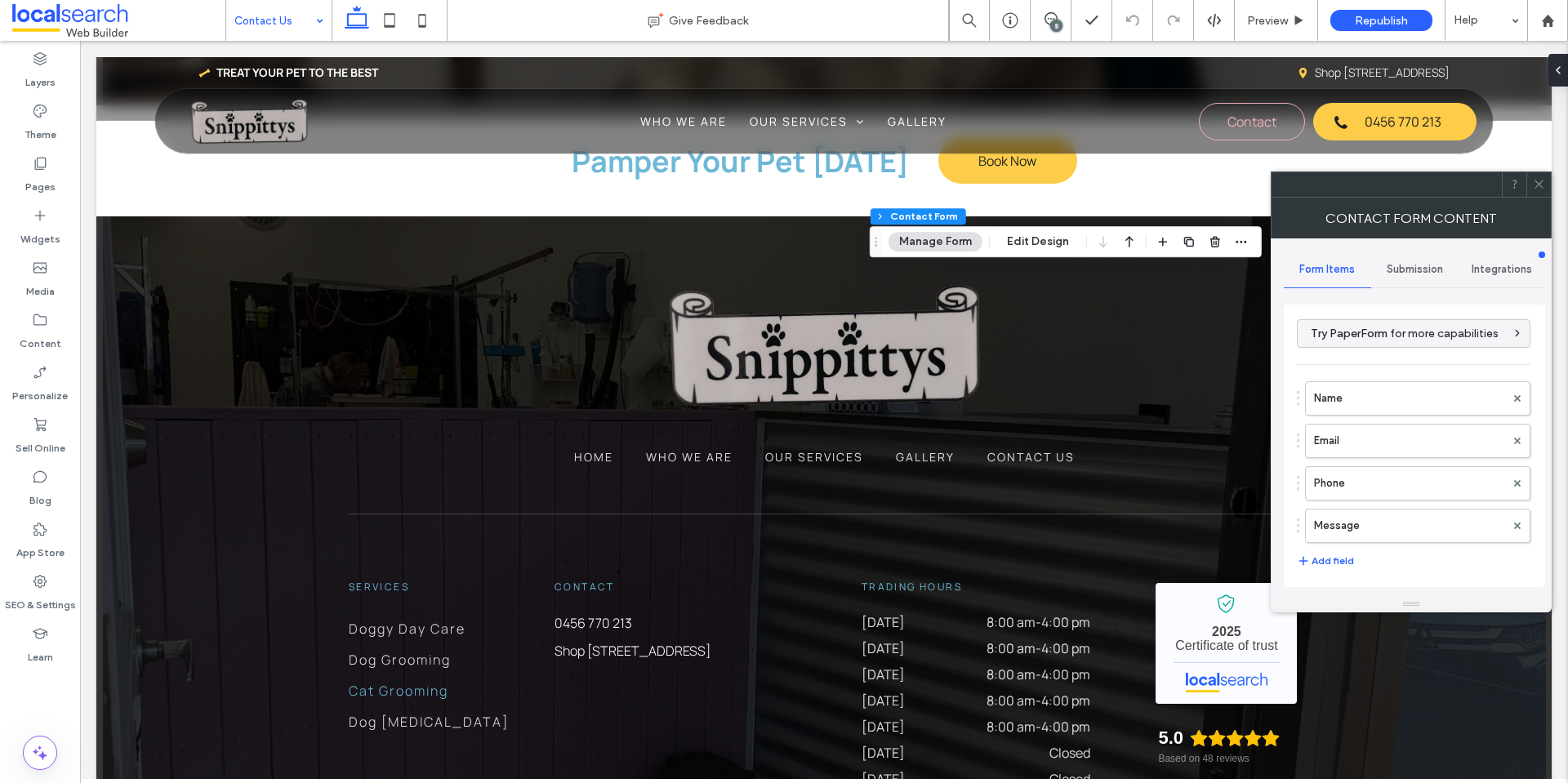
type input "**********"
type input "*"
type input "***"
type input "*"
type input "***"
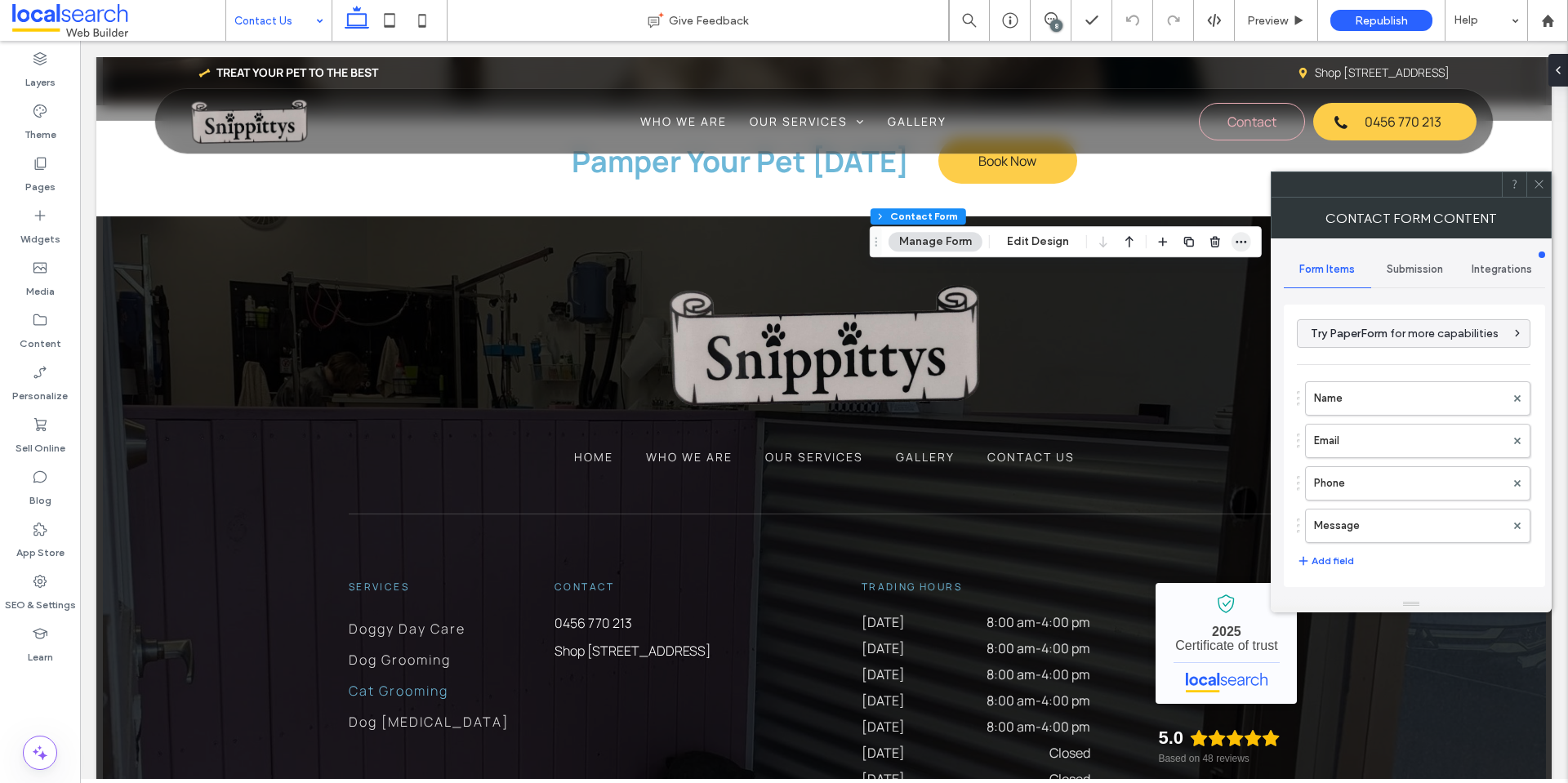
click at [1239, 244] on icon "button" at bounding box center [1241, 242] width 13 height 13
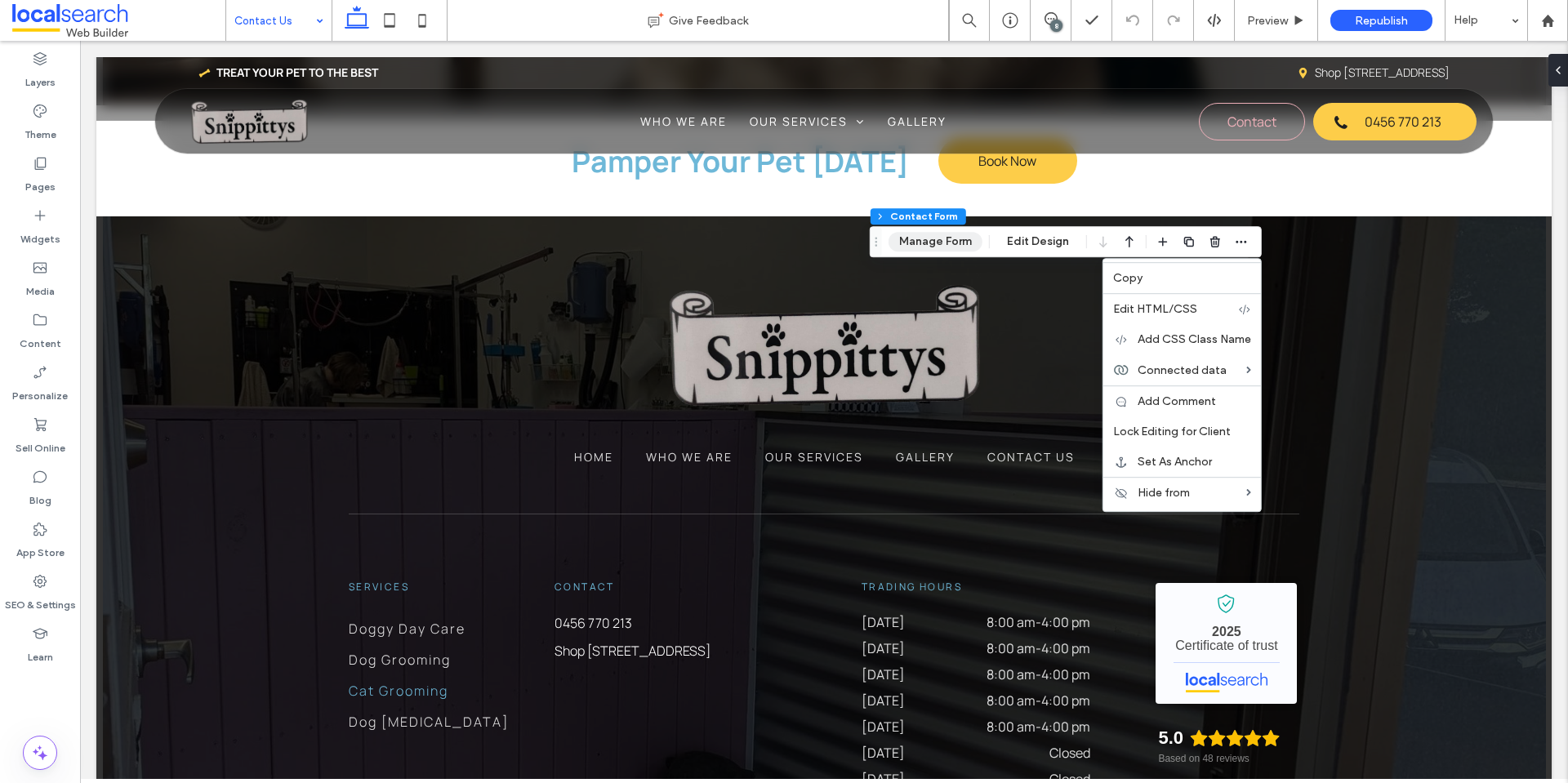
click at [907, 232] on button "Manage Form" at bounding box center [935, 242] width 94 height 19
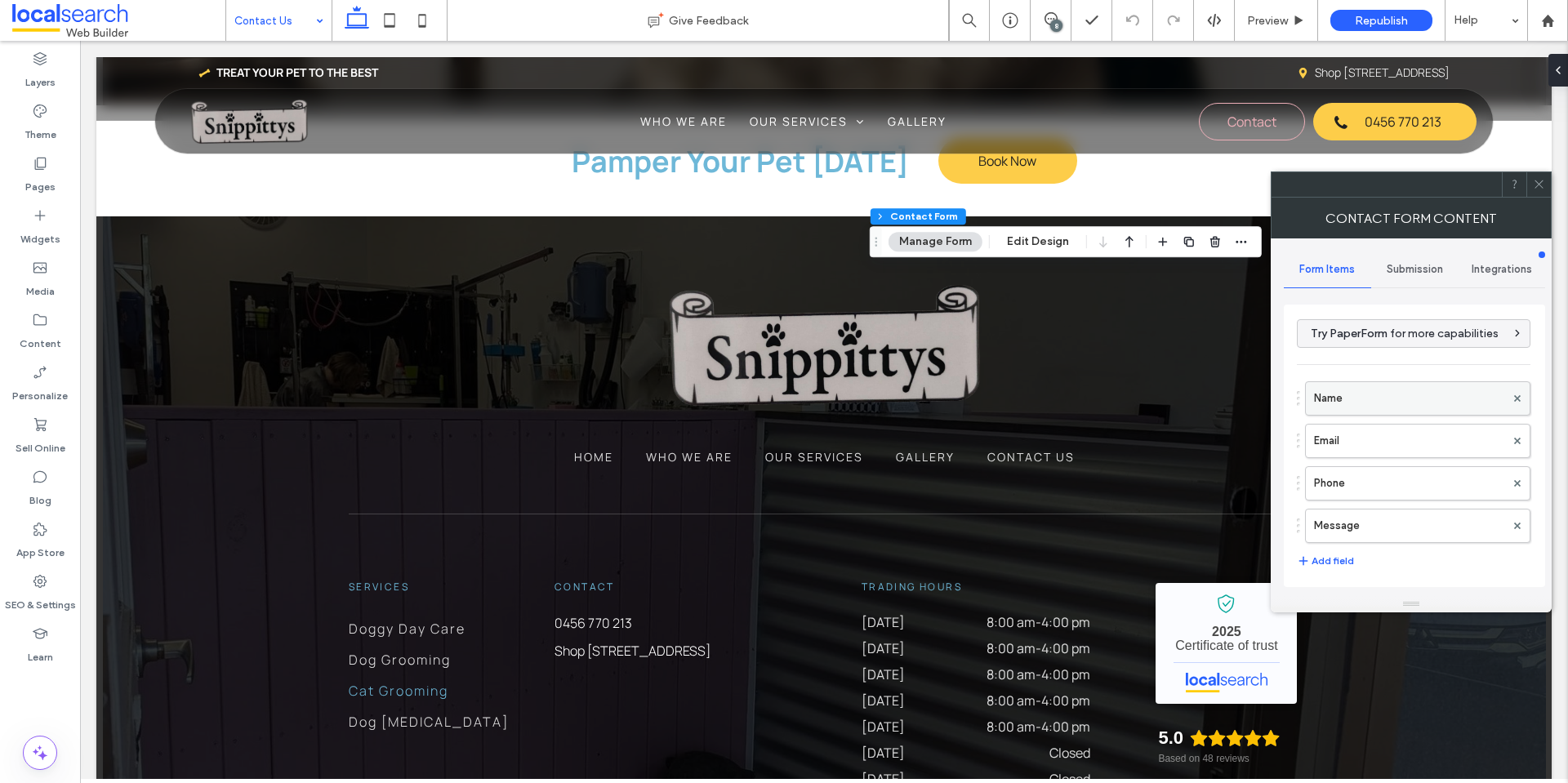
click at [1373, 394] on label "Name" at bounding box center [1409, 399] width 191 height 33
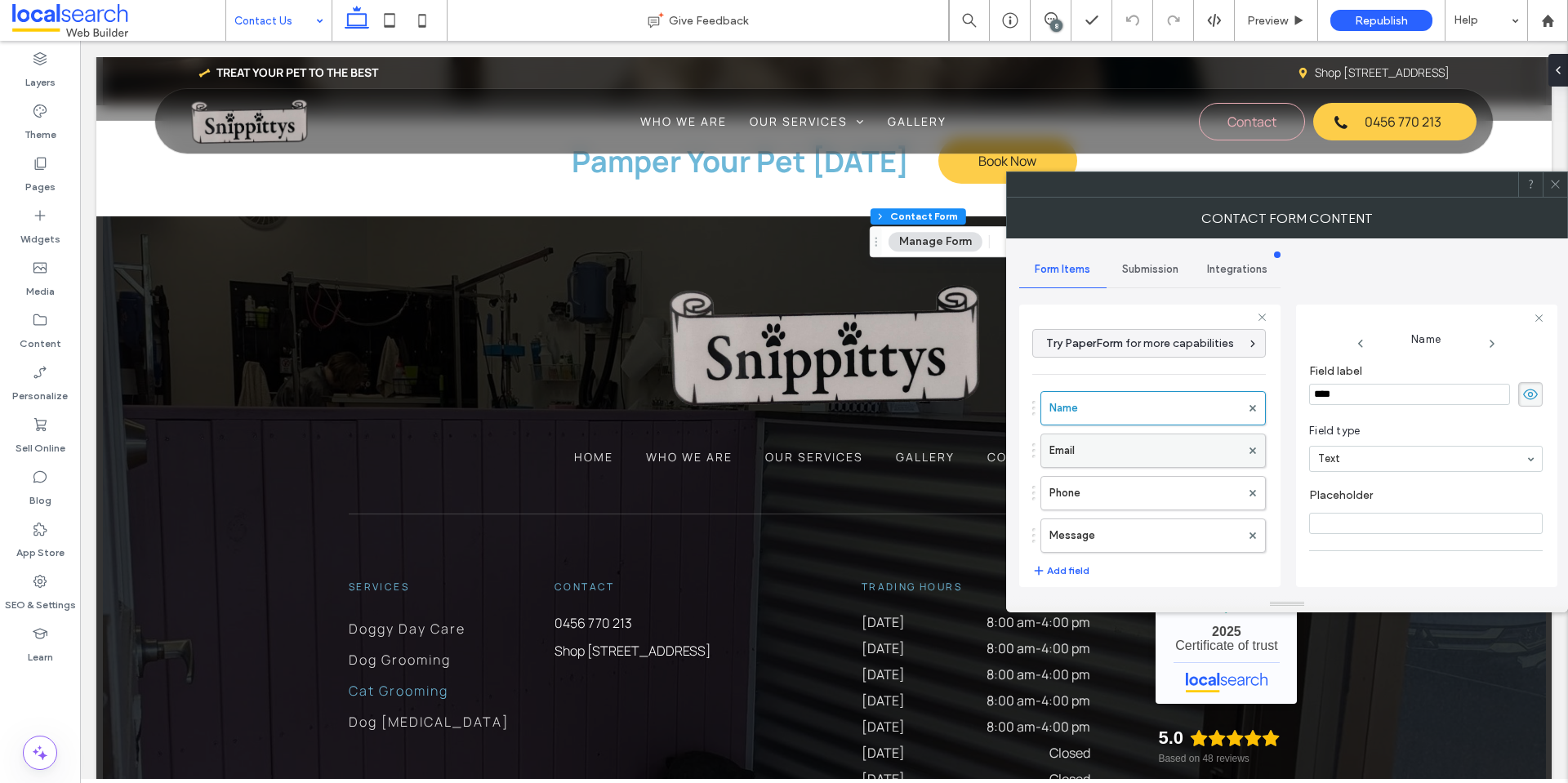
click at [1179, 449] on label "Email" at bounding box center [1144, 451] width 191 height 33
click at [1176, 501] on label "Phone" at bounding box center [1144, 493] width 191 height 33
drag, startPoint x: 1169, startPoint y: 533, endPoint x: 1192, endPoint y: 483, distance: 55.0
click at [1169, 533] on label "Message" at bounding box center [1144, 535] width 191 height 33
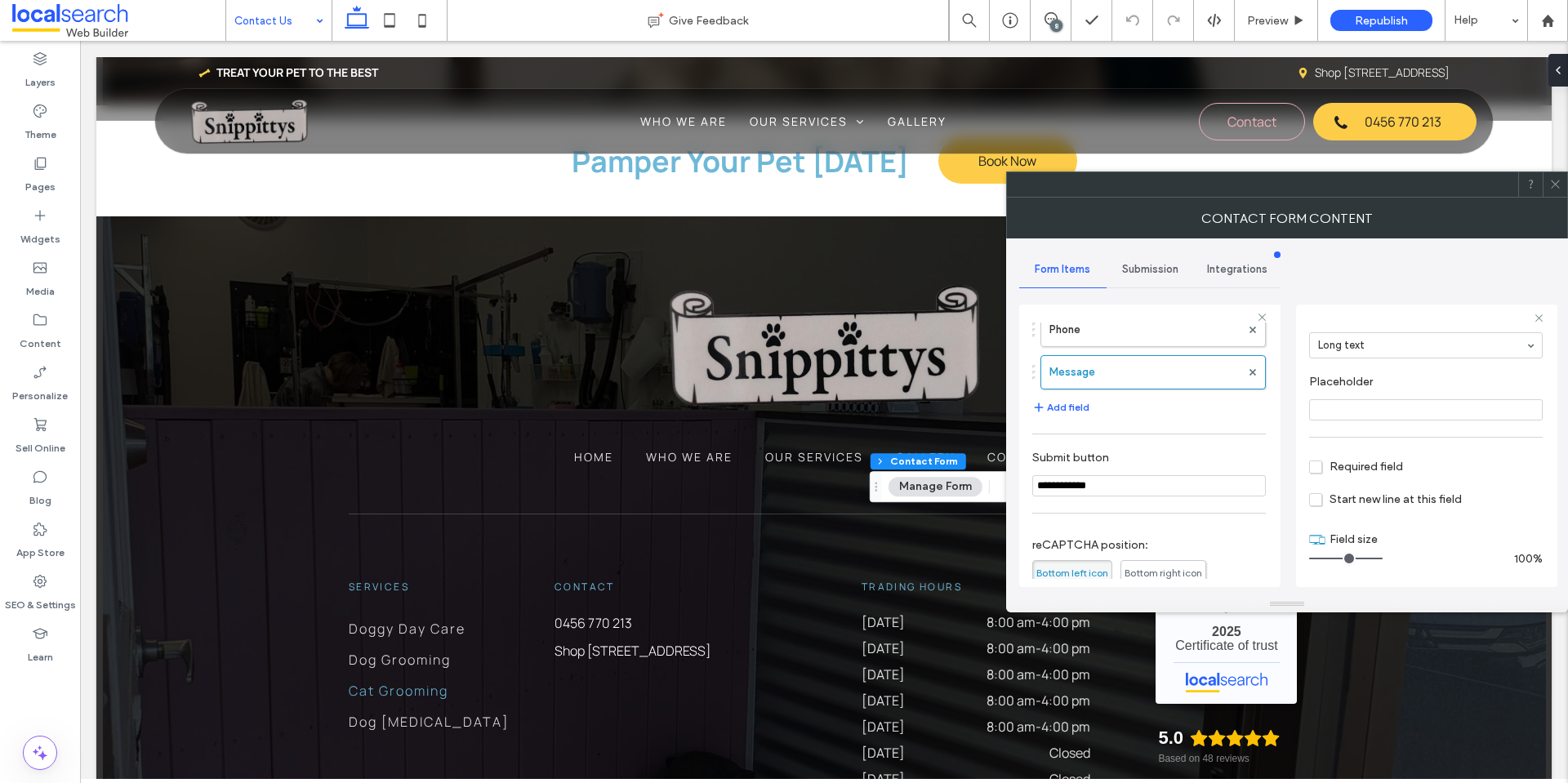
scroll to position [82, 0]
click at [1180, 370] on label "Email" at bounding box center [1144, 369] width 191 height 33
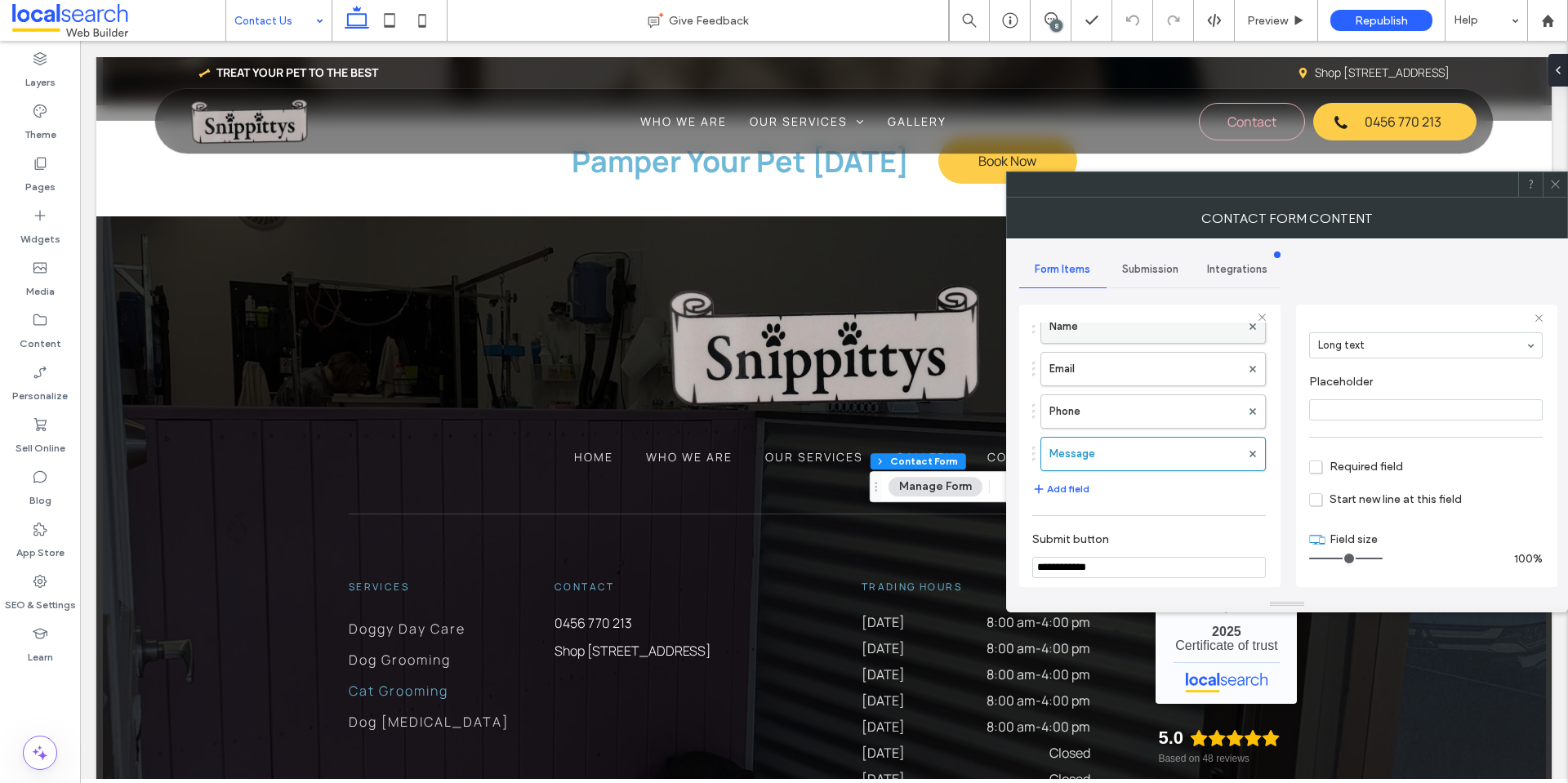
type input "*"
click at [1181, 335] on label "Name" at bounding box center [1144, 326] width 191 height 33
click at [1190, 382] on label "Email" at bounding box center [1144, 369] width 191 height 33
click at [1192, 412] on label "Phone" at bounding box center [1144, 411] width 191 height 33
click at [1191, 369] on label "Email" at bounding box center [1144, 369] width 191 height 33
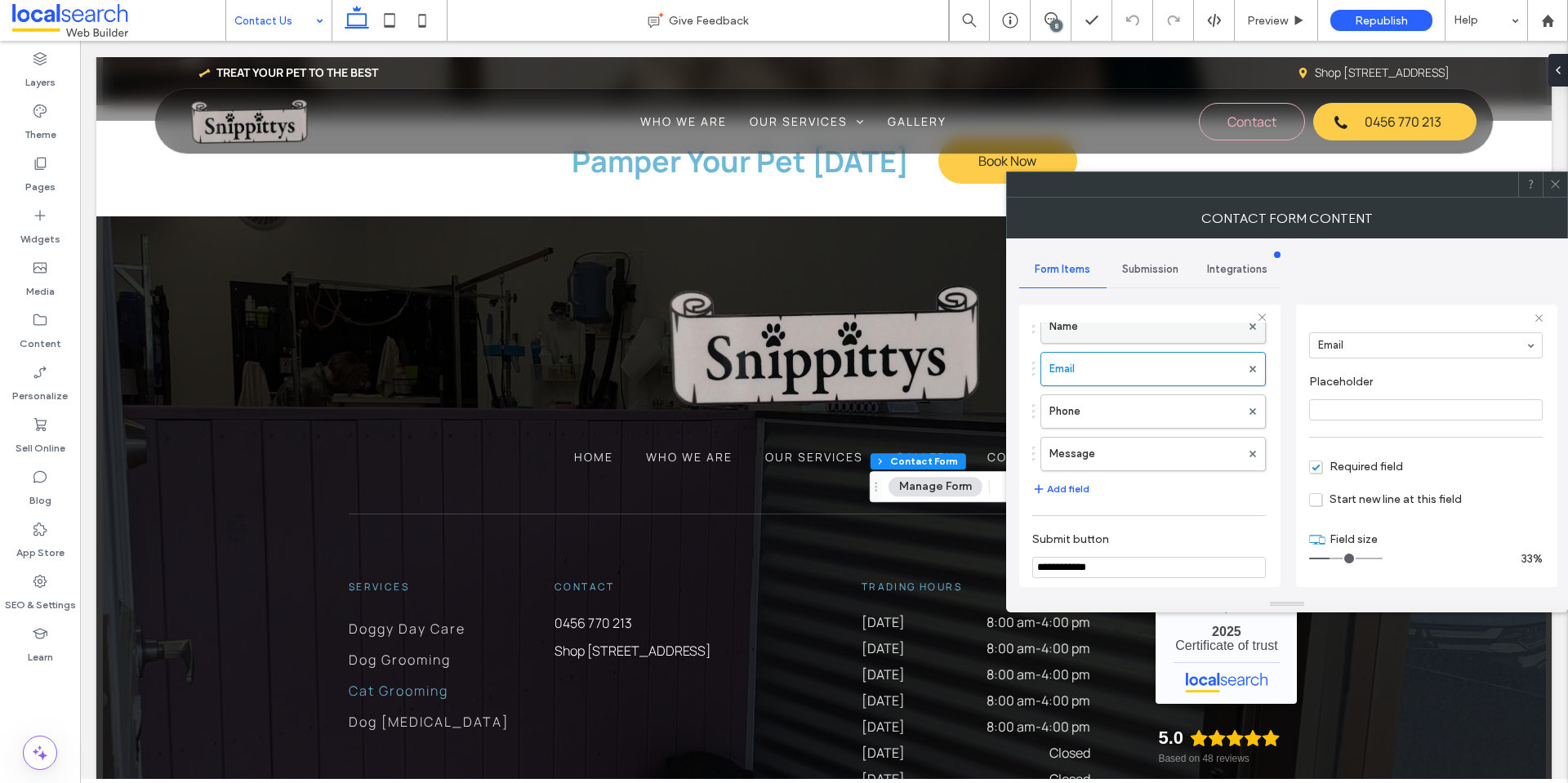
click at [1187, 328] on label "Name" at bounding box center [1144, 326] width 191 height 33
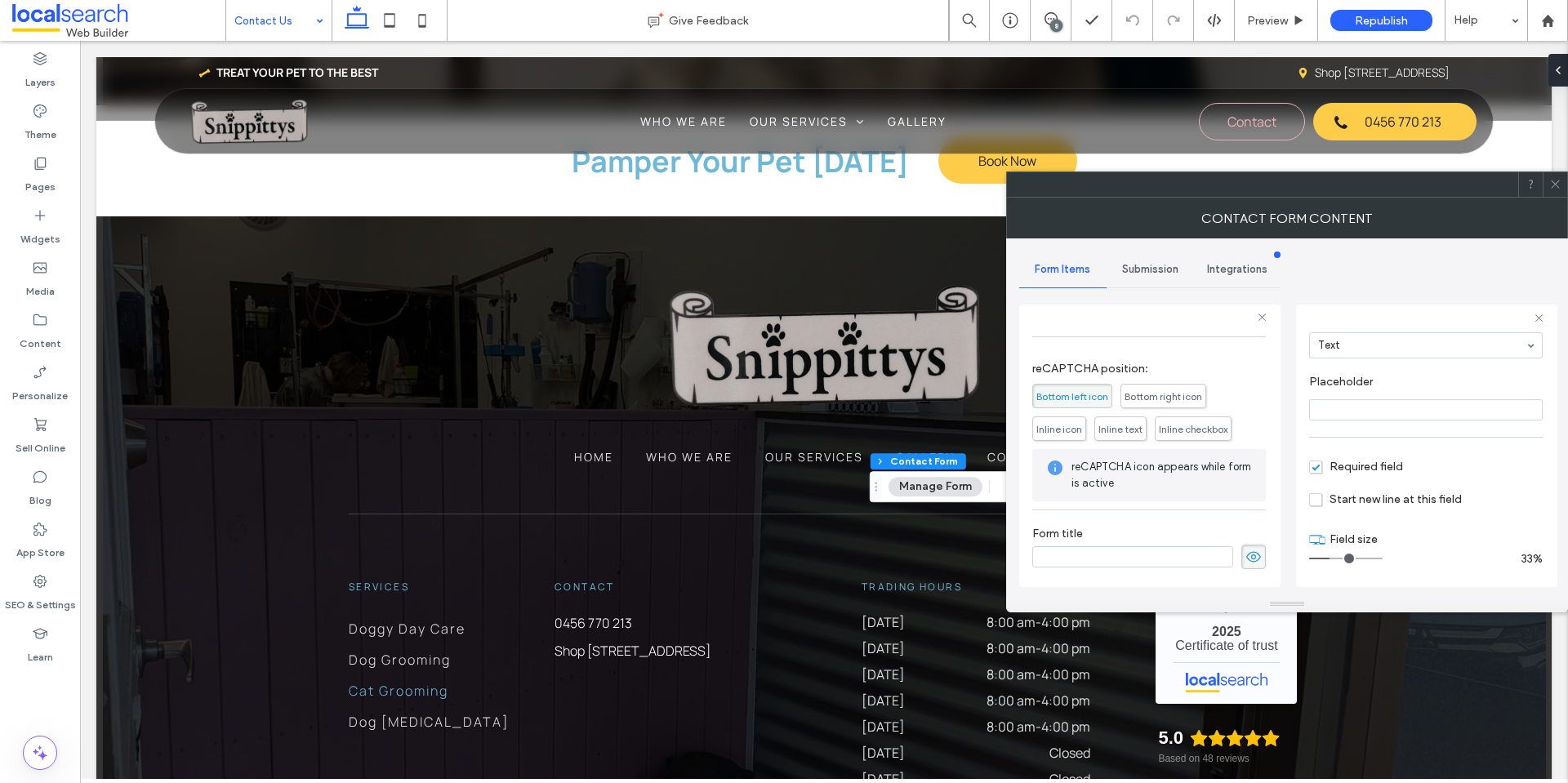
scroll to position [340, 0]
click at [1146, 255] on div "Submission" at bounding box center [1149, 269] width 87 height 36
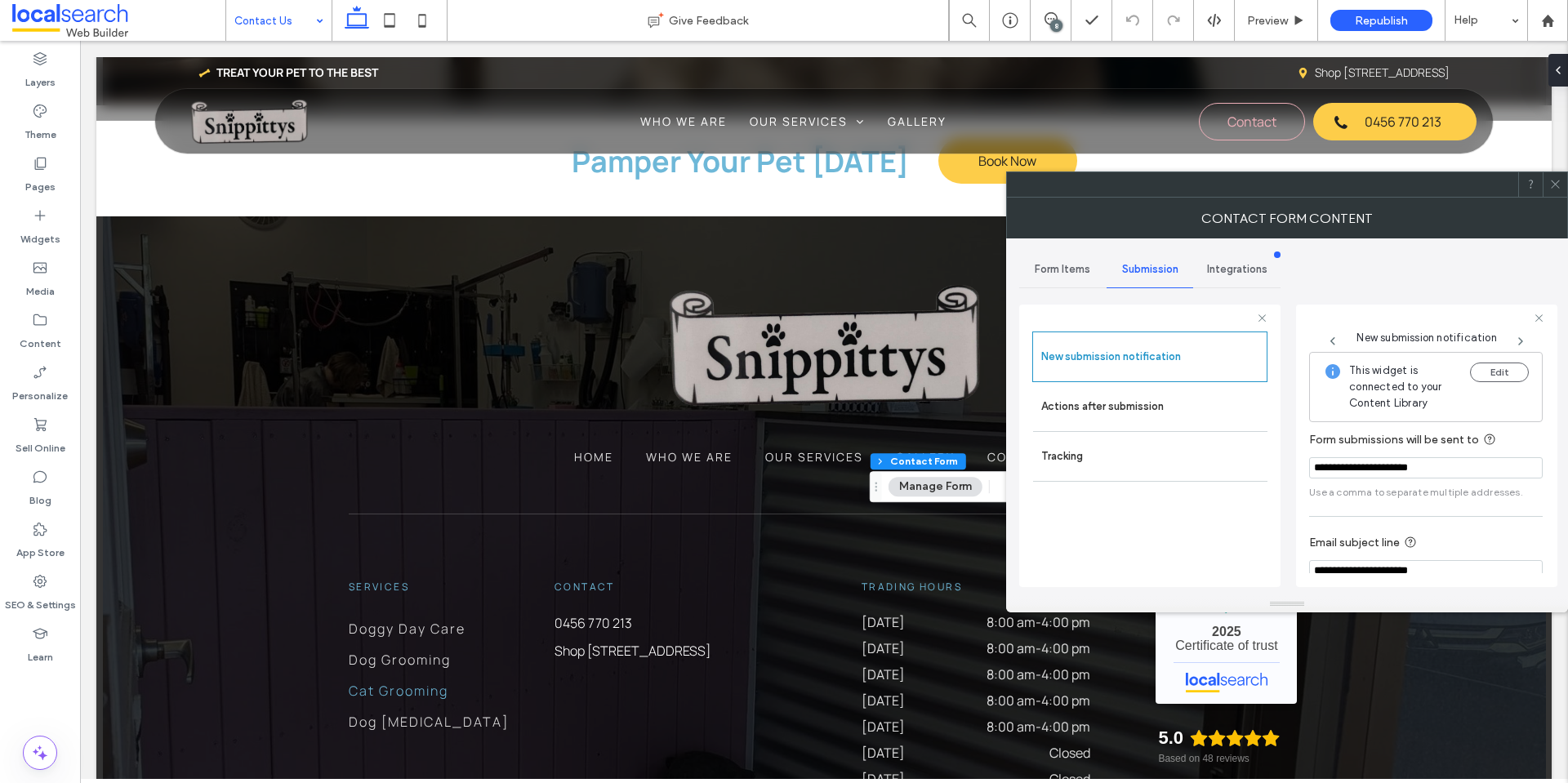
scroll to position [85, 0]
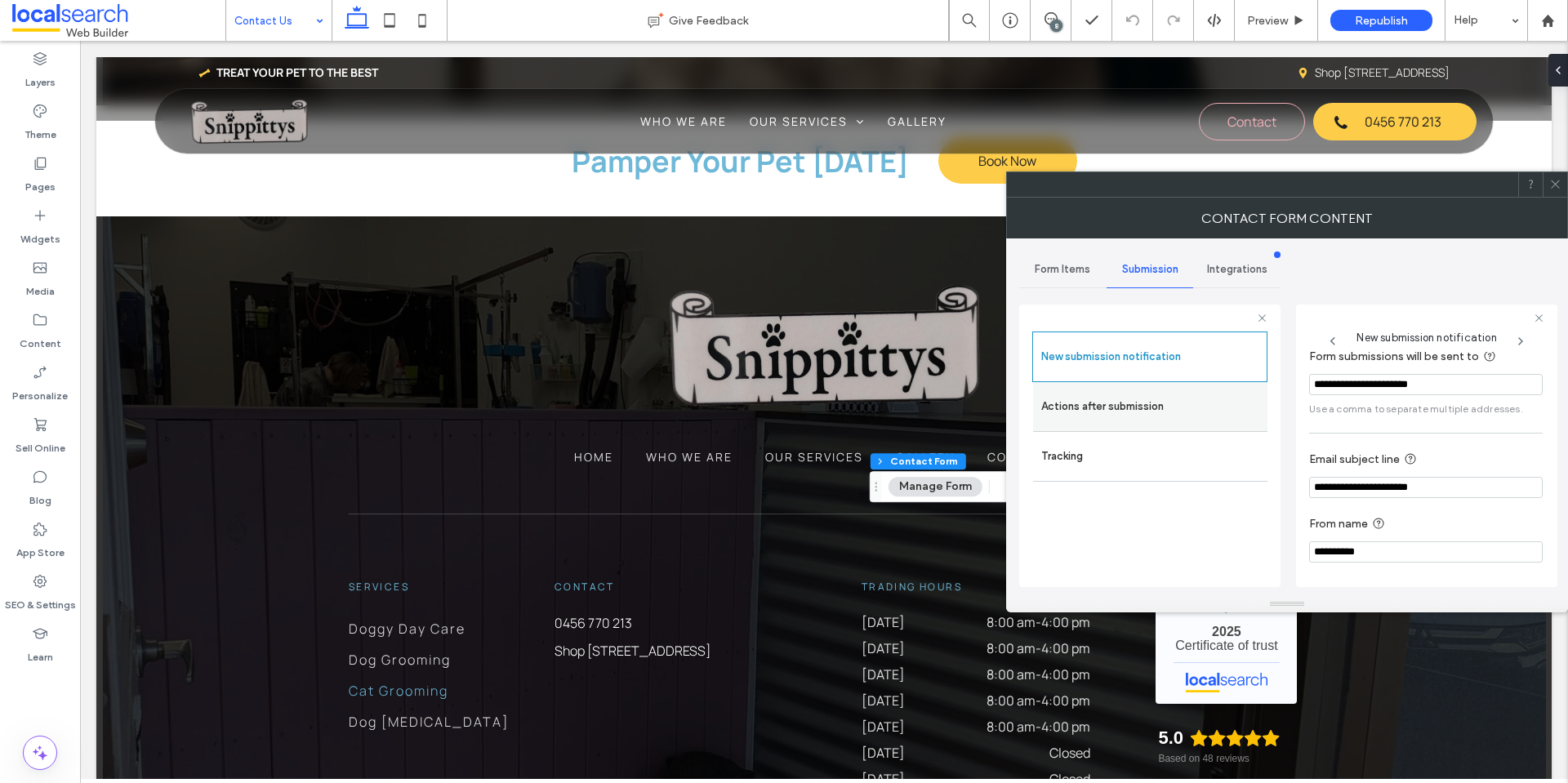
click at [1222, 402] on label "Actions after submission" at bounding box center [1149, 406] width 218 height 33
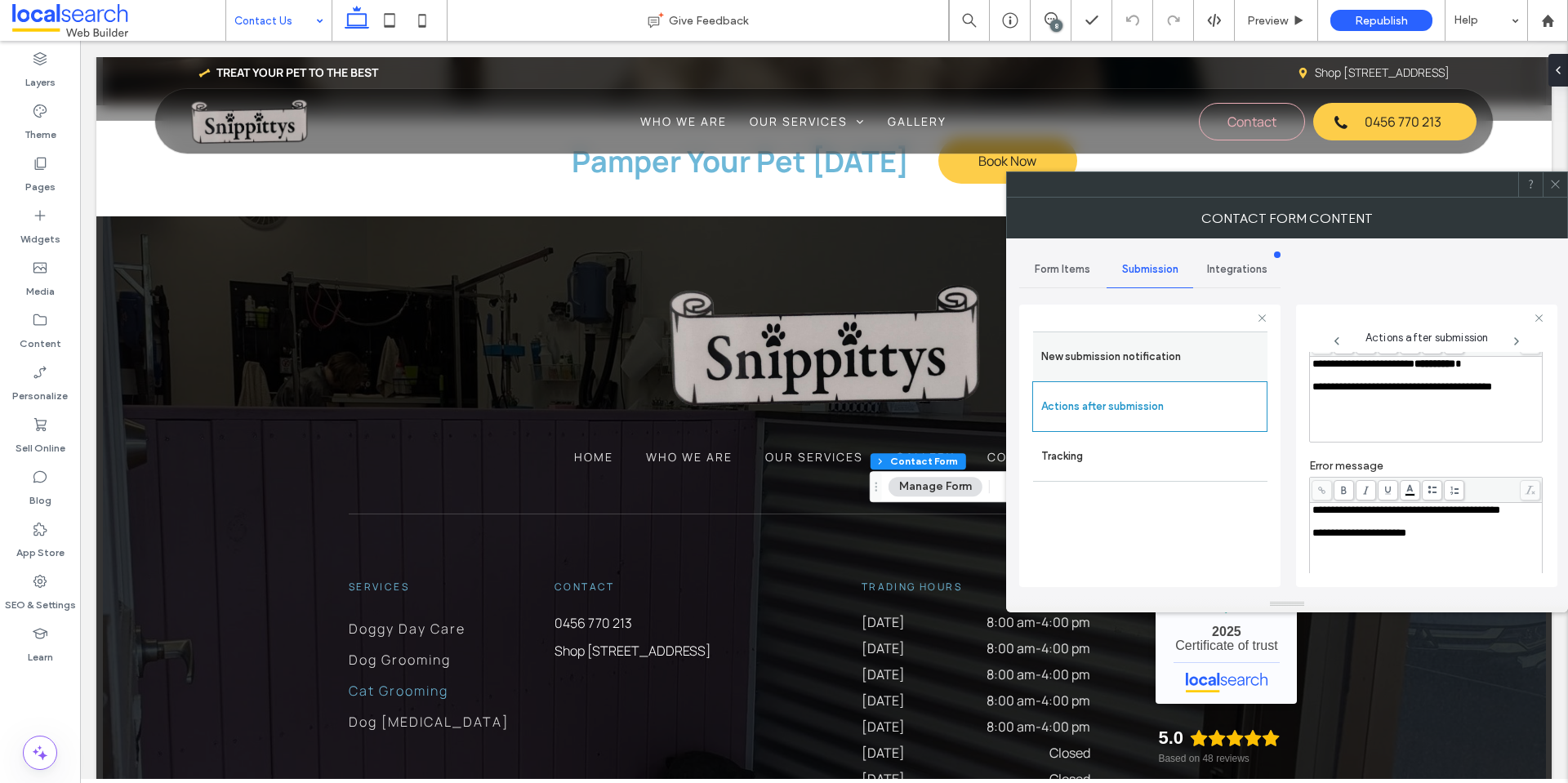
click at [1185, 364] on label "New submission notification" at bounding box center [1149, 356] width 218 height 33
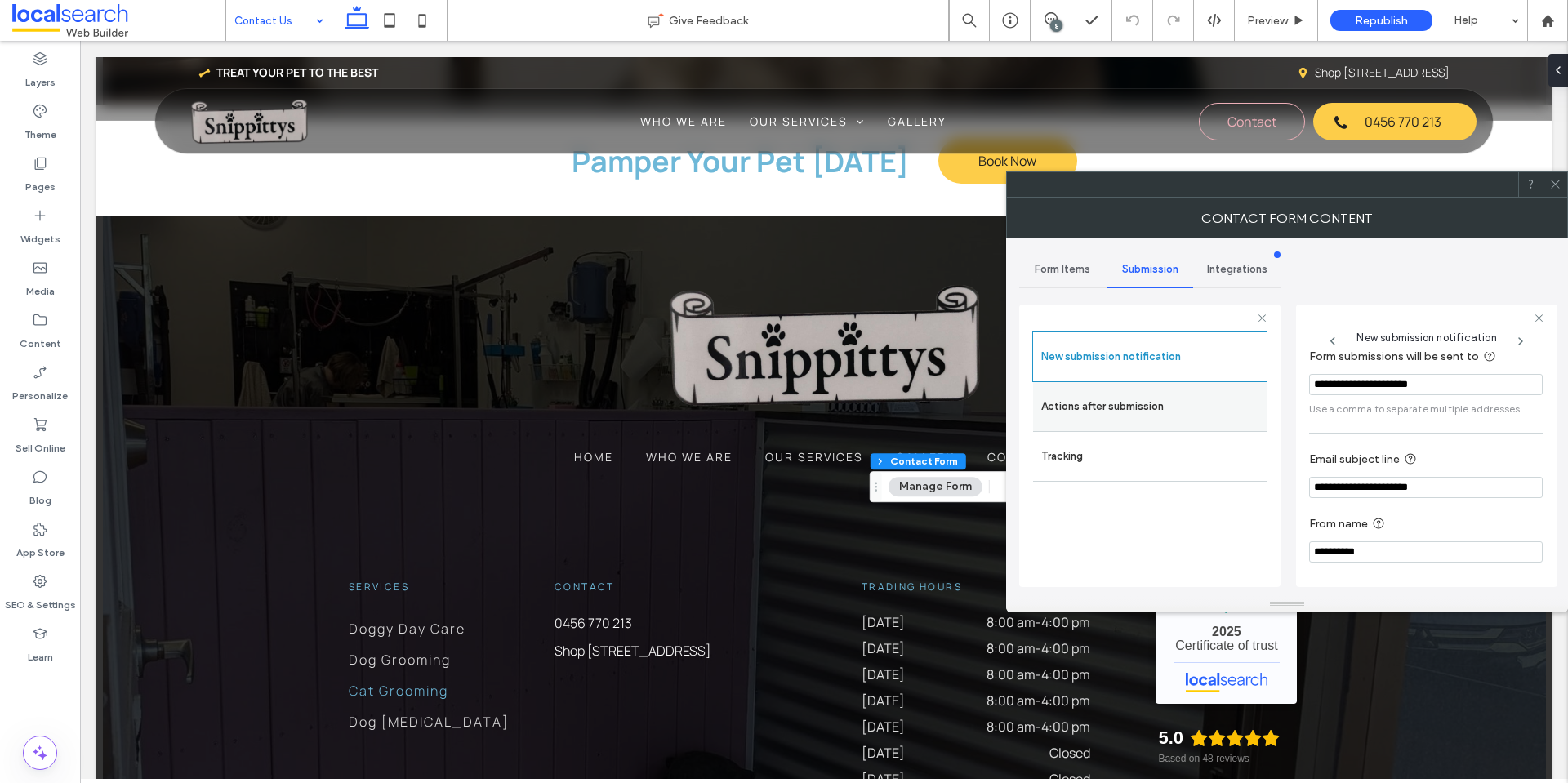
click at [1163, 408] on label "Actions after submission" at bounding box center [1149, 406] width 218 height 33
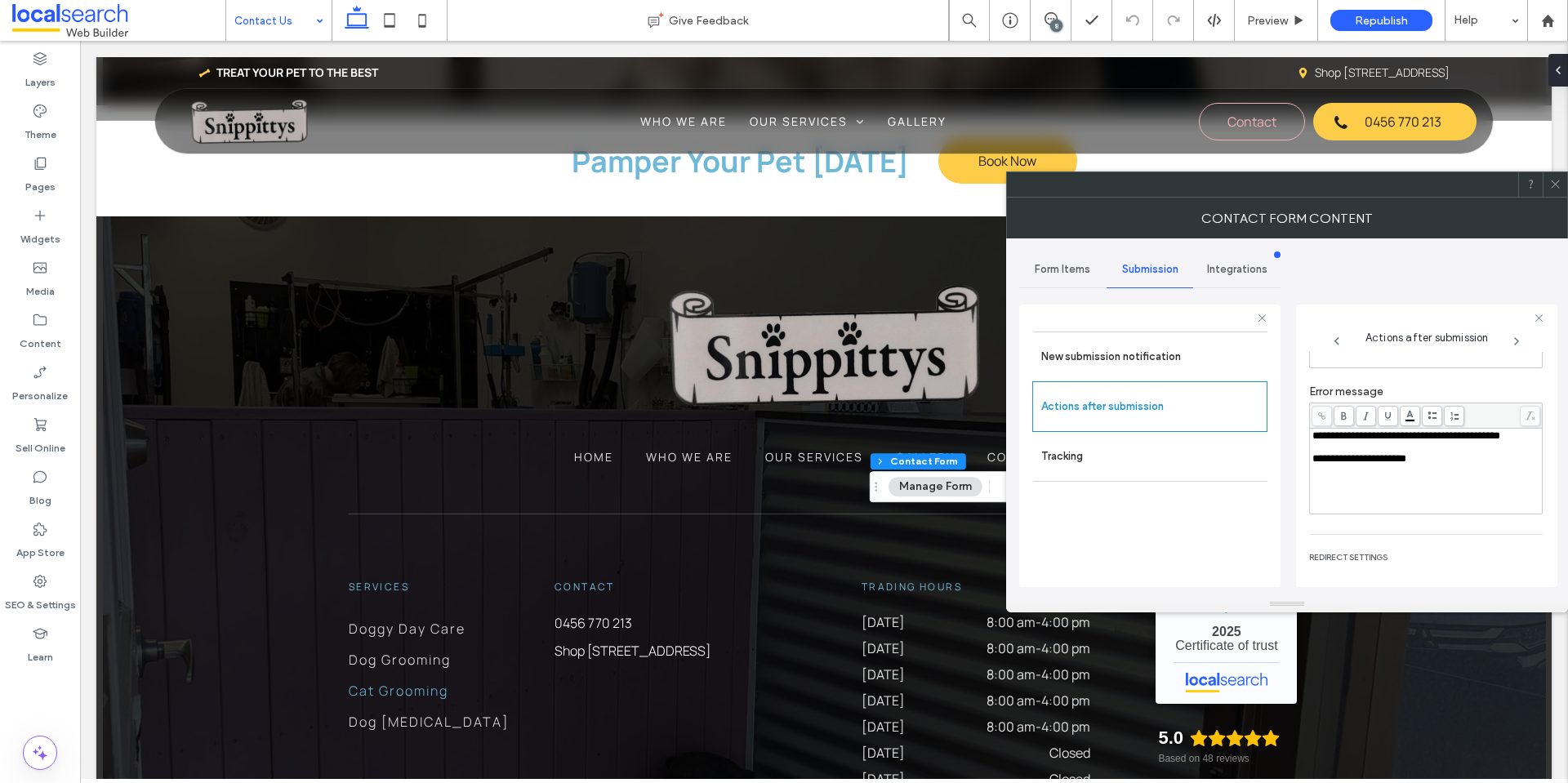
scroll to position [282, 0]
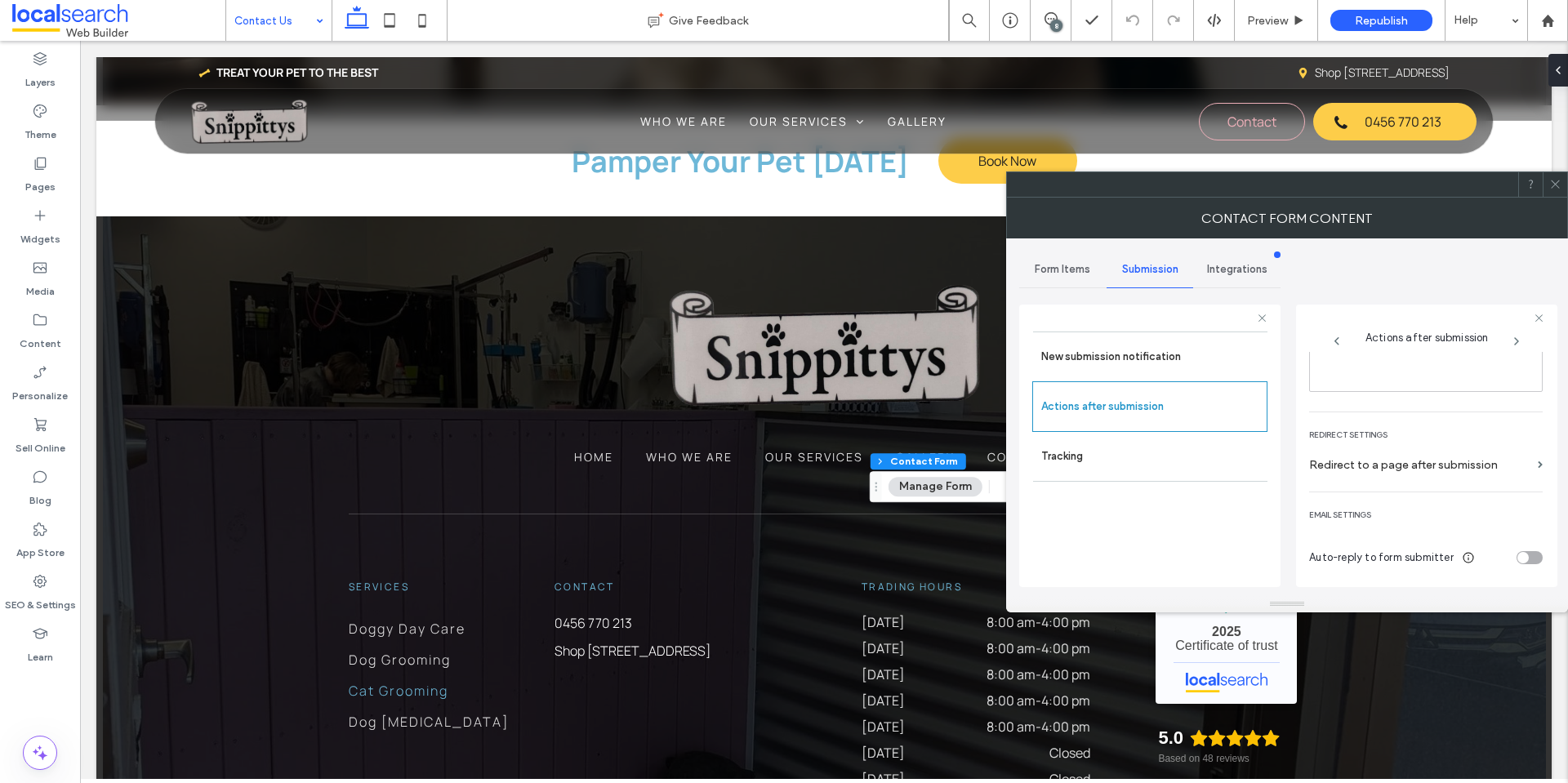
click at [1555, 181] on icon at bounding box center [1555, 184] width 12 height 12
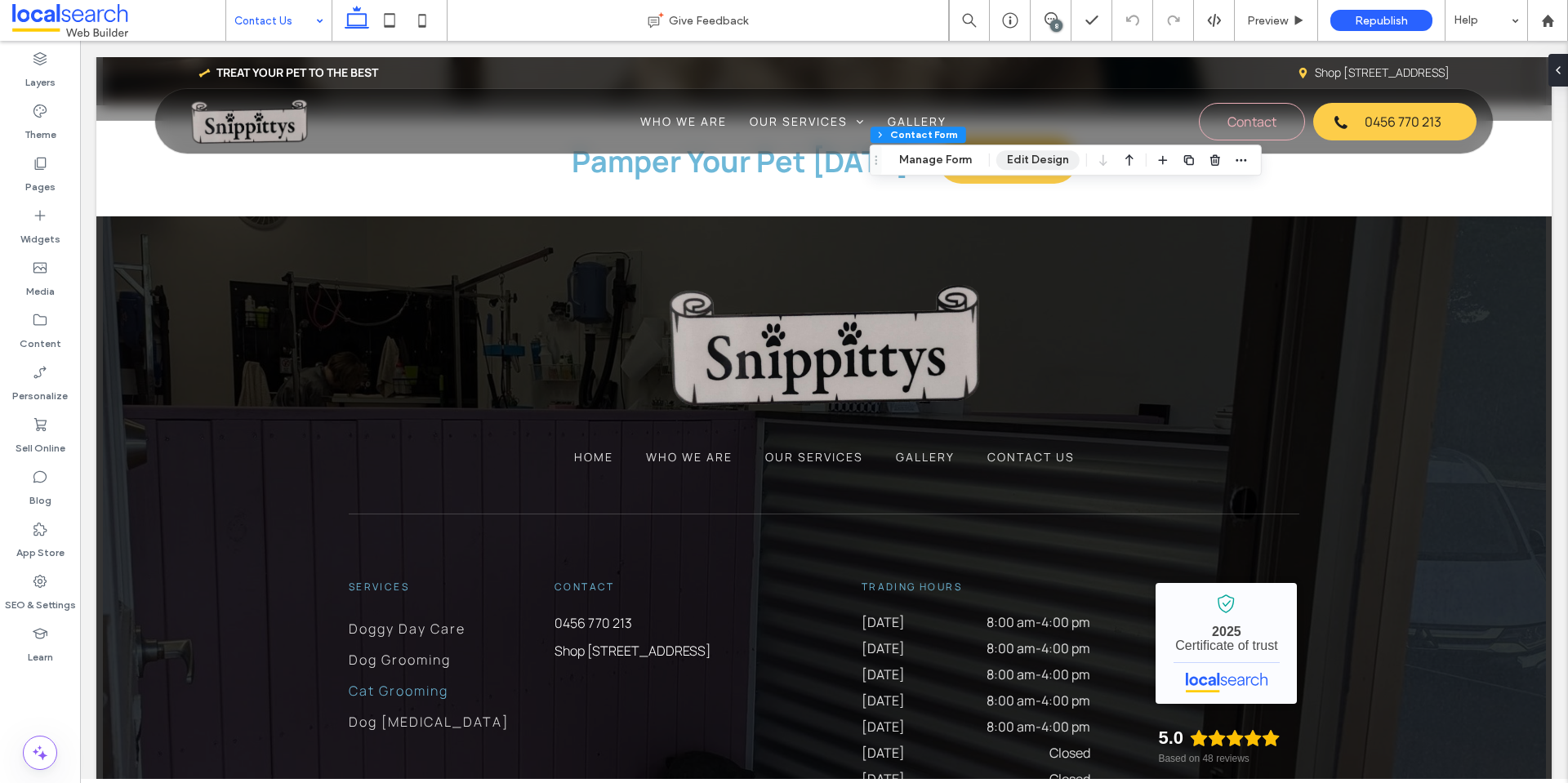
click at [1028, 163] on button "Edit Design" at bounding box center [1037, 160] width 83 height 19
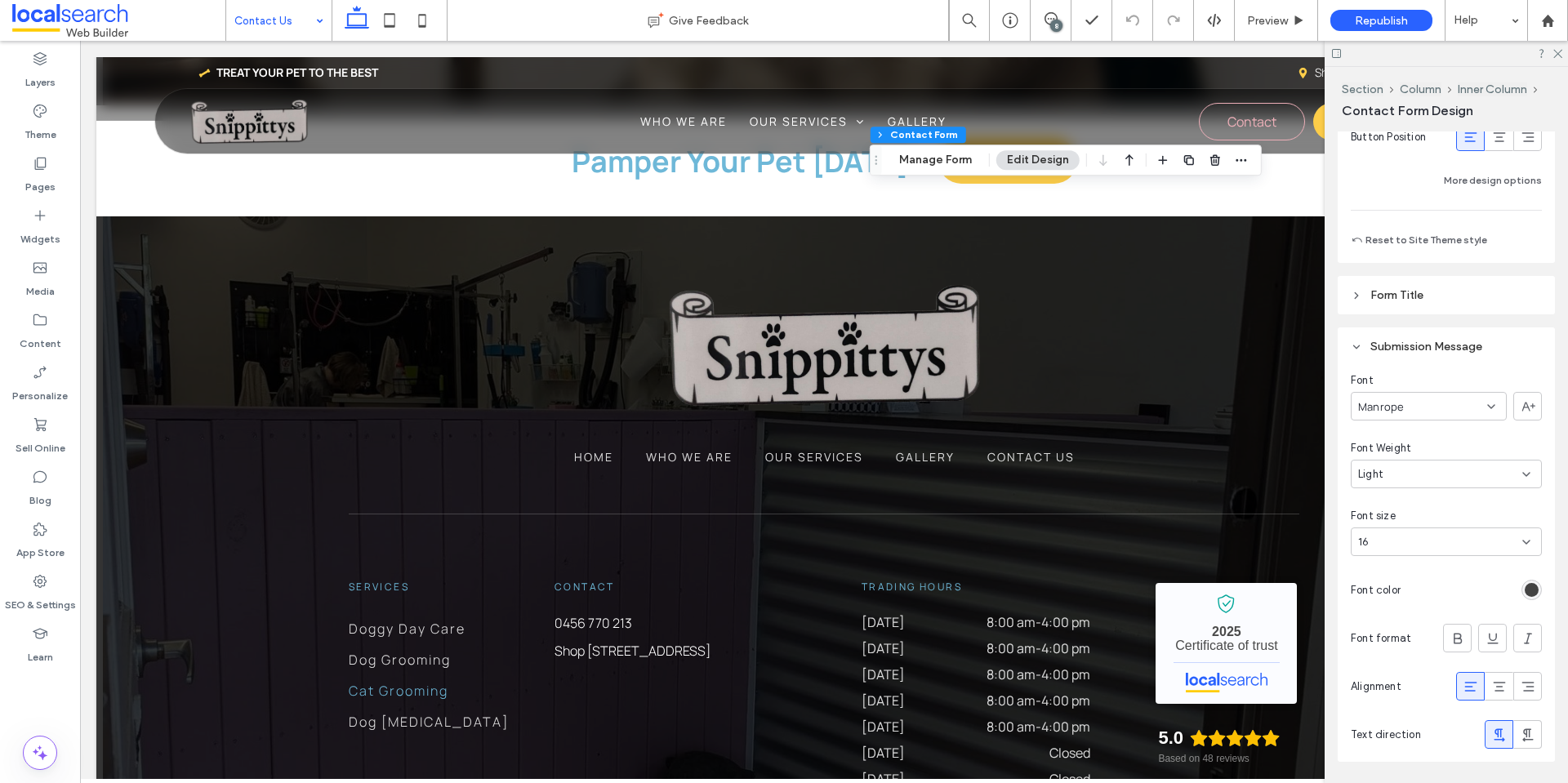
scroll to position [1601, 0]
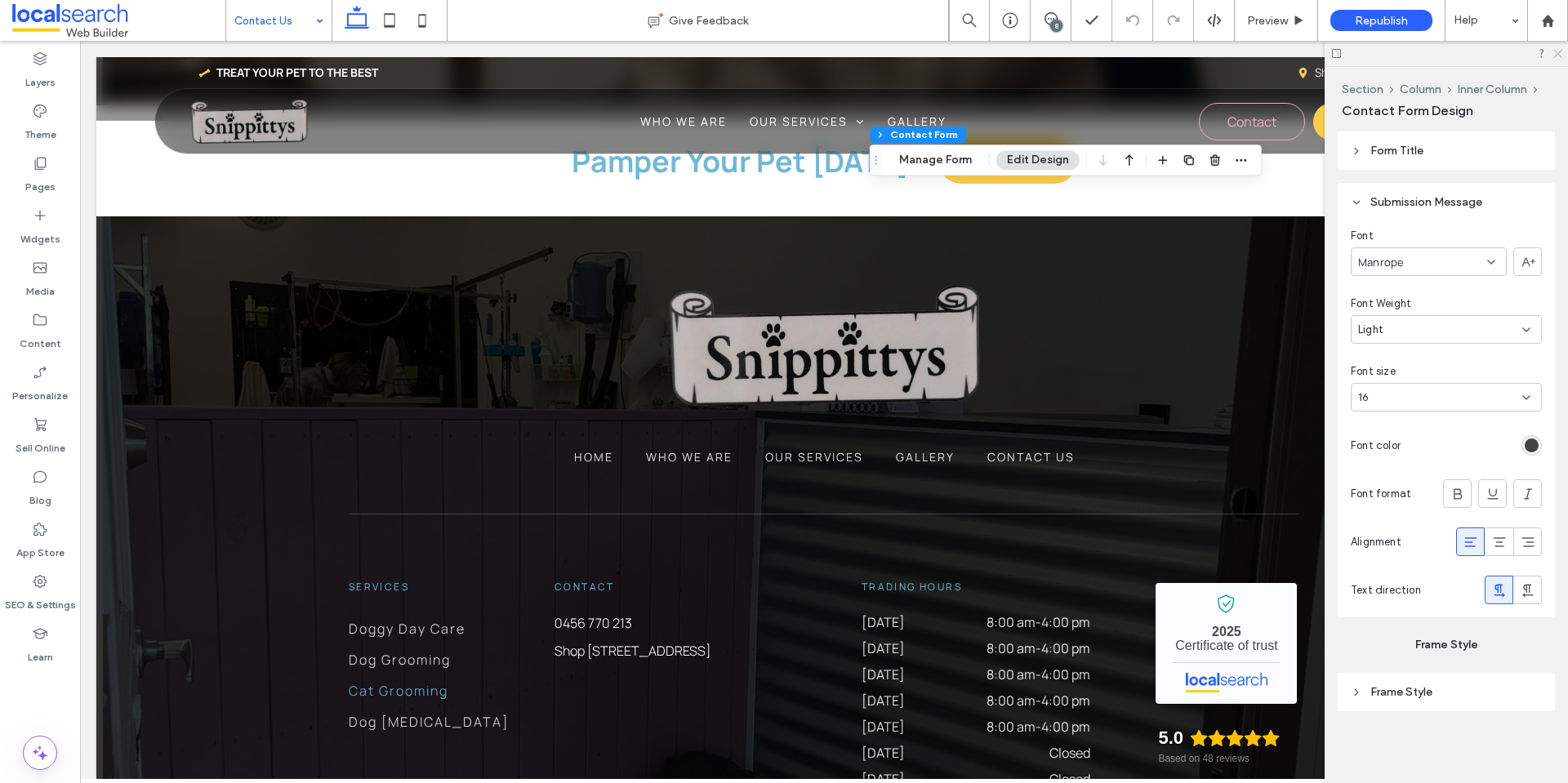
click at [1552, 55] on icon at bounding box center [1557, 53] width 11 height 11
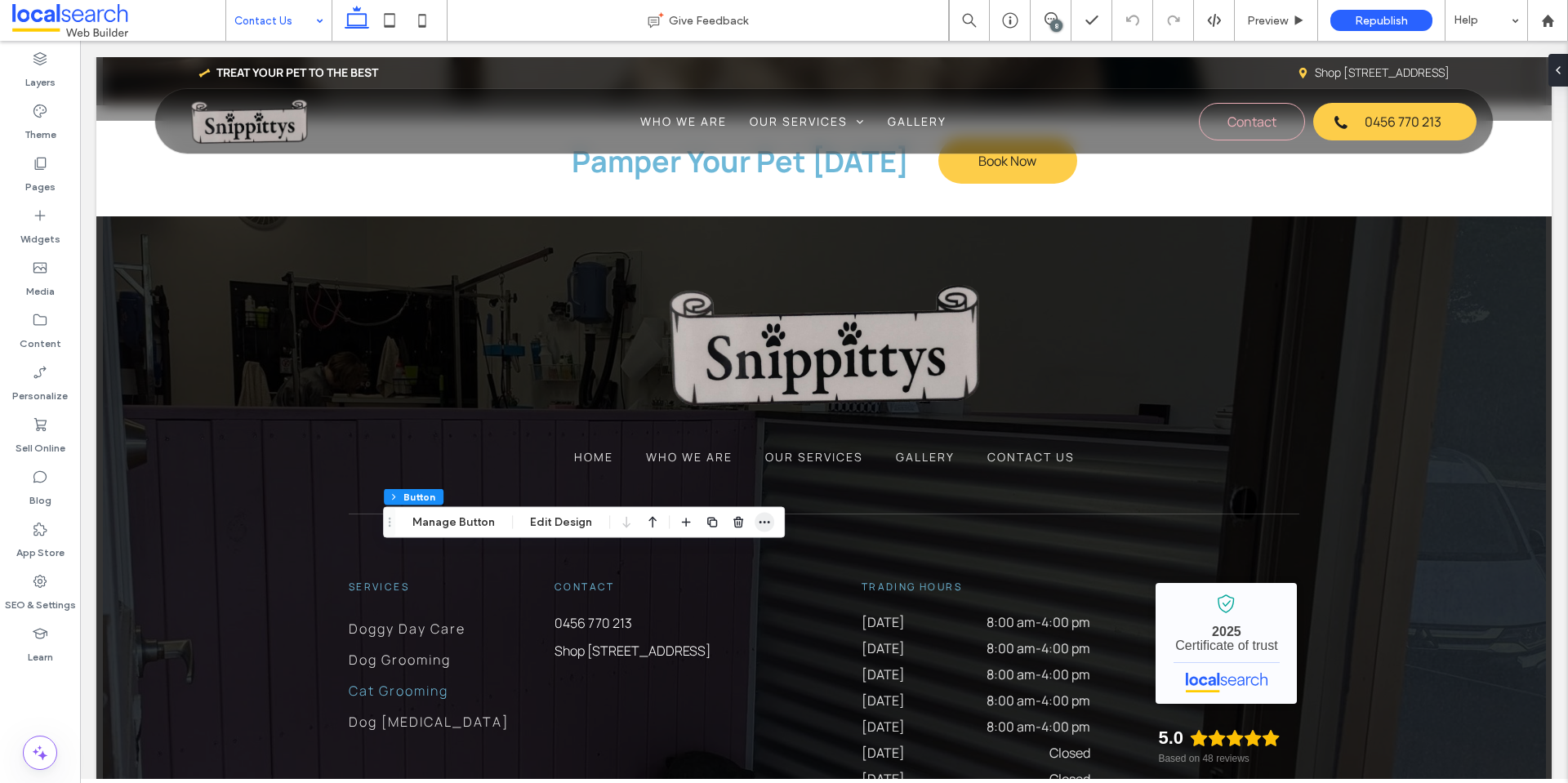
click at [771, 532] on div at bounding box center [764, 522] width 19 height 29
click at [765, 527] on icon "button" at bounding box center [764, 522] width 13 height 13
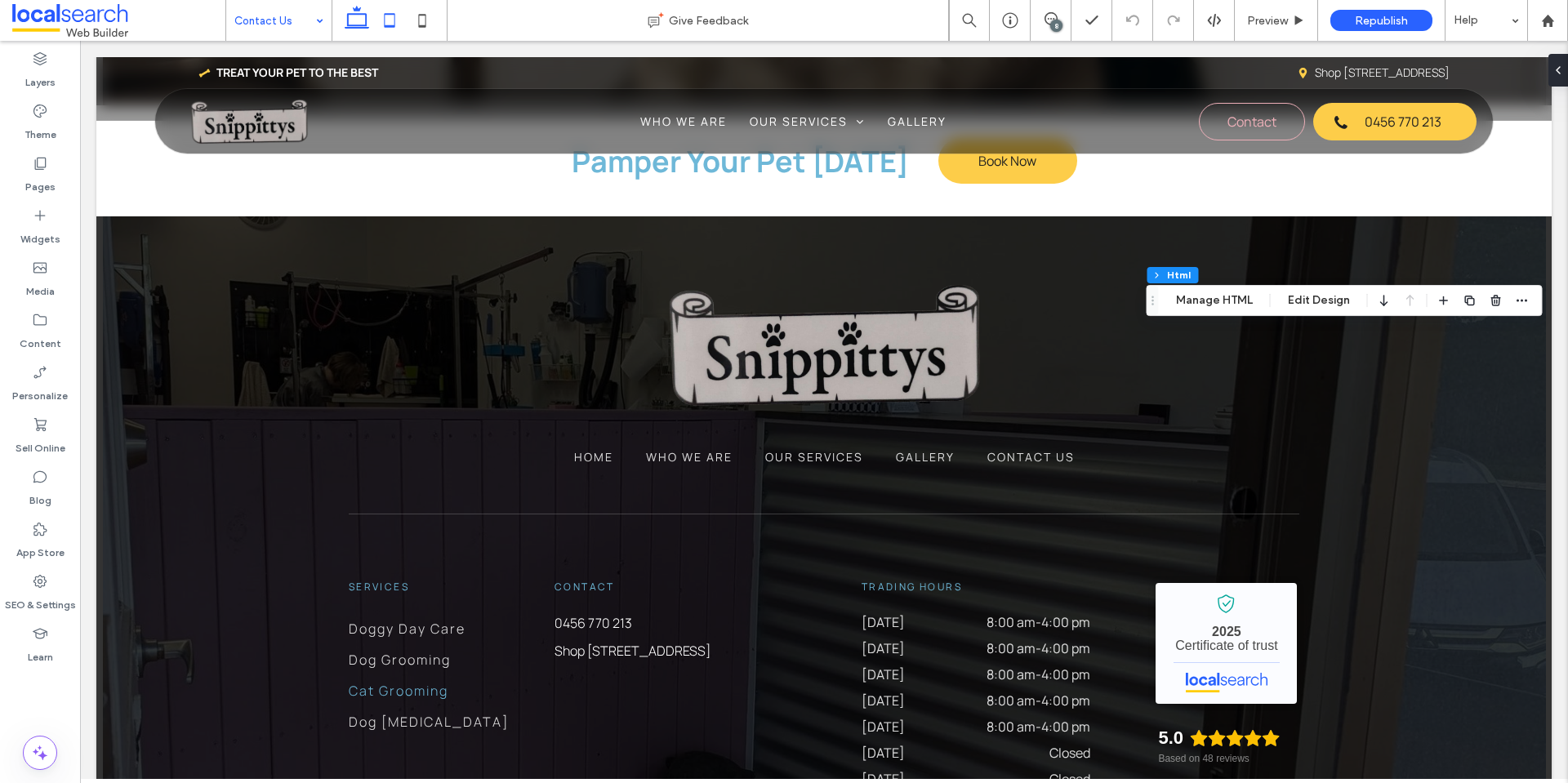
click at [396, 17] on icon at bounding box center [389, 20] width 33 height 33
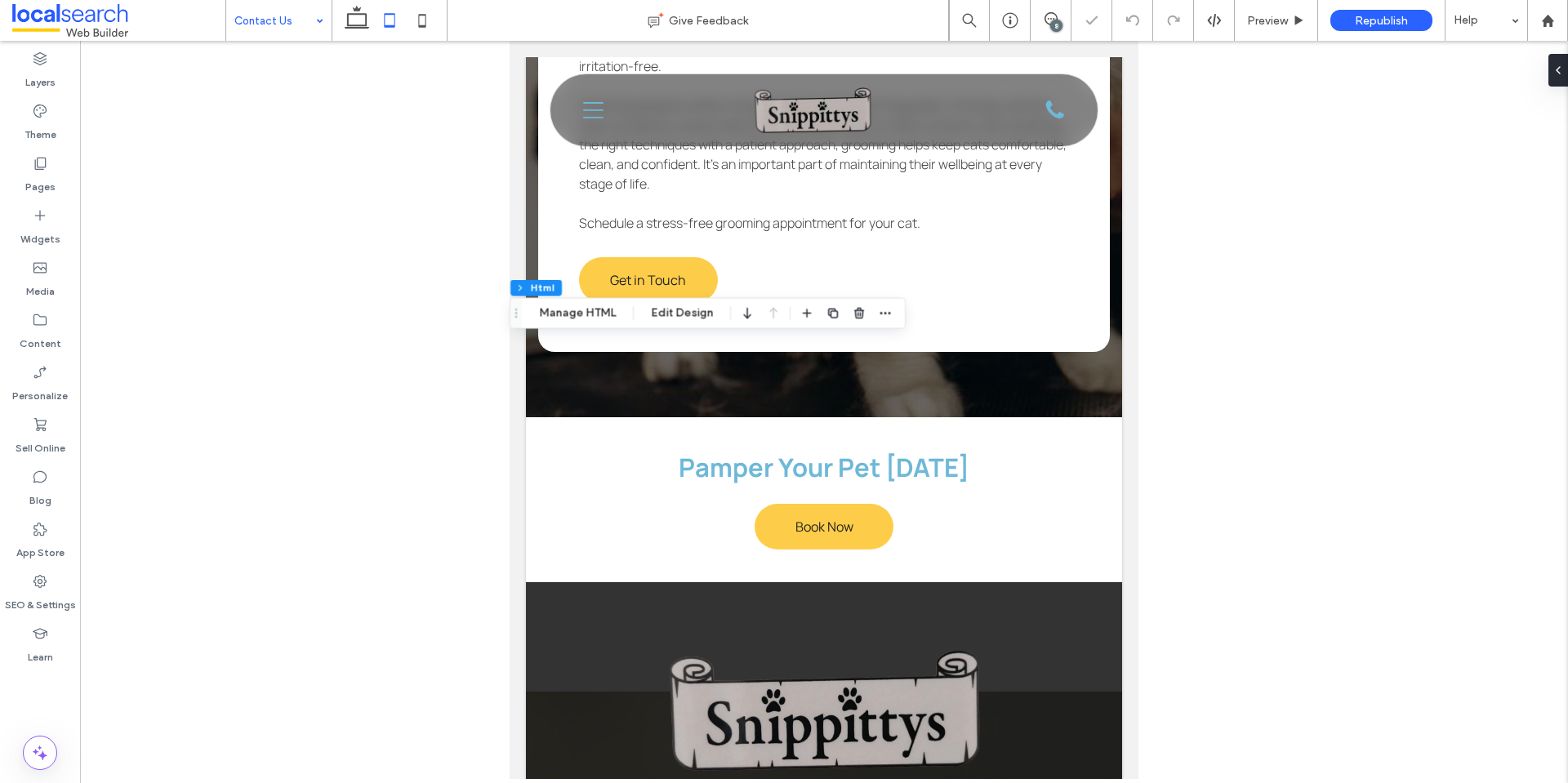
type input "**"
type input "****"
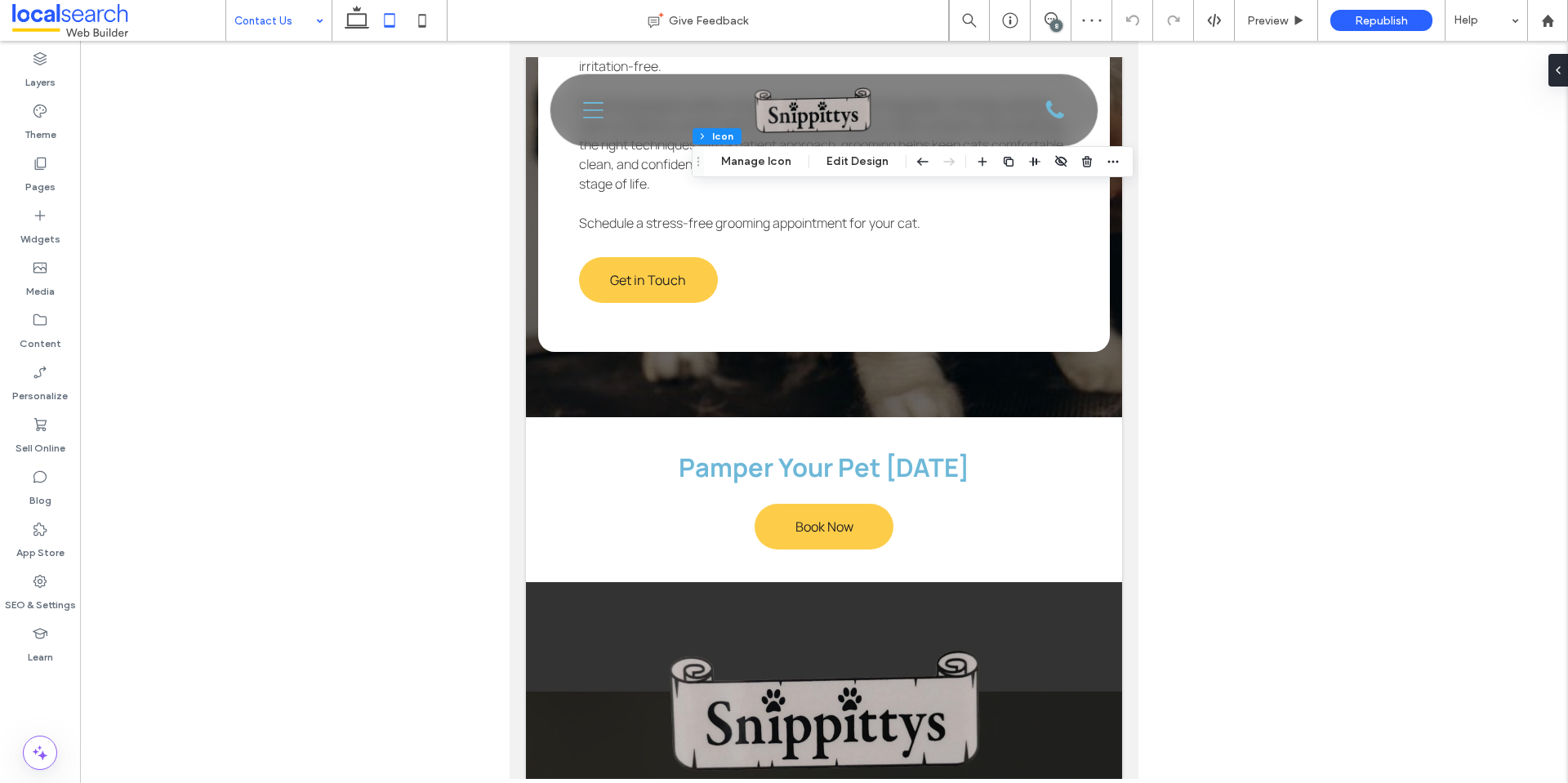
drag, startPoint x: 761, startPoint y: 158, endPoint x: 813, endPoint y: 157, distance: 52.0
click at [760, 158] on button "Manage Icon" at bounding box center [756, 161] width 92 height 19
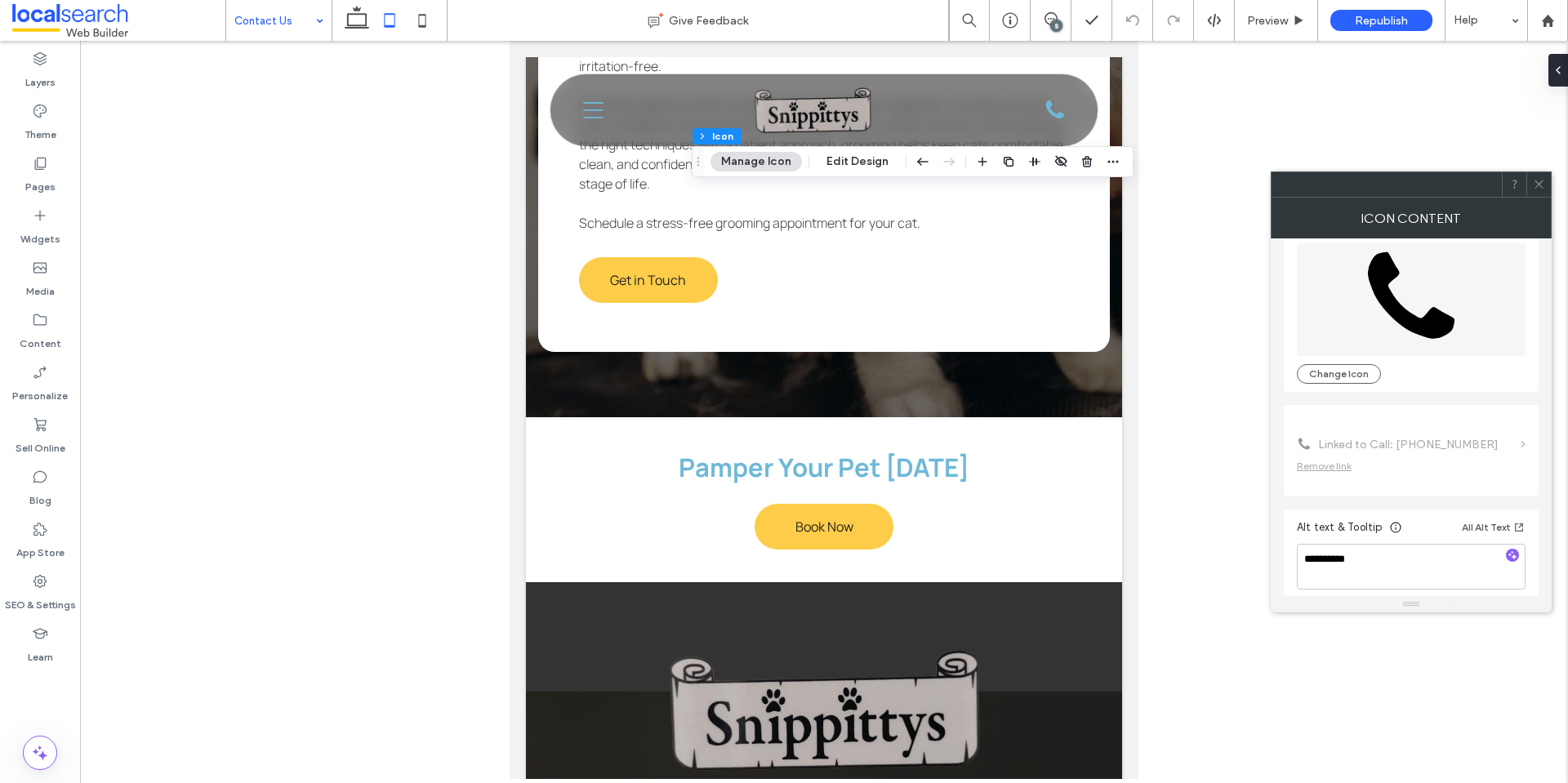
scroll to position [100, 0]
click at [1535, 187] on icon at bounding box center [1539, 184] width 12 height 12
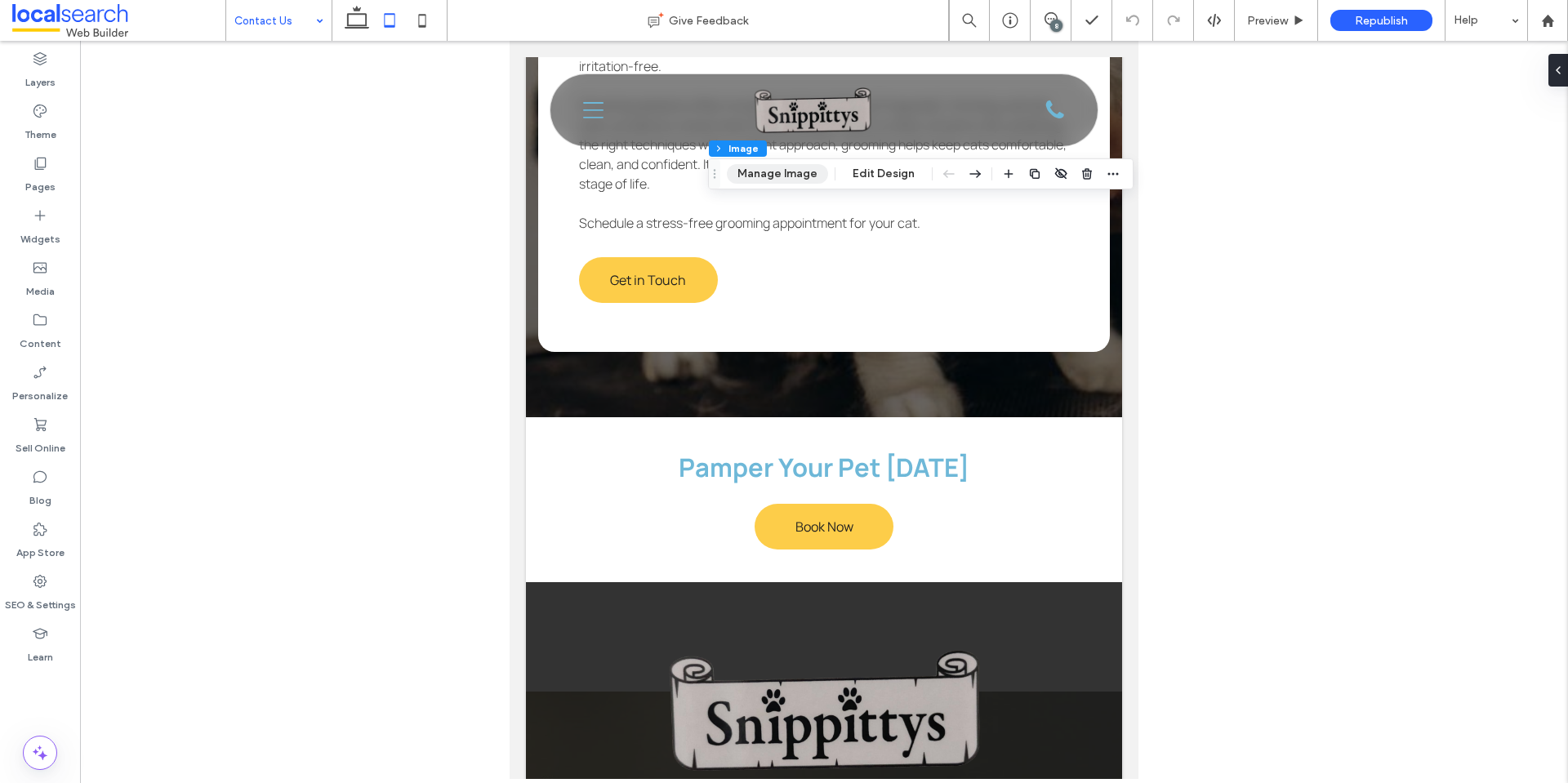
click at [811, 174] on button "Manage Image" at bounding box center [777, 174] width 101 height 19
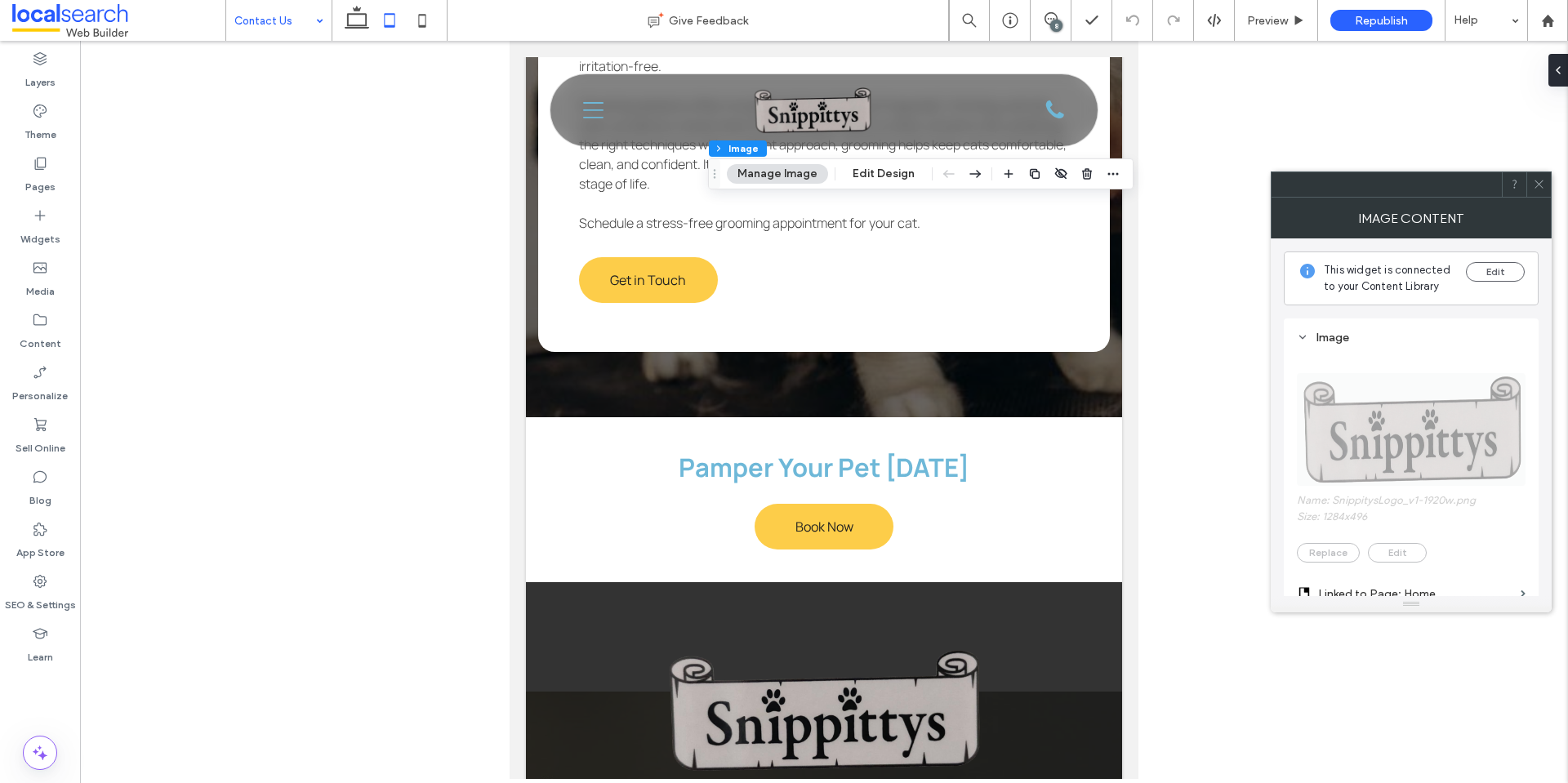
click at [1541, 183] on icon at bounding box center [1539, 184] width 12 height 12
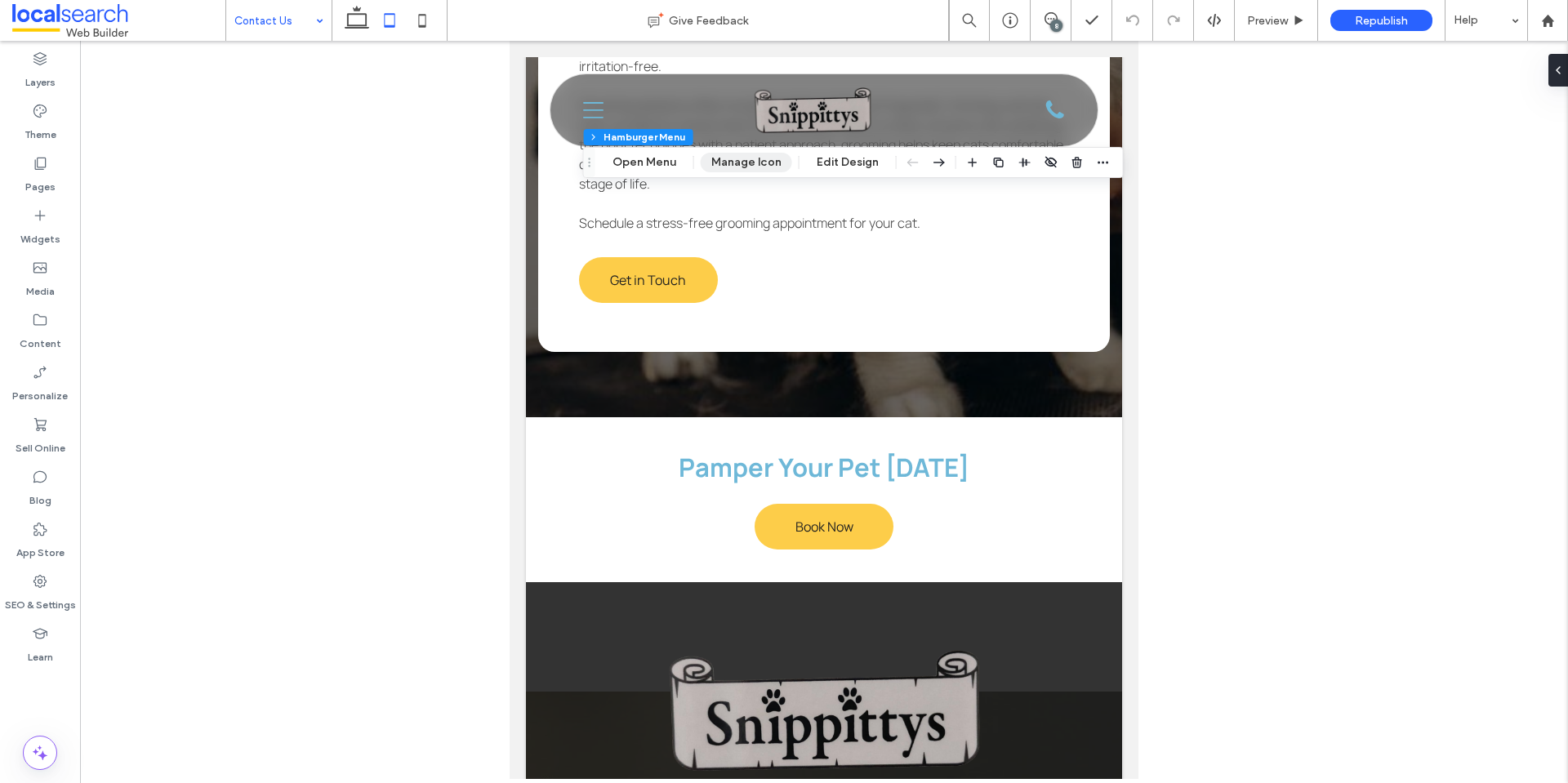
click at [745, 161] on button "Manage Icon" at bounding box center [747, 162] width 92 height 19
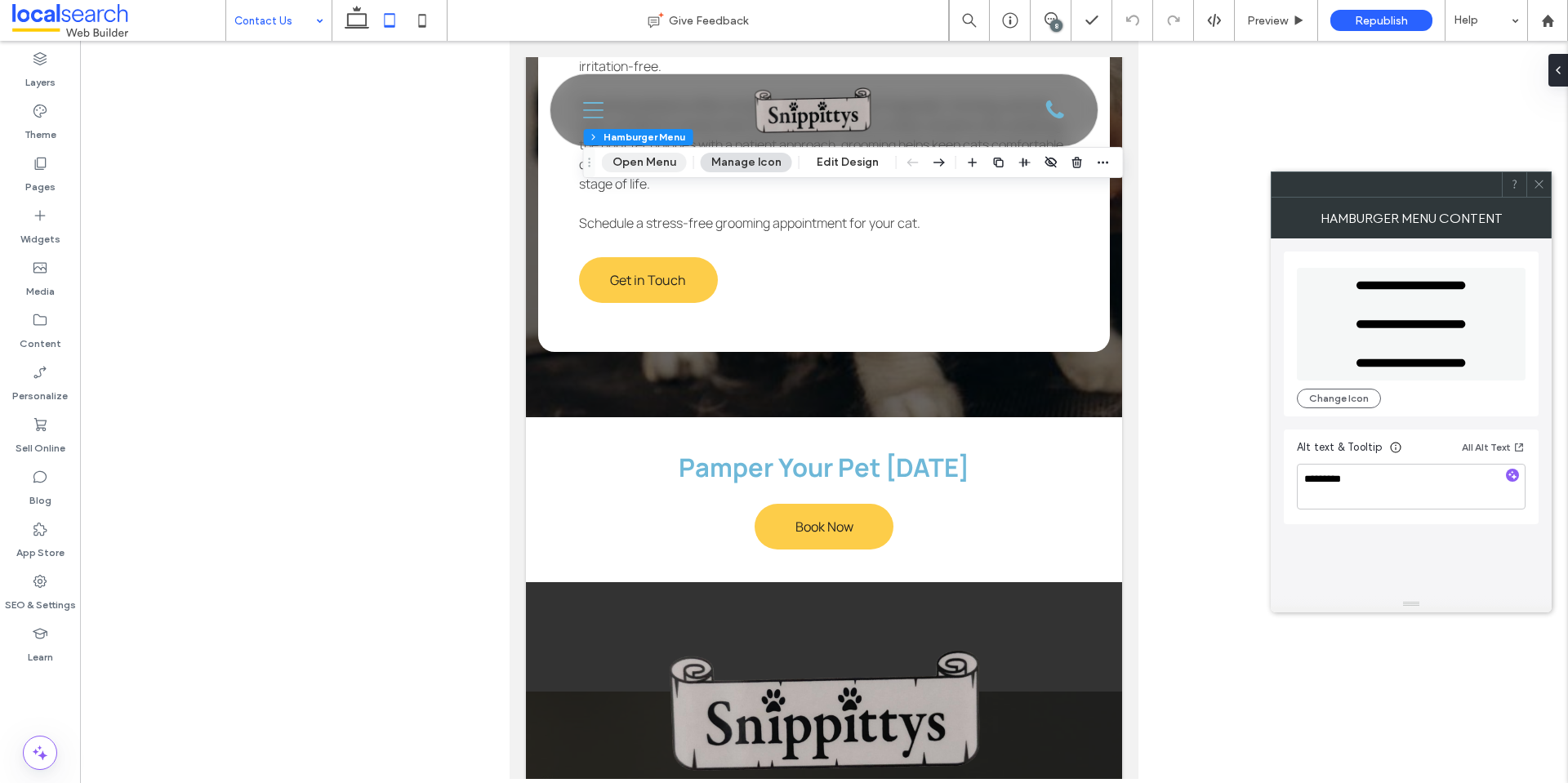
click at [662, 157] on button "Open Menu" at bounding box center [644, 162] width 85 height 19
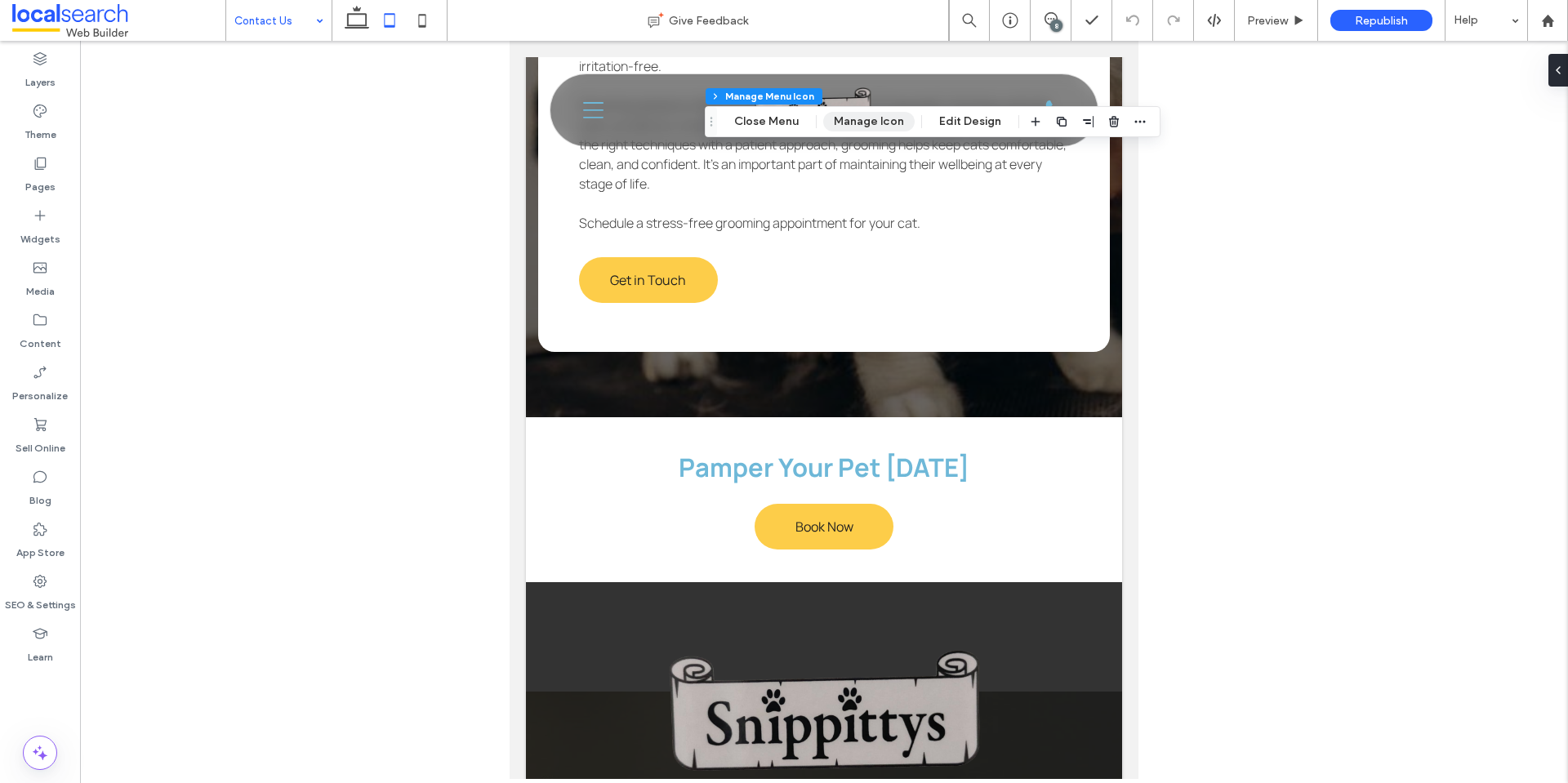
click at [848, 115] on button "Manage Icon" at bounding box center [869, 122] width 92 height 19
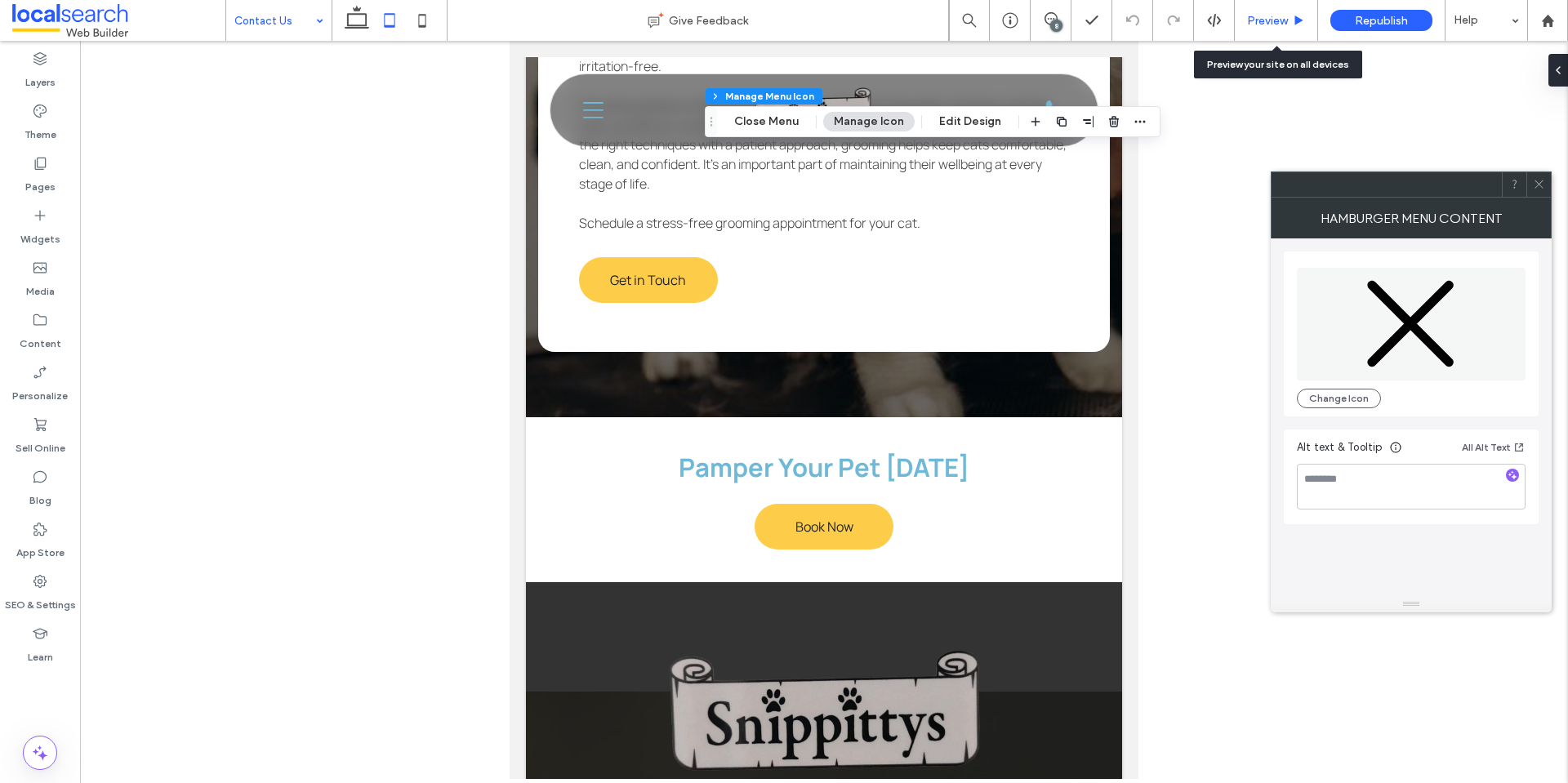
click at [1258, 26] on span "Preview" at bounding box center [1267, 21] width 41 height 14
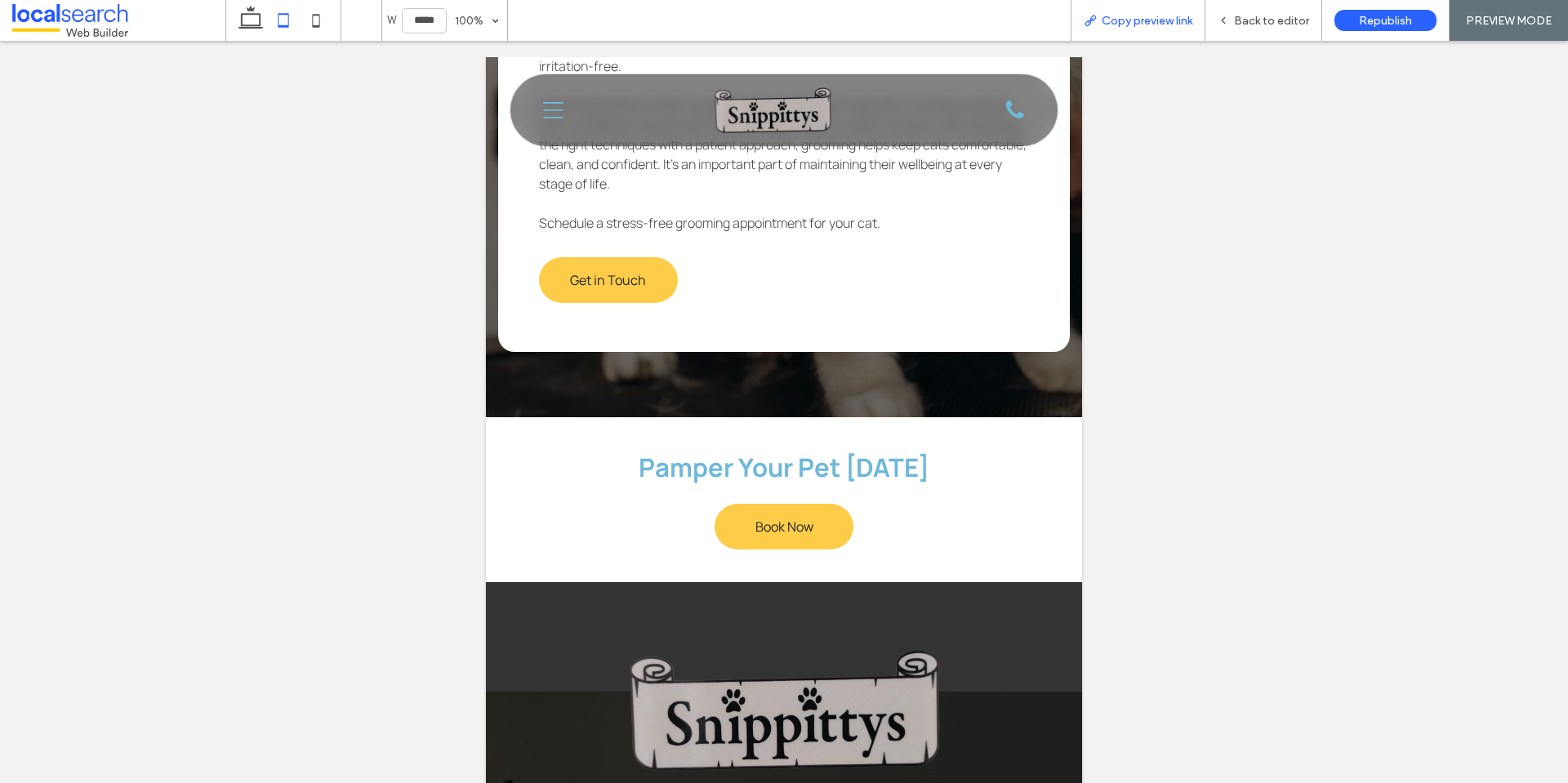
click at [1097, 32] on div "Copy preview link" at bounding box center [1138, 20] width 135 height 41
drag, startPoint x: 1142, startPoint y: 17, endPoint x: 1152, endPoint y: 4, distance: 16.4
click at [1143, 17] on span "Copy preview link" at bounding box center [1147, 21] width 91 height 14
click at [1273, 25] on span "Back to editor" at bounding box center [1271, 21] width 75 height 14
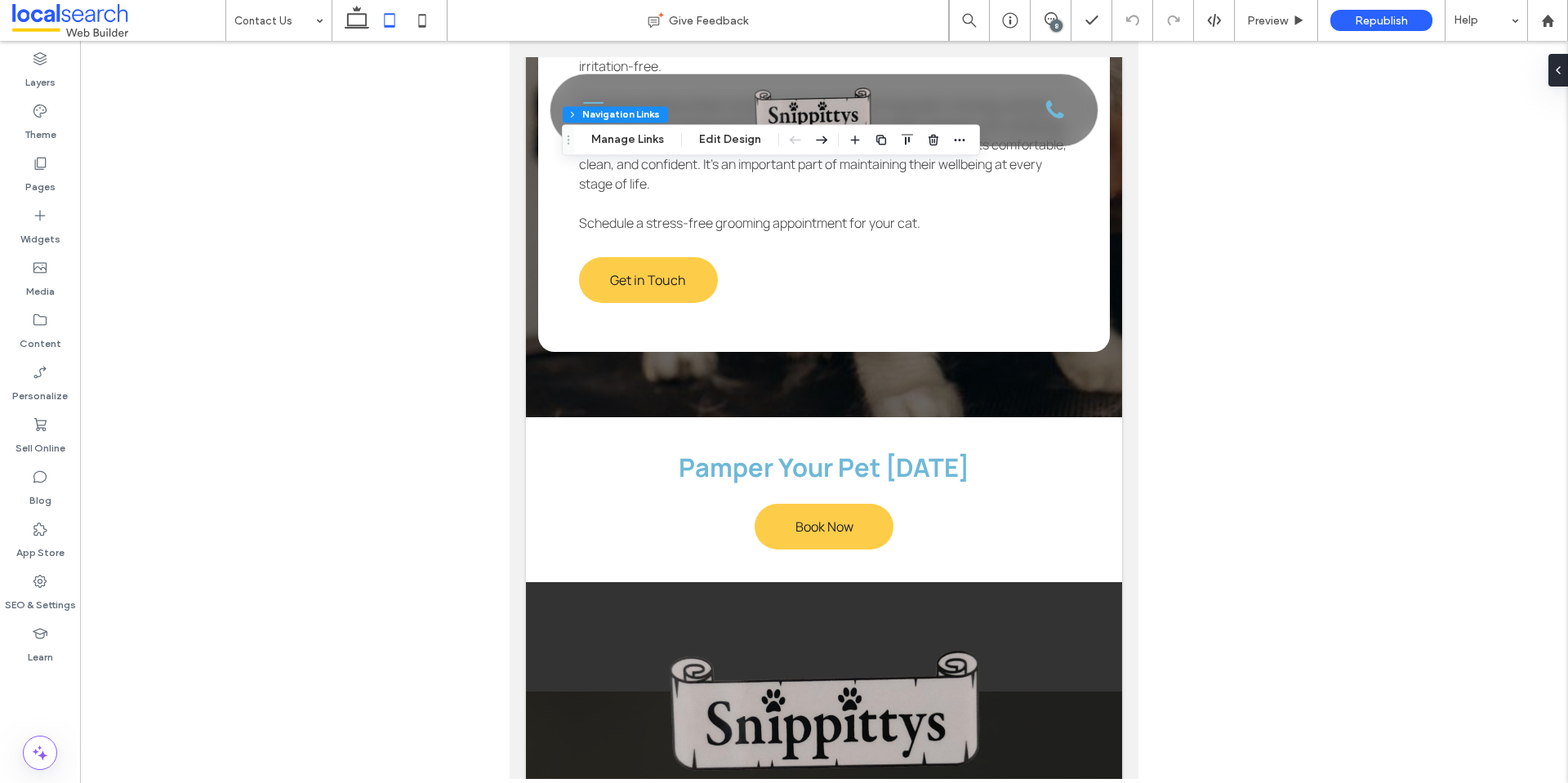
type input "***"
type input "****"
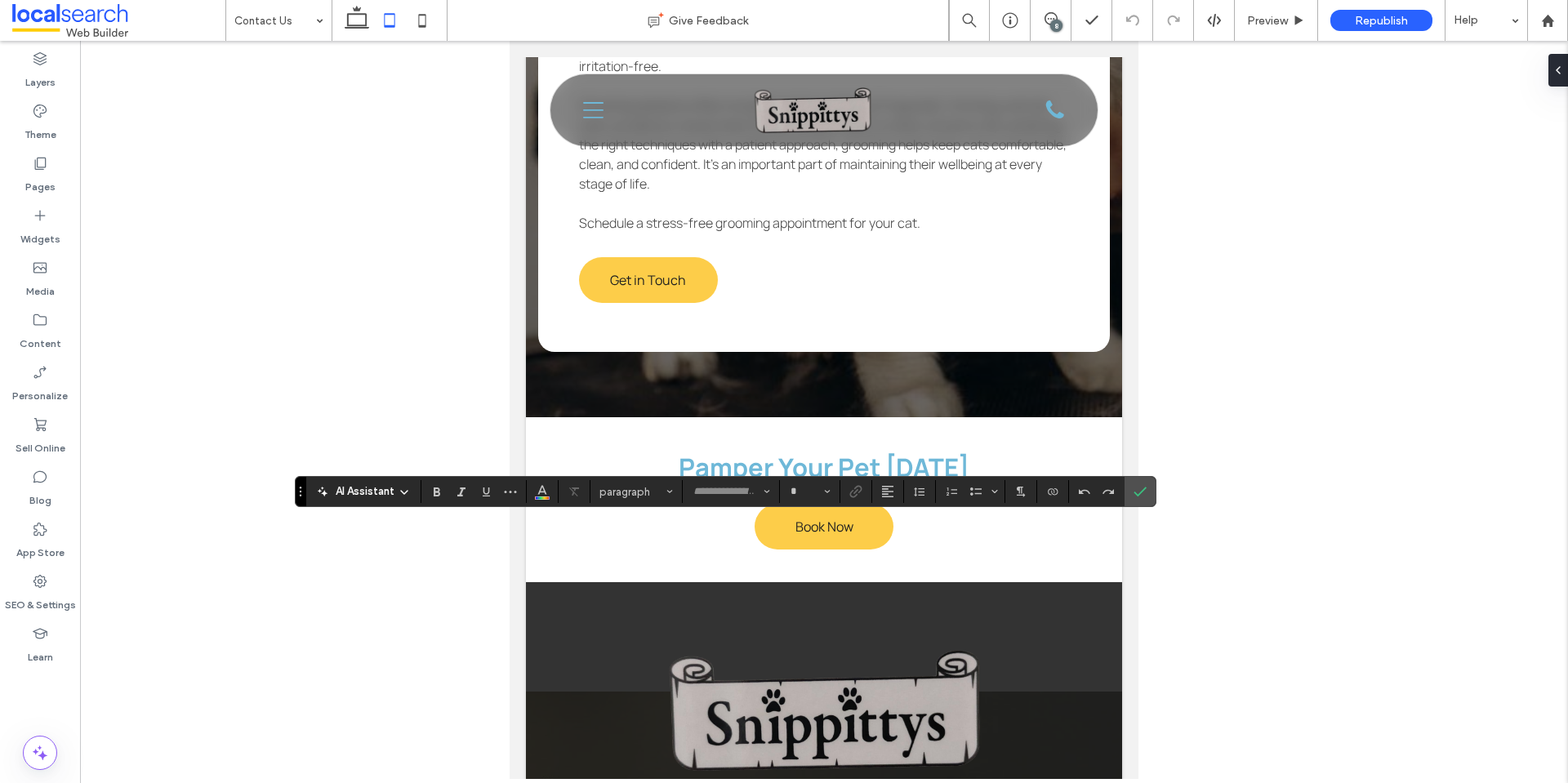
type input "*******"
type input "**"
click at [1142, 491] on use "Confirm" at bounding box center [1141, 491] width 13 height 10
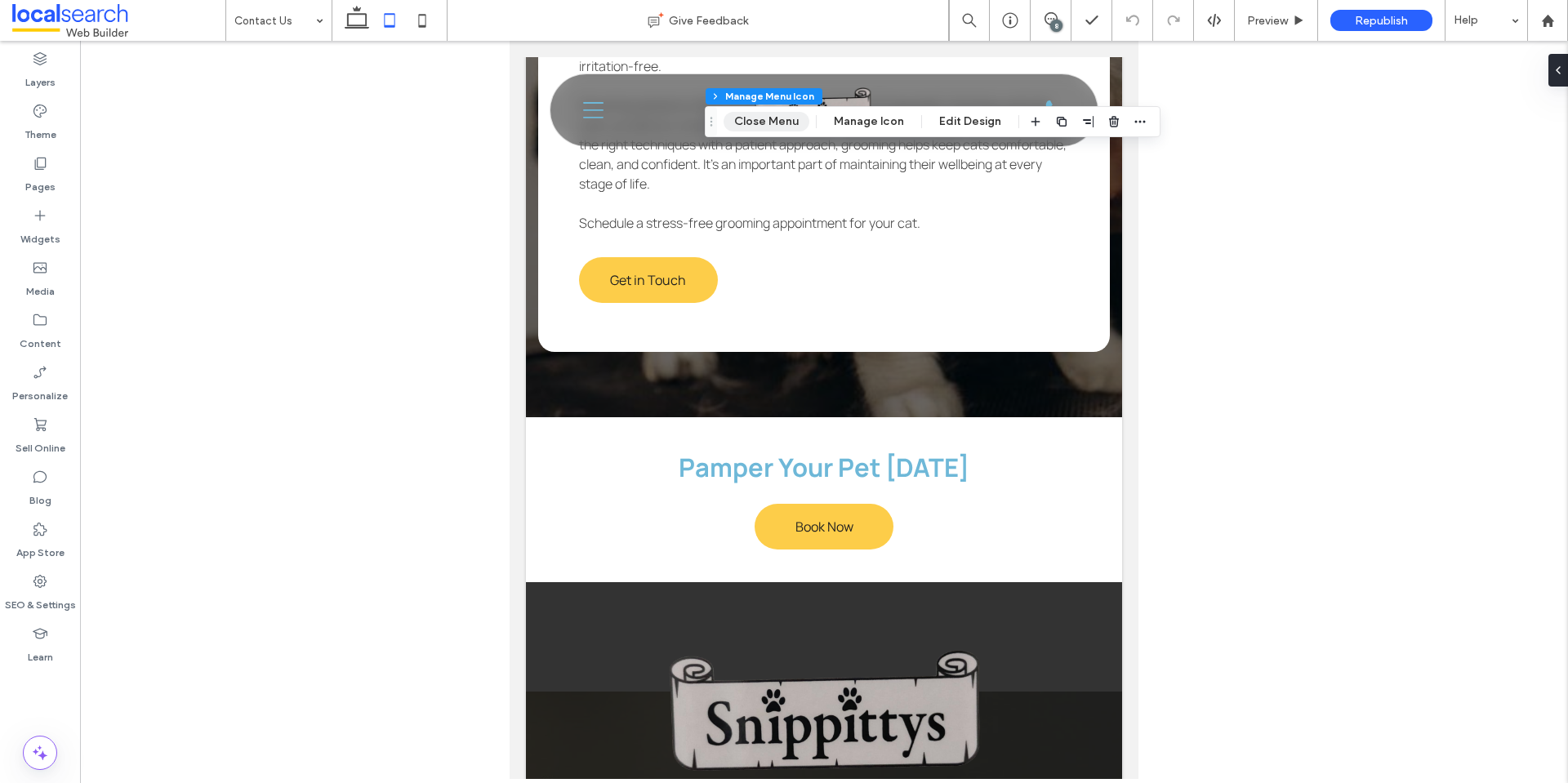
click at [783, 117] on button "Close Menu" at bounding box center [766, 122] width 85 height 19
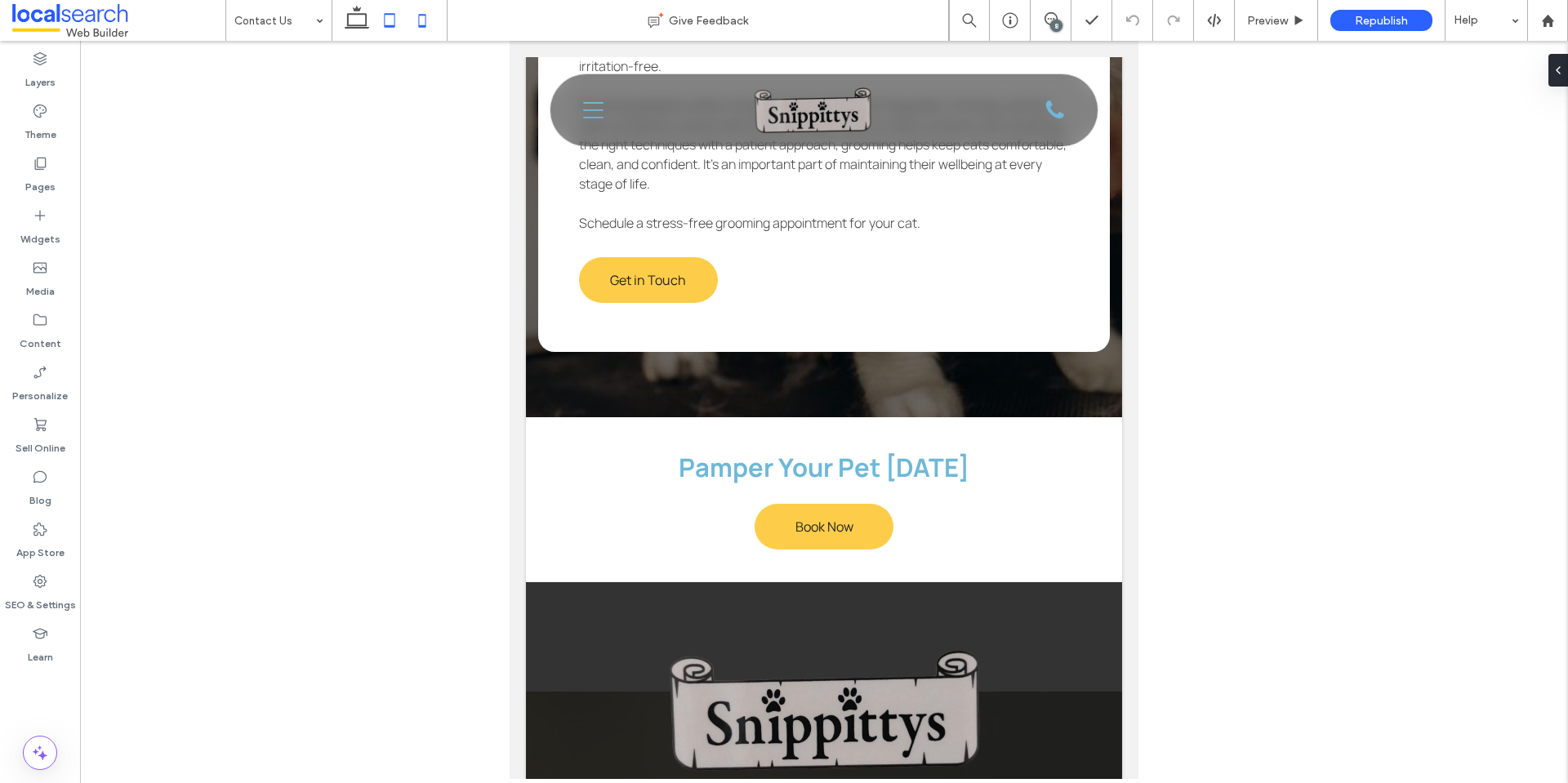
click at [429, 15] on icon at bounding box center [421, 20] width 33 height 33
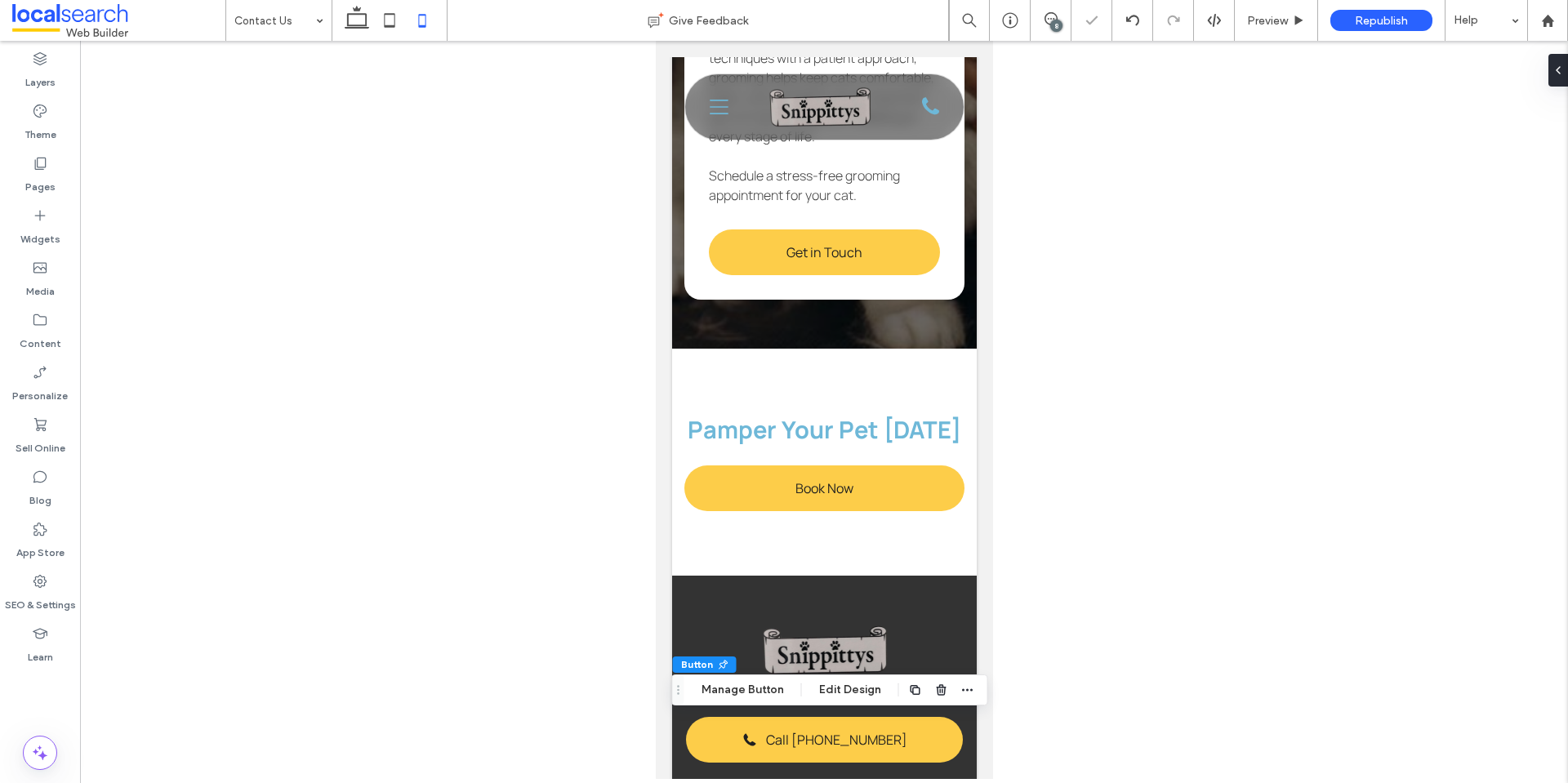
type input "**"
click at [971, 690] on span "button" at bounding box center [968, 690] width 19 height 19
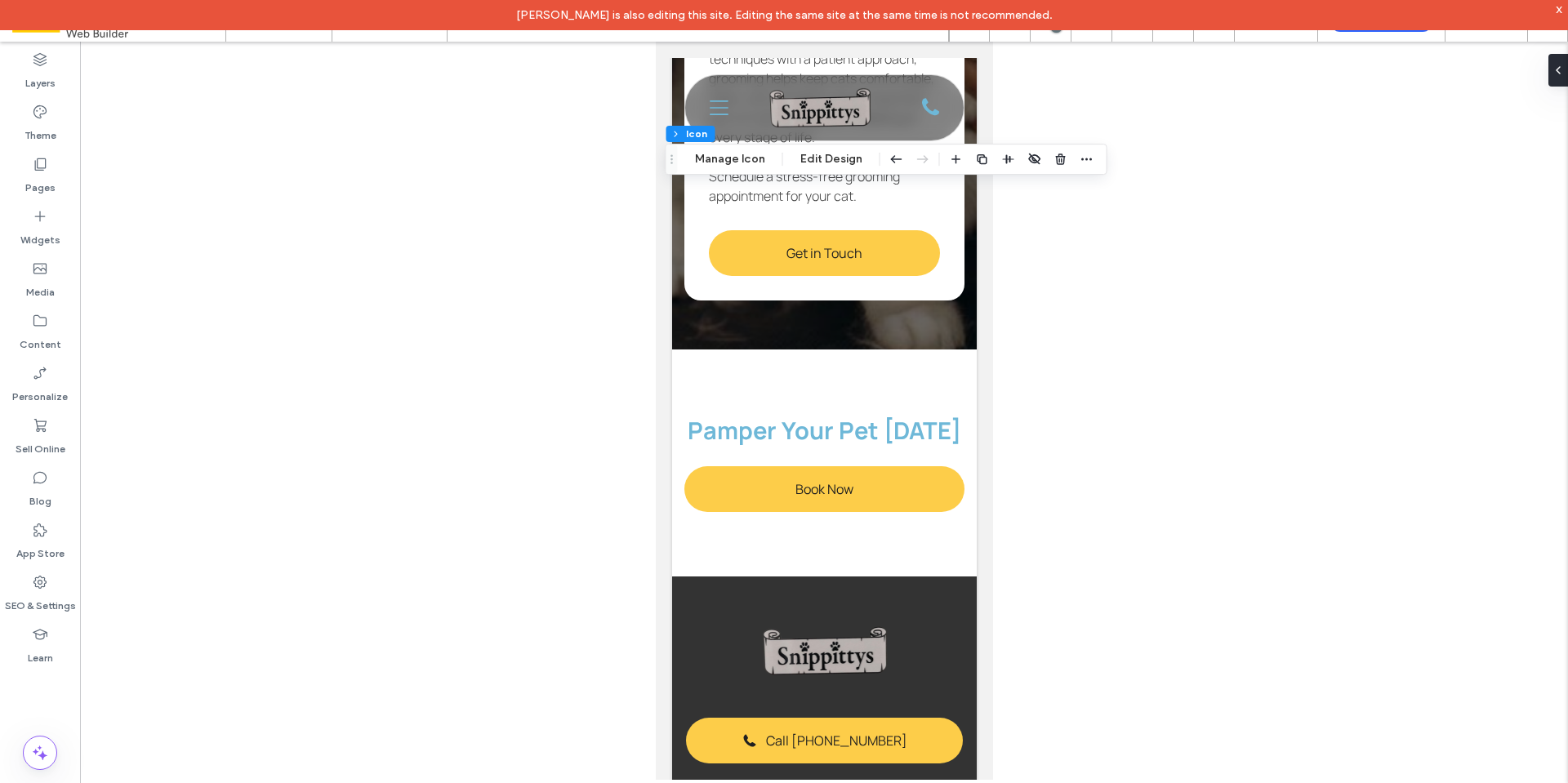
click at [747, 170] on div "Header Section Column Icon Manage Icon Edit Design" at bounding box center [886, 159] width 442 height 31
click at [746, 166] on button "Manage Icon" at bounding box center [730, 160] width 92 height 19
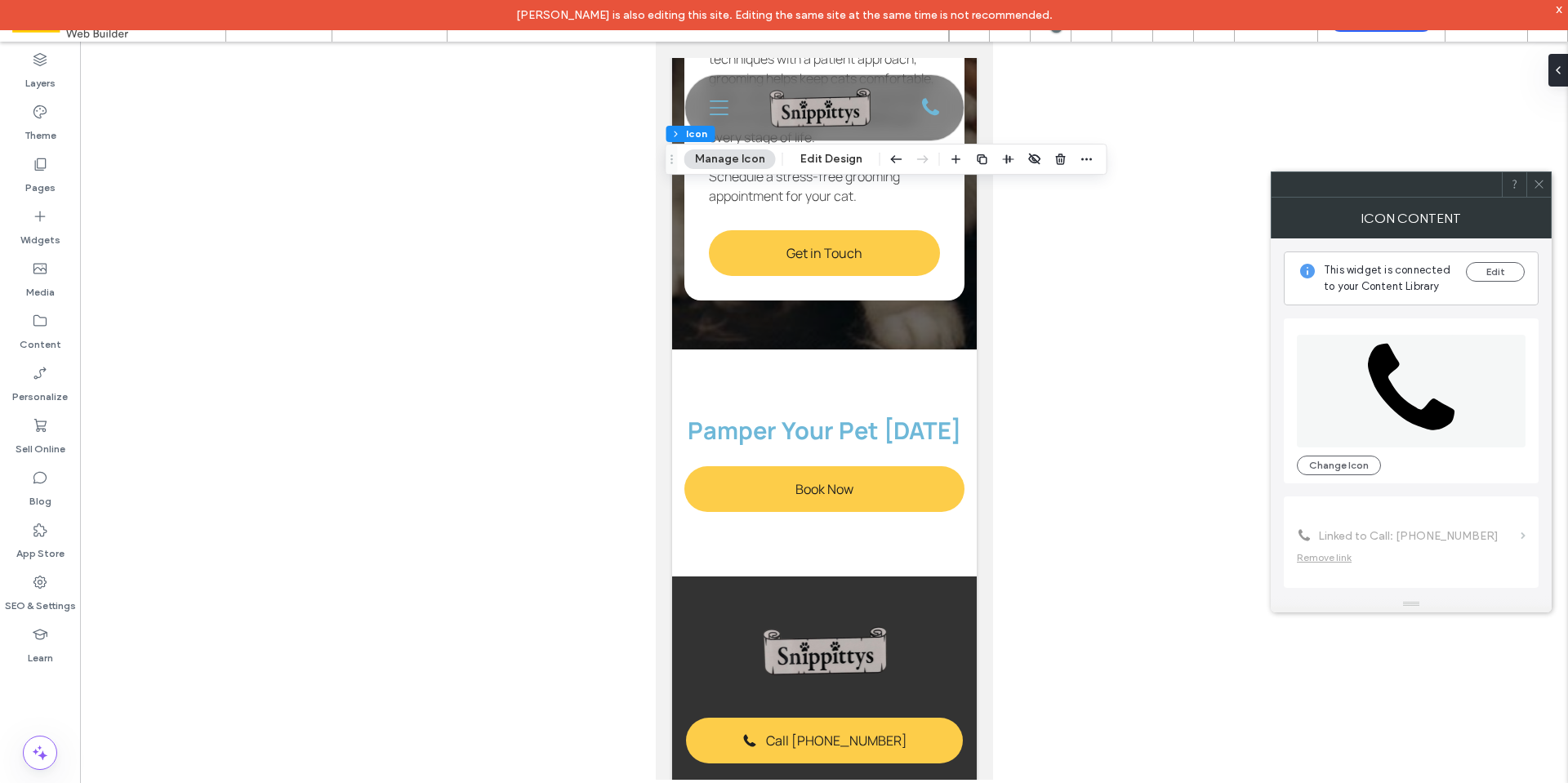
scroll to position [100, 0]
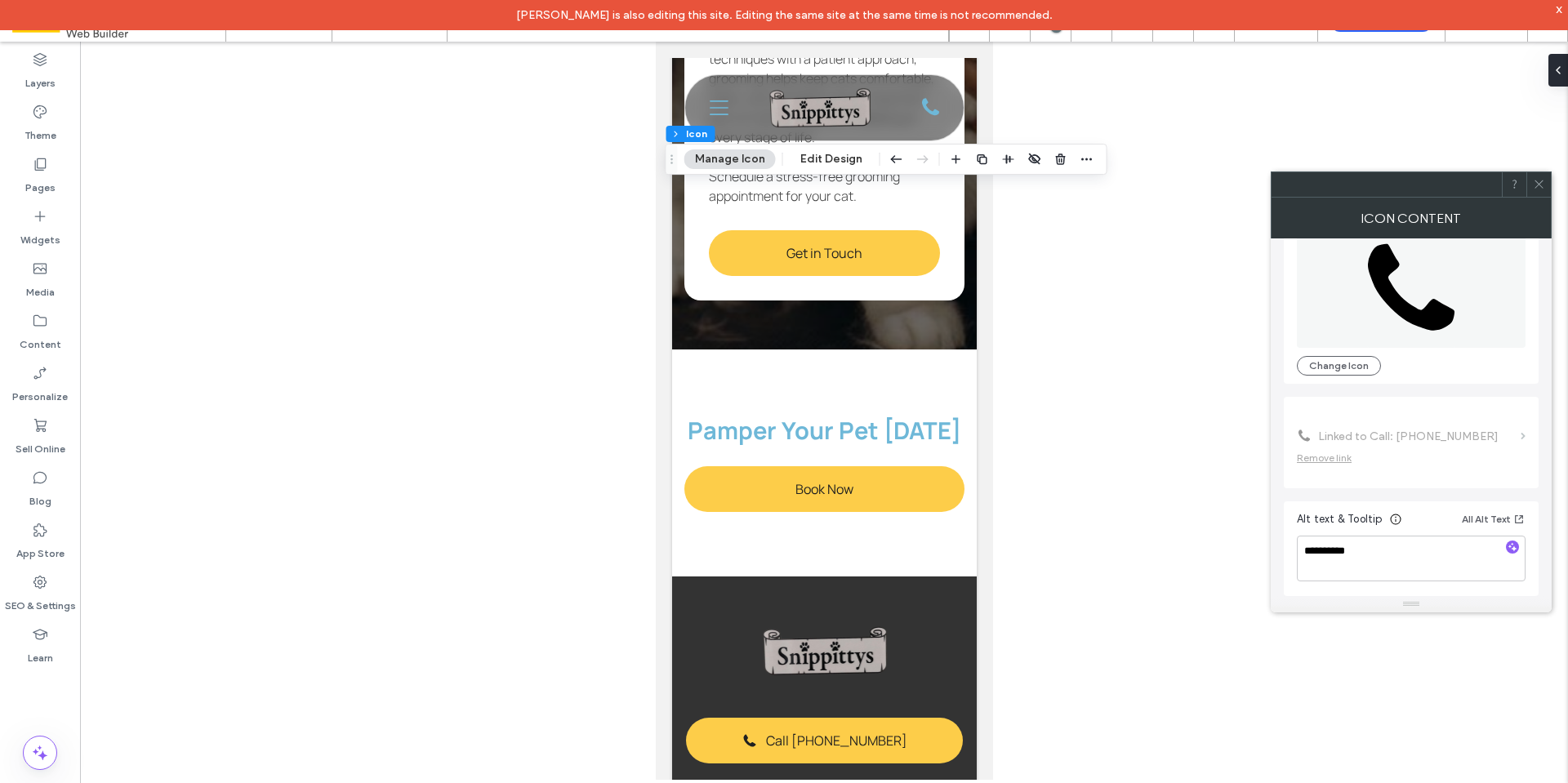
click at [1536, 183] on icon at bounding box center [1539, 184] width 12 height 12
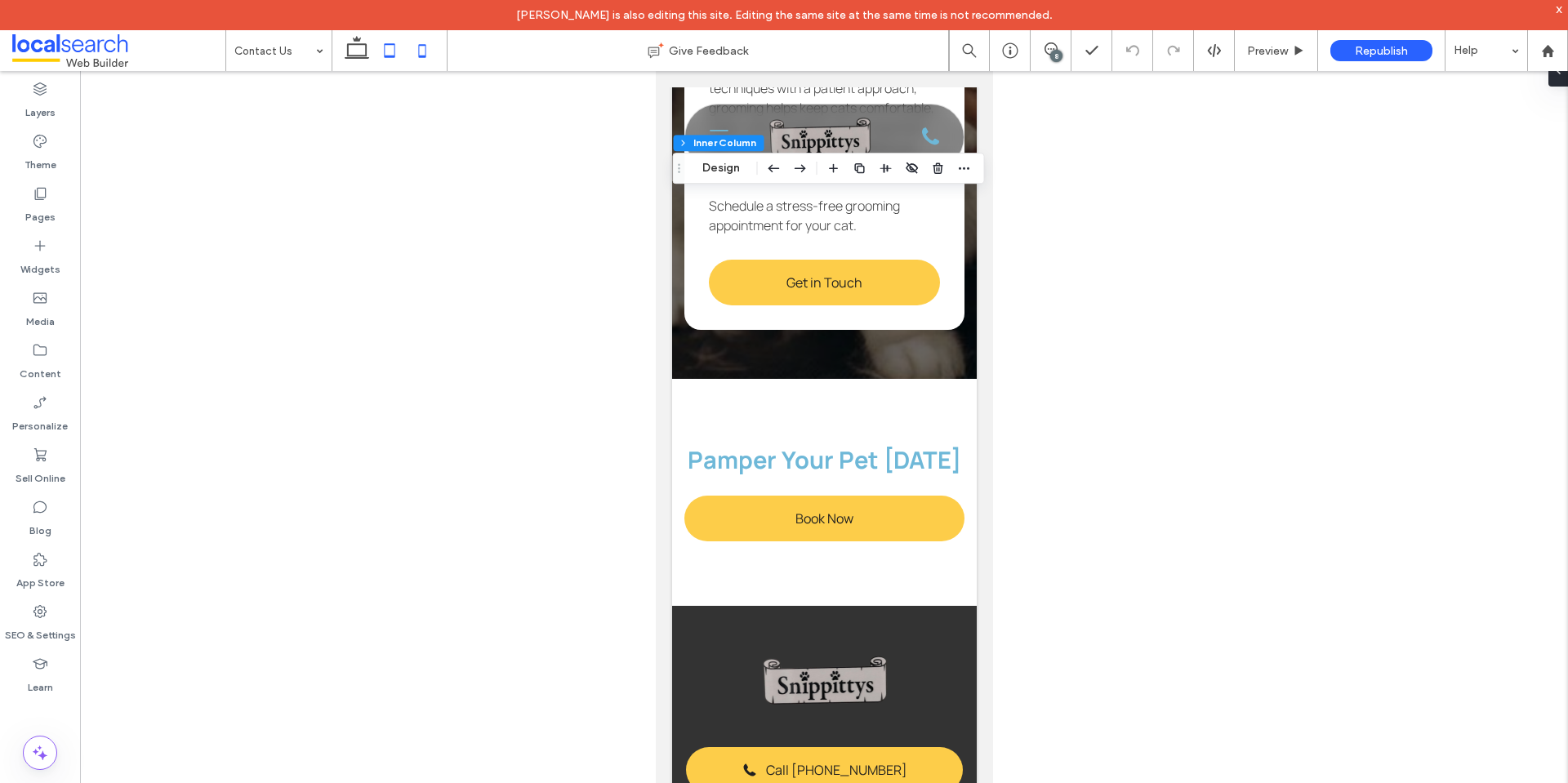
click at [390, 36] on icon at bounding box center [389, 50] width 33 height 33
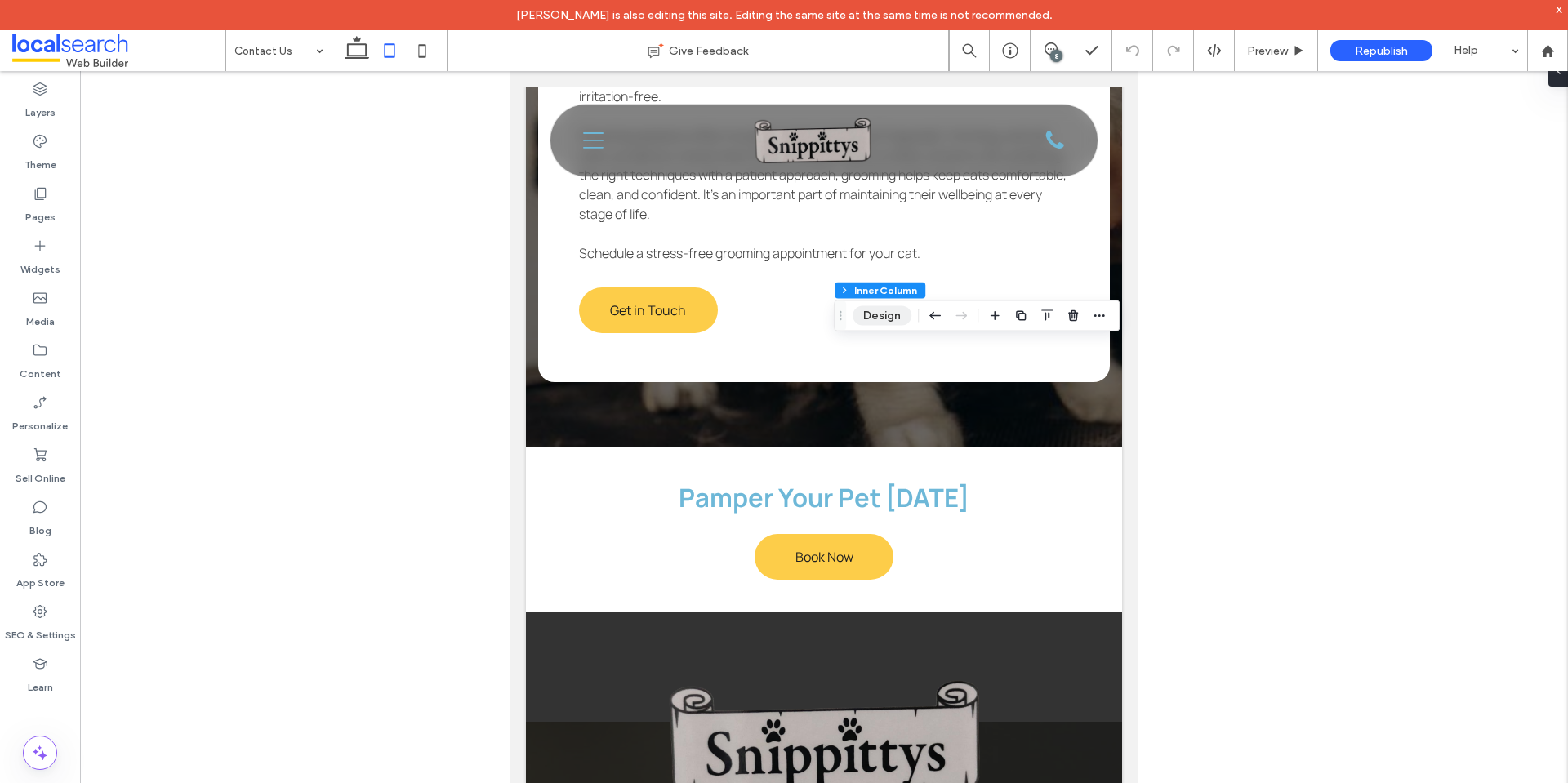
click at [904, 317] on button "Design" at bounding box center [881, 316] width 59 height 19
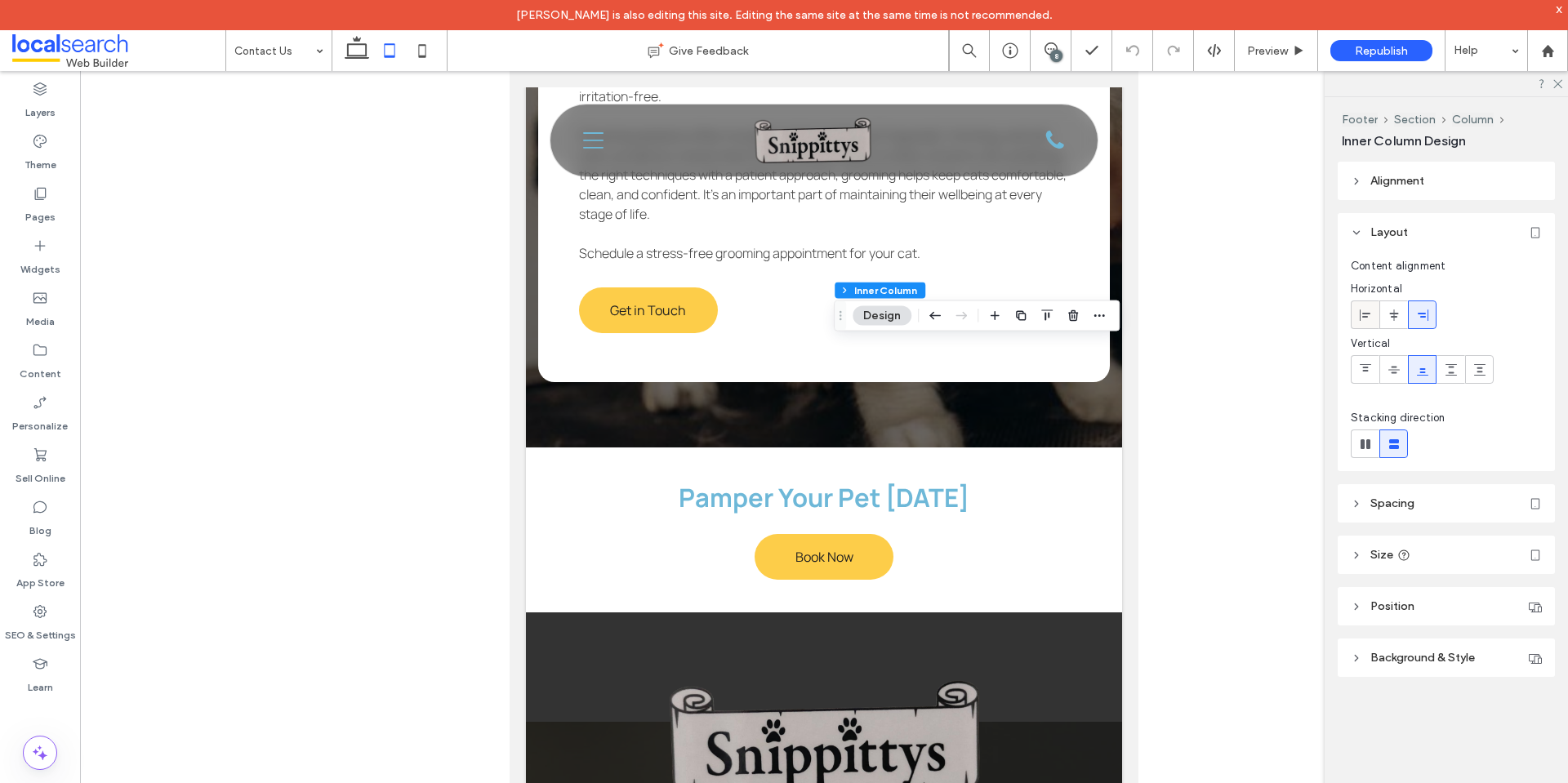
click at [1361, 320] on icon at bounding box center [1365, 315] width 13 height 13
click at [1556, 85] on icon at bounding box center [1557, 83] width 11 height 11
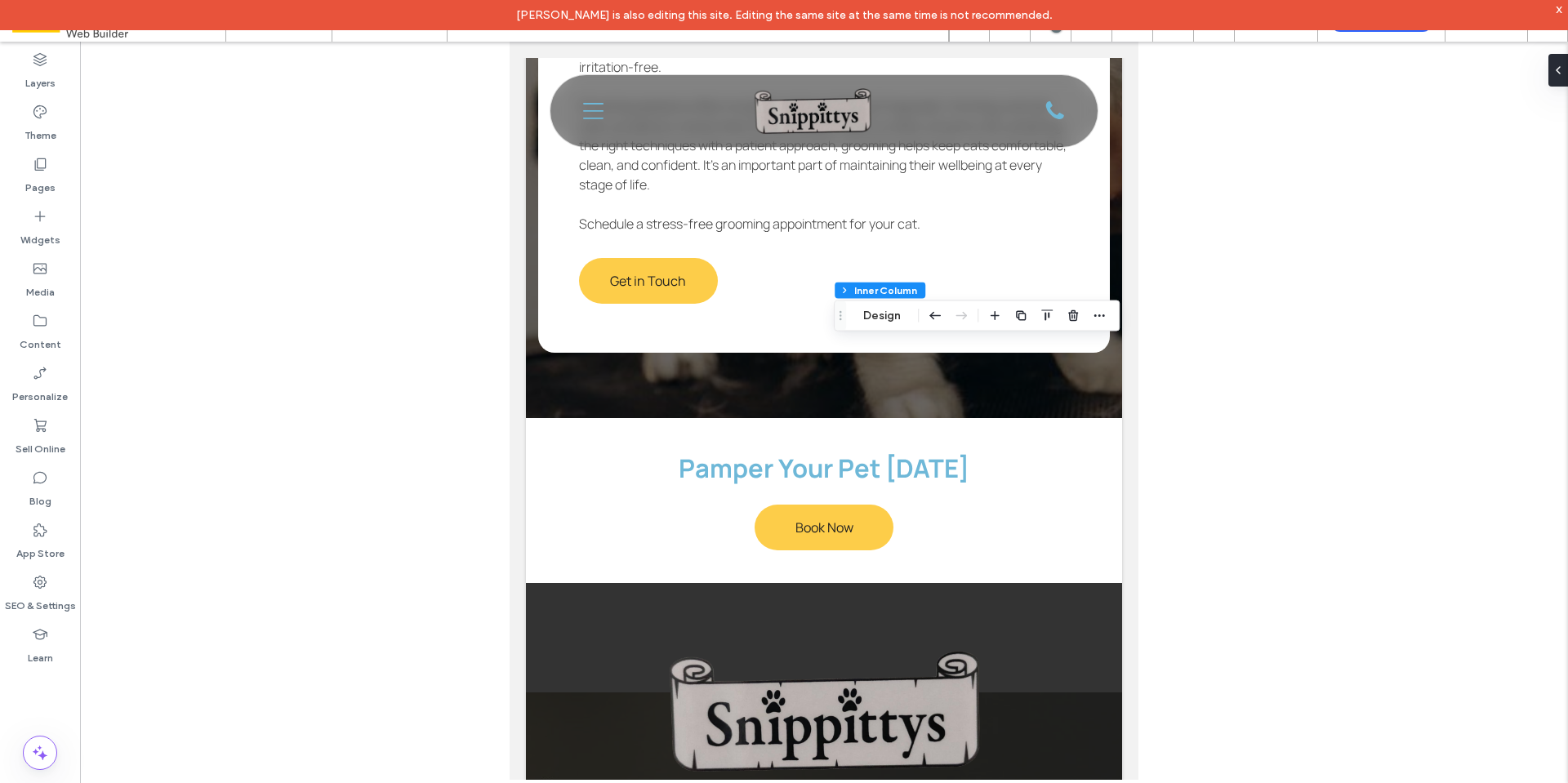
click at [1557, 8] on div "x" at bounding box center [1559, 9] width 7 height 14
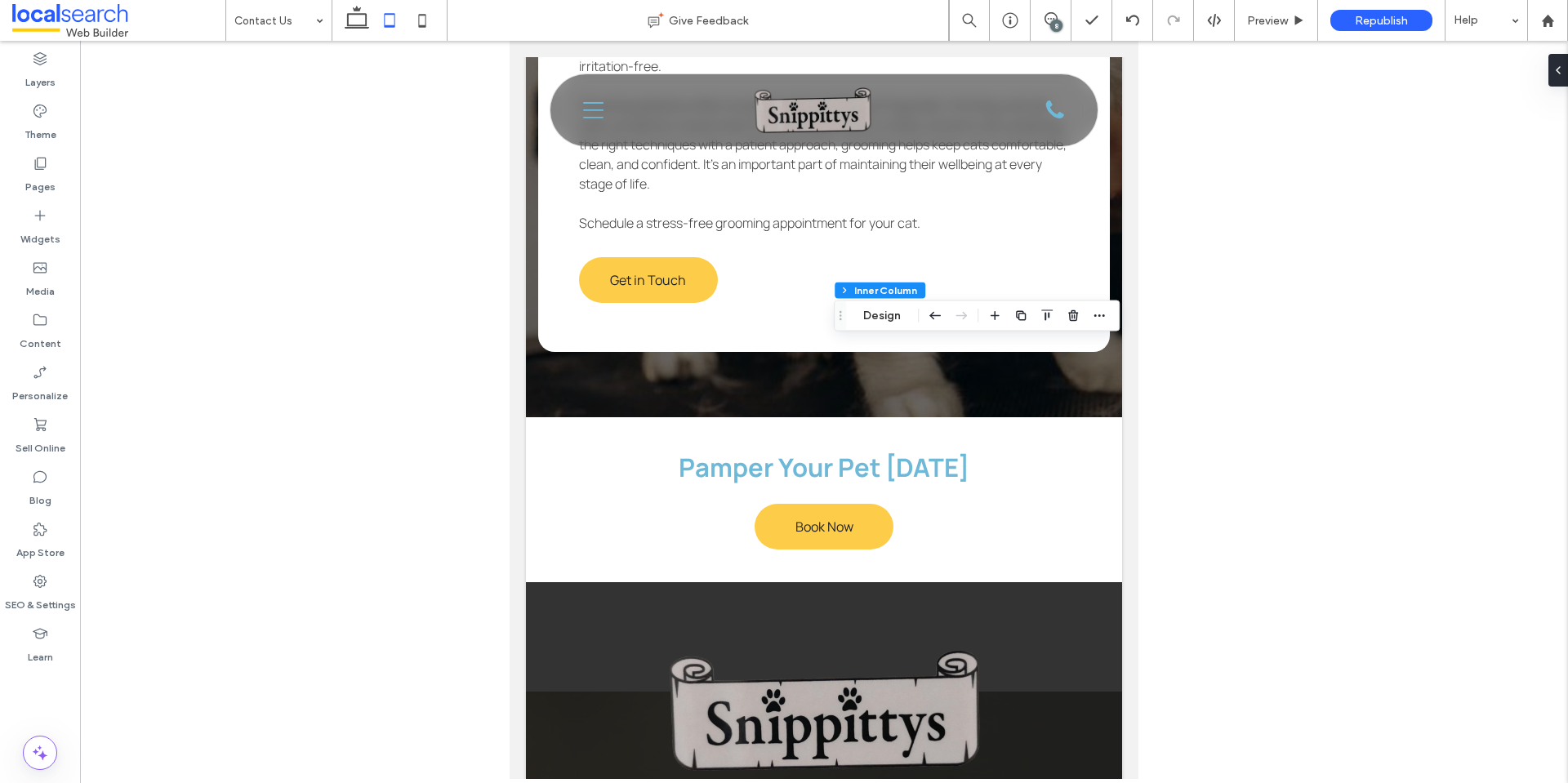
click at [377, 26] on icon at bounding box center [389, 20] width 33 height 33
click at [353, 28] on icon at bounding box center [356, 20] width 33 height 33
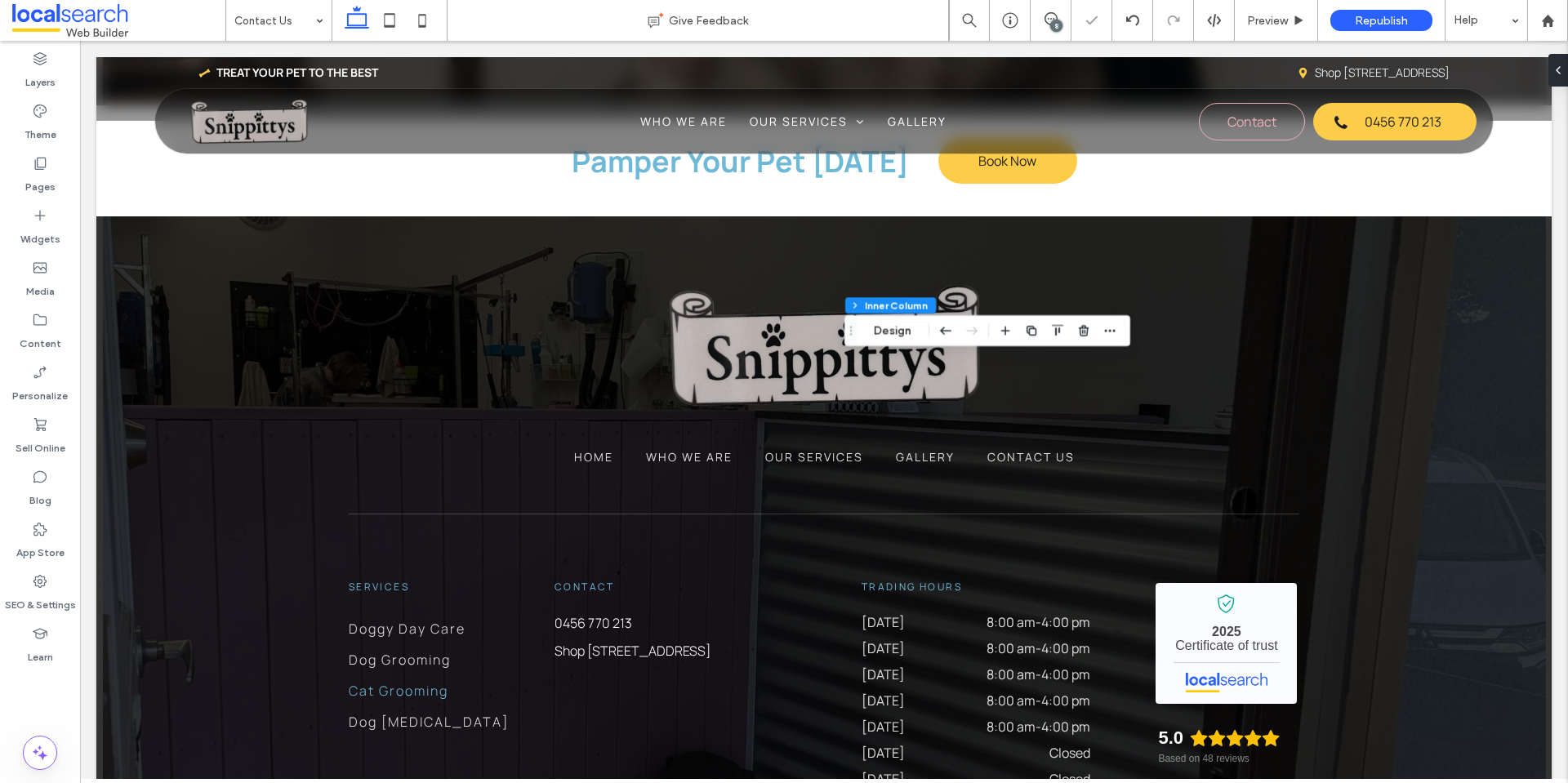
type input "**"
drag, startPoint x: 292, startPoint y: 25, endPoint x: 292, endPoint y: 36, distance: 11.0
click at [292, 25] on input at bounding box center [275, 20] width 81 height 41
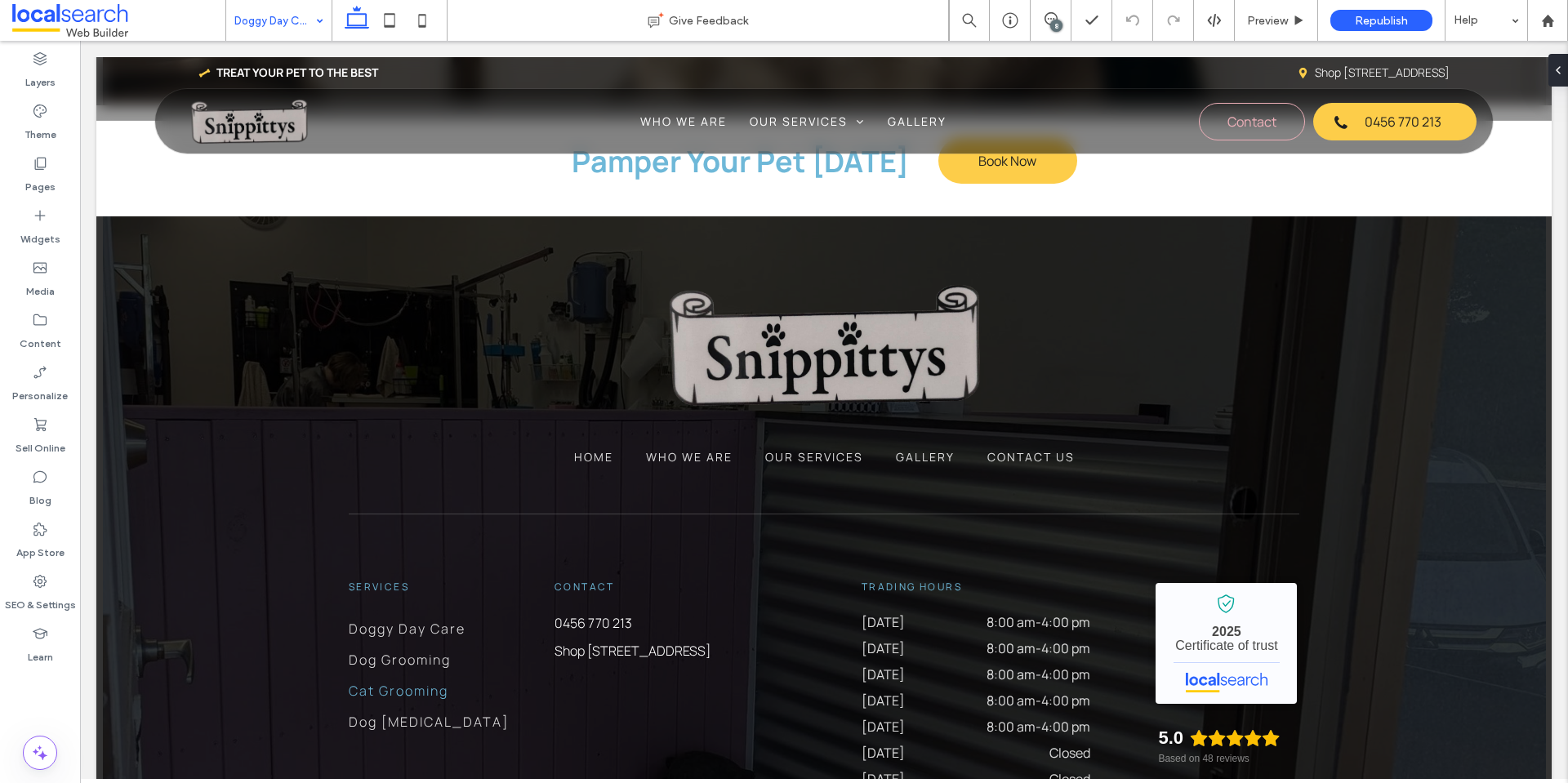
click at [257, 19] on input at bounding box center [275, 20] width 81 height 41
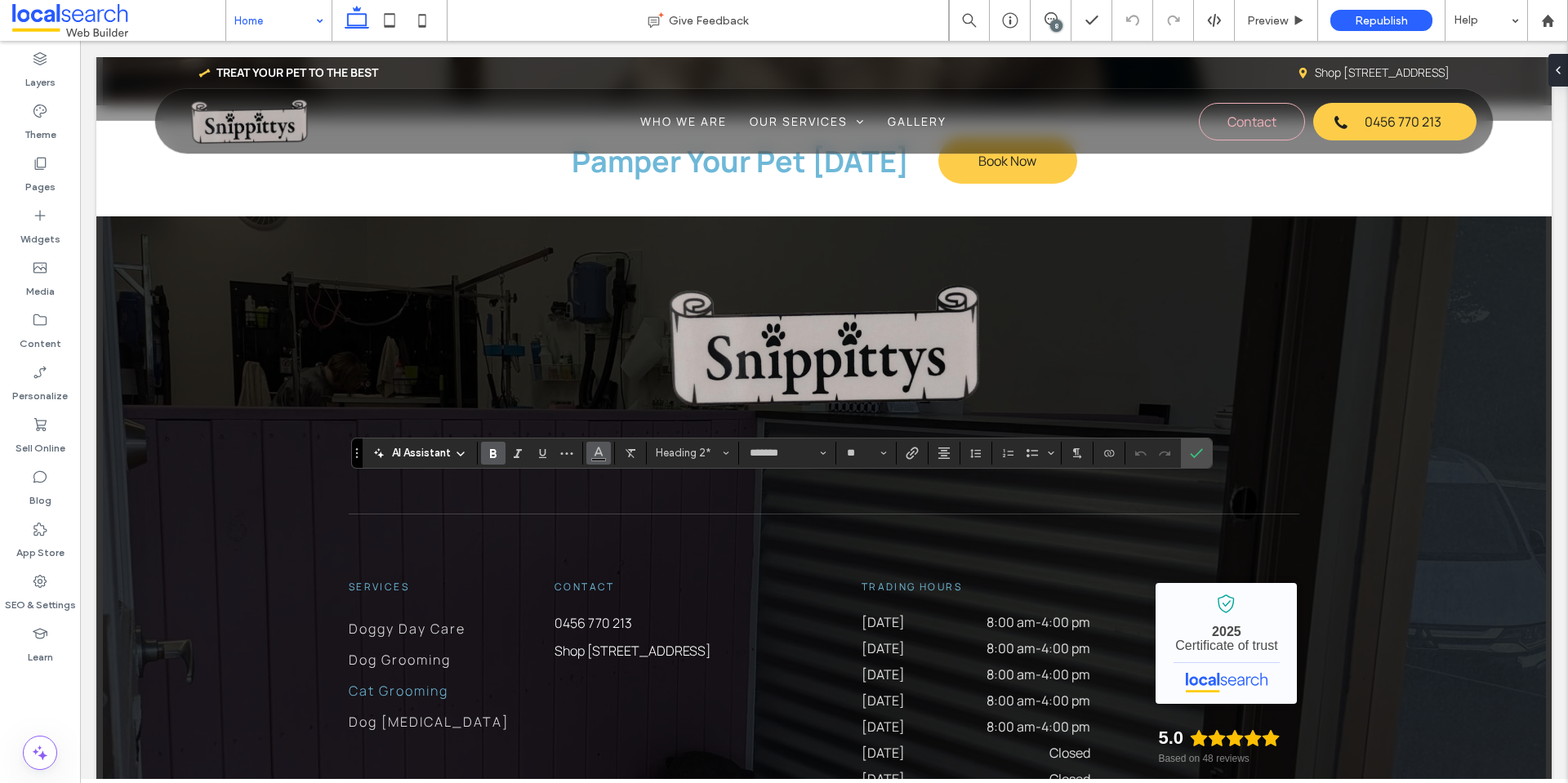
click at [599, 447] on icon "Color" at bounding box center [598, 451] width 13 height 13
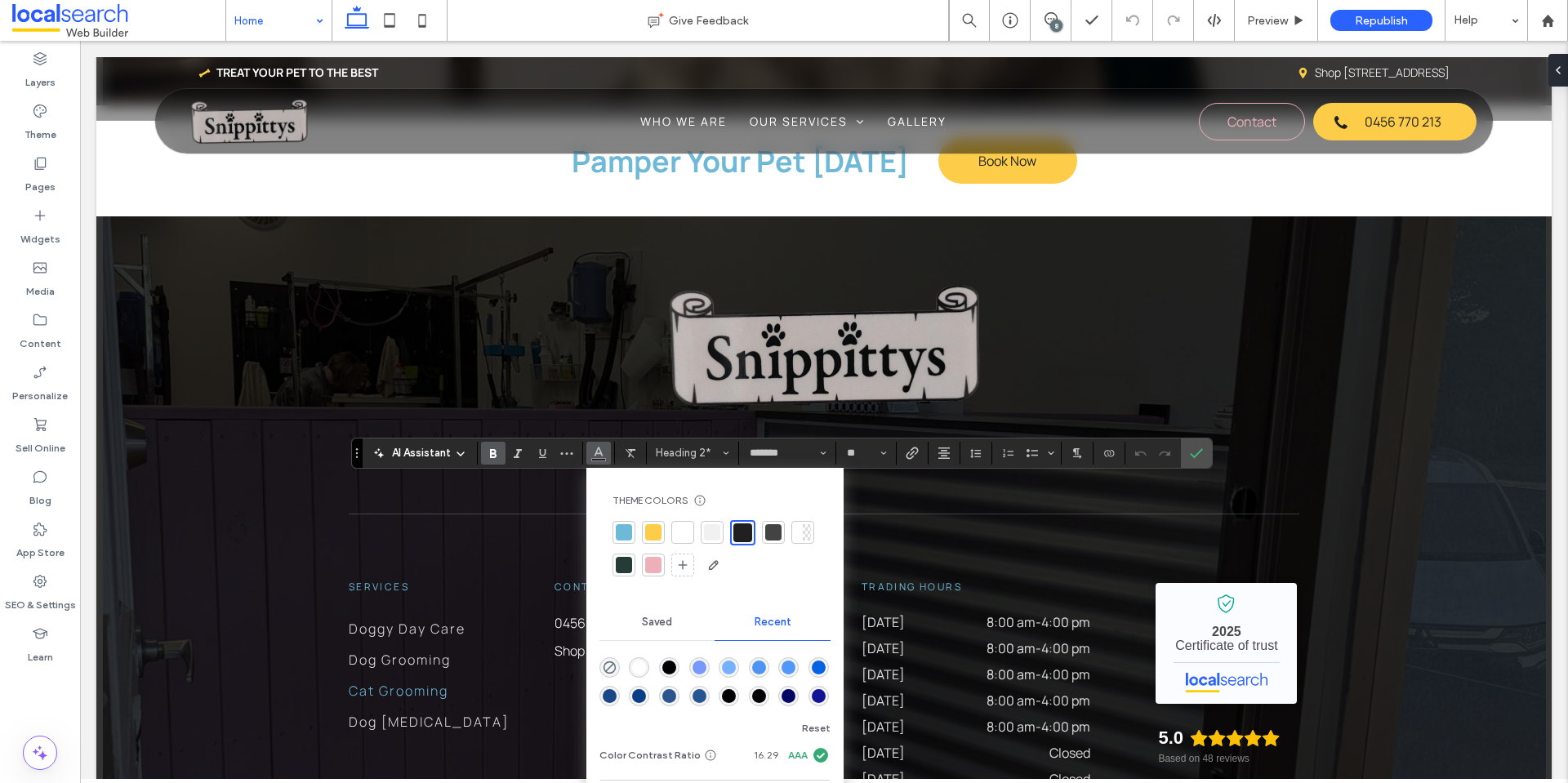
click at [627, 536] on div at bounding box center [624, 533] width 17 height 17
click at [1197, 453] on use "Confirm" at bounding box center [1196, 453] width 13 height 10
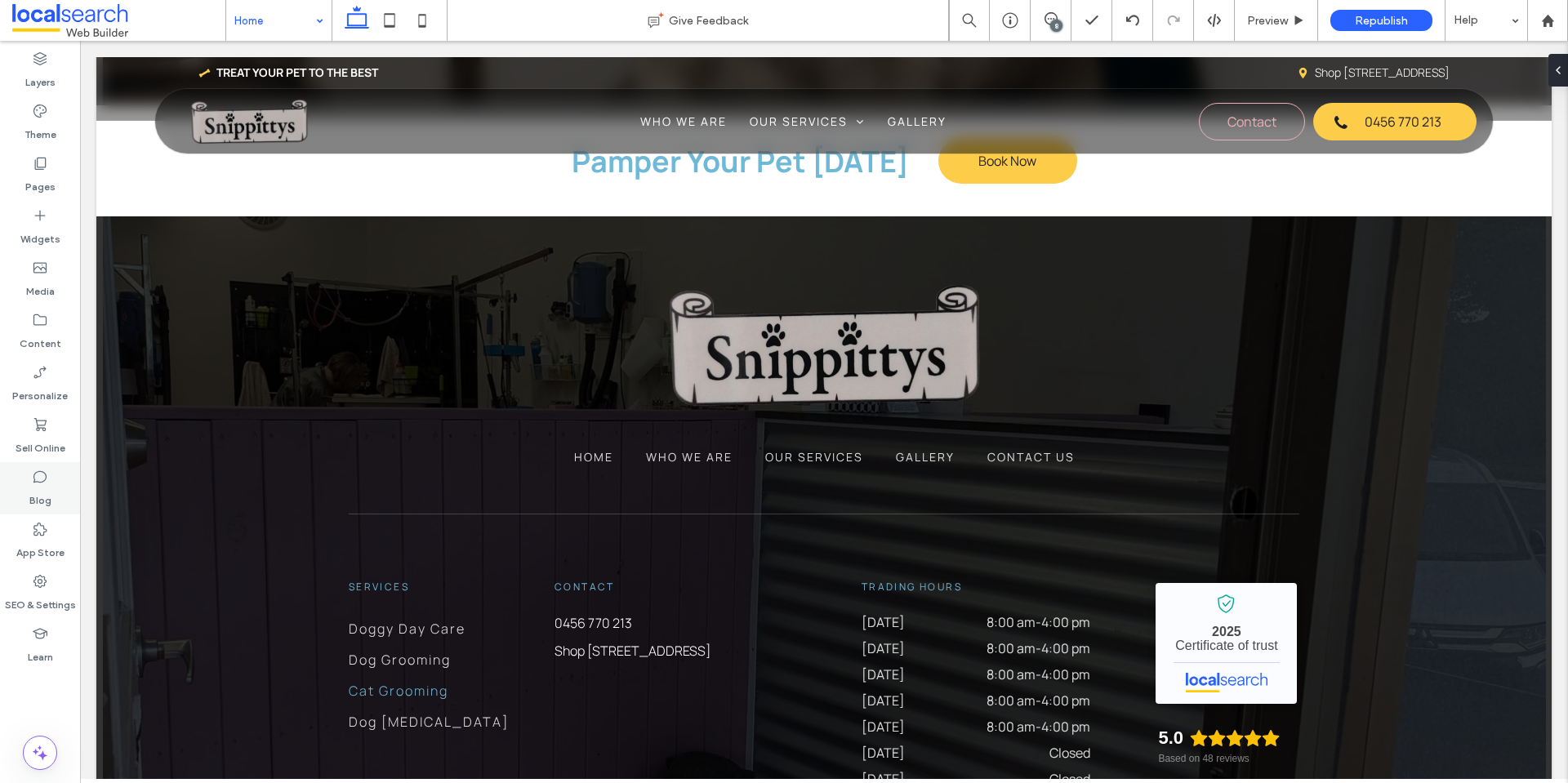
type input "*******"
type input "**"
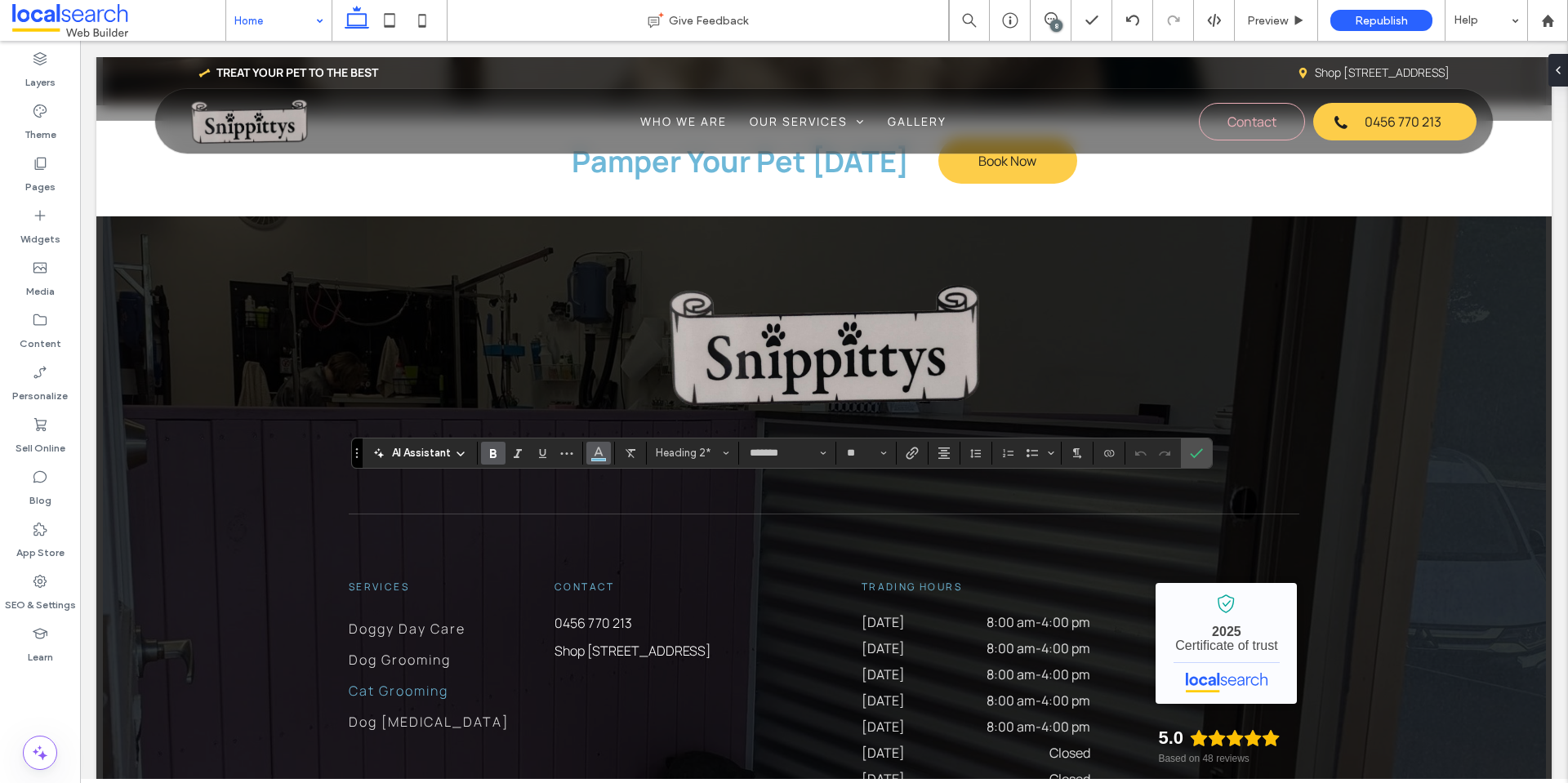
click at [592, 456] on icon "Color" at bounding box center [598, 451] width 13 height 13
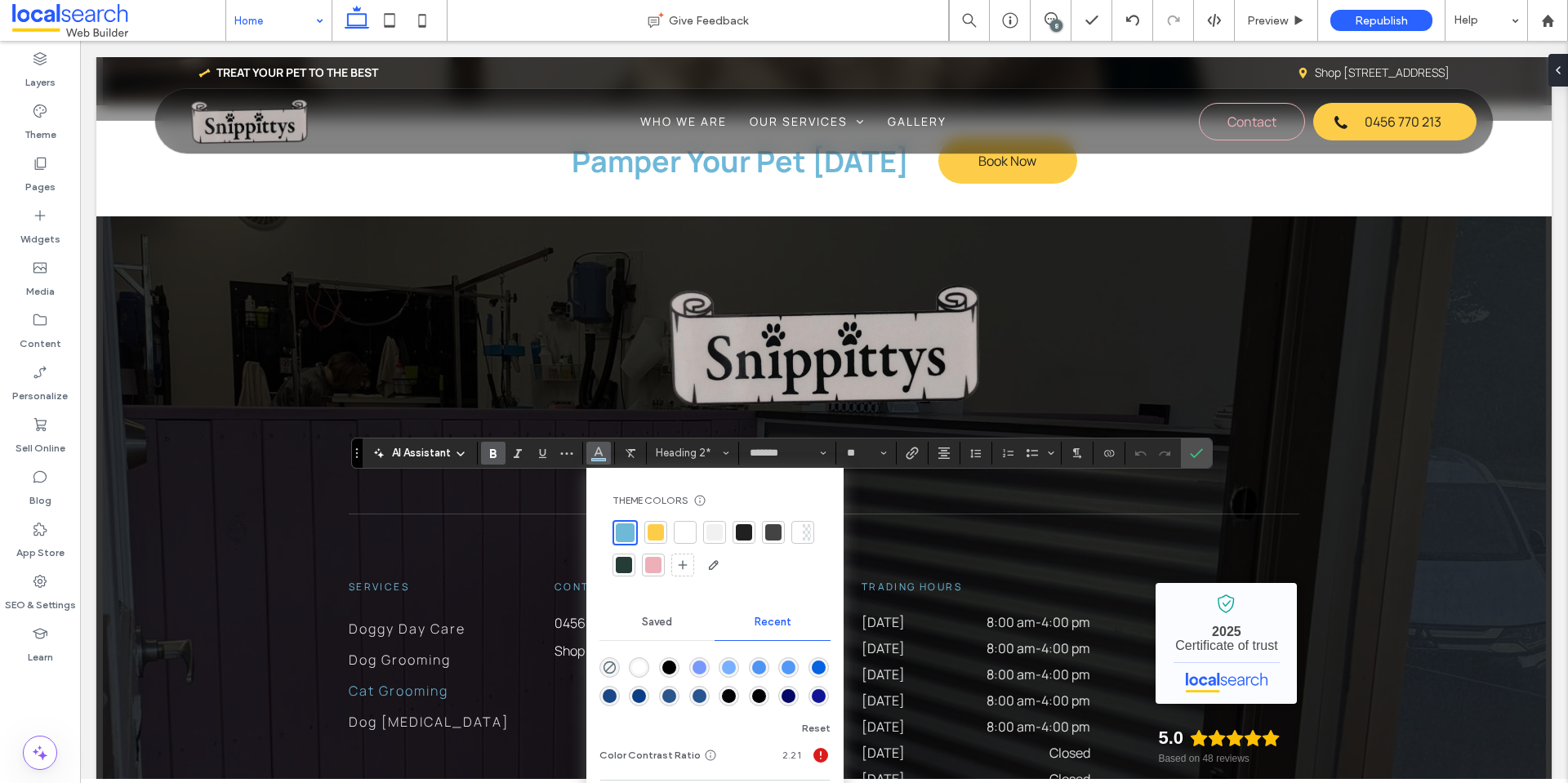
click at [747, 527] on div at bounding box center [744, 533] width 17 height 17
click at [1208, 455] on label "Confirm" at bounding box center [1196, 452] width 25 height 29
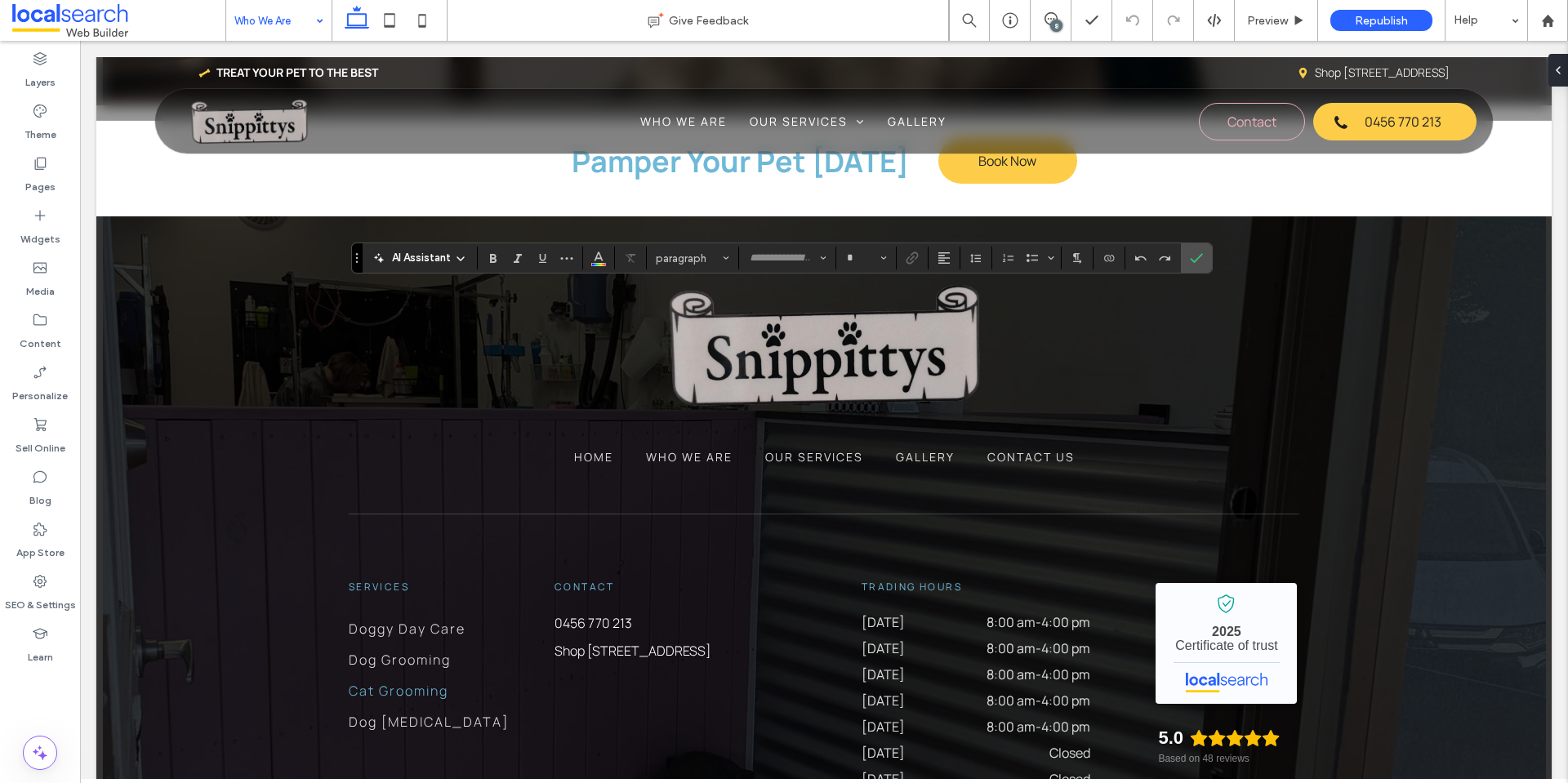
type input "*******"
type input "**"
click at [593, 260] on icon "Color" at bounding box center [598, 256] width 13 height 13
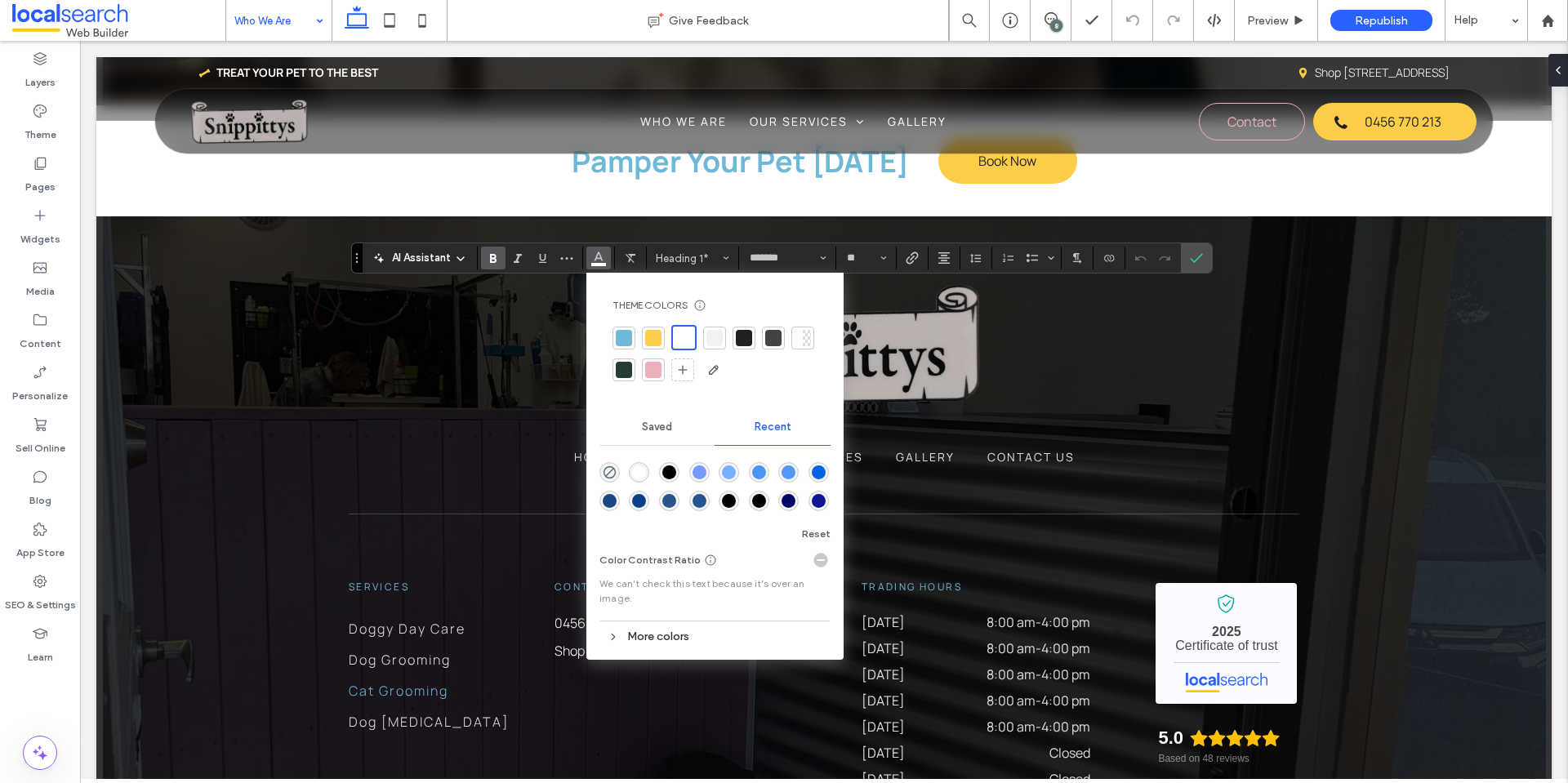
click at [623, 338] on div at bounding box center [624, 338] width 17 height 17
click at [1196, 253] on icon "Confirm" at bounding box center [1196, 257] width 13 height 13
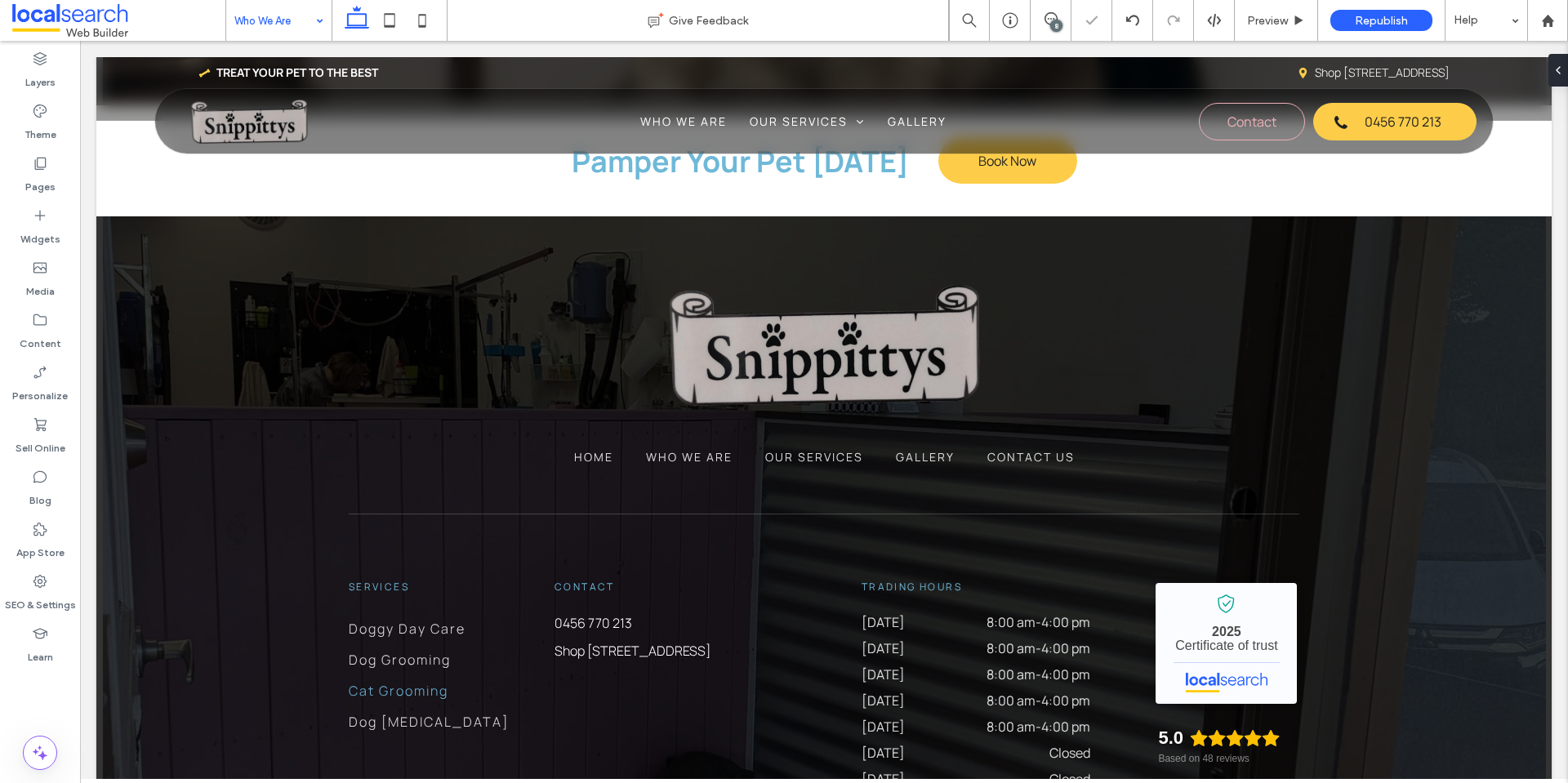
type input "*******"
type input "**"
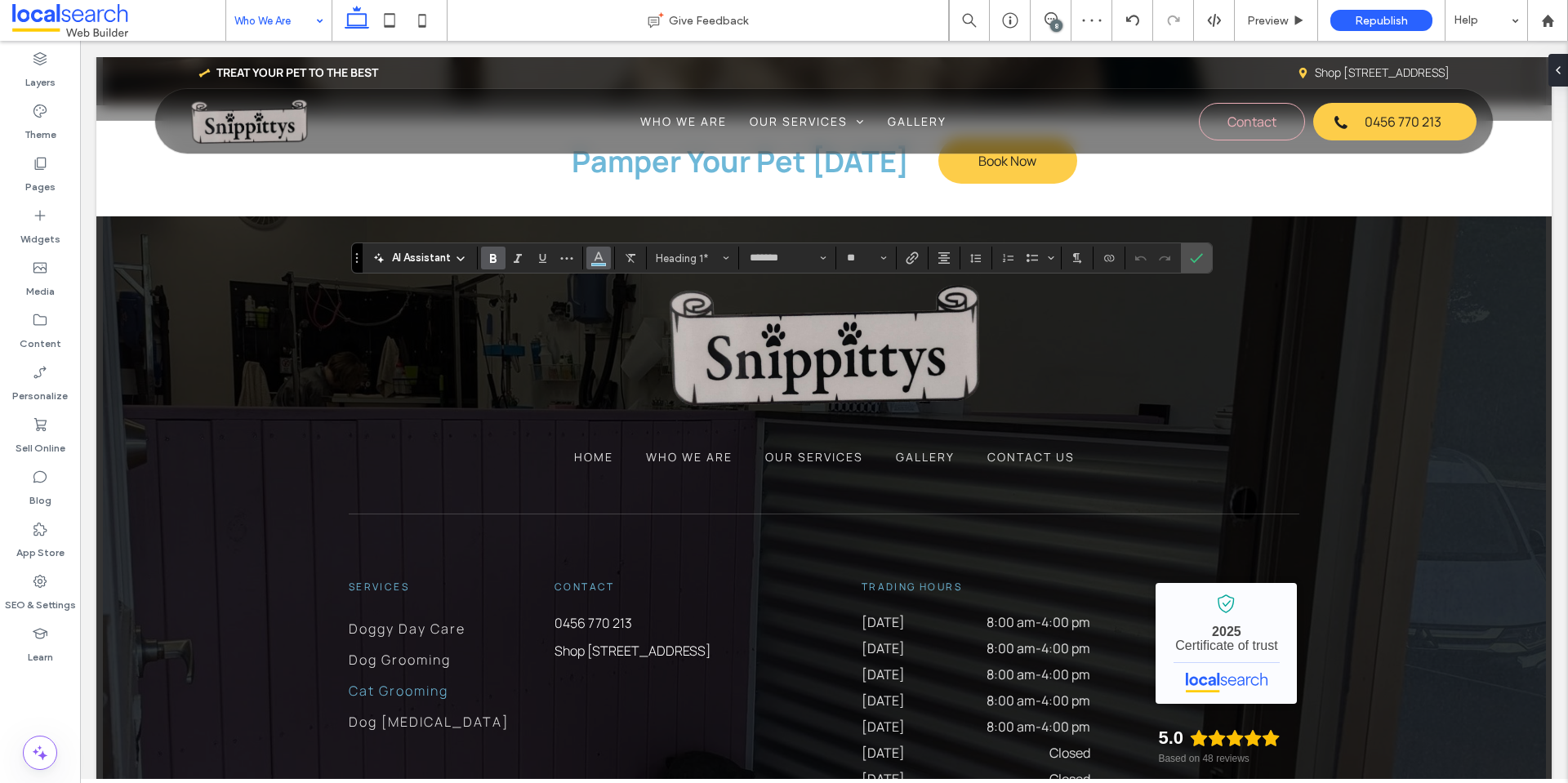
click at [592, 254] on icon "Color" at bounding box center [598, 256] width 13 height 13
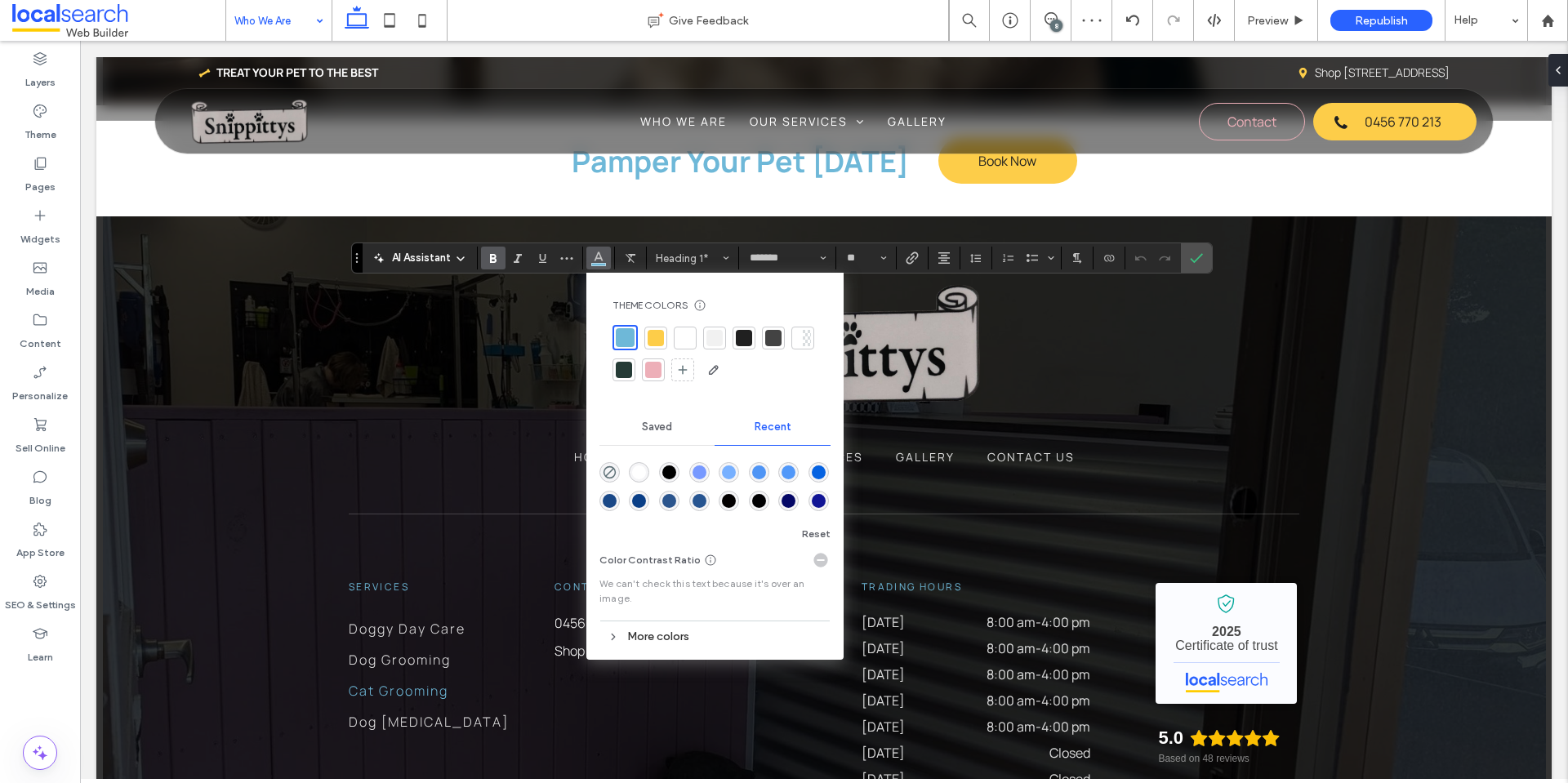
click at [687, 339] on div at bounding box center [685, 338] width 17 height 17
click at [1204, 258] on label "Confirm" at bounding box center [1196, 257] width 25 height 29
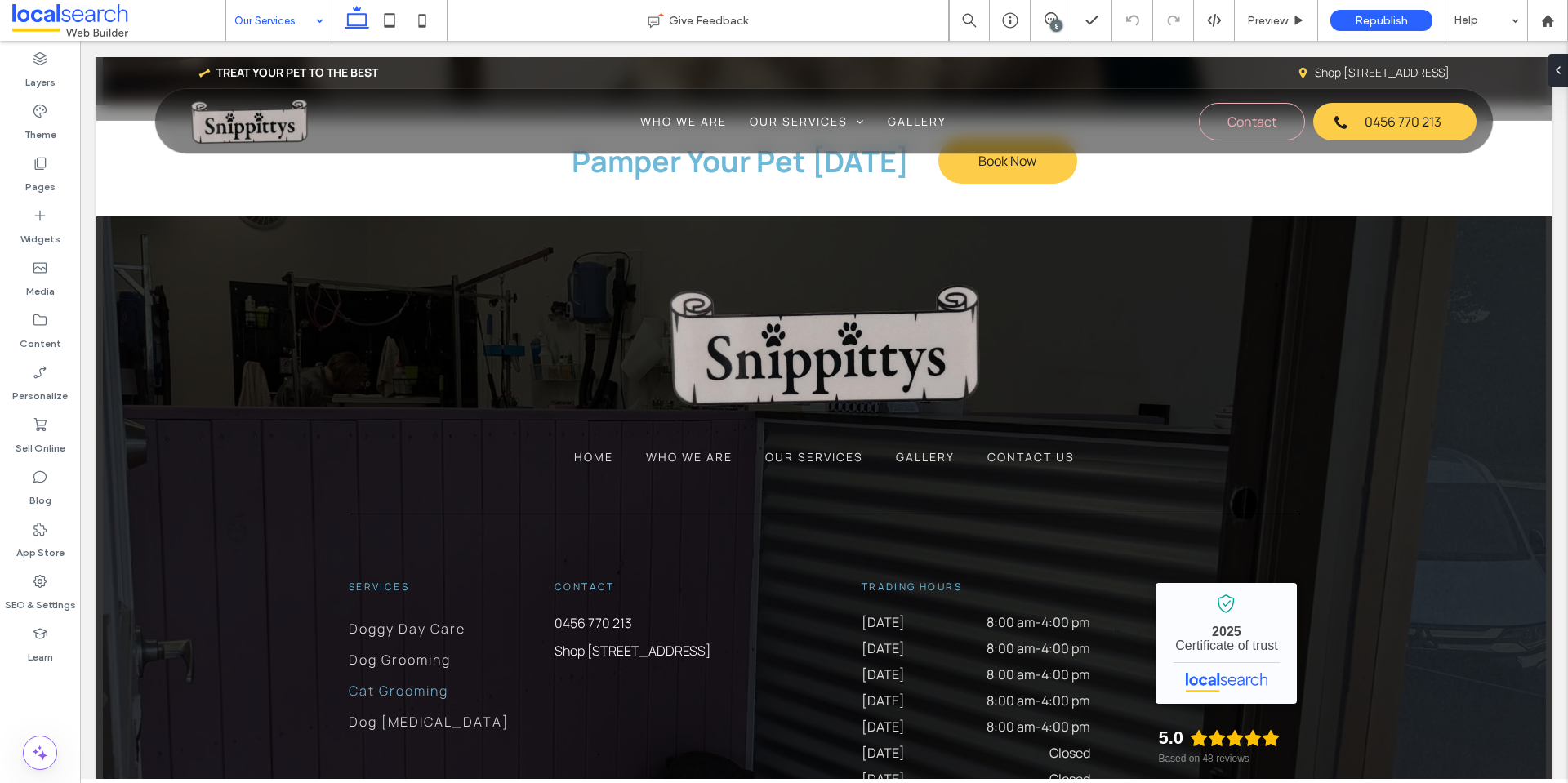
click at [251, 12] on input at bounding box center [275, 20] width 81 height 41
type input "*******"
type input "**"
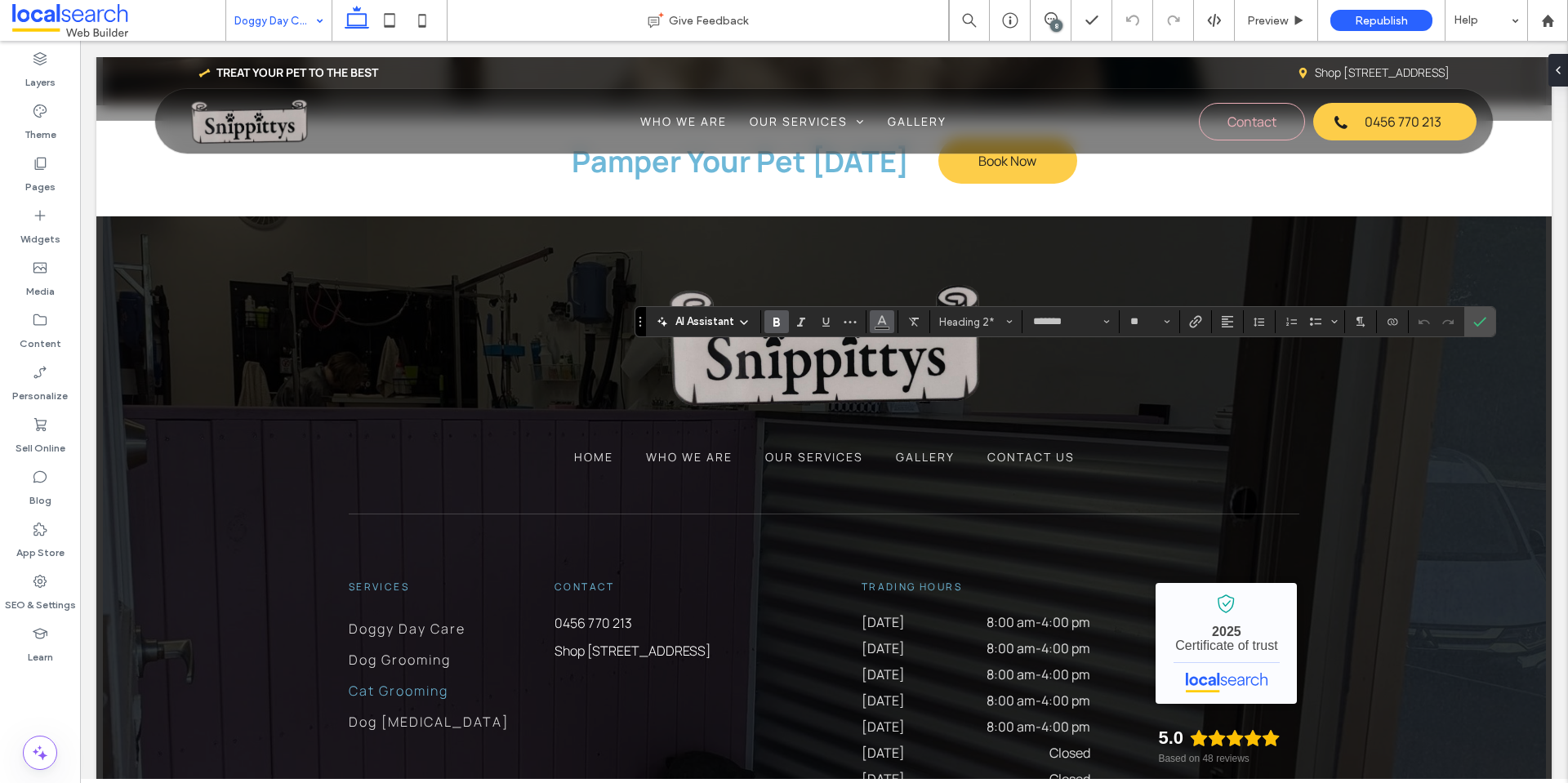
click at [880, 323] on use "Color" at bounding box center [881, 321] width 9 height 9
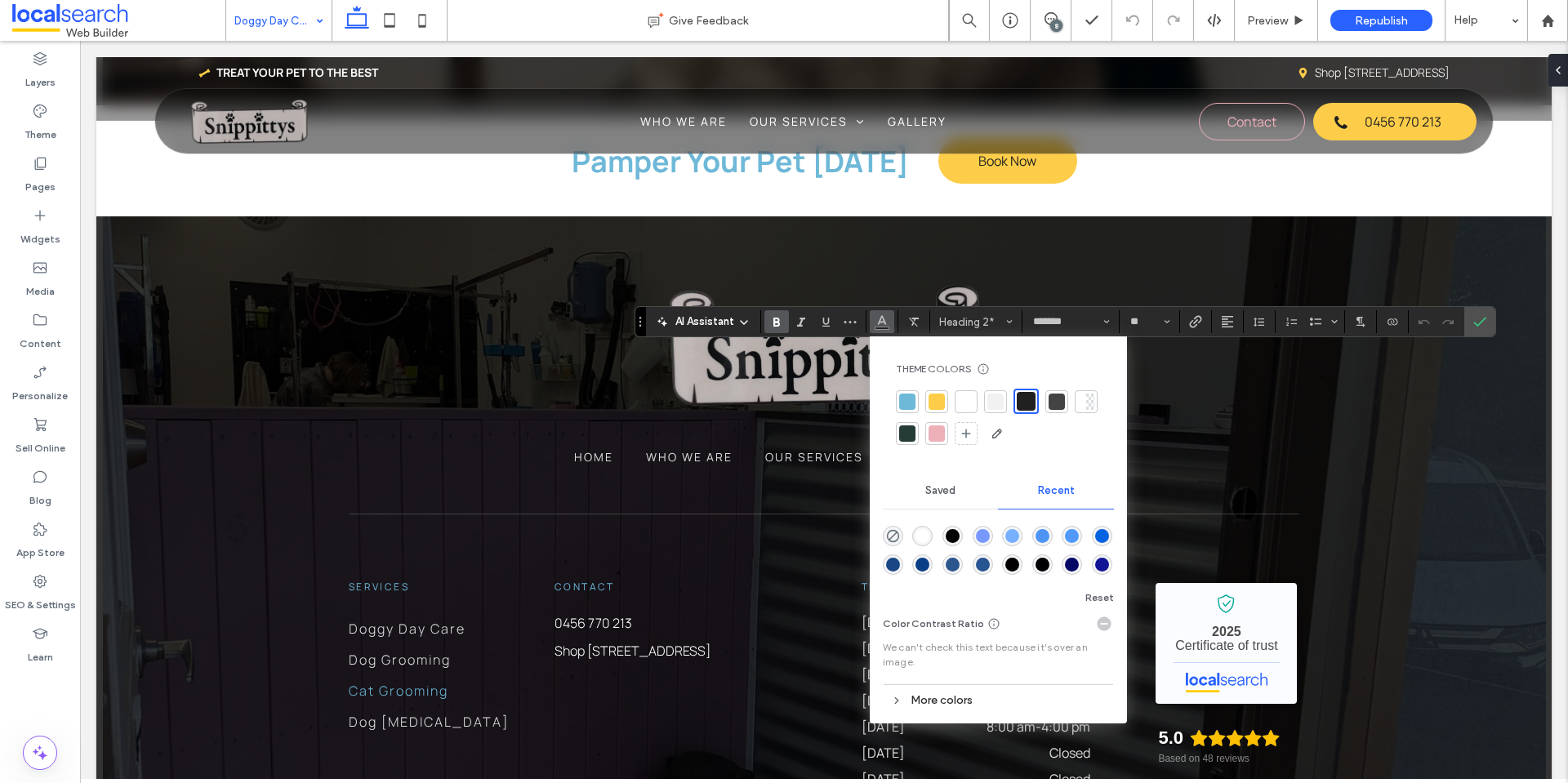
click at [904, 406] on div at bounding box center [907, 402] width 17 height 17
click at [1487, 322] on label "Confirm" at bounding box center [1480, 321] width 25 height 29
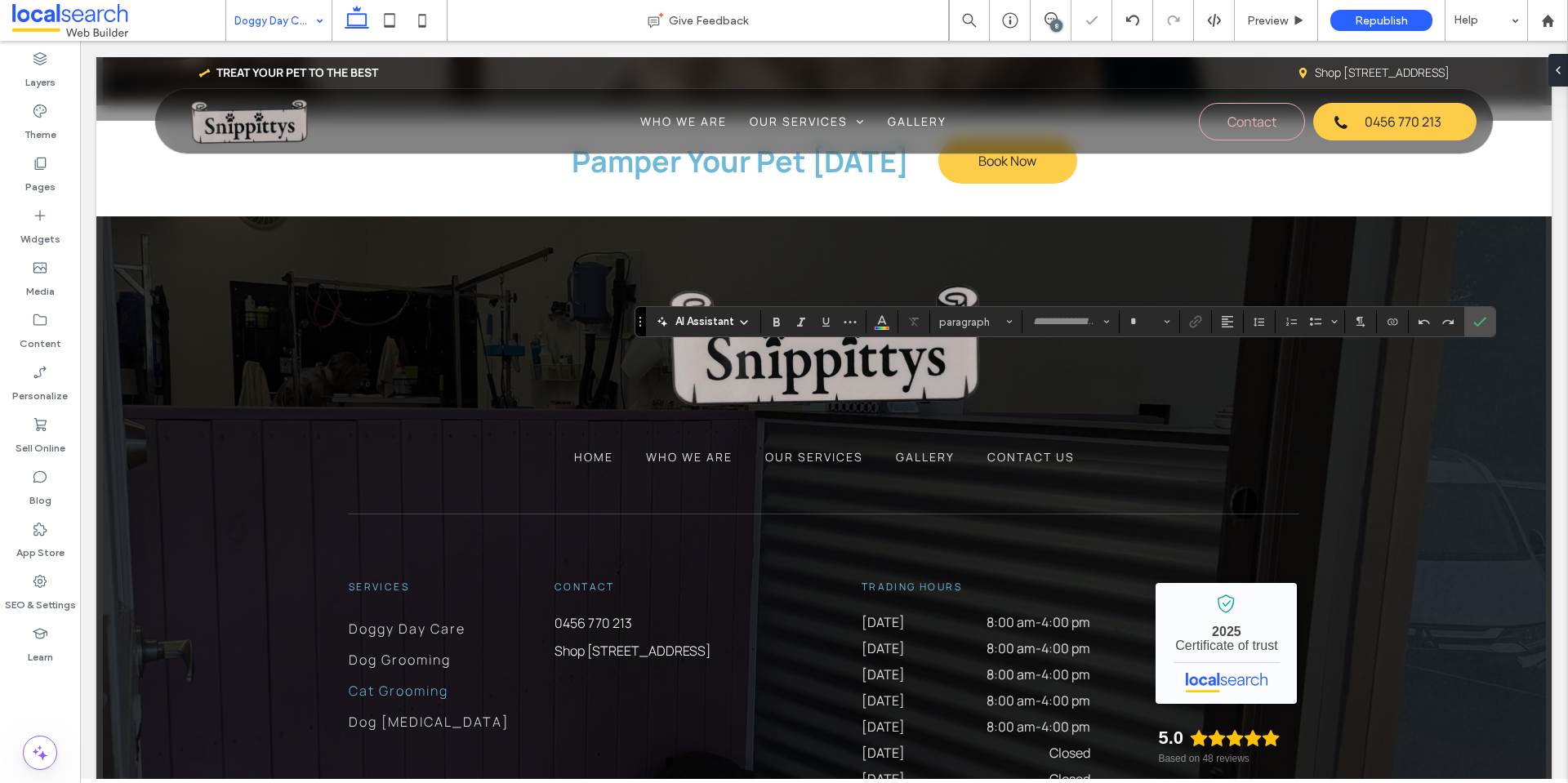
type input "*******"
type input "**"
click at [873, 325] on button "Color" at bounding box center [882, 322] width 25 height 23
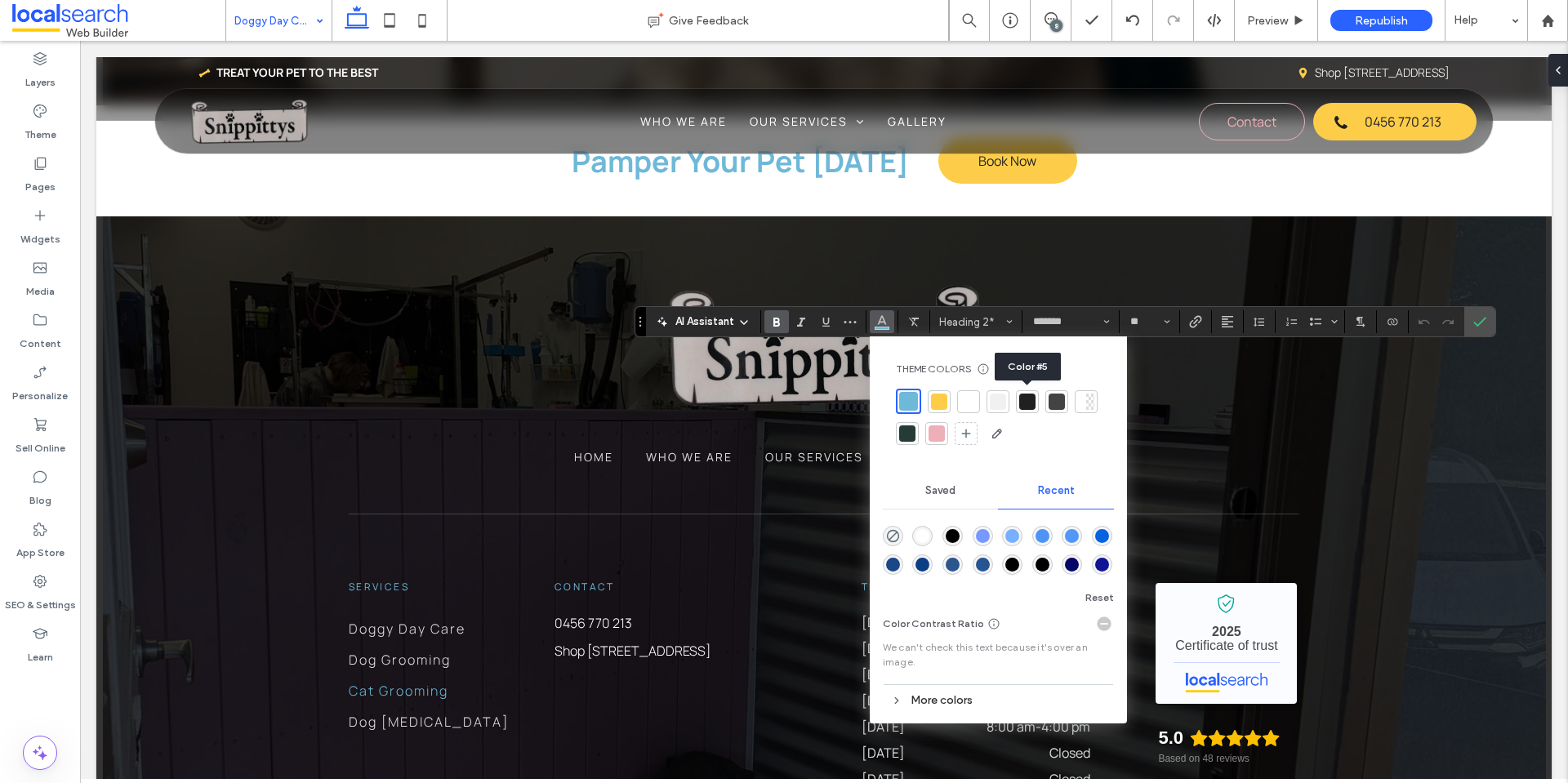
click at [1033, 406] on div at bounding box center [1027, 402] width 17 height 17
click at [1475, 324] on use "Confirm" at bounding box center [1479, 321] width 13 height 10
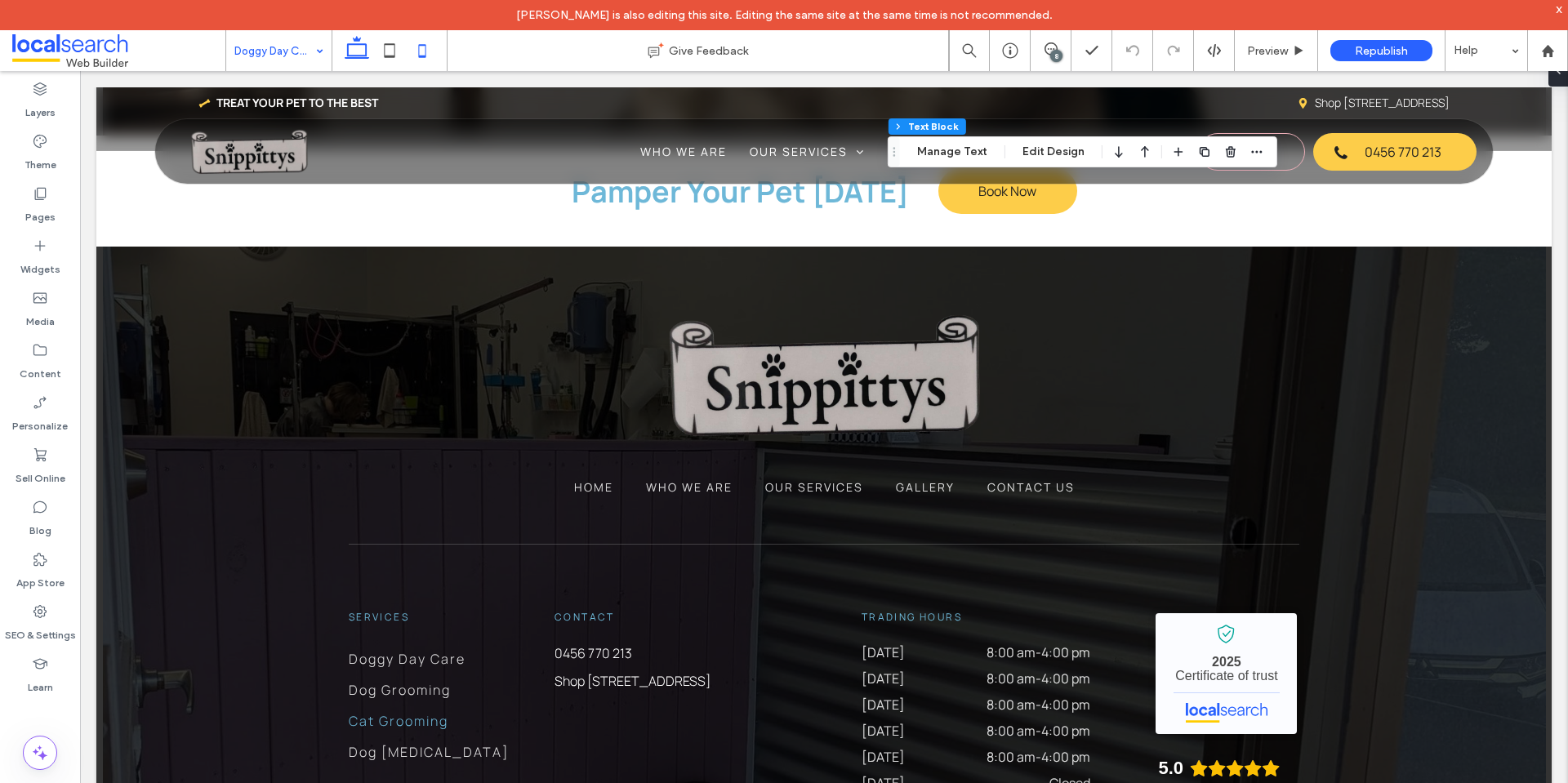
click at [427, 49] on icon at bounding box center [421, 50] width 33 height 33
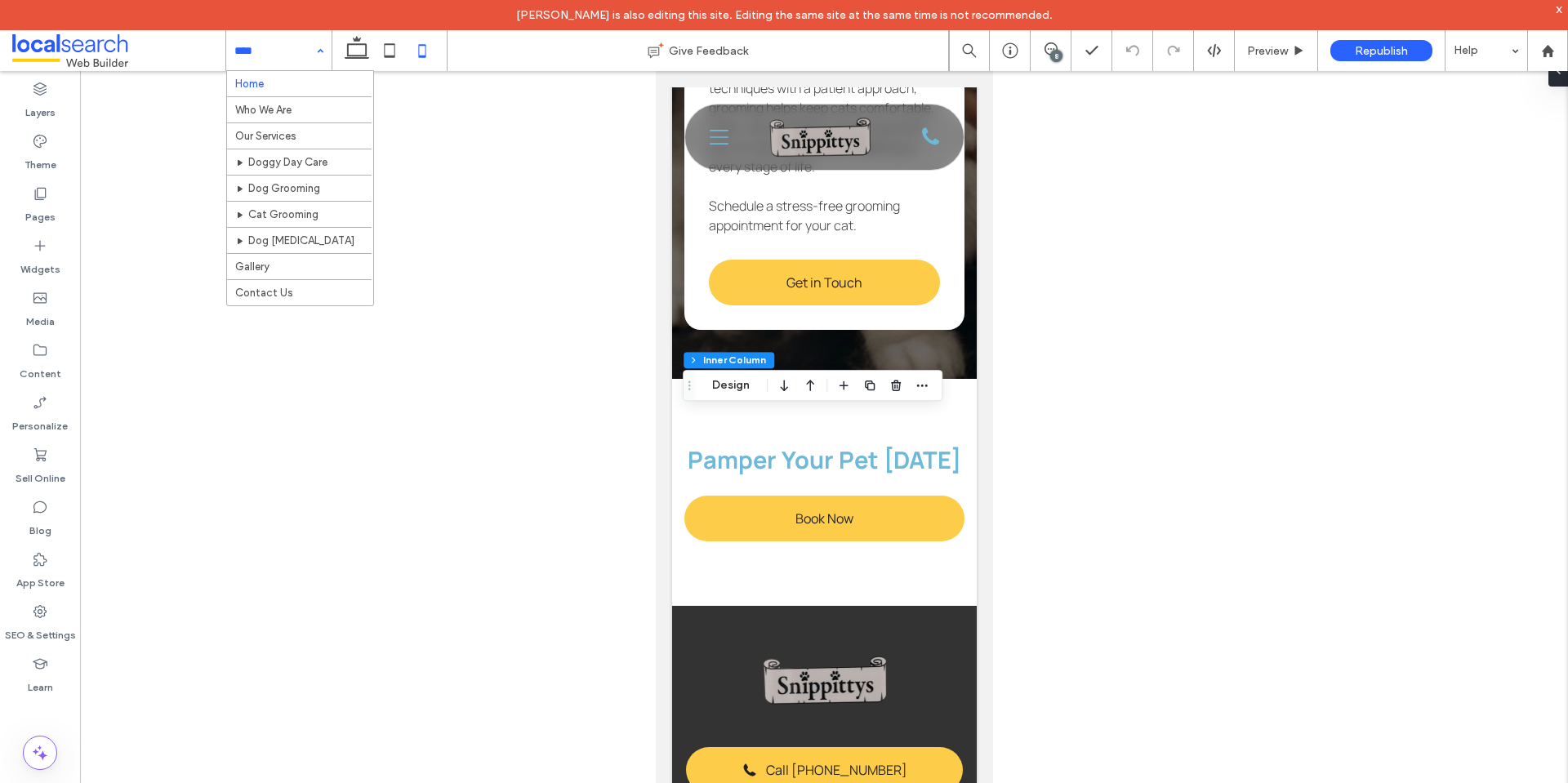
click at [357, 41] on icon at bounding box center [356, 50] width 33 height 33
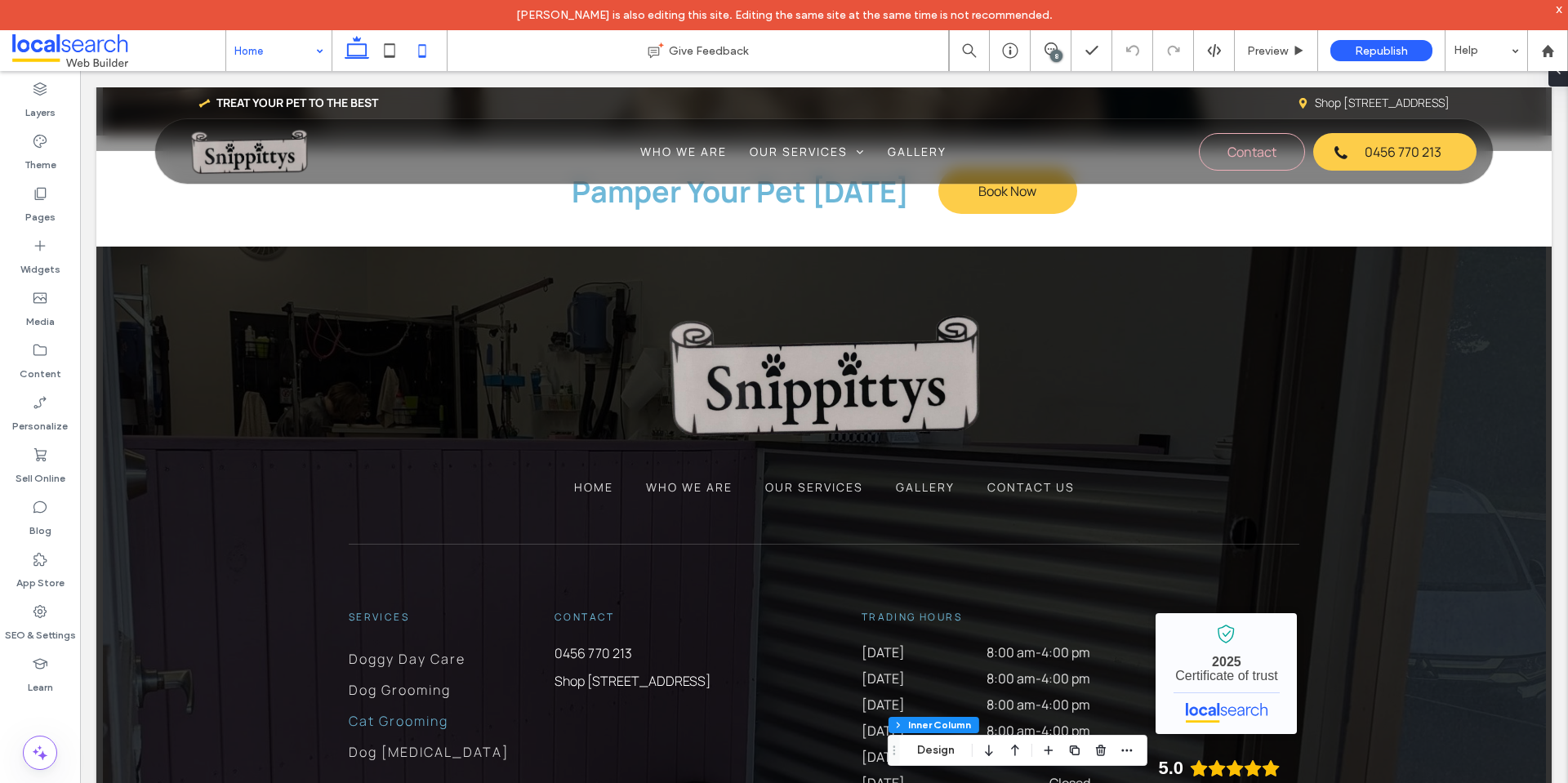
click at [425, 53] on icon at bounding box center [421, 50] width 33 height 33
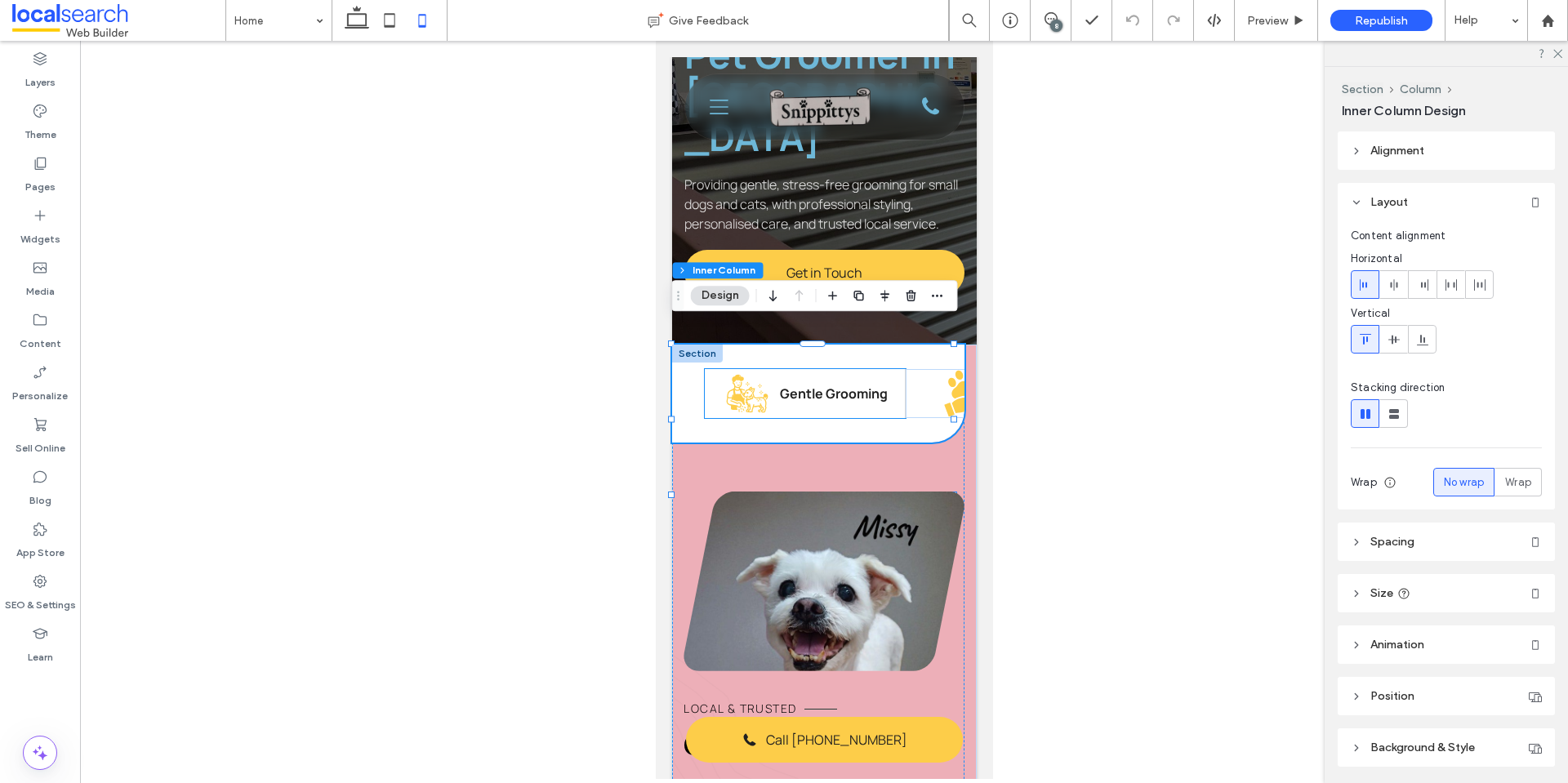
click at [769, 390] on div "Pet Grooming Icon Gentle Grooming" at bounding box center [805, 394] width 201 height 49
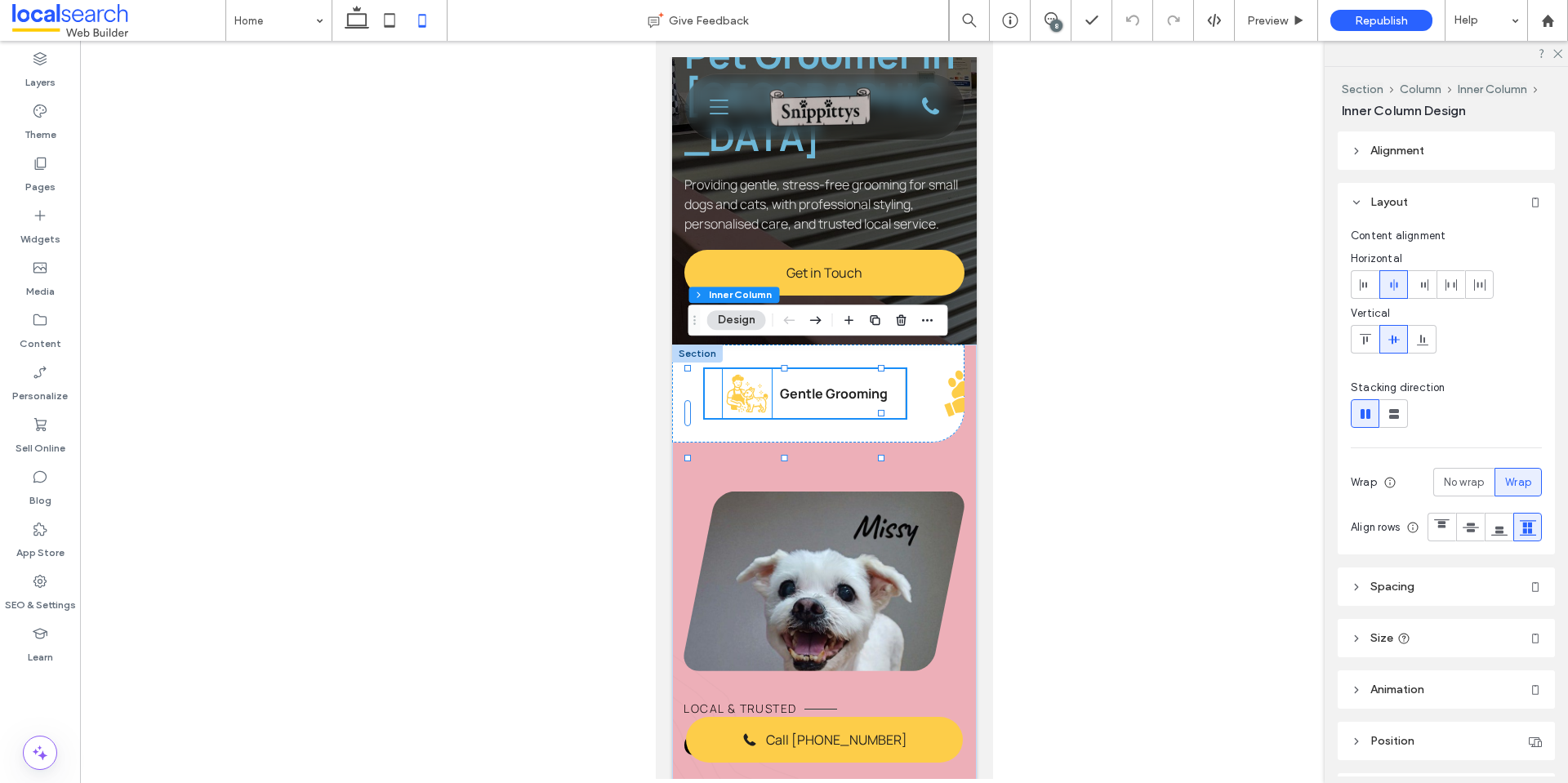
scroll to position [0, 17]
click at [1389, 424] on span at bounding box center [1393, 414] width 17 height 27
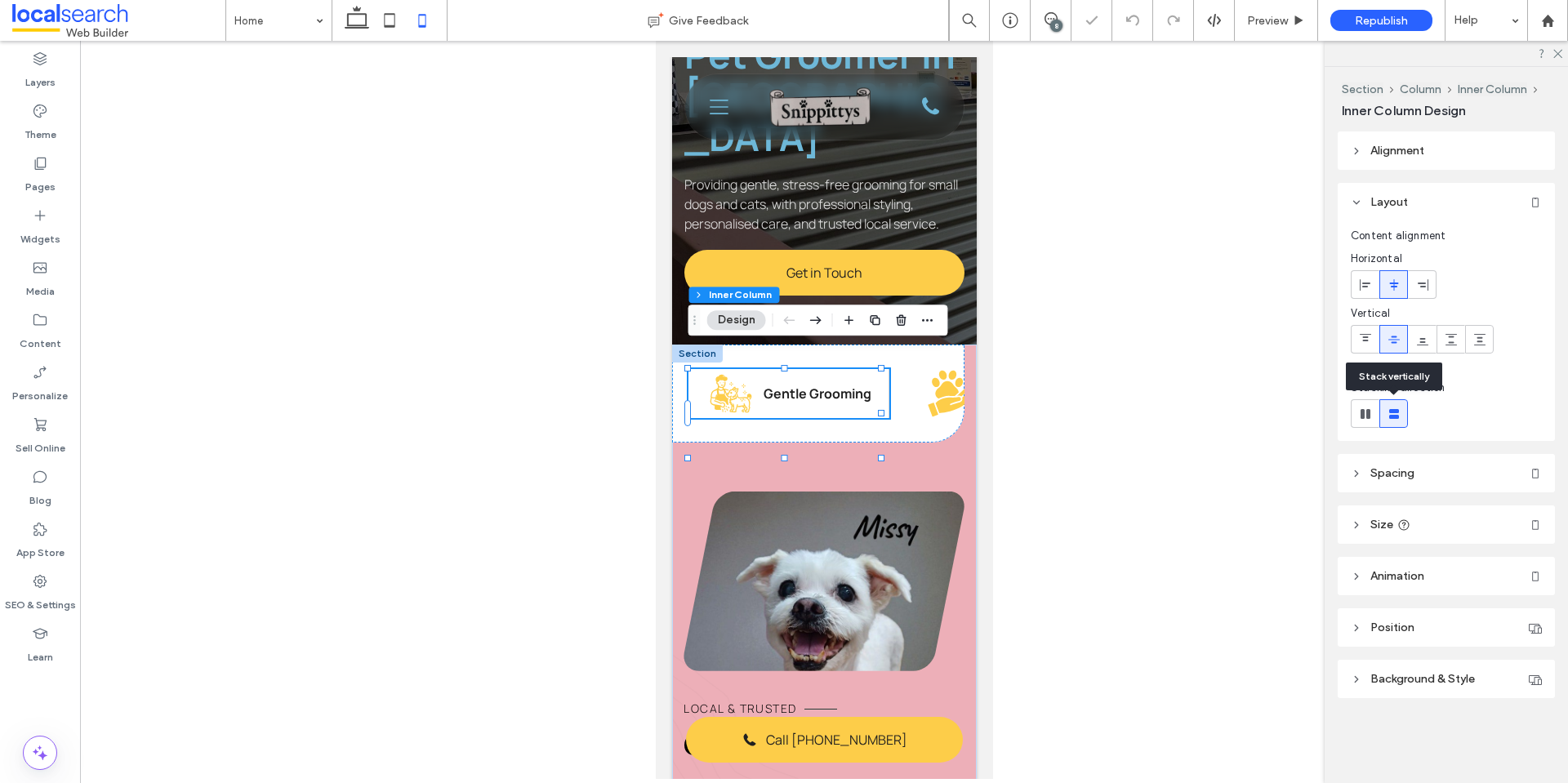
type input "**"
type input "****"
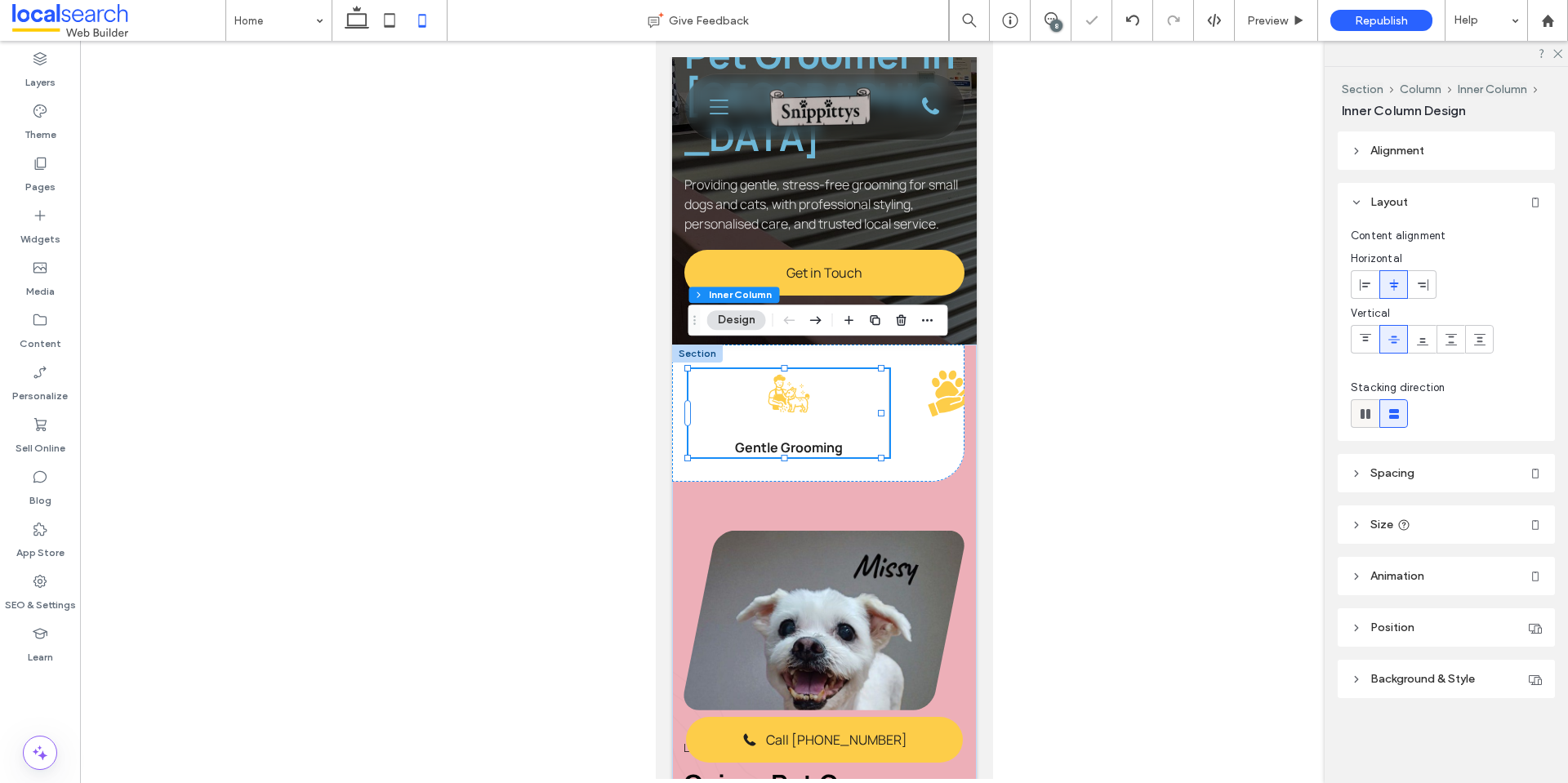
click at [1367, 414] on use at bounding box center [1364, 414] width 10 height 10
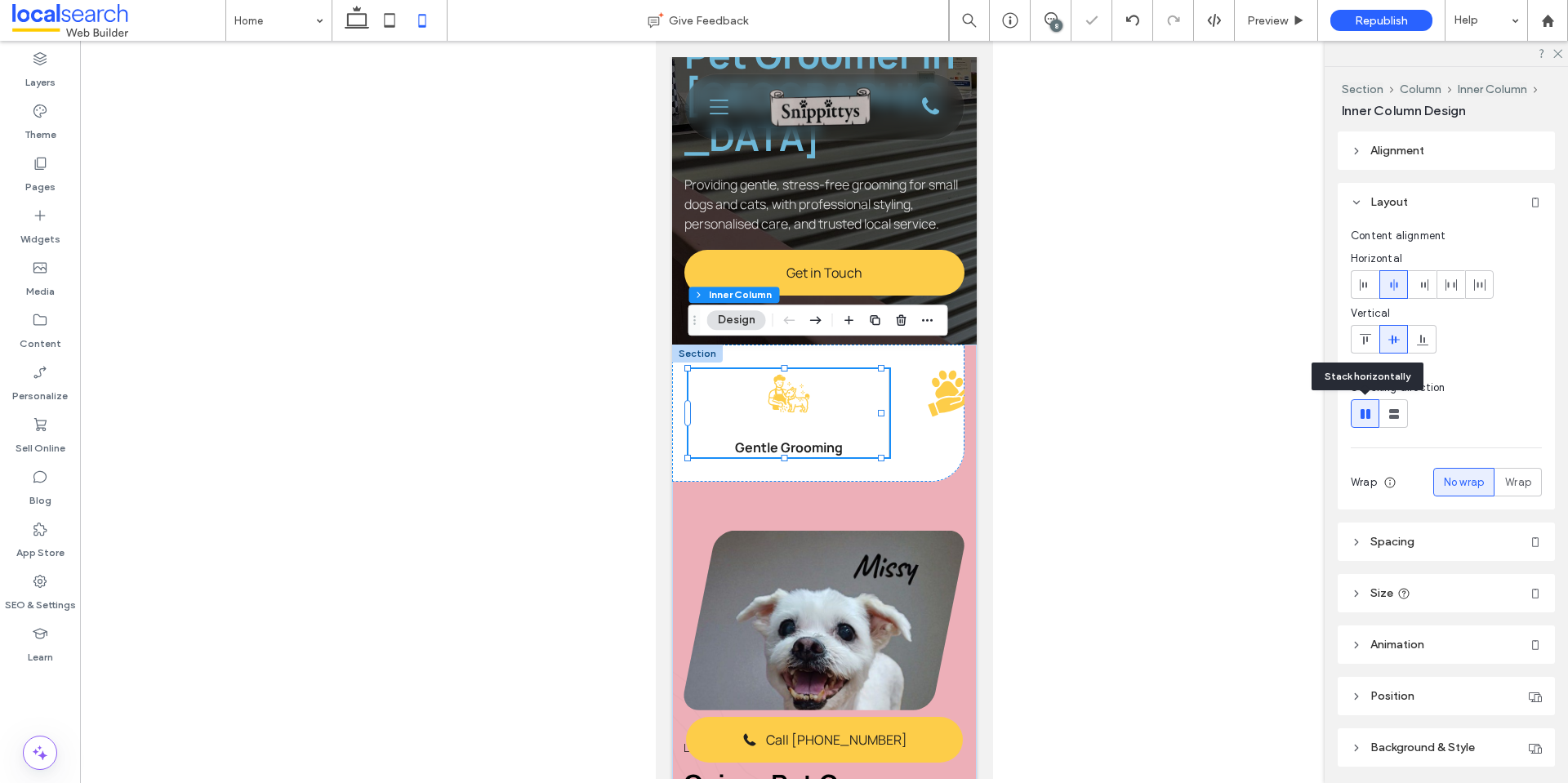
type input "*"
type input "**"
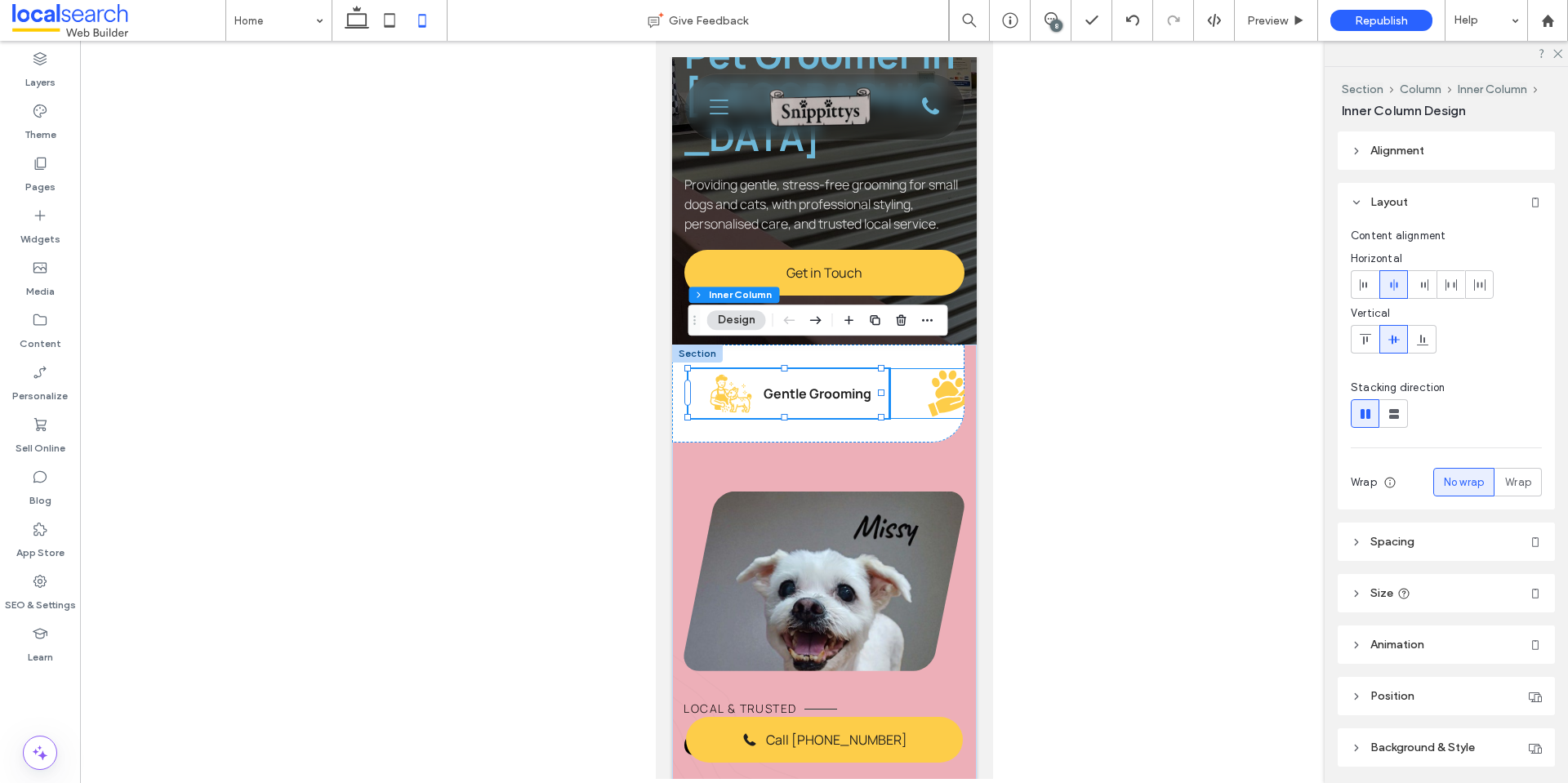
click at [934, 388] on icon at bounding box center [955, 400] width 41 height 26
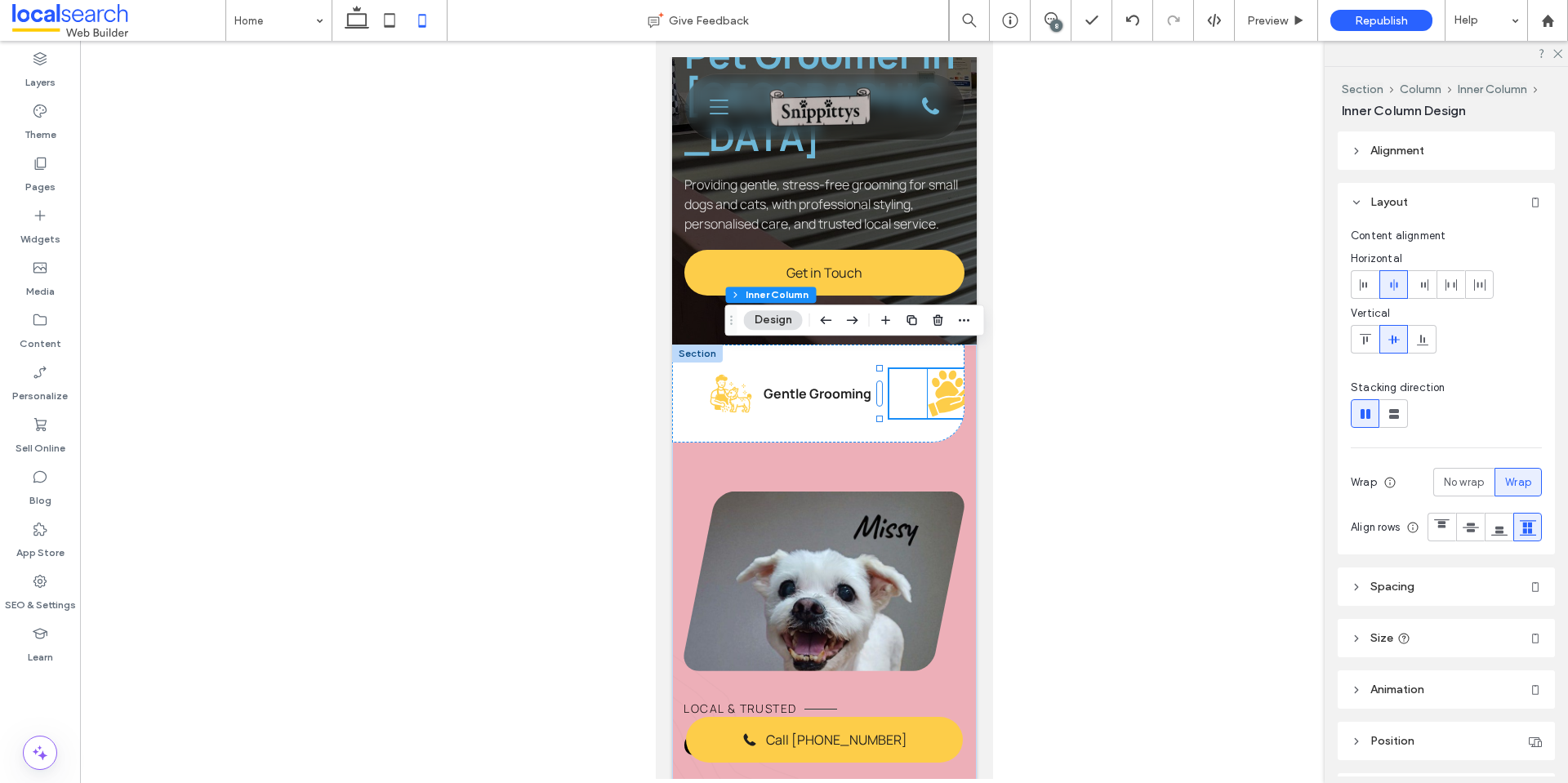
click at [934, 381] on icon at bounding box center [946, 390] width 24 height 18
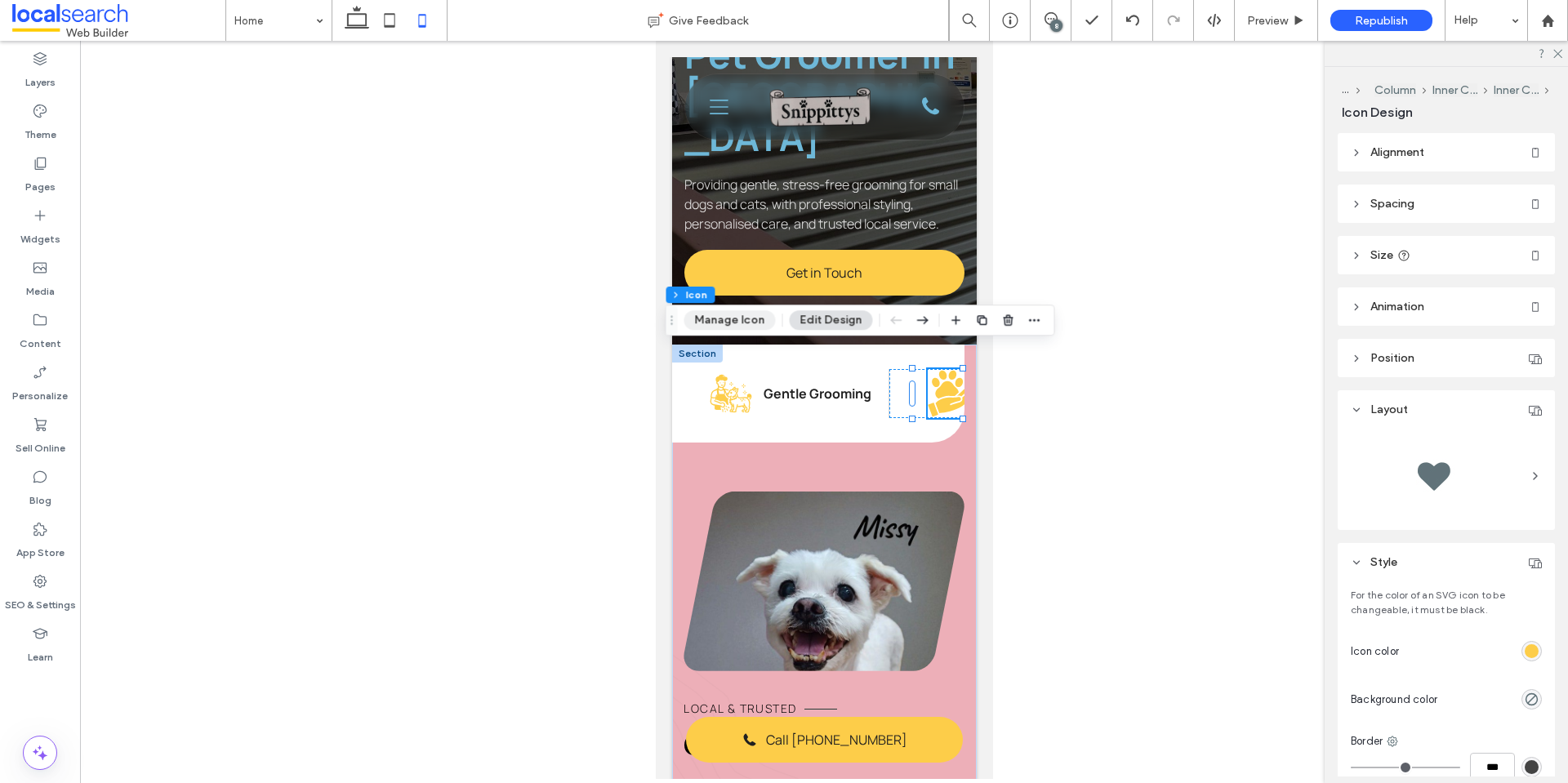
click at [760, 323] on button "Manage Icon" at bounding box center [730, 320] width 92 height 19
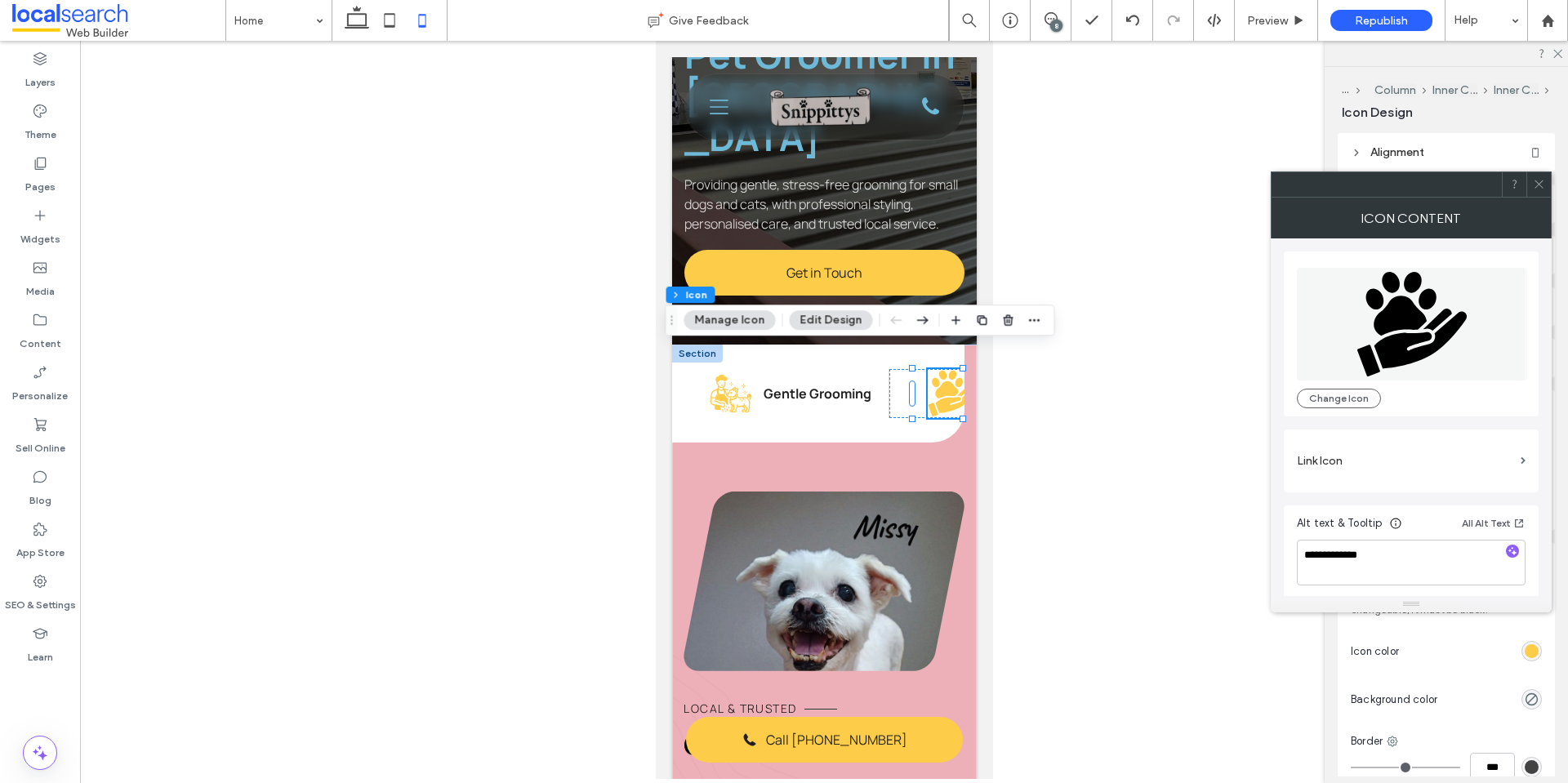
click at [800, 323] on button "Edit Design" at bounding box center [831, 320] width 83 height 19
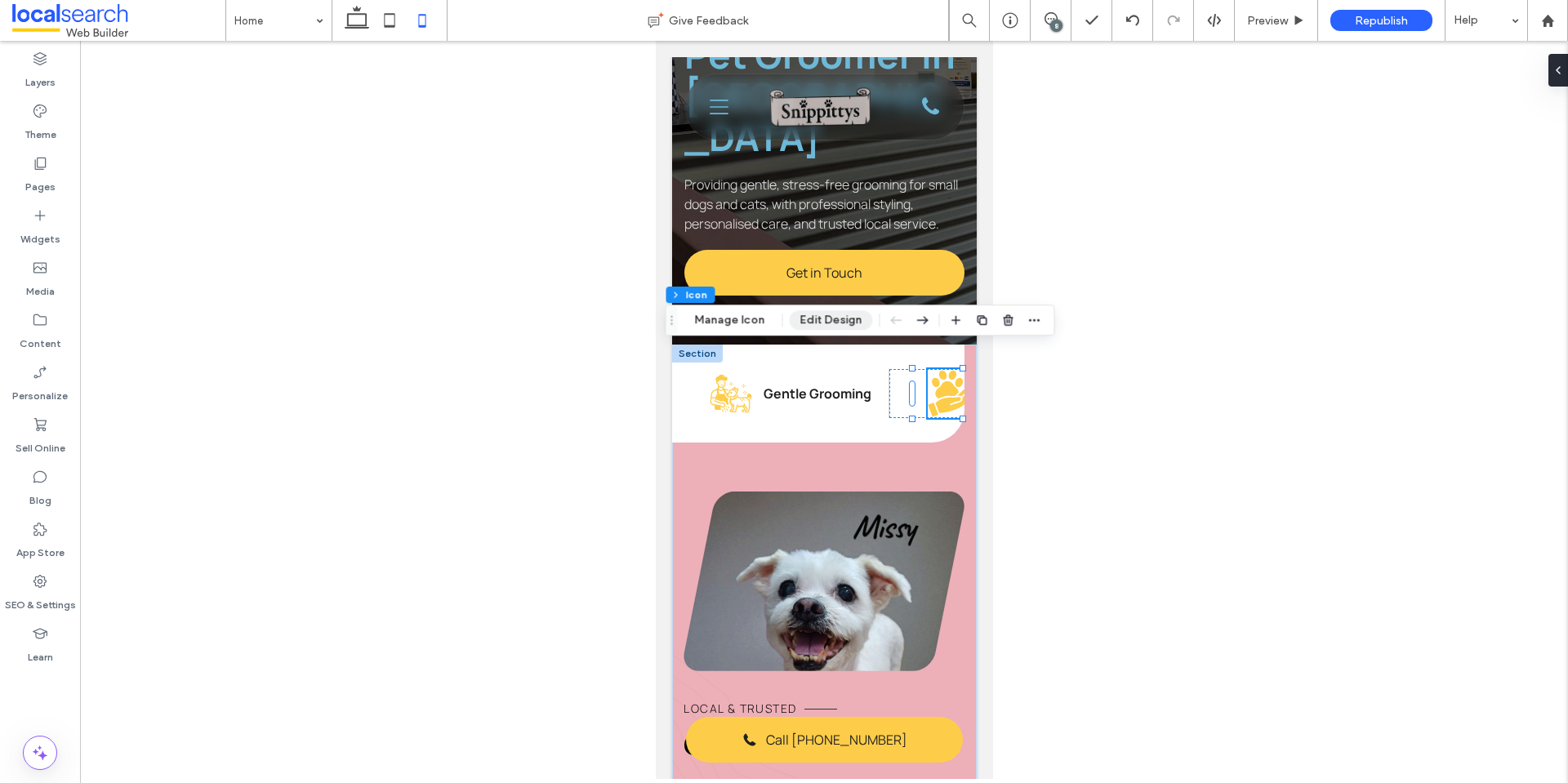
click at [848, 320] on button "Edit Design" at bounding box center [831, 320] width 83 height 19
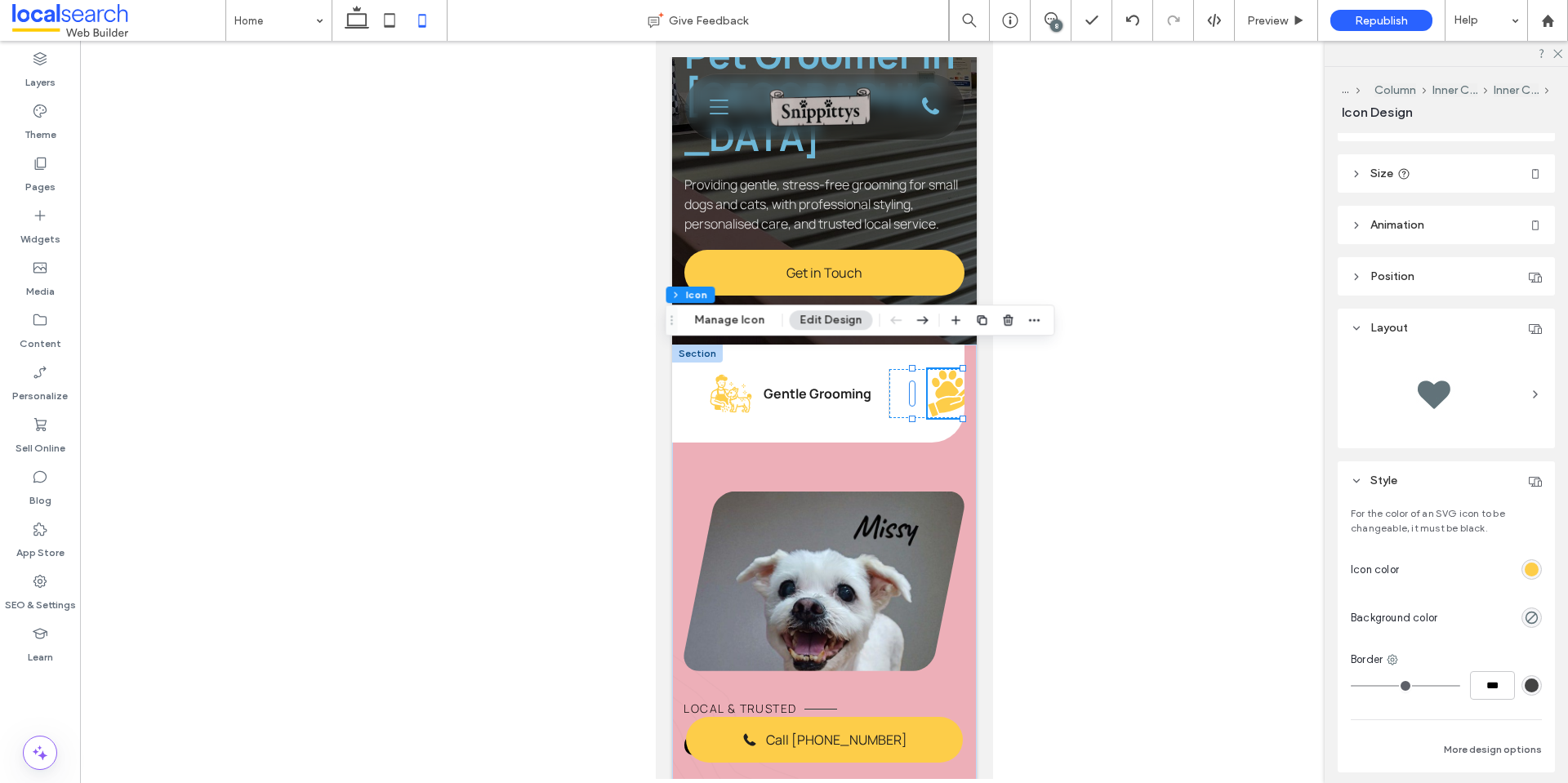
scroll to position [0, 0]
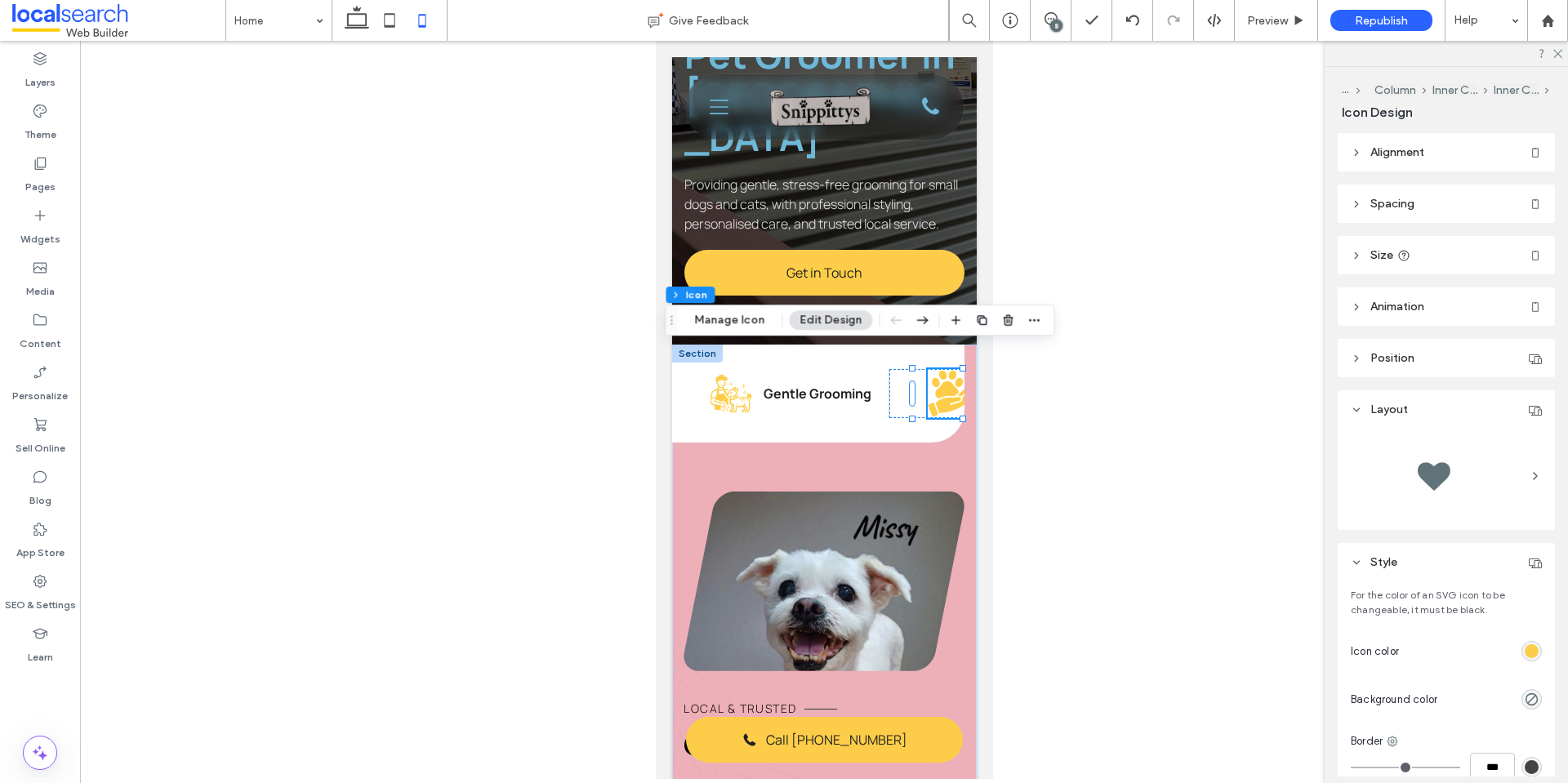
click at [1409, 242] on header "Size" at bounding box center [1445, 256] width 217 height 39
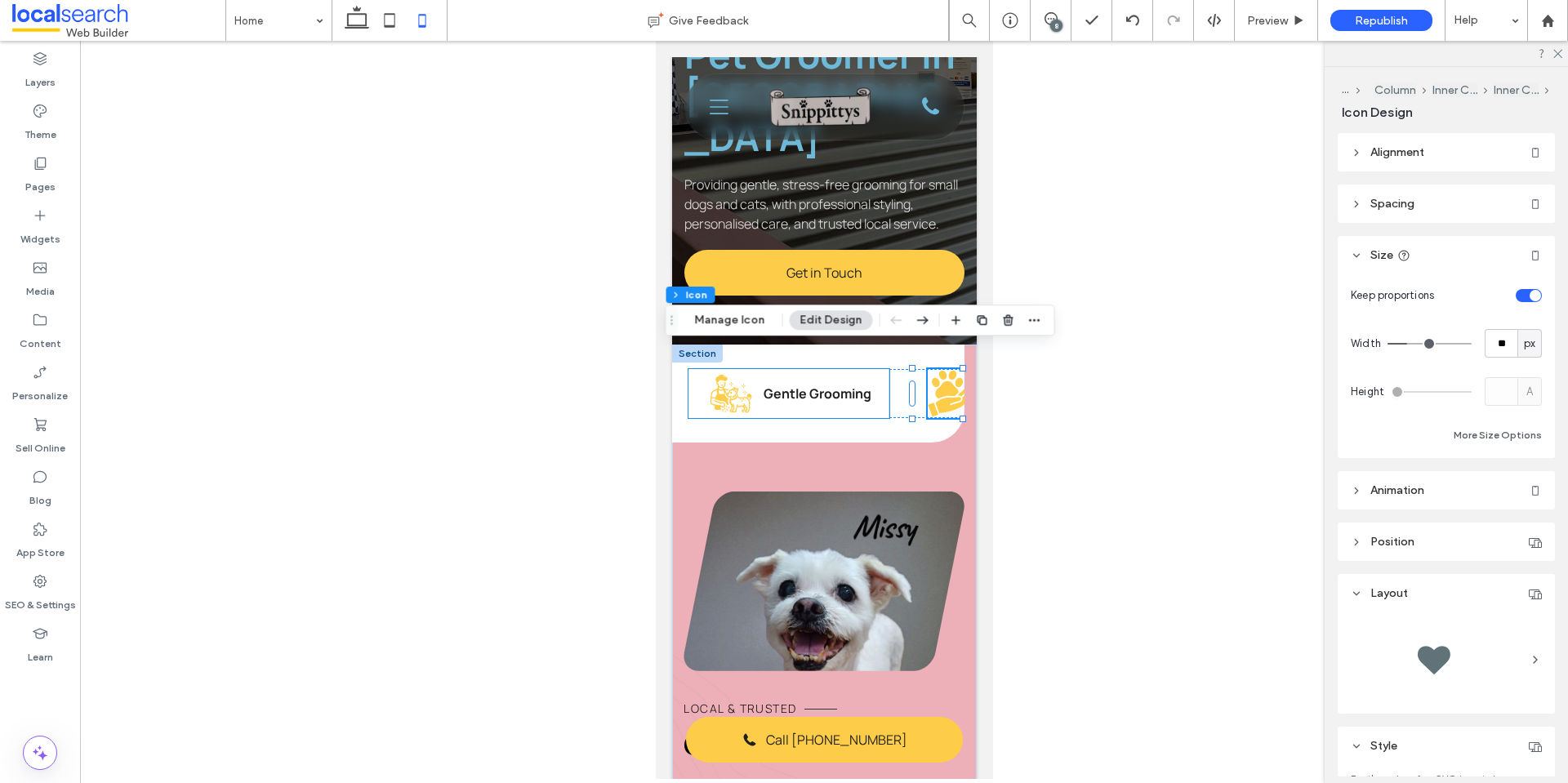
click at [711, 381] on icon "Pet Grooming Icon" at bounding box center [730, 394] width 49 height 49
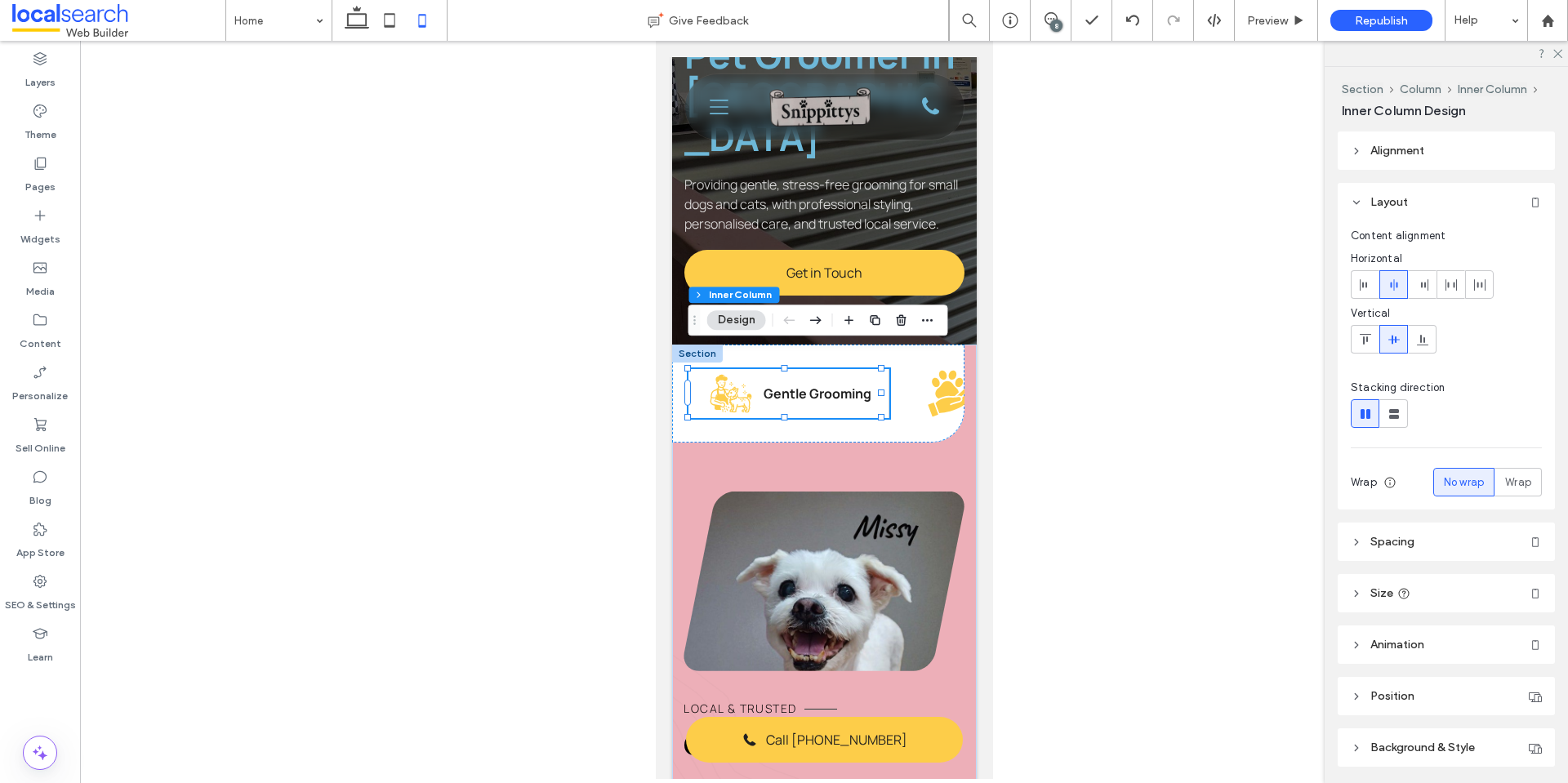
click at [718, 369] on icon "Pet Grooming Icon" at bounding box center [730, 394] width 49 height 49
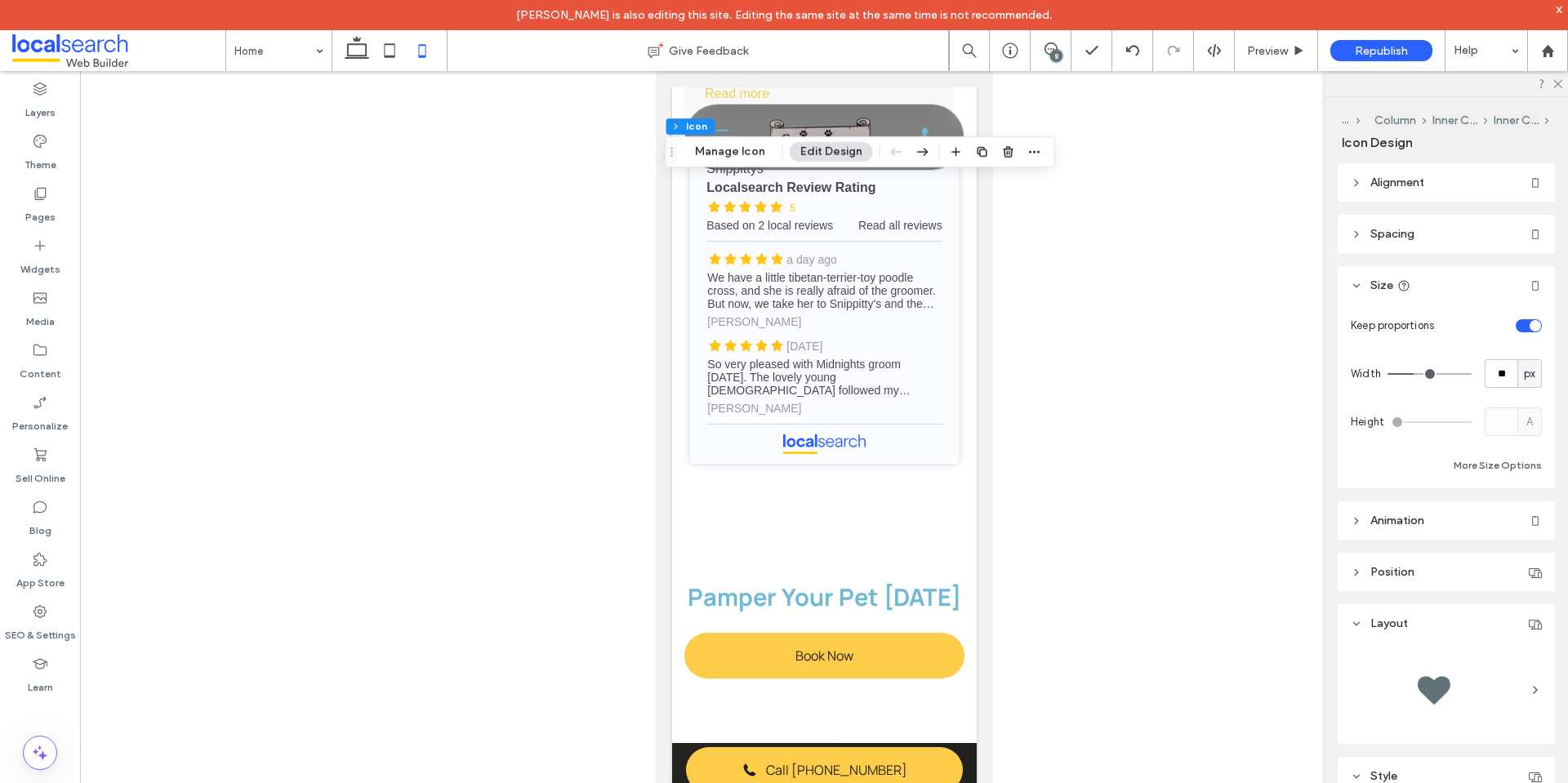
drag, startPoint x: 990, startPoint y: 156, endPoint x: 1671, endPoint y: 672, distance: 854.4
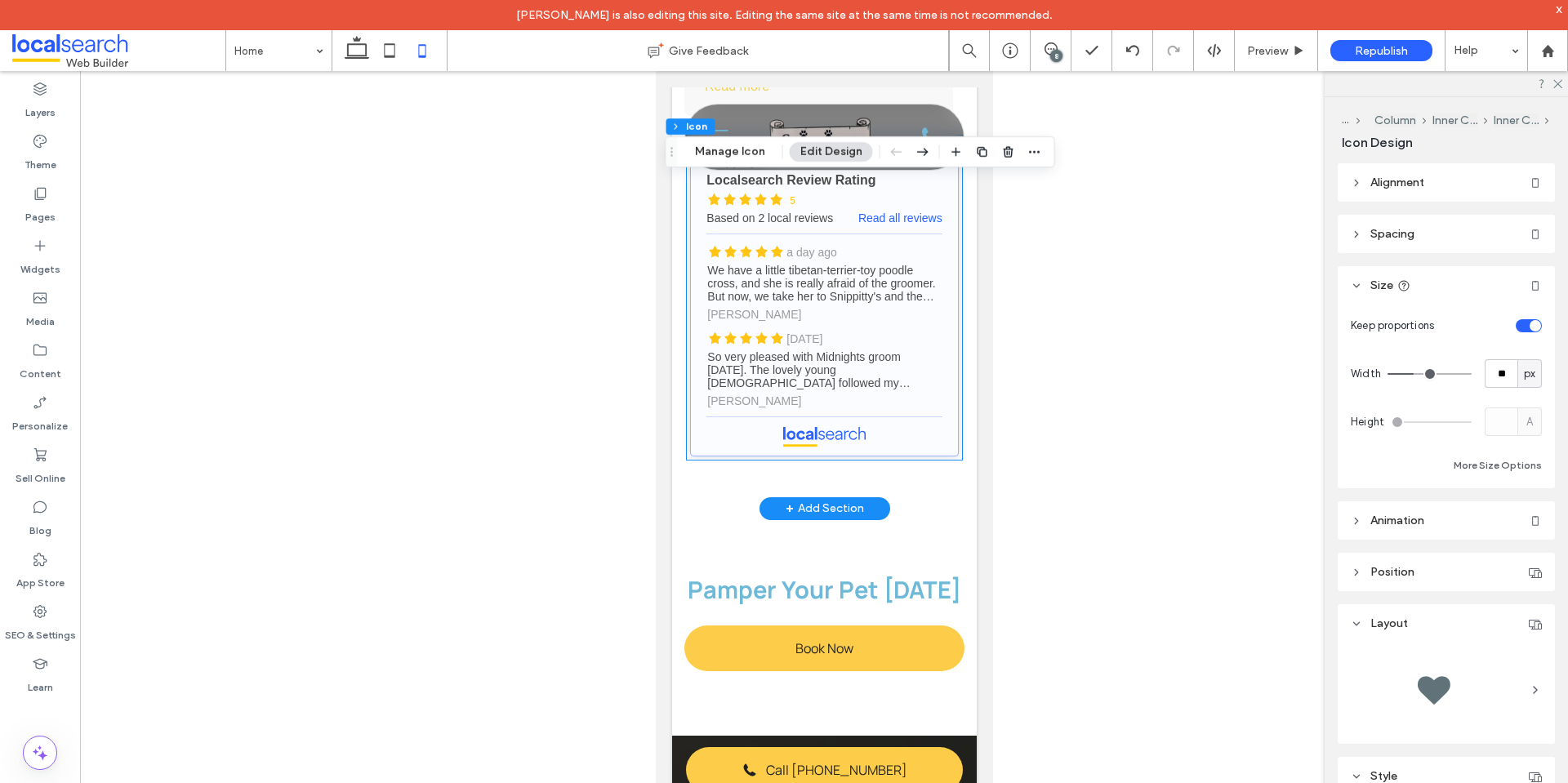
click at [910, 359] on link "Snippittys - Localsearch reviews" at bounding box center [823, 297] width 268 height 317
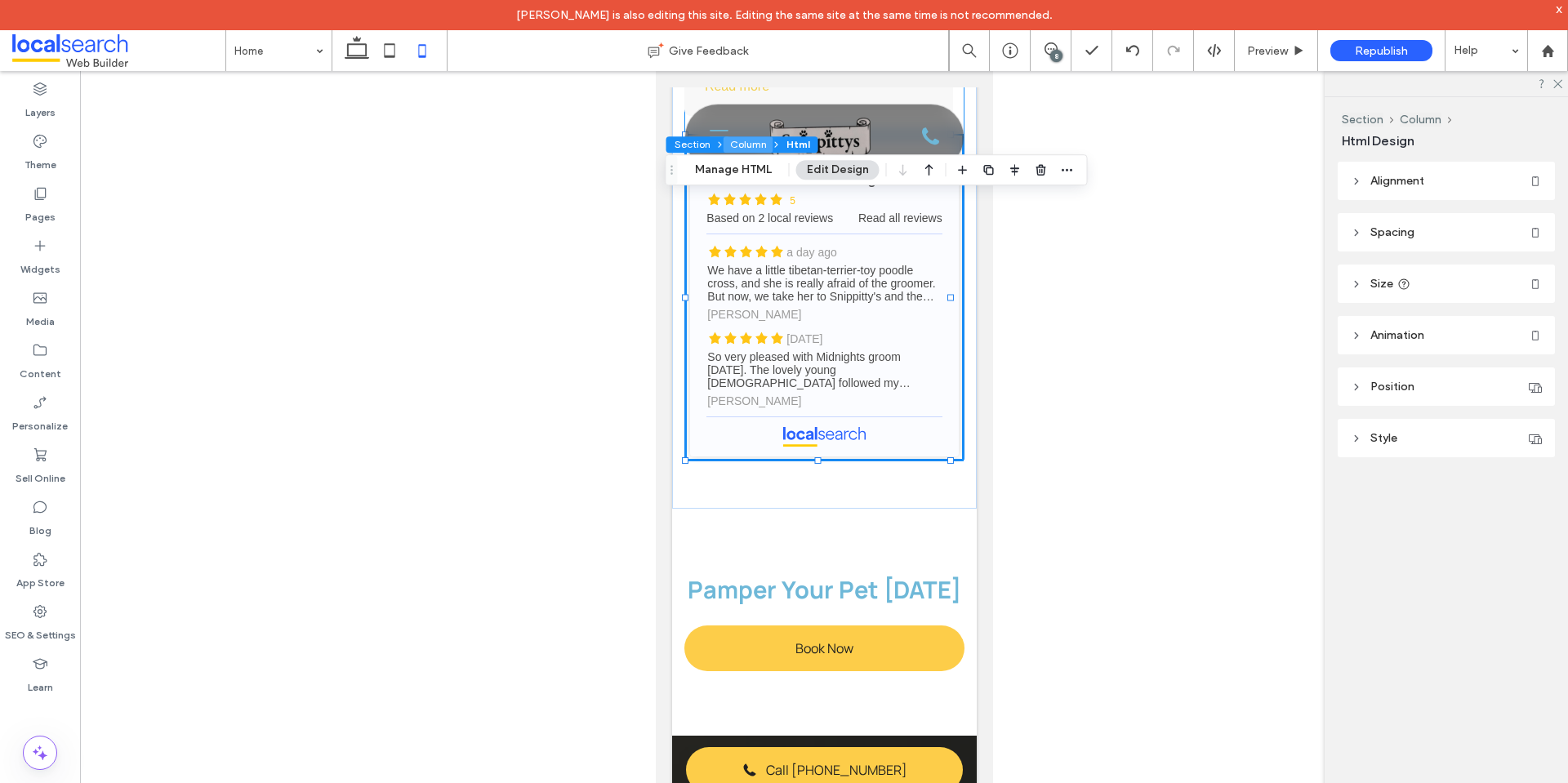
click at [760, 144] on button "Column" at bounding box center [748, 145] width 50 height 17
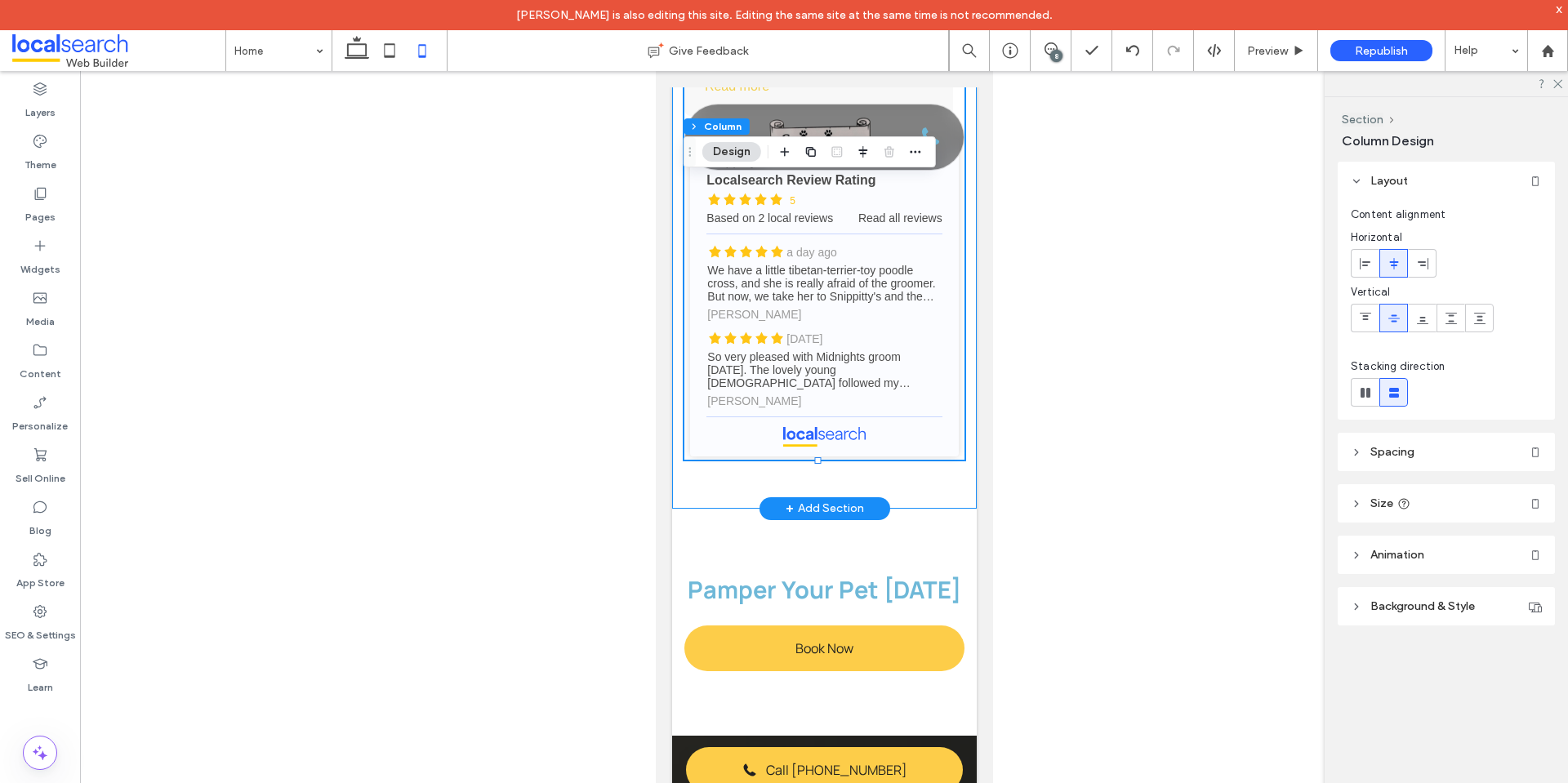
click at [956, 383] on div "4.7 (16,571) Write a review Eddy Salomon 2 days ago It was closed when we arriv…" at bounding box center [824, 138] width 305 height 741
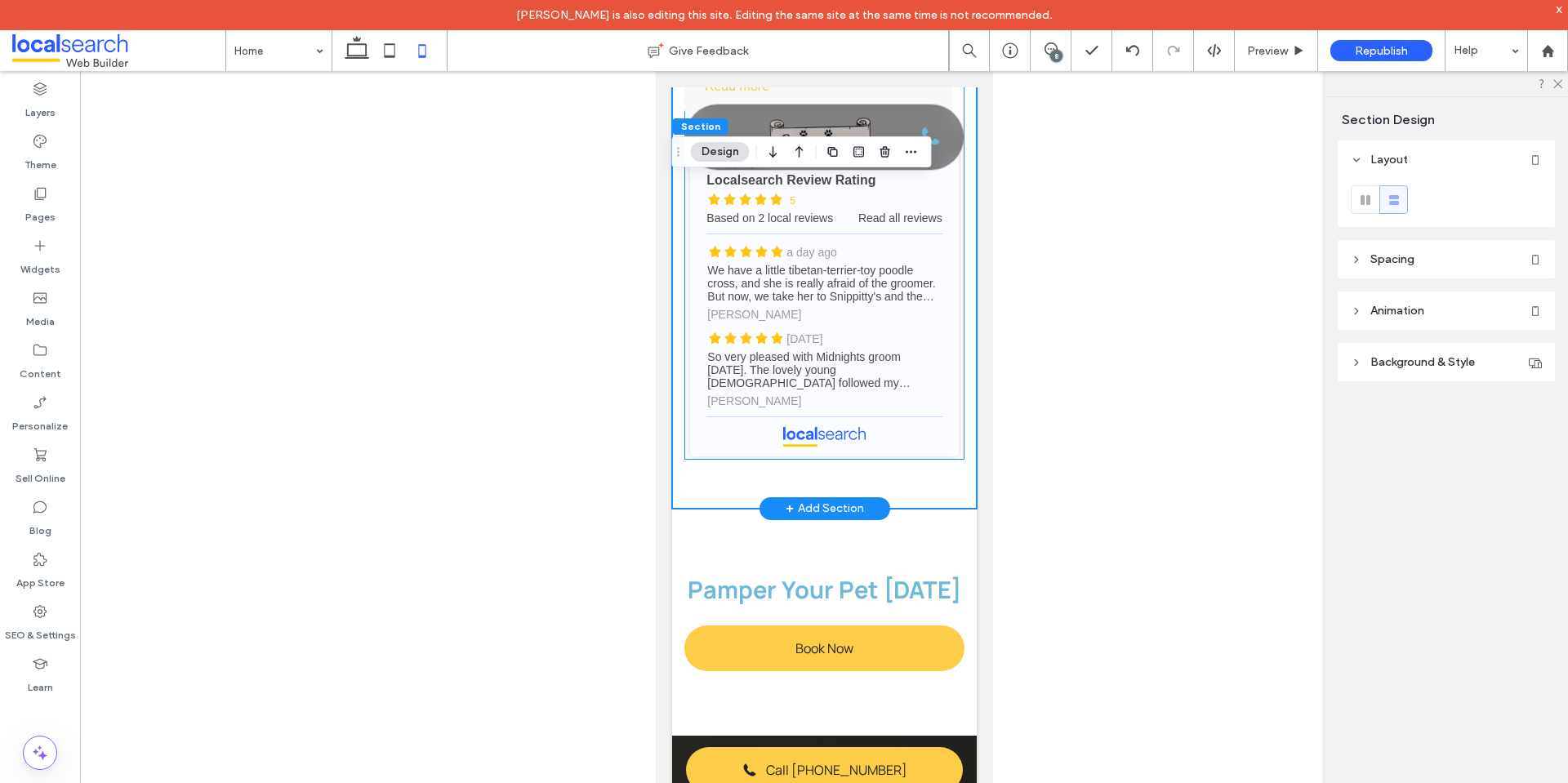
click at [950, 257] on div "4.7 (16,571) Write a review Eddy Salomon 2 days ago It was closed when we arriv…" at bounding box center [823, 114] width 280 height 692
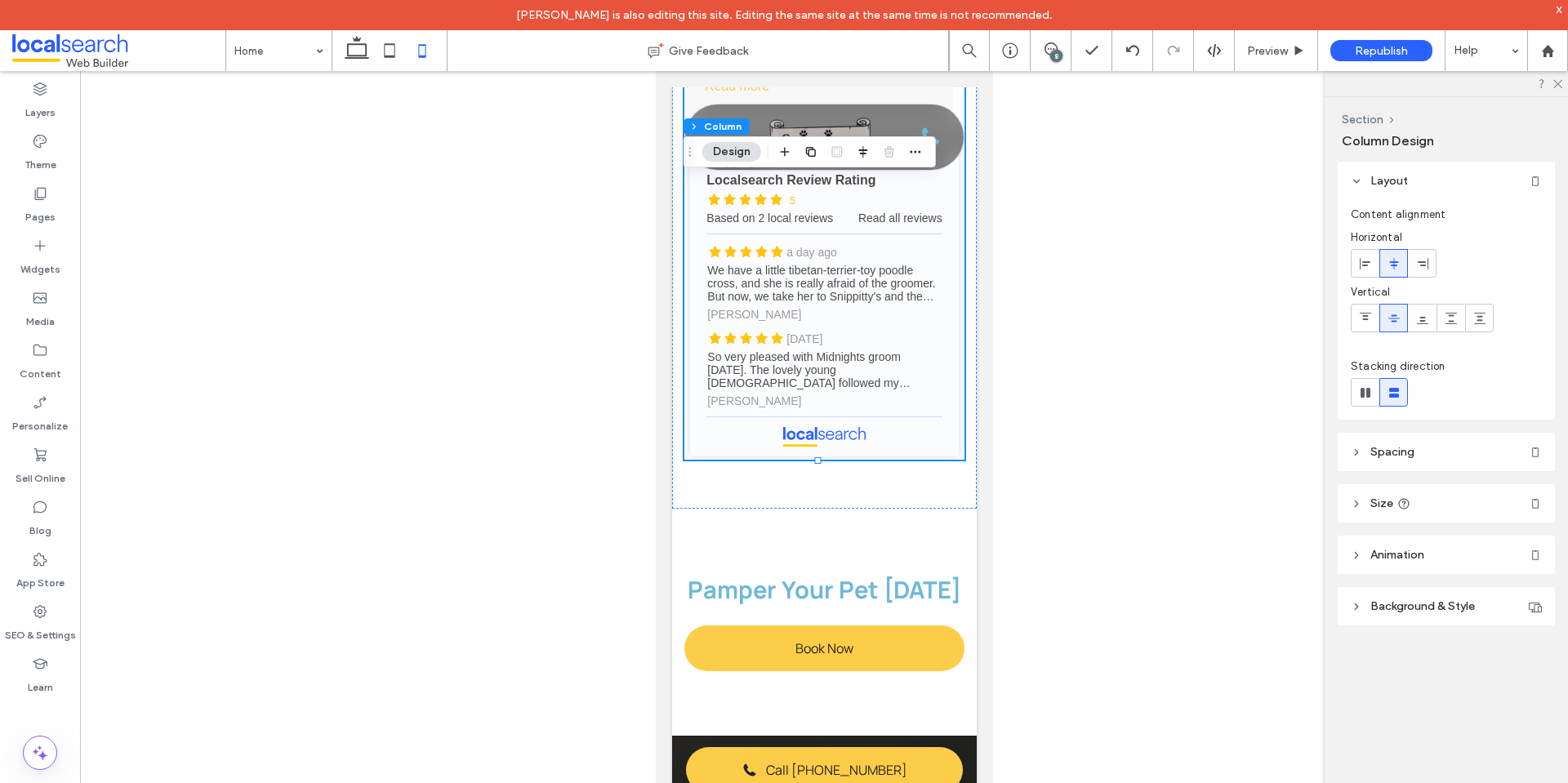
click at [1455, 444] on header "Spacing" at bounding box center [1445, 452] width 217 height 39
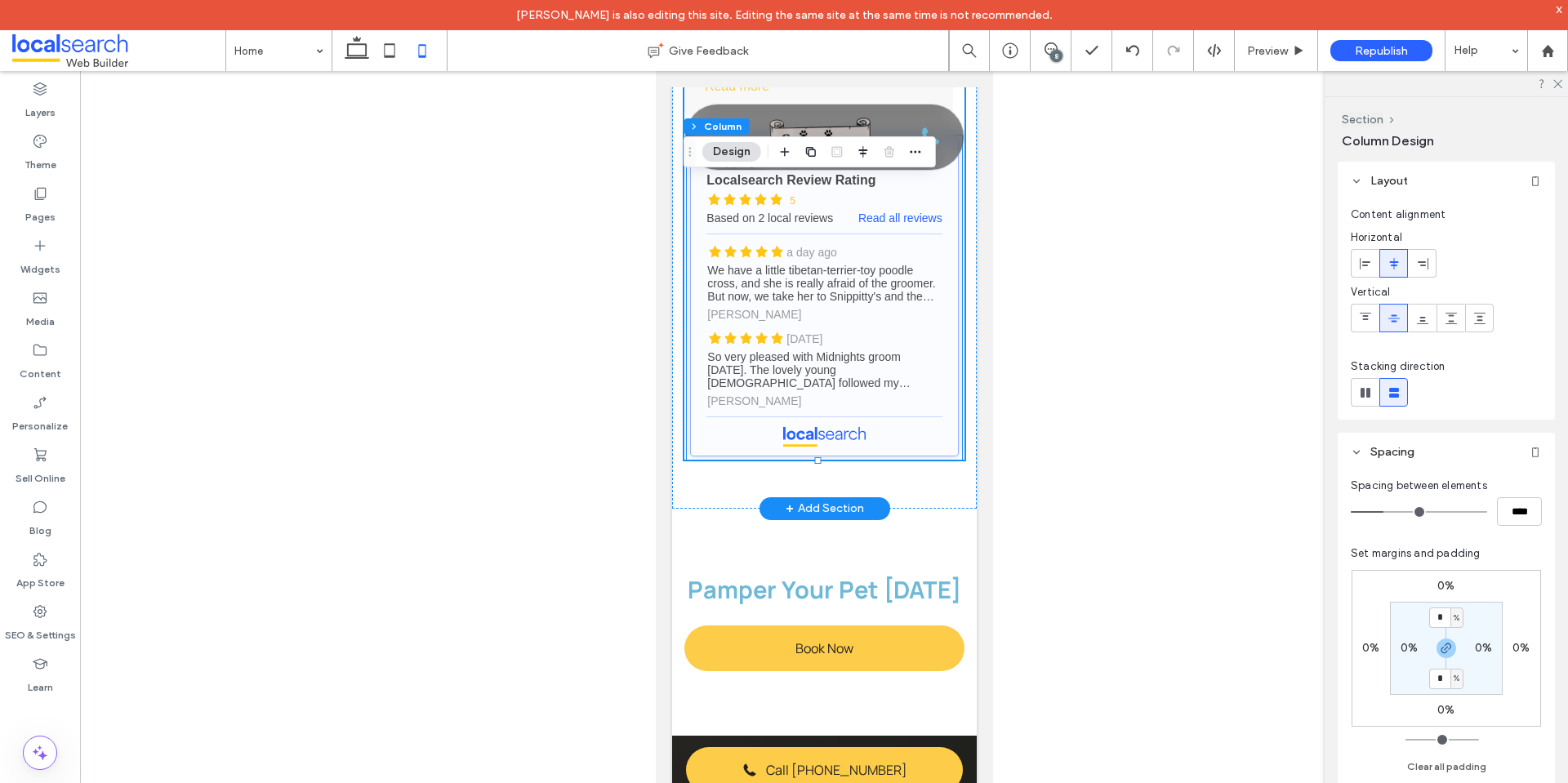
click at [880, 344] on link "Snippittys - Localsearch reviews" at bounding box center [823, 297] width 268 height 317
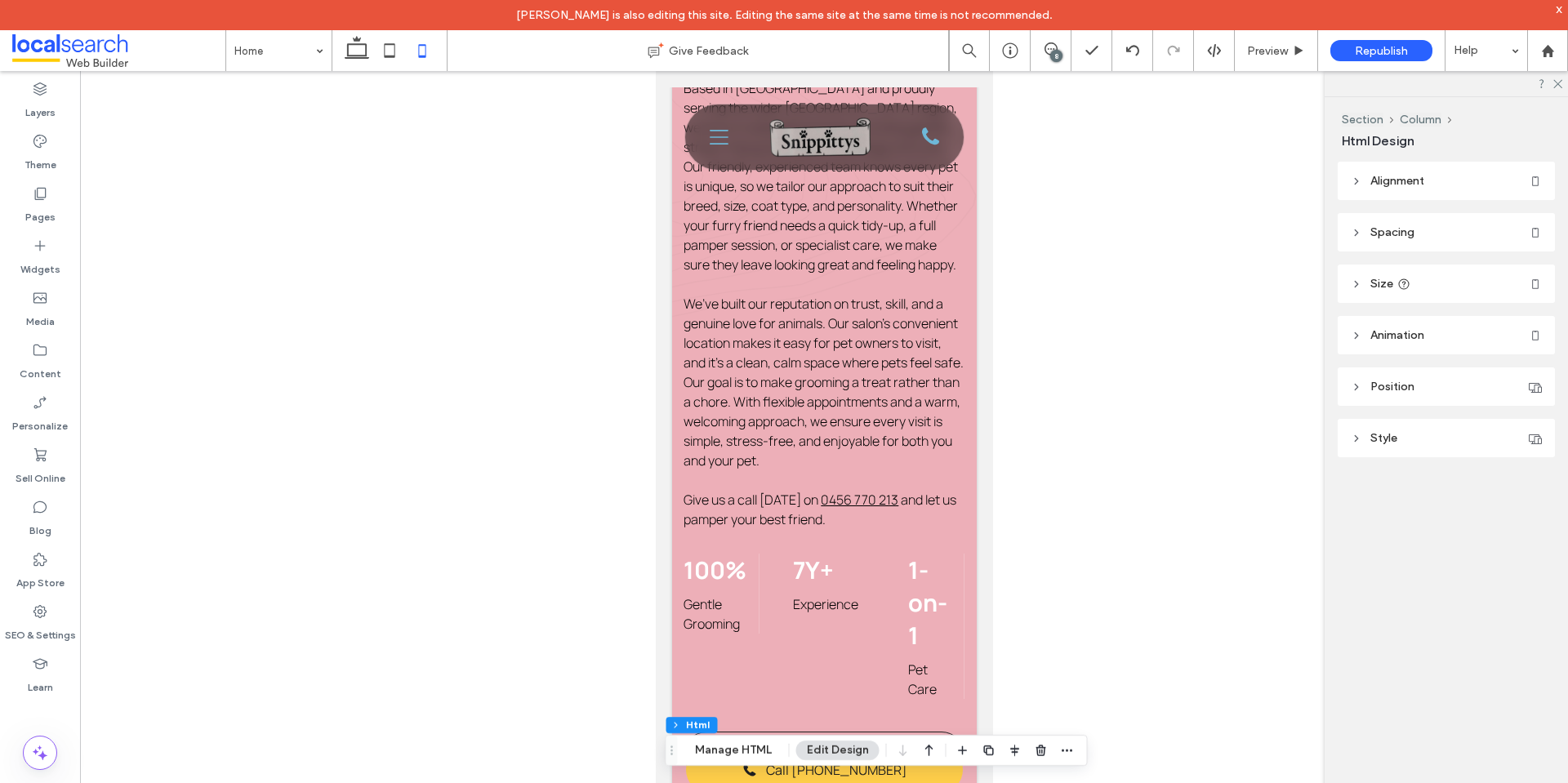
scroll to position [1149, 0]
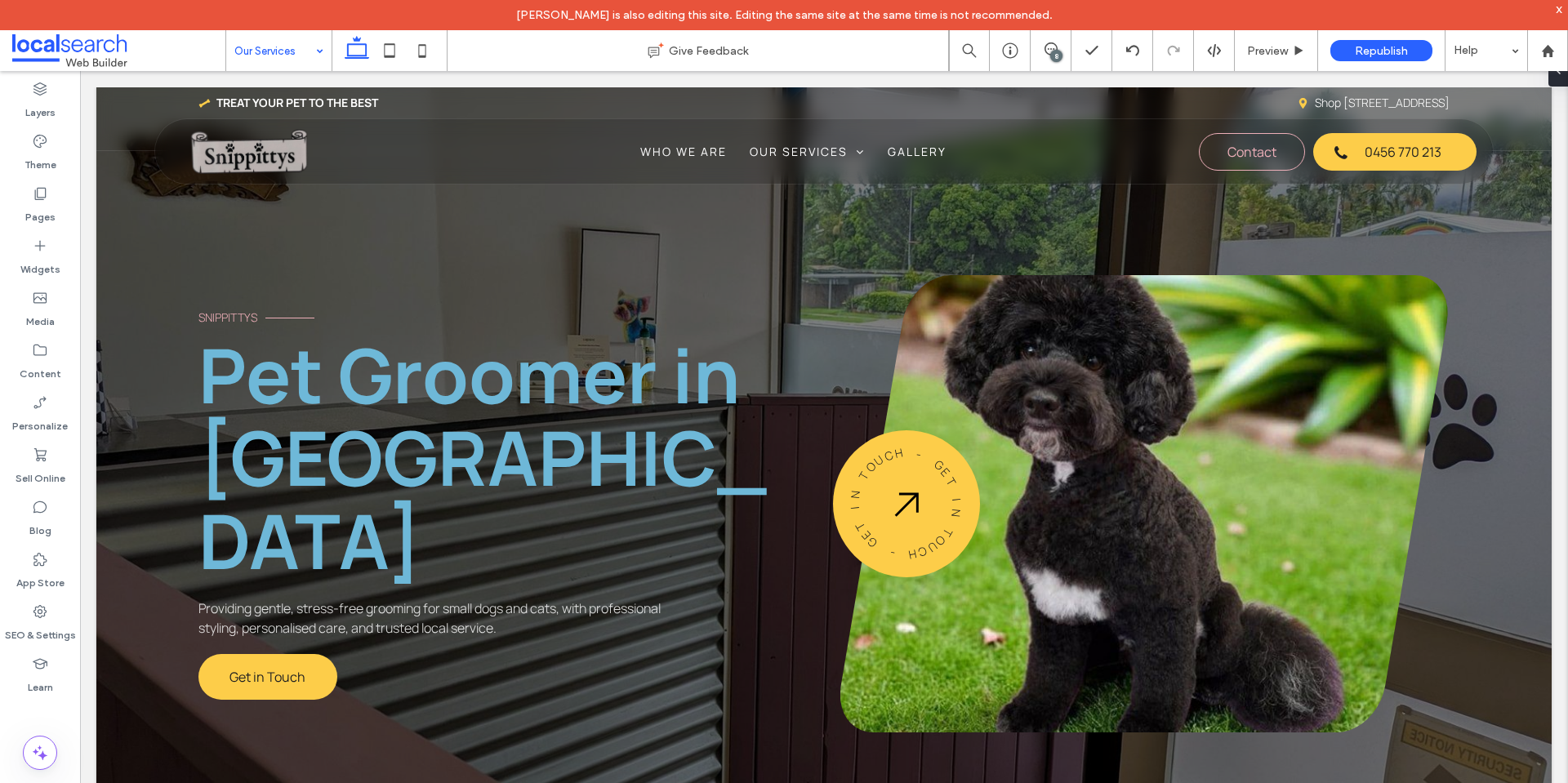
click at [392, 56] on div at bounding box center [784, 392] width 1568 height 783
click at [392, 56] on use at bounding box center [390, 50] width 11 height 14
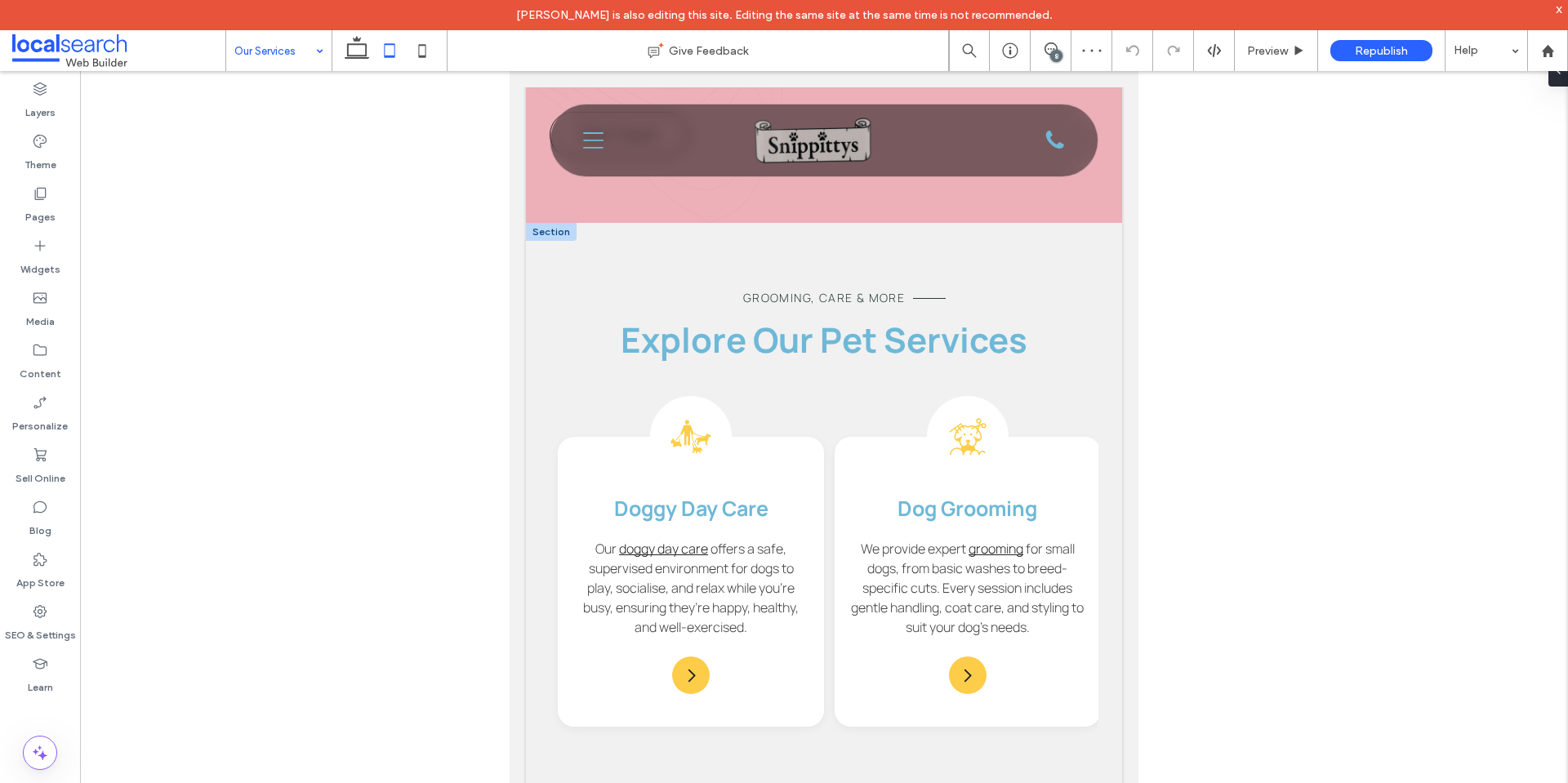
scroll to position [1062, 0]
click at [978, 517] on strong "Dog Grooming" at bounding box center [967, 508] width 139 height 28
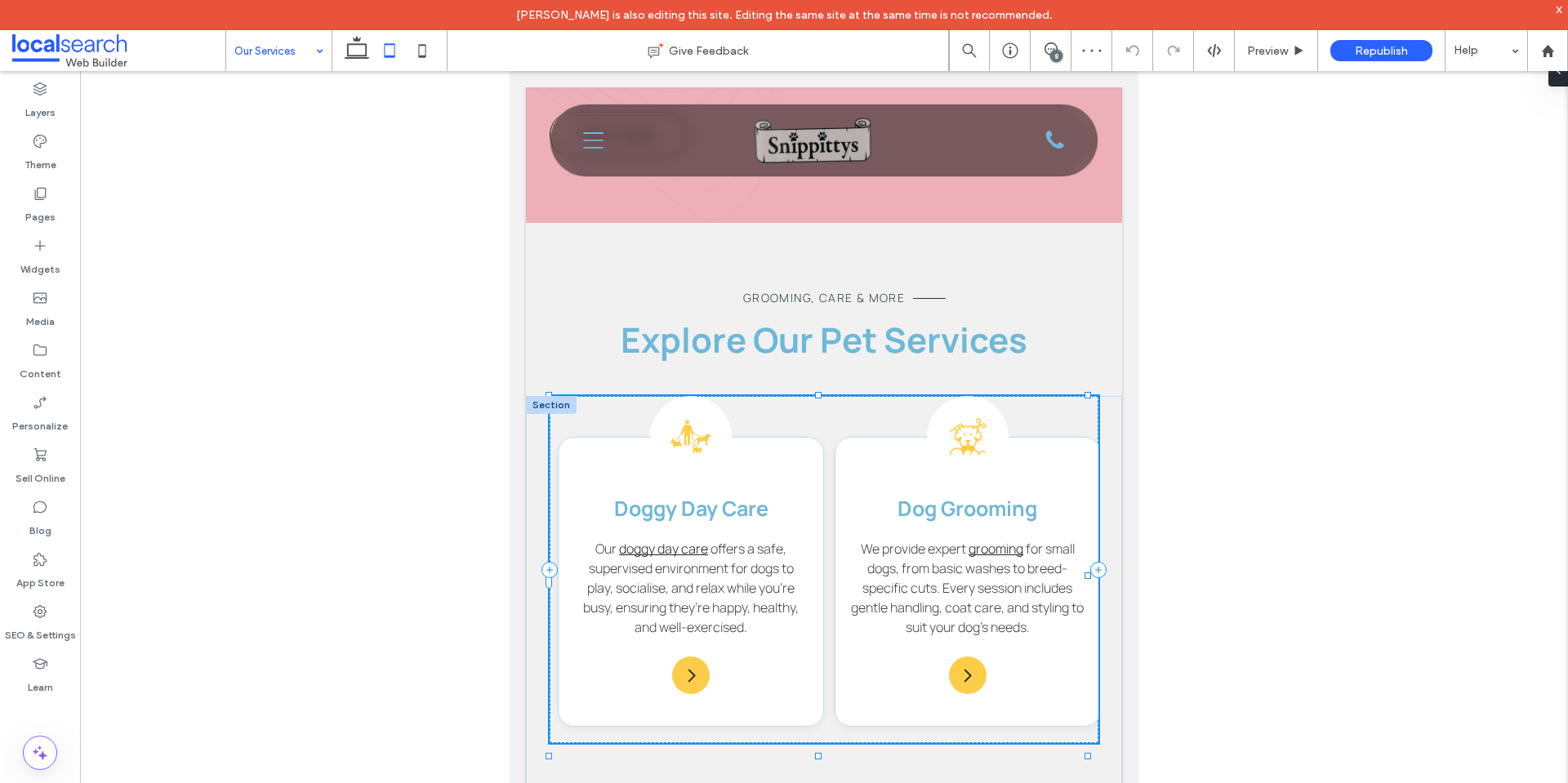
click at [978, 517] on strong "Dog Grooming" at bounding box center [967, 508] width 139 height 28
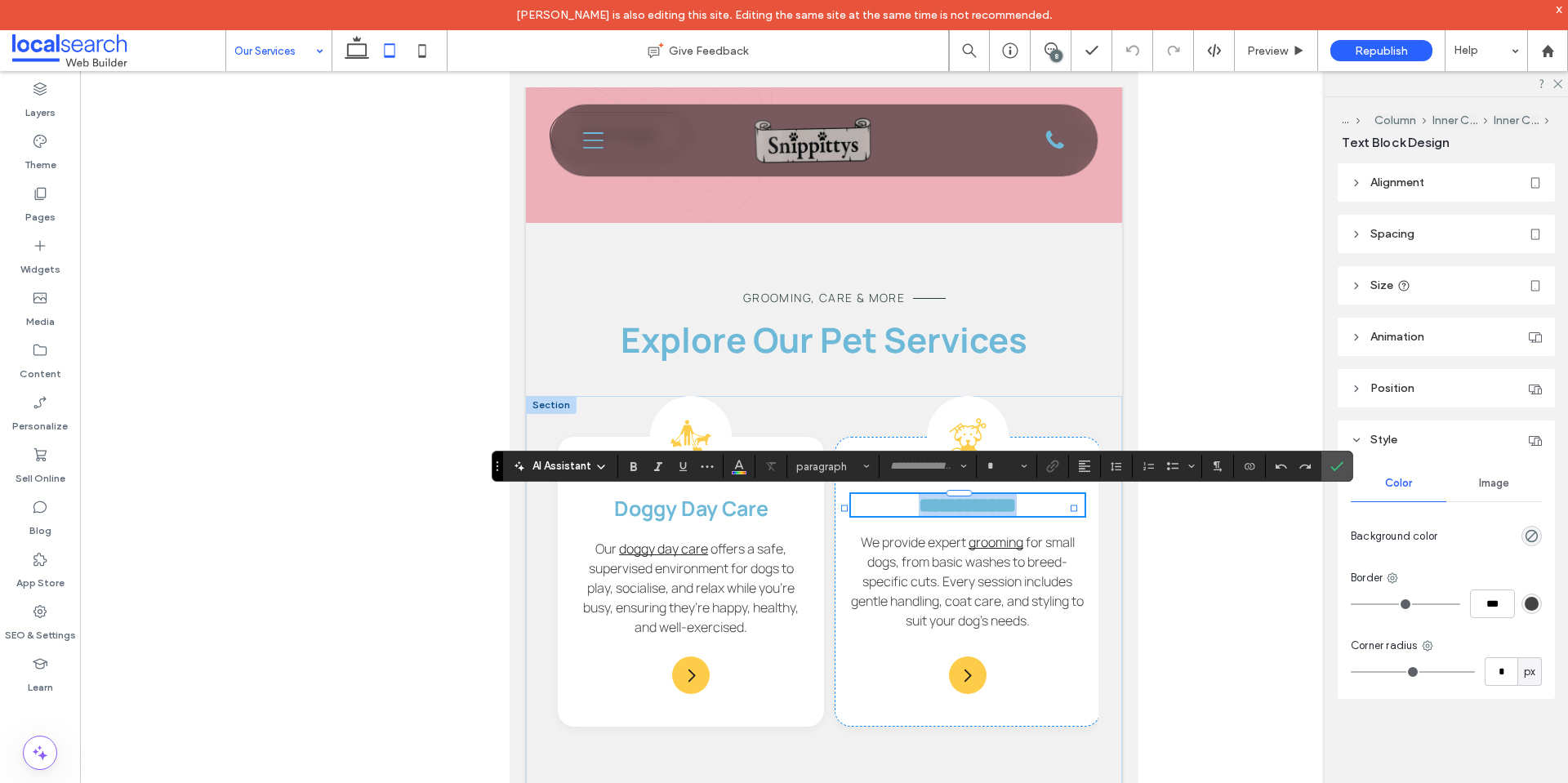
type input "*******"
type input "**"
click at [690, 511] on span "Doggy Day Care" at bounding box center [691, 508] width 154 height 28
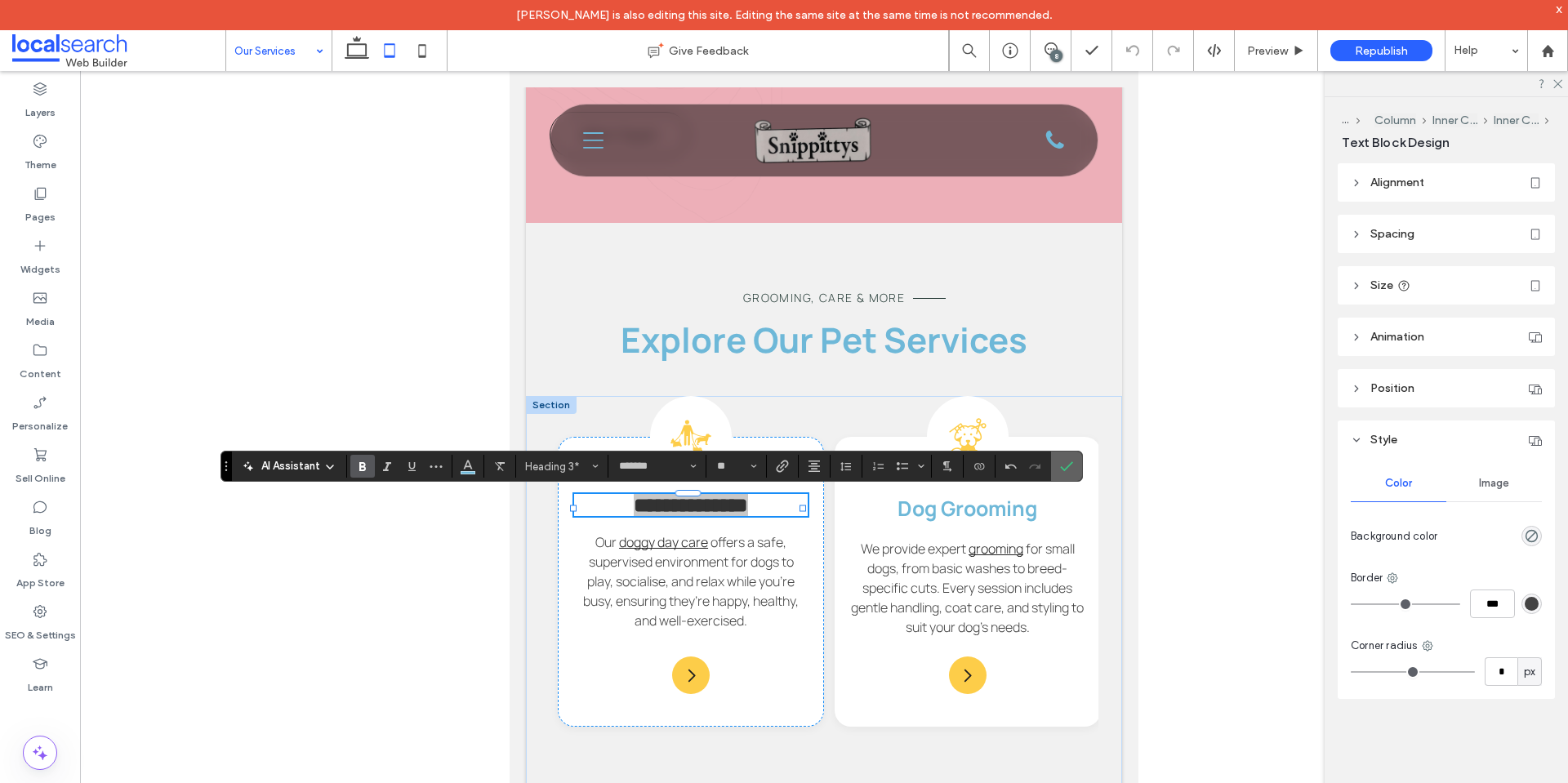
click at [1054, 472] on label "Confirm" at bounding box center [1066, 466] width 25 height 29
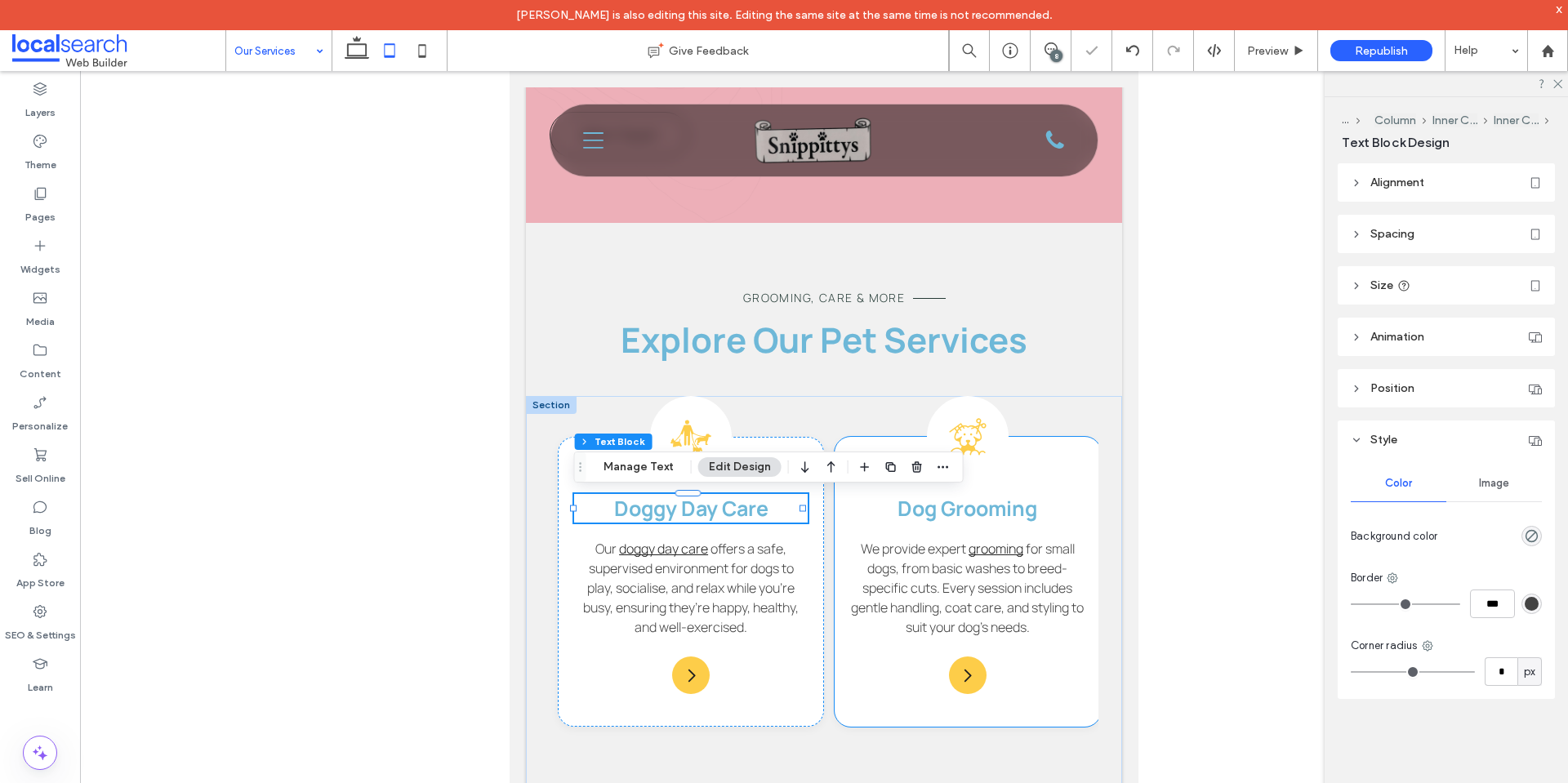
click at [944, 510] on strong "Dog Grooming" at bounding box center [967, 508] width 139 height 28
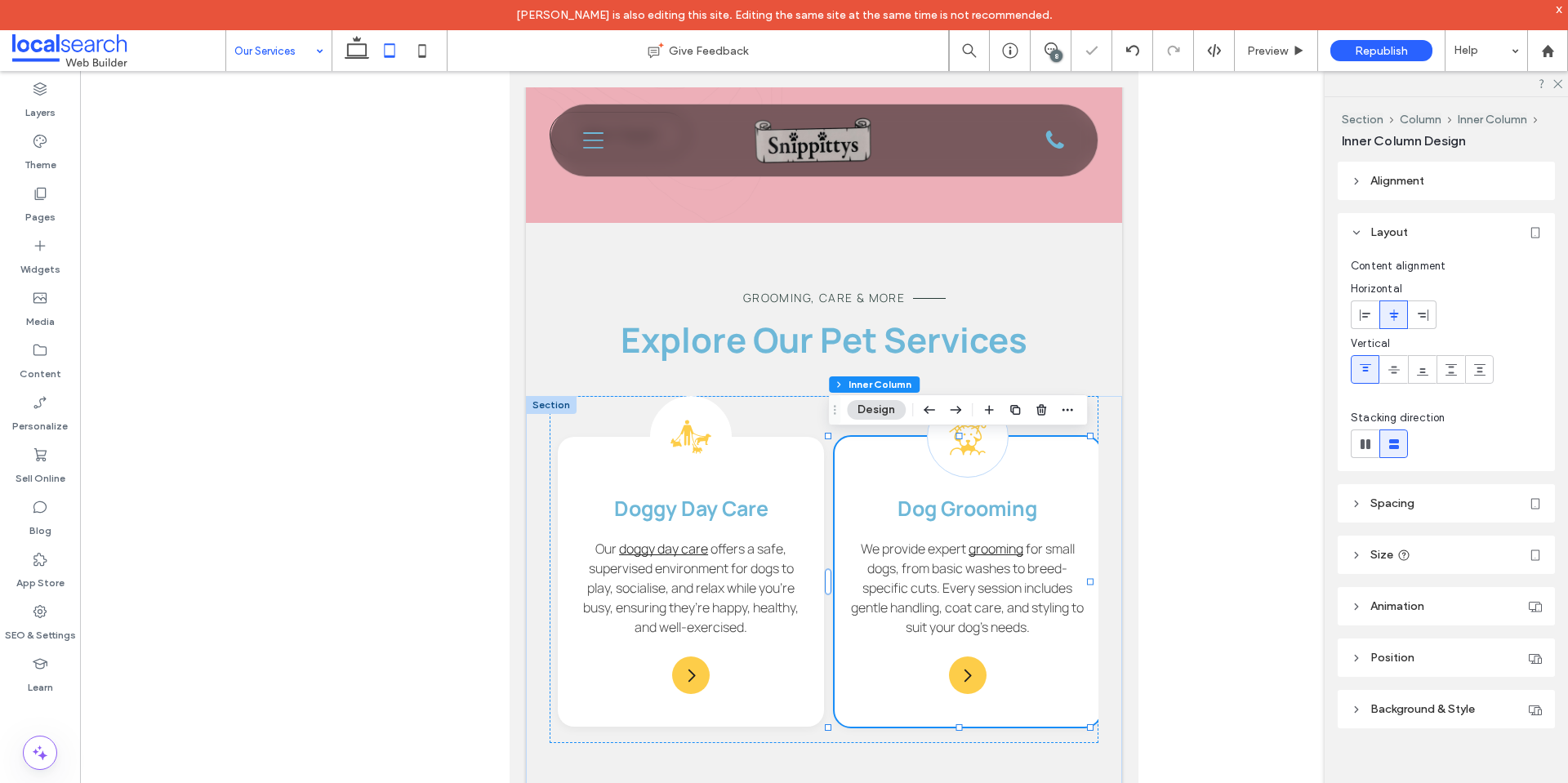
click at [944, 510] on strong "Dog Grooming" at bounding box center [967, 508] width 139 height 28
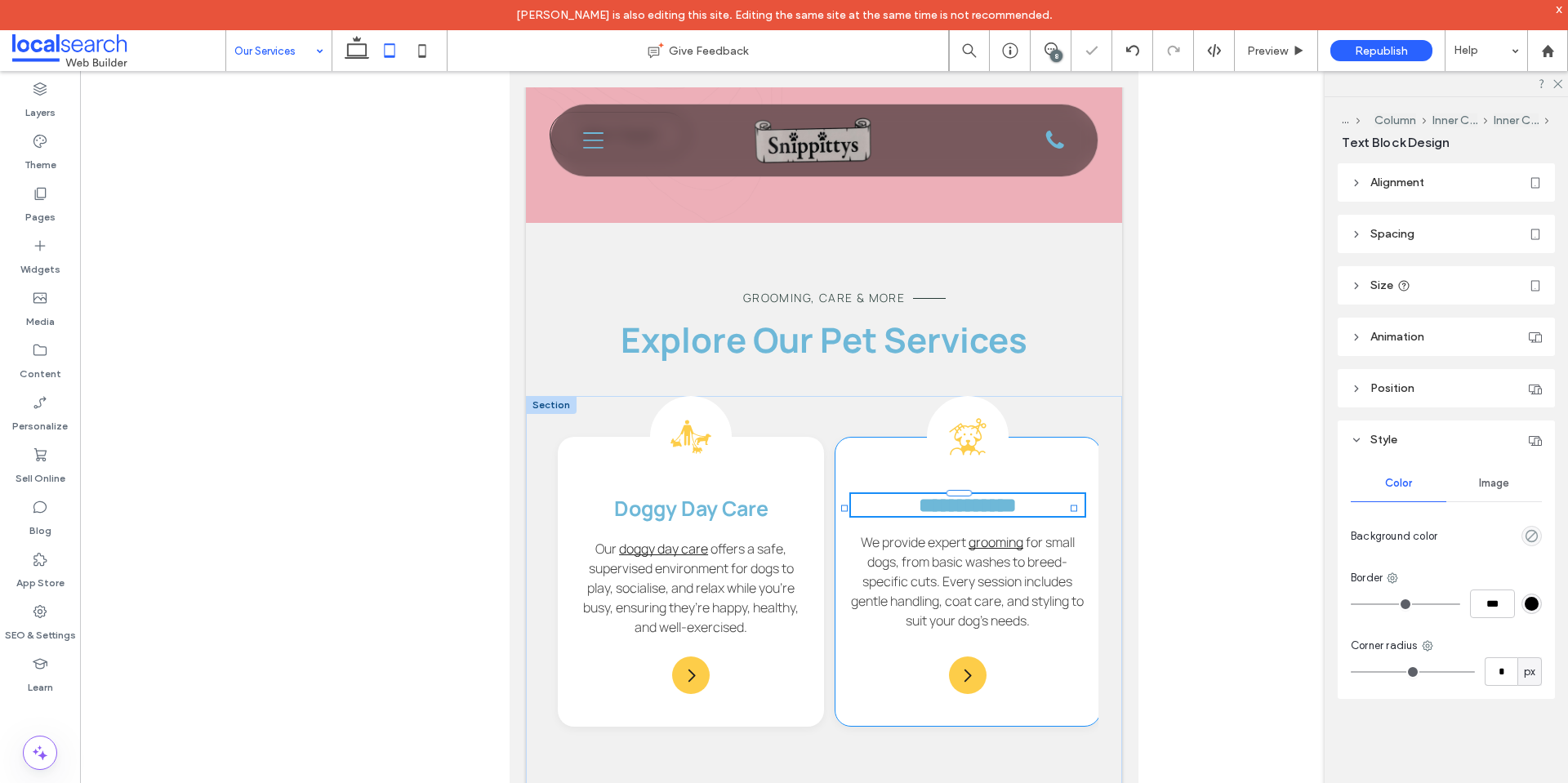
type input "*******"
type input "**"
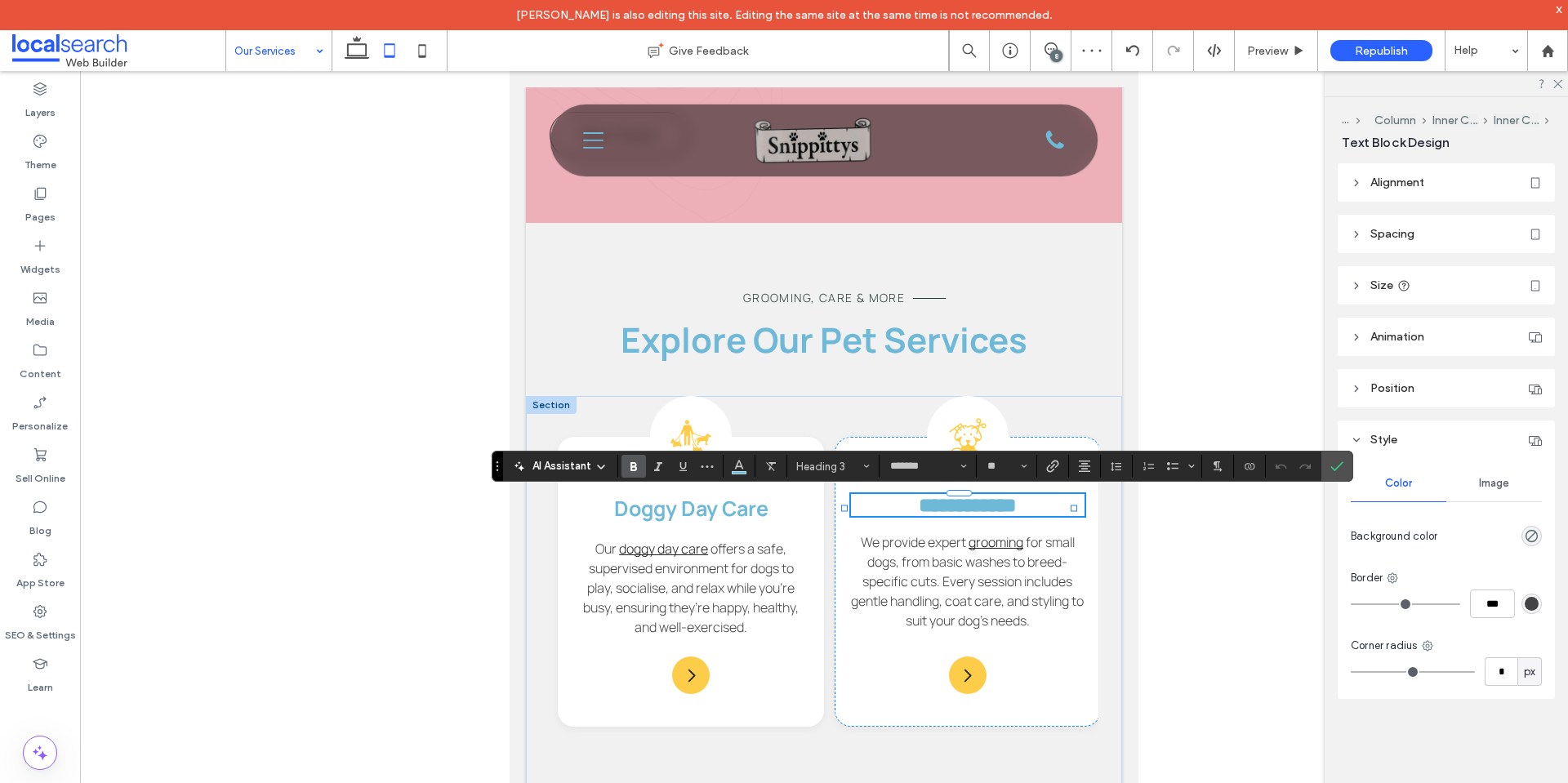
click at [641, 464] on label "Bold" at bounding box center [634, 466] width 25 height 23
click at [1331, 476] on span "Confirm" at bounding box center [1334, 466] width 7 height 29
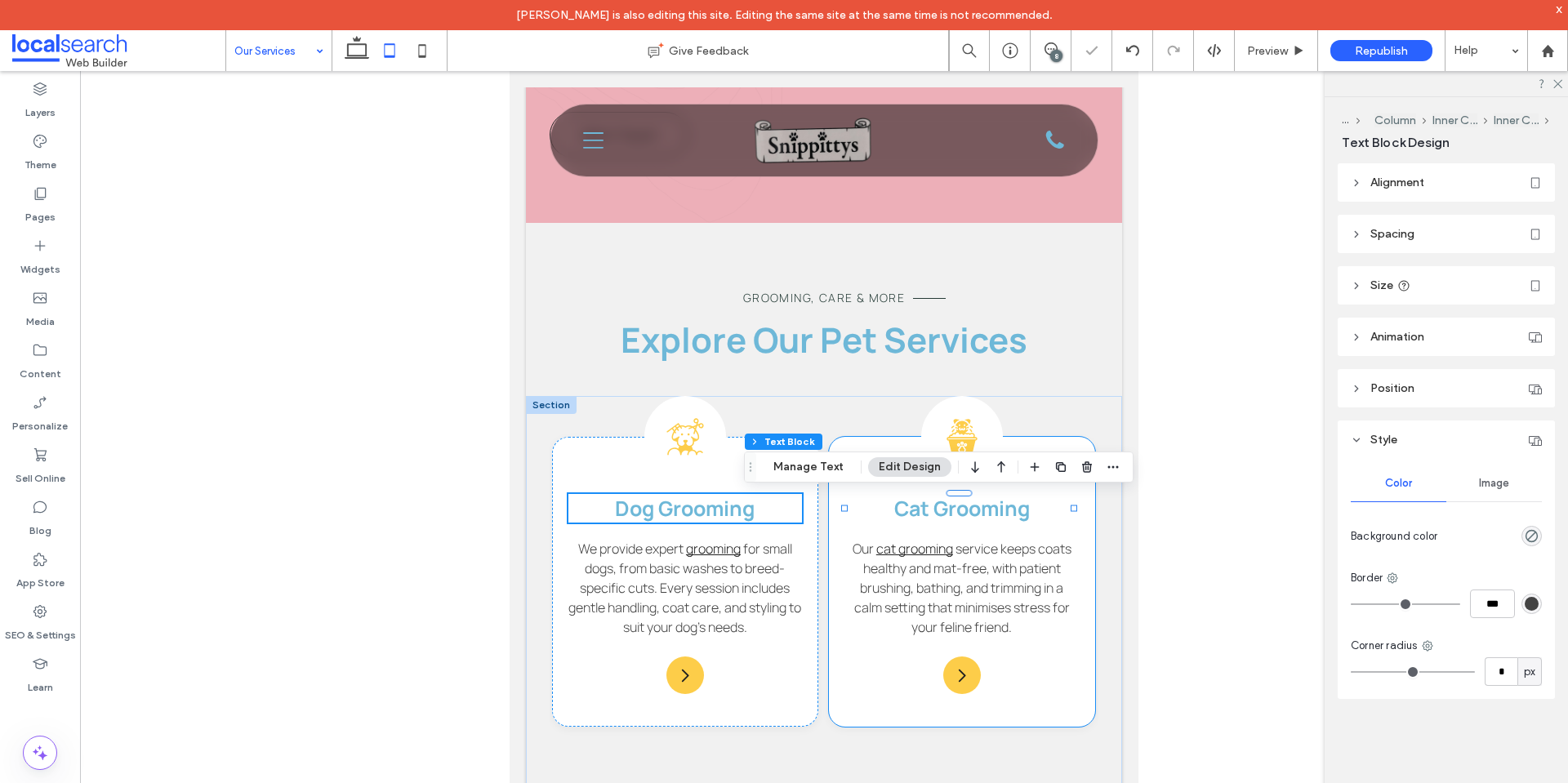
scroll to position [0, 263]
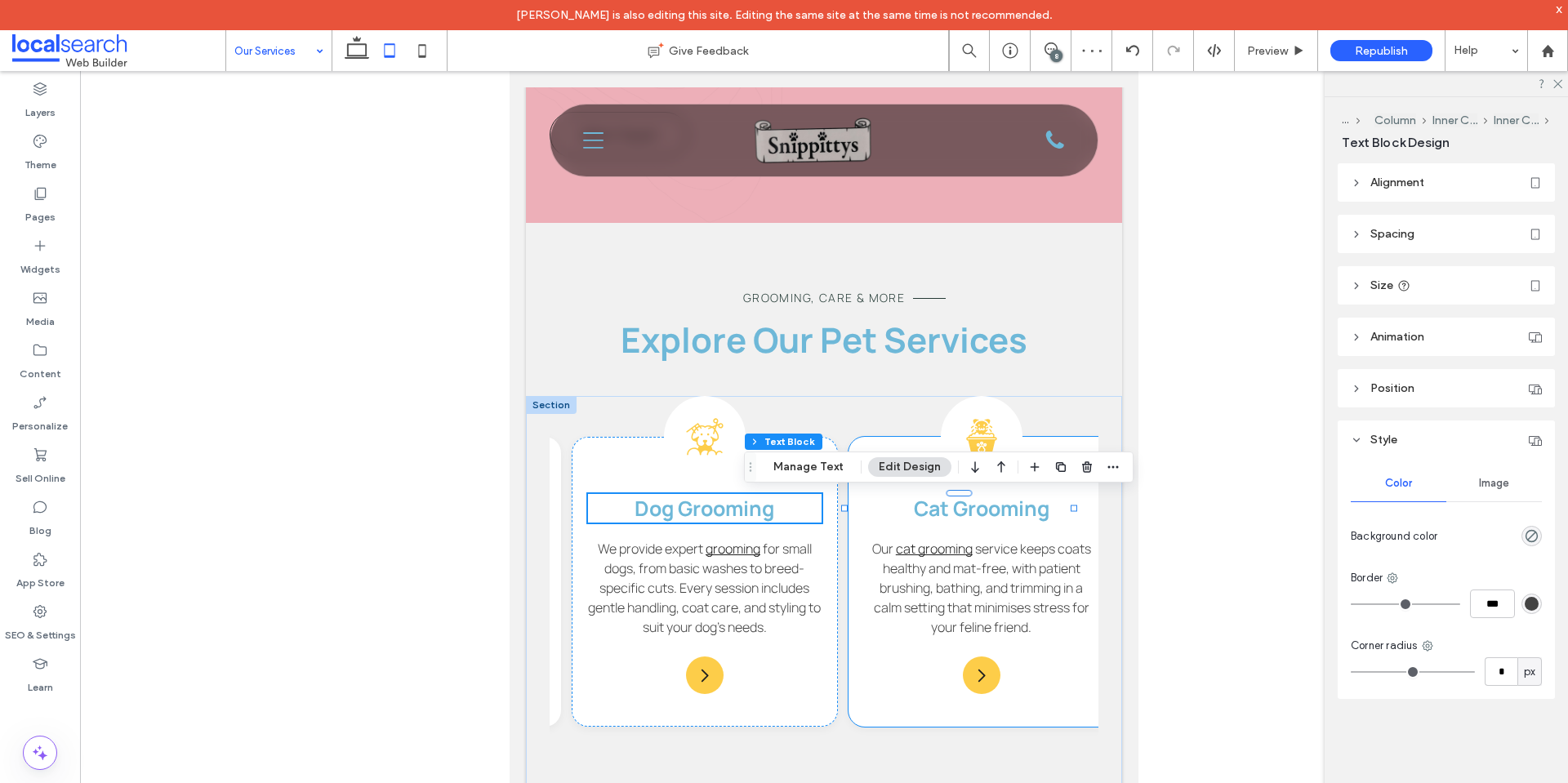
click at [972, 516] on strong "Cat Grooming" at bounding box center [982, 508] width 136 height 28
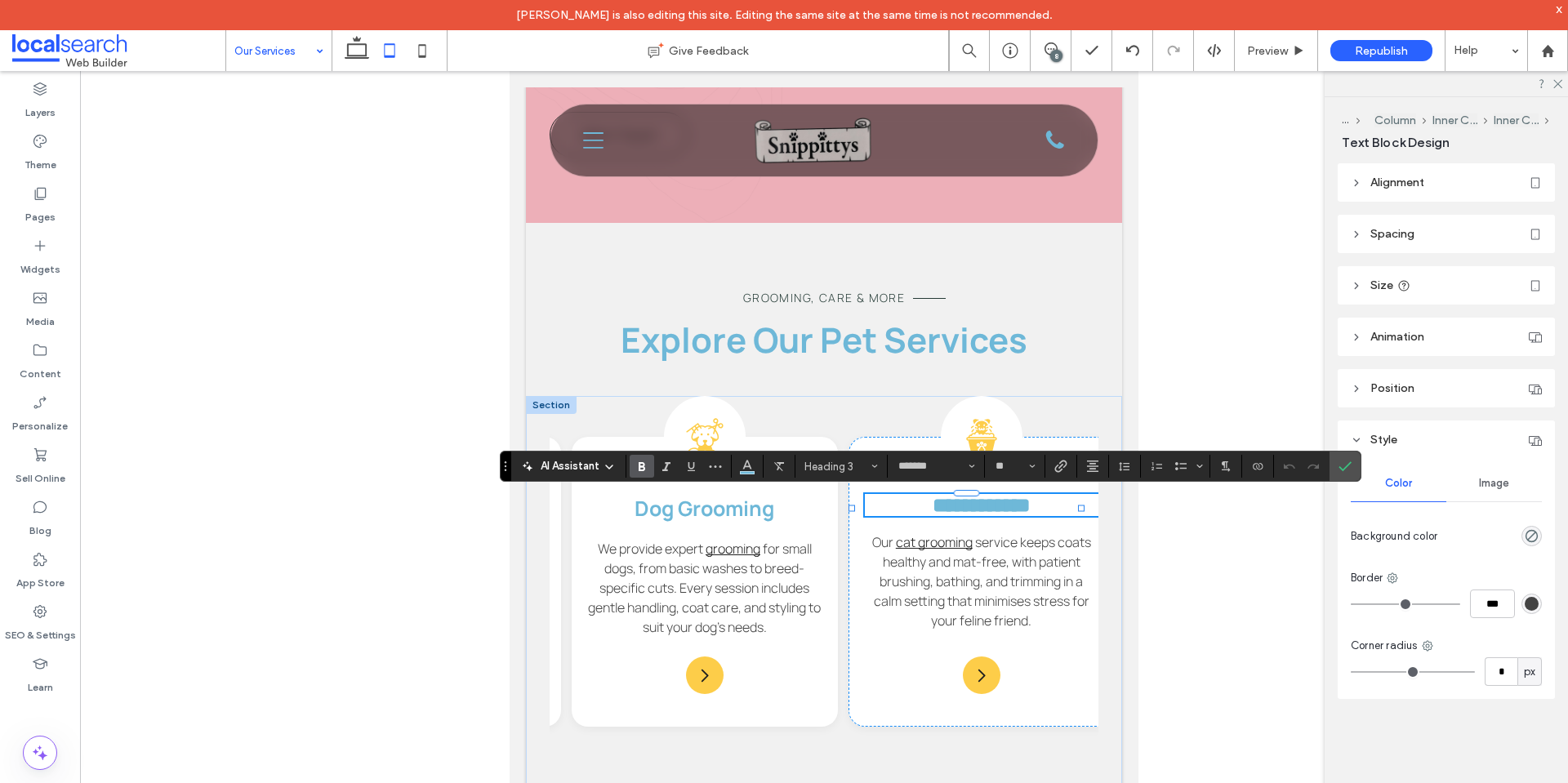
click at [643, 464] on use "Bold" at bounding box center [641, 466] width 6 height 9
click at [1334, 473] on label "Confirm" at bounding box center [1345, 466] width 25 height 29
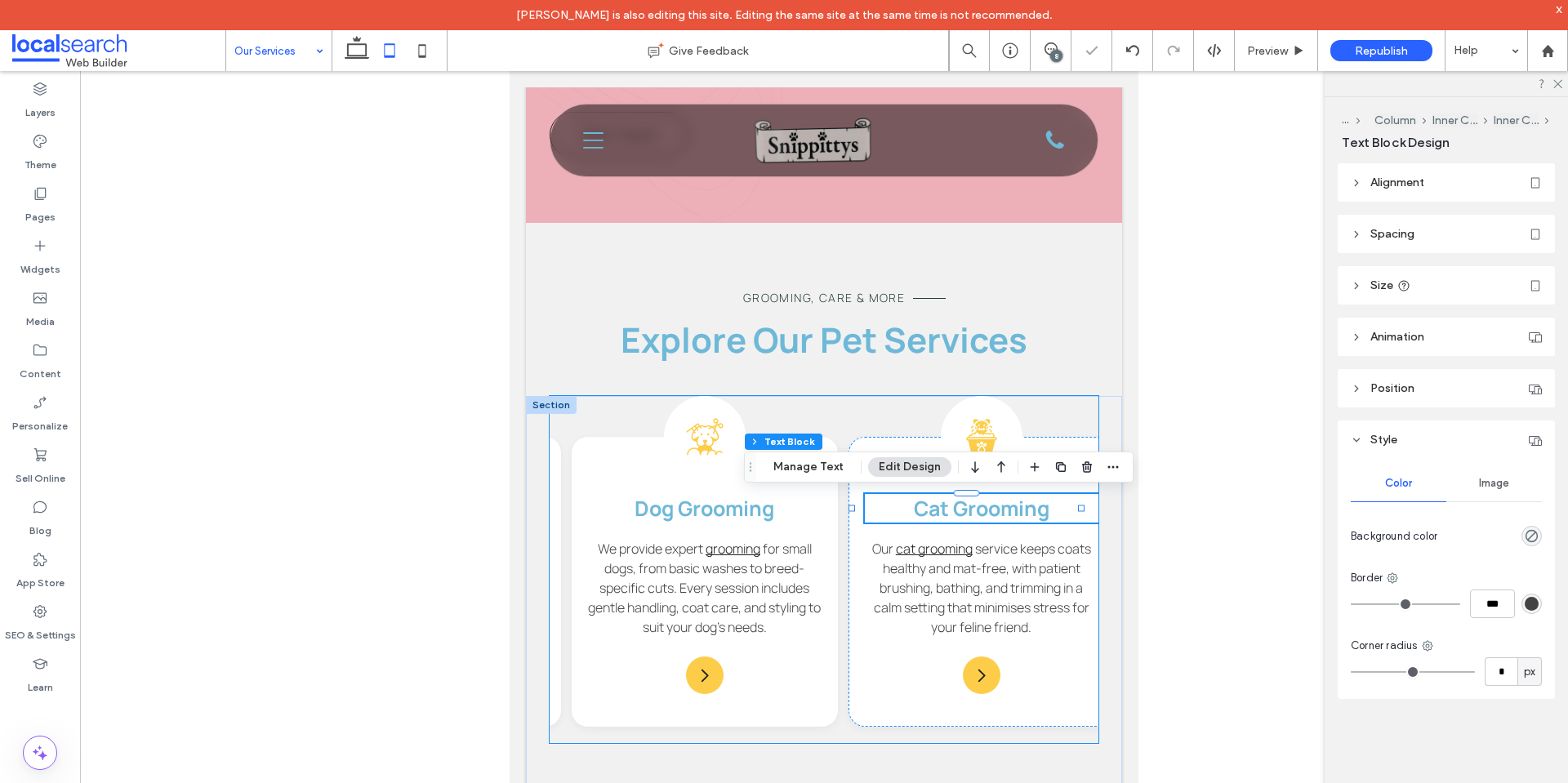
scroll to position [0, 552]
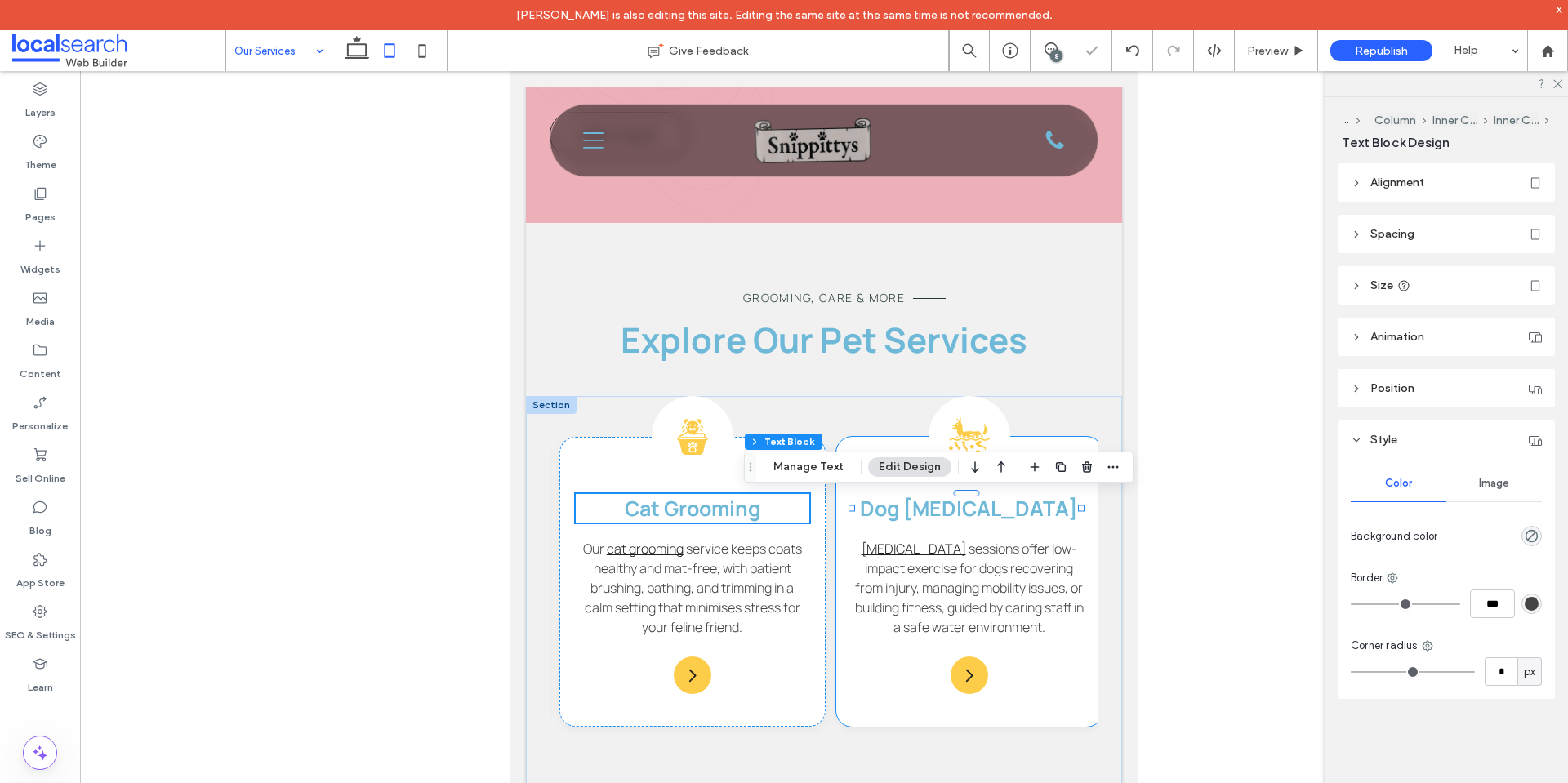
click at [979, 508] on strong "Dog [MEDICAL_DATA]" at bounding box center [969, 508] width 218 height 28
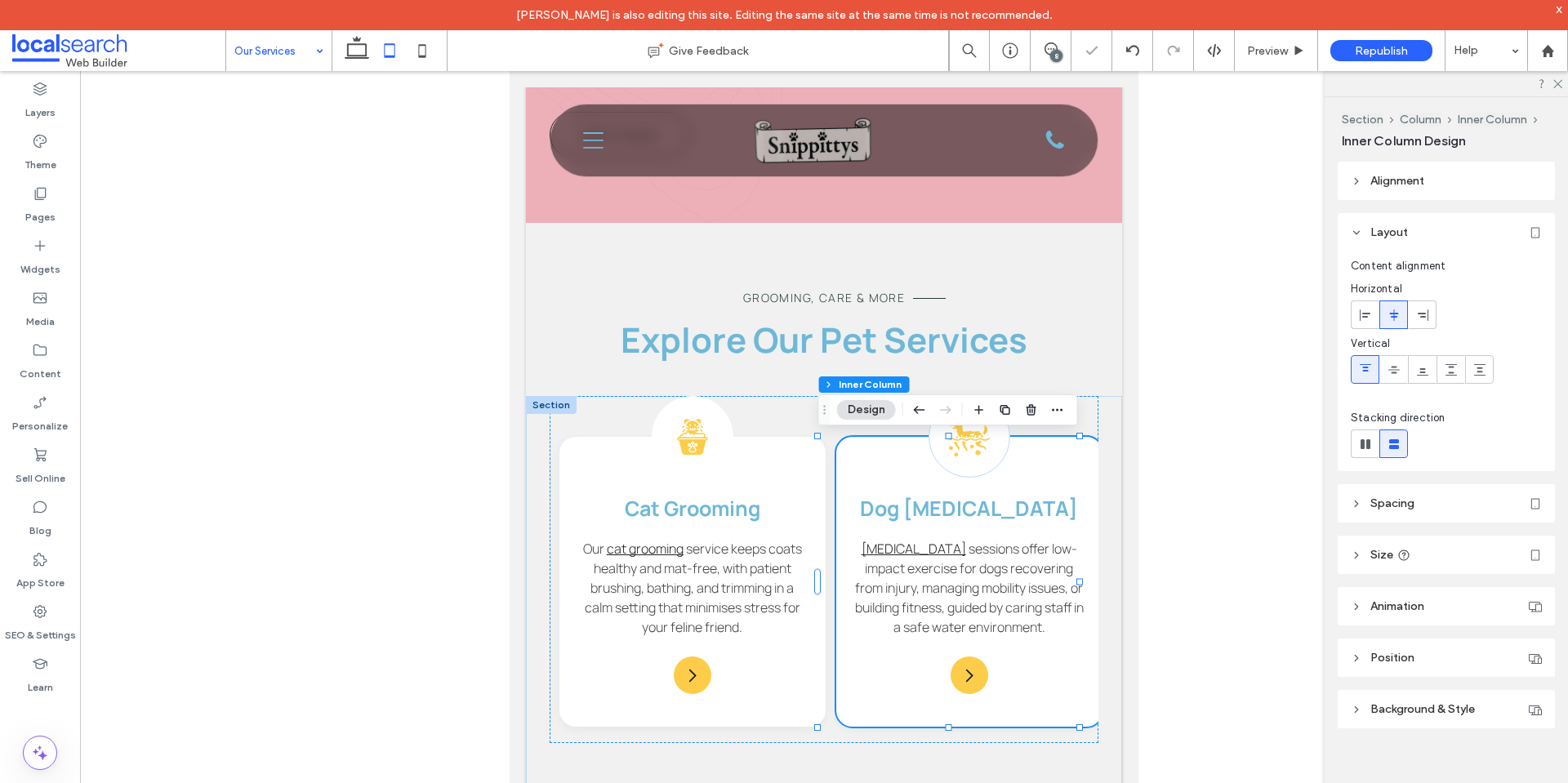
click at [979, 508] on strong "Dog [MEDICAL_DATA]" at bounding box center [969, 508] width 218 height 28
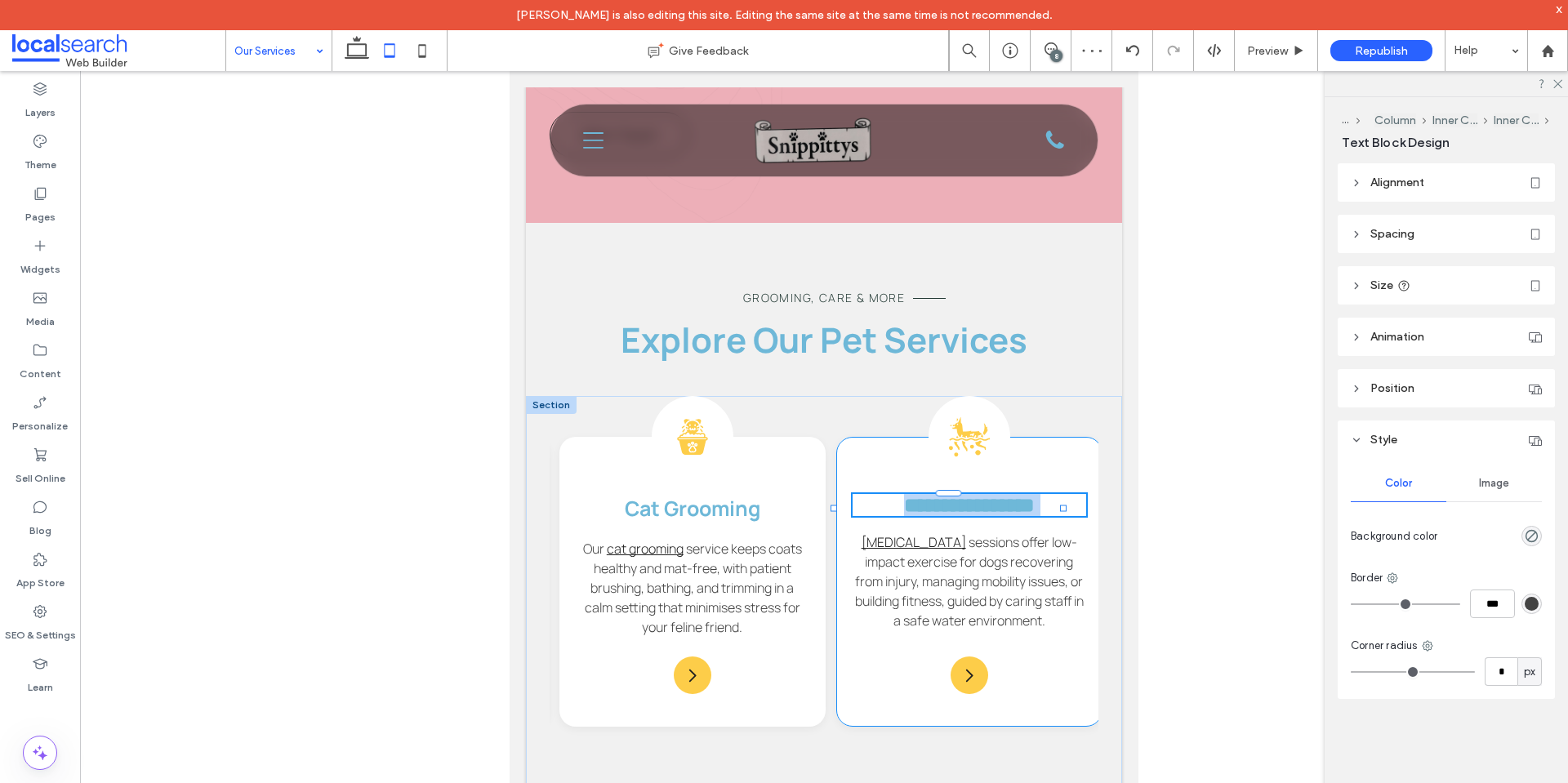
type input "*******"
type input "**"
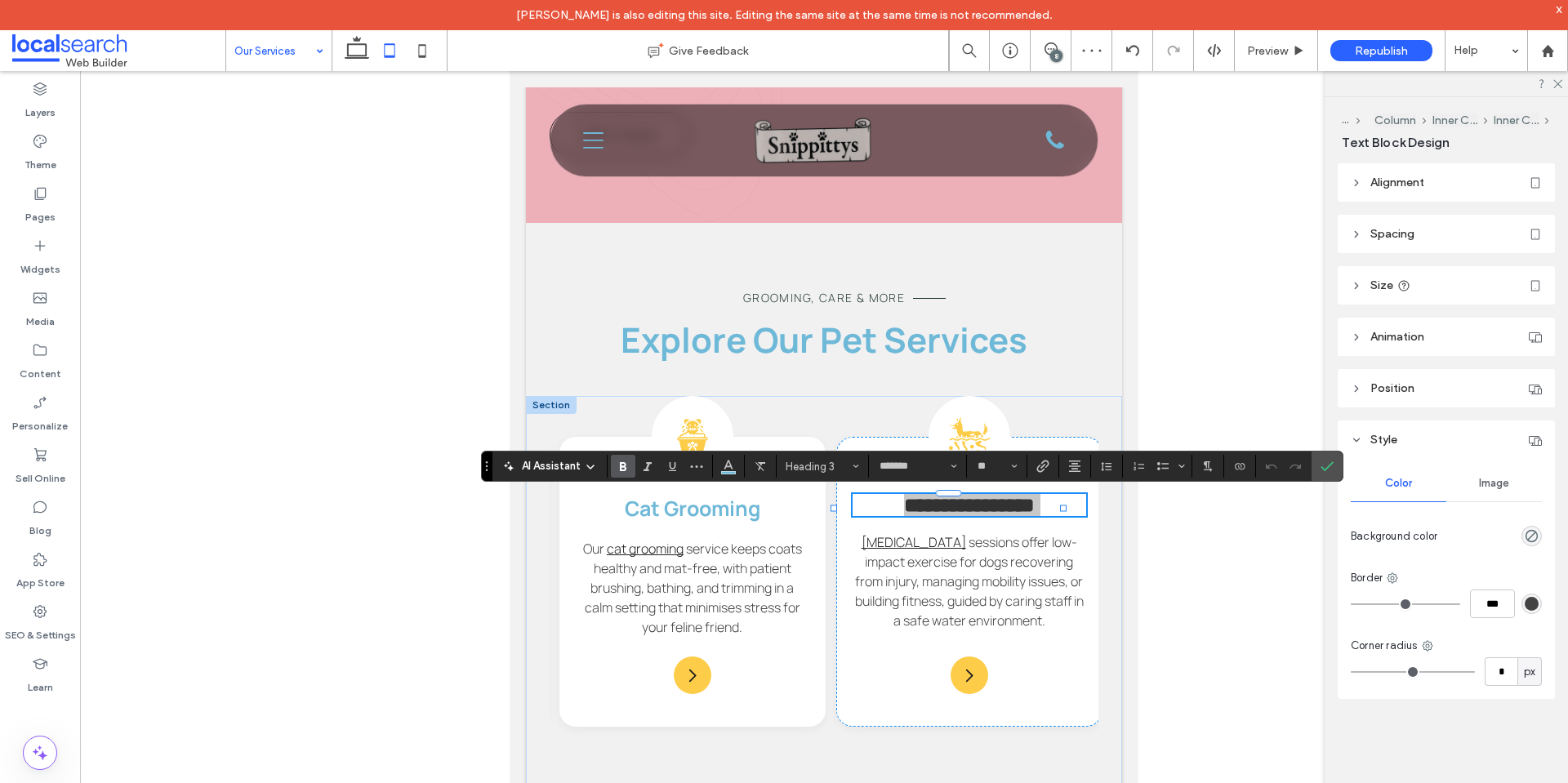
click at [626, 462] on icon "Bold" at bounding box center [622, 466] width 13 height 13
click at [1321, 461] on icon "Confirm" at bounding box center [1326, 466] width 13 height 13
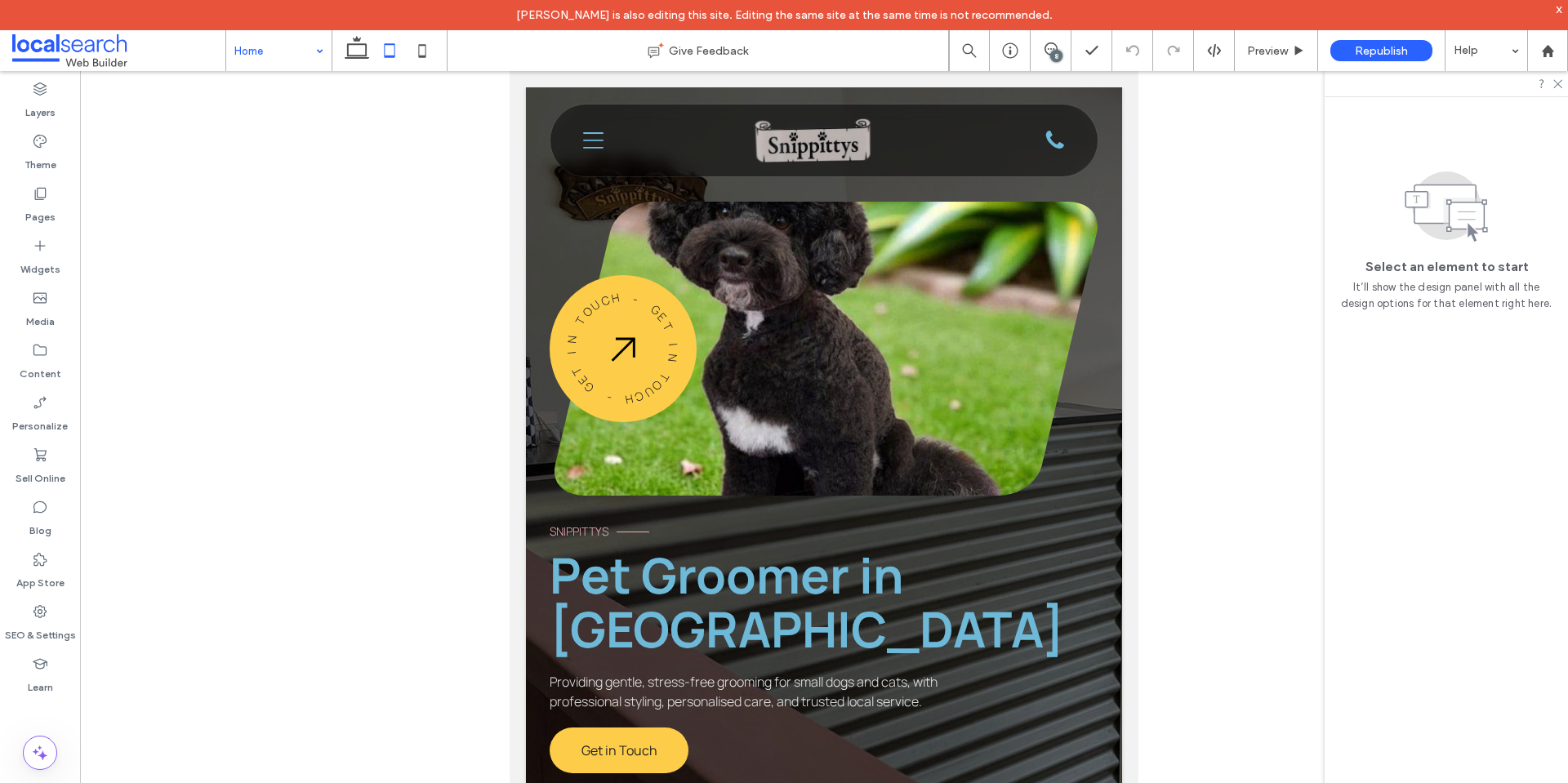
scroll to position [1715, 0]
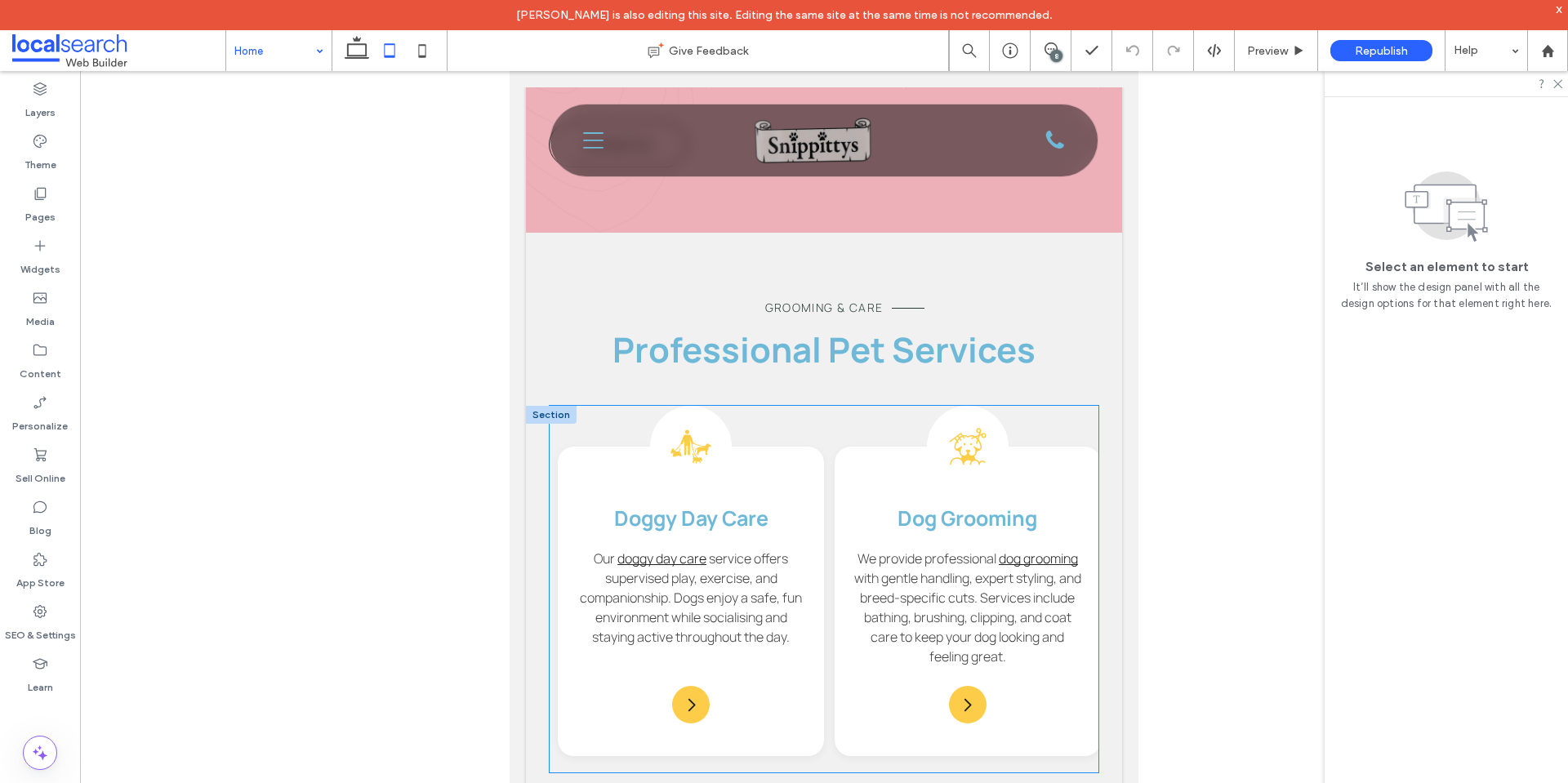
click at [908, 504] on strong "Dog Grooming" at bounding box center [967, 518] width 139 height 28
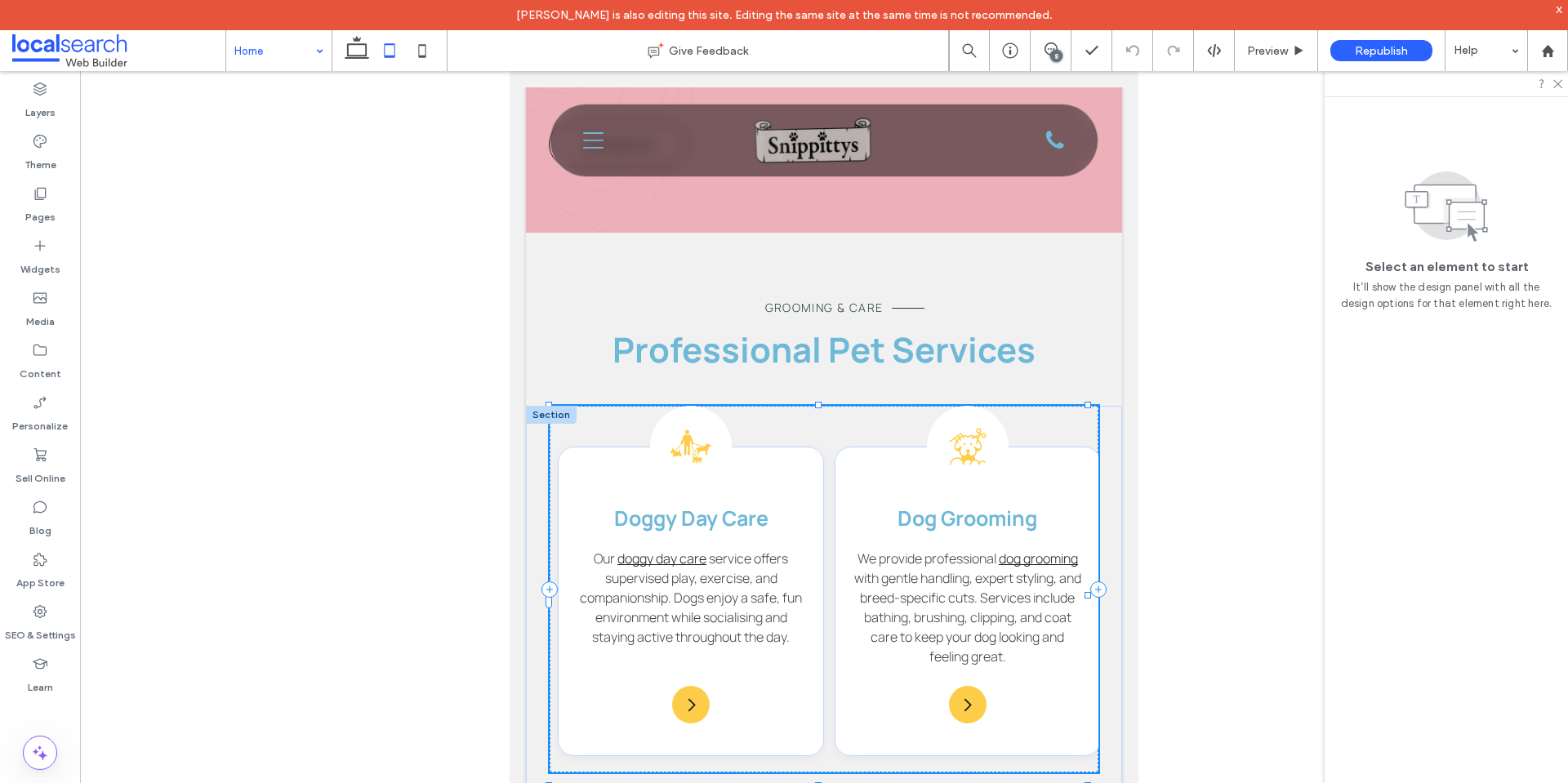
click at [908, 504] on strong "Dog Grooming" at bounding box center [967, 518] width 139 height 28
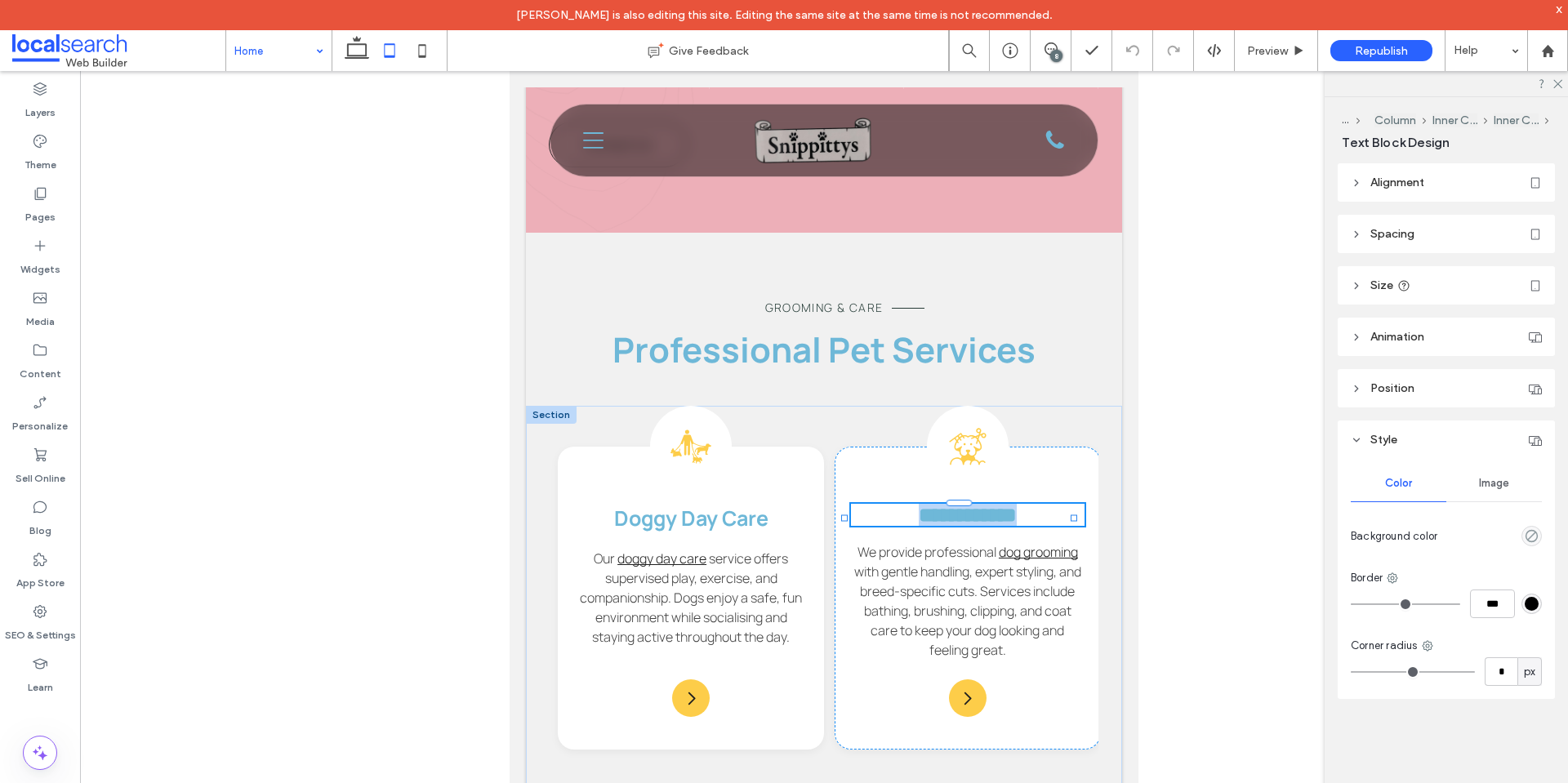
type input "*******"
type input "**"
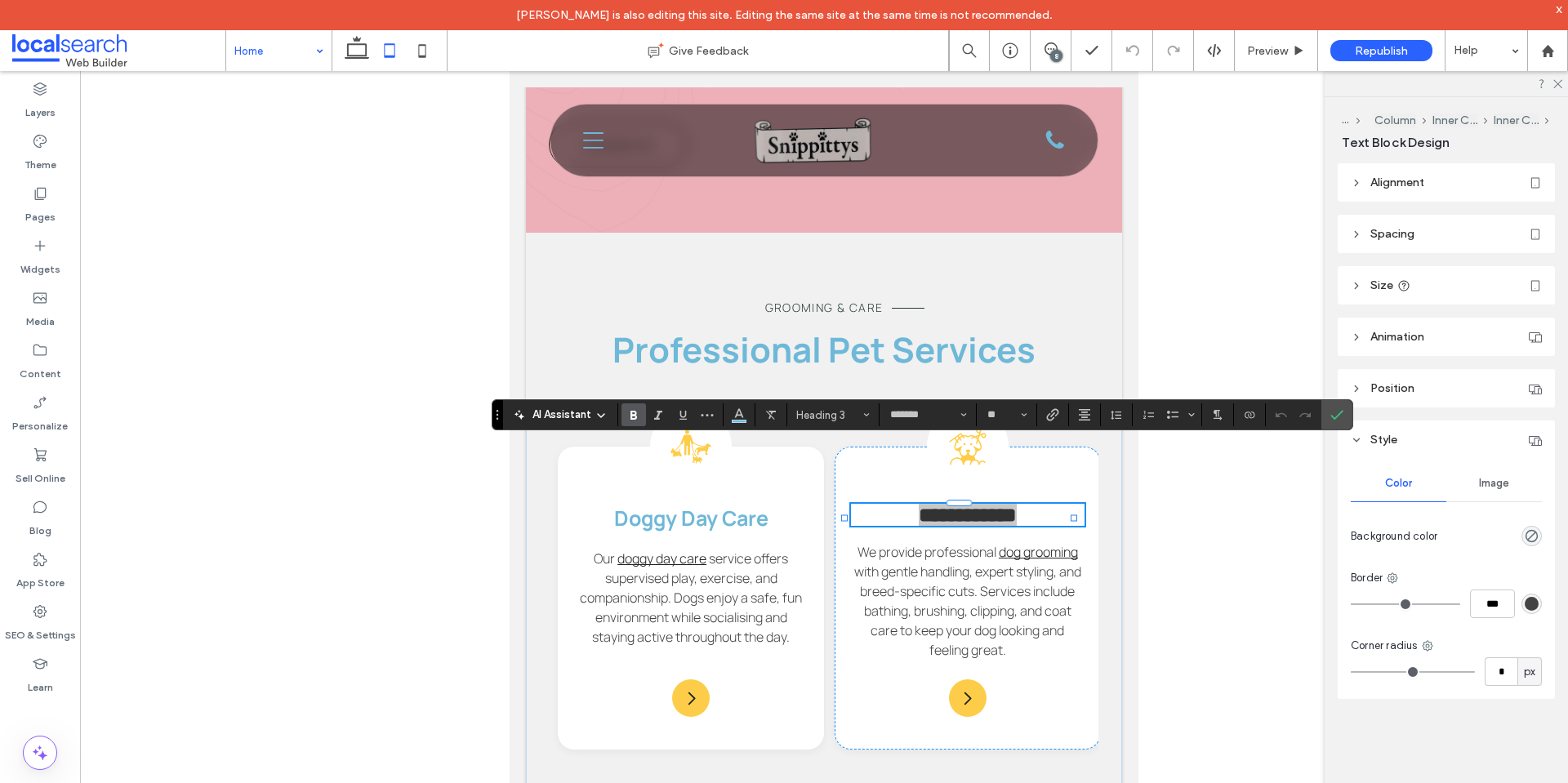
click at [640, 411] on label "Bold" at bounding box center [634, 415] width 25 height 23
click at [639, 409] on icon "Bold" at bounding box center [633, 414] width 13 height 13
click at [1337, 411] on icon "Confirm" at bounding box center [1336, 414] width 13 height 13
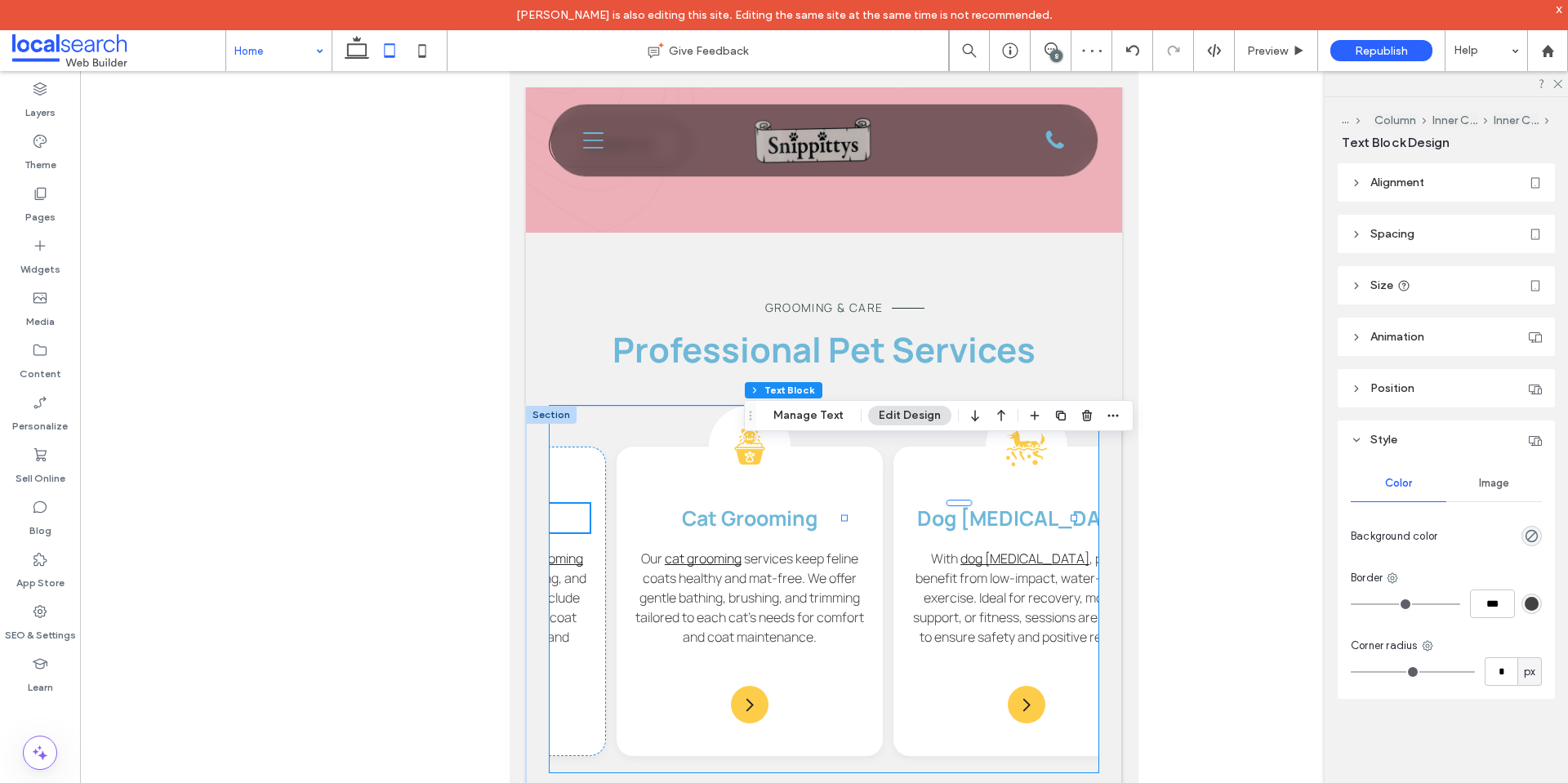
scroll to position [0, 533]
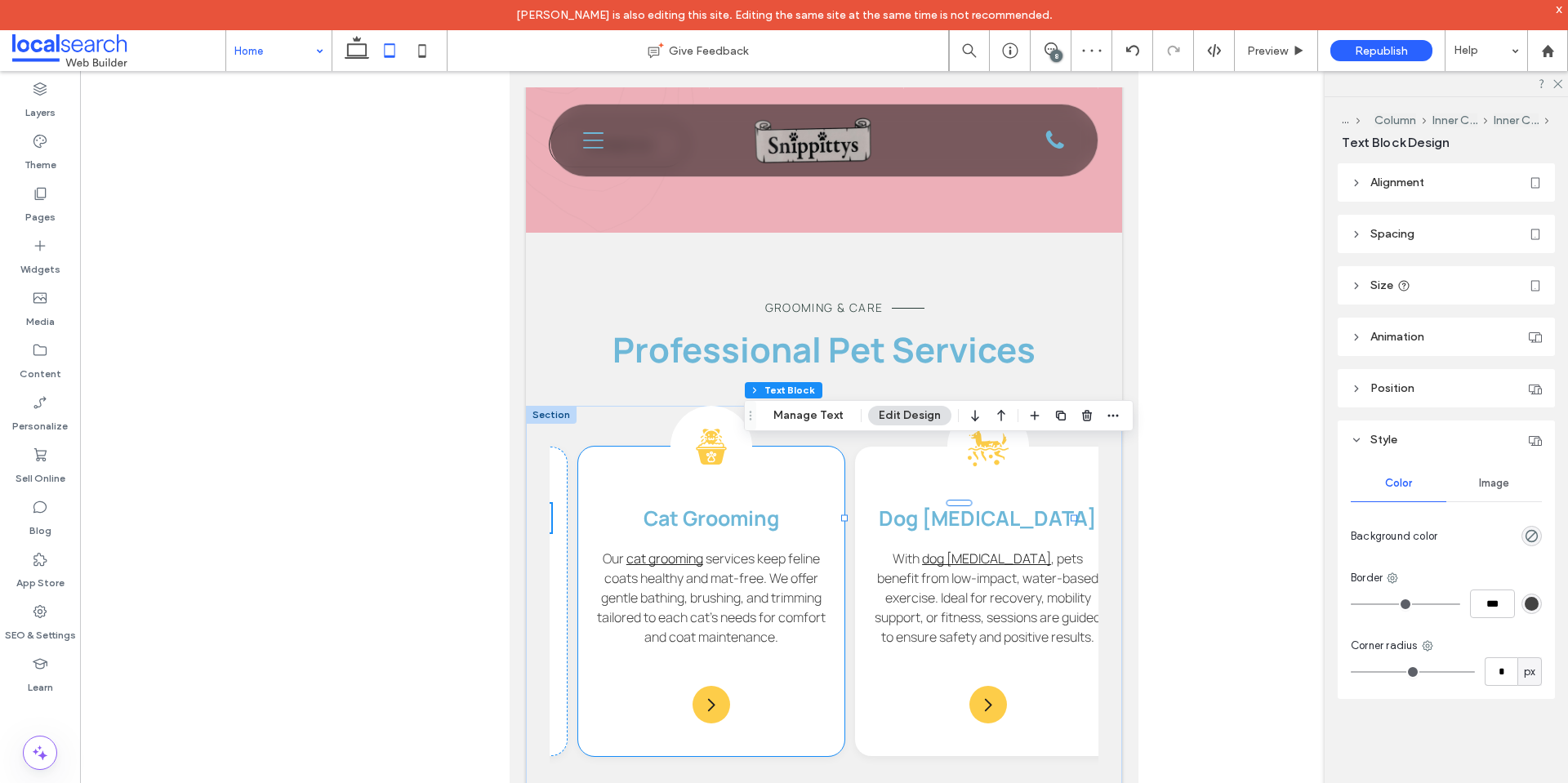
click at [687, 504] on strong "Cat Grooming" at bounding box center [711, 518] width 136 height 28
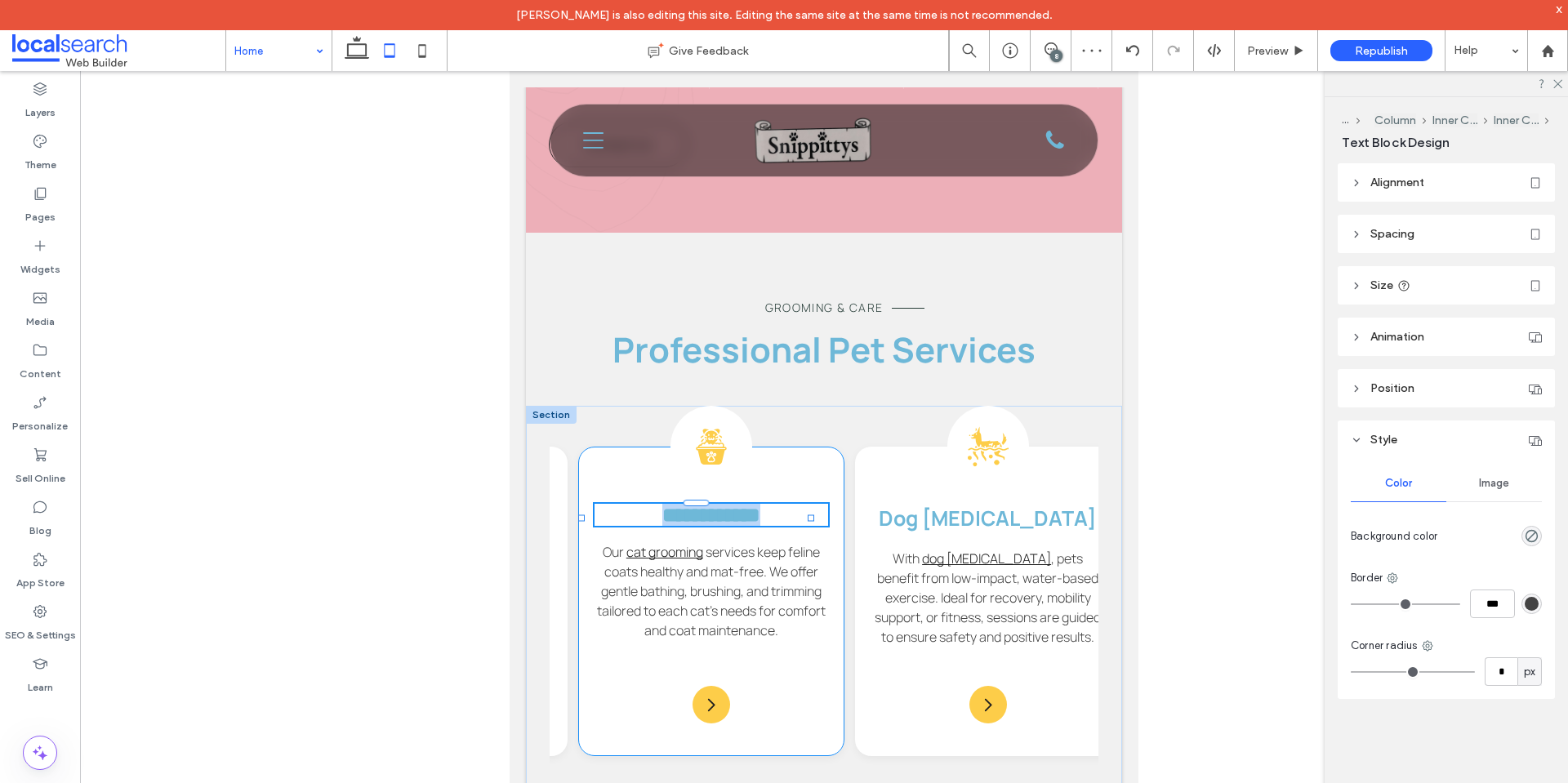
type input "*******"
type input "**"
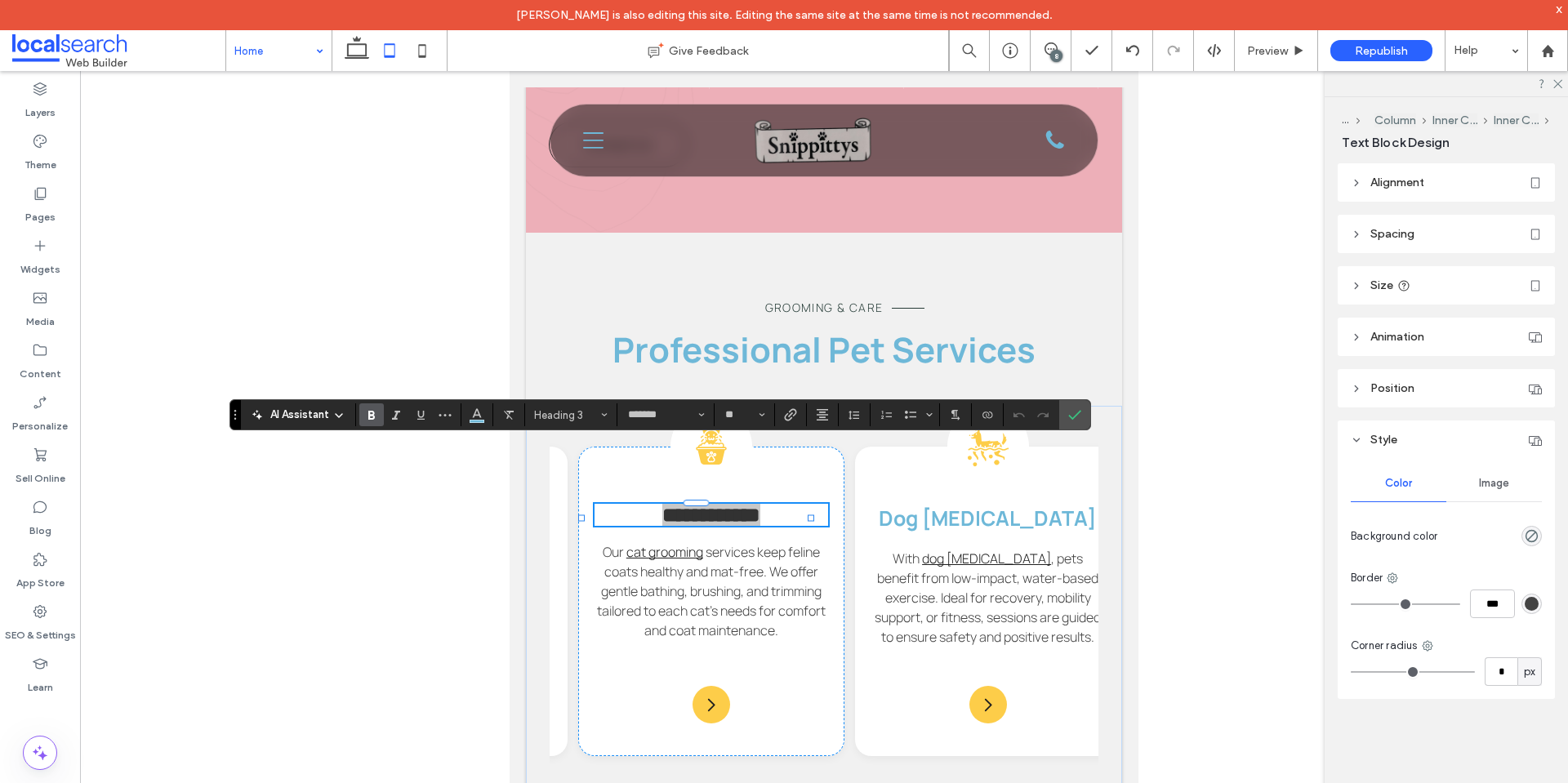
click at [369, 415] on use "Bold" at bounding box center [371, 415] width 6 height 9
click at [1077, 415] on use "Confirm" at bounding box center [1074, 414] width 13 height 10
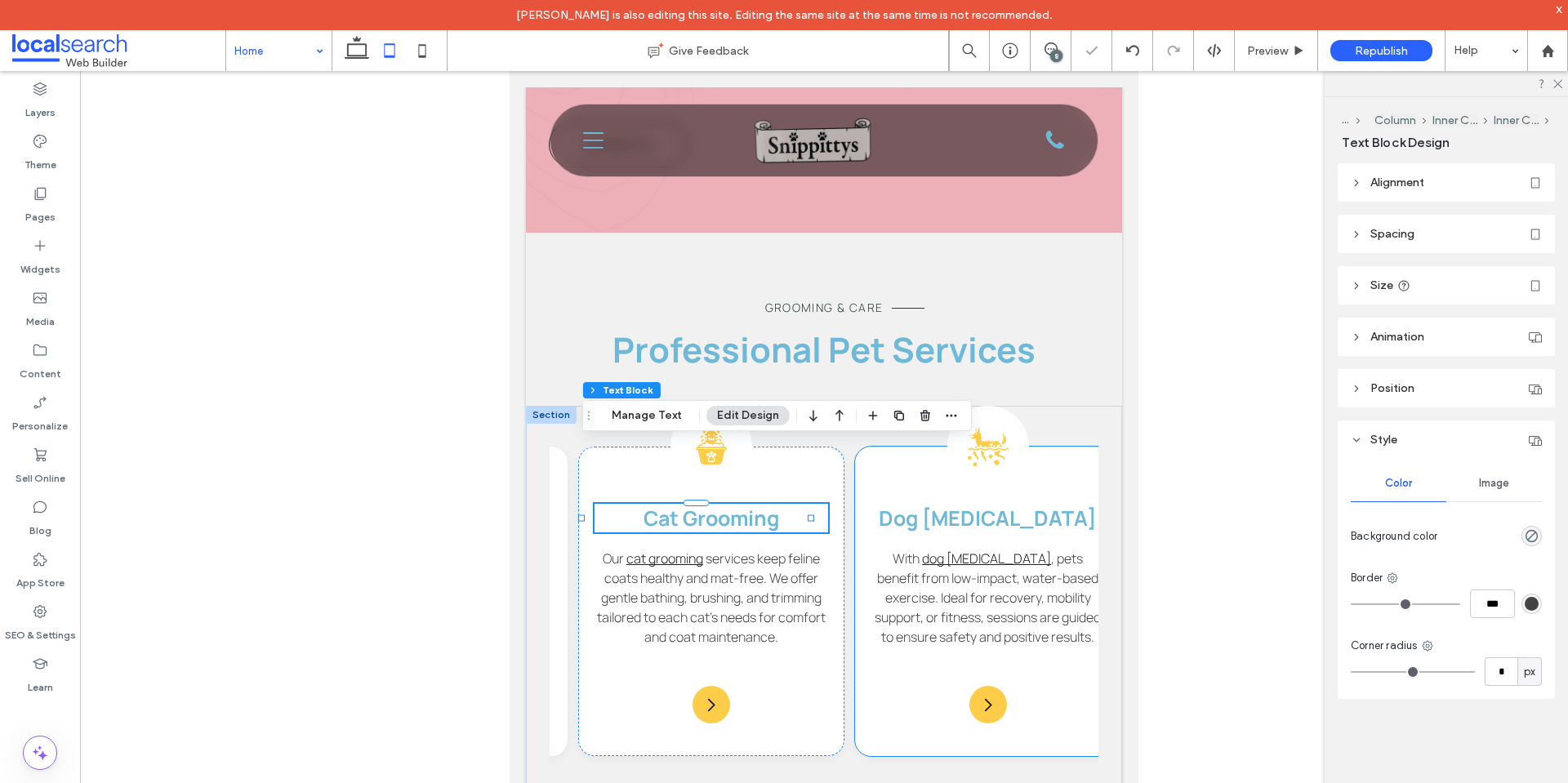
click at [991, 504] on strong "Dog [MEDICAL_DATA]" at bounding box center [987, 518] width 218 height 28
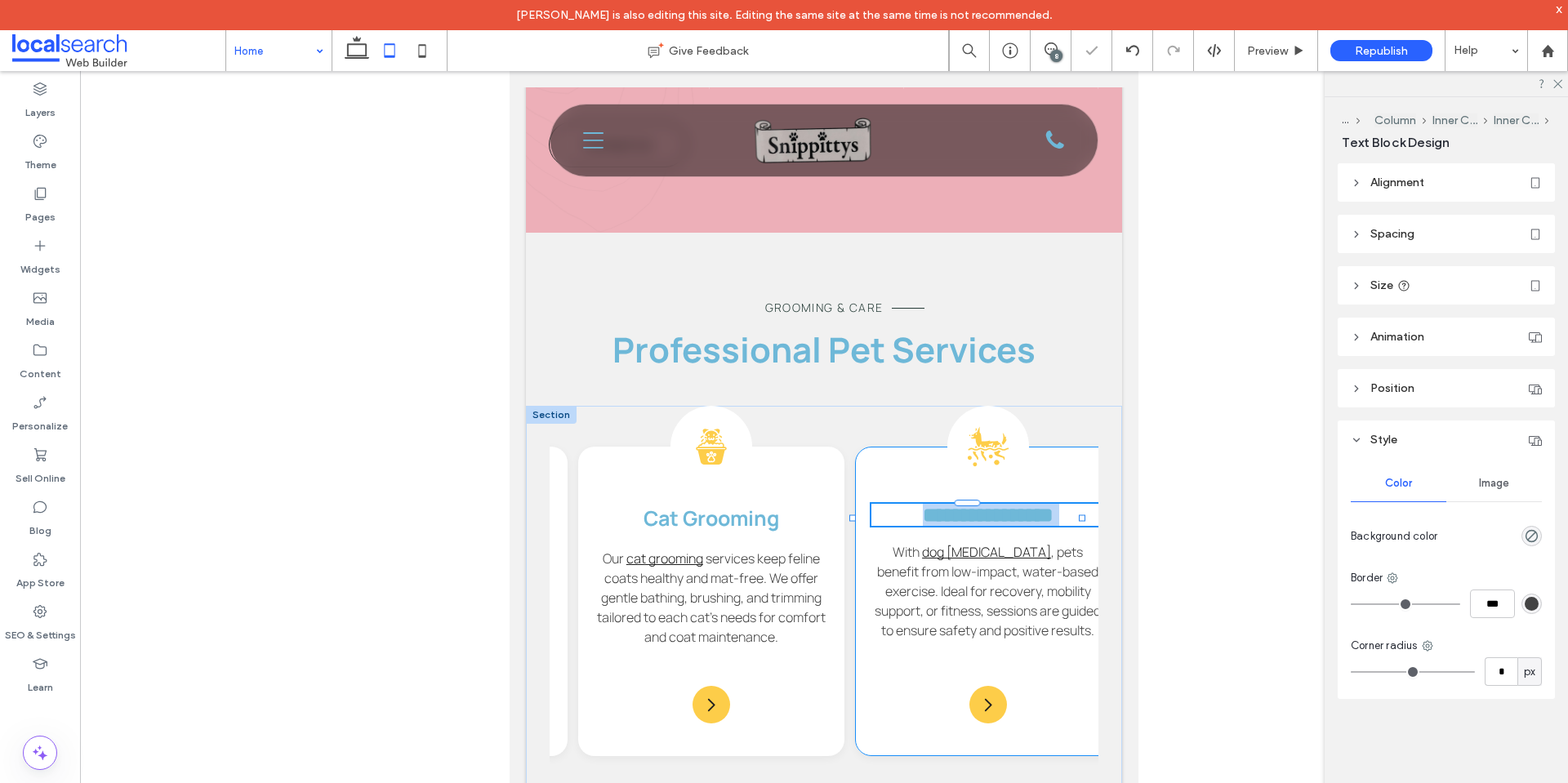
type input "*******"
type input "**"
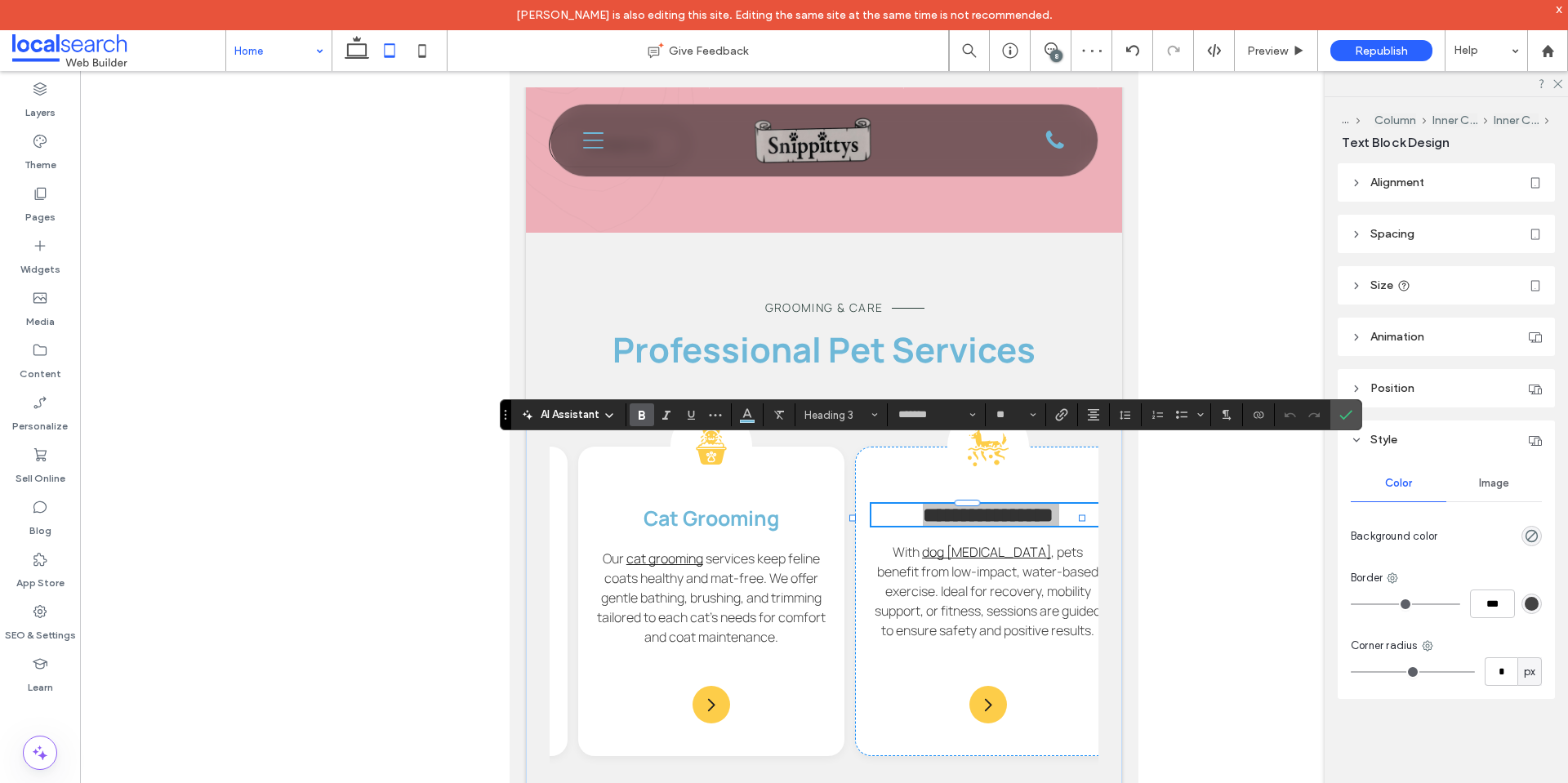
click at [642, 409] on icon "Bold" at bounding box center [642, 414] width 13 height 13
drag, startPoint x: 1339, startPoint y: 415, endPoint x: 1152, endPoint y: 596, distance: 260.2
click at [1340, 414] on icon "Confirm" at bounding box center [1345, 414] width 13 height 13
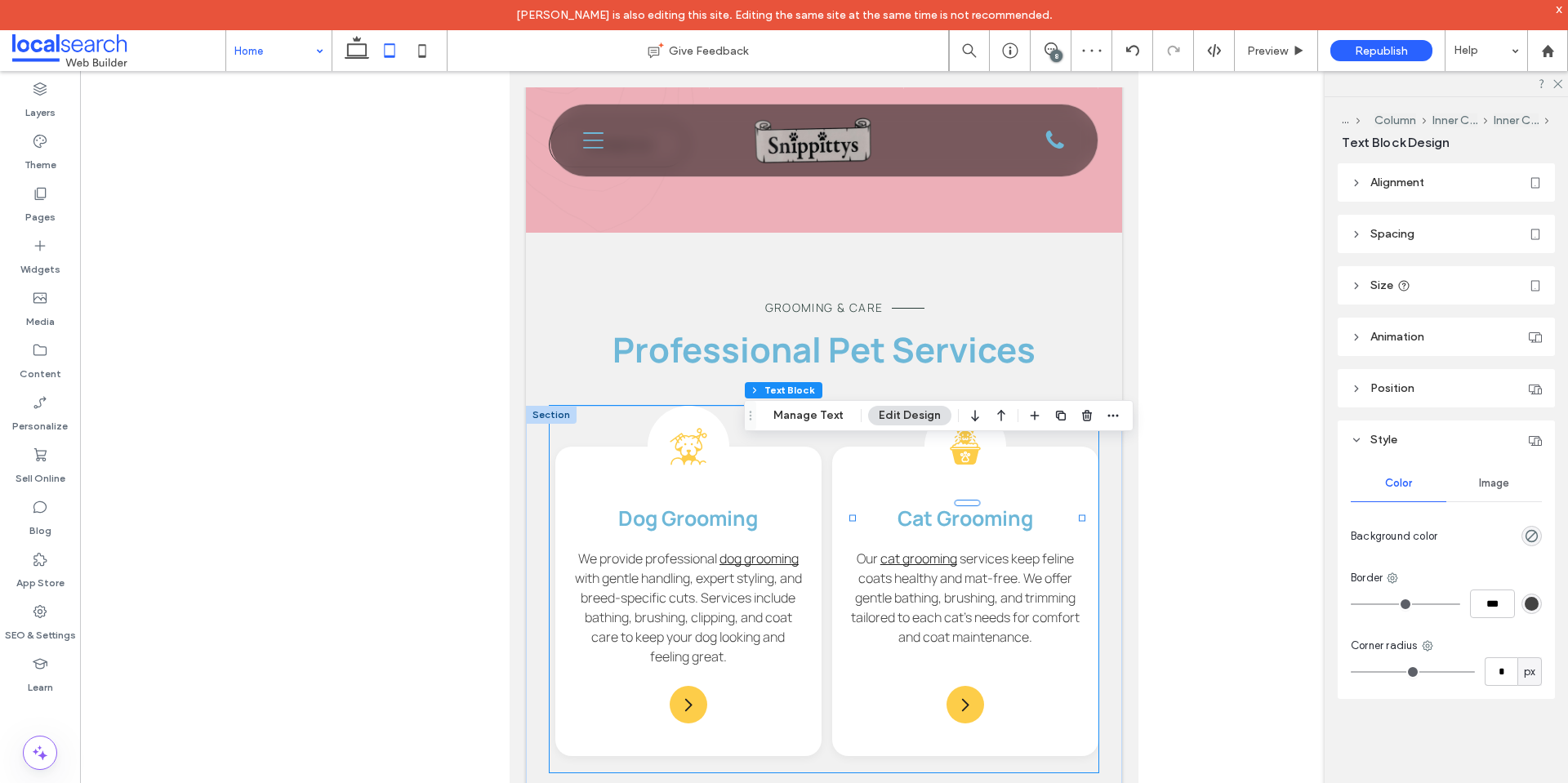
scroll to position [0, 0]
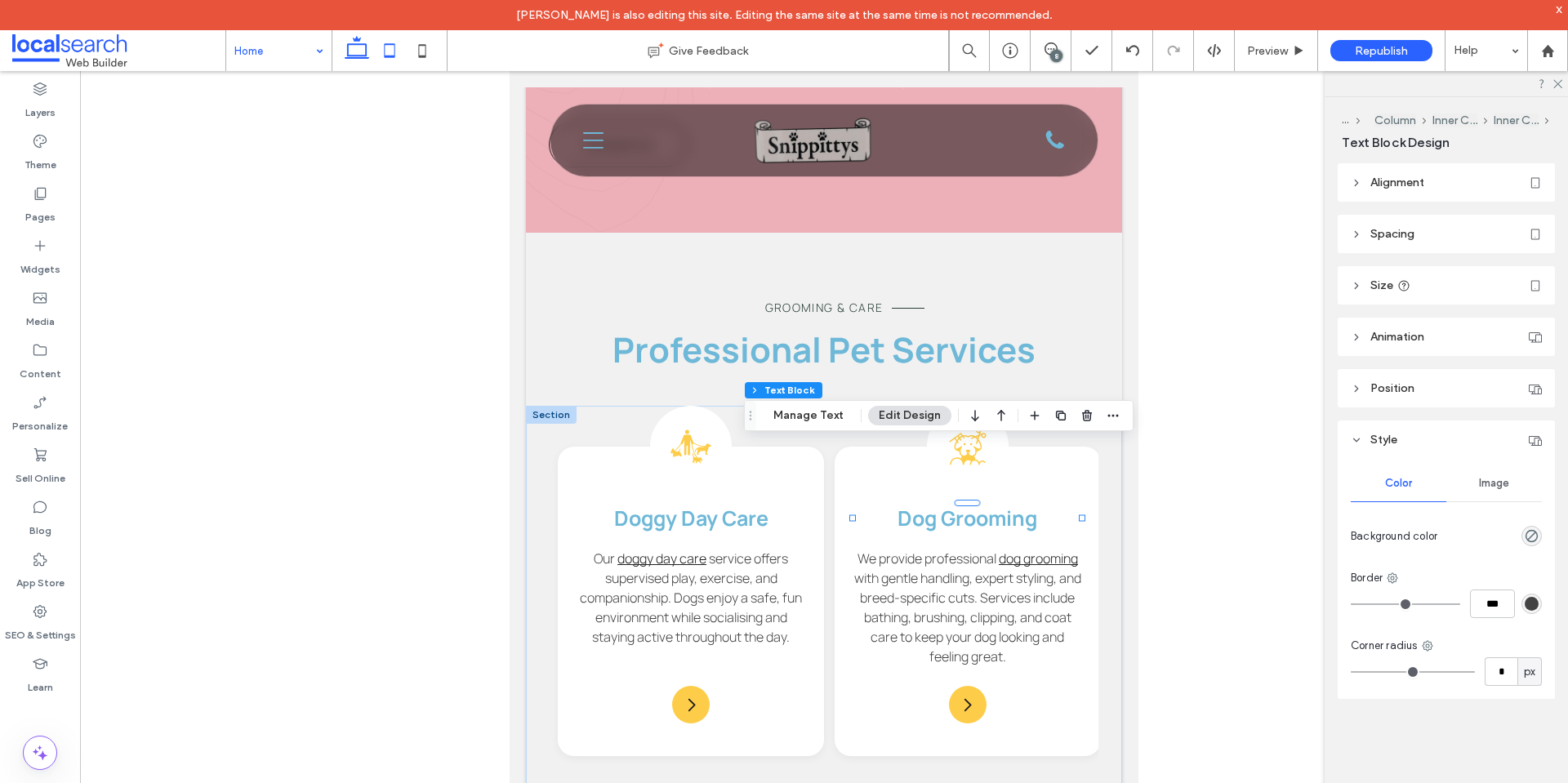
drag, startPoint x: 1004, startPoint y: 194, endPoint x: 350, endPoint y: 48, distance: 670.1
click at [350, 48] on icon at bounding box center [356, 50] width 33 height 33
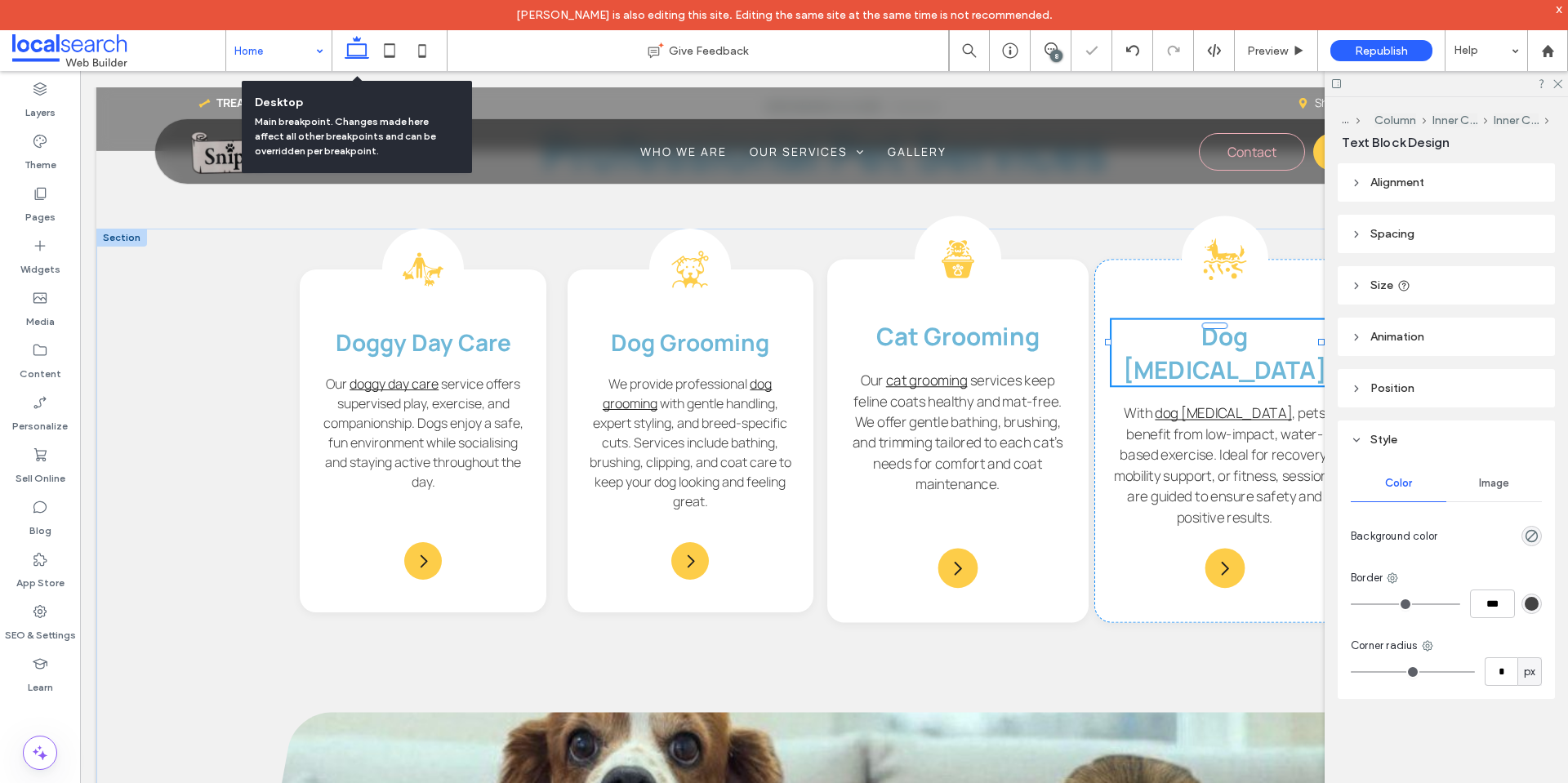
scroll to position [1514, 0]
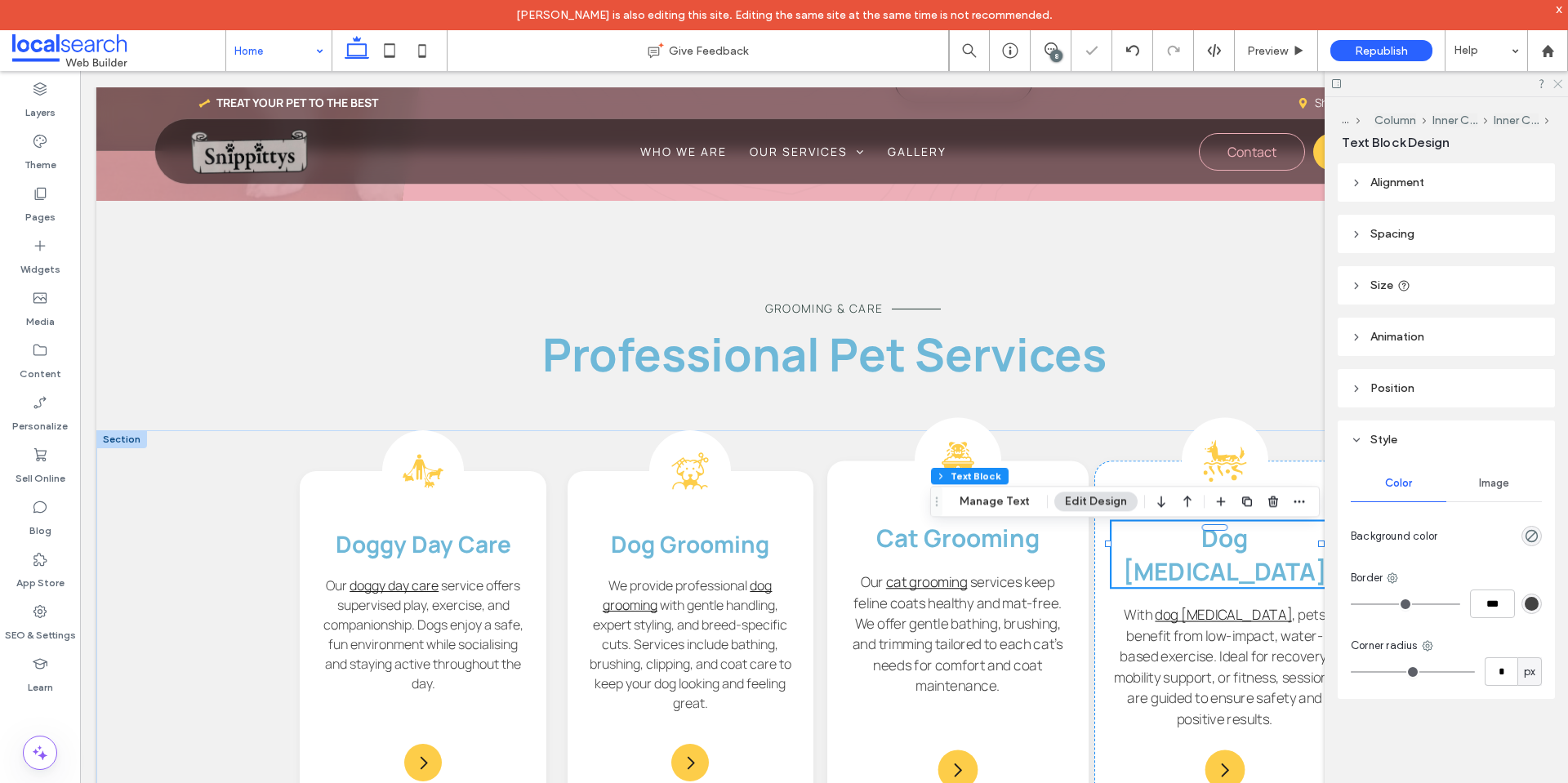
click at [1559, 84] on icon at bounding box center [1557, 83] width 11 height 11
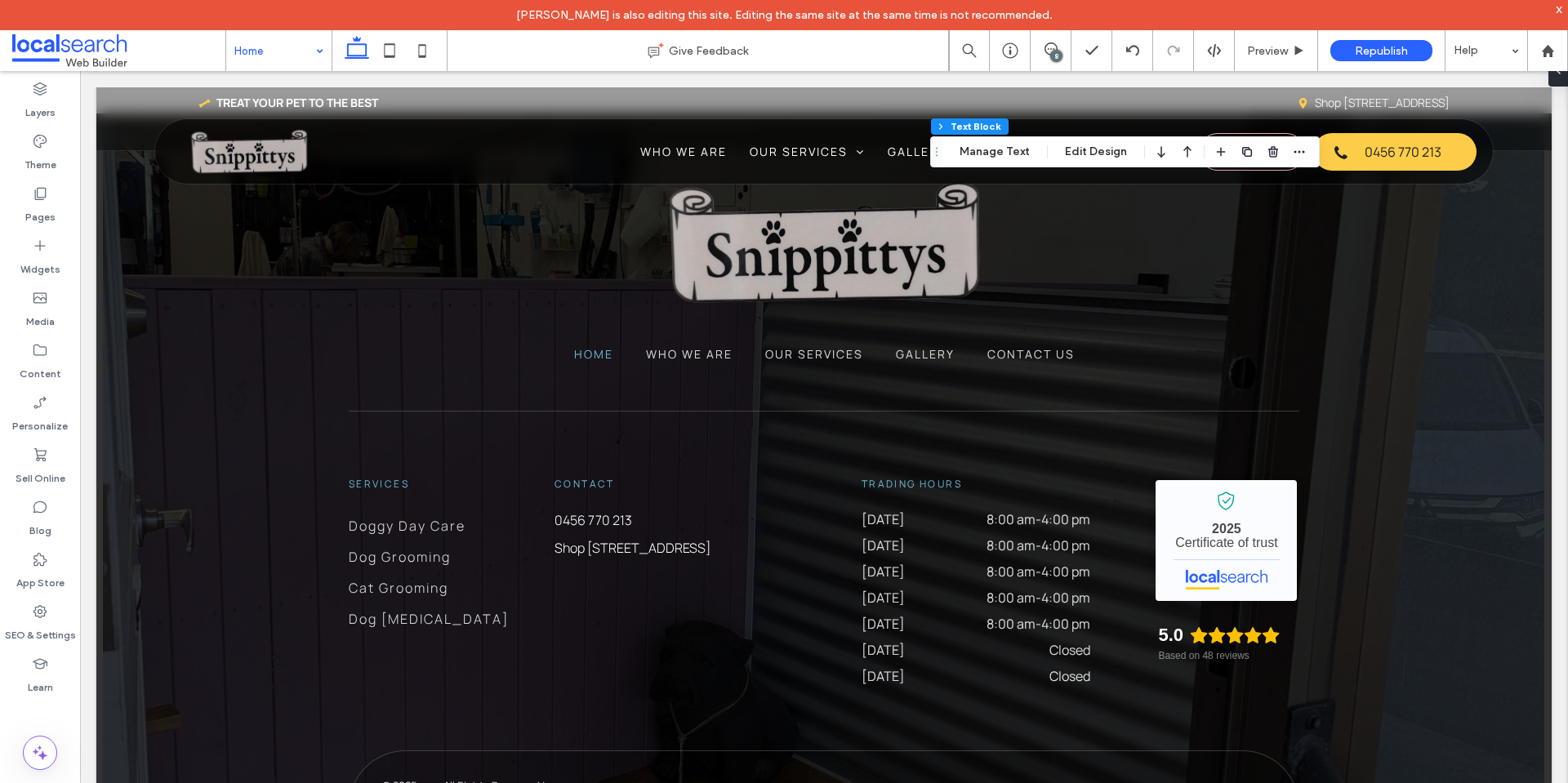
scroll to position [5439, 0]
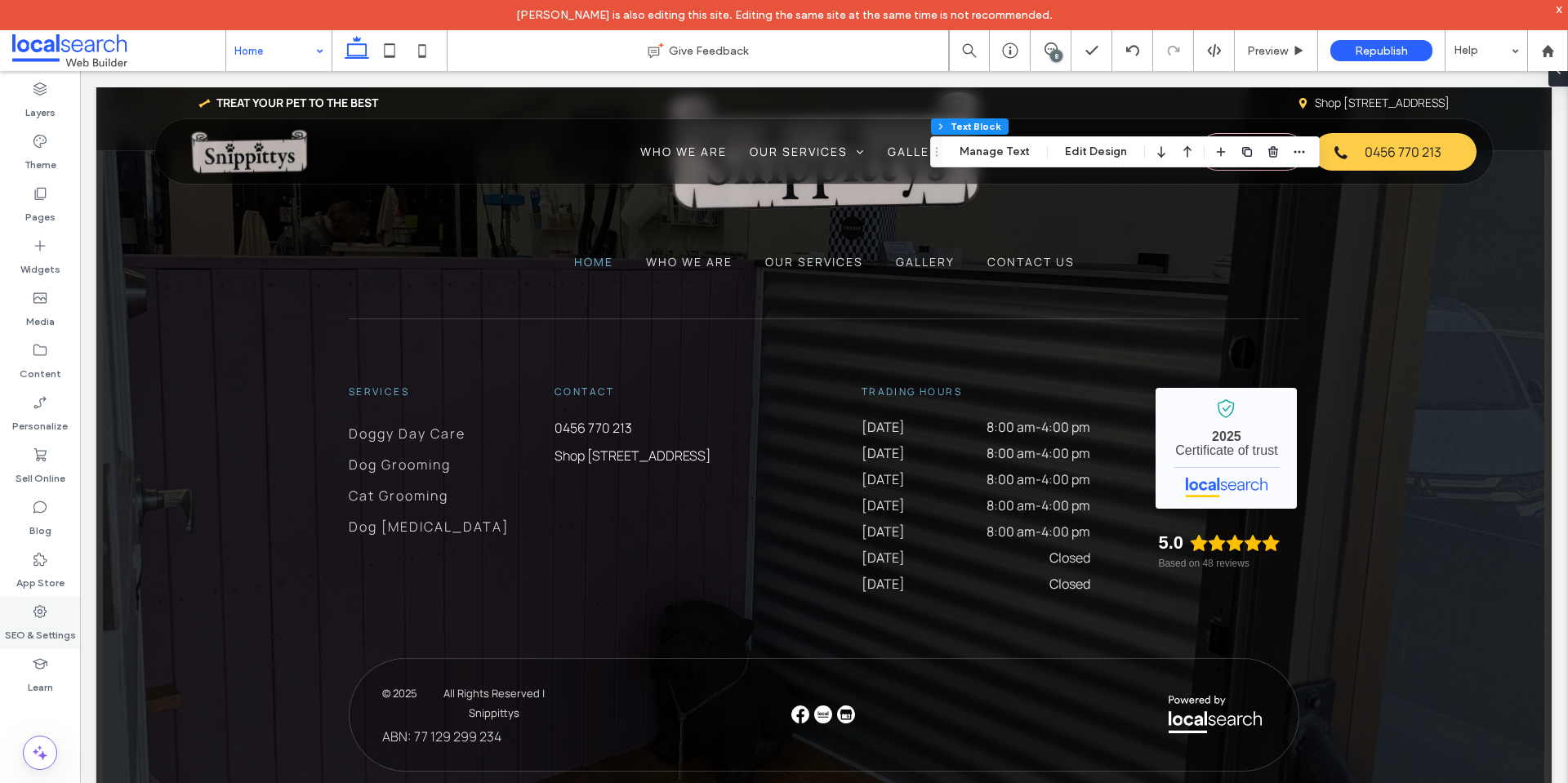
click at [57, 615] on div "SEO & Settings" at bounding box center [40, 623] width 80 height 52
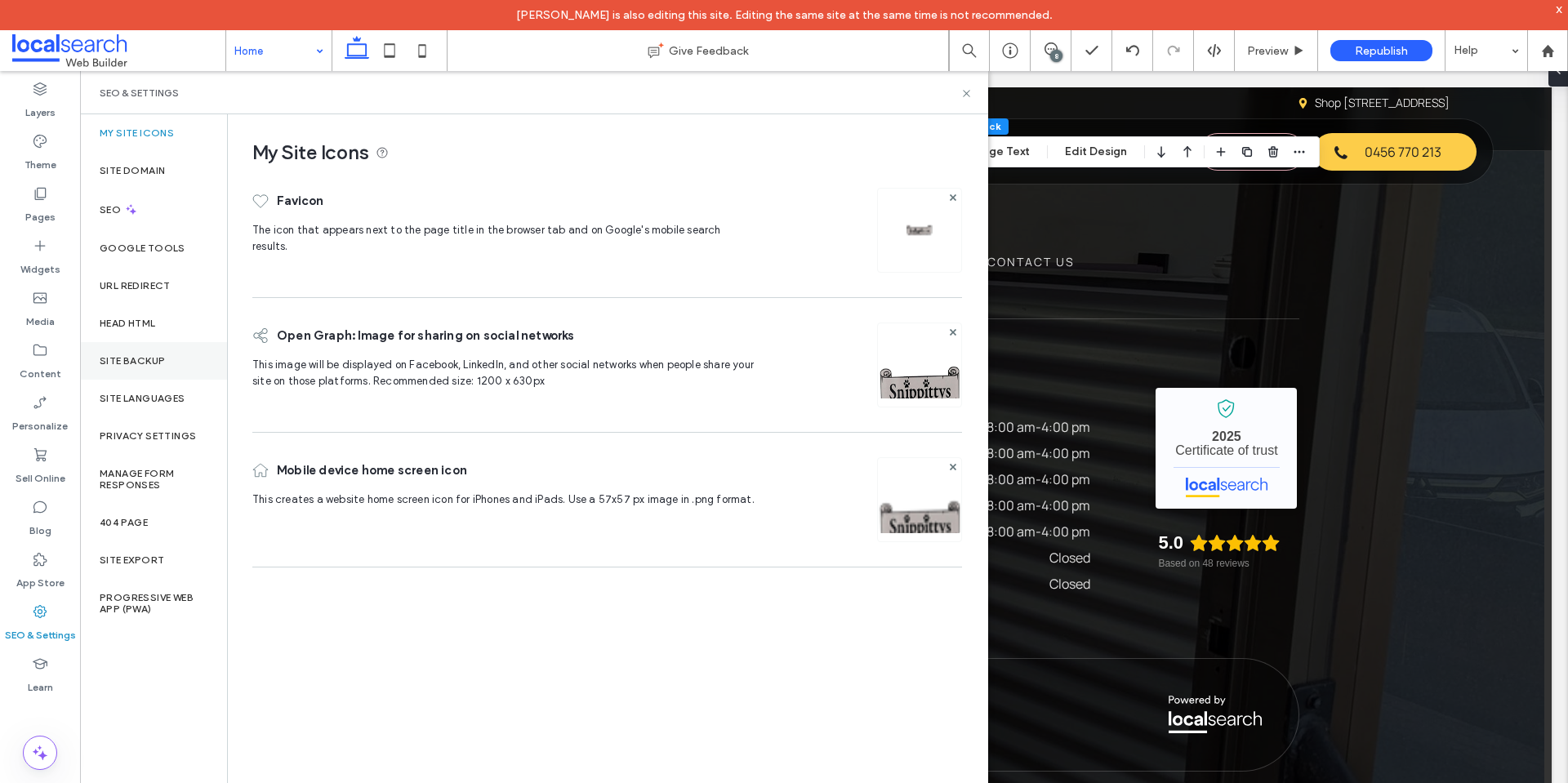
click at [118, 353] on div "Site Backup" at bounding box center [153, 361] width 147 height 38
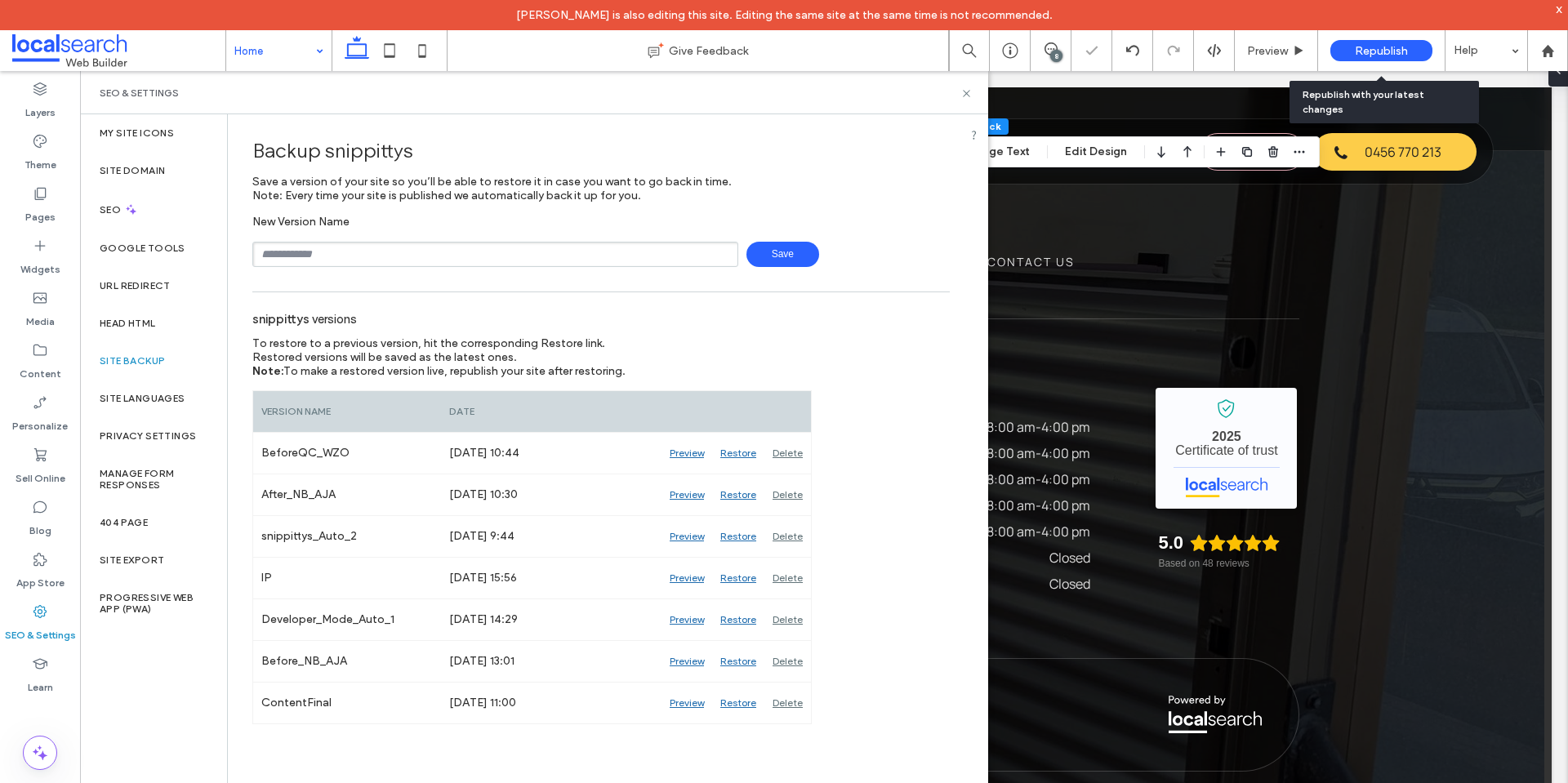
click at [1377, 52] on span "Republish" at bounding box center [1381, 51] width 53 height 14
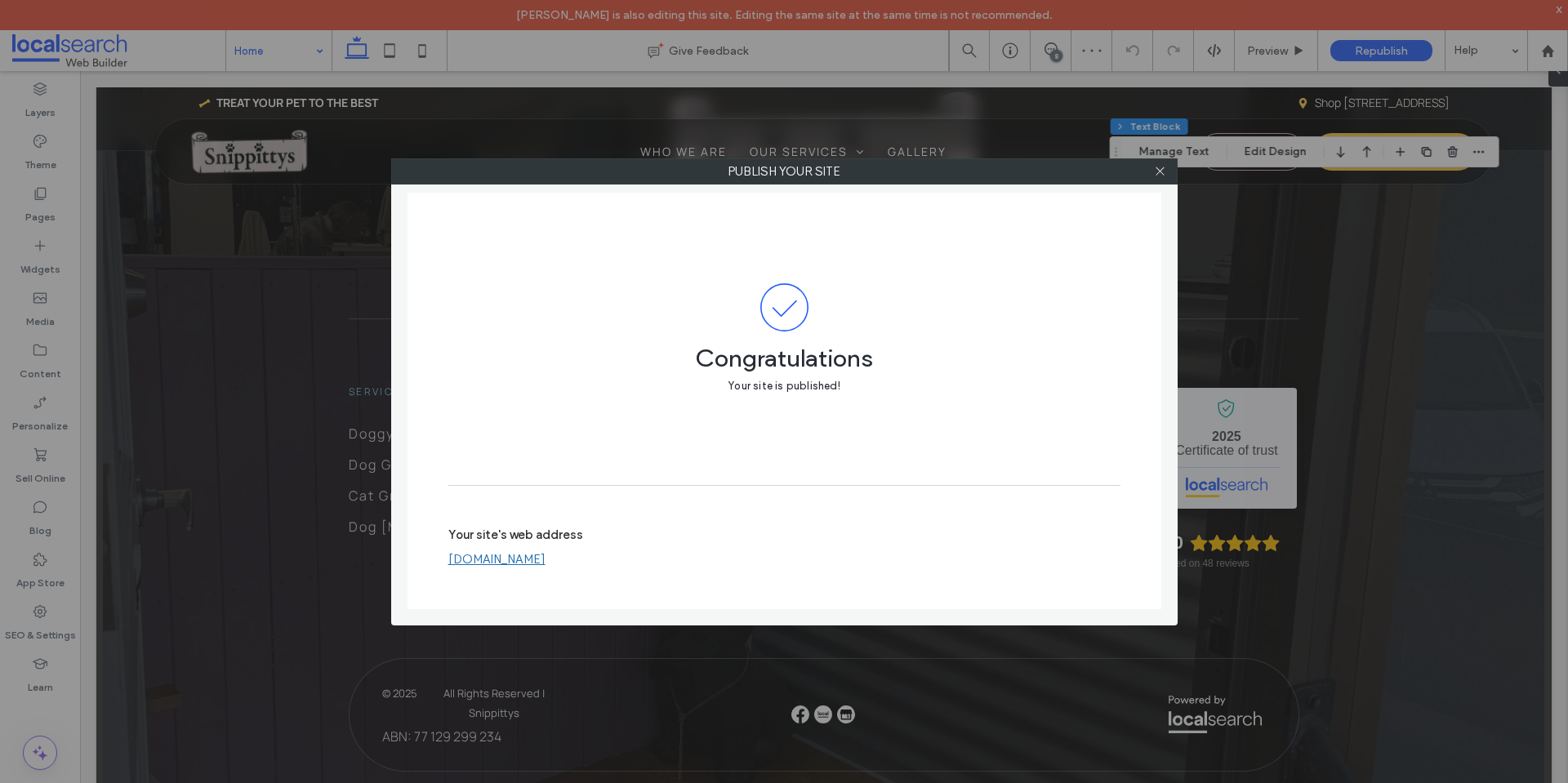
click at [546, 563] on link "[DOMAIN_NAME]" at bounding box center [497, 559] width 97 height 15
click at [546, 557] on link "[DOMAIN_NAME]" at bounding box center [497, 559] width 97 height 15
drag, startPoint x: 730, startPoint y: 563, endPoint x: 453, endPoint y: 568, distance: 277.0
click at [453, 568] on div "Your site's web address snippittys.webbuilder.localsearch.com.au" at bounding box center [784, 547] width 672 height 52
drag, startPoint x: 447, startPoint y: 560, endPoint x: 784, endPoint y: 593, distance: 338.6
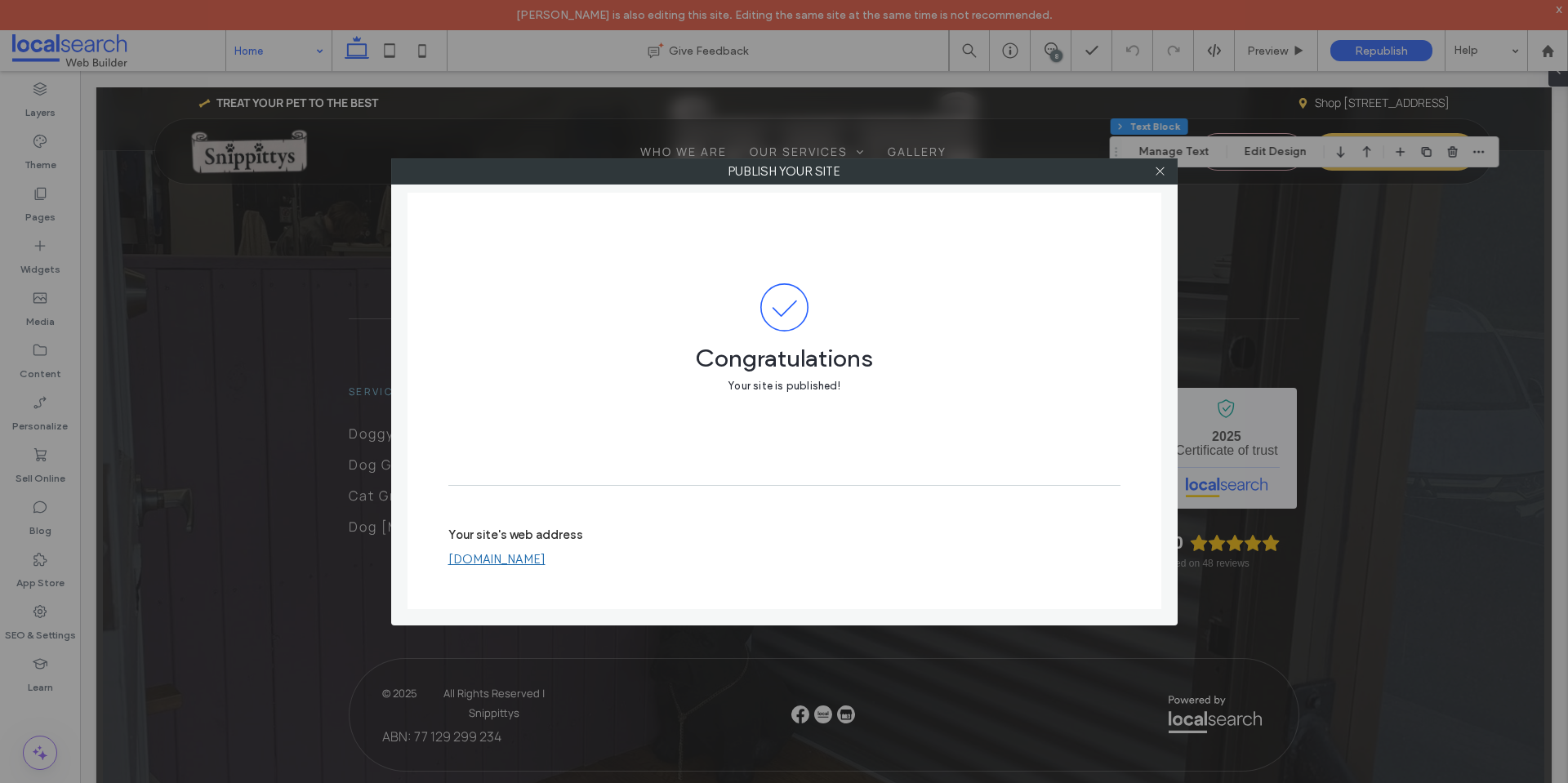
click at [784, 593] on div "Congratulations Your site is published! Your site's web address snippittys.webb…" at bounding box center [784, 401] width 754 height 416
drag, startPoint x: 642, startPoint y: 559, endPoint x: 439, endPoint y: 567, distance: 203.2
click at [439, 567] on div "Congratulations Your site is published! Your site's web address snippittys.webb…" at bounding box center [784, 401] width 754 height 416
drag, startPoint x: 444, startPoint y: 562, endPoint x: 684, endPoint y: 553, distance: 240.2
click at [684, 553] on div "Congratulations Your site is published! Your site's web address snippittys.webb…" at bounding box center [784, 401] width 754 height 416
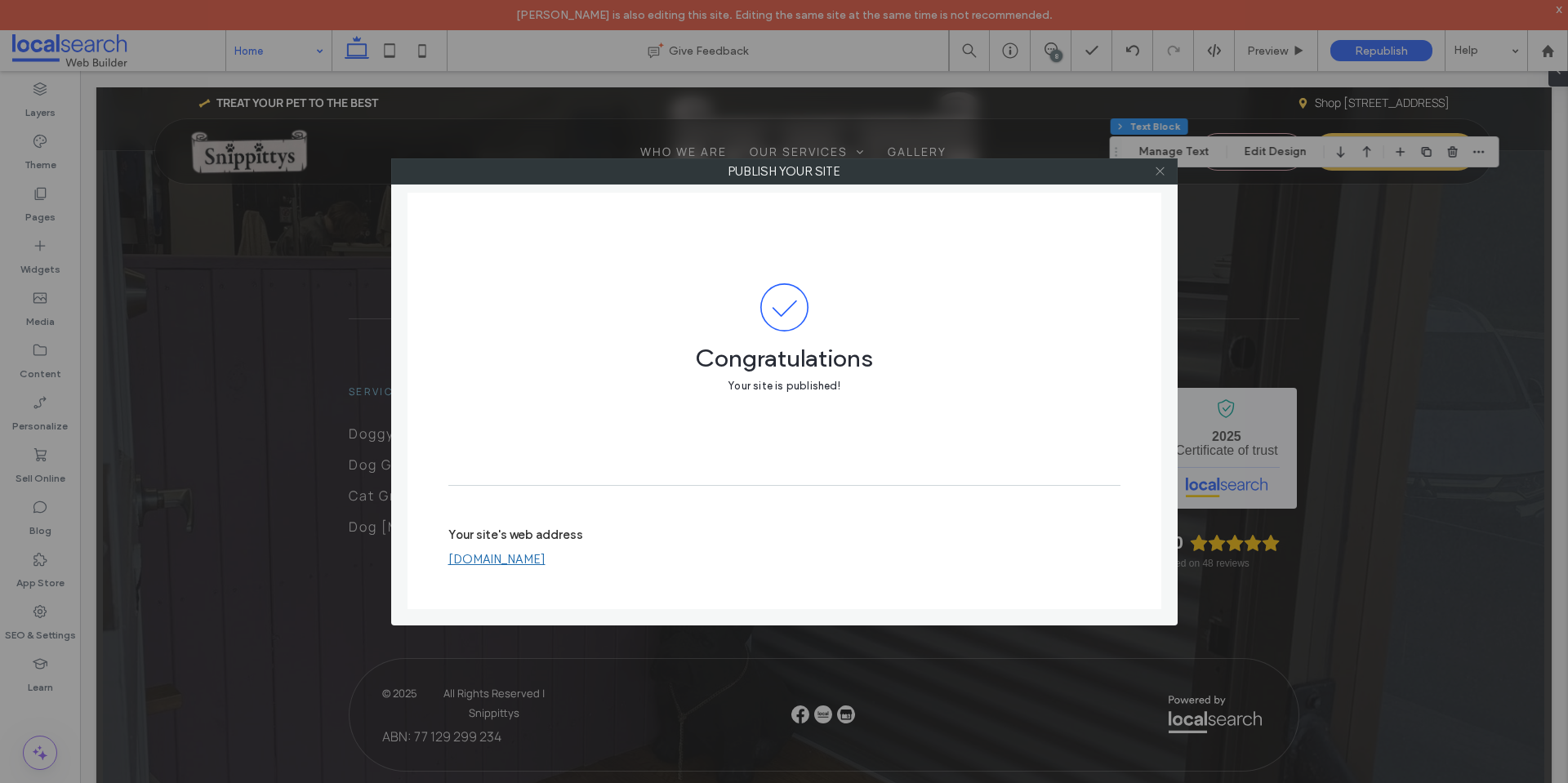
click at [1159, 179] on span at bounding box center [1160, 172] width 12 height 25
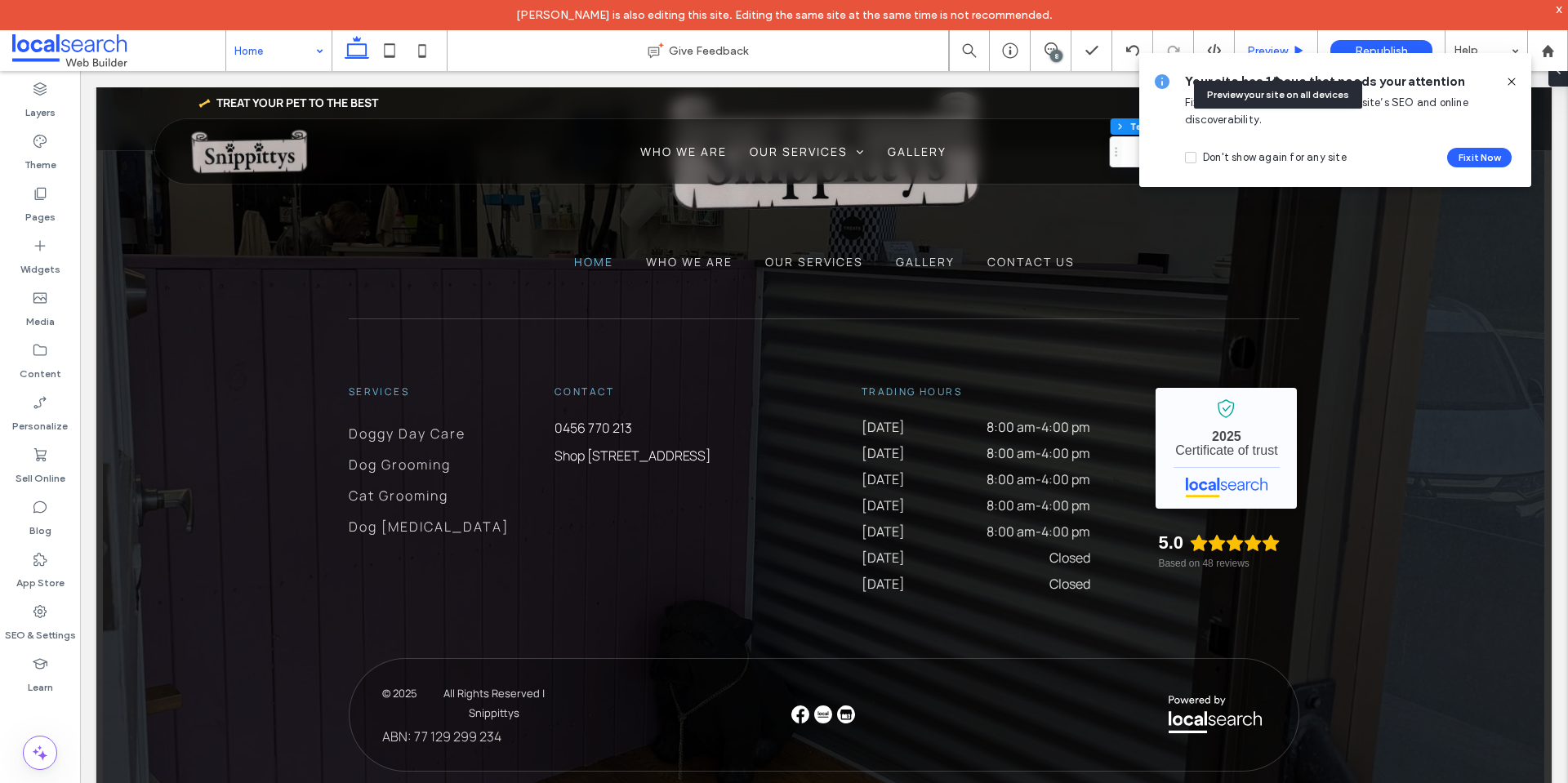
click at [1274, 41] on div "Preview" at bounding box center [1276, 50] width 83 height 41
click at [1507, 81] on icon at bounding box center [1511, 81] width 13 height 13
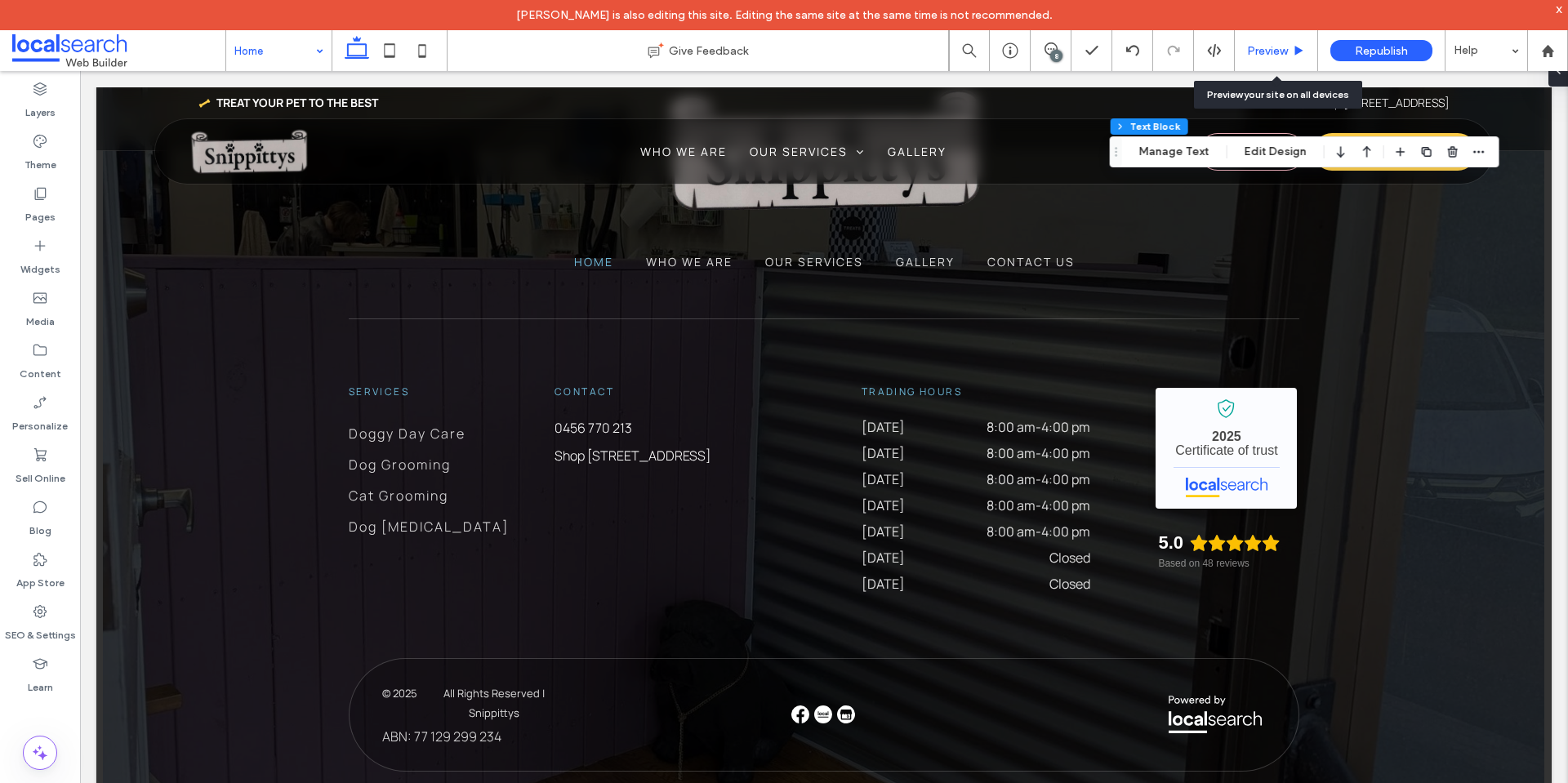
drag, startPoint x: 1245, startPoint y: 52, endPoint x: 1176, endPoint y: 9, distance: 81.3
click at [1245, 52] on div "Preview" at bounding box center [1276, 51] width 83 height 14
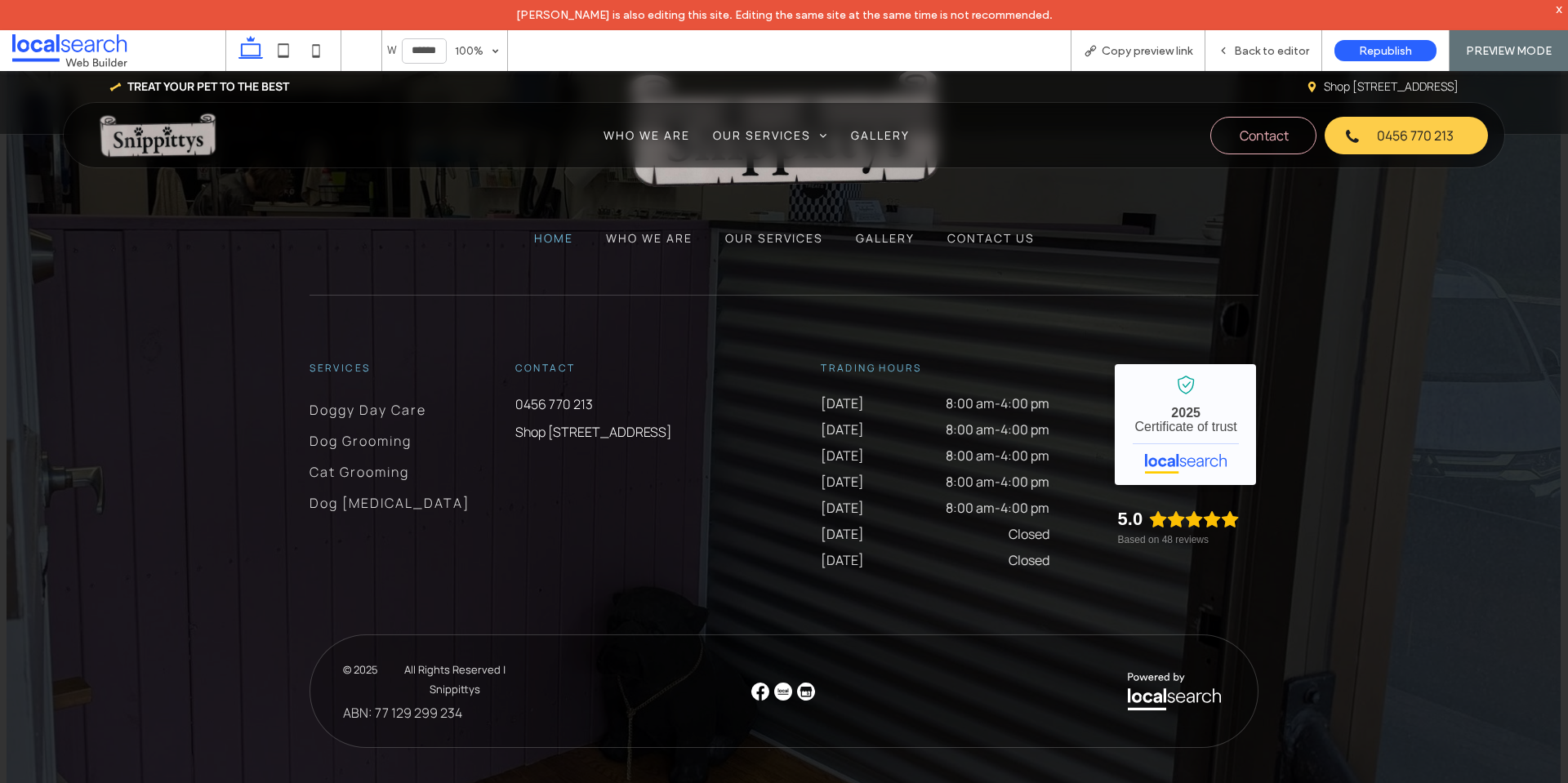
scroll to position [5361, 0]
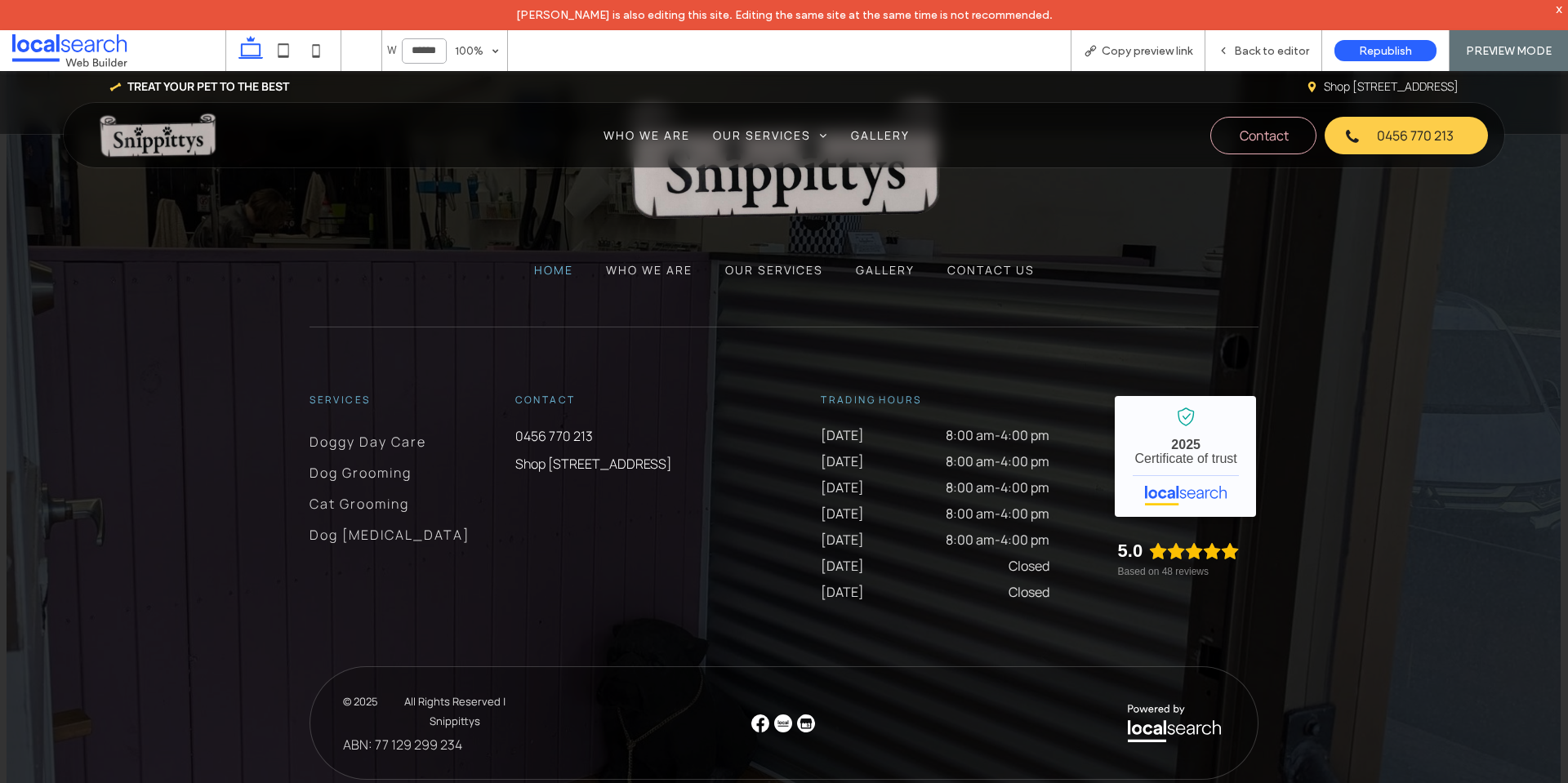
click at [427, 48] on input "******" at bounding box center [424, 51] width 45 height 26
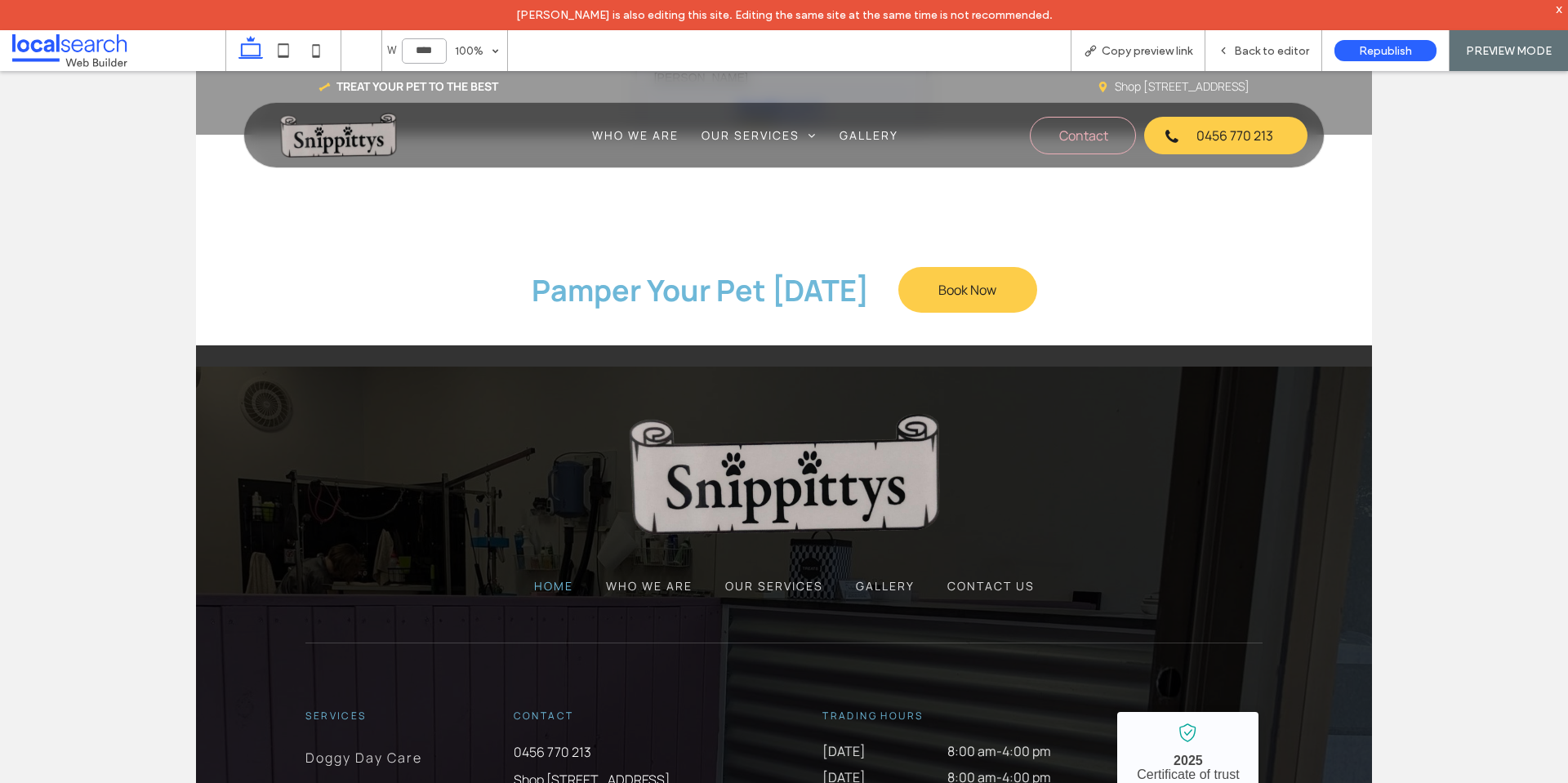
type input "******"
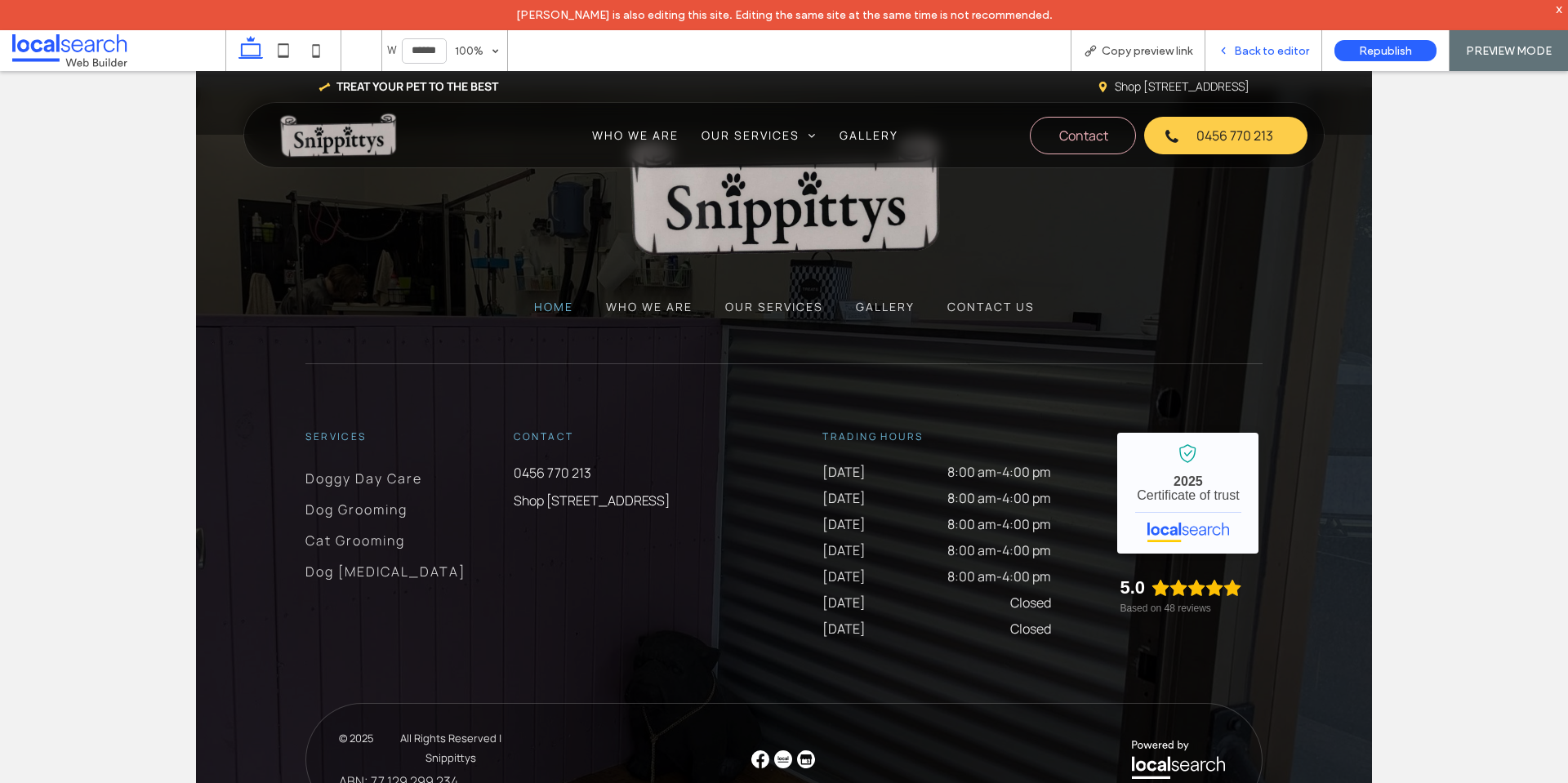
click at [1235, 54] on div "Back to editor" at bounding box center [1263, 51] width 116 height 14
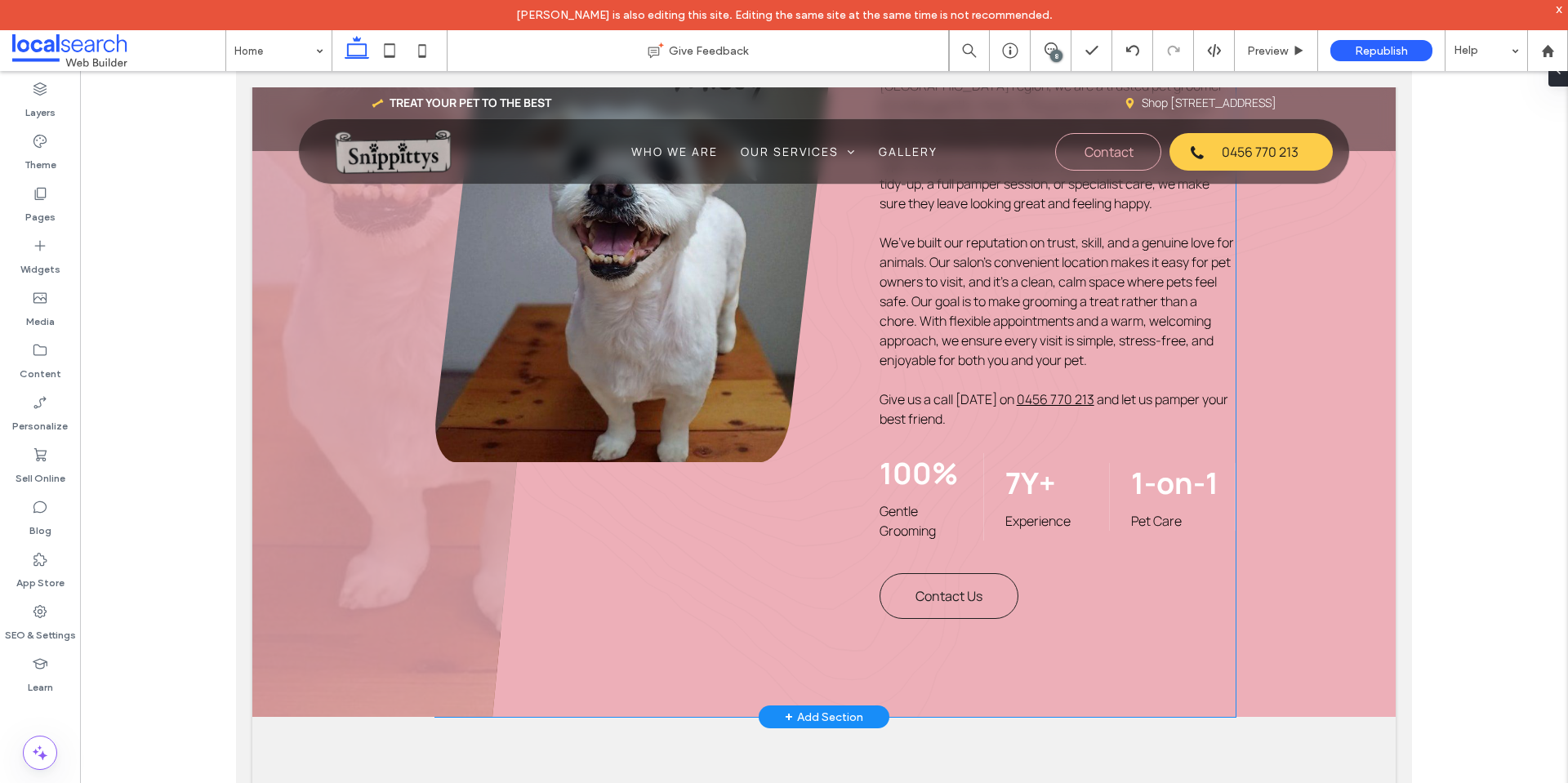
scroll to position [1307, 0]
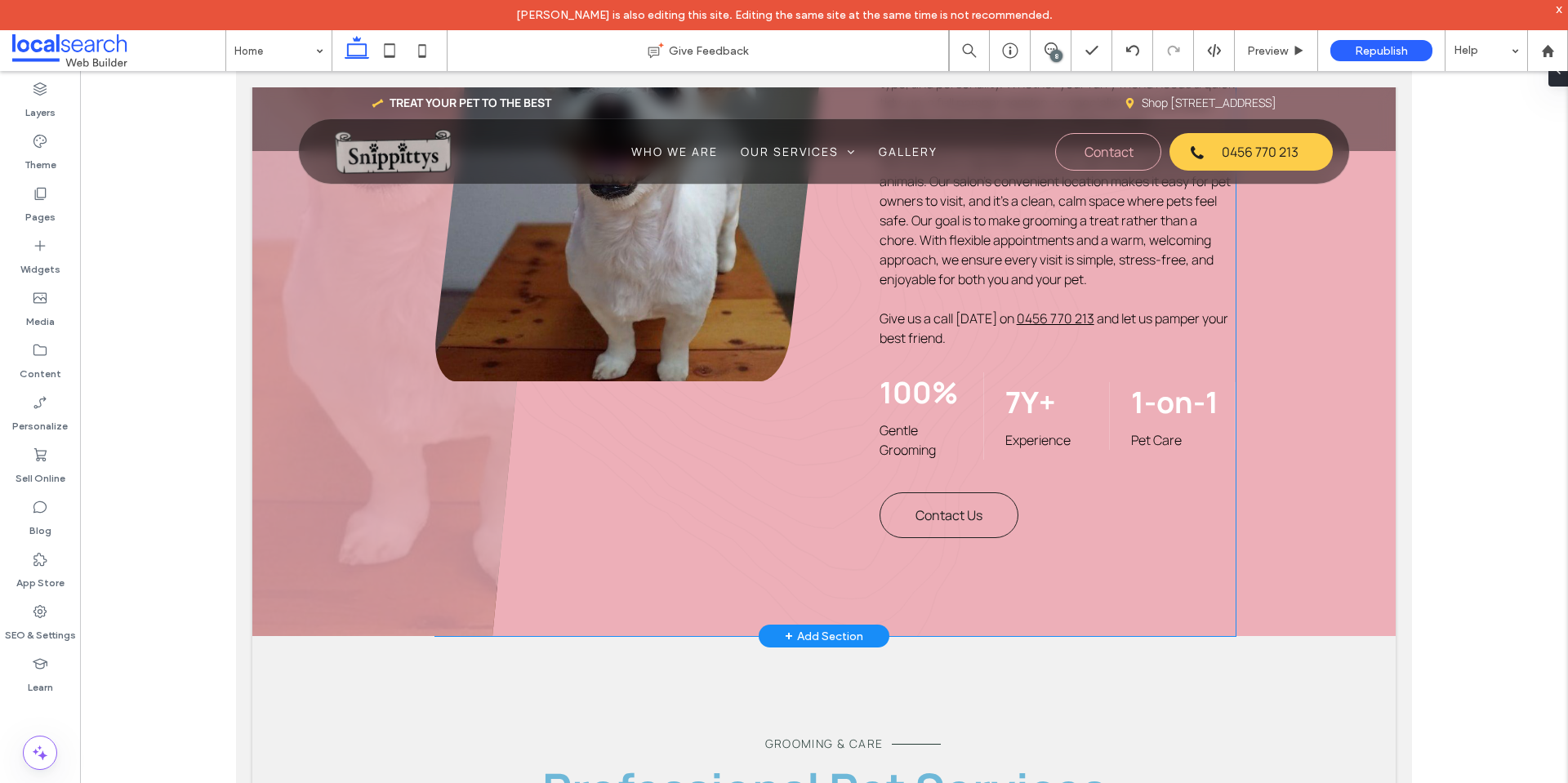
click at [1056, 393] on div "7Y+ Experience" at bounding box center [1057, 416] width 105 height 68
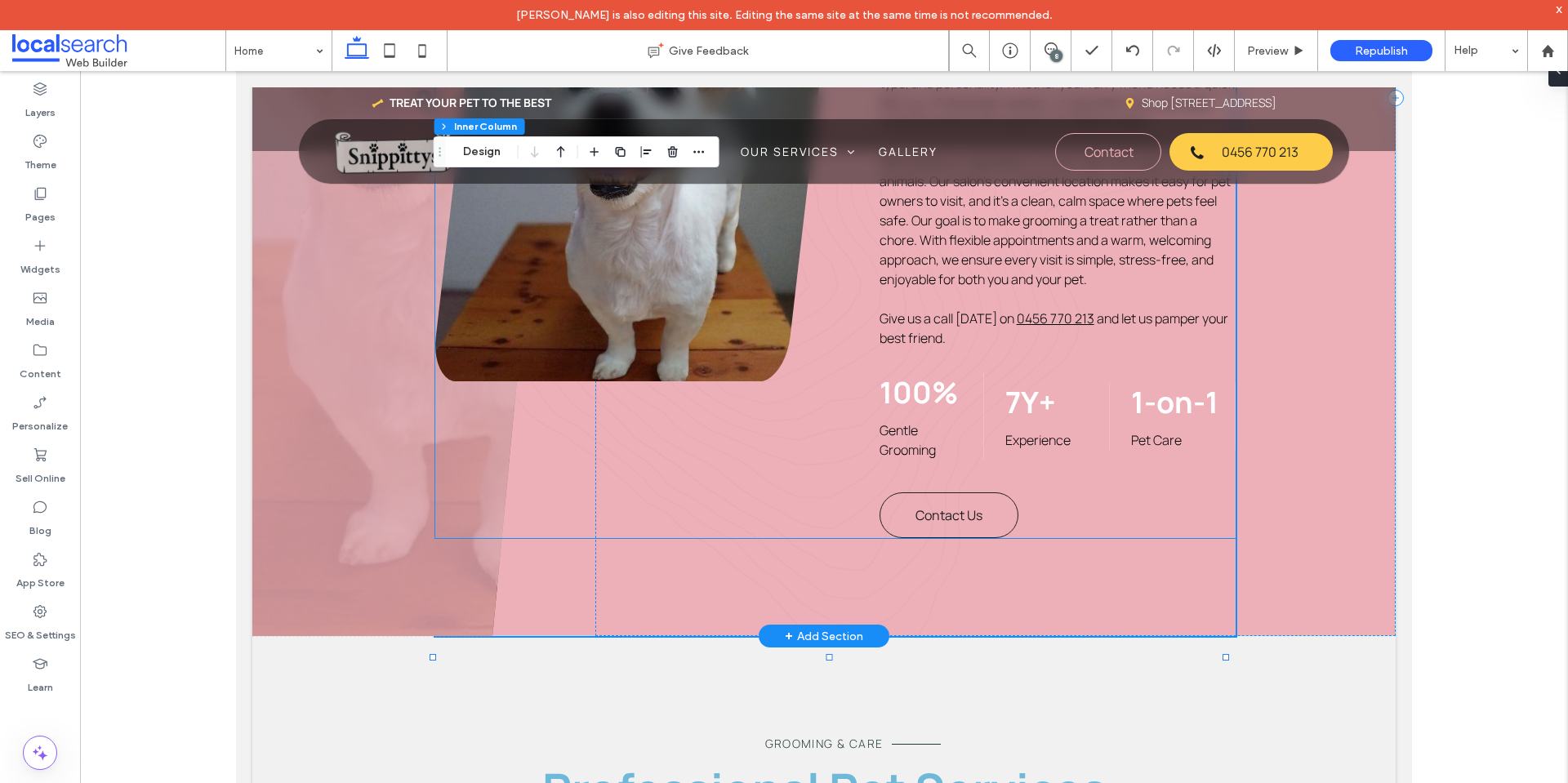
click at [1026, 383] on span "7Y+" at bounding box center [1029, 402] width 50 height 40
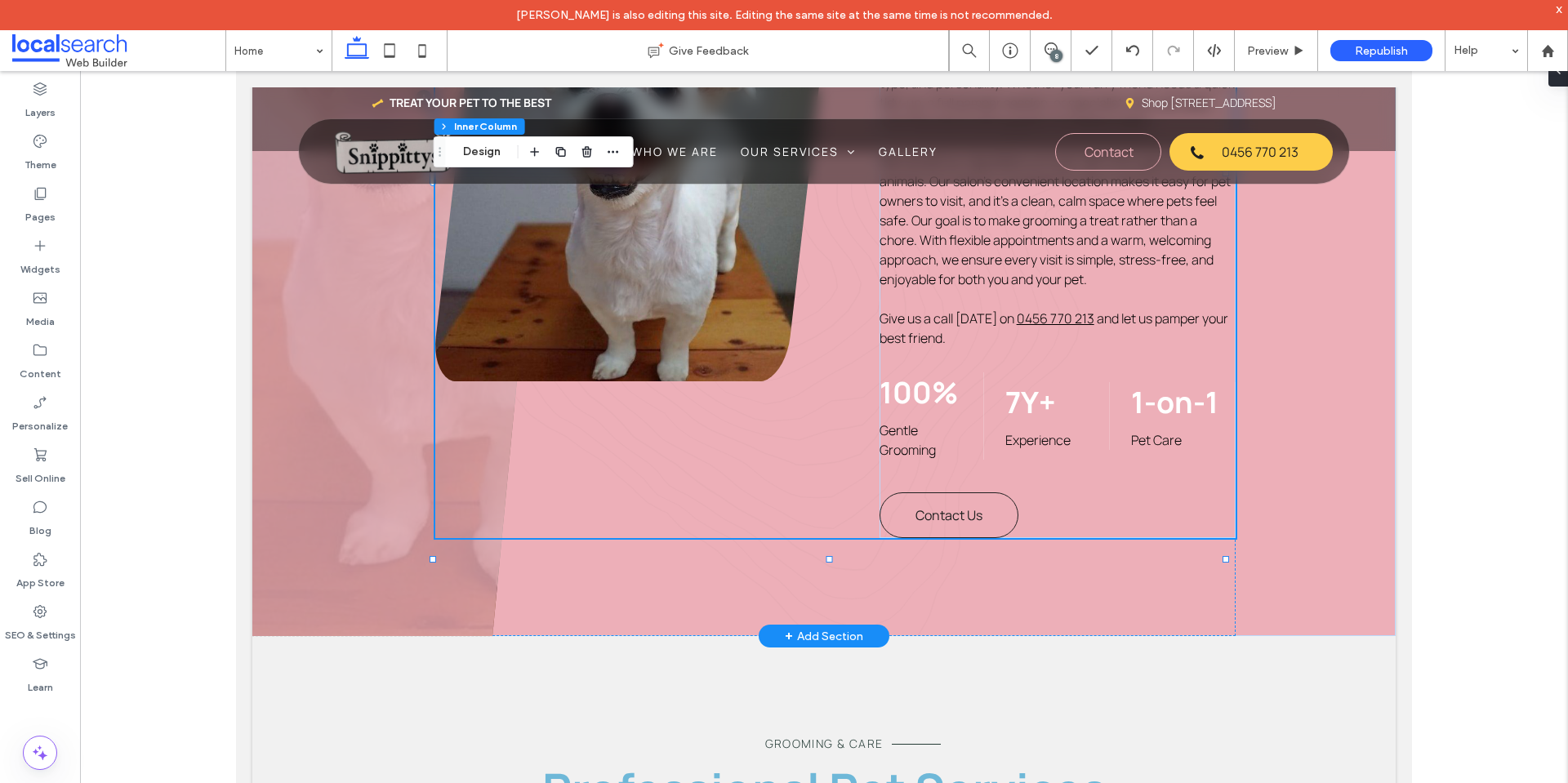
click at [1026, 383] on span "7Y+" at bounding box center [1029, 402] width 50 height 40
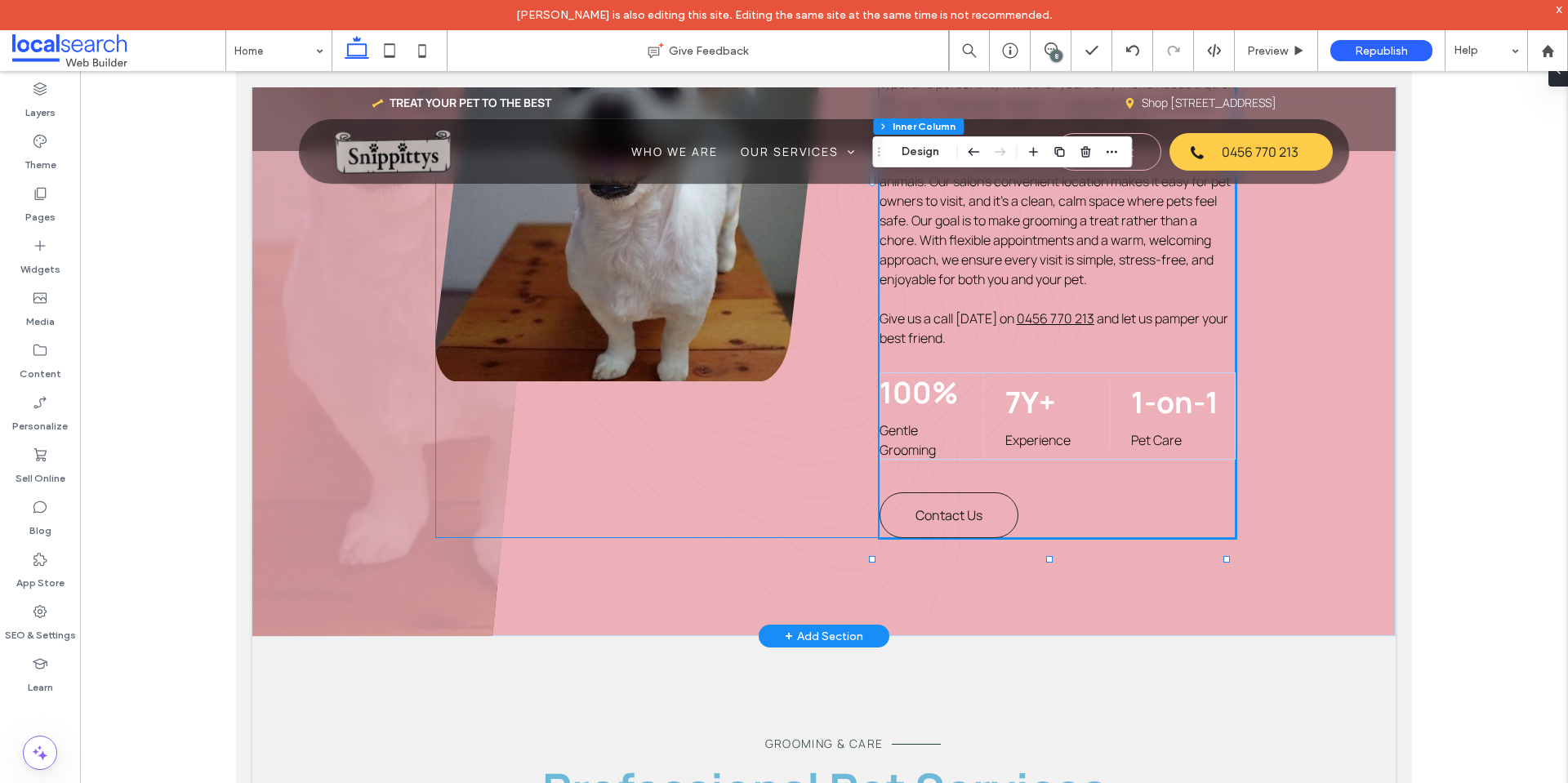
click at [1026, 383] on span "7Y+" at bounding box center [1029, 402] width 50 height 40
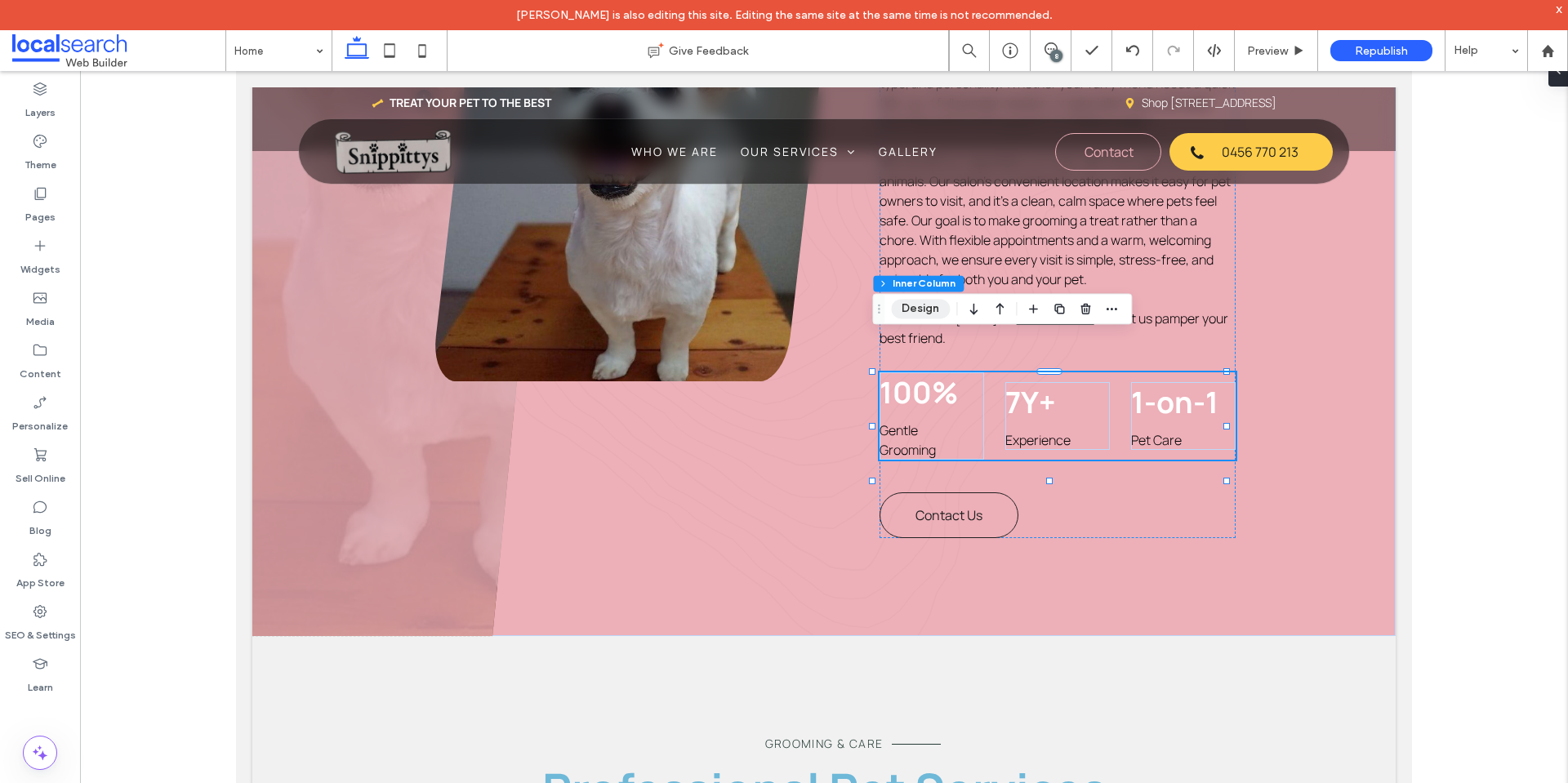
drag, startPoint x: 908, startPoint y: 317, endPoint x: 794, endPoint y: 277, distance: 120.8
click at [908, 317] on button "Design" at bounding box center [920, 309] width 59 height 19
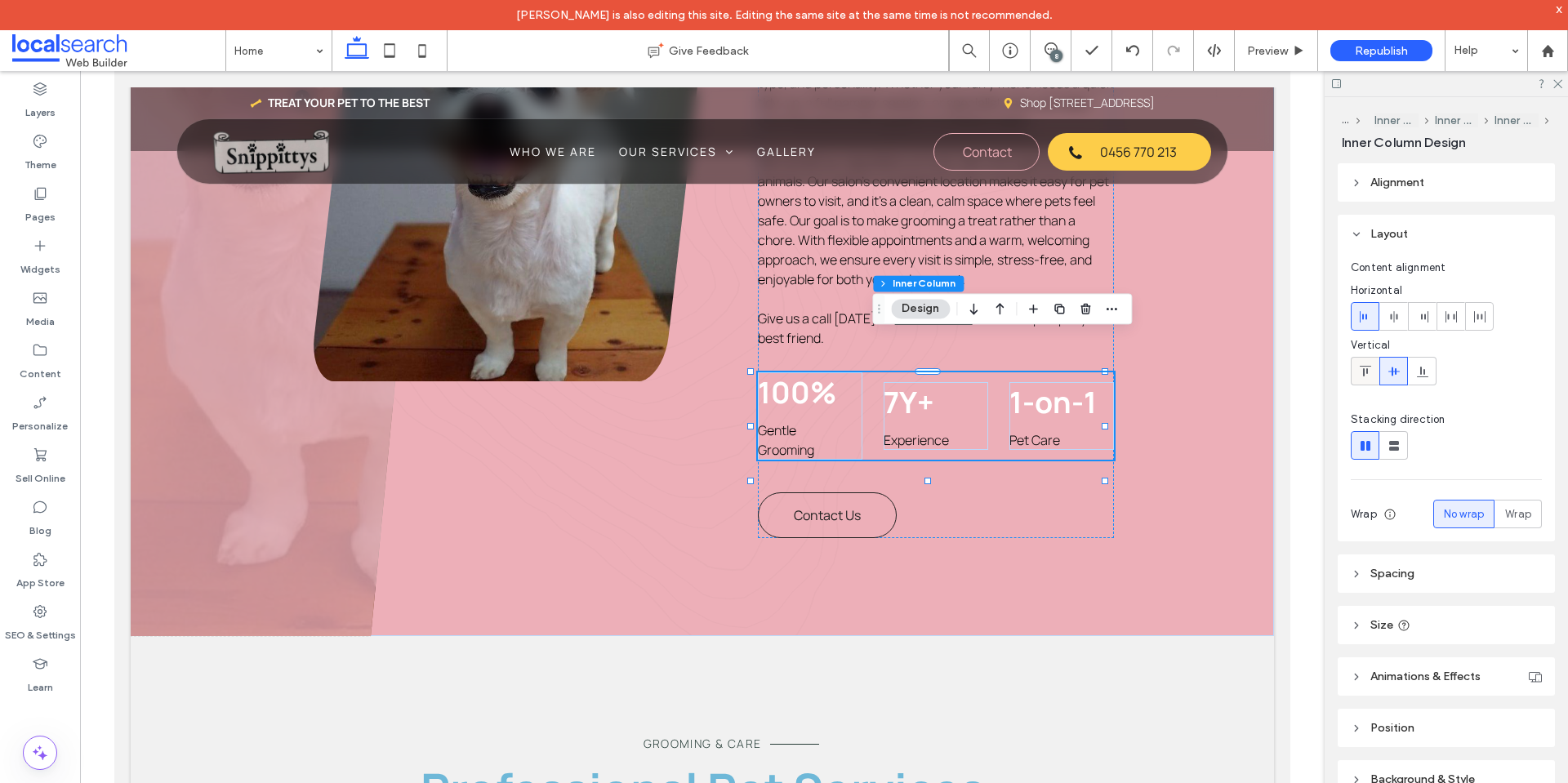
click at [1365, 373] on icon at bounding box center [1365, 371] width 13 height 13
click at [1557, 86] on use at bounding box center [1557, 85] width 9 height 9
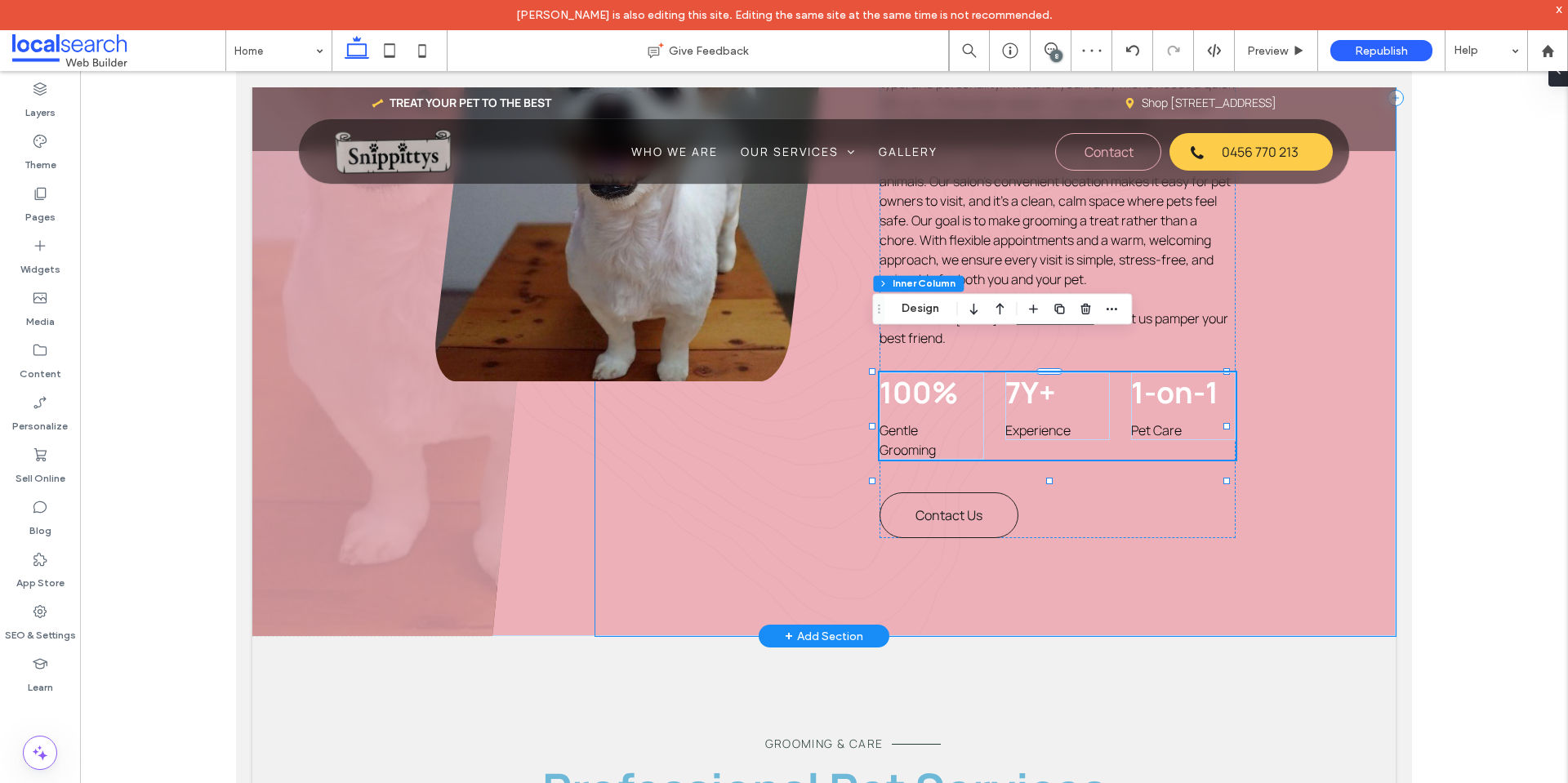
click at [1260, 358] on div "Pet Grooming Icon Gentle Grooming Pet Care Icon Personalised Care Location Pin …" at bounding box center [995, 99] width 800 height 1076
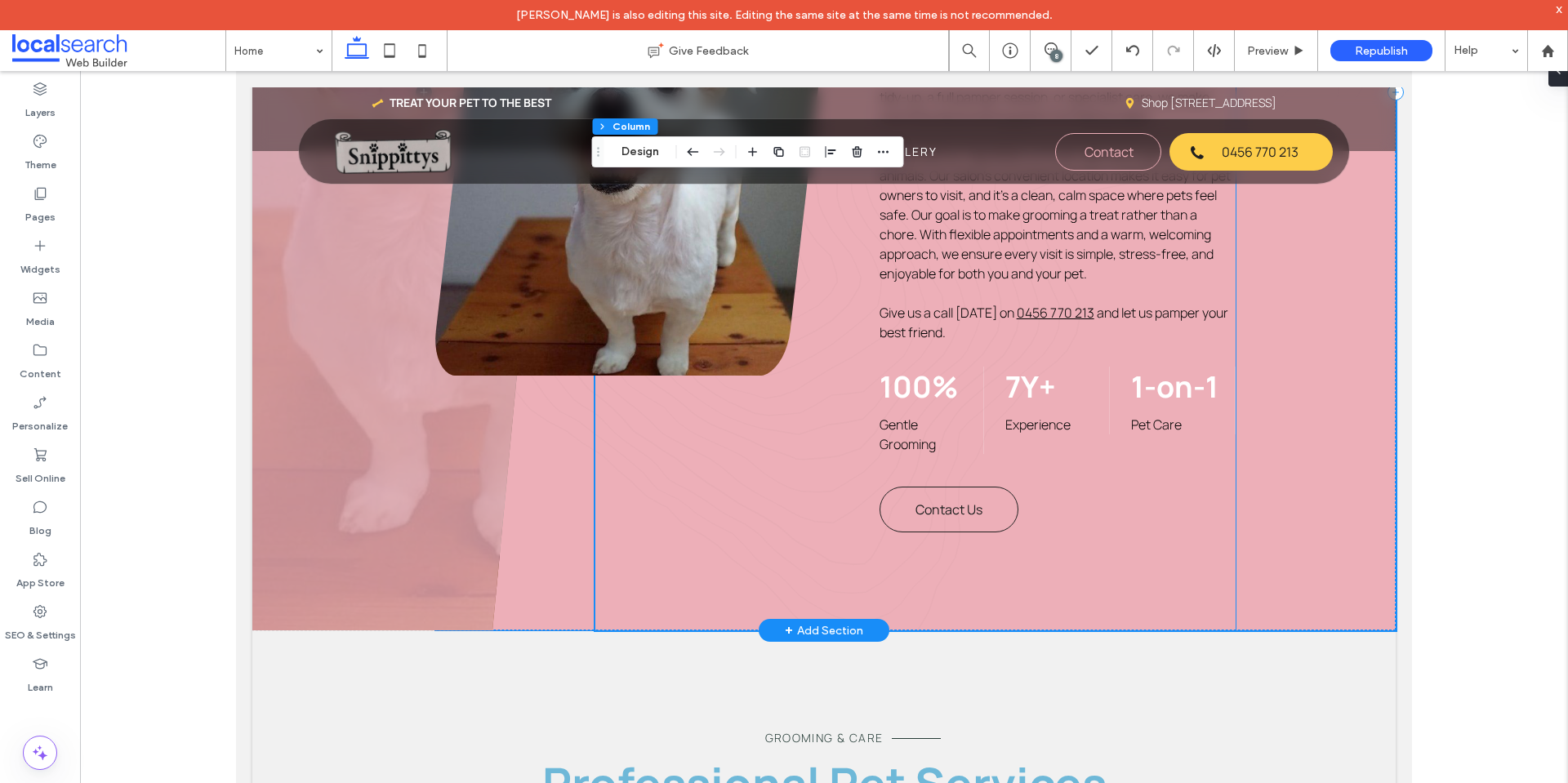
scroll to position [1389, 0]
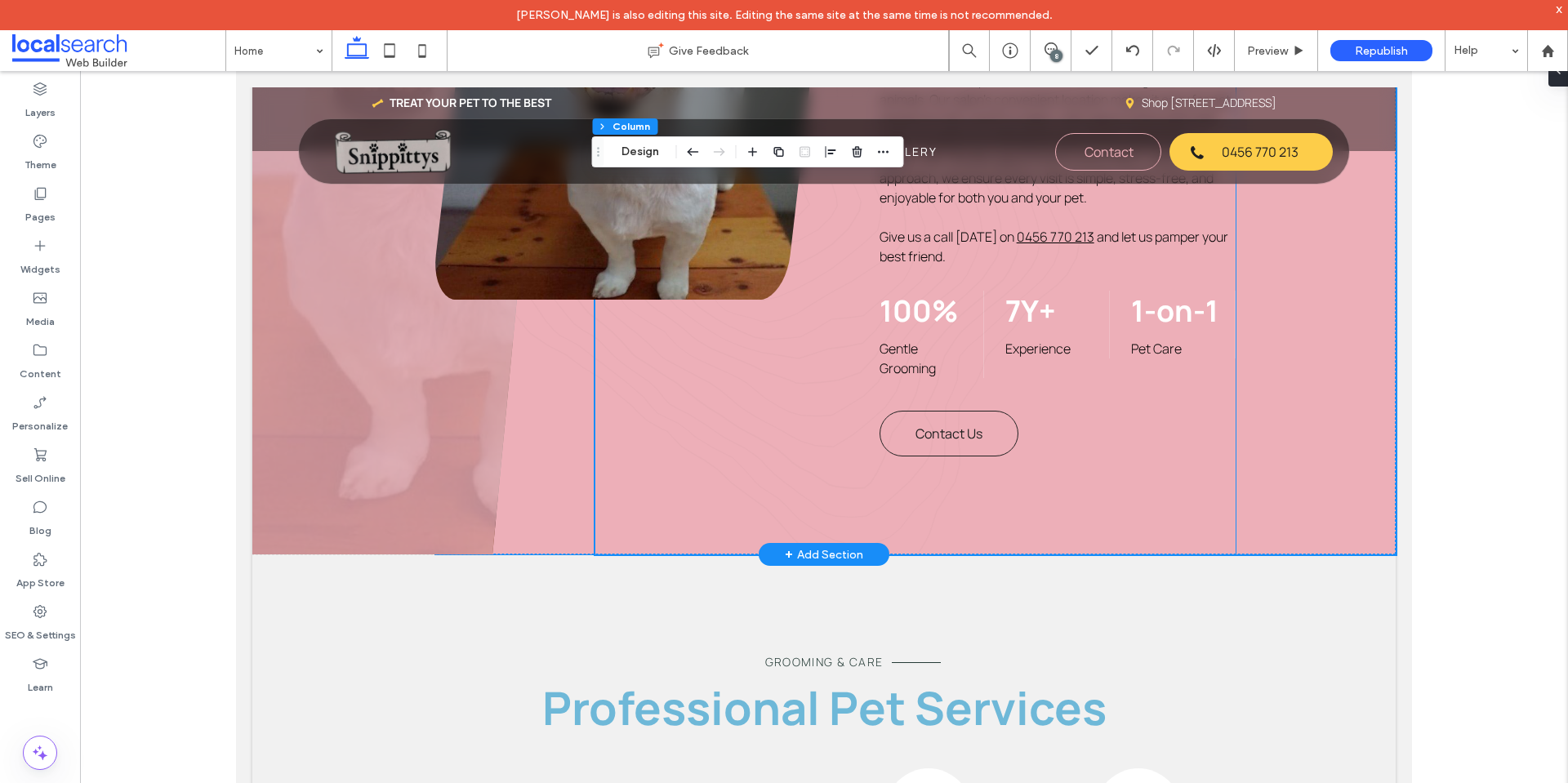
click at [1104, 291] on div "100% Gentle Grooming 7Y+ Experience 1-on-1 Pet Care" at bounding box center [1058, 334] width 356 height 87
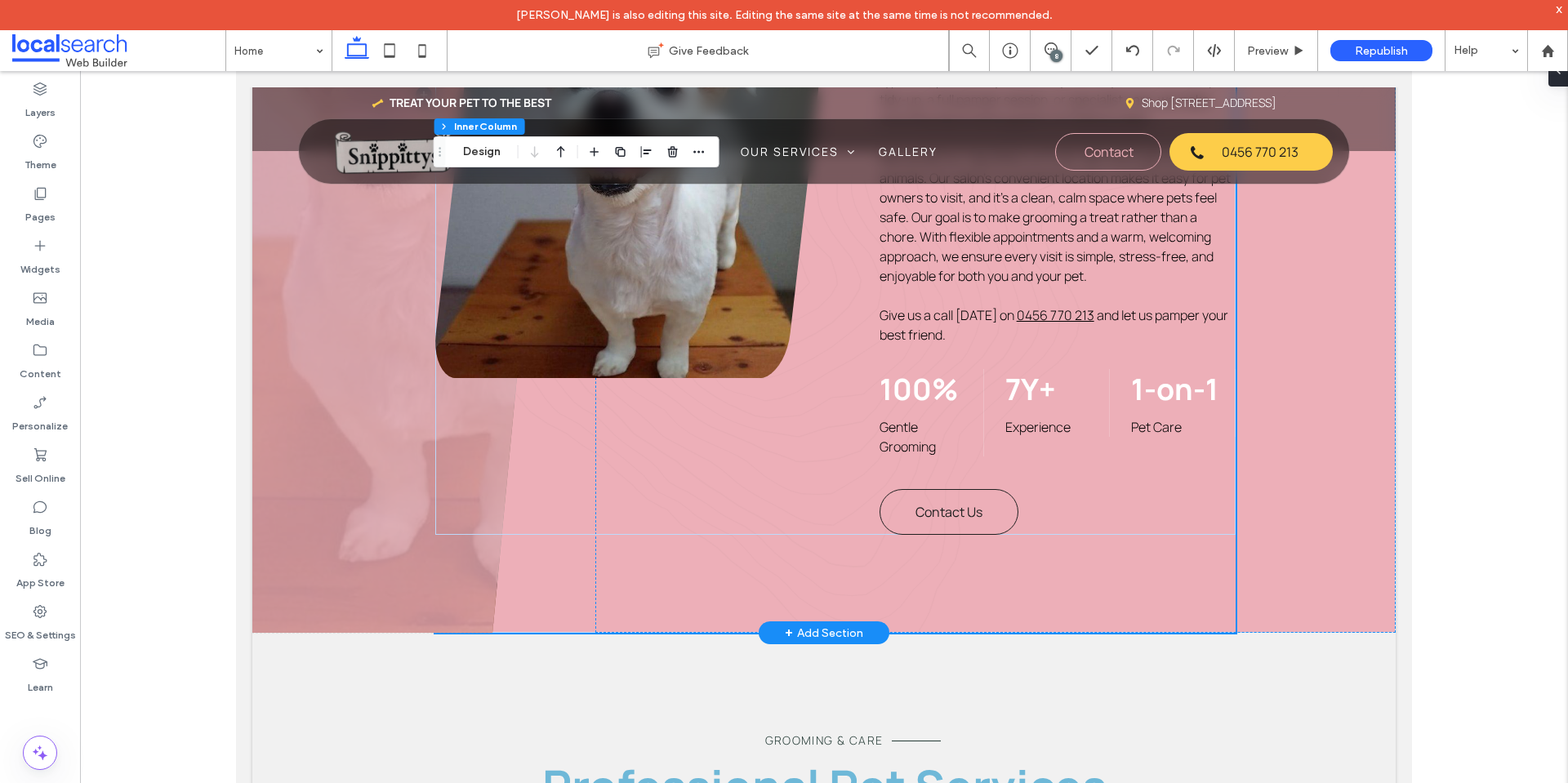
scroll to position [1307, 0]
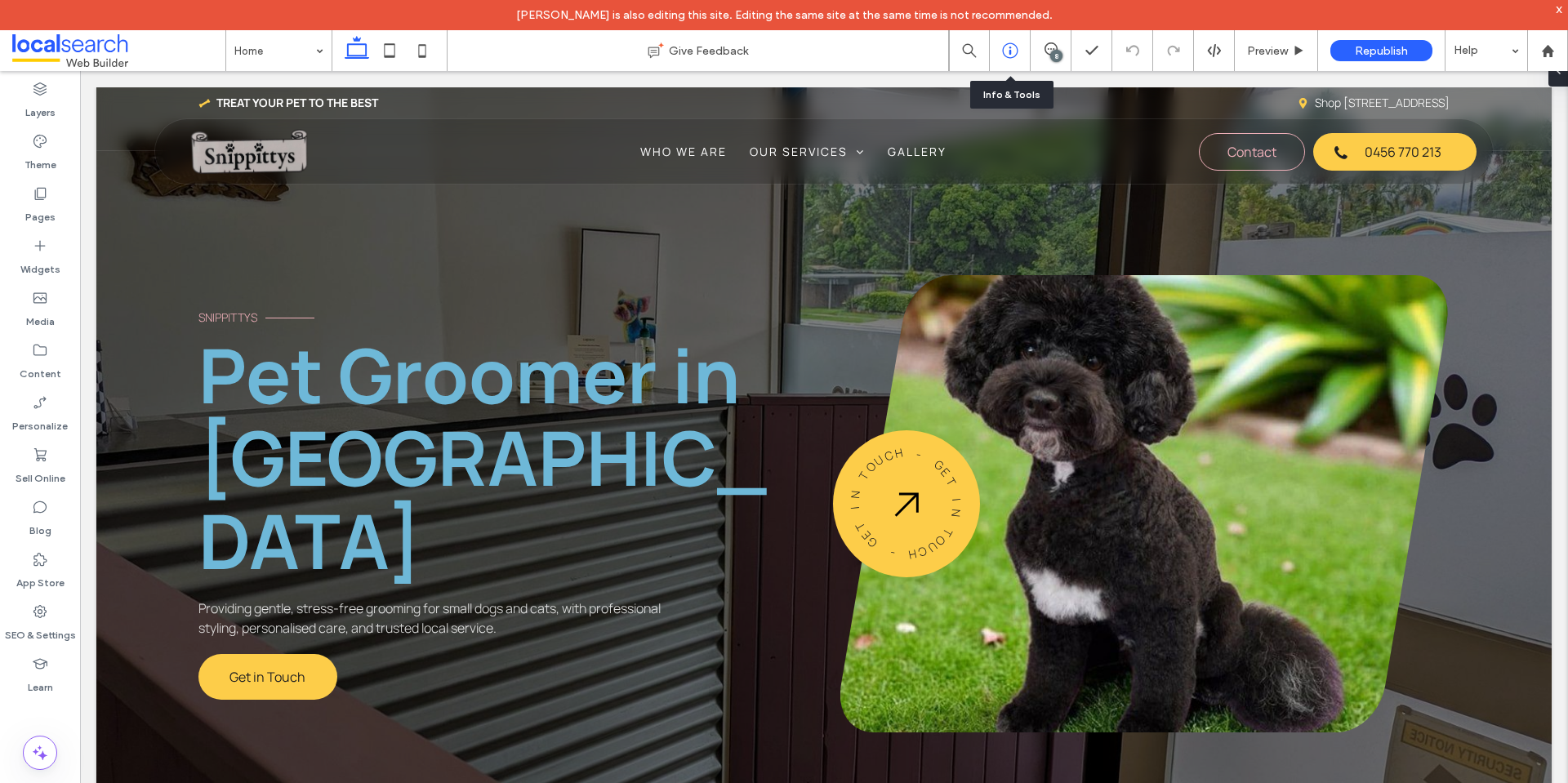
drag, startPoint x: 1019, startPoint y: 50, endPoint x: 998, endPoint y: 61, distance: 23.7
click at [1019, 50] on div at bounding box center [1009, 50] width 40 height 17
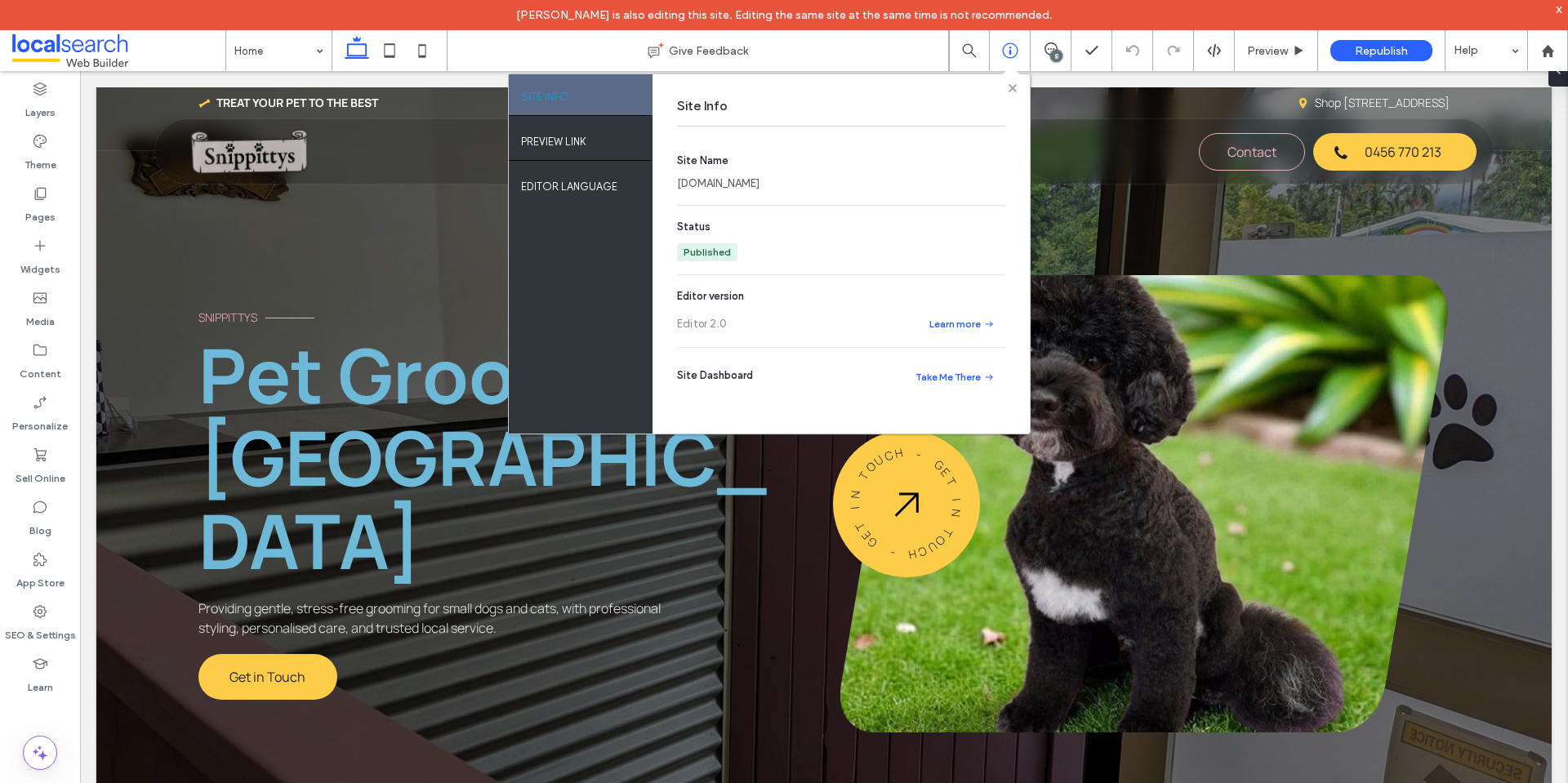
drag, startPoint x: 1014, startPoint y: 91, endPoint x: 733, endPoint y: 26, distance: 288.4
click at [1014, 91] on use at bounding box center [1011, 86] width 8 height 8
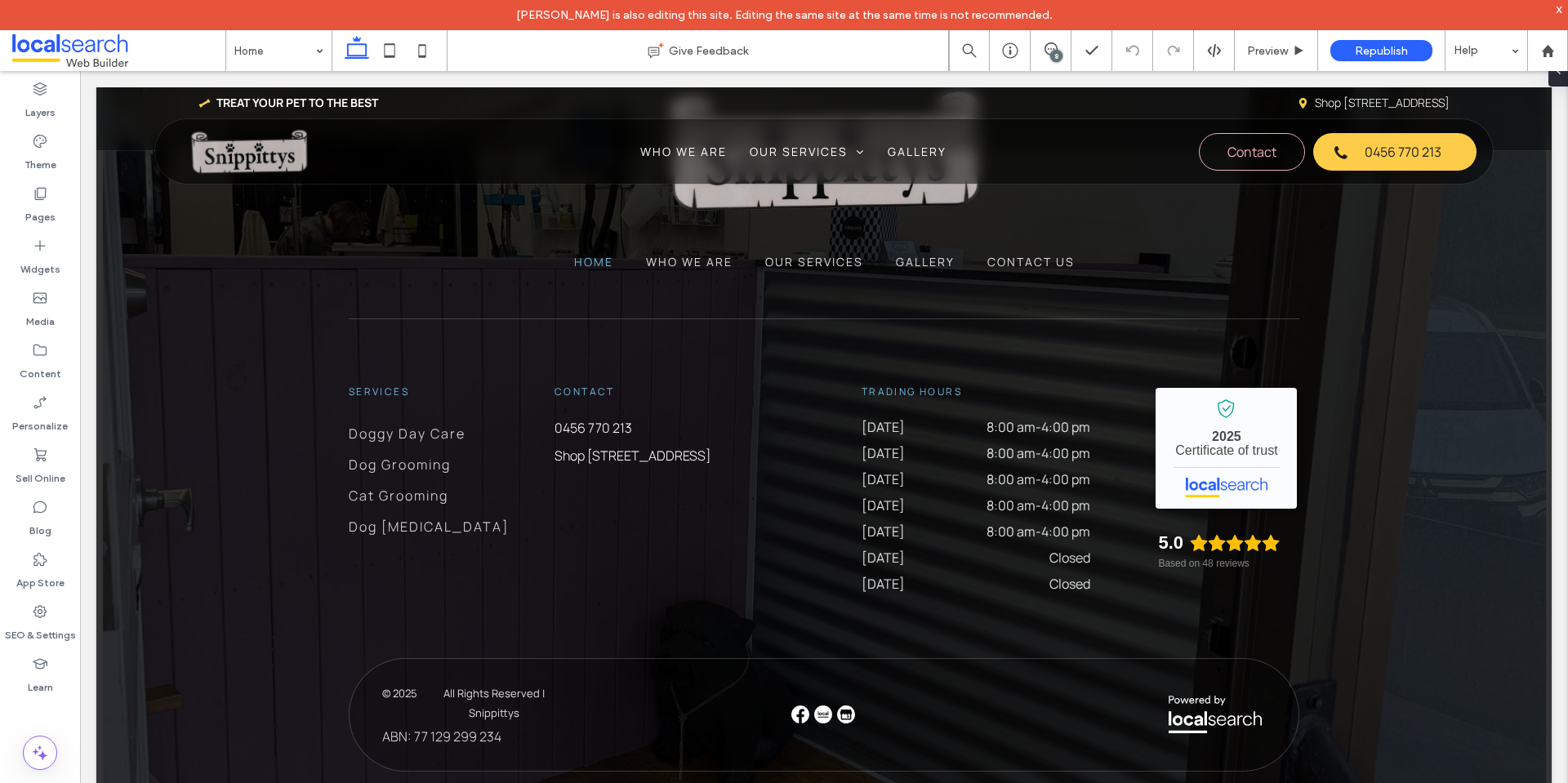
scroll to position [5385, 0]
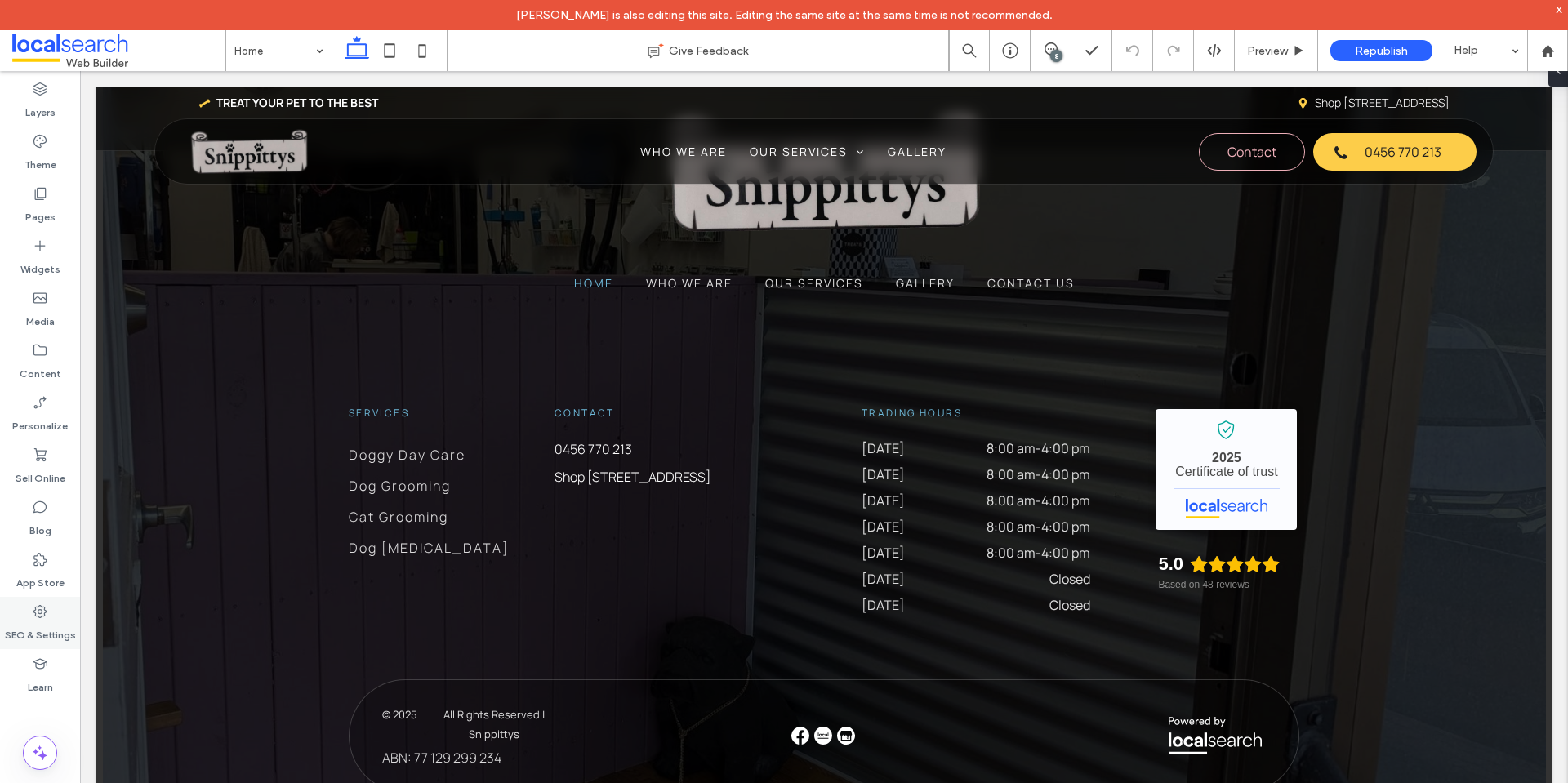
click at [65, 626] on label "SEO & Settings" at bounding box center [41, 631] width 71 height 23
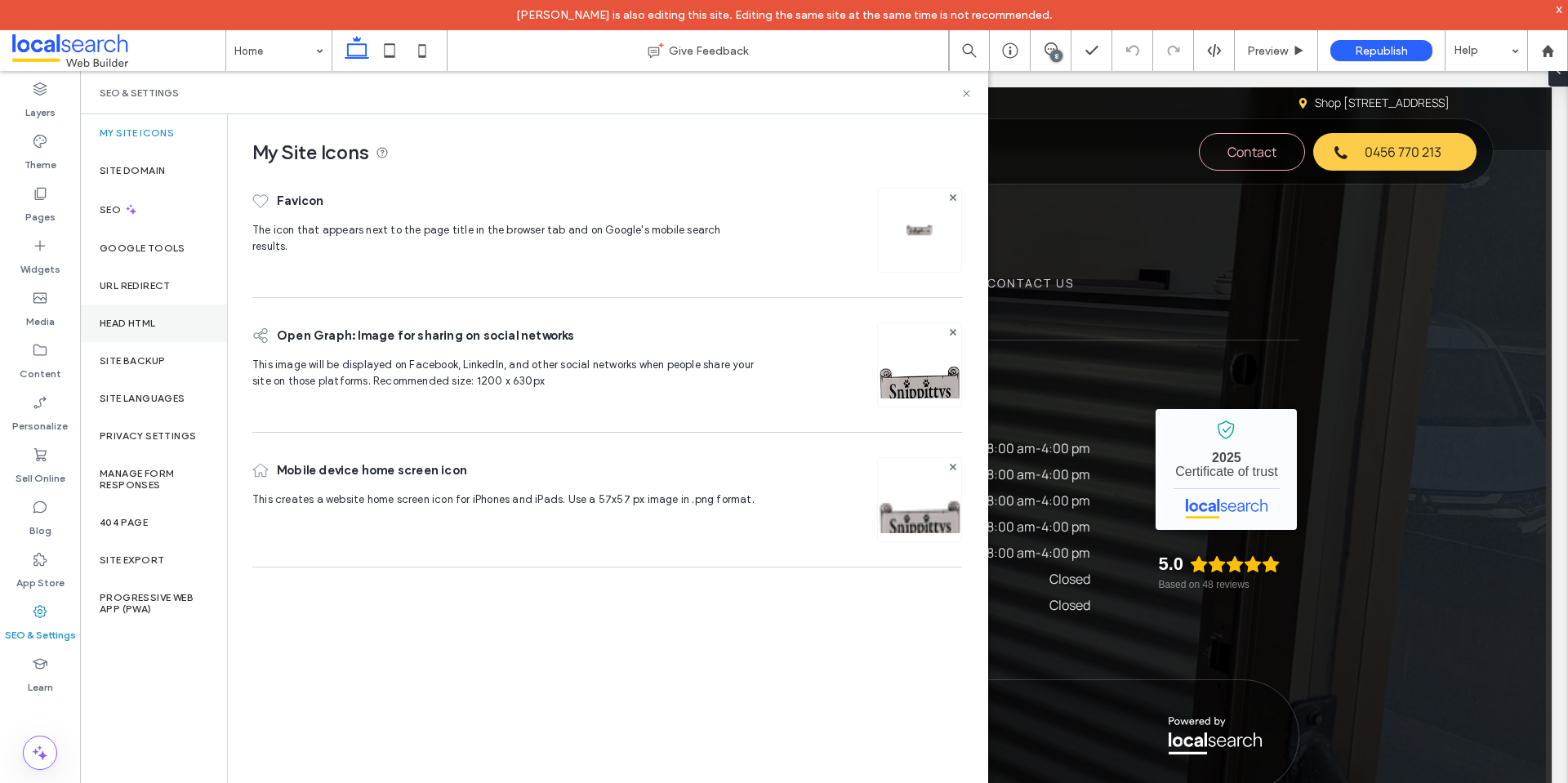
click at [123, 332] on div "Head HTML" at bounding box center [153, 324] width 147 height 38
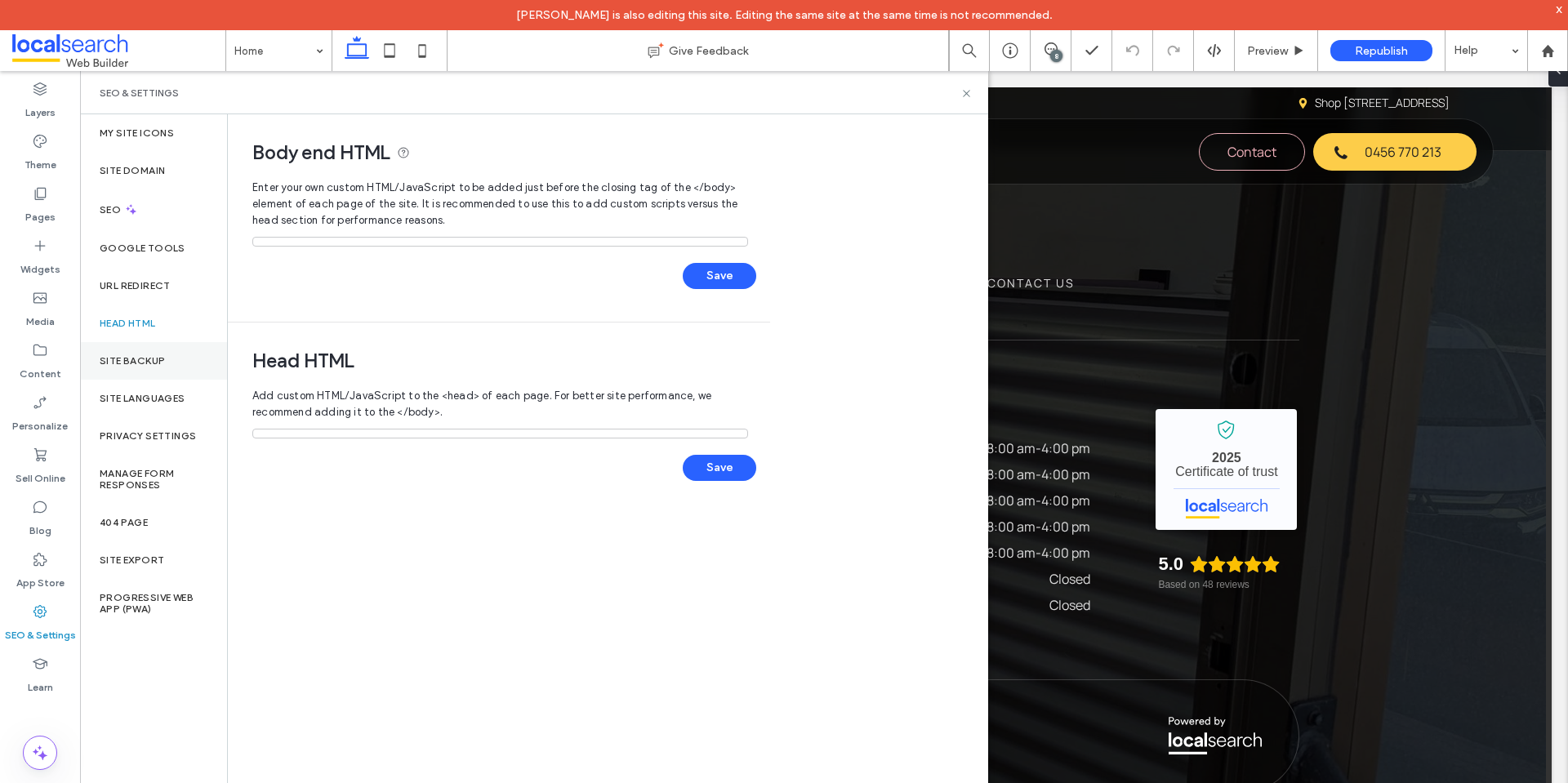
click at [138, 354] on div "Site Backup" at bounding box center [153, 361] width 147 height 38
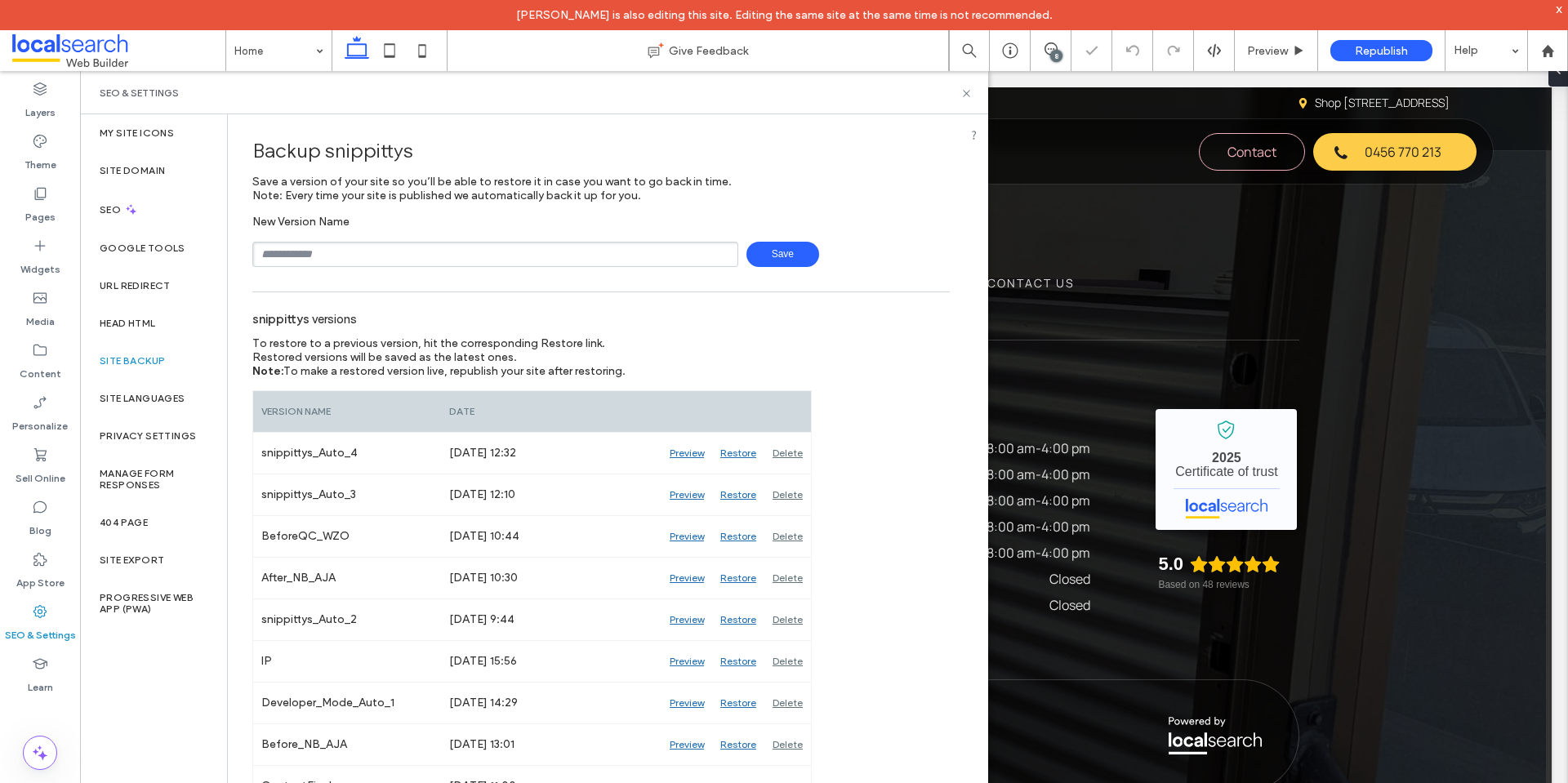
click at [387, 261] on input "text" at bounding box center [494, 254] width 486 height 26
type input "**********"
click at [759, 262] on span "Save" at bounding box center [783, 254] width 72 height 26
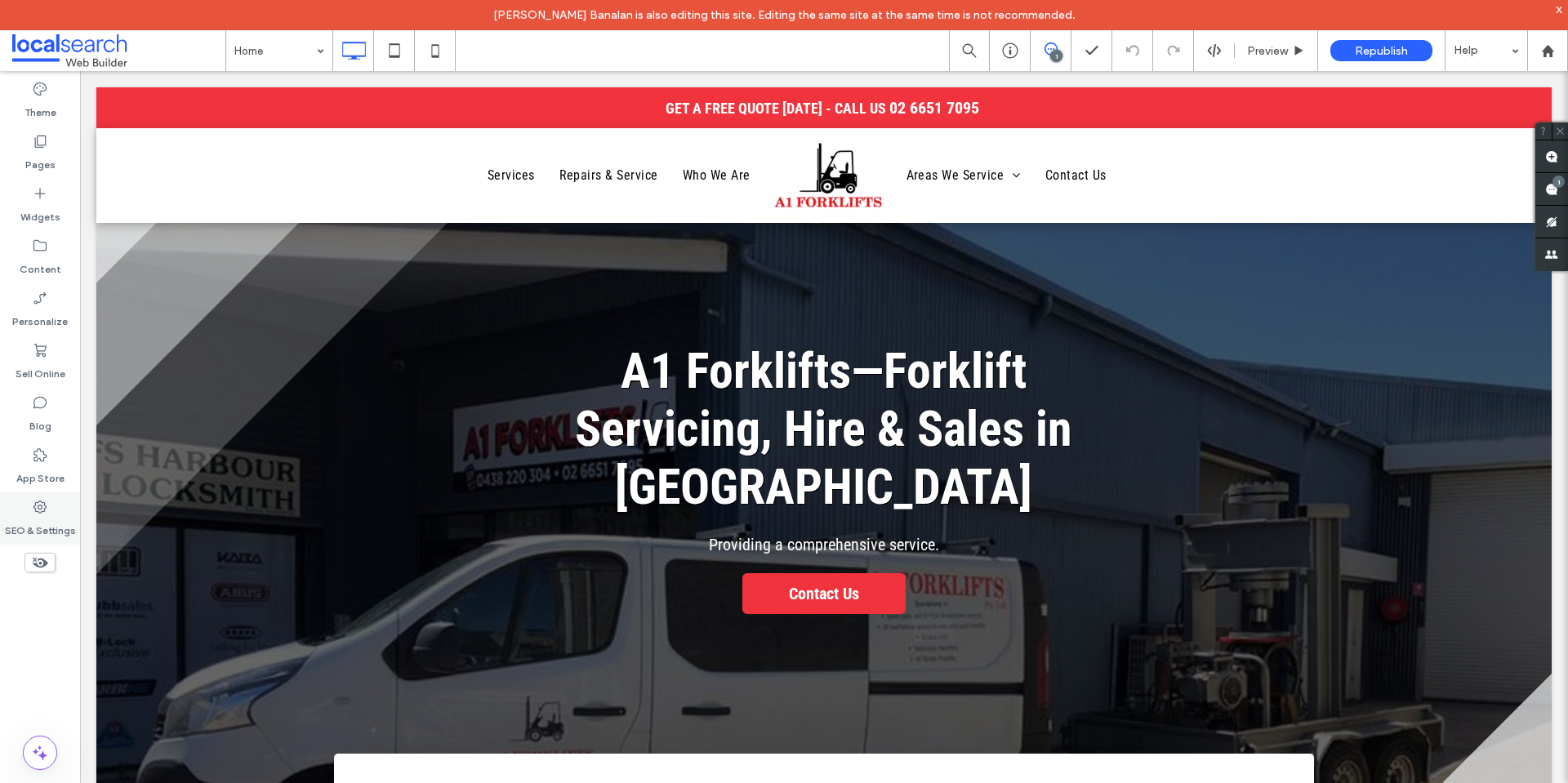
click at [38, 522] on label "SEO & Settings" at bounding box center [41, 527] width 71 height 23
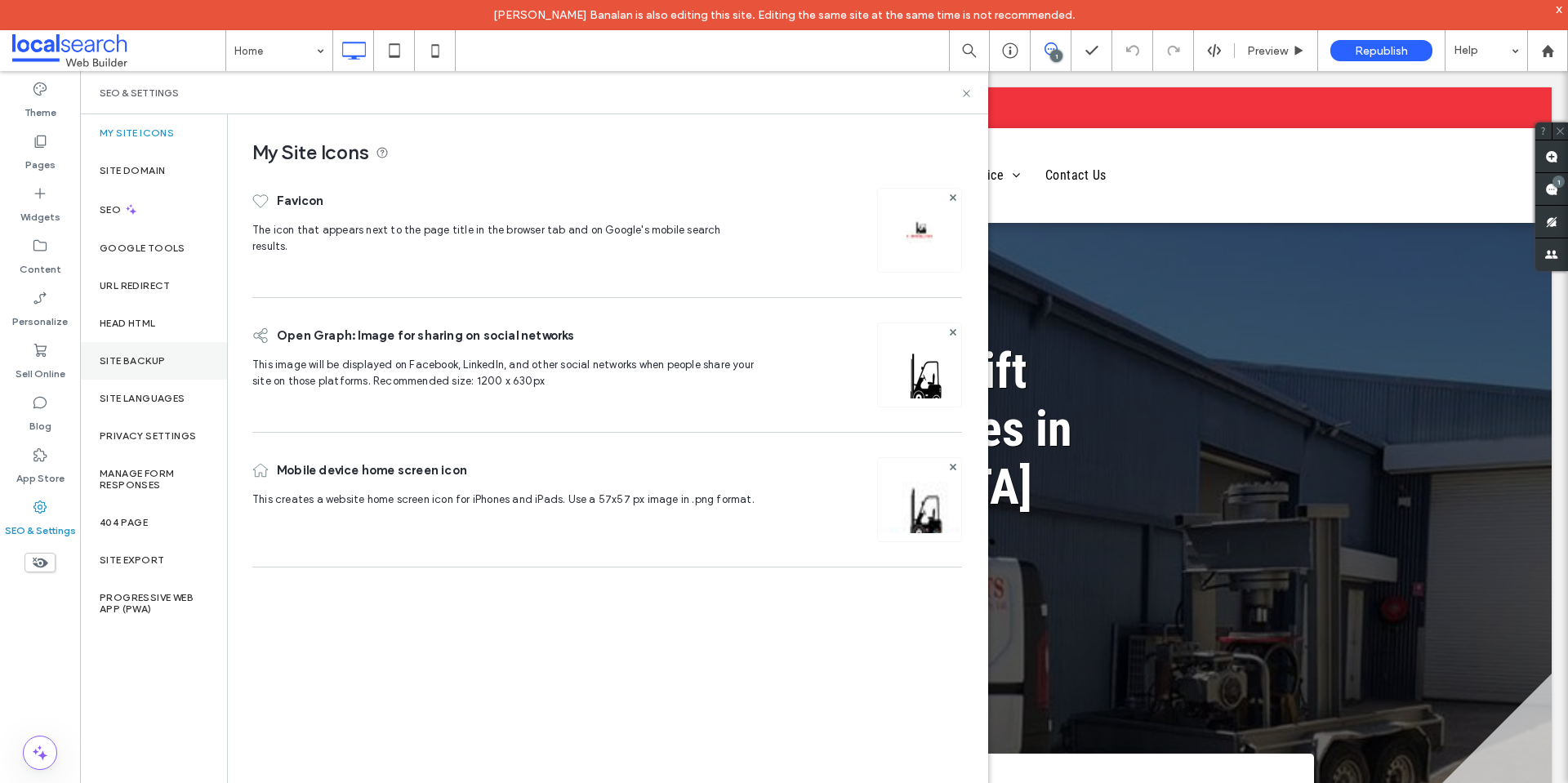
click at [191, 356] on div "Site Backup" at bounding box center [153, 361] width 147 height 38
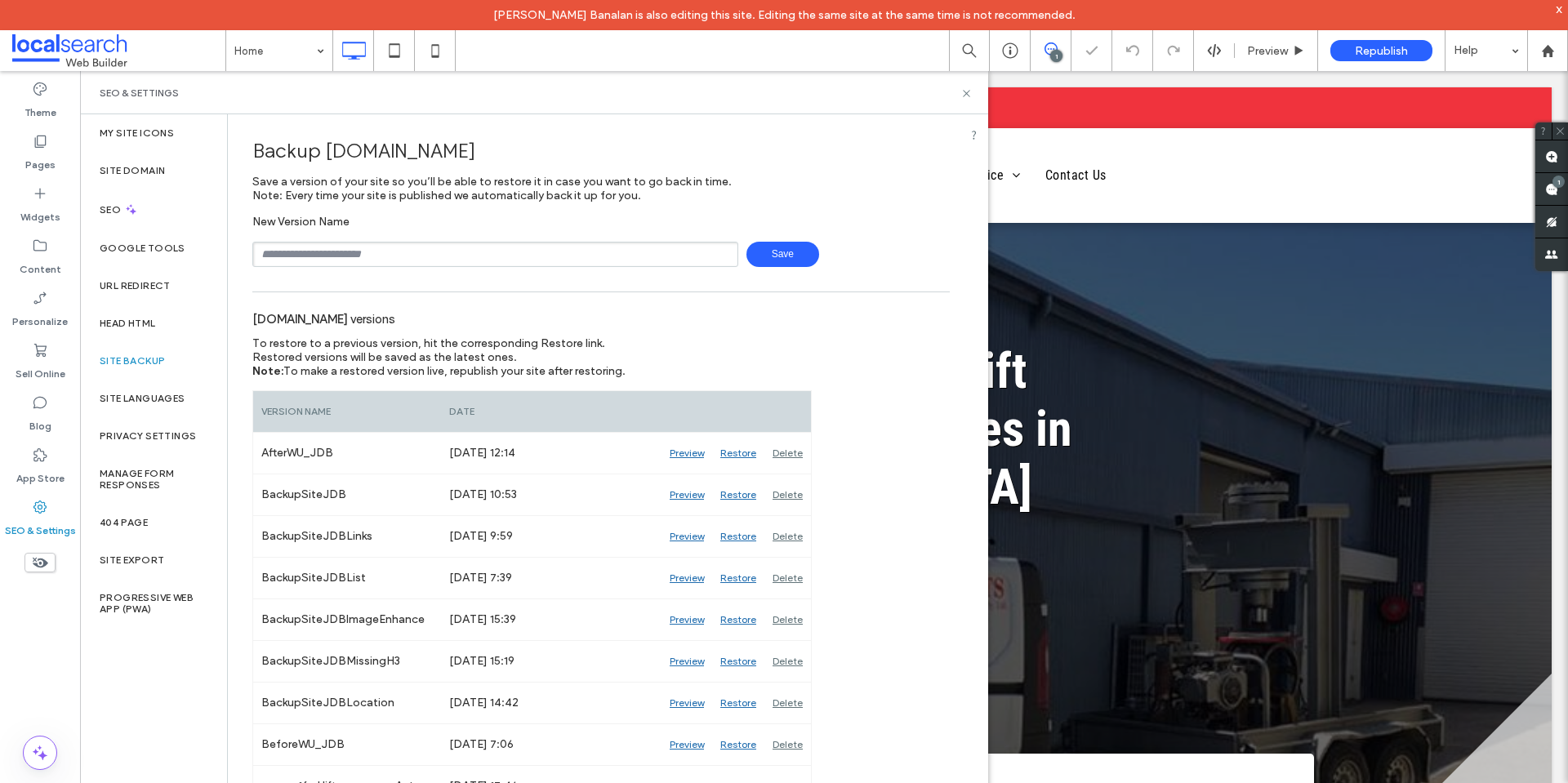
click at [363, 255] on input "text" at bounding box center [494, 254] width 486 height 26
type input "**********"
click at [781, 248] on span "Save" at bounding box center [783, 254] width 72 height 26
click at [965, 96] on icon at bounding box center [966, 93] width 12 height 12
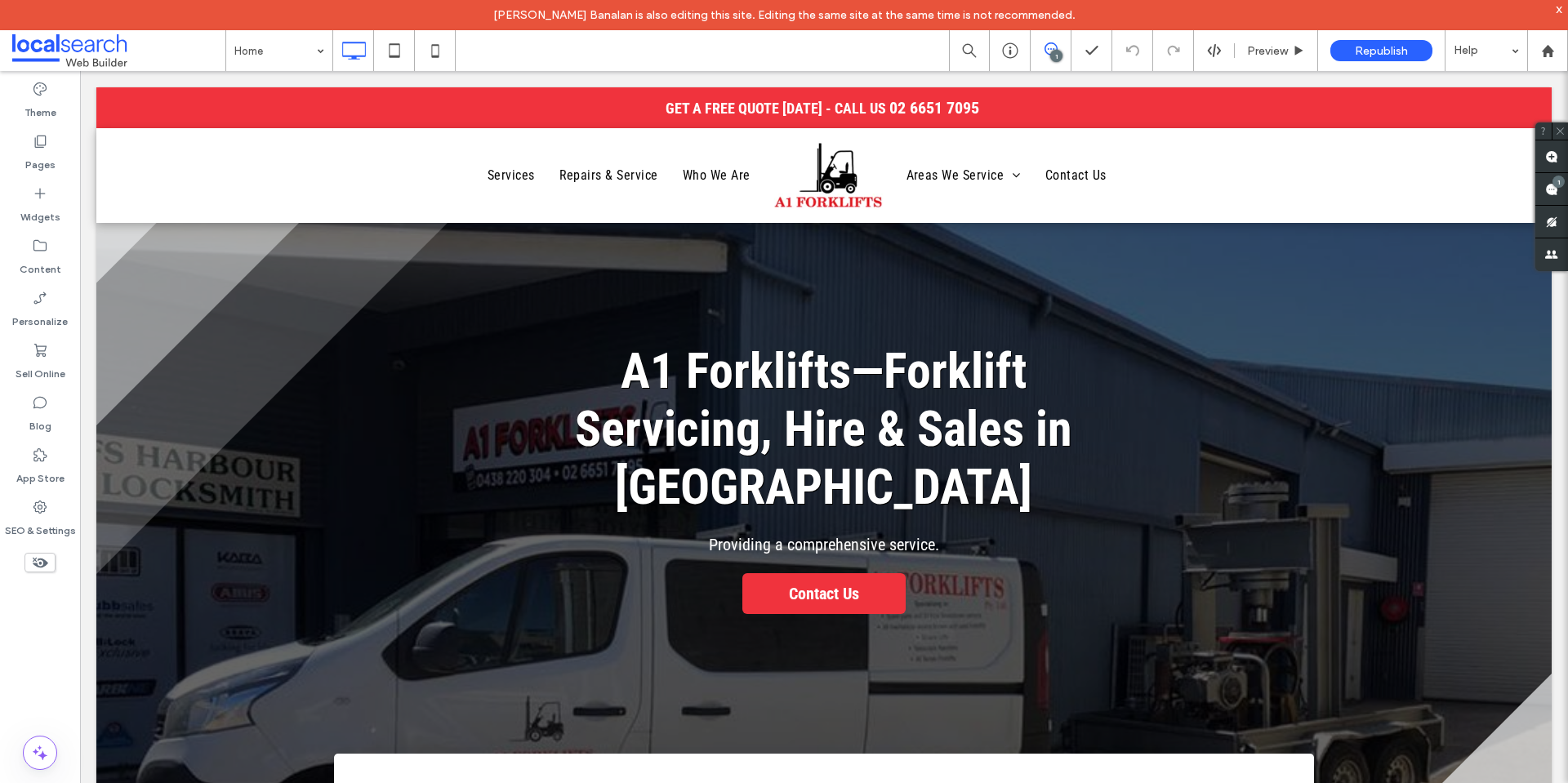
drag, startPoint x: 1049, startPoint y: 47, endPoint x: 1411, endPoint y: 52, distance: 362.0
click at [1049, 47] on icon at bounding box center [1051, 48] width 13 height 13
click at [1052, 54] on div "1" at bounding box center [1056, 56] width 12 height 12
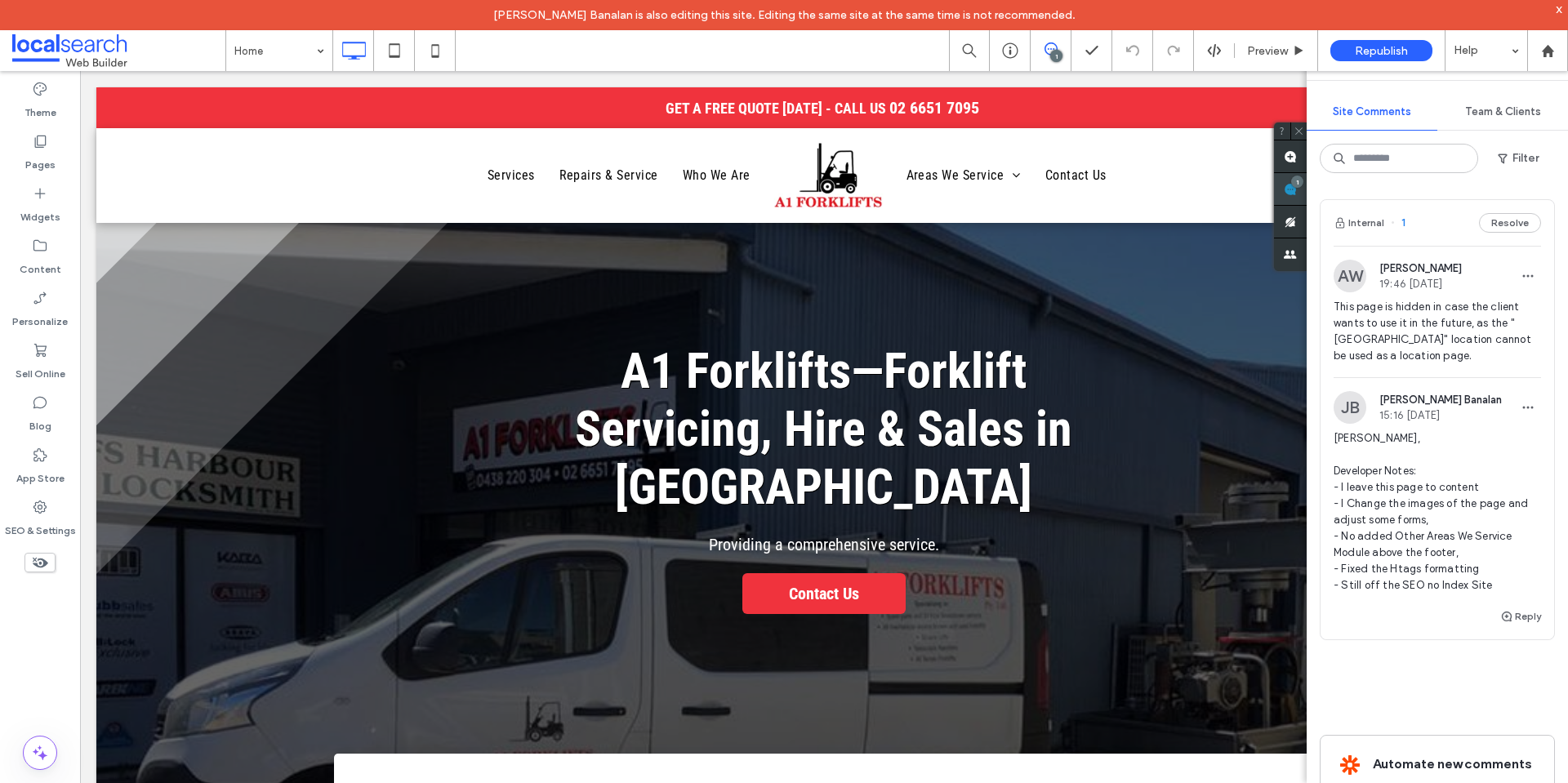
click at [1297, 193] on use at bounding box center [1289, 190] width 13 height 13
click at [49, 277] on div "Content" at bounding box center [40, 257] width 80 height 52
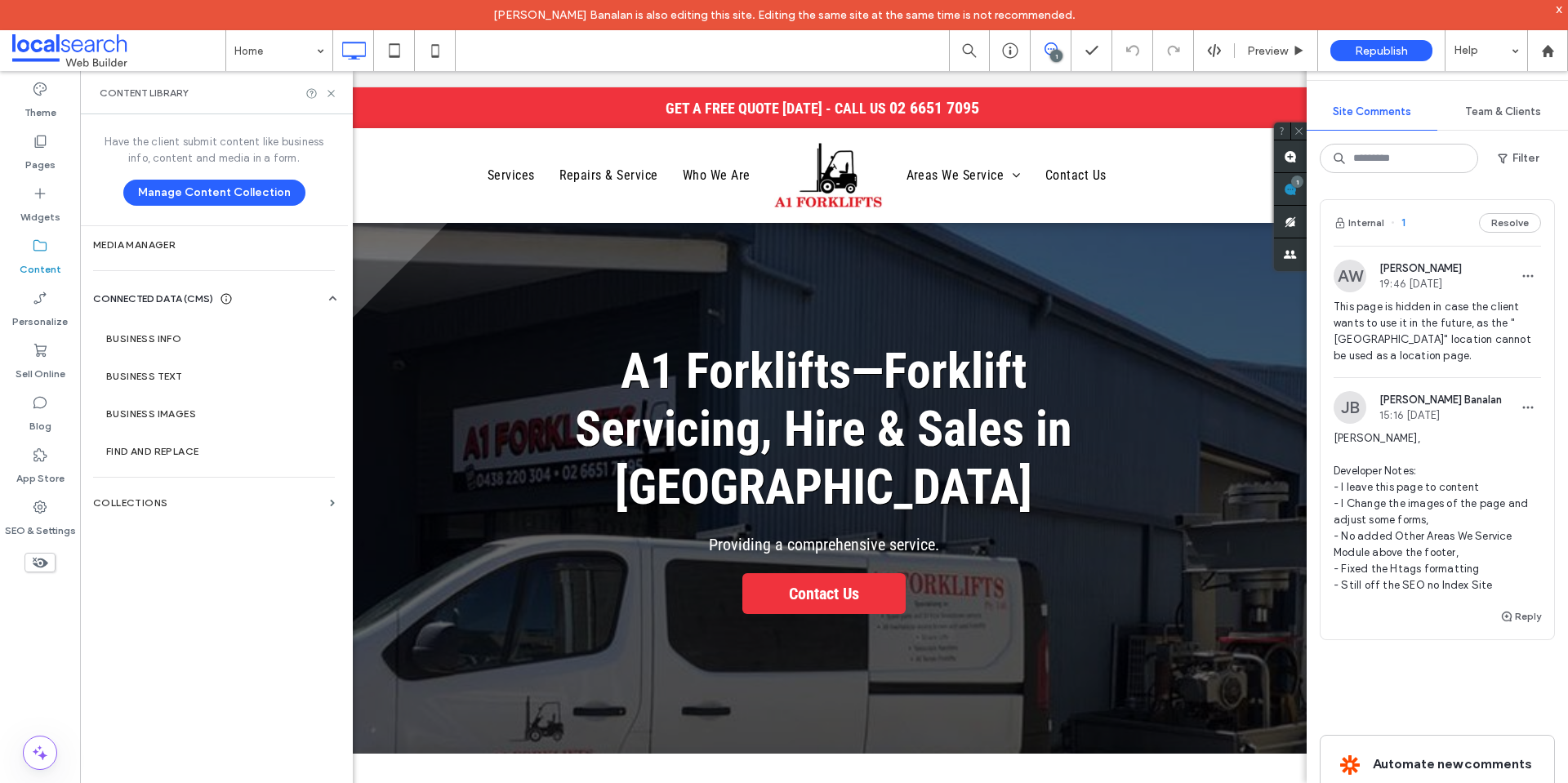
drag, startPoint x: 194, startPoint y: 332, endPoint x: 629, endPoint y: 58, distance: 514.1
click at [194, 332] on section "Business Info" at bounding box center [218, 339] width 249 height 38
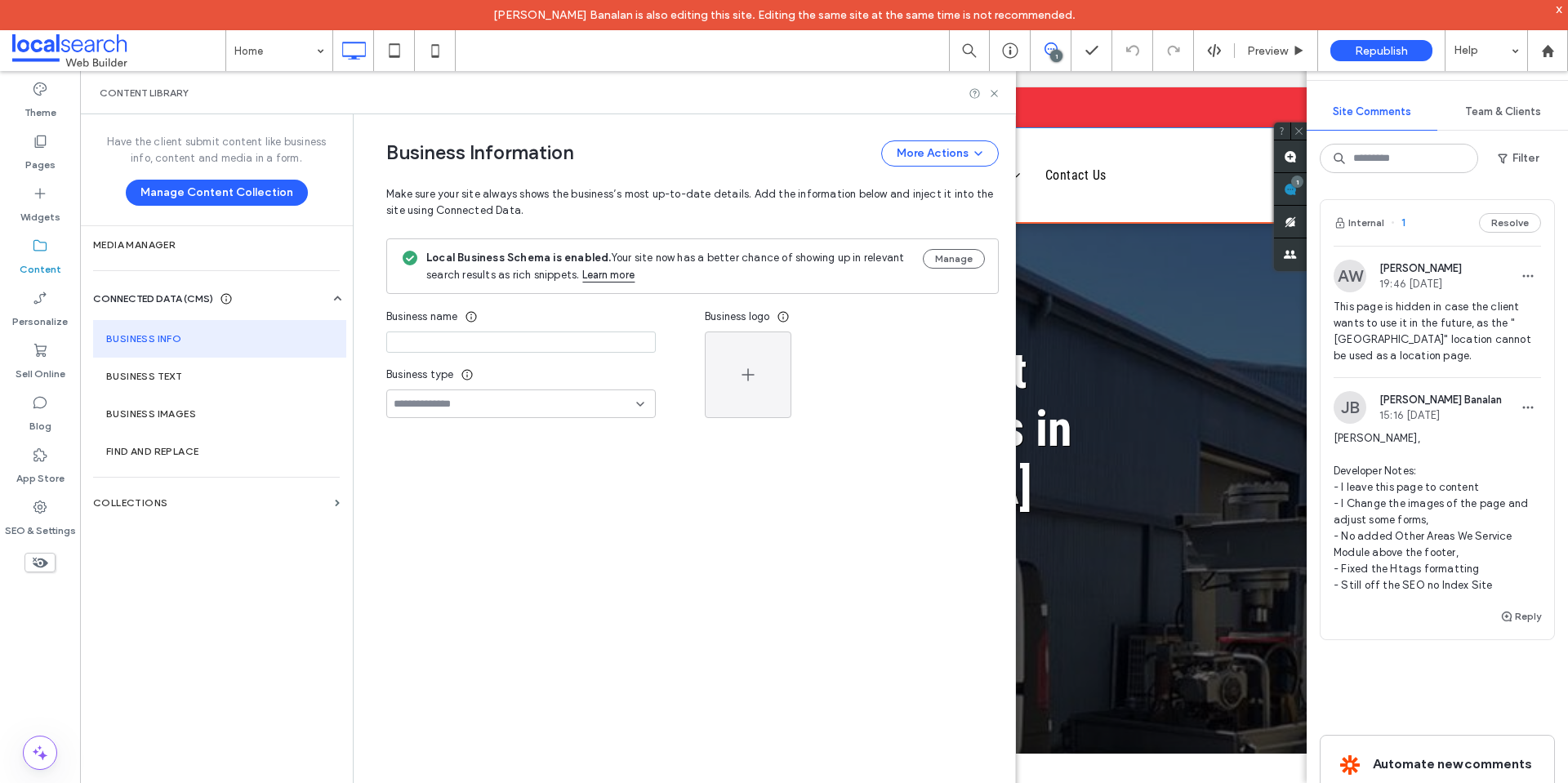
type input "**********"
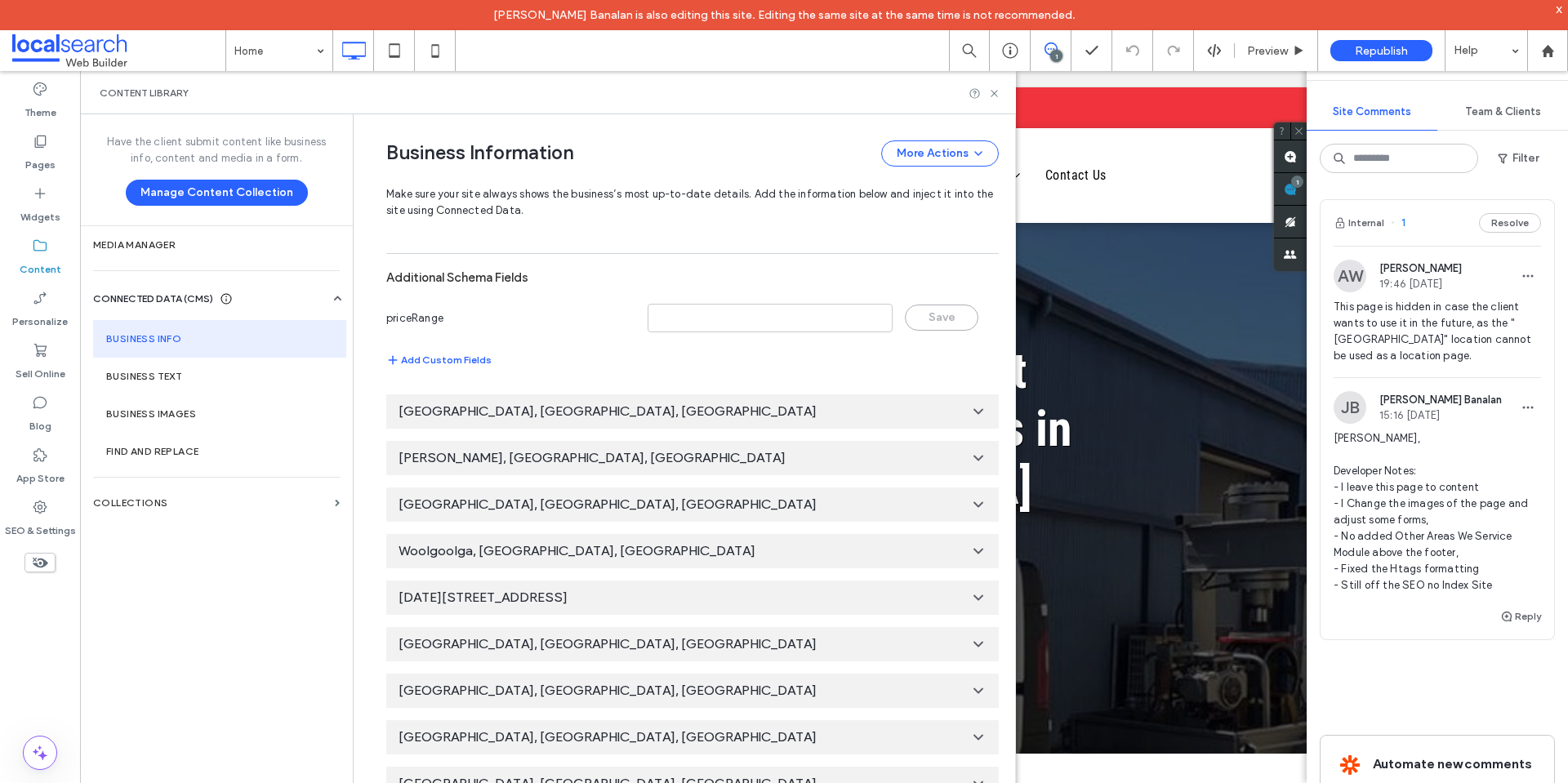
scroll to position [1305, 0]
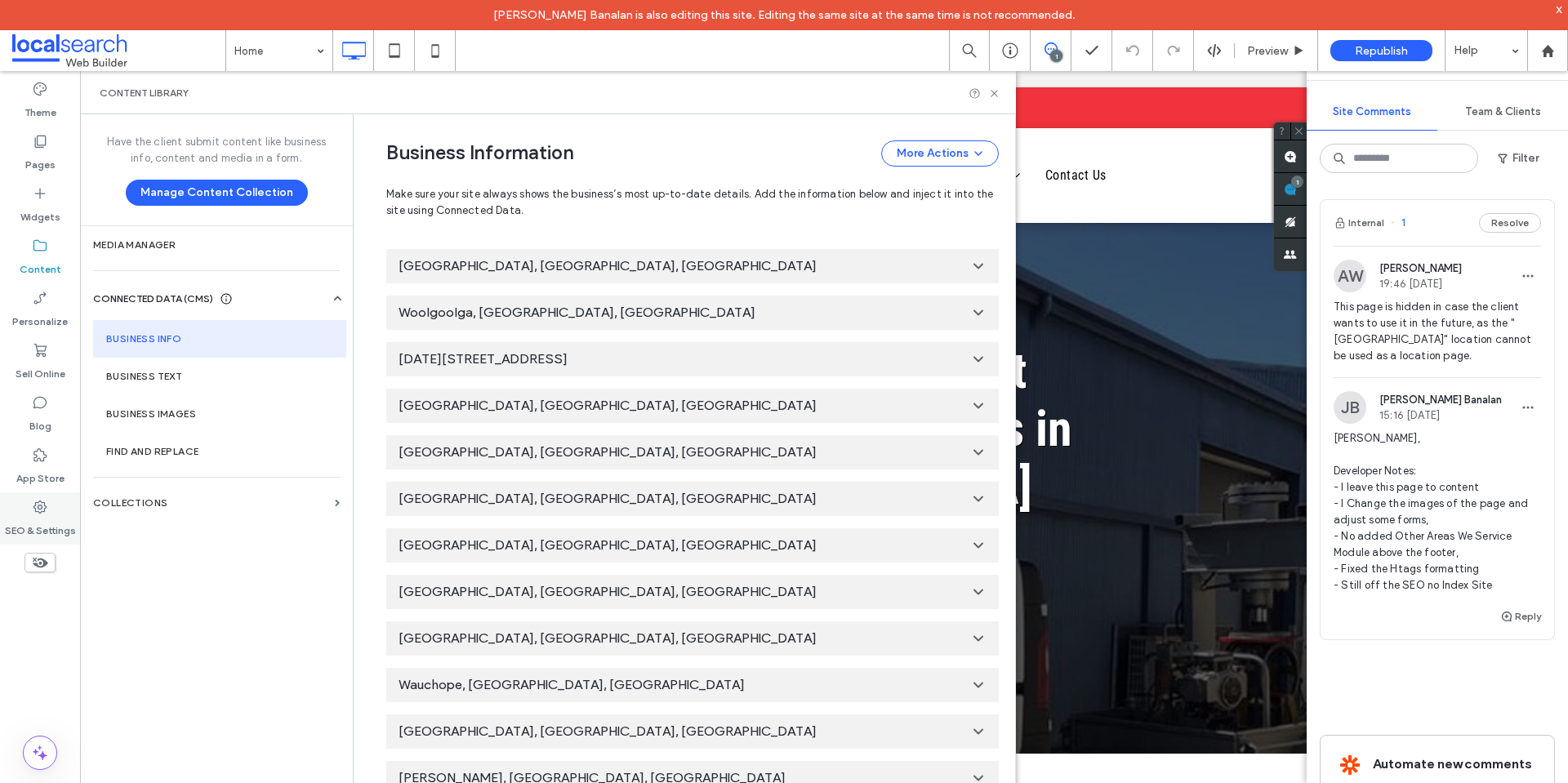
click at [44, 508] on icon at bounding box center [40, 507] width 17 height 17
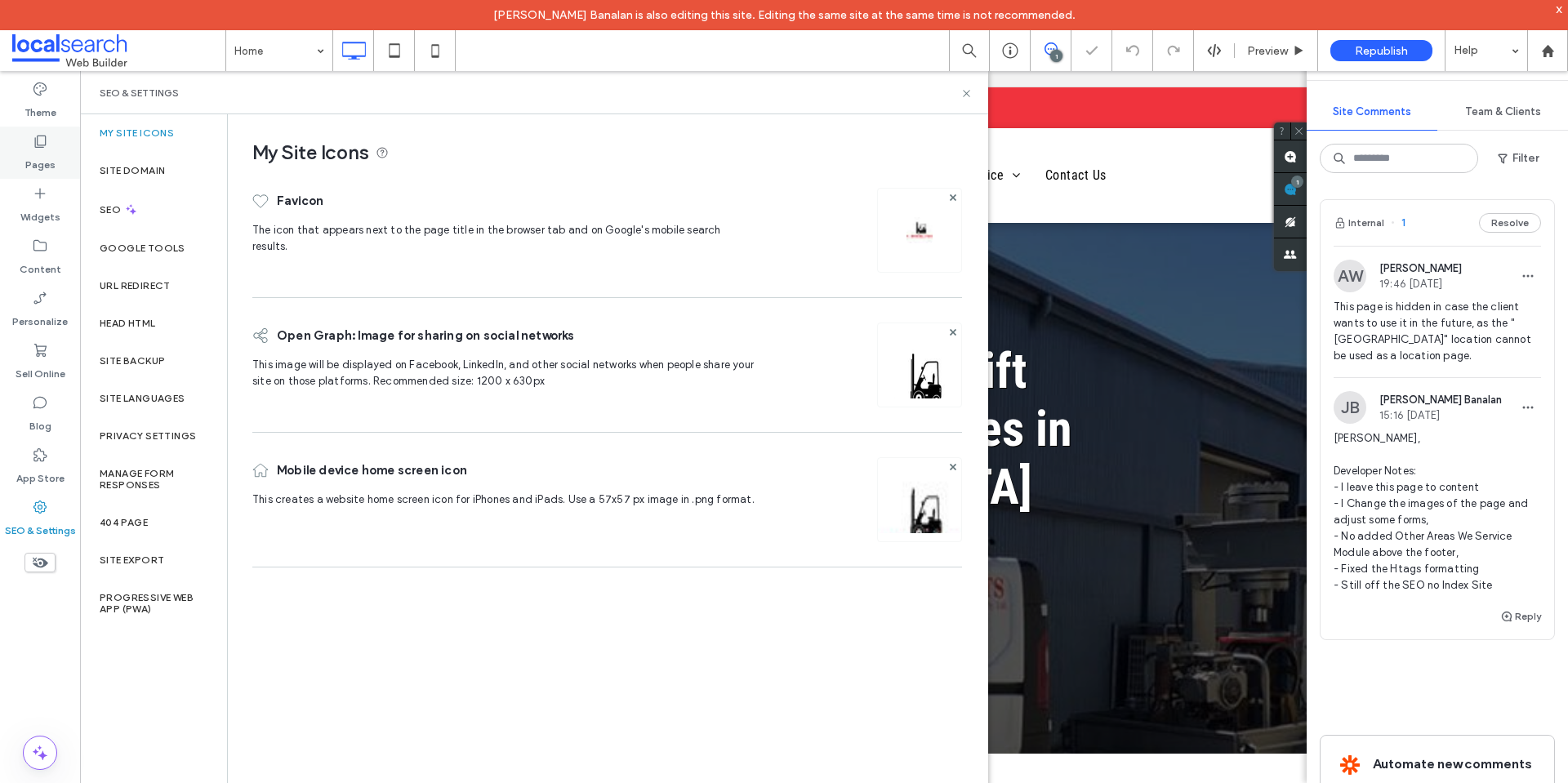
click at [62, 176] on div "Pages" at bounding box center [40, 153] width 80 height 52
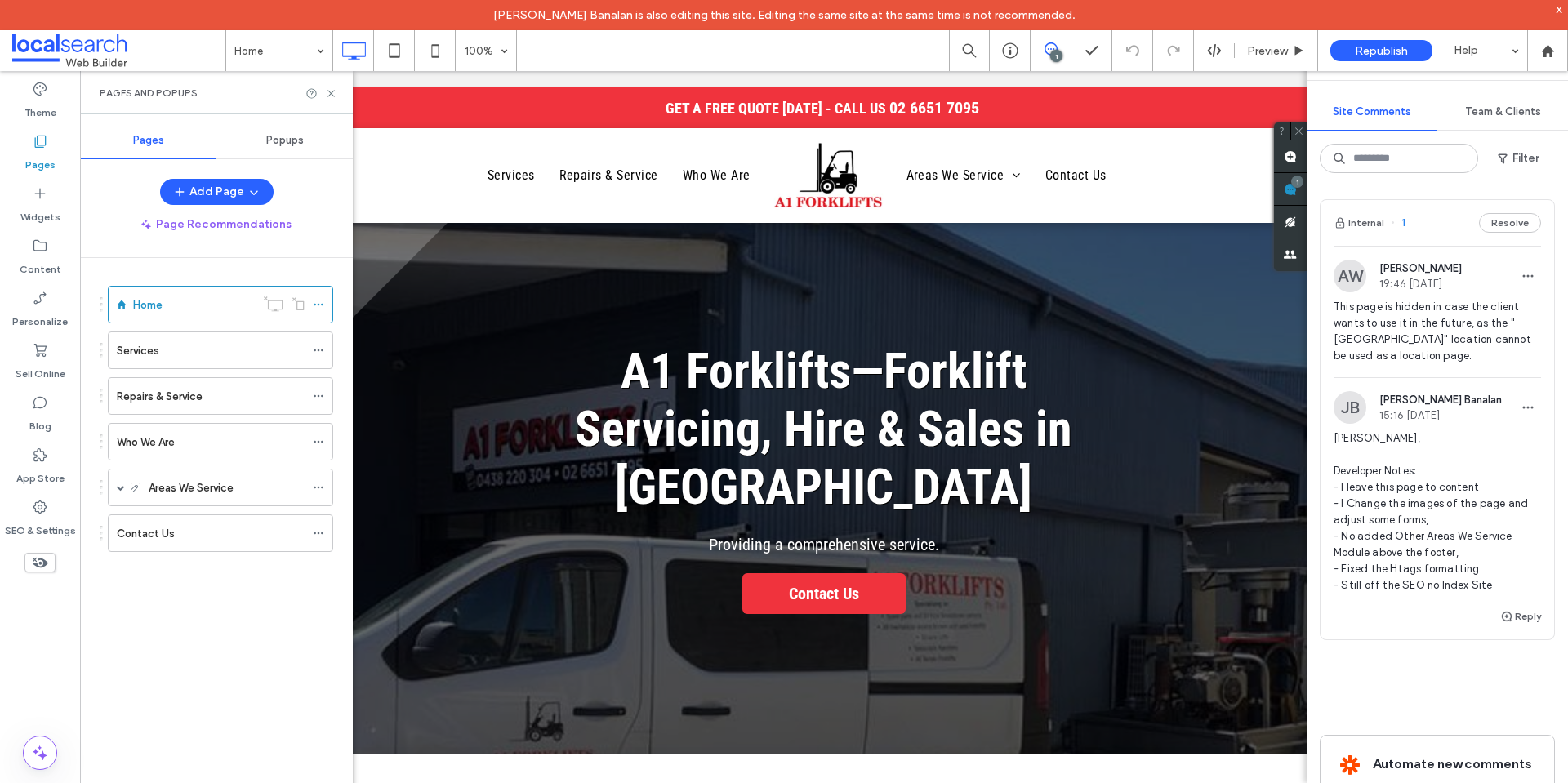
scroll to position [0, 0]
click at [119, 487] on span at bounding box center [120, 487] width 8 height 8
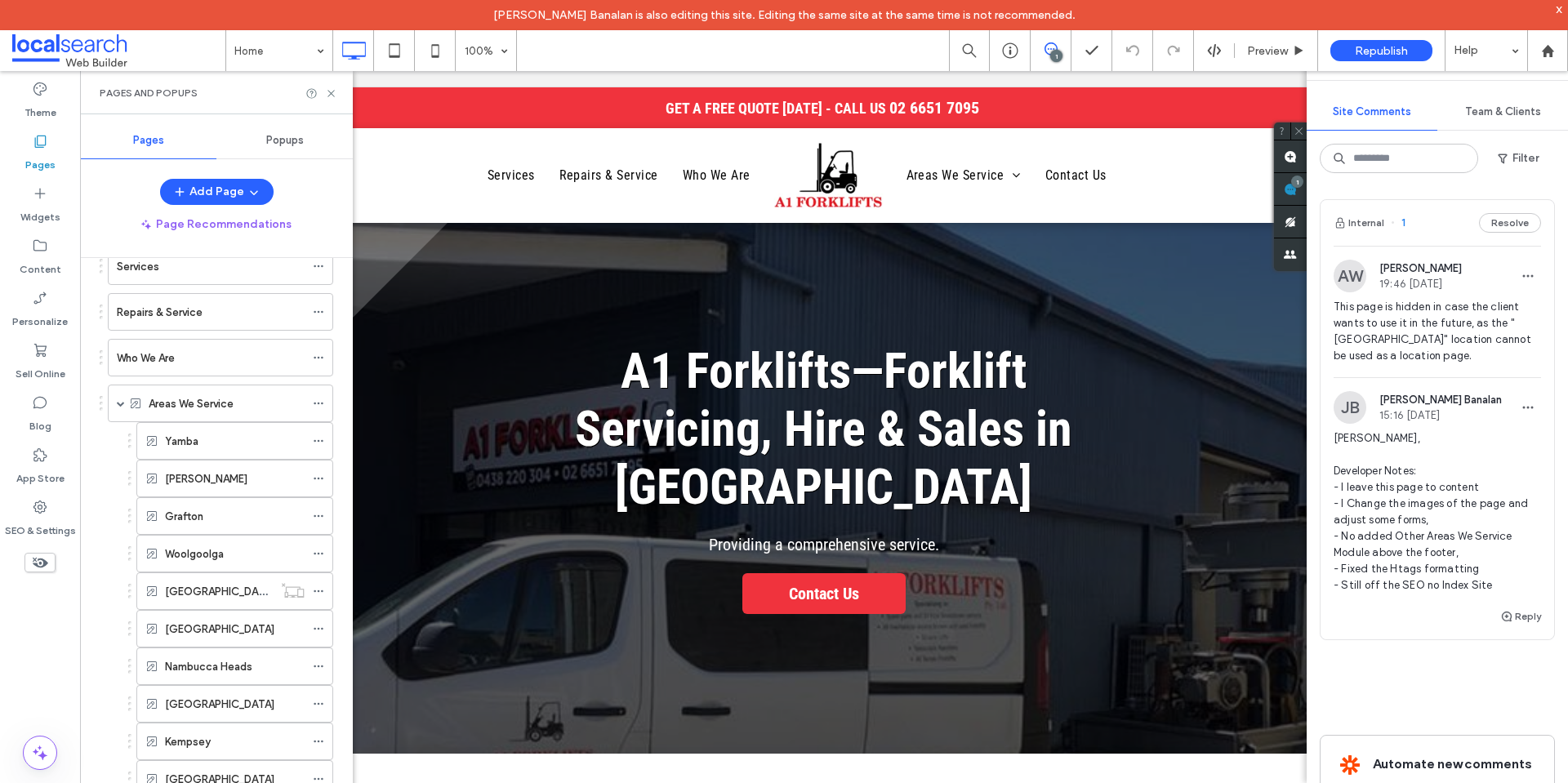
scroll to position [163, 0]
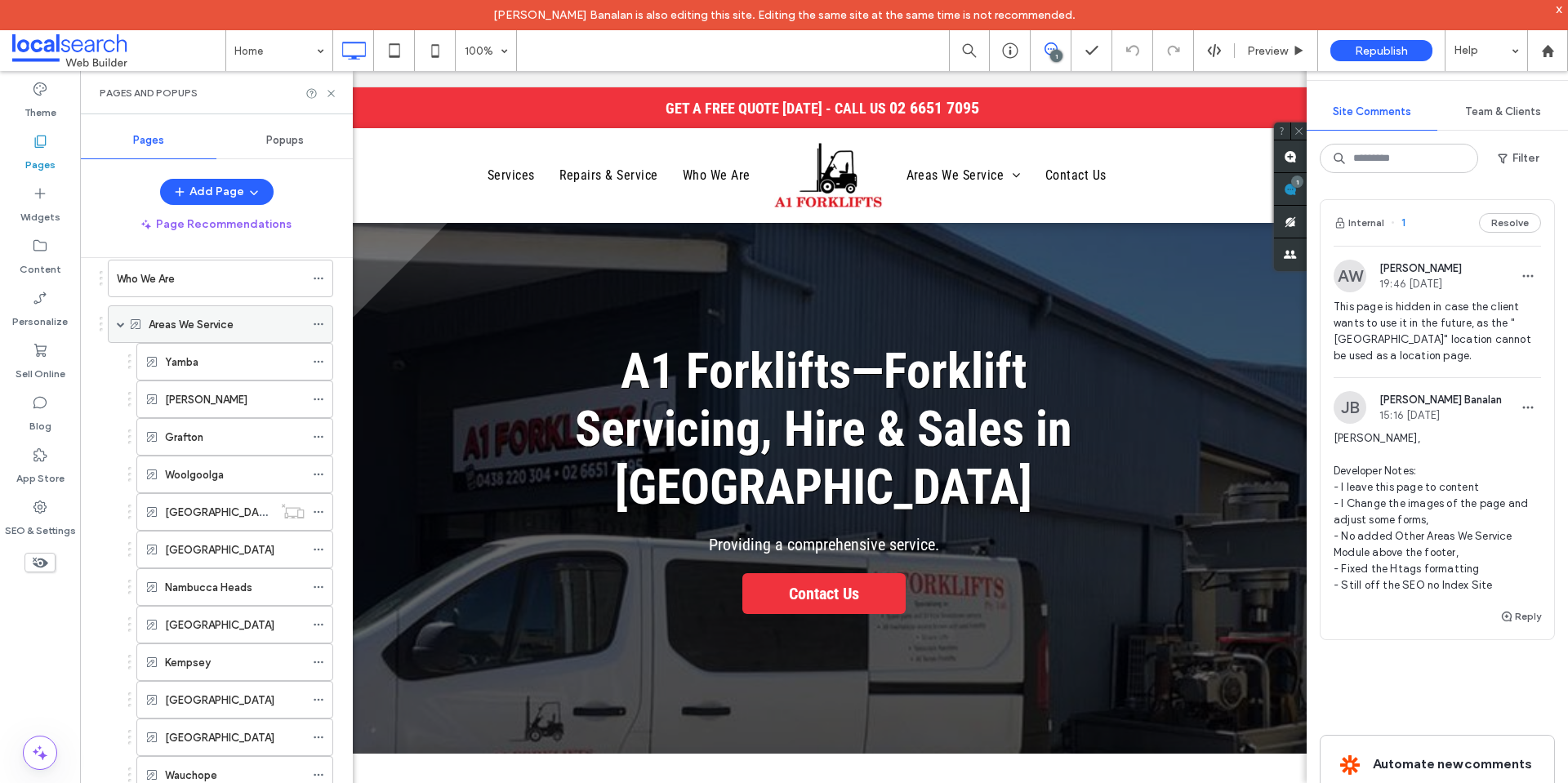
click at [317, 324] on use at bounding box center [318, 324] width 9 height 3
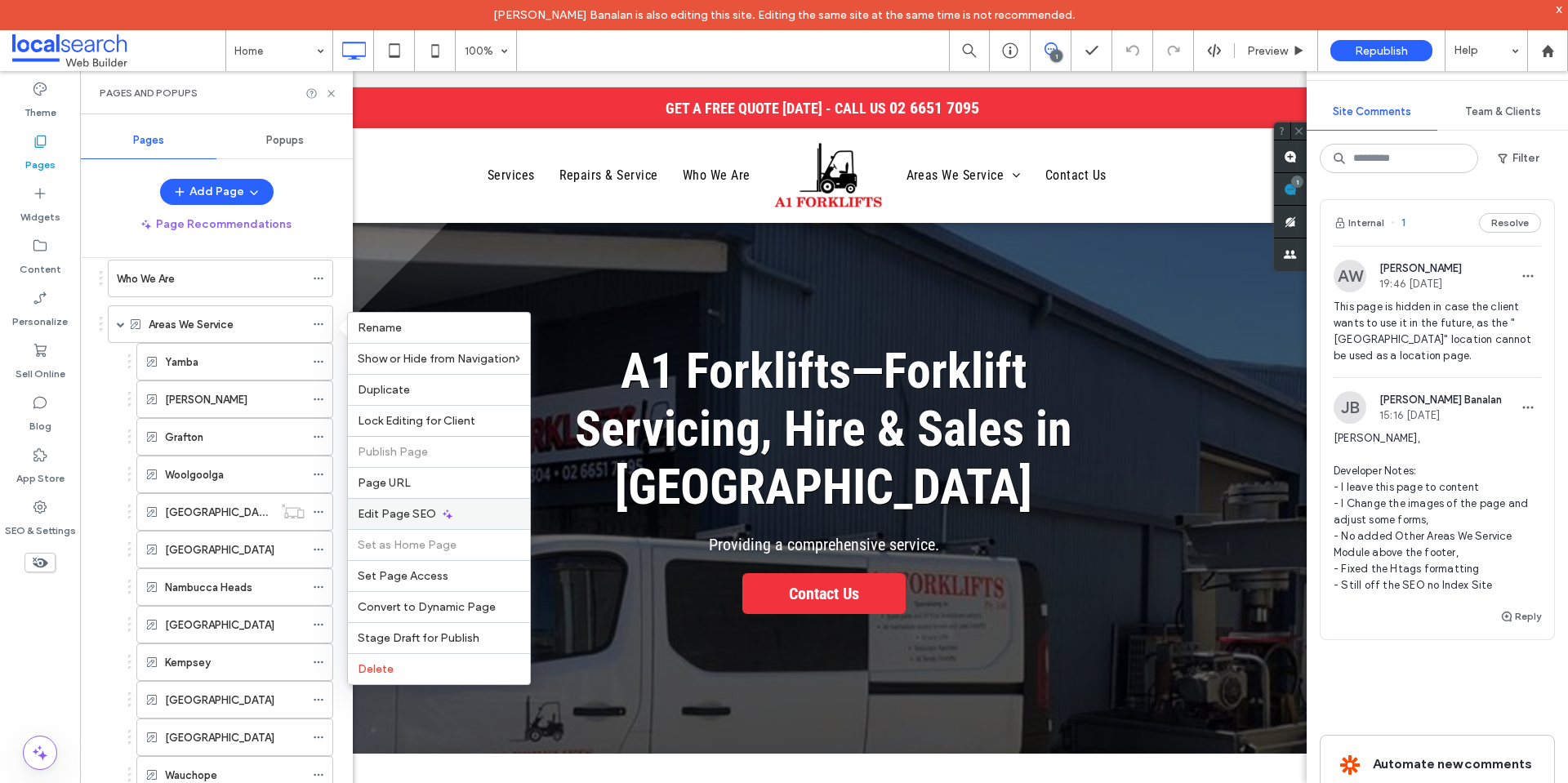
click at [460, 510] on div "Edit Page SEO" at bounding box center [439, 513] width 182 height 31
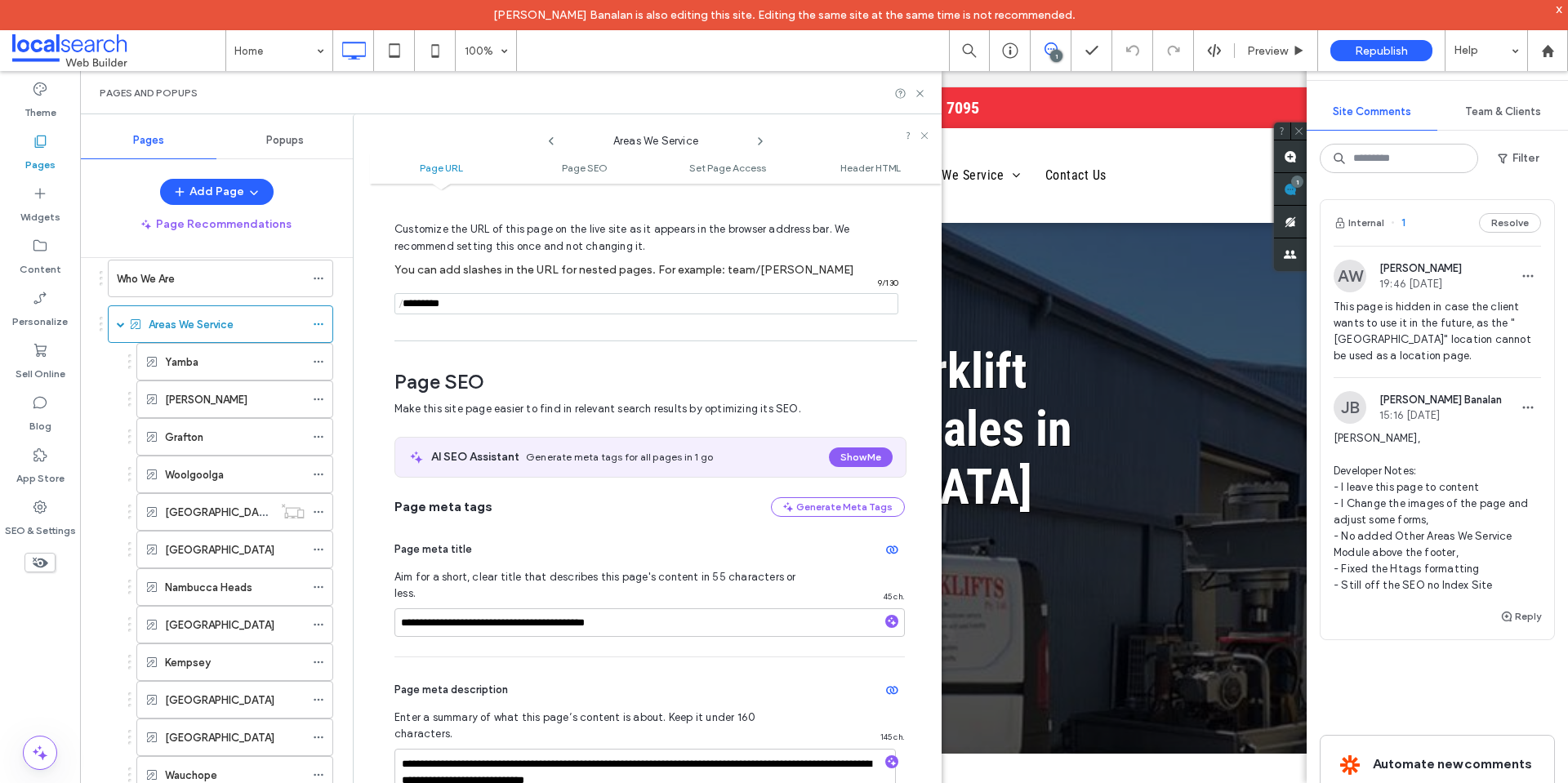
scroll to position [224, 0]
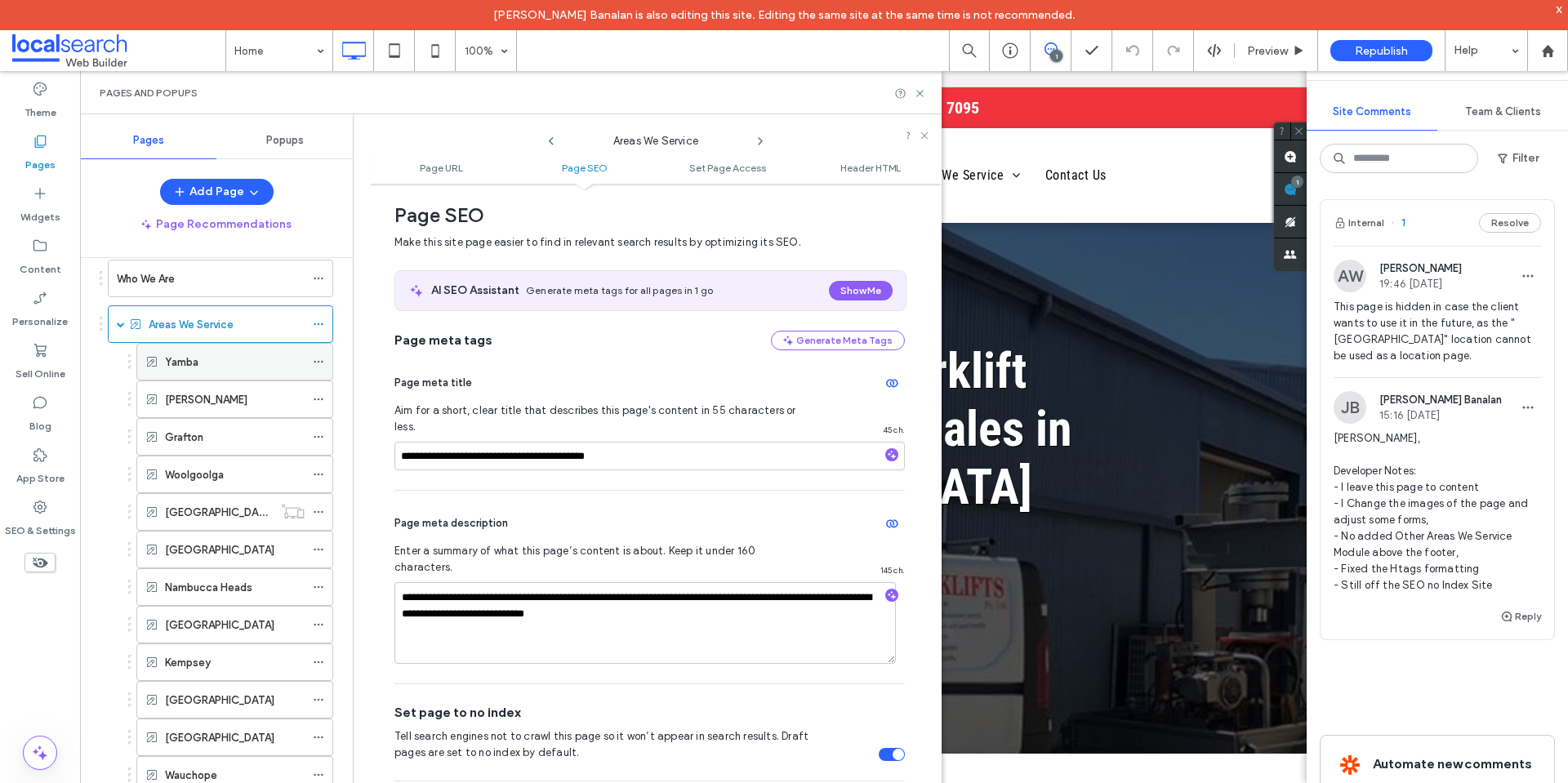
click at [319, 362] on icon at bounding box center [318, 362] width 11 height 11
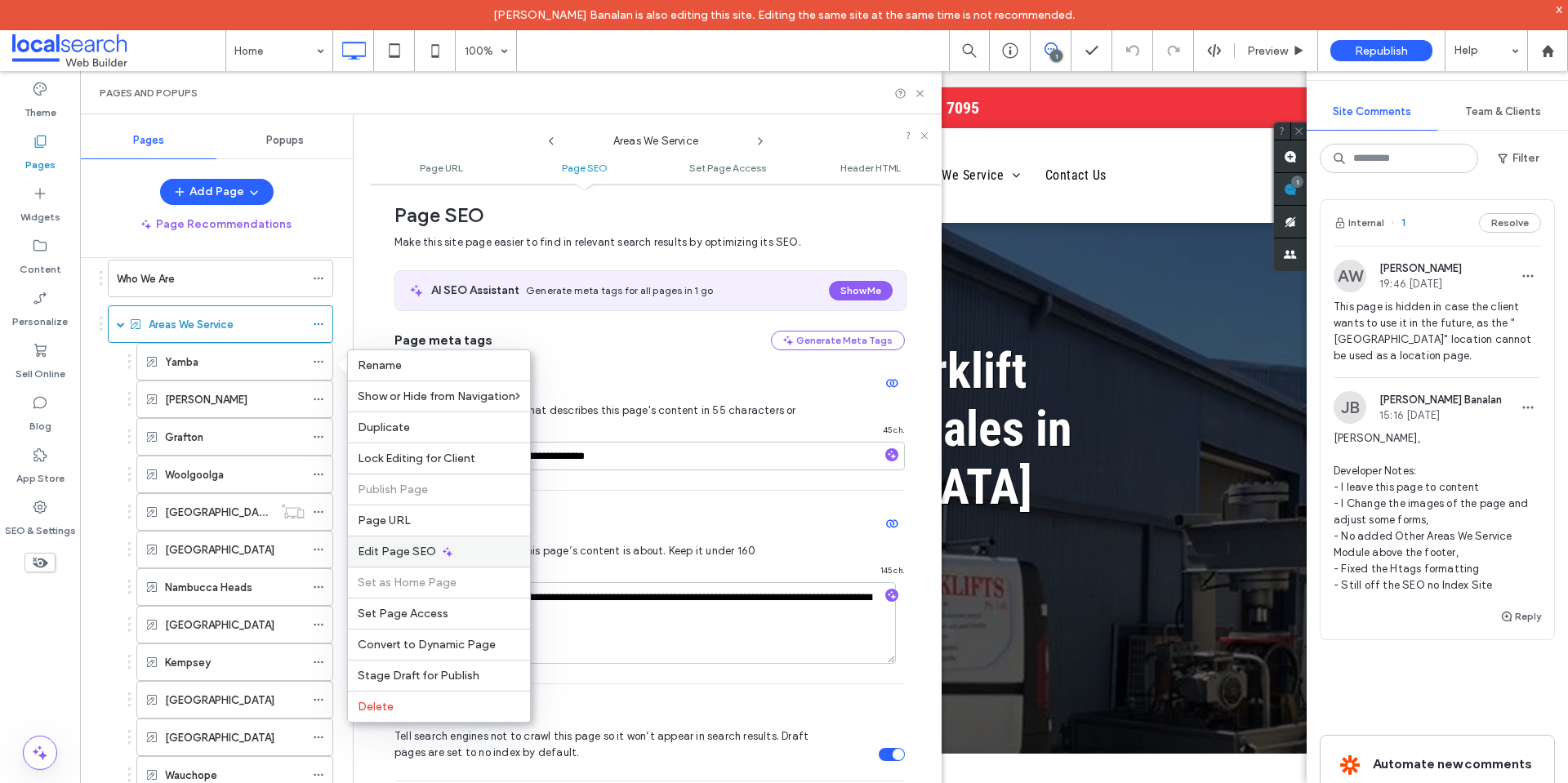
click at [471, 556] on div "Edit Page SEO" at bounding box center [439, 551] width 182 height 31
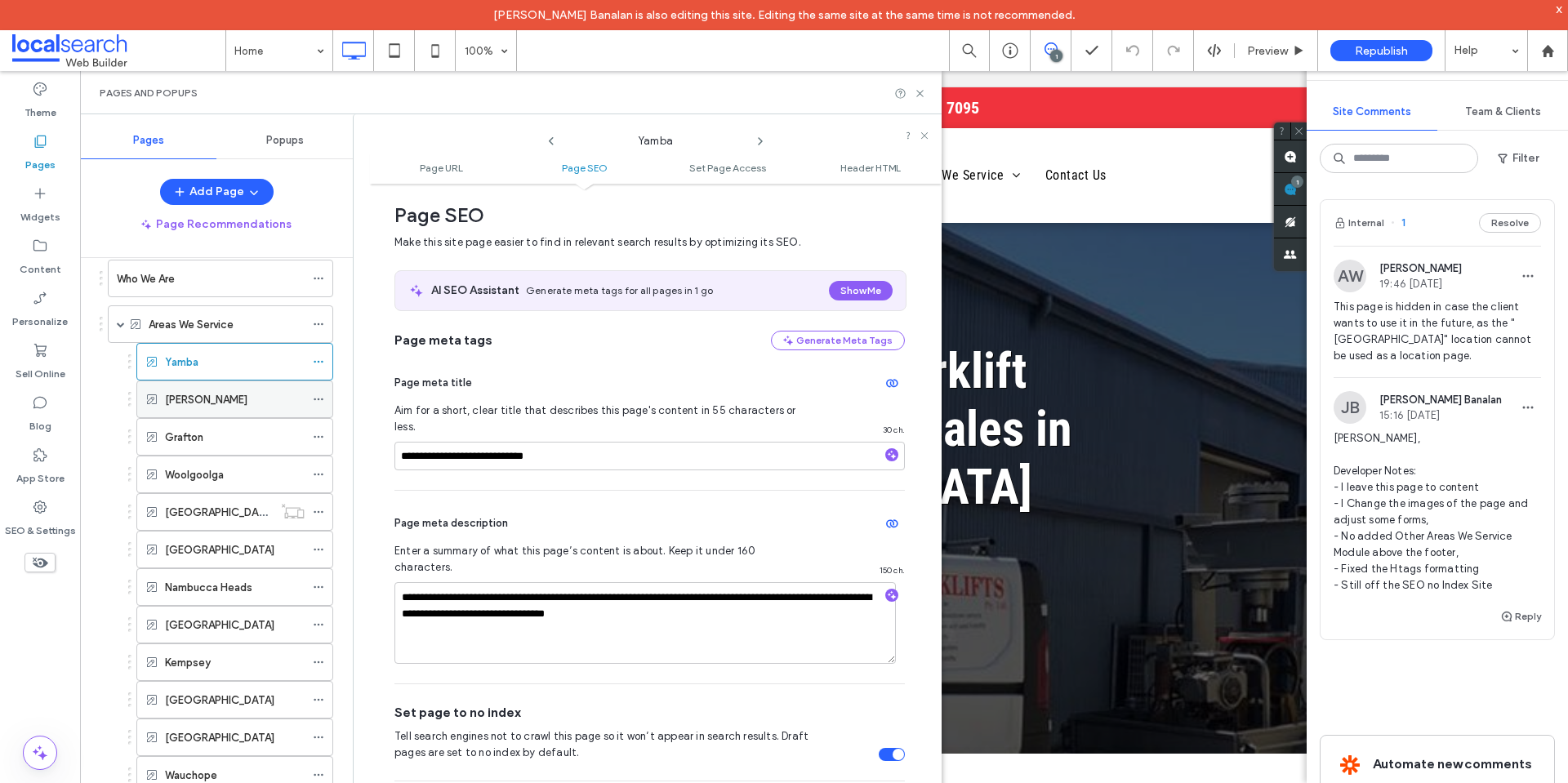
click at [322, 397] on icon at bounding box center [318, 399] width 11 height 11
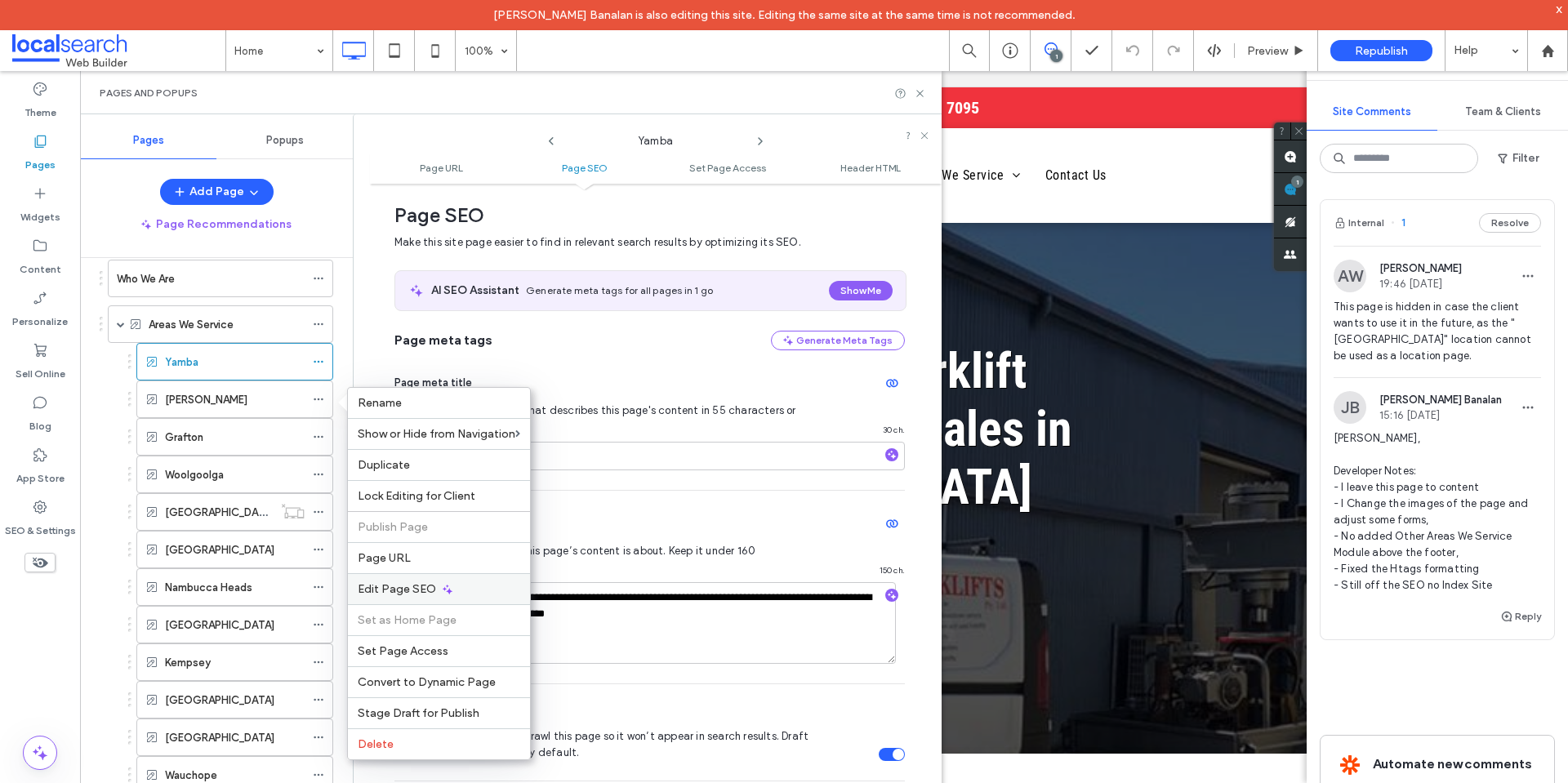
click at [444, 584] on icon at bounding box center [447, 589] width 13 height 13
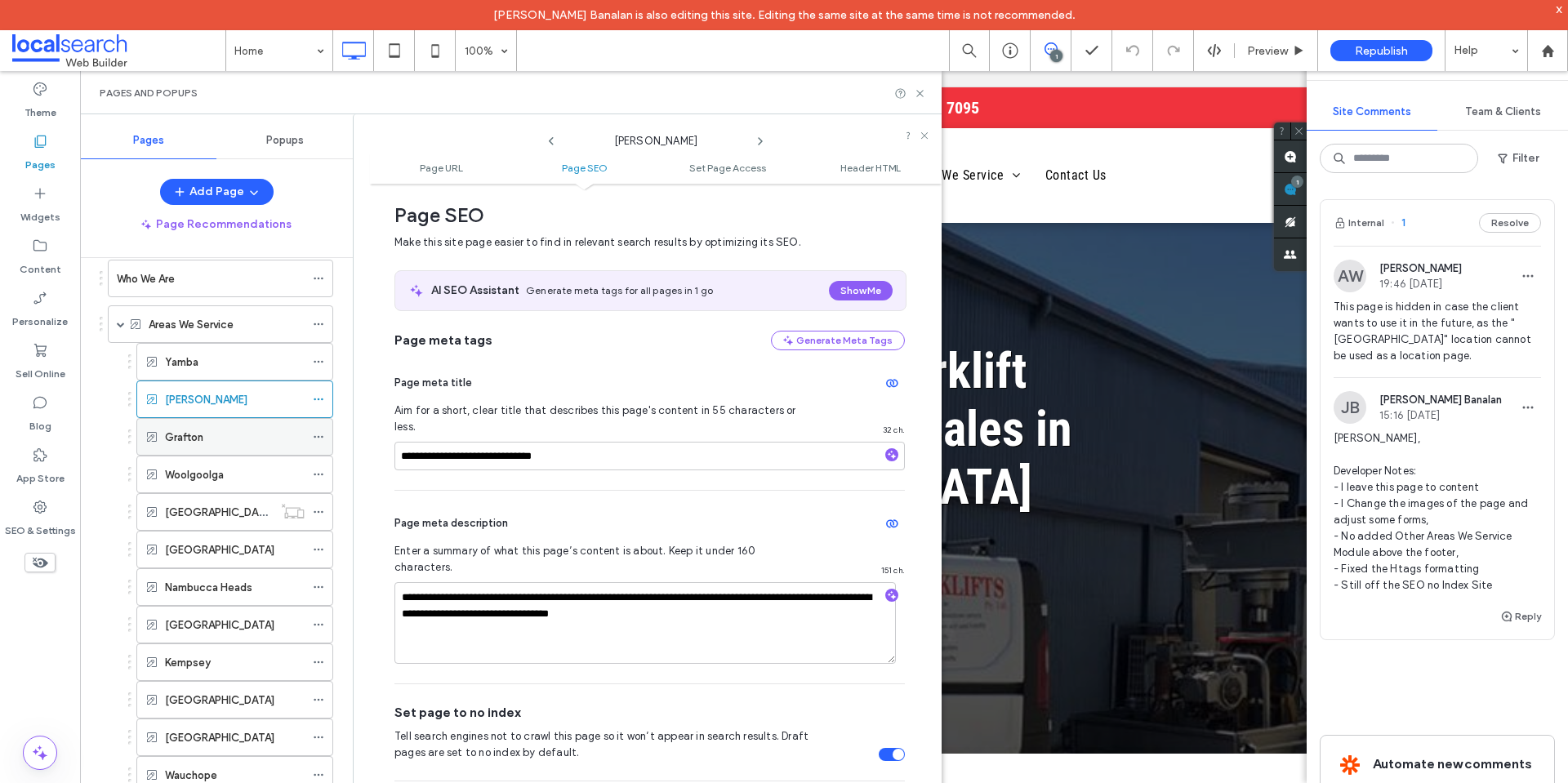
click at [316, 436] on icon at bounding box center [318, 436] width 11 height 11
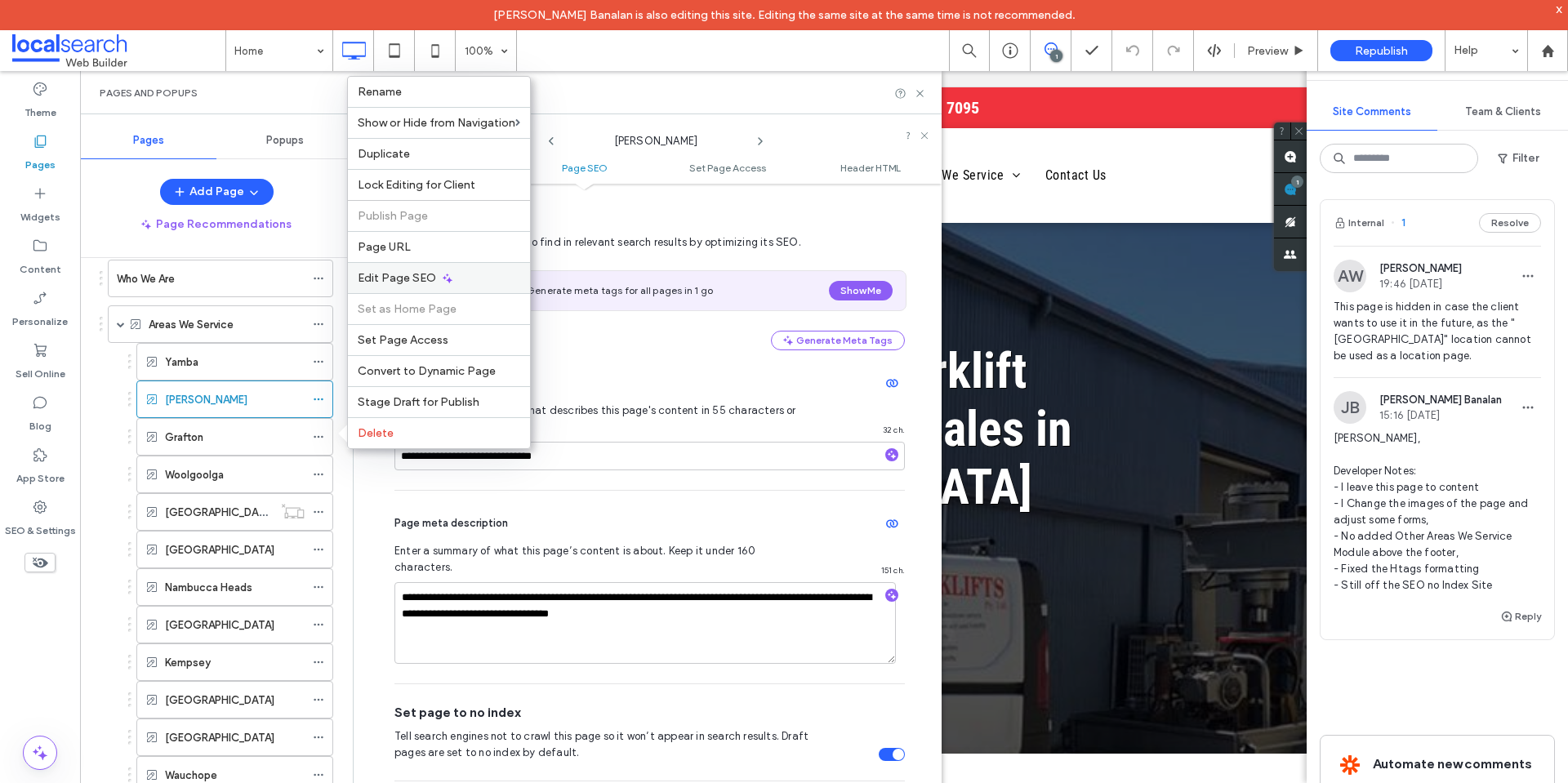
click at [452, 276] on div "Edit Page SEO" at bounding box center [439, 277] width 182 height 31
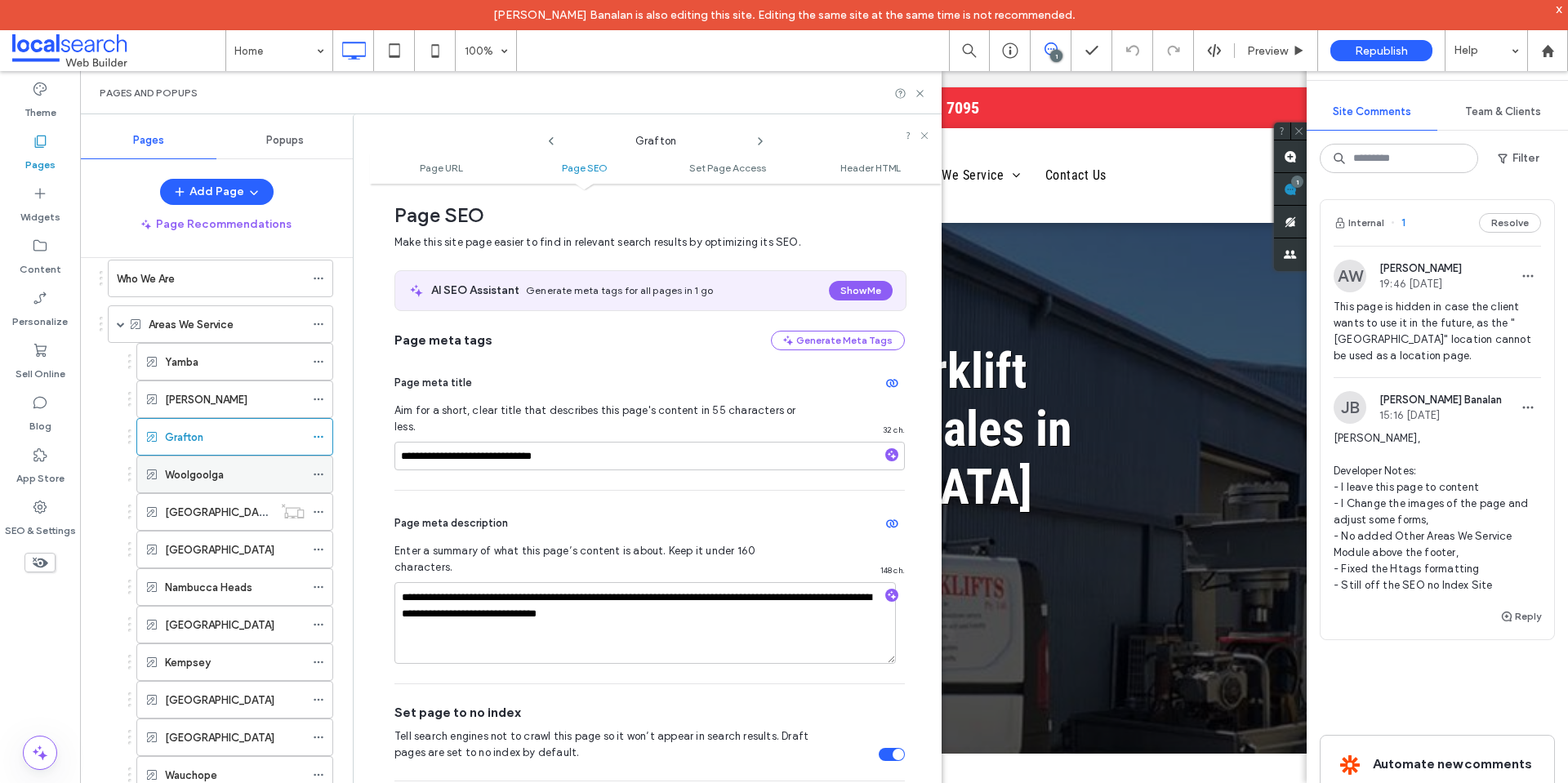
click at [317, 474] on icon at bounding box center [318, 474] width 11 height 11
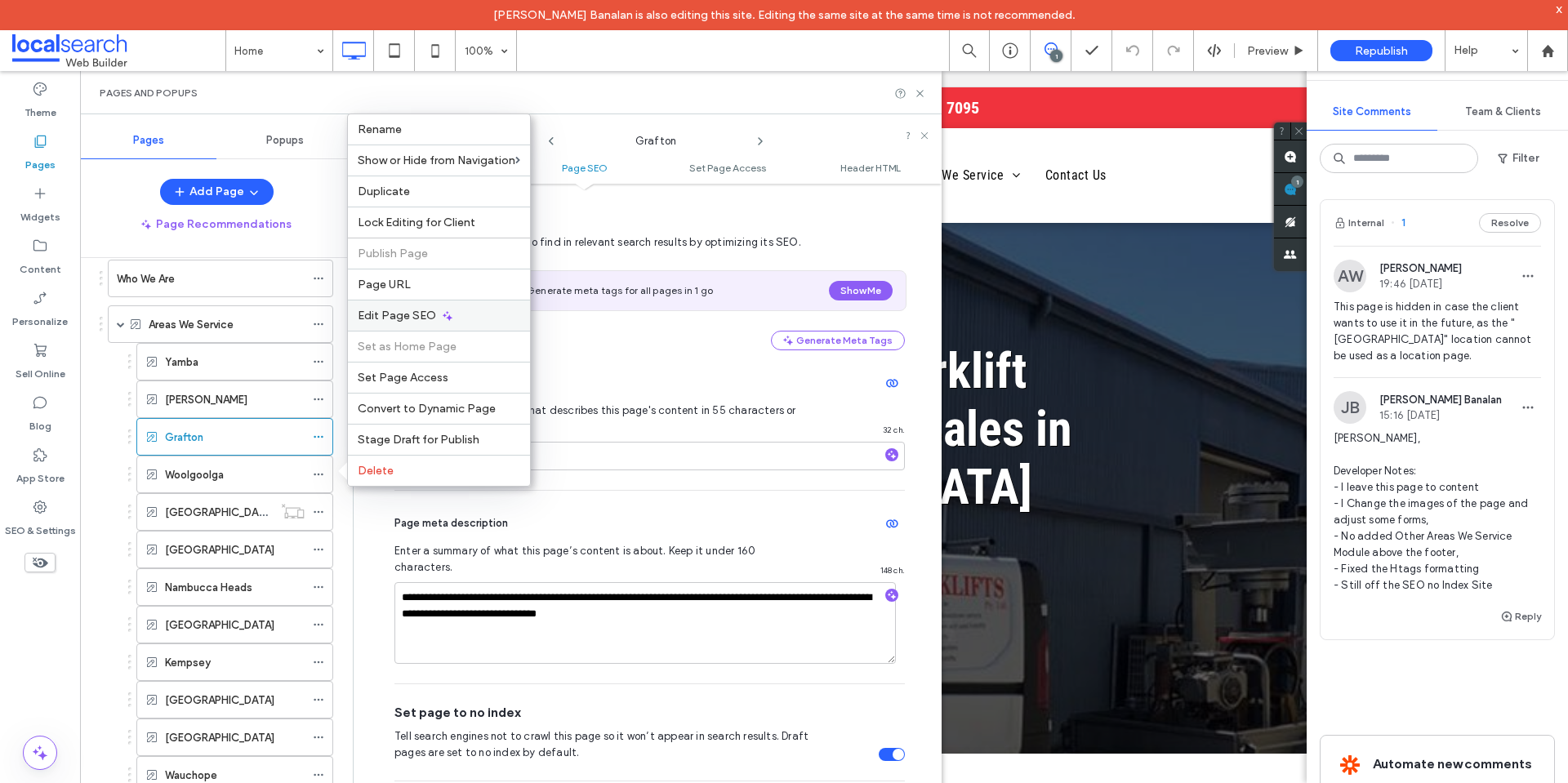
click at [479, 318] on div "Edit Page SEO" at bounding box center [439, 315] width 182 height 31
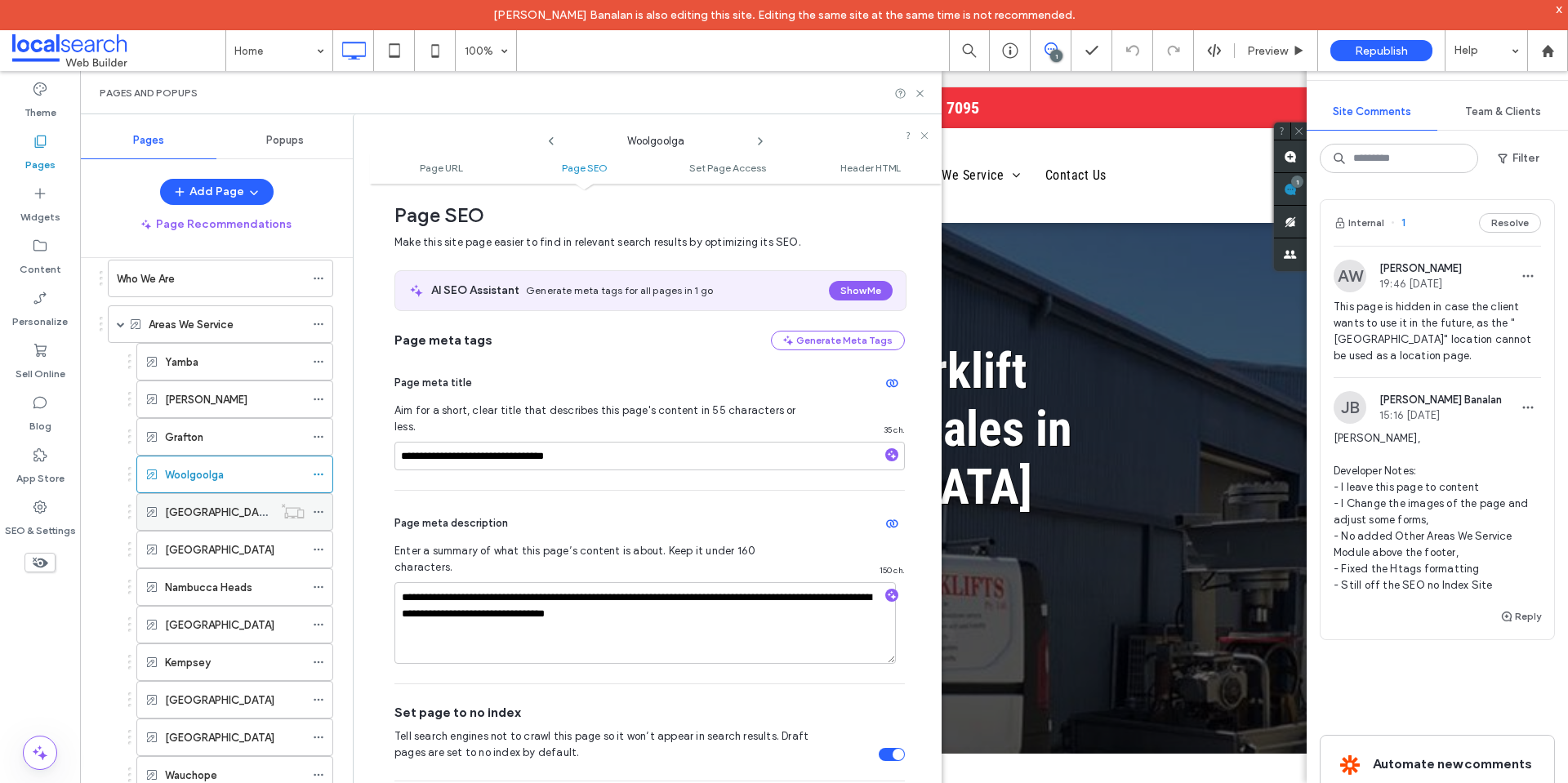
click at [321, 512] on icon at bounding box center [318, 511] width 11 height 11
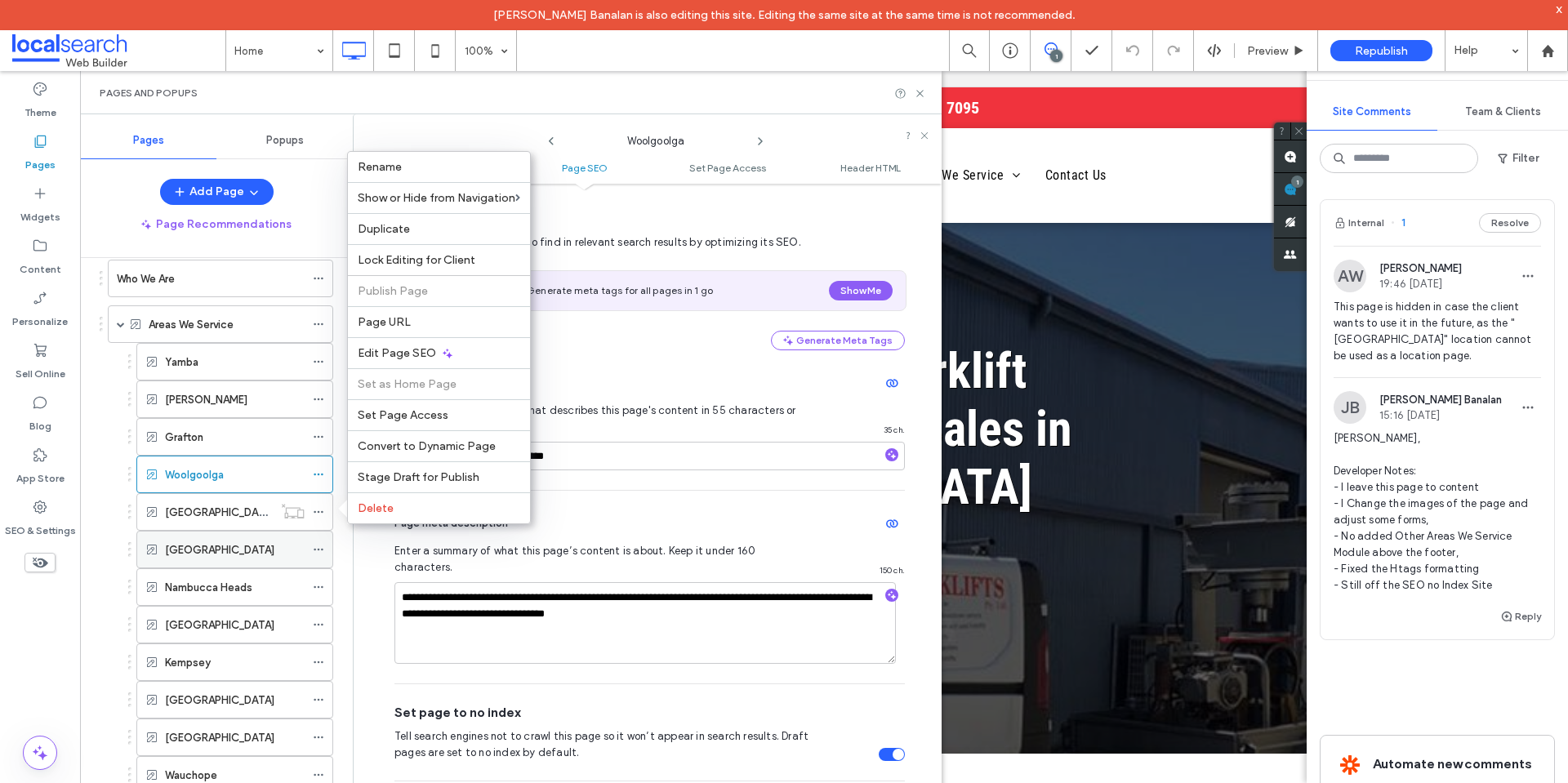
drag, startPoint x: 456, startPoint y: 360, endPoint x: 323, endPoint y: 551, distance: 232.7
click at [456, 361] on div "Edit Page SEO" at bounding box center [439, 353] width 182 height 31
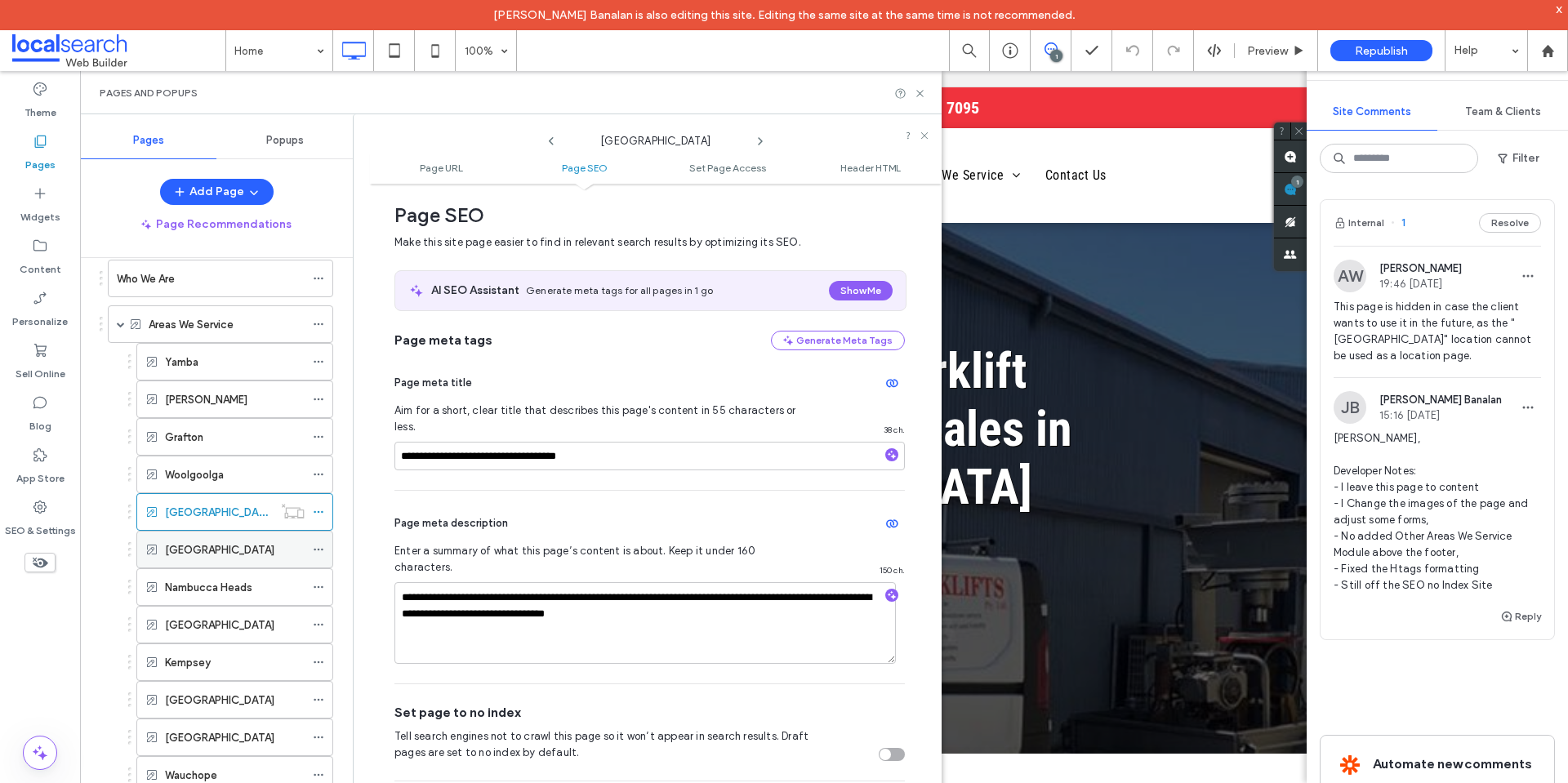
click at [319, 548] on icon at bounding box center [318, 549] width 11 height 11
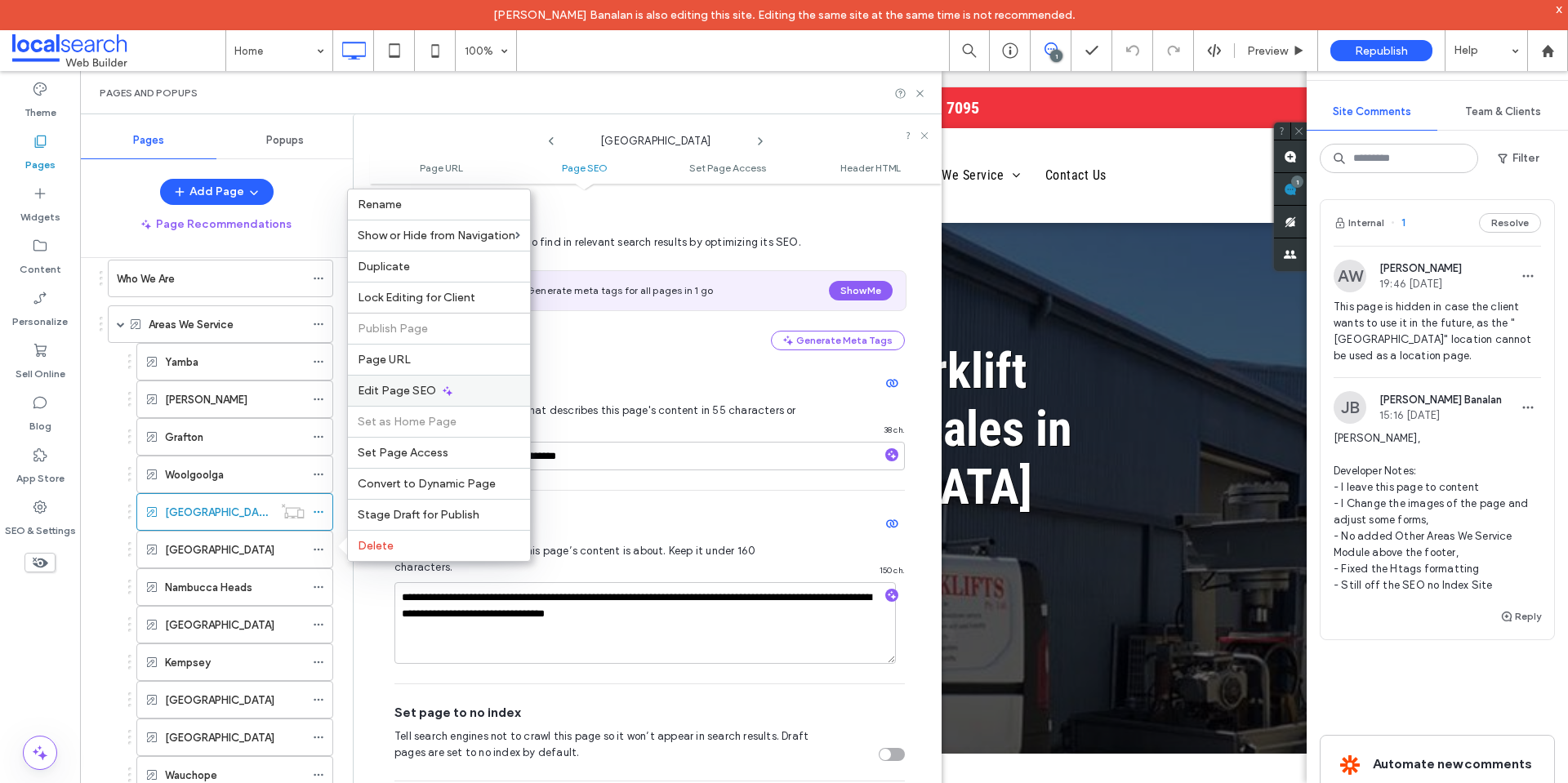
click at [455, 390] on div "Edit Page SEO" at bounding box center [439, 390] width 182 height 31
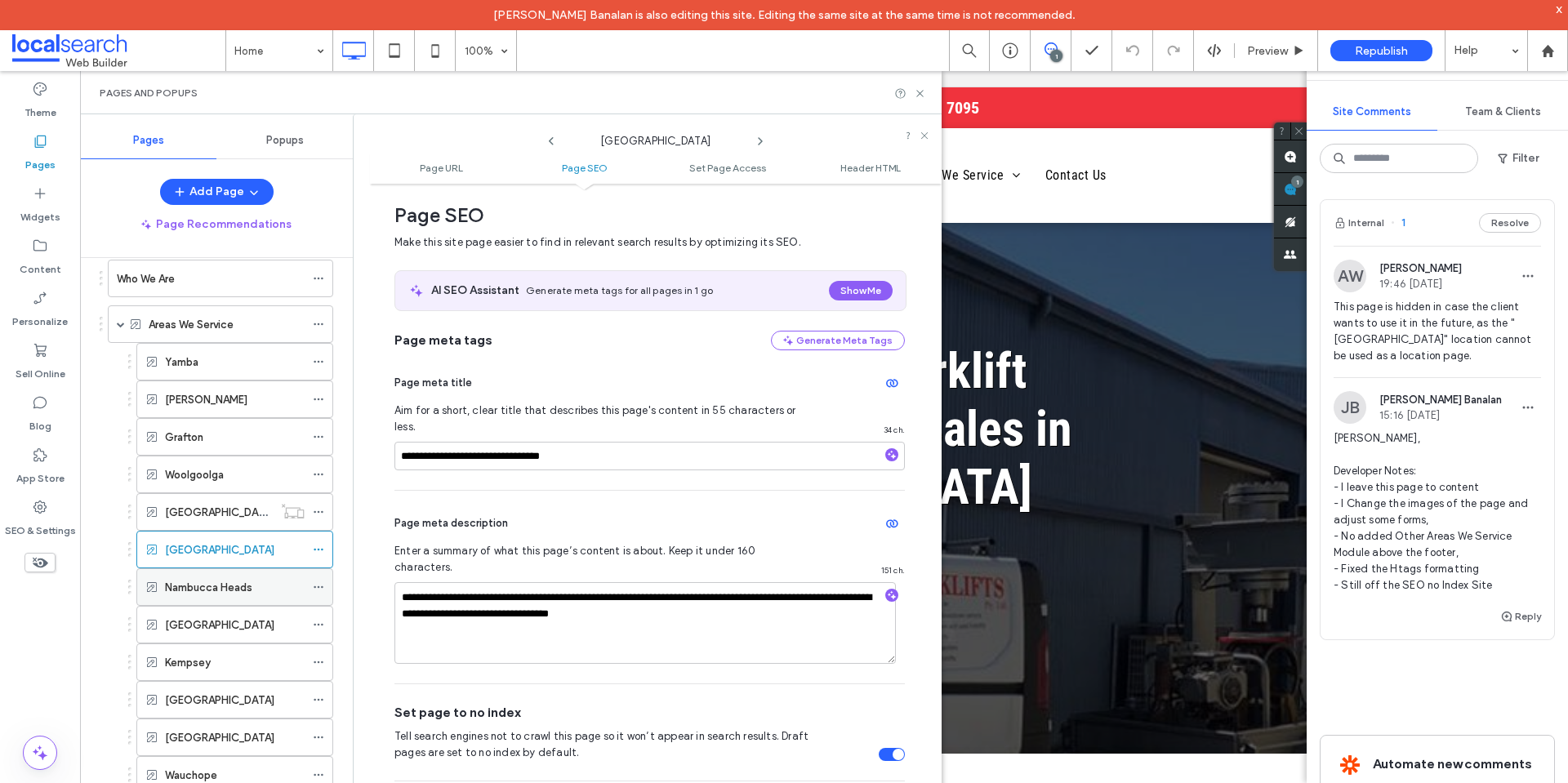
click at [317, 588] on icon at bounding box center [318, 587] width 11 height 11
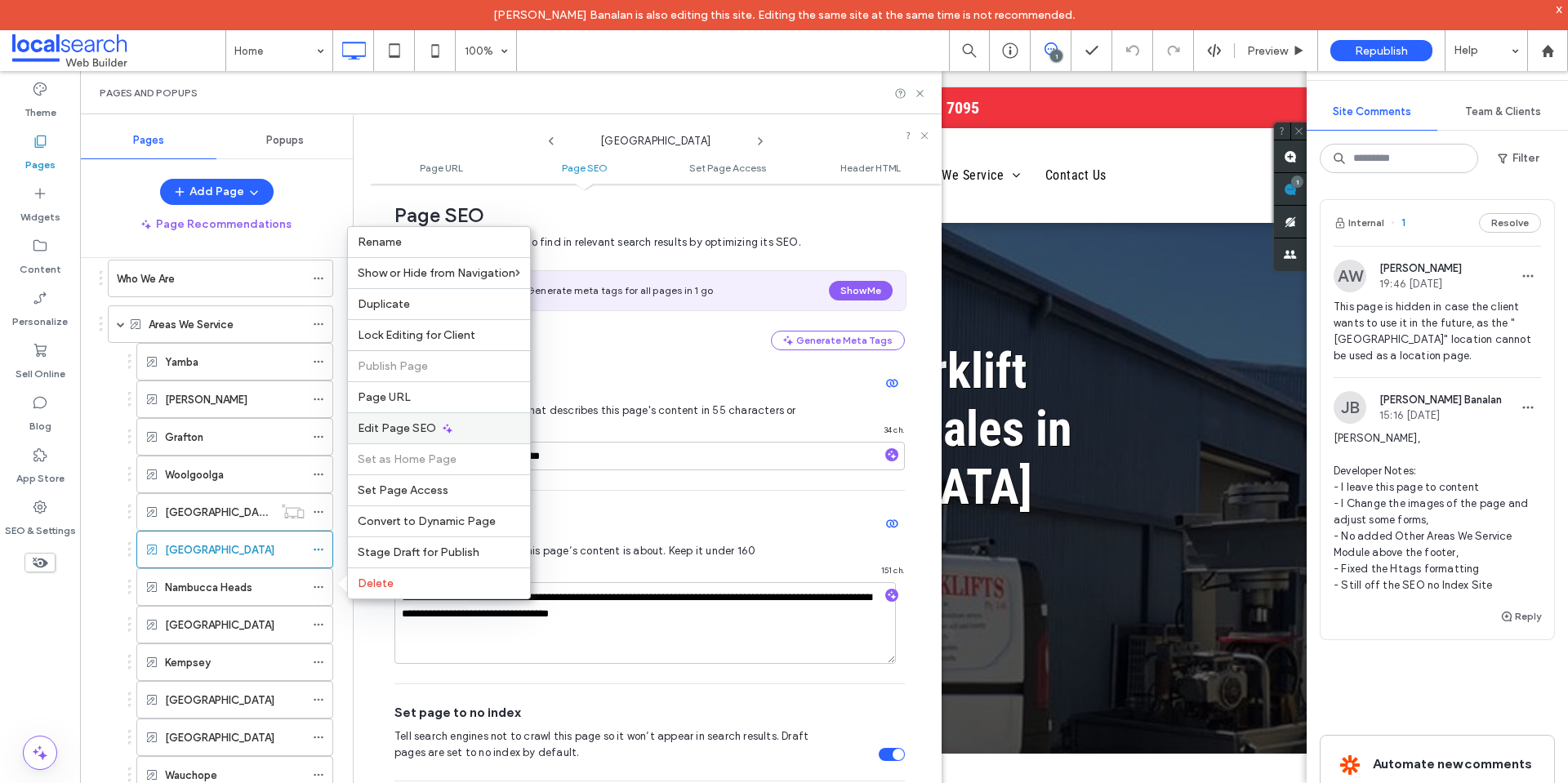
click at [464, 419] on div "Edit Page SEO" at bounding box center [439, 428] width 182 height 31
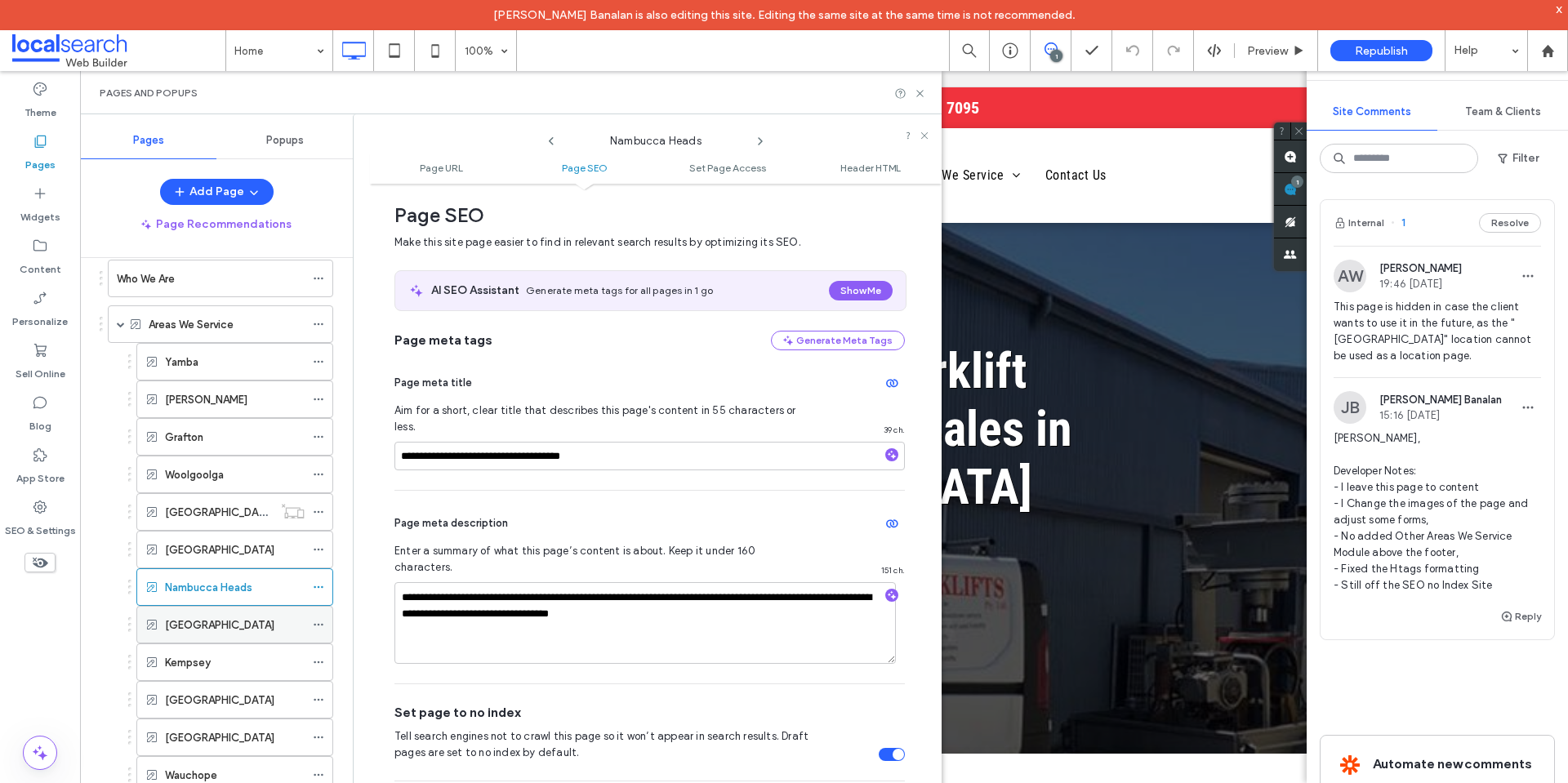
click at [317, 626] on icon at bounding box center [318, 624] width 11 height 11
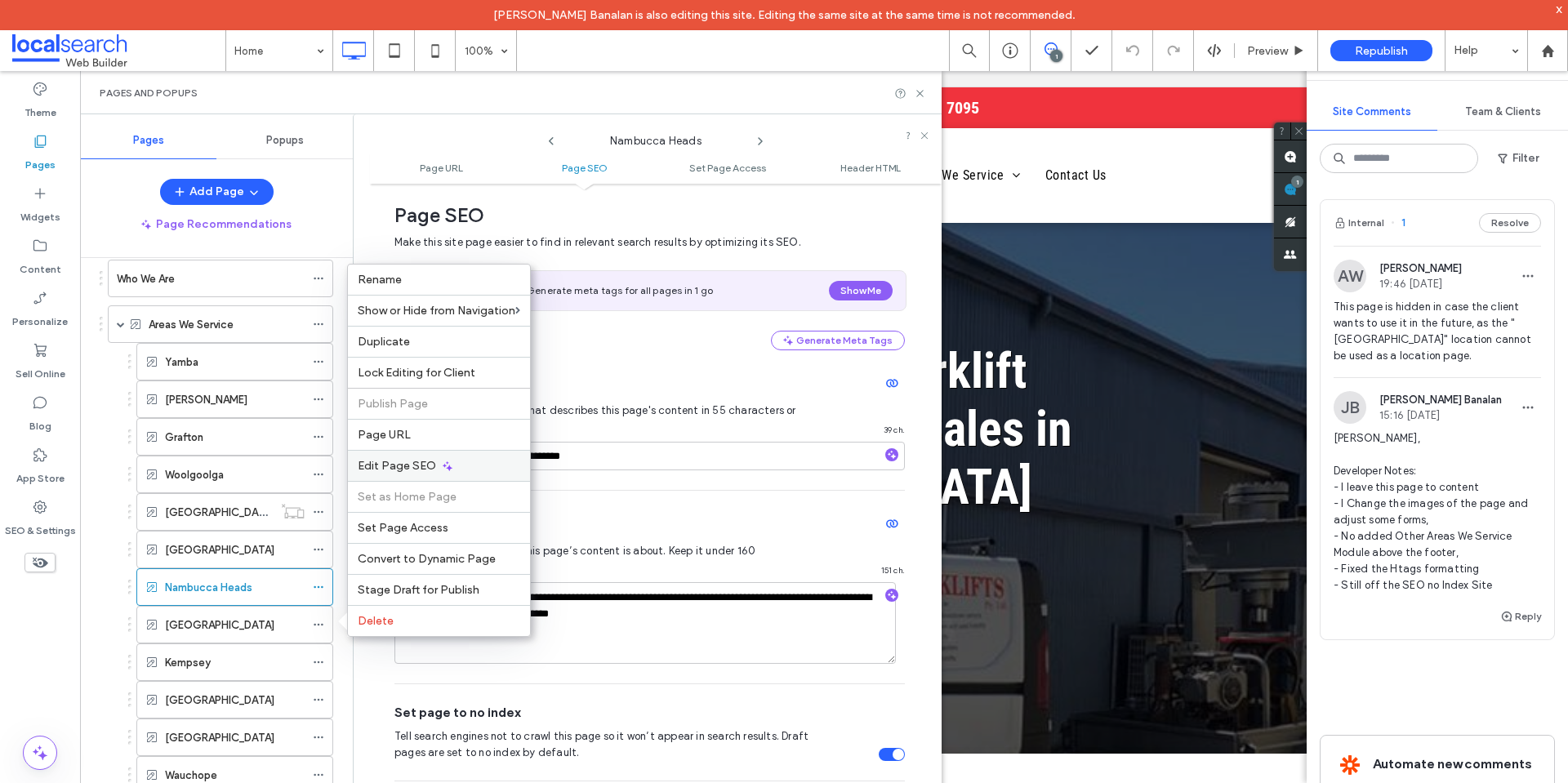
click at [495, 459] on div "Edit Page SEO" at bounding box center [439, 465] width 182 height 31
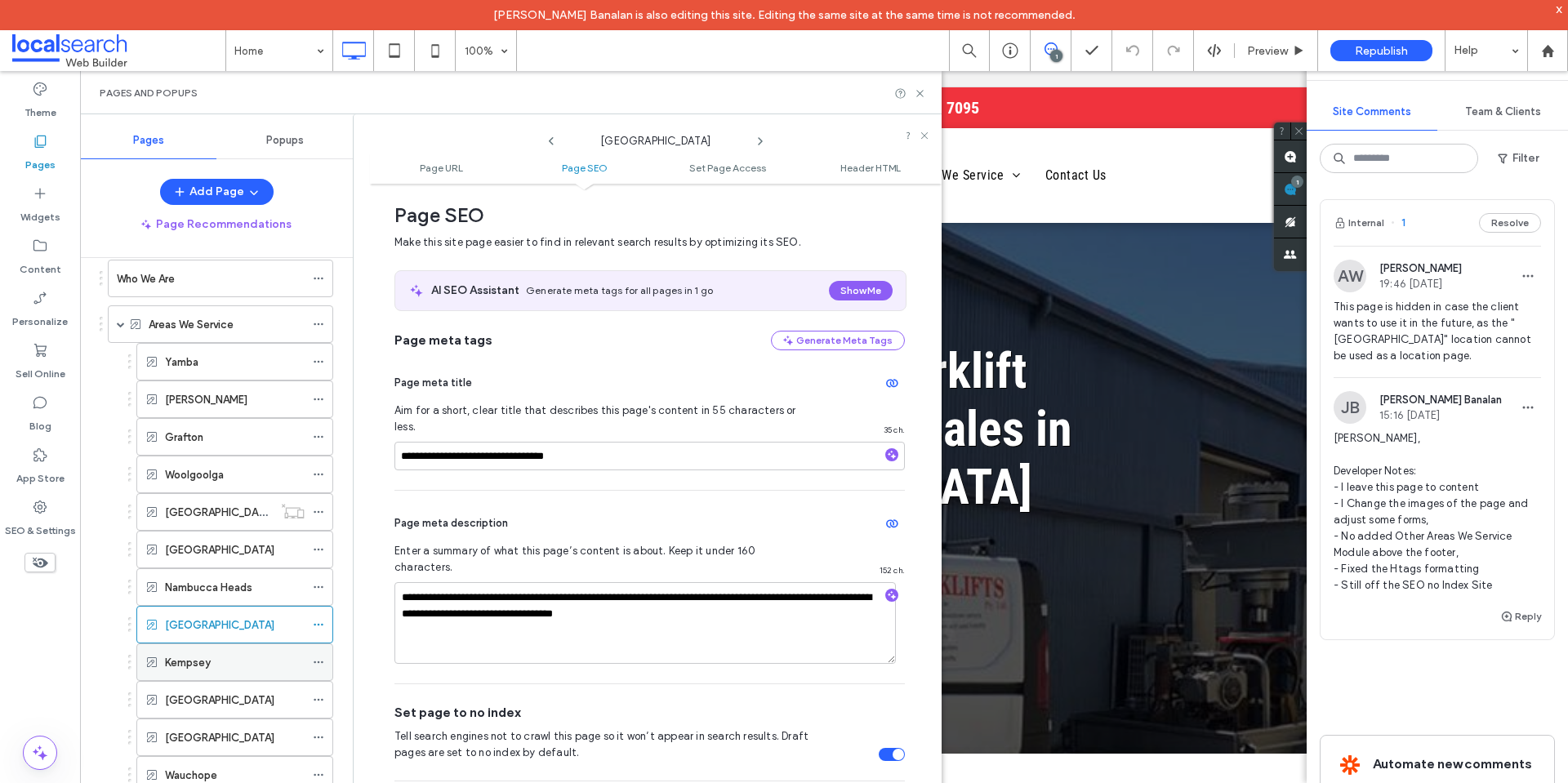
click at [317, 660] on icon at bounding box center [318, 662] width 11 height 11
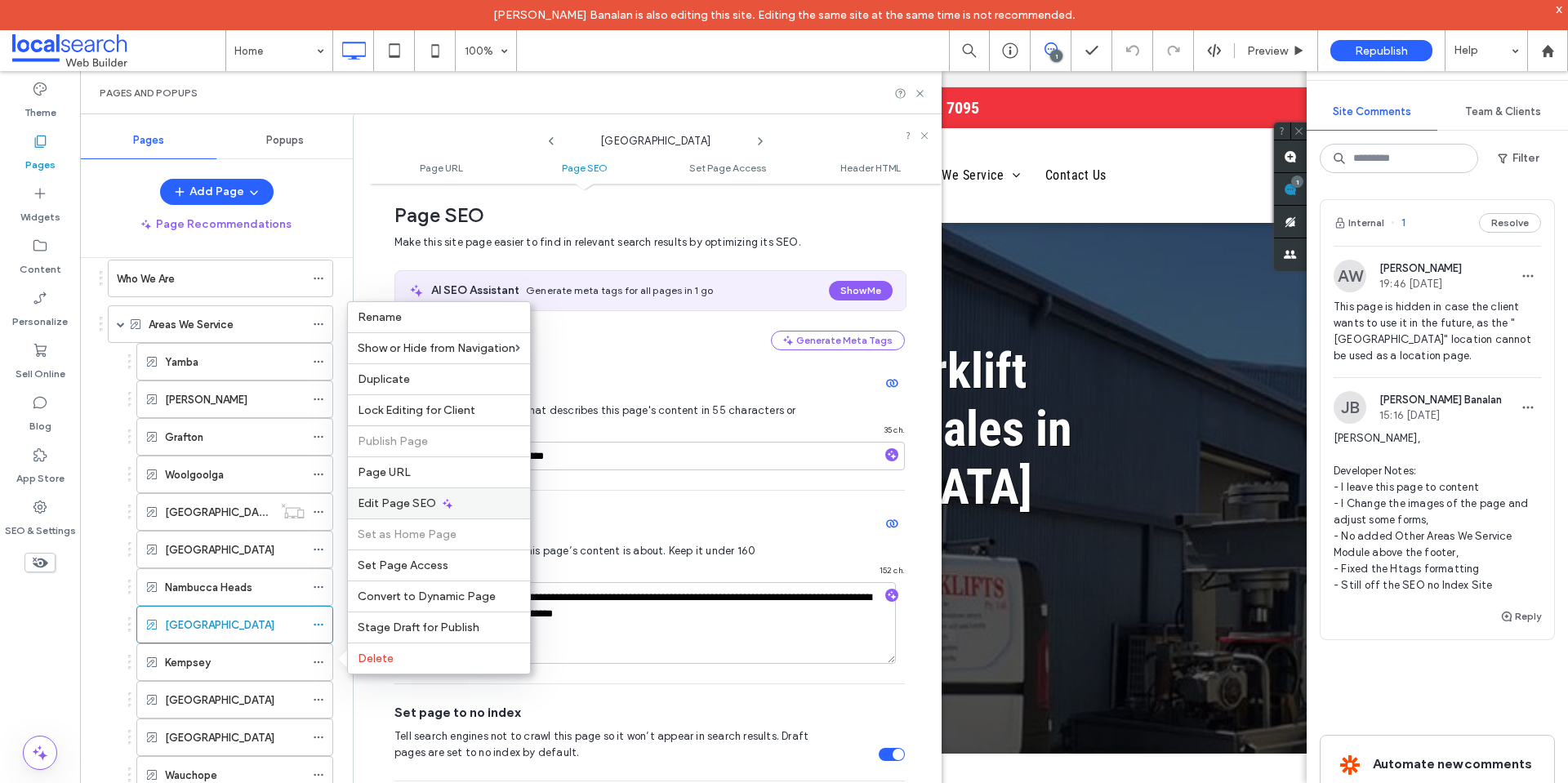
click at [480, 509] on div "Edit Page SEO" at bounding box center [439, 503] width 182 height 31
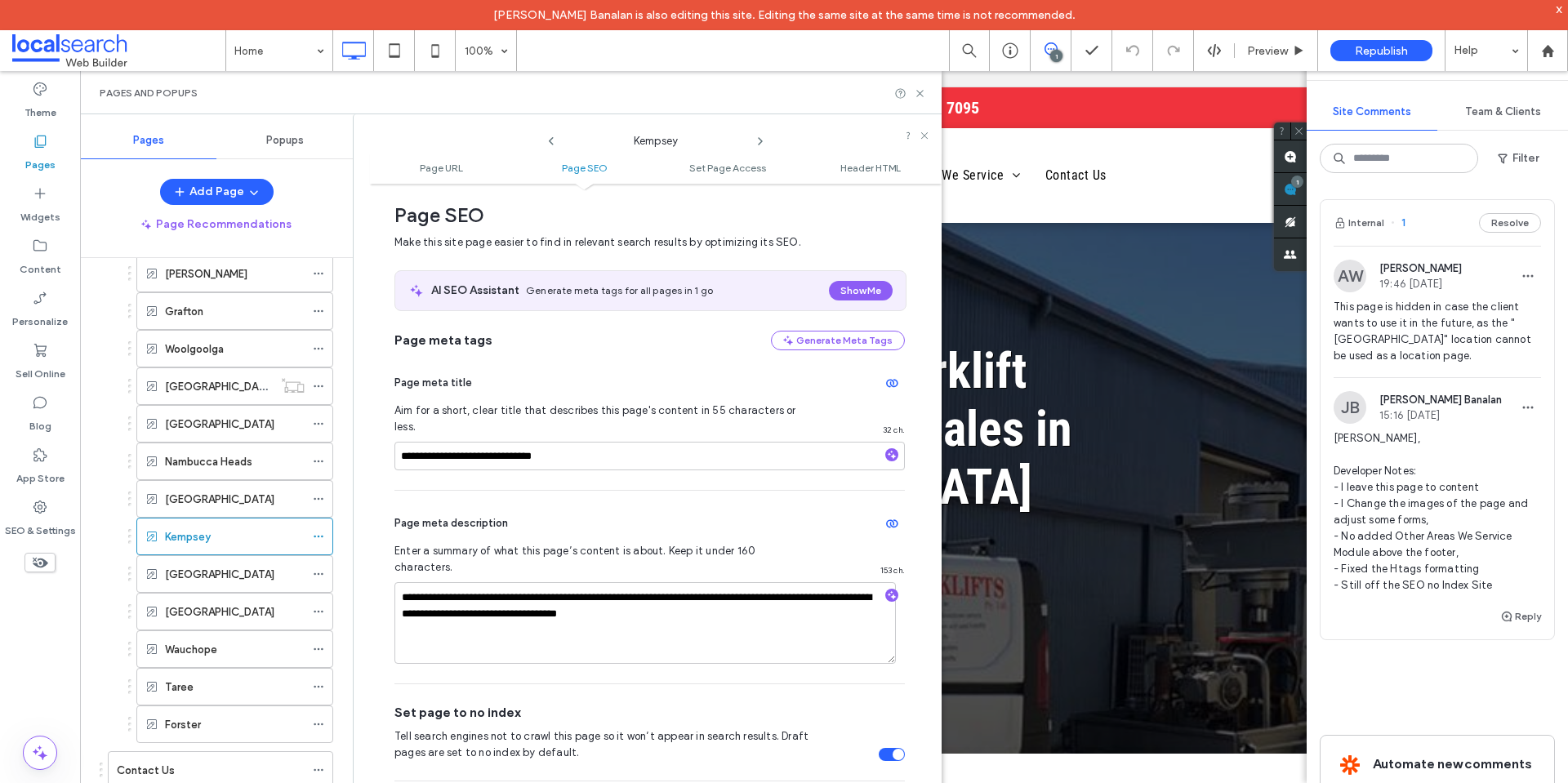
scroll to position [314, 0]
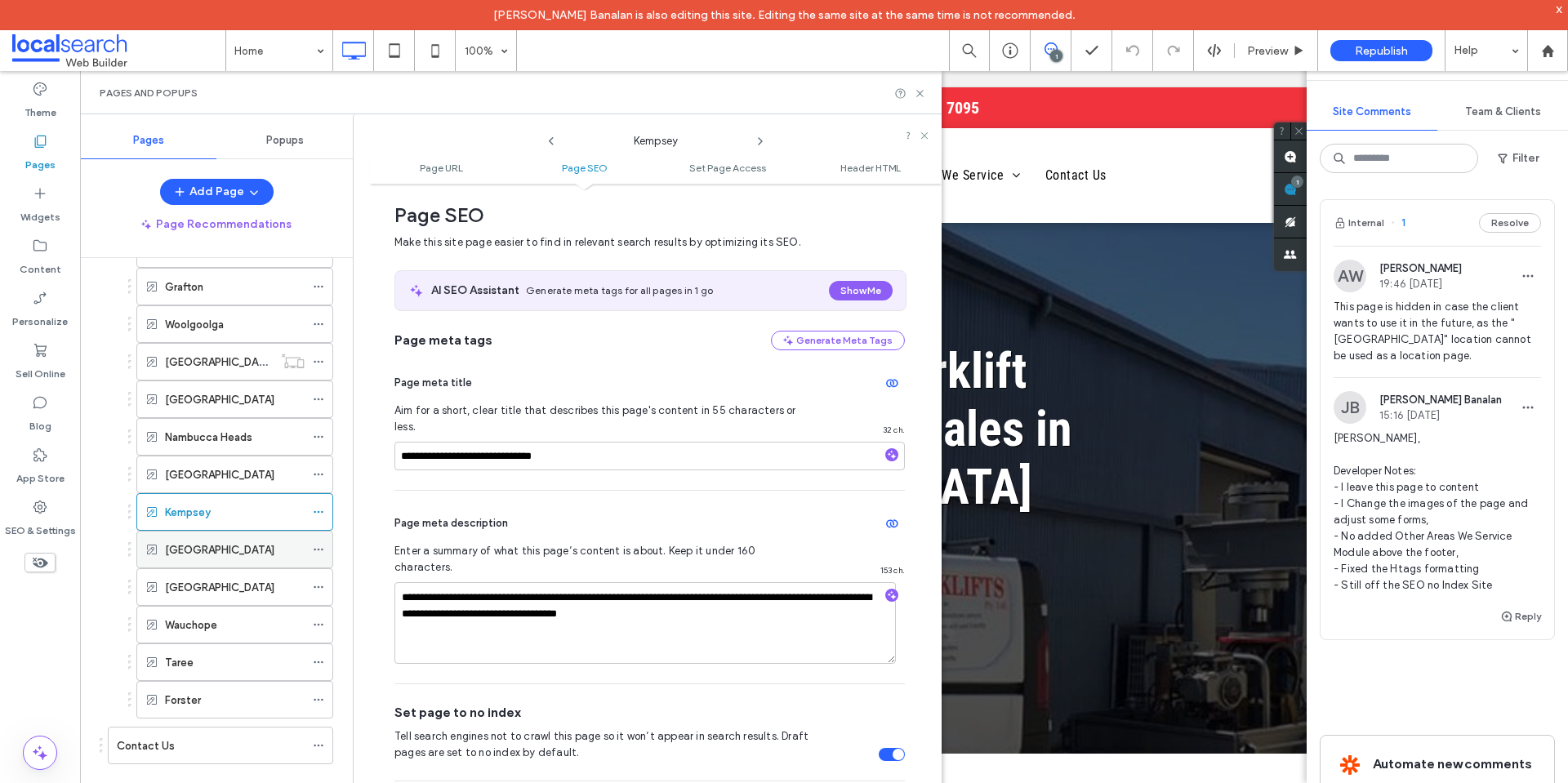
click at [320, 549] on icon at bounding box center [318, 549] width 11 height 11
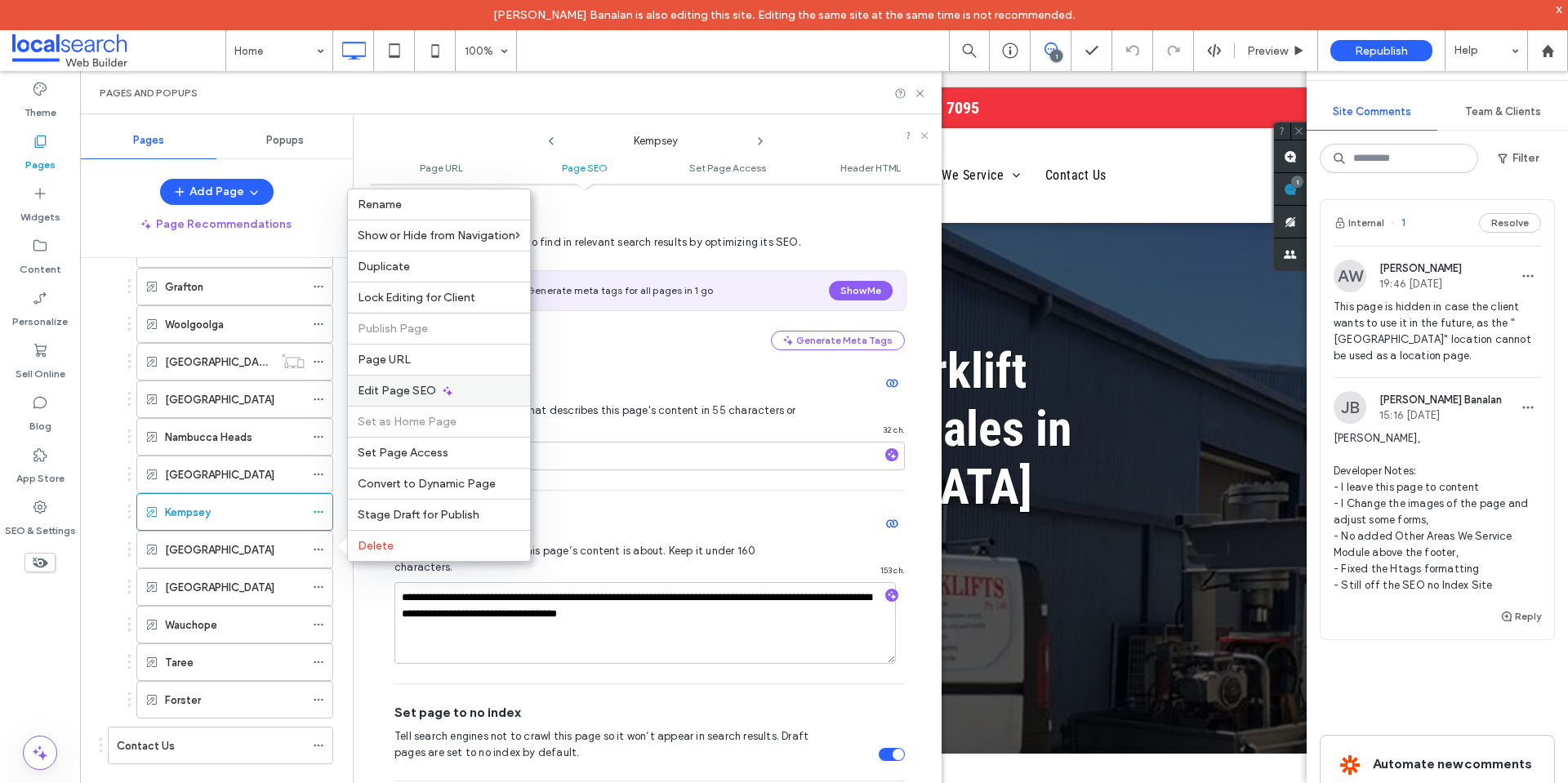
click at [434, 392] on div "Edit Page SEO" at bounding box center [439, 390] width 182 height 31
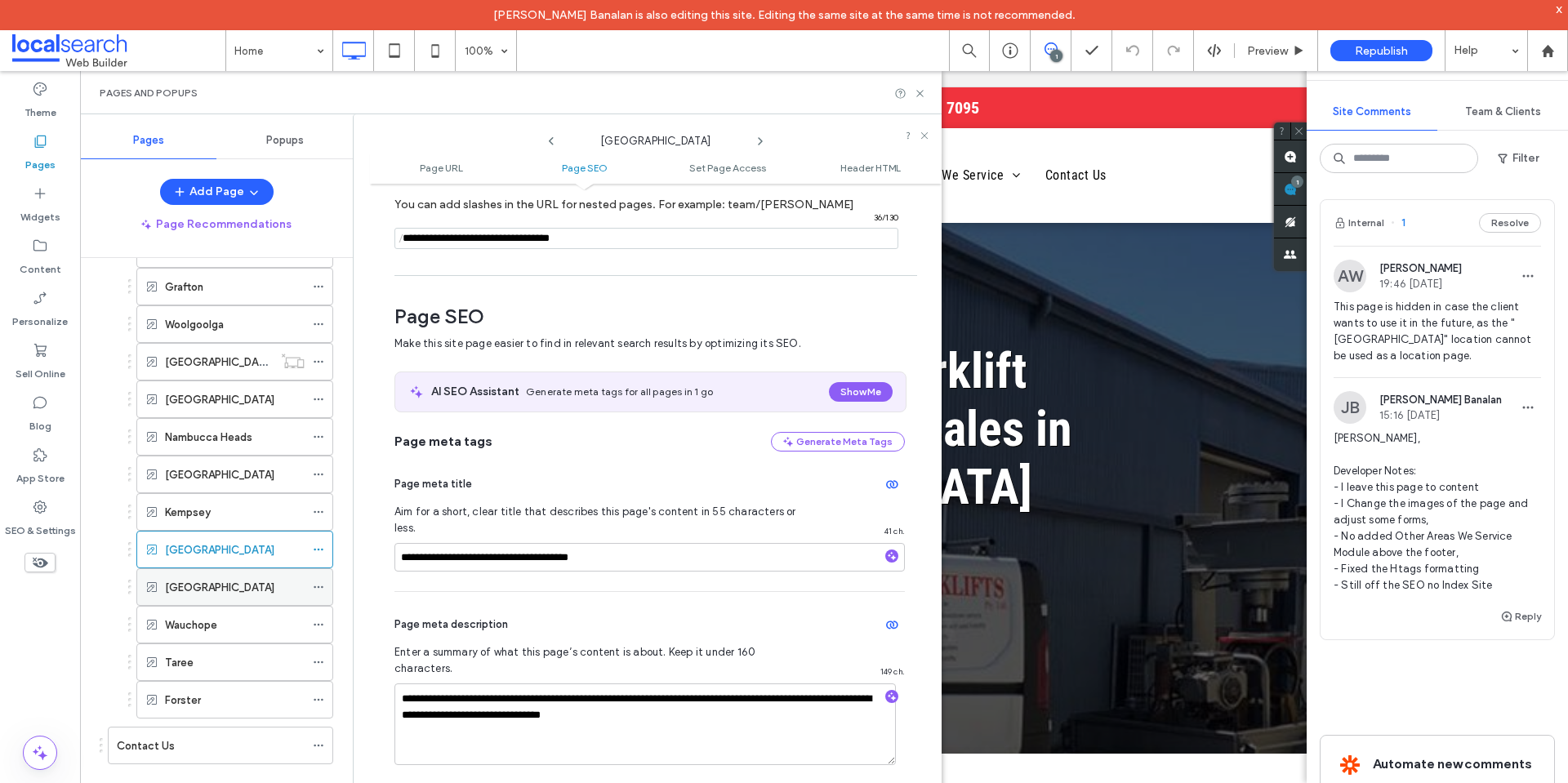
scroll to position [224, 0]
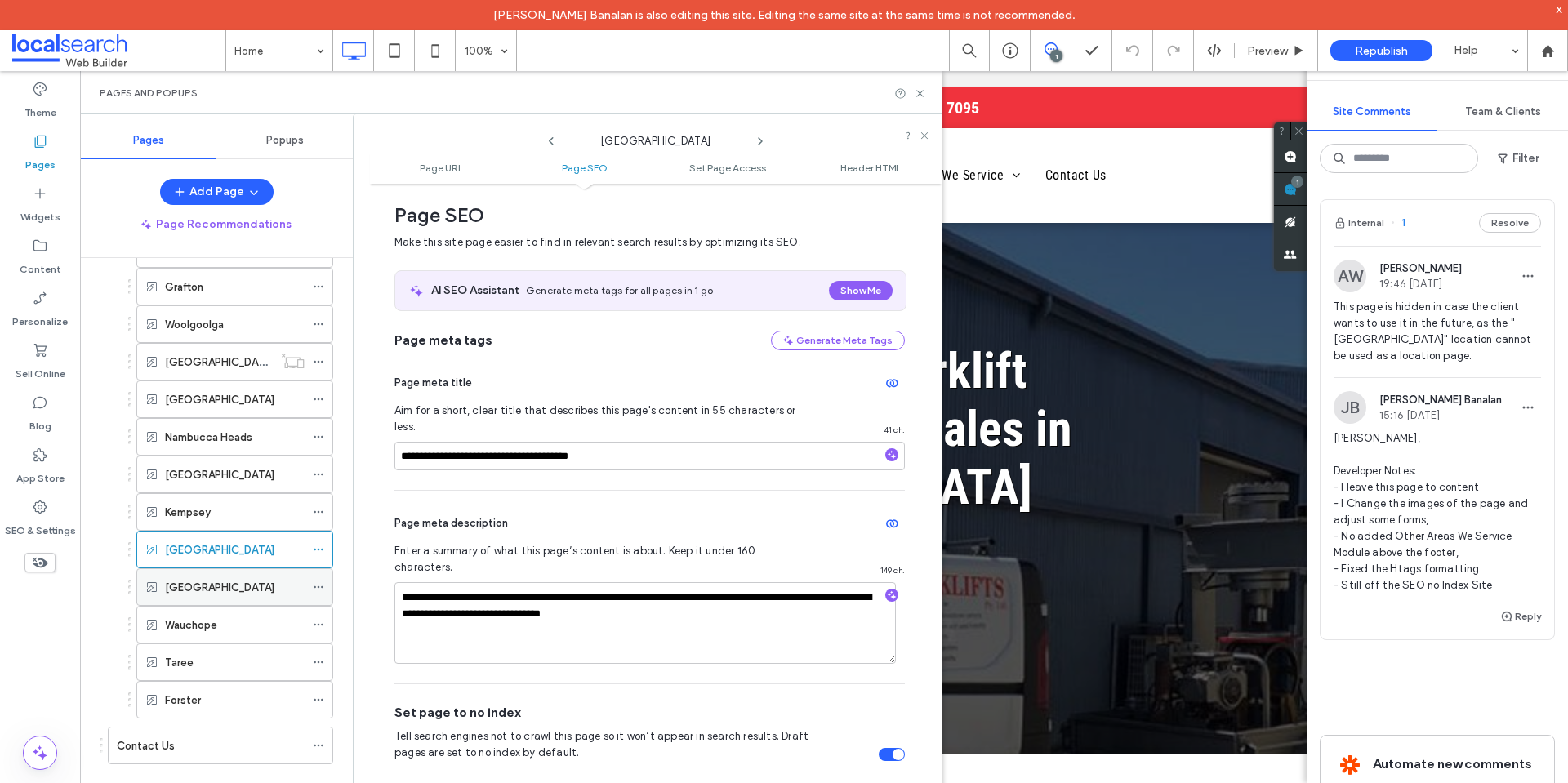
click at [323, 585] on icon at bounding box center [318, 587] width 11 height 11
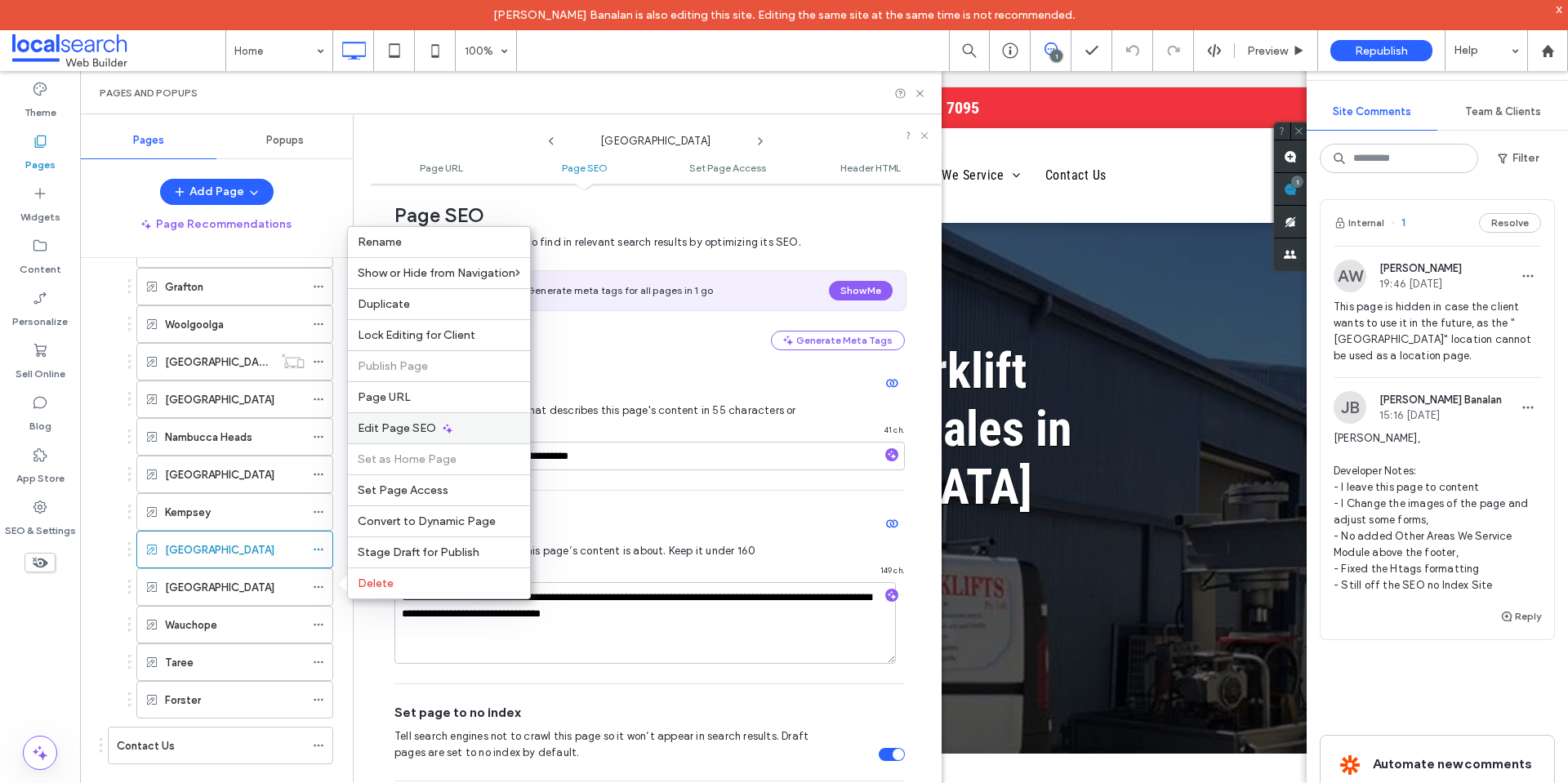
click at [446, 419] on div "Edit Page SEO" at bounding box center [439, 428] width 182 height 31
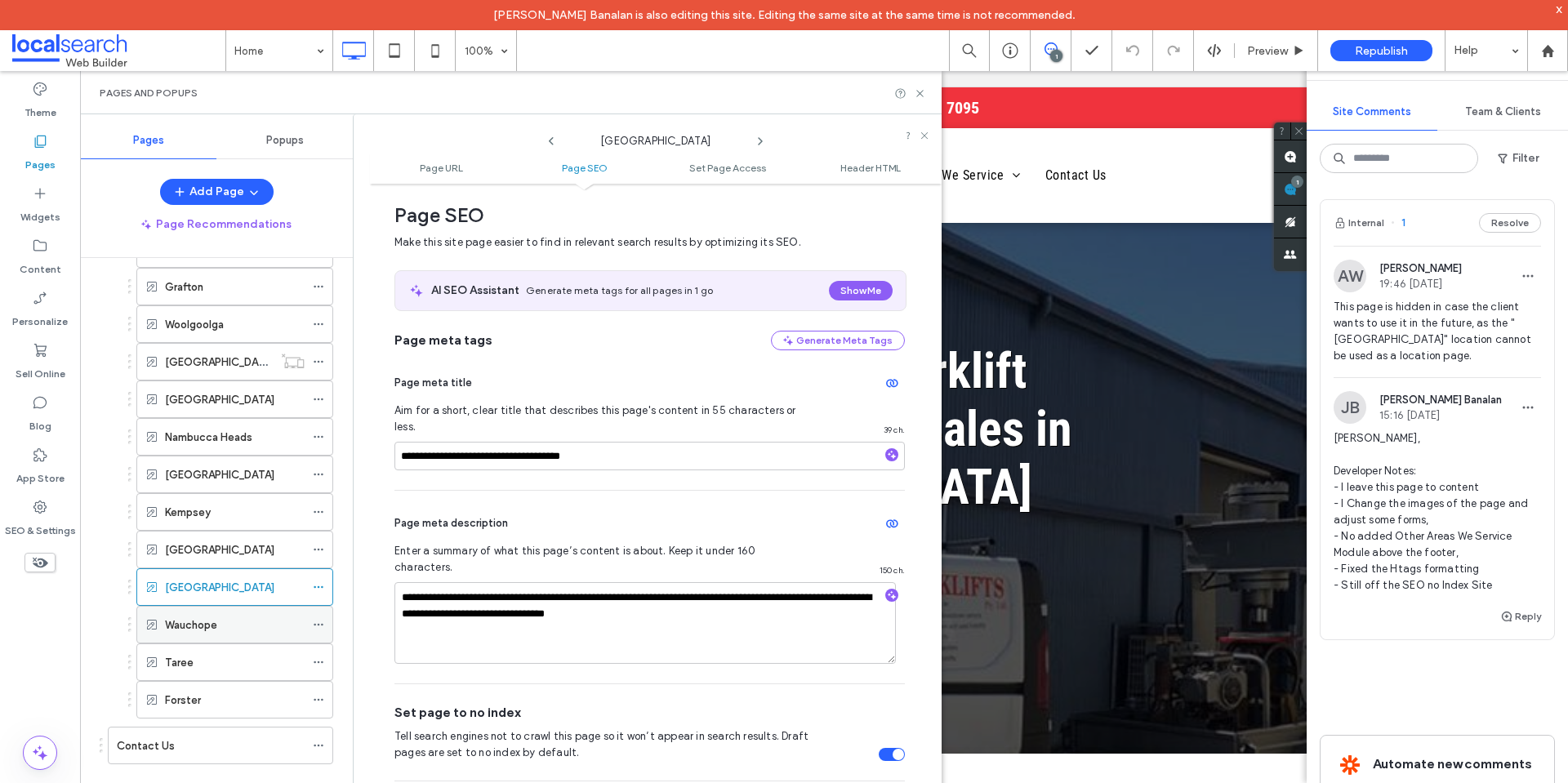
click at [316, 626] on icon at bounding box center [318, 624] width 11 height 11
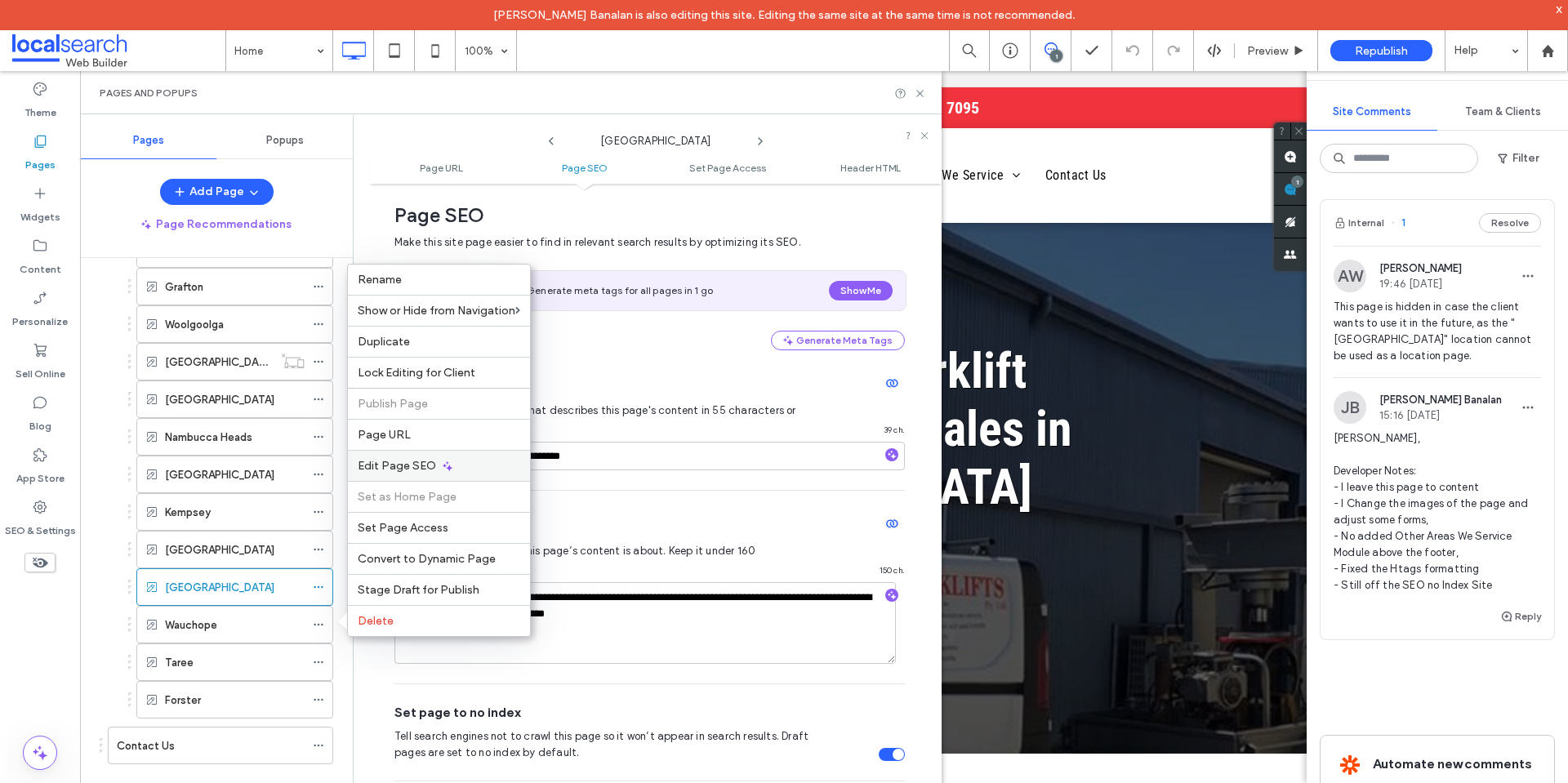
click at [457, 462] on div "Edit Page SEO" at bounding box center [439, 465] width 182 height 31
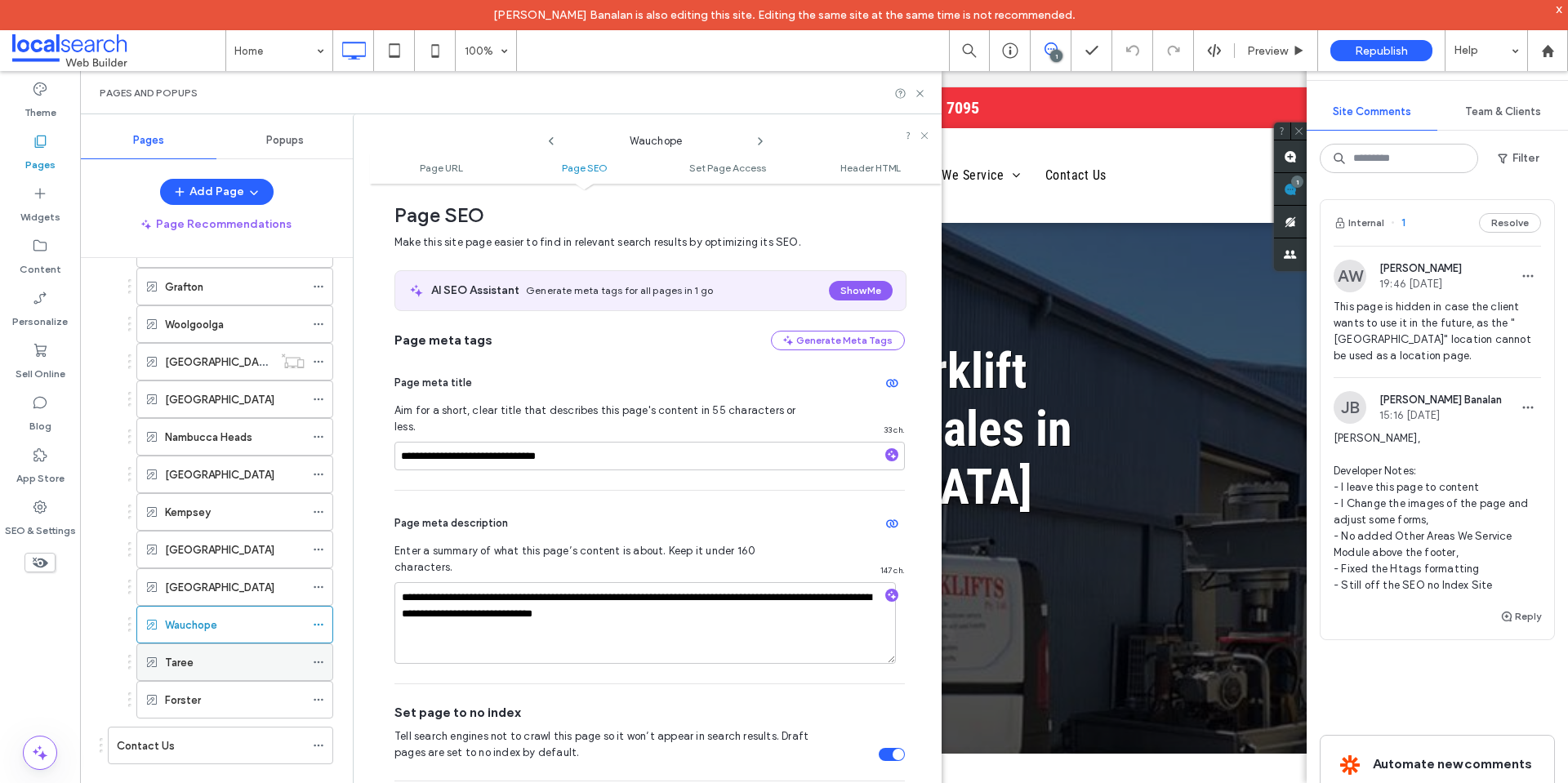
click at [320, 660] on icon at bounding box center [318, 662] width 11 height 11
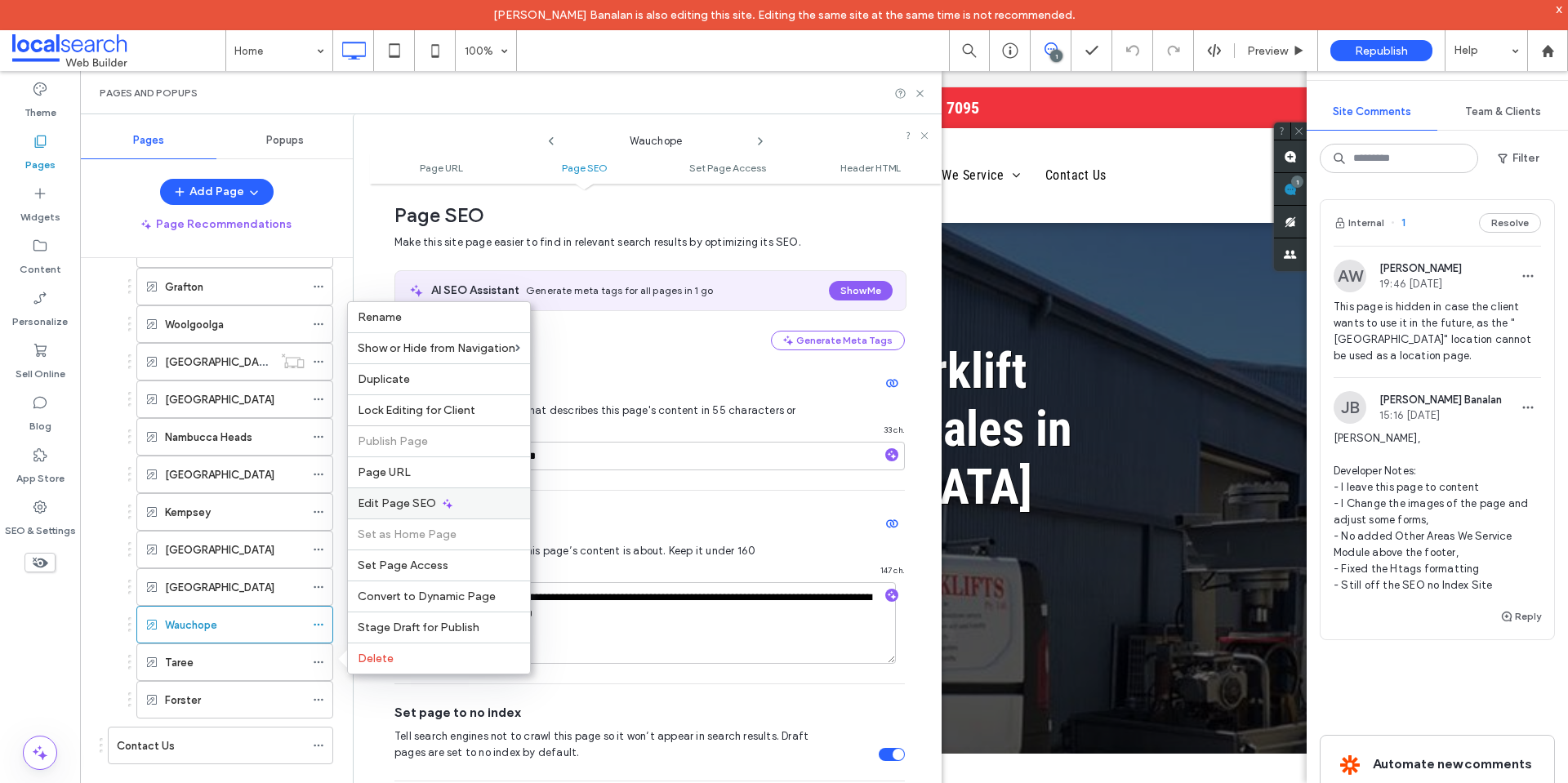
click at [495, 496] on div "Edit Page SEO" at bounding box center [439, 503] width 182 height 31
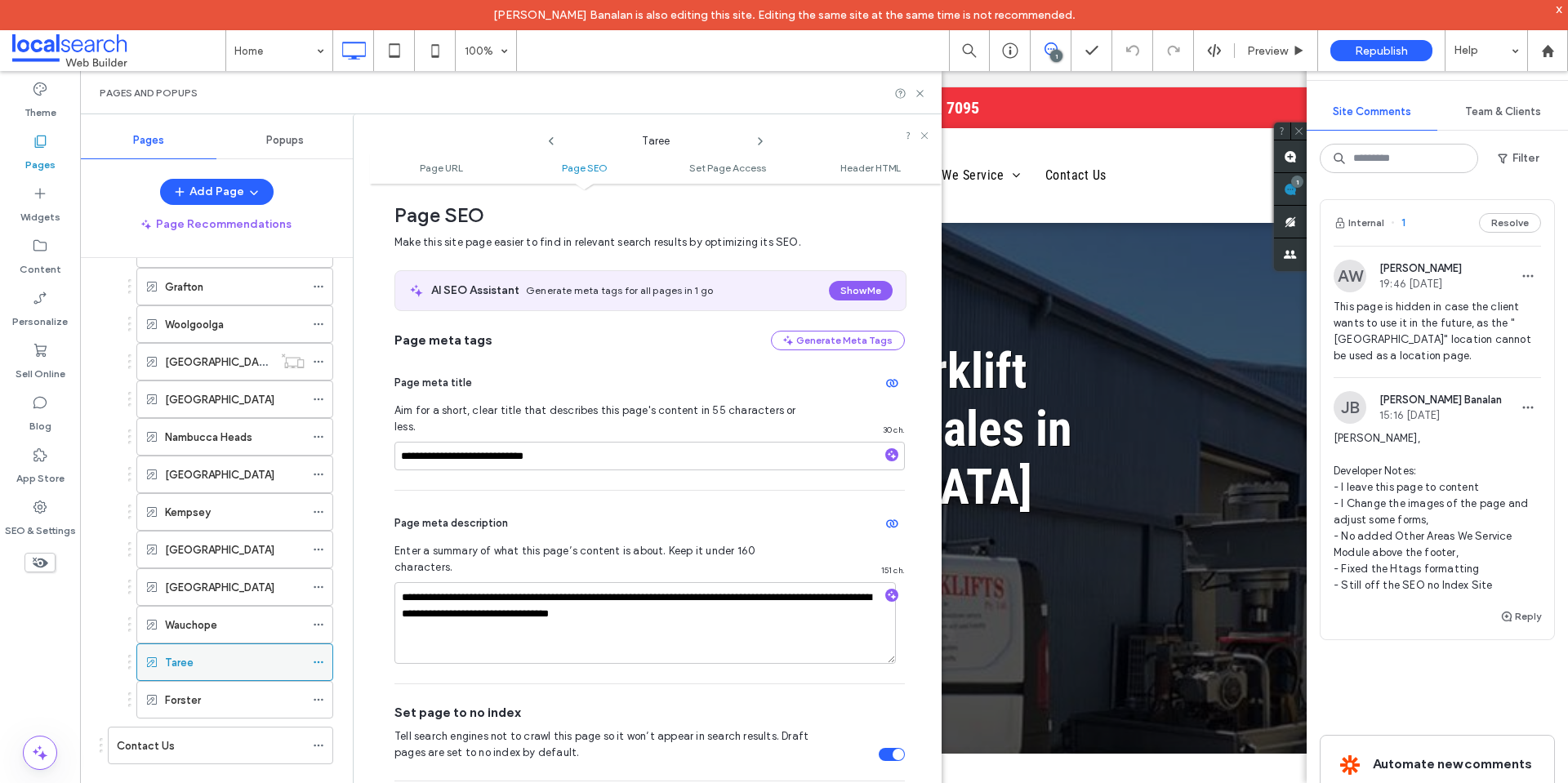
click at [320, 661] on icon at bounding box center [318, 662] width 11 height 11
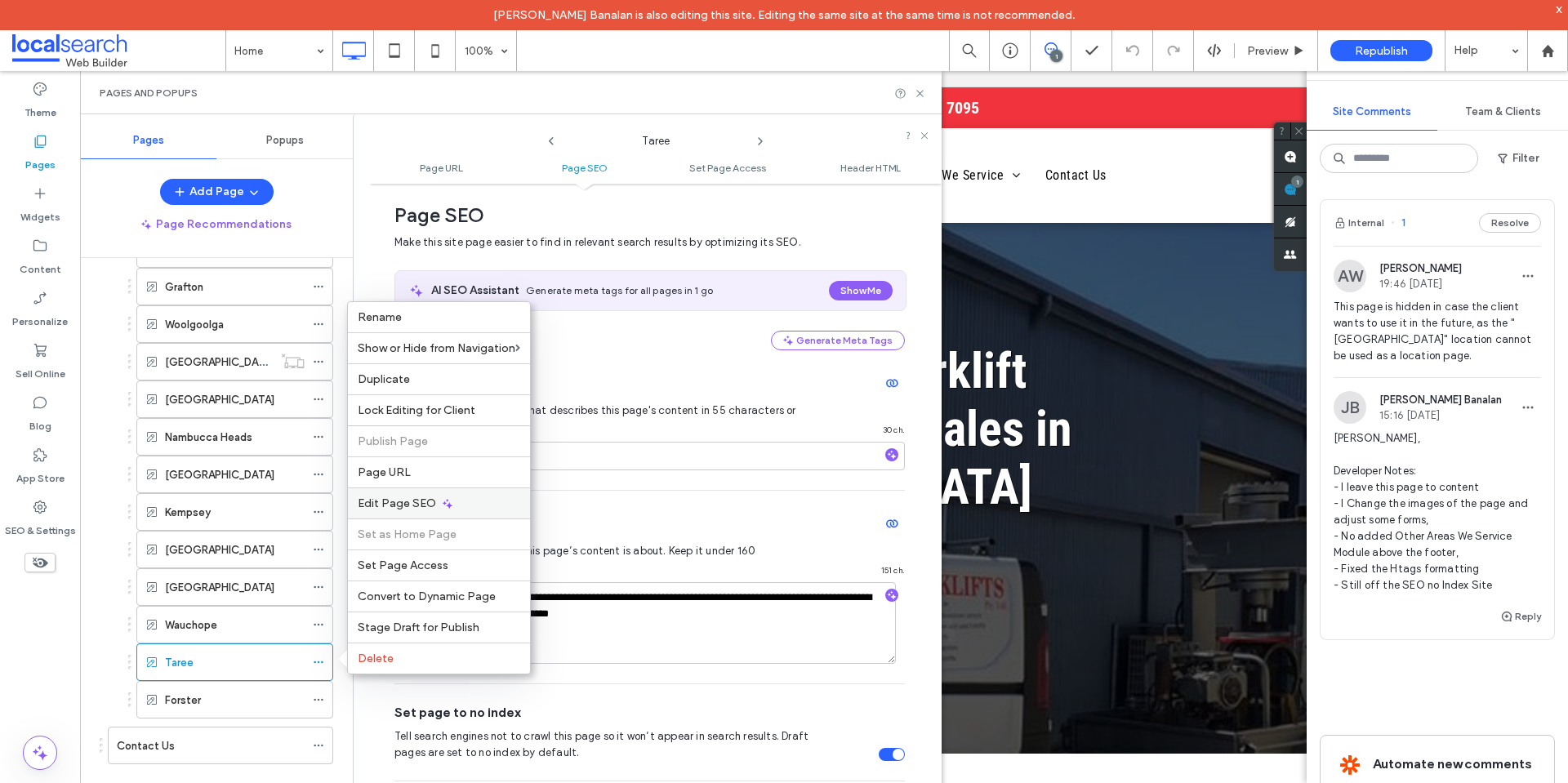
drag, startPoint x: 454, startPoint y: 514, endPoint x: 412, endPoint y: 579, distance: 77.4
click at [454, 511] on div "Edit Page SEO" at bounding box center [439, 503] width 182 height 31
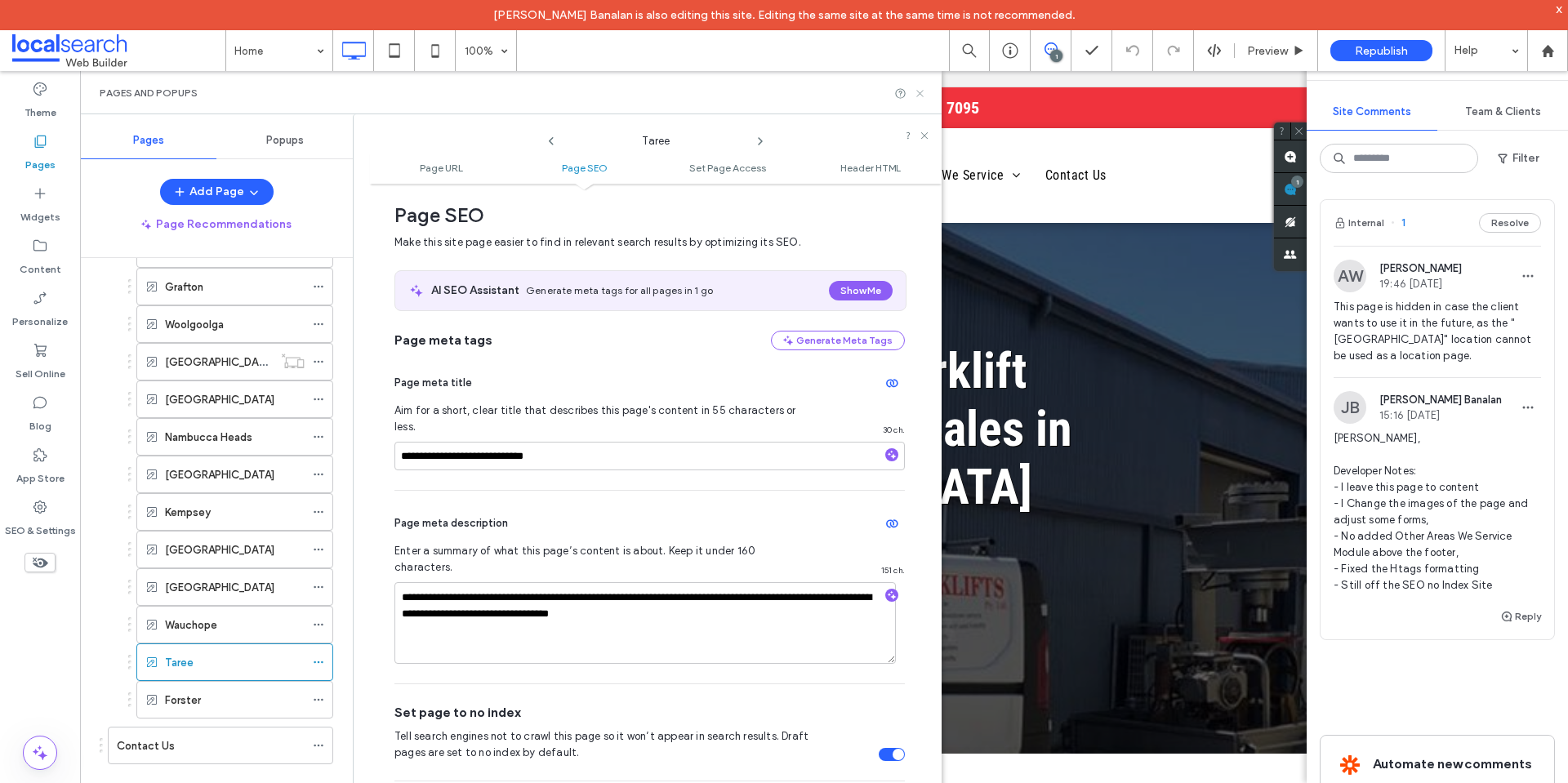
click at [916, 95] on icon at bounding box center [920, 93] width 12 height 12
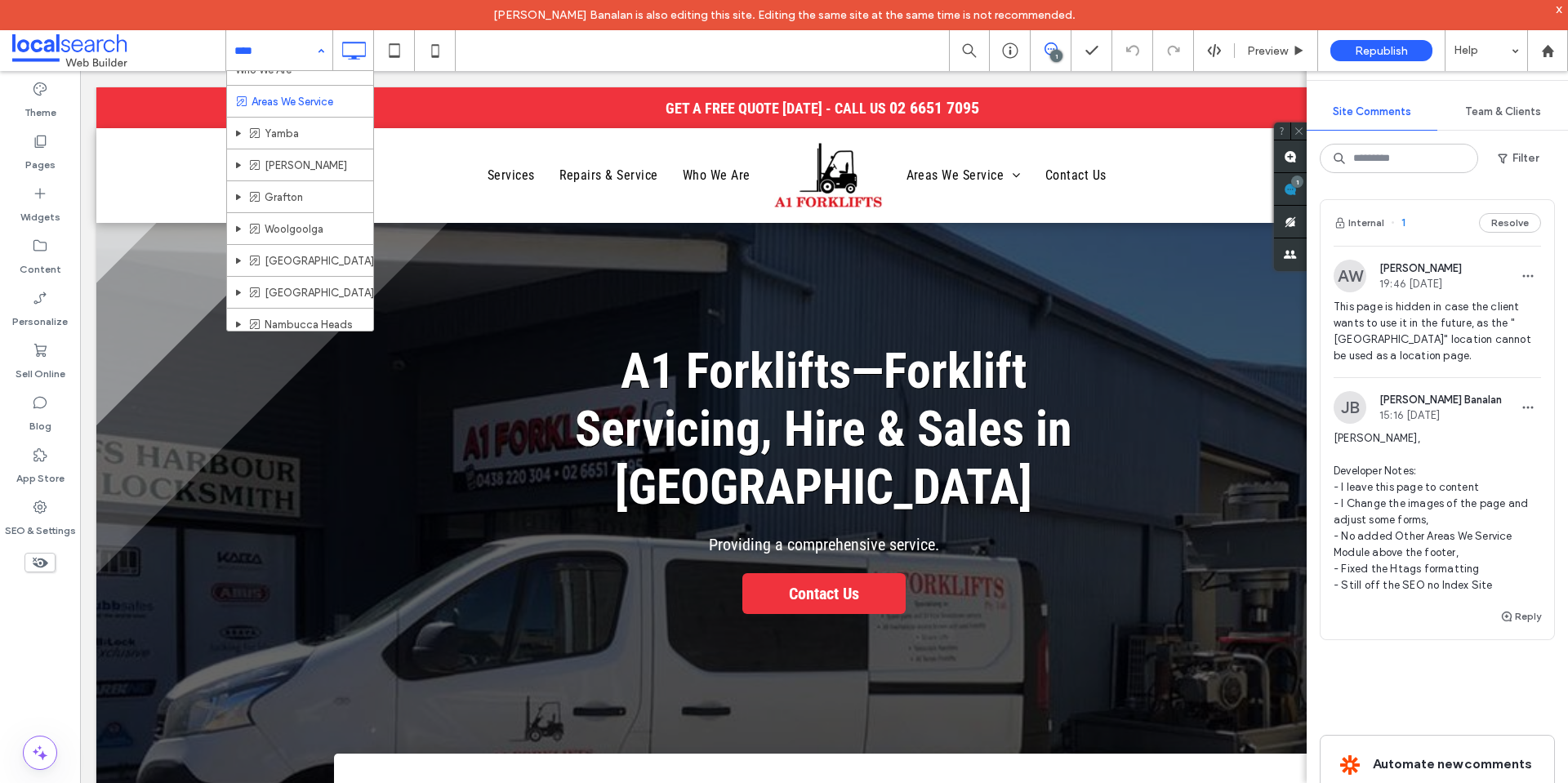
scroll to position [82, 0]
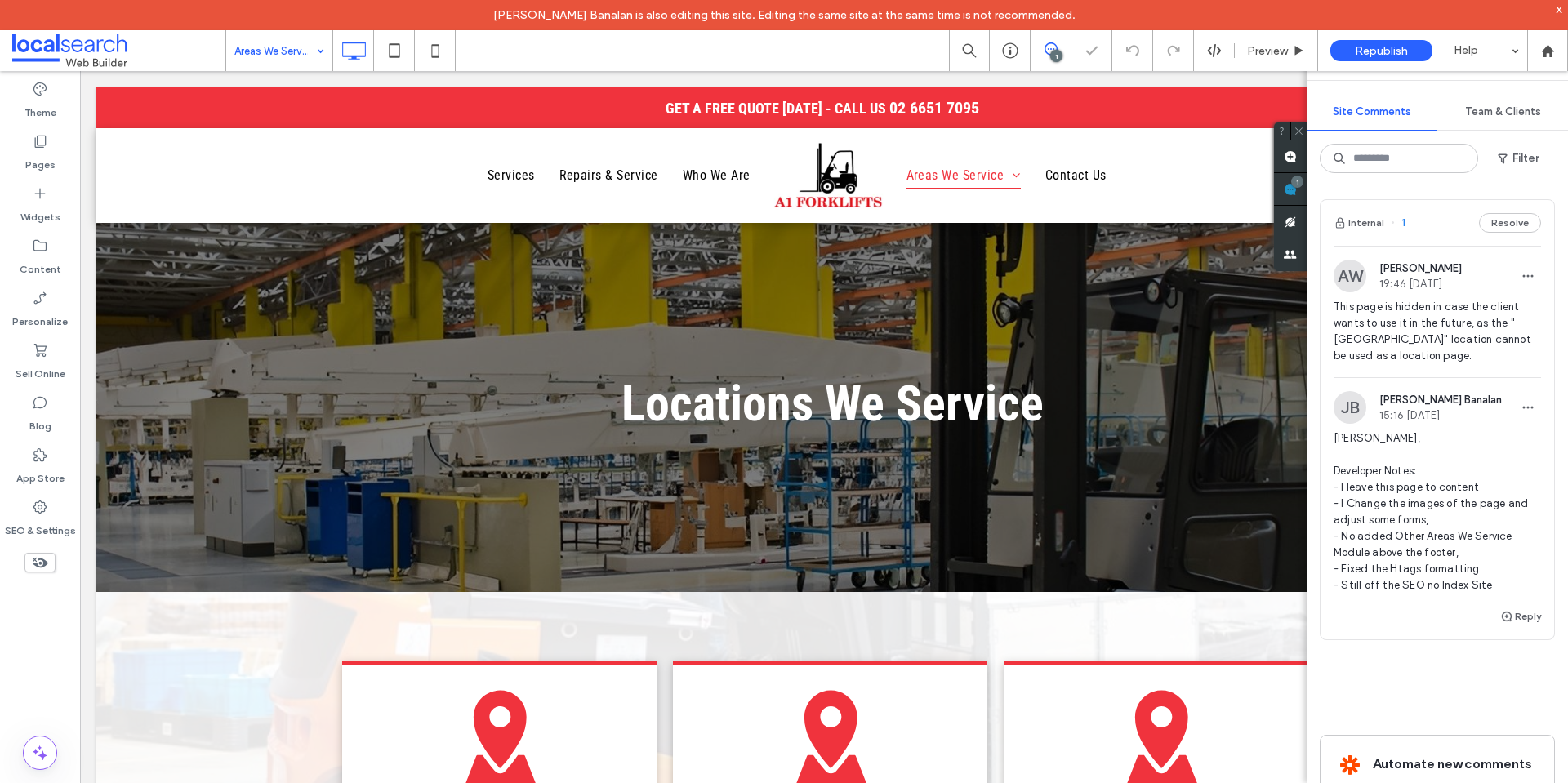
drag, startPoint x: 1557, startPoint y: 11, endPoint x: 1549, endPoint y: 80, distance: 69.5
click at [1557, 11] on div "x" at bounding box center [1559, 9] width 7 height 14
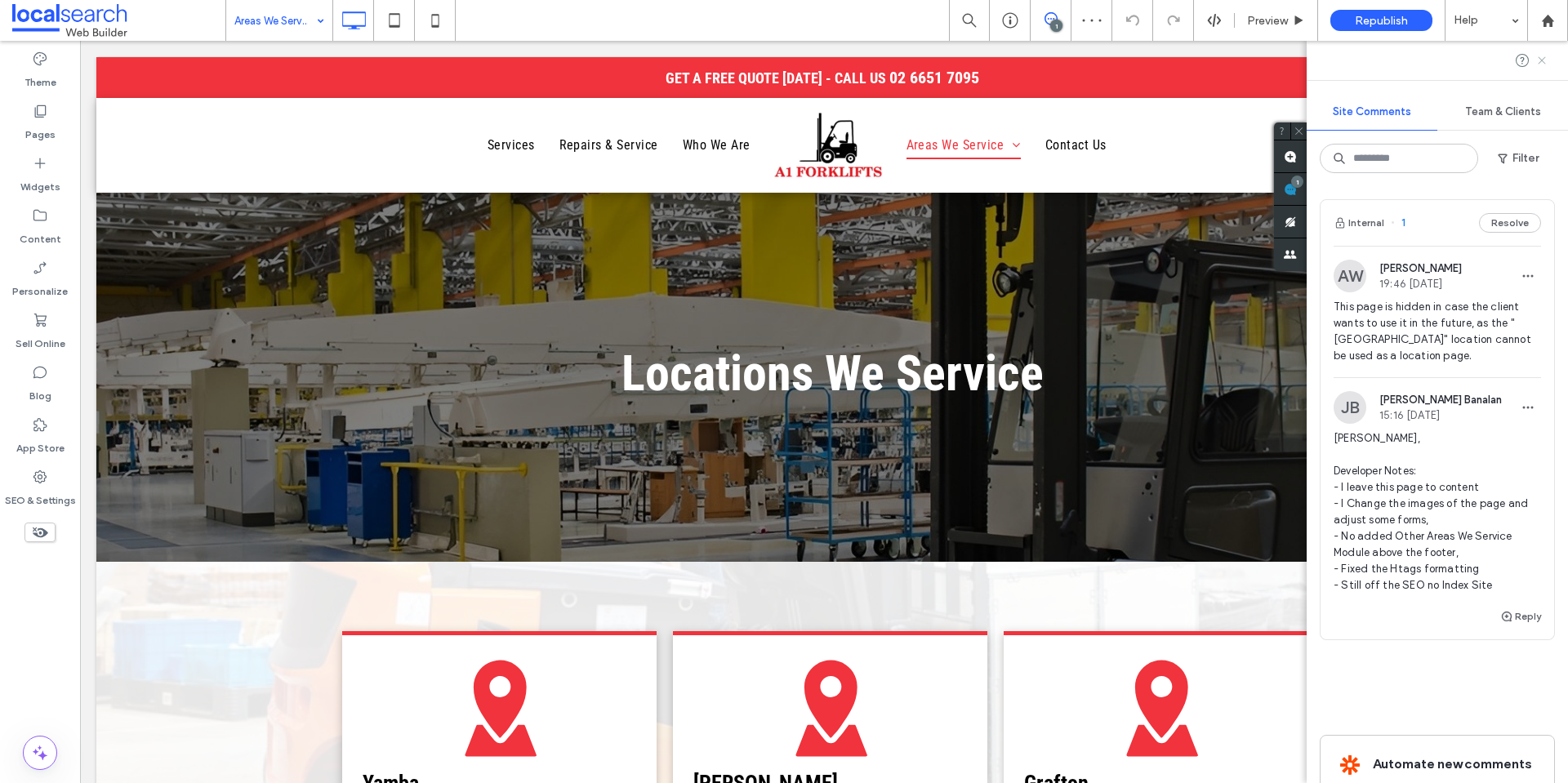
click at [1545, 63] on use at bounding box center [1541, 60] width 7 height 7
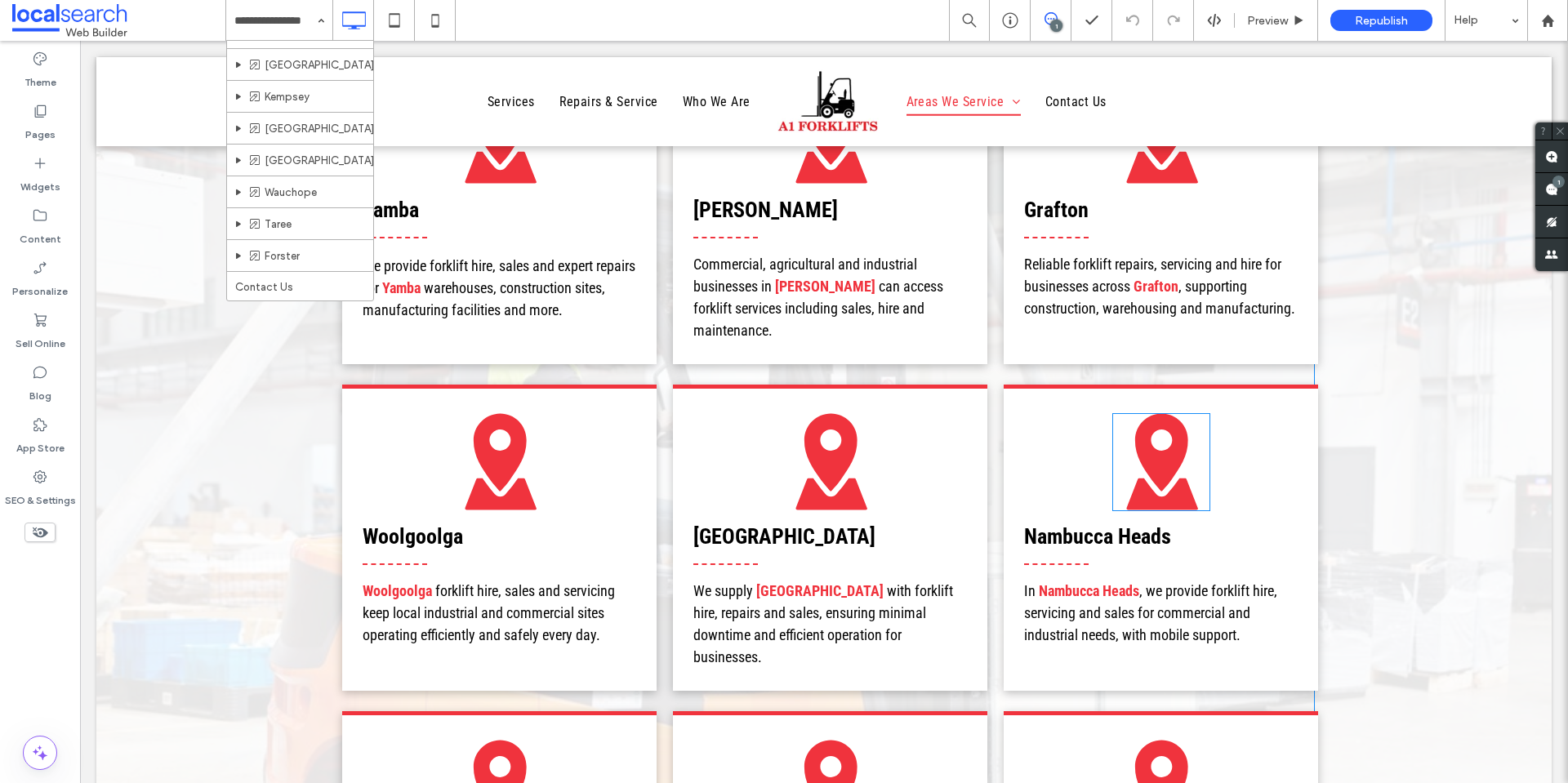
scroll to position [571, 0]
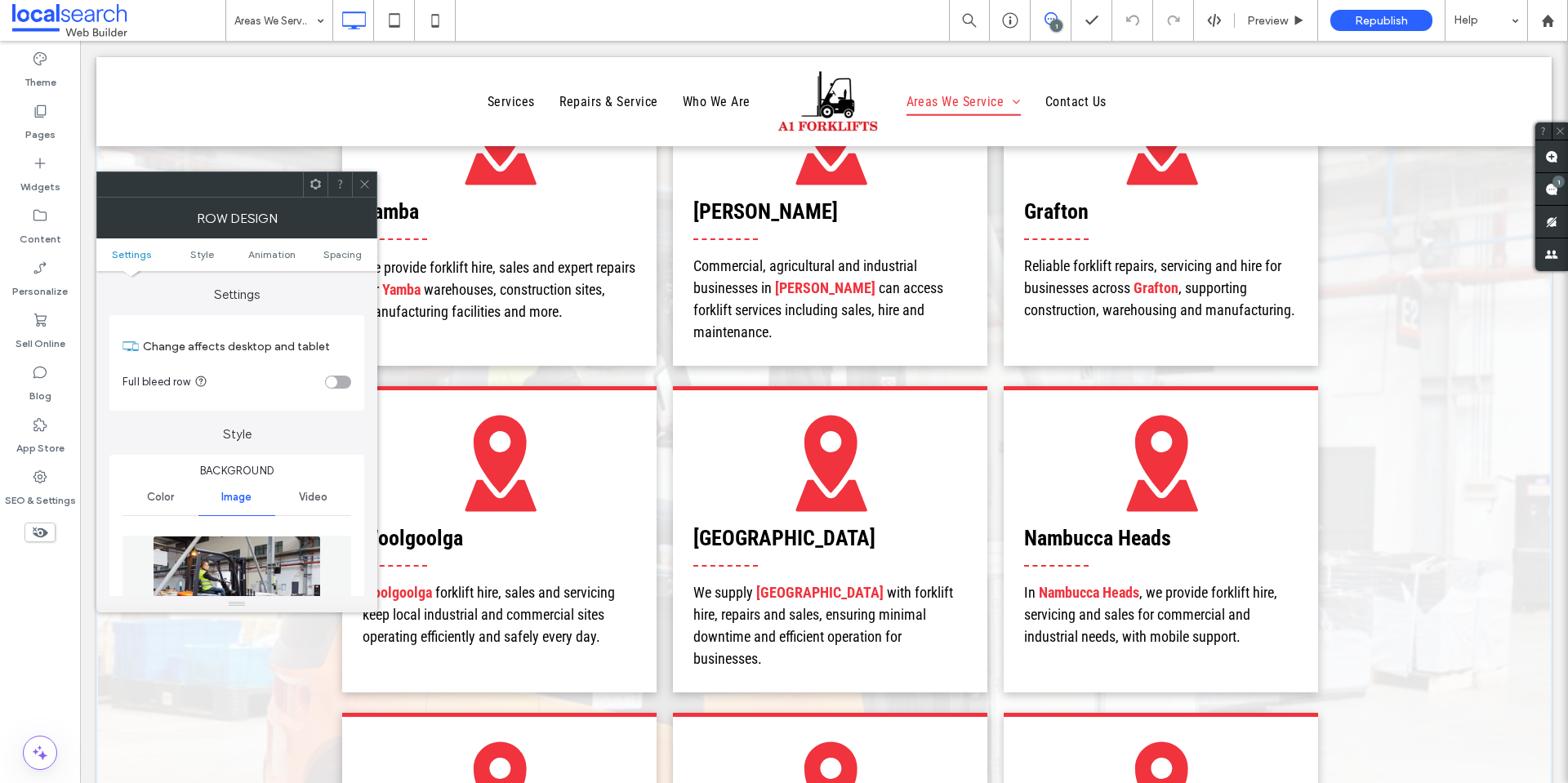
scroll to position [819, 0]
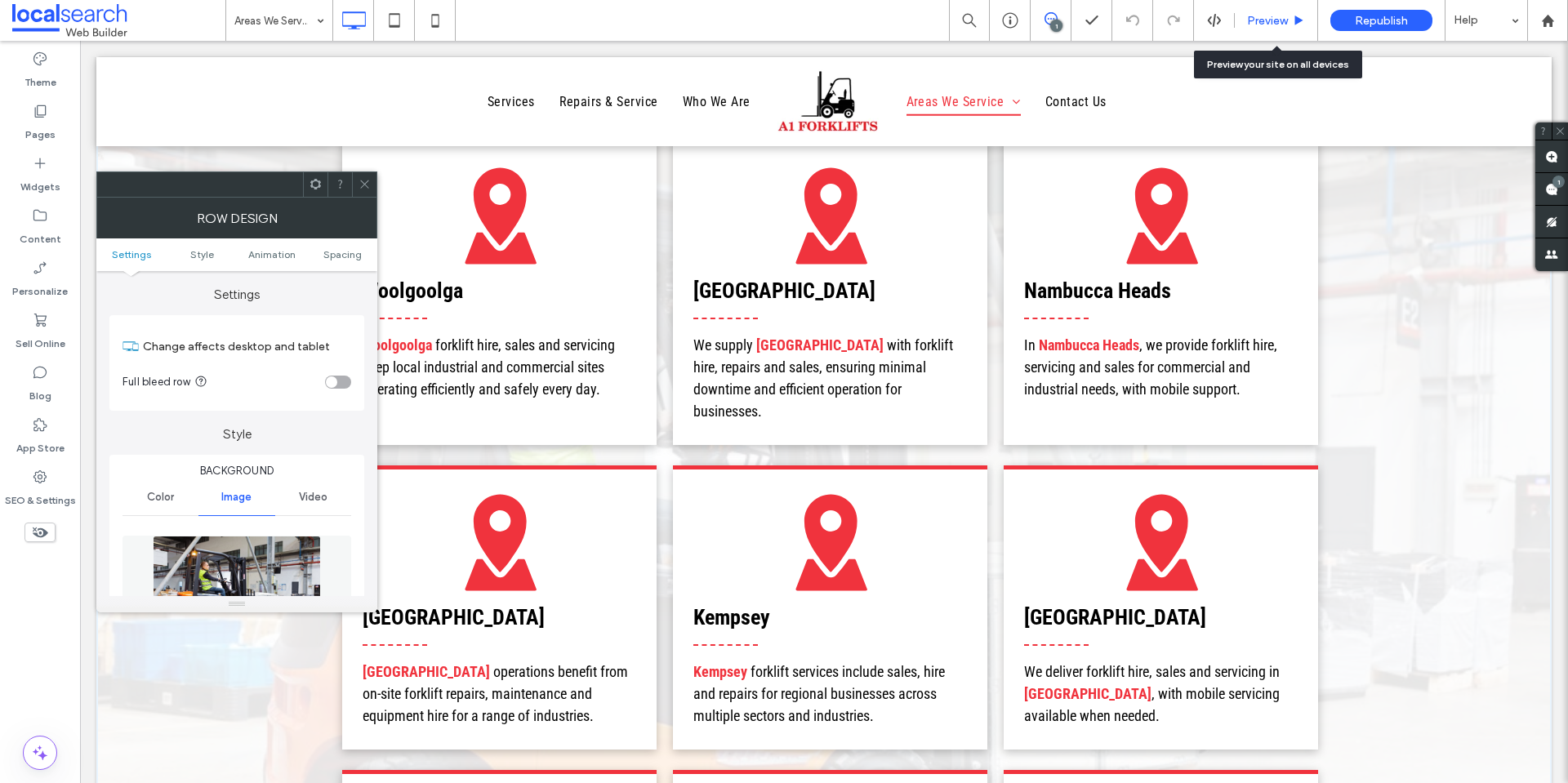
click at [1273, 19] on span "Preview" at bounding box center [1267, 21] width 41 height 14
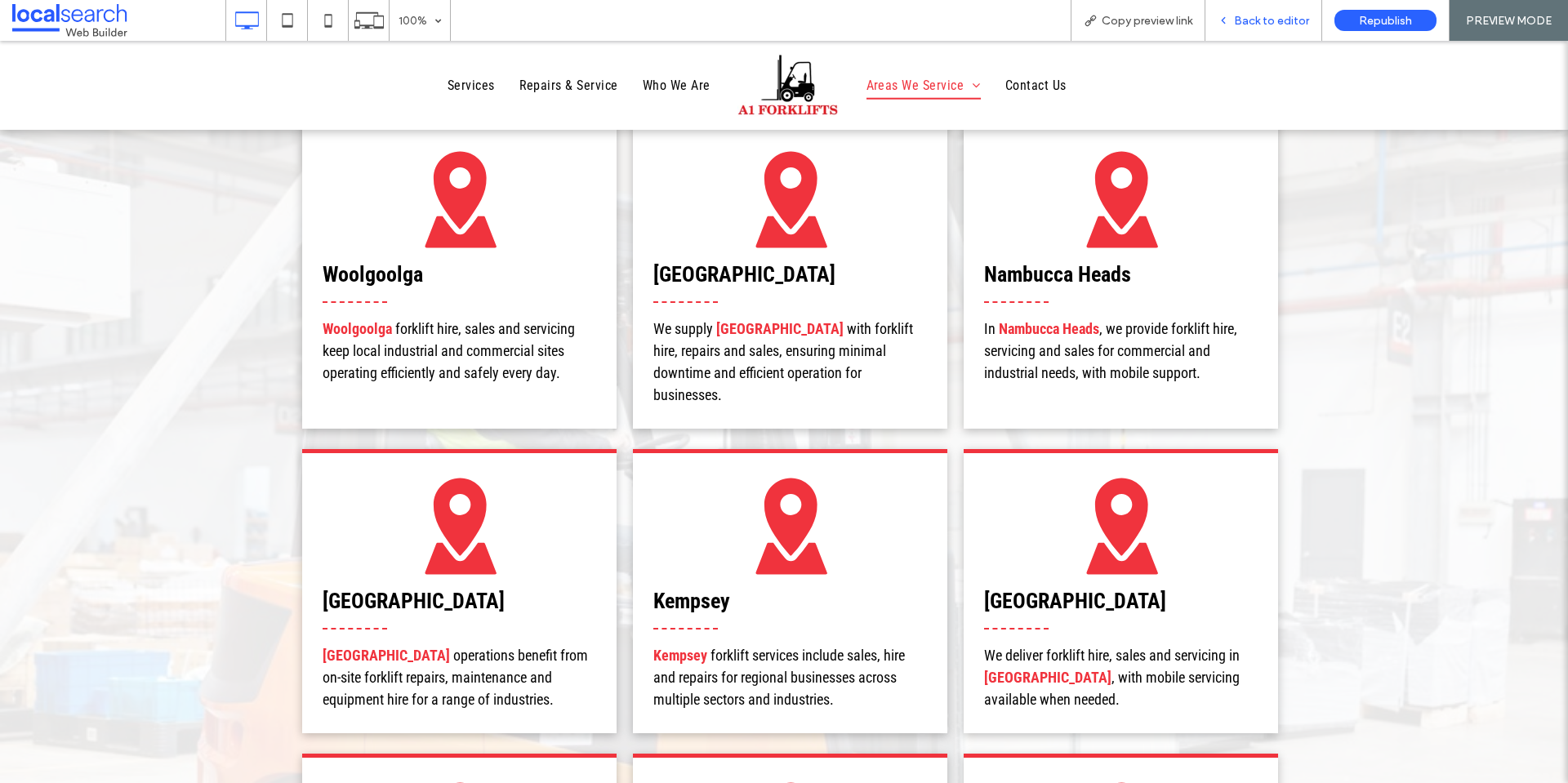
click at [1276, 23] on span "Back to editor" at bounding box center [1271, 21] width 75 height 14
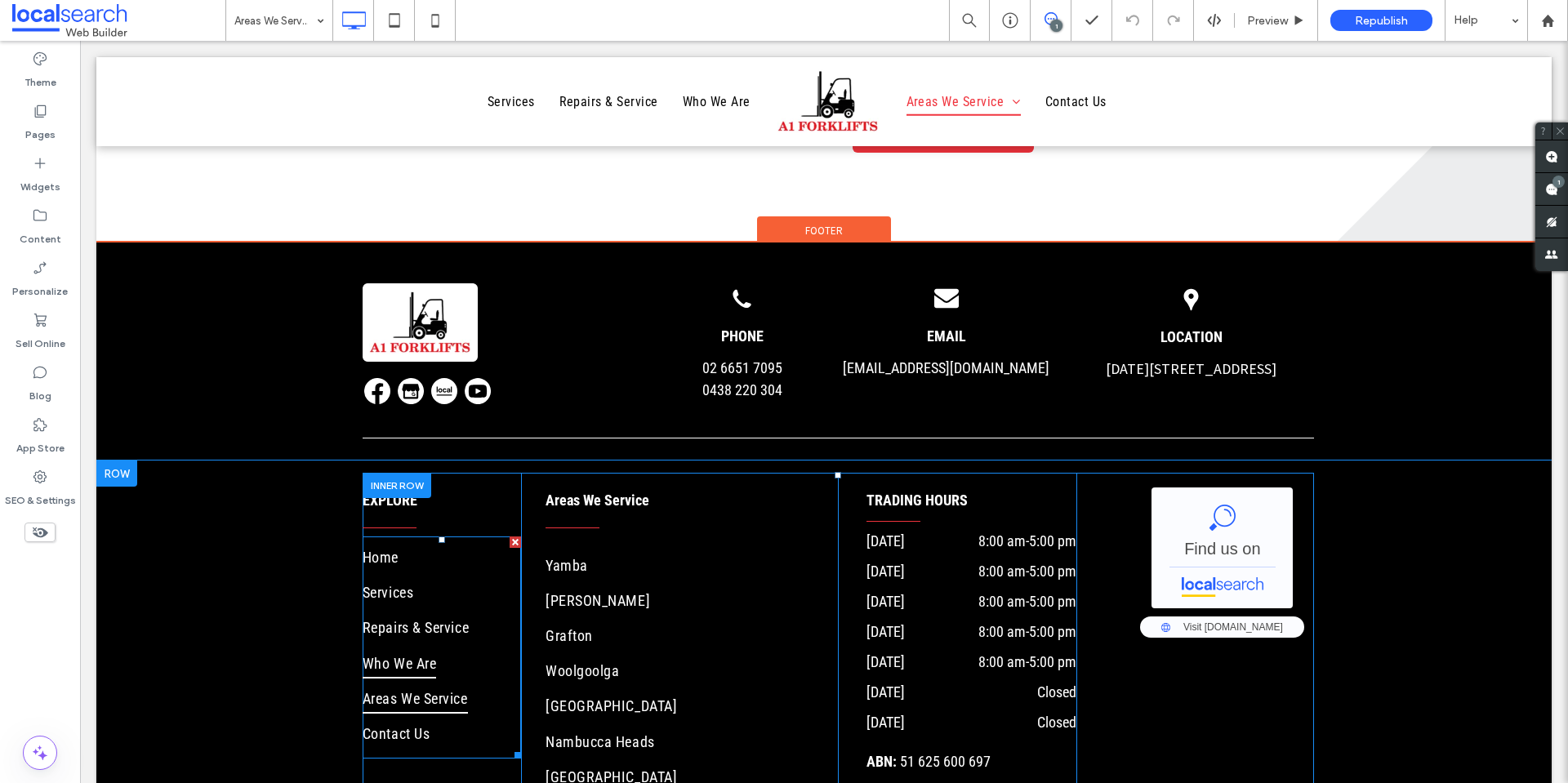
scroll to position [2673, 0]
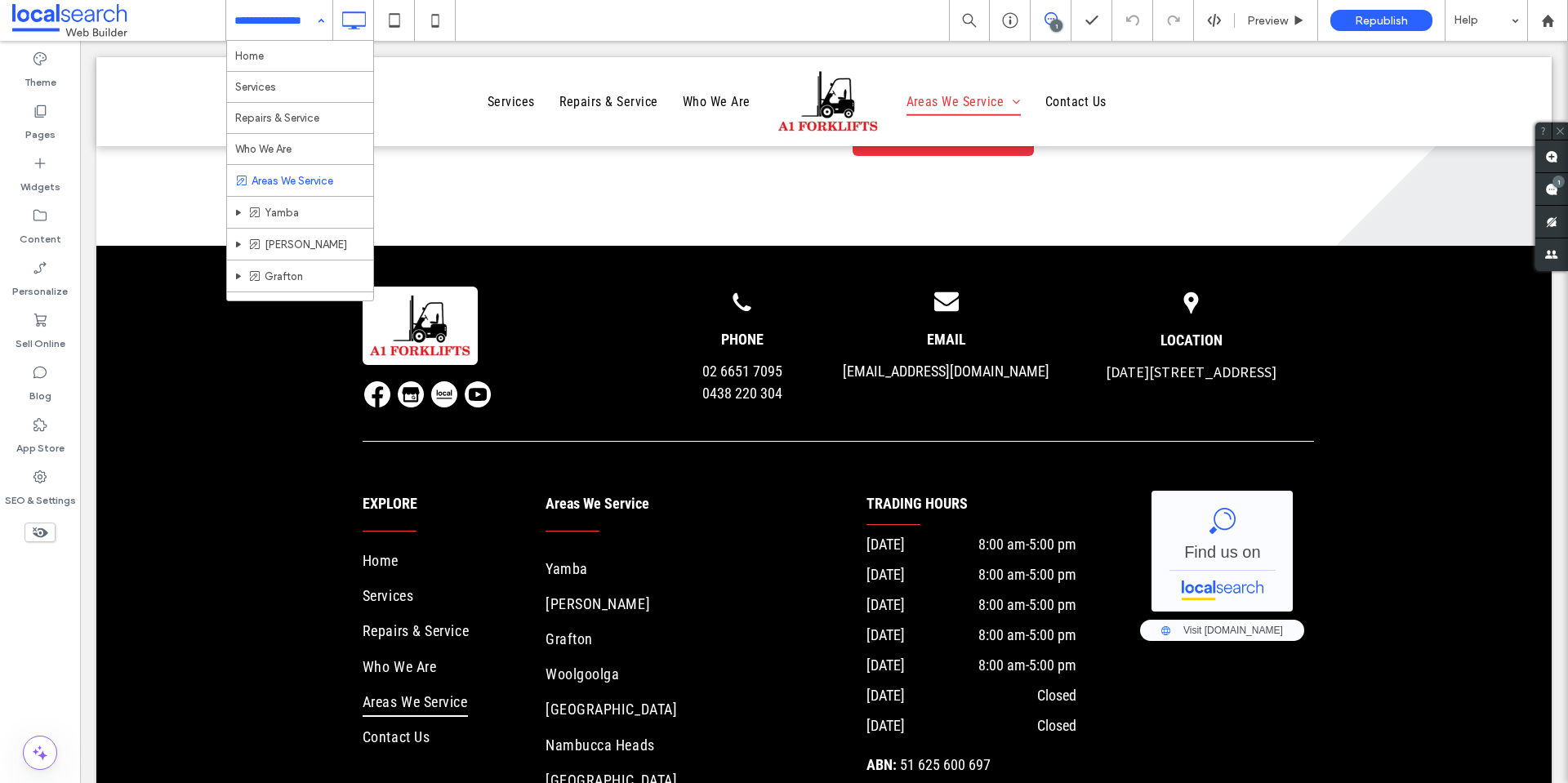
click at [294, 14] on input at bounding box center [275, 20] width 82 height 41
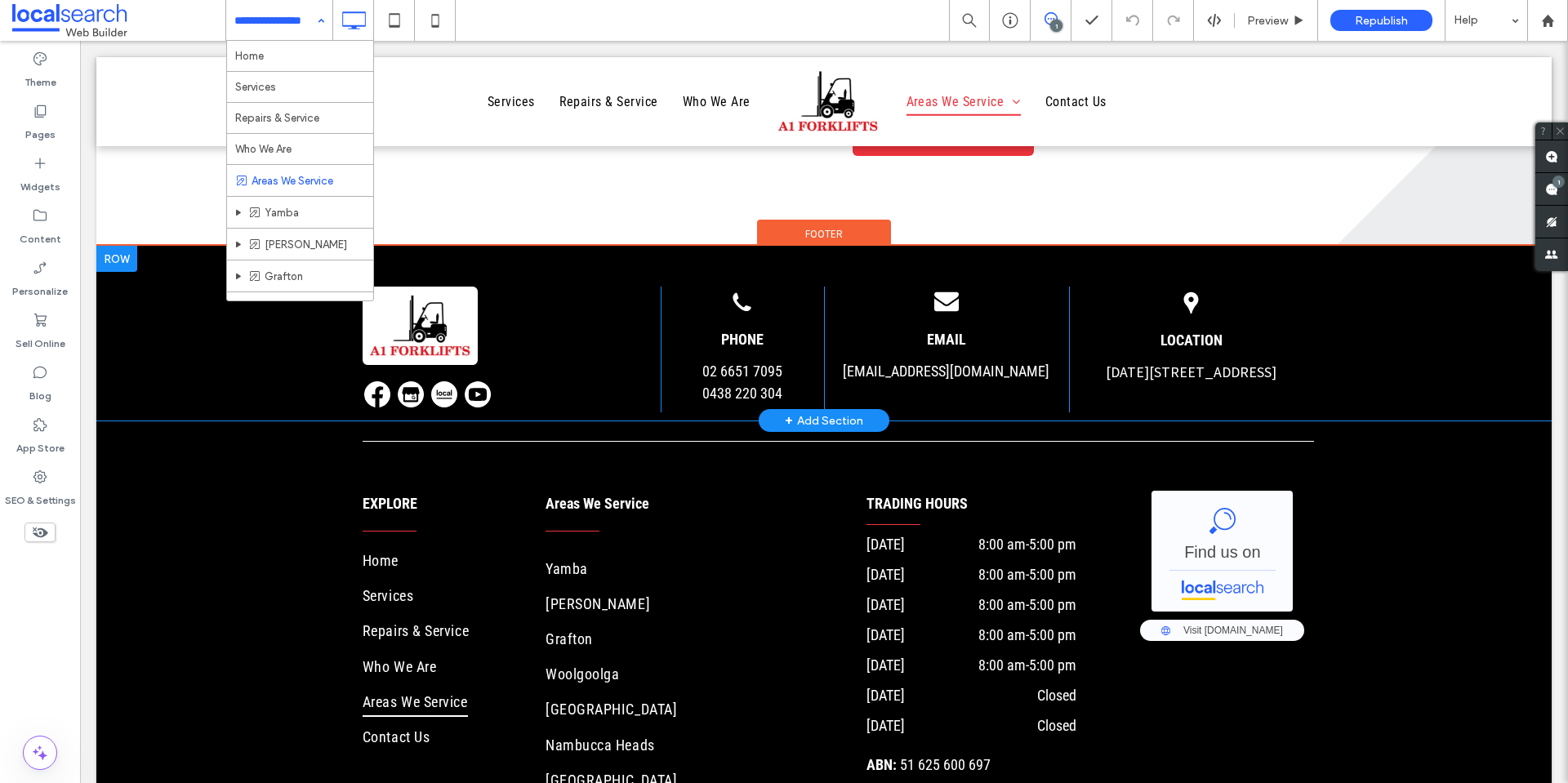
click at [173, 282] on div "Click To Paste Phone Icon PHONE 02 6651 7095 0438 220 304 Click To Paste Email …" at bounding box center [823, 333] width 1455 height 175
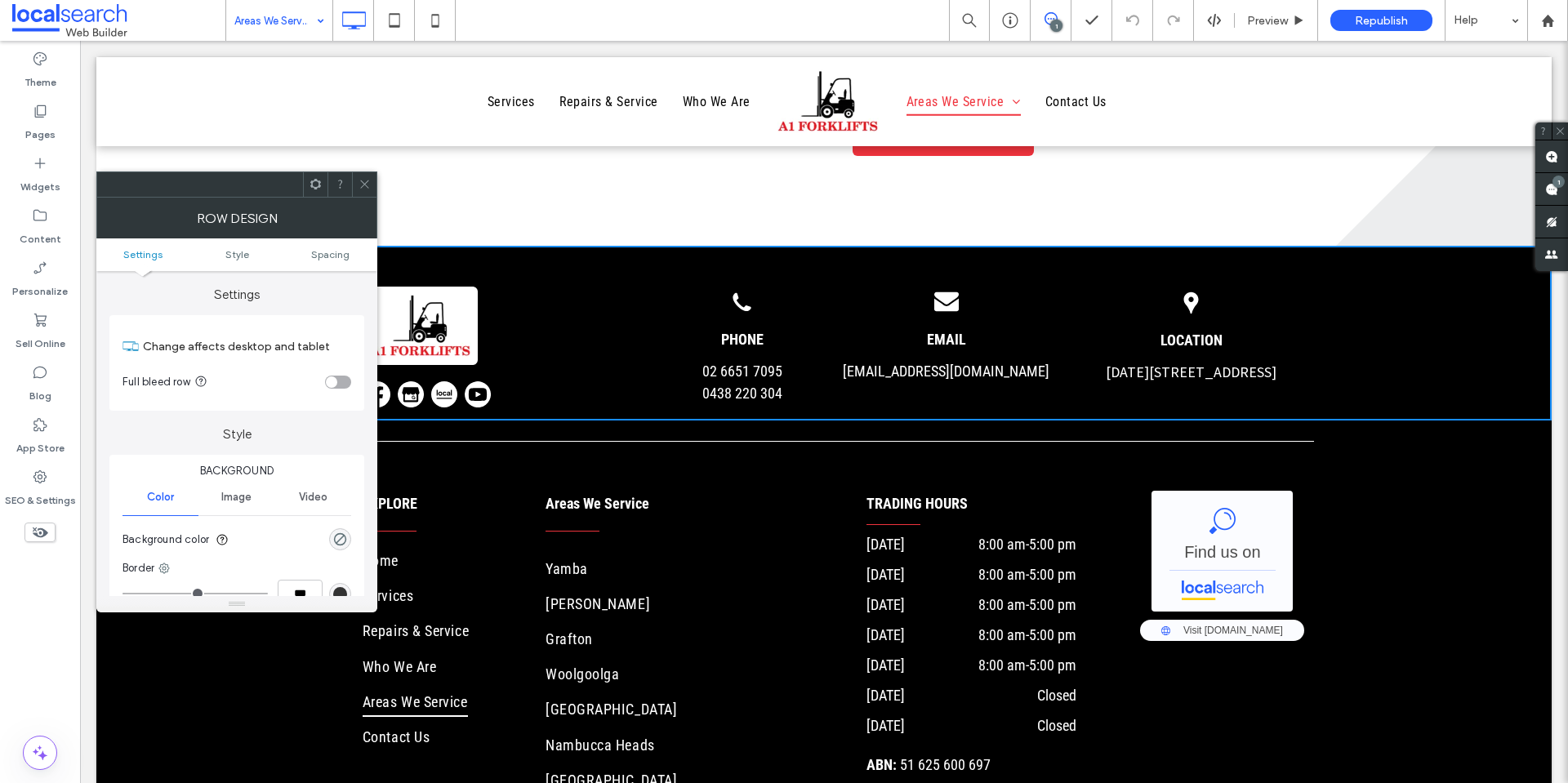
scroll to position [11, 0]
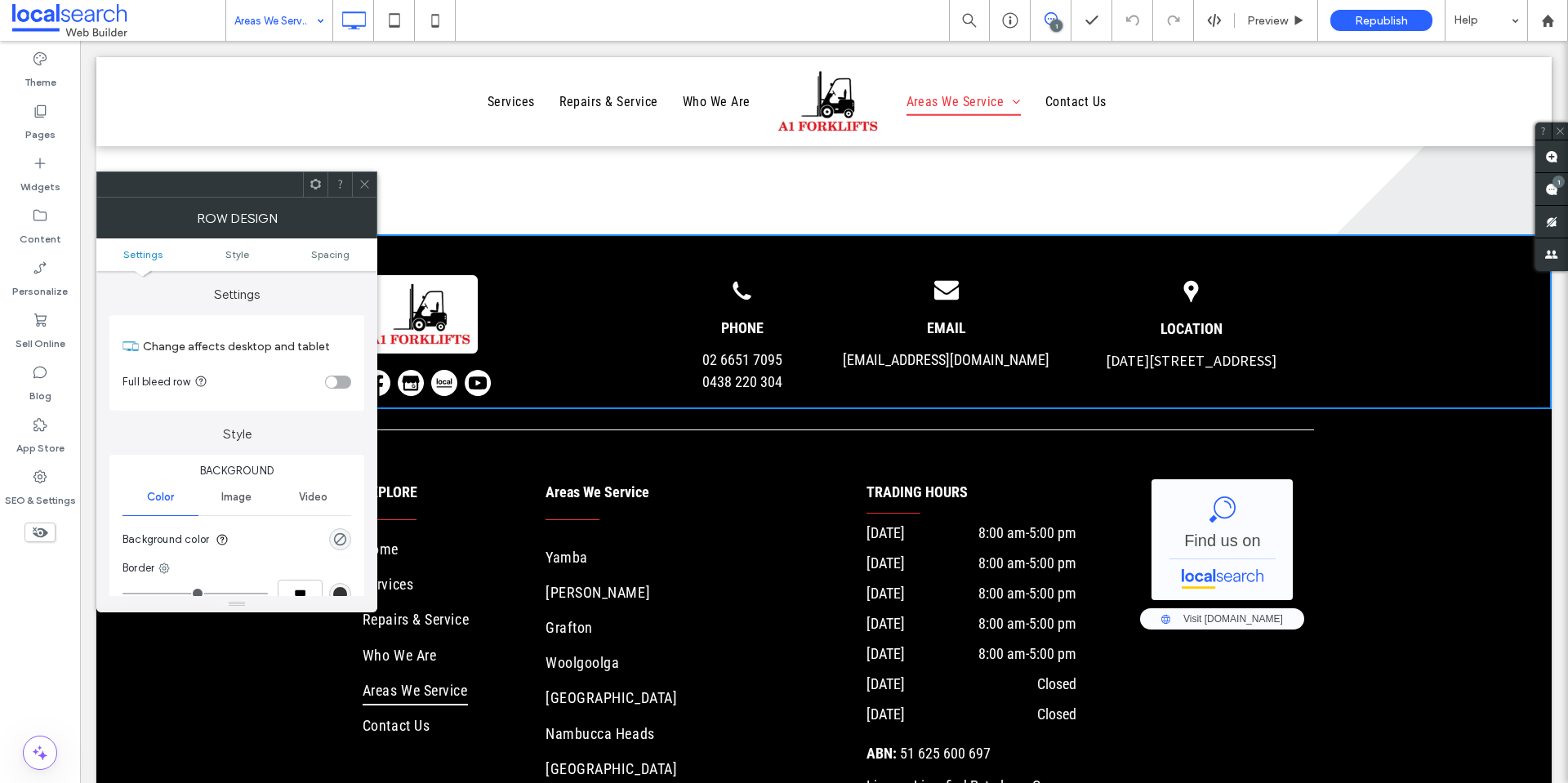
click at [822, 542] on nav "Yamba Maclean Grafton Woolgoolga Bellingen Nambucca Heads Macksville Kempsey So…" at bounding box center [692, 772] width 293 height 469
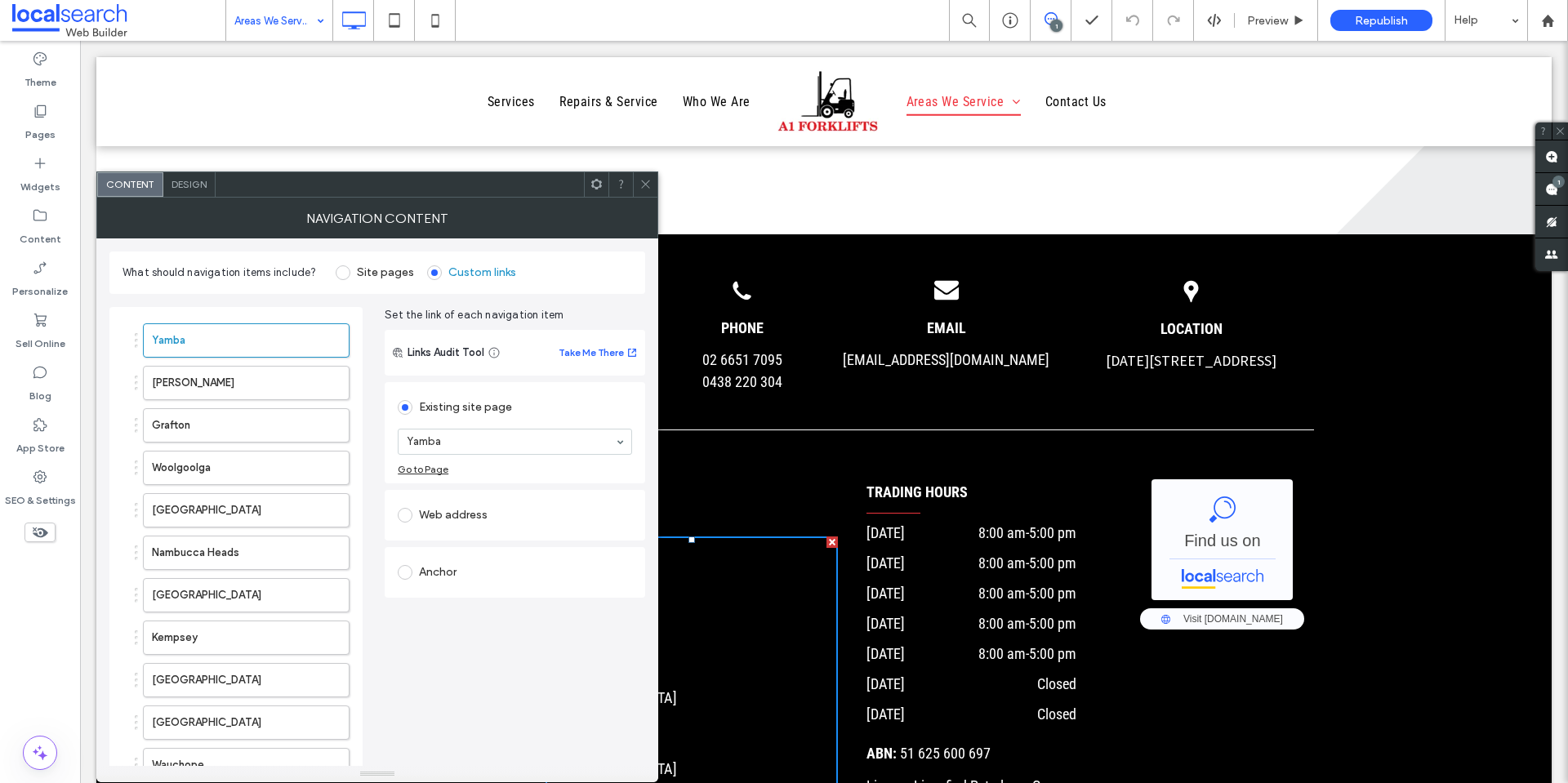
drag, startPoint x: 800, startPoint y: 553, endPoint x: 658, endPoint y: 266, distance: 320.2
click at [799, 577] on link "Maclean" at bounding box center [686, 594] width 280 height 35
click at [638, 182] on div at bounding box center [645, 184] width 25 height 25
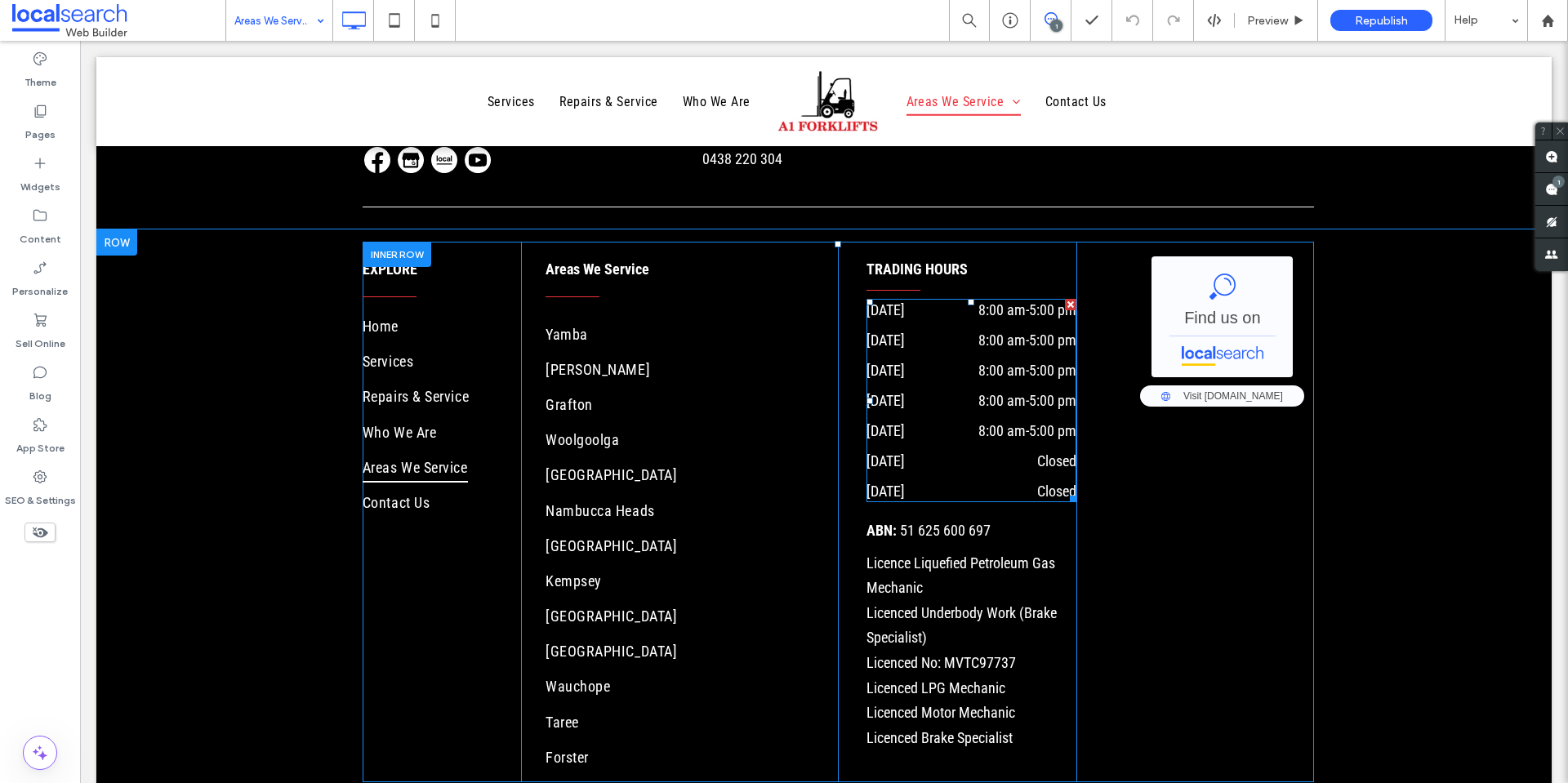
scroll to position [2919, 0]
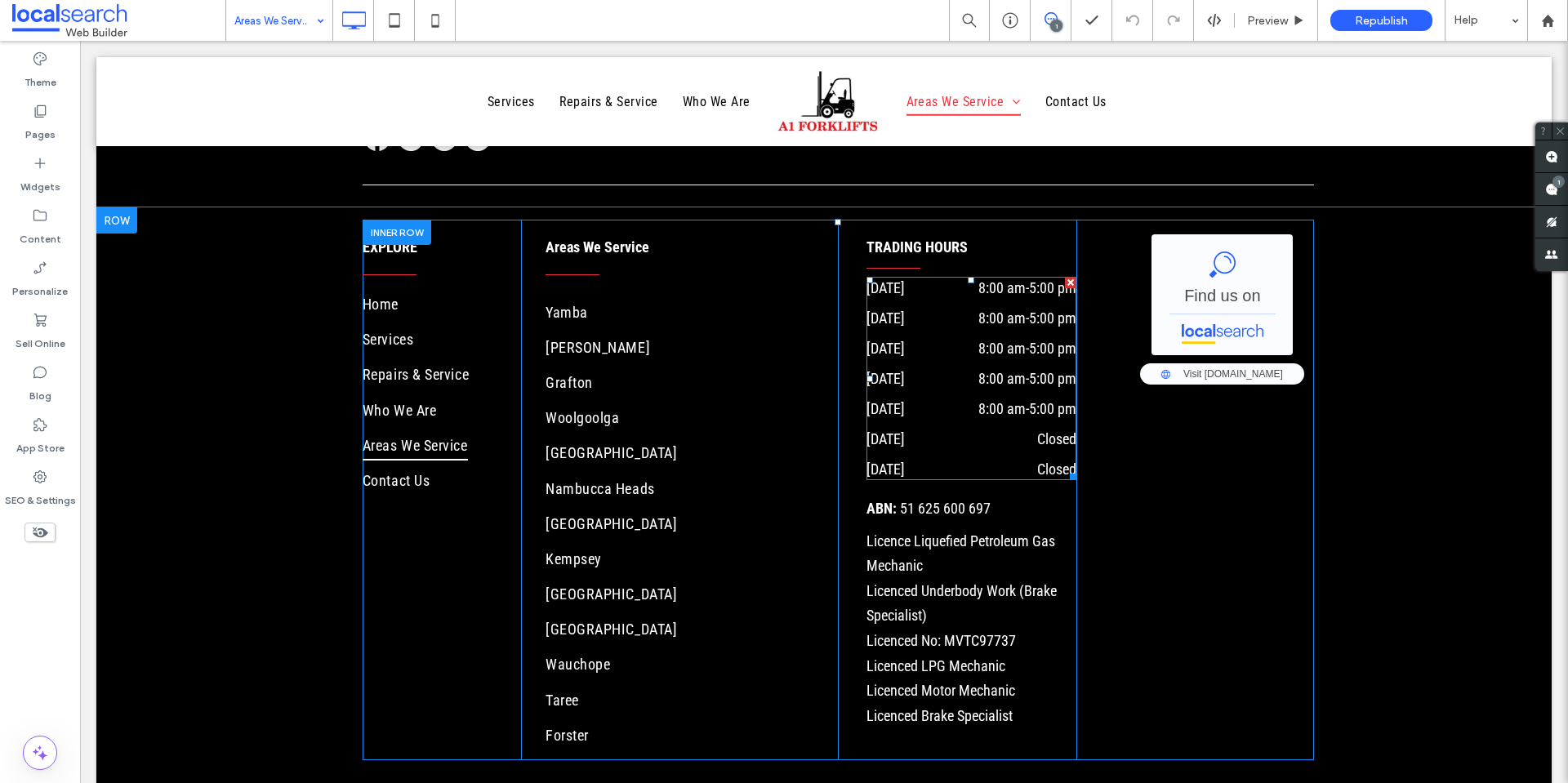
click at [938, 368] on dt "Thursday" at bounding box center [908, 378] width 84 height 22
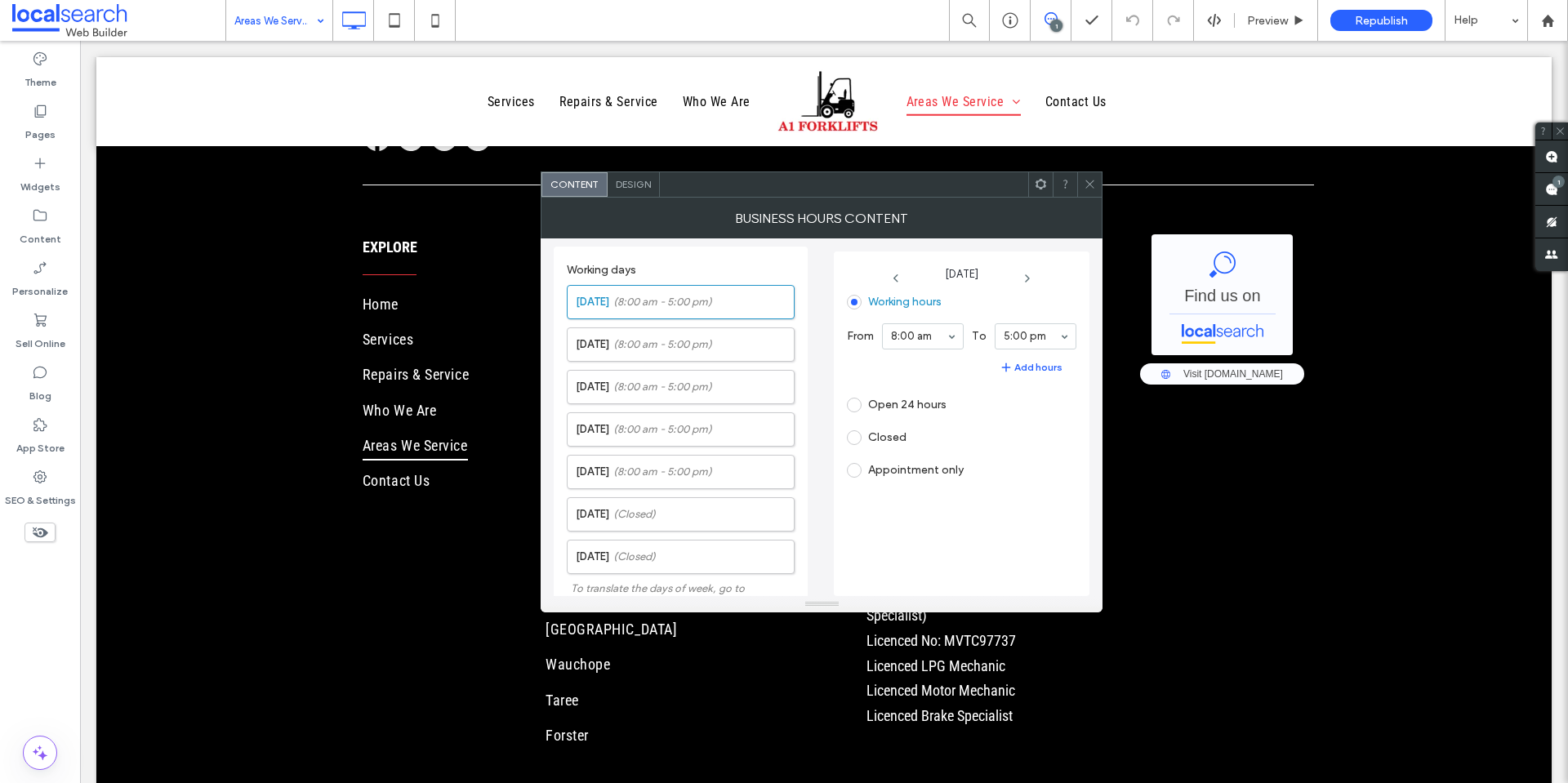
click at [1086, 182] on icon at bounding box center [1089, 184] width 12 height 12
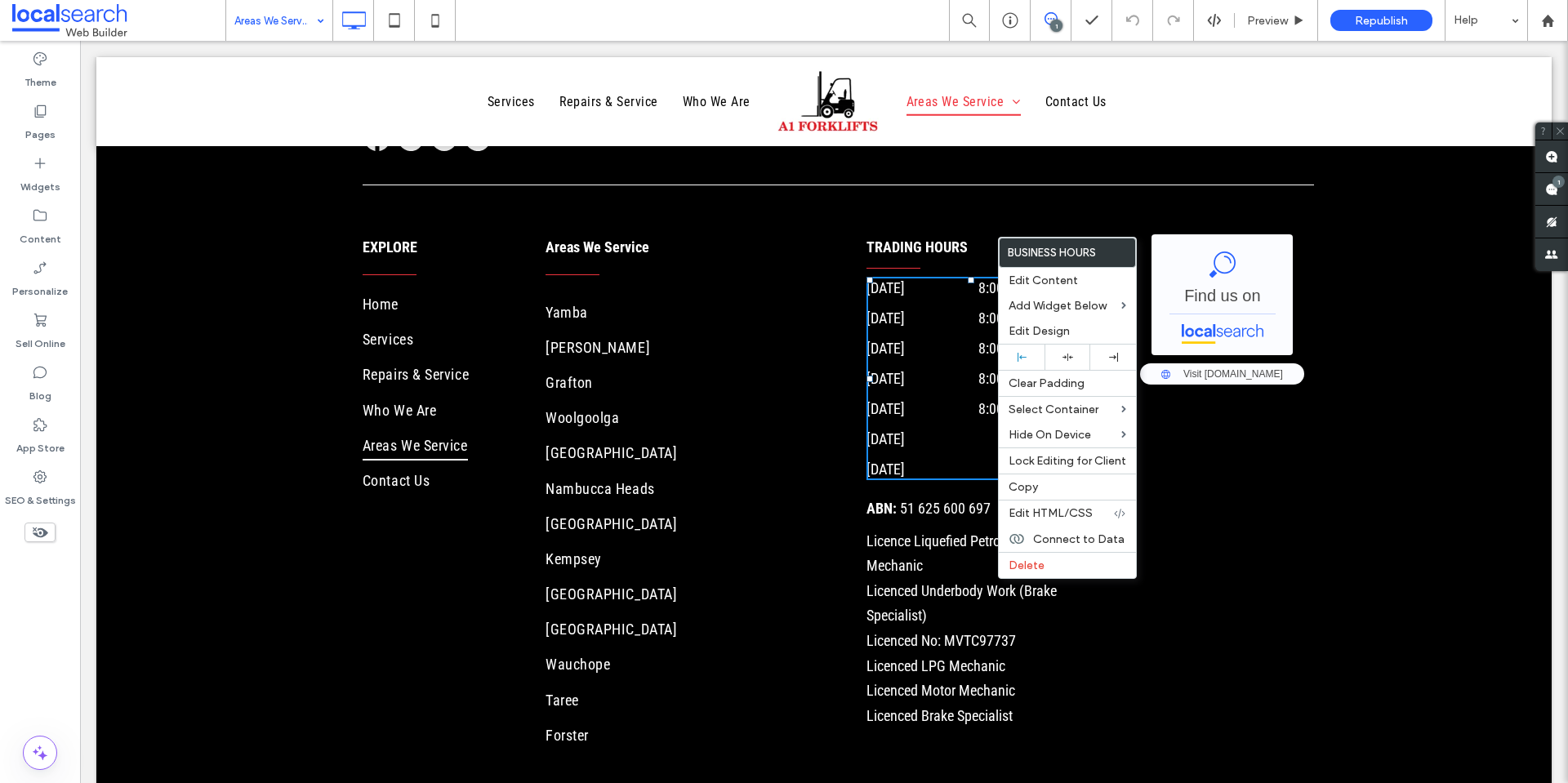
click at [1305, 614] on div "EXPLORE Home Services Repairs & Service Who We Are Areas We Service Contact Us …" at bounding box center [823, 548] width 1455 height 682
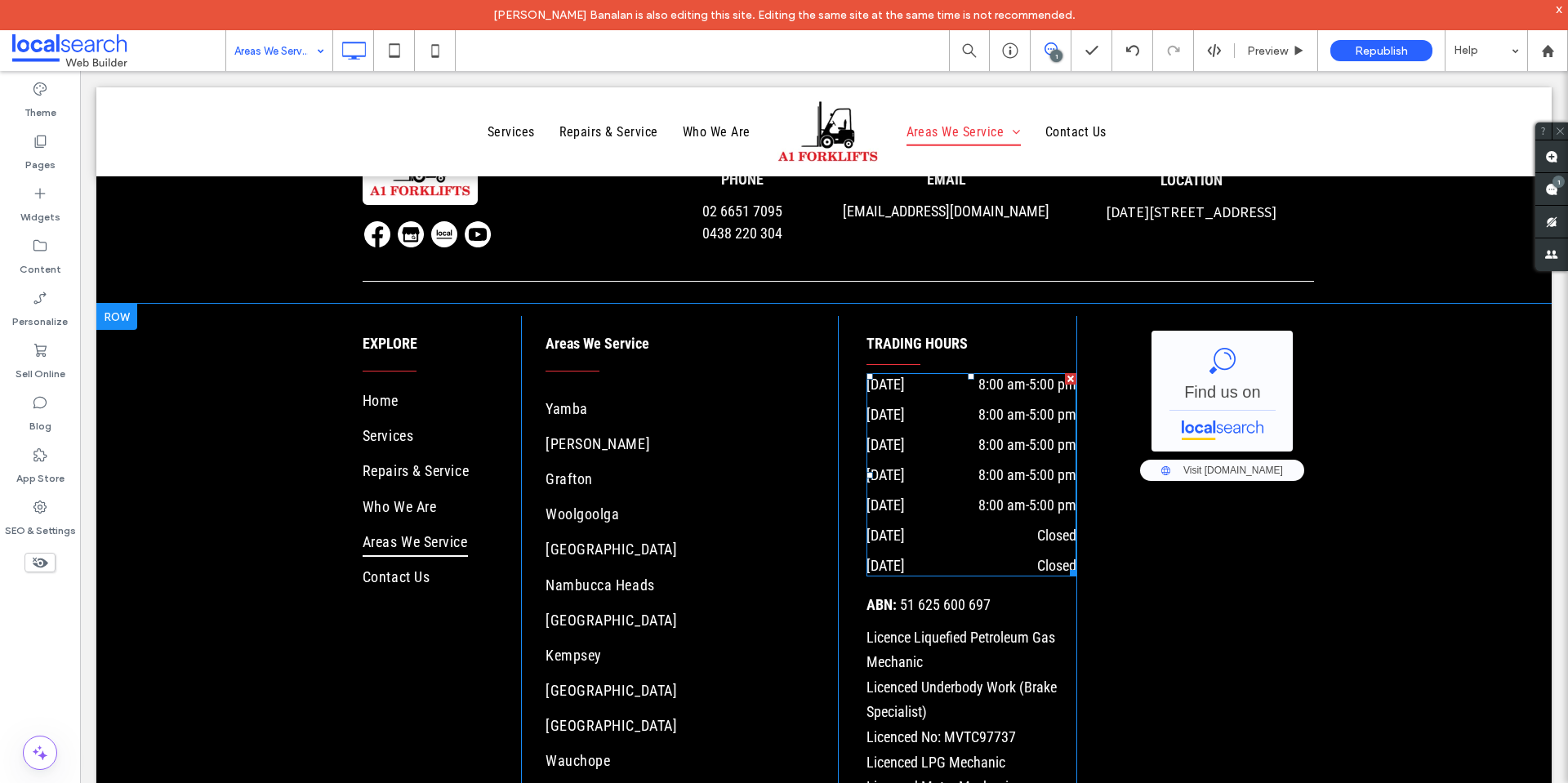
scroll to position [2837, 0]
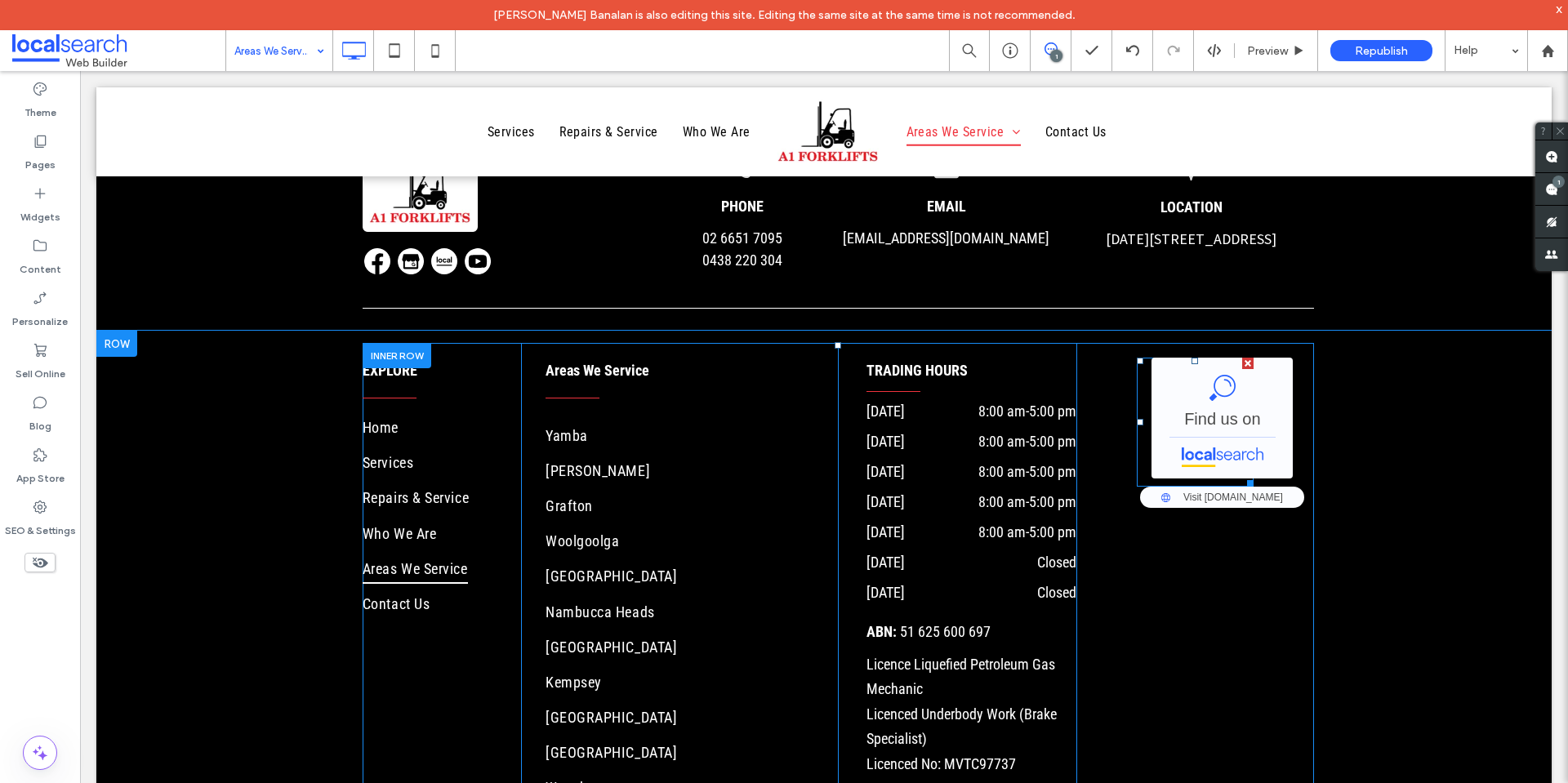
click at [1220, 375] on span at bounding box center [1195, 422] width 116 height 129
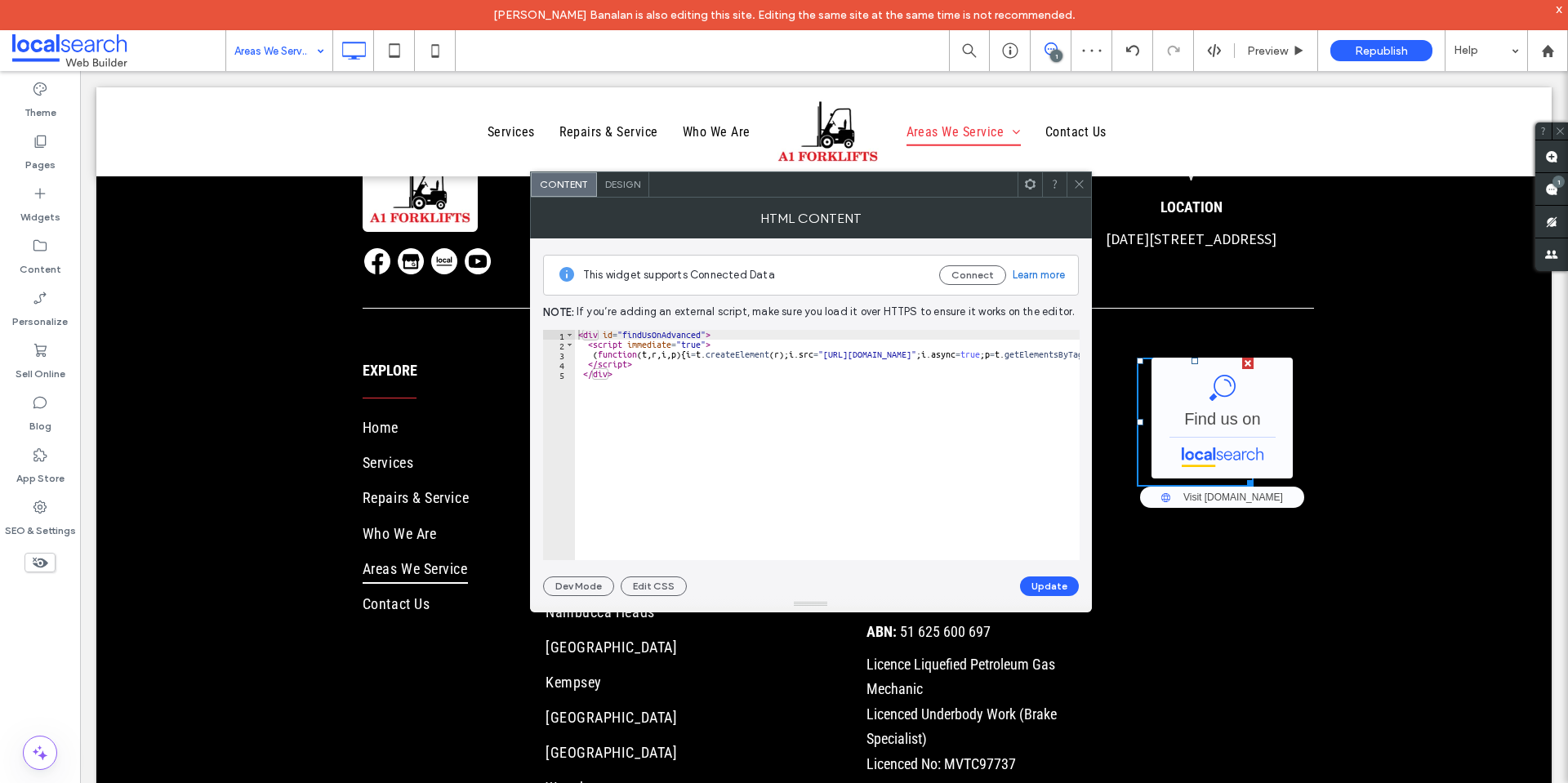
click at [1081, 182] on icon at bounding box center [1079, 184] width 12 height 12
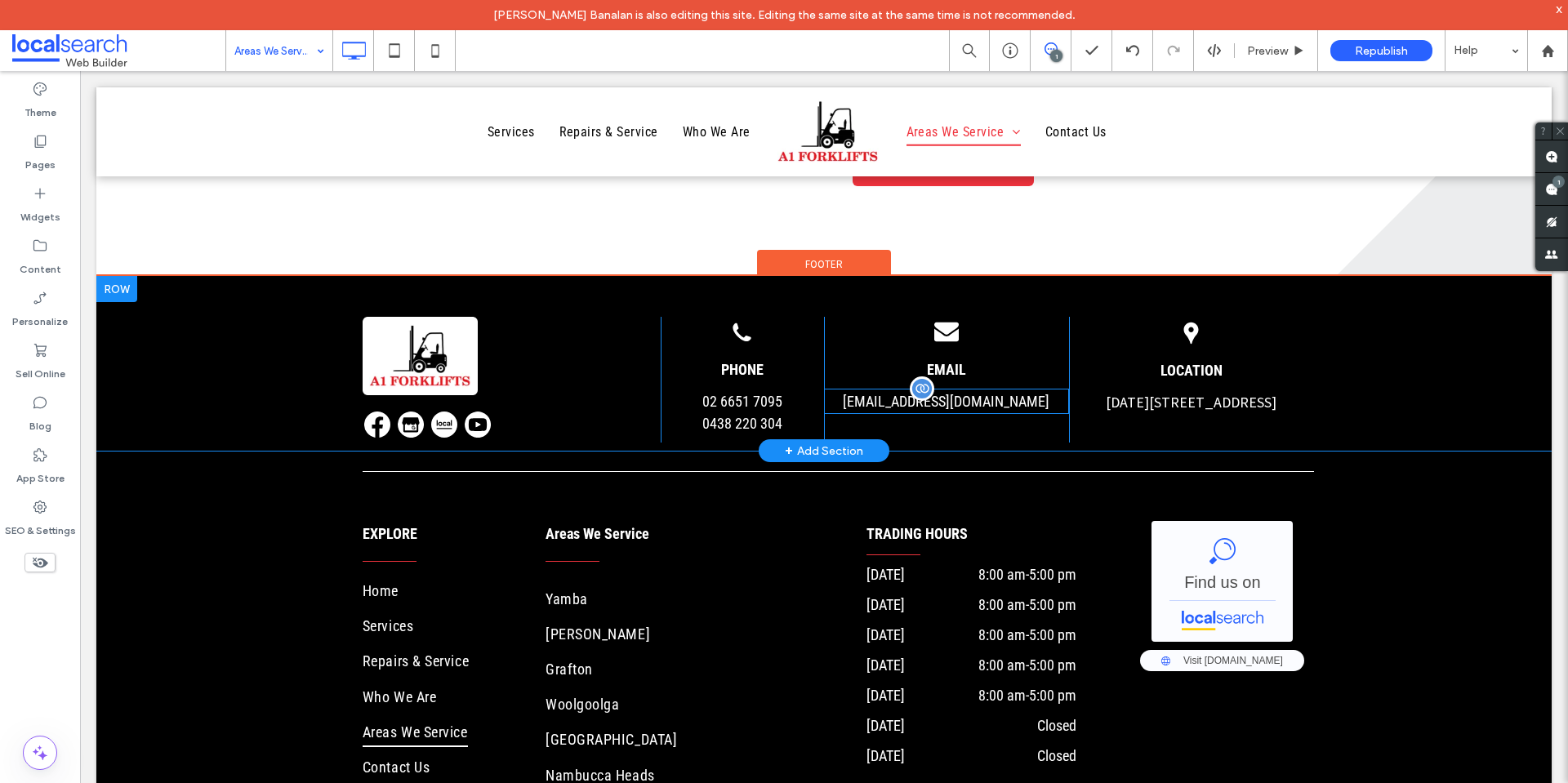
scroll to position [11, 0]
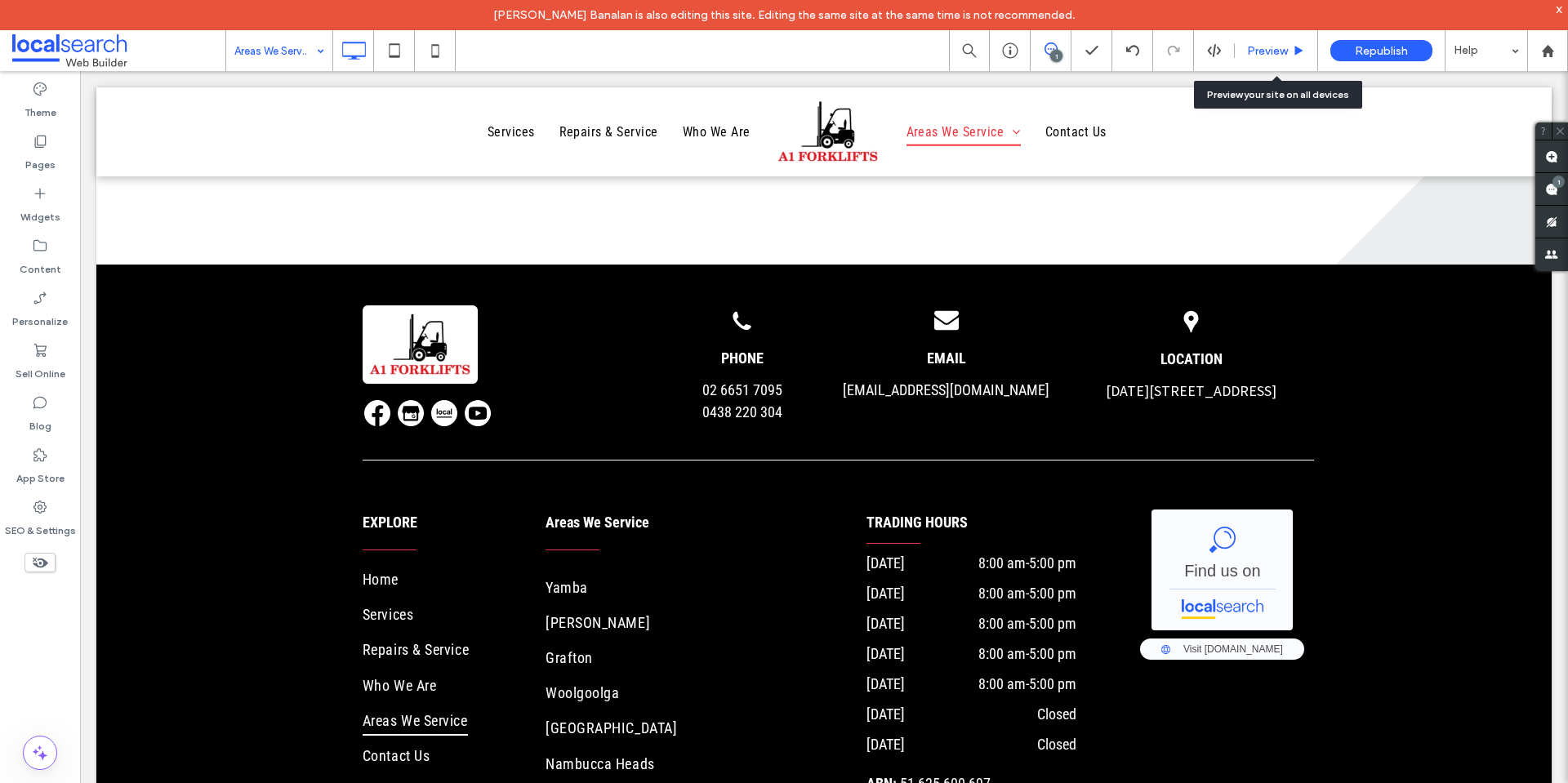
click at [1292, 47] on div "Preview" at bounding box center [1276, 51] width 83 height 14
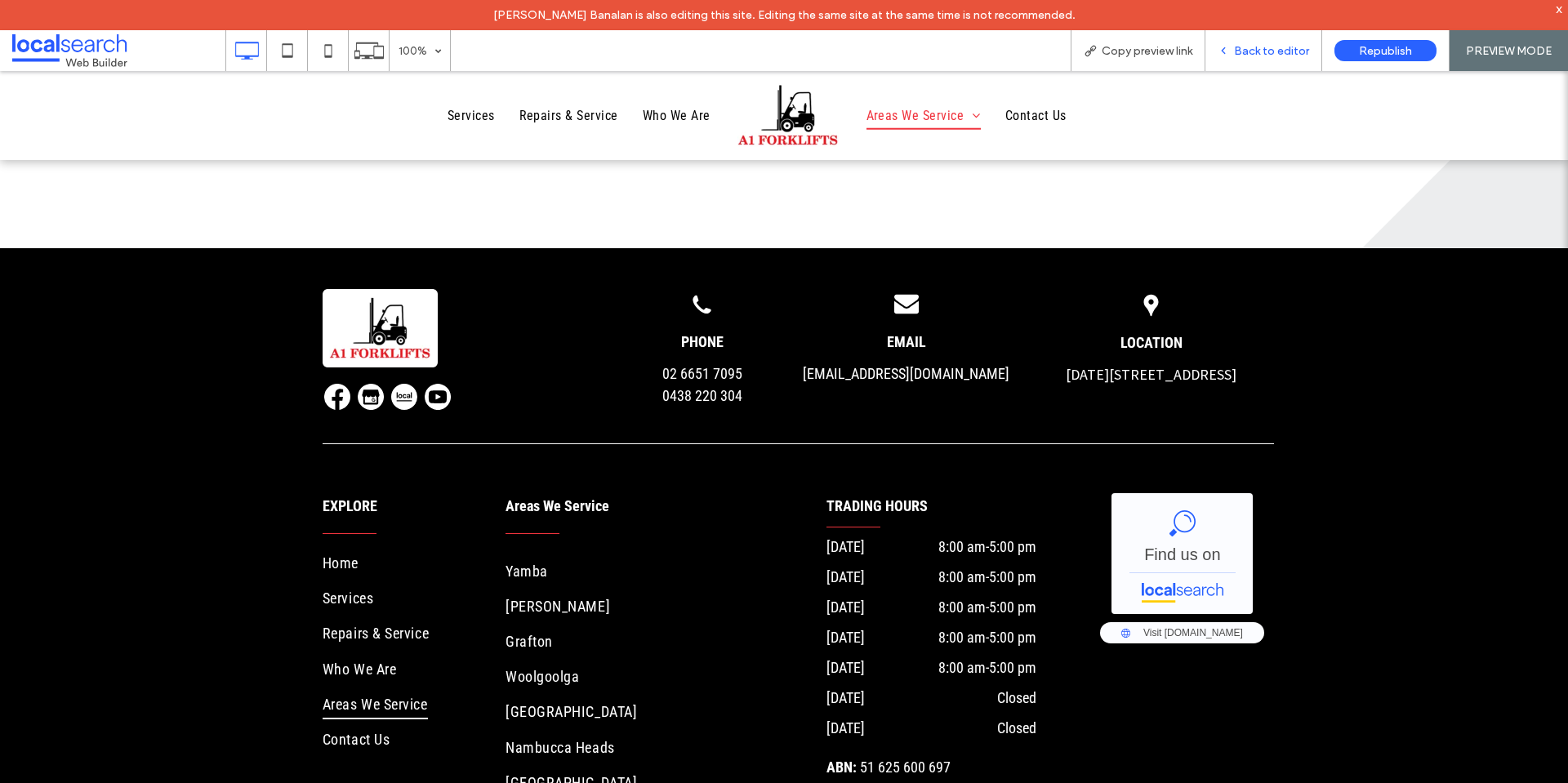
drag, startPoint x: 1245, startPoint y: 47, endPoint x: 885, endPoint y: 48, distance: 360.0
click at [1245, 47] on span "Back to editor" at bounding box center [1271, 51] width 75 height 14
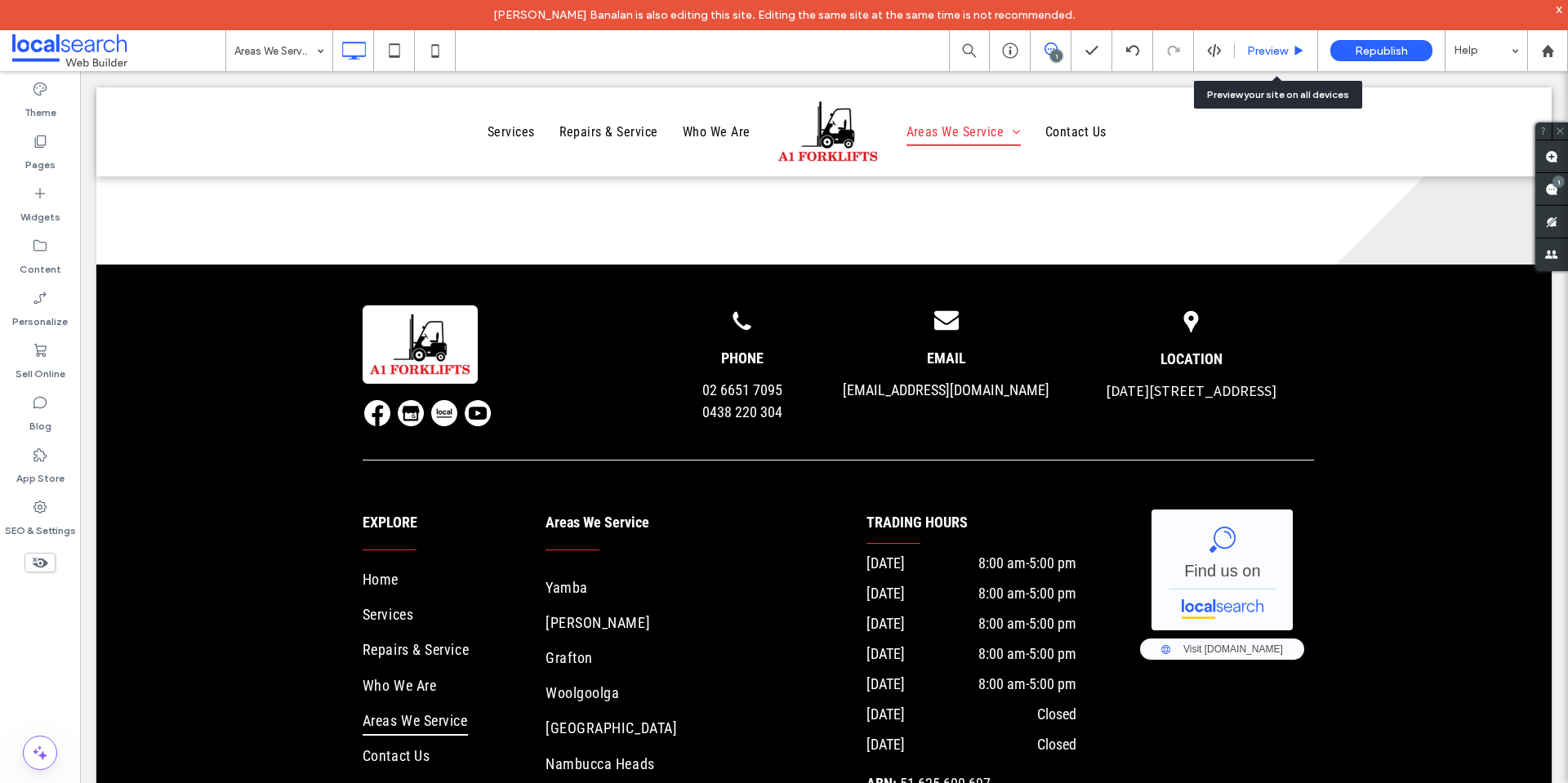
click at [1256, 57] on span "Preview" at bounding box center [1267, 51] width 41 height 14
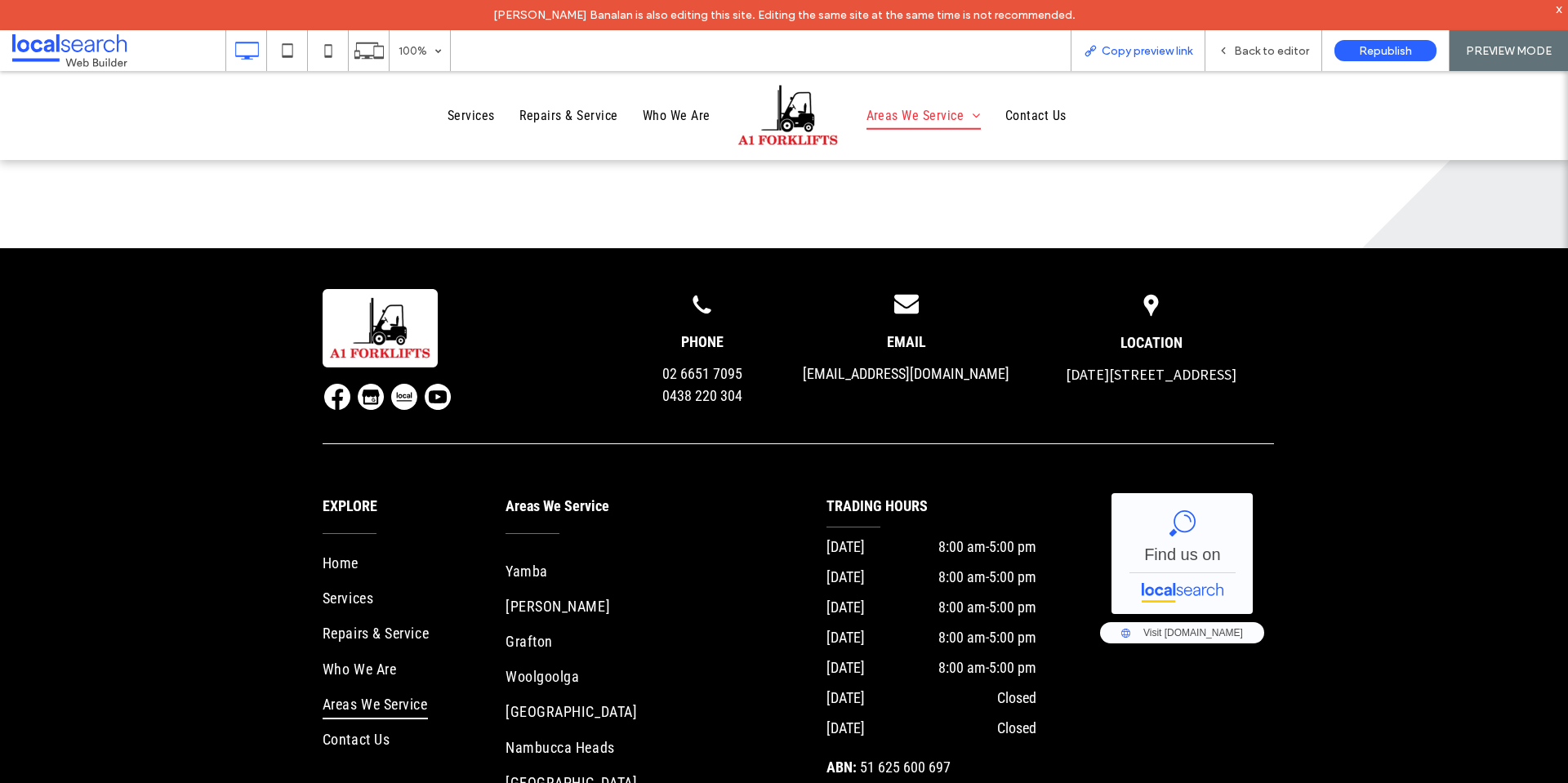
click at [1115, 55] on span "Copy preview link" at bounding box center [1147, 51] width 91 height 14
drag, startPoint x: 1244, startPoint y: 49, endPoint x: 1567, endPoint y: 375, distance: 458.9
click at [1244, 49] on span "Back to editor" at bounding box center [1271, 51] width 75 height 14
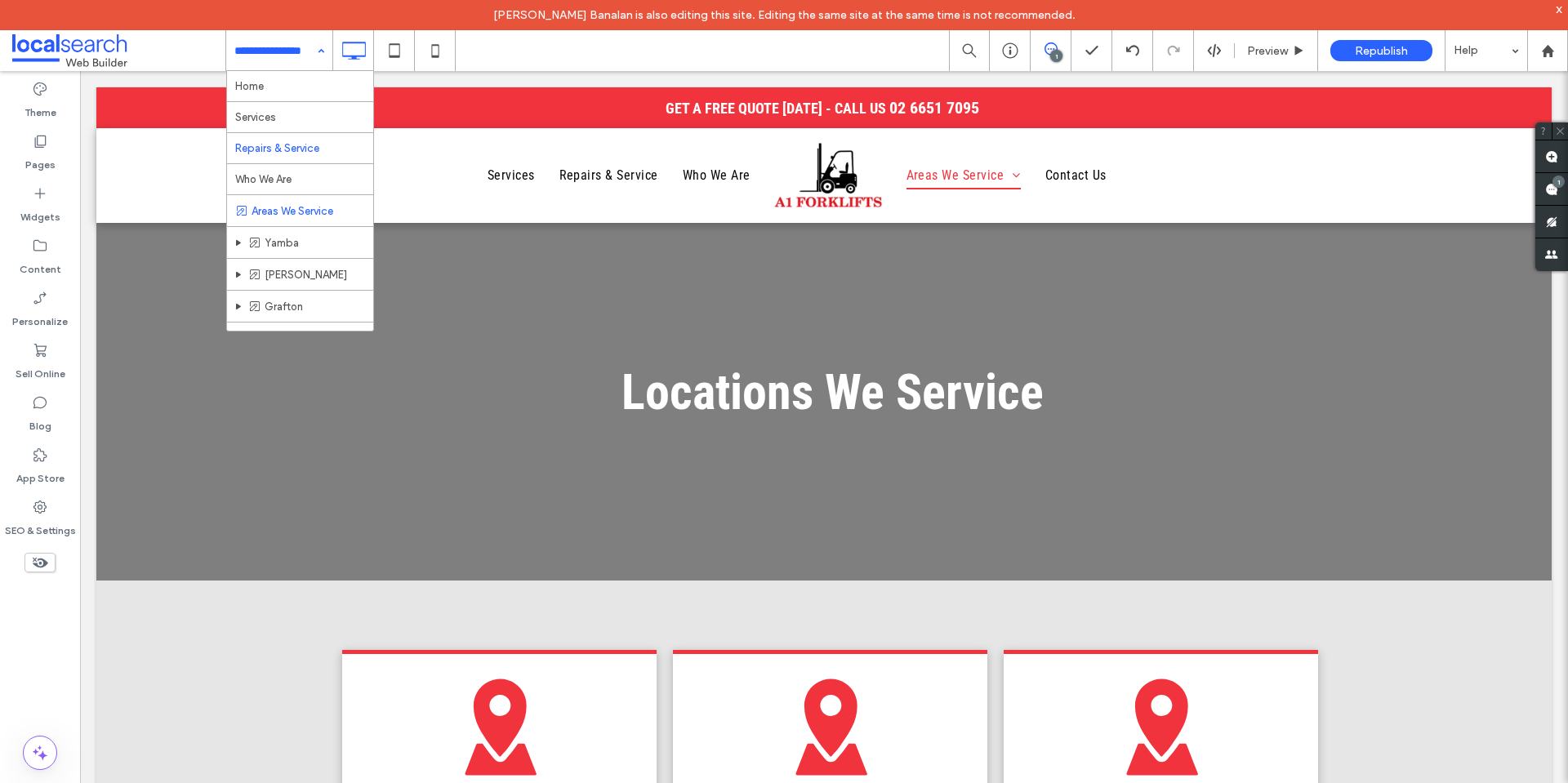
scroll to position [82, 0]
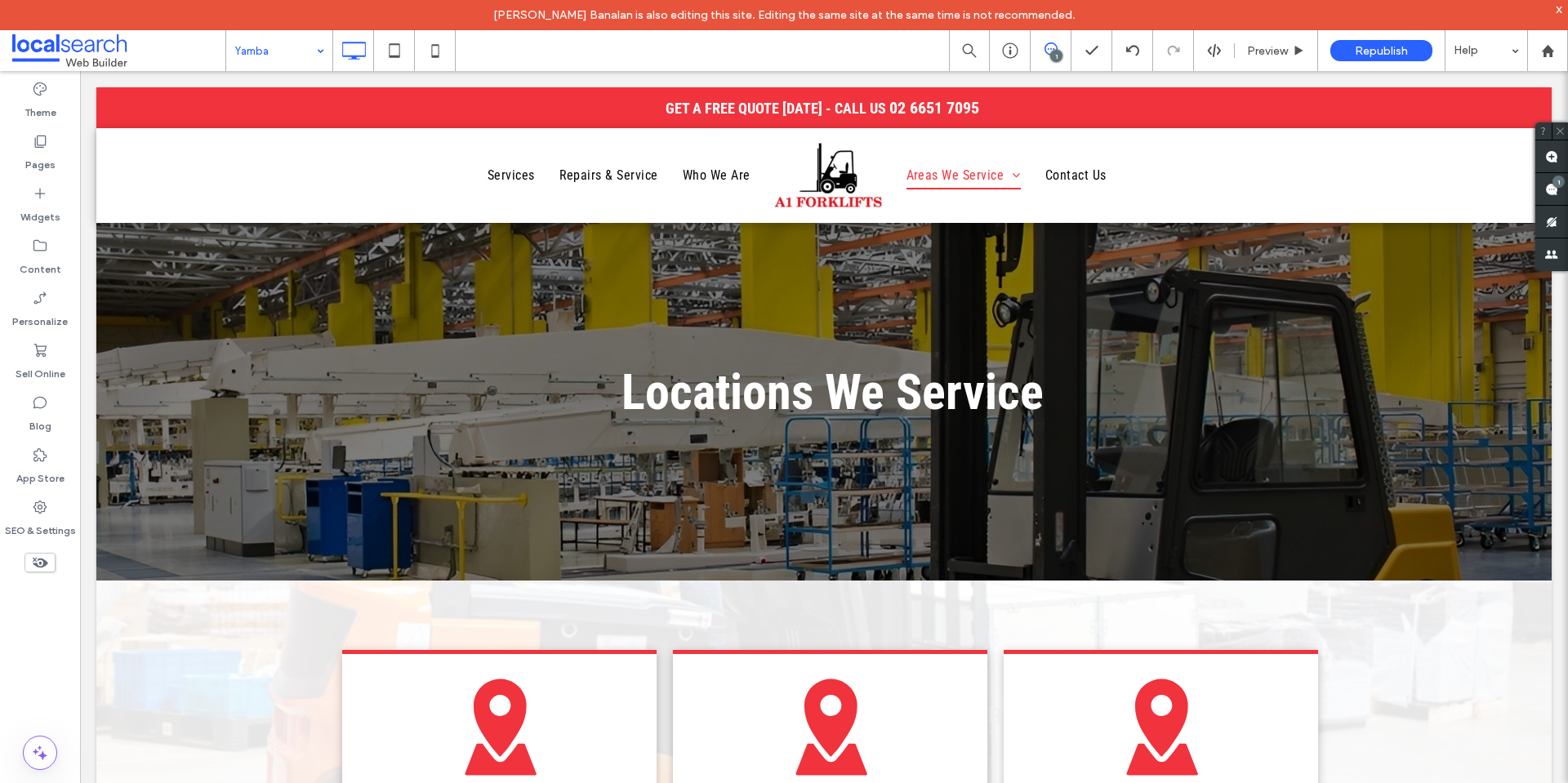
drag, startPoint x: 1567, startPoint y: 106, endPoint x: 1567, endPoint y: 185, distance: 79.0
click at [1567, 185] on div at bounding box center [784, 392] width 1568 height 783
click at [49, 509] on div "SEO & Settings" at bounding box center [40, 518] width 80 height 52
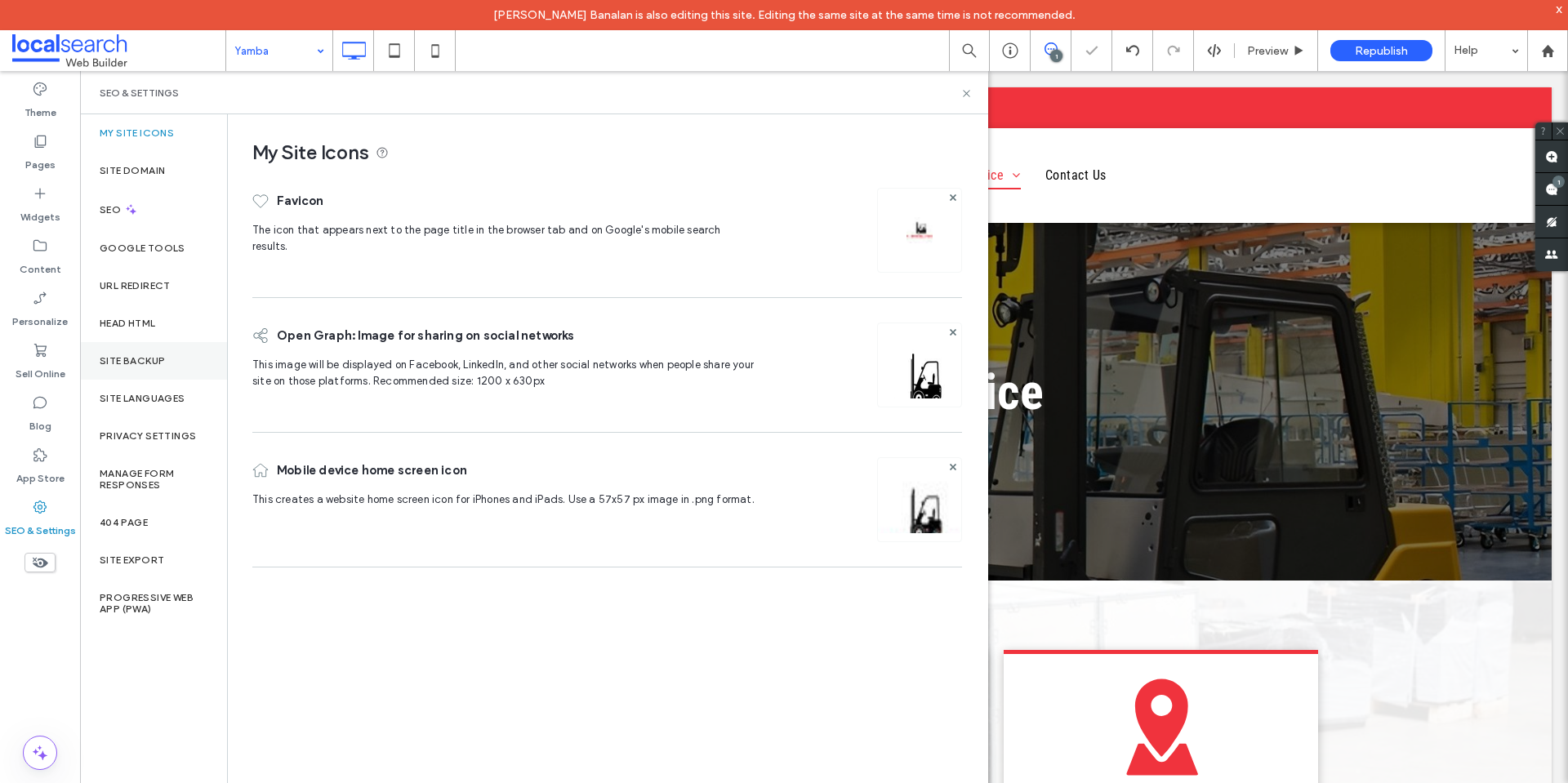
click at [164, 371] on div "Site Backup" at bounding box center [153, 361] width 147 height 38
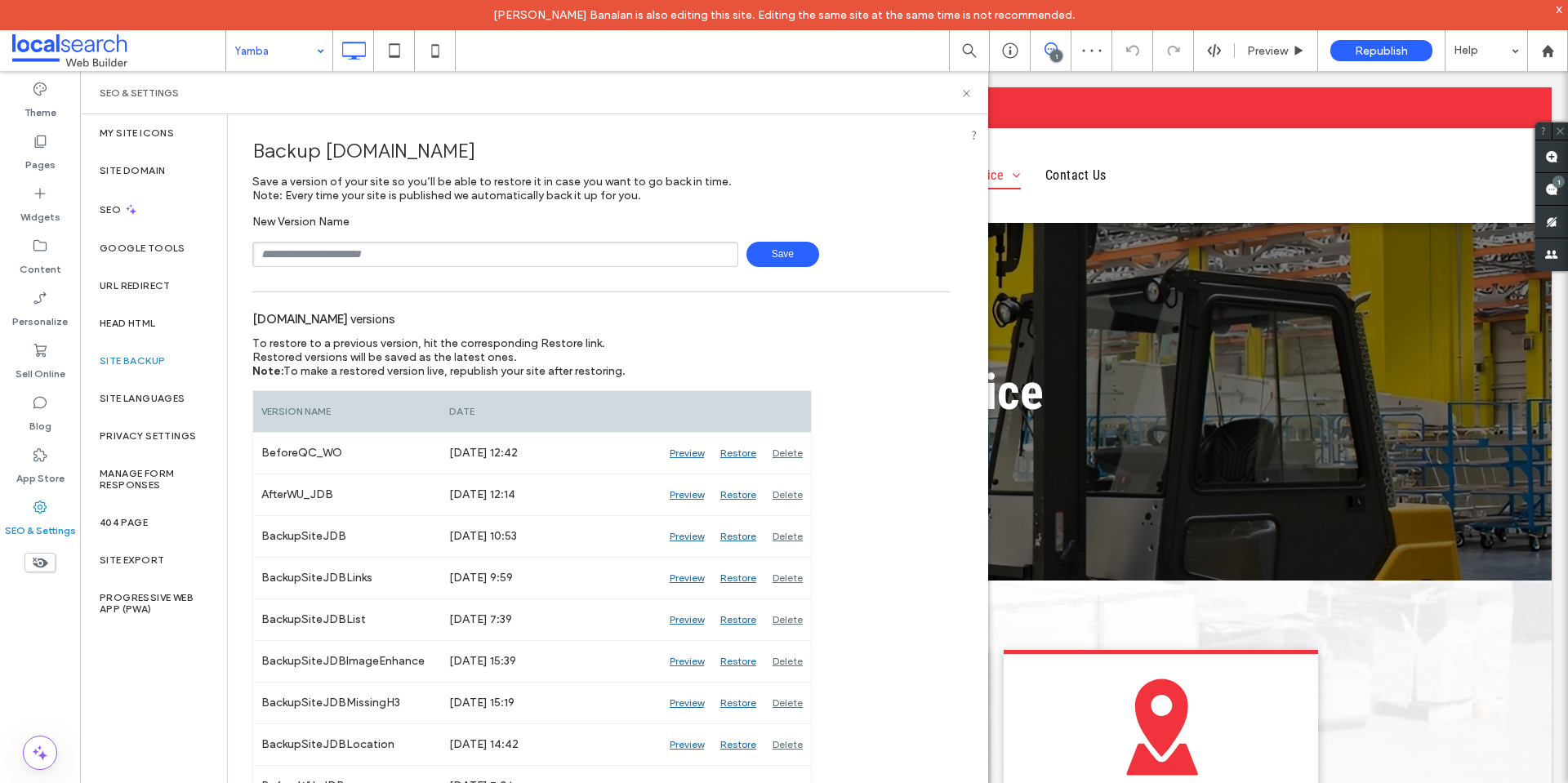
drag, startPoint x: 405, startPoint y: 255, endPoint x: 394, endPoint y: 265, distance: 14.9
click at [405, 255] on input "text" at bounding box center [494, 254] width 486 height 26
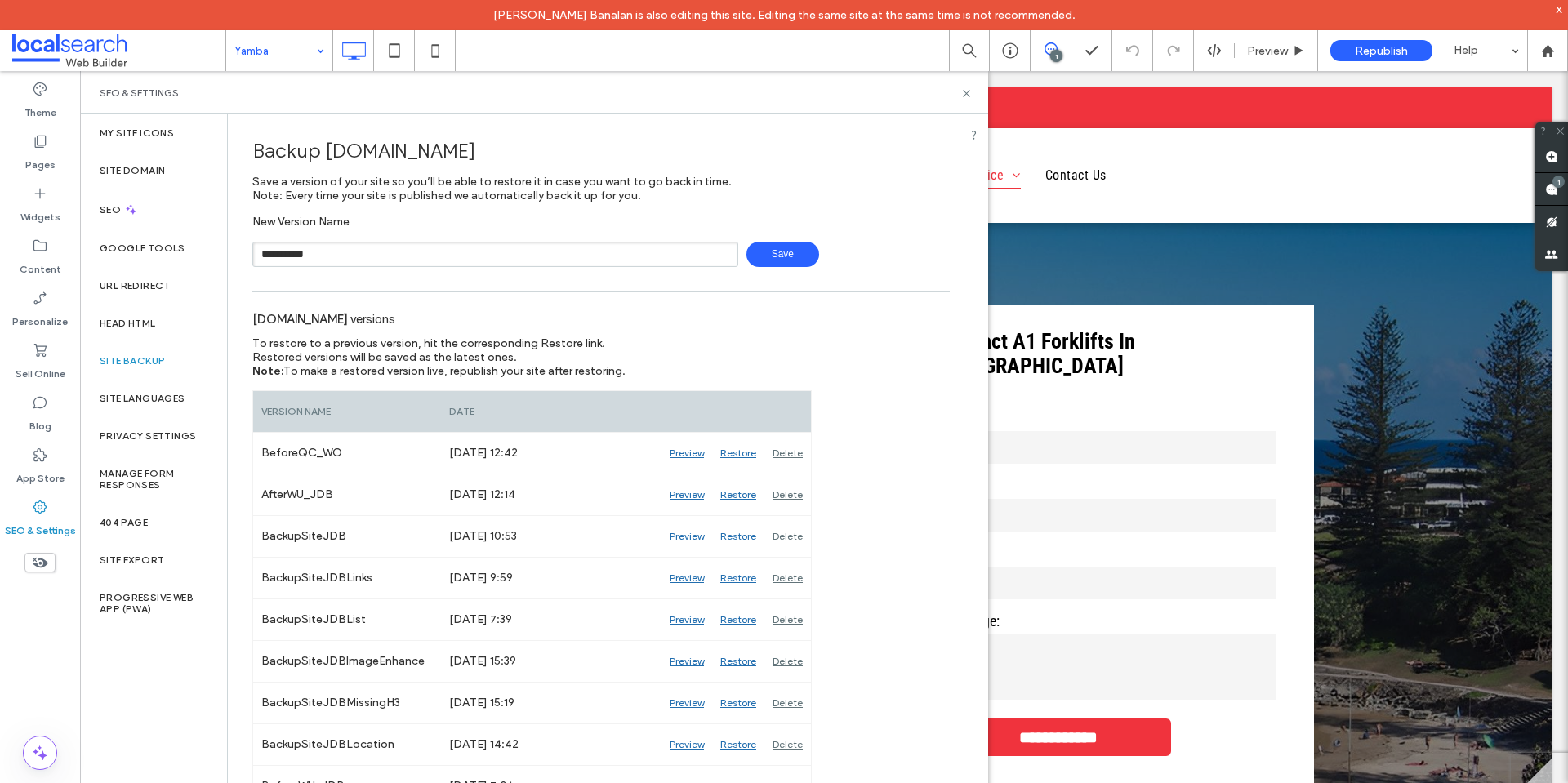
type input "**********"
drag, startPoint x: 779, startPoint y: 257, endPoint x: 122, endPoint y: 217, distance: 658.2
click at [779, 257] on span "Save" at bounding box center [783, 254] width 72 height 26
drag, startPoint x: 969, startPoint y: 96, endPoint x: 868, endPoint y: 10, distance: 132.7
click at [969, 96] on icon at bounding box center [966, 93] width 12 height 12
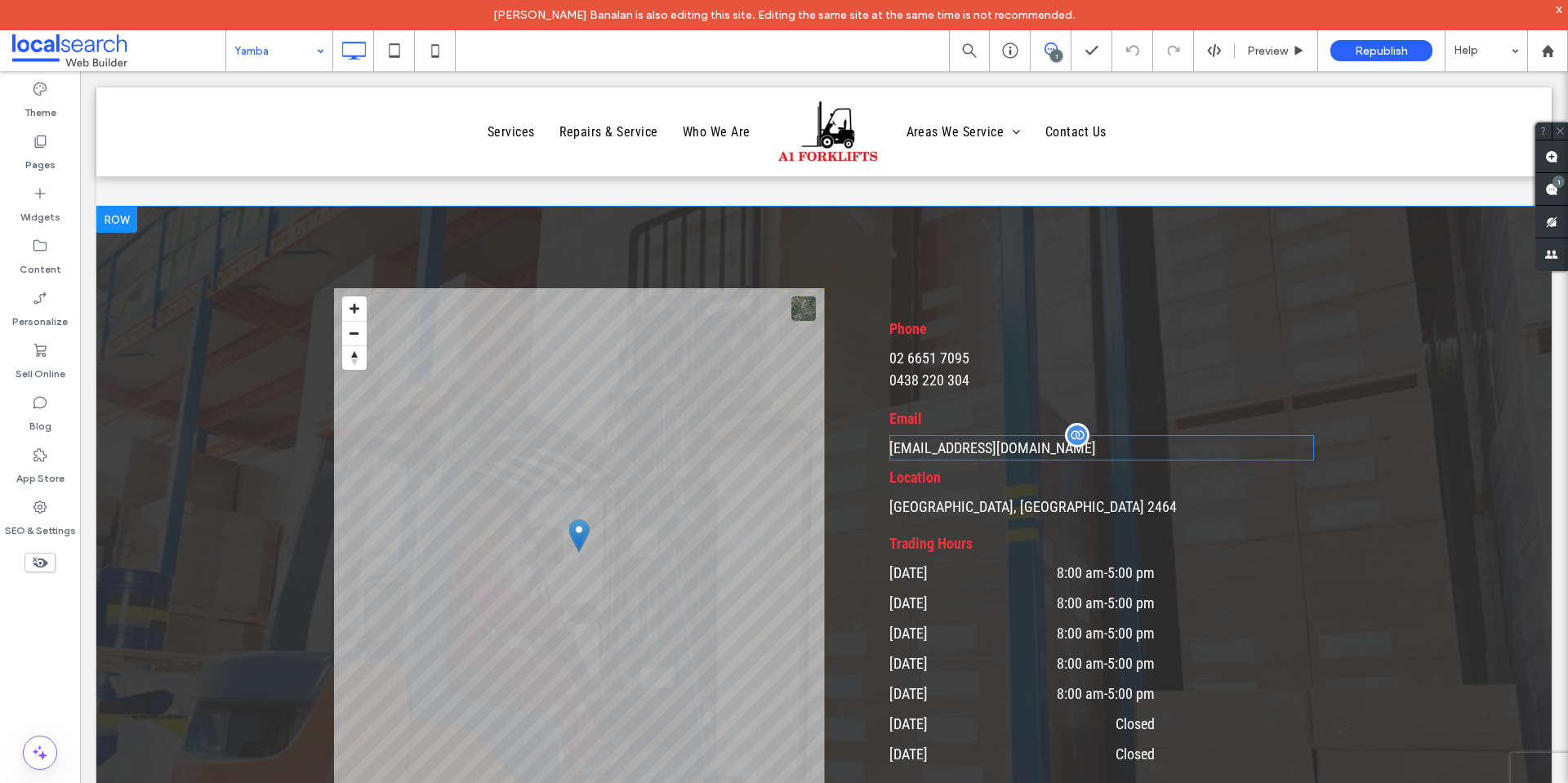
scroll to position [3513, 0]
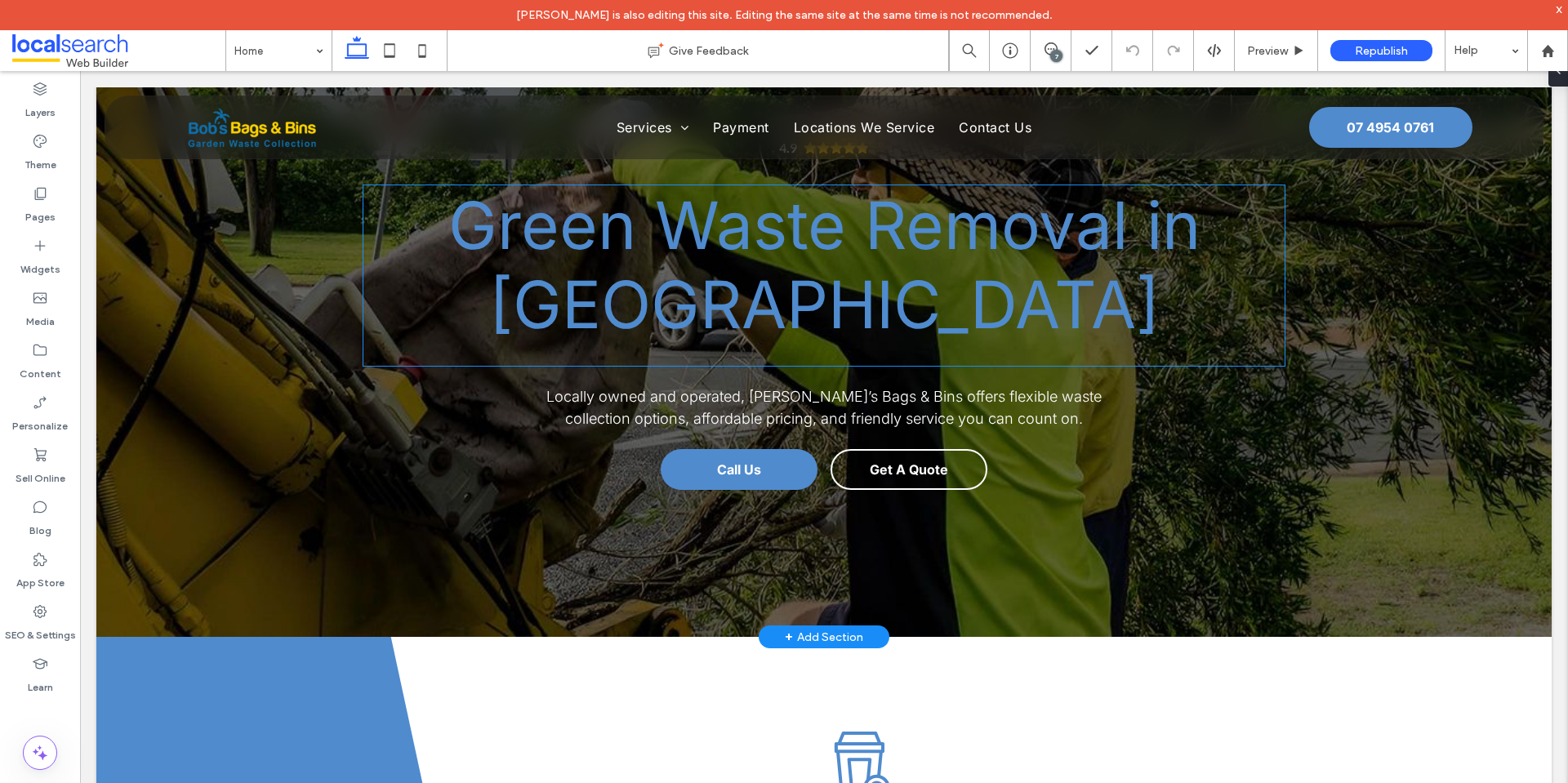
scroll to position [163, 0]
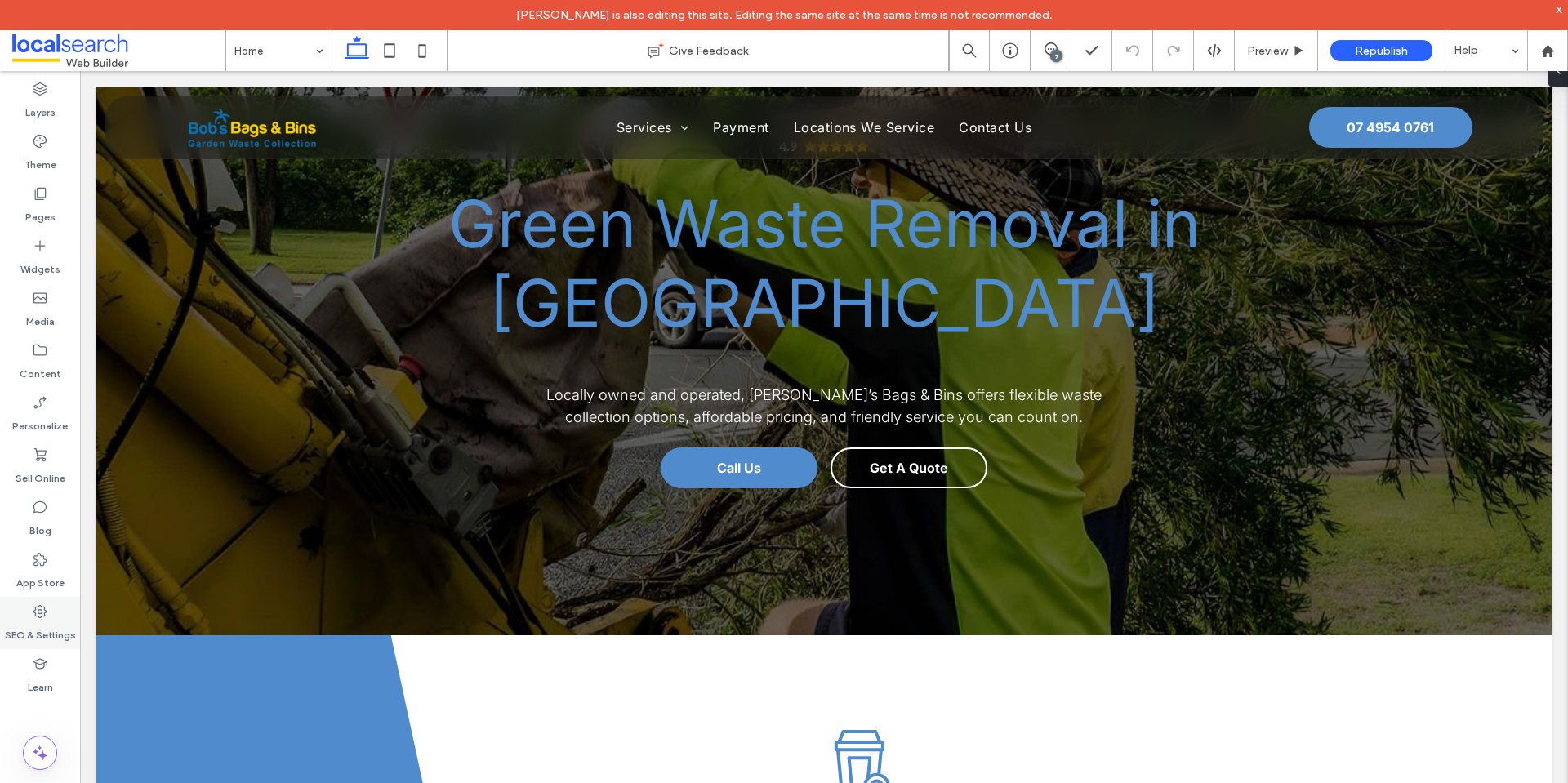
click at [60, 608] on div "SEO & Settings" at bounding box center [40, 623] width 80 height 52
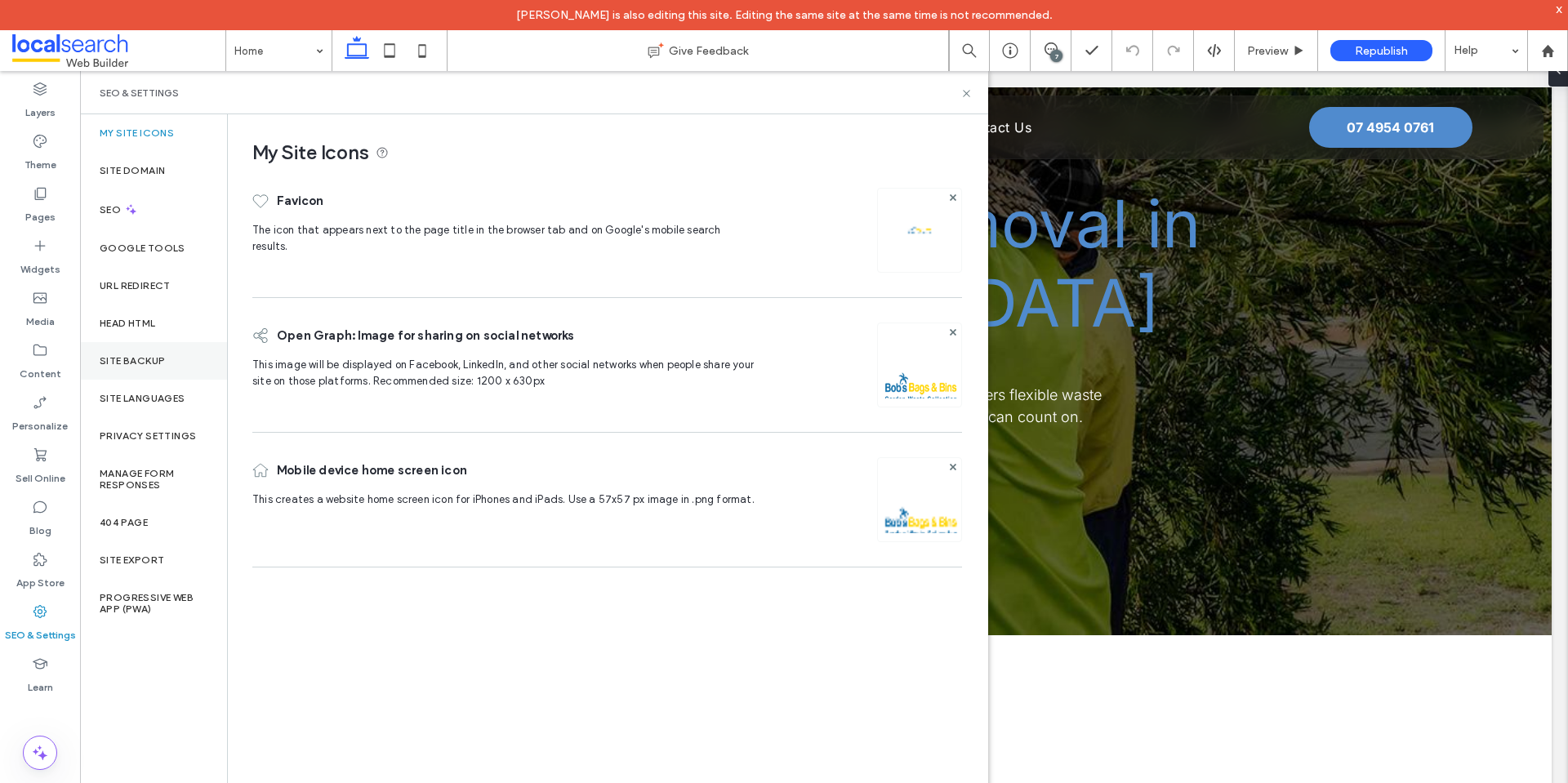
click at [140, 361] on label "Site Backup" at bounding box center [132, 361] width 65 height 11
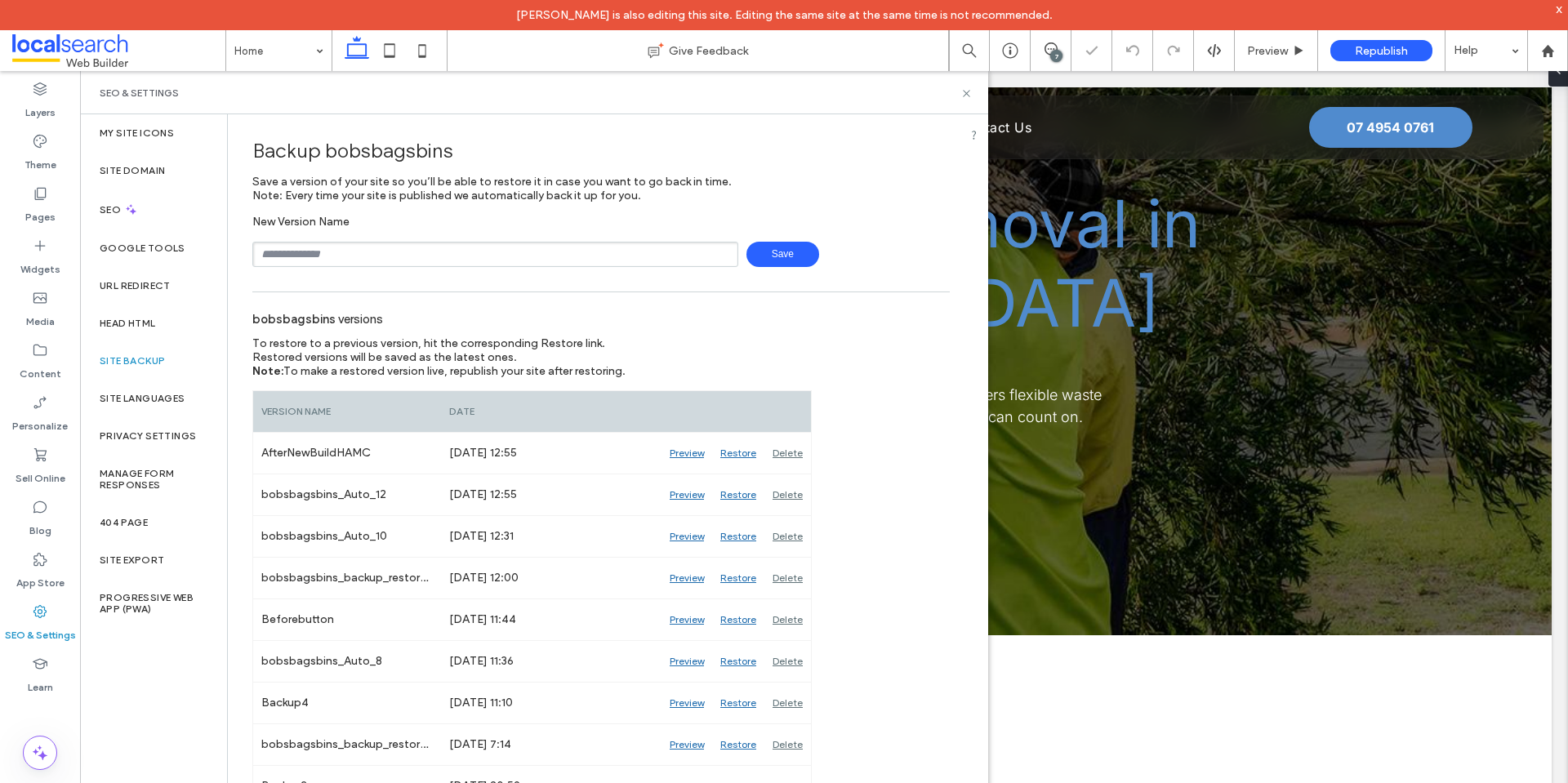
click at [459, 254] on input "text" at bounding box center [494, 254] width 486 height 26
type input "**********"
click at [774, 261] on span "Save" at bounding box center [783, 254] width 72 height 26
click at [48, 200] on div "Pages" at bounding box center [40, 205] width 80 height 52
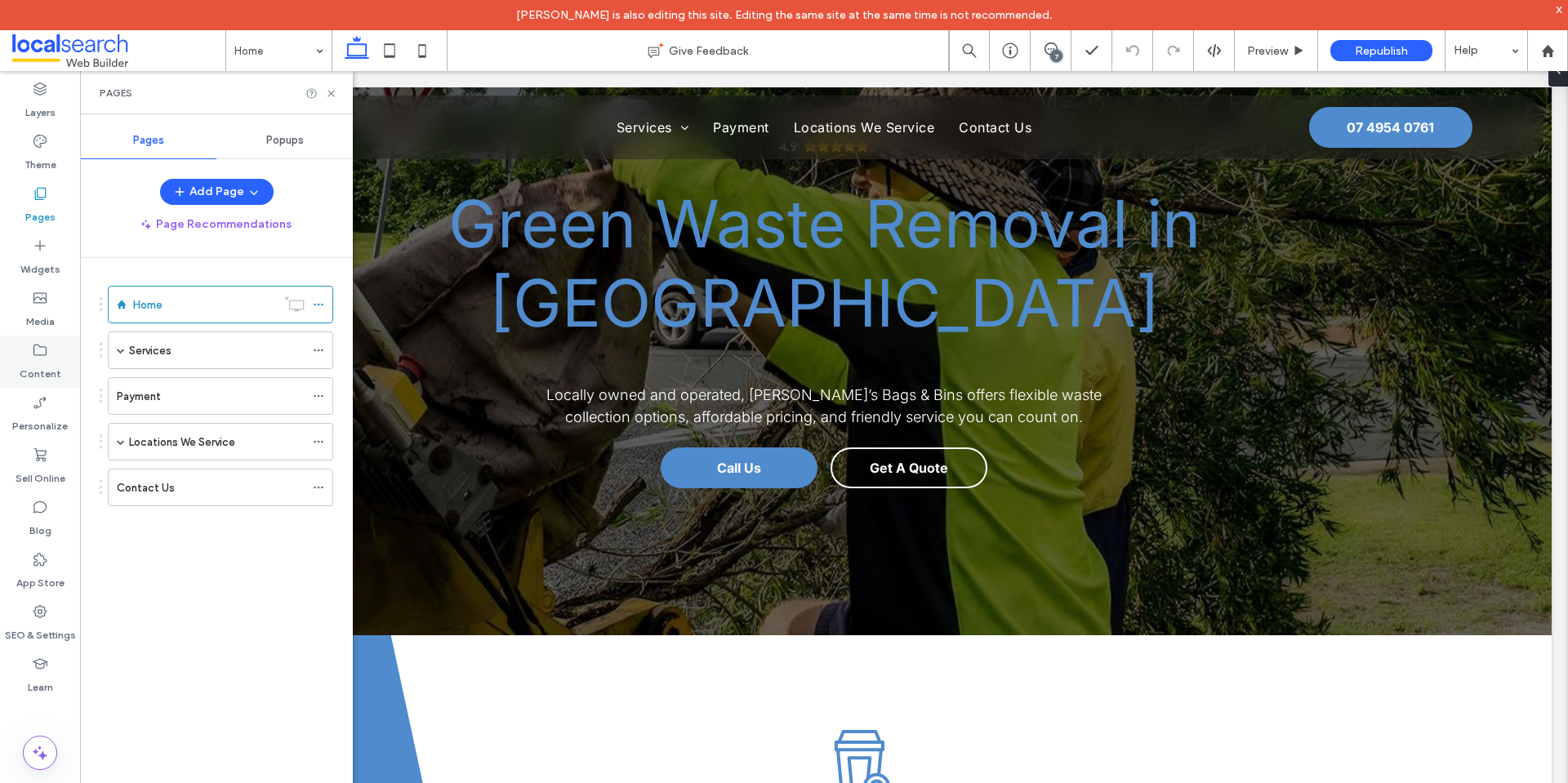
click at [47, 358] on icon at bounding box center [40, 350] width 17 height 17
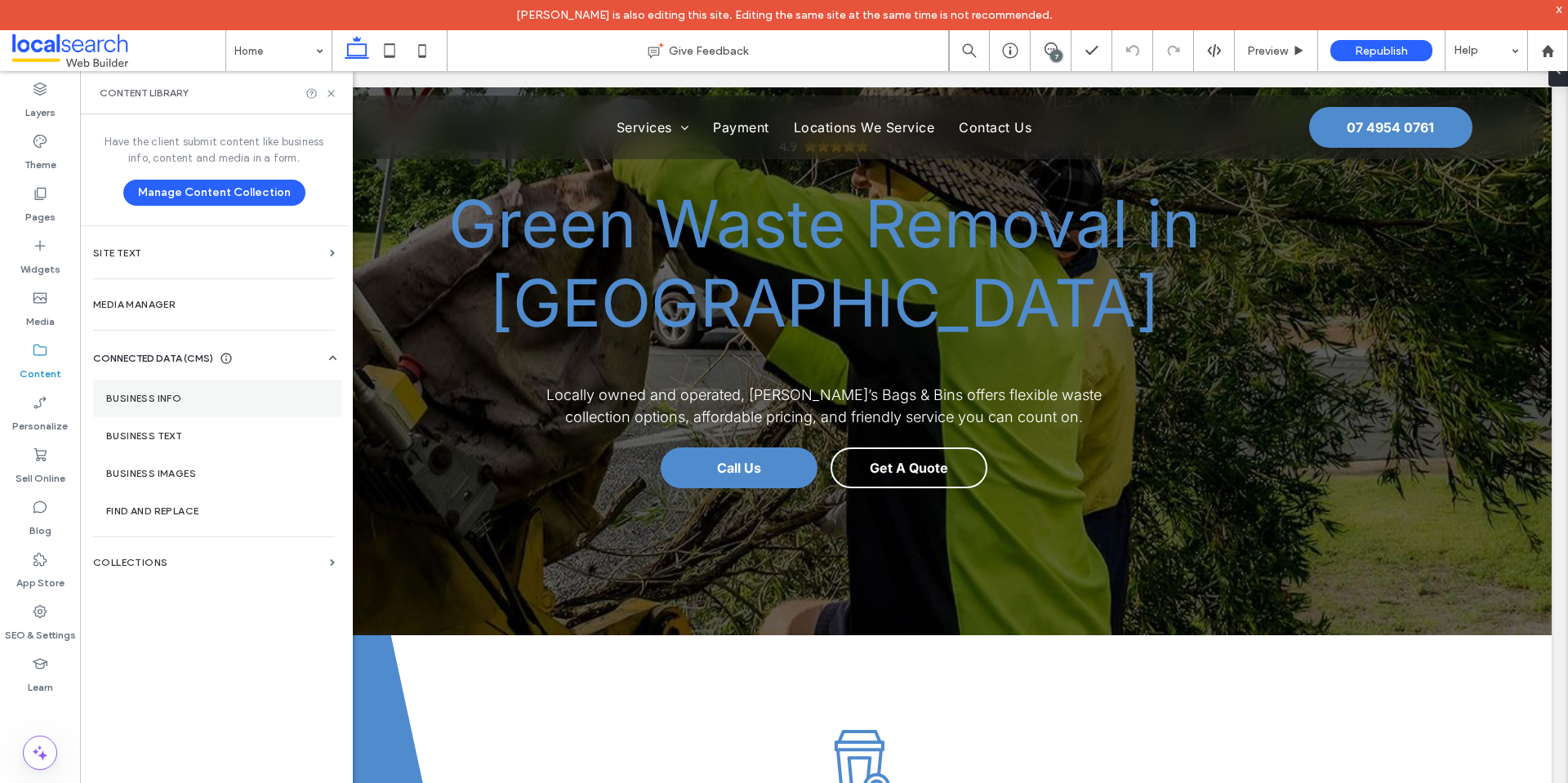
click at [242, 406] on section "Business Info" at bounding box center [218, 399] width 249 height 38
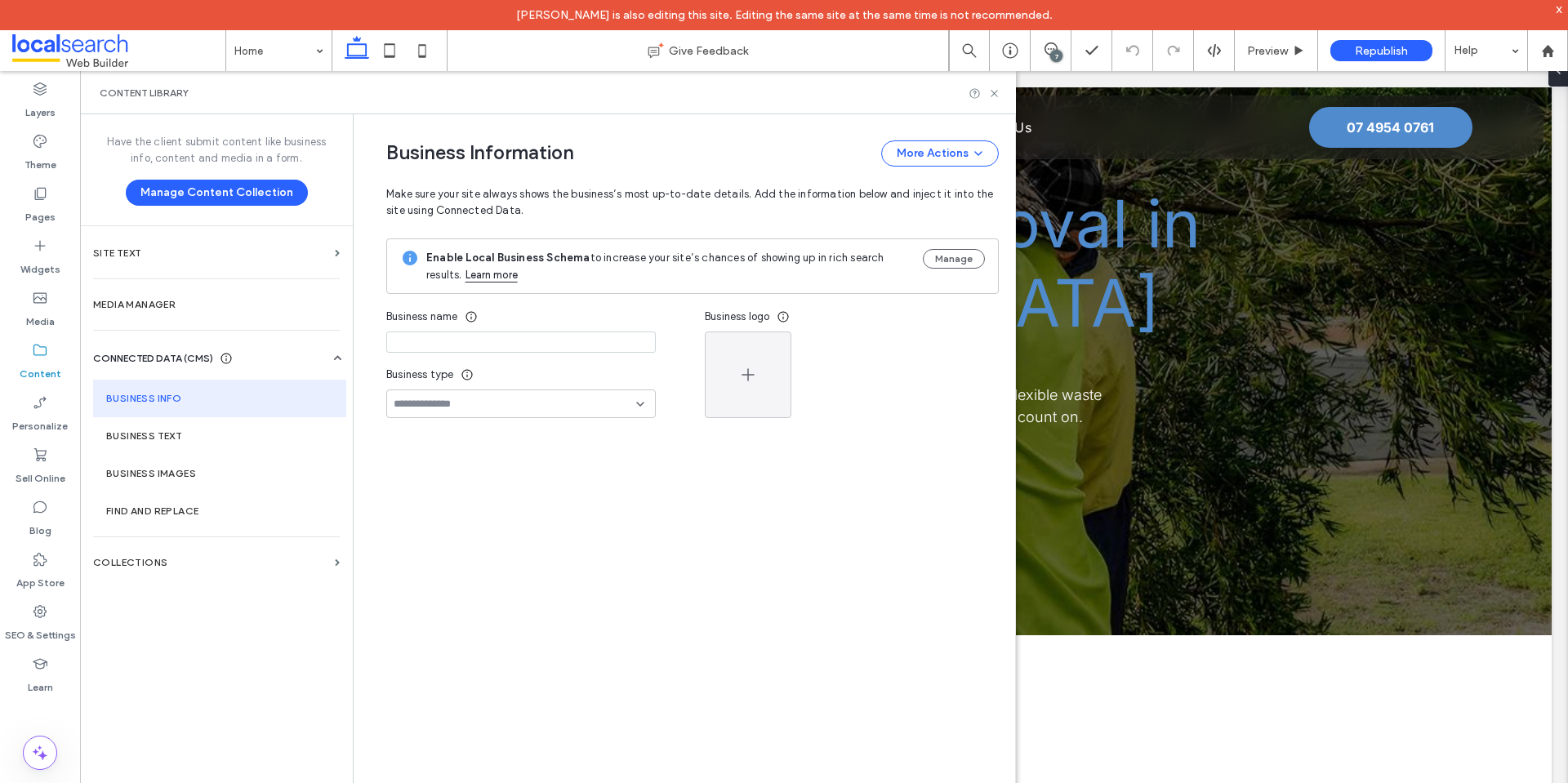
type input "**********"
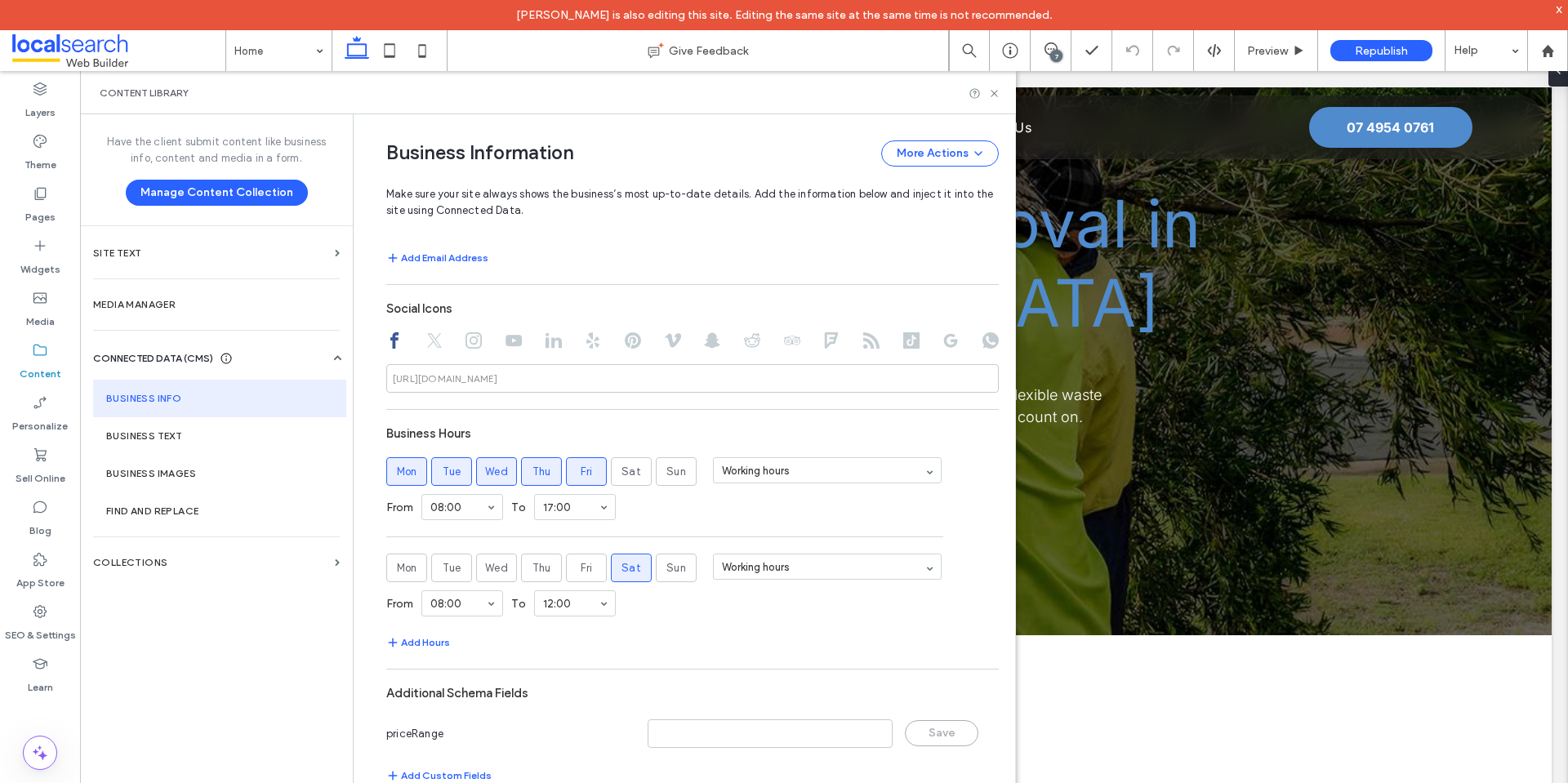
scroll to position [720, 0]
click at [37, 605] on icon at bounding box center [40, 612] width 17 height 17
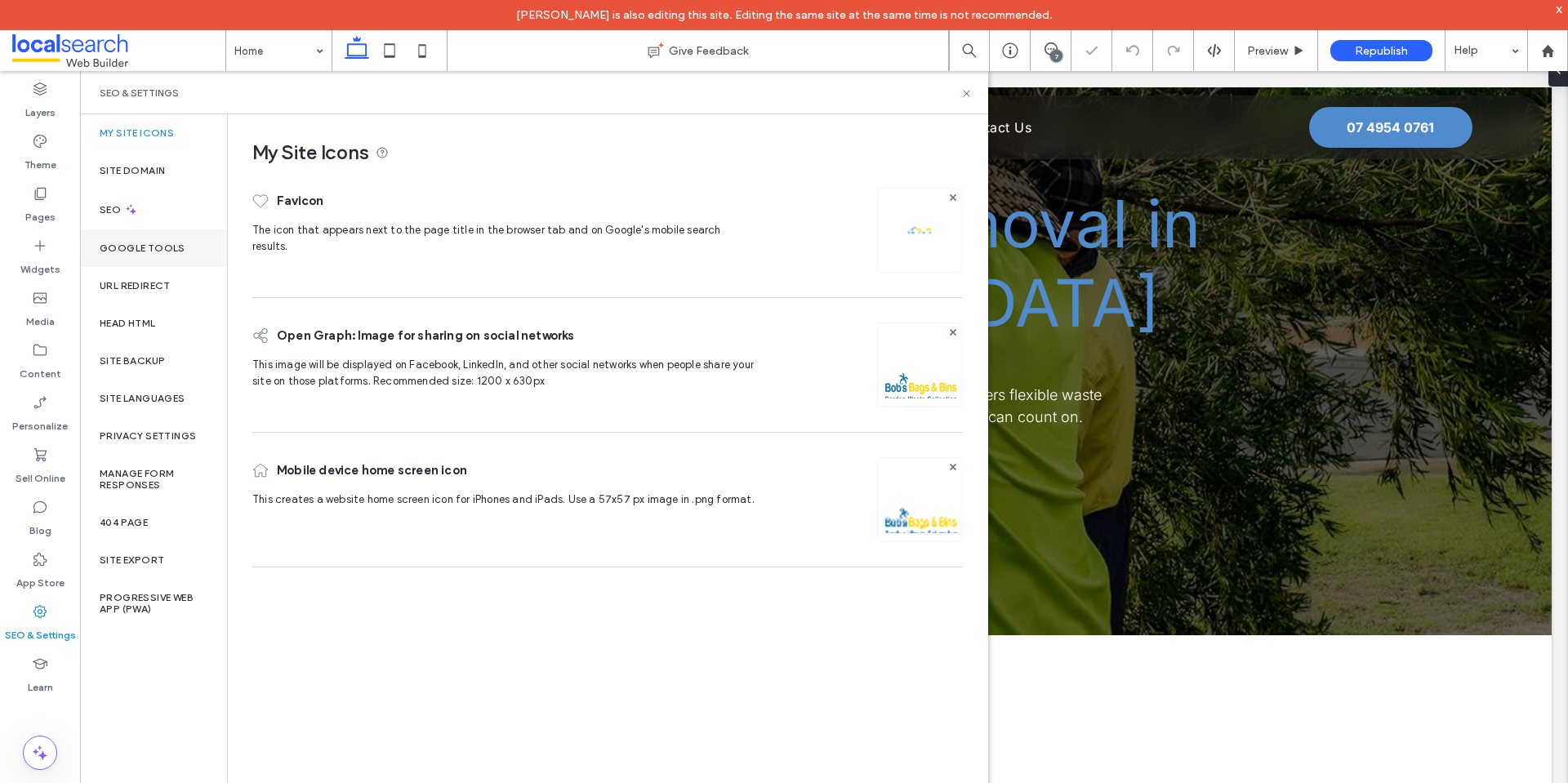
click at [189, 241] on div "Google Tools" at bounding box center [153, 248] width 147 height 38
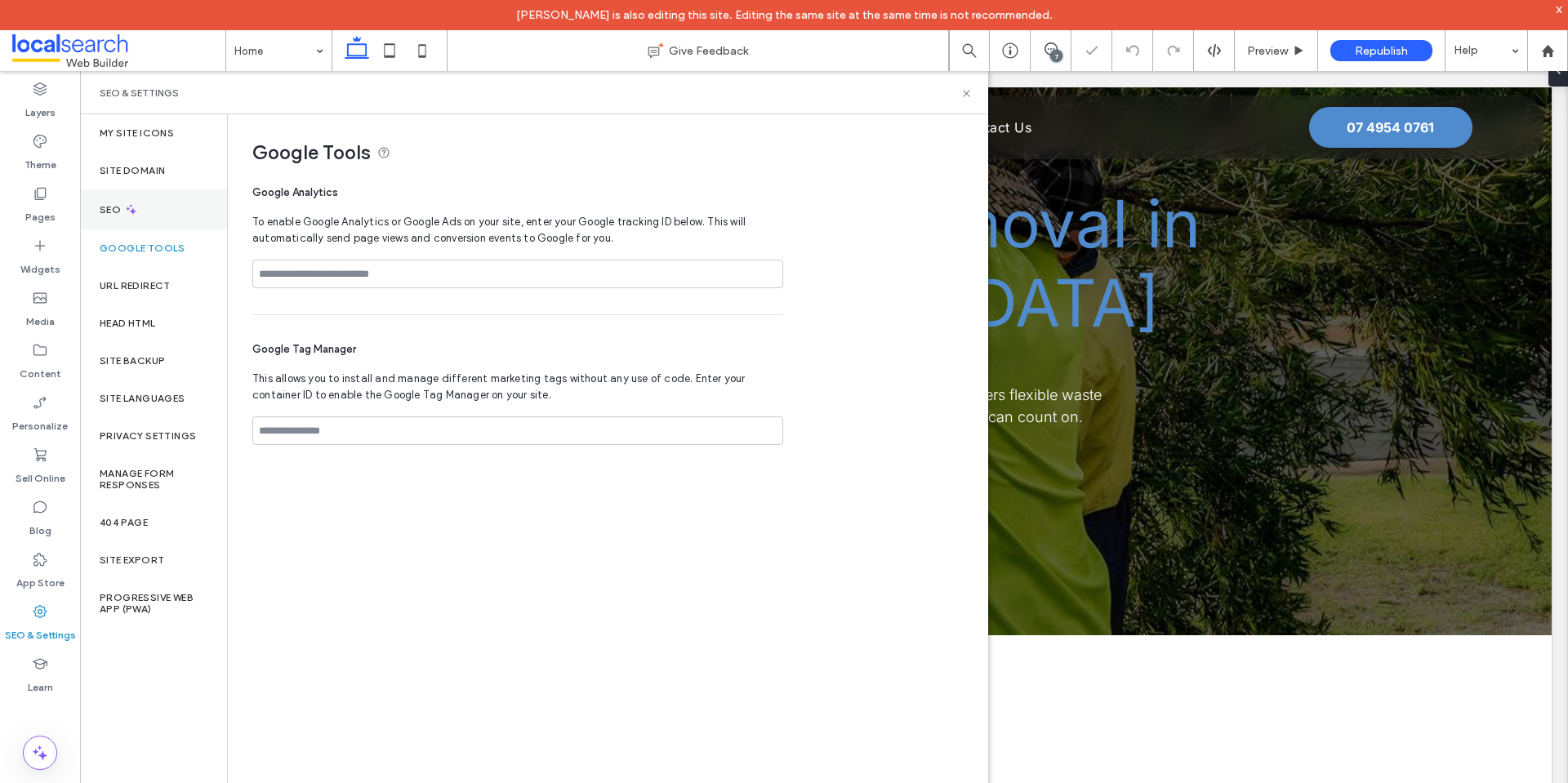
click at [183, 212] on div "SEO" at bounding box center [153, 209] width 147 height 40
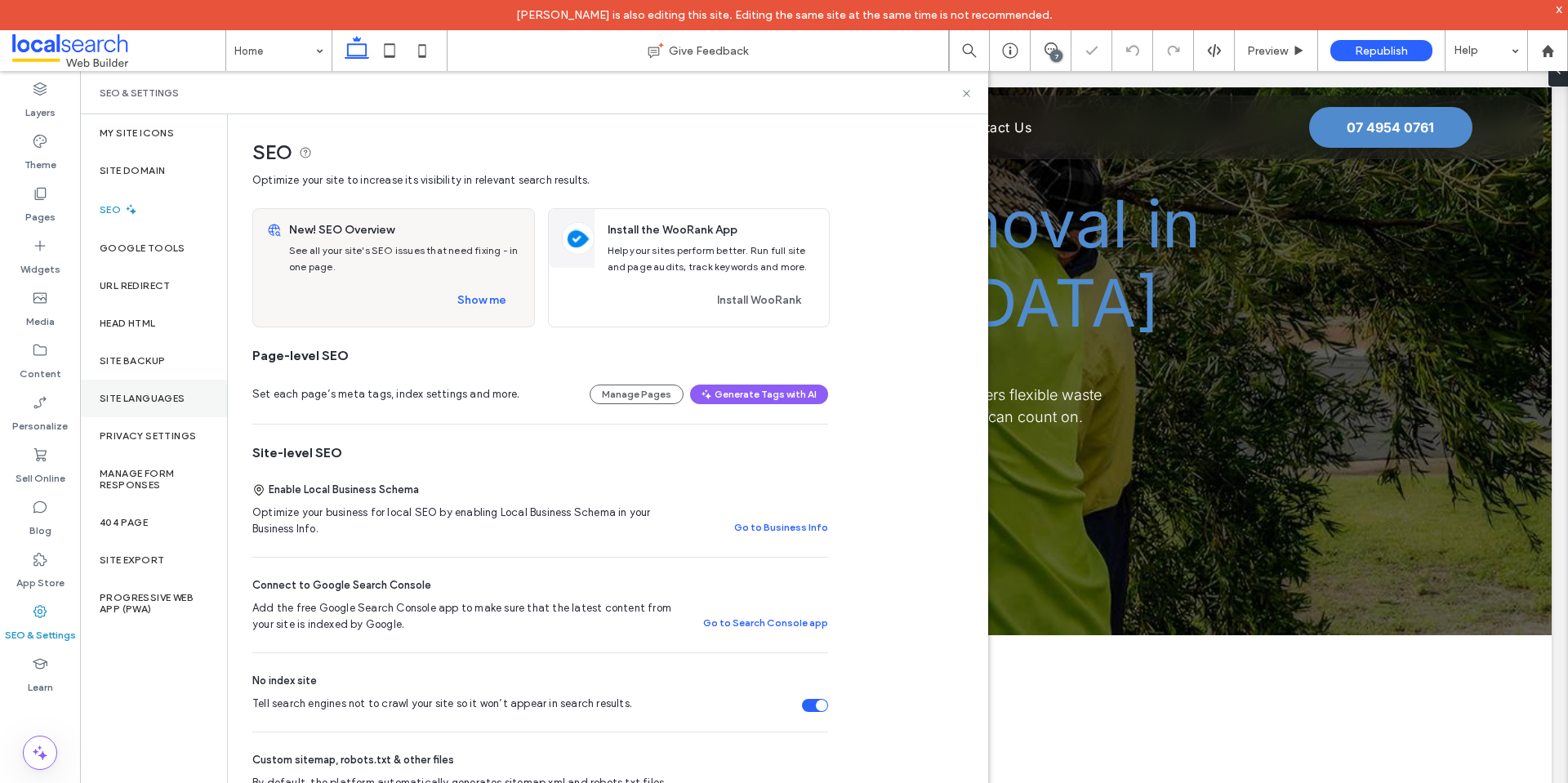
scroll to position [245, 0]
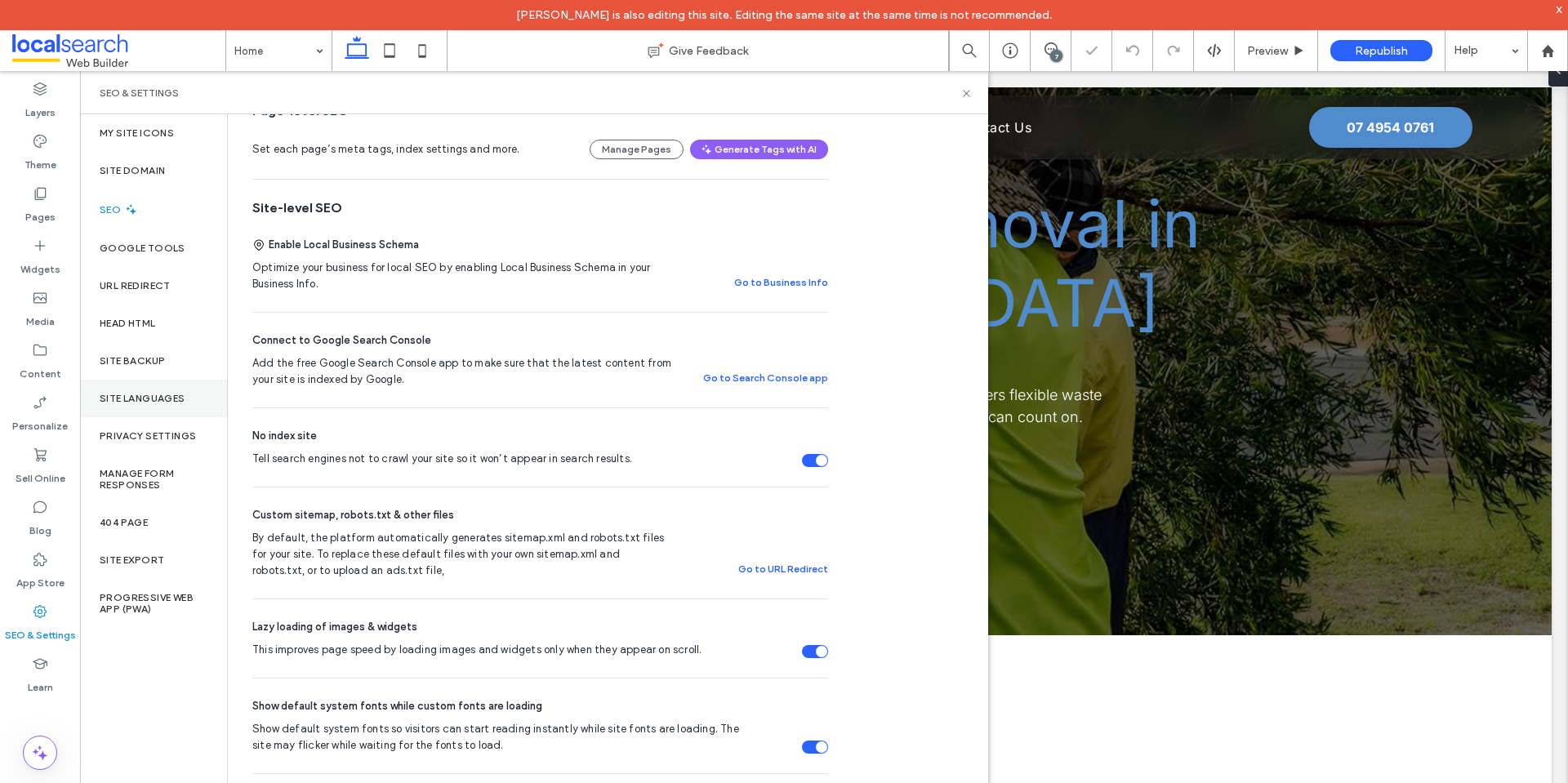
click at [182, 392] on div "Site Languages" at bounding box center [153, 399] width 147 height 38
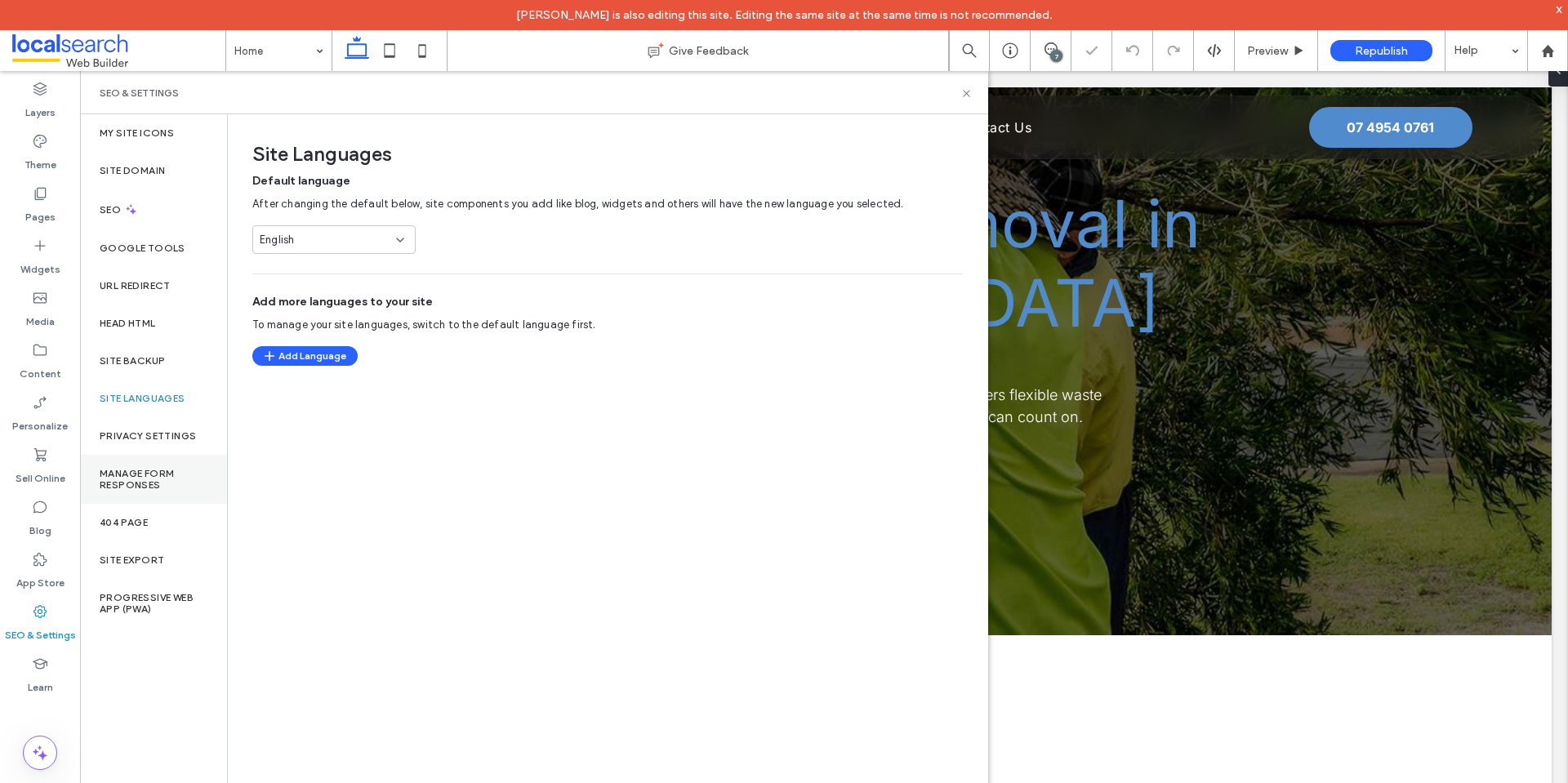
click at [165, 472] on label "Manage Form Responses" at bounding box center [153, 480] width 108 height 23
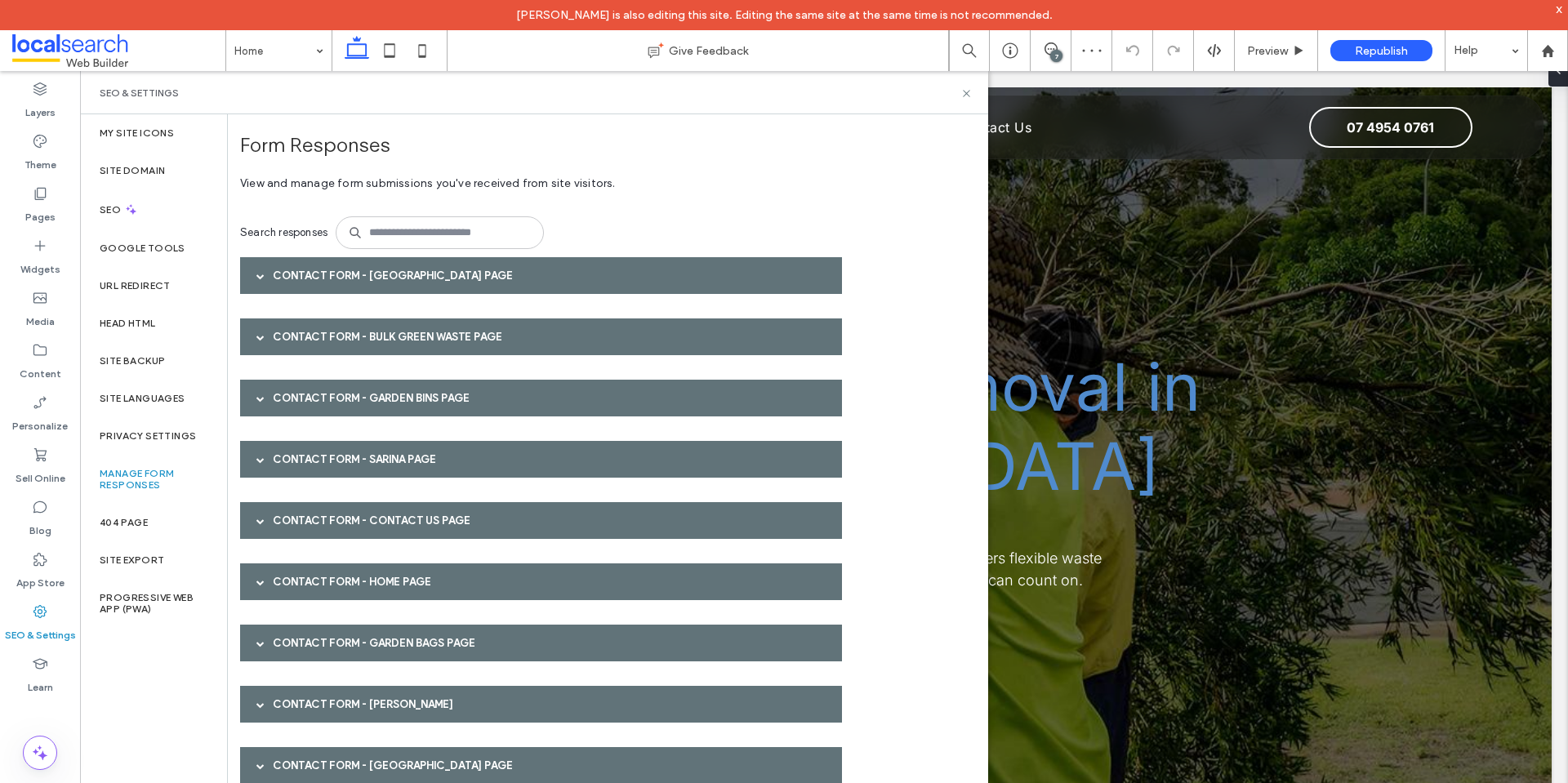
scroll to position [0, 0]
click at [492, 278] on div "Contact Form - Northern Beaches page" at bounding box center [540, 276] width 602 height 37
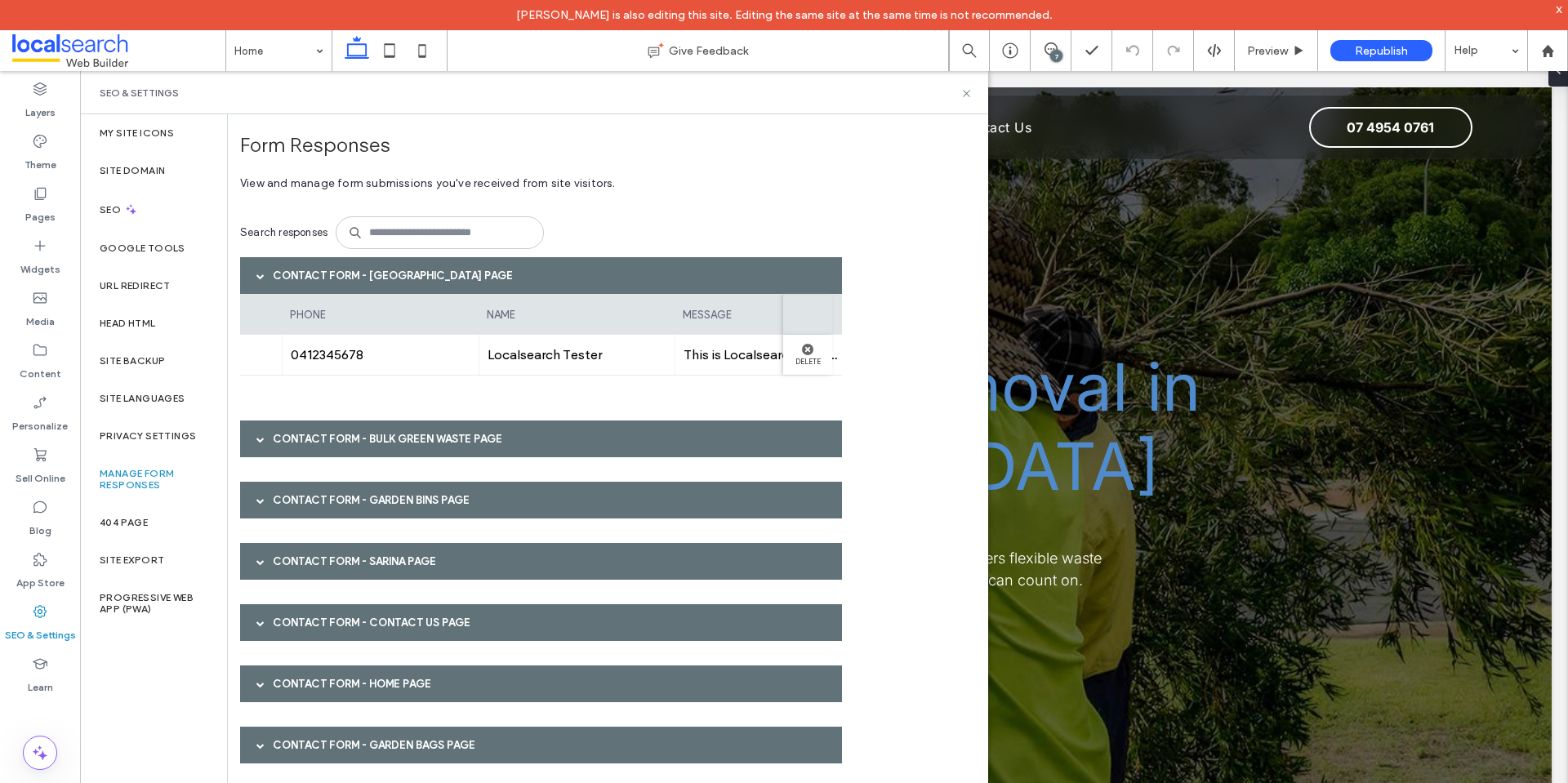
scroll to position [0, 405]
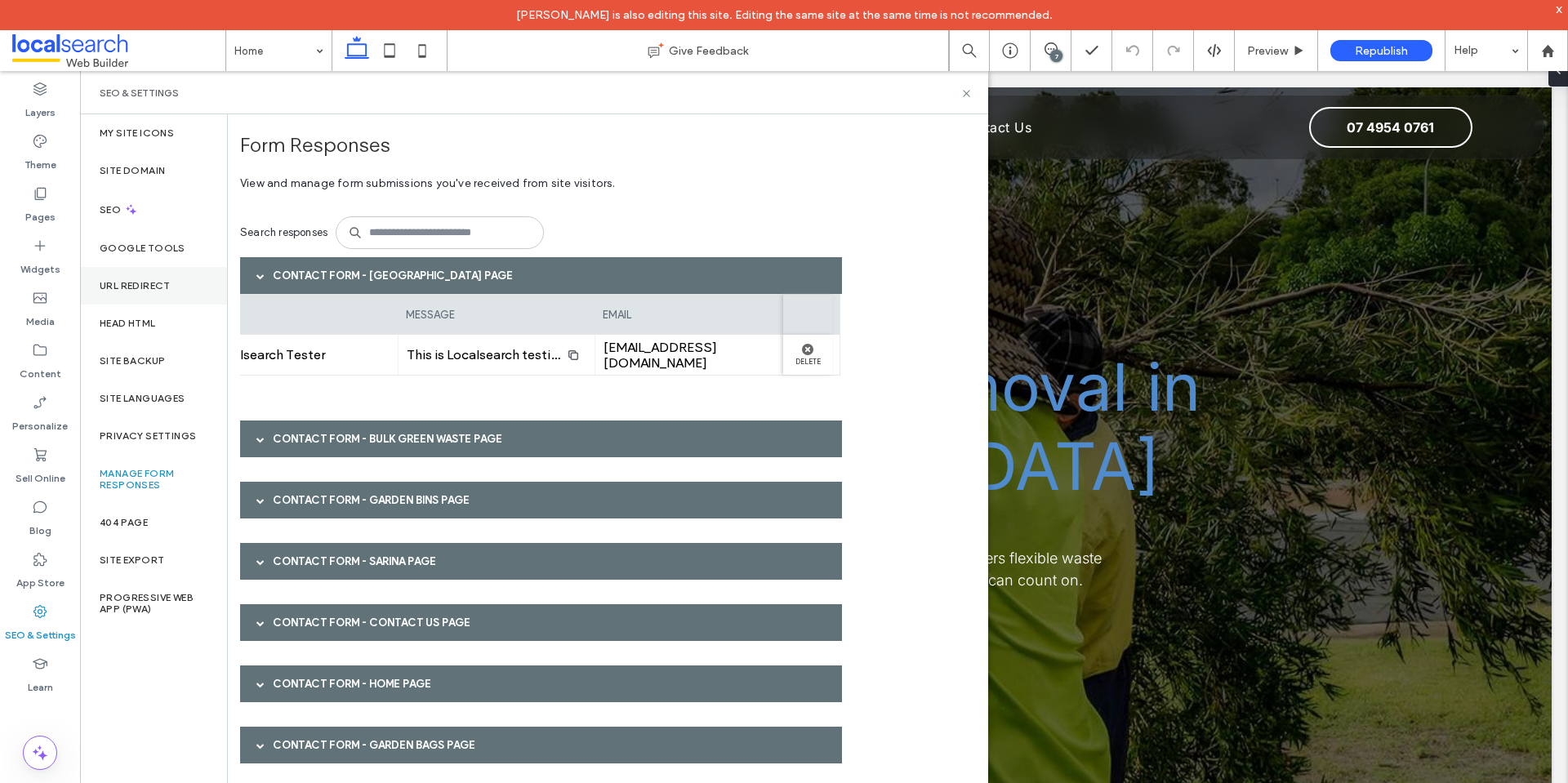
click at [156, 283] on label "URL Redirect" at bounding box center [135, 286] width 71 height 11
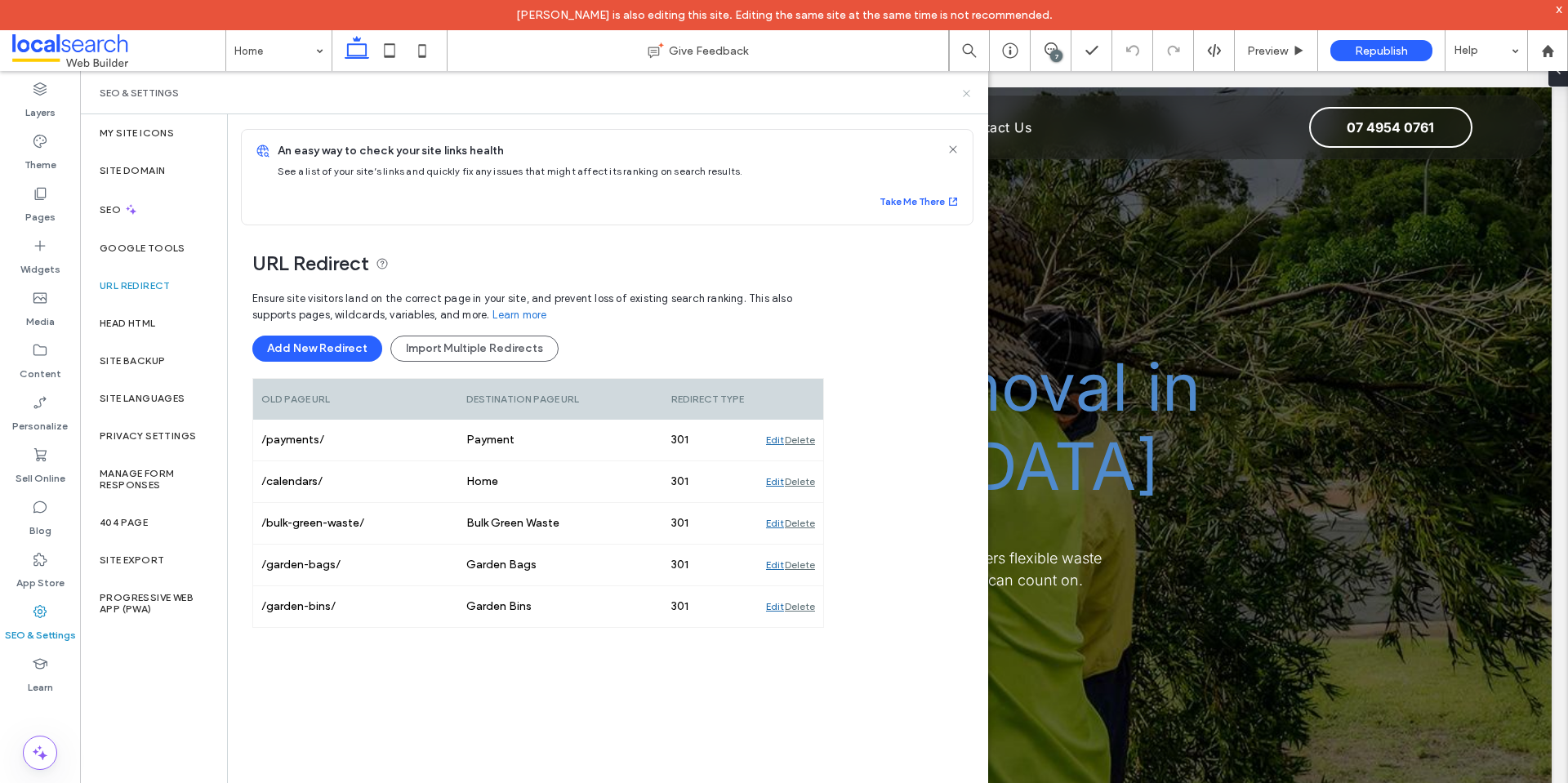
click at [963, 93] on icon at bounding box center [966, 93] width 12 height 12
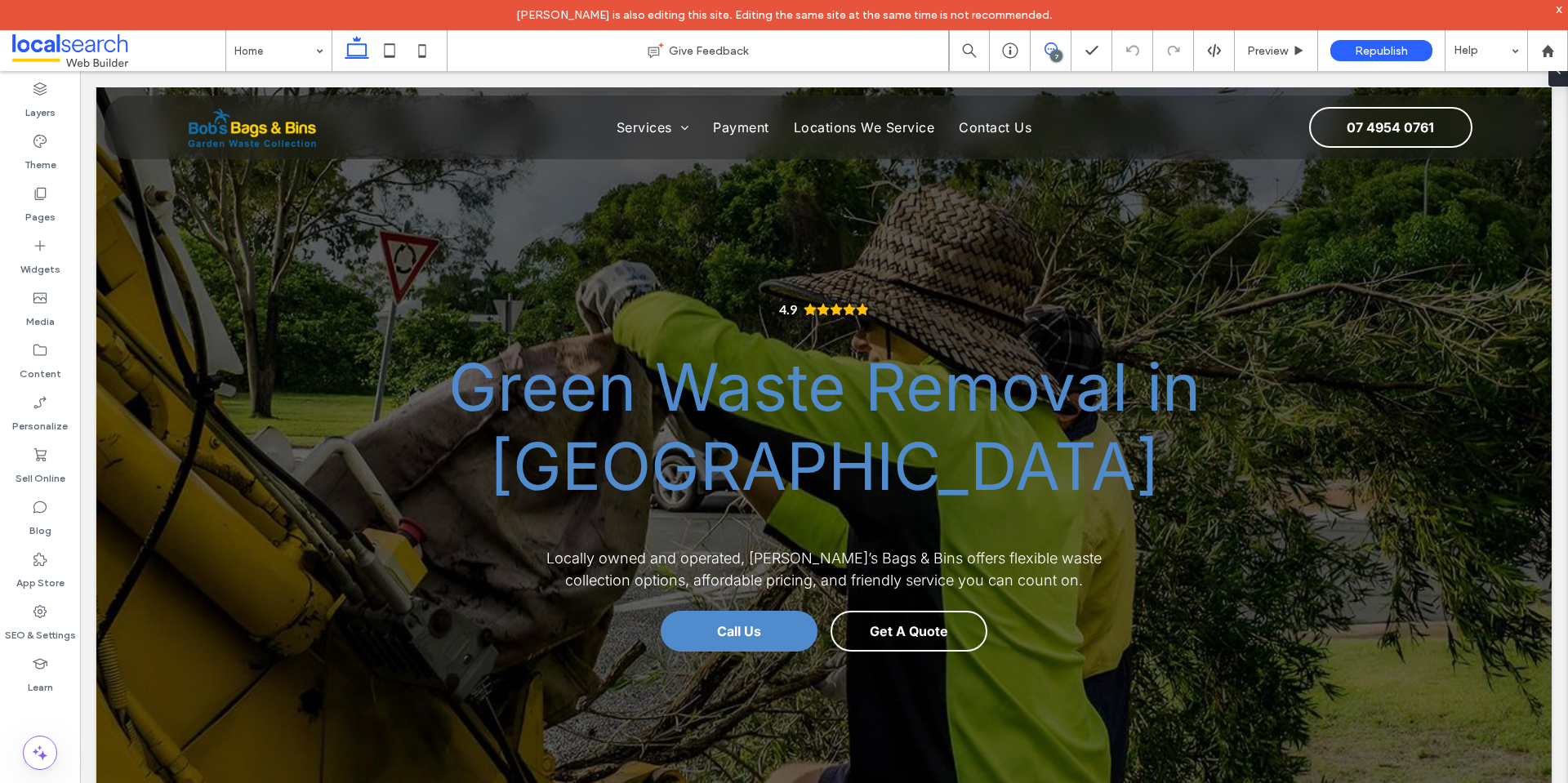
click at [1056, 45] on icon at bounding box center [1051, 48] width 13 height 13
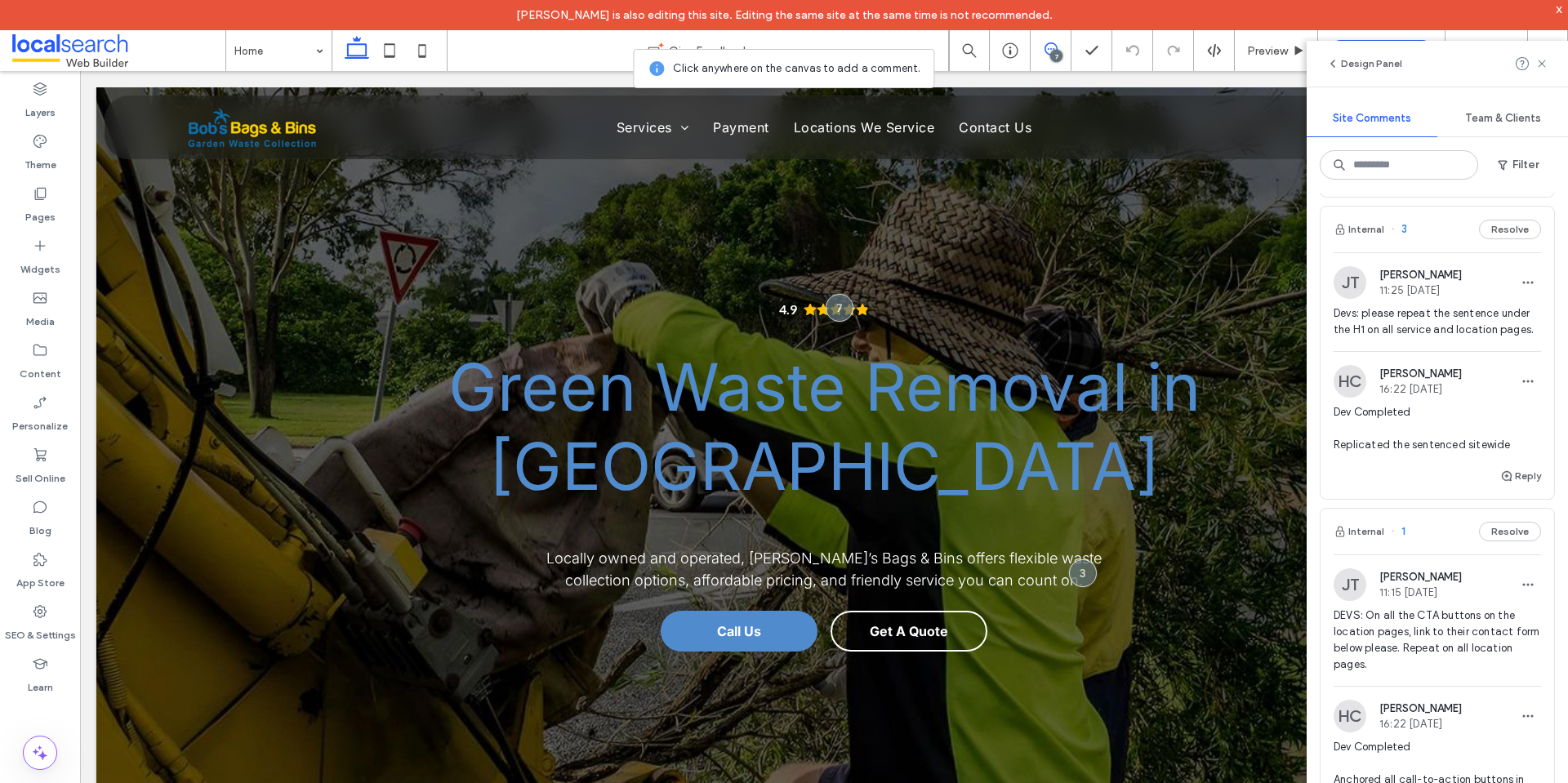
scroll to position [1738, 0]
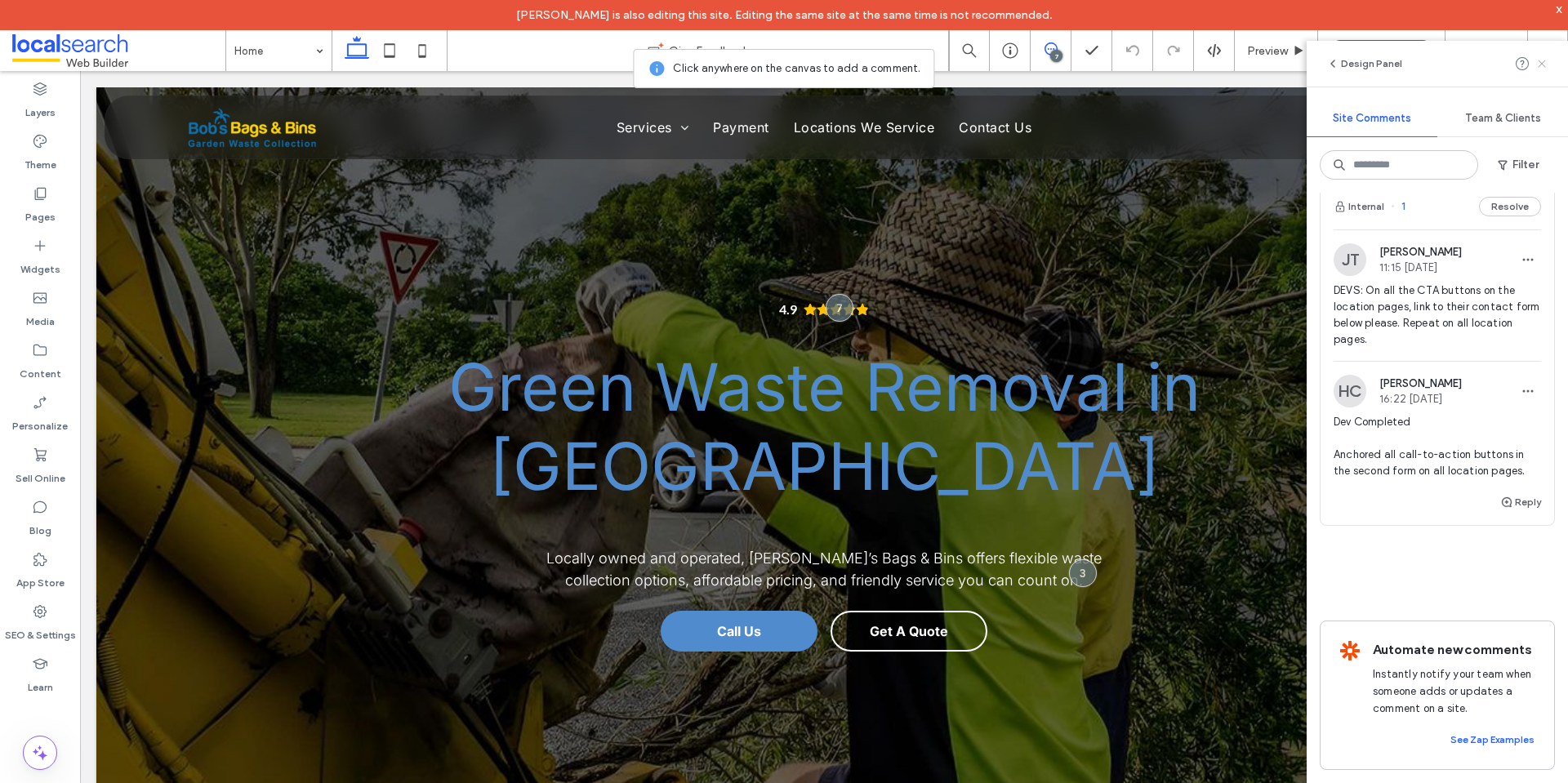
click at [1540, 61] on use at bounding box center [1541, 63] width 7 height 7
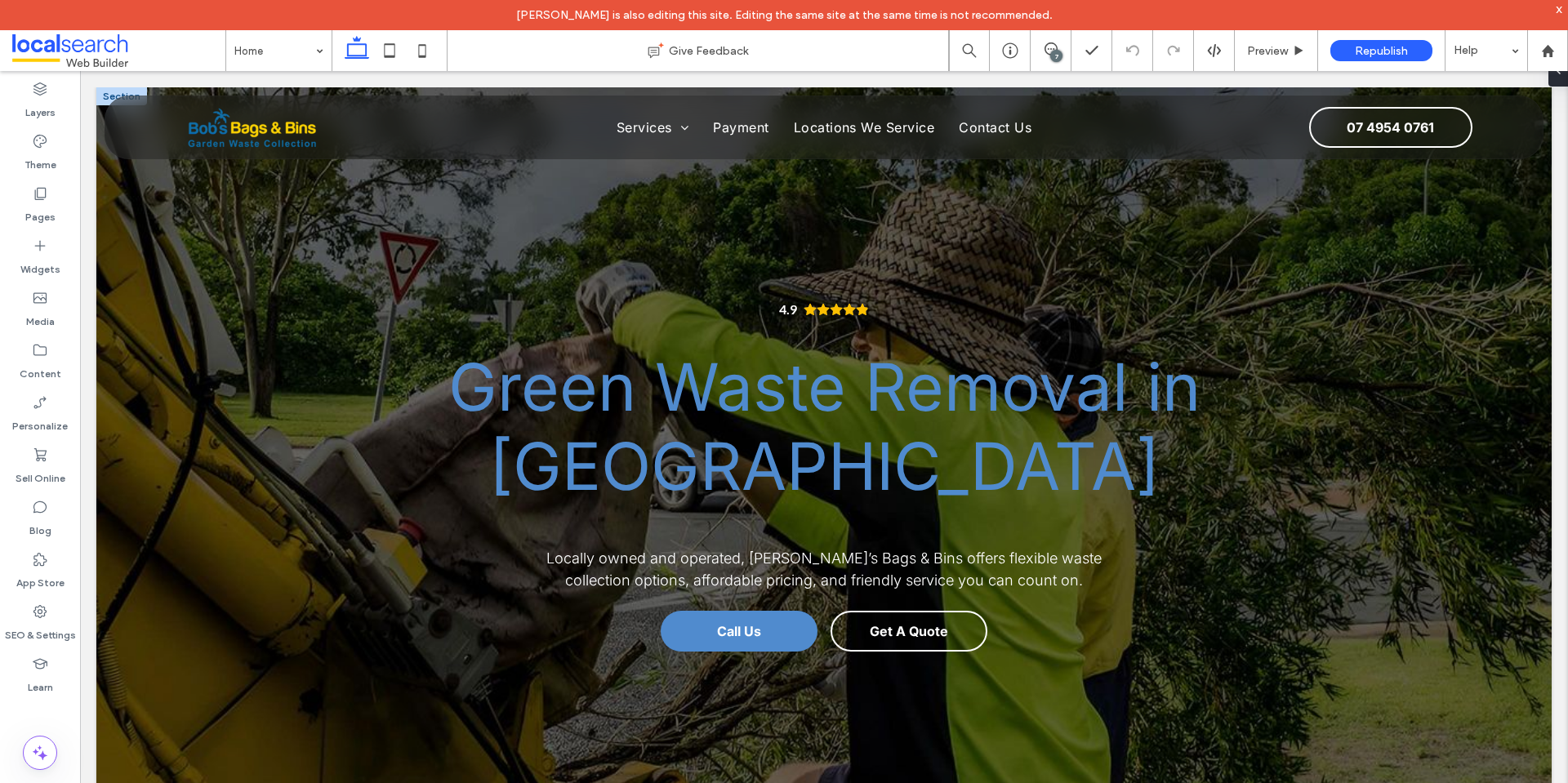
scroll to position [0, 0]
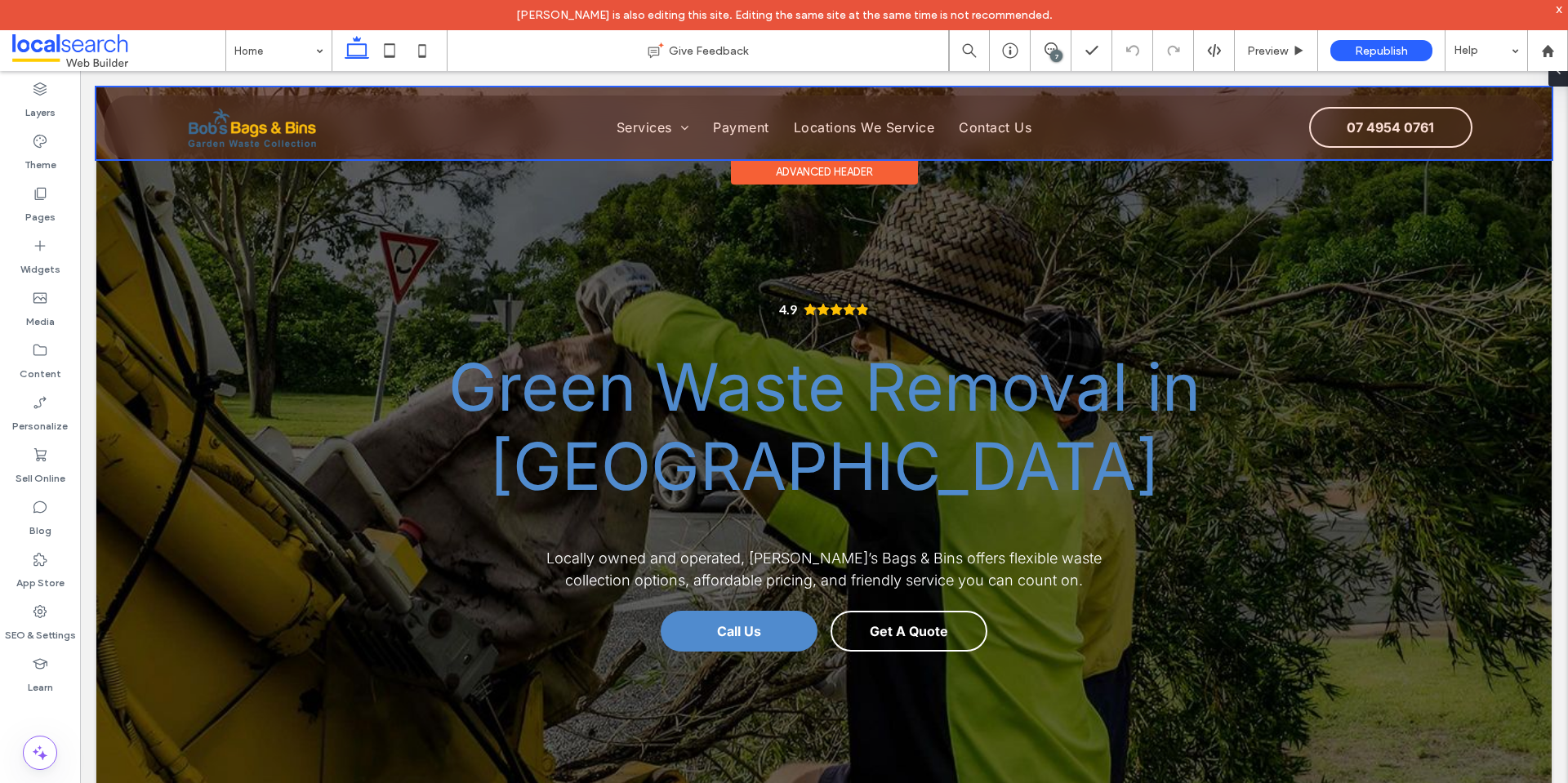
click at [1408, 117] on div at bounding box center [823, 123] width 1455 height 72
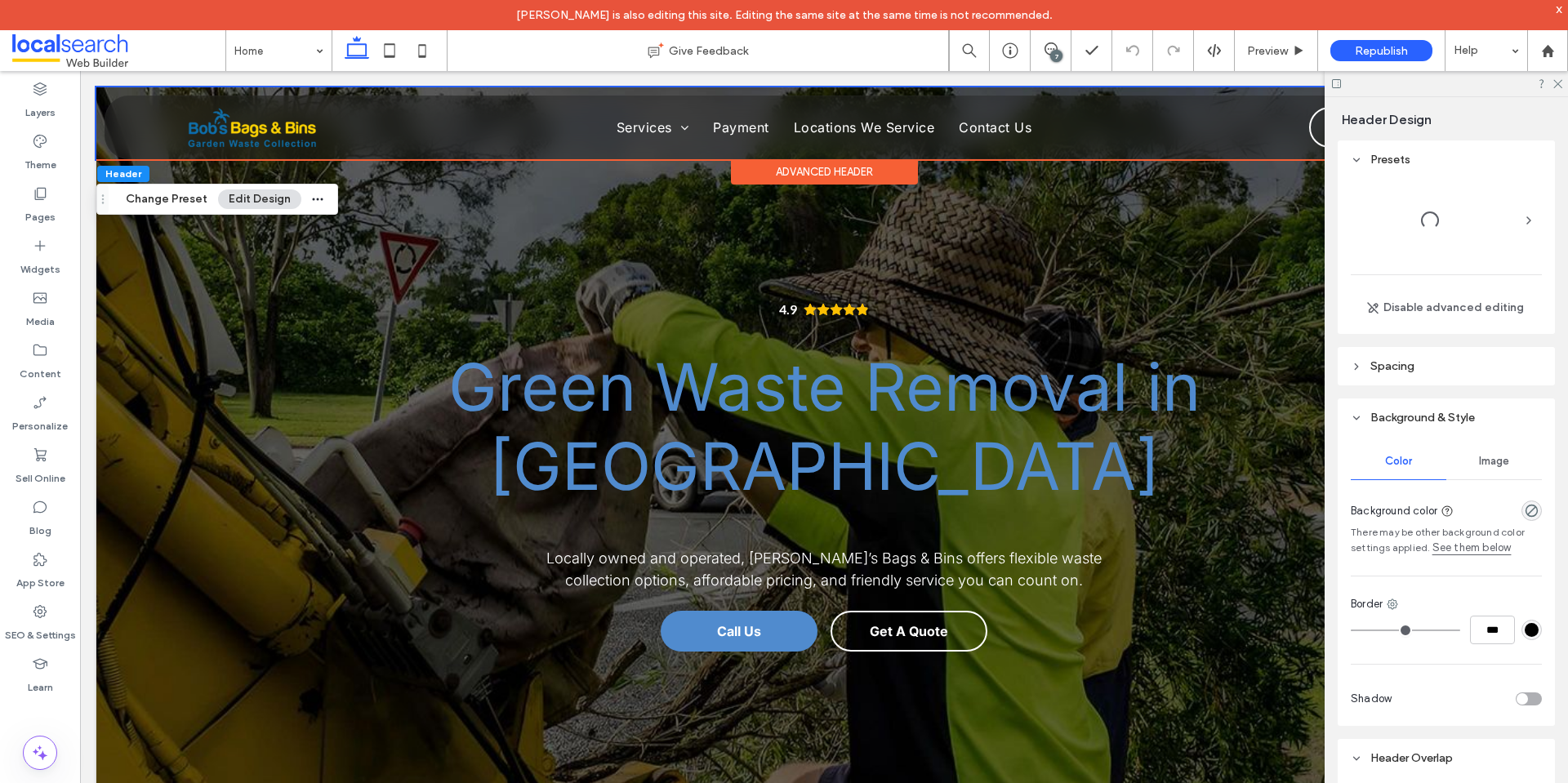
click at [1408, 117] on div "Header Design Presets Disable advanced editing Spacing Set margins and padding …" at bounding box center [1446, 455] width 243 height 716
click at [1554, 85] on icon at bounding box center [1557, 83] width 11 height 11
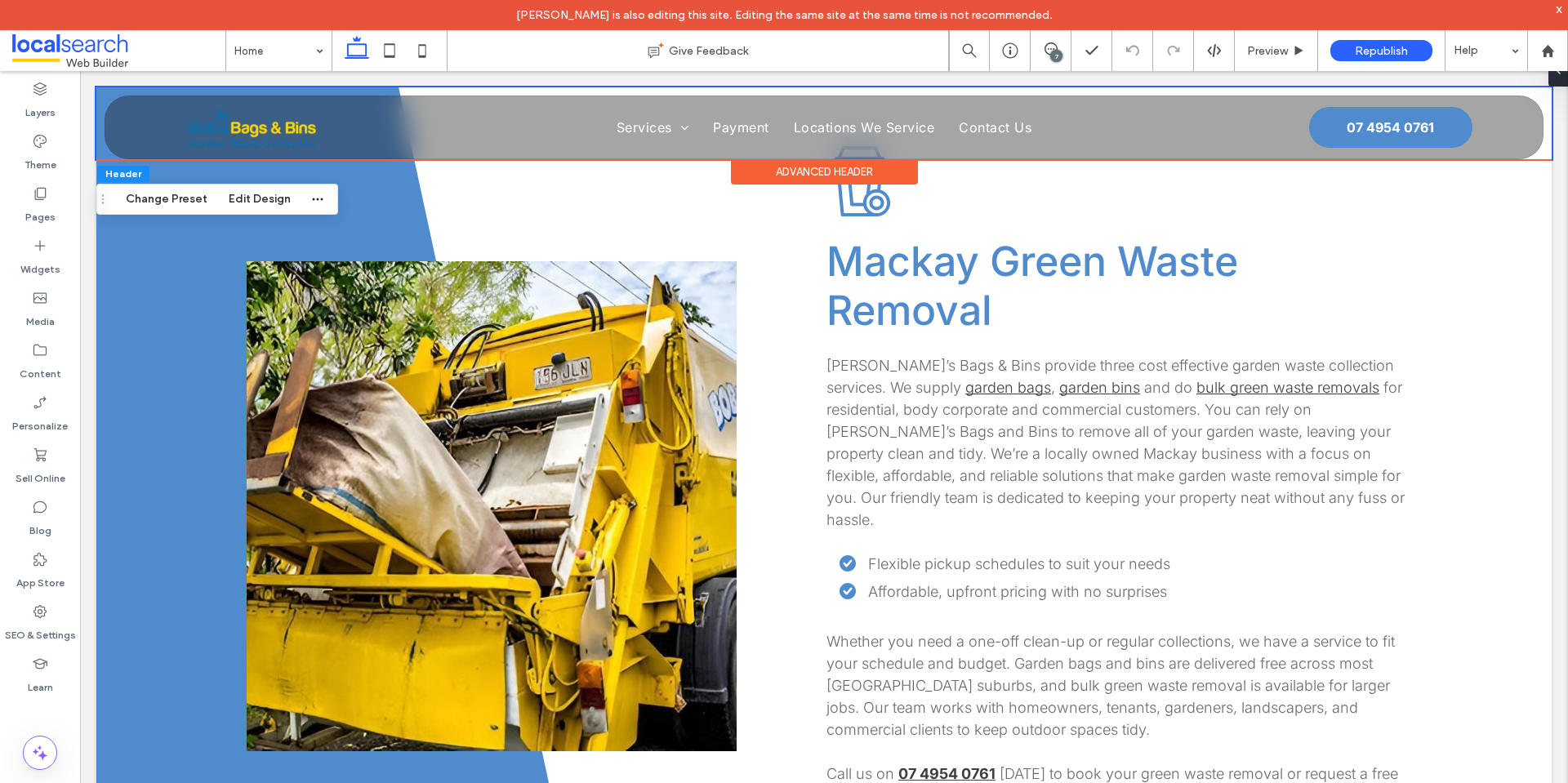
scroll to position [354, 0]
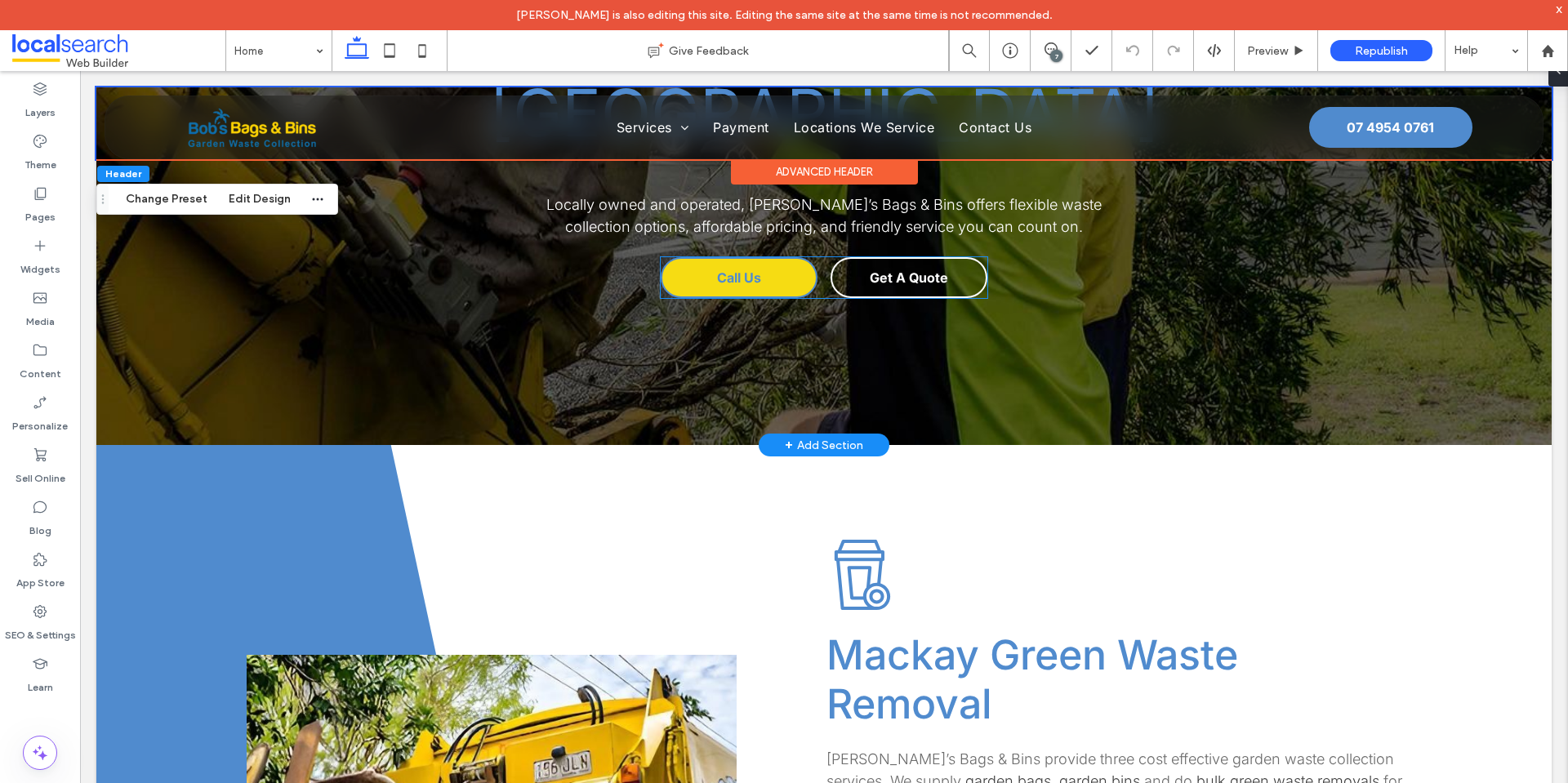
click at [765, 281] on link "Call Us" at bounding box center [739, 278] width 157 height 41
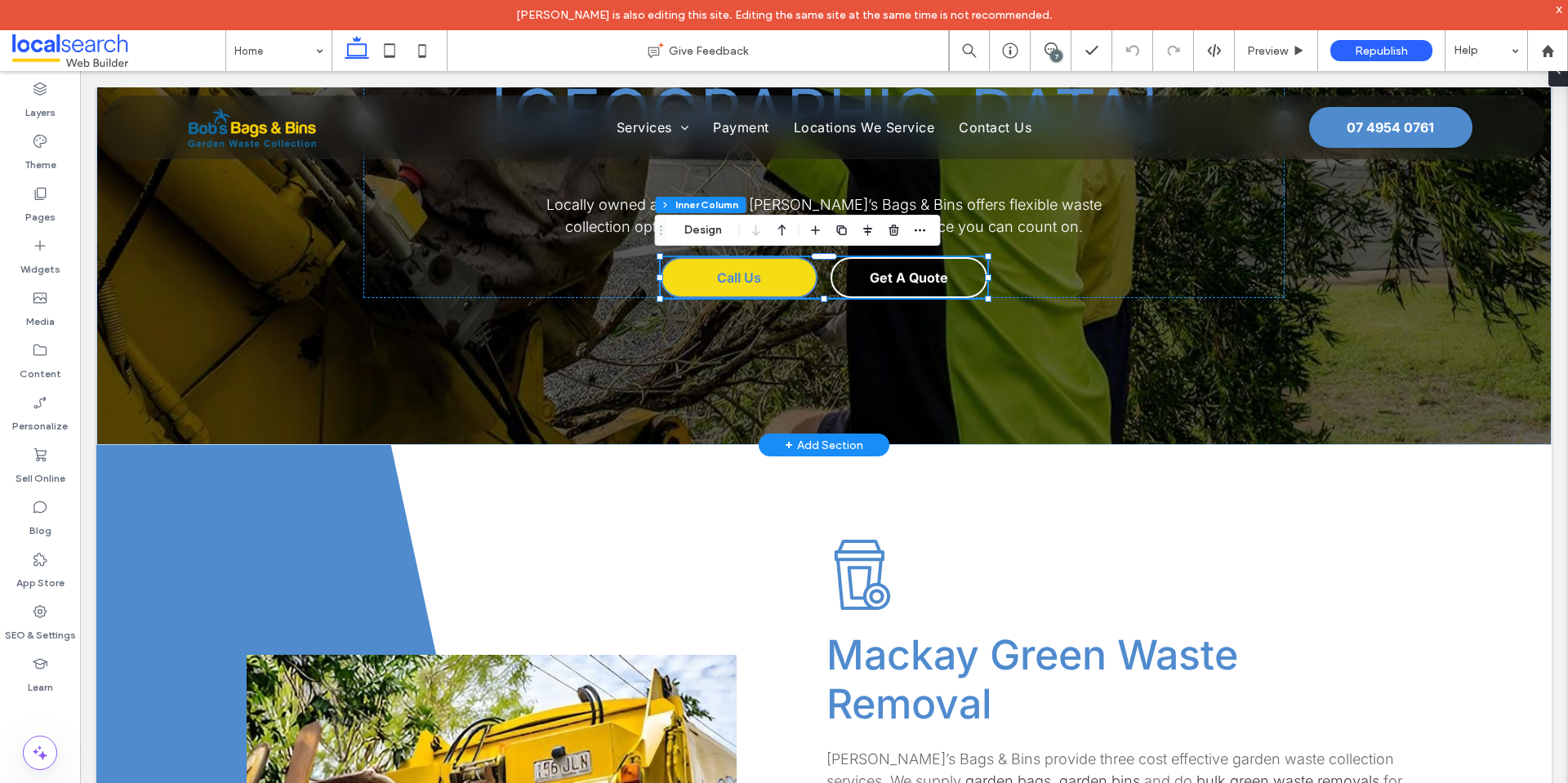
click at [765, 281] on link "Call Us" at bounding box center [739, 278] width 157 height 41
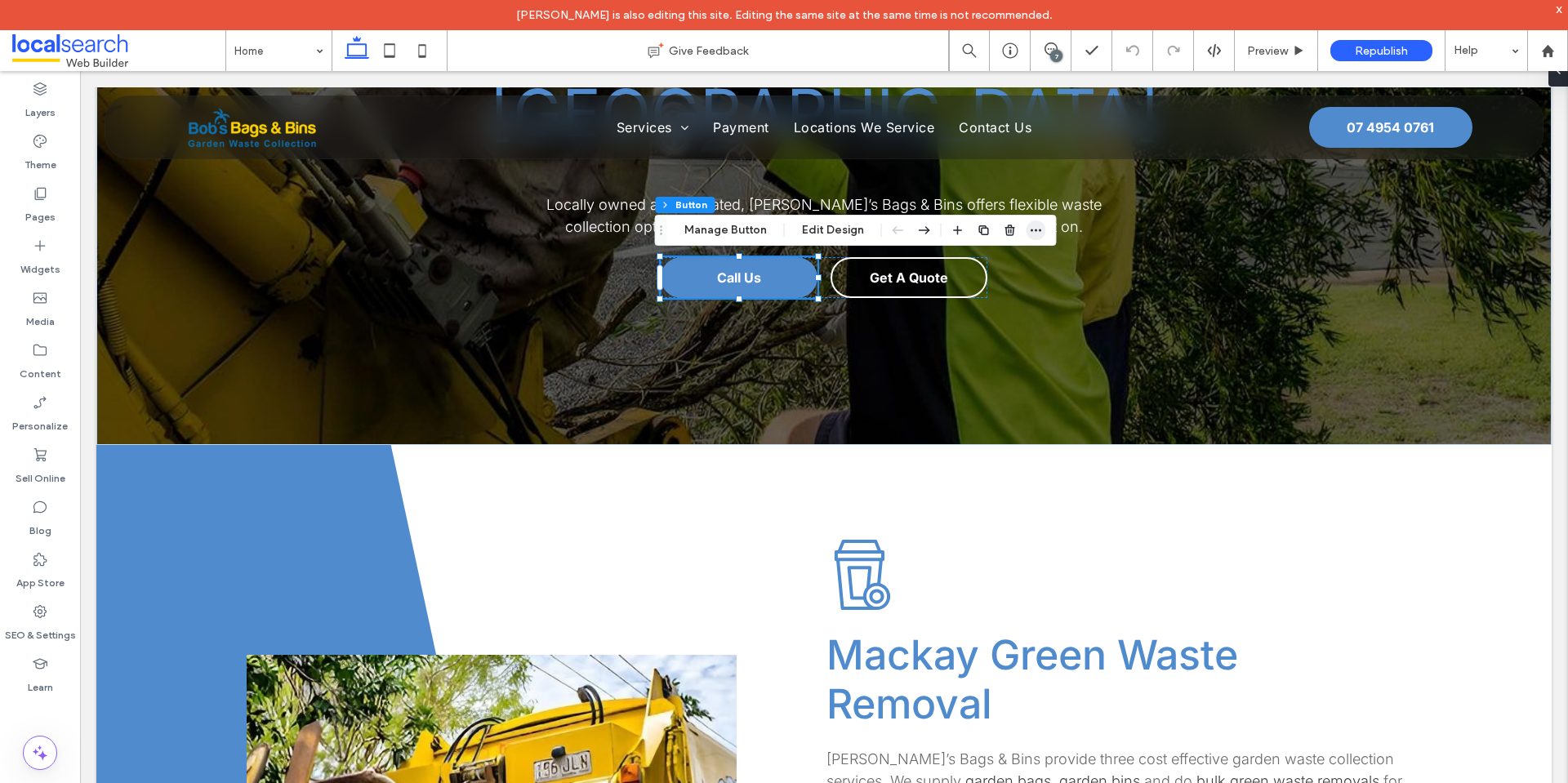
click at [1029, 230] on icon "button" at bounding box center [1036, 230] width 13 height 13
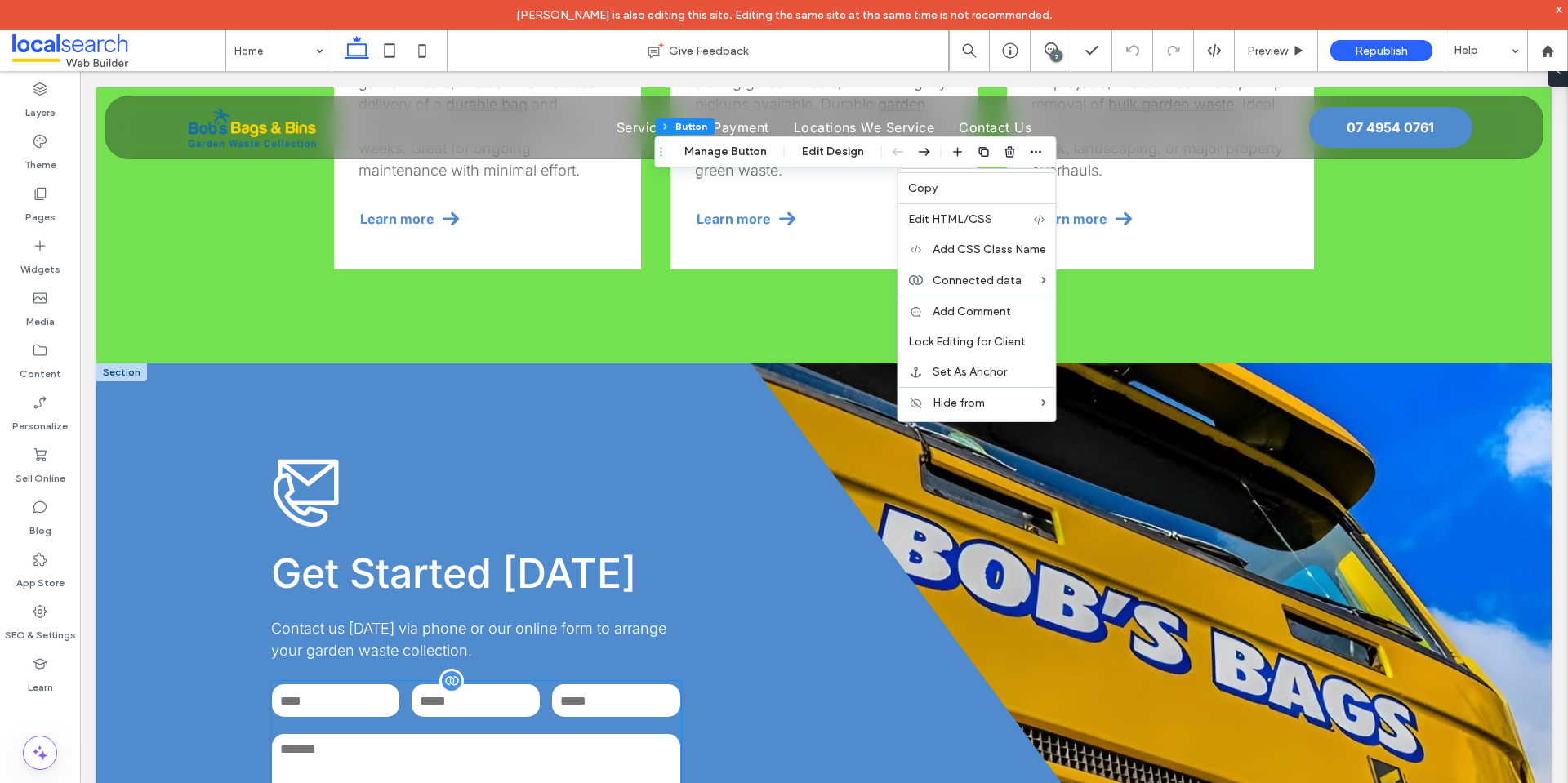
scroll to position [2185, 0]
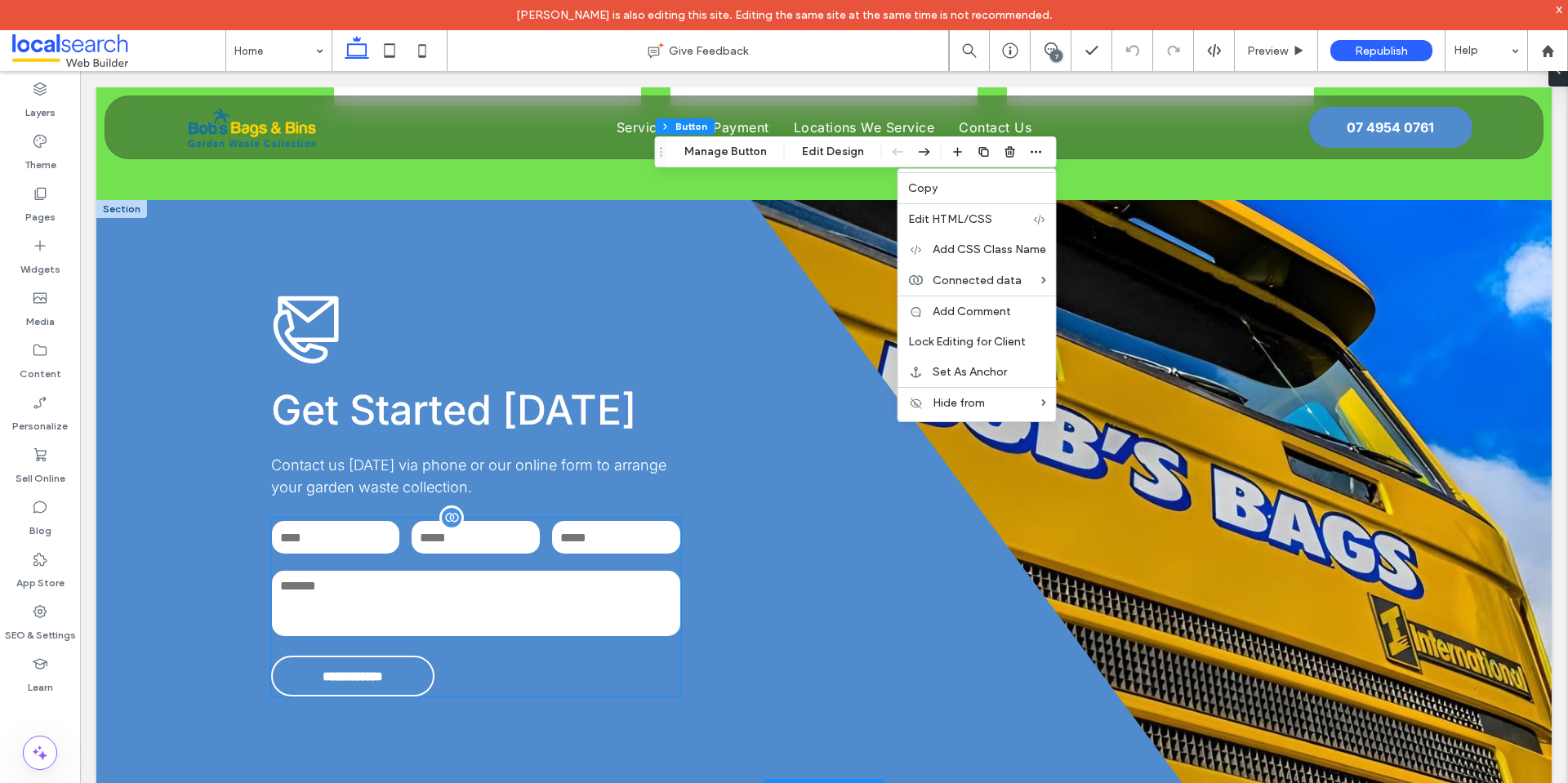
click at [521, 521] on input "tel" at bounding box center [475, 537] width 128 height 33
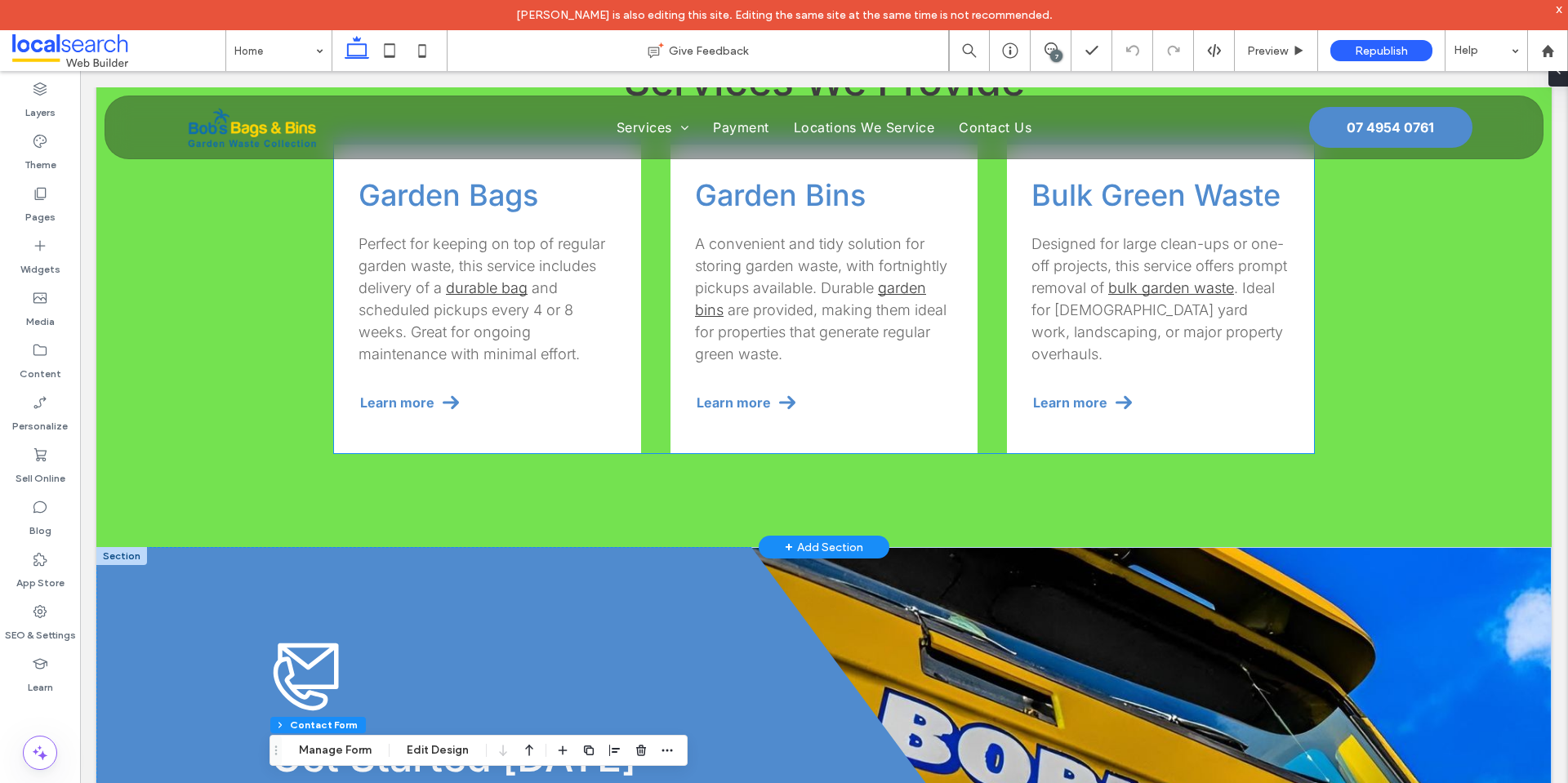
type input "**"
type input "*"
type input "***"
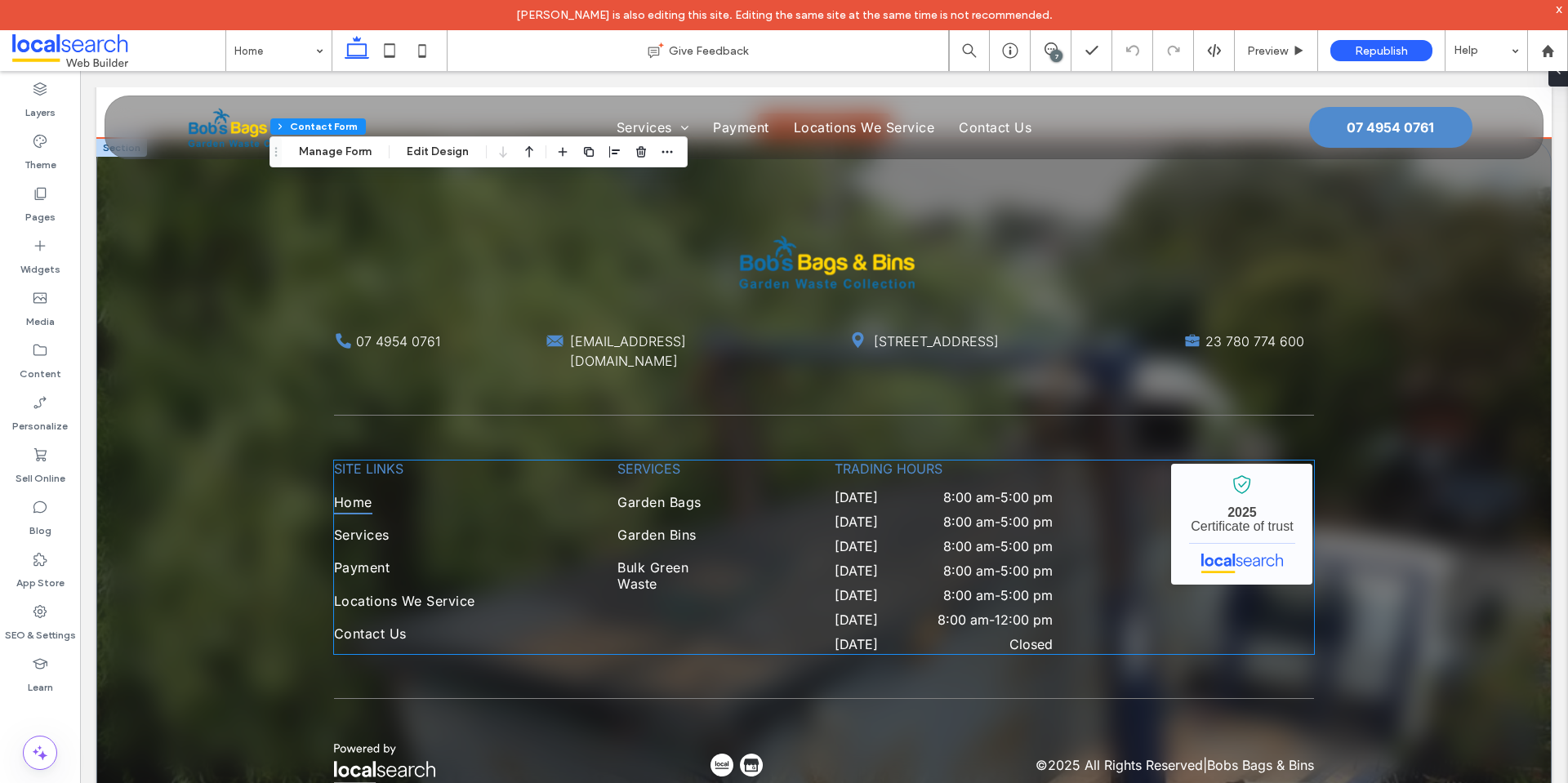
scroll to position [4292, 0]
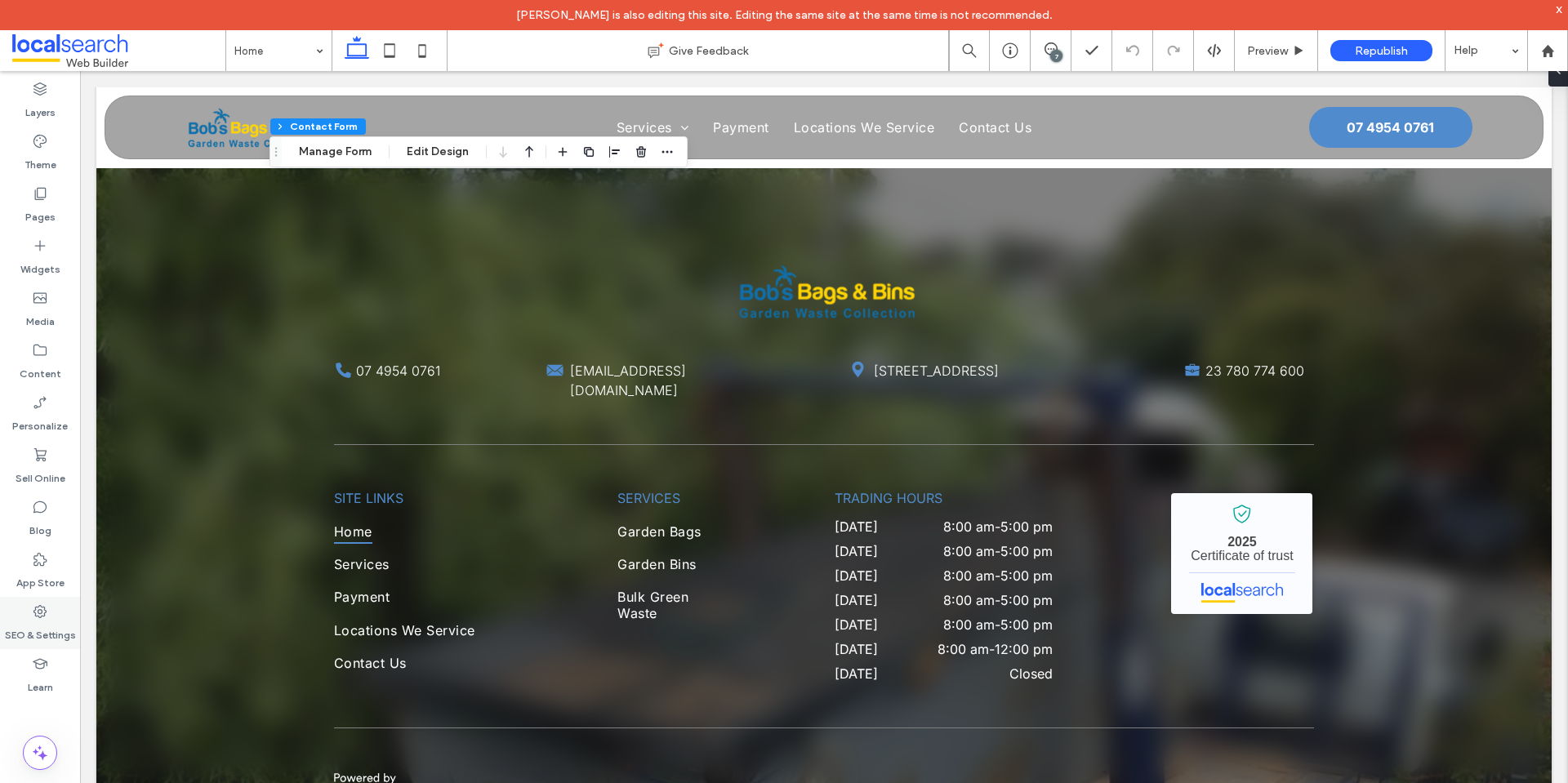
drag, startPoint x: 41, startPoint y: 633, endPoint x: 44, endPoint y: 622, distance: 11.4
click at [41, 633] on label "SEO & Settings" at bounding box center [41, 631] width 71 height 23
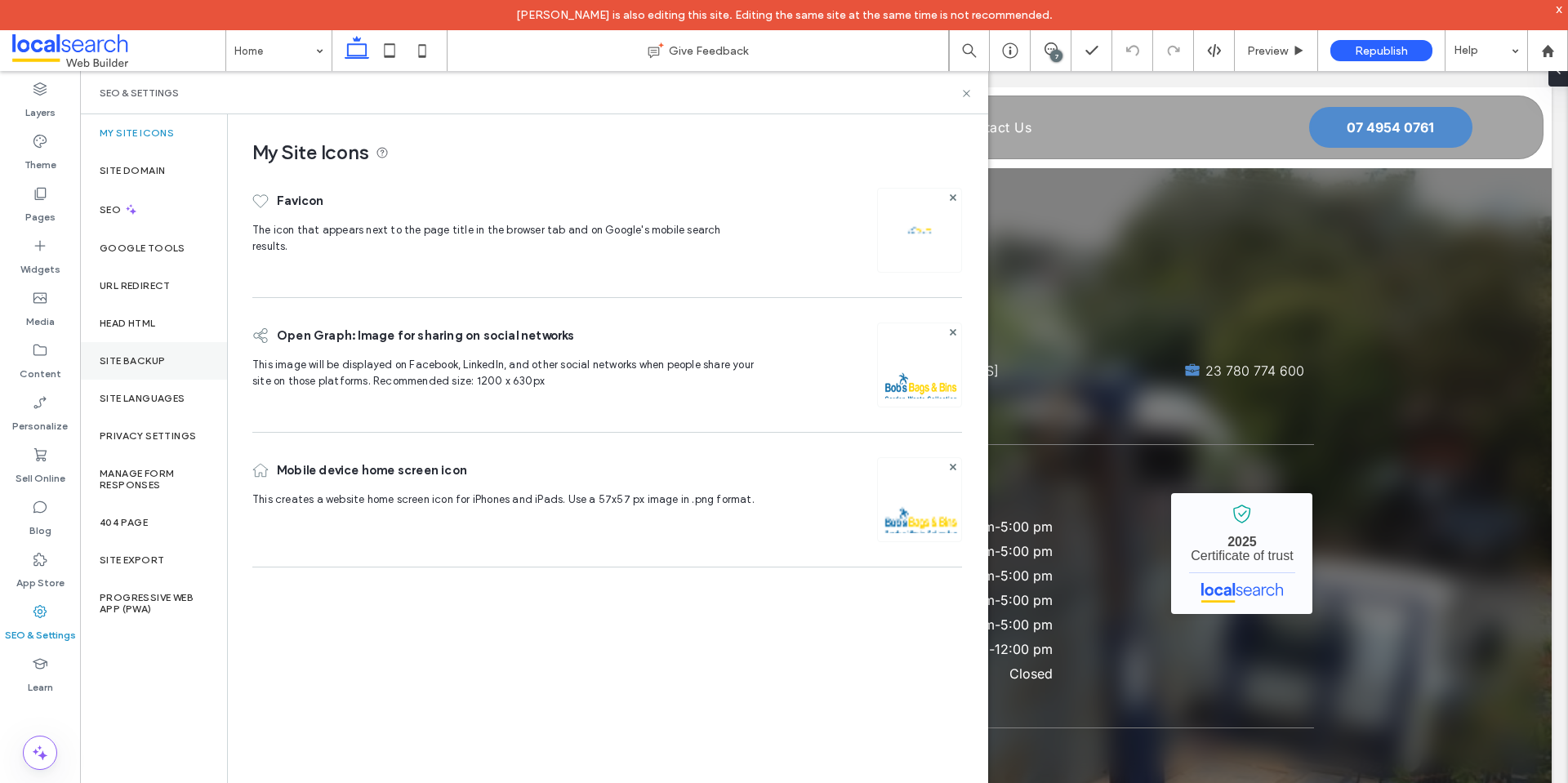
click at [135, 352] on div "Site Backup" at bounding box center [153, 361] width 147 height 38
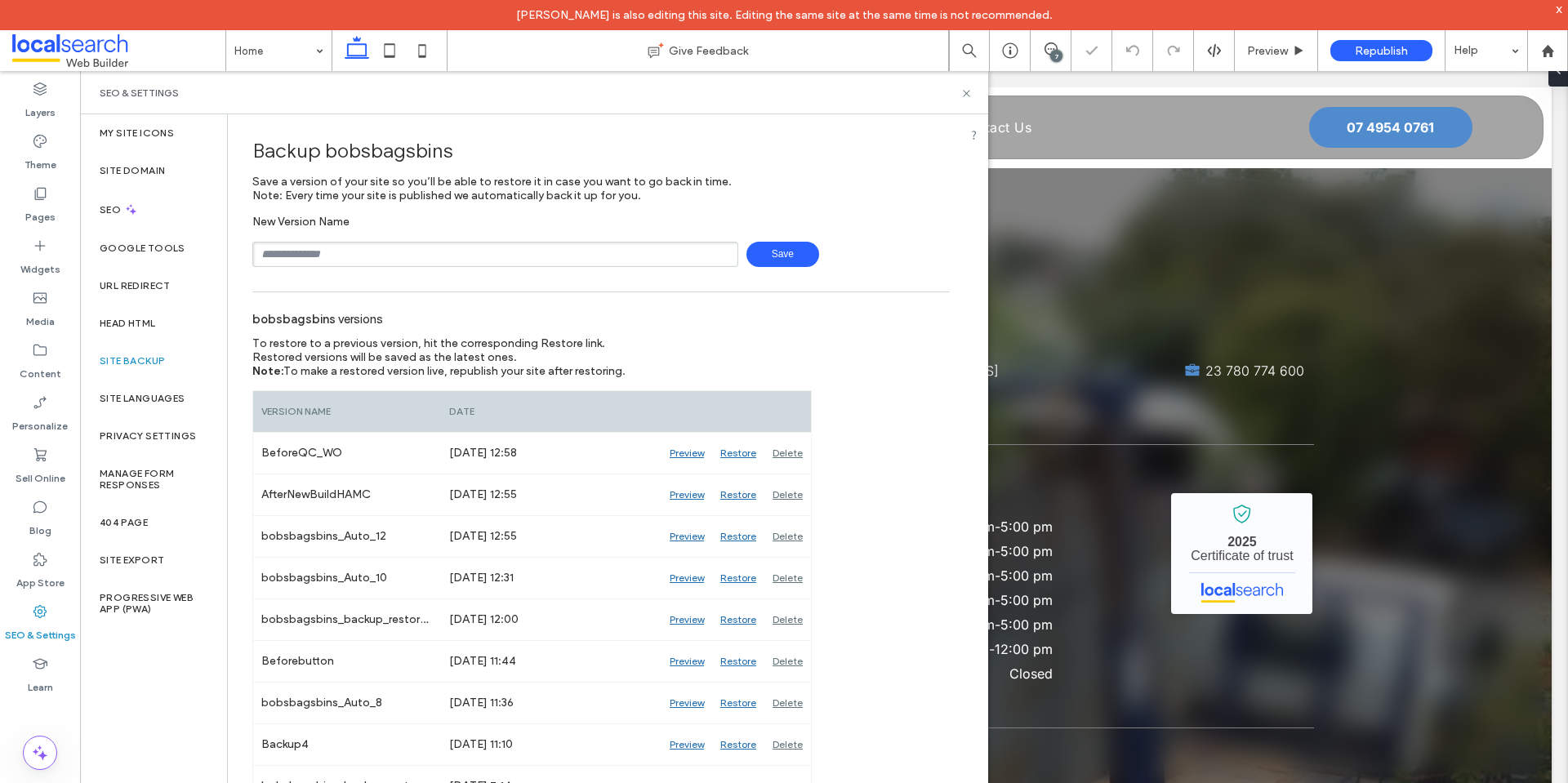
click at [371, 250] on input "text" at bounding box center [494, 254] width 486 height 26
type input "**********"
click at [780, 253] on span "Save" at bounding box center [783, 254] width 72 height 26
click at [965, 94] on use at bounding box center [965, 93] width 6 height 6
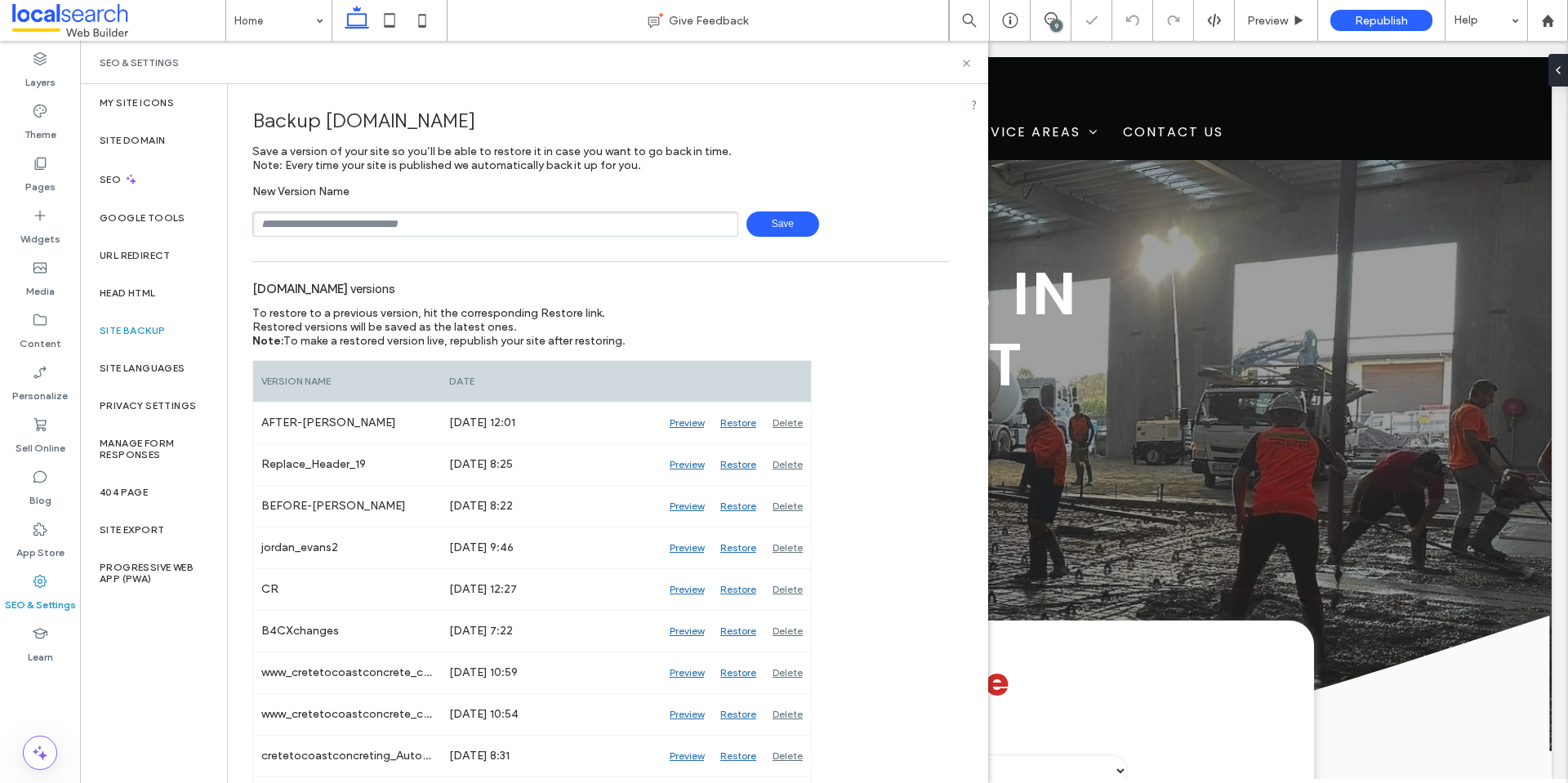
click at [382, 217] on input "text" at bounding box center [494, 224] width 486 height 26
type input "**********"
click at [777, 227] on span "Save" at bounding box center [783, 224] width 72 height 26
click at [969, 65] on use at bounding box center [965, 63] width 6 height 6
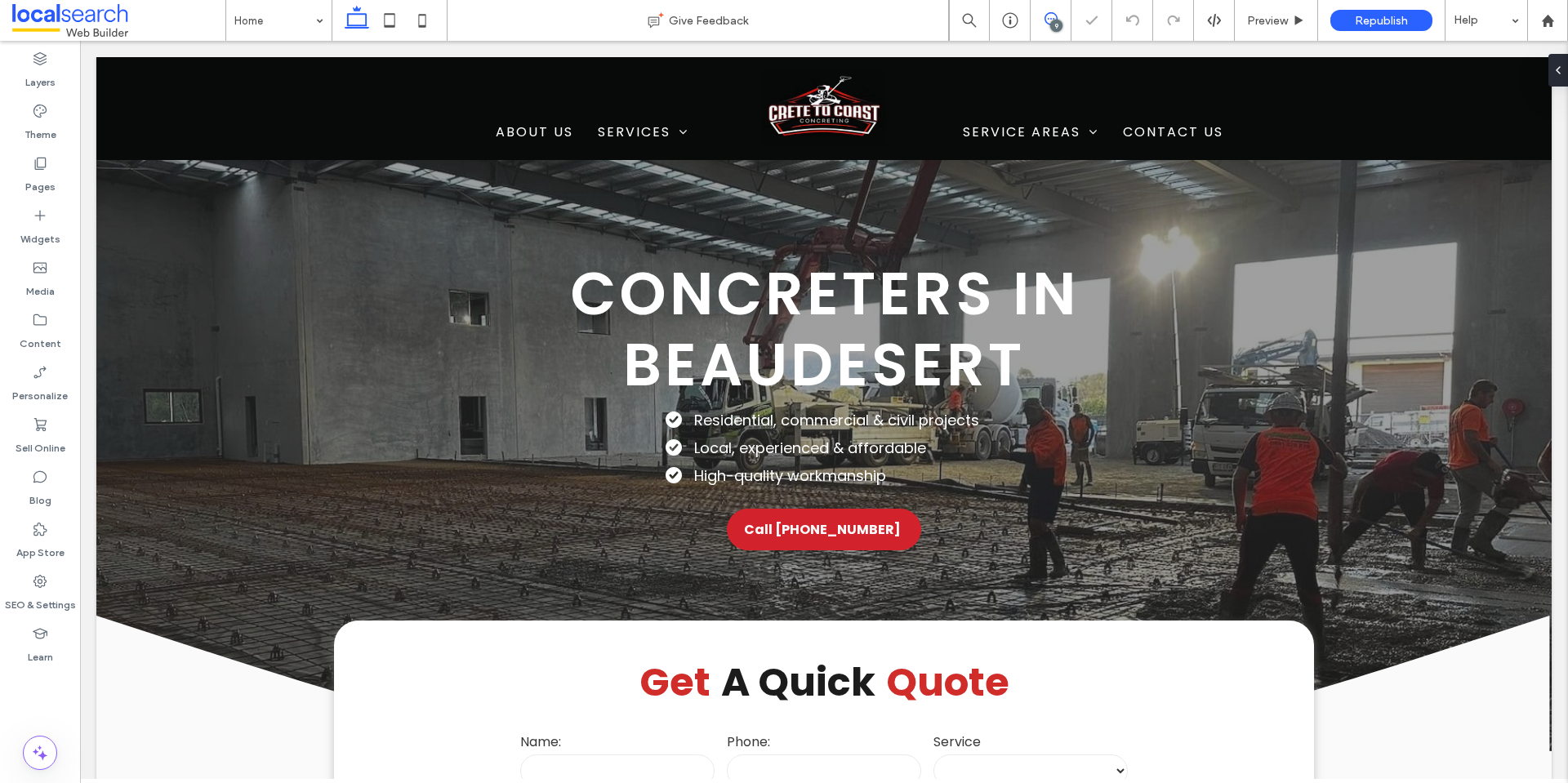
click at [1050, 14] on icon at bounding box center [1051, 19] width 13 height 13
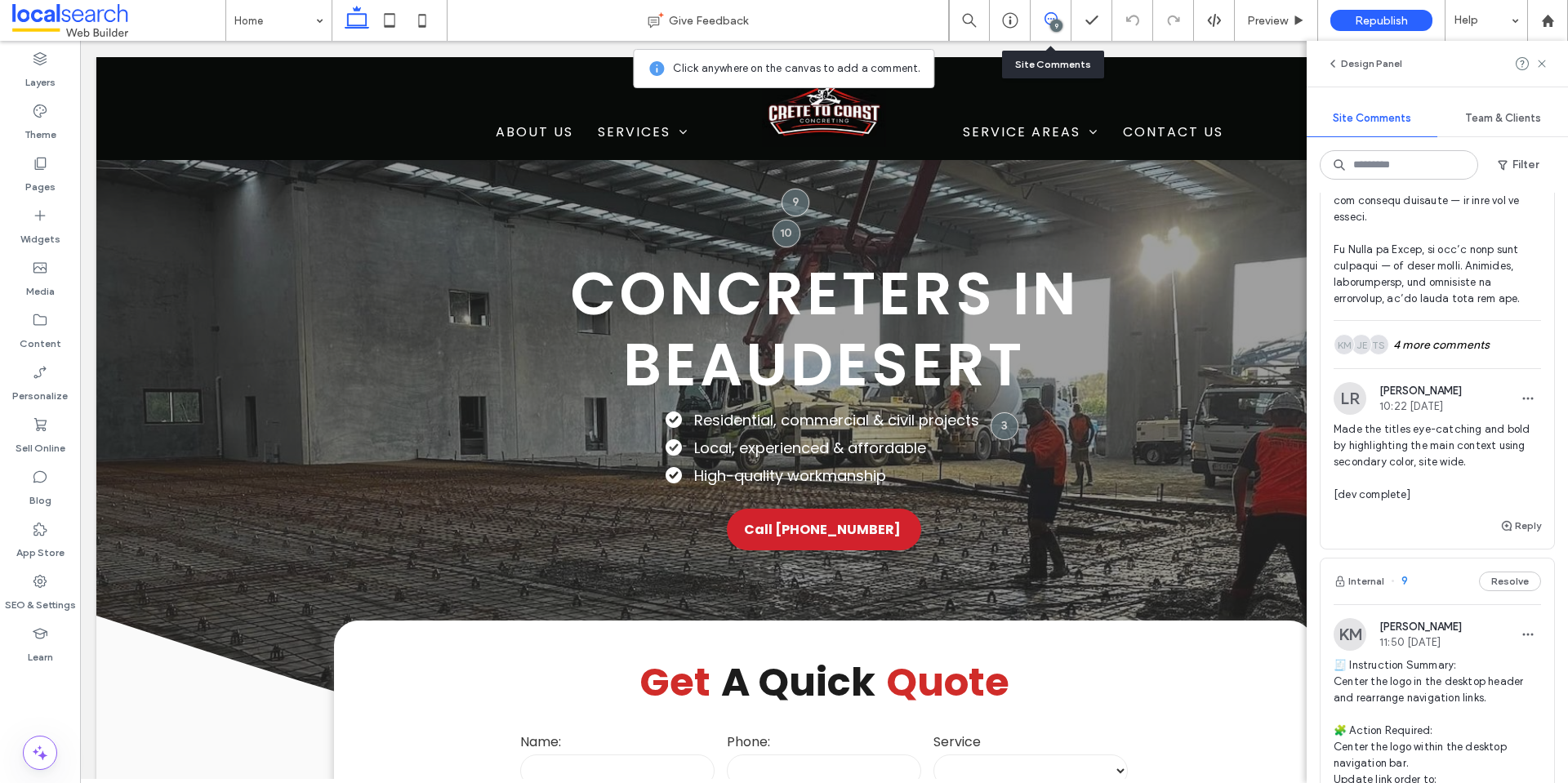
scroll to position [817, 0]
click at [1438, 446] on span "Made the titles eye-catching and bold by highlighting the main context using se…" at bounding box center [1437, 460] width 207 height 82
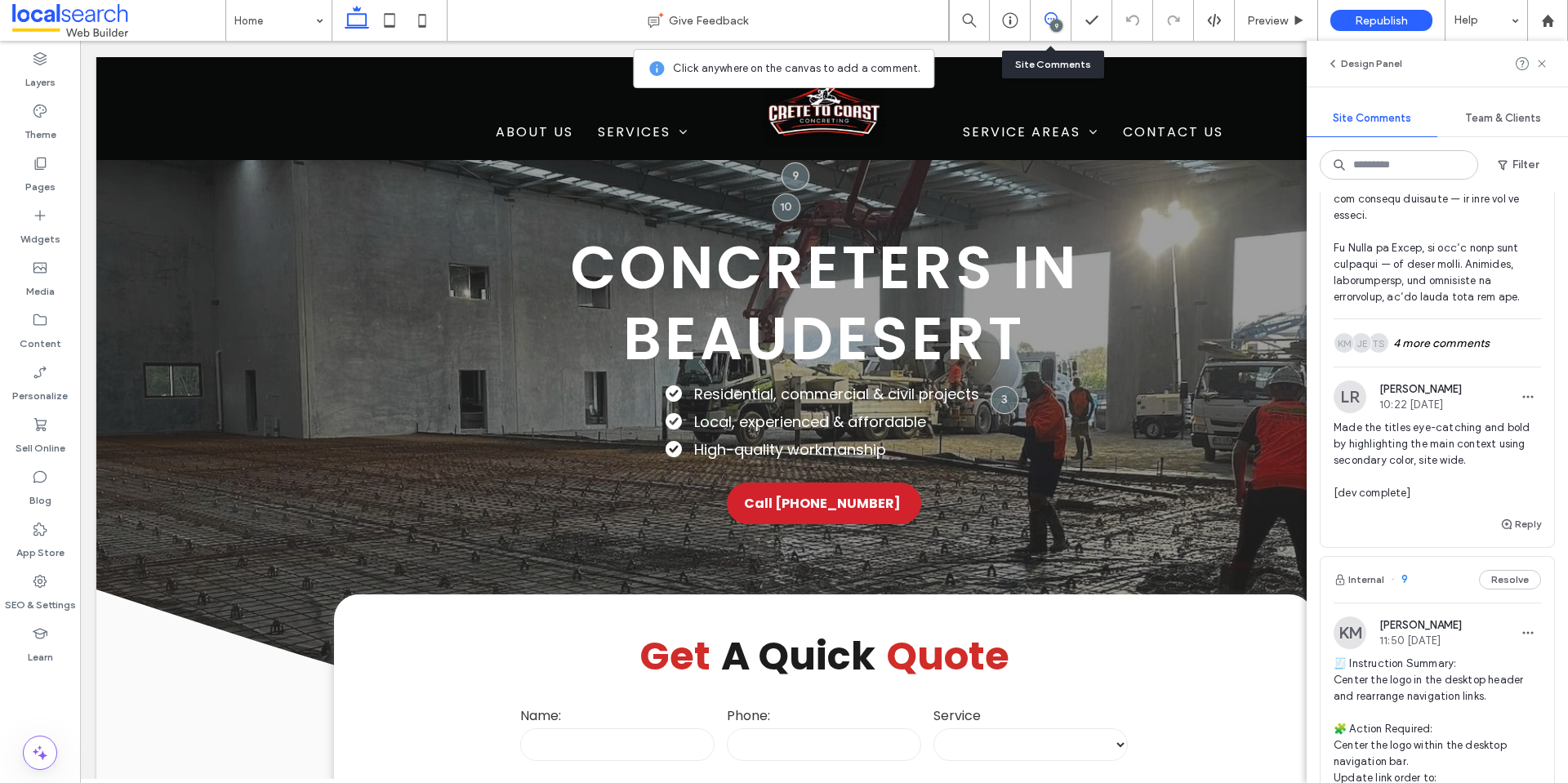
scroll to position [27, 0]
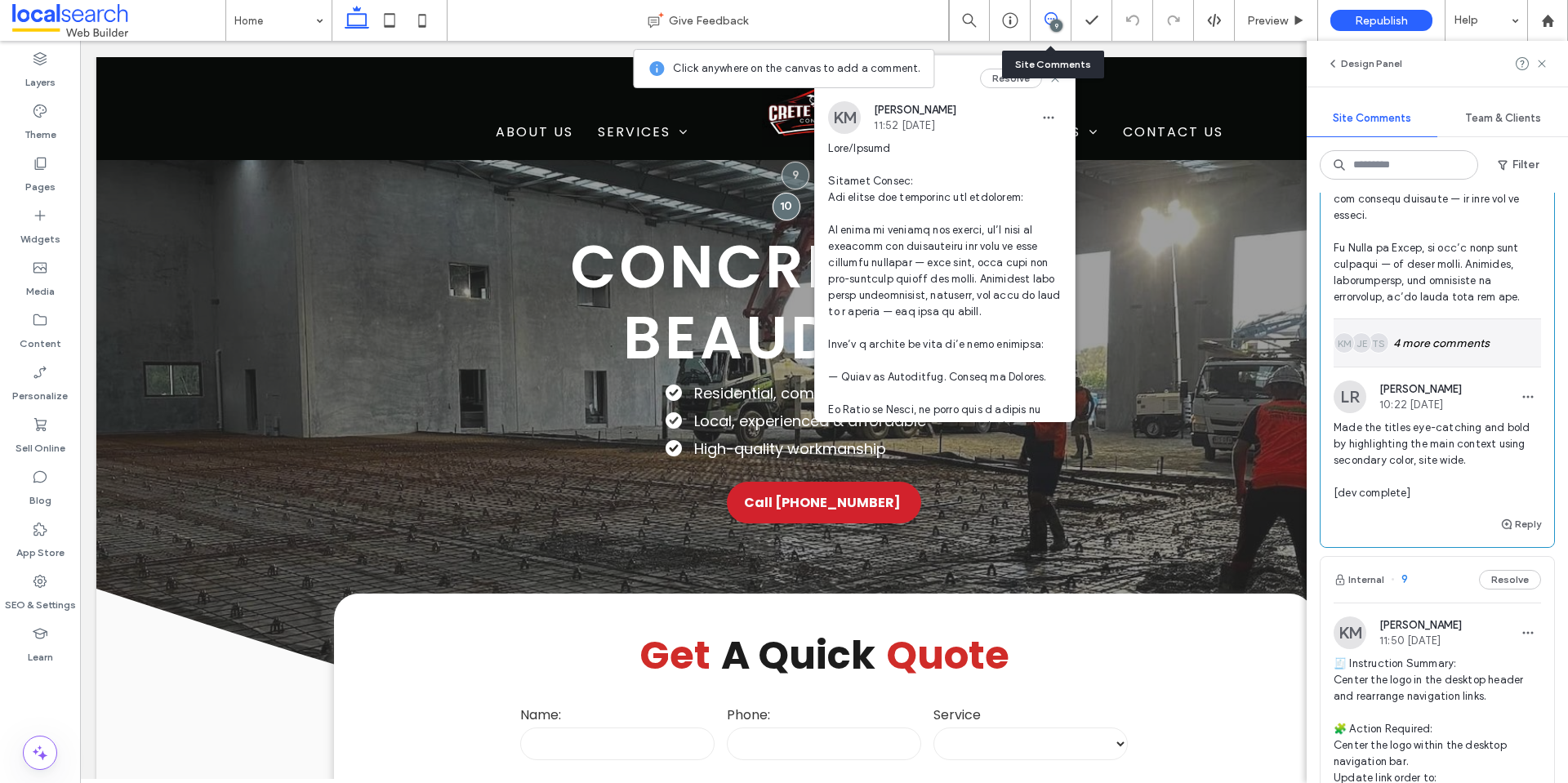
click at [1439, 361] on div "TS JE KM 4 more comments" at bounding box center [1437, 343] width 207 height 48
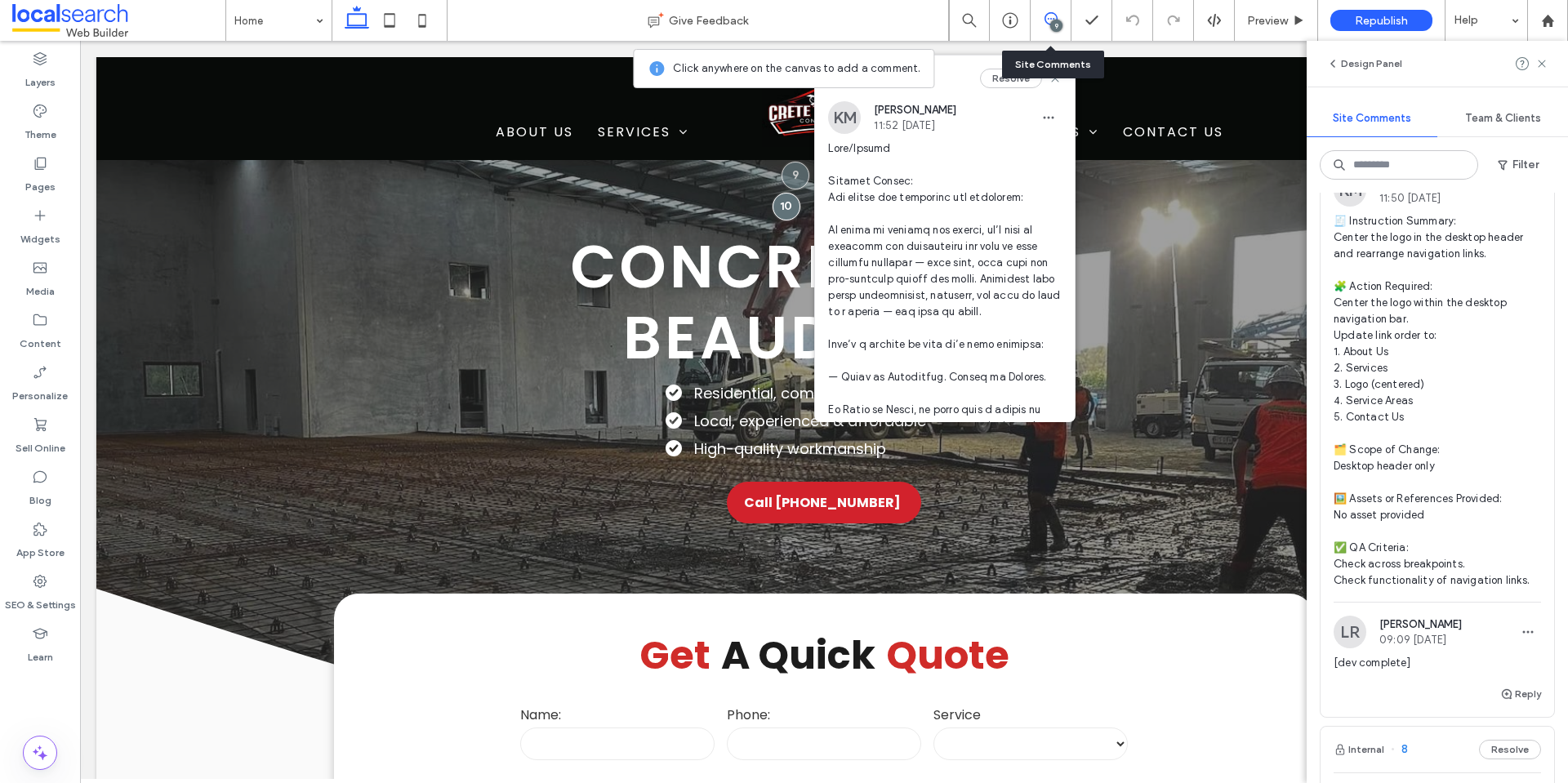
scroll to position [1634, 0]
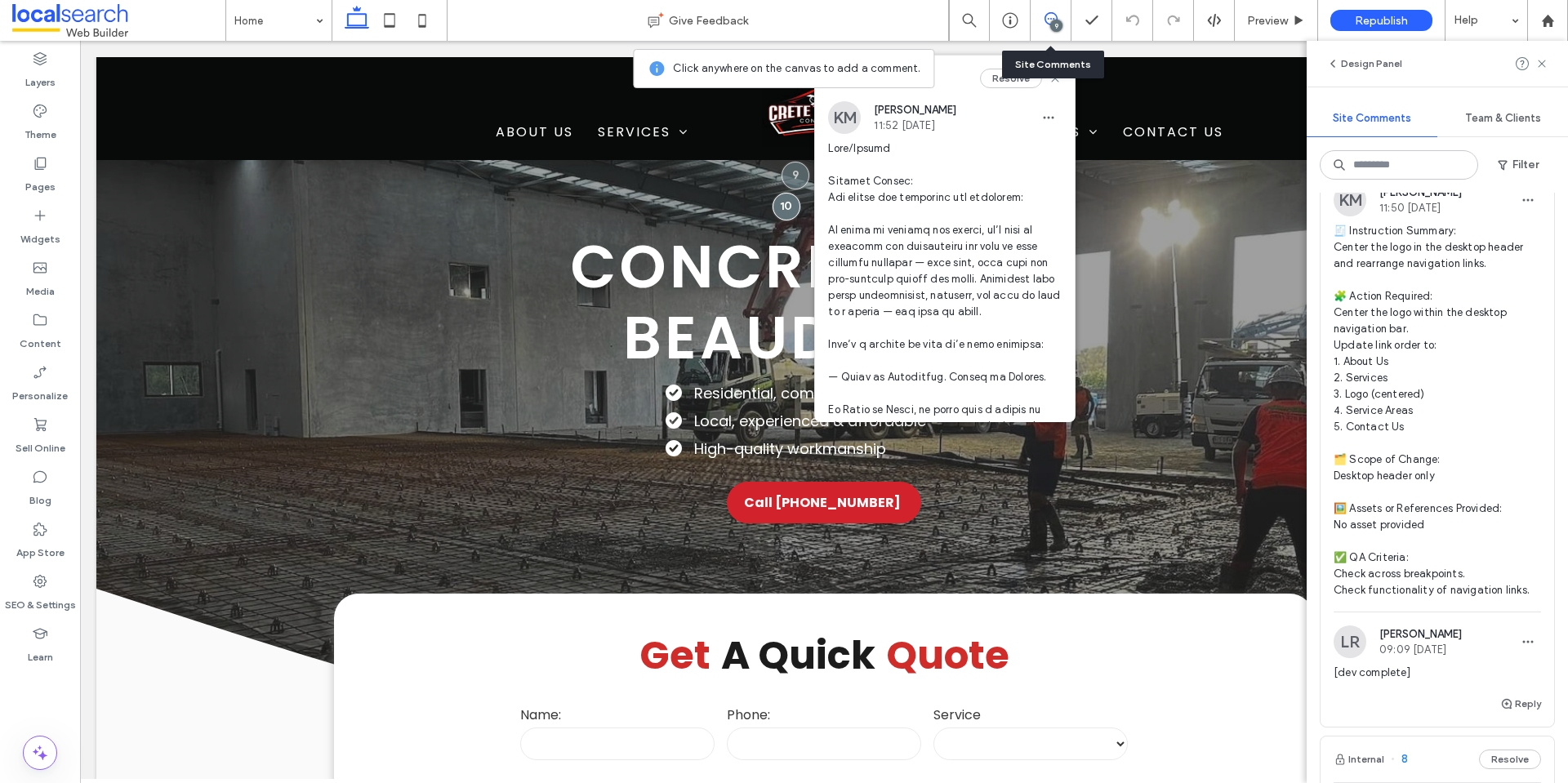
click at [1451, 330] on span "🧾 Instruction Summary: Center the logo in the desktop header and rearrange navi…" at bounding box center [1437, 411] width 207 height 376
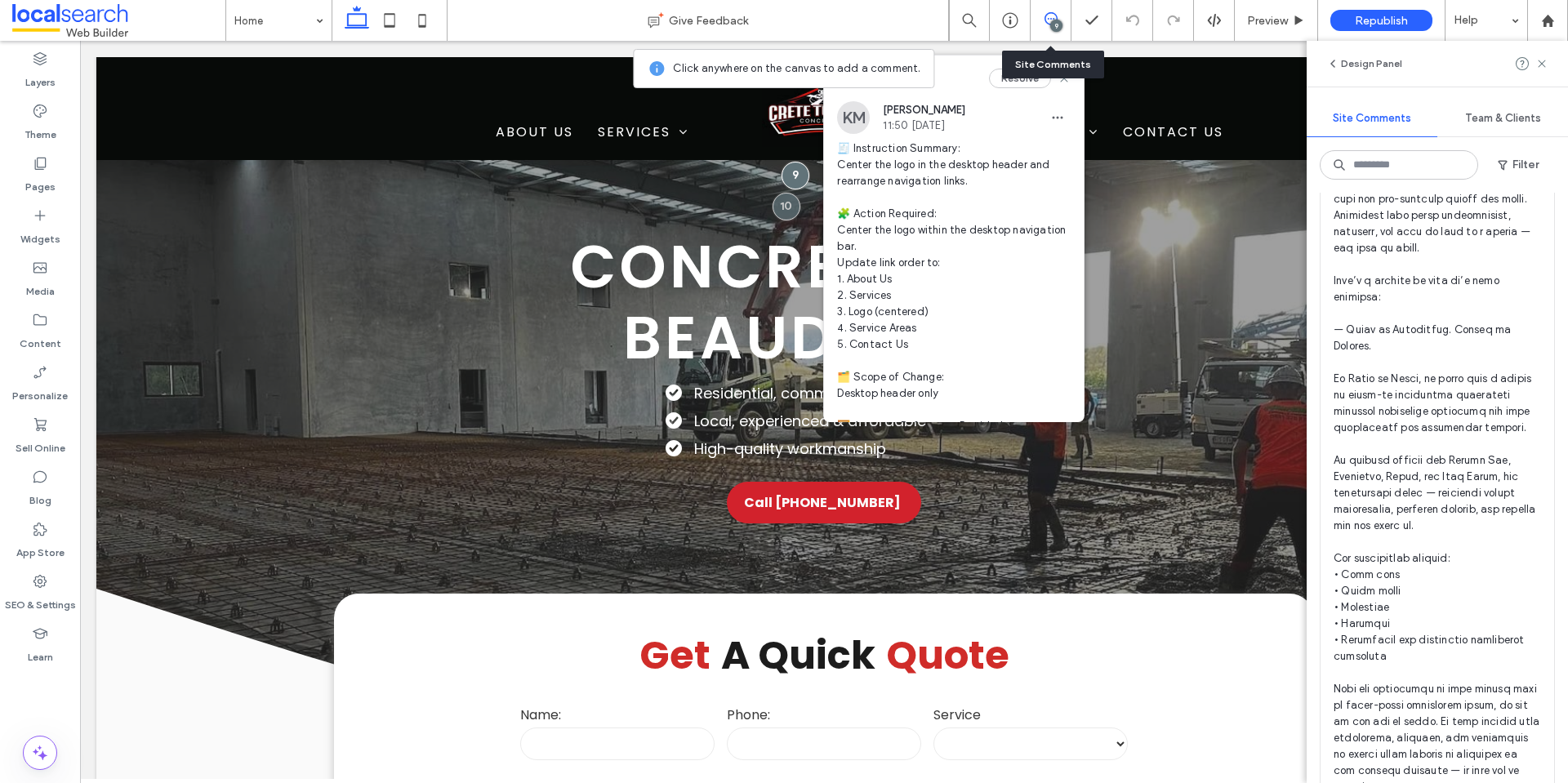
scroll to position [0, 0]
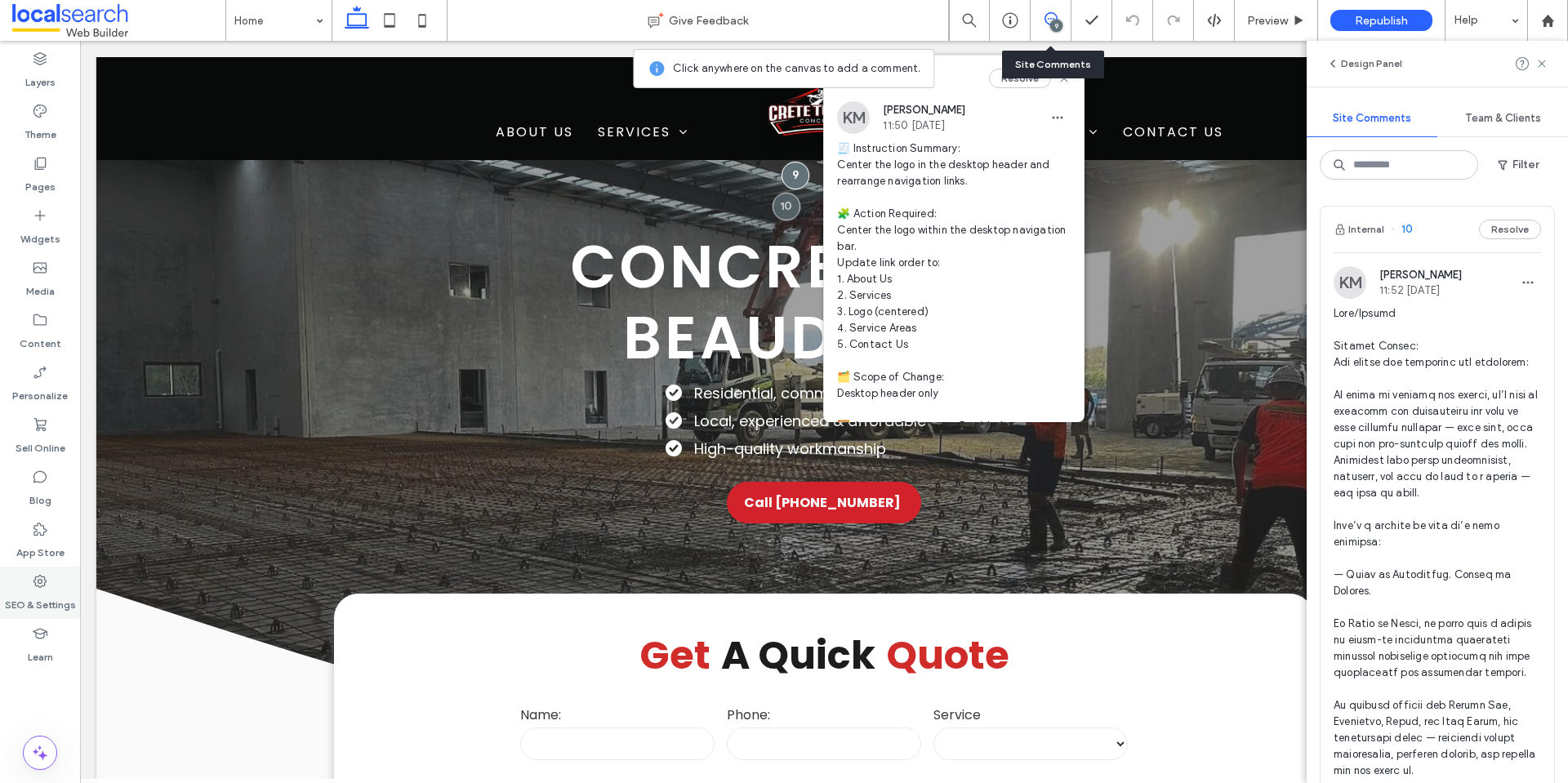
click at [66, 580] on div "SEO & Settings" at bounding box center [40, 593] width 80 height 52
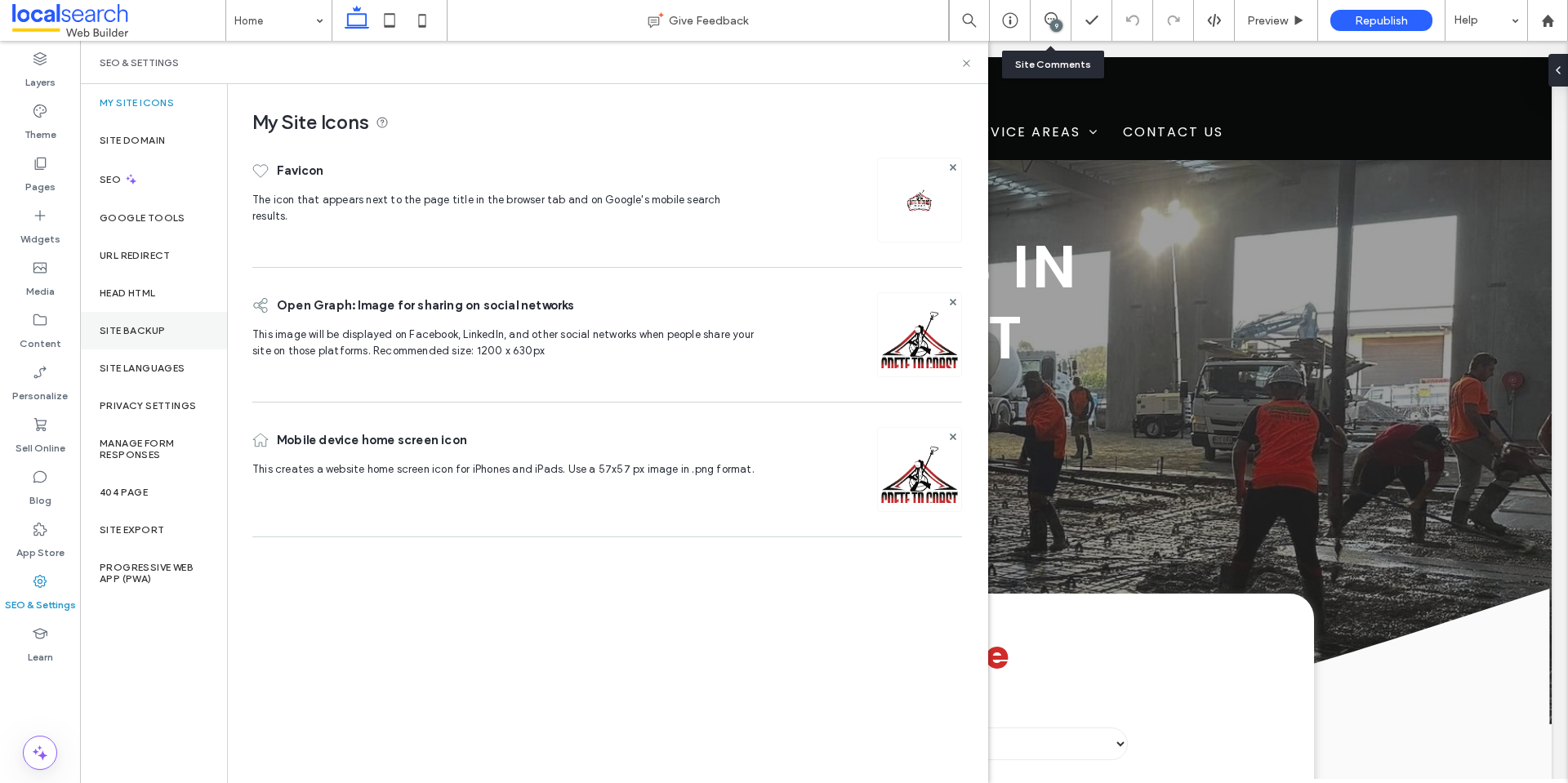
click at [150, 343] on div "Site Backup" at bounding box center [153, 331] width 147 height 38
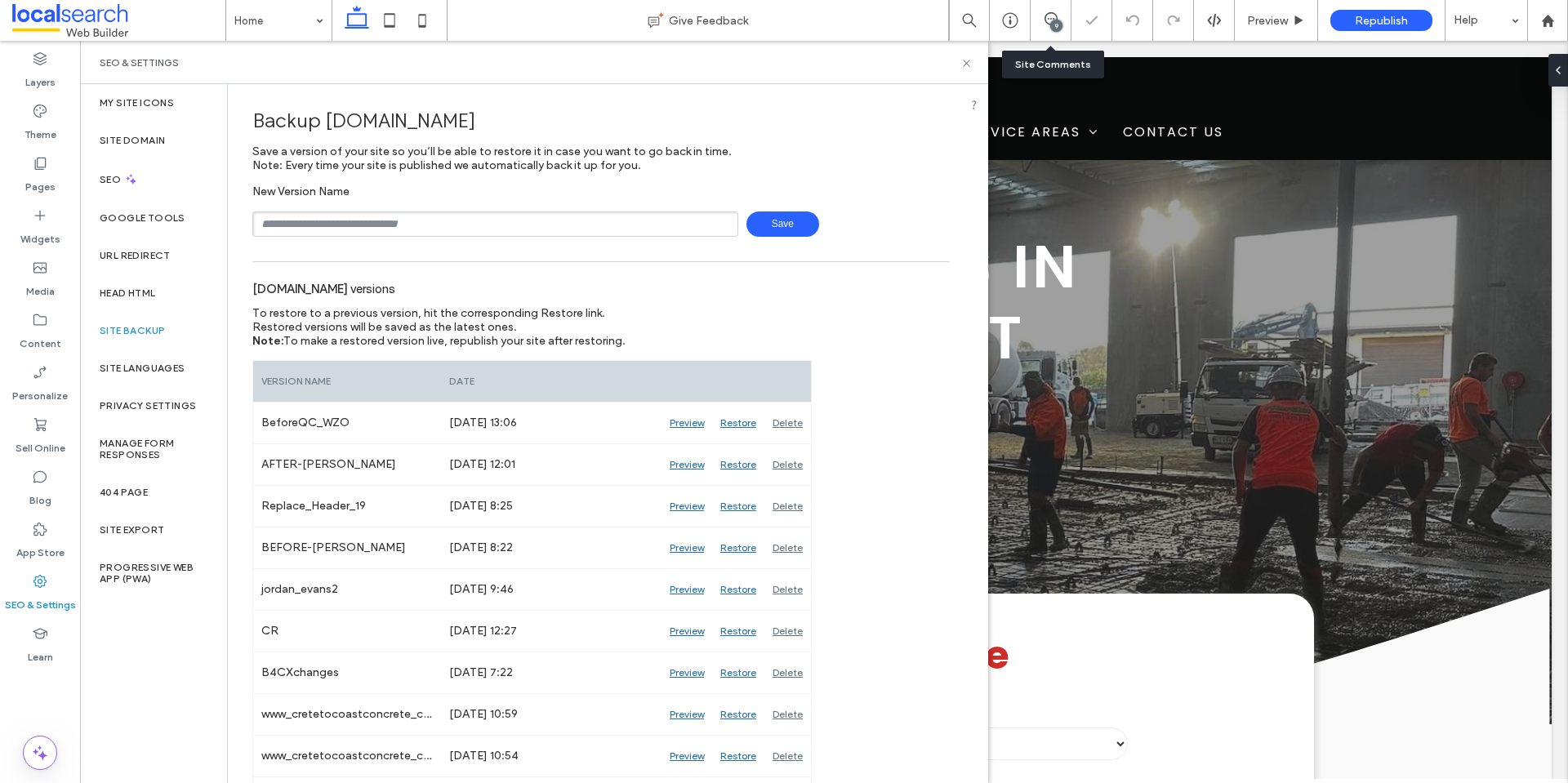
click at [435, 219] on input "text" at bounding box center [494, 224] width 486 height 26
type input "**********"
click at [758, 227] on span "Save" at bounding box center [783, 224] width 72 height 26
